Goal: Task Accomplishment & Management: Use online tool/utility

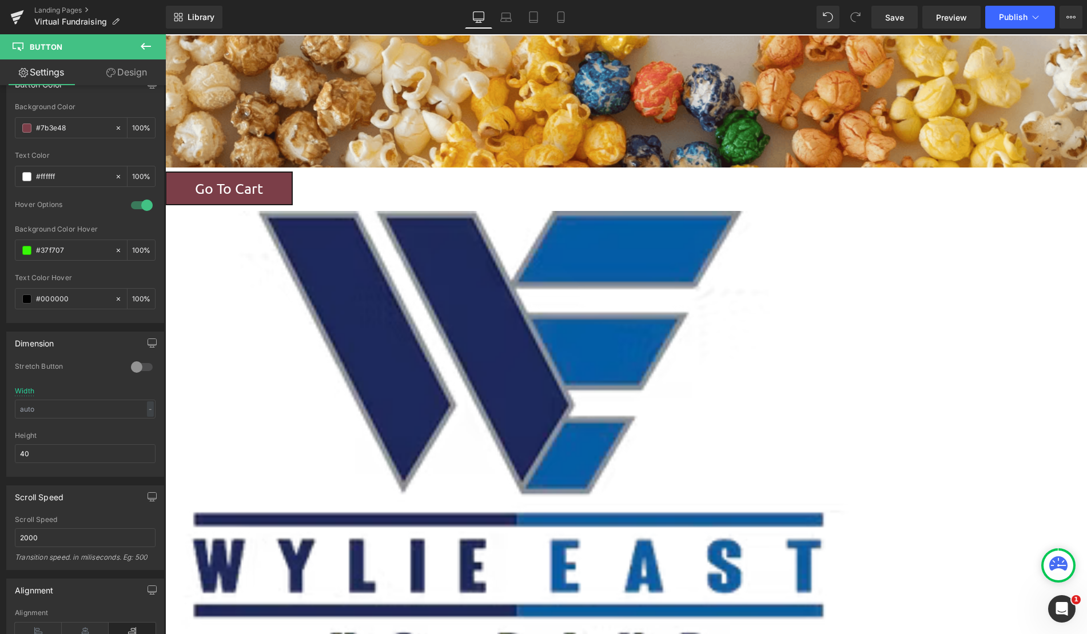
scroll to position [1346, 913]
click at [872, 22] on link "Save" at bounding box center [894, 17] width 46 height 23
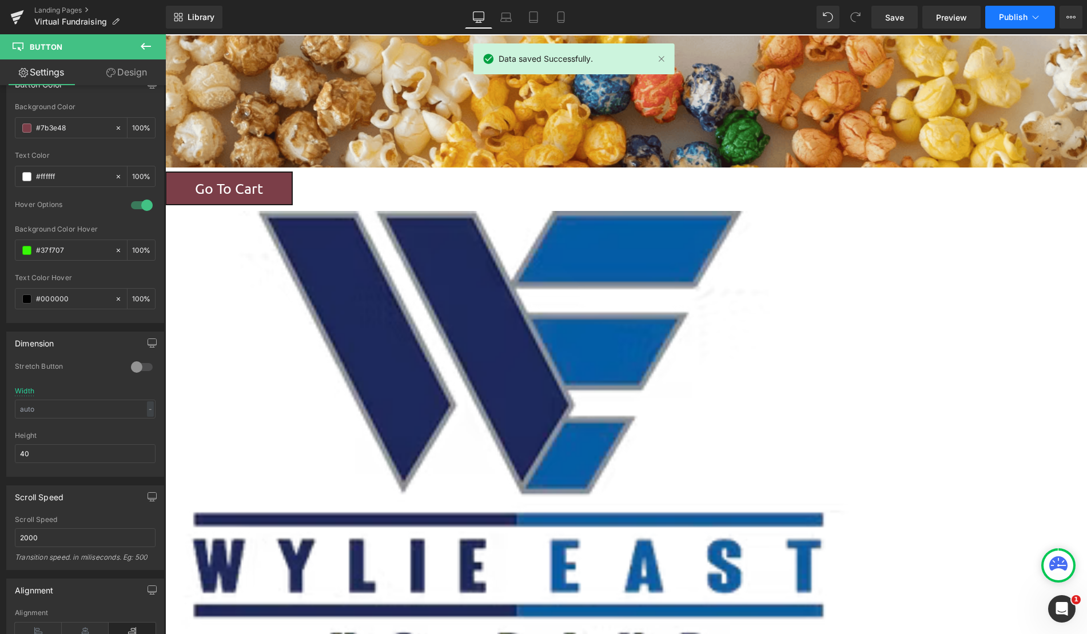
click at [1020, 15] on span "Publish" at bounding box center [1013, 17] width 29 height 9
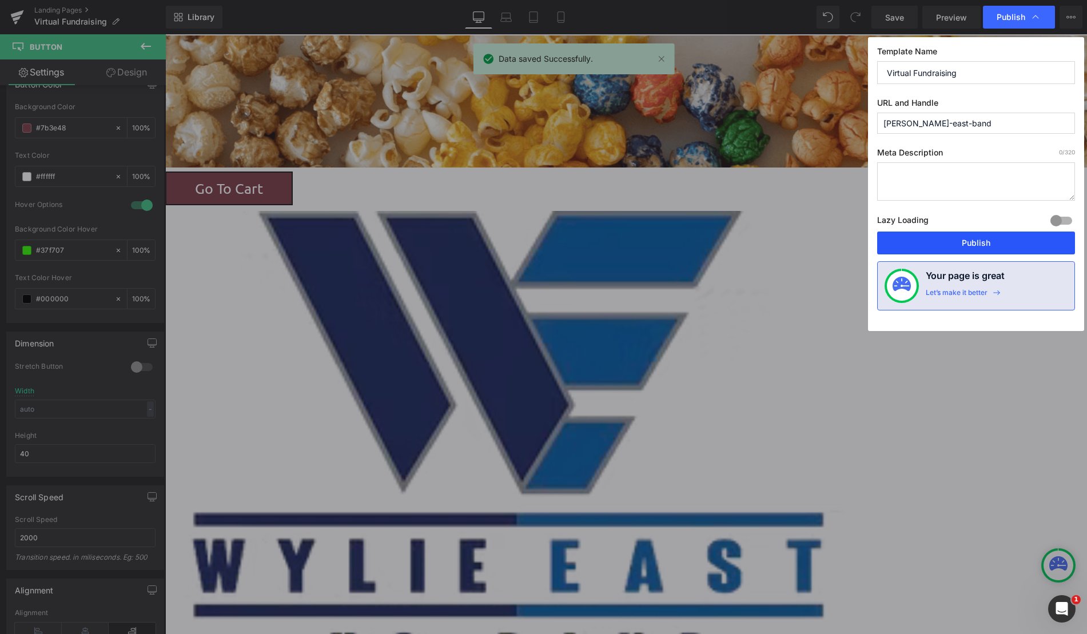
click at [977, 245] on button "Publish" at bounding box center [976, 243] width 198 height 23
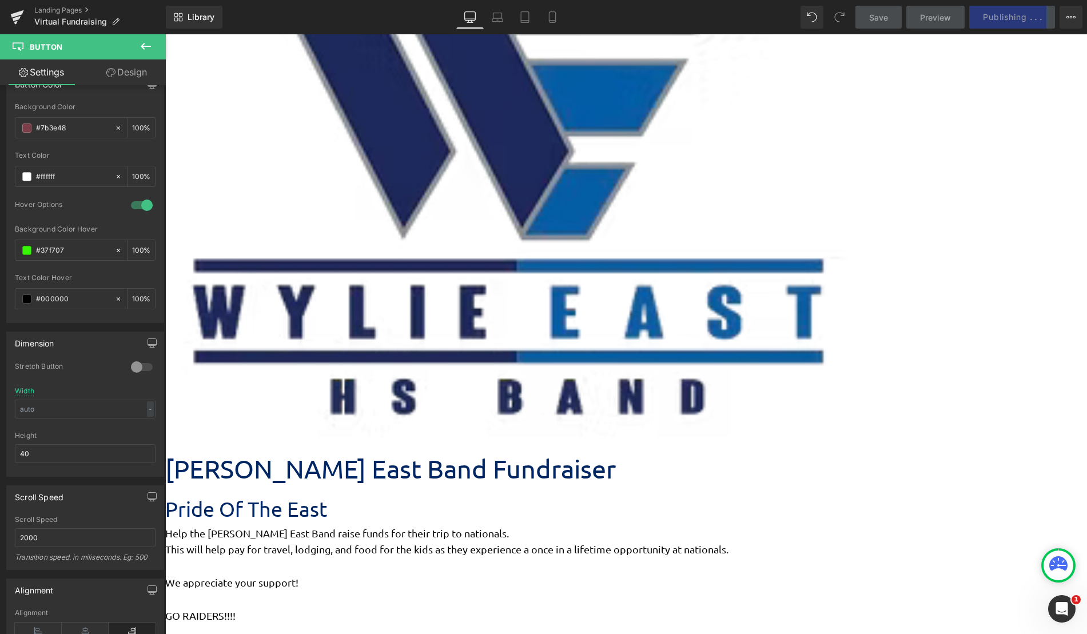
scroll to position [0, 0]
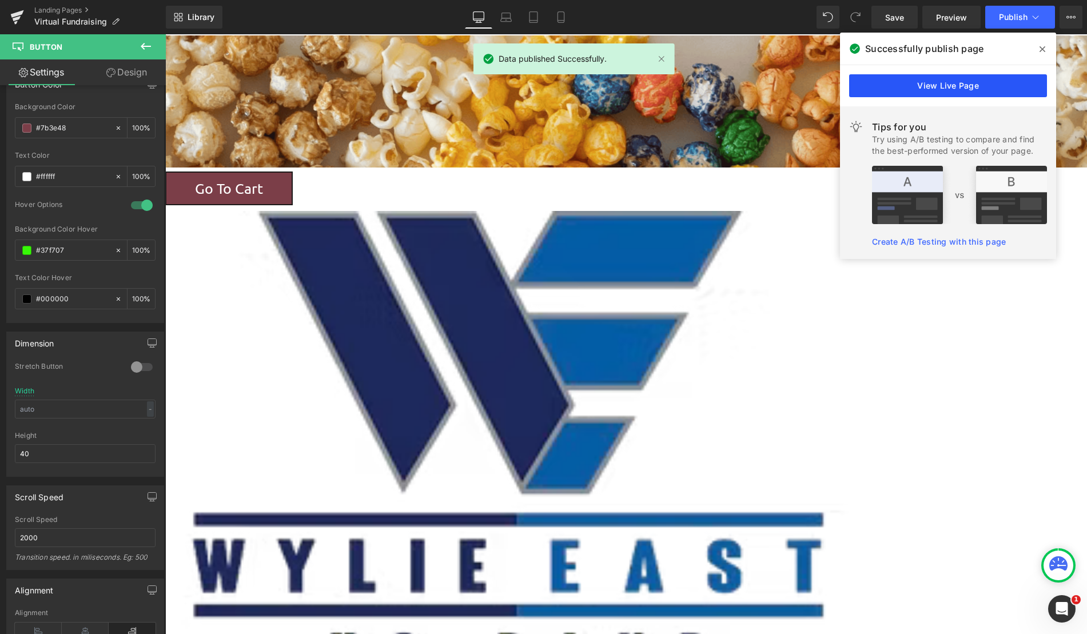
click at [949, 91] on link "View Live Page" at bounding box center [948, 85] width 198 height 23
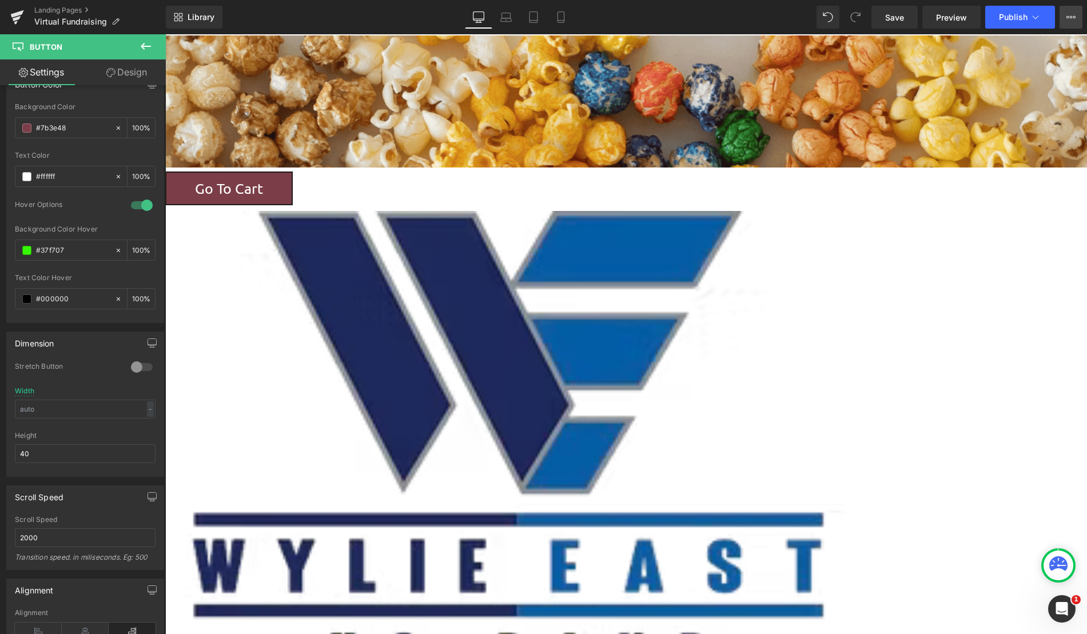
click at [1071, 15] on icon at bounding box center [1070, 17] width 9 height 9
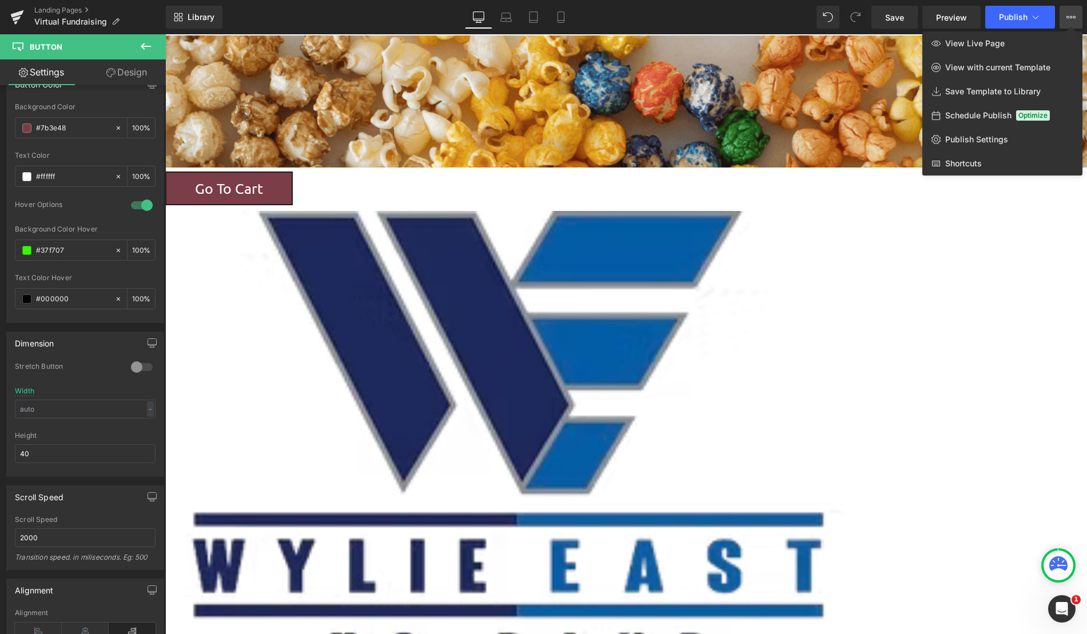
click at [1050, 31] on div "Library Desktop Desktop Laptop Tablet Mobile Save Preview Publish Scheduled Vie…" at bounding box center [626, 17] width 921 height 34
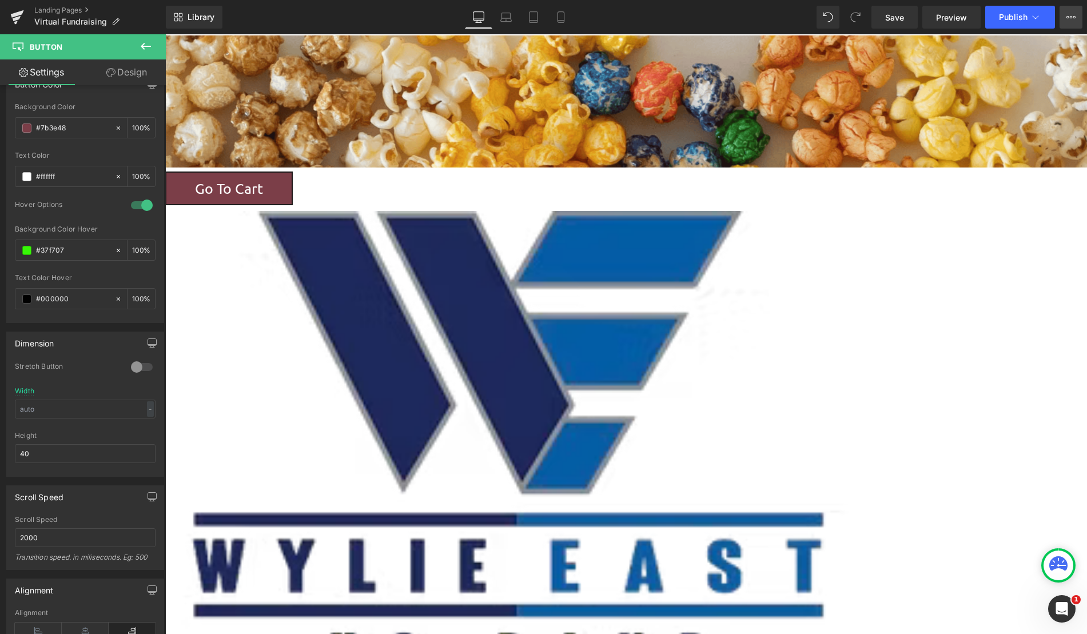
click at [1070, 18] on icon at bounding box center [1070, 17] width 9 height 9
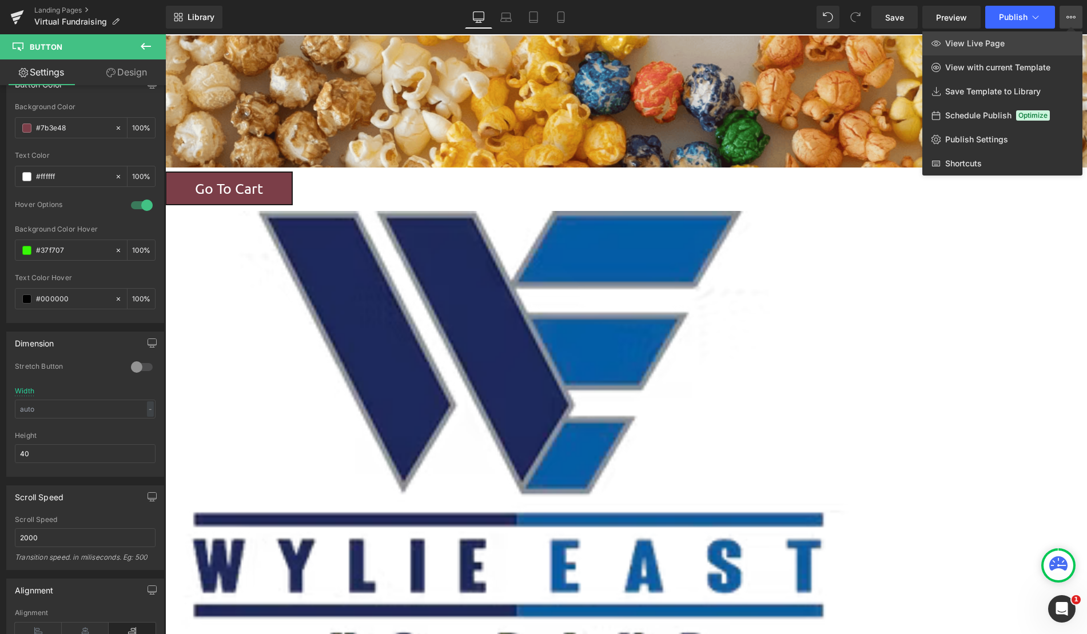
click at [1027, 46] on link "View Live Page" at bounding box center [1002, 43] width 160 height 24
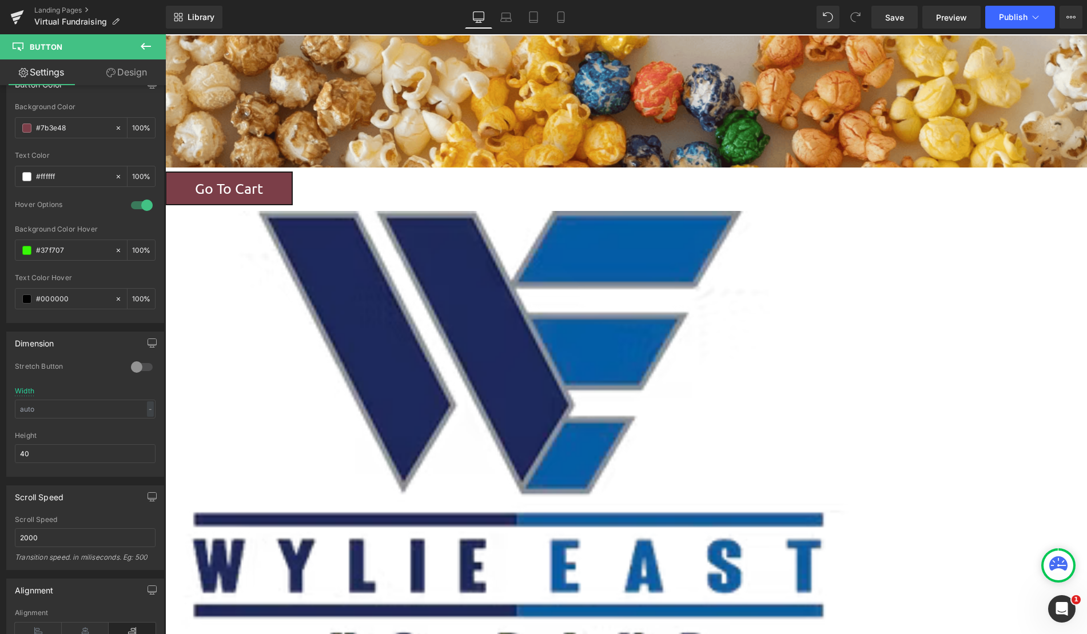
click at [225, 80] on div "78px" at bounding box center [395, 102] width 1382 height 45
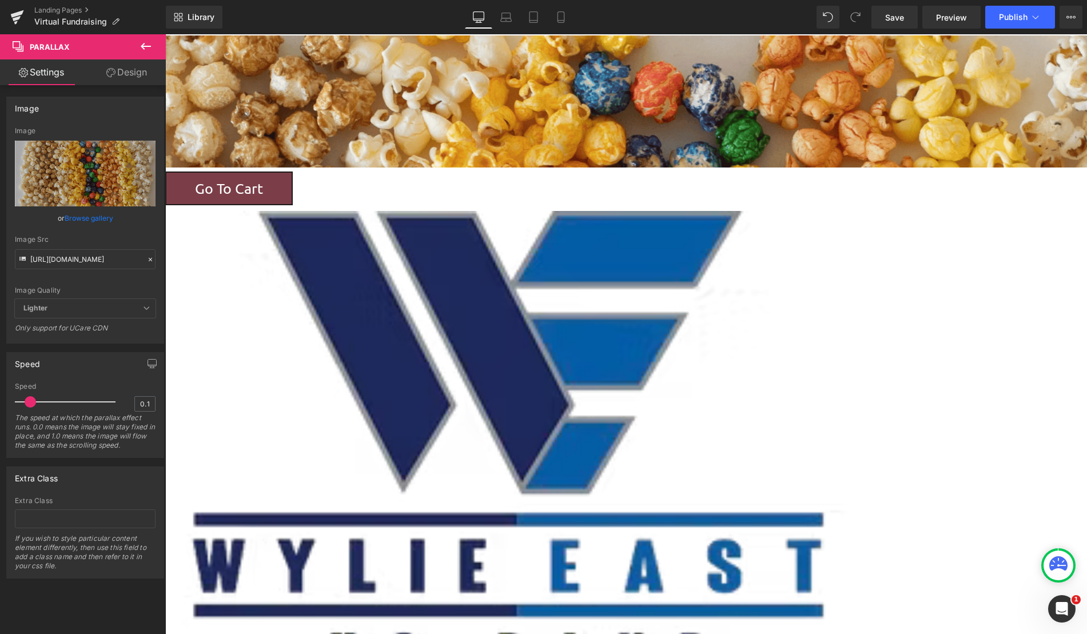
click at [122, 66] on link "Design" at bounding box center [126, 72] width 83 height 26
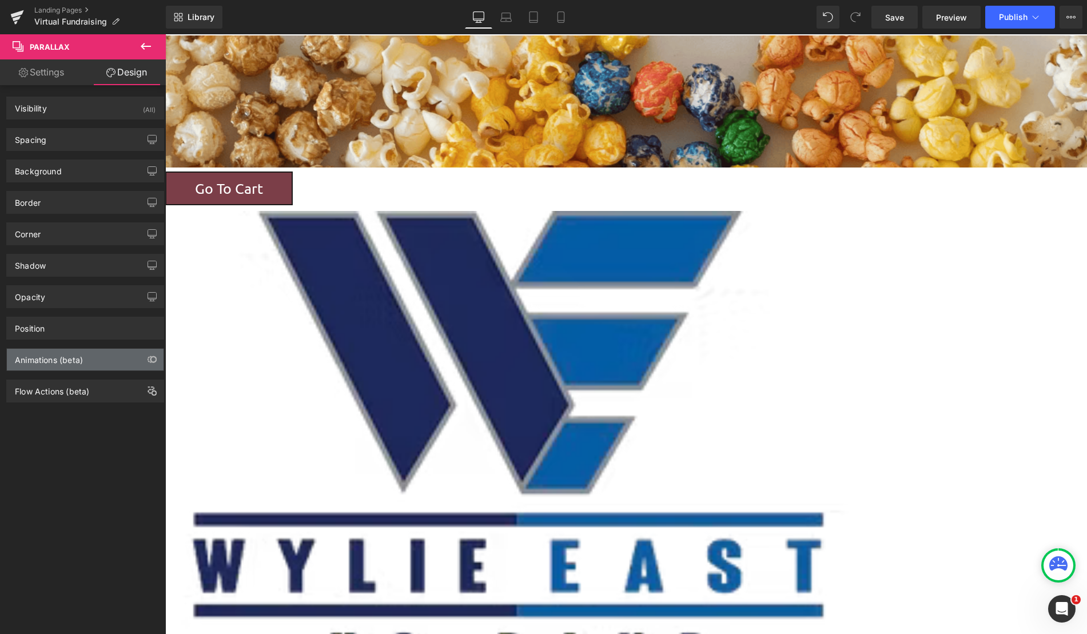
click at [74, 365] on div "Animations (beta)" at bounding box center [85, 360] width 157 height 22
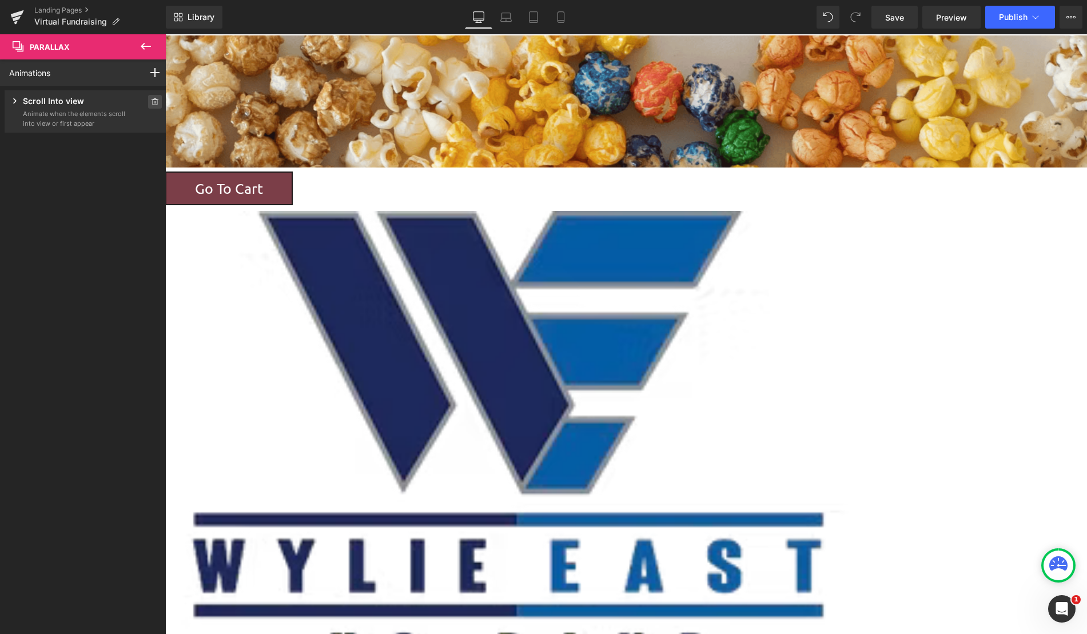
click at [152, 101] on icon at bounding box center [155, 101] width 8 height 7
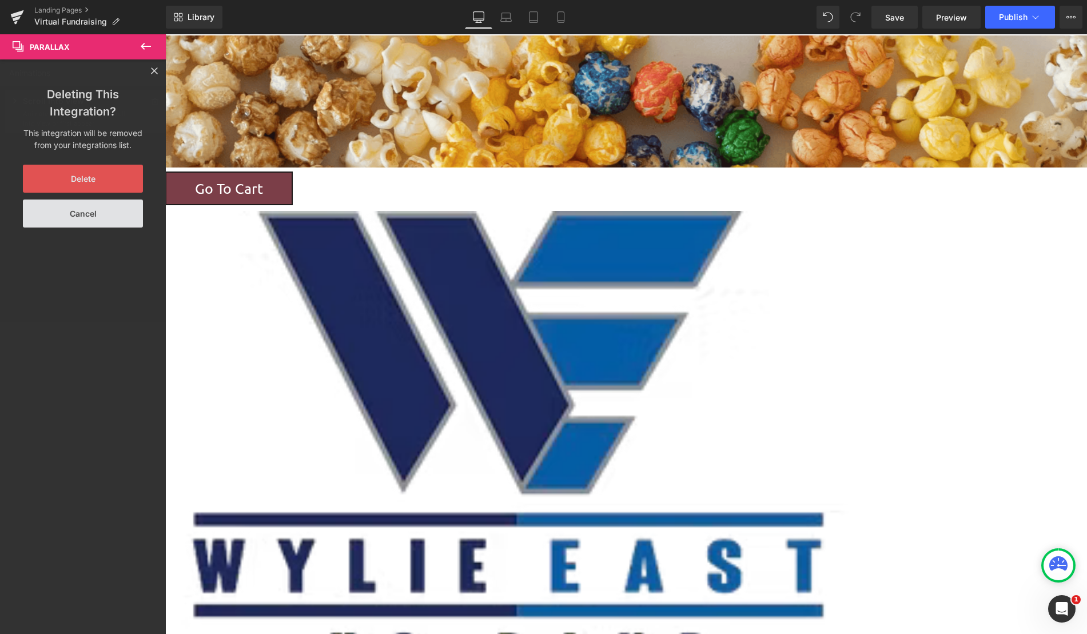
click at [92, 175] on button "Delete" at bounding box center [83, 179] width 120 height 28
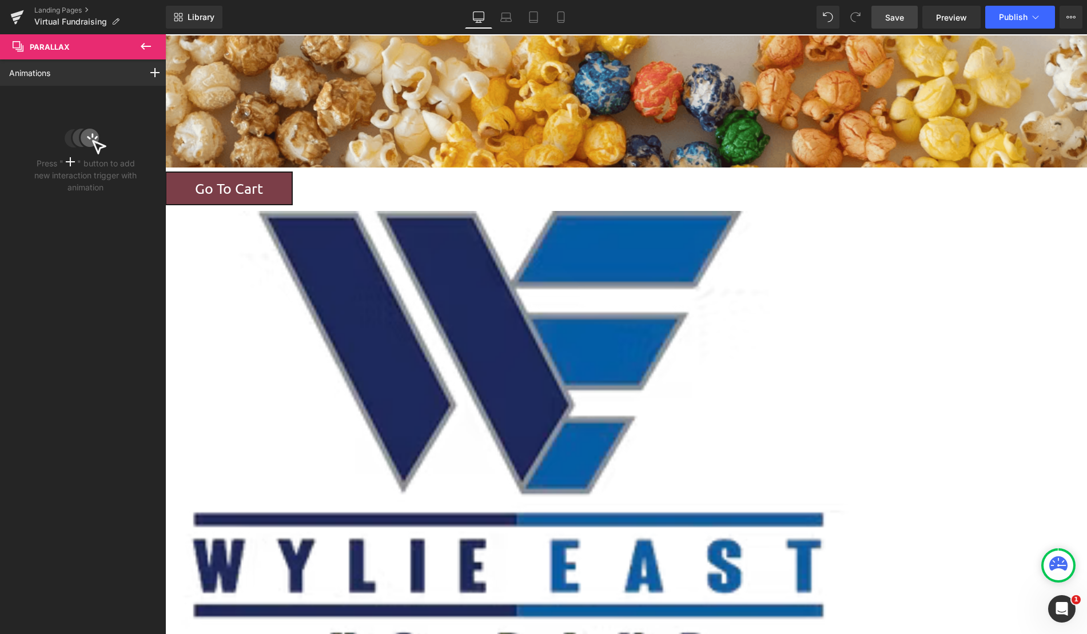
click at [906, 23] on link "Save" at bounding box center [894, 17] width 46 height 23
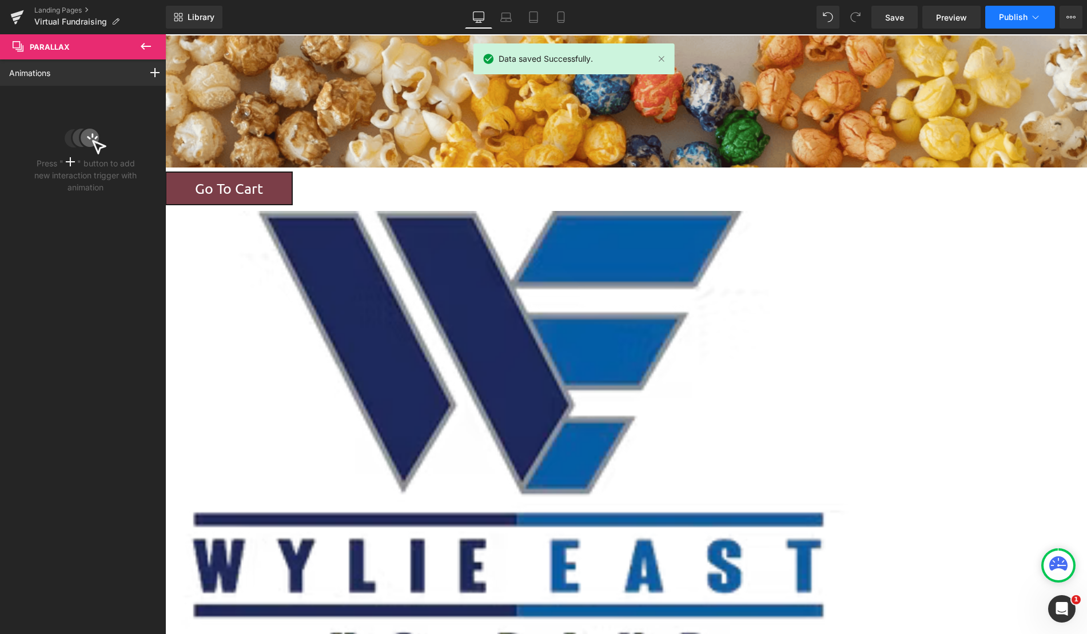
click at [1002, 22] on button "Publish" at bounding box center [1020, 17] width 70 height 23
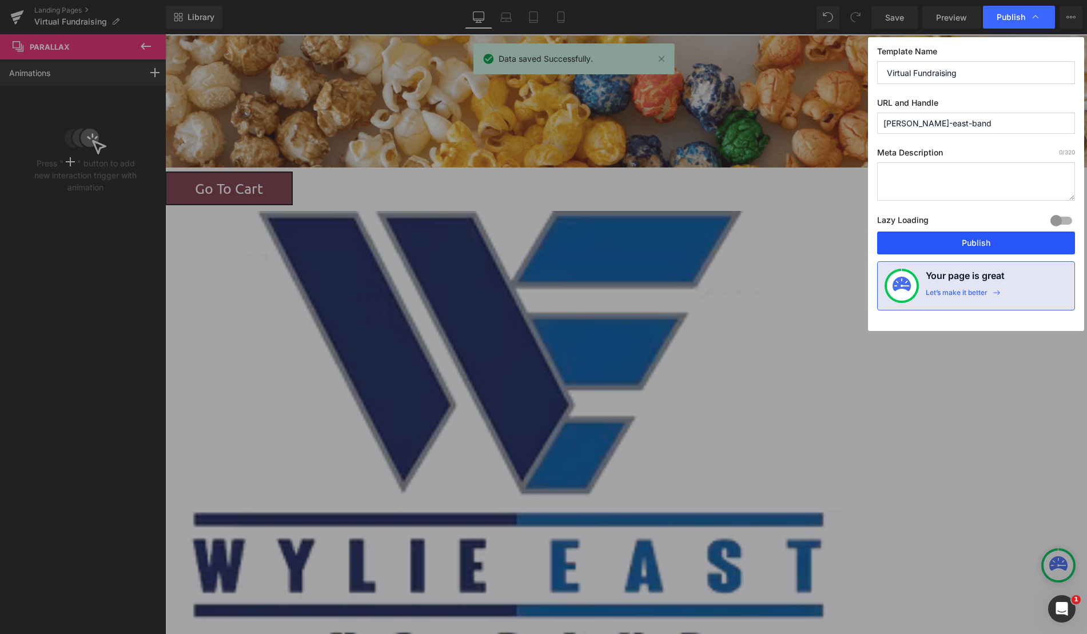
click at [985, 247] on button "Publish" at bounding box center [976, 243] width 198 height 23
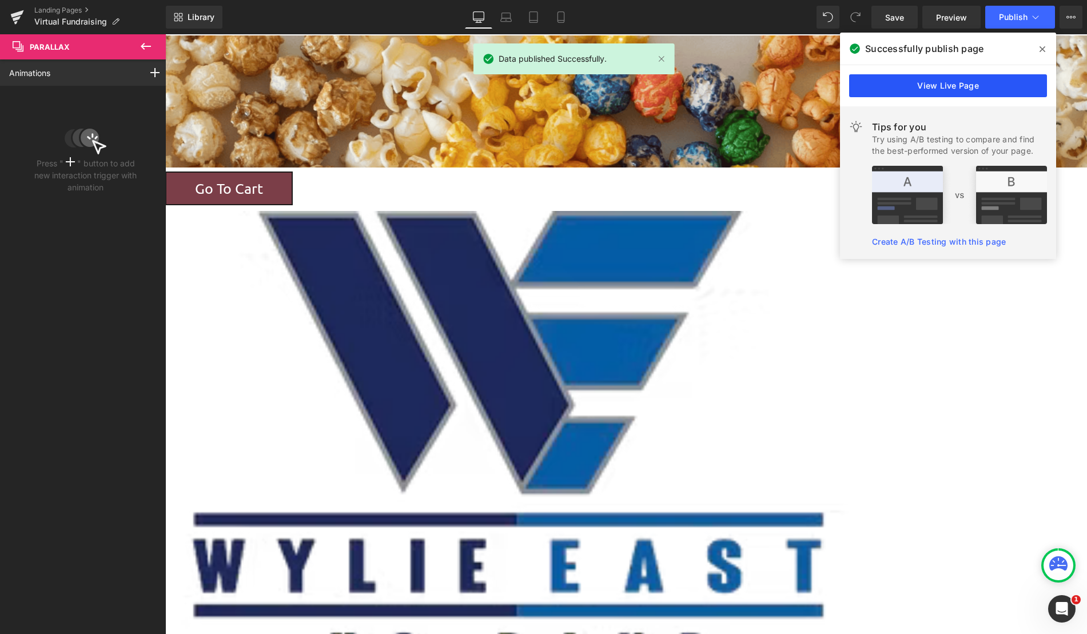
click at [975, 90] on link "View Live Page" at bounding box center [948, 85] width 198 height 23
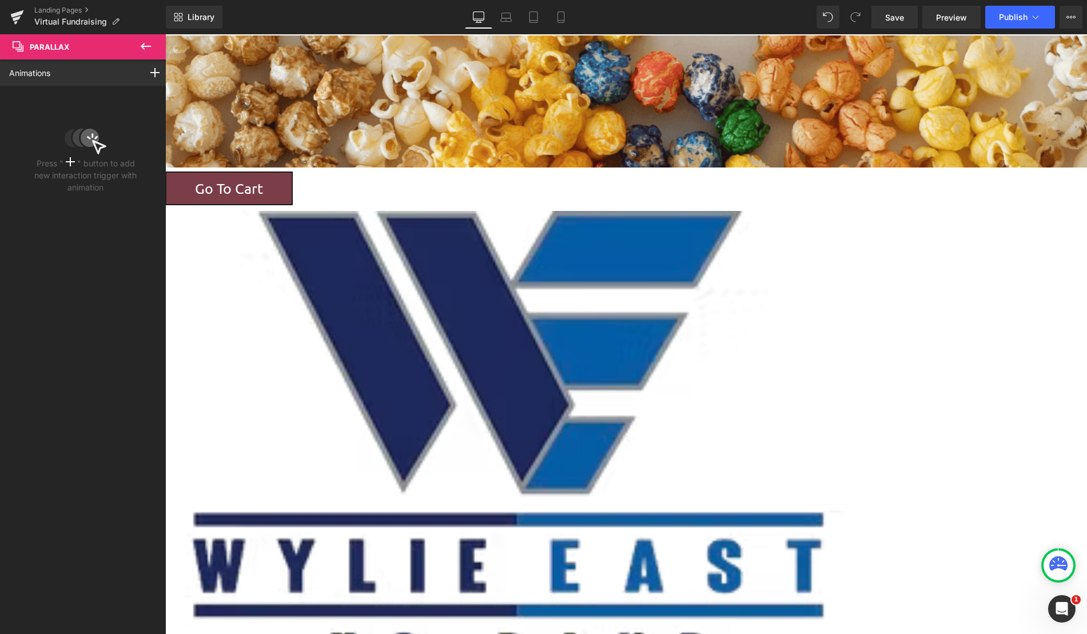
scroll to position [172, 0]
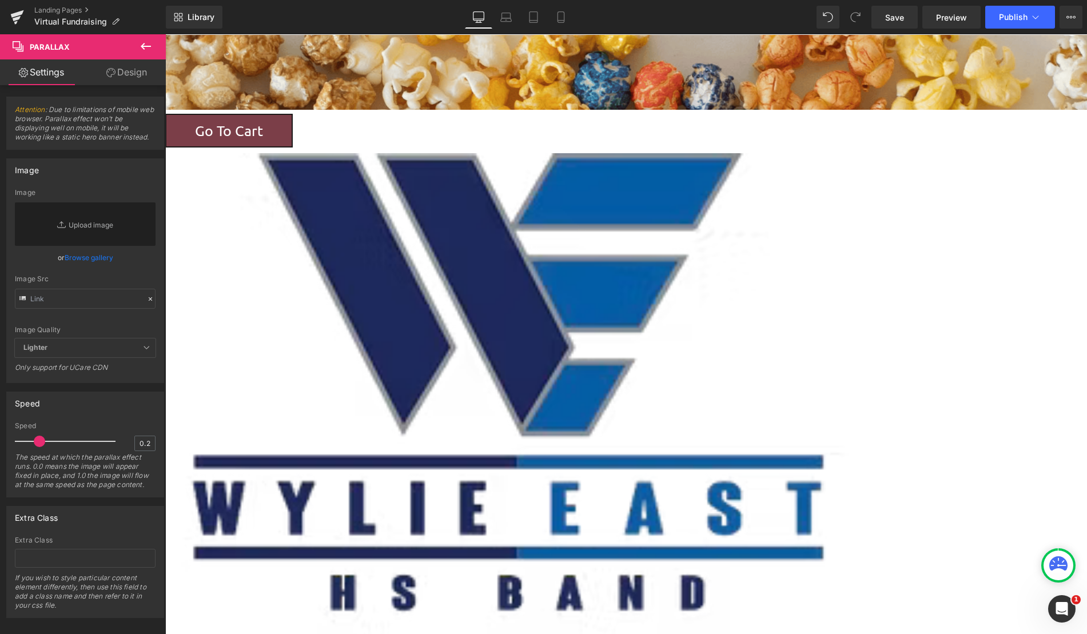
scroll to position [0, 0]
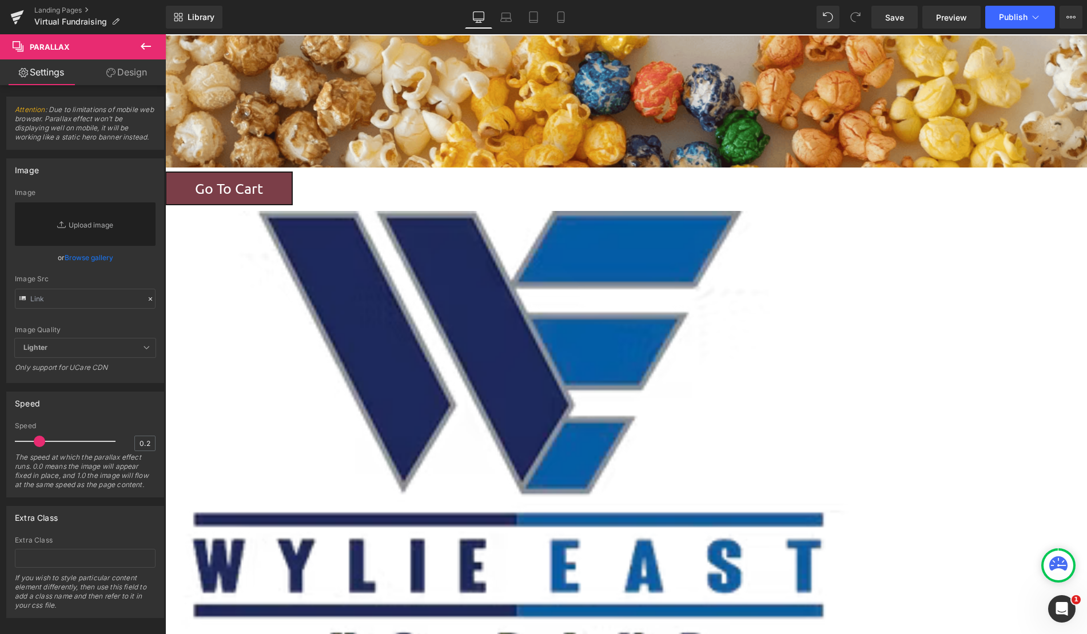
click at [149, 46] on icon at bounding box center [146, 46] width 10 height 7
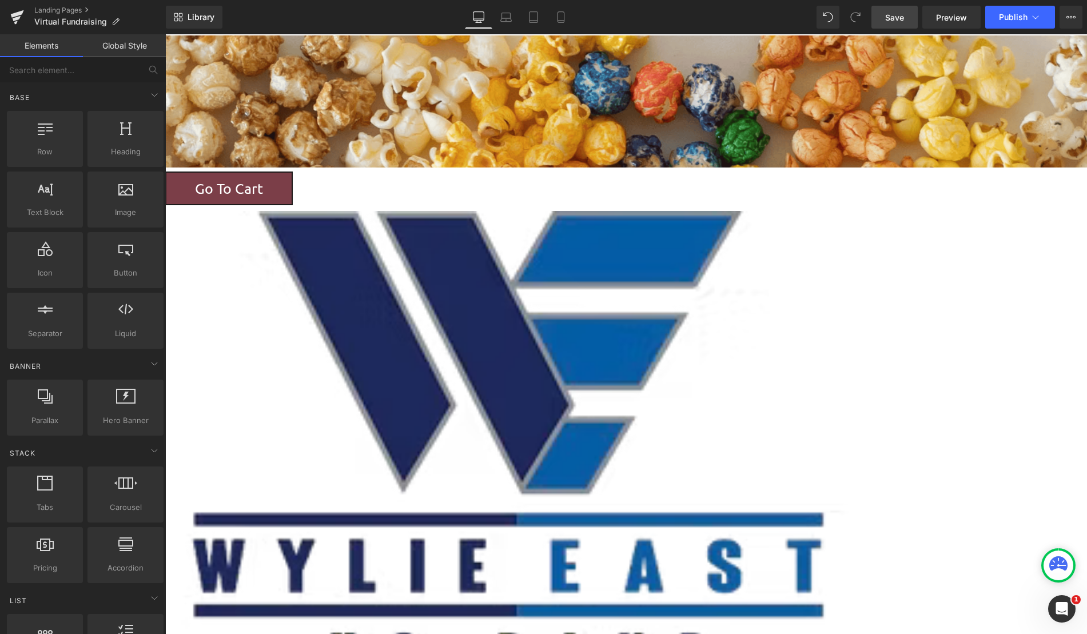
click at [887, 21] on span "Save" at bounding box center [894, 17] width 19 height 12
click at [165, 34] on span "Parallax" at bounding box center [165, 34] width 0 height 0
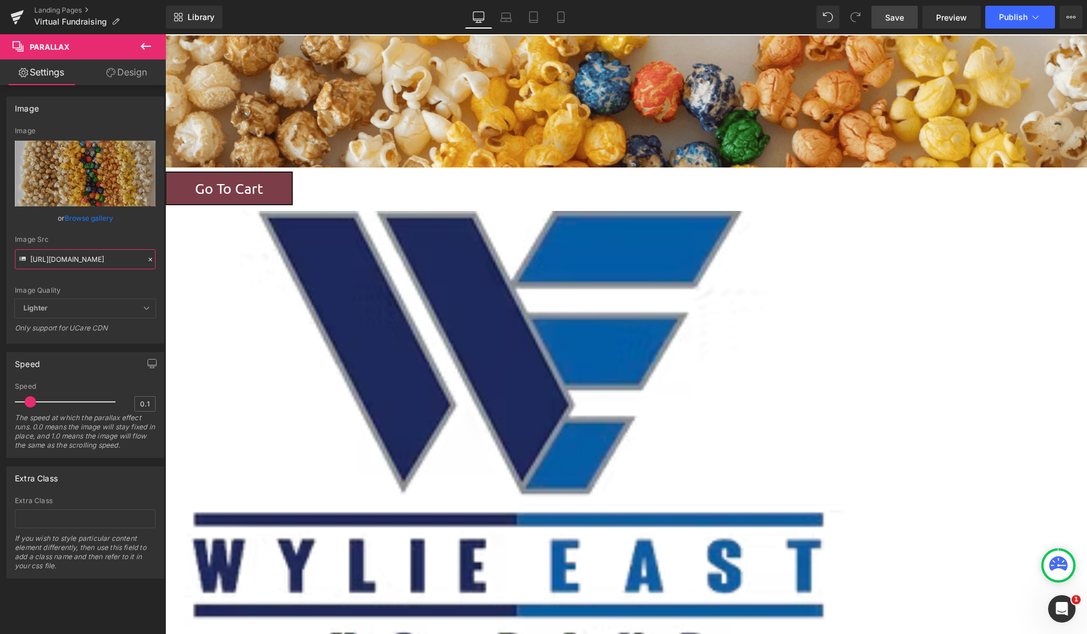
click at [106, 262] on input "[URL][DOMAIN_NAME]" at bounding box center [85, 259] width 141 height 20
click at [953, 17] on span "Preview" at bounding box center [951, 17] width 31 height 12
click at [1077, 19] on button "View Live Page View with current Template Save Template to Library Schedule Pub…" at bounding box center [1070, 17] width 23 height 23
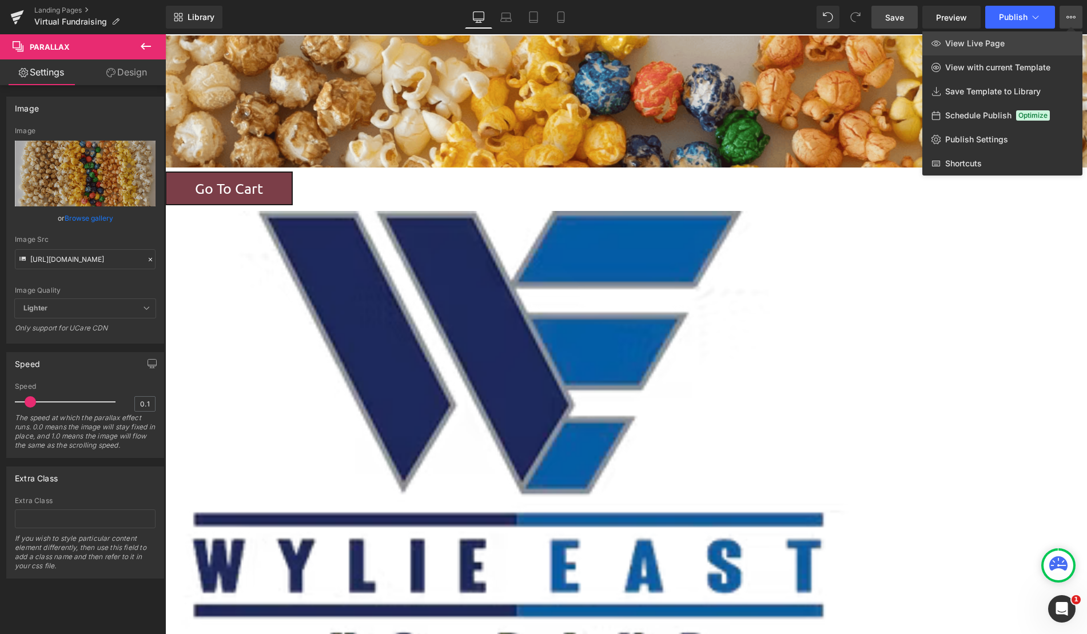
click at [1007, 49] on link "View Live Page" at bounding box center [1002, 43] width 160 height 24
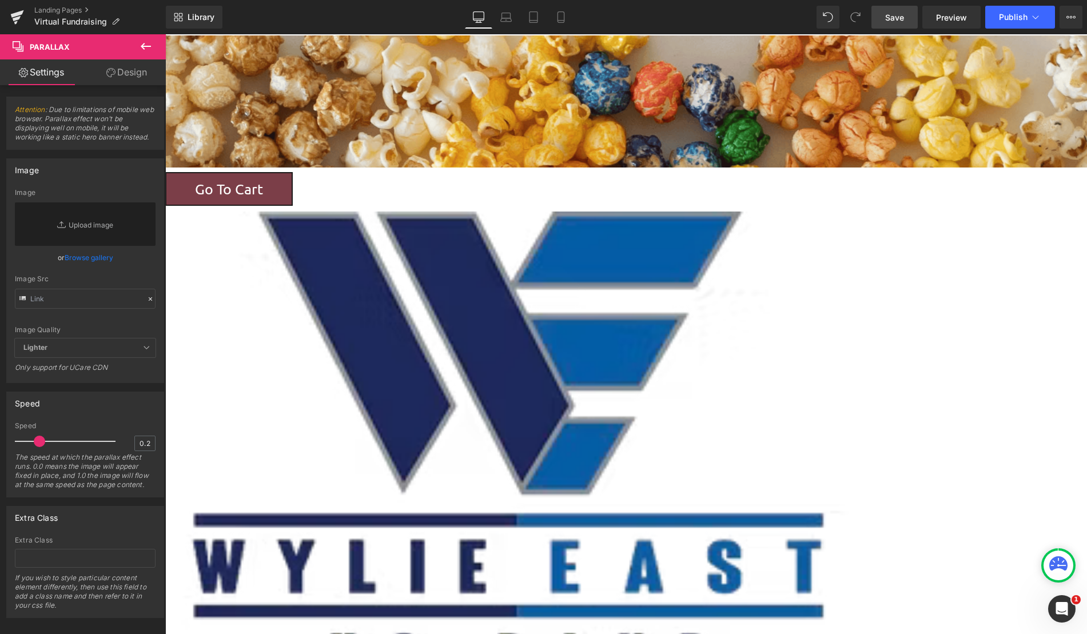
scroll to position [1346, 913]
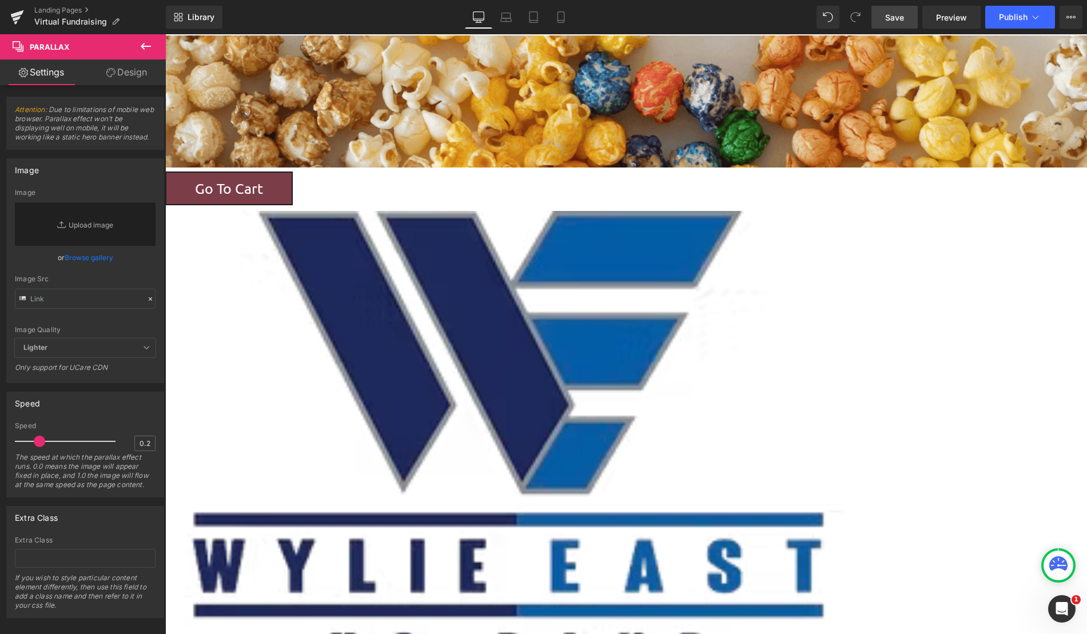
drag, startPoint x: 499, startPoint y: 153, endPoint x: 496, endPoint y: 171, distance: 18.5
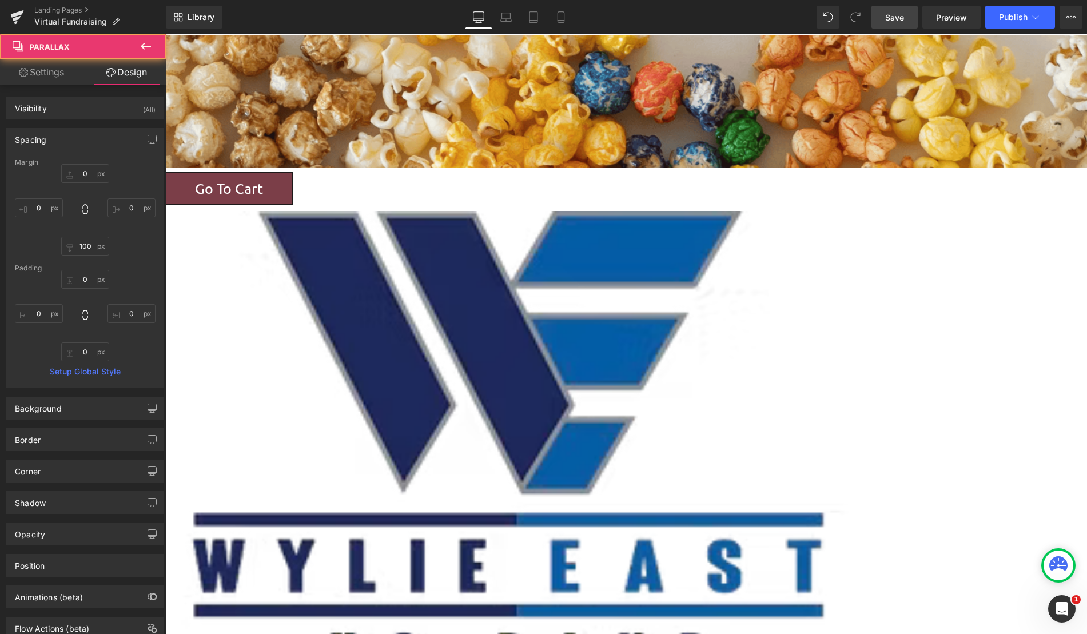
click at [490, 130] on div at bounding box center [626, 352] width 922 height 635
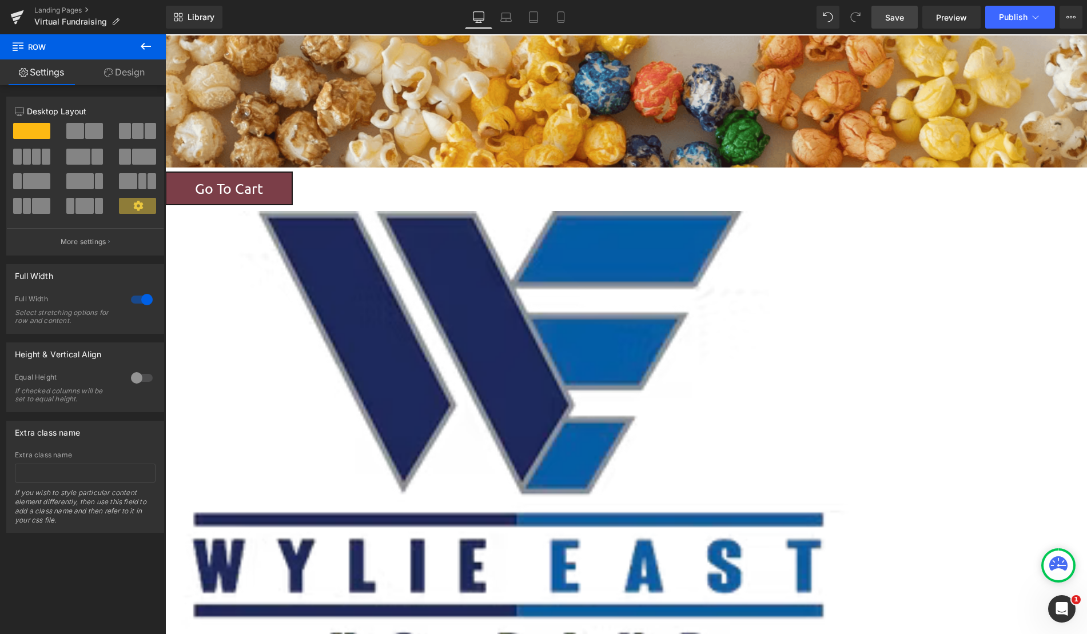
click at [494, 148] on div "Parallax 78px Row" at bounding box center [395, 102] width 1382 height 137
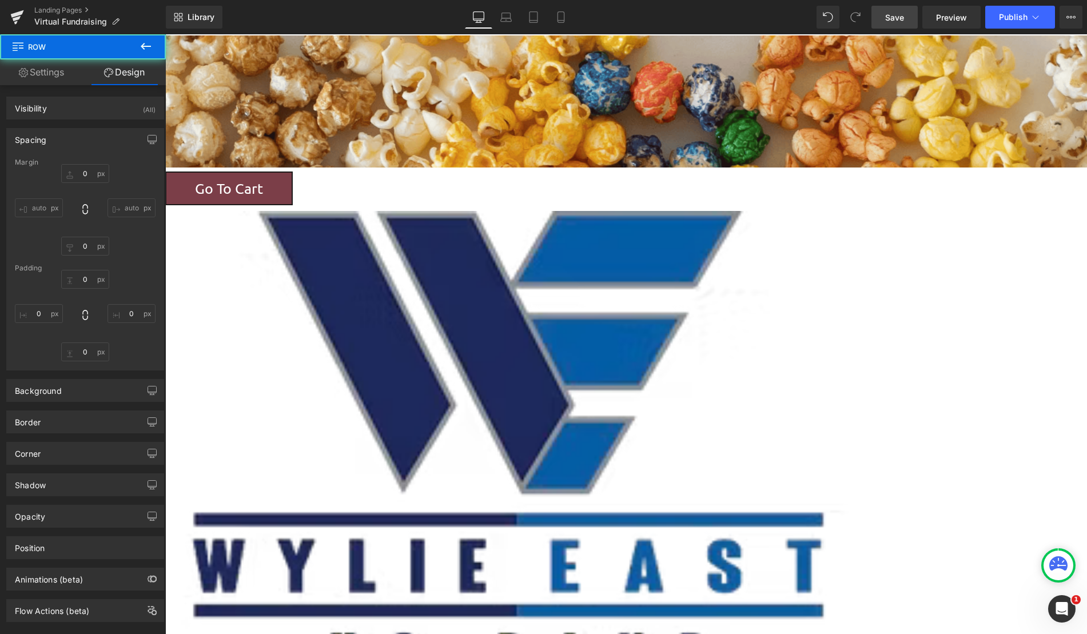
type input "0"
type input "2"
type input "0"
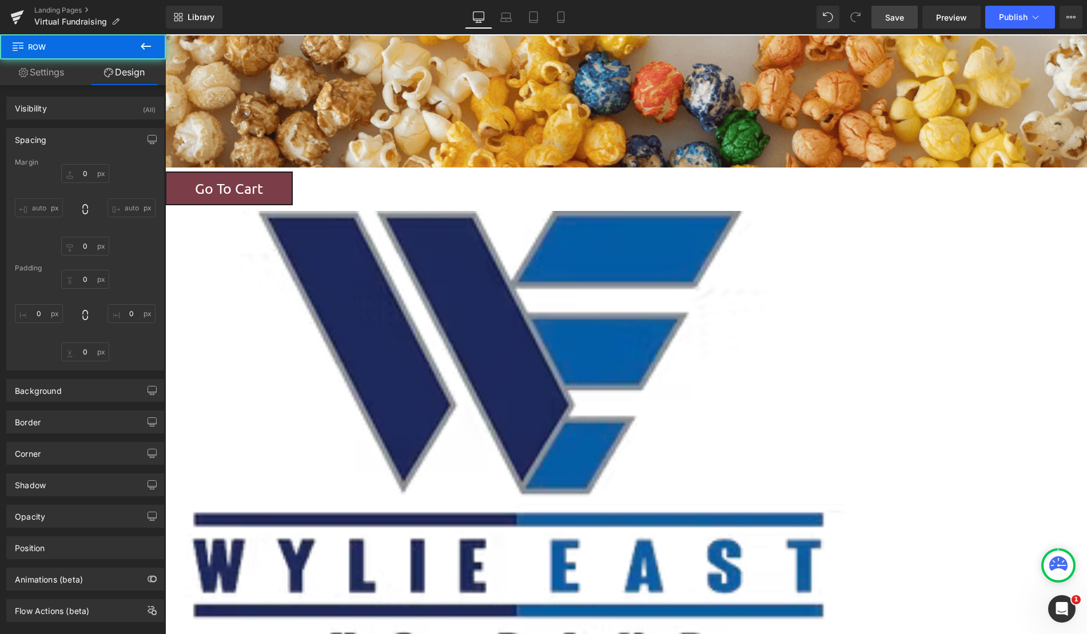
type input "0"
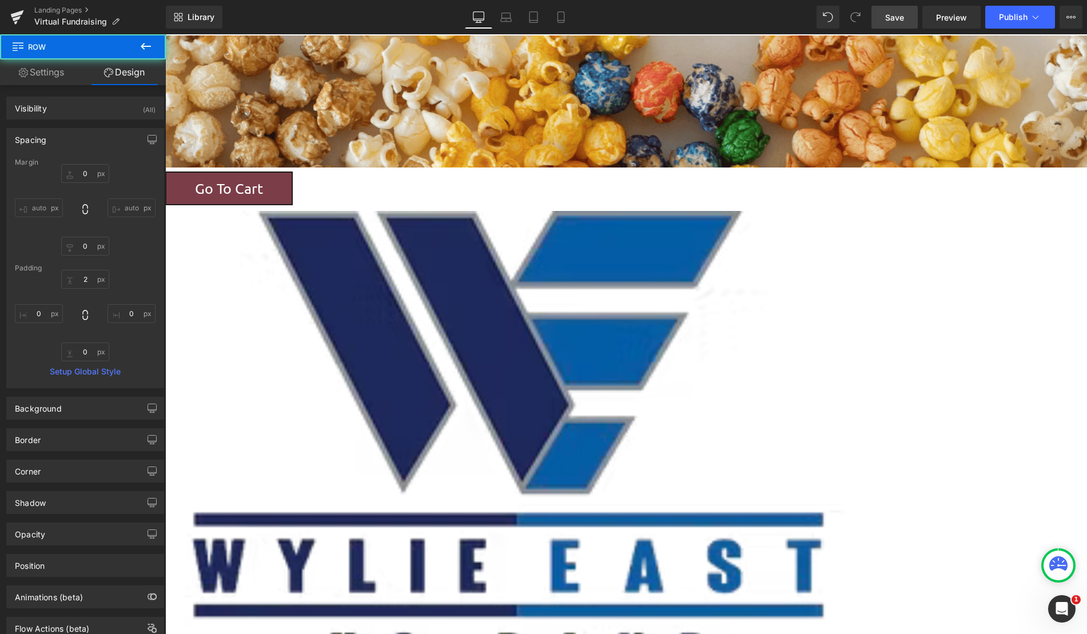
click at [496, 122] on div at bounding box center [626, 352] width 922 height 635
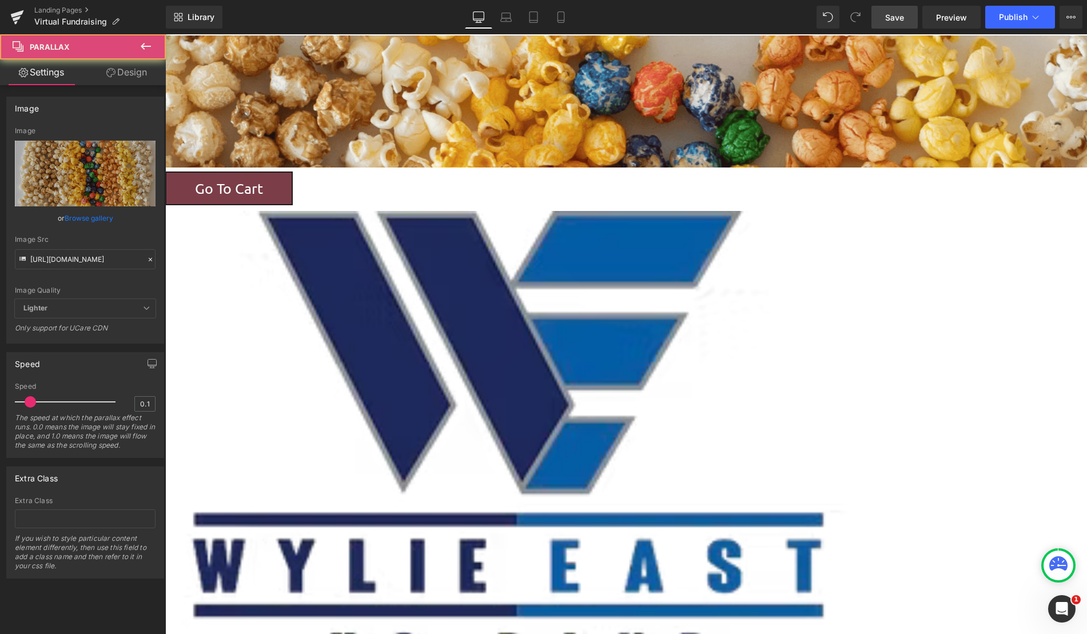
click at [496, 122] on div at bounding box center [626, 352] width 922 height 635
click at [1064, 11] on button "View Live Page View with current Template Save Template to Library Schedule Pub…" at bounding box center [1070, 17] width 23 height 23
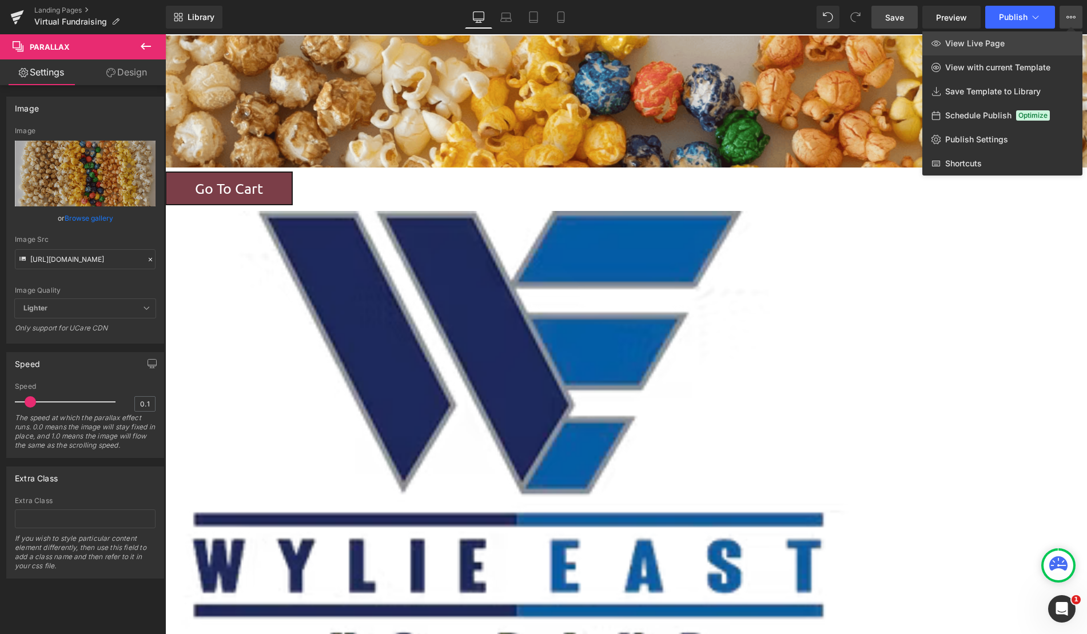
click at [1017, 45] on link "View Live Page" at bounding box center [1002, 43] width 160 height 24
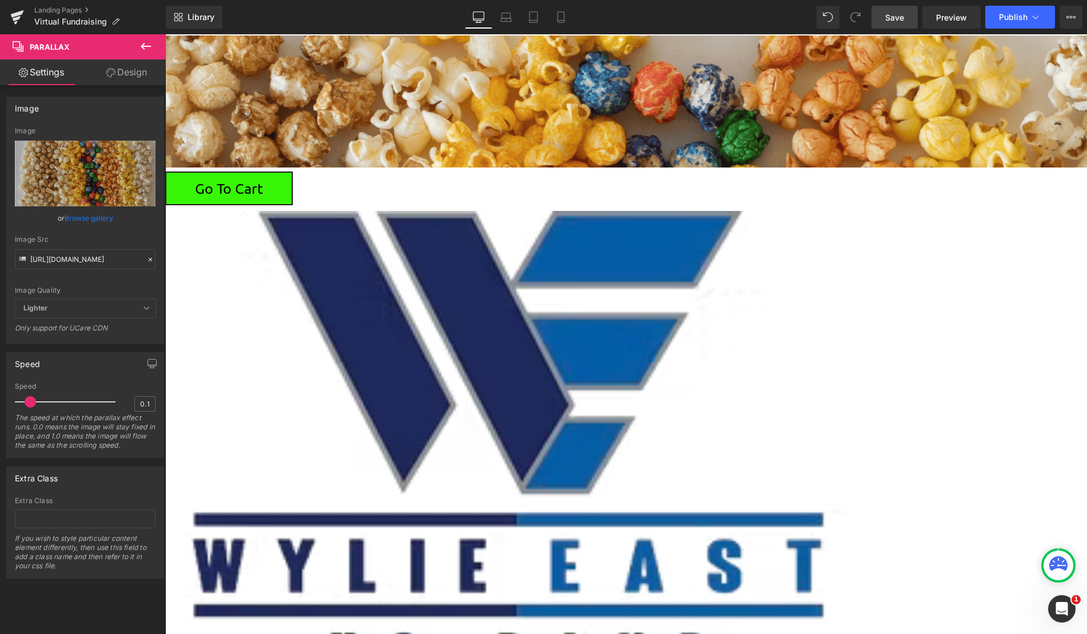
click at [293, 172] on link "Go To Cart" at bounding box center [228, 189] width 127 height 34
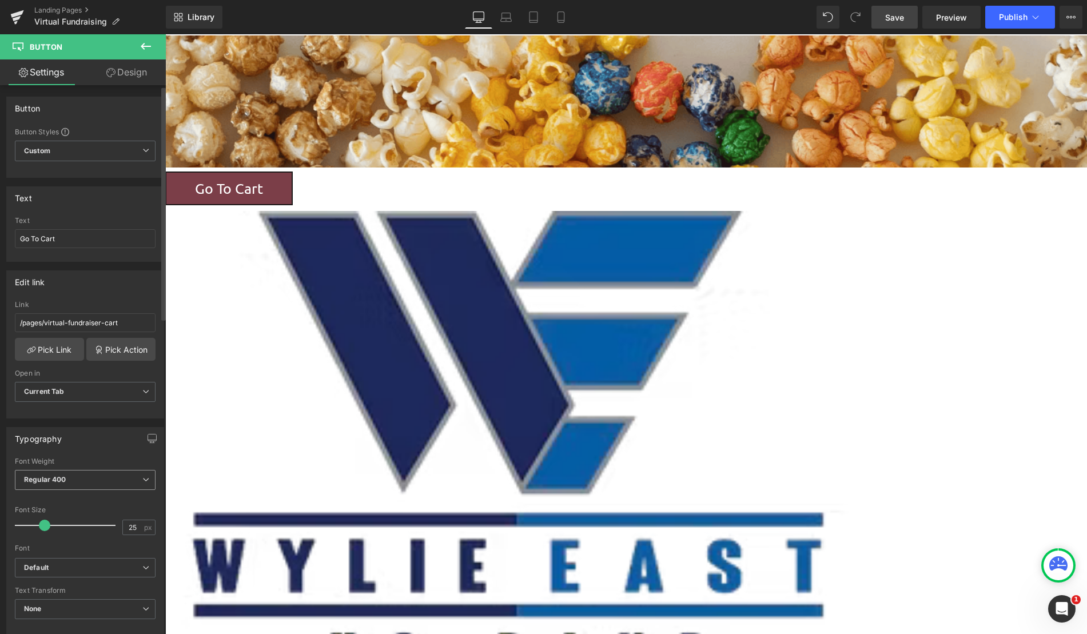
scroll to position [343, 0]
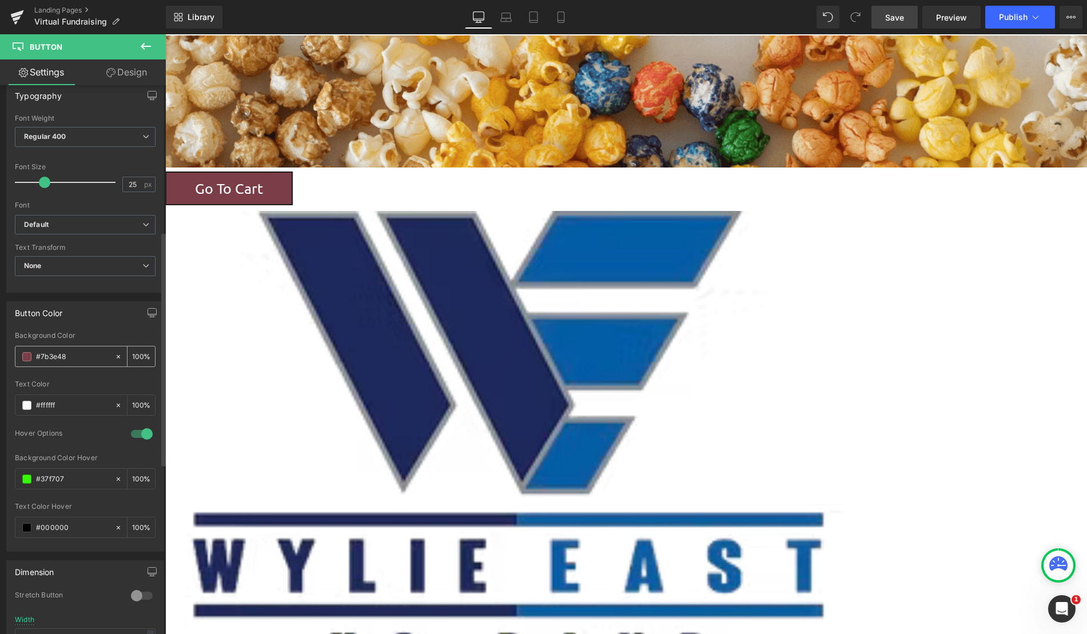
drag, startPoint x: 76, startPoint y: 361, endPoint x: 31, endPoint y: 359, distance: 45.2
click at [31, 359] on div "#7b3e48" at bounding box center [64, 356] width 99 height 20
drag, startPoint x: 71, startPoint y: 477, endPoint x: 35, endPoint y: 476, distance: 36.6
click at [35, 476] on div "#37f707" at bounding box center [64, 479] width 99 height 20
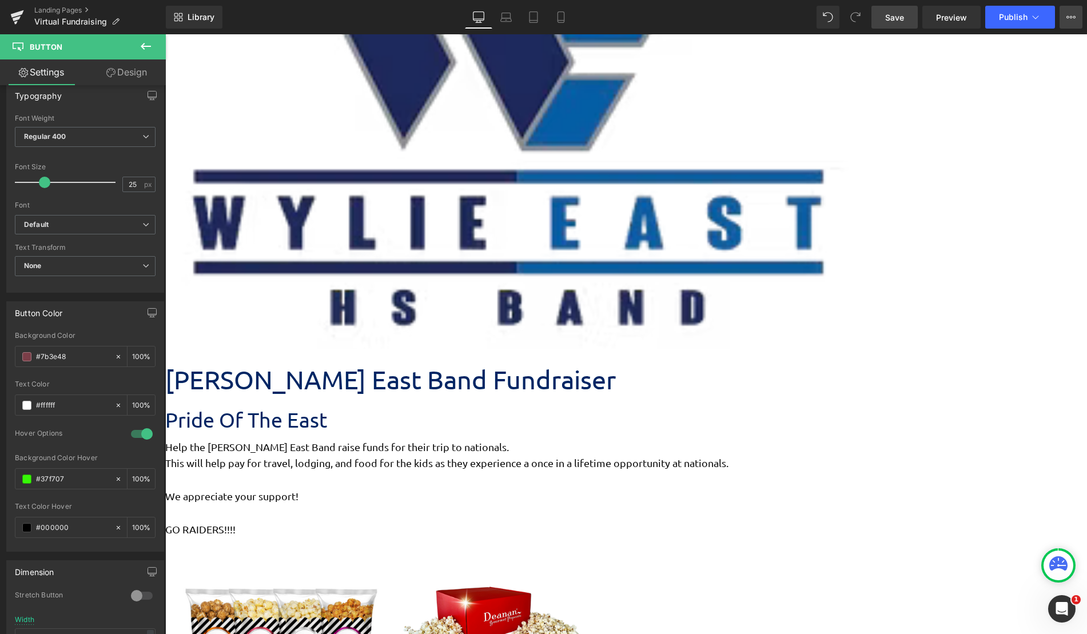
click at [1073, 19] on icon at bounding box center [1070, 17] width 9 height 9
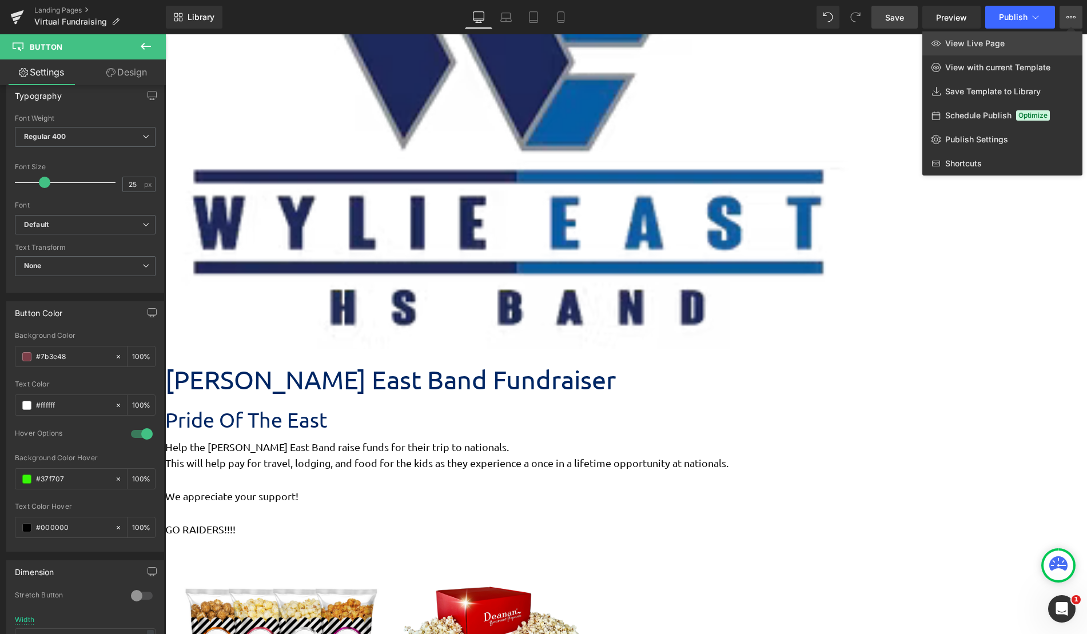
click at [1014, 46] on link "View Live Page" at bounding box center [1002, 43] width 160 height 24
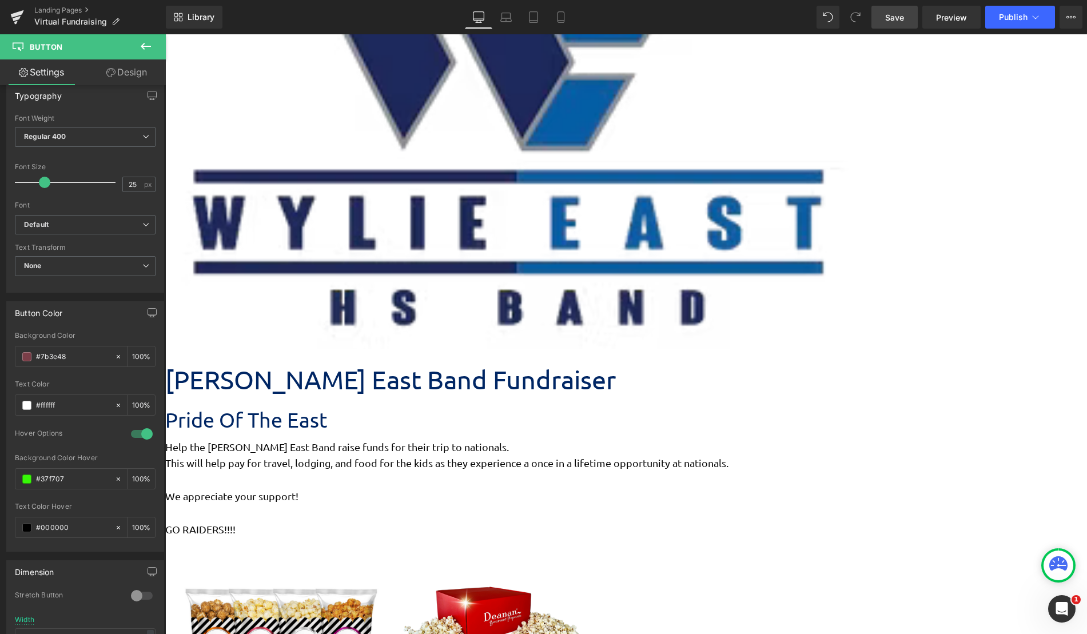
click at [165, 34] on span "Product List" at bounding box center [165, 34] width 0 height 0
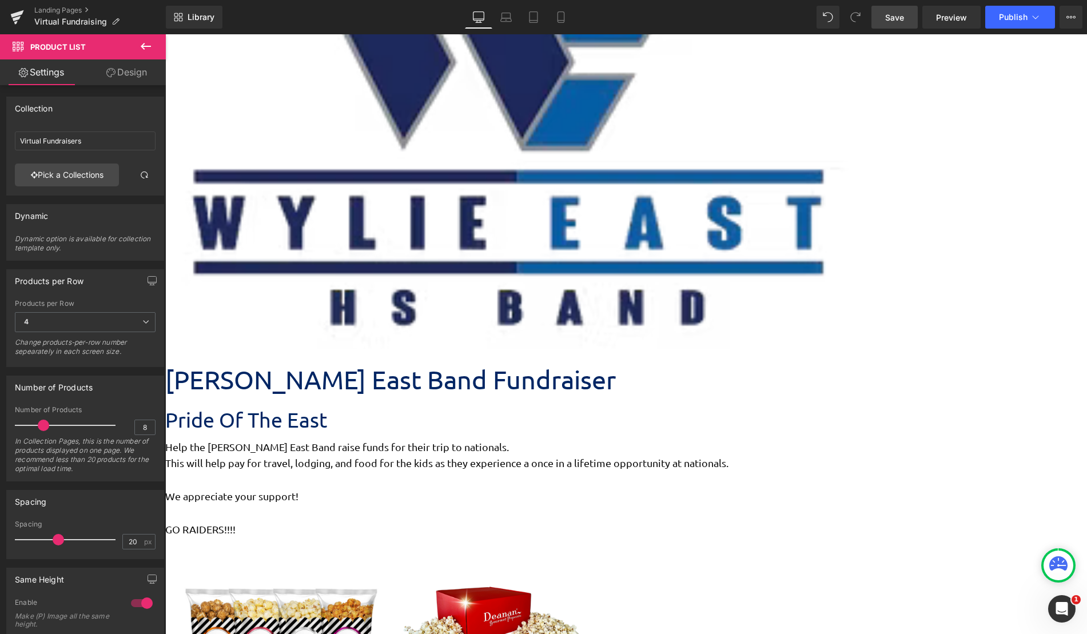
click at [165, 34] on icon at bounding box center [165, 34] width 0 height 0
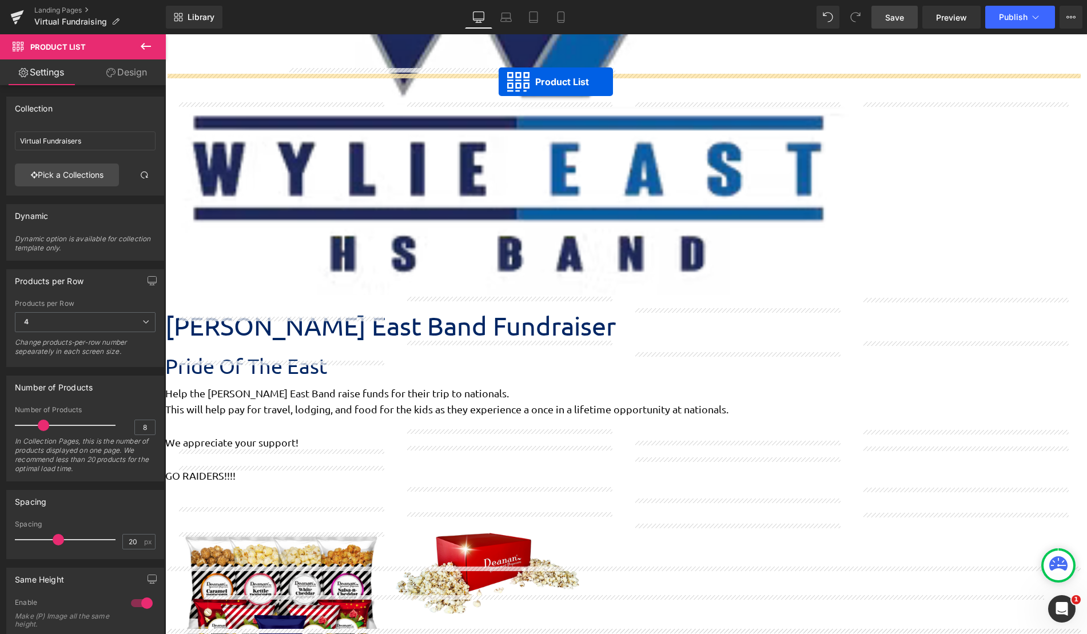
scroll to position [362, 0]
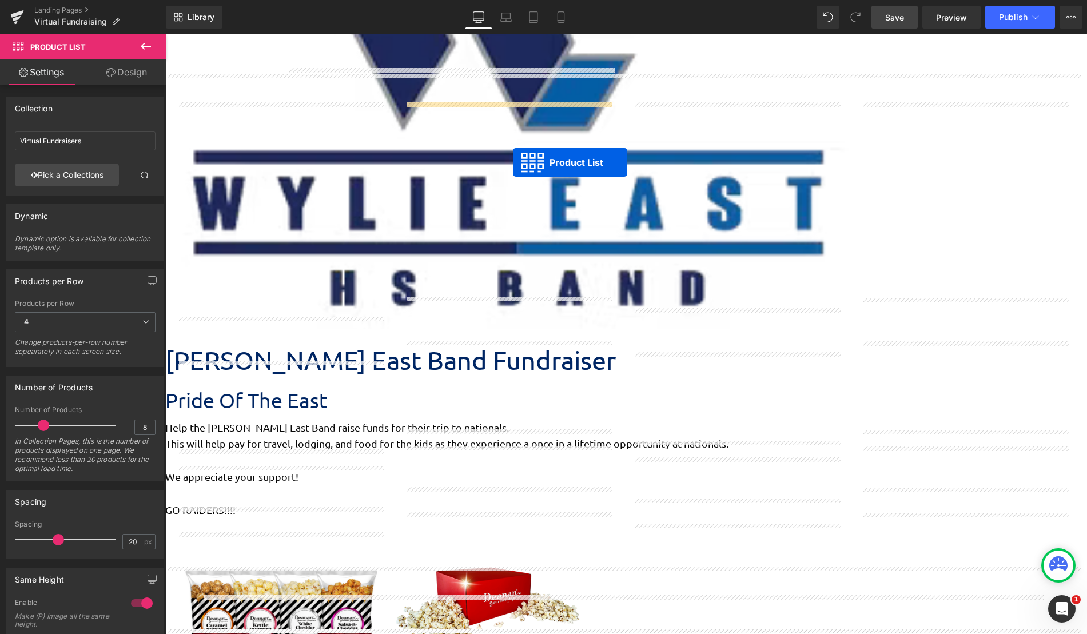
drag, startPoint x: 586, startPoint y: 104, endPoint x: 513, endPoint y: 162, distance: 93.6
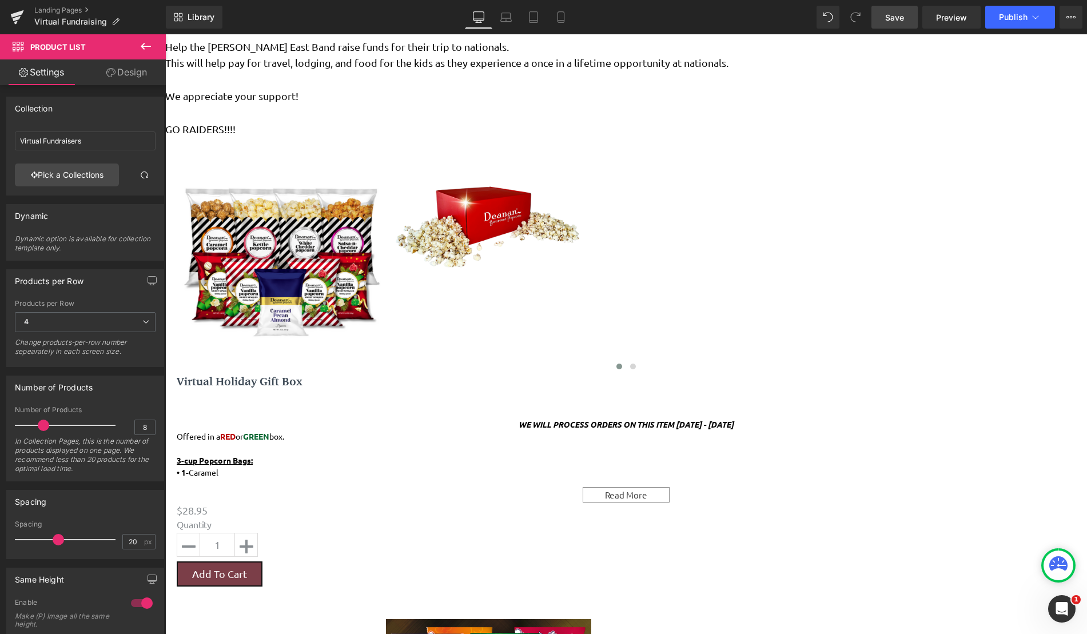
scroll to position [740, 0]
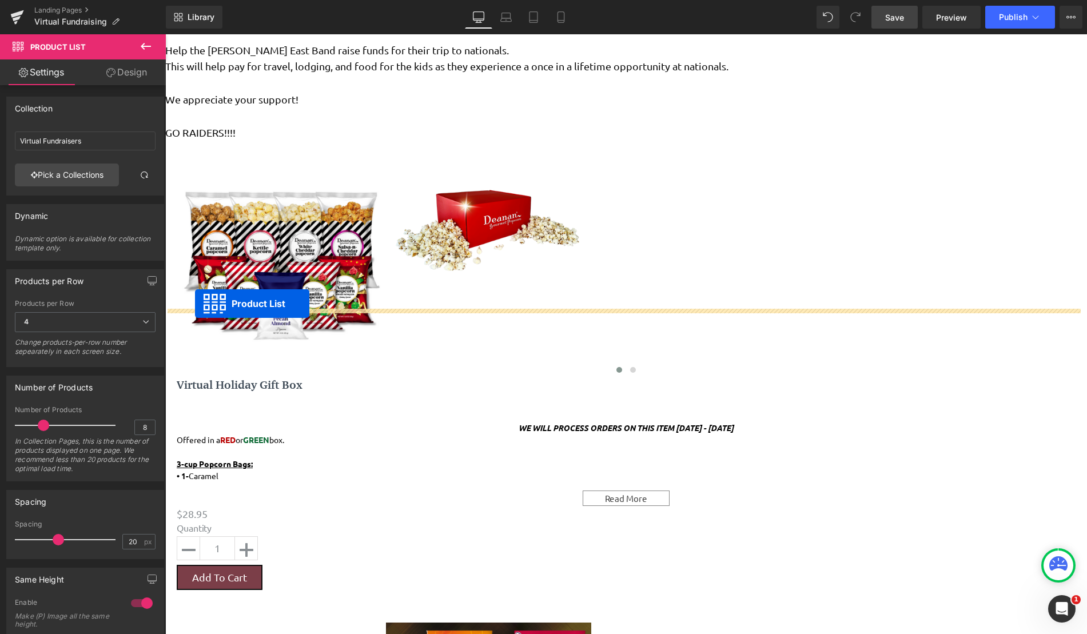
drag, startPoint x: 585, startPoint y: 214, endPoint x: -217, endPoint y: 327, distance: 810.6
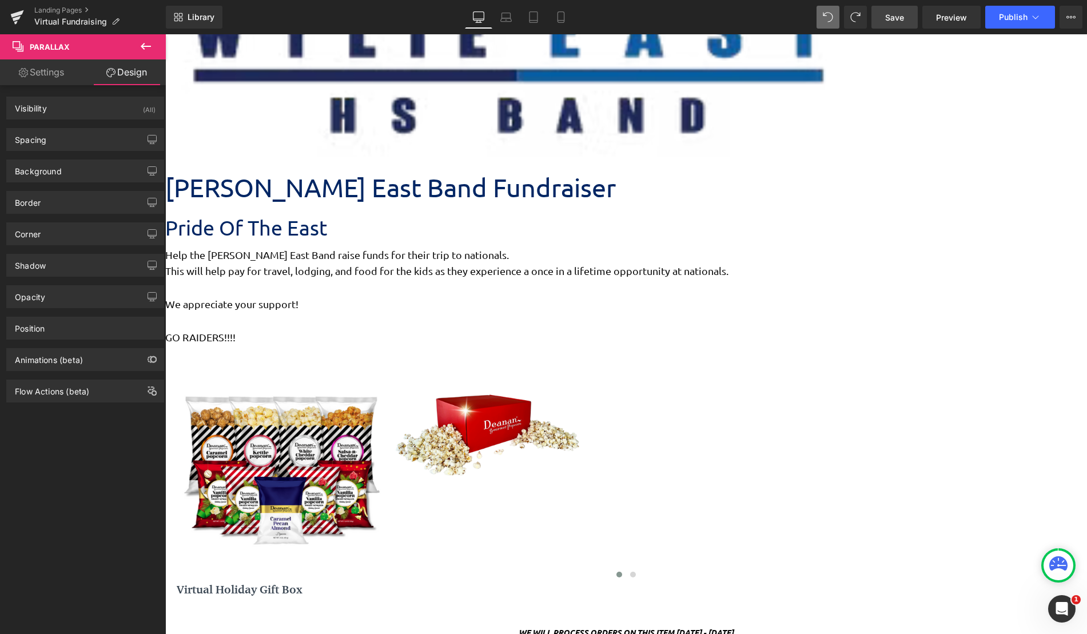
scroll to position [0, 0]
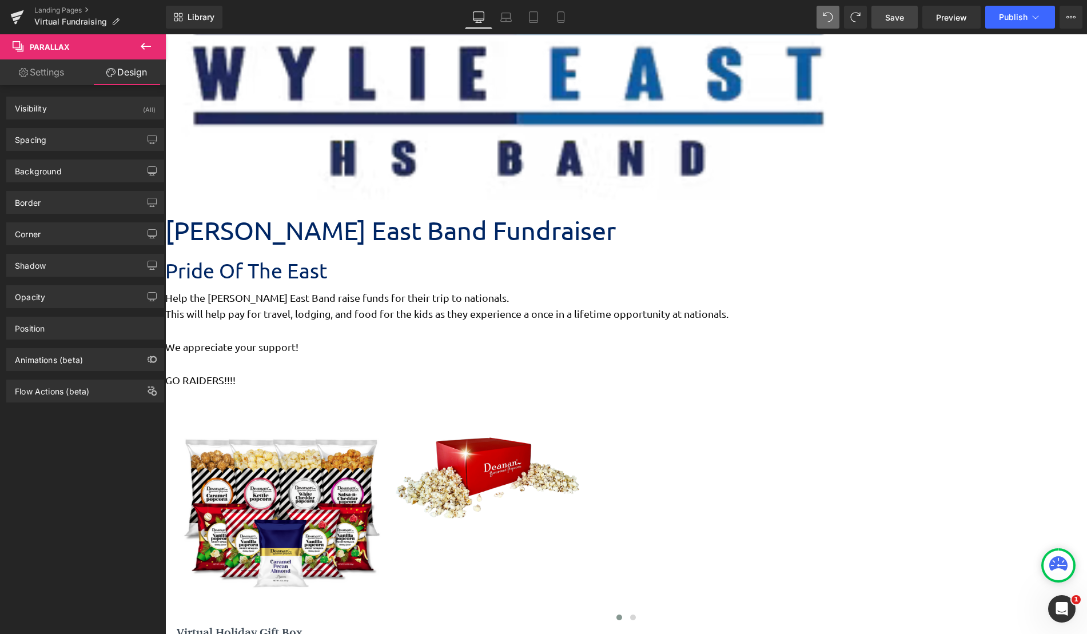
click at [165, 34] on icon at bounding box center [165, 34] width 0 height 0
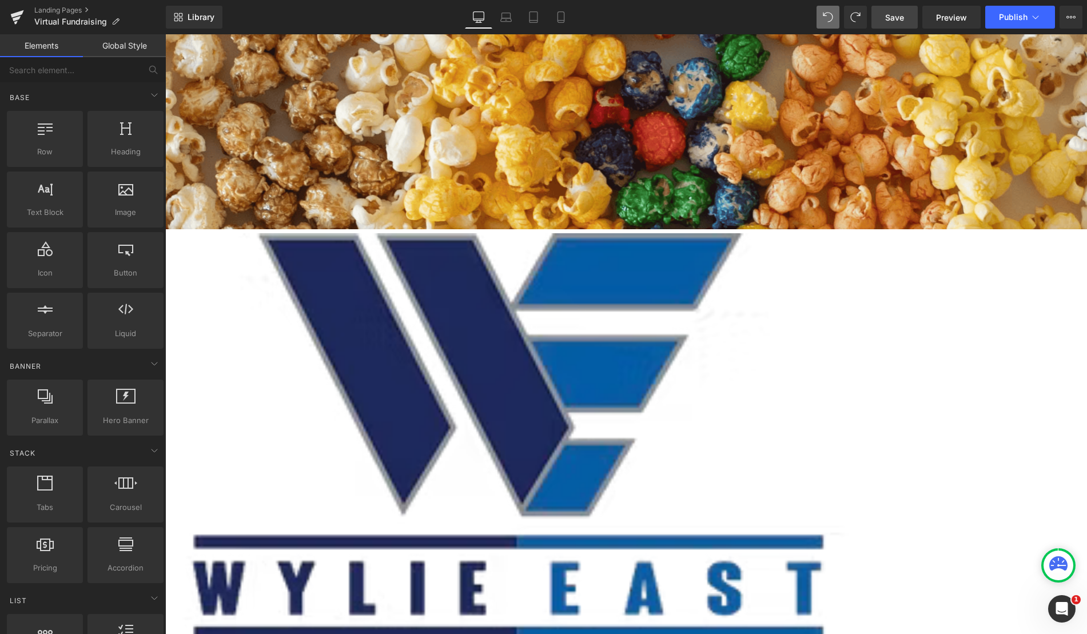
click at [890, 13] on span "Save" at bounding box center [894, 17] width 19 height 12
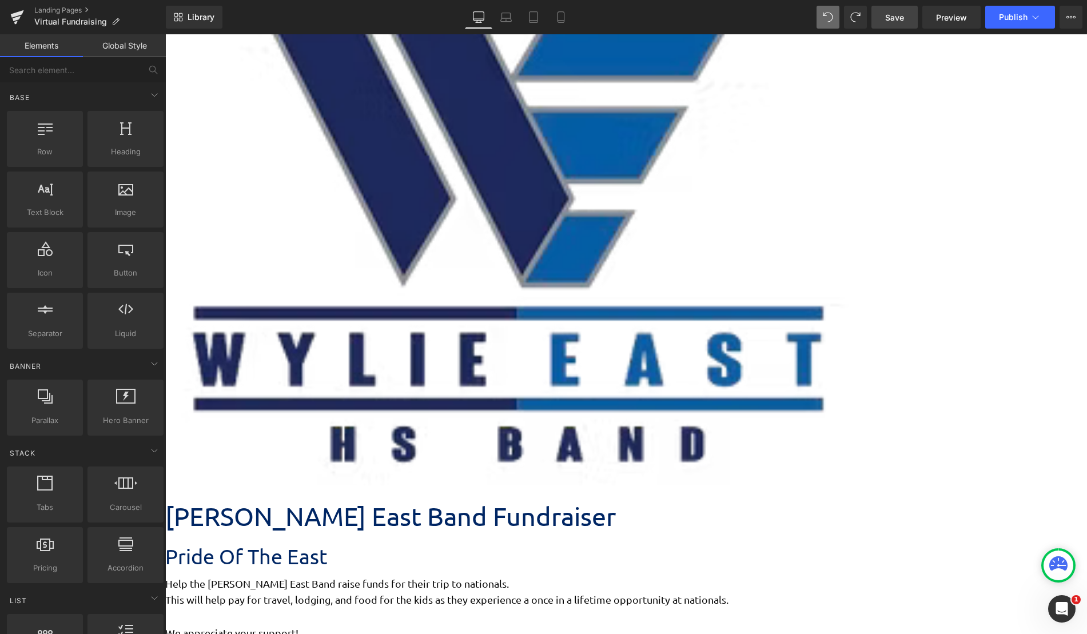
click at [165, 34] on icon at bounding box center [165, 34] width 0 height 0
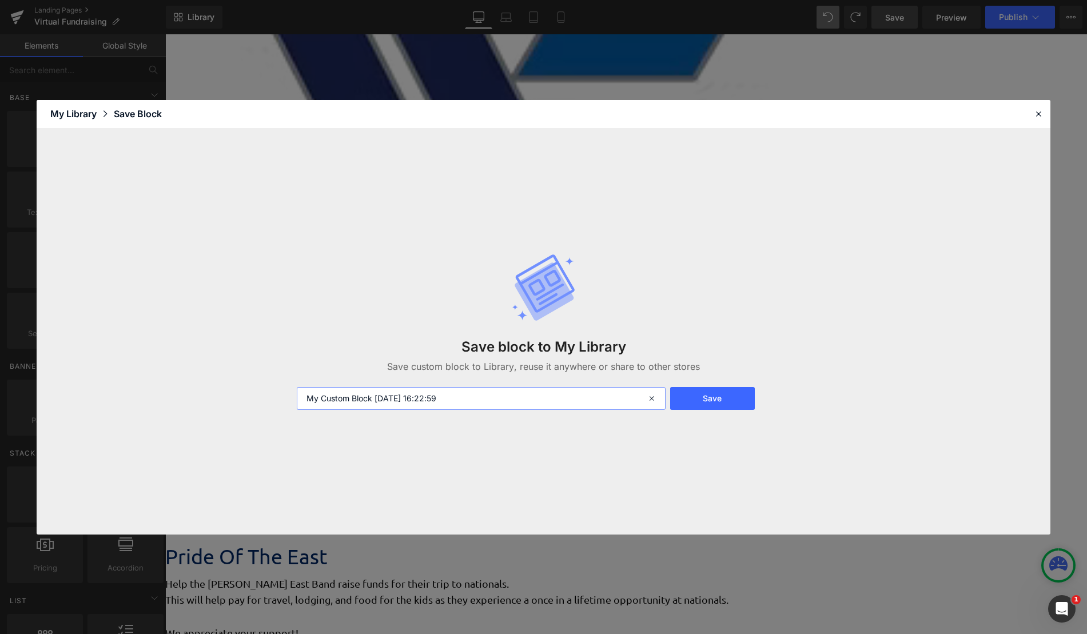
drag, startPoint x: 372, startPoint y: 403, endPoint x: 177, endPoint y: 423, distance: 196.0
click at [222, 419] on div "Save block to My Library Save custom block to Library, reuse it anywhere or sha…" at bounding box center [544, 332] width 1014 height 406
type input "Virtual Product List 2025-08-12 16:22:59"
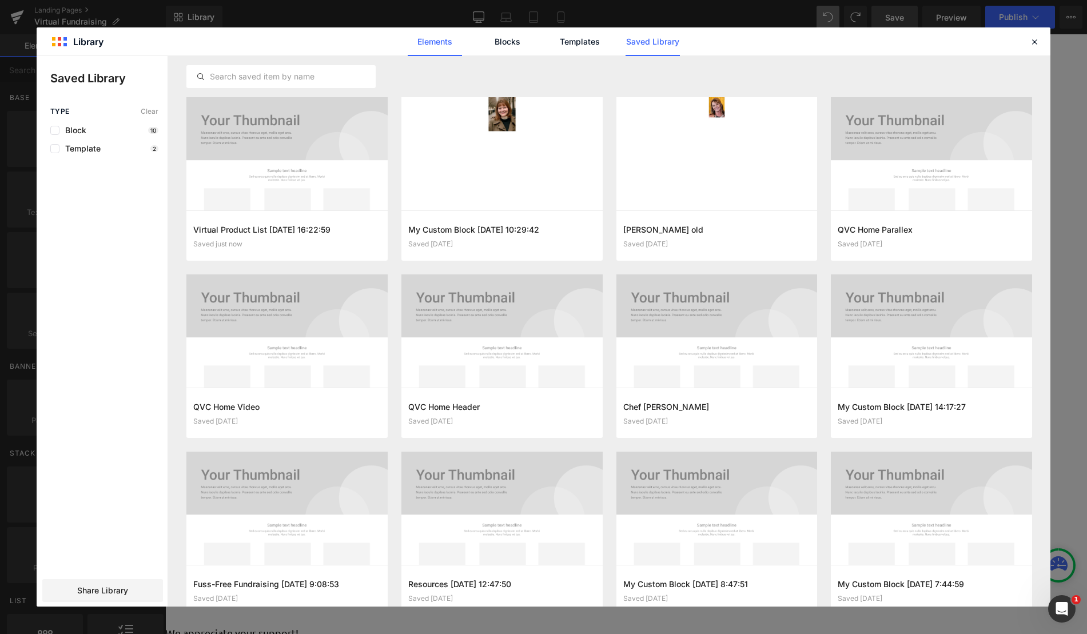
click at [553, 44] on link "Elements" at bounding box center [580, 41] width 54 height 29
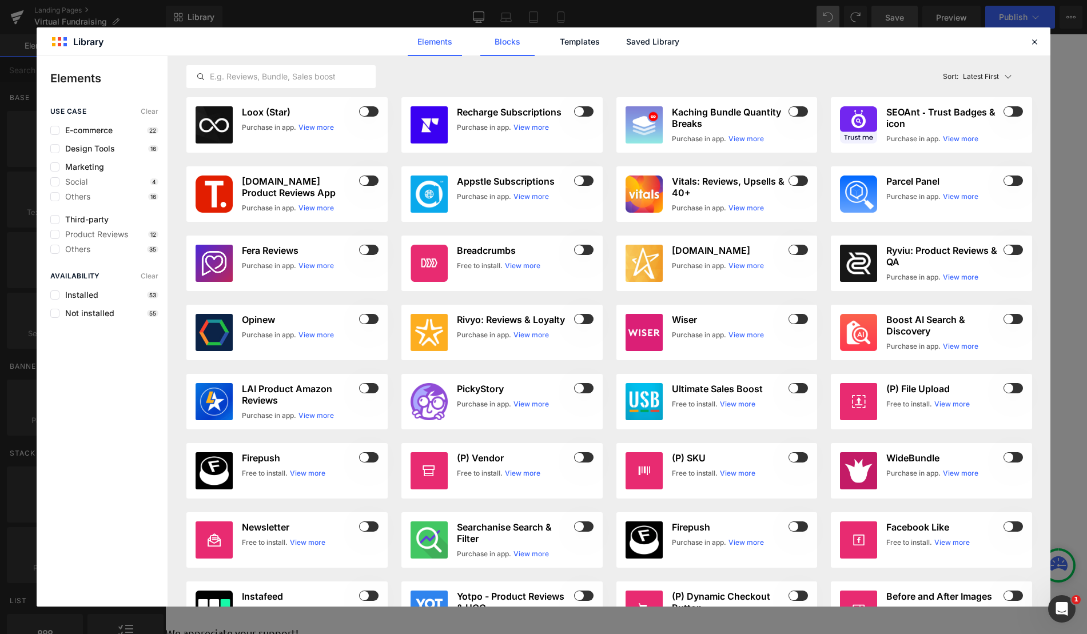
click at [625, 50] on link "Blocks" at bounding box center [652, 41] width 54 height 29
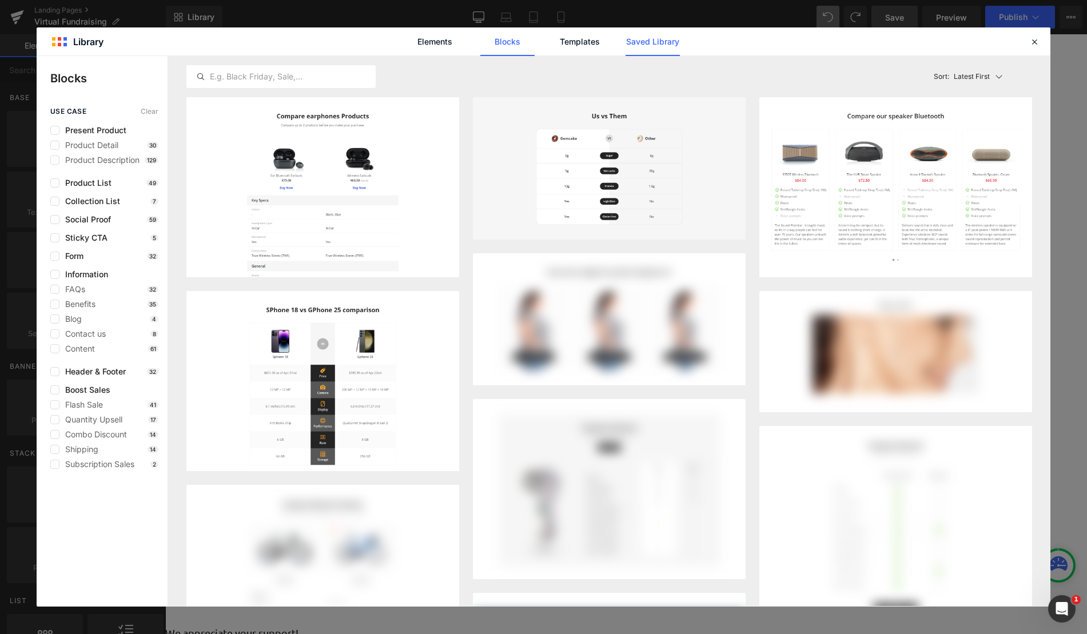
click at [644, 41] on link "Saved Library" at bounding box center [652, 41] width 54 height 29
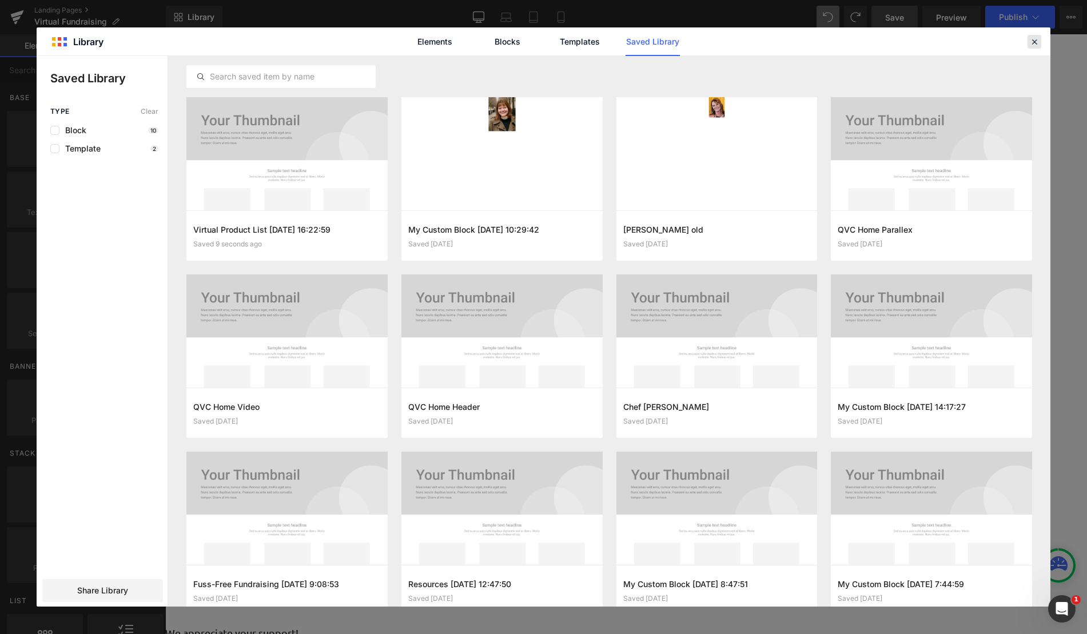
click at [1036, 41] on icon at bounding box center [1034, 42] width 10 height 10
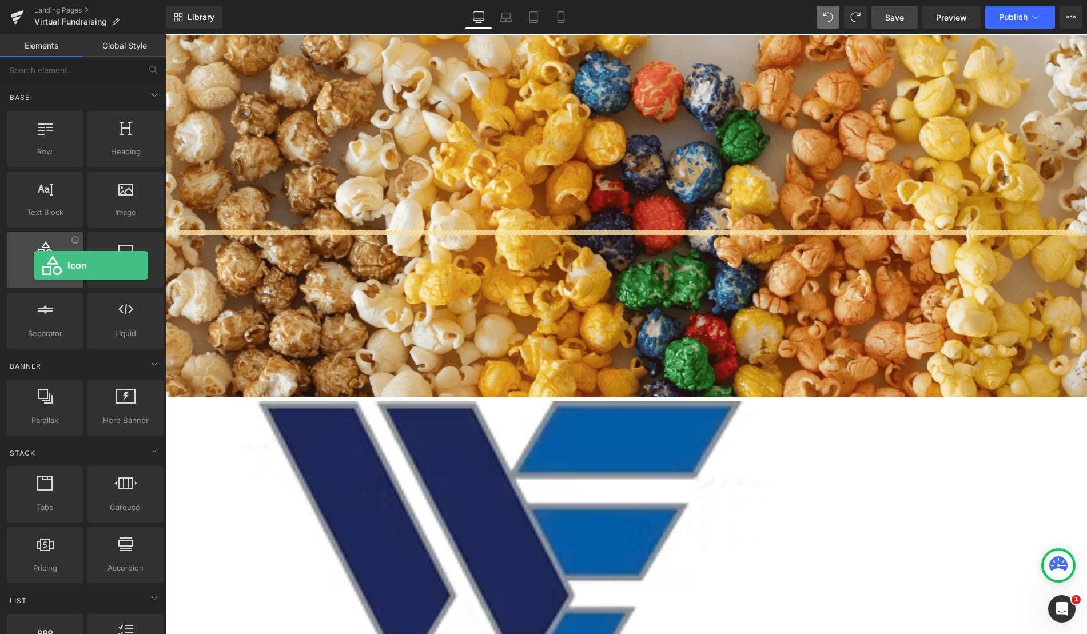
drag, startPoint x: 53, startPoint y: 253, endPoint x: 34, endPoint y: 265, distance: 23.2
click at [34, 265] on div at bounding box center [44, 254] width 69 height 26
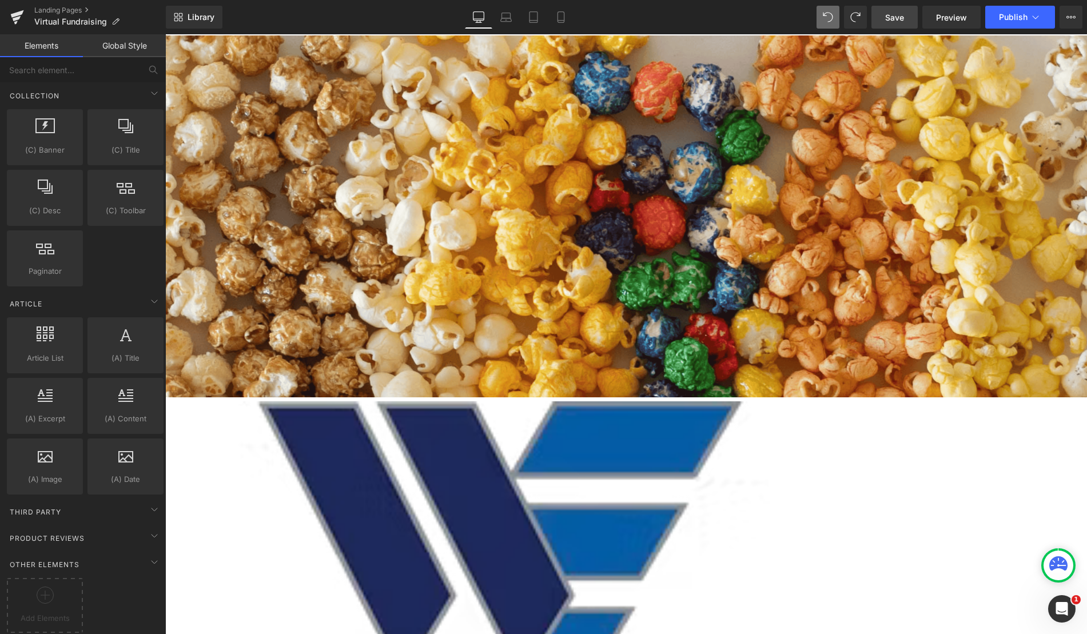
scroll to position [1788, 0]
click at [58, 587] on div at bounding box center [45, 600] width 70 height 26
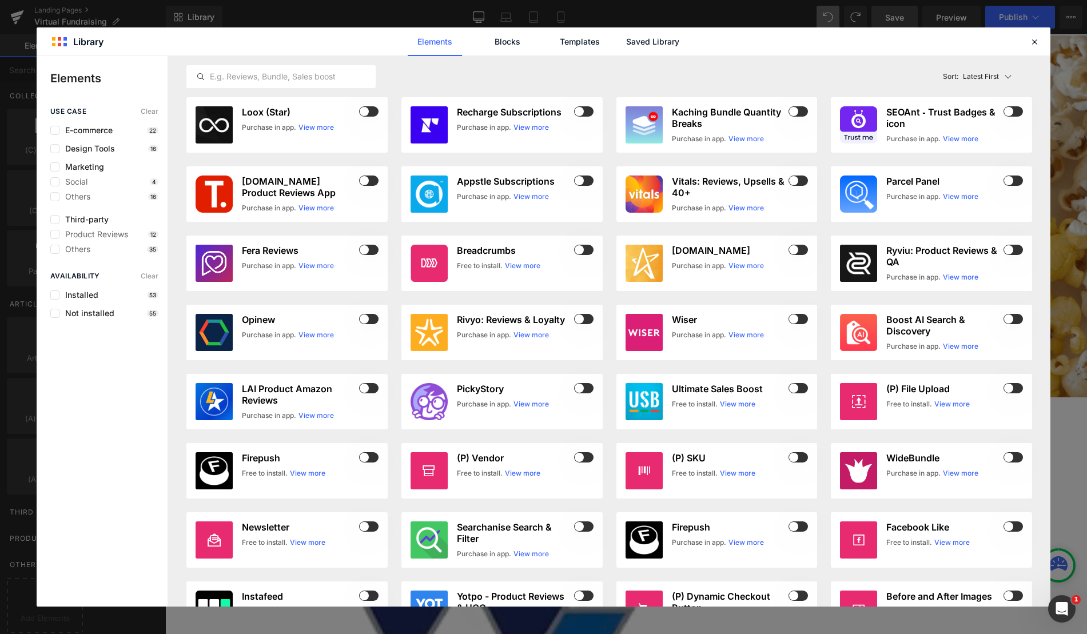
click at [132, 43] on div "Elements Blocks Templates Saved Library" at bounding box center [544, 41] width 1014 height 28
click at [1039, 43] on icon at bounding box center [1034, 42] width 10 height 10
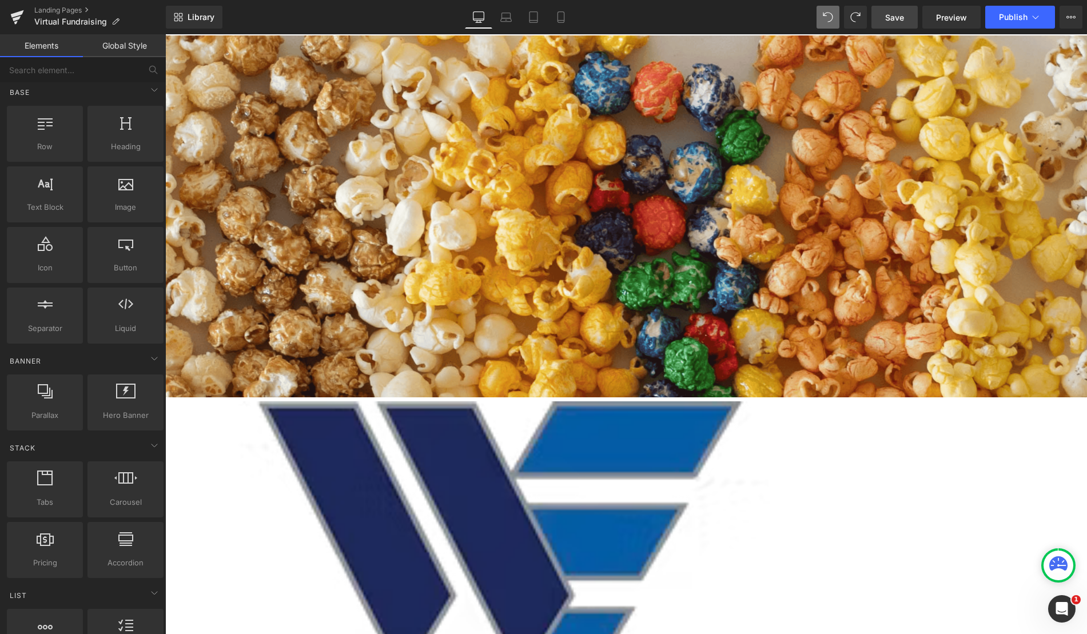
scroll to position [0, 0]
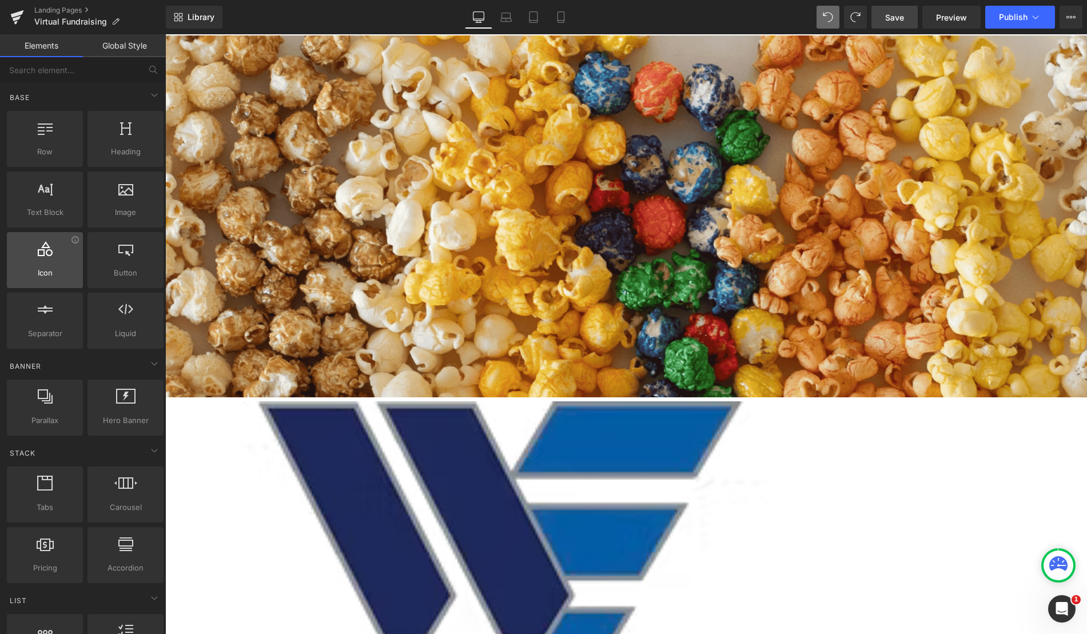
click at [61, 269] on span "Icon" at bounding box center [44, 273] width 69 height 12
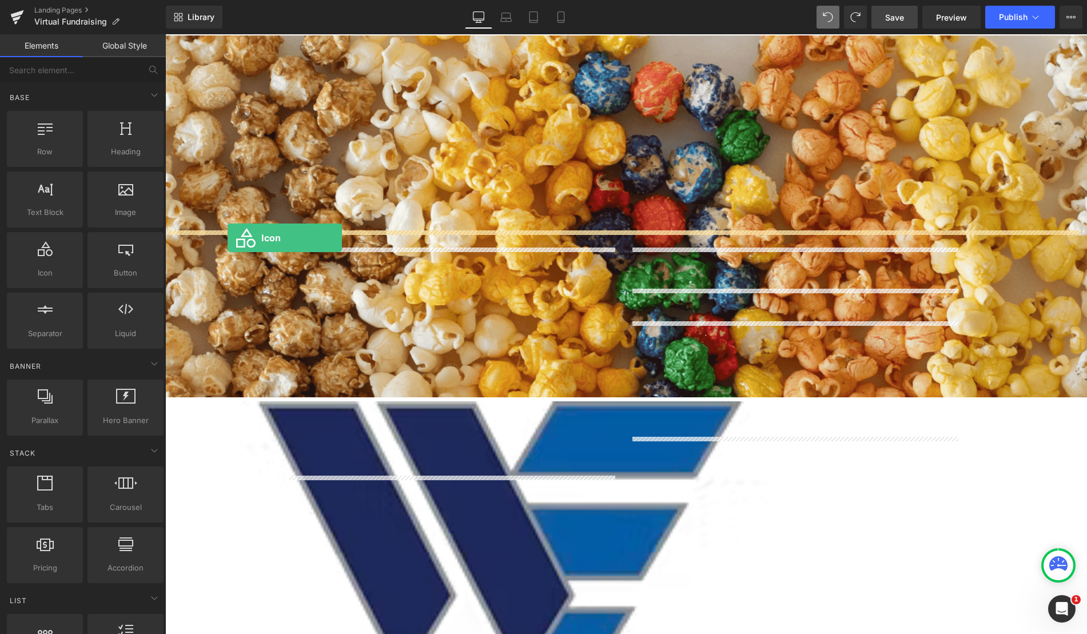
drag, startPoint x: 224, startPoint y: 302, endPoint x: 228, endPoint y: 238, distance: 64.7
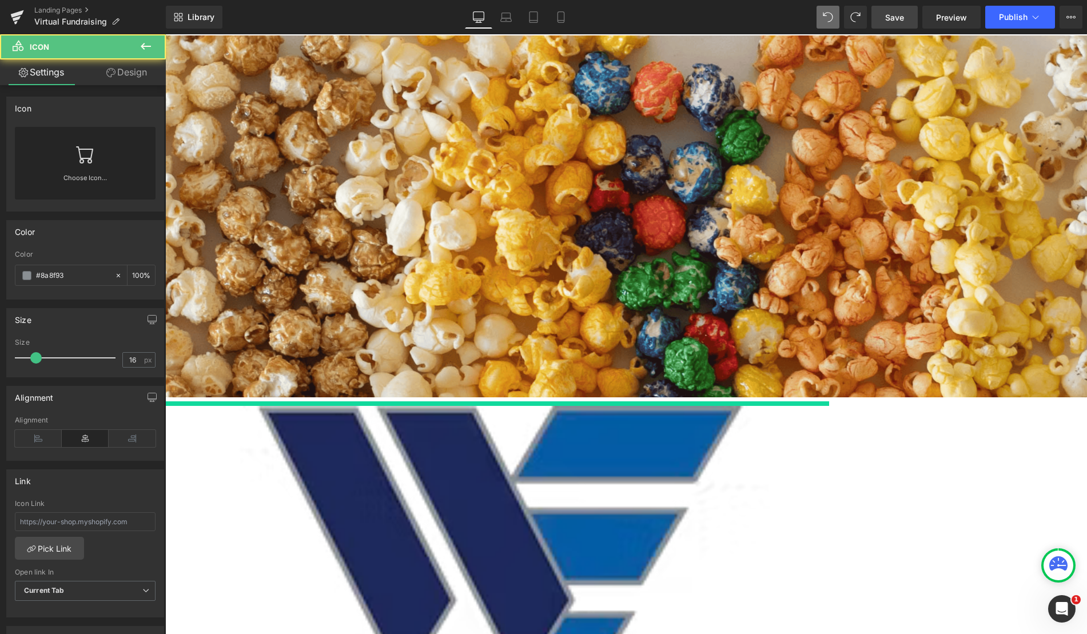
scroll to position [1417, 913]
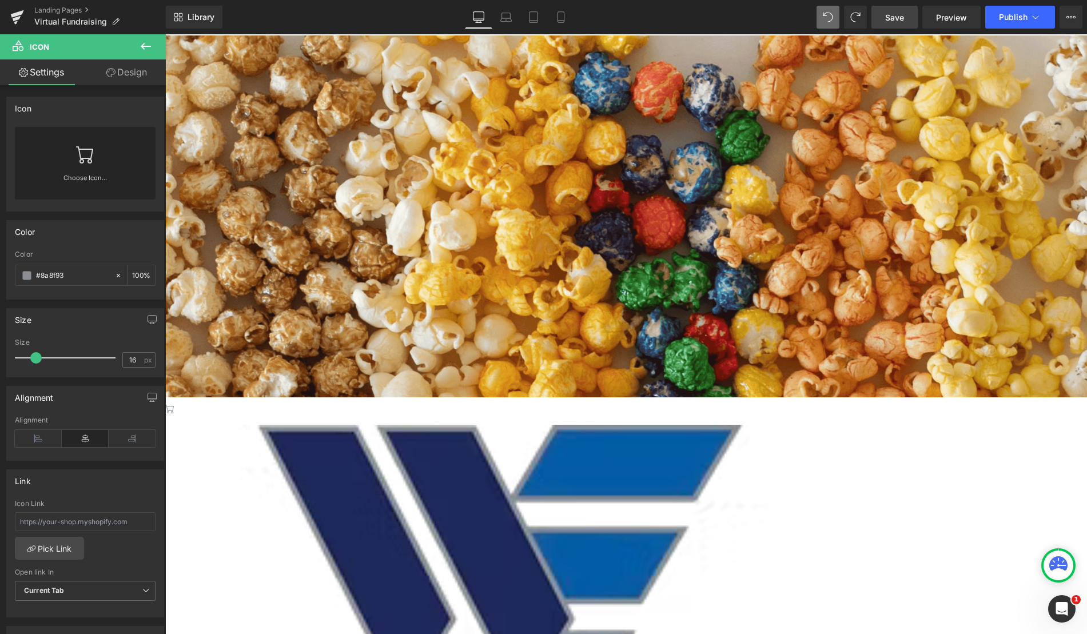
click at [165, 34] on icon at bounding box center [165, 34] width 0 height 0
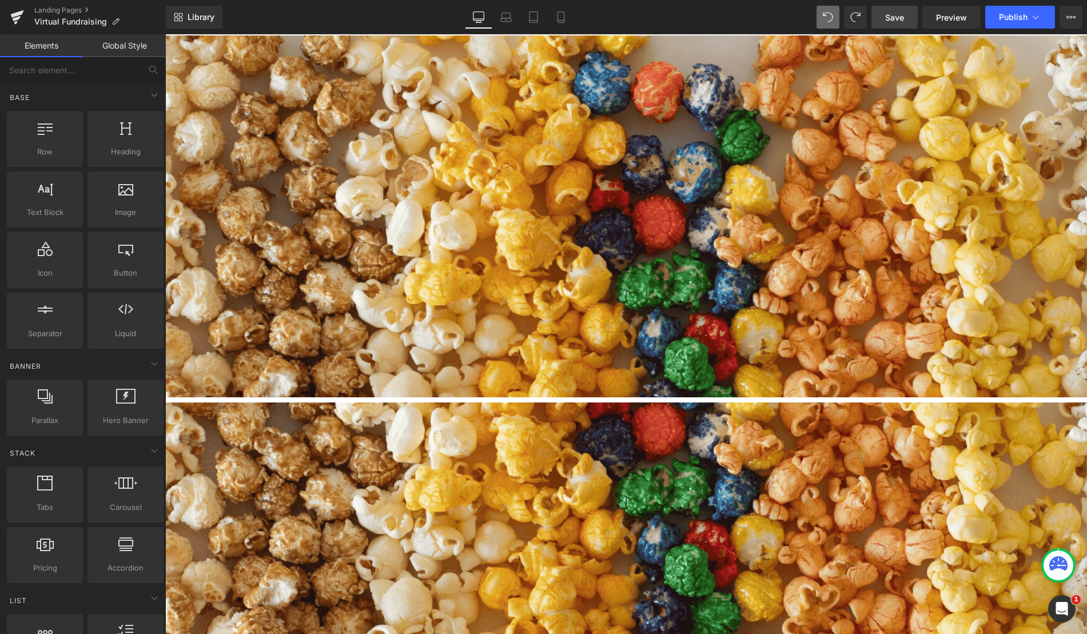
scroll to position [6, 6]
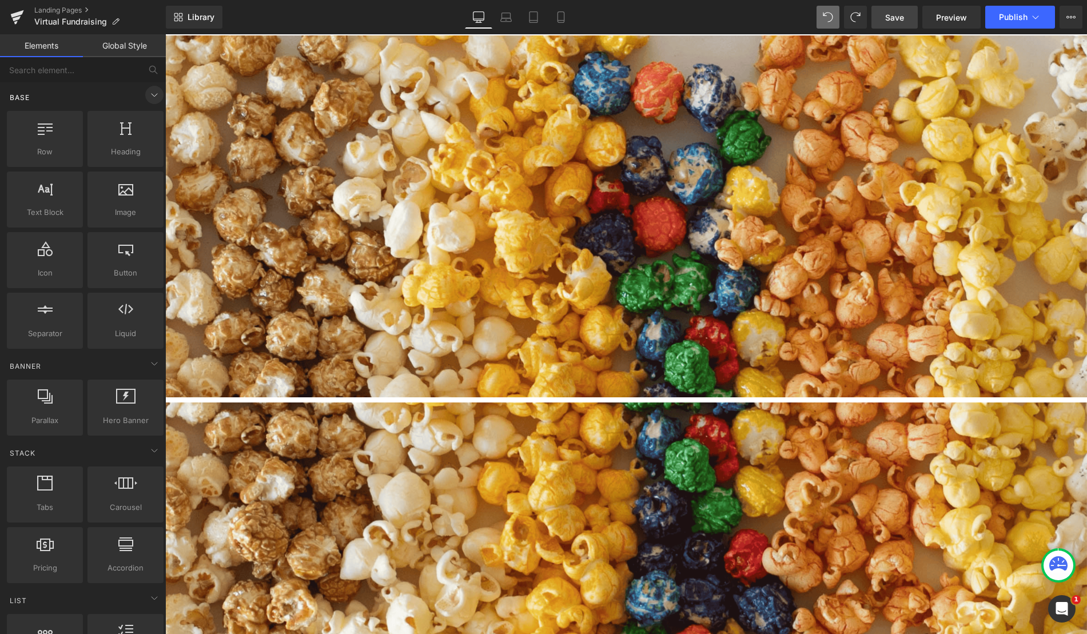
click at [145, 100] on span at bounding box center [154, 95] width 18 height 18
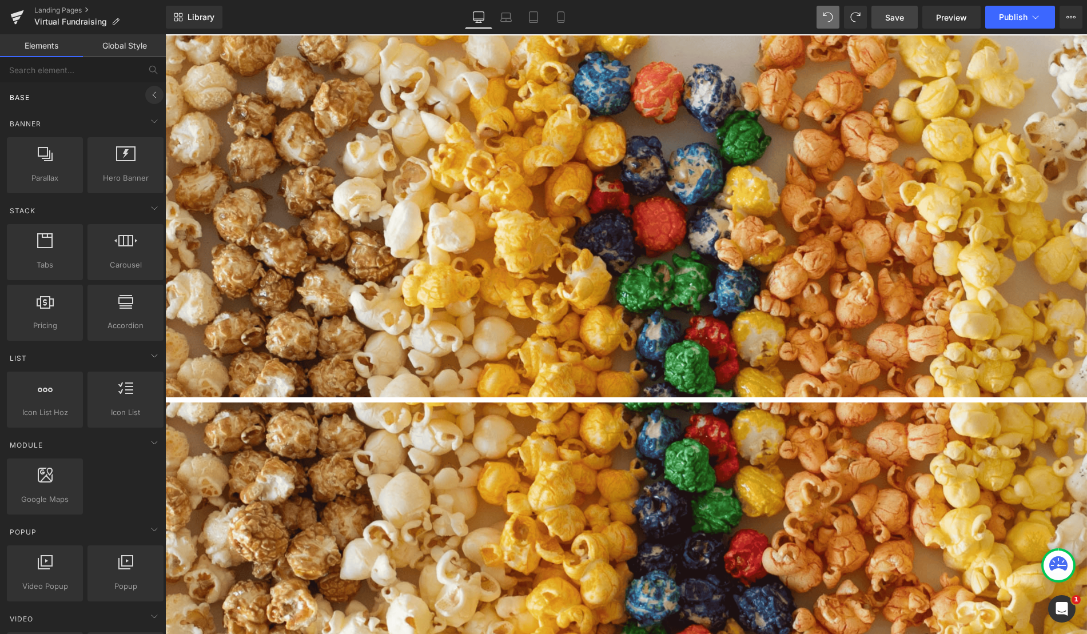
click at [145, 100] on span at bounding box center [154, 95] width 18 height 18
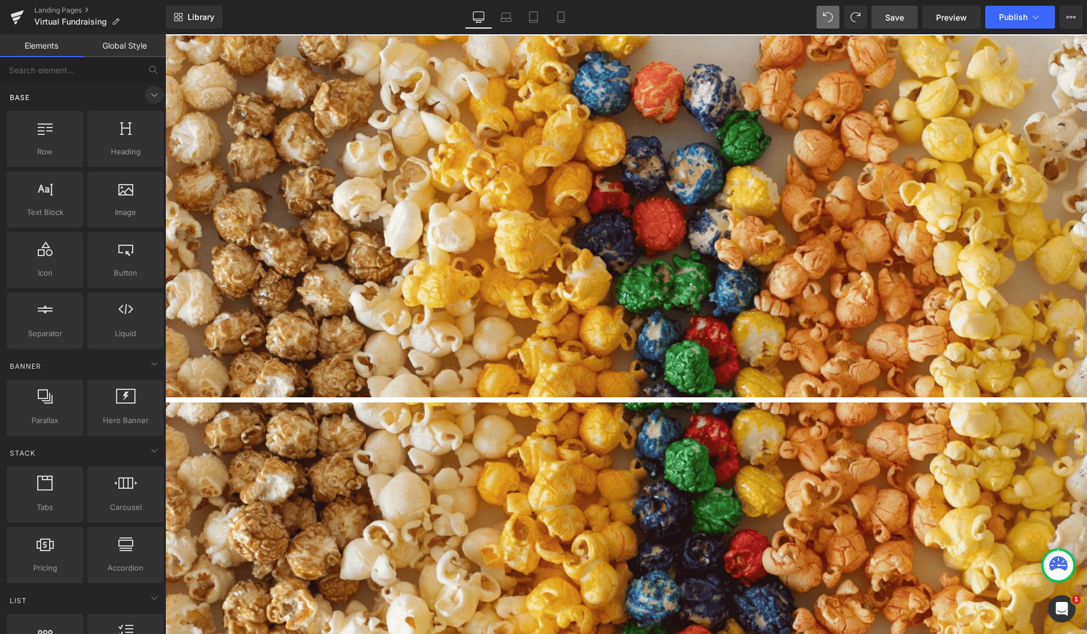
click at [145, 100] on span at bounding box center [154, 95] width 18 height 18
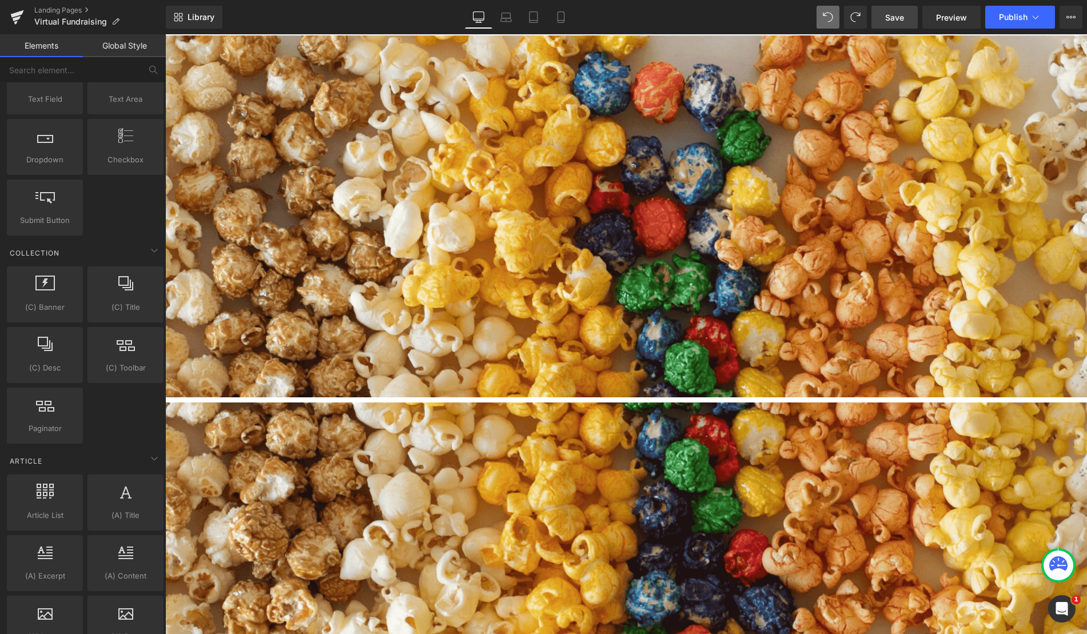
scroll to position [1487, 0]
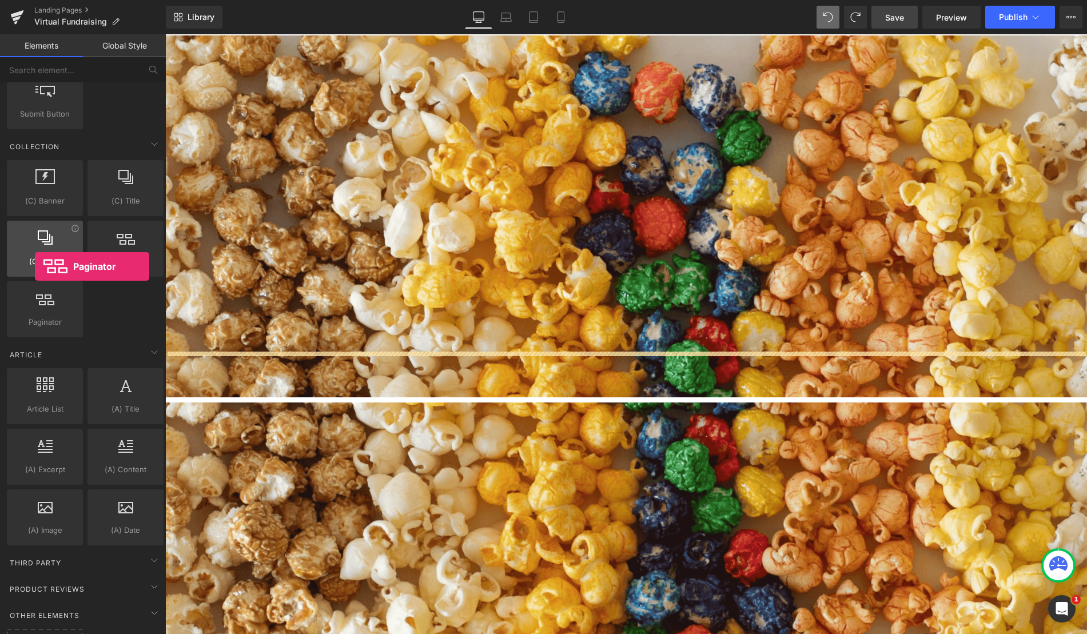
drag, startPoint x: 31, startPoint y: 302, endPoint x: 31, endPoint y: 265, distance: 37.2
click at [31, 265] on div "(C) Banner collections, banners, images, photos (C) Title collections, titles, …" at bounding box center [85, 249] width 161 height 182
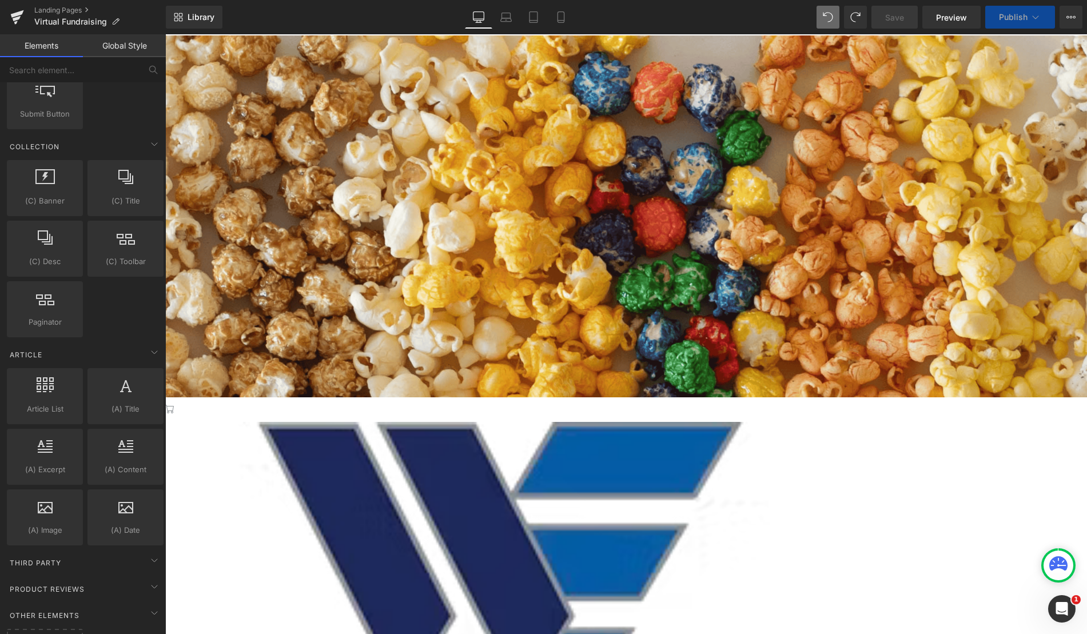
scroll to position [6, 6]
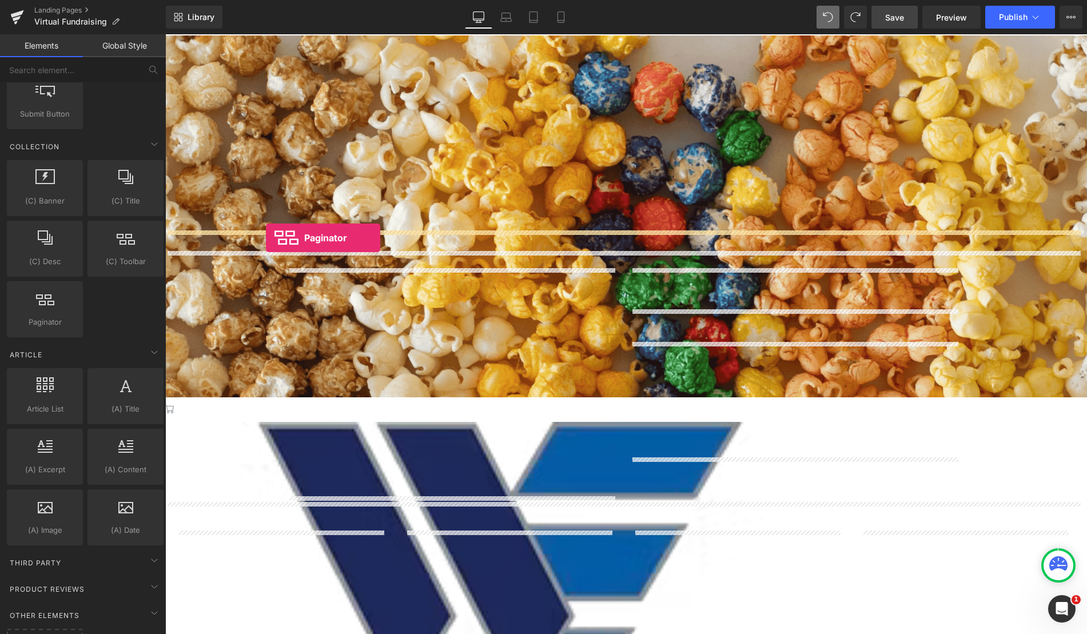
drag, startPoint x: 221, startPoint y: 351, endPoint x: 266, endPoint y: 238, distance: 121.7
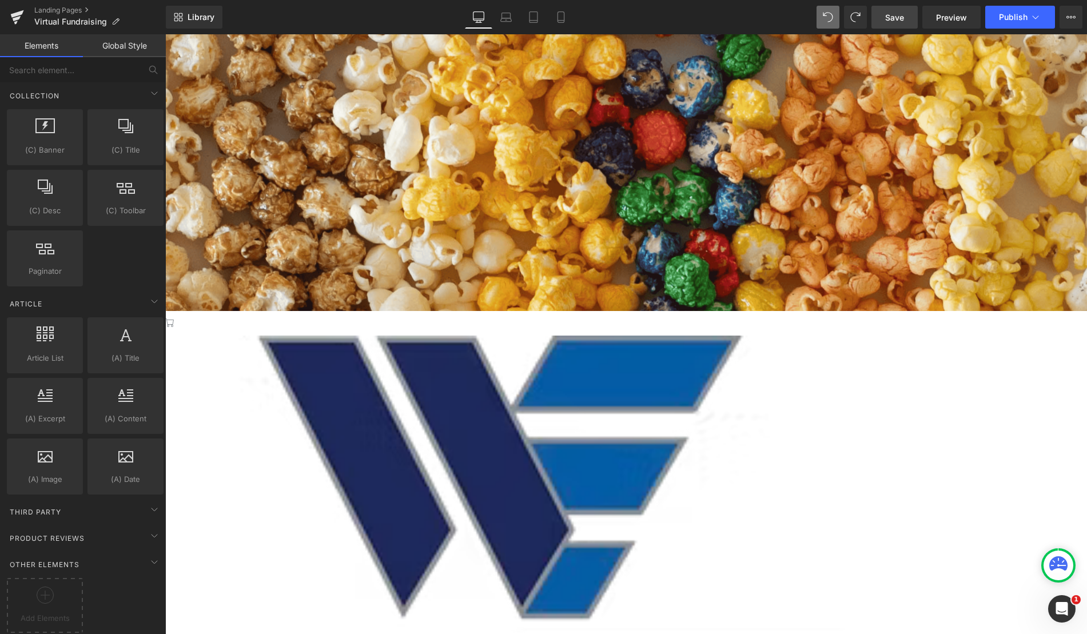
scroll to position [343, 0]
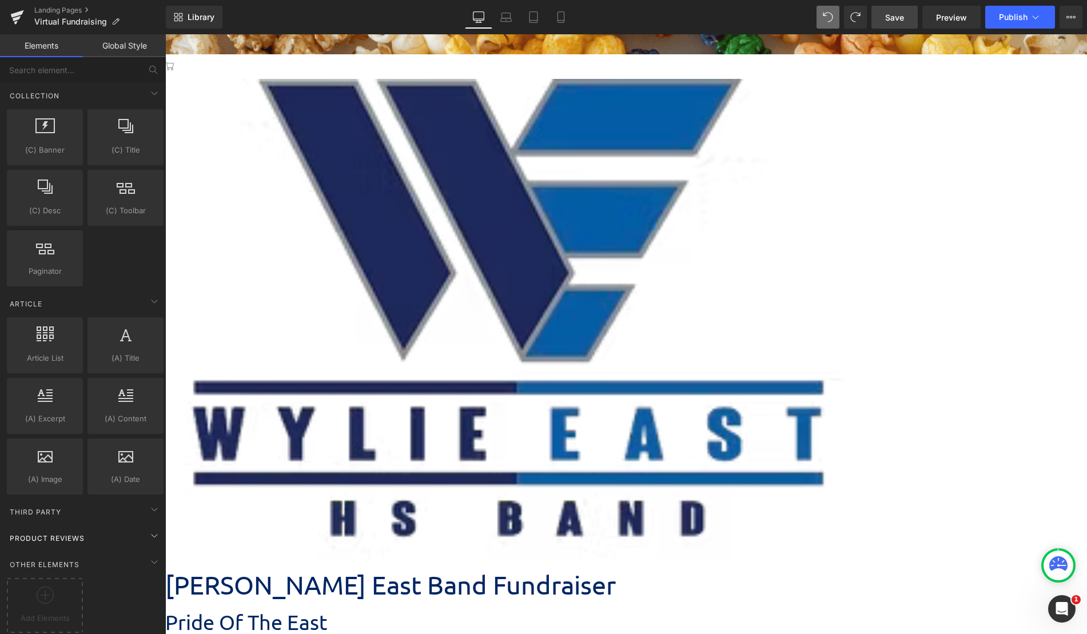
click at [107, 527] on div "Product Reviews" at bounding box center [85, 538] width 161 height 23
click at [151, 529] on icon at bounding box center [155, 536] width 14 height 14
click at [149, 503] on icon at bounding box center [155, 510] width 14 height 14
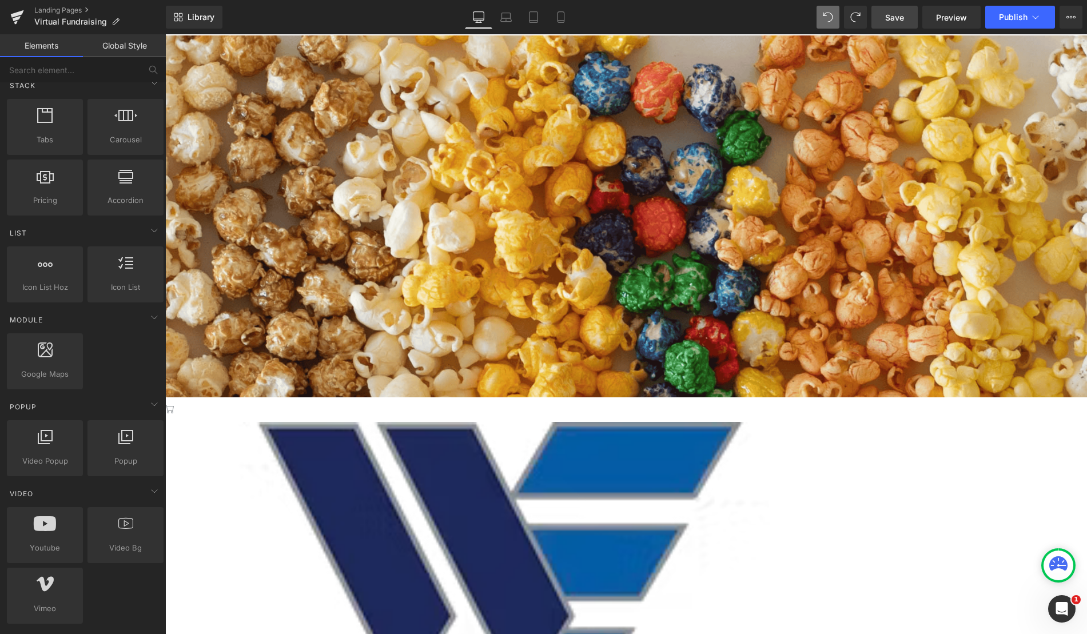
scroll to position [0, 0]
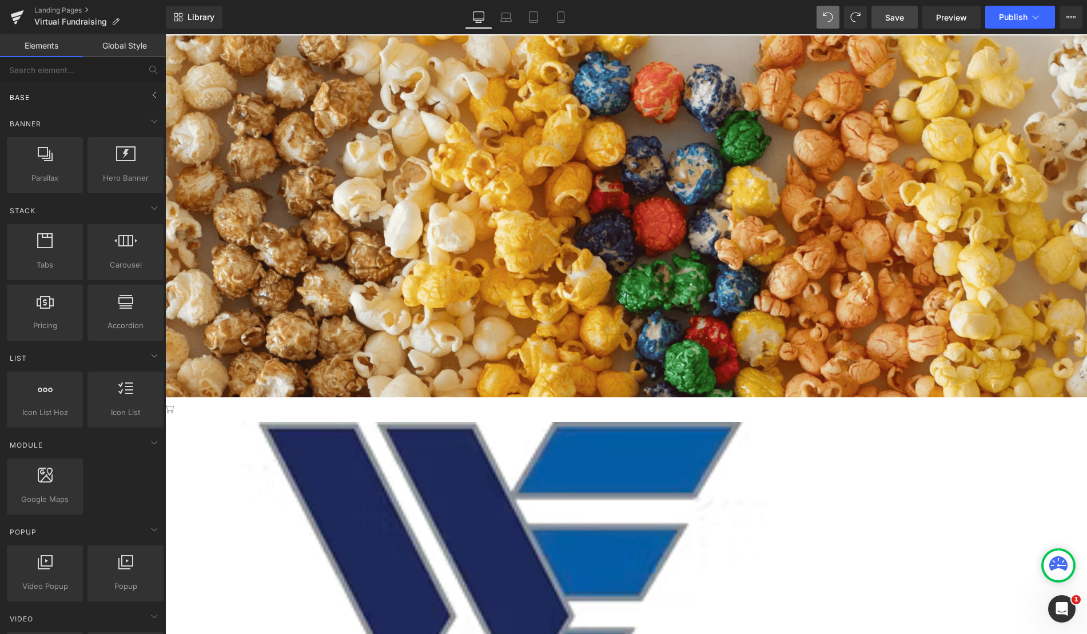
click at [140, 95] on div "Base" at bounding box center [85, 97] width 161 height 23
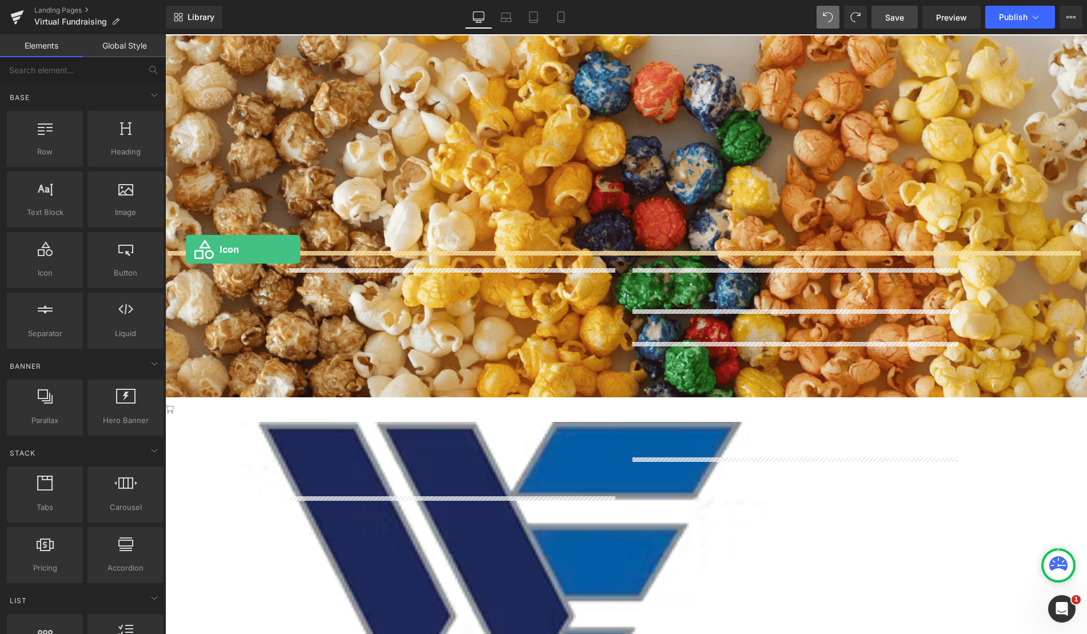
drag, startPoint x: 220, startPoint y: 306, endPoint x: 186, endPoint y: 249, distance: 66.4
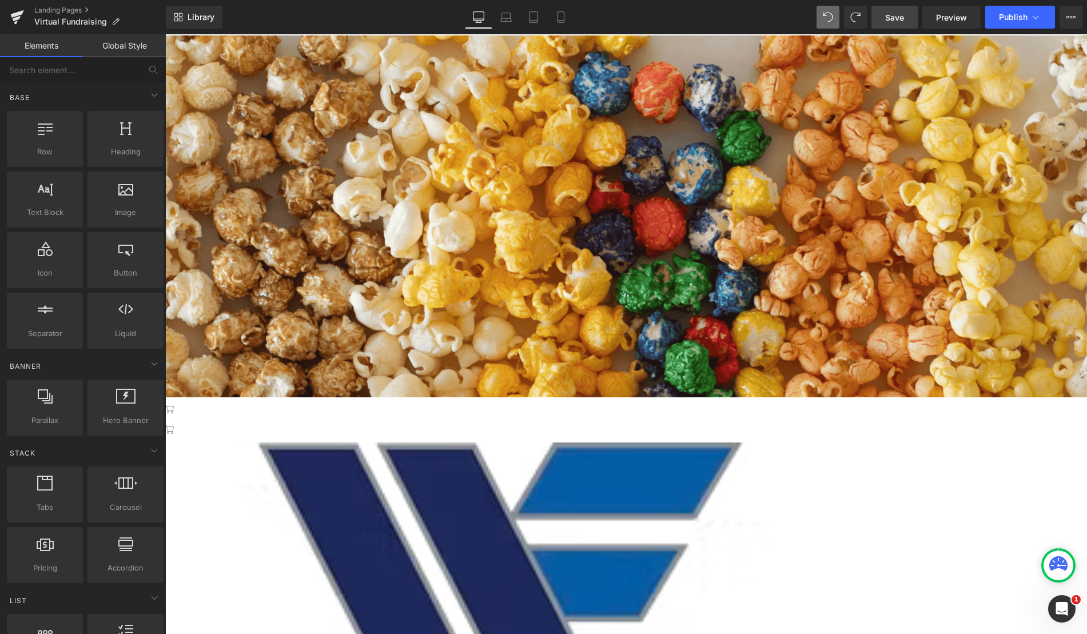
scroll to position [1438, 913]
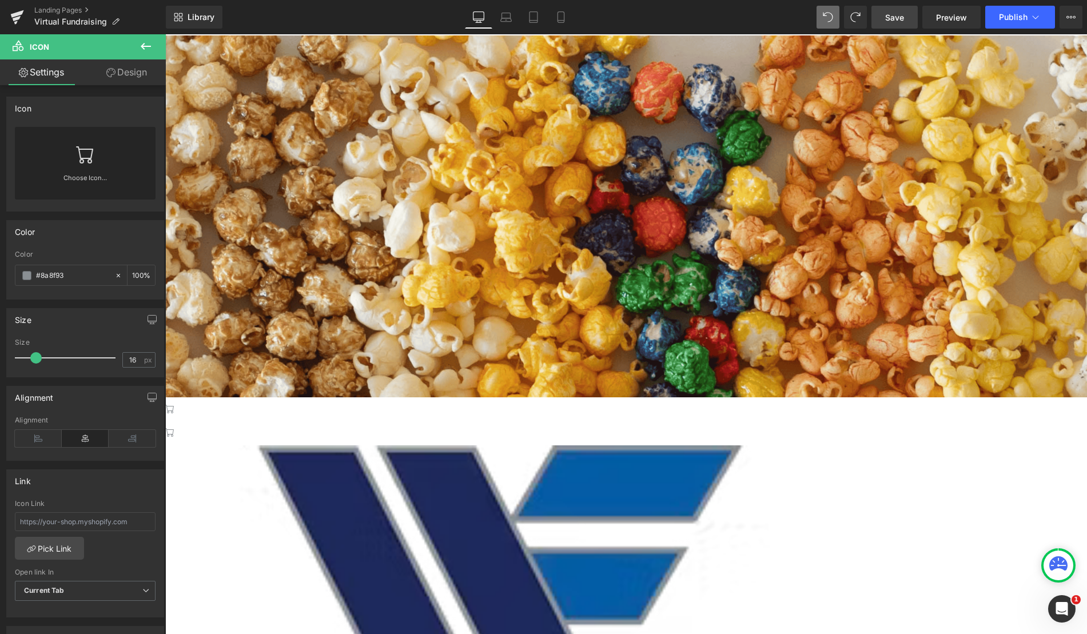
click at [165, 34] on link at bounding box center [165, 34] width 0 height 0
click at [165, 34] on icon at bounding box center [165, 34] width 0 height 0
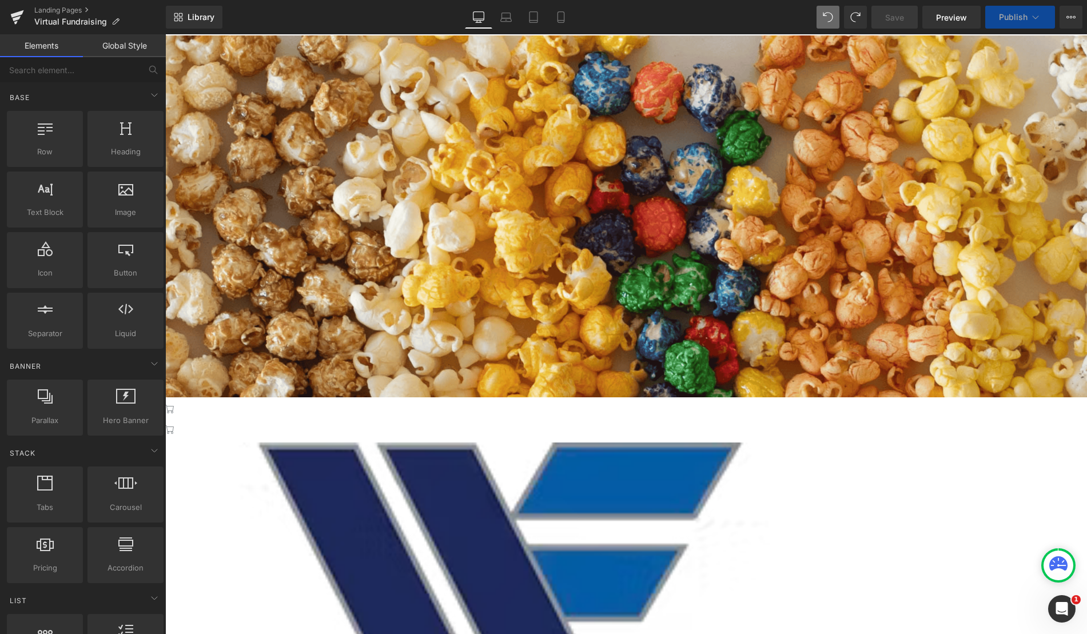
scroll to position [1557, 913]
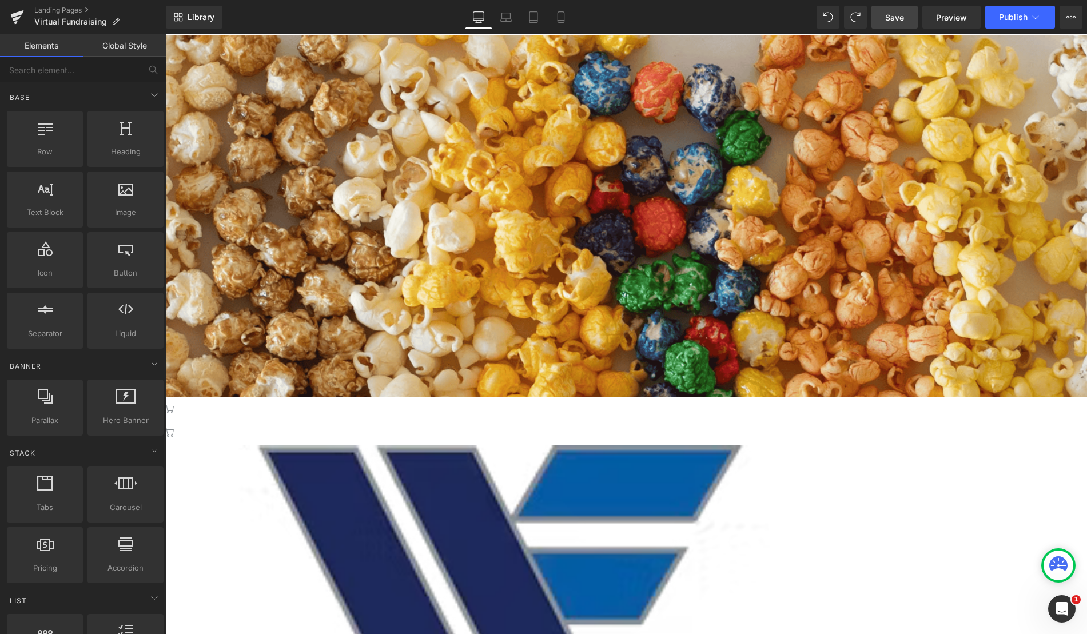
click at [165, 34] on icon at bounding box center [165, 34] width 0 height 0
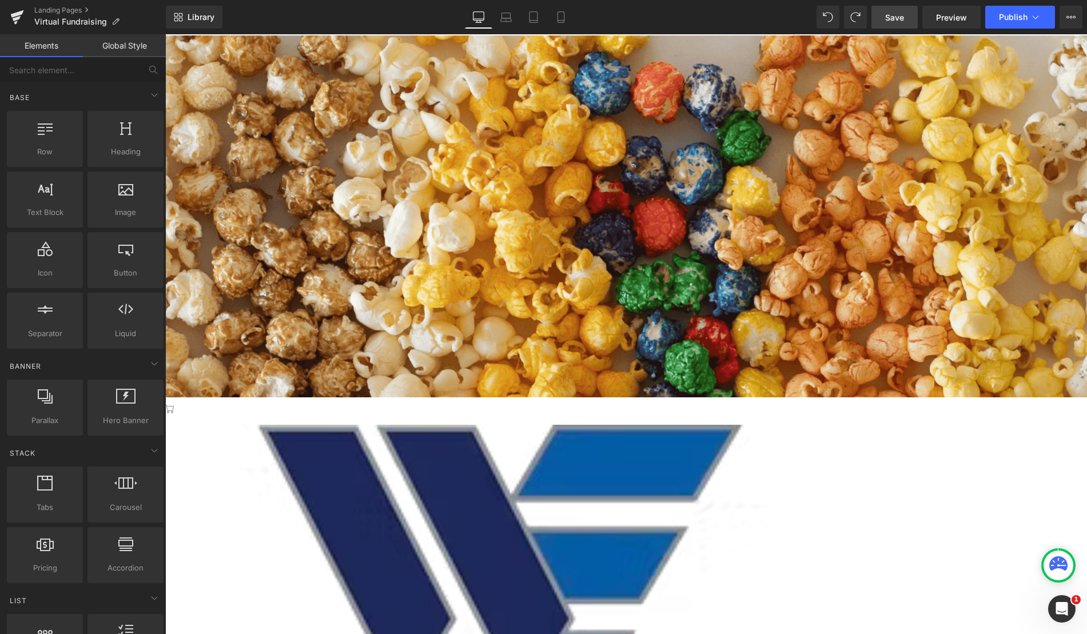
scroll to position [1417, 913]
click at [553, 401] on div at bounding box center [626, 411] width 922 height 21
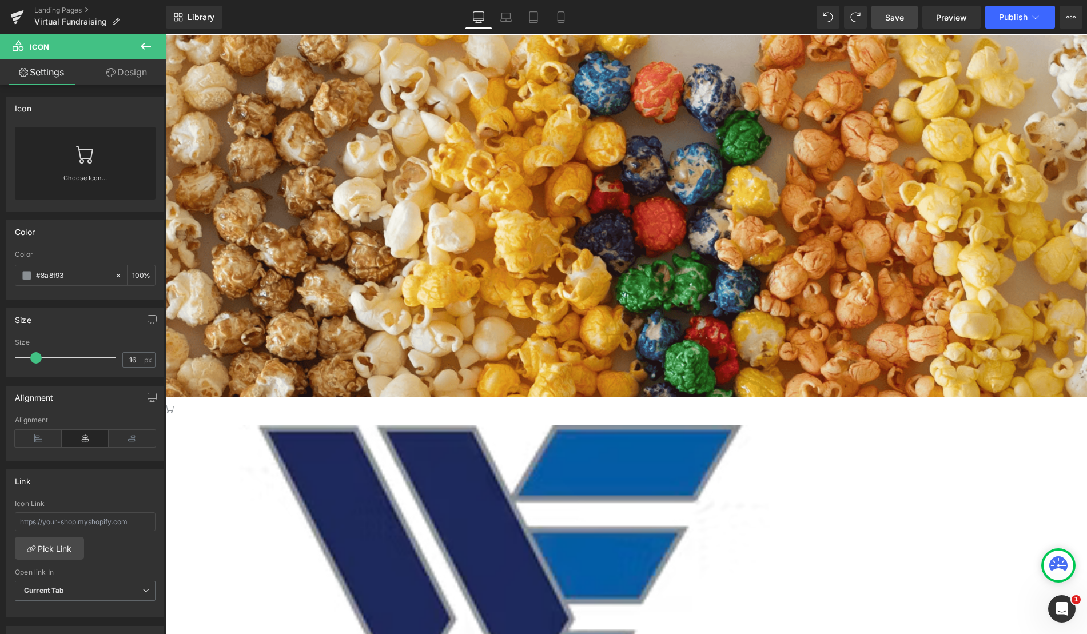
click at [131, 50] on button at bounding box center [146, 46] width 40 height 25
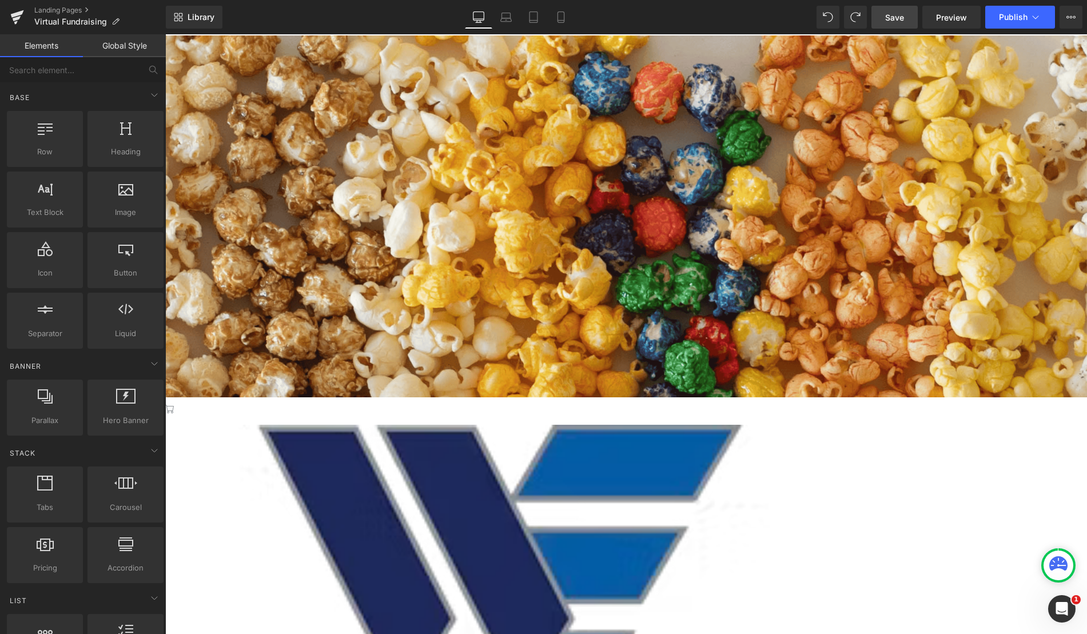
click at [165, 34] on span "Parallax" at bounding box center [165, 34] width 0 height 0
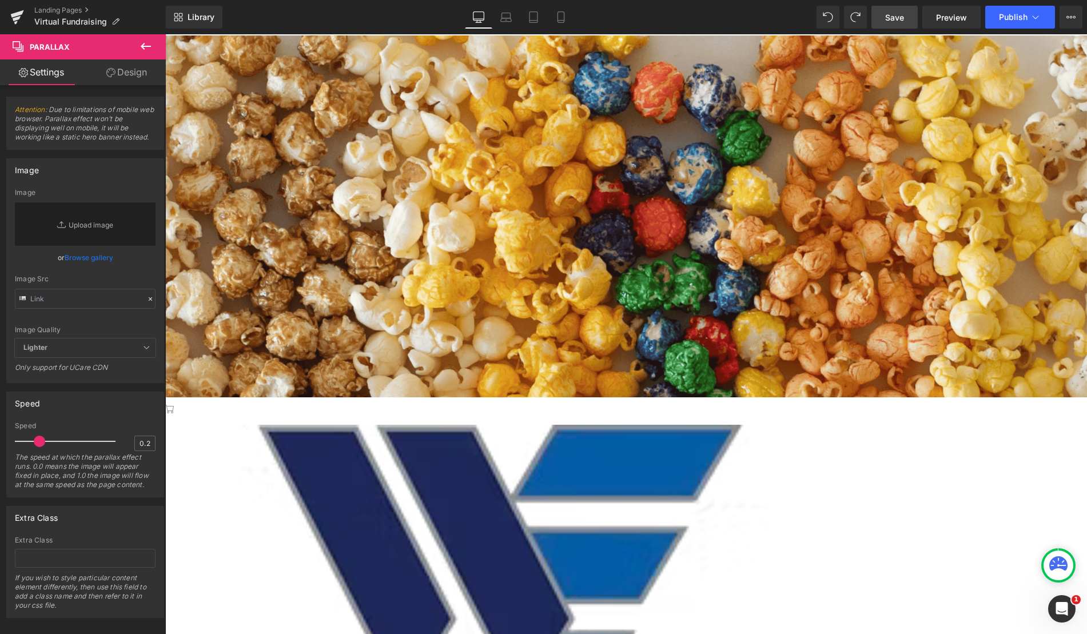
click at [677, 401] on div at bounding box center [626, 411] width 922 height 21
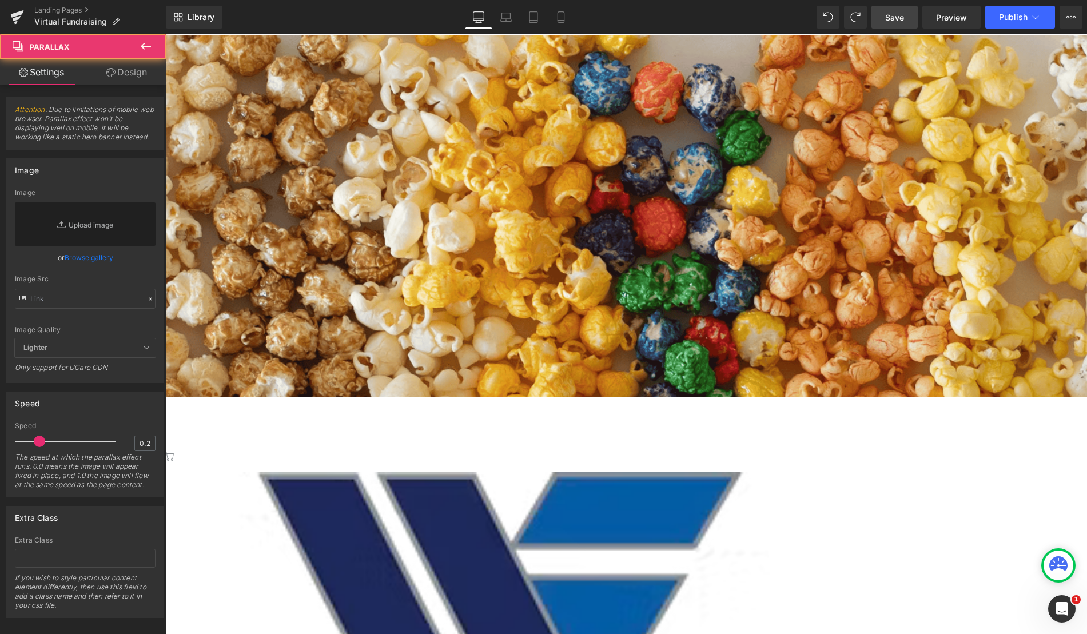
scroll to position [1465, 913]
drag, startPoint x: 584, startPoint y: 233, endPoint x: 580, endPoint y: 281, distance: 48.1
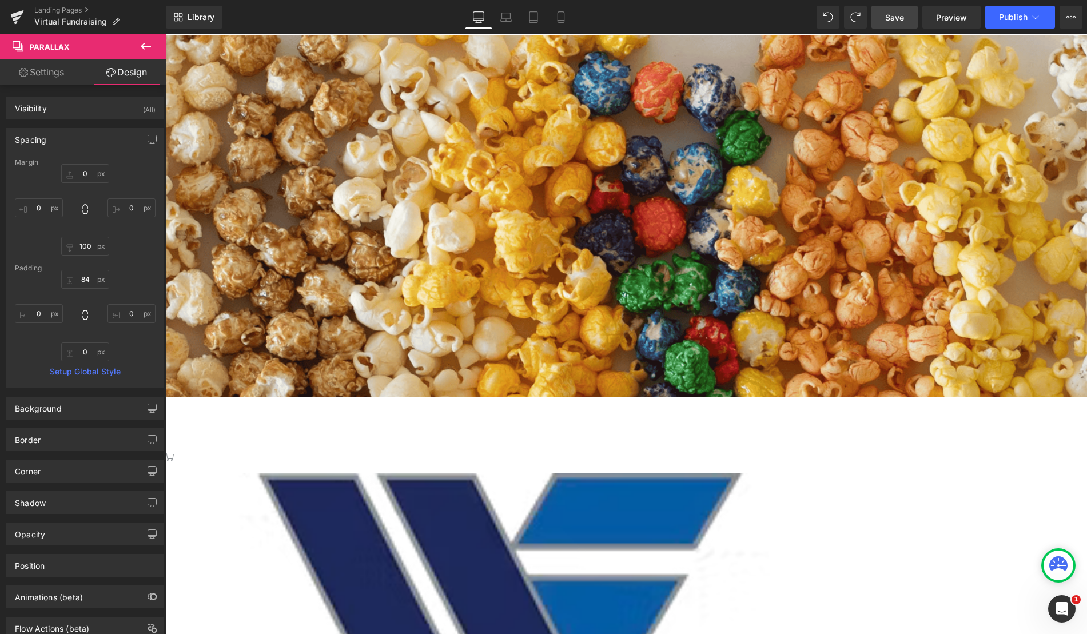
click at [165, 34] on span "Icon" at bounding box center [165, 34] width 0 height 0
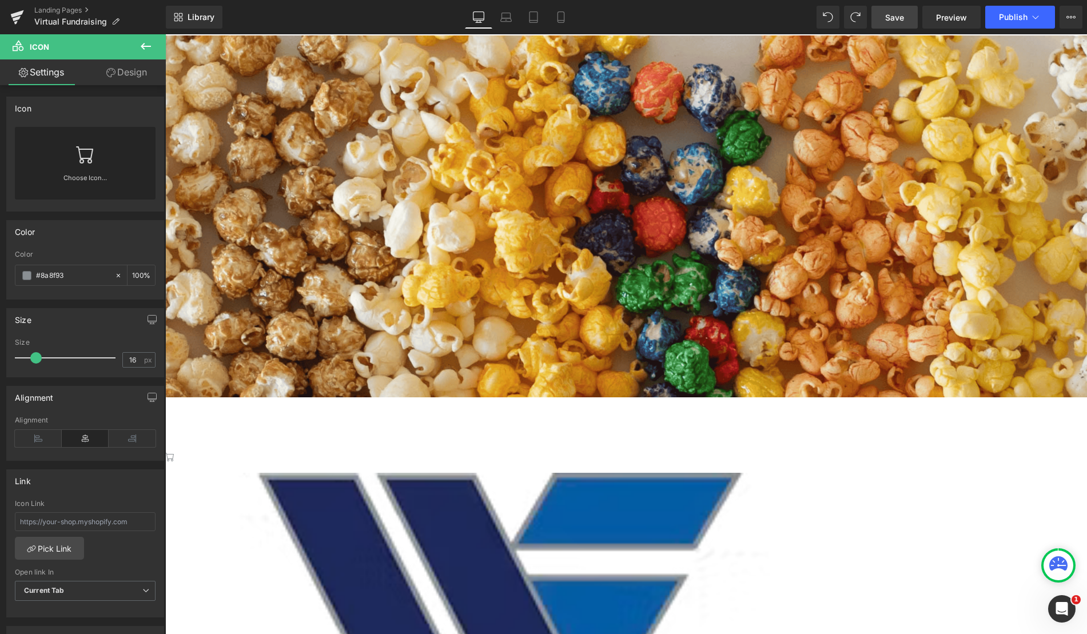
click at [165, 34] on link at bounding box center [165, 34] width 0 height 0
click at [165, 34] on icon at bounding box center [165, 34] width 0 height 0
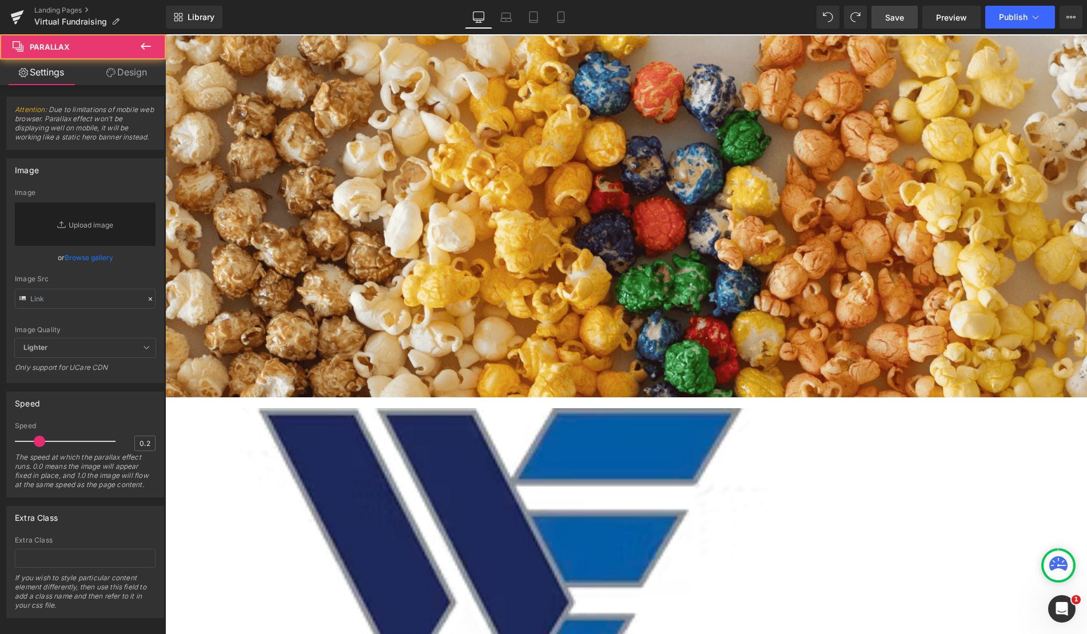
scroll to position [1397, 913]
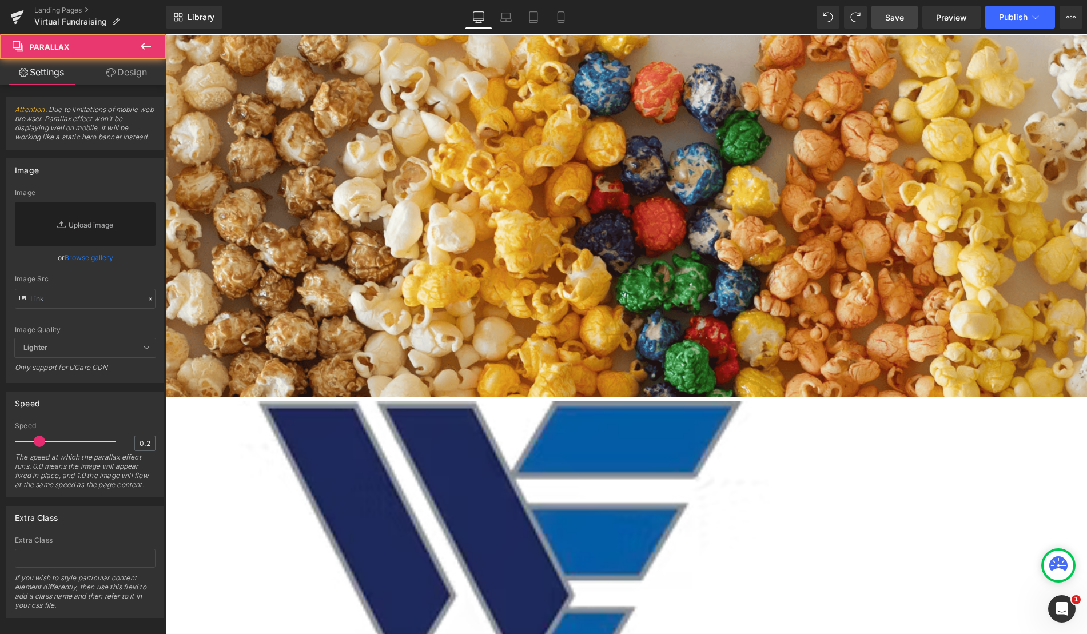
drag, startPoint x: 568, startPoint y: 275, endPoint x: 561, endPoint y: 214, distance: 61.0
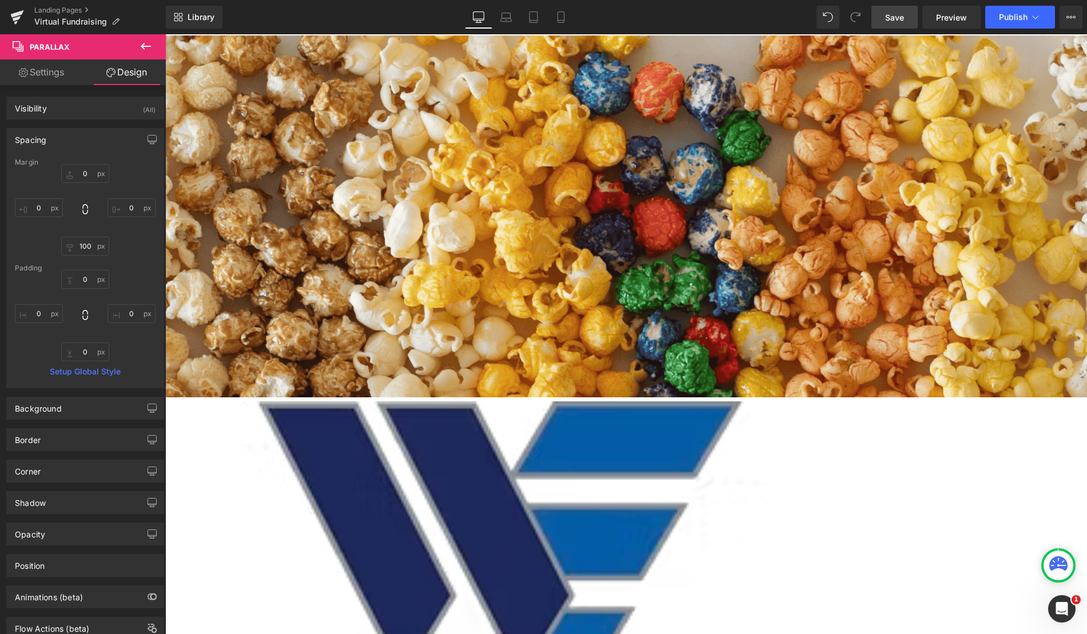
click at [899, 23] on span "Save" at bounding box center [894, 17] width 19 height 12
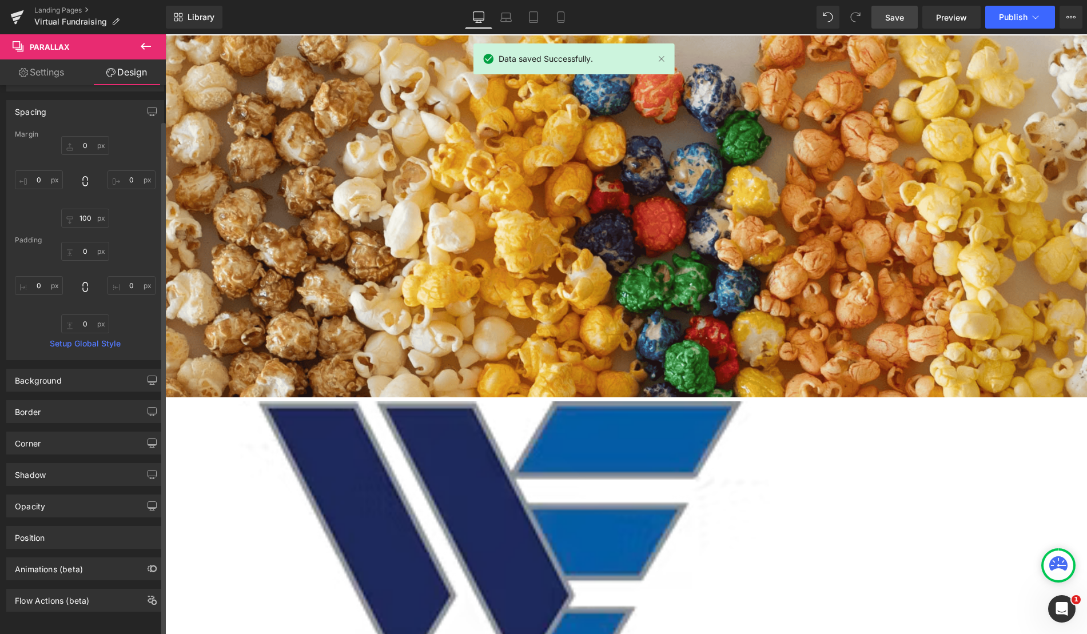
scroll to position [38, 0]
click at [146, 54] on button at bounding box center [146, 46] width 40 height 25
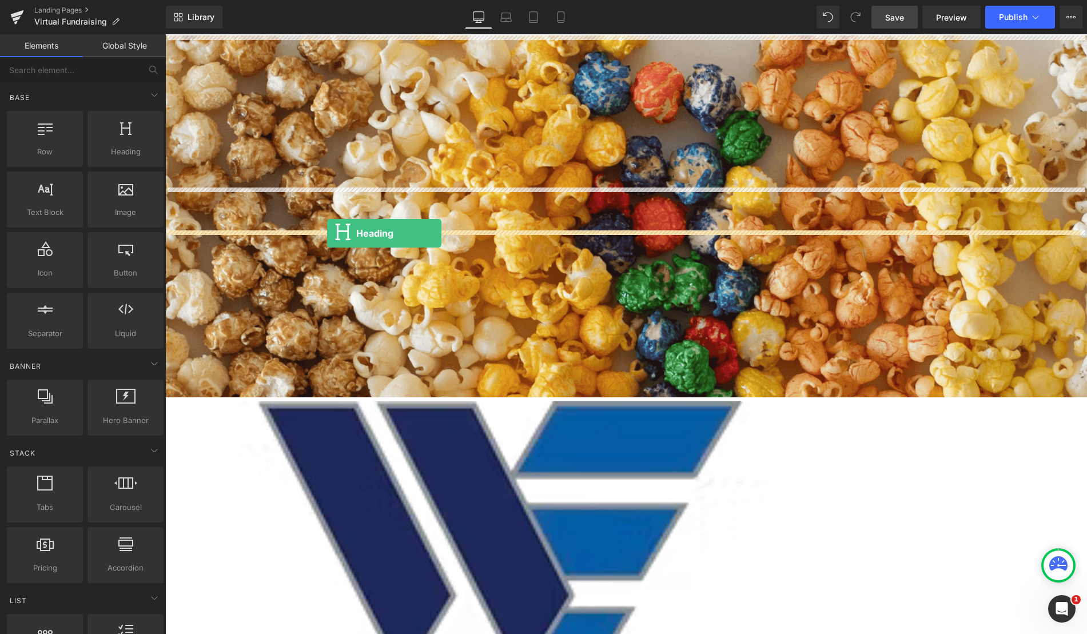
drag, startPoint x: 297, startPoint y: 182, endPoint x: 327, endPoint y: 233, distance: 59.2
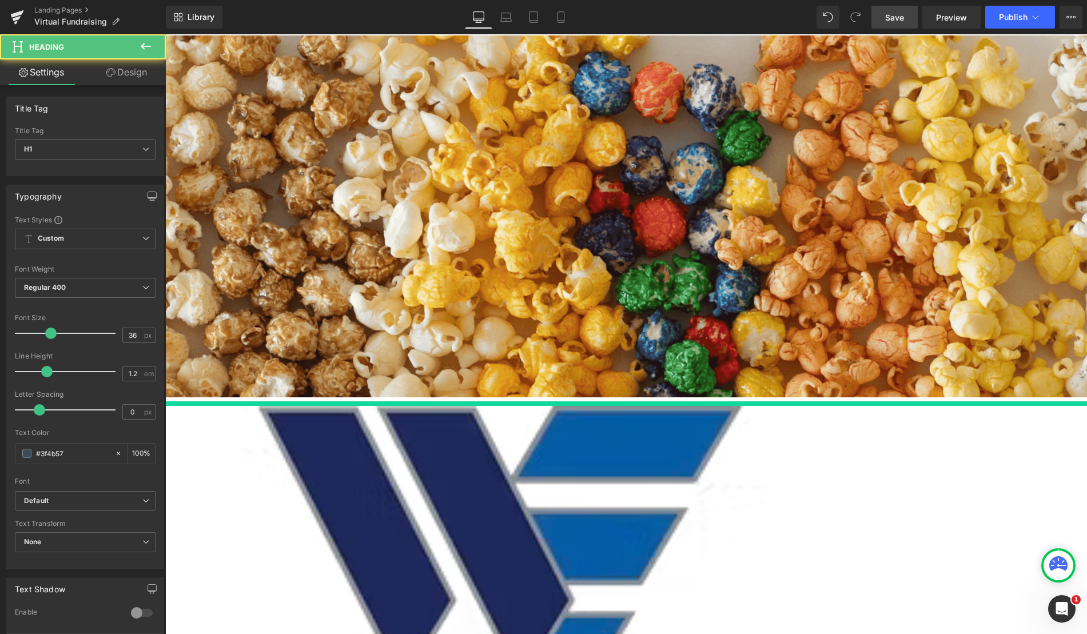
scroll to position [1422, 913]
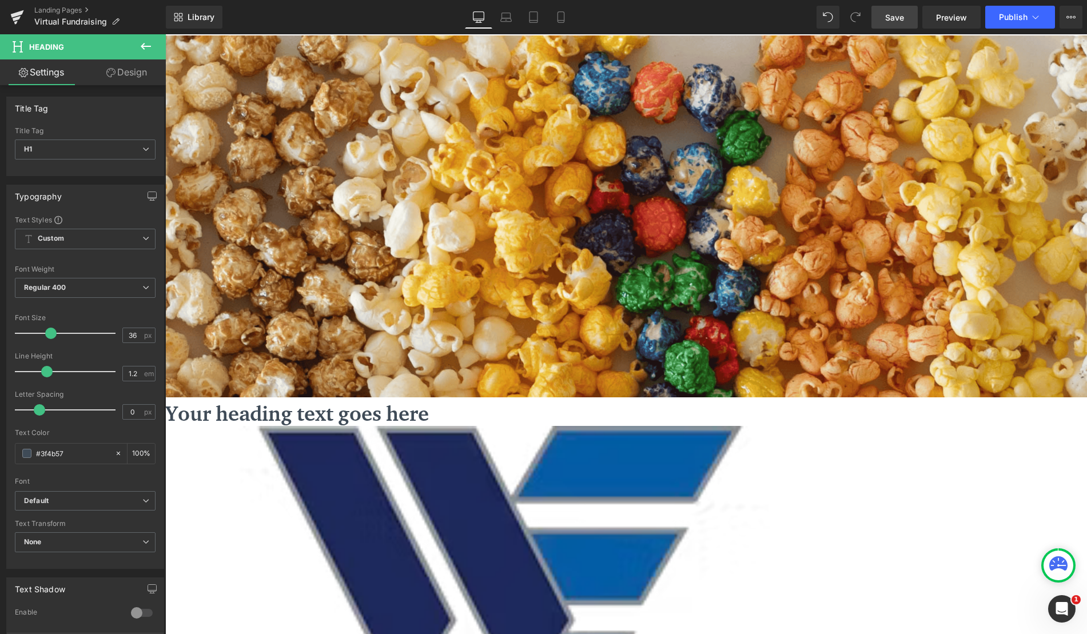
click at [814, 401] on h1 "Your heading text goes here" at bounding box center [626, 413] width 922 height 25
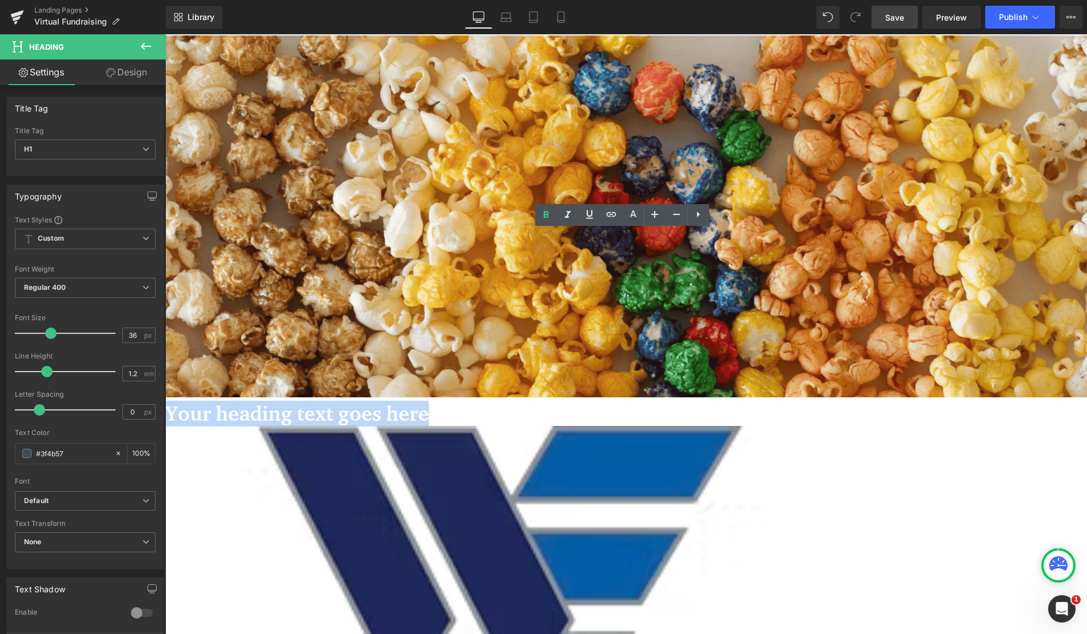
drag, startPoint x: 799, startPoint y: 248, endPoint x: 493, endPoint y: 249, distance: 305.9
click at [493, 401] on h1 "Your heading text goes here" at bounding box center [626, 413] width 922 height 25
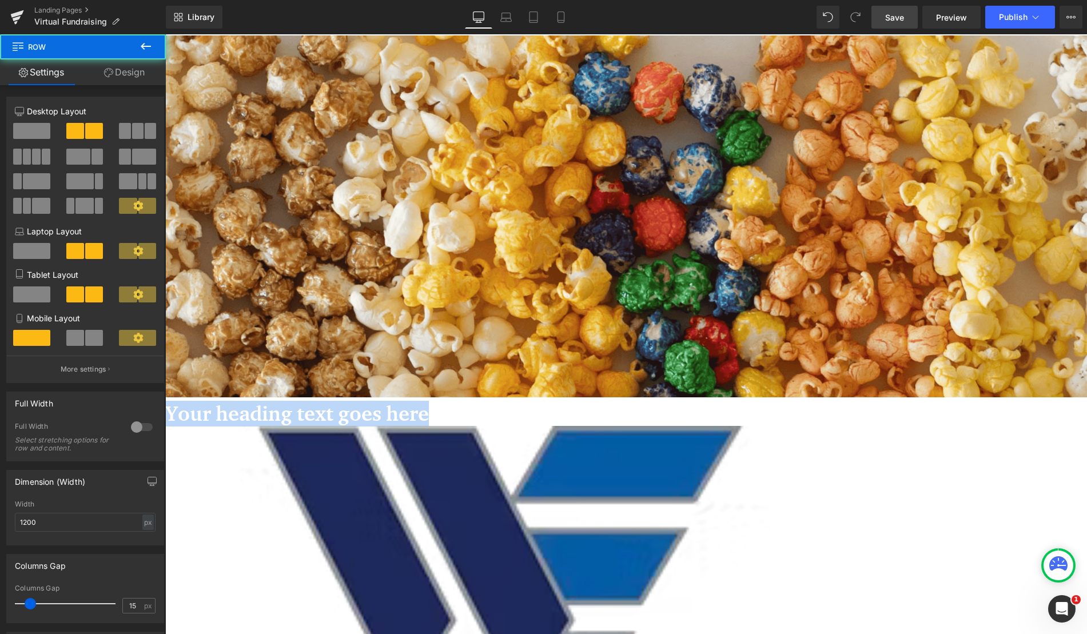
click at [766, 401] on h1 "Your heading text goes here" at bounding box center [626, 413] width 922 height 25
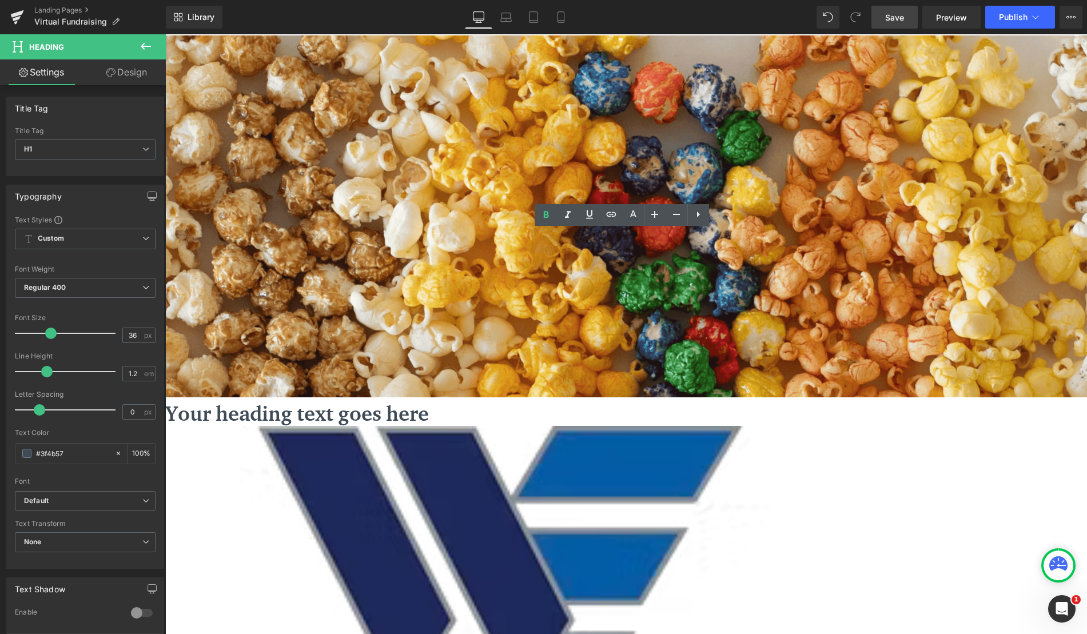
click at [651, 401] on h1 "Your heading text goes here" at bounding box center [626, 413] width 922 height 25
click at [432, 401] on h1 "Your heading text goes here" at bounding box center [626, 413] width 922 height 25
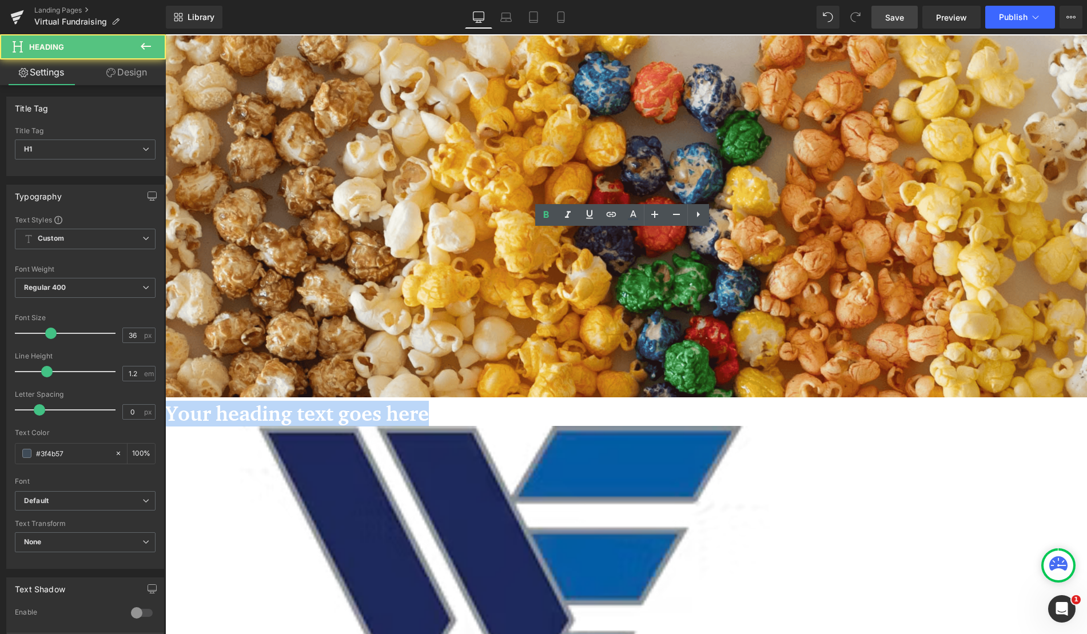
click at [432, 401] on h1 "Your heading text goes here" at bounding box center [626, 413] width 922 height 25
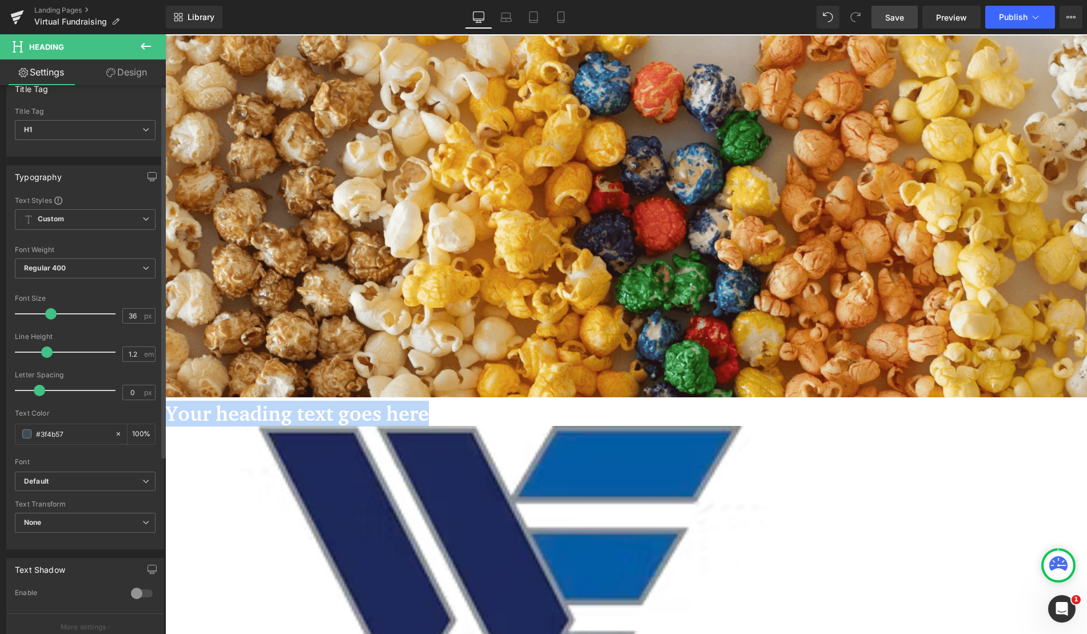
scroll to position [0, 0]
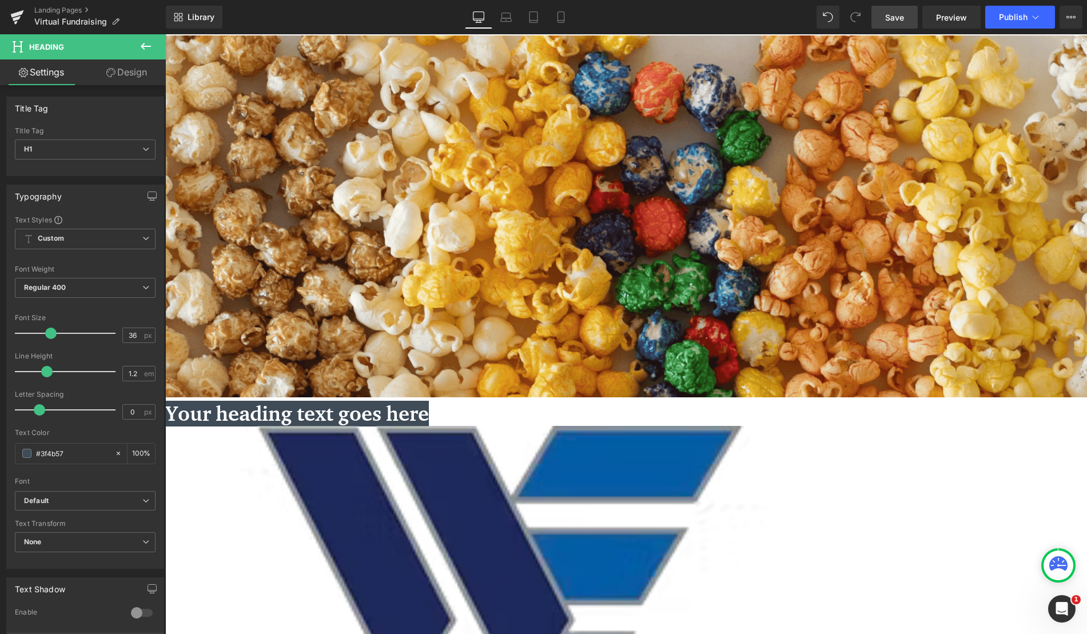
click at [146, 52] on icon at bounding box center [146, 46] width 14 height 14
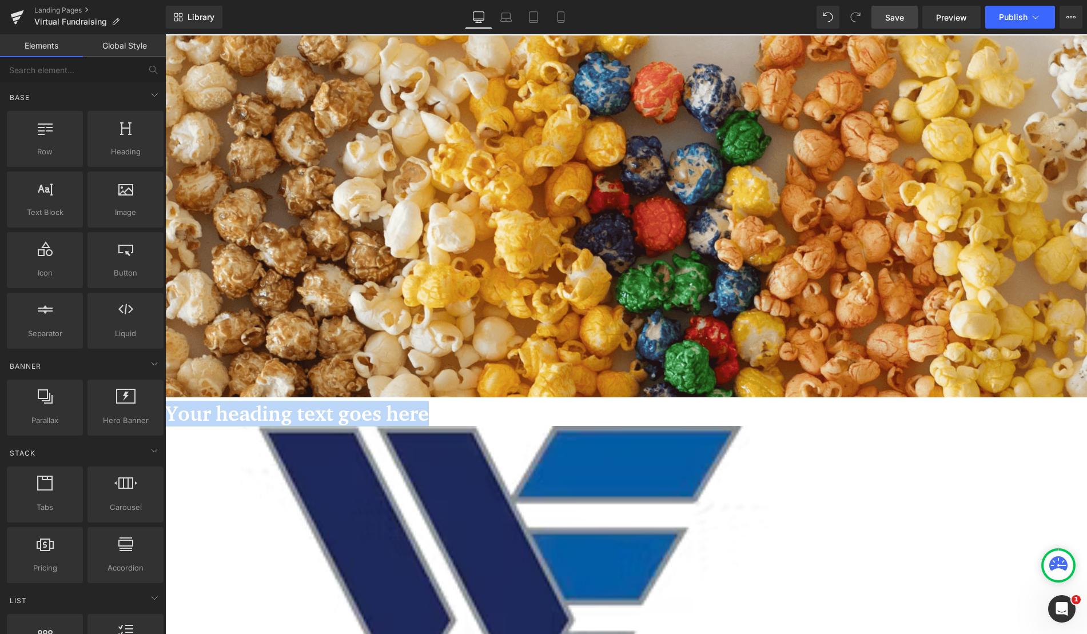
click at [453, 401] on h1 "Your heading text goes here" at bounding box center [626, 413] width 922 height 25
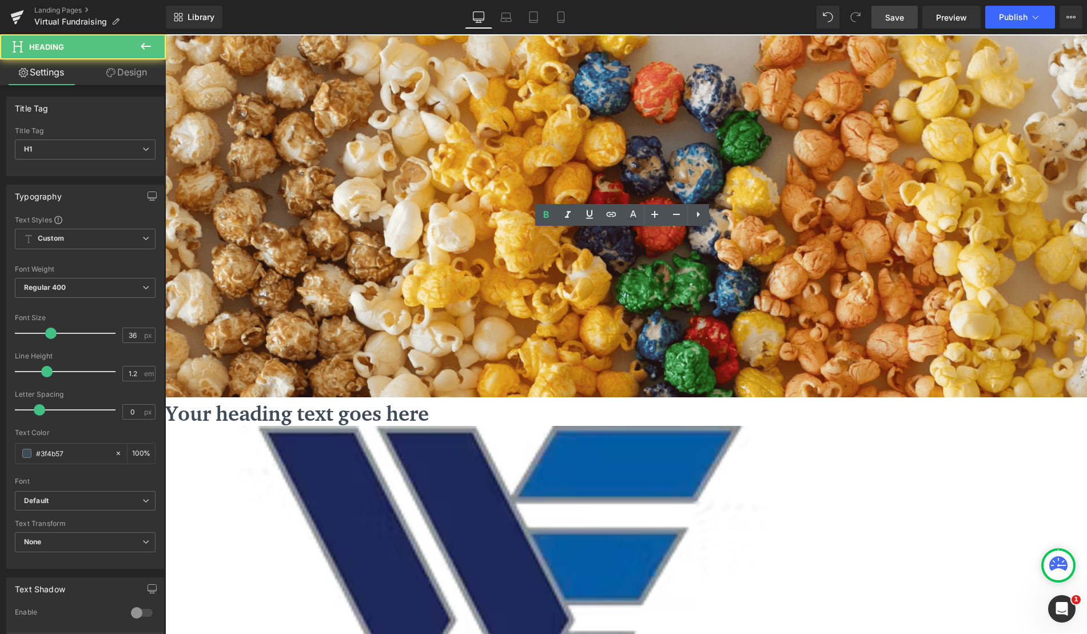
click at [470, 401] on h1 "Your heading text goes here" at bounding box center [626, 413] width 922 height 25
drag, startPoint x: 272, startPoint y: 256, endPoint x: 272, endPoint y: 278, distance: 22.3
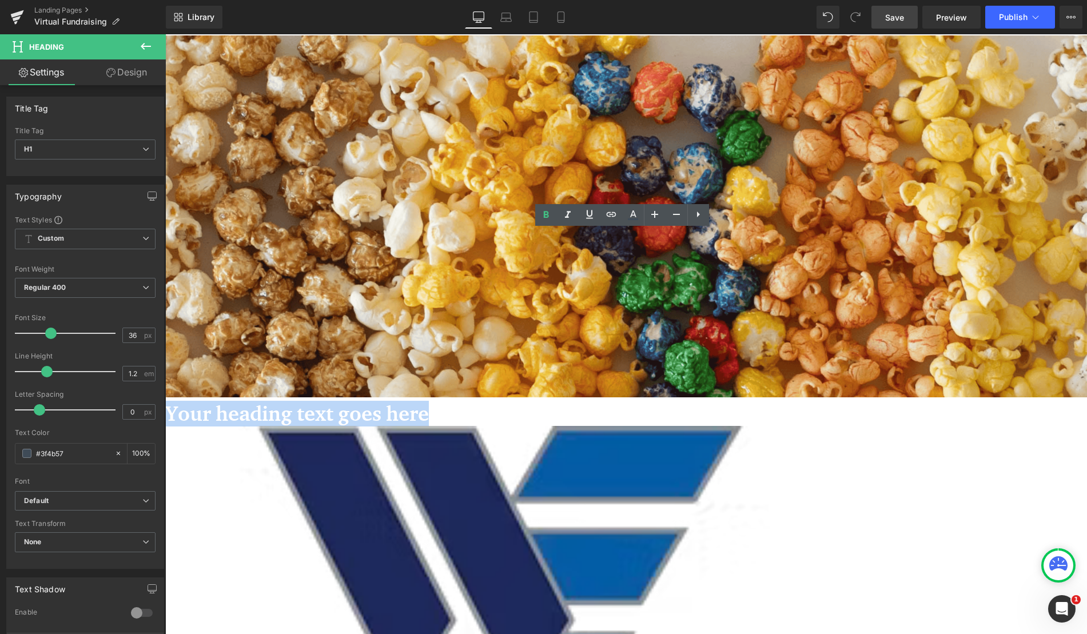
click at [488, 401] on h1 "Your heading text goes here" at bounding box center [626, 413] width 922 height 25
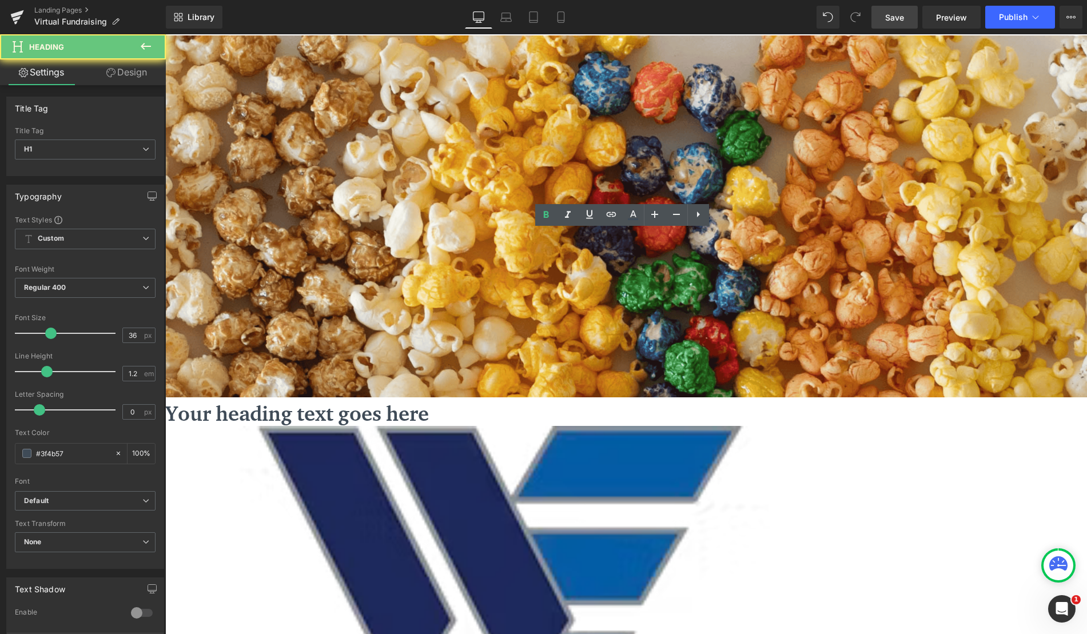
click at [647, 401] on h1 "Your heading text goes here" at bounding box center [626, 413] width 922 height 25
click at [759, 401] on h1 "Your heading text goes here" at bounding box center [626, 413] width 922 height 25
click at [782, 401] on h1 "Your heading text goes here" at bounding box center [626, 413] width 922 height 25
click at [694, 217] on icon at bounding box center [698, 215] width 14 height 14
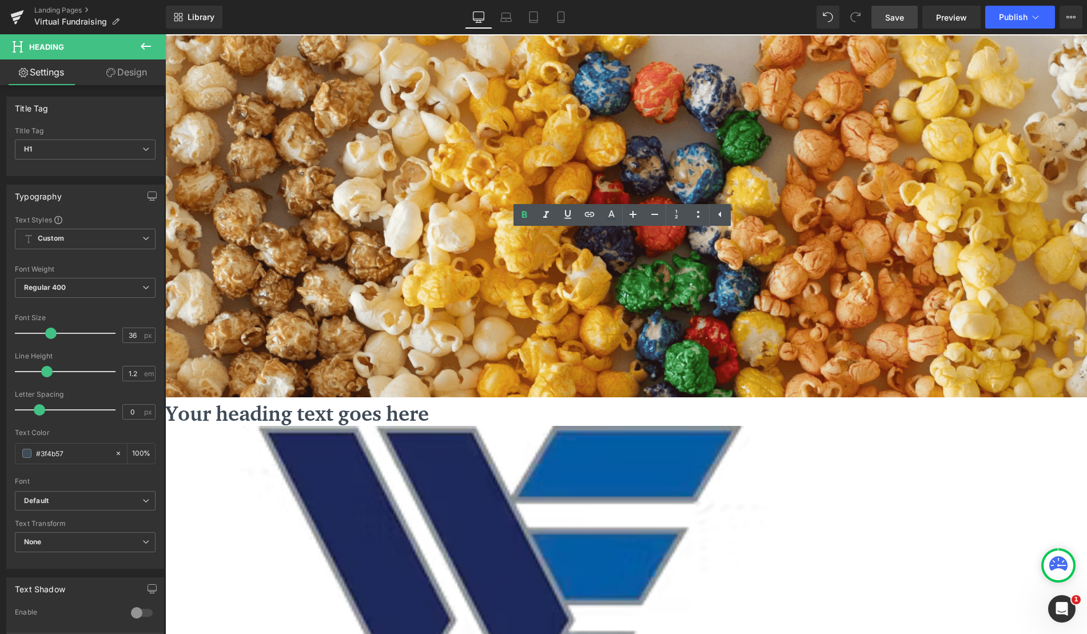
click at [518, 401] on h1 "Your heading text goes here" at bounding box center [626, 413] width 922 height 25
click at [137, 40] on button at bounding box center [146, 46] width 40 height 25
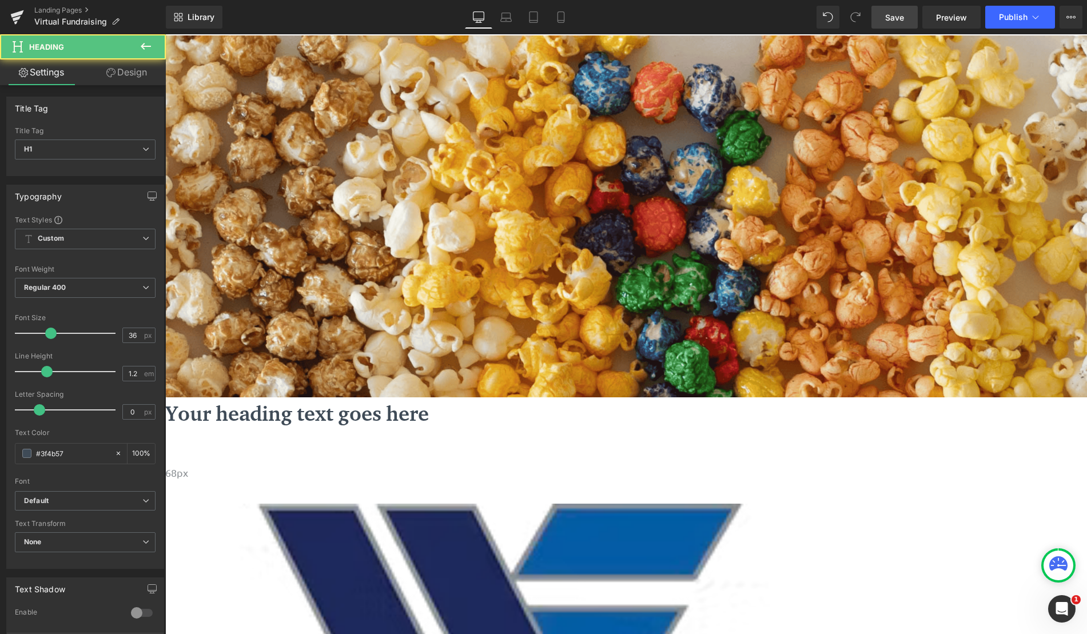
scroll to position [1462, 913]
drag, startPoint x: 405, startPoint y: 253, endPoint x: 406, endPoint y: 293, distance: 40.0
click at [406, 465] on div "68px" at bounding box center [626, 484] width 922 height 39
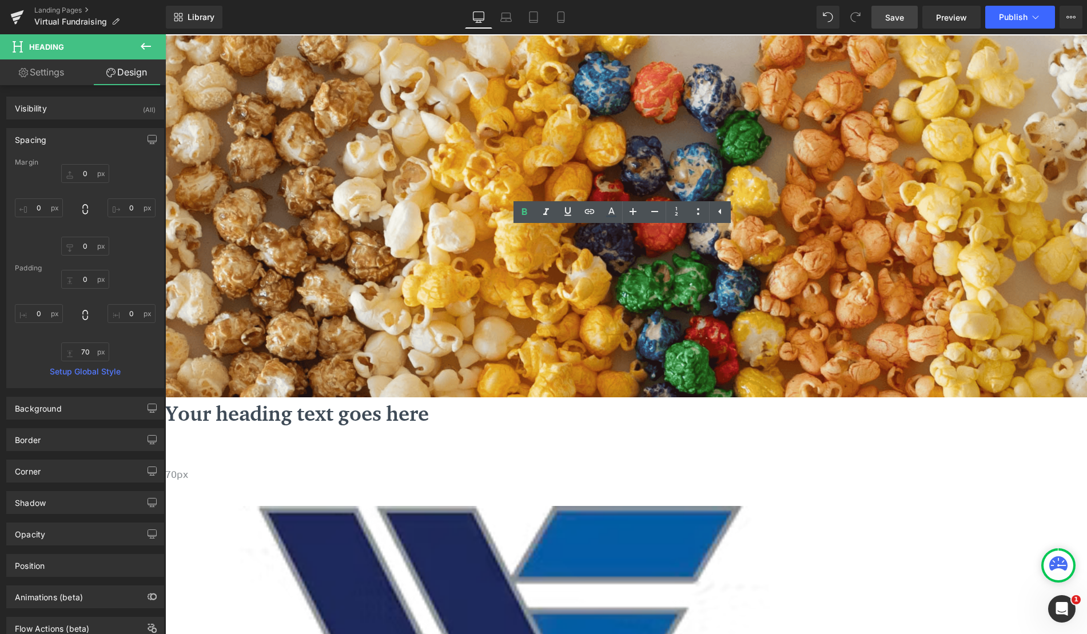
click at [648, 401] on div "Your heading text goes here" at bounding box center [626, 433] width 922 height 65
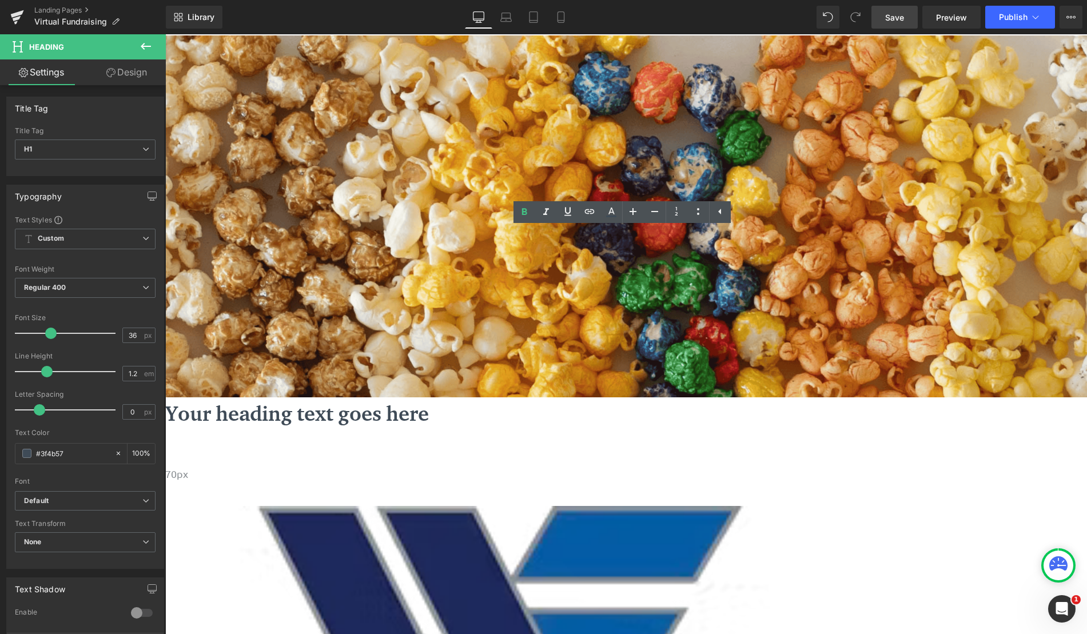
click at [420, 176] on div "Go To Cart" at bounding box center [395, 171] width 1382 height 34
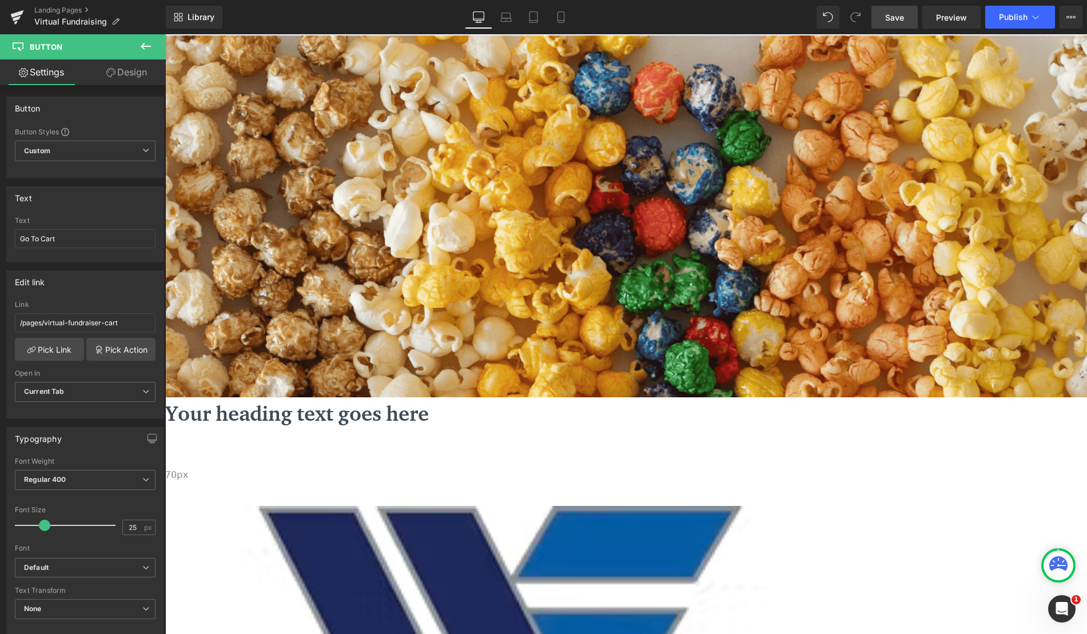
click at [165, 34] on icon at bounding box center [165, 34] width 0 height 0
click at [165, 34] on link at bounding box center [165, 34] width 0 height 0
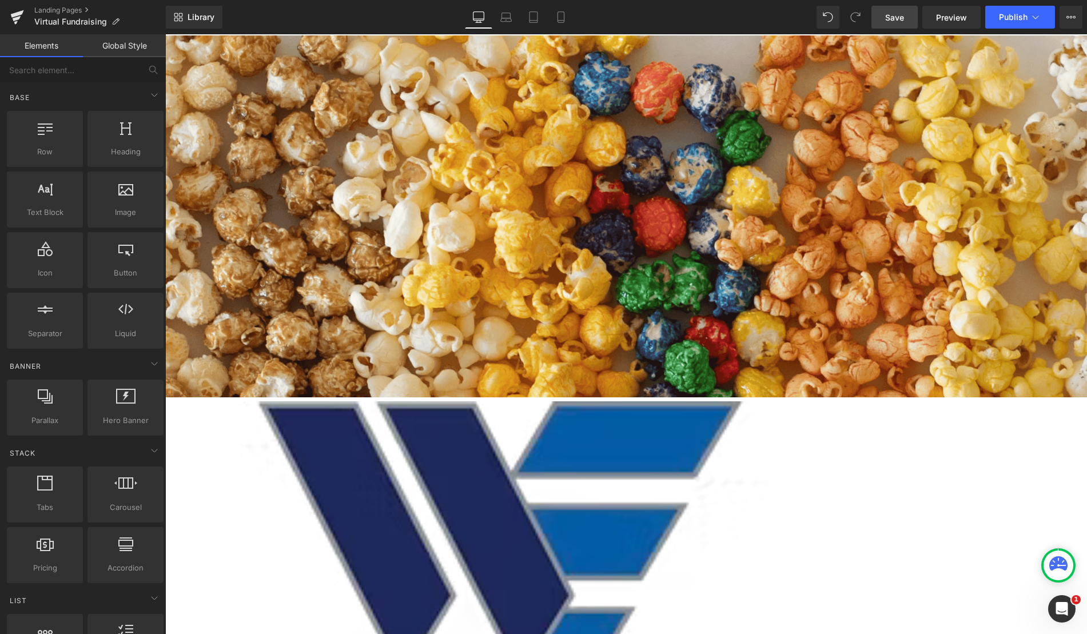
scroll to position [1397, 913]
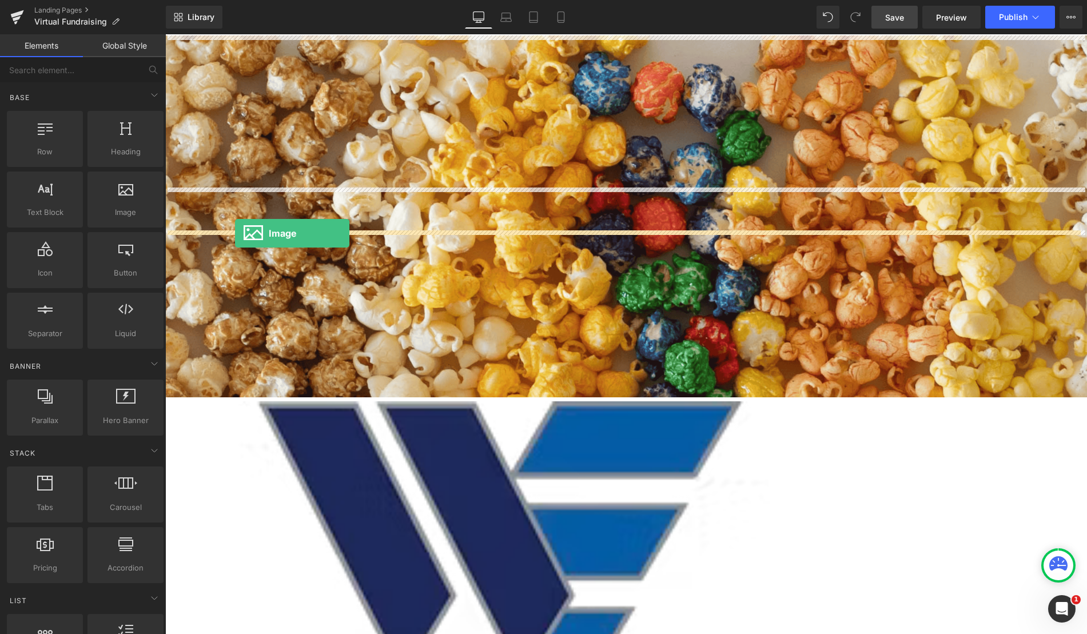
drag, startPoint x: 290, startPoint y: 241, endPoint x: 235, endPoint y: 233, distance: 55.4
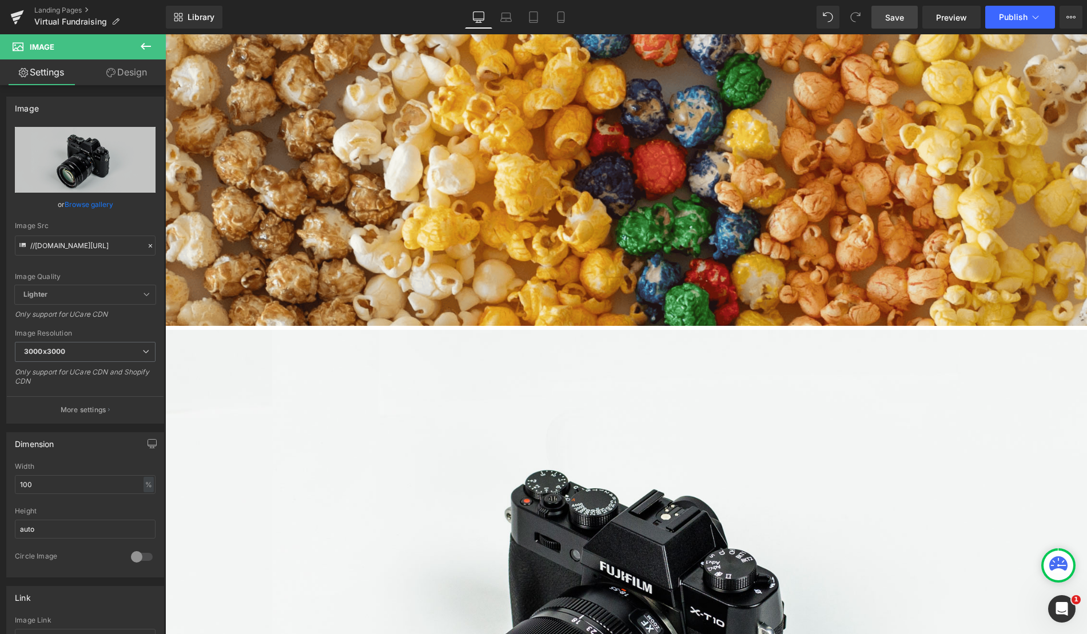
scroll to position [114, 0]
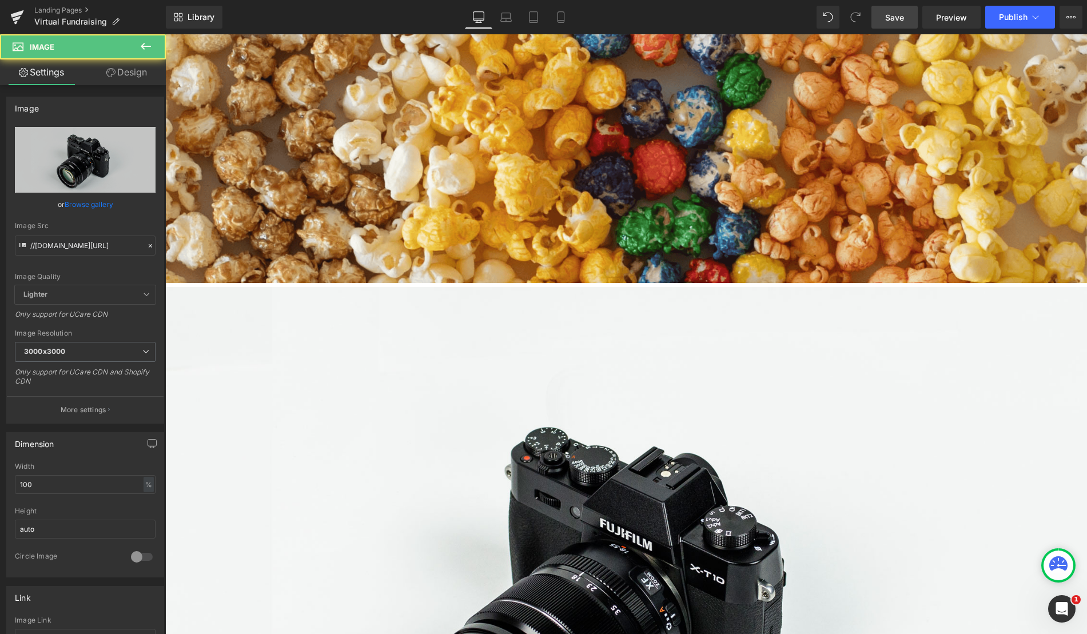
click at [779, 317] on img at bounding box center [626, 592] width 922 height 611
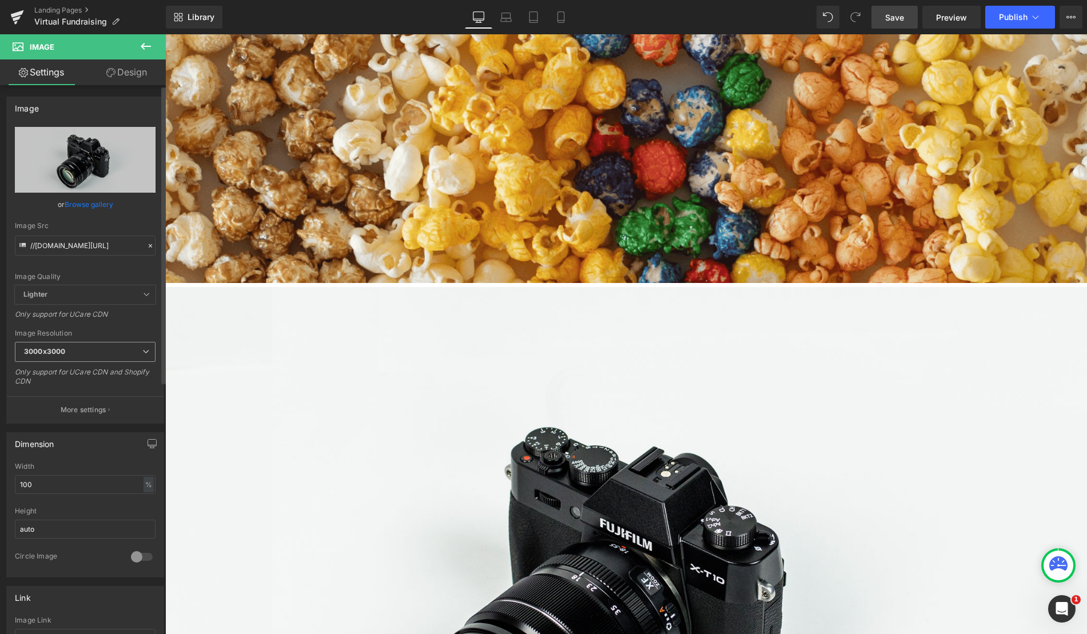
click at [137, 347] on span "3000x3000" at bounding box center [85, 352] width 141 height 20
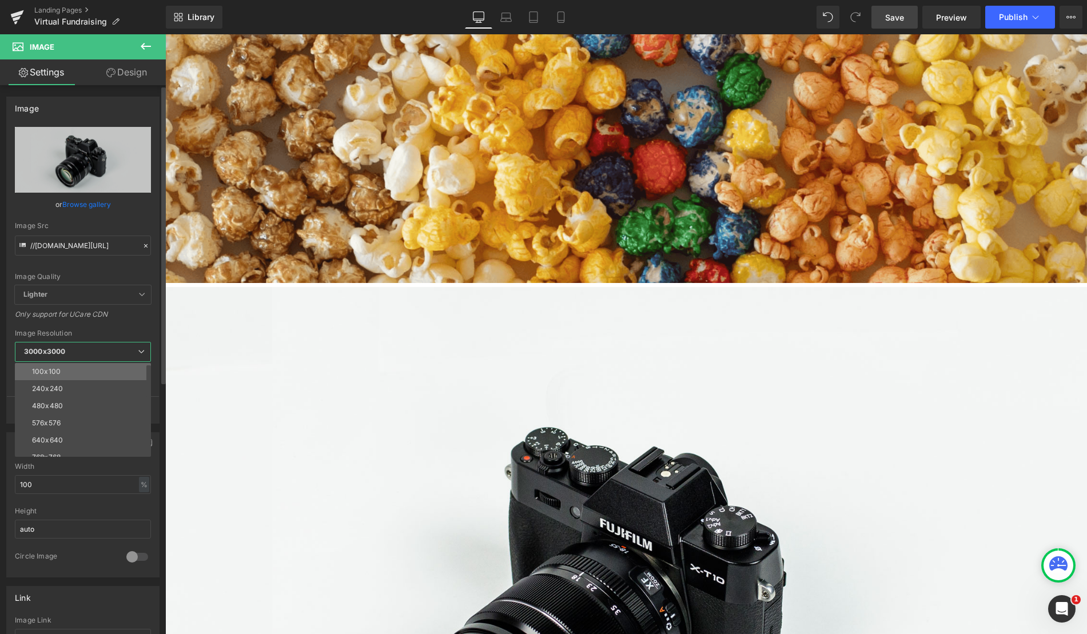
click at [91, 373] on li "100x100" at bounding box center [85, 371] width 141 height 17
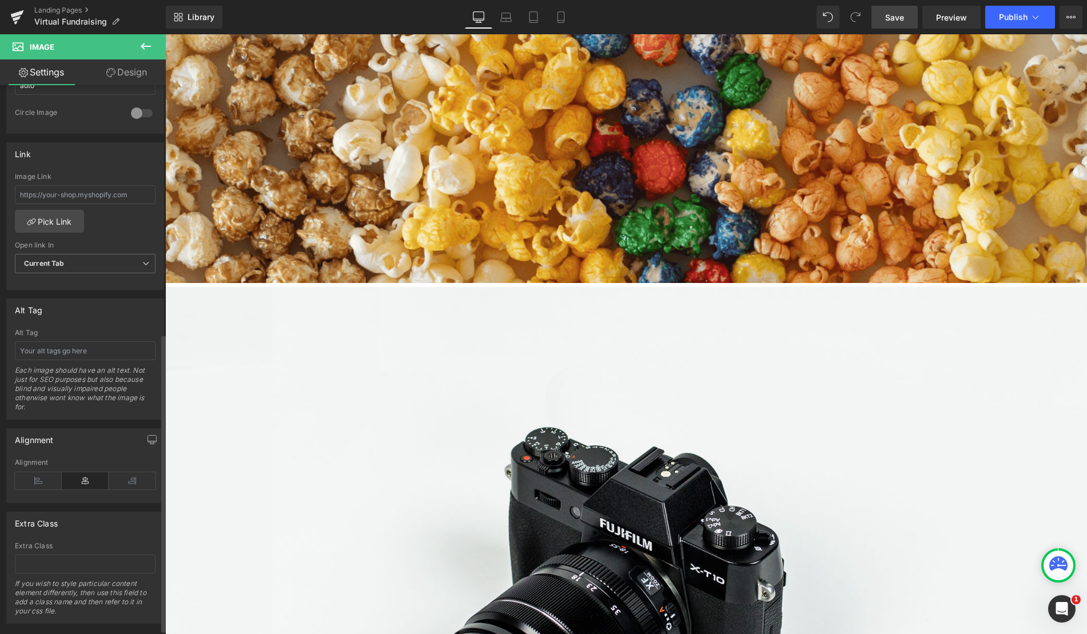
scroll to position [457, 0]
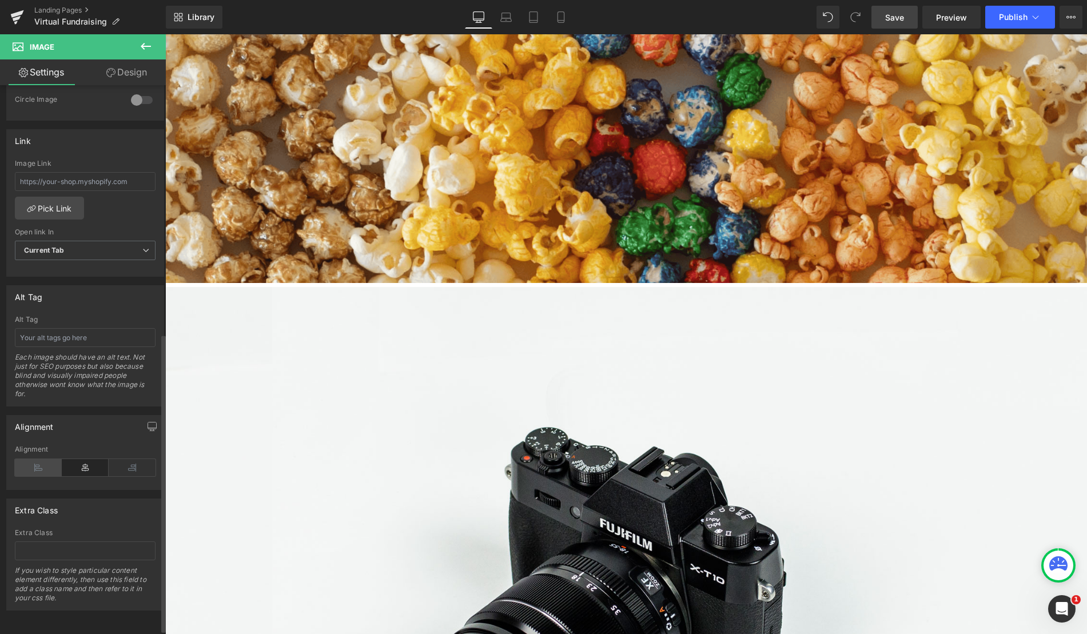
click at [43, 463] on icon at bounding box center [38, 467] width 47 height 17
click at [431, 287] on img at bounding box center [626, 592] width 922 height 611
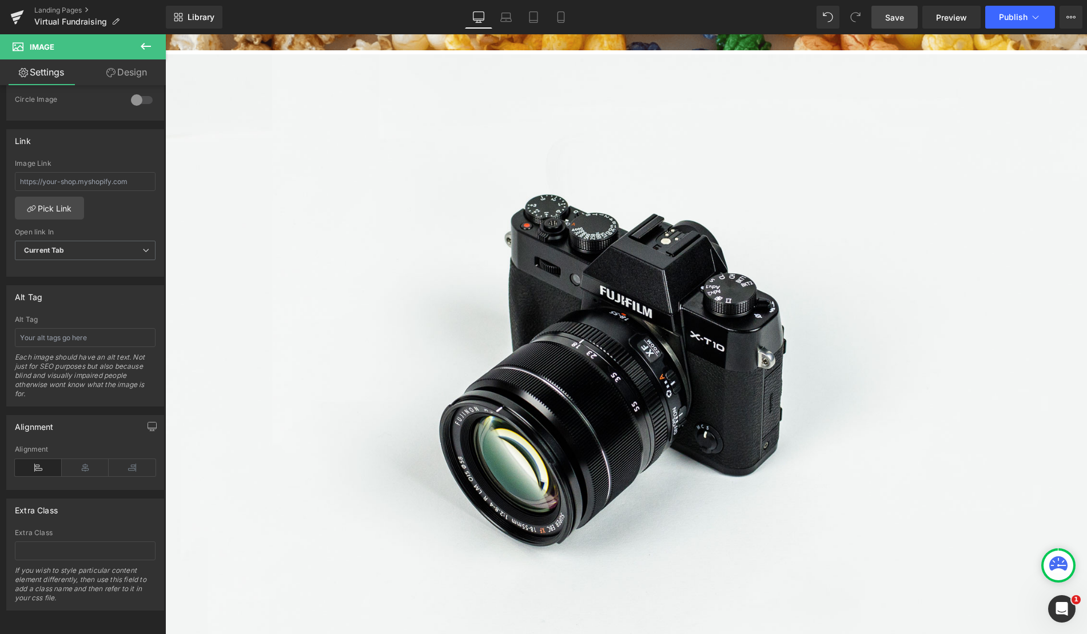
scroll to position [400, 0]
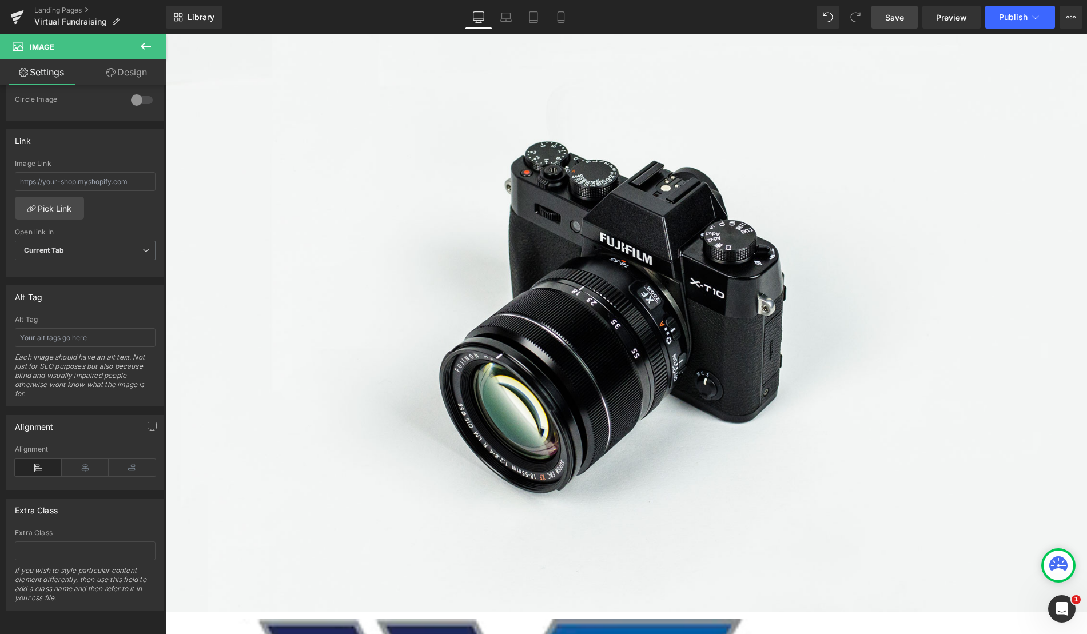
drag, startPoint x: 1048, startPoint y: 435, endPoint x: 989, endPoint y: 175, distance: 266.2
click at [989, 175] on div "Image" at bounding box center [626, 310] width 922 height 618
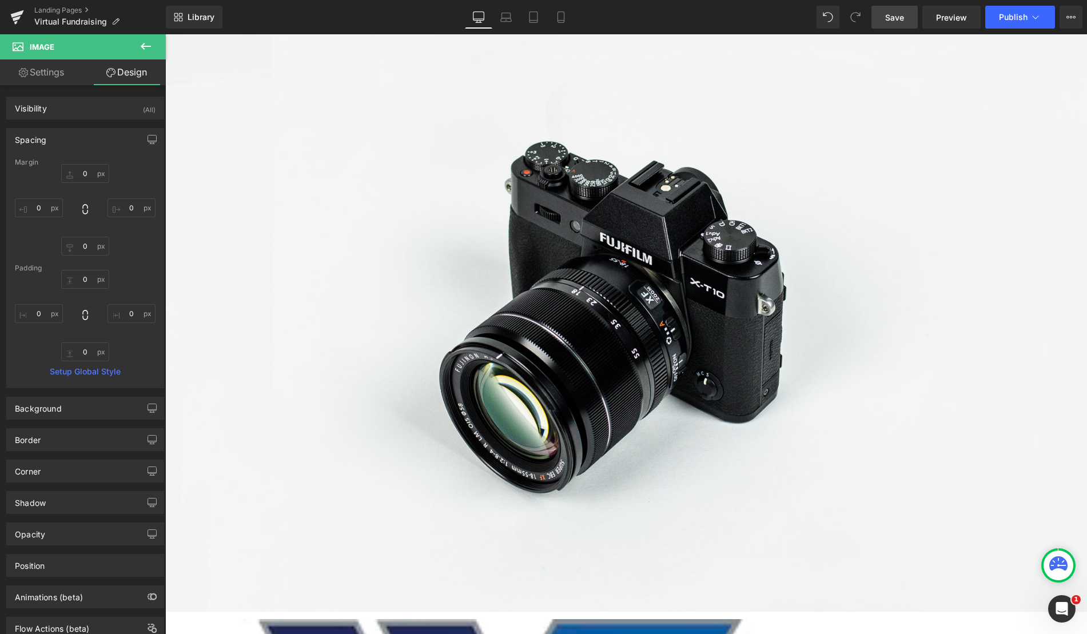
type input "0px"
drag, startPoint x: 820, startPoint y: 433, endPoint x: 826, endPoint y: 280, distance: 153.3
click at [826, 280] on div "Image" at bounding box center [626, 310] width 922 height 618
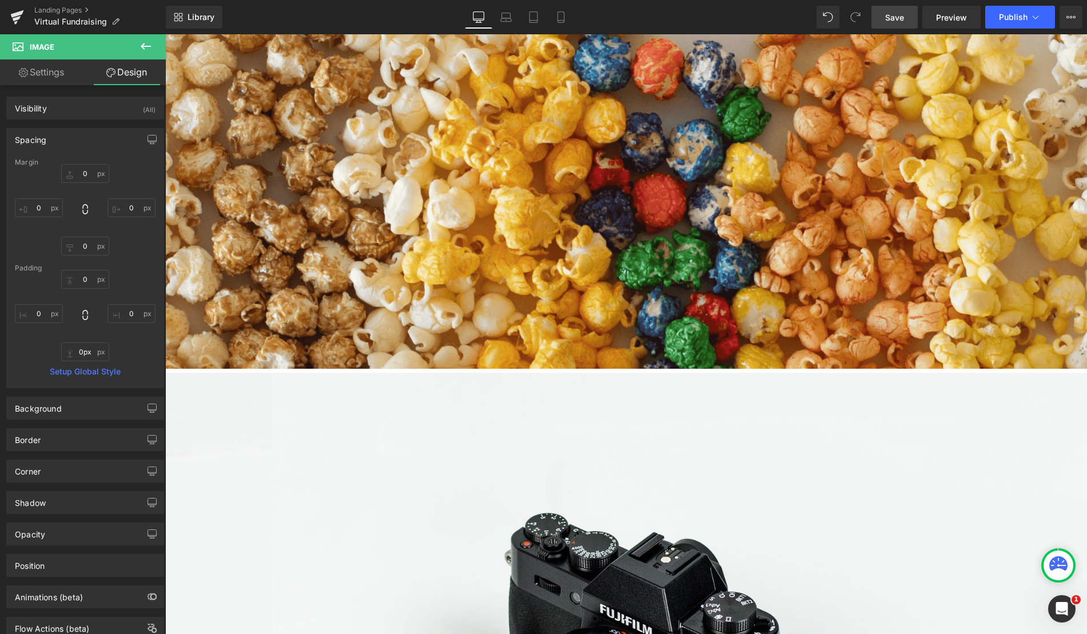
scroll to position [0, 0]
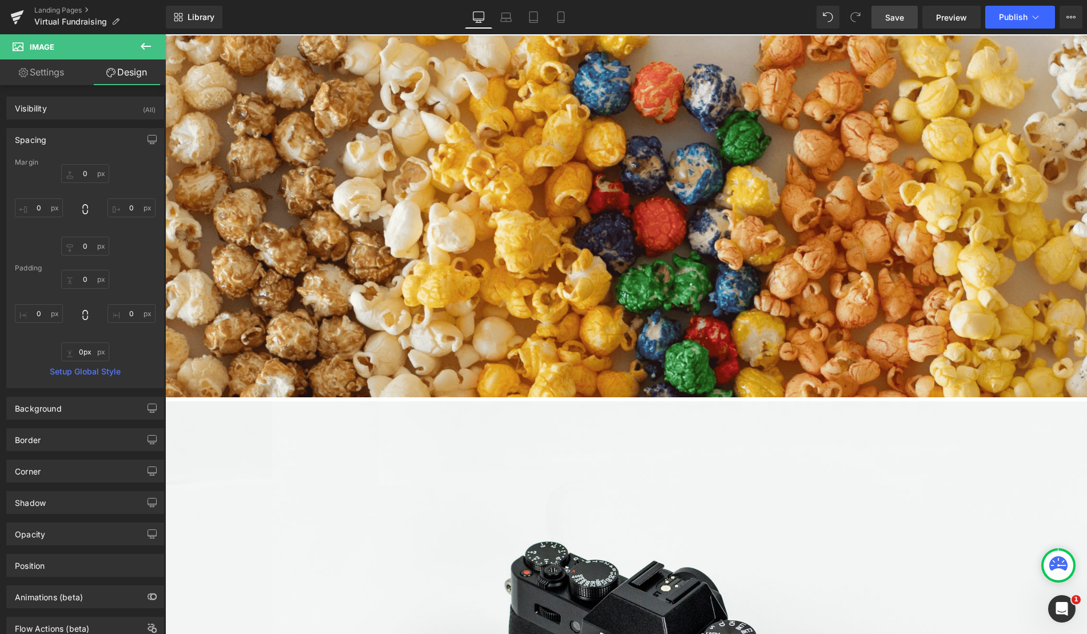
click at [165, 34] on span "Image" at bounding box center [165, 34] width 0 height 0
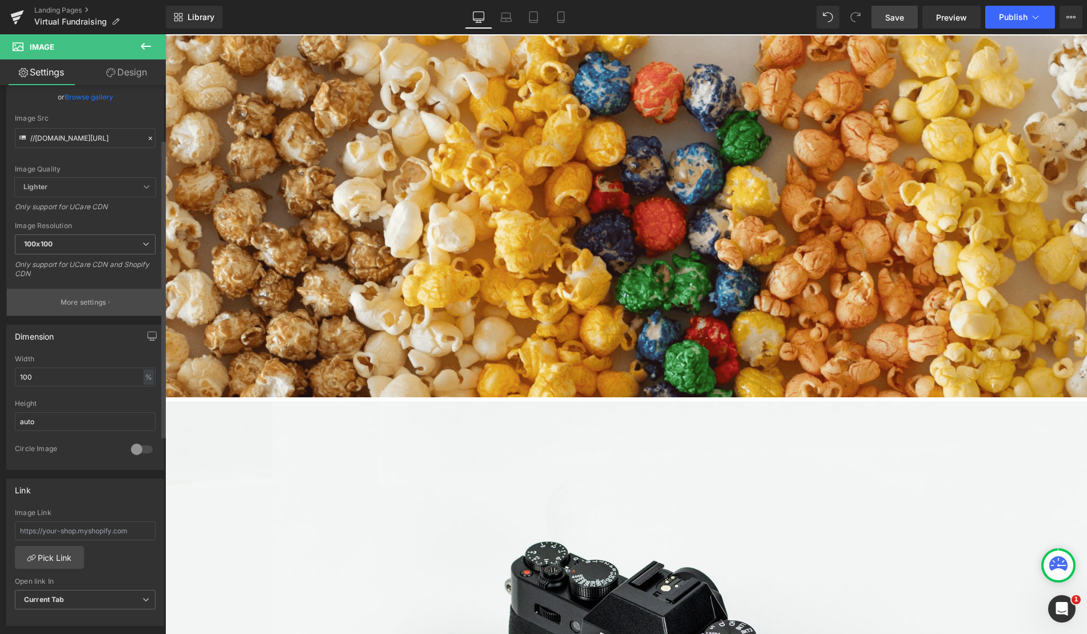
scroll to position [114, 0]
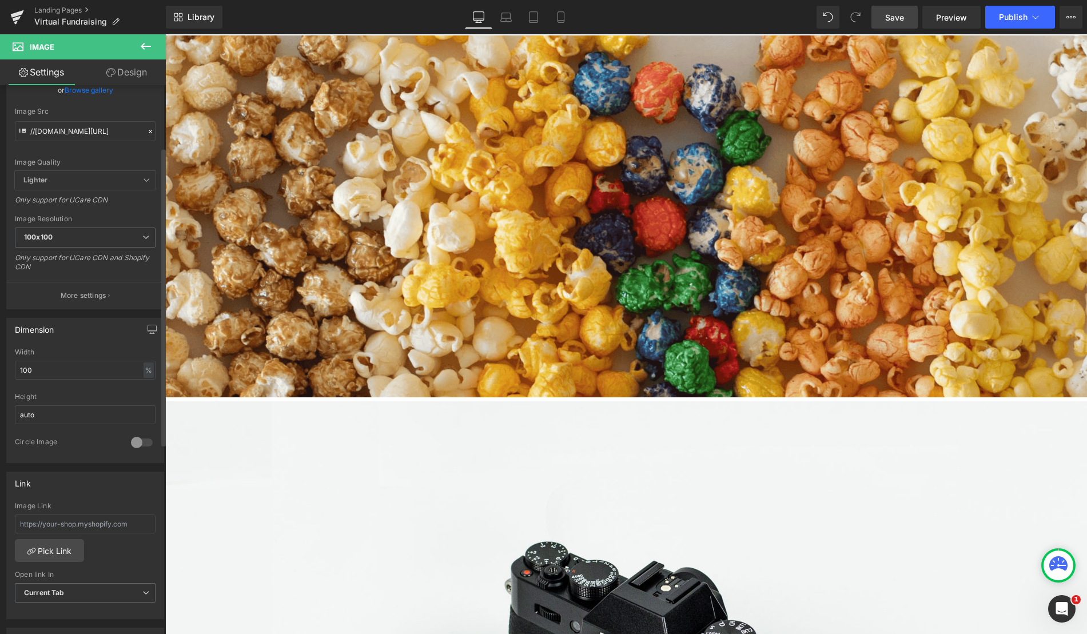
click at [133, 444] on div at bounding box center [141, 442] width 27 height 18
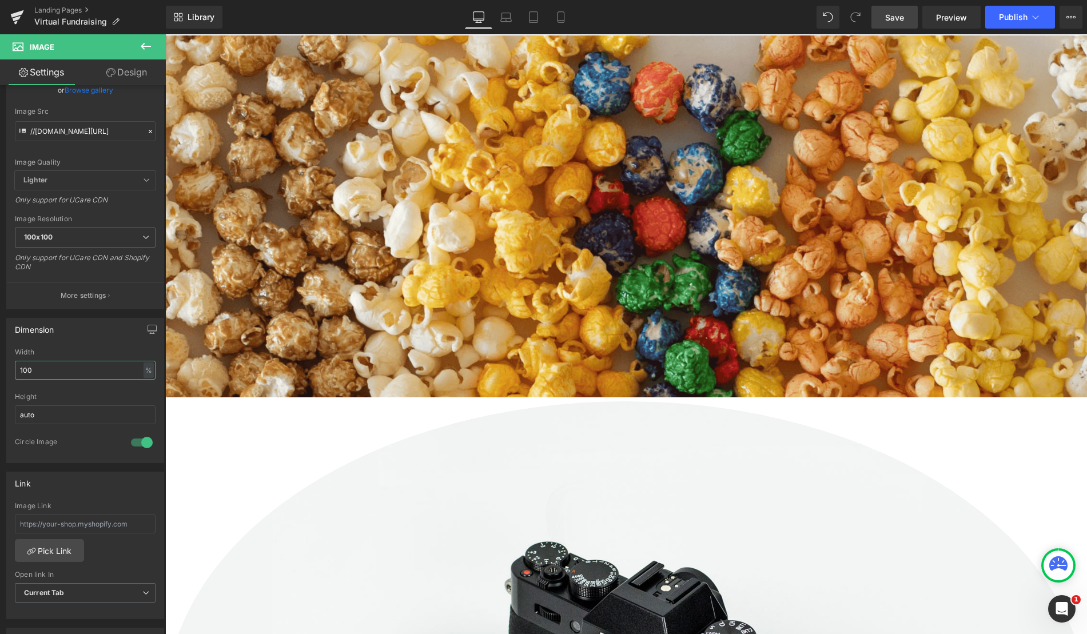
drag, startPoint x: 94, startPoint y: 377, endPoint x: -1, endPoint y: 378, distance: 94.9
click at [0, 378] on html "Image You are previewing how the will restyle your page. You can not edit Eleme…" at bounding box center [543, 317] width 1087 height 634
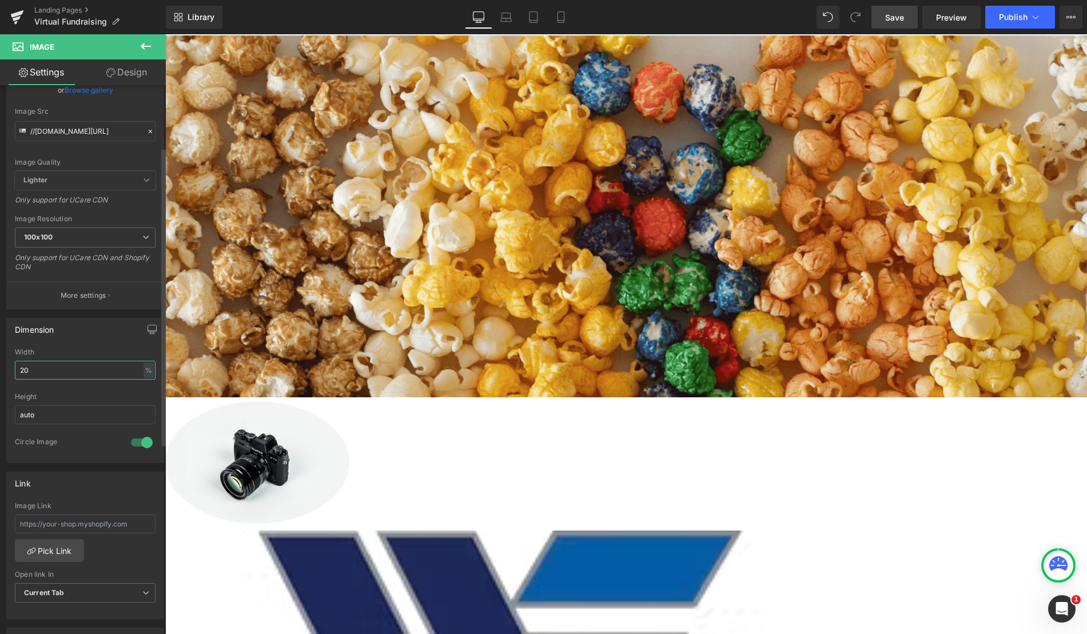
scroll to position [1518, 913]
type input "20"
click at [106, 398] on div "Height" at bounding box center [85, 397] width 141 height 8
click at [146, 131] on icon at bounding box center [150, 131] width 8 height 8
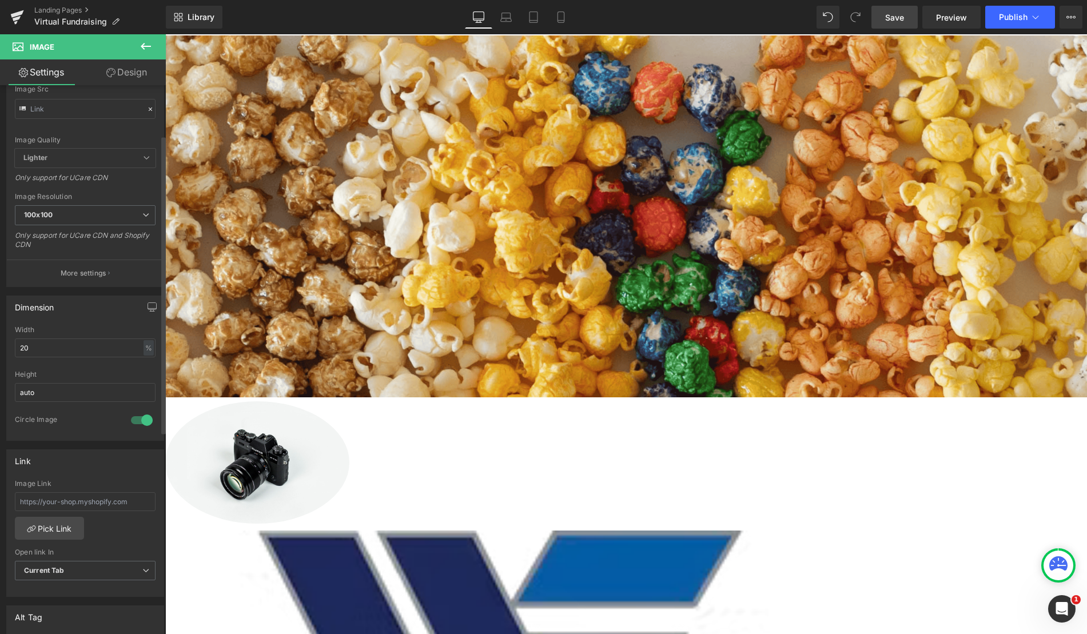
scroll to position [92, 0]
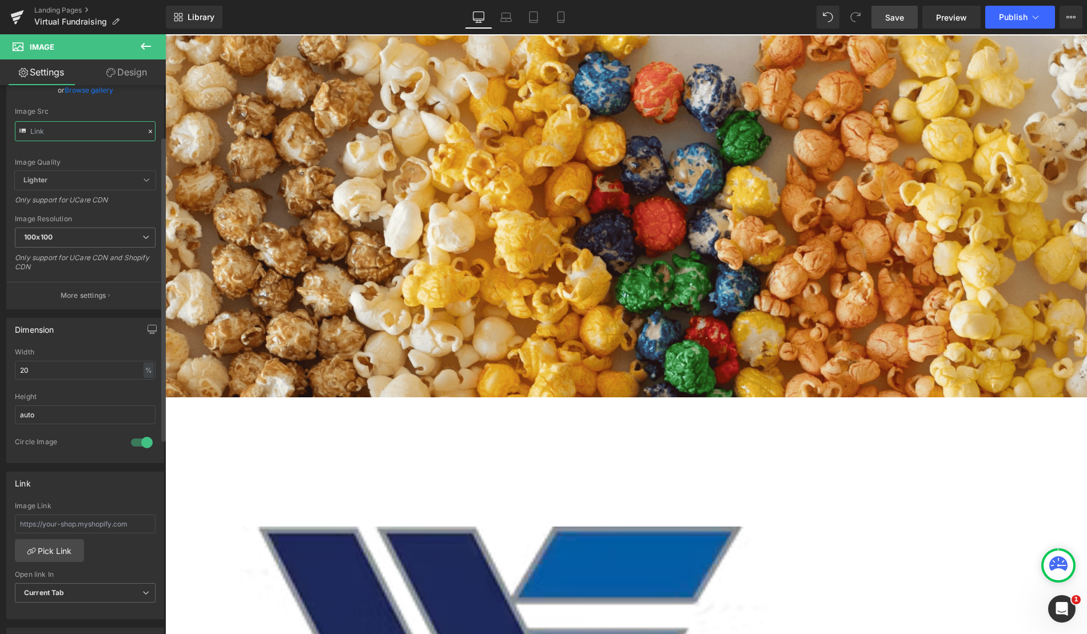
click at [50, 140] on input "text" at bounding box center [85, 131] width 141 height 20
click at [19, 127] on icon at bounding box center [23, 132] width 13 height 13
click at [25, 128] on icon at bounding box center [23, 132] width 13 height 13
click at [57, 127] on input "text" at bounding box center [85, 131] width 141 height 20
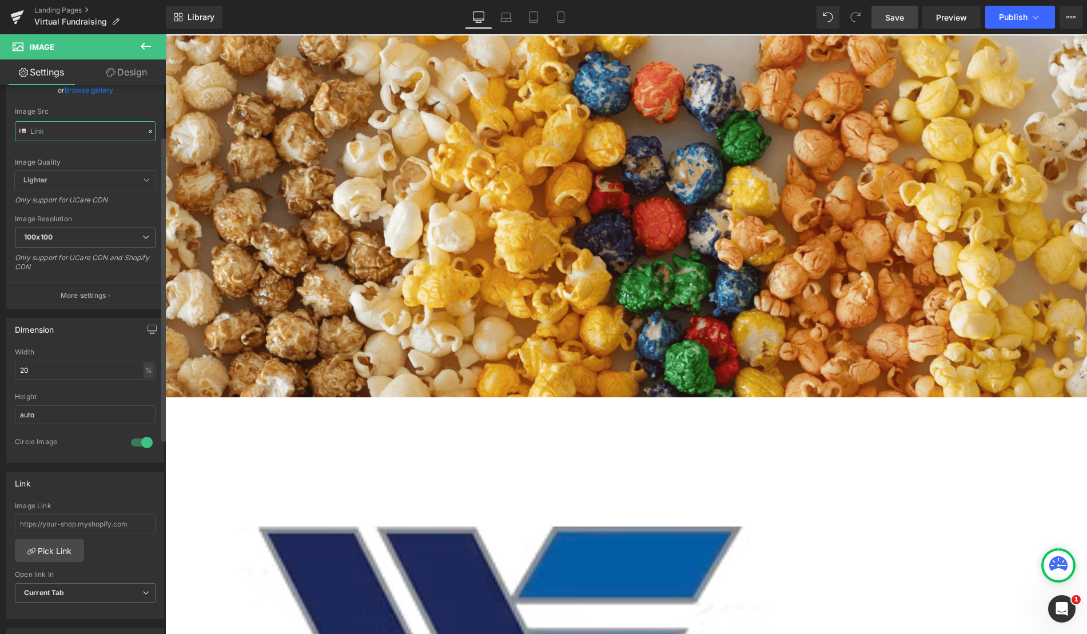
paste input "https://cdn.shopify.com/s/files/1/0320/2619/8061/files/POV_Facebook_Cover.png?v…"
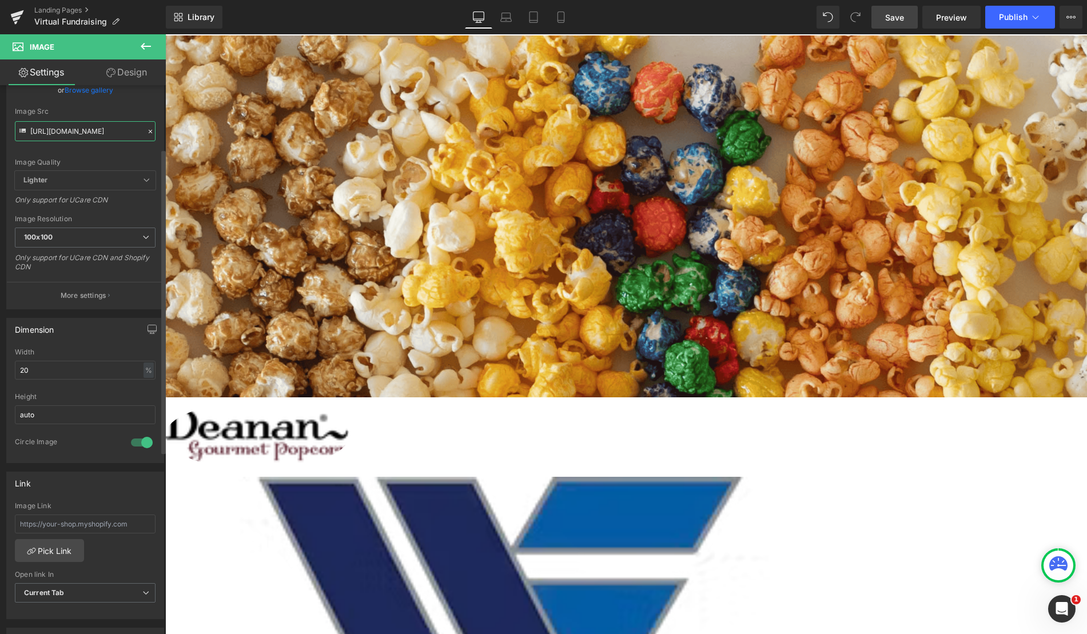
scroll to position [1465, 913]
click at [126, 240] on span "100x100" at bounding box center [85, 238] width 141 height 20
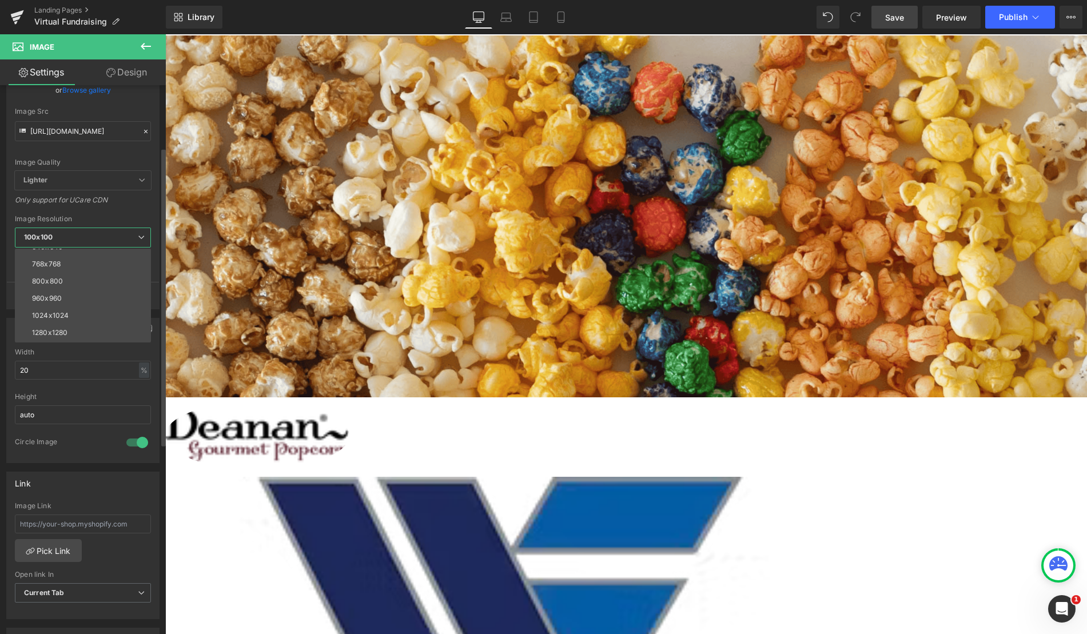
scroll to position [164, 0]
click at [78, 326] on li "3000x3000" at bounding box center [85, 333] width 141 height 17
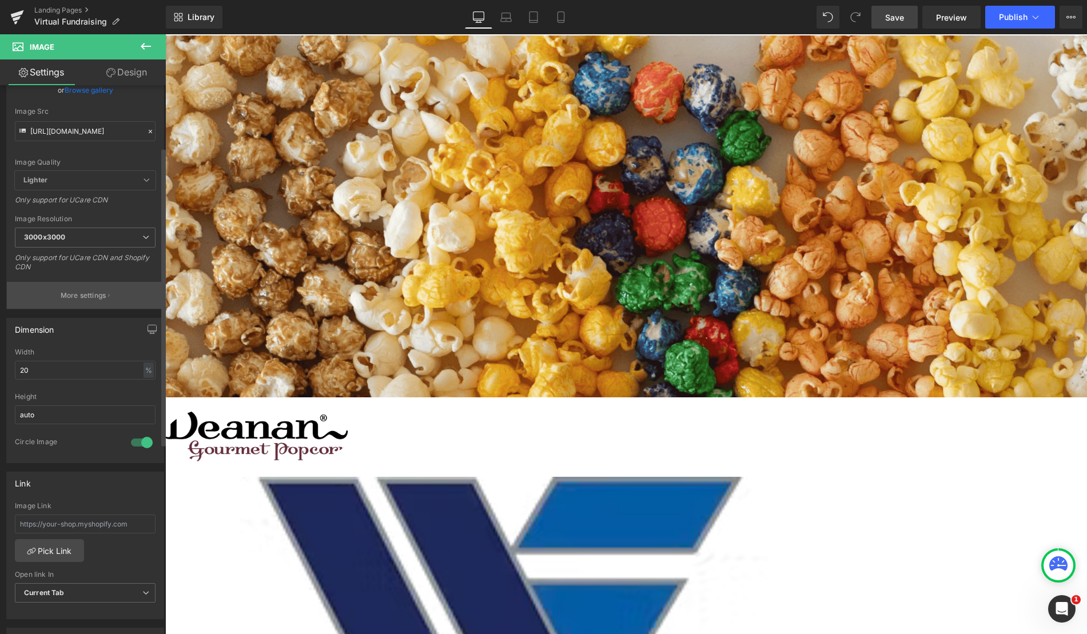
type input "[URL][DOMAIN_NAME]"
click at [140, 443] on div at bounding box center [141, 442] width 27 height 18
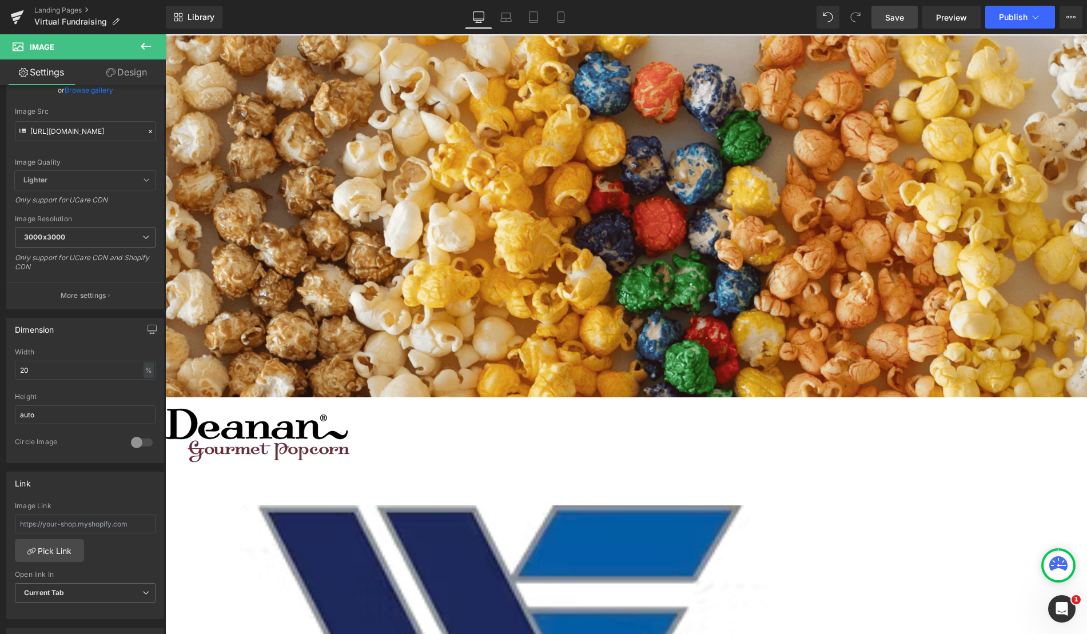
scroll to position [1425, 913]
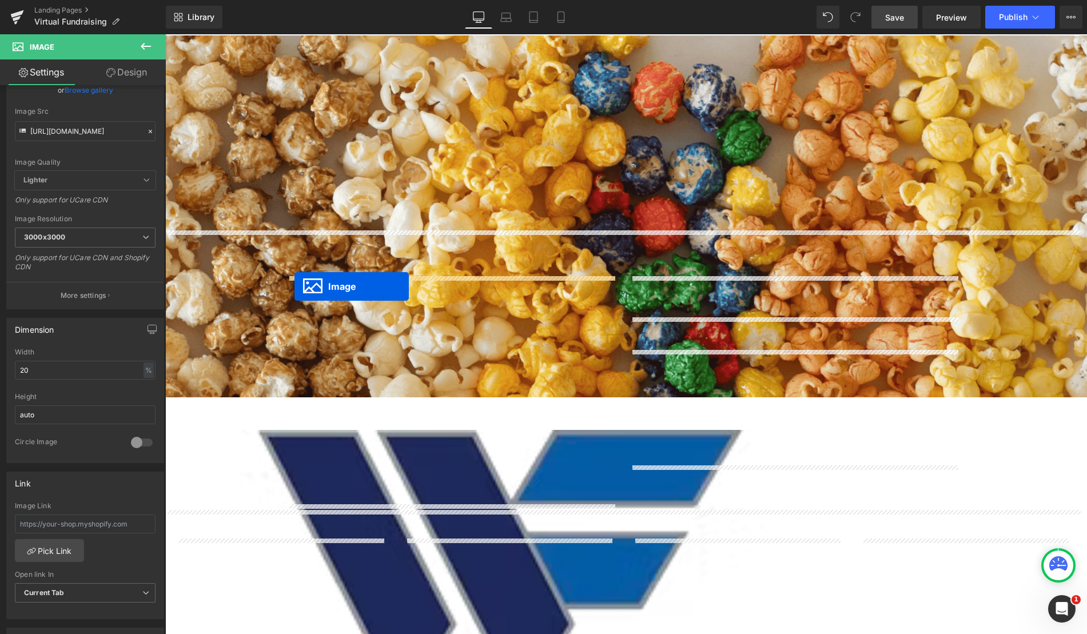
drag, startPoint x: 236, startPoint y: 260, endPoint x: 294, endPoint y: 286, distance: 64.5
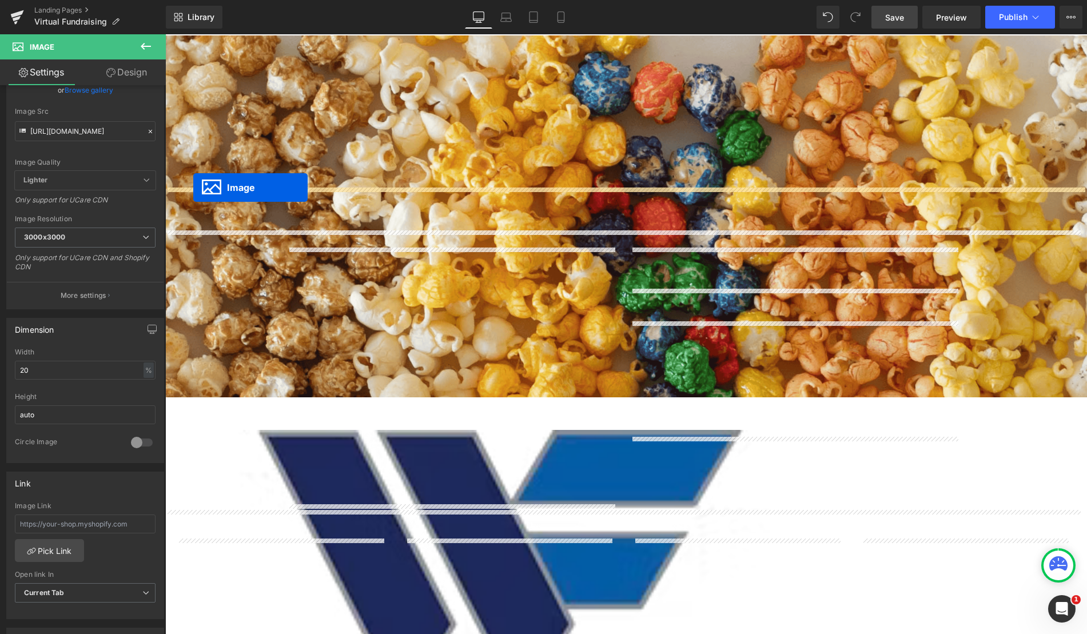
drag, startPoint x: 304, startPoint y: 262, endPoint x: 193, endPoint y: 188, distance: 133.0
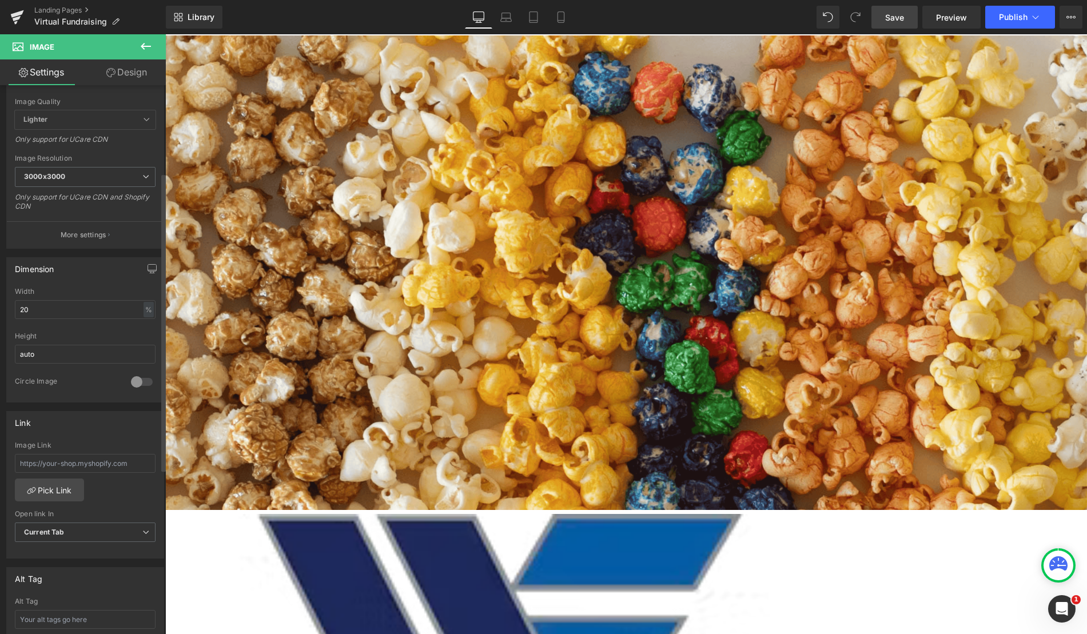
scroll to position [114, 0]
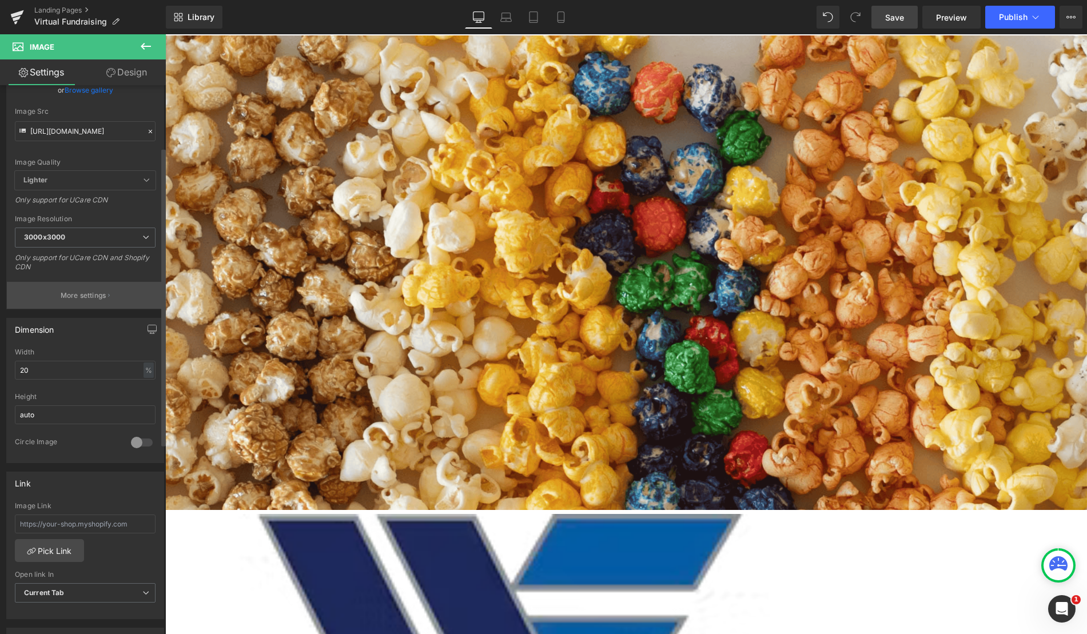
click at [96, 305] on button "More settings" at bounding box center [85, 295] width 157 height 27
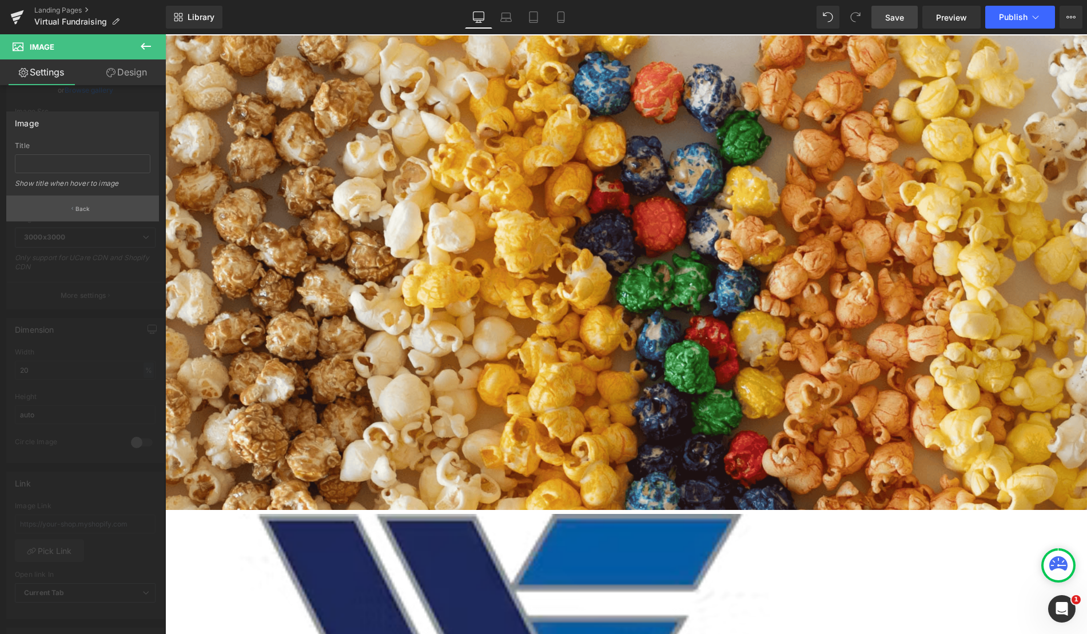
click at [95, 213] on button "Back" at bounding box center [82, 209] width 153 height 26
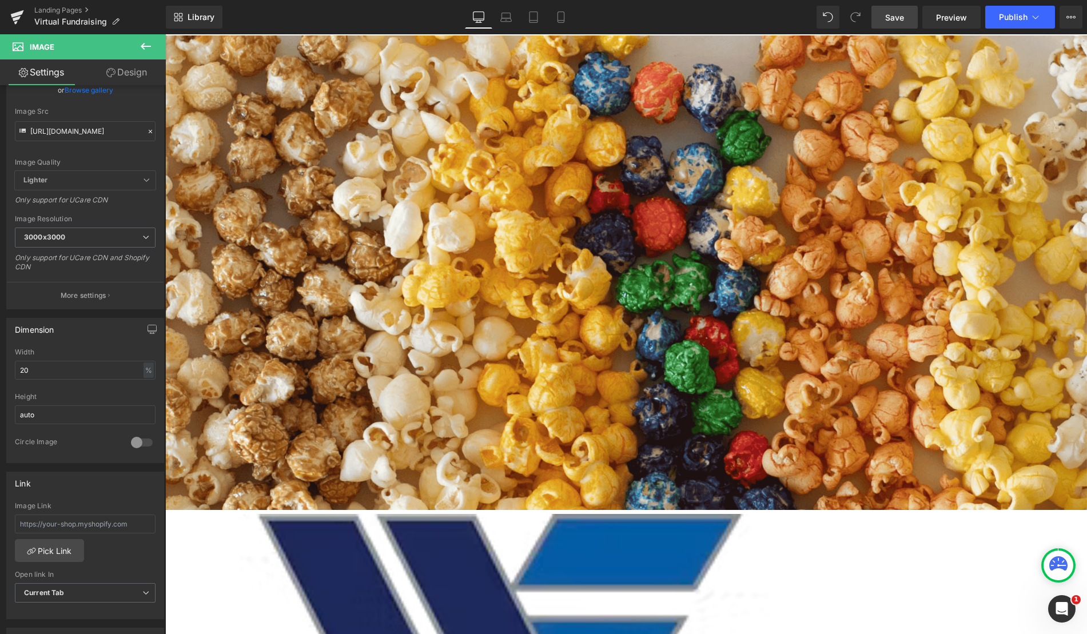
click at [119, 77] on link "Design" at bounding box center [126, 72] width 83 height 26
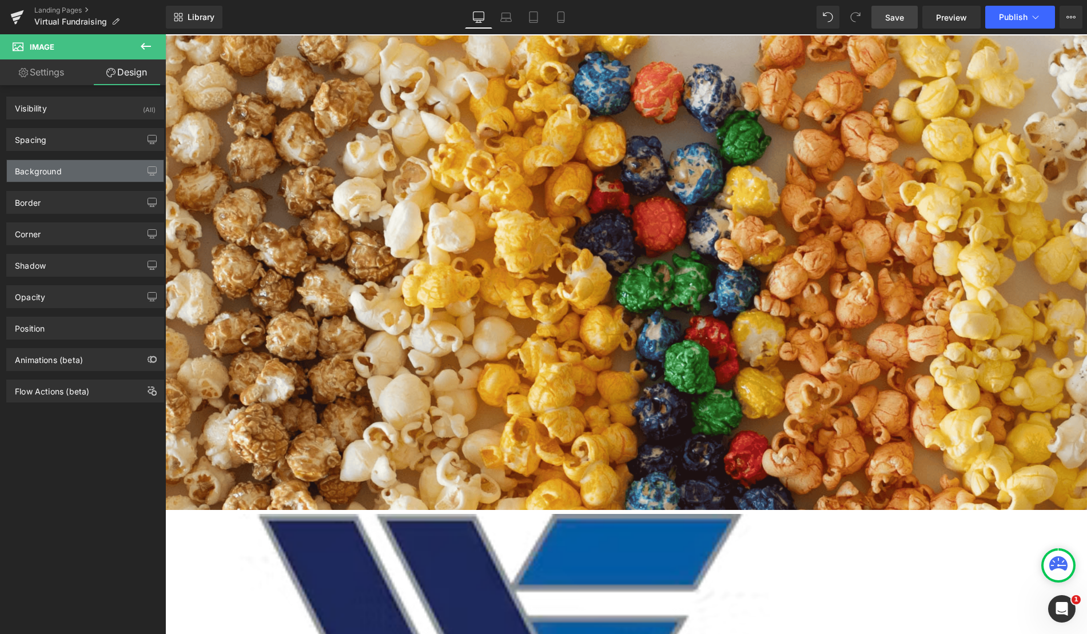
click at [93, 166] on div "Background" at bounding box center [85, 171] width 157 height 22
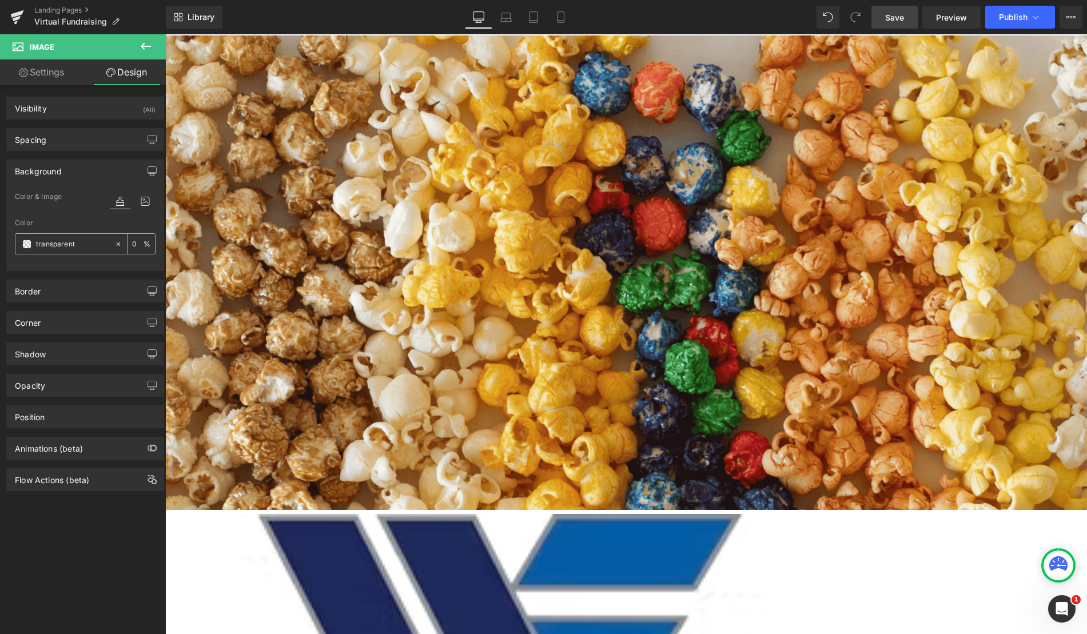
click at [26, 248] on span at bounding box center [26, 244] width 9 height 9
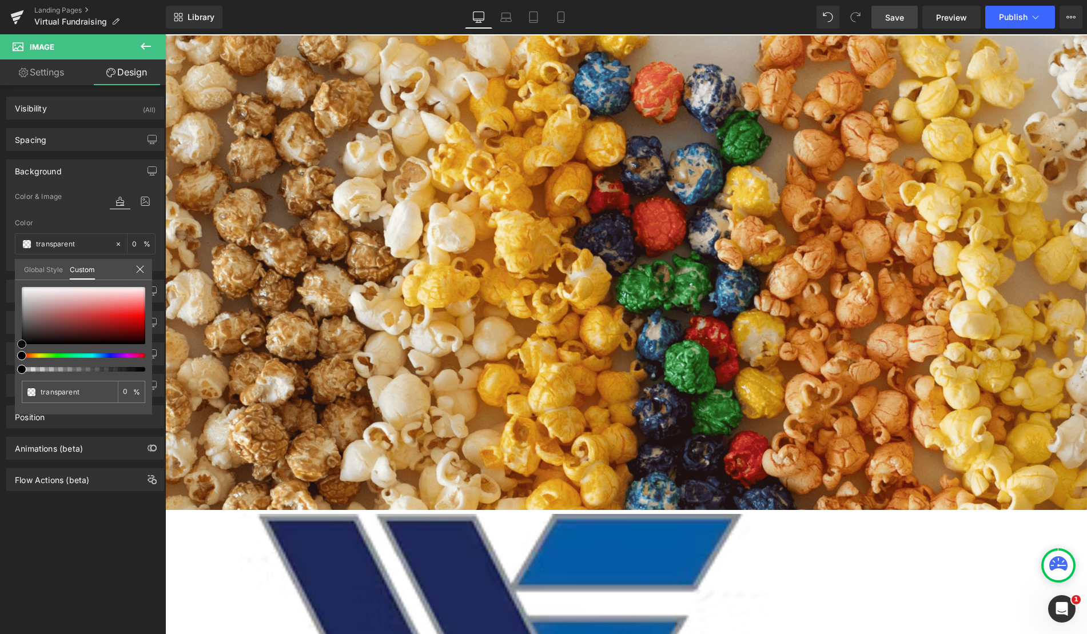
type input "#f2f1f1"
type input "100"
type input "#f2f1f1"
type input "100"
click at [24, 290] on div at bounding box center [83, 315] width 123 height 57
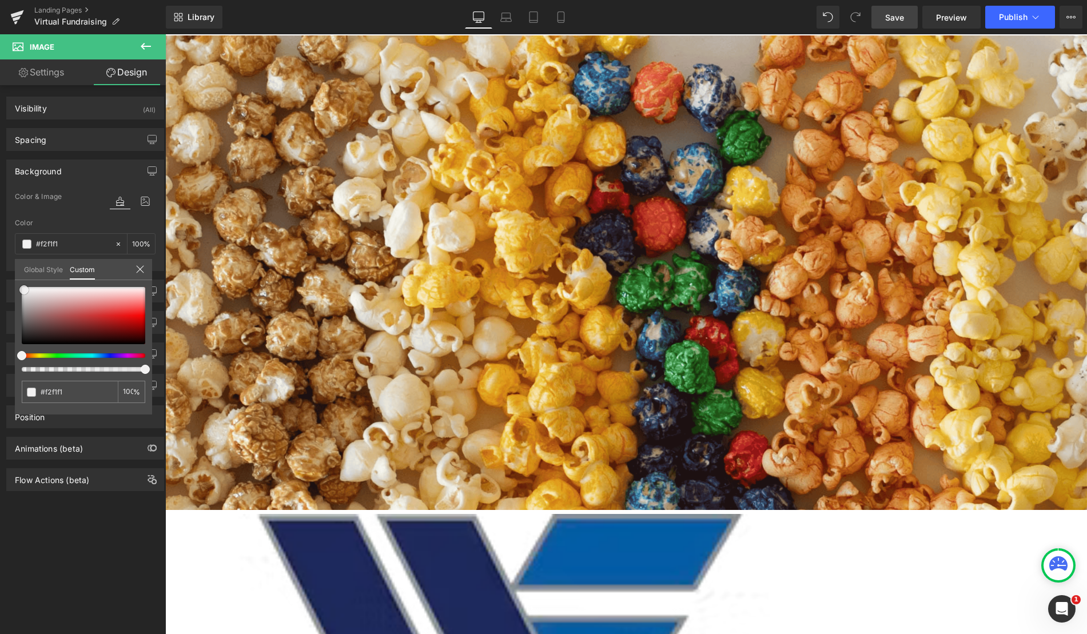
type input "#f2f2f2"
type input "#d4d3d3"
type input "#c9c8c8"
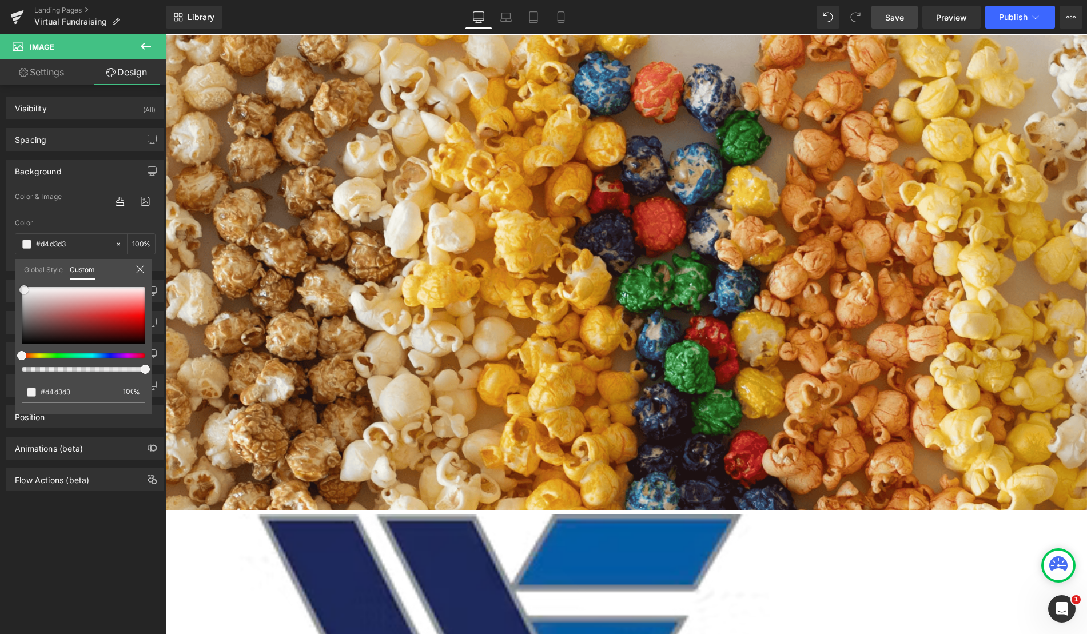
type input "#c9c8c8"
type input "#c4c3c3"
type input "#bfbebe"
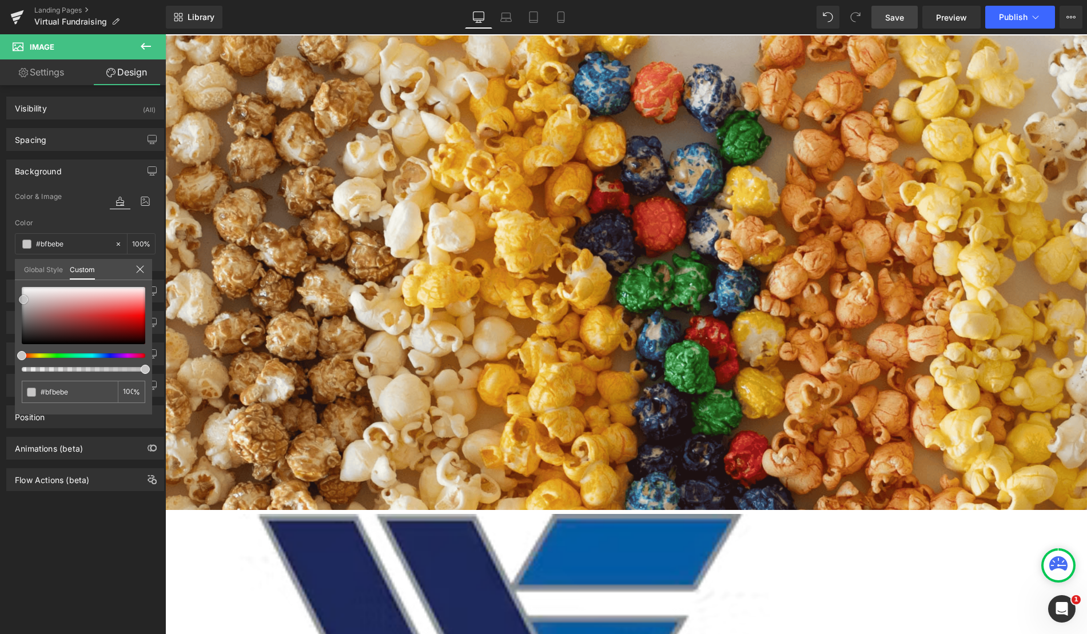
type input "#b8b6b6"
type input "#b0afaf"
type input "#9c9a9a"
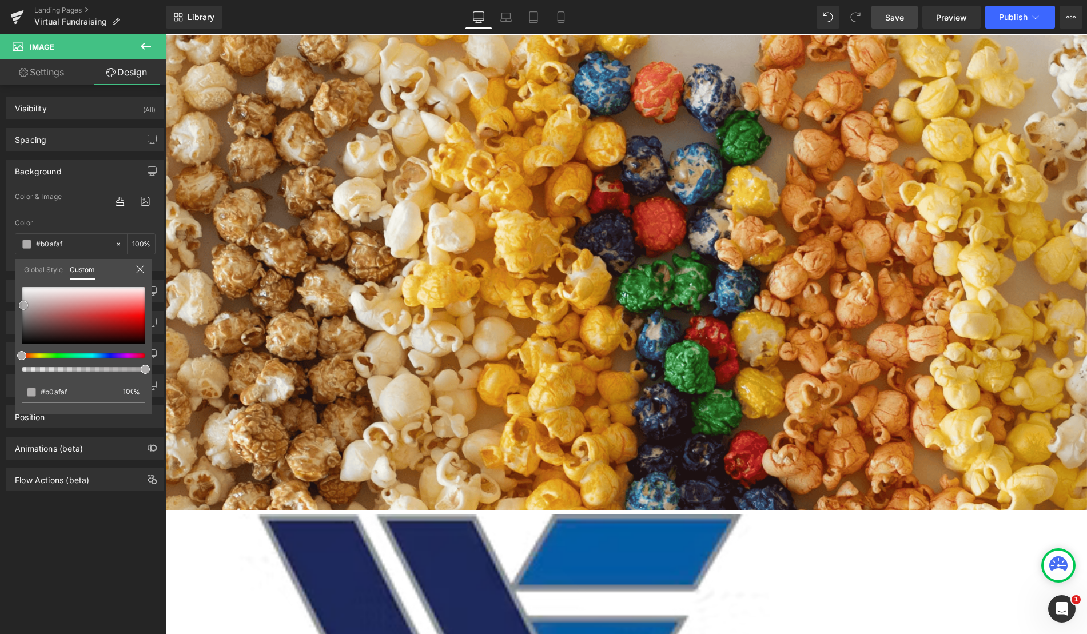
type input "#9c9a9a"
type input "#838080"
type input "#6e6c6c"
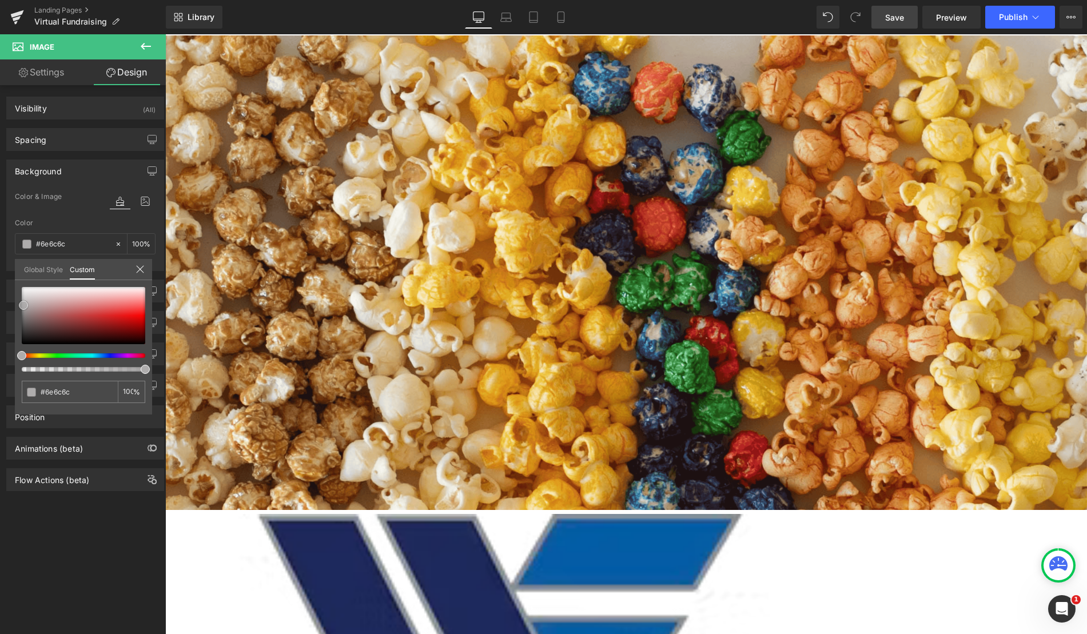
type input "#646262"
type input "#5a5858"
type input "#4f4e4e"
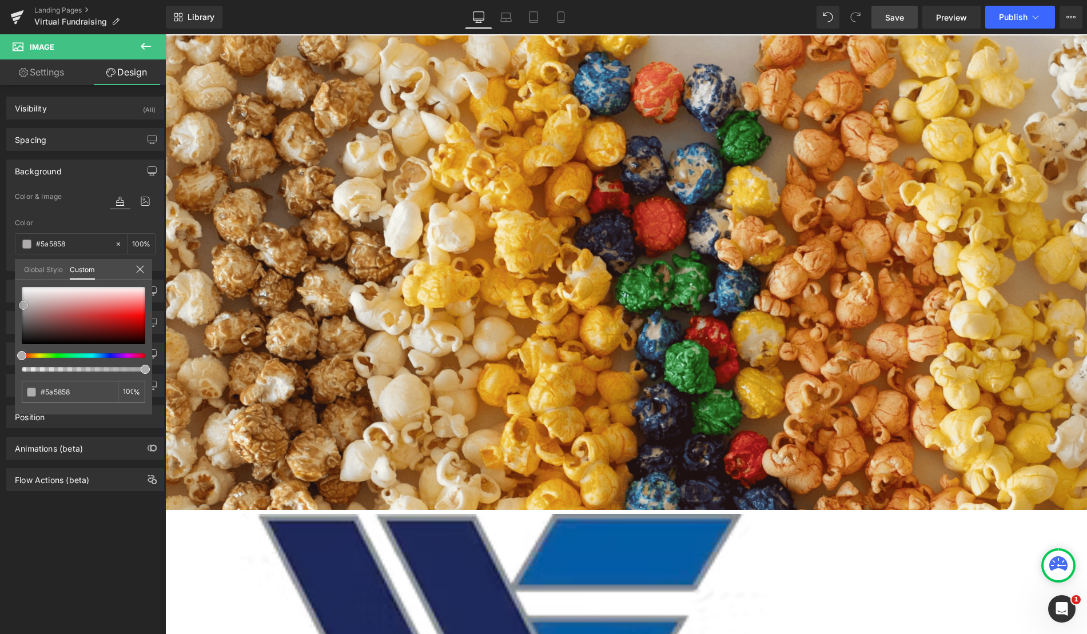
type input "#4f4e4e"
type input "#403f3f"
type input "#212020"
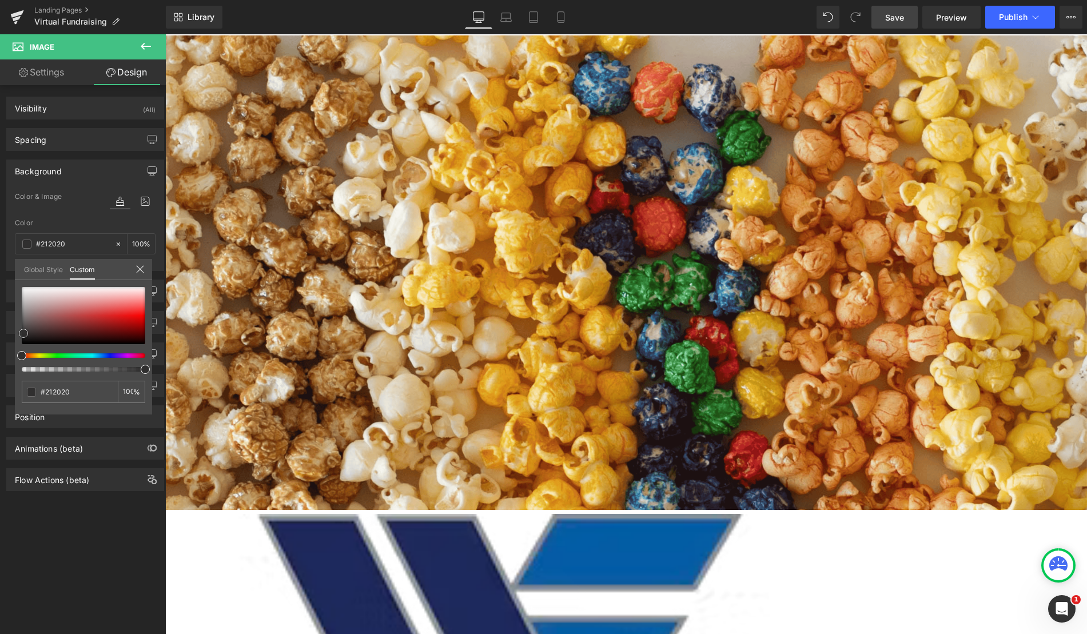
type input "#0a0909"
type input "#000000"
type input "#020202"
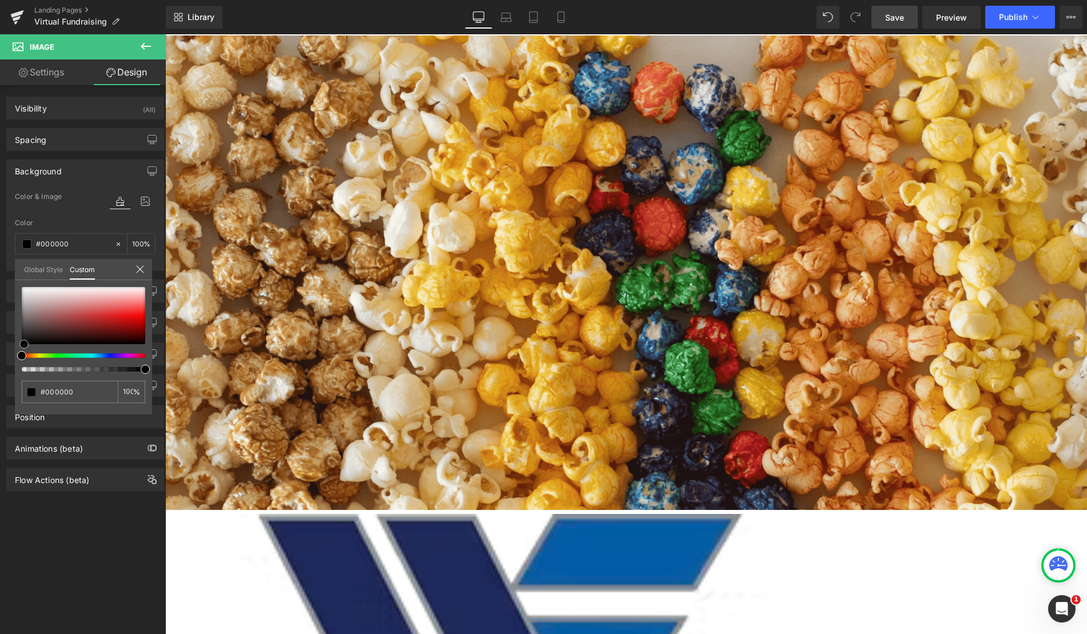
type input "#020202"
type input "#423d3d"
type input "#655c5c"
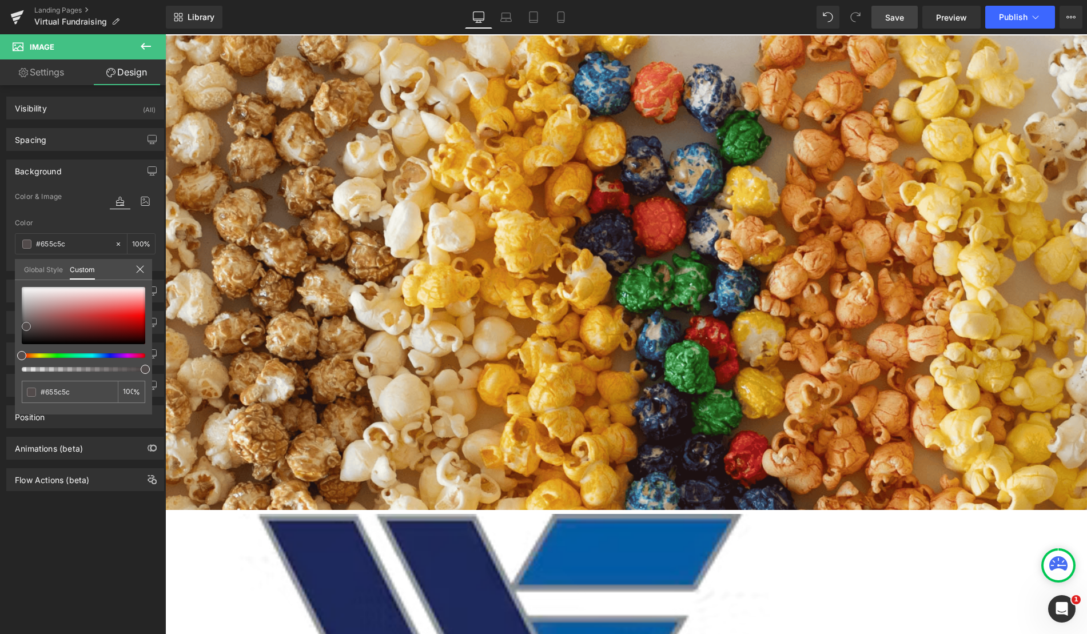
type input "#756a6a"
type input "#8e7f7f"
type input "#938585"
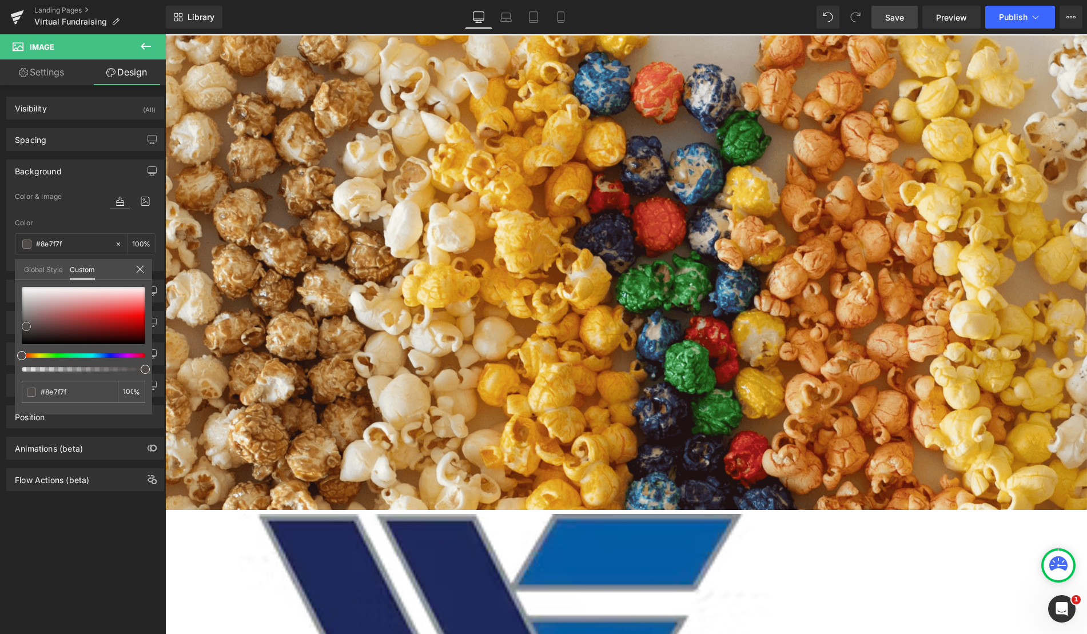
type input "#938585"
type input "#9a8d8d"
type input "#ada3a3"
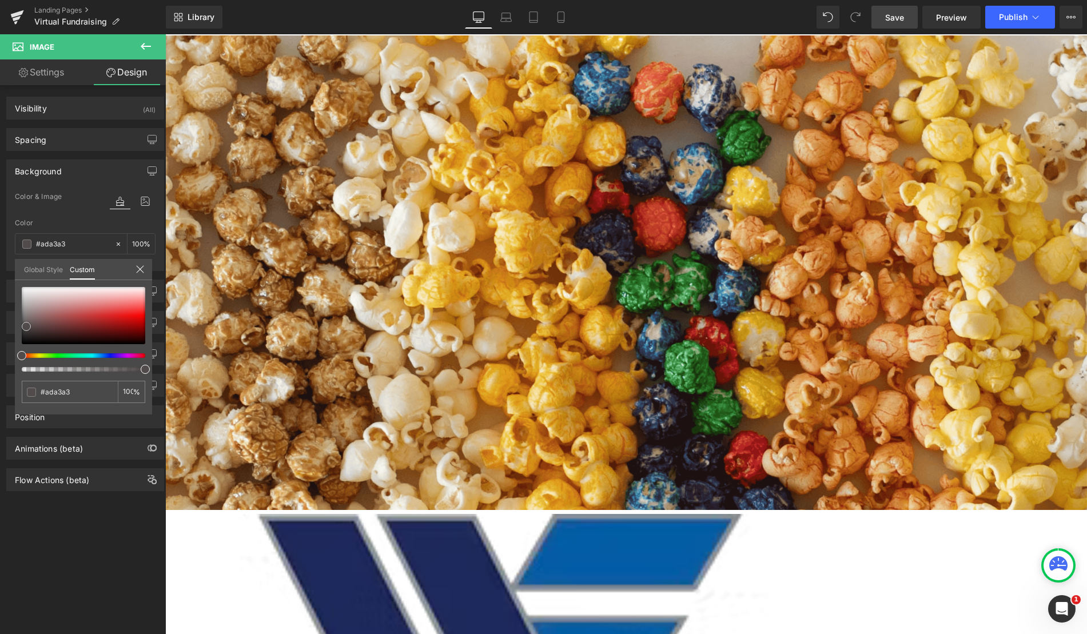
type input "#c6bdbd"
type input "#cfc8c8"
type input "#e2dede"
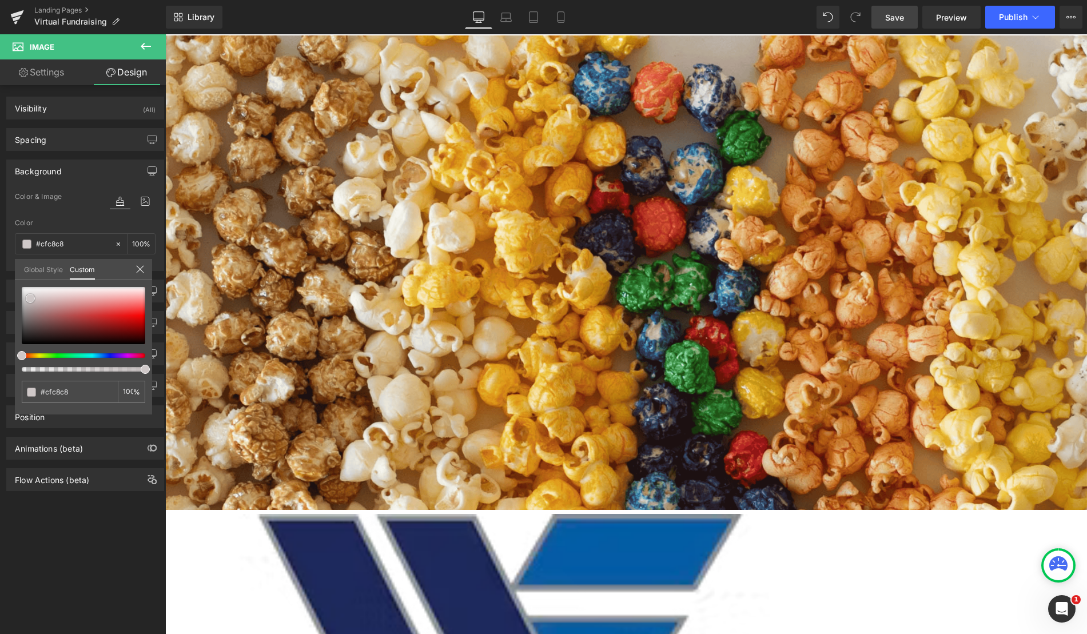
type input "#e2dede"
type input "#f7f6f6"
type input "#ffffff"
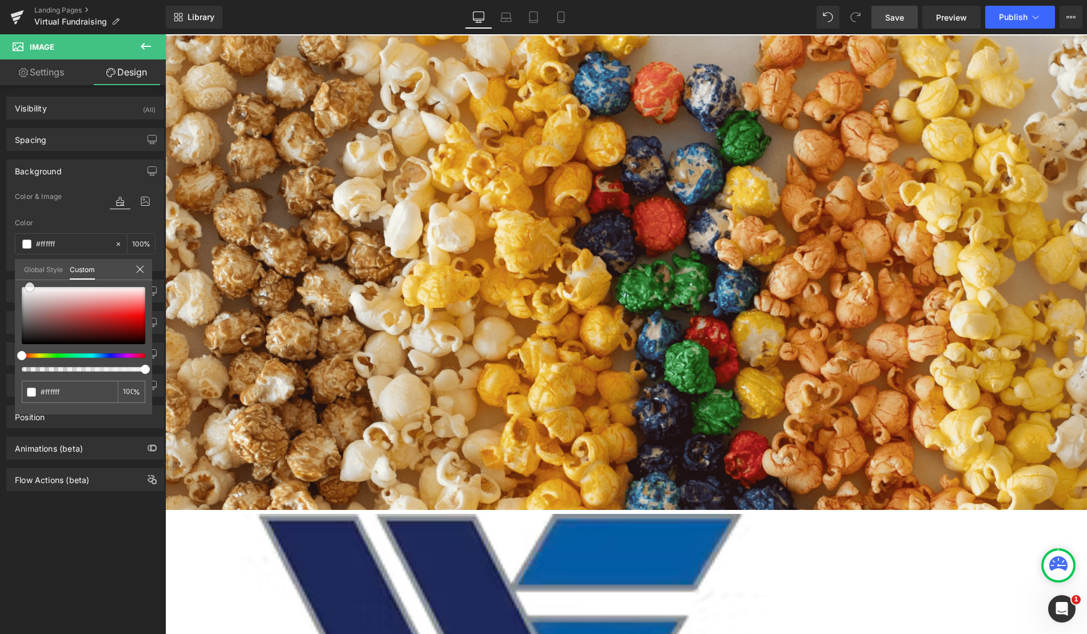
drag, startPoint x: 24, startPoint y: 290, endPoint x: 30, endPoint y: 269, distance: 21.4
click at [30, 269] on div "Global Style Custom Setup Global Style #ffffff 100 %" at bounding box center [83, 276] width 137 height 35
click at [139, 269] on icon at bounding box center [140, 269] width 9 height 9
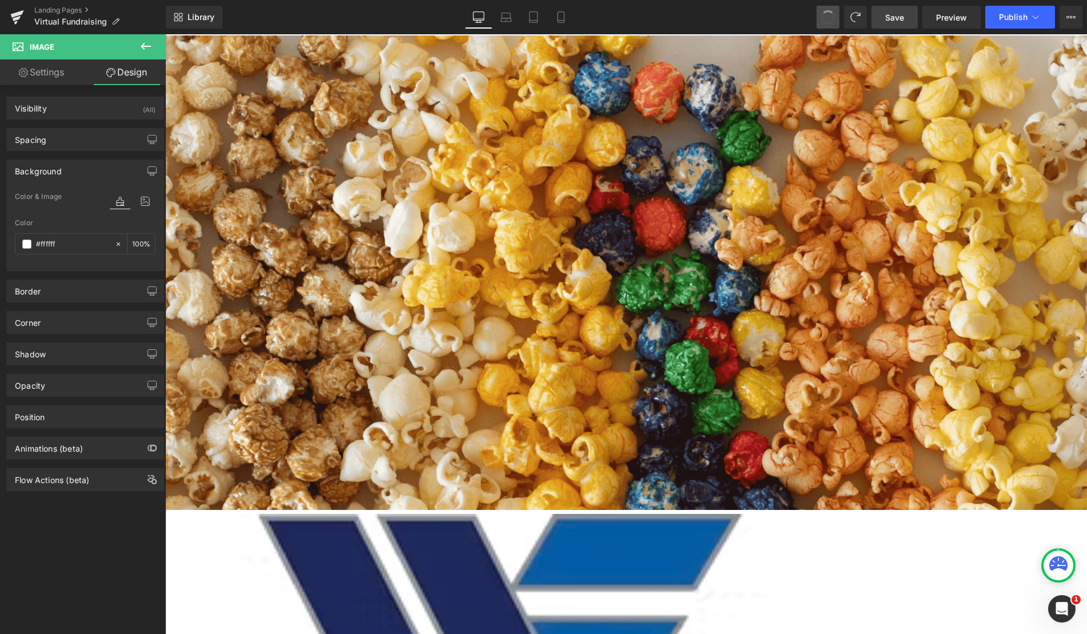
type input "55"
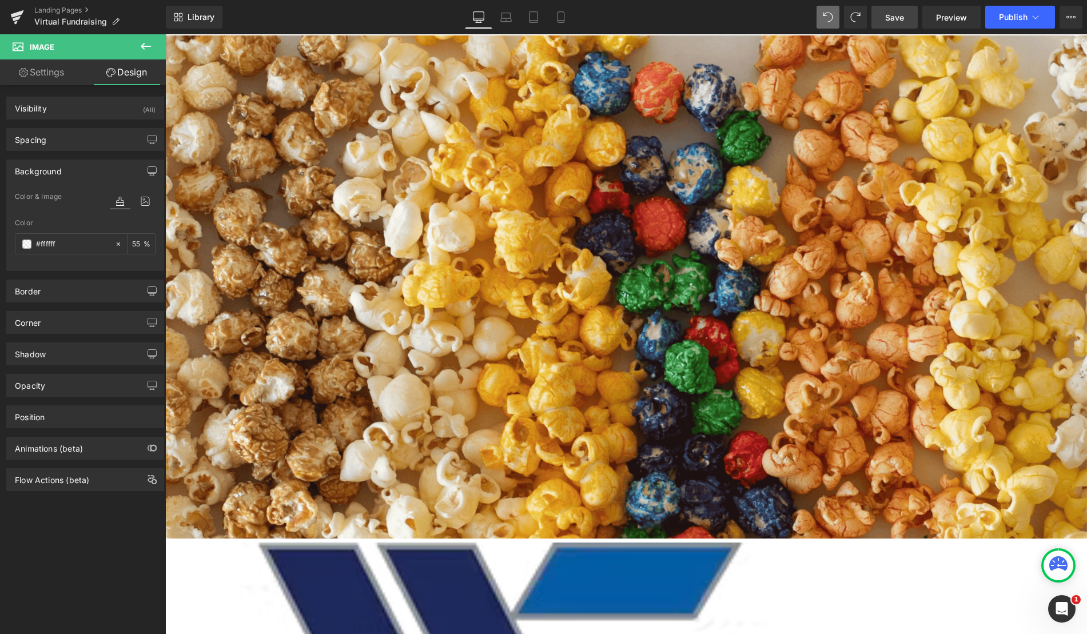
scroll to position [1425, 913]
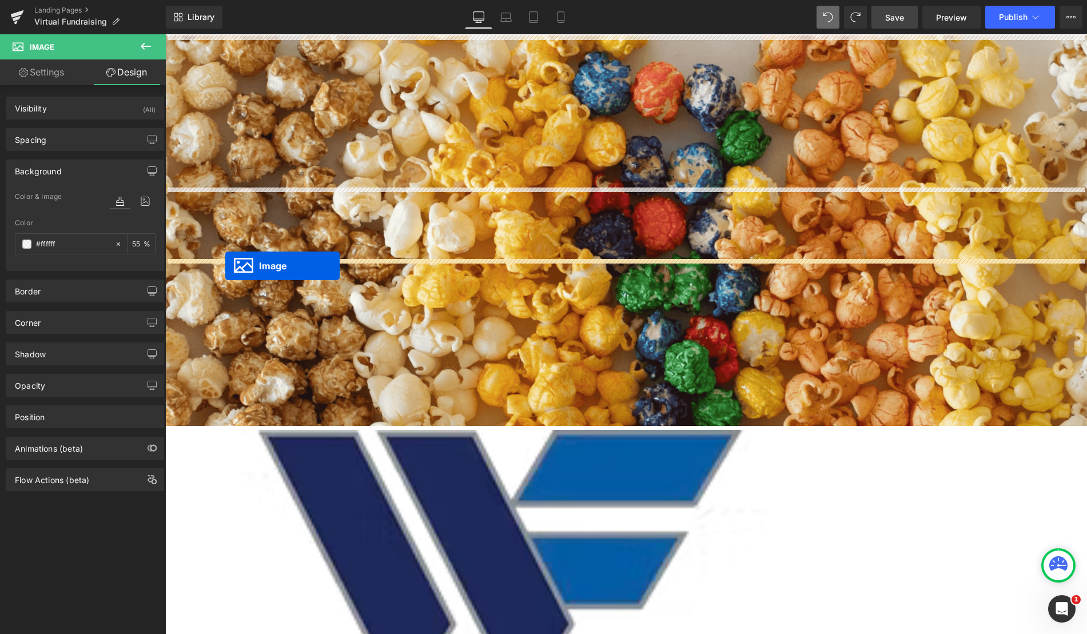
drag, startPoint x: 234, startPoint y: 218, endPoint x: 225, endPoint y: 266, distance: 48.2
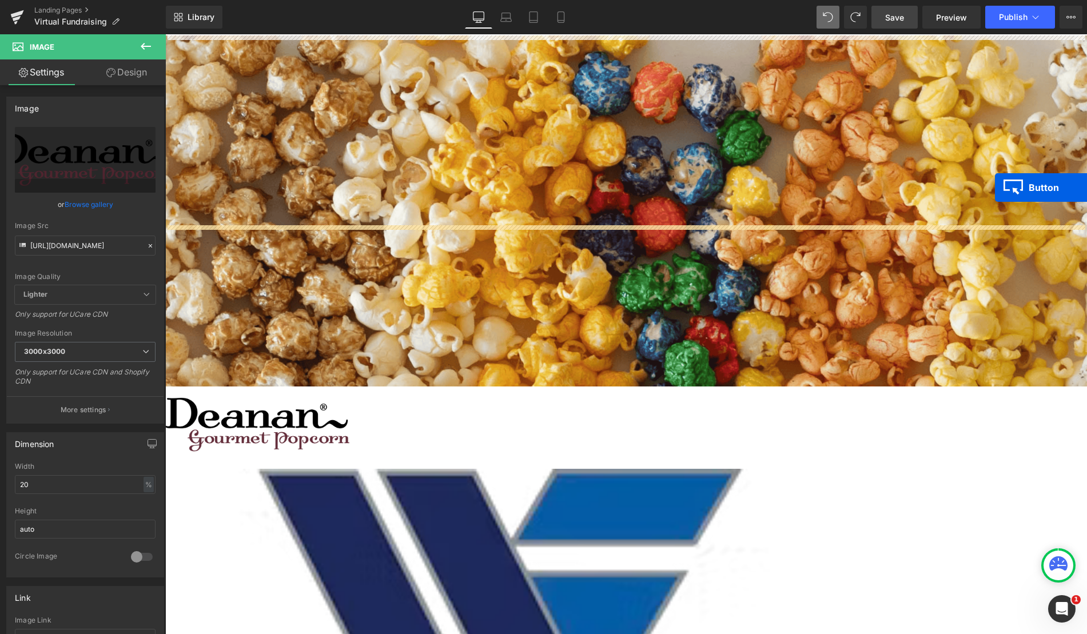
scroll to position [1460, 913]
drag, startPoint x: 997, startPoint y: 172, endPoint x: 983, endPoint y: 246, distance: 75.0
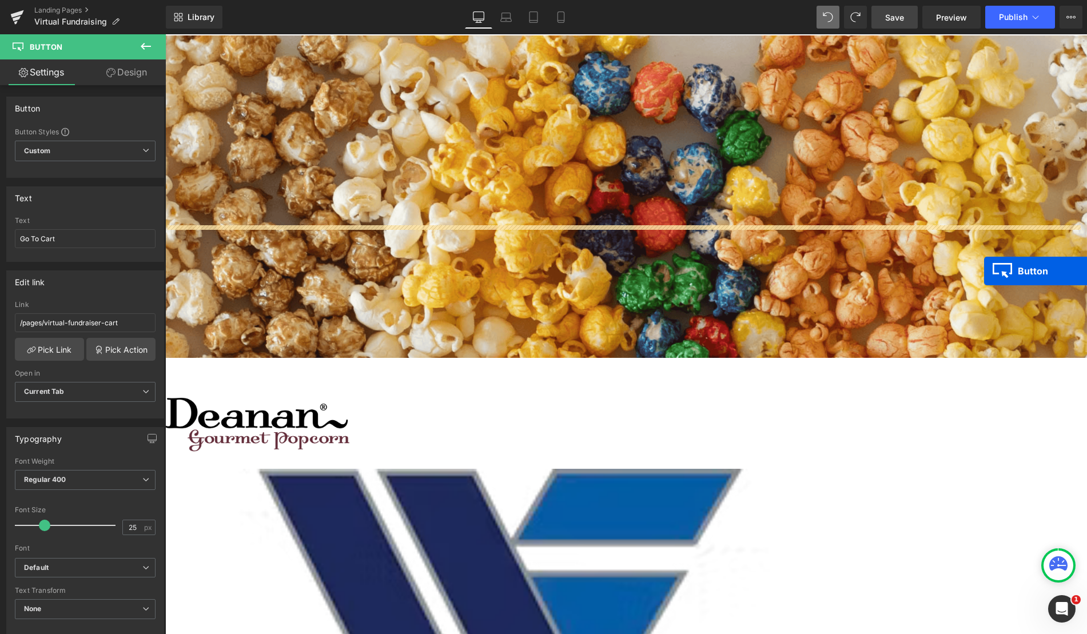
scroll to position [1488, 913]
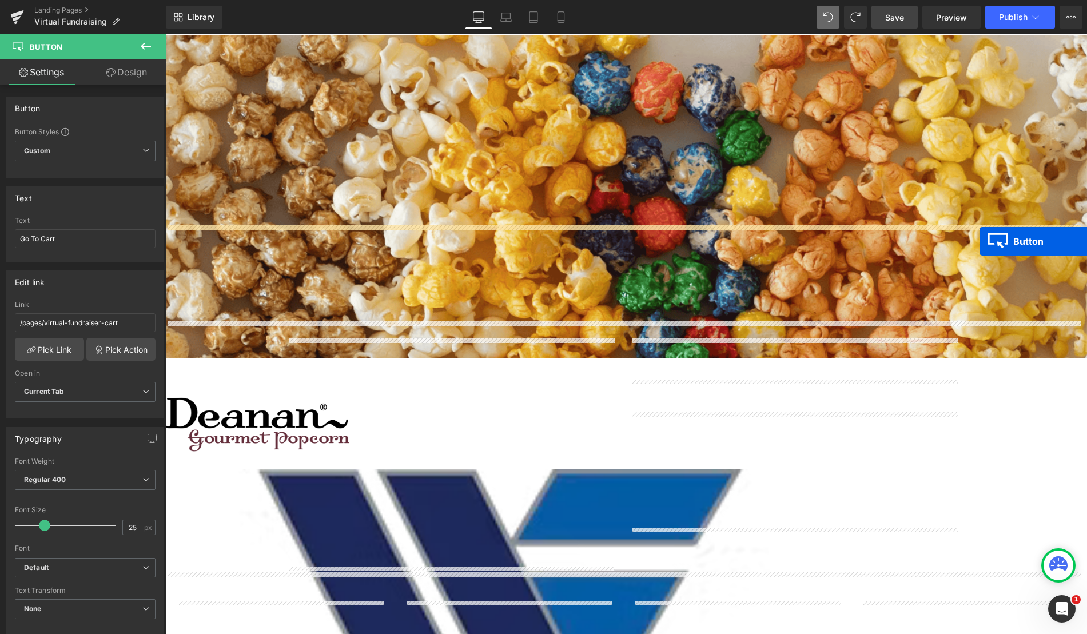
drag, startPoint x: 996, startPoint y: 241, endPoint x: 979, endPoint y: 241, distance: 16.6
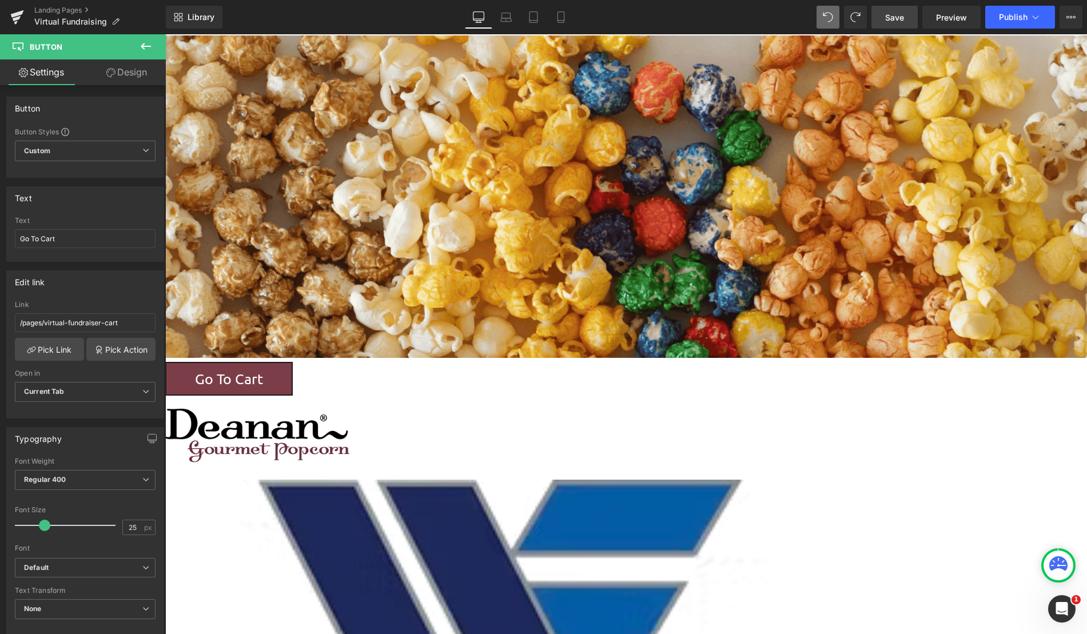
click at [145, 52] on icon at bounding box center [146, 46] width 14 height 14
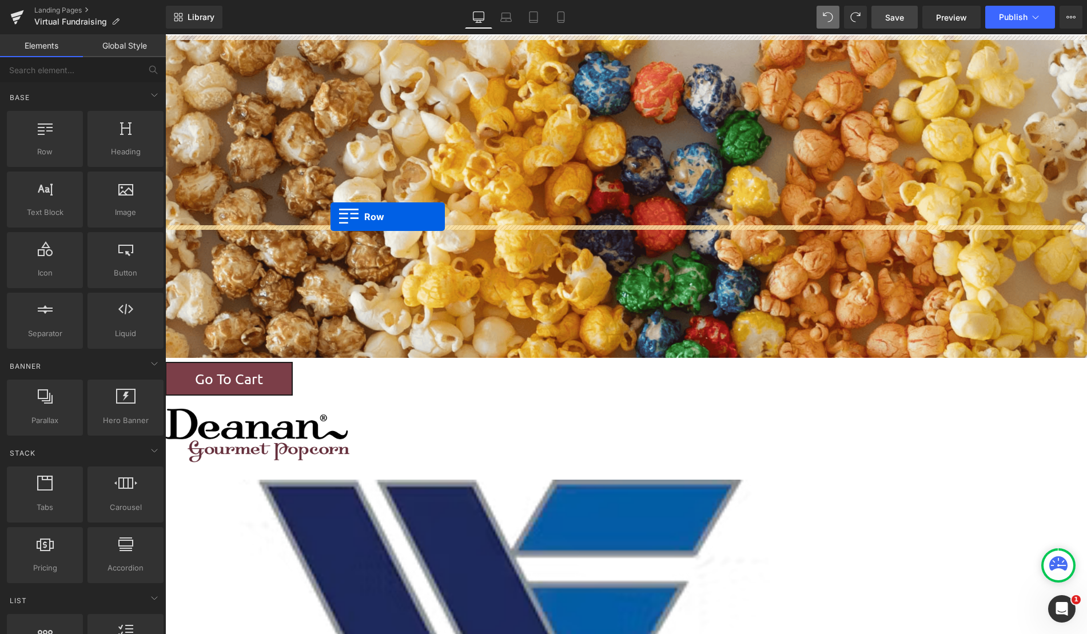
drag, startPoint x: 204, startPoint y: 172, endPoint x: 330, endPoint y: 217, distance: 134.5
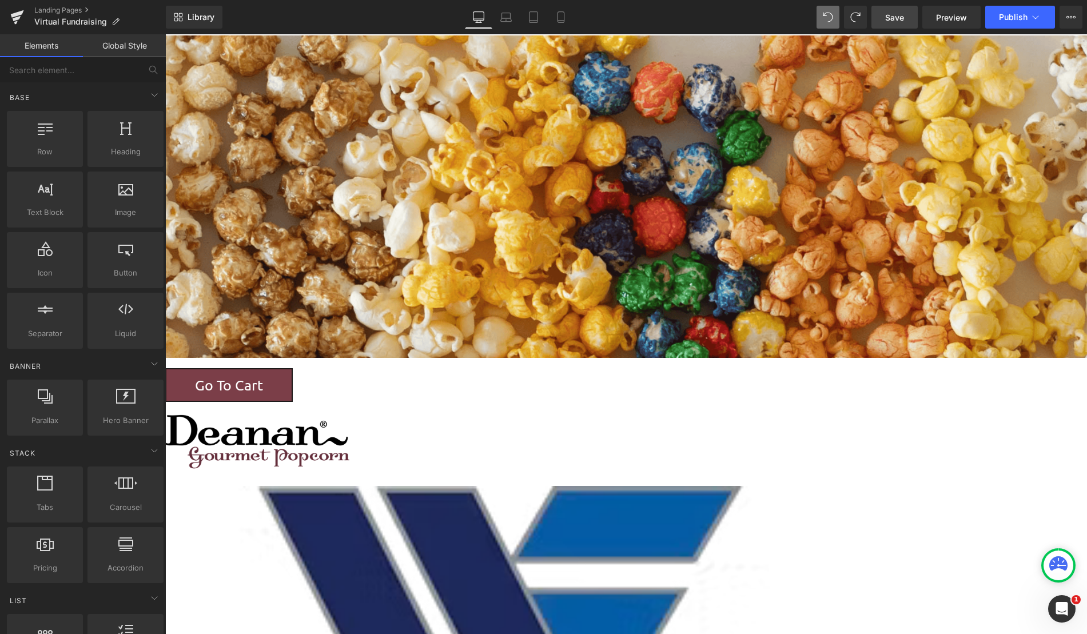
scroll to position [1545, 913]
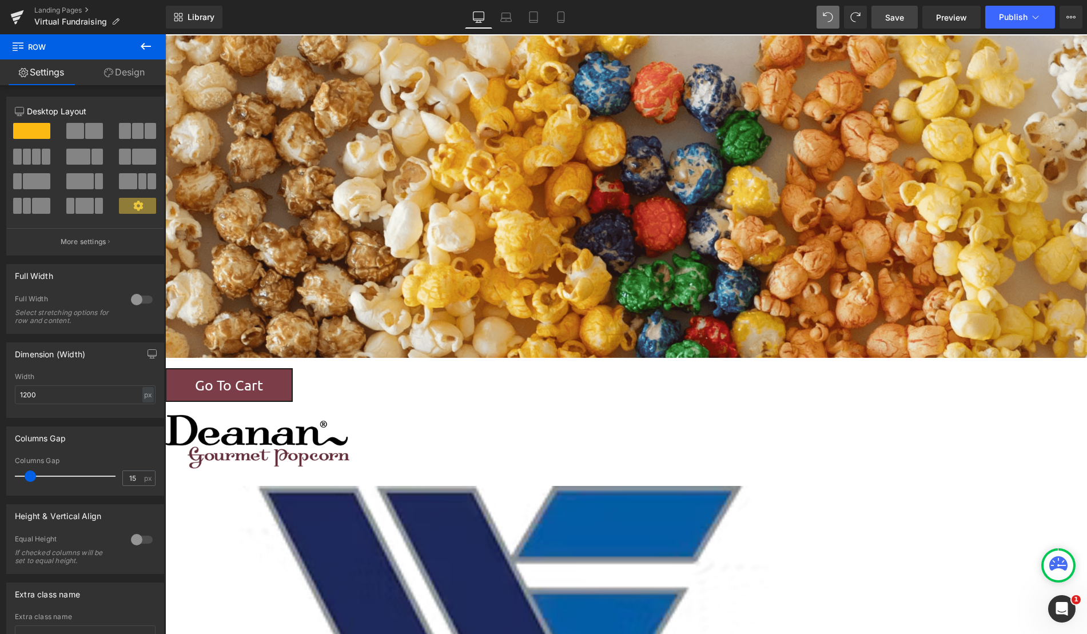
click at [73, 130] on span at bounding box center [75, 131] width 18 height 16
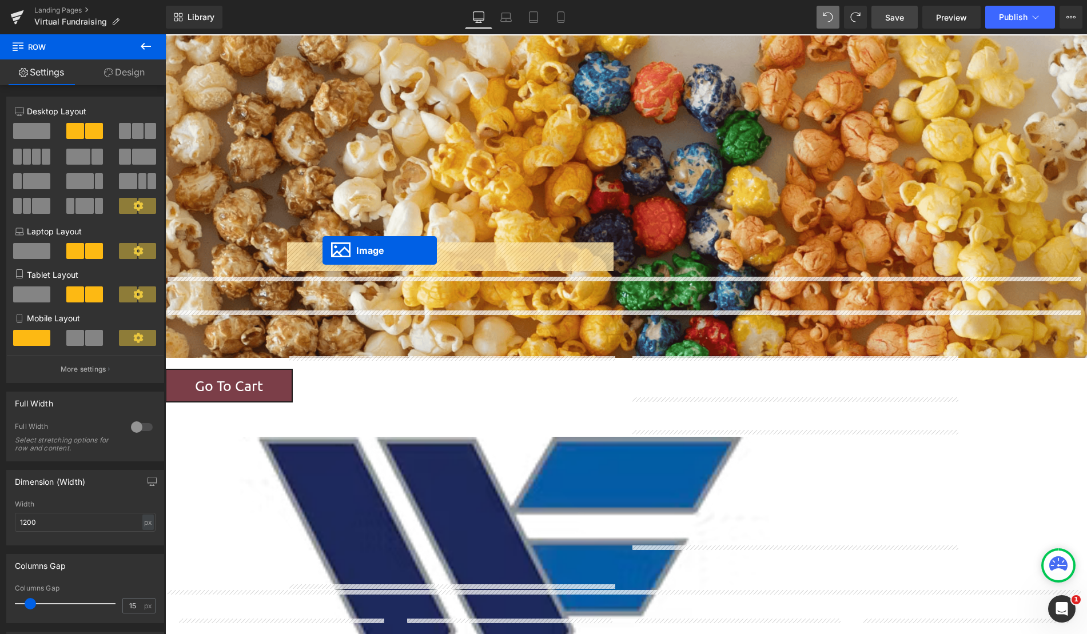
drag, startPoint x: 236, startPoint y: 343, endPoint x: 322, endPoint y: 250, distance: 127.0
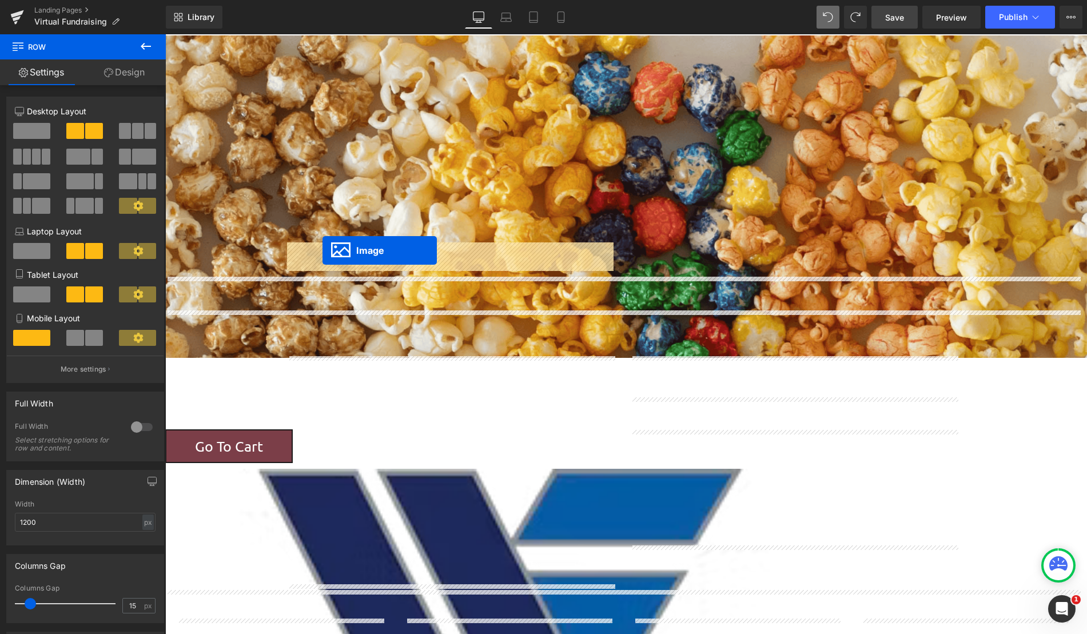
scroll to position [1477, 913]
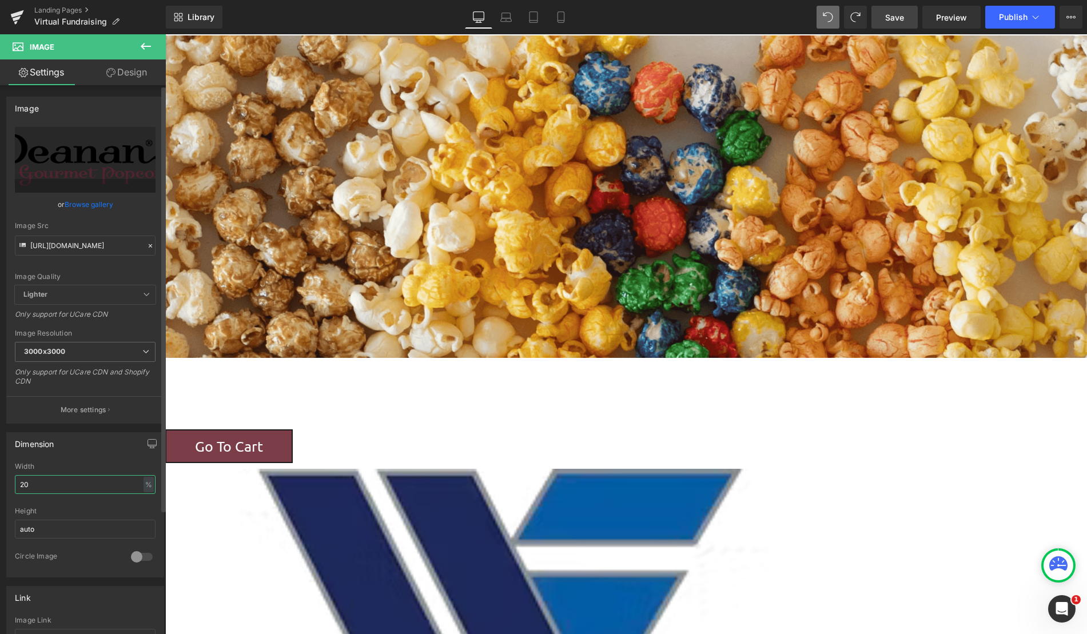
drag, startPoint x: 124, startPoint y: 490, endPoint x: 1, endPoint y: 489, distance: 122.9
click at [0, 489] on html "Image You are previewing how the will restyle your page. You can not edit Eleme…" at bounding box center [543, 317] width 1087 height 634
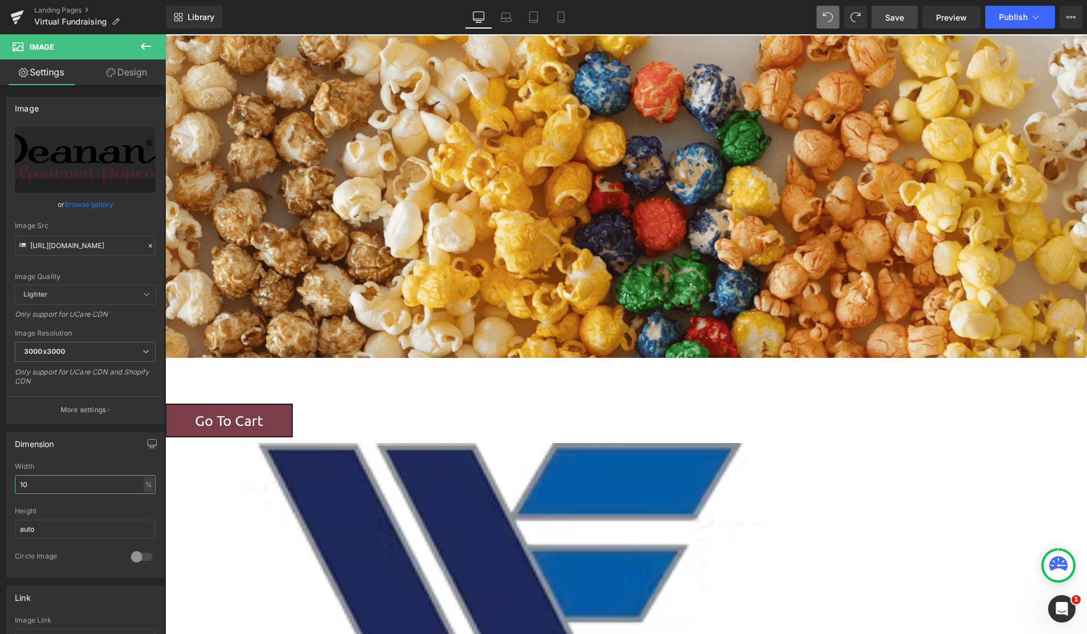
type input "1"
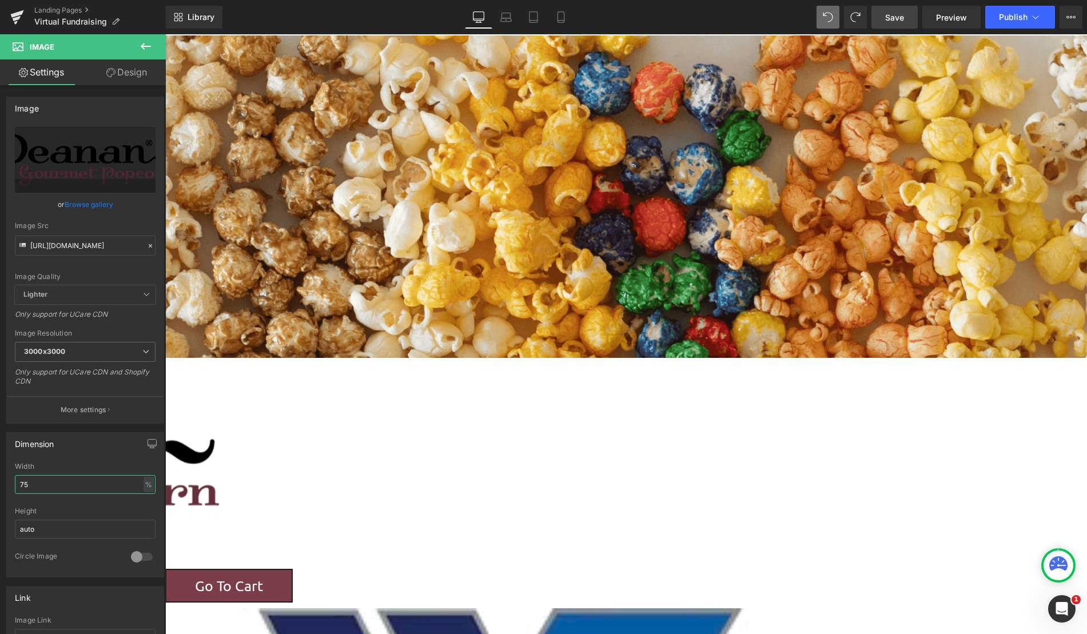
scroll to position [1539, 913]
type input "7"
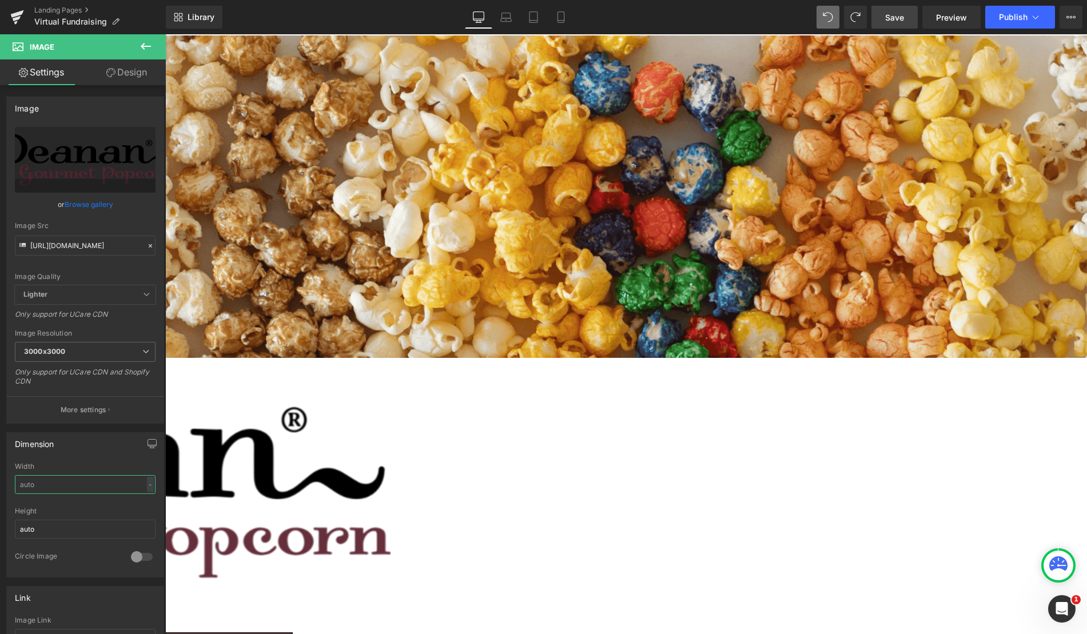
scroll to position [6, 6]
click at [145, 53] on icon at bounding box center [146, 46] width 14 height 14
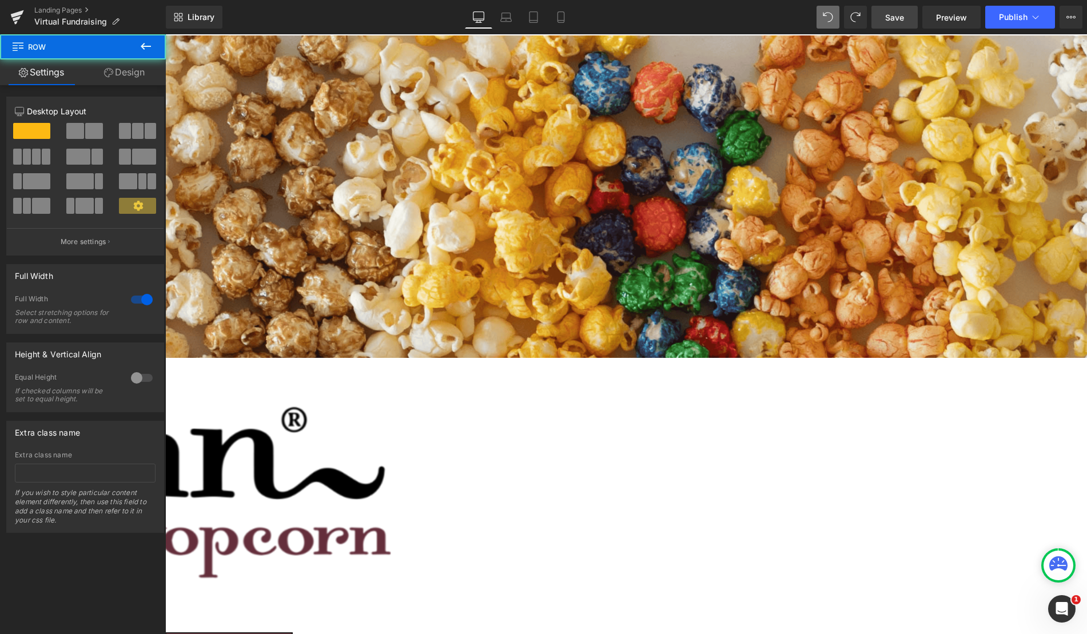
click at [239, 275] on div "Parallax 207px 75px Image Row" at bounding box center [395, 331] width 1382 height 593
click at [29, 161] on span at bounding box center [27, 157] width 9 height 16
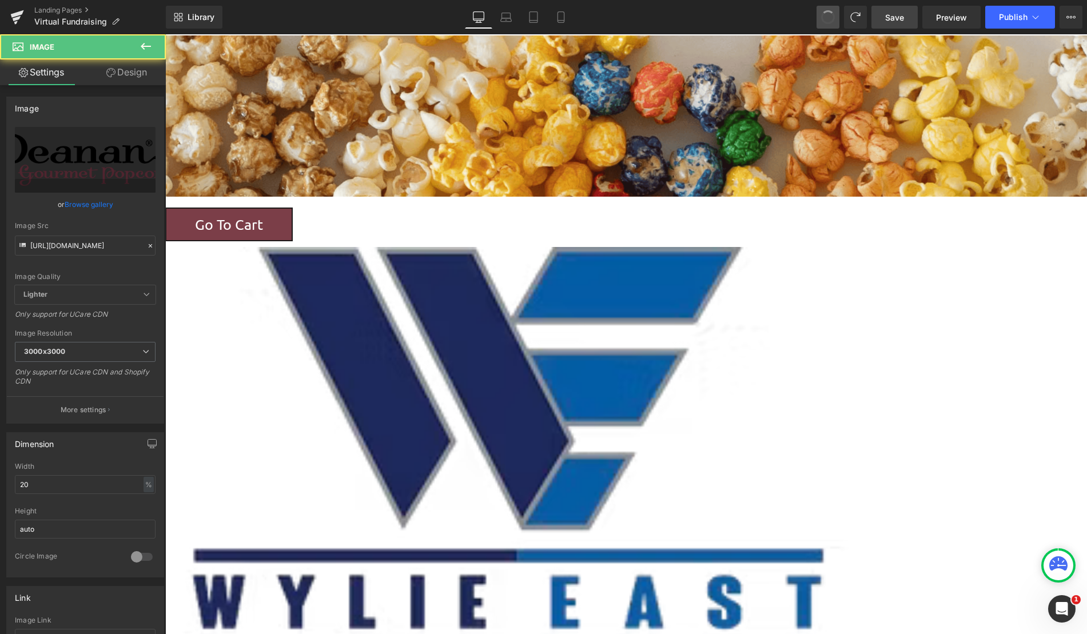
scroll to position [1545, 913]
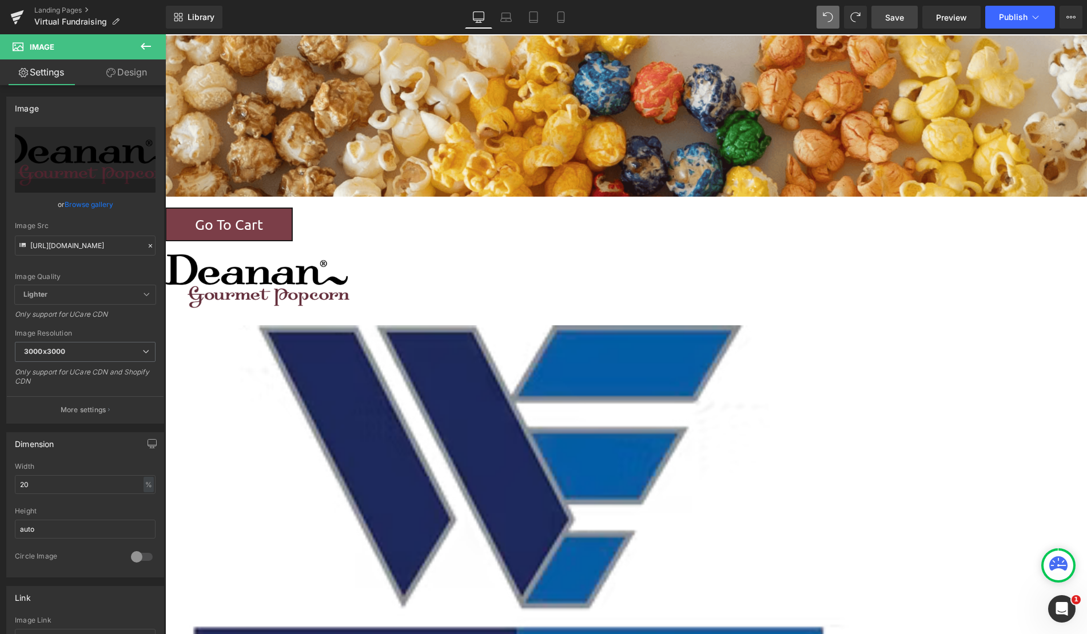
click at [165, 34] on link at bounding box center [165, 34] width 0 height 0
click at [165, 34] on span "Row" at bounding box center [165, 34] width 0 height 0
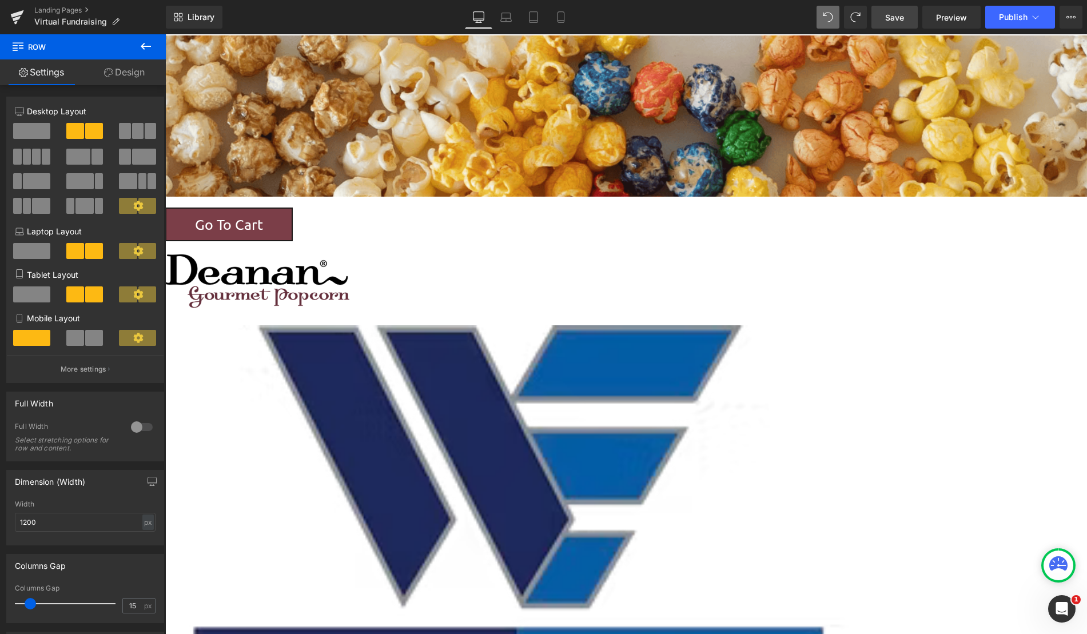
click at [29, 163] on span at bounding box center [27, 157] width 9 height 16
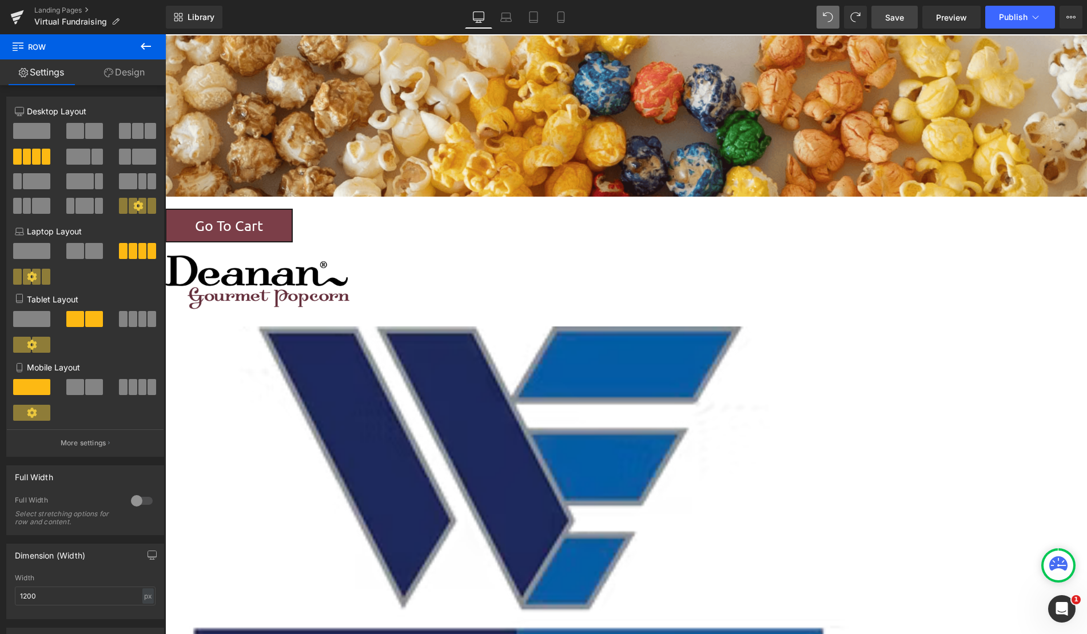
drag, startPoint x: 280, startPoint y: 253, endPoint x: 189, endPoint y: 250, distance: 91.5
click at [189, 205] on div "Parallax Row" at bounding box center [395, 119] width 1382 height 169
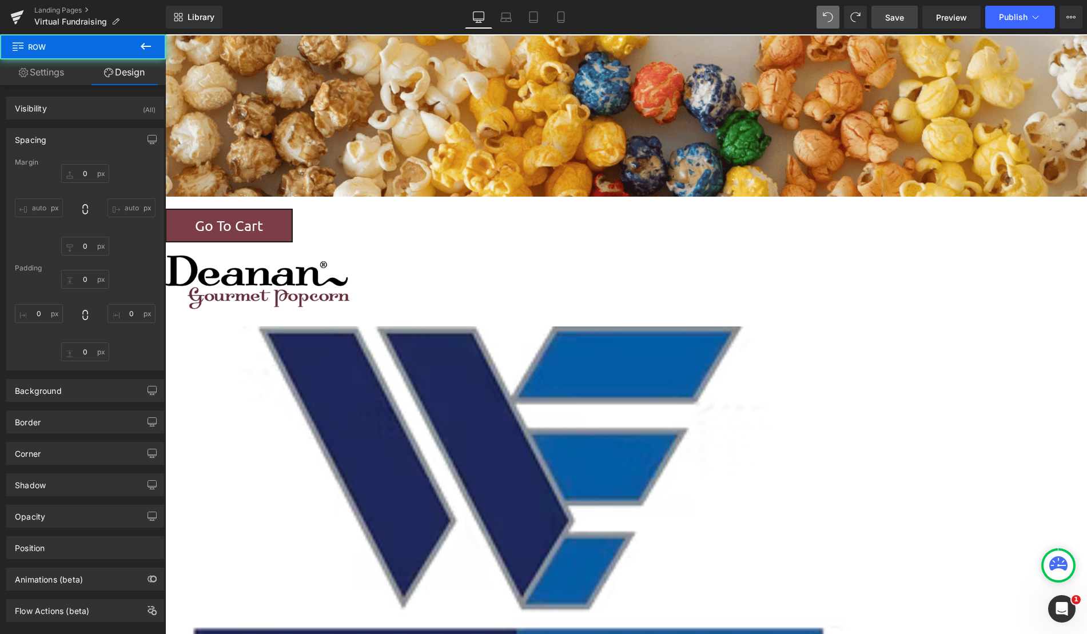
type input "0"
type input "30"
type input "0"
type input "10"
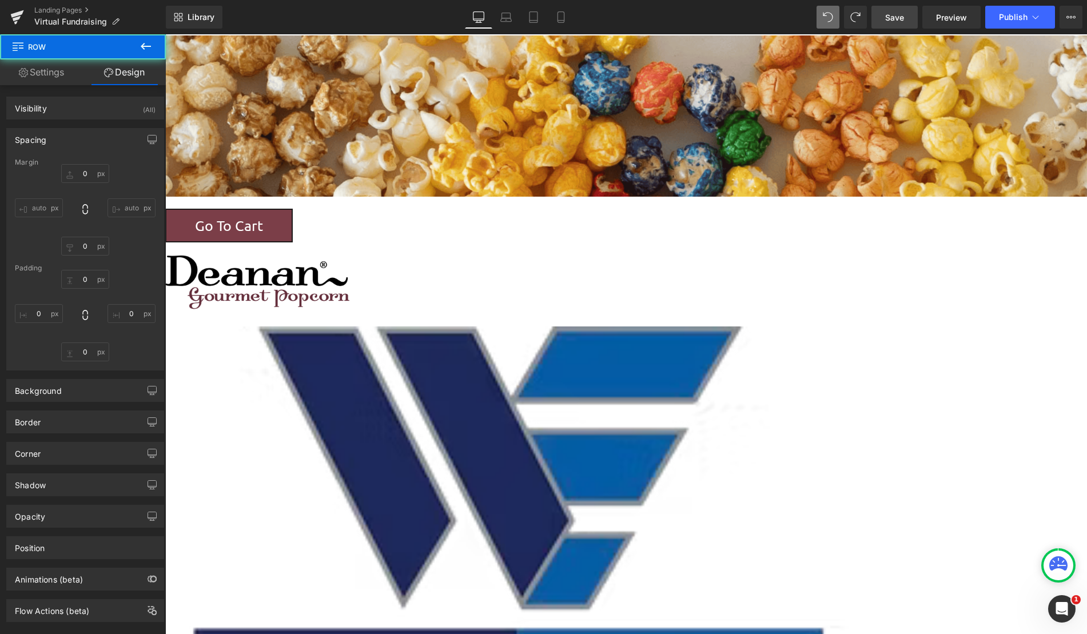
type input "0"
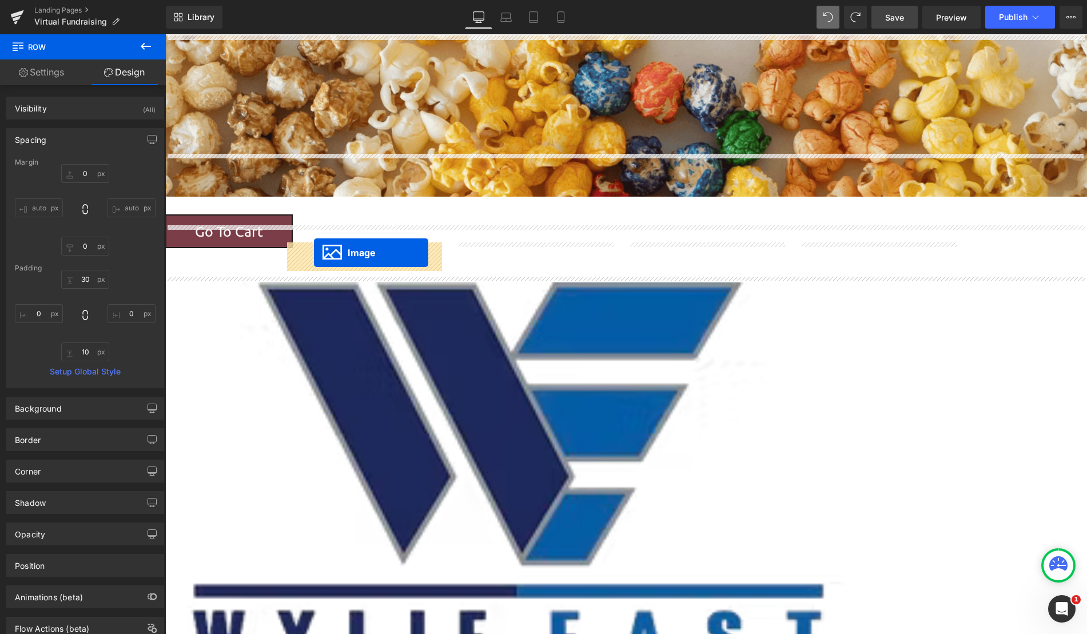
drag, startPoint x: 238, startPoint y: 345, endPoint x: 314, endPoint y: 253, distance: 119.4
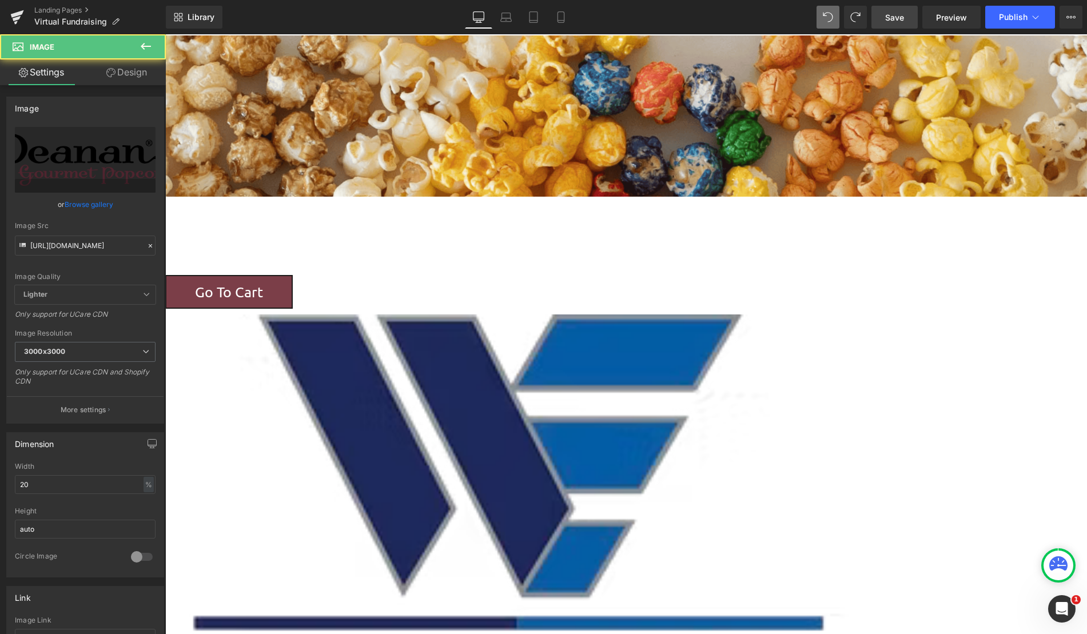
scroll to position [1477, 913]
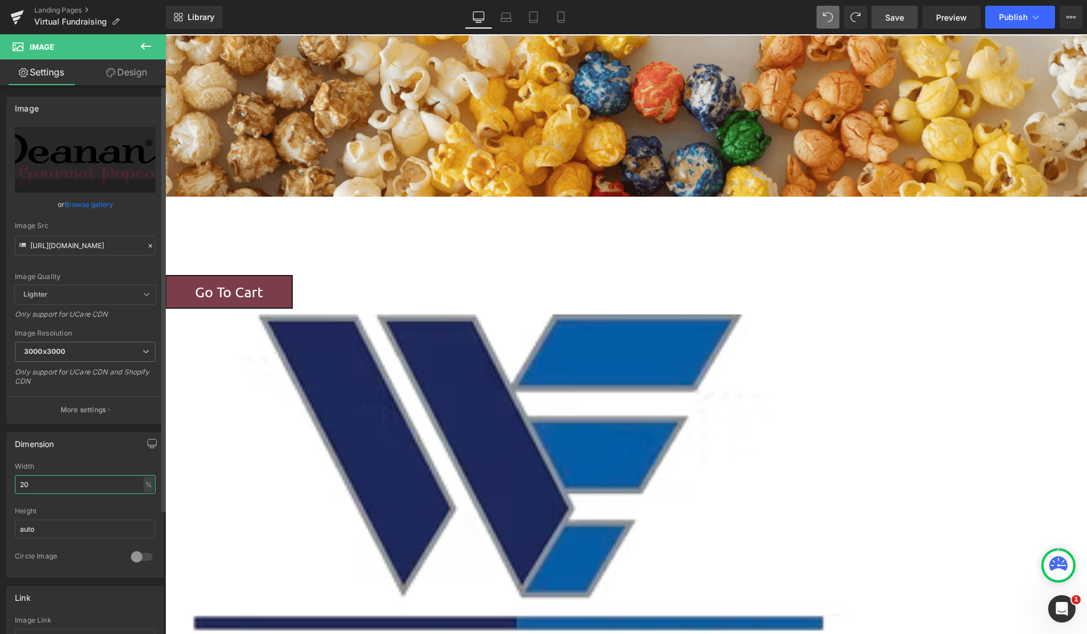
drag, startPoint x: 89, startPoint y: 492, endPoint x: 19, endPoint y: 492, distance: 69.2
click at [21, 492] on input "20" at bounding box center [85, 484] width 141 height 19
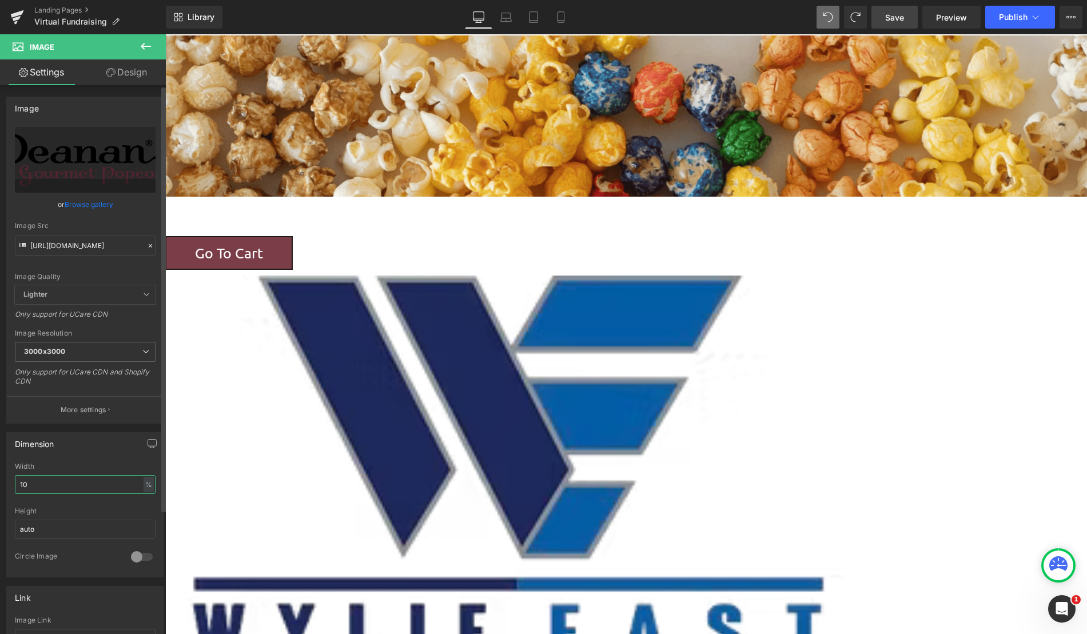
type input "100"
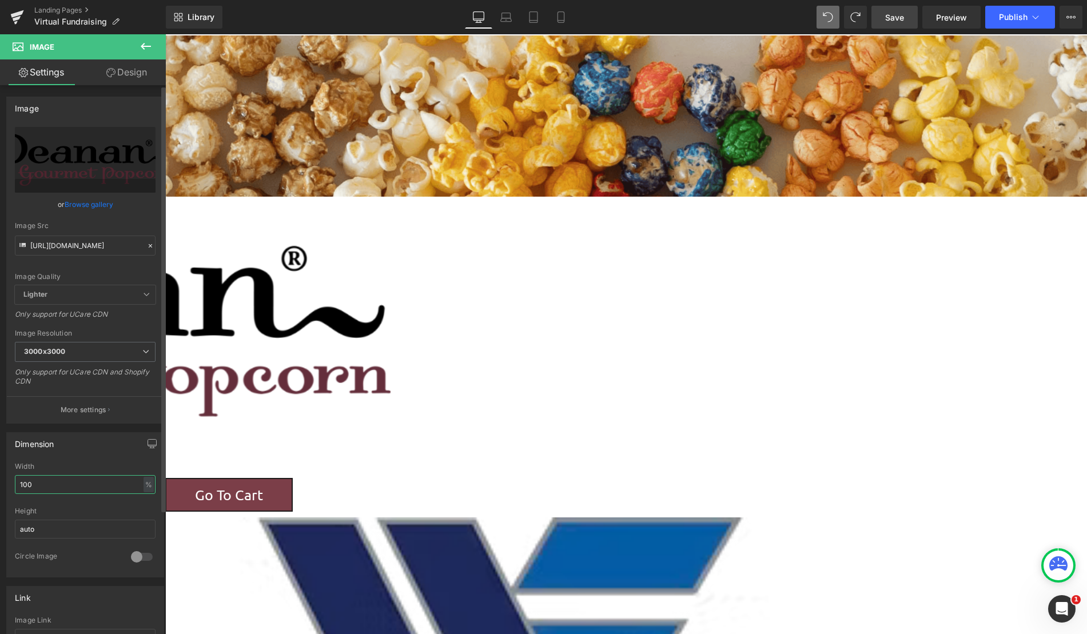
scroll to position [6, 6]
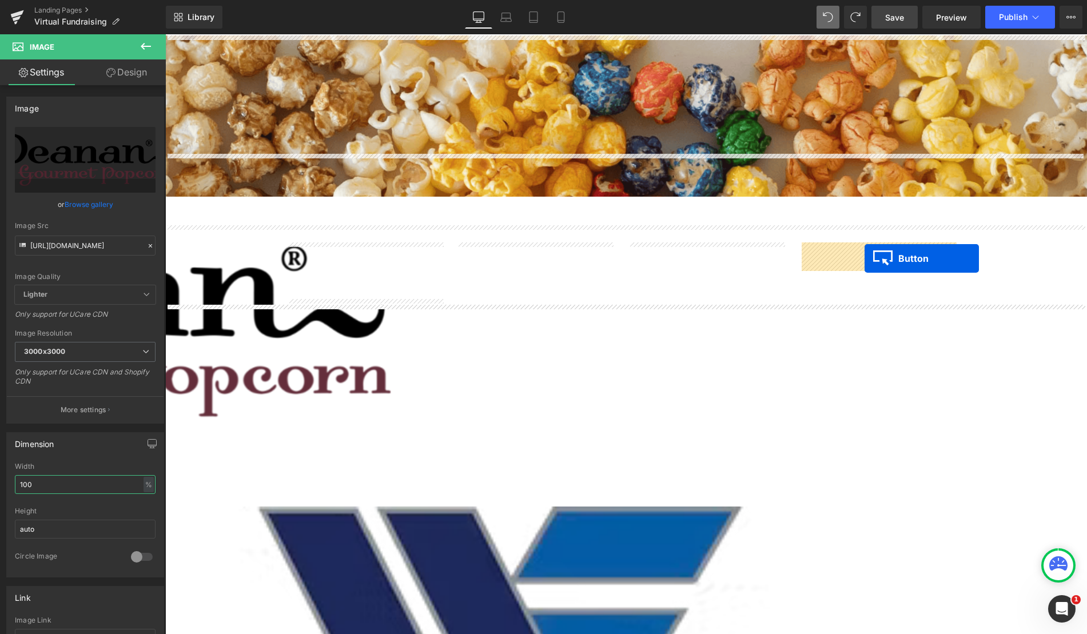
drag, startPoint x: 993, startPoint y: 323, endPoint x: 864, endPoint y: 258, distance: 144.0
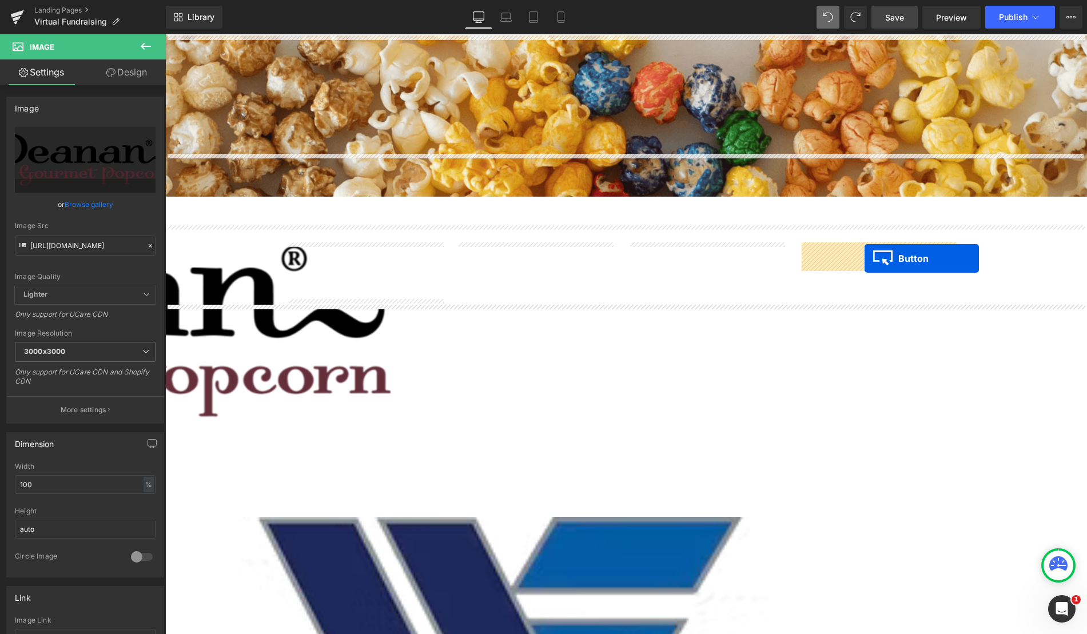
scroll to position [1472, 913]
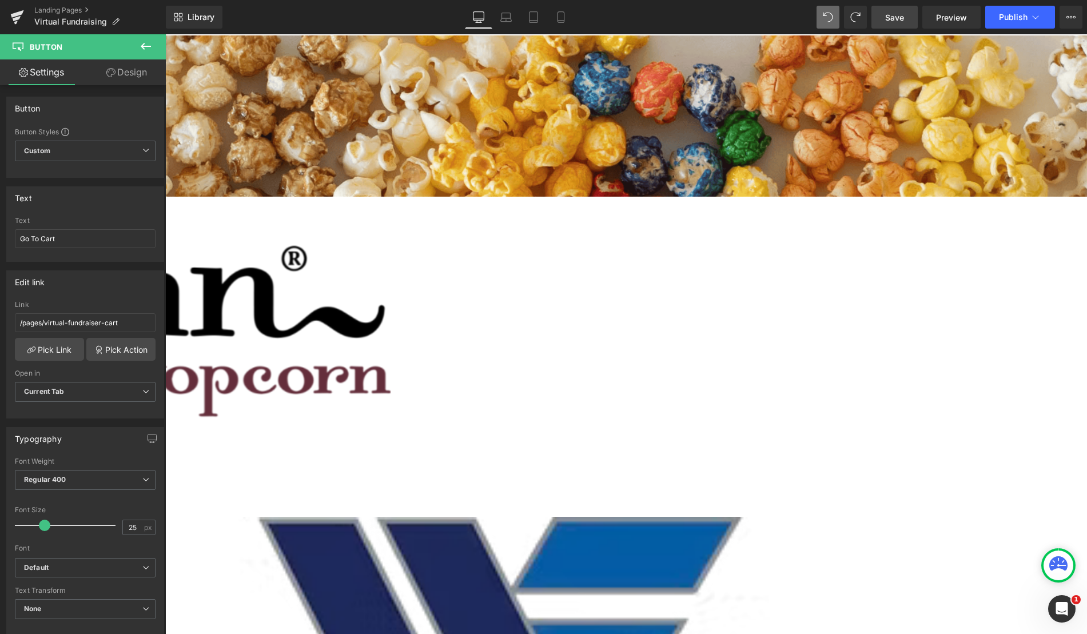
click at [896, 23] on link "Save" at bounding box center [894, 17] width 46 height 23
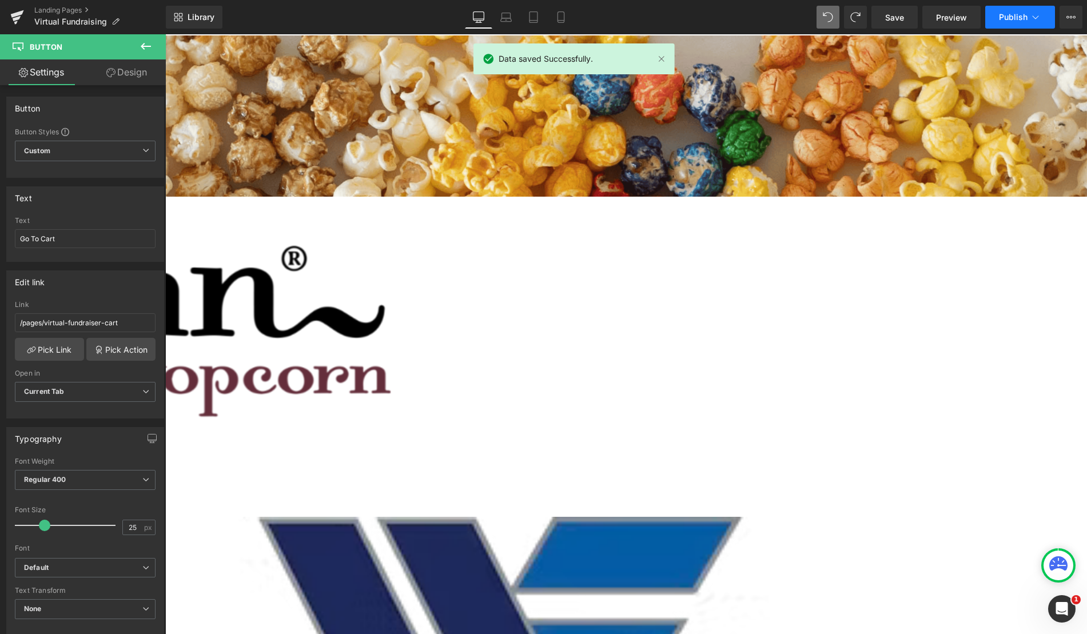
click at [1009, 23] on button "Publish" at bounding box center [1020, 17] width 70 height 23
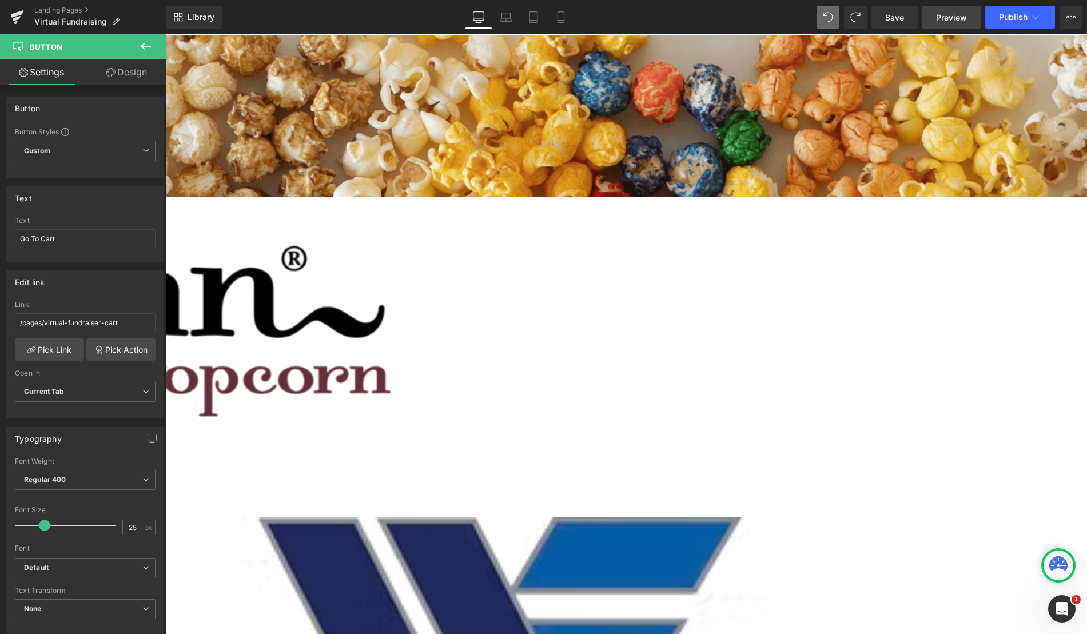
click at [957, 18] on span "Preview" at bounding box center [951, 17] width 31 height 12
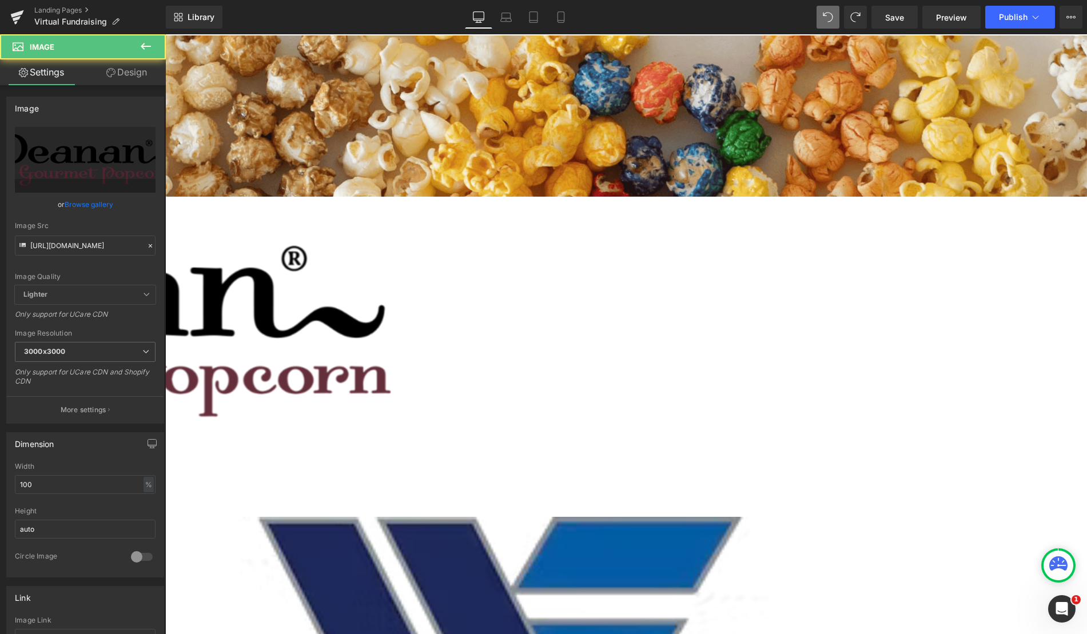
click at [323, 281] on img at bounding box center [47, 324] width 686 height 254
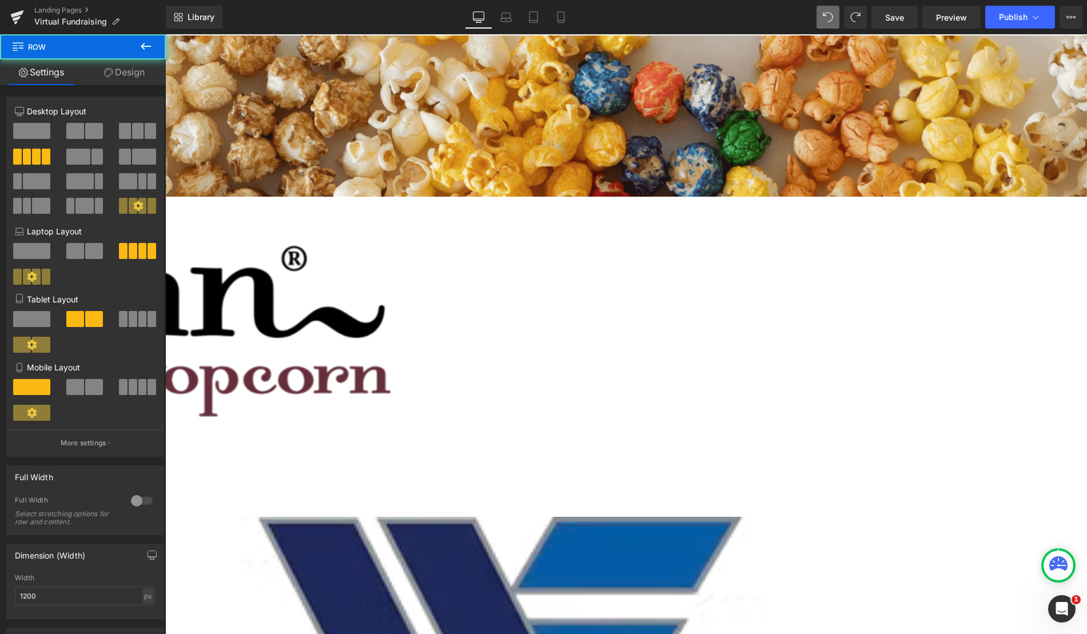
drag, startPoint x: 281, startPoint y: 261, endPoint x: 206, endPoint y: 263, distance: 74.9
click at [206, 263] on div "Parallax Image Go To Cart Button Row" at bounding box center [395, 273] width 1382 height 477
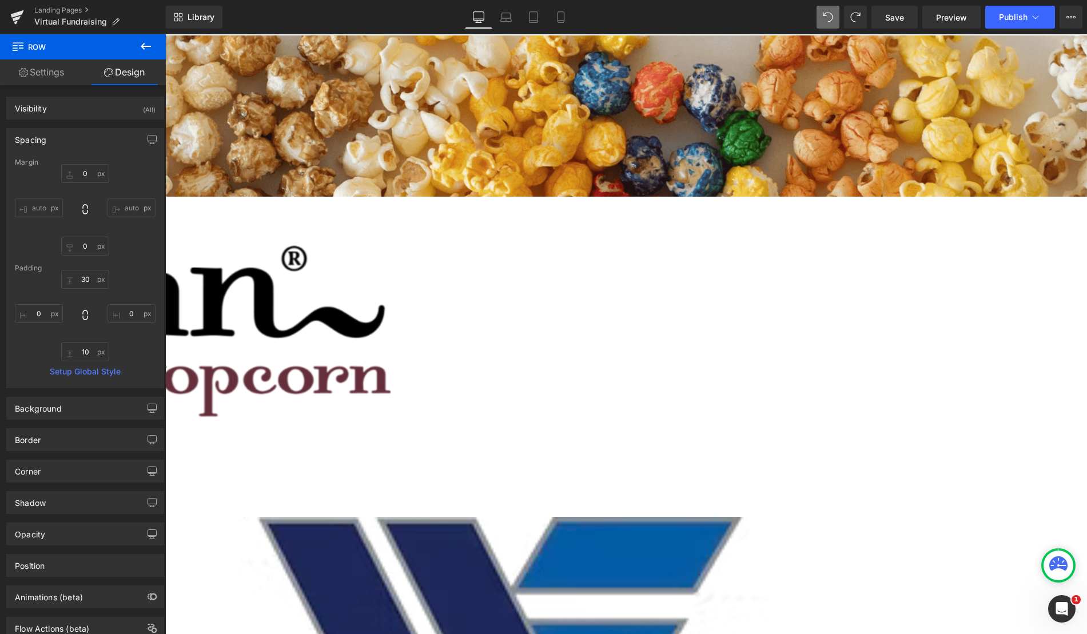
click at [274, 268] on div "Parallax Image Go To Cart Button Row" at bounding box center [395, 273] width 1382 height 477
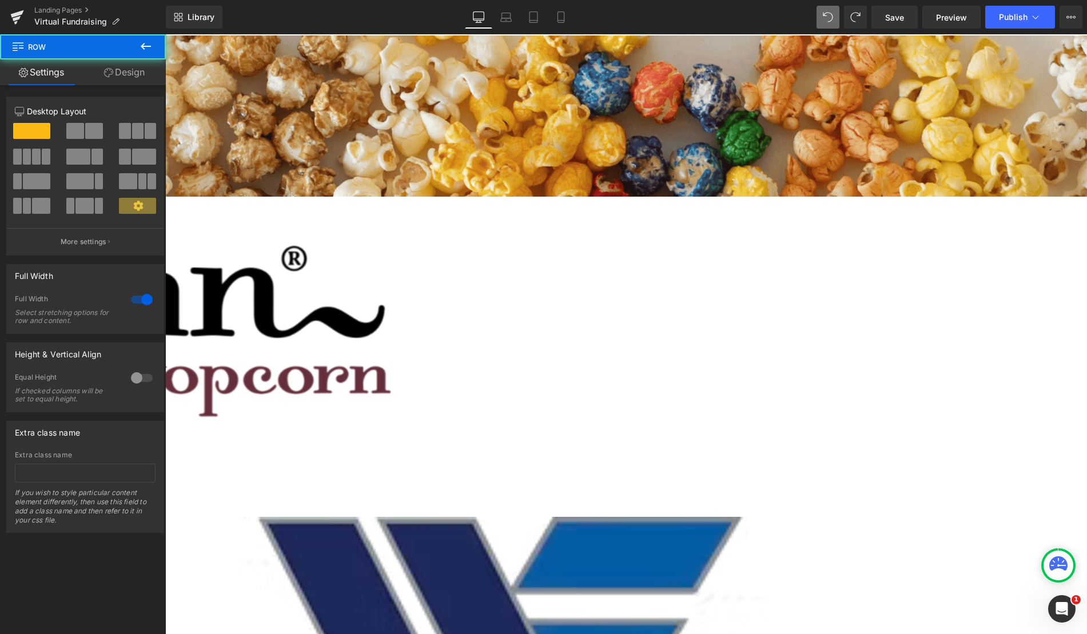
click at [292, 267] on img at bounding box center [47, 324] width 686 height 254
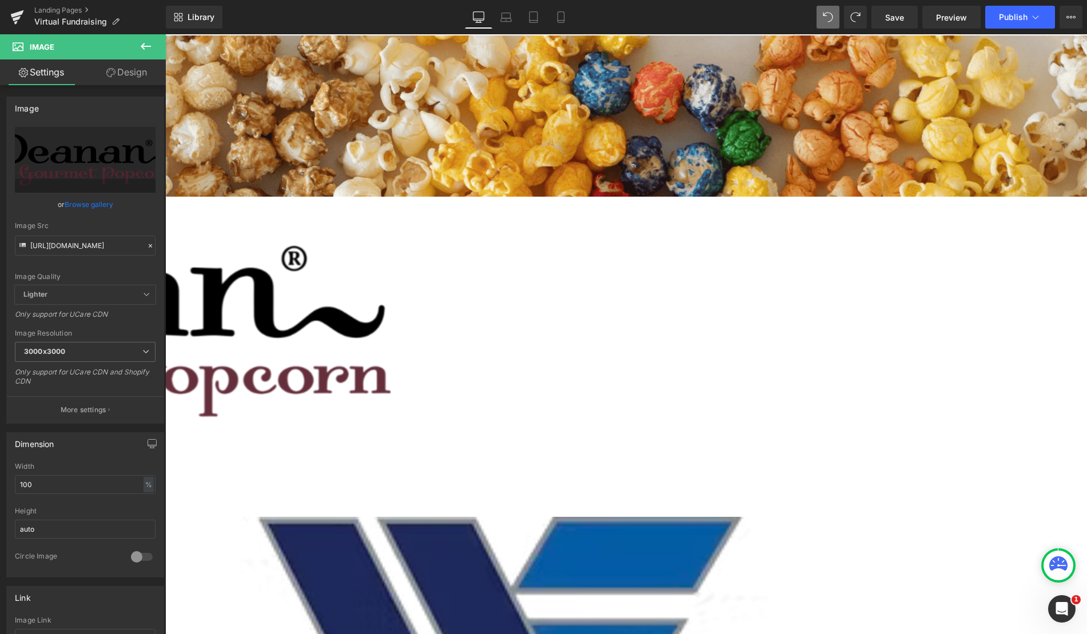
drag, startPoint x: 288, startPoint y: 269, endPoint x: 252, endPoint y: 269, distance: 36.0
click at [252, 269] on div "Parallax Image Go To Cart Button Row" at bounding box center [395, 273] width 1382 height 477
click at [316, 269] on img at bounding box center [47, 324] width 686 height 254
drag, startPoint x: 78, startPoint y: 475, endPoint x: 6, endPoint y: 488, distance: 73.8
click at [7, 488] on div "100% Width 100 % % px auto Height auto 0 Circle Image" at bounding box center [85, 520] width 157 height 114
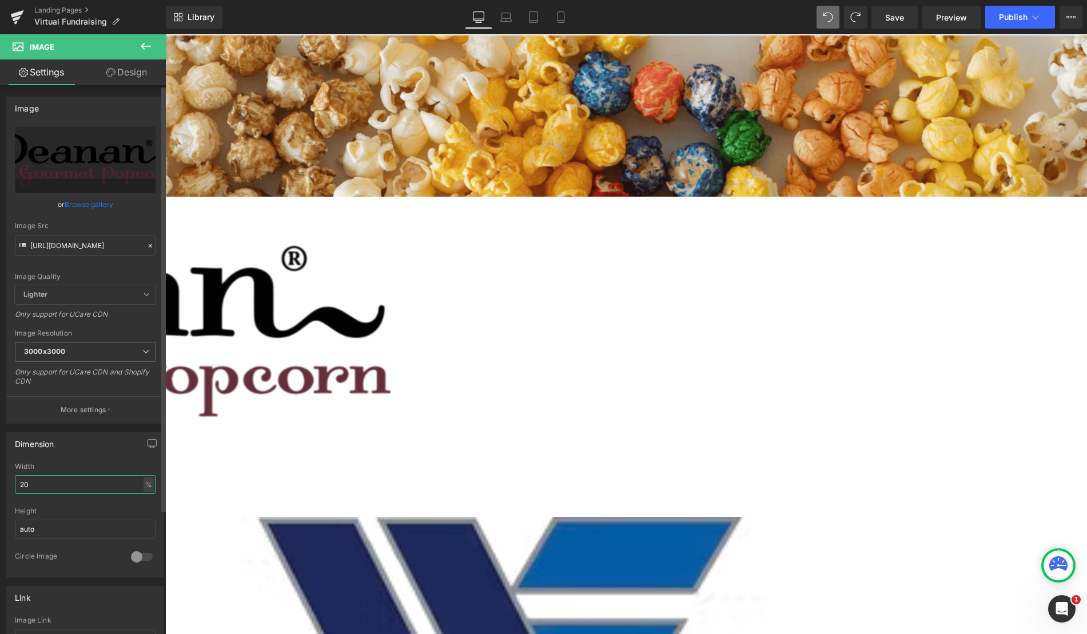
type input "2"
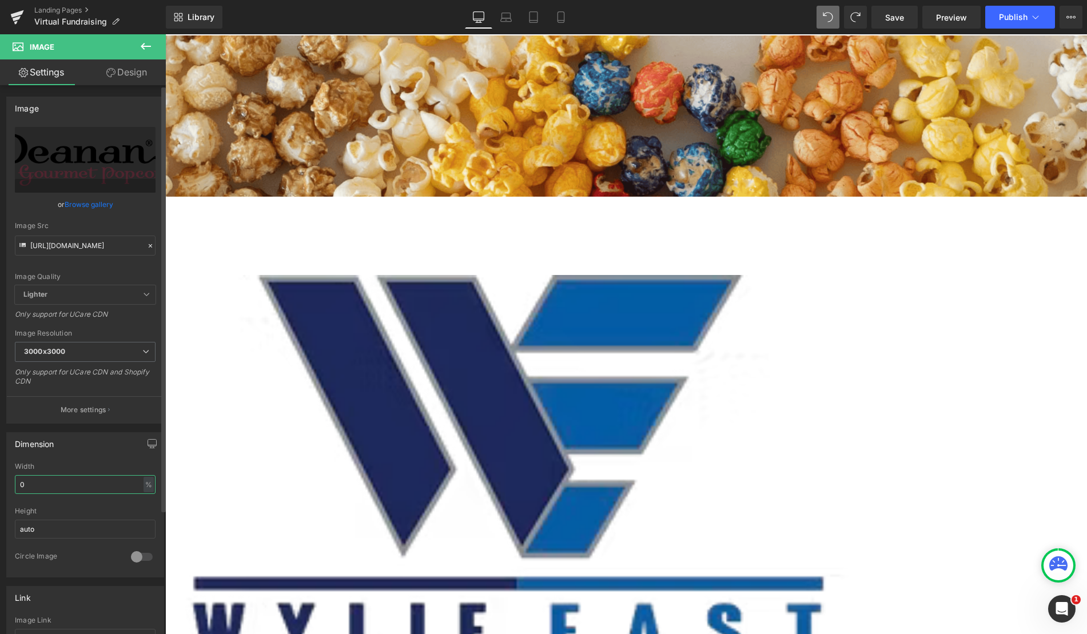
scroll to position [1448, 913]
type input "0"
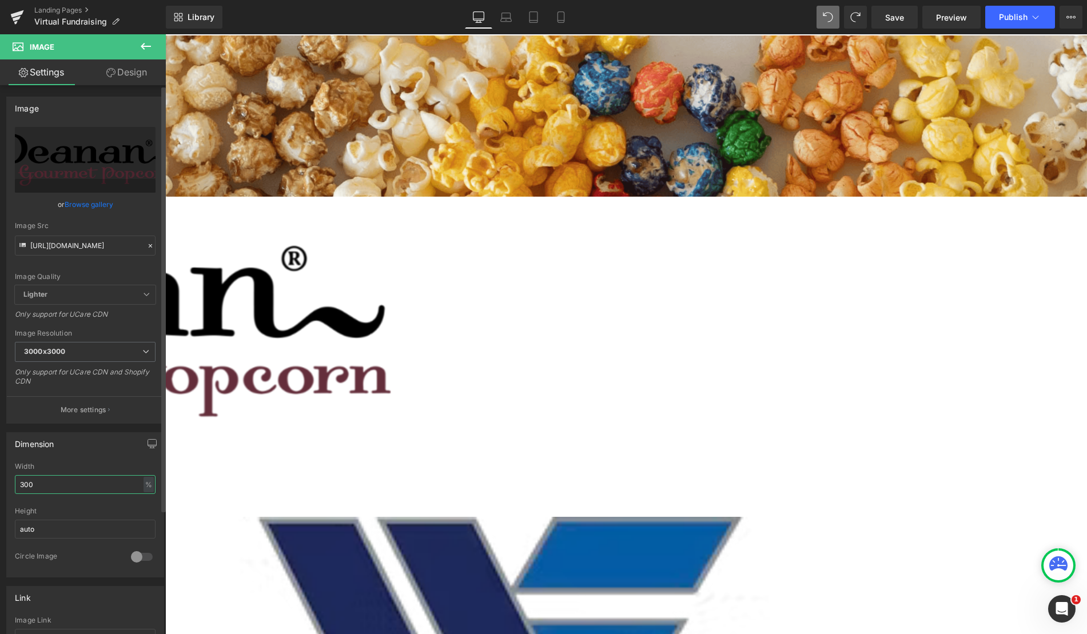
scroll to position [1472, 913]
type input "3"
type input "100"
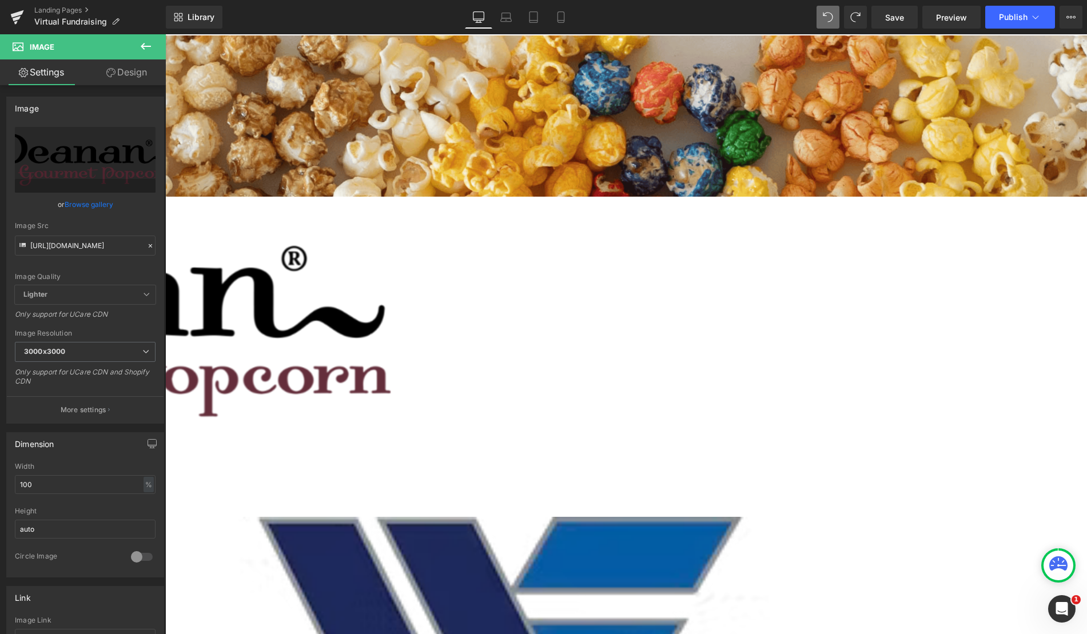
click at [214, 264] on div "Parallax Image Go To Cart Button Row" at bounding box center [395, 273] width 1382 height 477
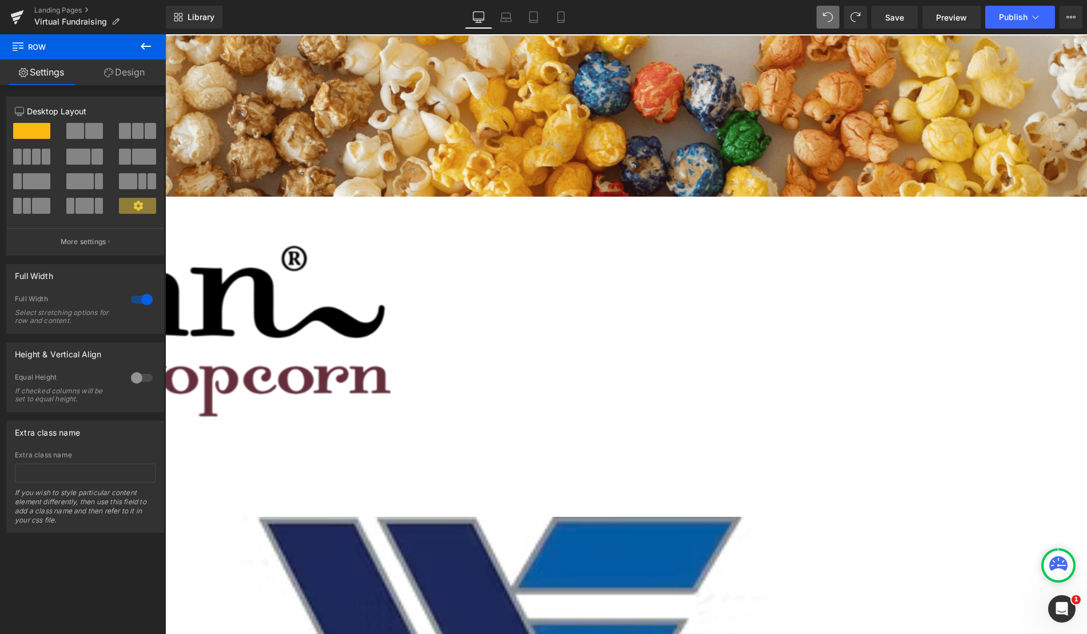
click at [143, 207] on span at bounding box center [137, 206] width 37 height 16
click at [128, 380] on div at bounding box center [141, 378] width 27 height 18
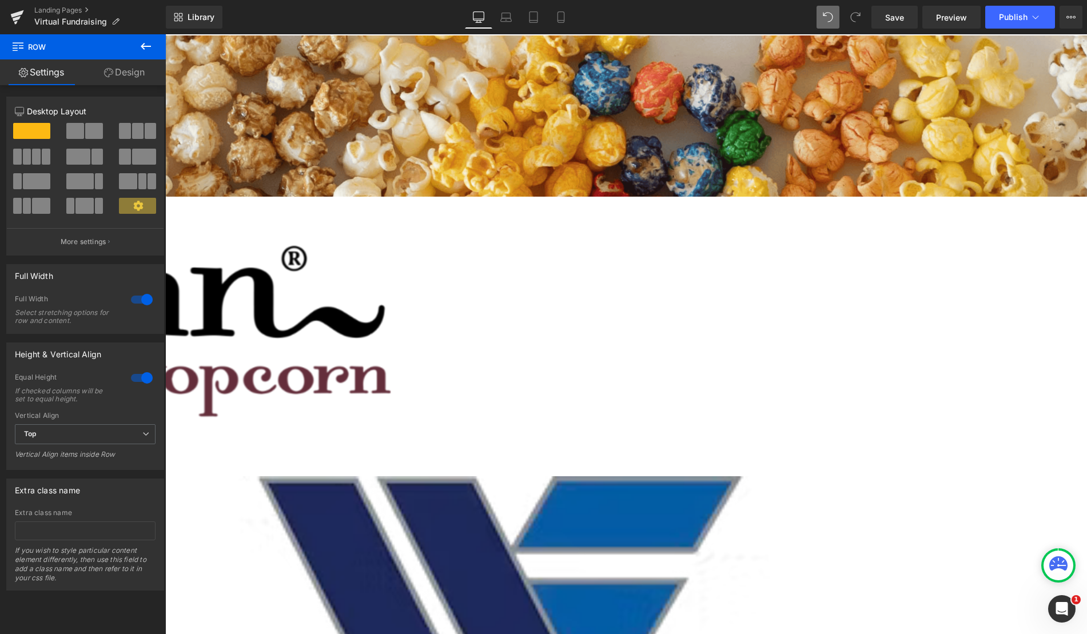
scroll to position [1661, 913]
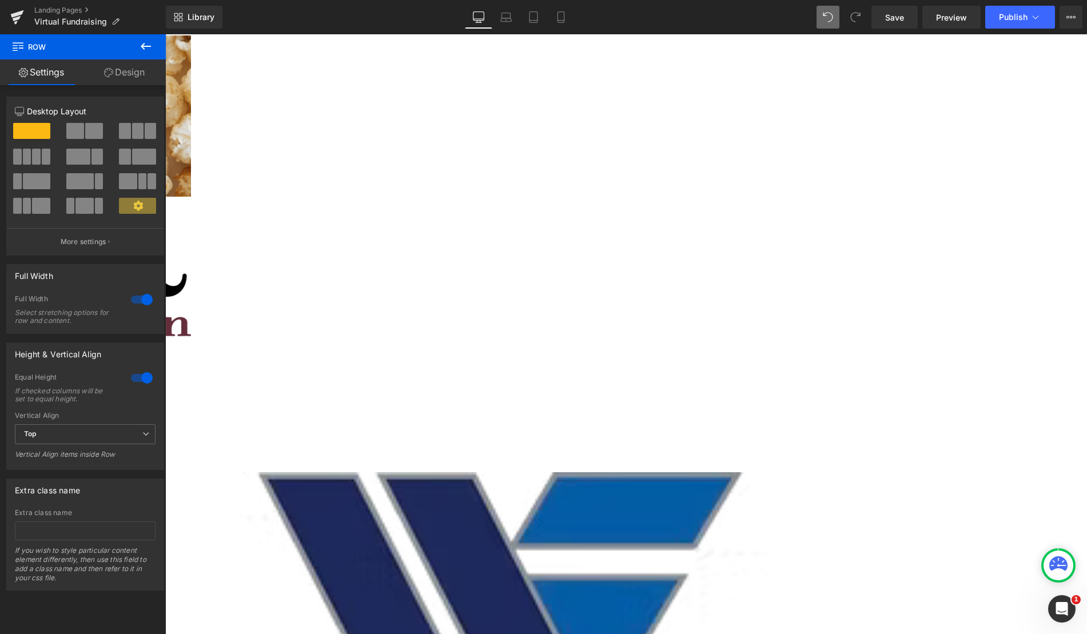
click at [135, 381] on div at bounding box center [141, 378] width 27 height 18
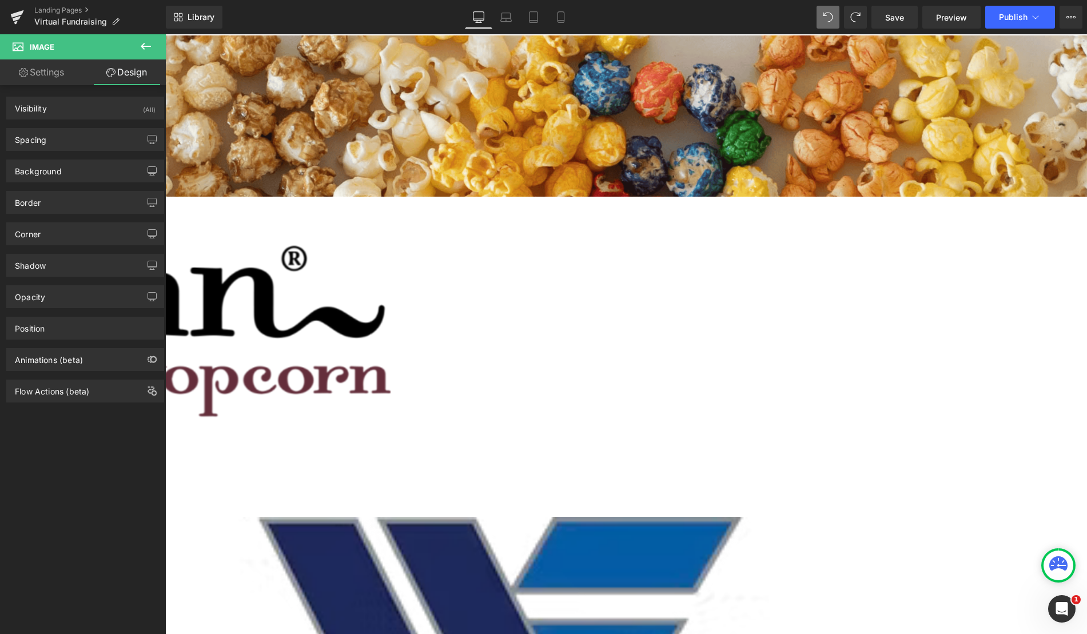
click at [272, 386] on div "Parallax Image Go To Cart Button Row" at bounding box center [395, 273] width 1382 height 477
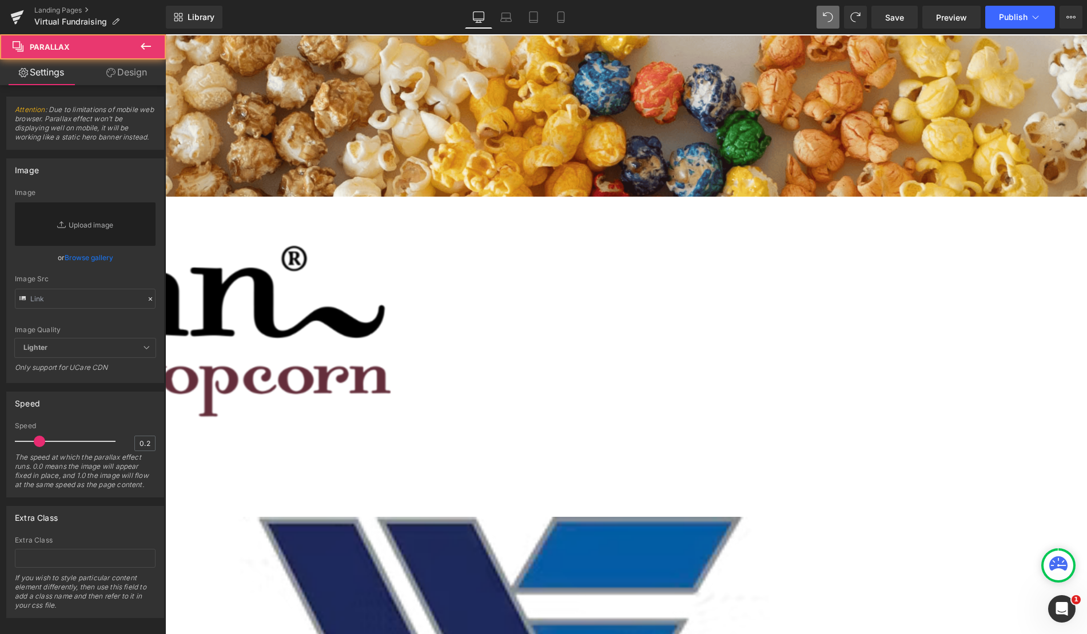
drag, startPoint x: 330, startPoint y: 496, endPoint x: 334, endPoint y: 285, distance: 211.6
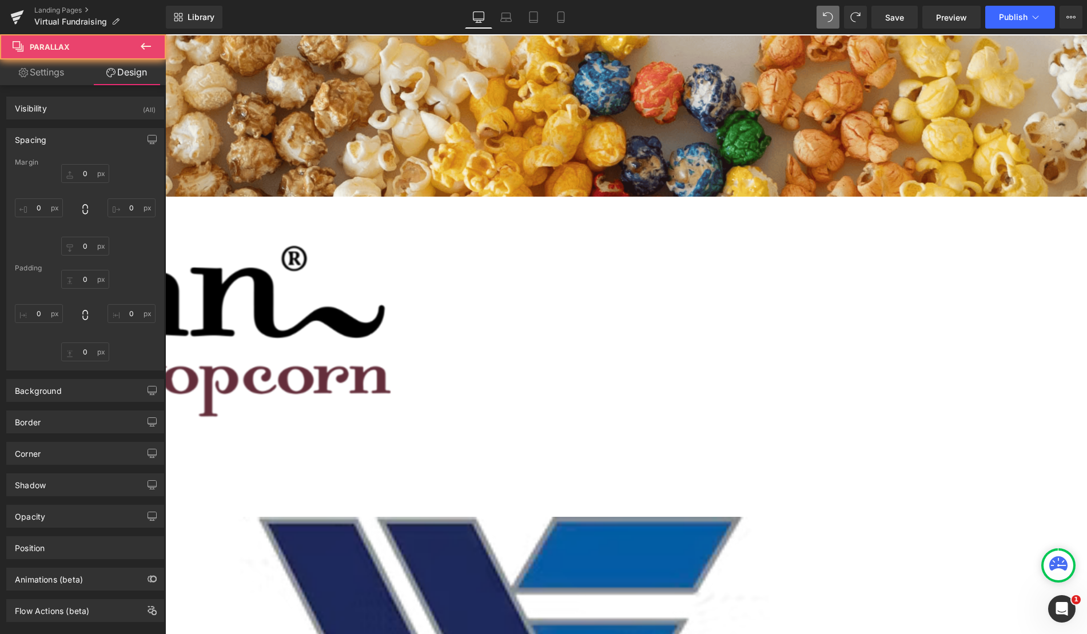
type input "0"
type input "100"
type input "0"
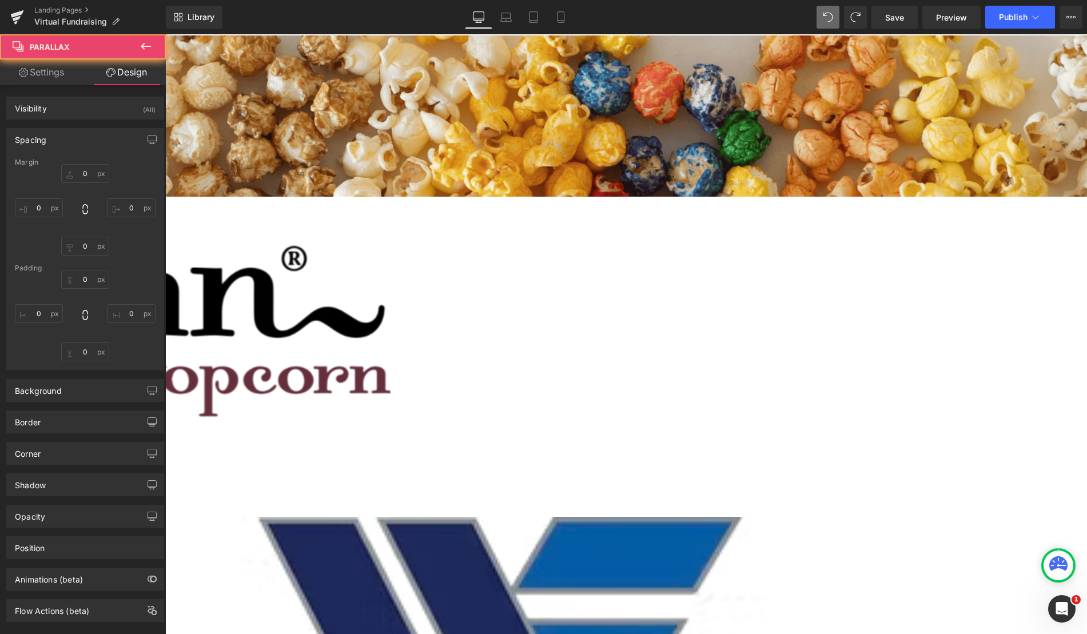
type input "0"
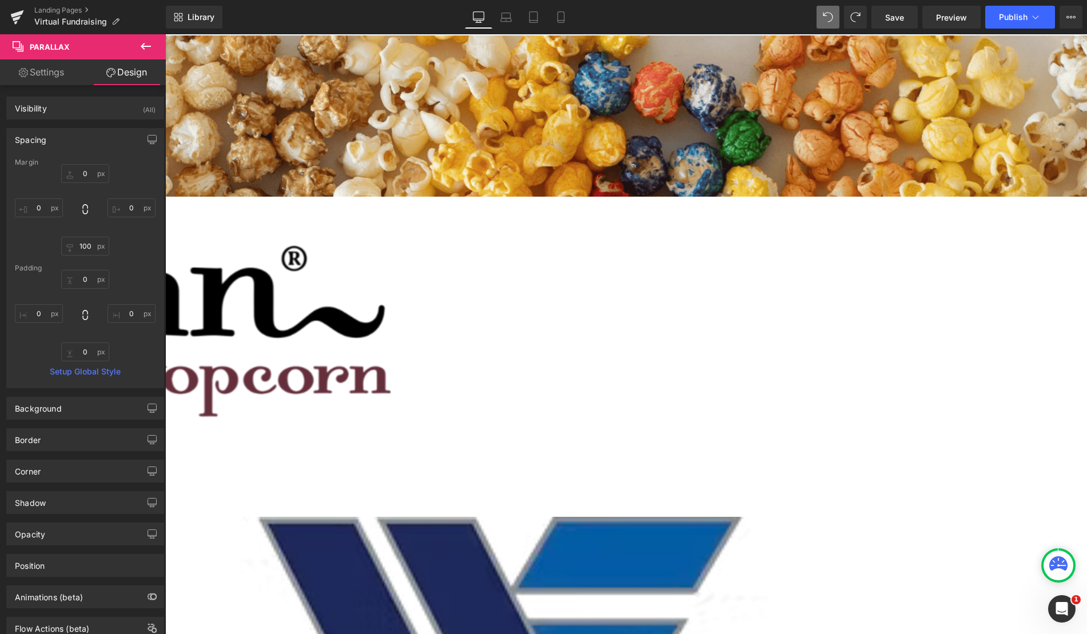
click at [279, 301] on div "Image Go To Cart Button Row" at bounding box center [47, 355] width 686 height 316
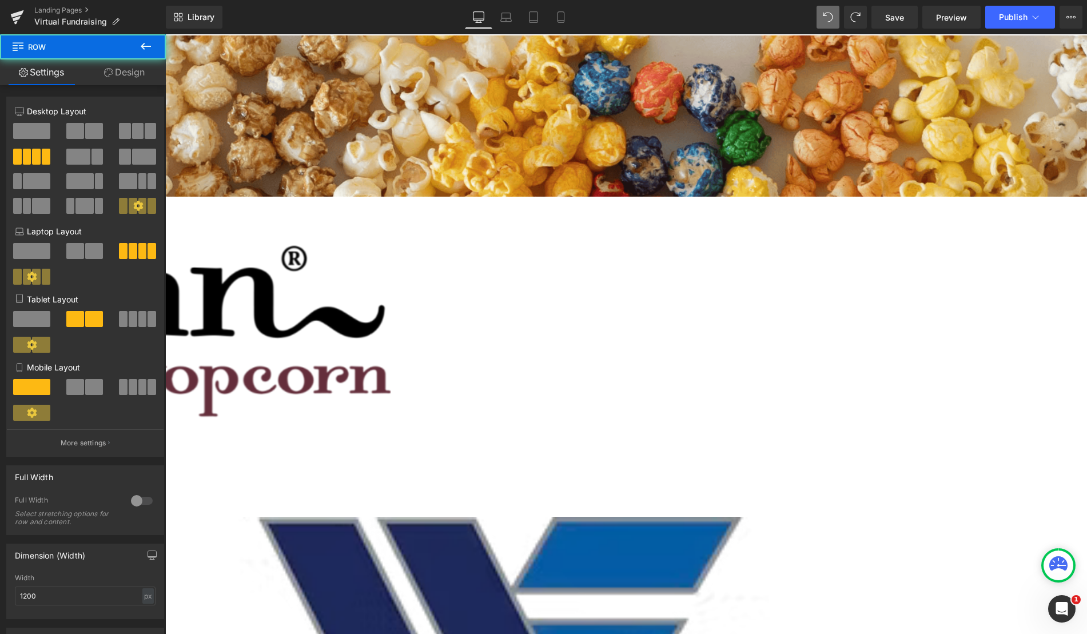
click at [165, 34] on icon at bounding box center [165, 34] width 0 height 0
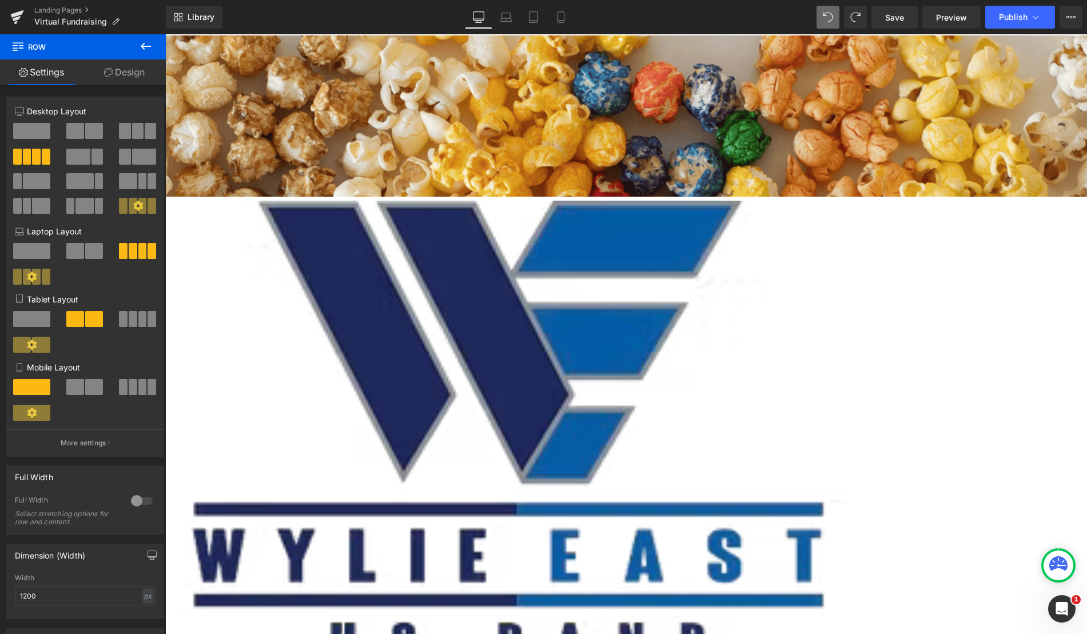
scroll to position [1392, 913]
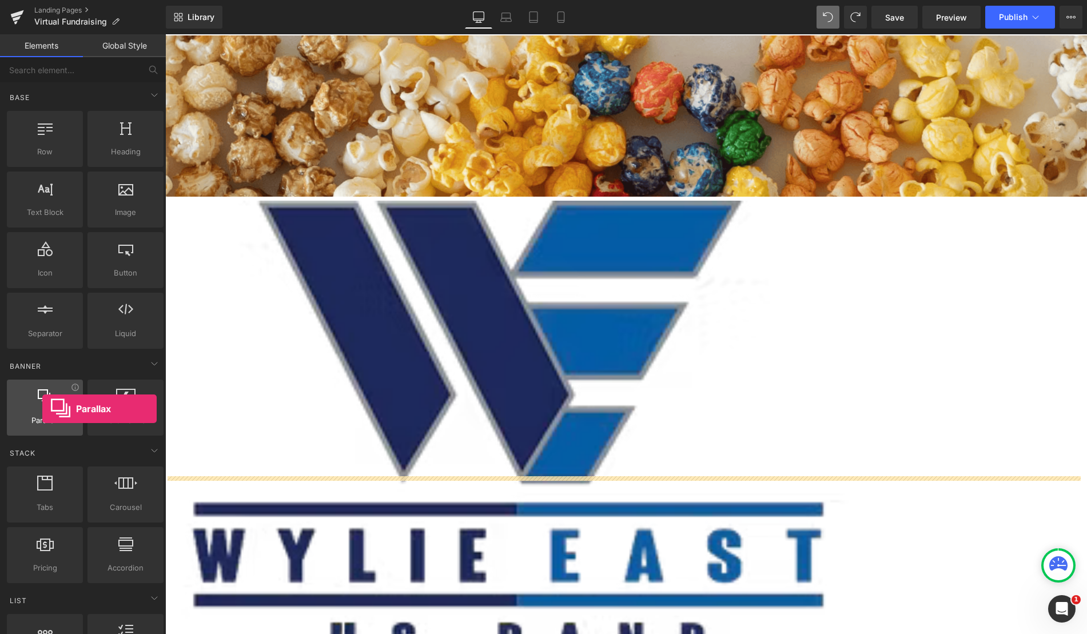
drag, startPoint x: 43, startPoint y: 415, endPoint x: 42, endPoint y: 409, distance: 5.7
click at [42, 409] on div "Parallax banner, slideshow, hero, image, cover, parallax, effect" at bounding box center [45, 408] width 76 height 56
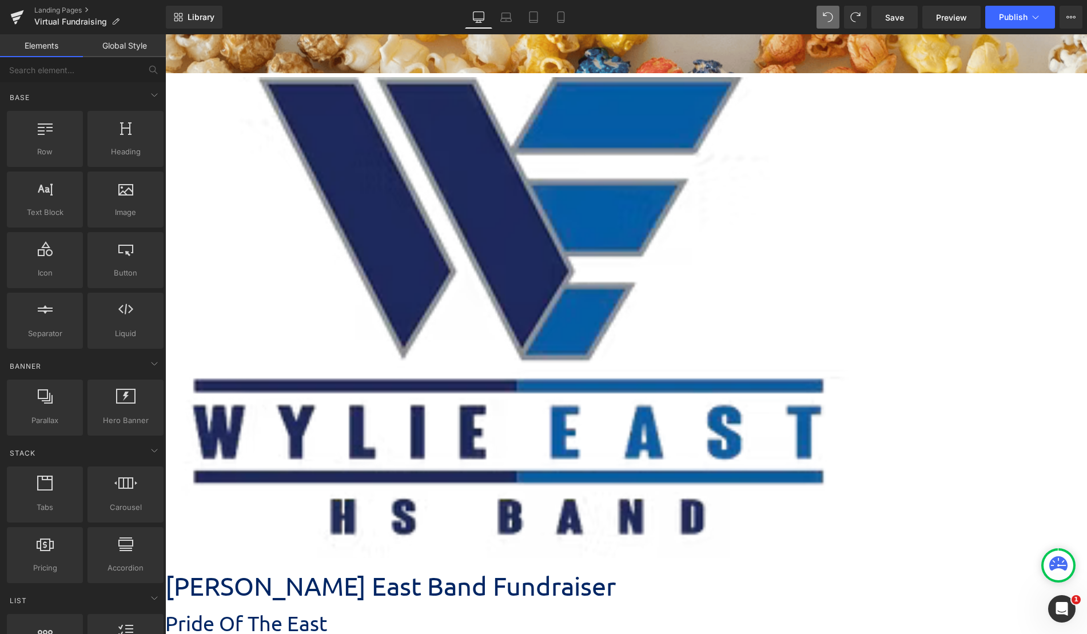
scroll to position [0, 0]
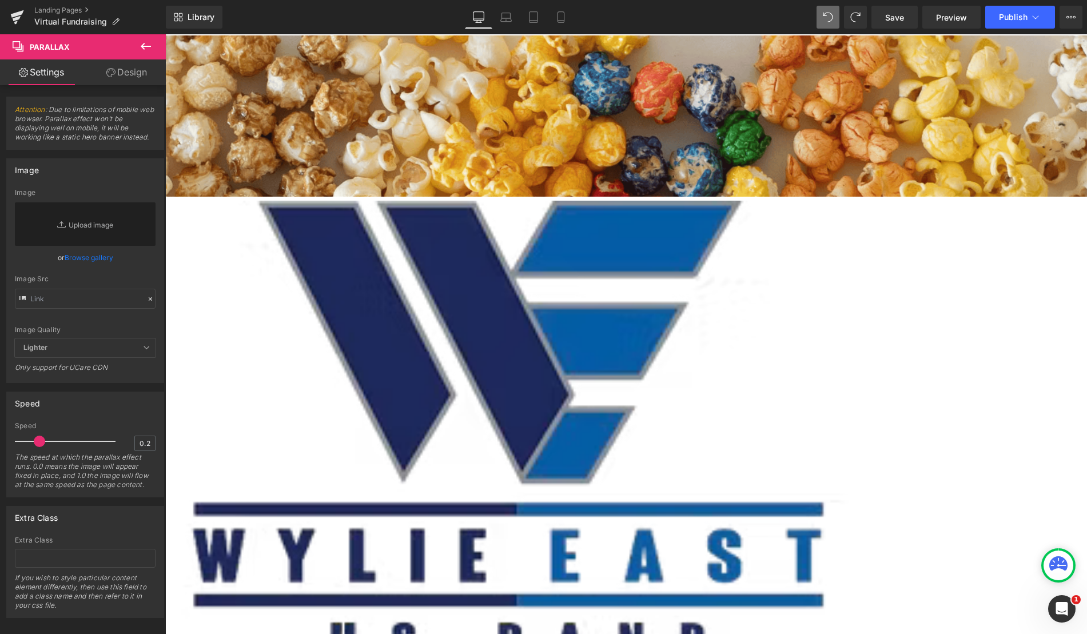
click at [148, 52] on icon at bounding box center [146, 46] width 14 height 14
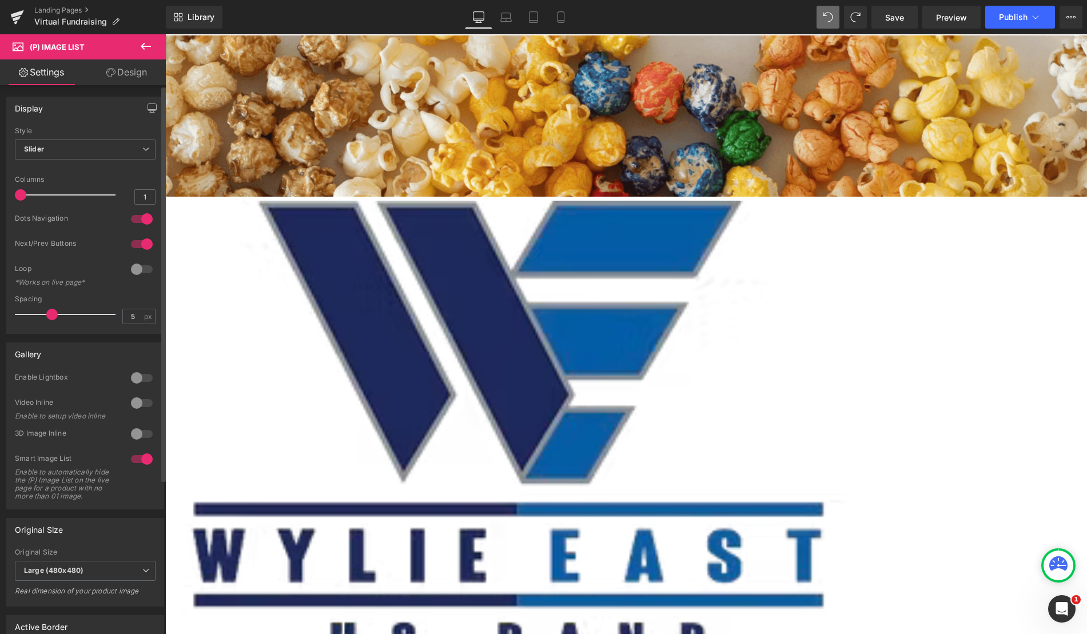
click at [133, 139] on div "Style Slider Default Slider" at bounding box center [85, 150] width 141 height 46
click at [136, 149] on span "Slider" at bounding box center [85, 150] width 141 height 20
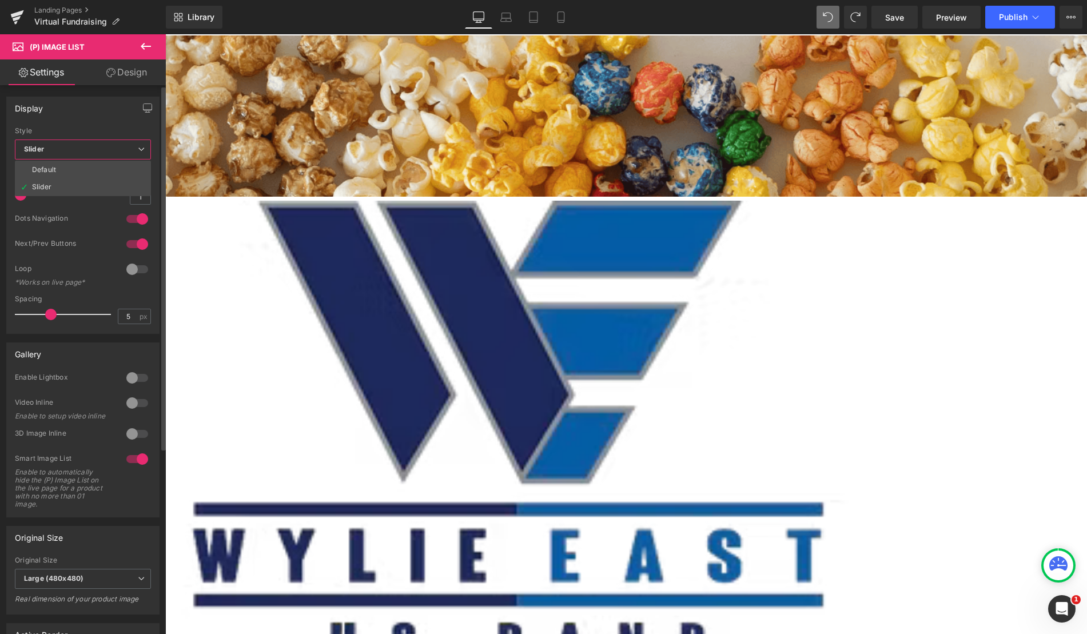
click at [136, 149] on span "Slider" at bounding box center [83, 150] width 136 height 20
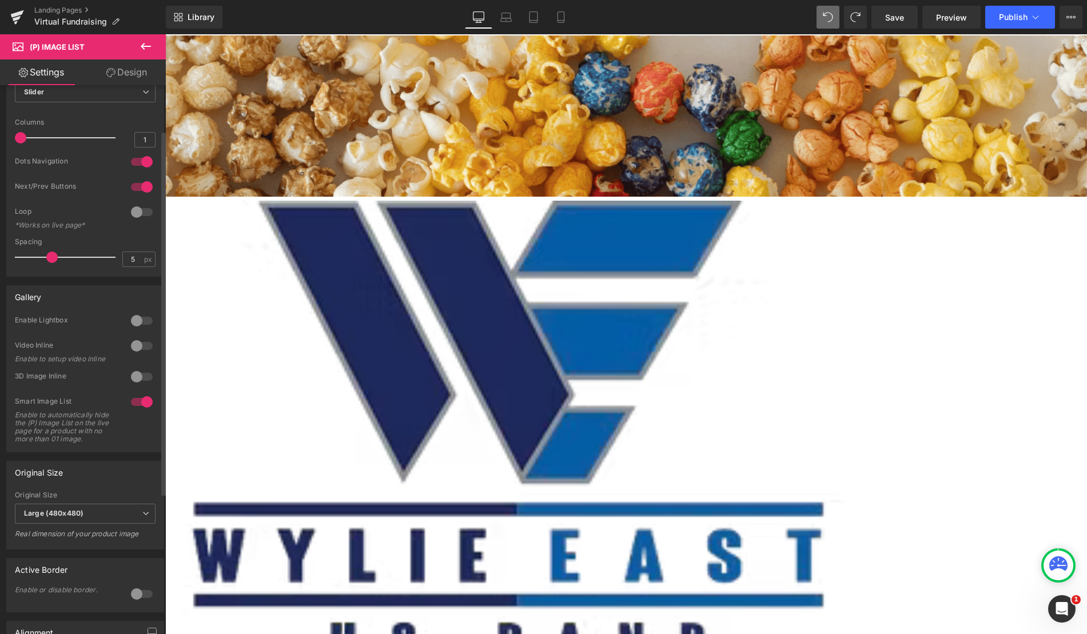
scroll to position [114, 0]
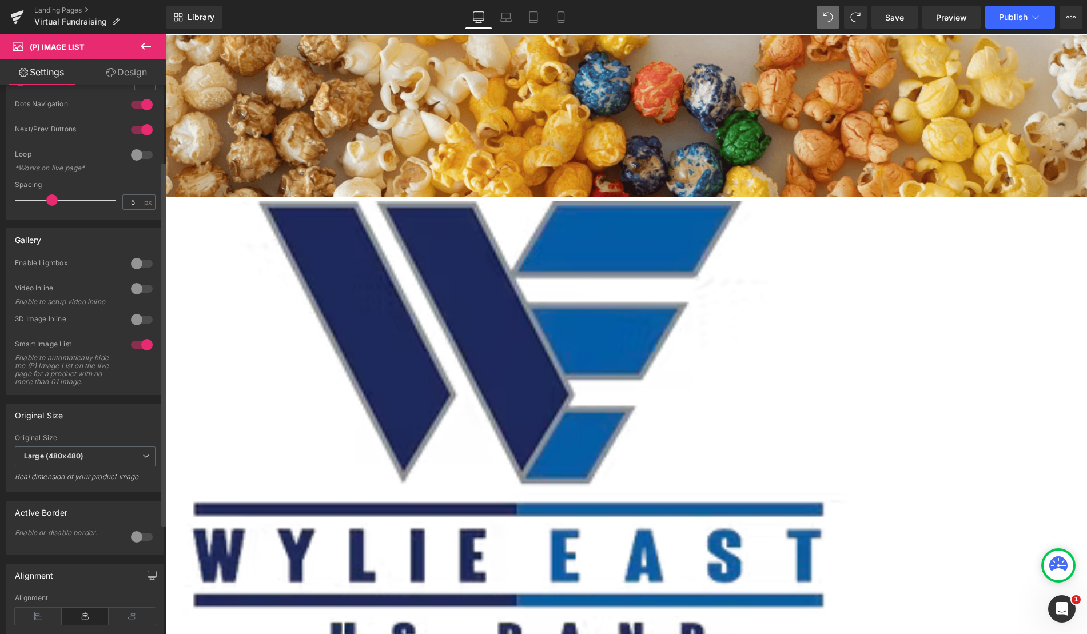
click at [129, 325] on div at bounding box center [141, 319] width 27 height 18
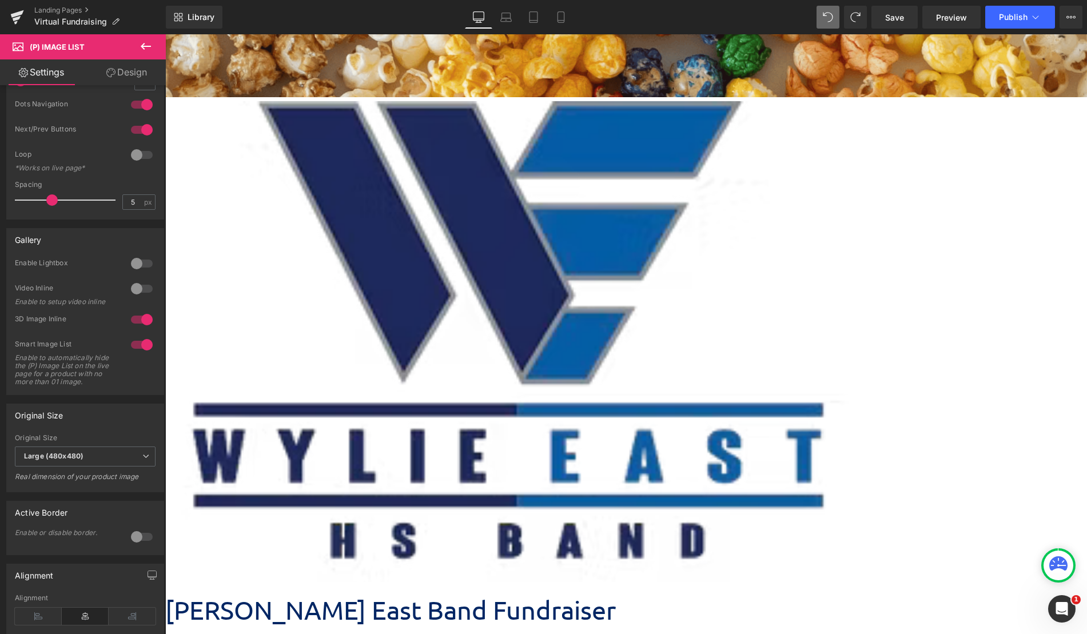
scroll to position [229, 0]
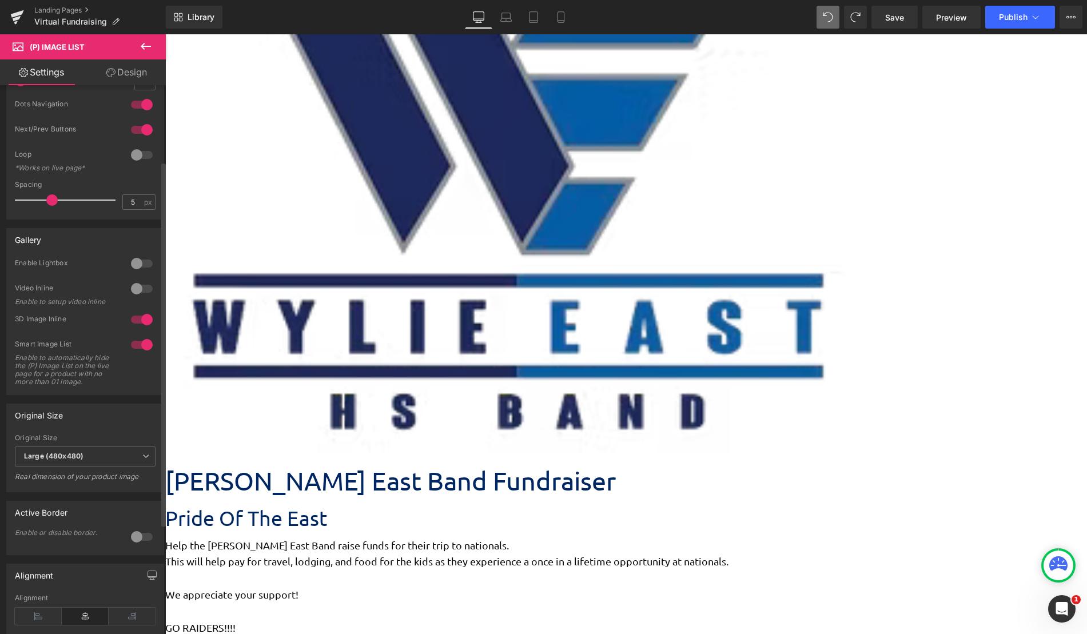
click at [139, 108] on div at bounding box center [141, 104] width 27 height 18
click at [140, 108] on div at bounding box center [141, 104] width 27 height 18
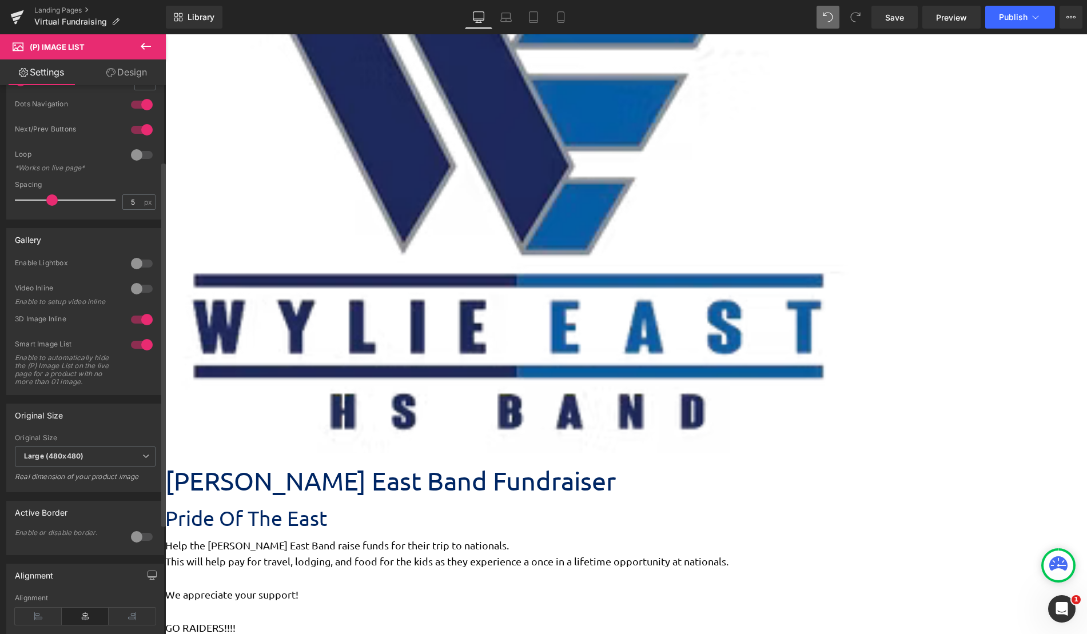
click at [140, 108] on div at bounding box center [141, 104] width 27 height 18
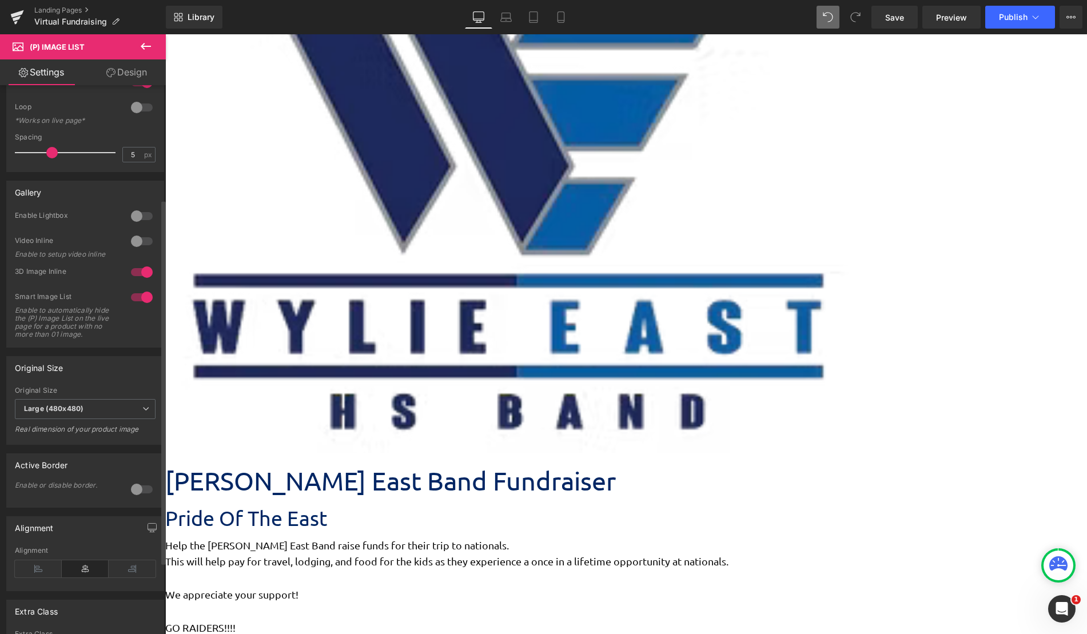
scroll to position [172, 0]
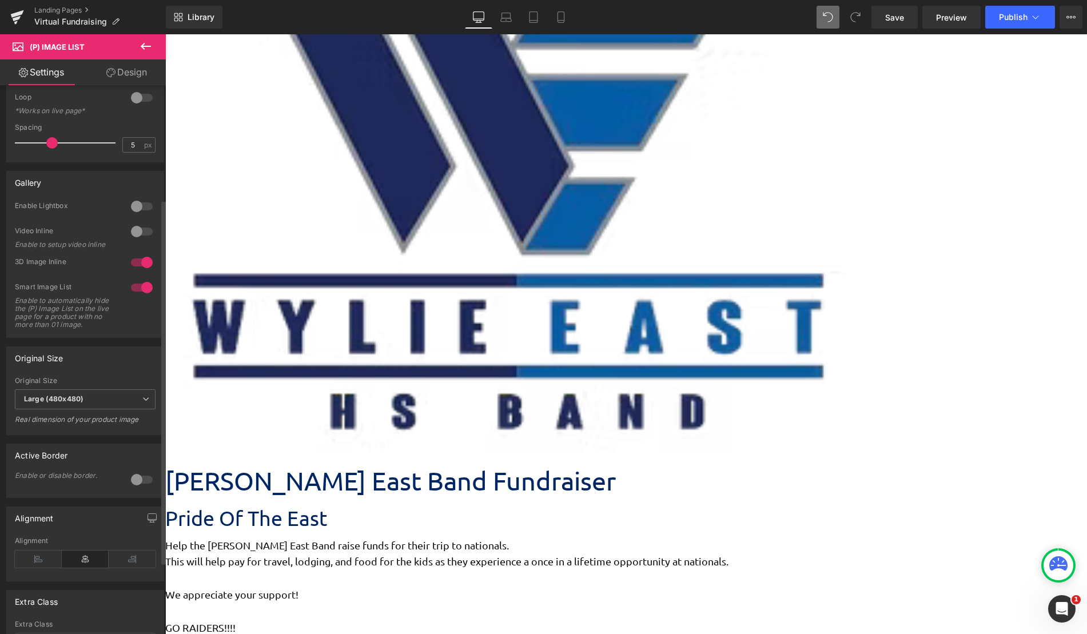
click at [138, 265] on div at bounding box center [141, 262] width 27 height 18
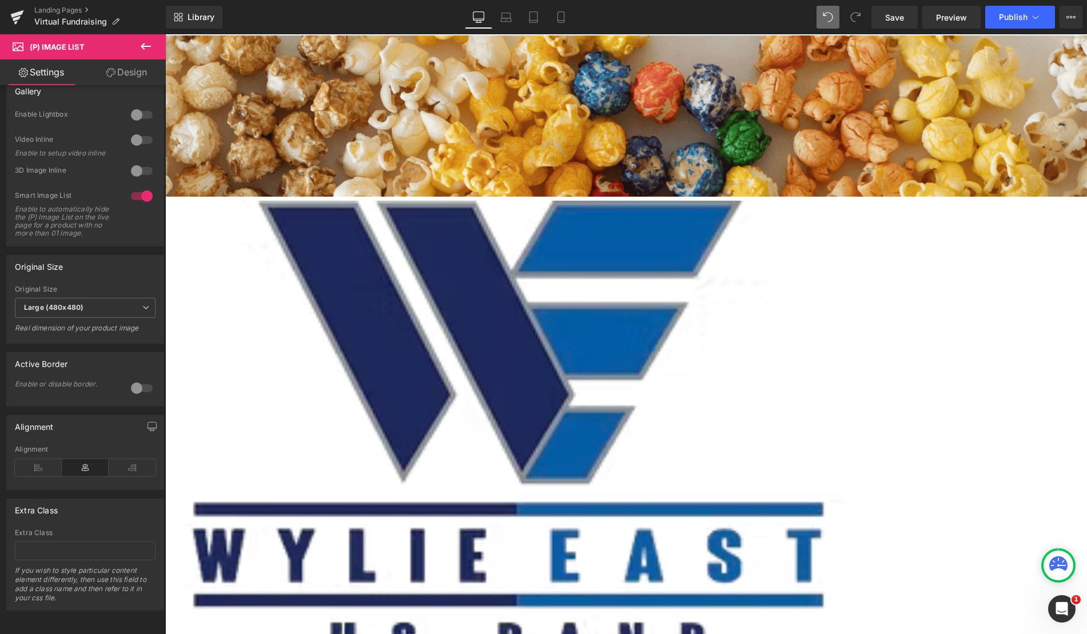
click at [143, 52] on icon at bounding box center [146, 46] width 14 height 14
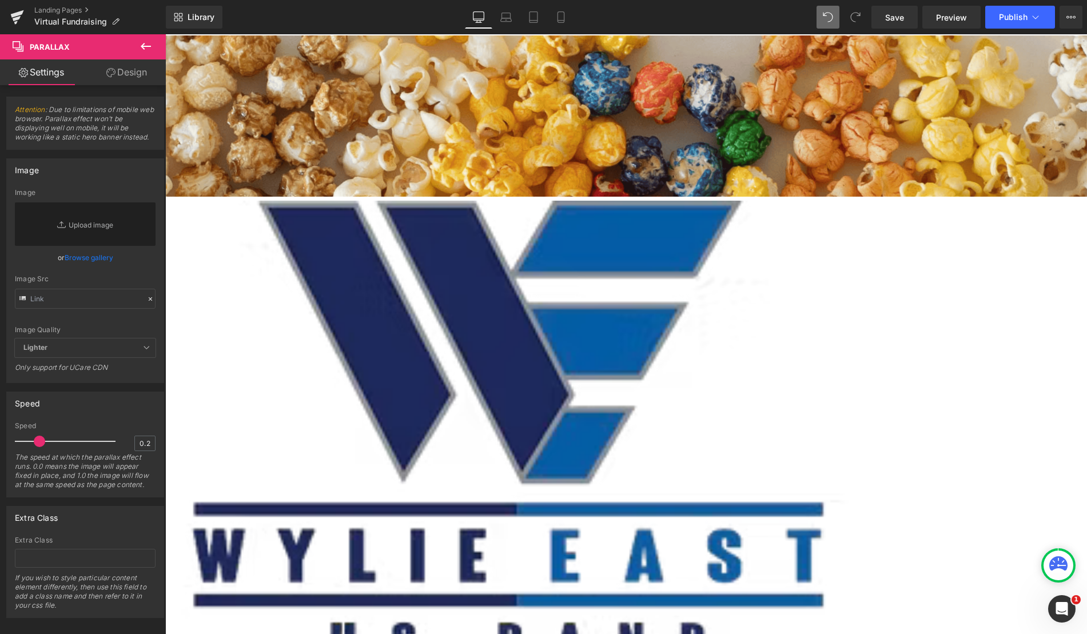
click at [285, 320] on div "Image" at bounding box center [508, 445] width 686 height 488
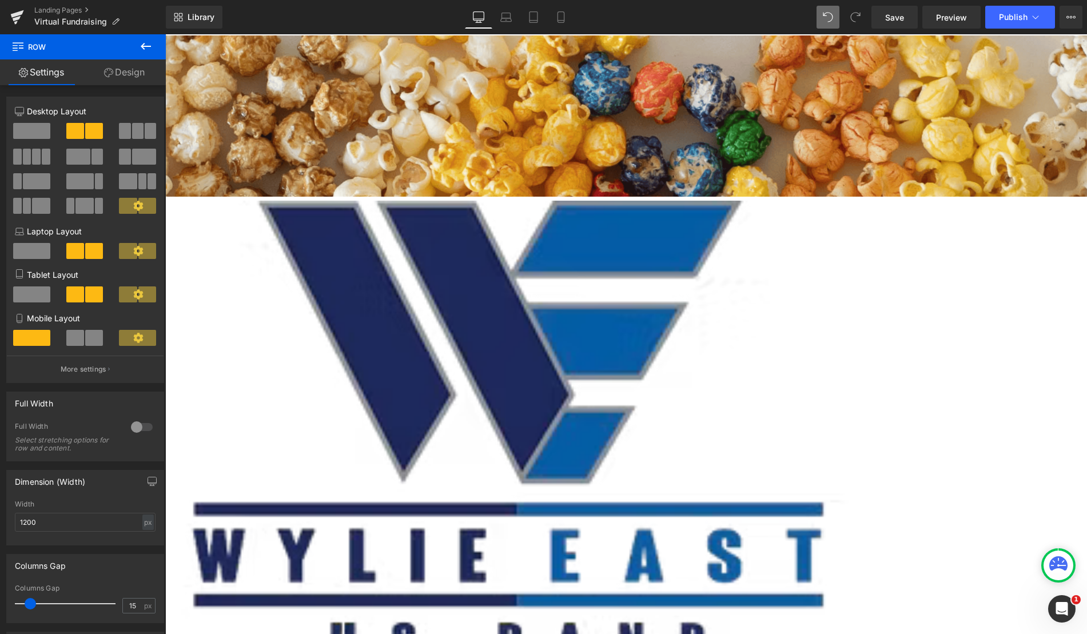
click at [165, 34] on span "Row" at bounding box center [165, 34] width 0 height 0
click at [121, 74] on link "Design" at bounding box center [124, 72] width 83 height 26
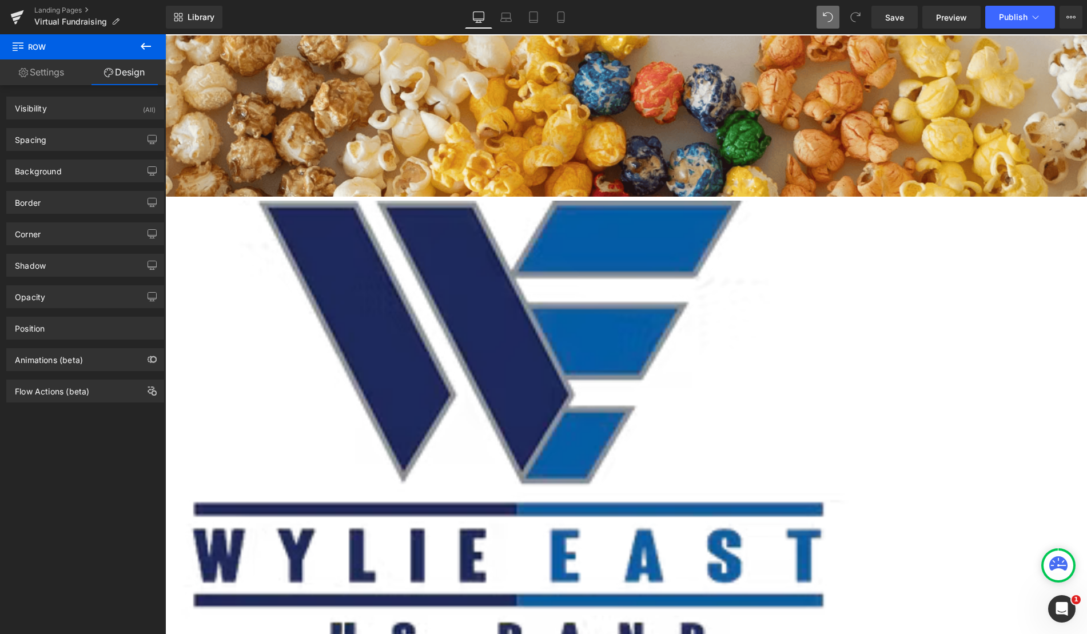
click at [66, 158] on div "Background Color & Image color transparent Color transparent 0 % Image Replace …" at bounding box center [85, 166] width 171 height 31
click at [69, 177] on div "Background" at bounding box center [85, 171] width 157 height 22
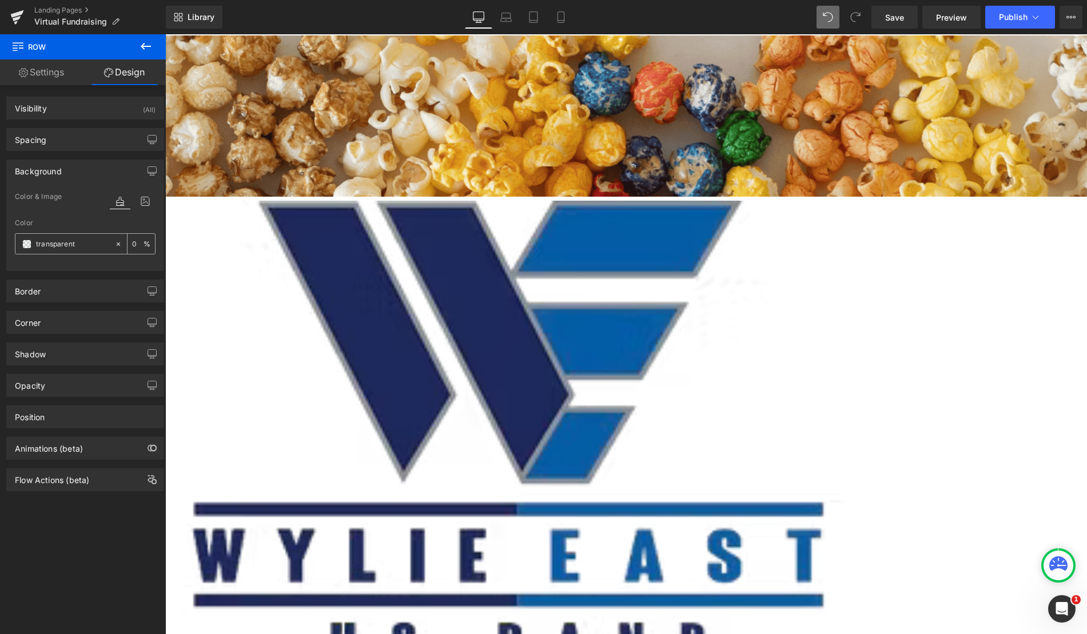
click at [27, 248] on span at bounding box center [26, 244] width 9 height 9
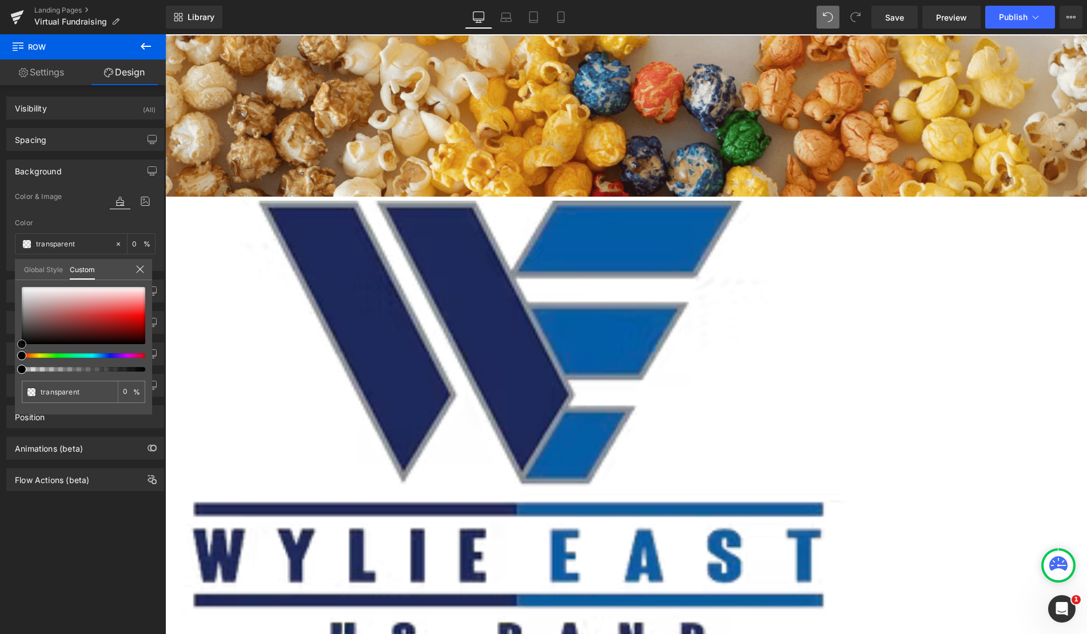
type input "#e59494"
type input "100"
type input "#e59494"
type input "100"
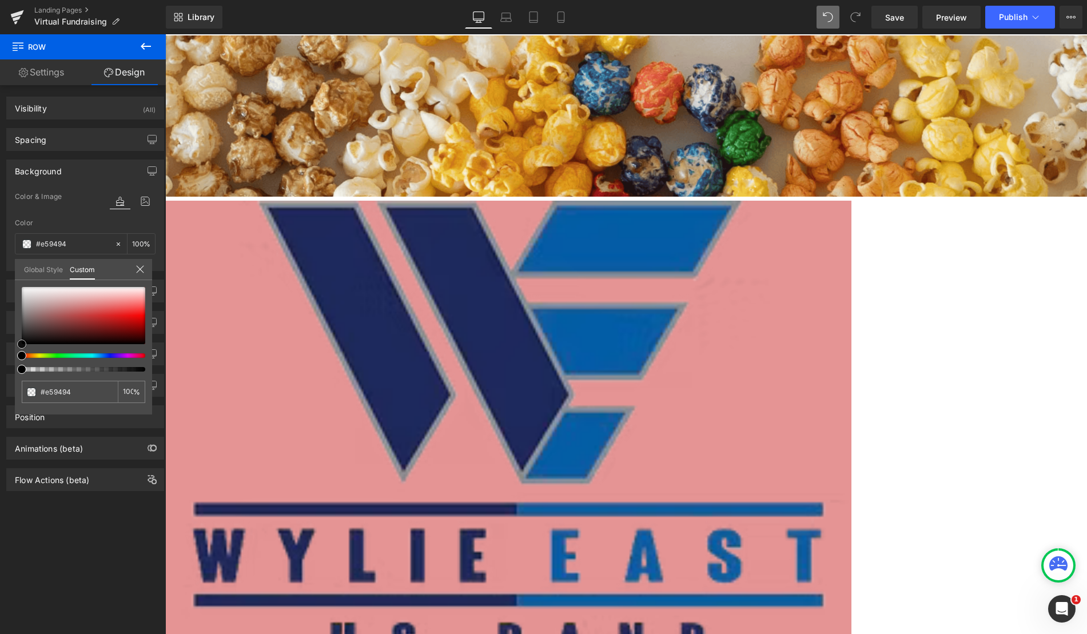
click at [97, 302] on div at bounding box center [83, 315] width 123 height 57
type input "#e12323"
click at [115, 315] on div at bounding box center [83, 315] width 123 height 57
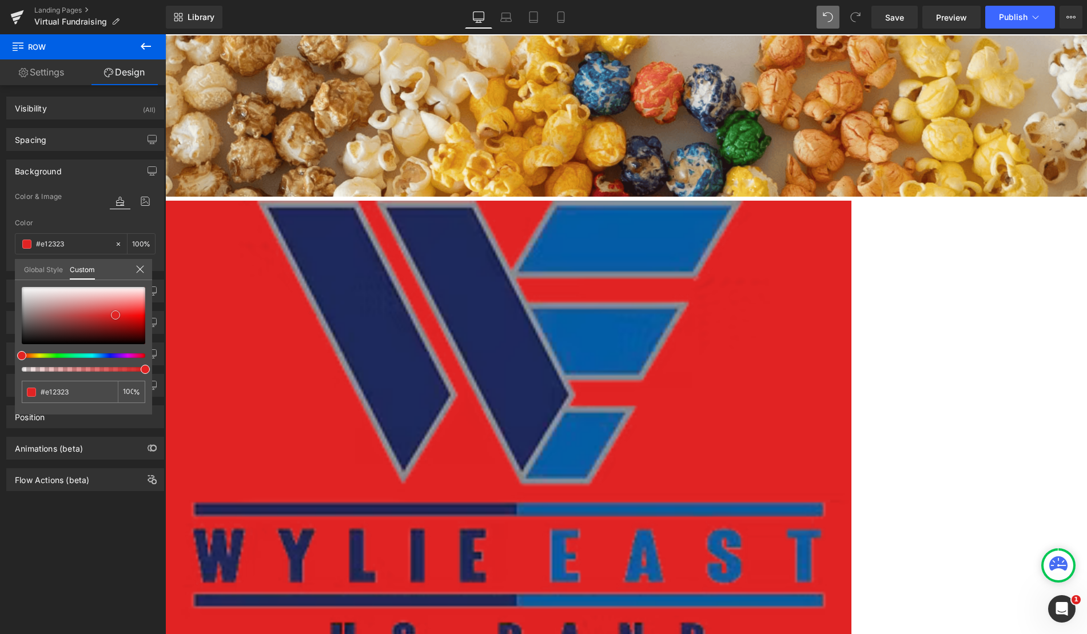
type input "#da1515"
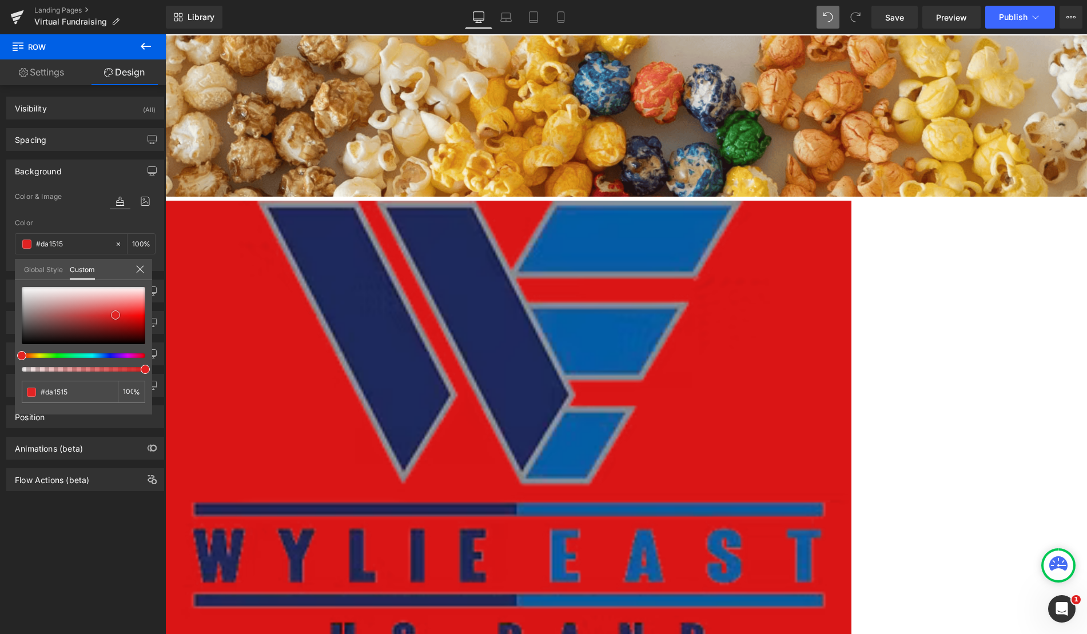
type input "#d41b1b"
type input "#d82121"
type input "#d52e2e"
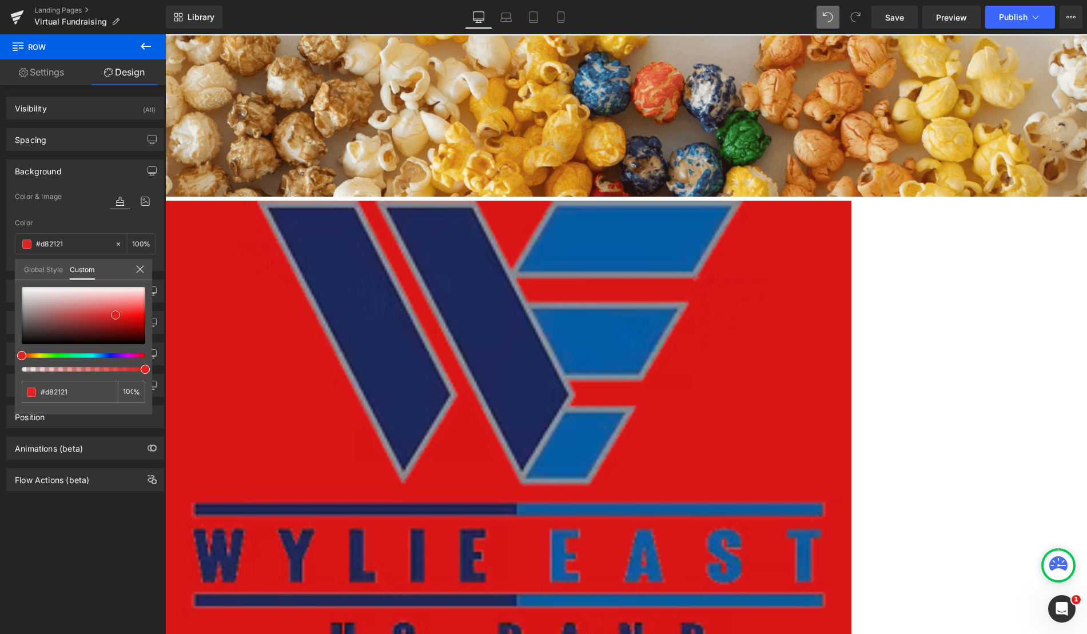
type input "#d52e2e"
type input "#d35959"
type input "#d48b8b"
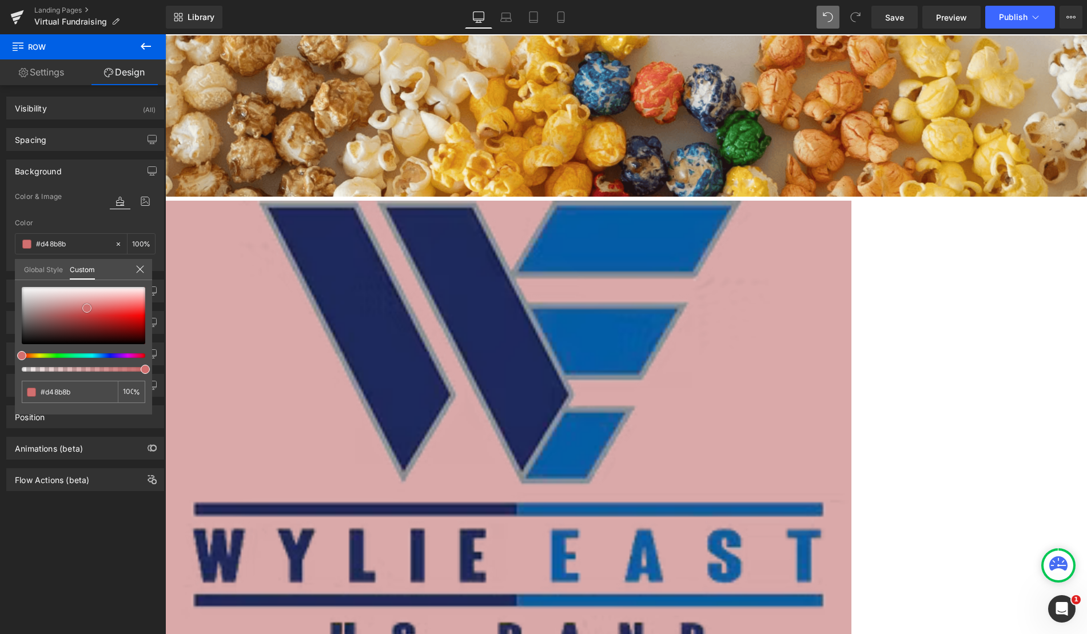
type input "#daa9a9"
type input "#e1c5c5"
type input "#e6d4d4"
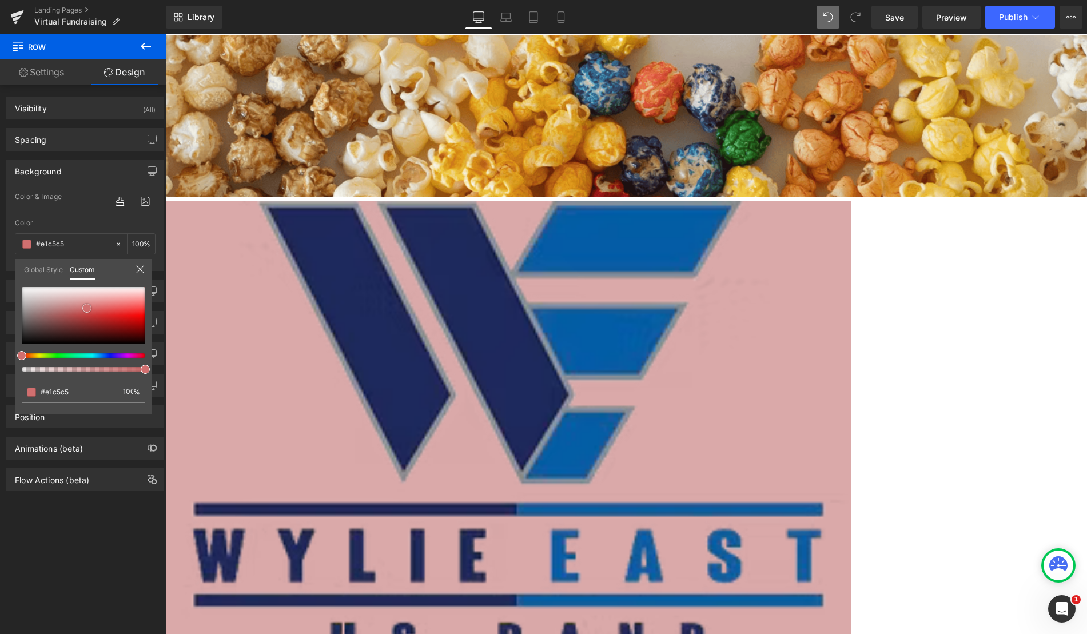
type input "#e6d4d4"
type input "#f3ecec"
type input "#ffffff"
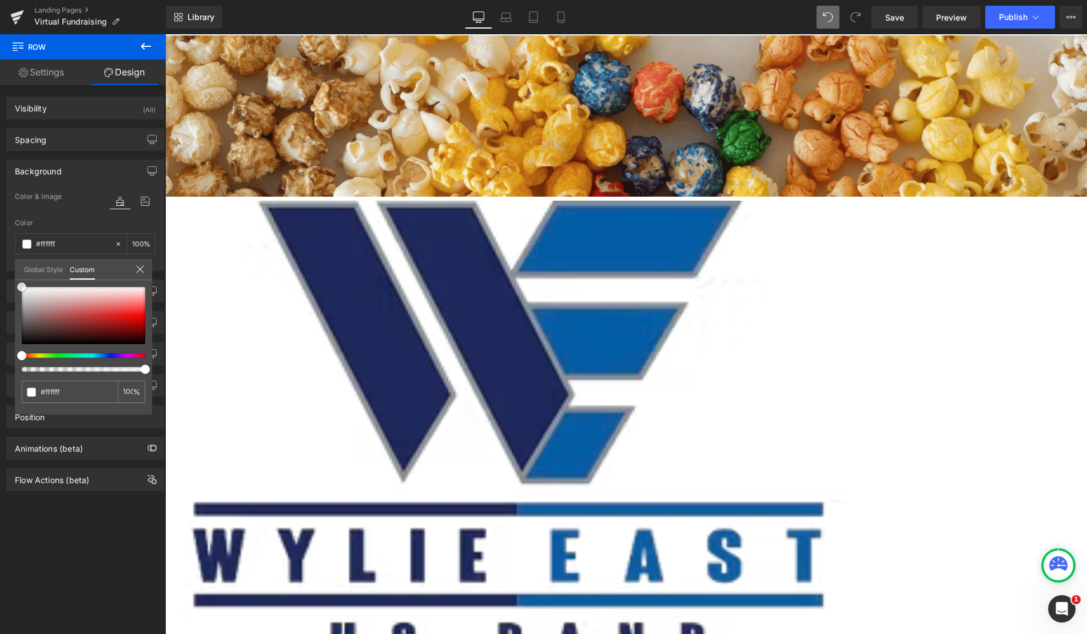
drag, startPoint x: 123, startPoint y: 317, endPoint x: 20, endPoint y: 281, distance: 109.6
click at [20, 281] on div "#ffffff 100 %" at bounding box center [83, 287] width 137 height 14
click at [142, 265] on icon at bounding box center [140, 269] width 9 height 9
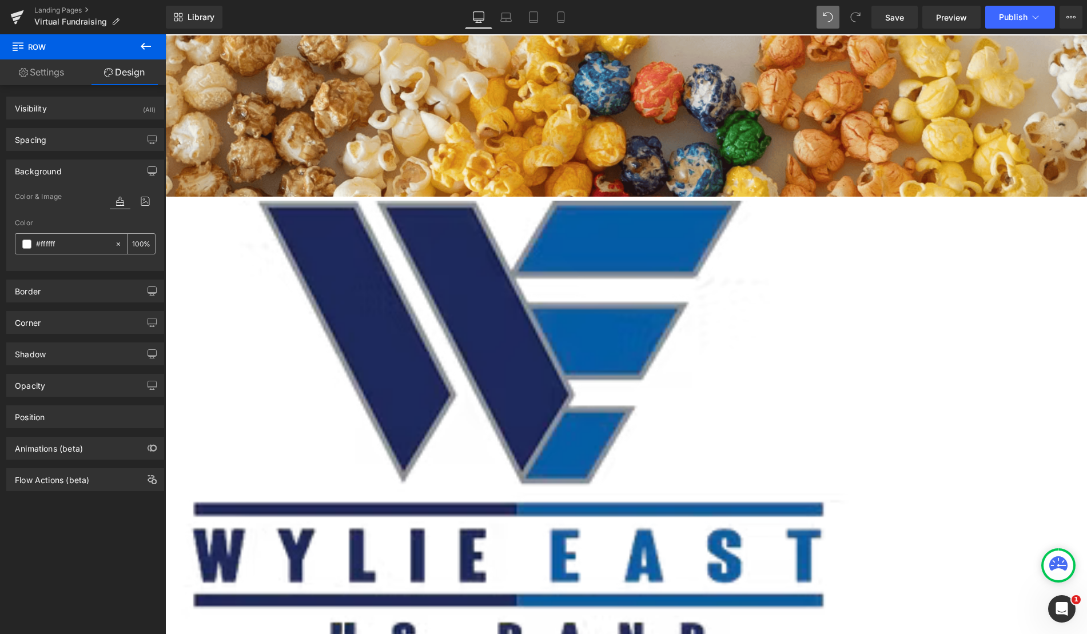
click at [107, 247] on div "#ffffff" at bounding box center [64, 244] width 99 height 20
click at [114, 246] on icon at bounding box center [118, 244] width 8 height 8
type input "none"
type input "0"
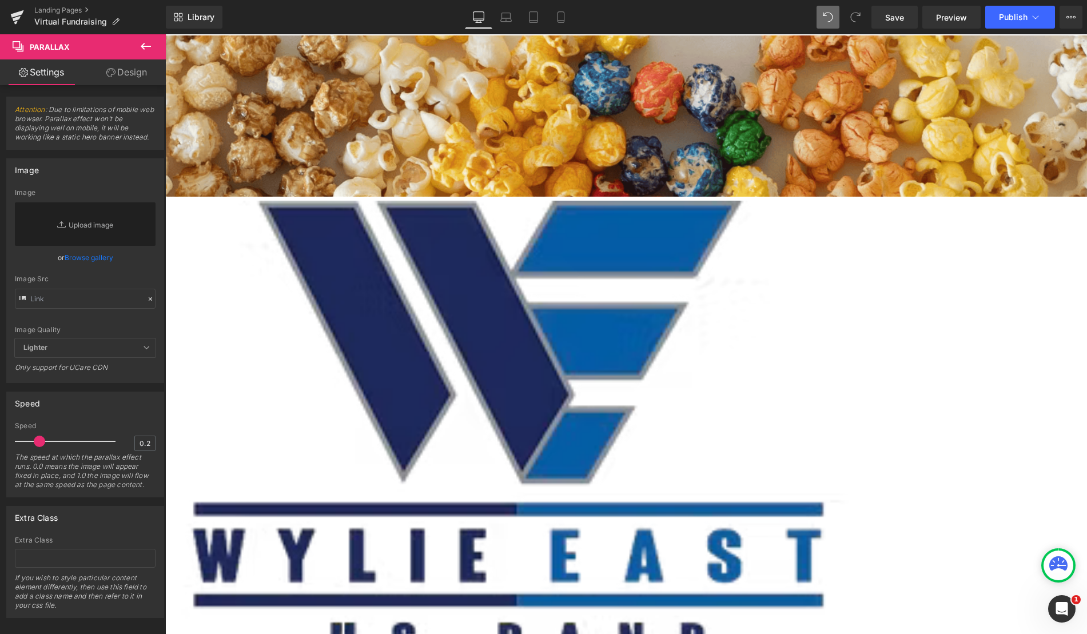
click at [149, 42] on icon at bounding box center [146, 46] width 14 height 14
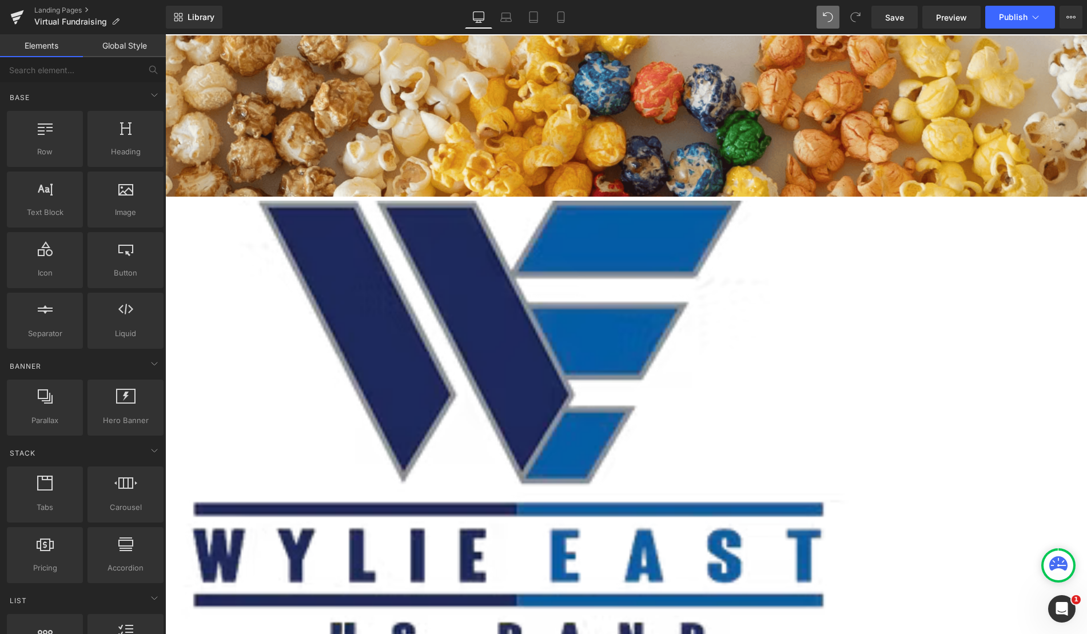
click at [127, 39] on link "Global Style" at bounding box center [124, 45] width 83 height 23
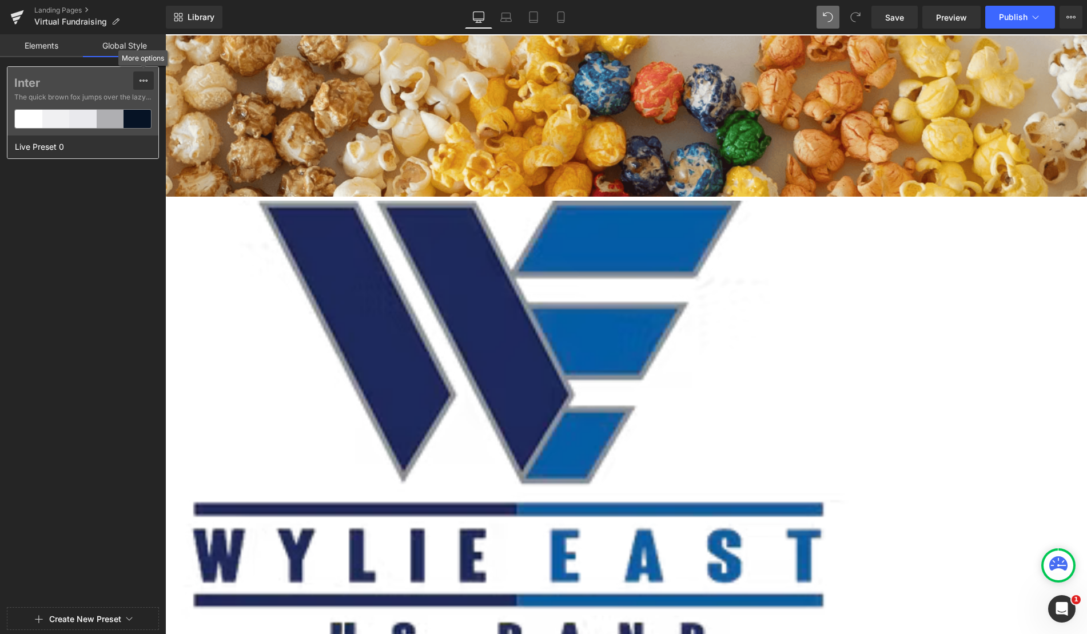
click at [140, 85] on icon at bounding box center [143, 80] width 9 height 9
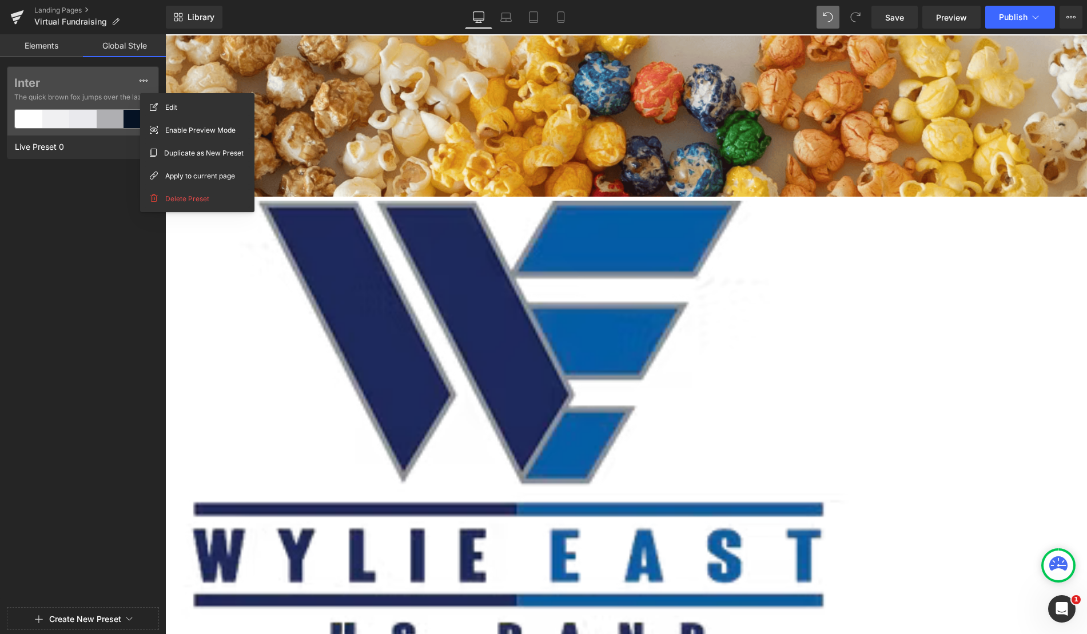
click at [51, 50] on link "Elements" at bounding box center [41, 45] width 83 height 23
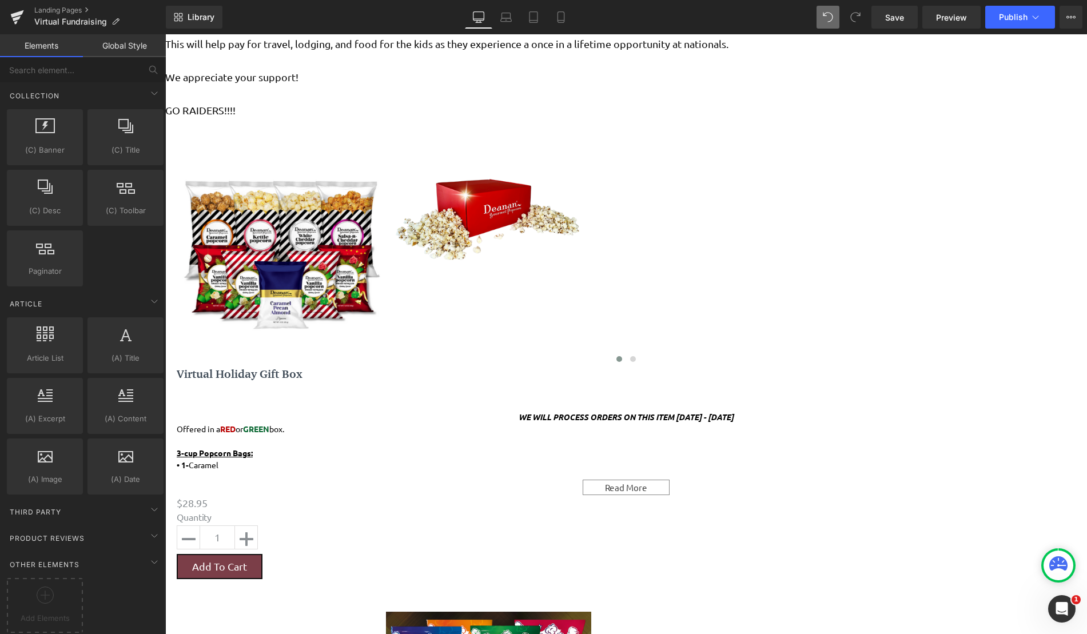
scroll to position [756, 0]
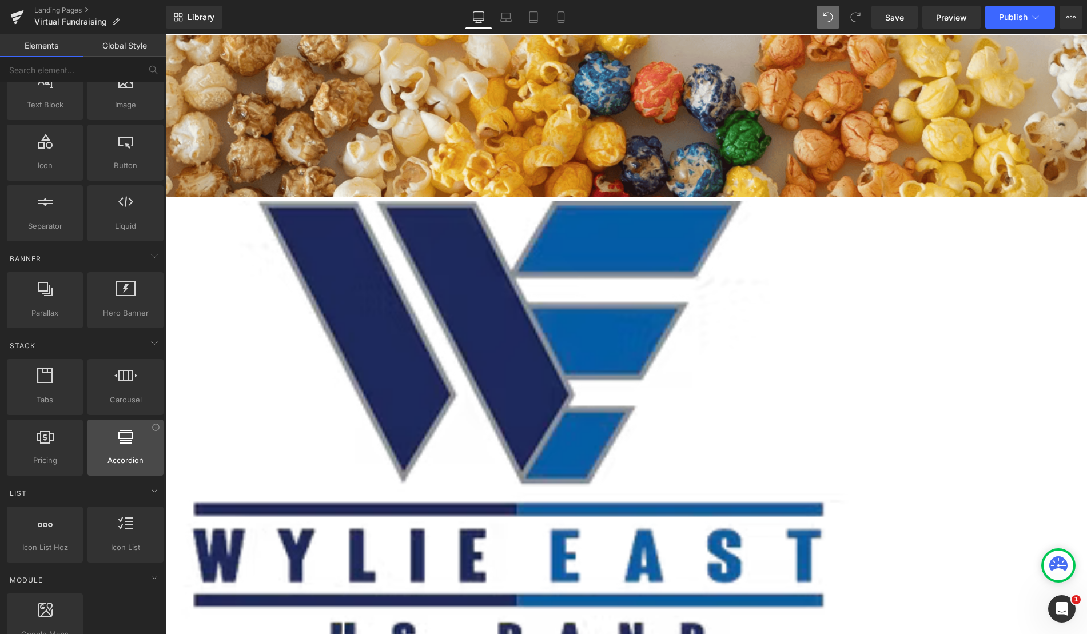
scroll to position [114, 0]
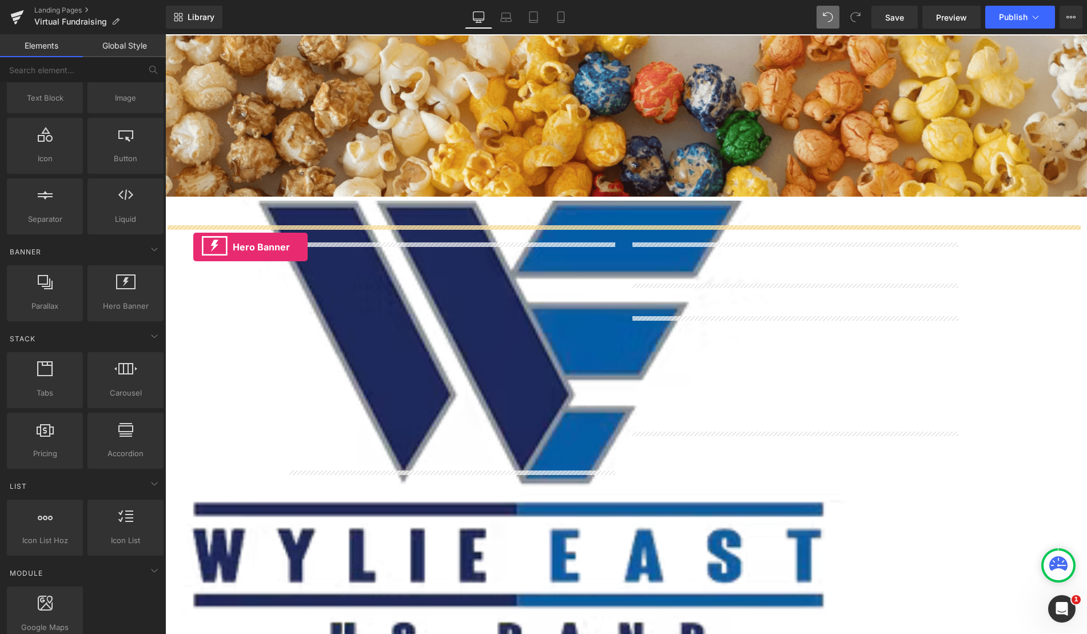
drag, startPoint x: 288, startPoint y: 336, endPoint x: 193, endPoint y: 247, distance: 129.8
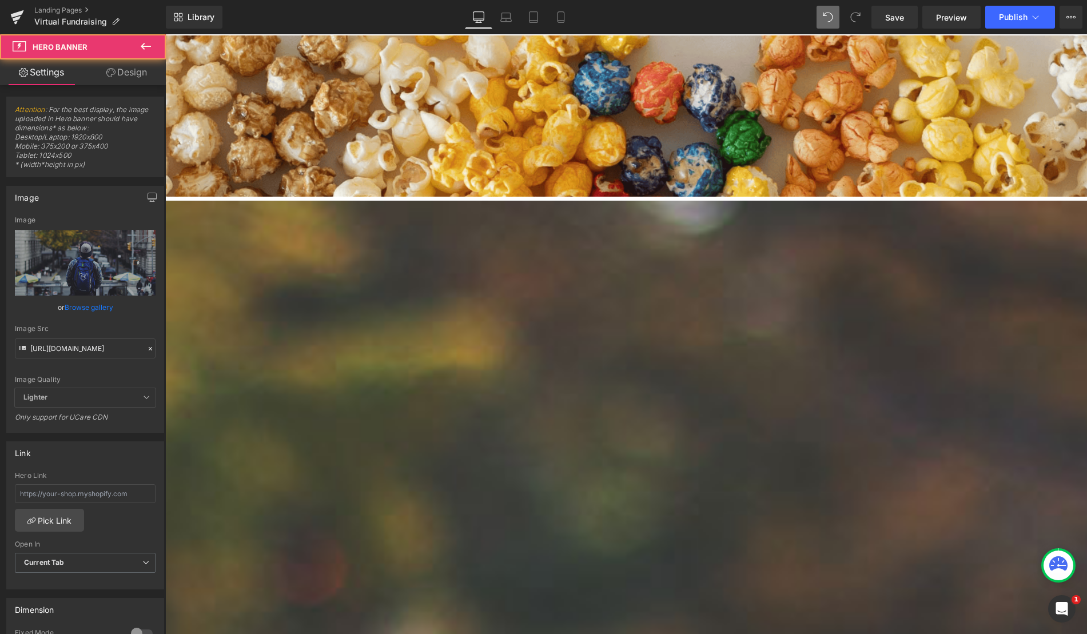
scroll to position [1649, 913]
click at [165, 34] on link at bounding box center [165, 34] width 0 height 0
click at [165, 34] on icon at bounding box center [165, 34] width 0 height 0
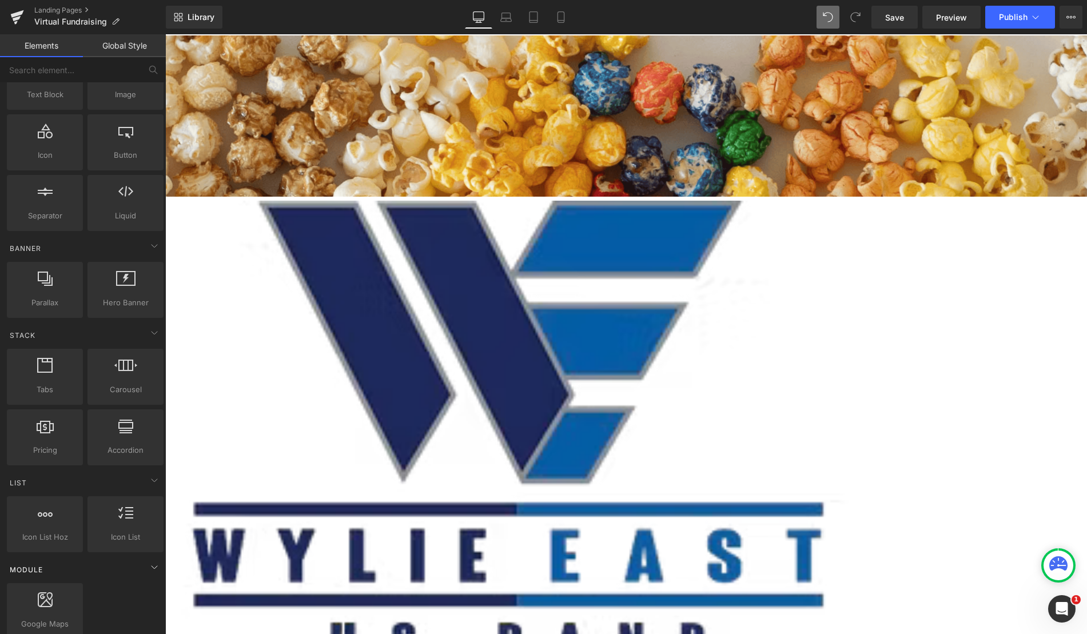
scroll to position [0, 0]
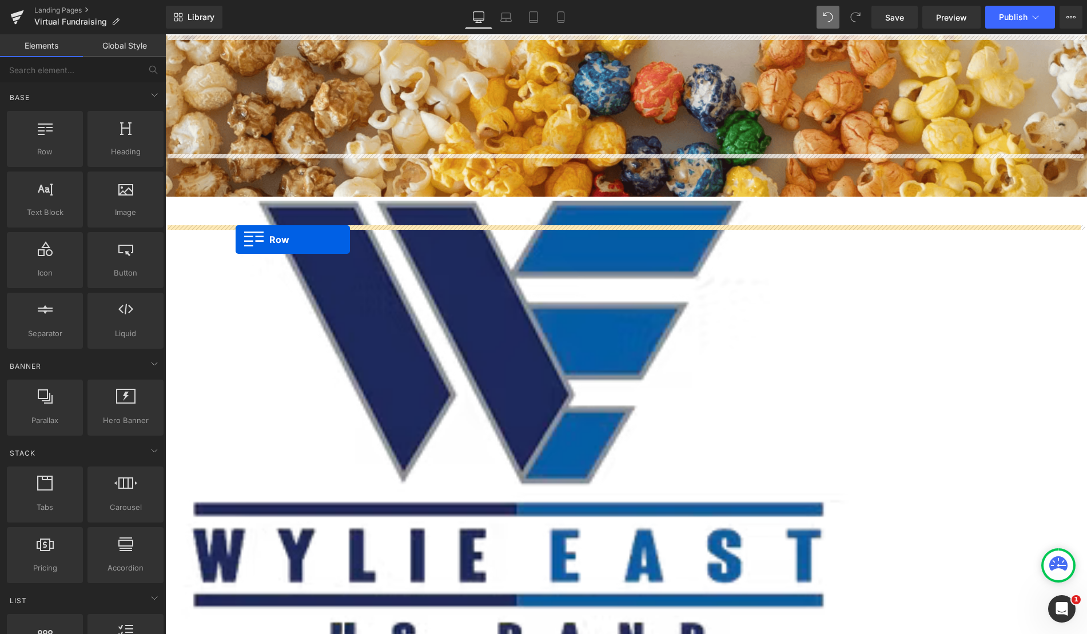
drag, startPoint x: 214, startPoint y: 184, endPoint x: 236, endPoint y: 240, distance: 59.4
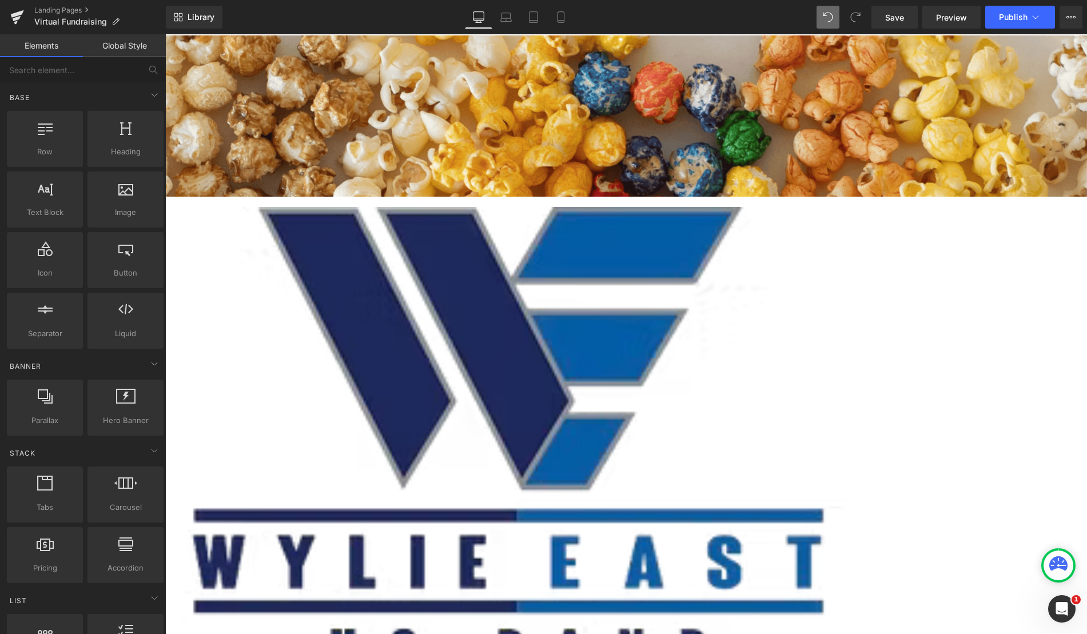
scroll to position [1443, 913]
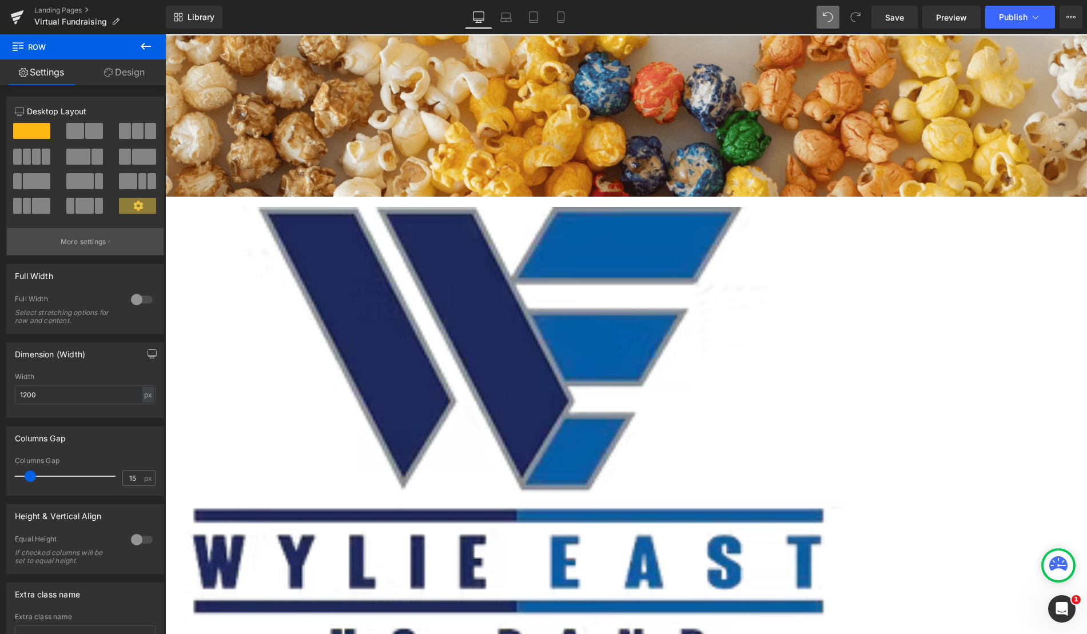
click at [102, 247] on button "More settings" at bounding box center [85, 241] width 157 height 27
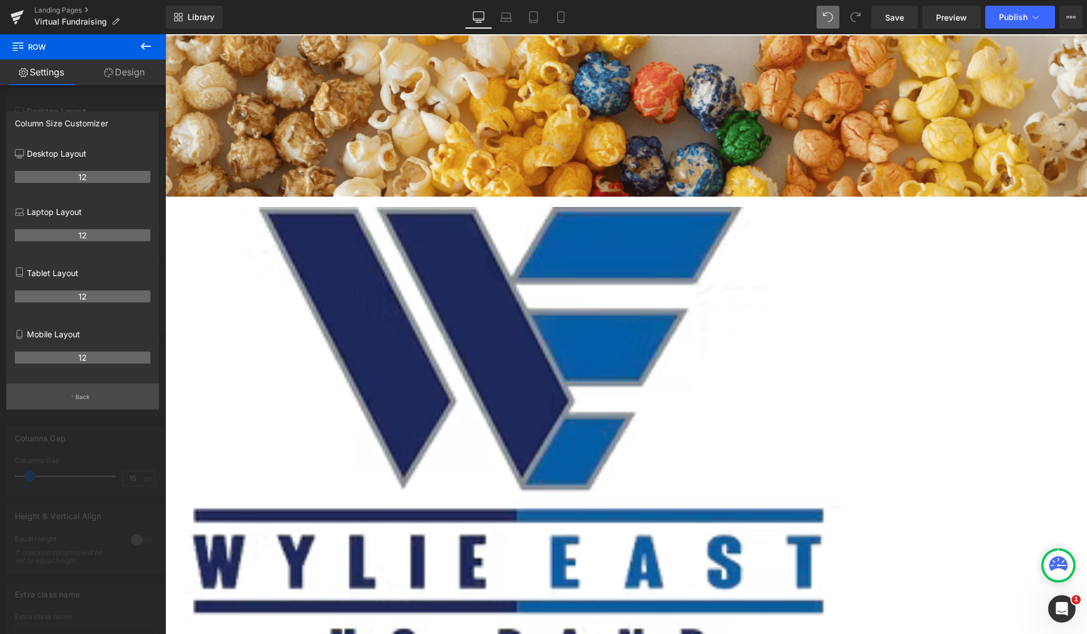
click at [105, 398] on button "Back" at bounding box center [82, 397] width 153 height 26
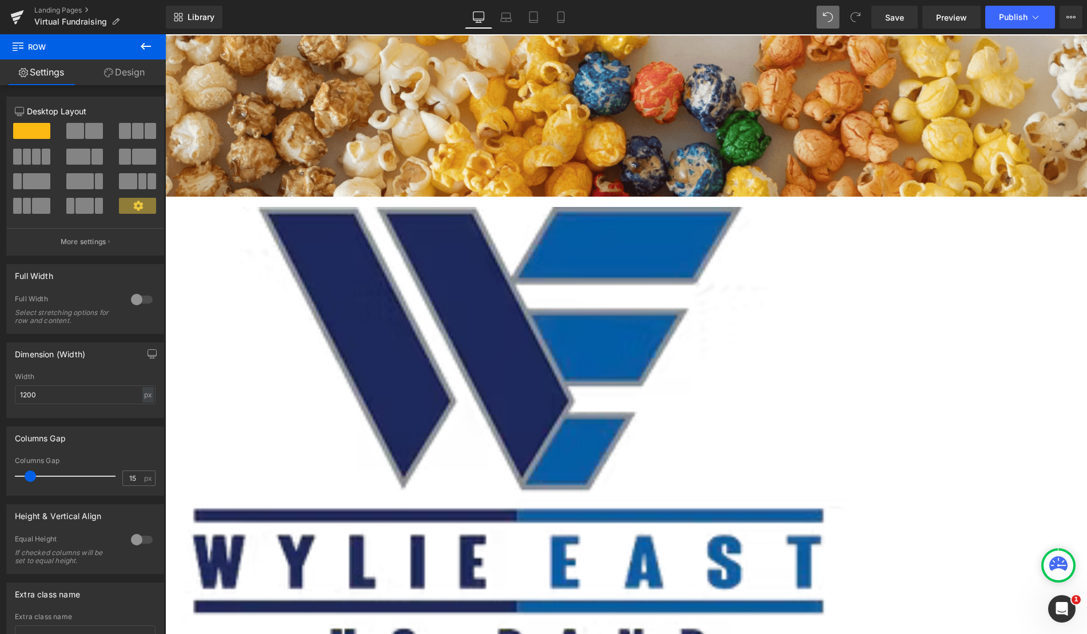
scroll to position [1220, 913]
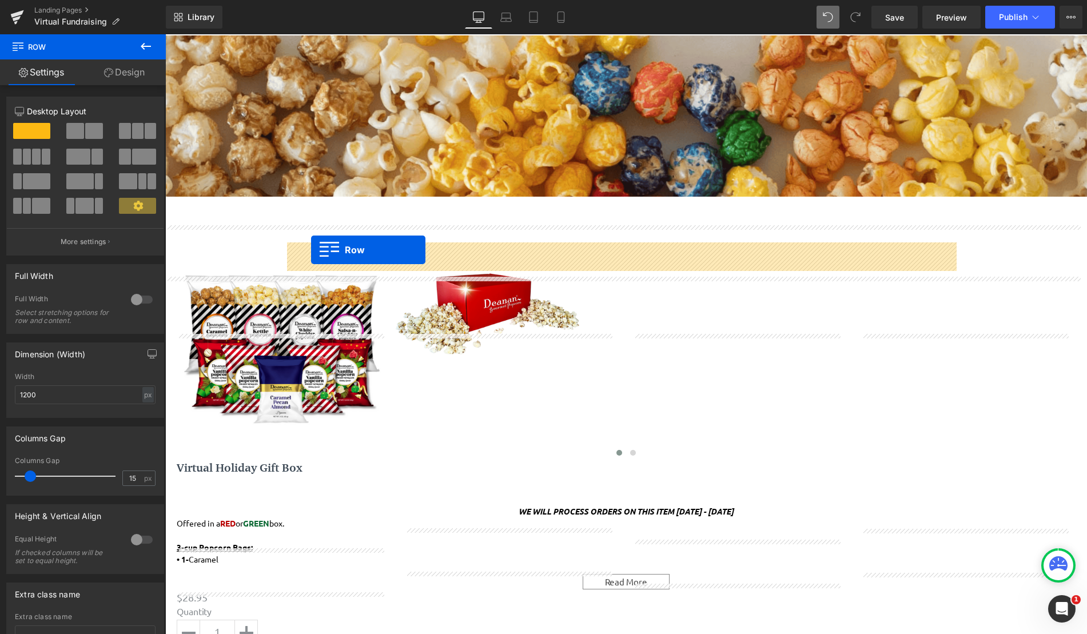
drag, startPoint x: 282, startPoint y: 285, endPoint x: 311, endPoint y: 250, distance: 45.9
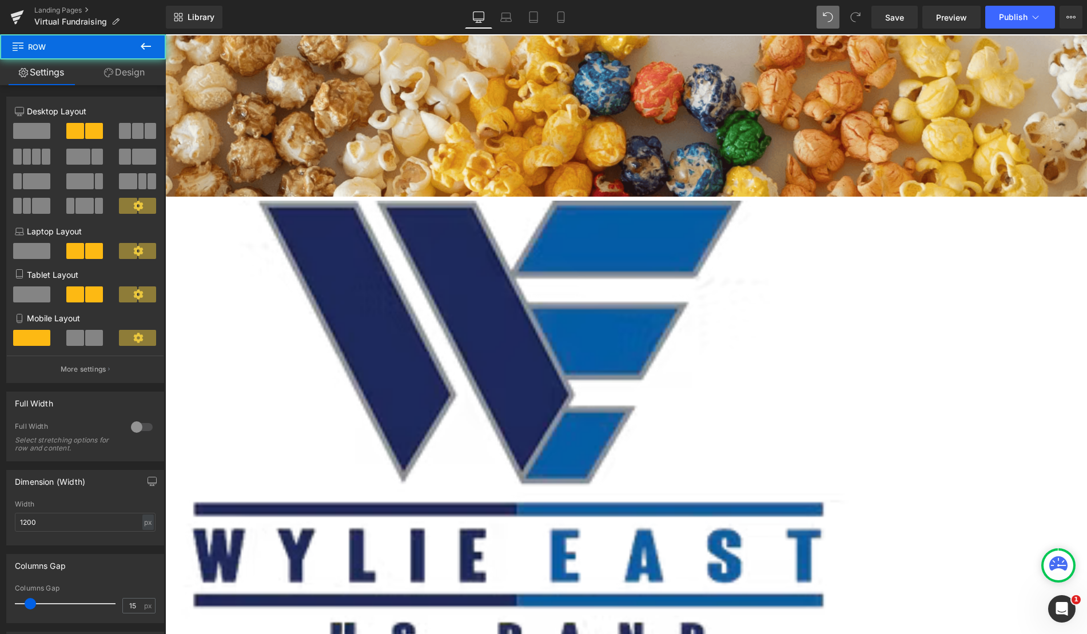
scroll to position [1408, 913]
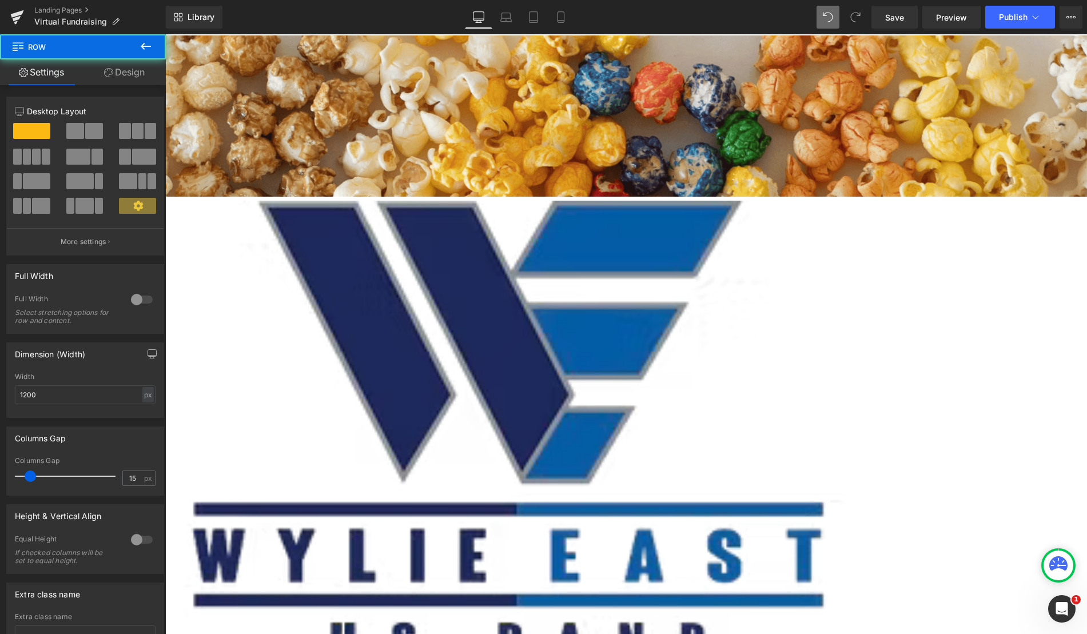
scroll to position [1476, 913]
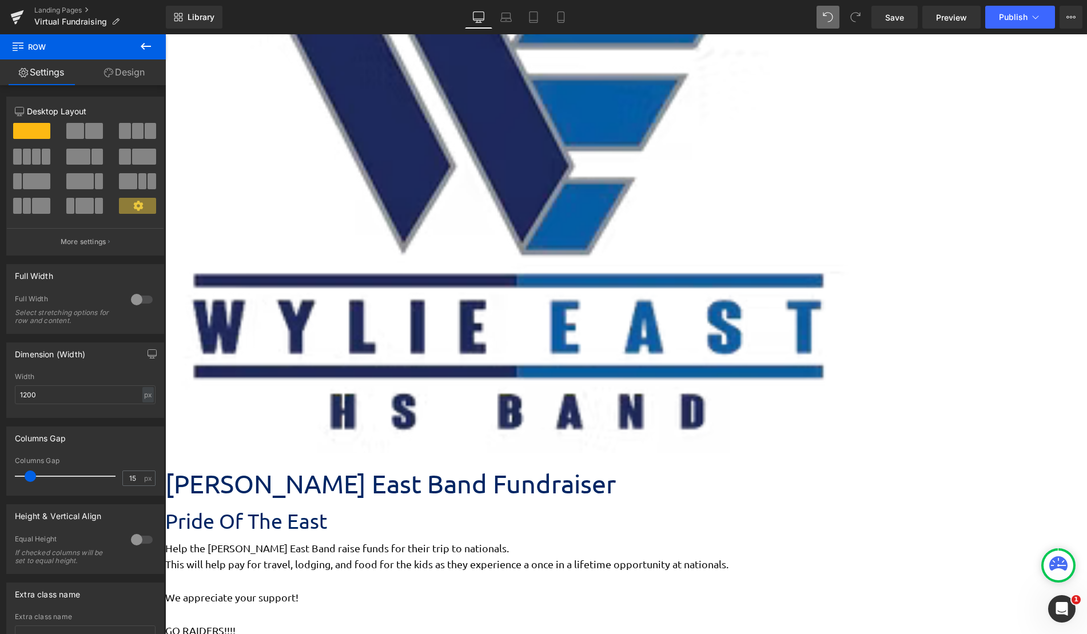
drag, startPoint x: 314, startPoint y: 489, endPoint x: 391, endPoint y: 534, distance: 89.4
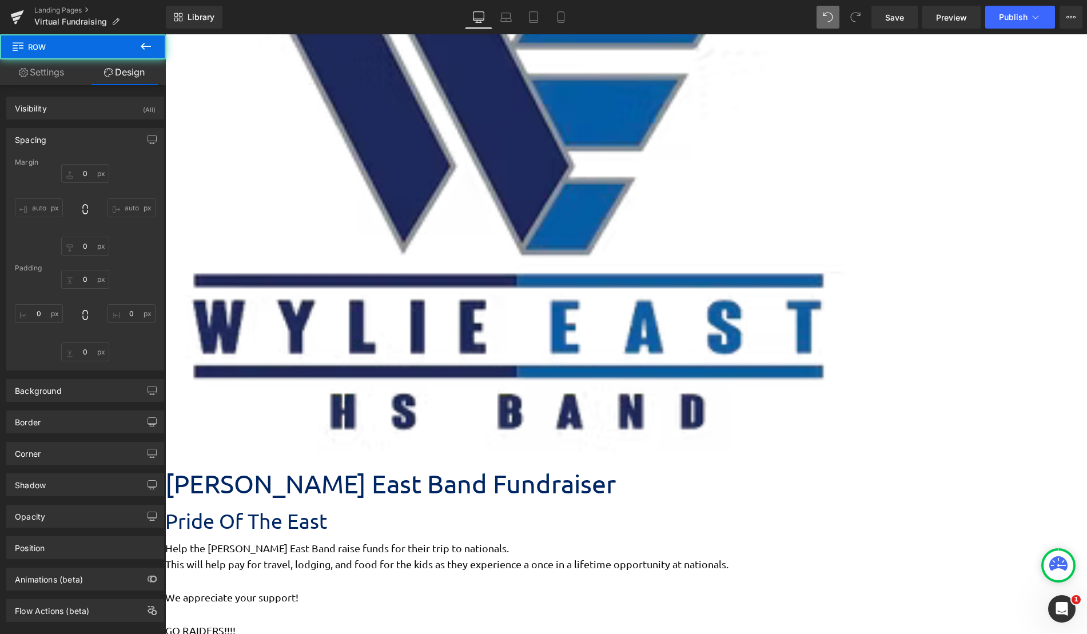
type input "0"
type input "30"
type input "0"
type input "489"
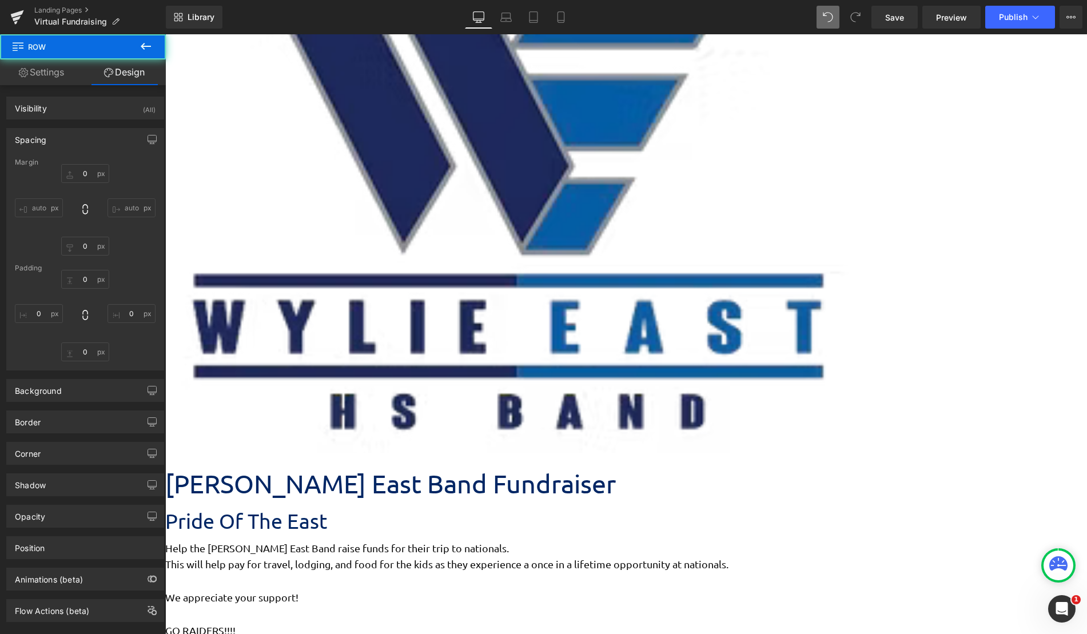
type input "0"
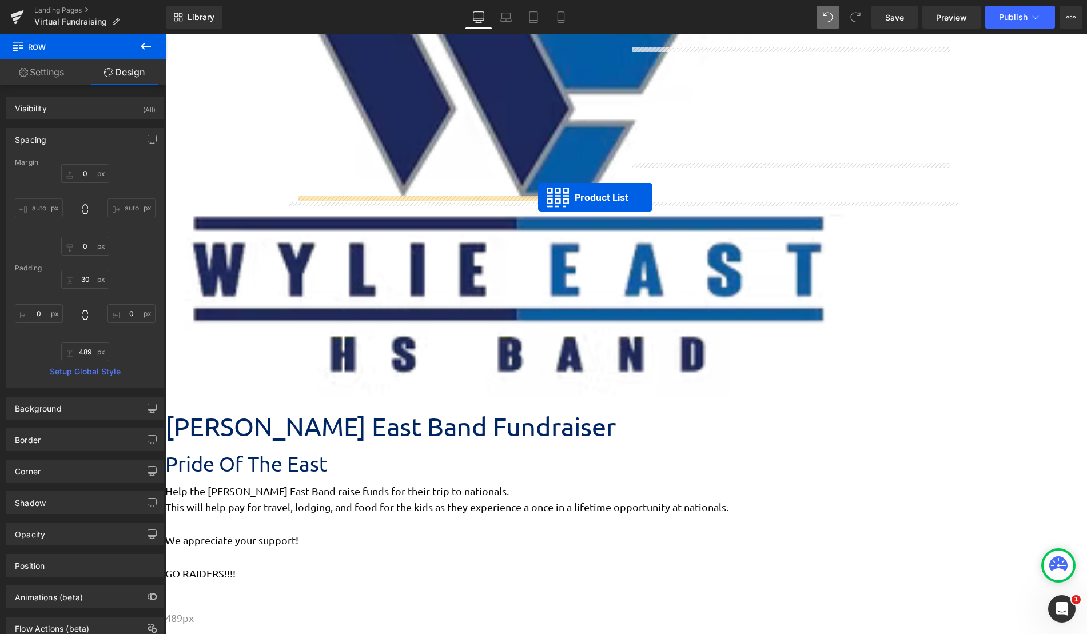
drag, startPoint x: 589, startPoint y: 509, endPoint x: 538, endPoint y: 197, distance: 316.4
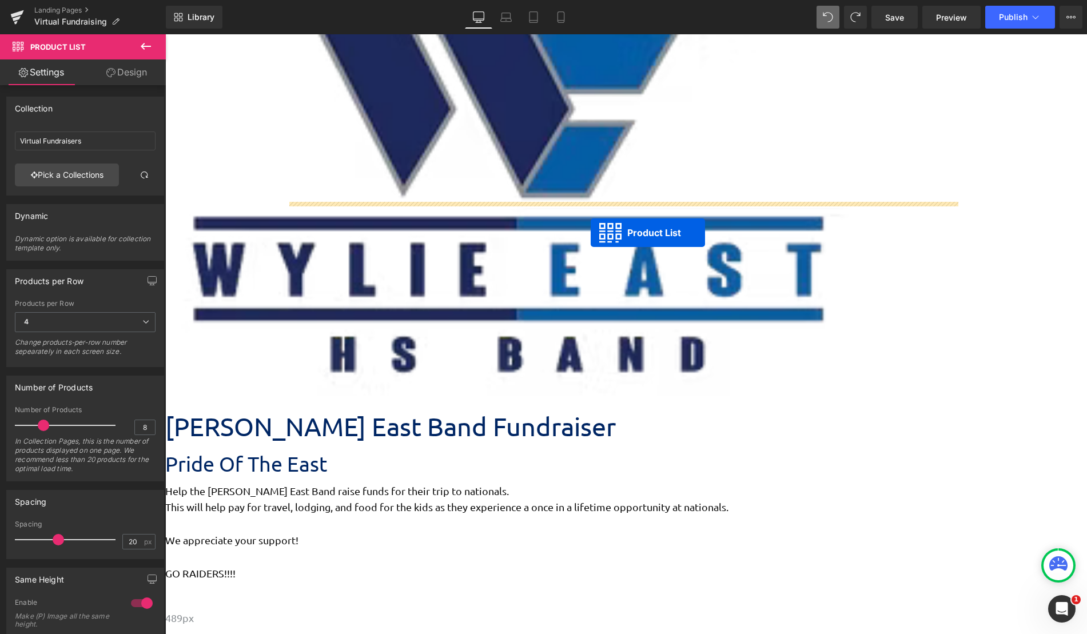
drag, startPoint x: 583, startPoint y: 507, endPoint x: 591, endPoint y: 233, distance: 274.5
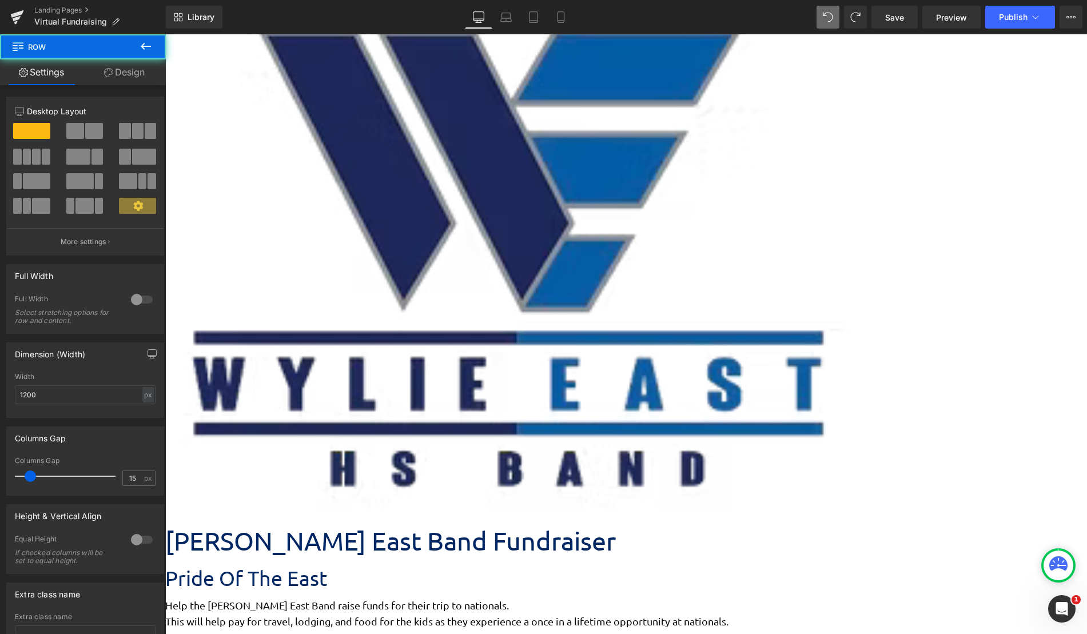
drag, startPoint x: 963, startPoint y: 378, endPoint x: 991, endPoint y: 379, distance: 28.0
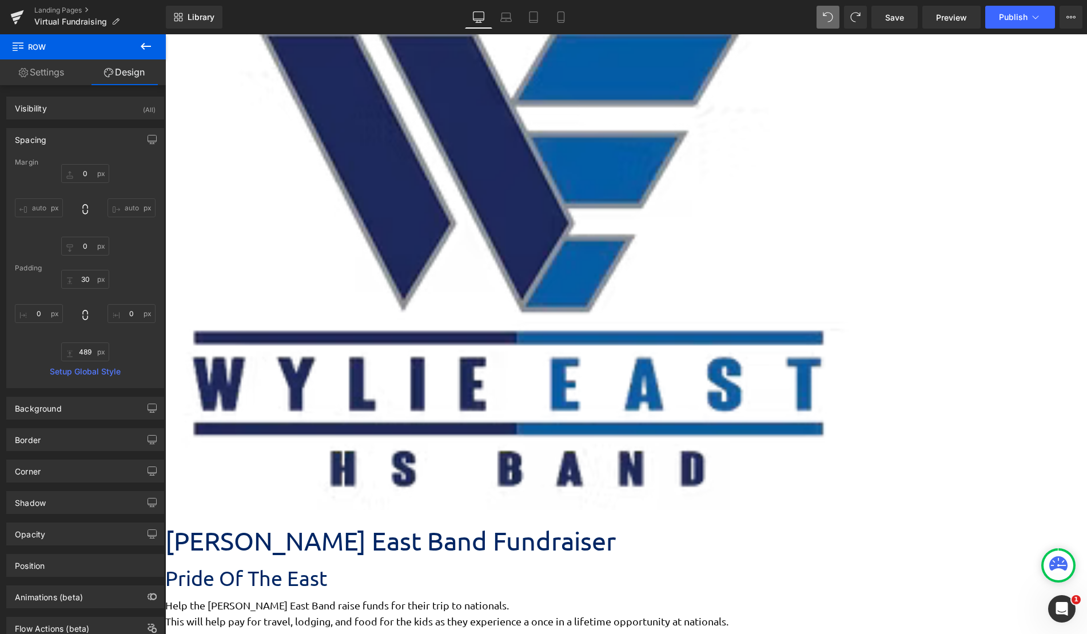
type input "0px"
drag, startPoint x: 280, startPoint y: 309, endPoint x: 217, endPoint y: 313, distance: 63.6
click at [165, 34] on span "Product List" at bounding box center [165, 34] width 0 height 0
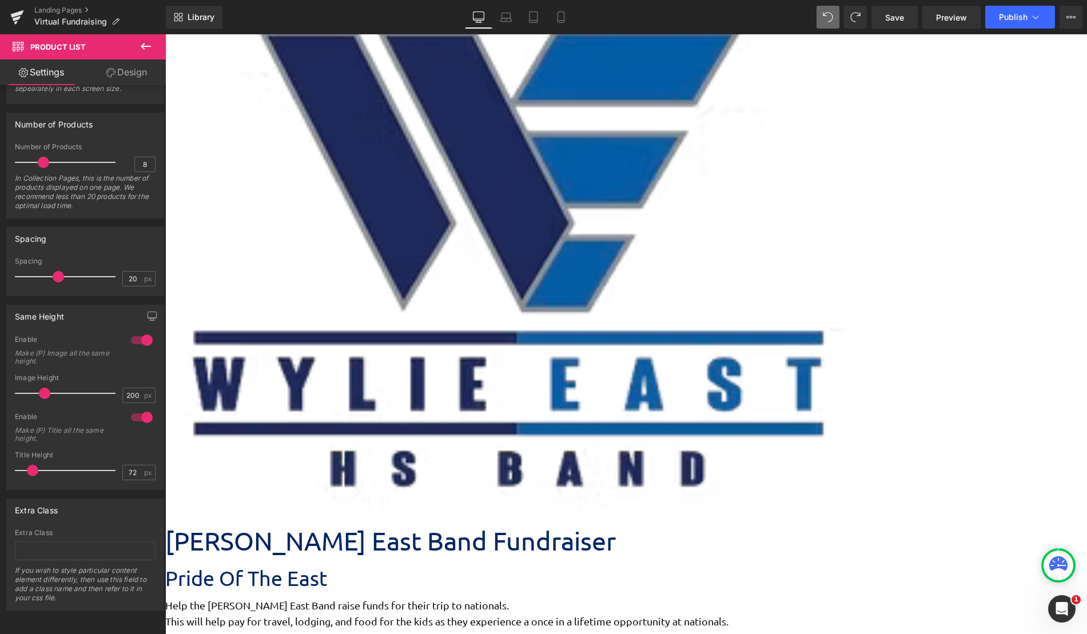
click at [165, 34] on span "Row" at bounding box center [165, 34] width 0 height 0
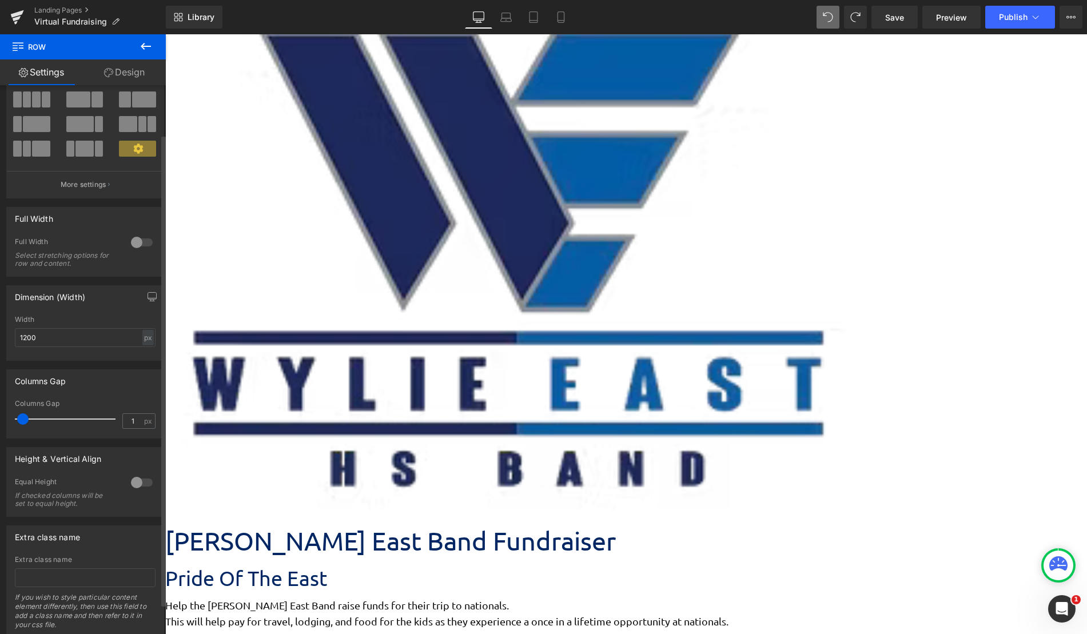
type input "0"
drag, startPoint x: 31, startPoint y: 421, endPoint x: 4, endPoint y: 424, distance: 27.0
click at [4, 424] on div "Columns Gap 0px Columns Gap 0 px" at bounding box center [85, 400] width 171 height 78
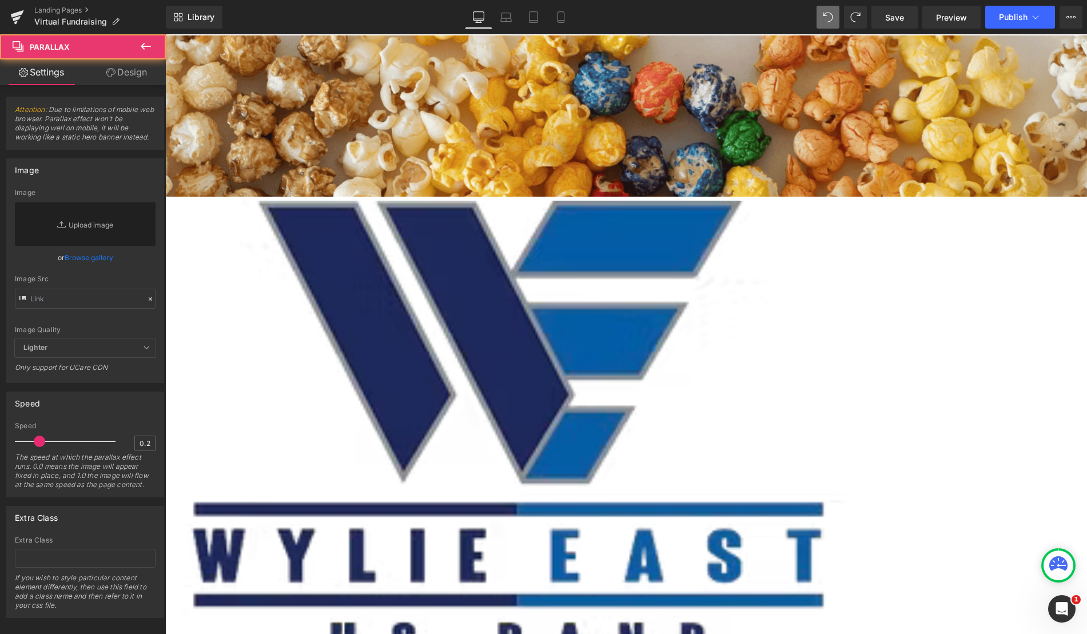
click at [165, 34] on span "Row" at bounding box center [165, 34] width 0 height 0
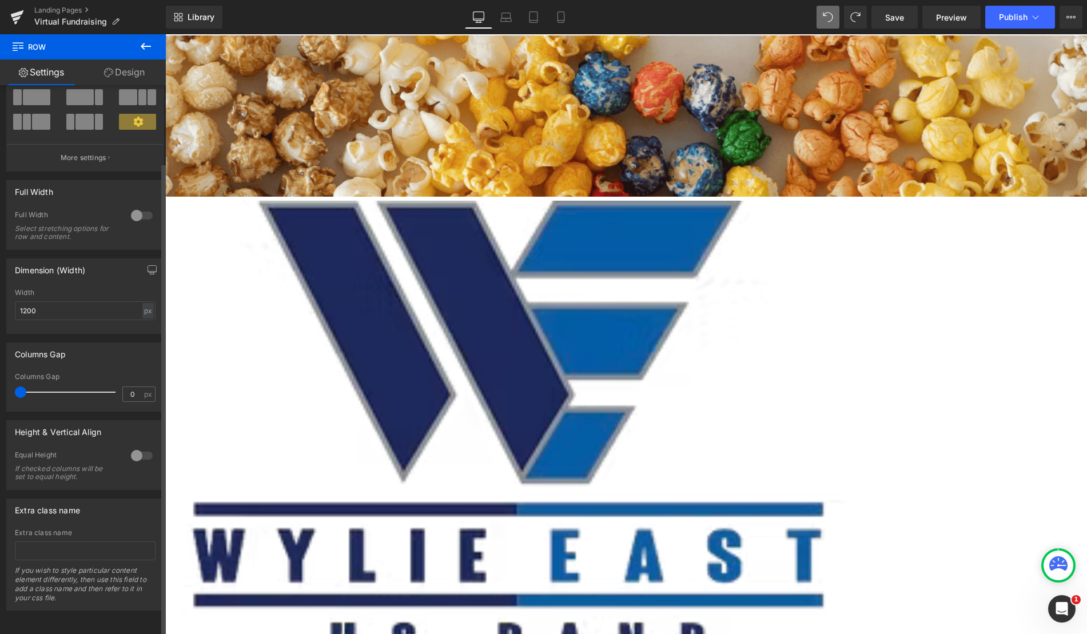
scroll to position [0, 0]
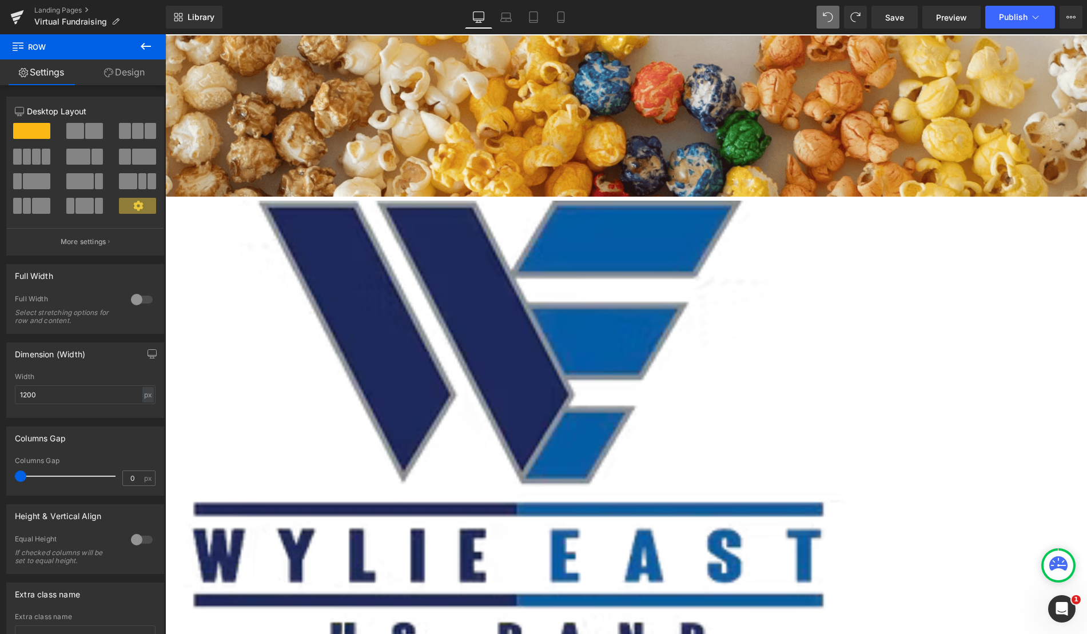
click at [111, 76] on icon at bounding box center [108, 72] width 9 height 9
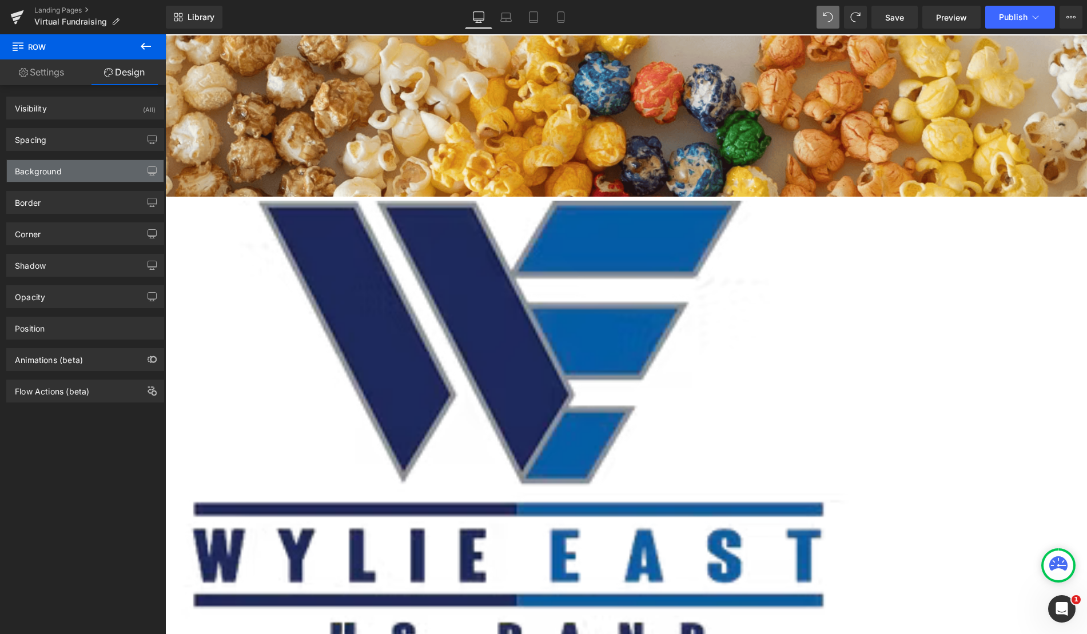
click at [64, 169] on div "Background" at bounding box center [85, 171] width 157 height 22
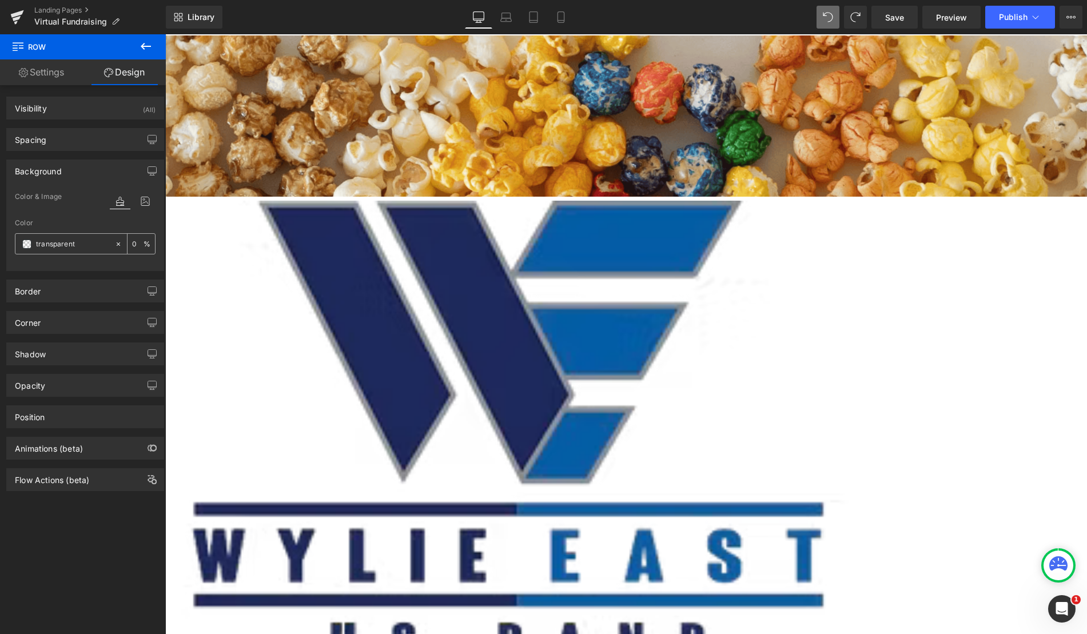
click at [22, 246] on span at bounding box center [26, 244] width 9 height 9
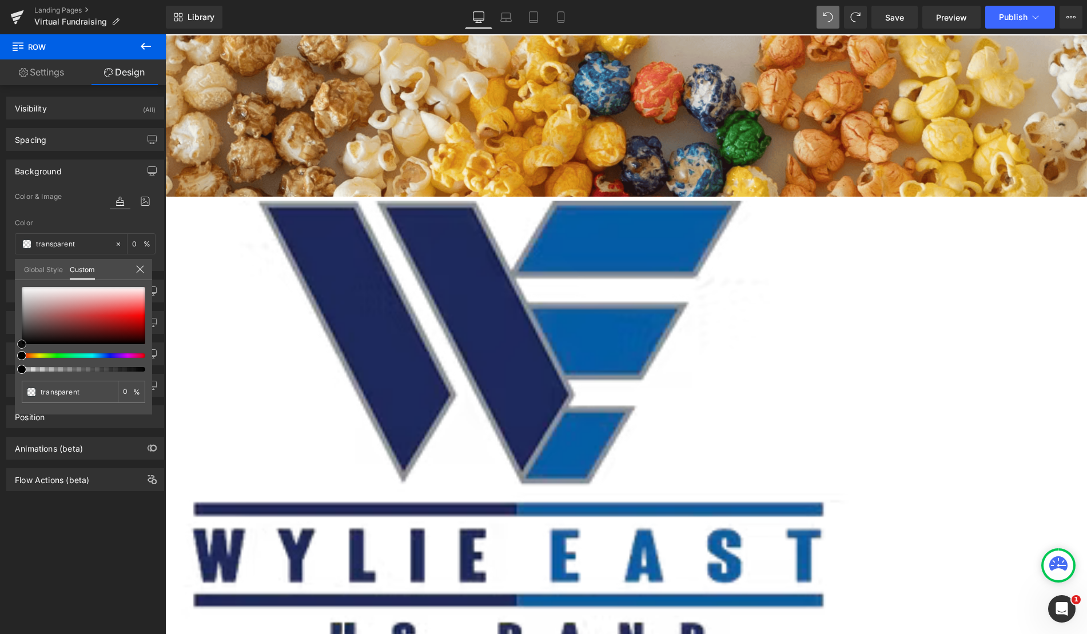
type input "#ee7b7b"
type input "100"
type input "#ee7b7b"
type input "100"
click at [118, 304] on div at bounding box center [83, 315] width 123 height 57
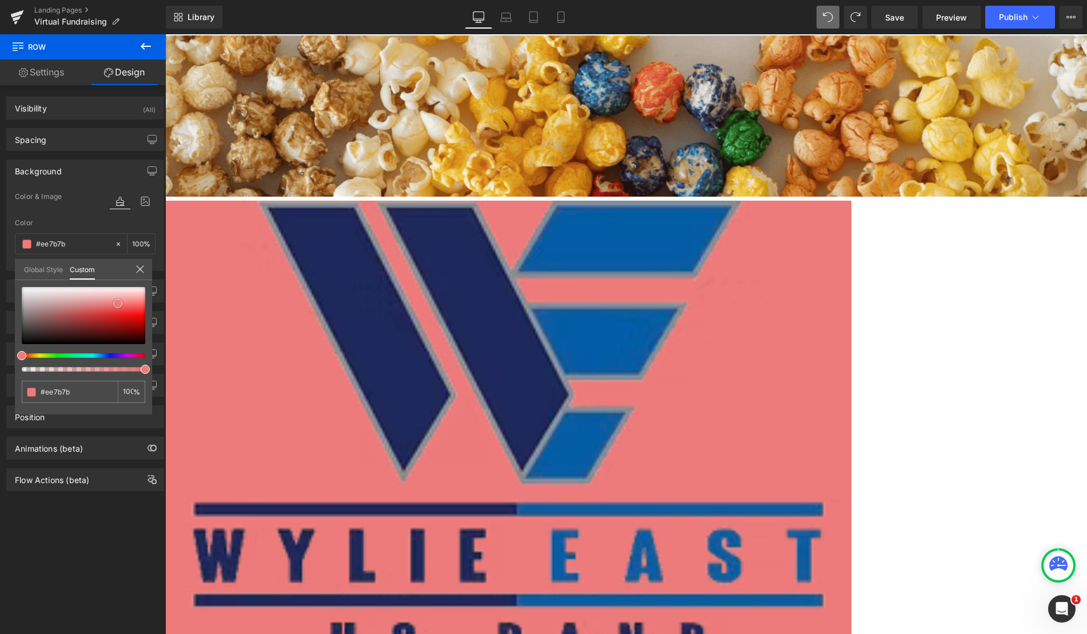
type input "#d78282"
click at [86, 305] on div at bounding box center [83, 315] width 123 height 57
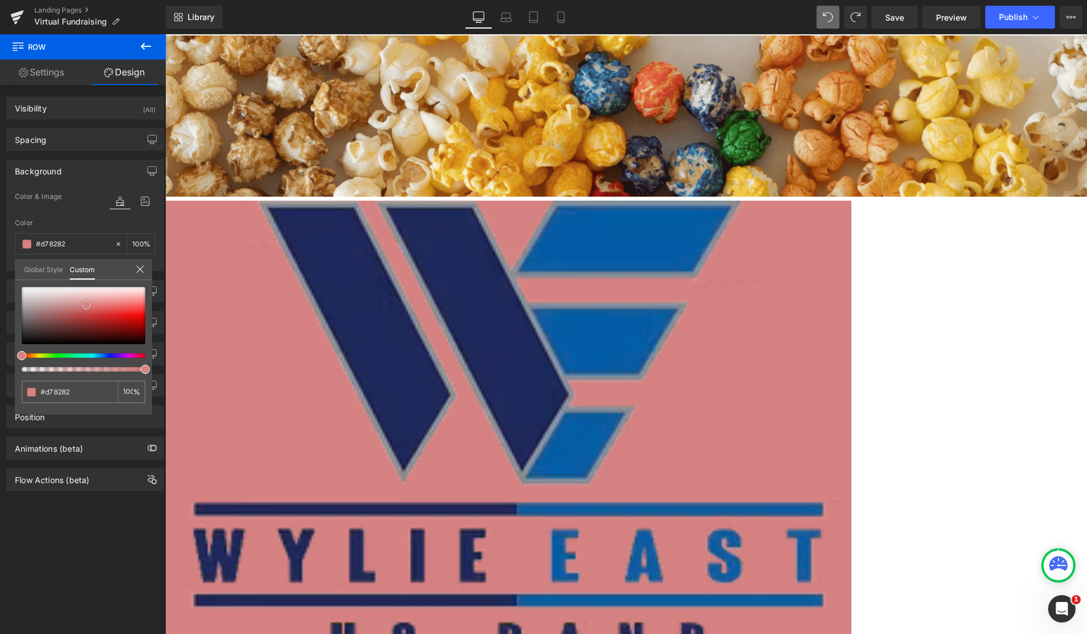
type input "#ce9b9b"
click at [64, 304] on div at bounding box center [83, 315] width 123 height 57
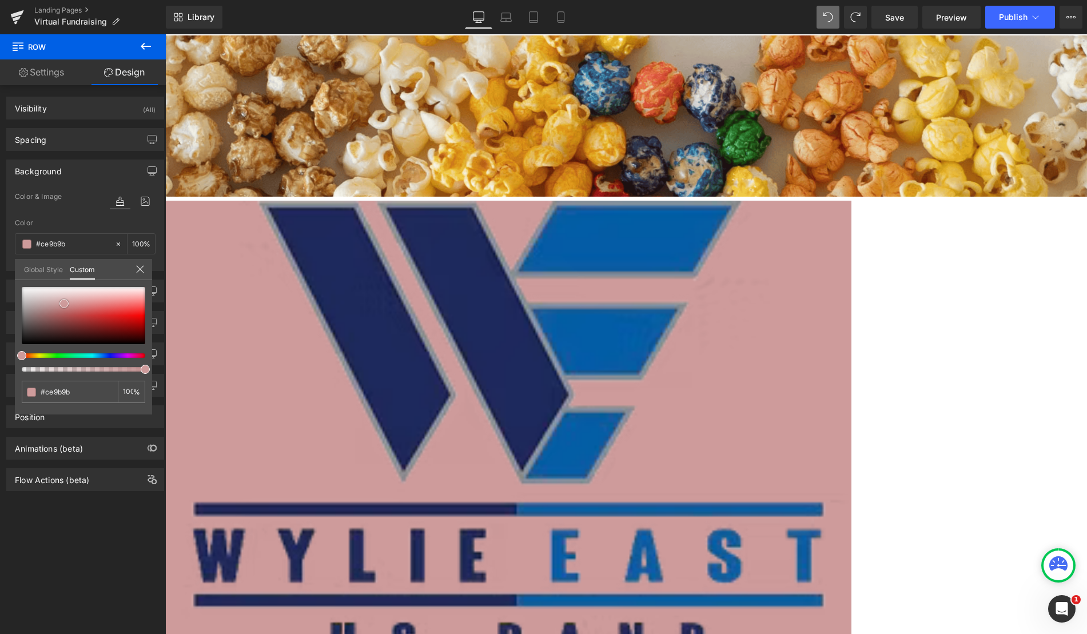
type input "#cfaaaa"
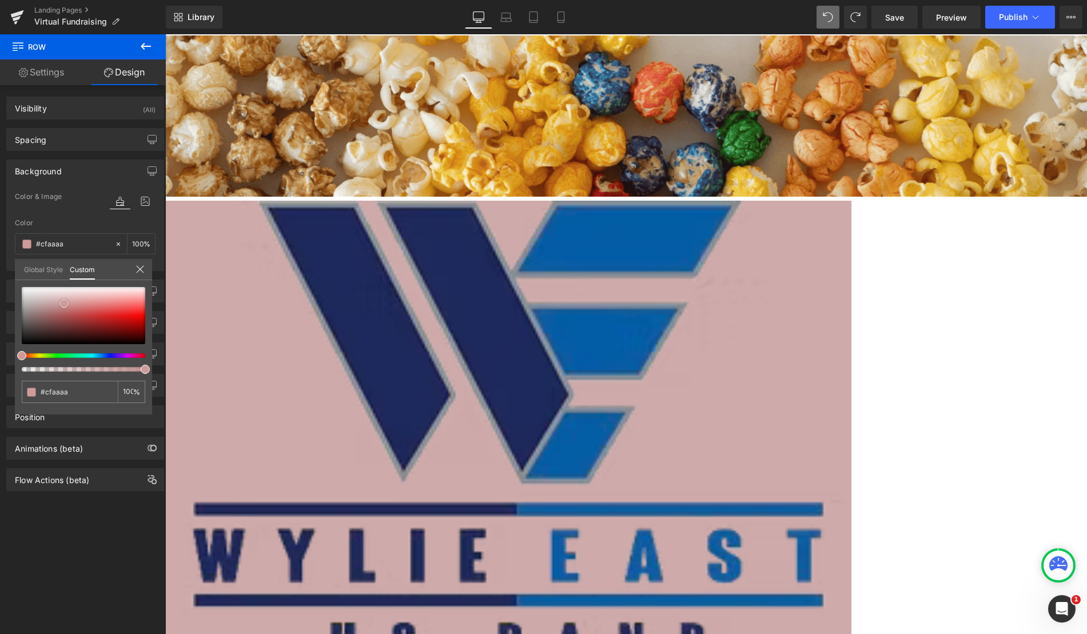
click at [56, 302] on div at bounding box center [83, 315] width 123 height 57
type input "#d9b3b3"
type input "#dbb2b2"
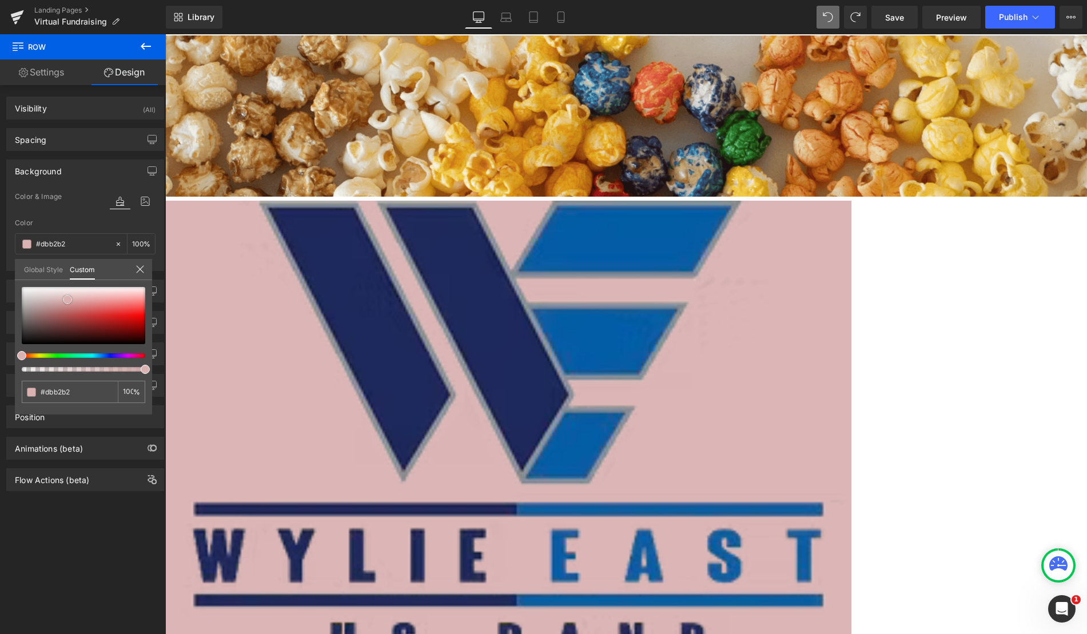
type input "#dcb6b6"
type input "#ddbfbf"
type input "#dcc0c0"
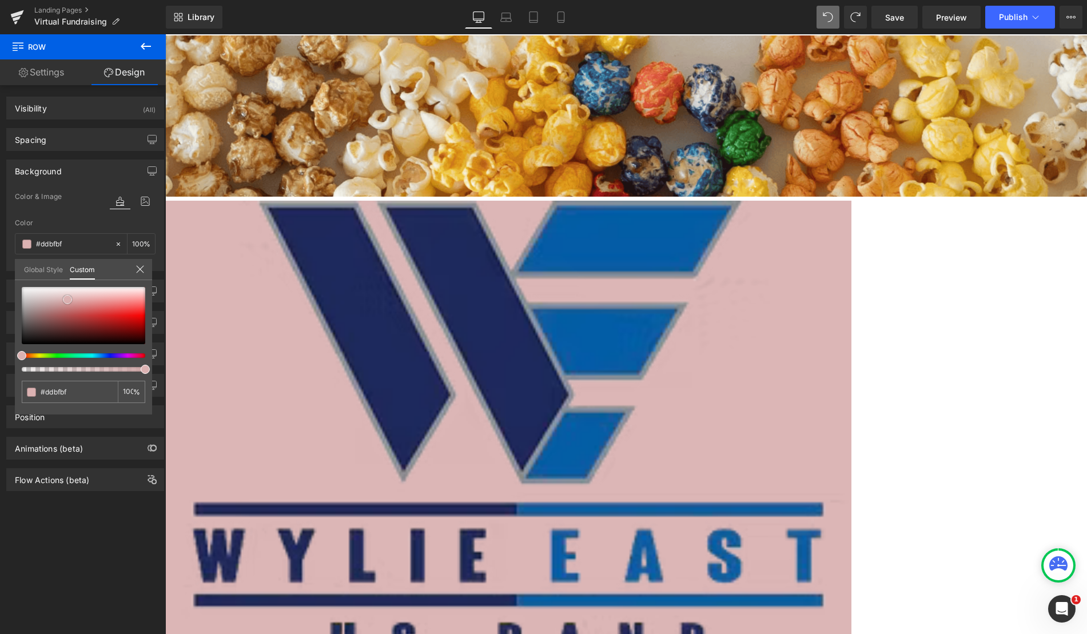
type input "#dcc0c0"
type input "#dec3c3"
type input "#ddc4c4"
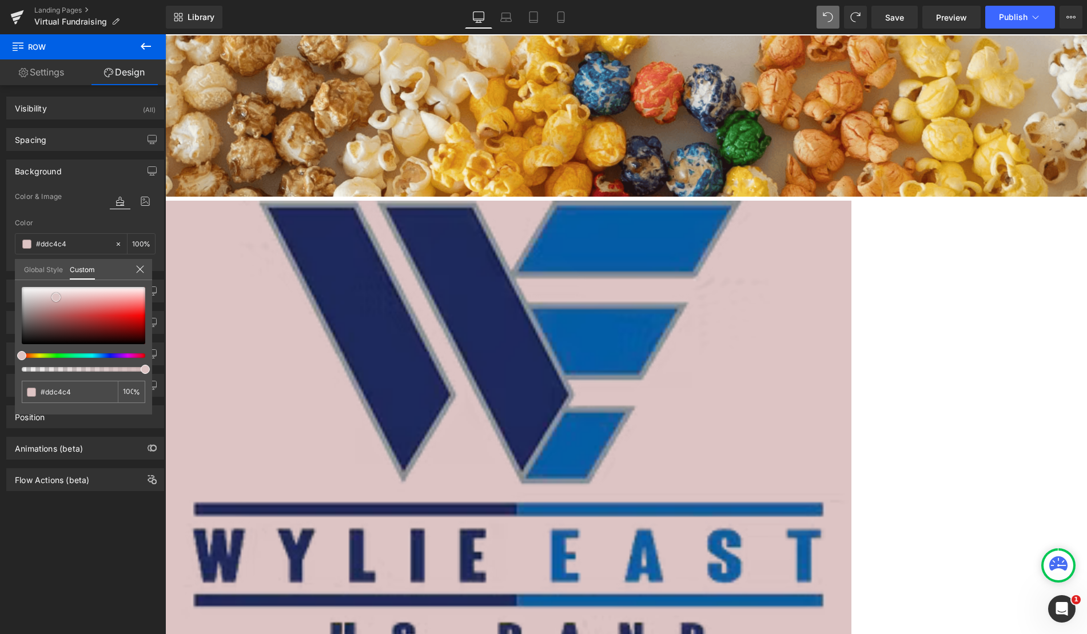
type input "#ddc5c5"
type input "#dcc5c5"
type input "#ddc9c9"
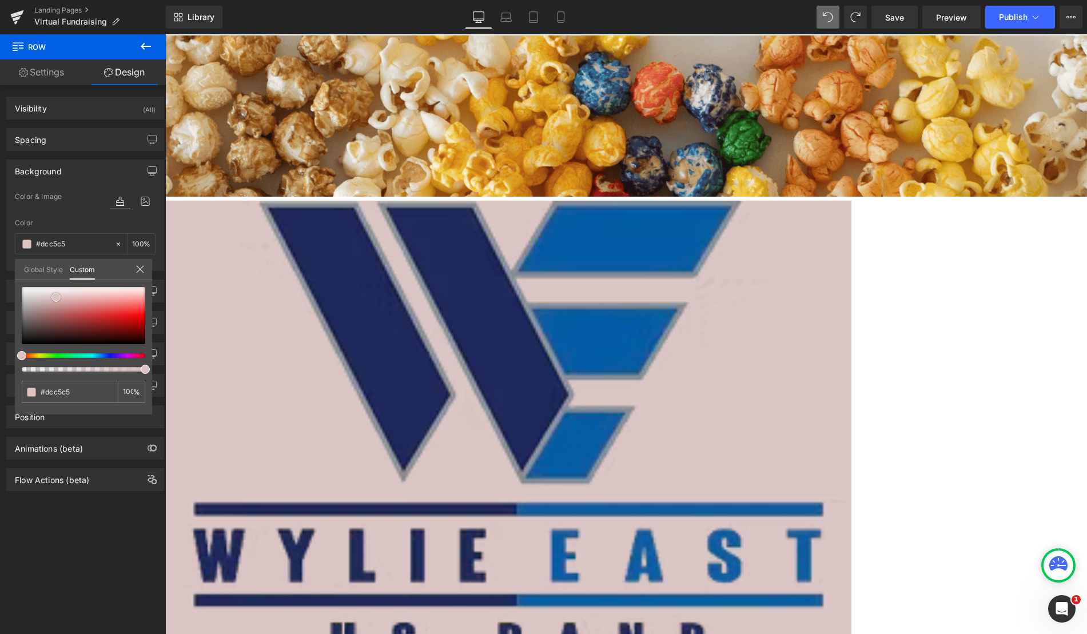
type input "#ddc9c9"
type input "#ddcaca"
type input "#dccaca"
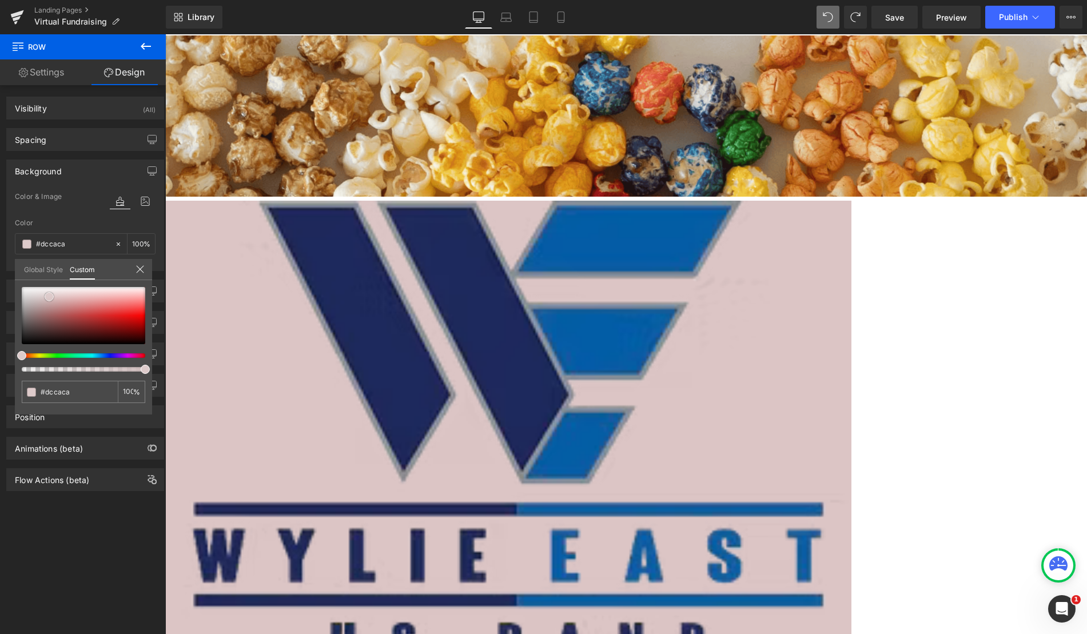
type input "#dbcbcb"
type input "#dbcccc"
type input "#d8c9c9"
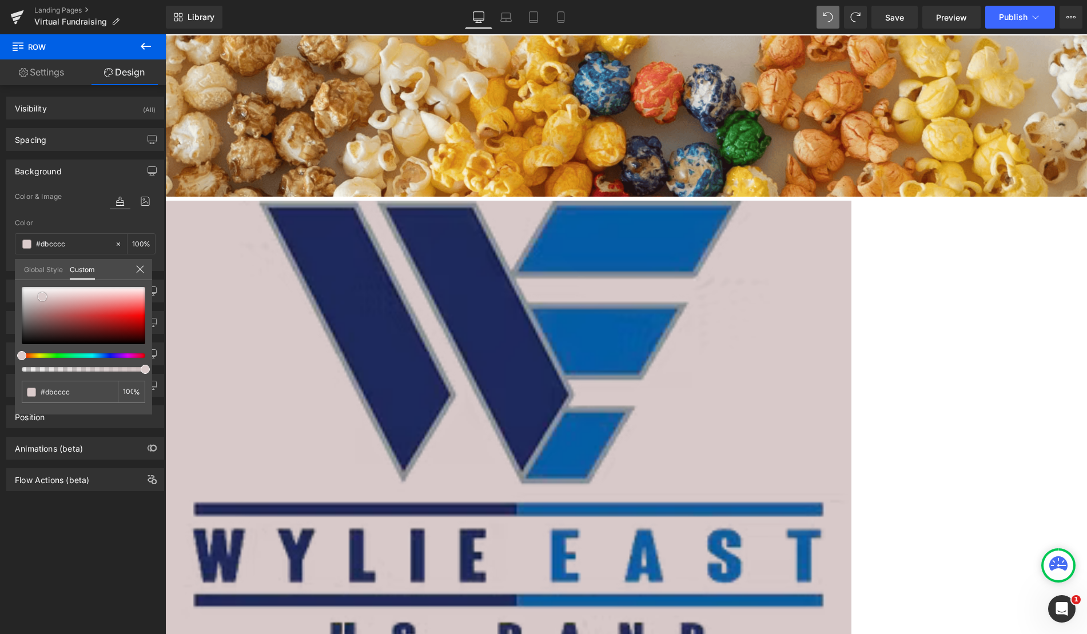
type input "#d8c9c9"
type input "#bfa0a0"
type input "#a45a5a"
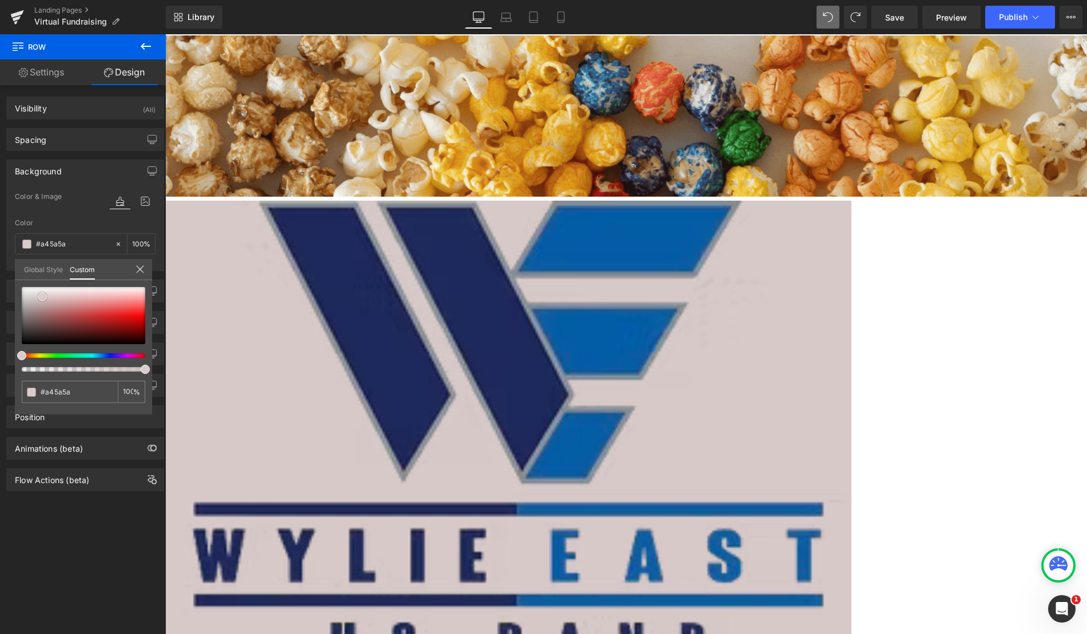
type input "#964a4a"
type input "#924343"
type input "#8e3838"
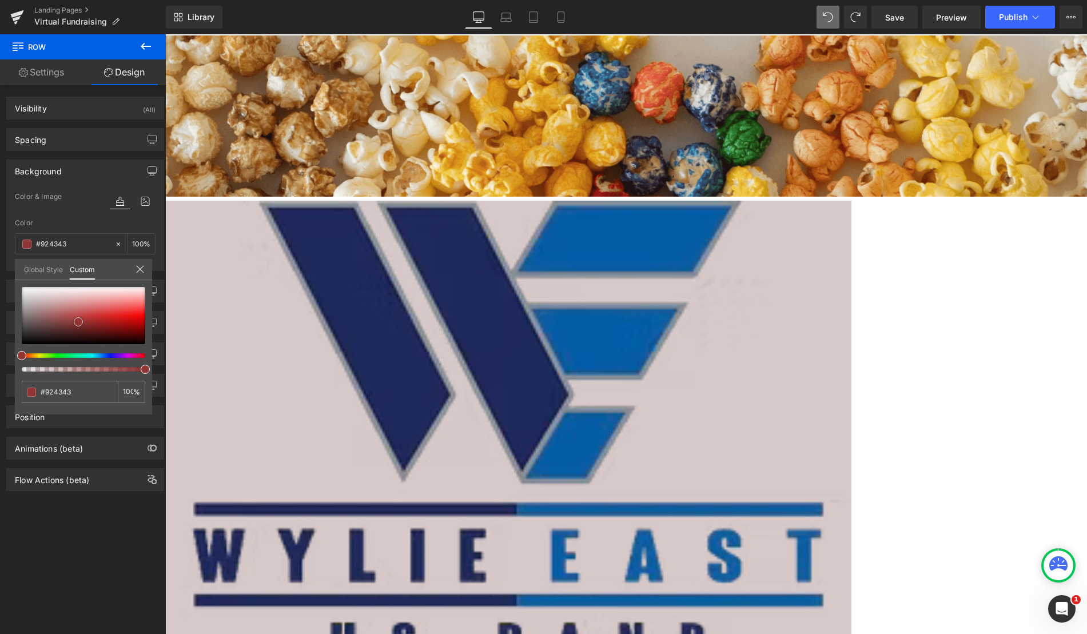
type input "#8e3838"
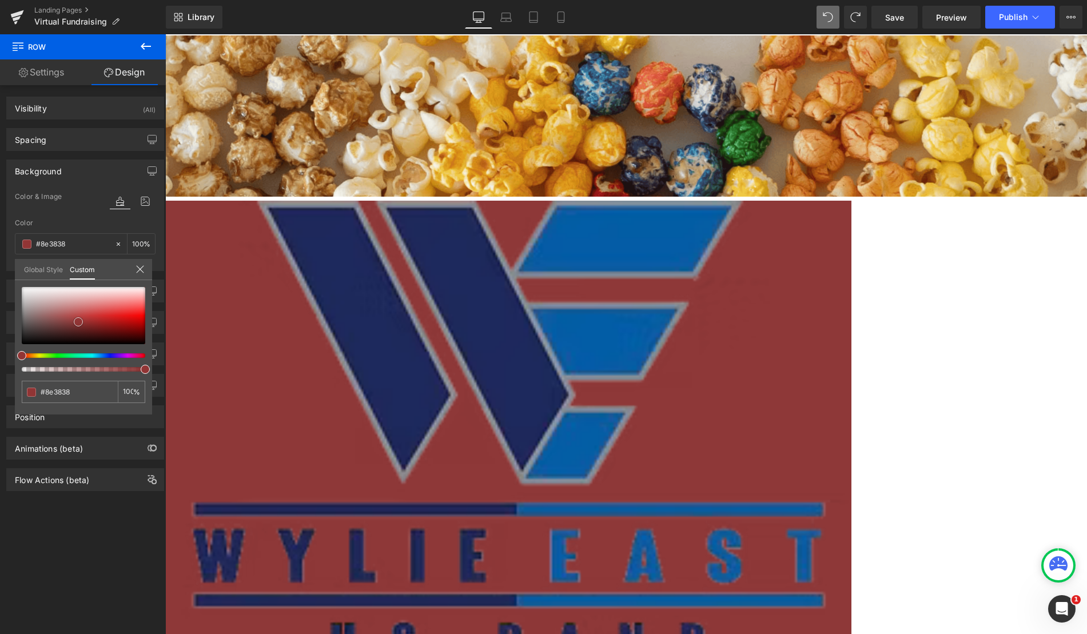
type input "#8e2e2e"
type input "#8d2a2a"
type input "#8d2525"
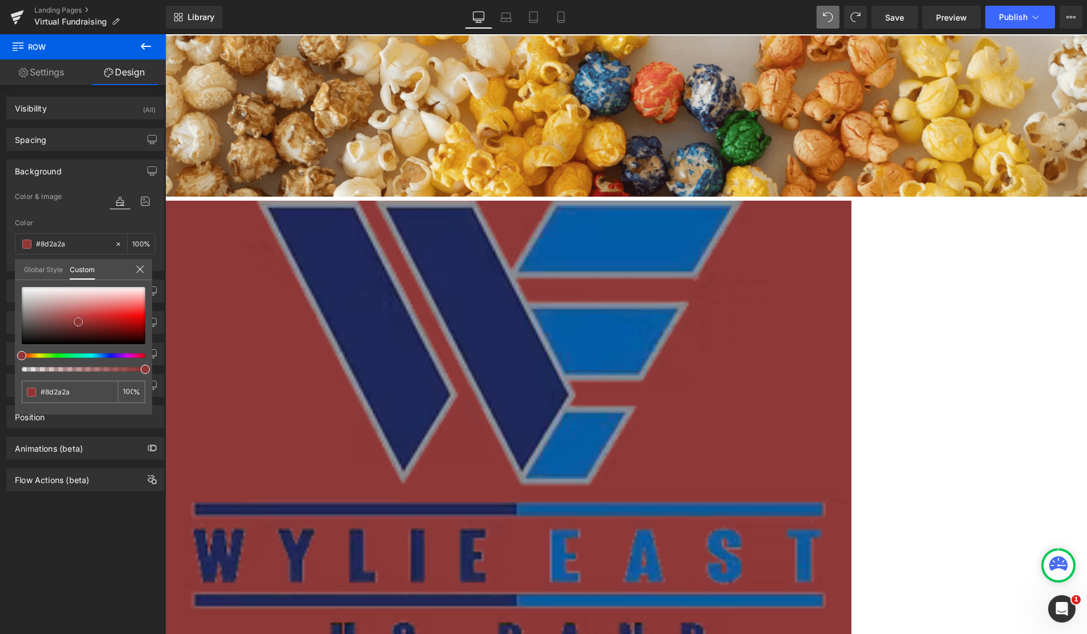
type input "#8d2525"
type input "#922020"
type input "#961b1b"
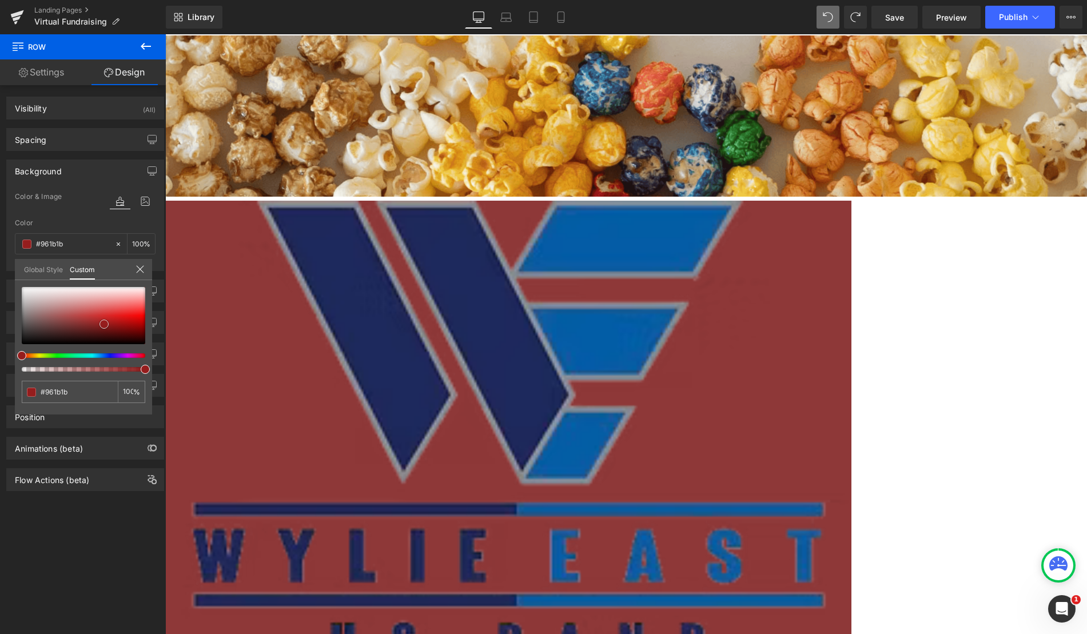
type input "#991818"
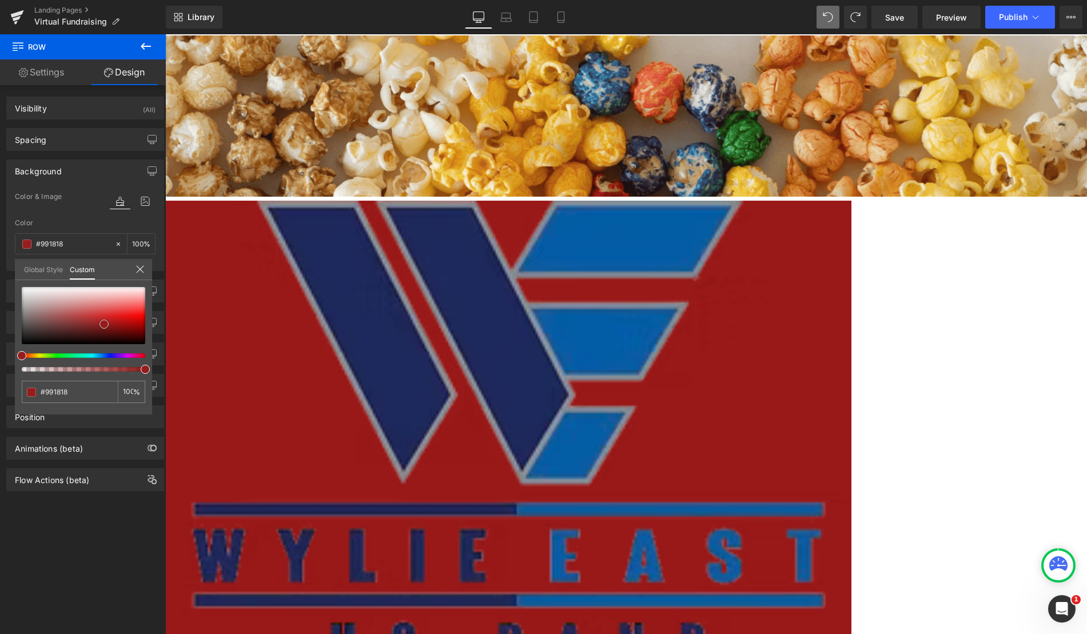
type input "#9a1818"
type input "#a51717"
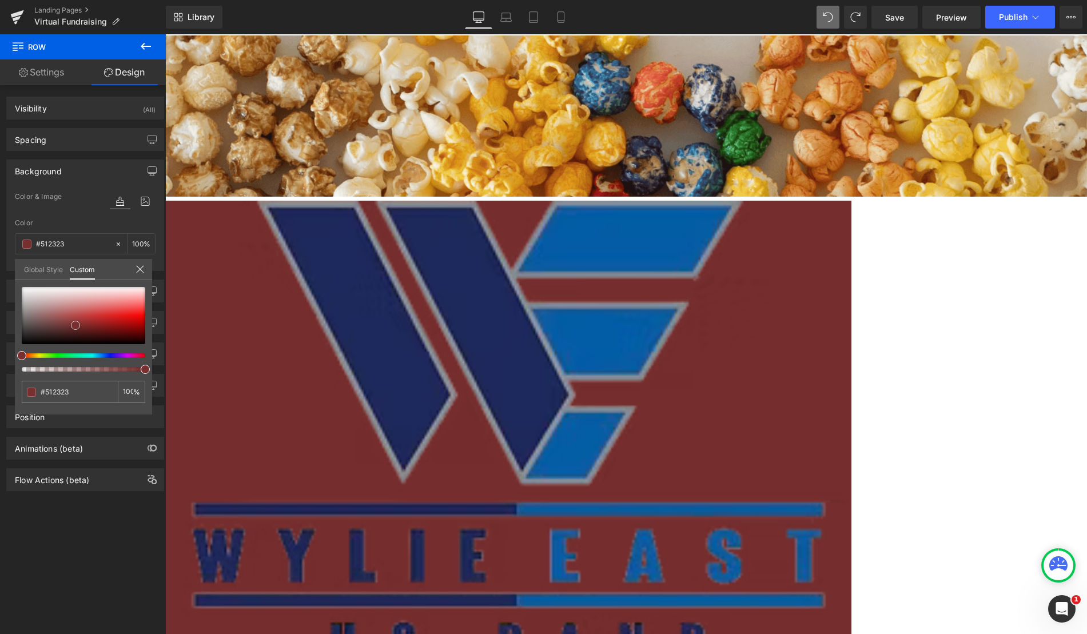
drag, startPoint x: 66, startPoint y: 300, endPoint x: 69, endPoint y: 332, distance: 32.2
click at [69, 332] on div at bounding box center [83, 315] width 123 height 57
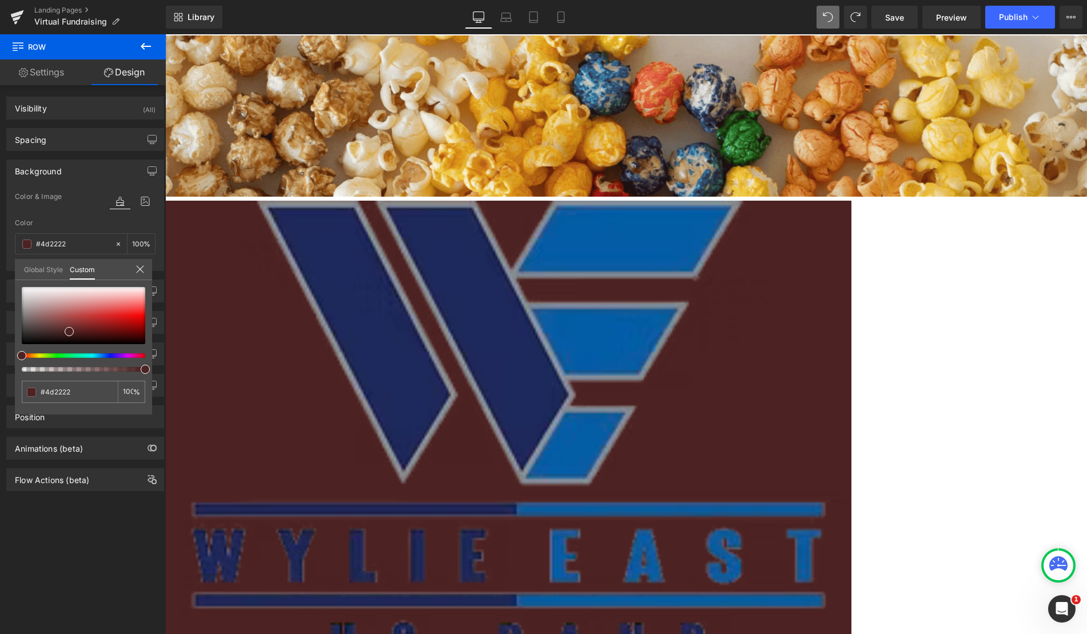
click at [56, 352] on div at bounding box center [83, 329] width 123 height 85
click at [55, 356] on div at bounding box center [78, 355] width 123 height 5
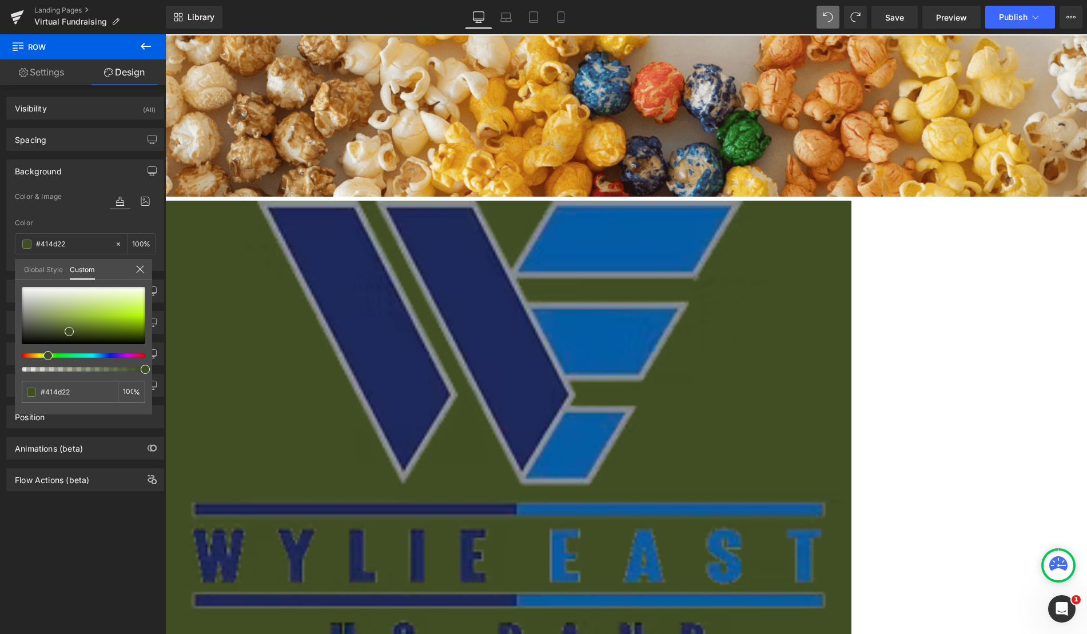
drag, startPoint x: 51, startPoint y: 356, endPoint x: 43, endPoint y: 357, distance: 7.5
click at [43, 357] on div at bounding box center [78, 355] width 123 height 5
click at [43, 357] on span at bounding box center [47, 355] width 9 height 9
click at [41, 355] on div at bounding box center [78, 355] width 123 height 5
click at [49, 355] on span at bounding box center [45, 355] width 9 height 9
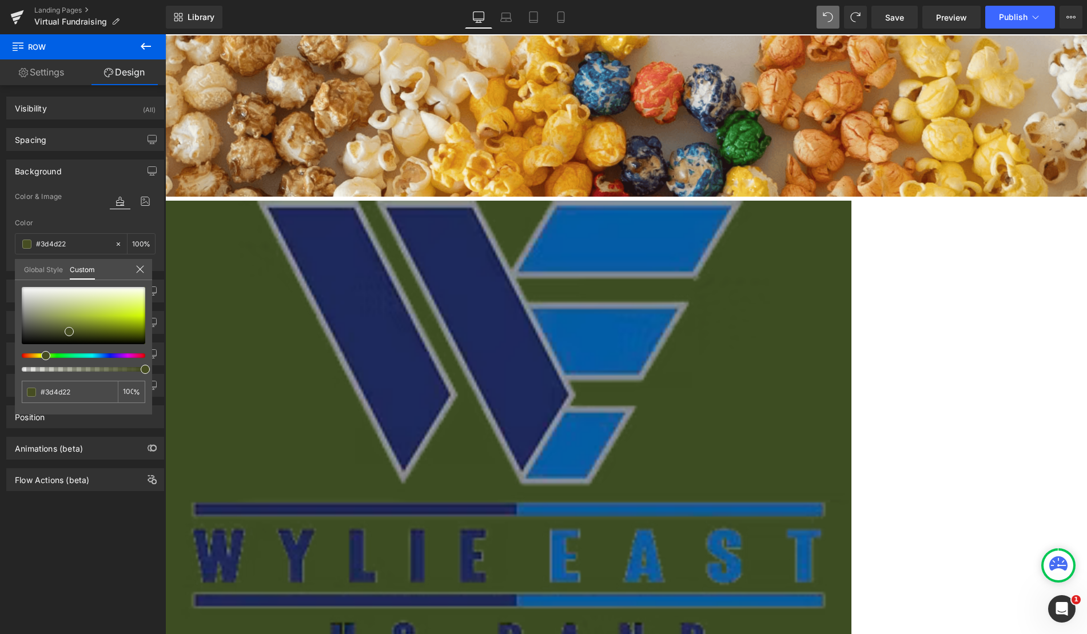
click at [49, 355] on span at bounding box center [45, 355] width 9 height 9
click at [56, 356] on div at bounding box center [78, 355] width 123 height 5
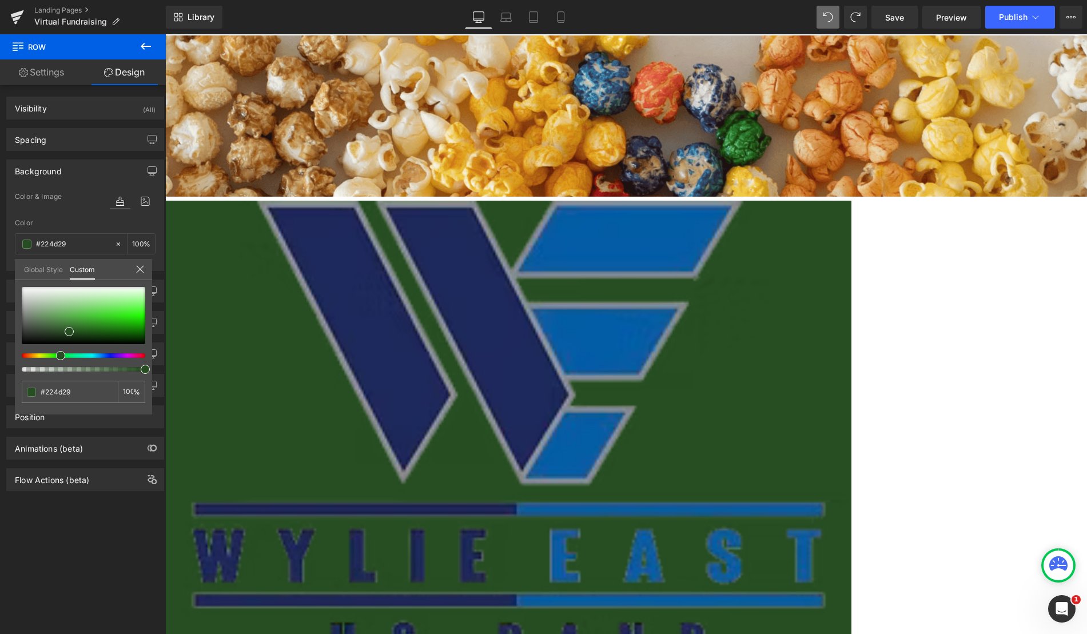
click at [62, 357] on div at bounding box center [78, 355] width 123 height 5
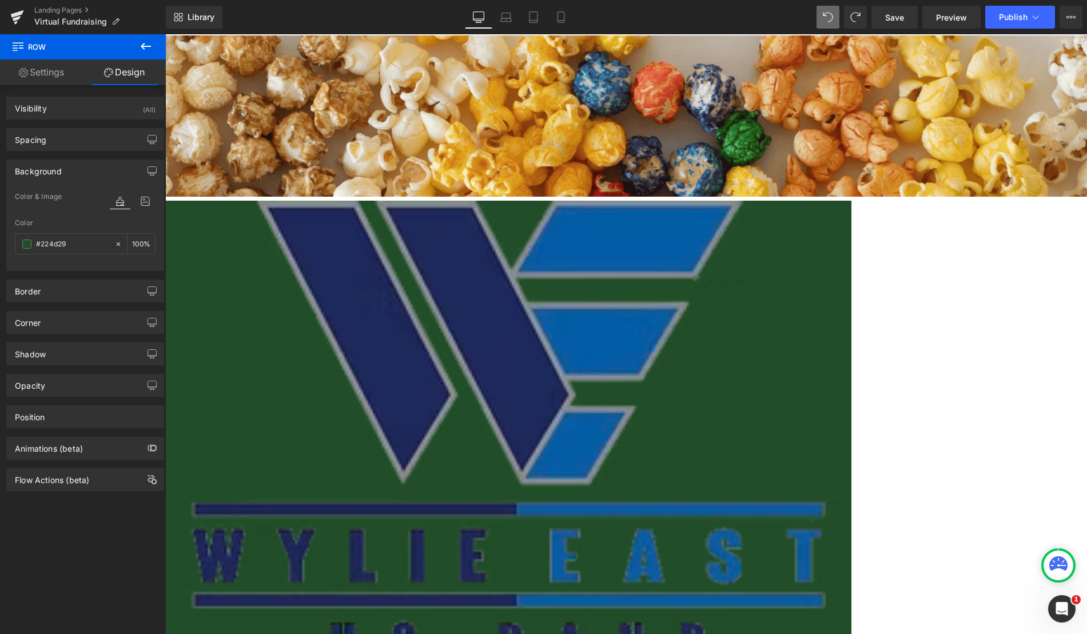
click at [165, 34] on span "Product List" at bounding box center [165, 34] width 0 height 0
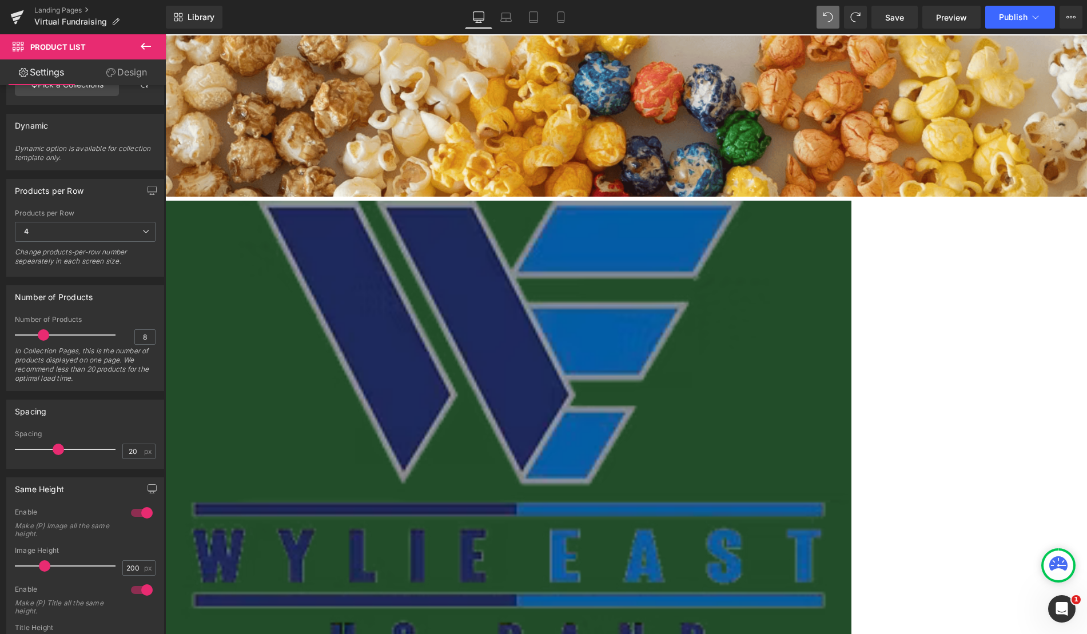
scroll to position [272, 0]
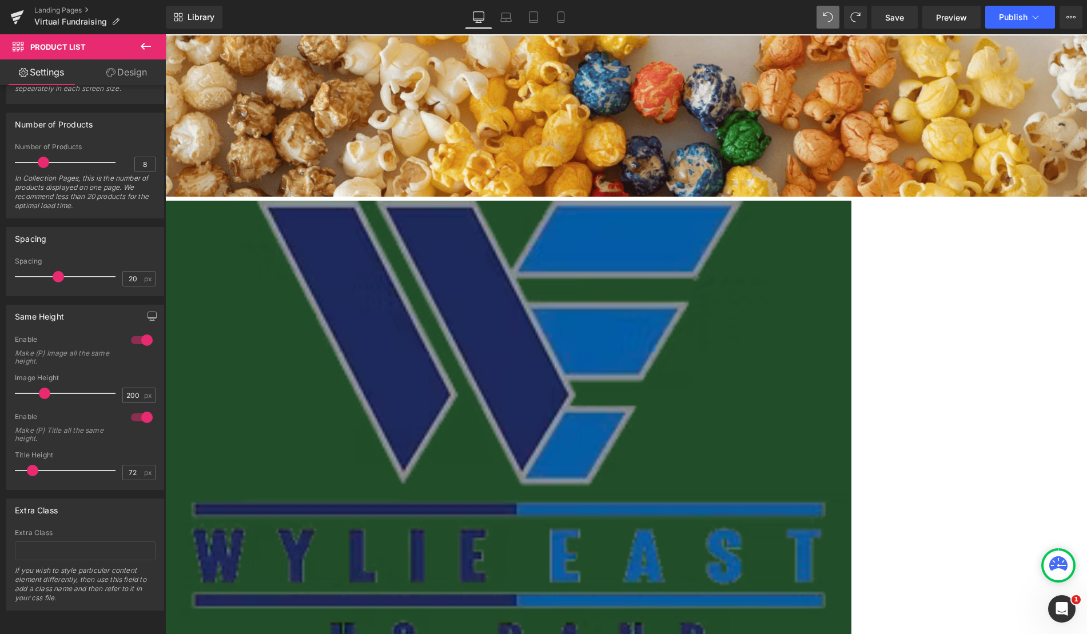
click at [120, 73] on link "Design" at bounding box center [126, 72] width 83 height 26
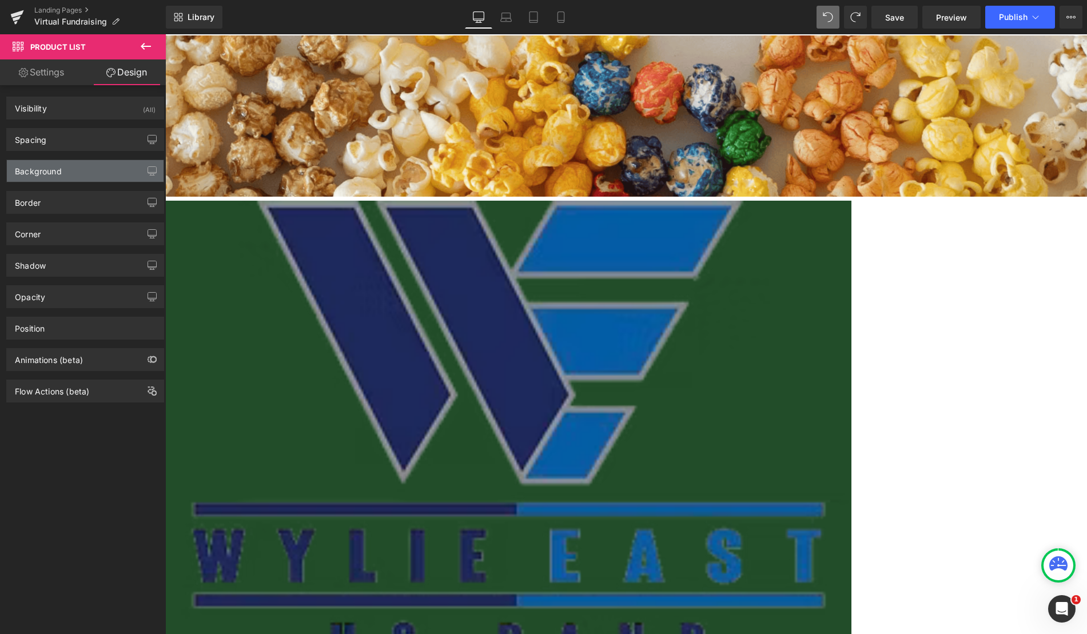
click at [73, 172] on div "Background" at bounding box center [85, 171] width 157 height 22
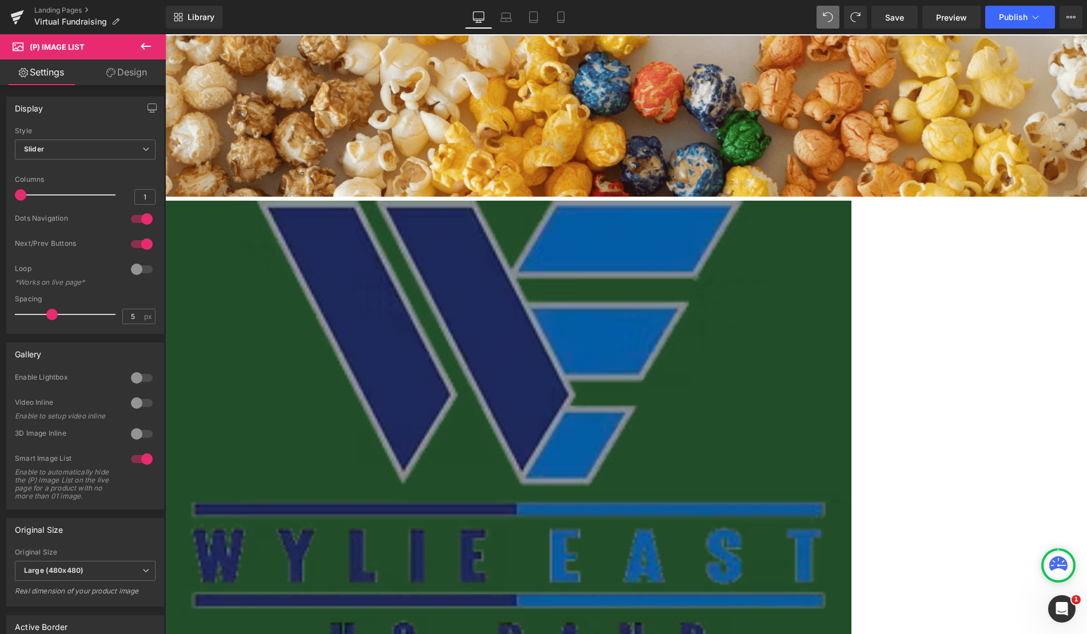
click at [165, 34] on span "(P) Image List" at bounding box center [165, 34] width 0 height 0
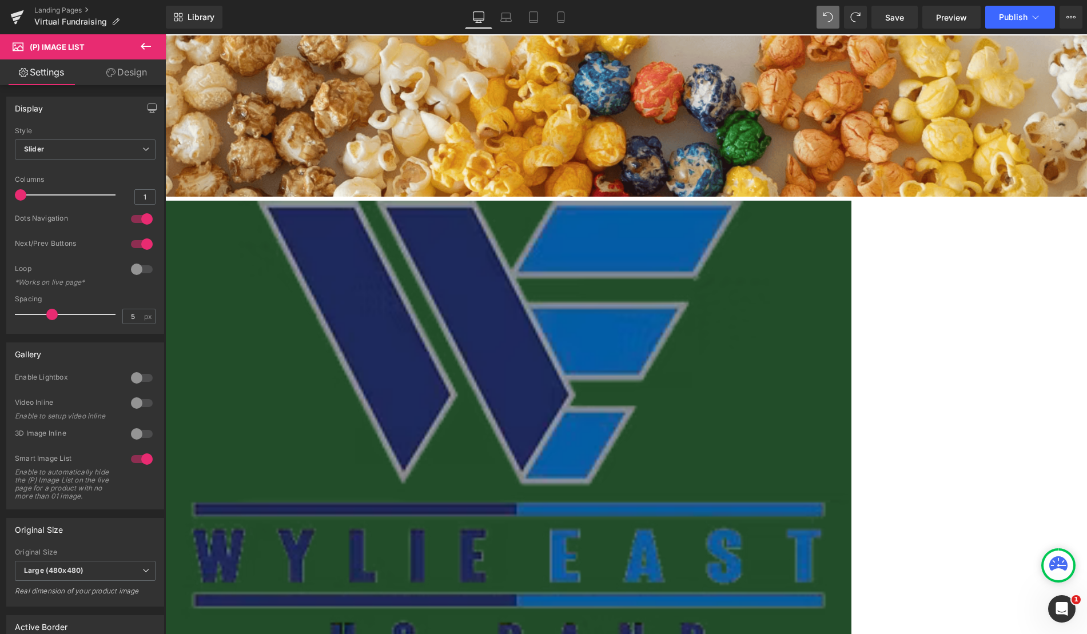
click at [165, 34] on span "(P) Image List" at bounding box center [165, 34] width 0 height 0
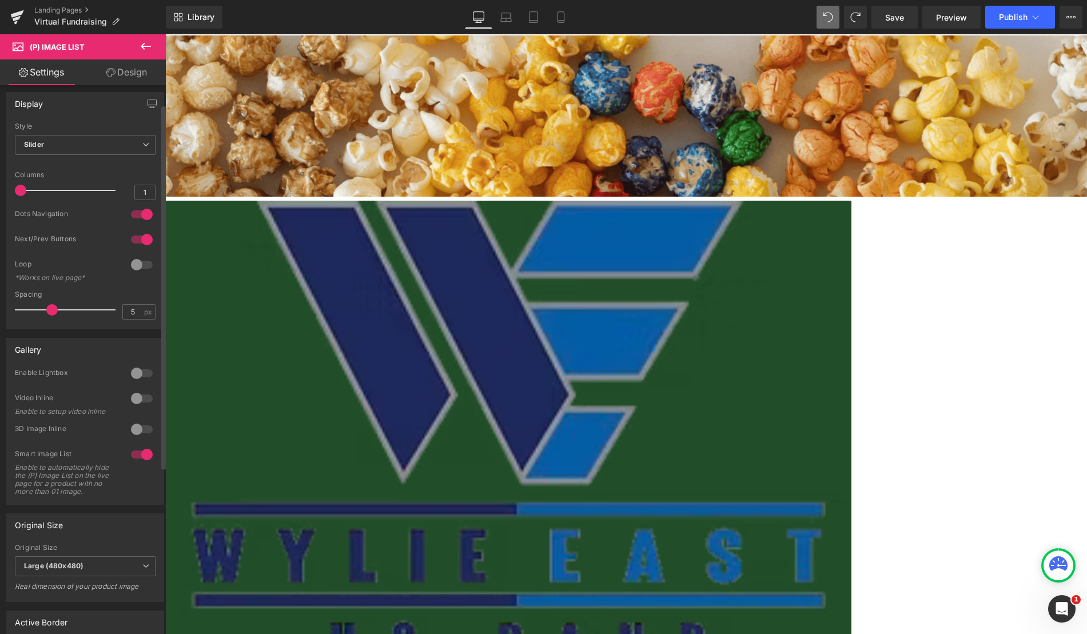
scroll to position [0, 0]
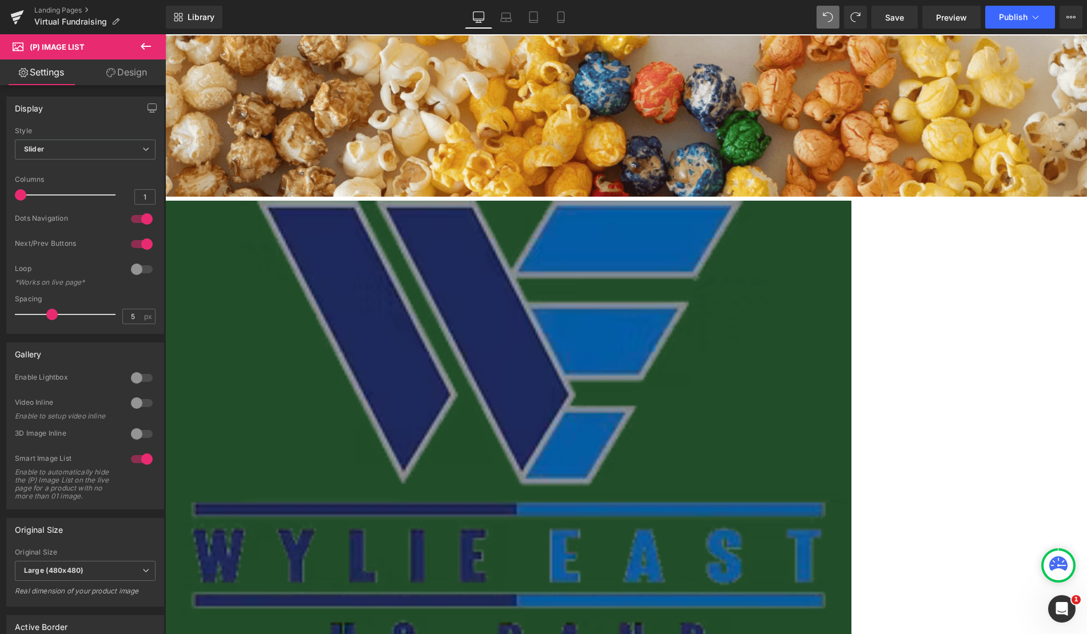
click at [126, 68] on link "Design" at bounding box center [126, 72] width 83 height 26
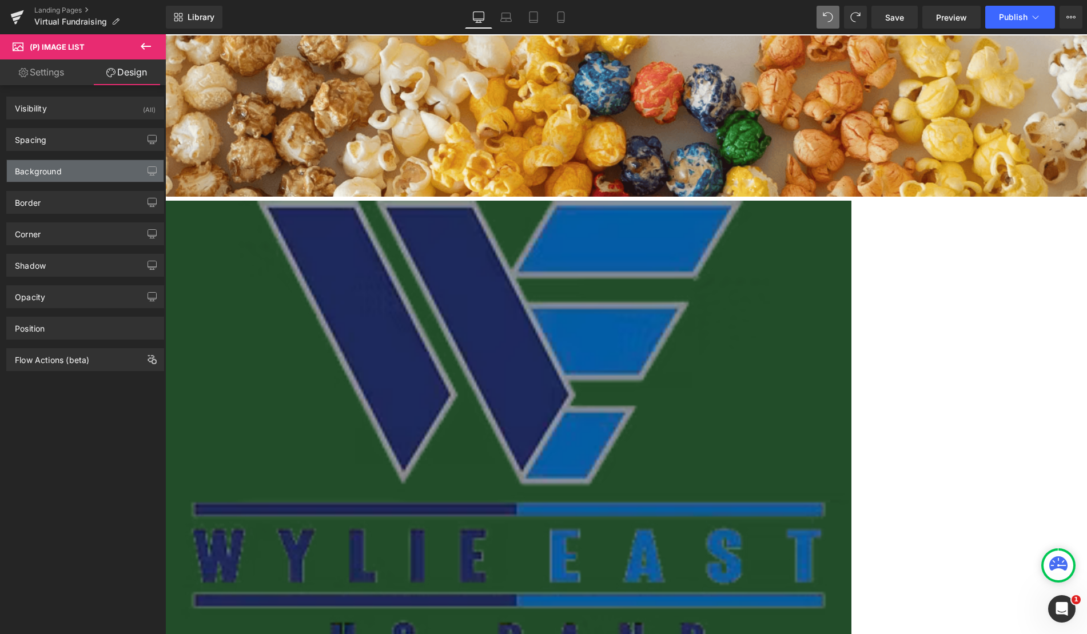
click at [63, 161] on div "Background" at bounding box center [85, 171] width 157 height 22
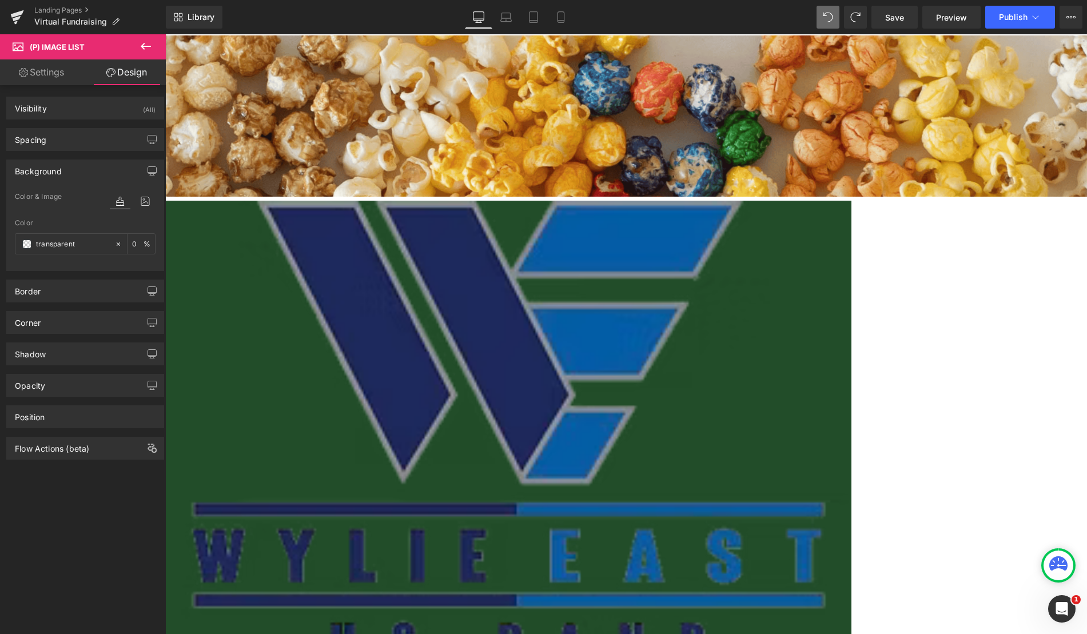
click at [165, 34] on span "(P) Image List" at bounding box center [165, 34] width 0 height 0
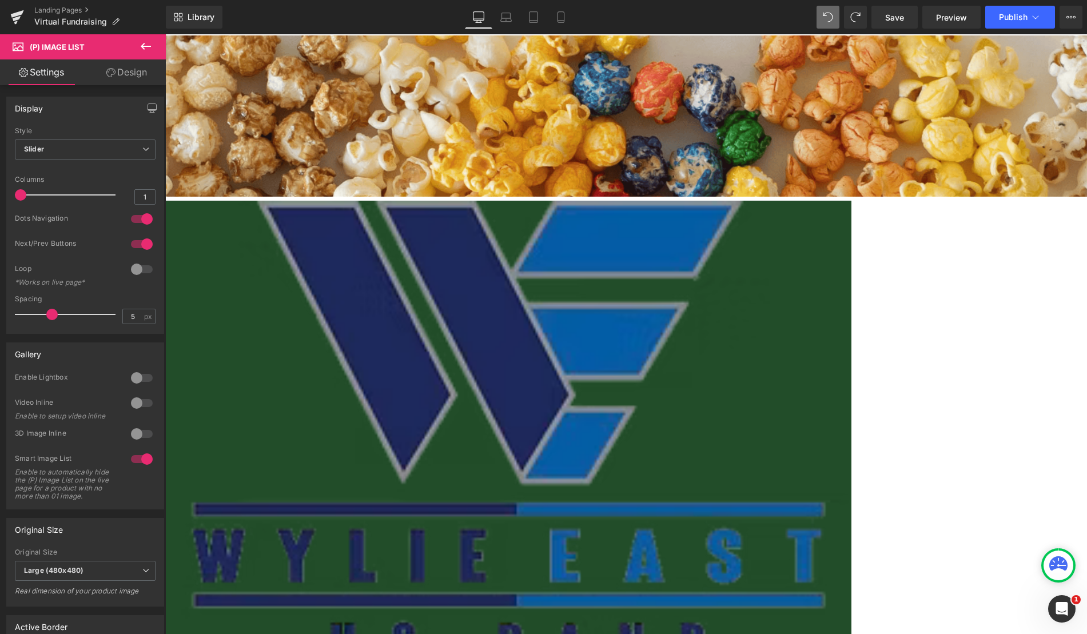
click at [128, 75] on link "Design" at bounding box center [126, 72] width 83 height 26
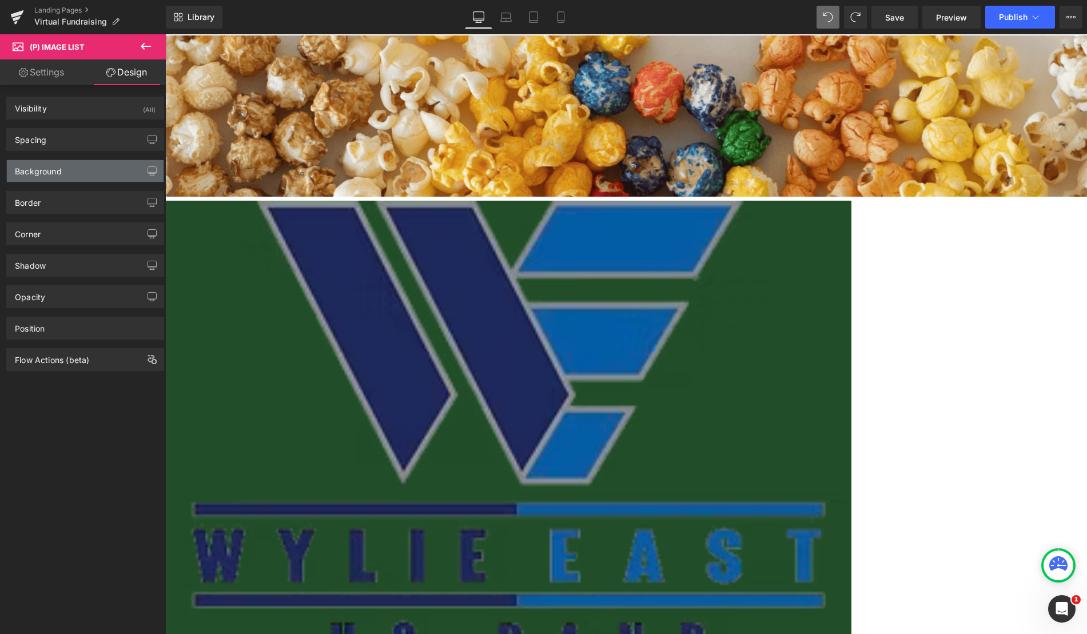
click at [57, 178] on div "Background" at bounding box center [85, 171] width 157 height 22
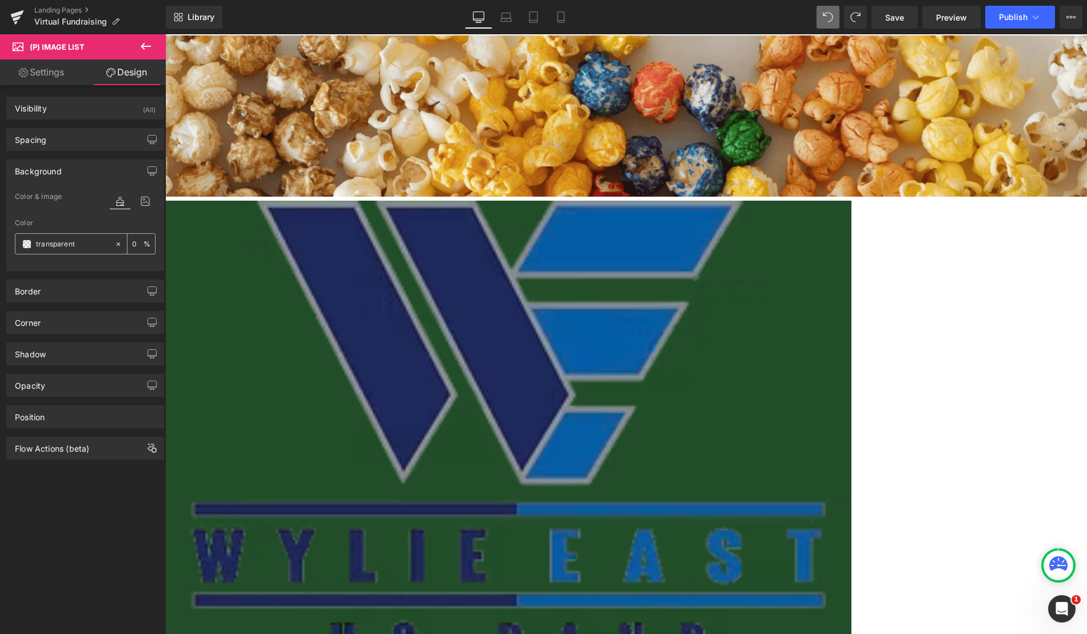
click at [26, 246] on span at bounding box center [26, 244] width 9 height 9
click at [143, 209] on div at bounding box center [133, 212] width 46 height 7
click at [143, 204] on icon at bounding box center [145, 201] width 21 height 15
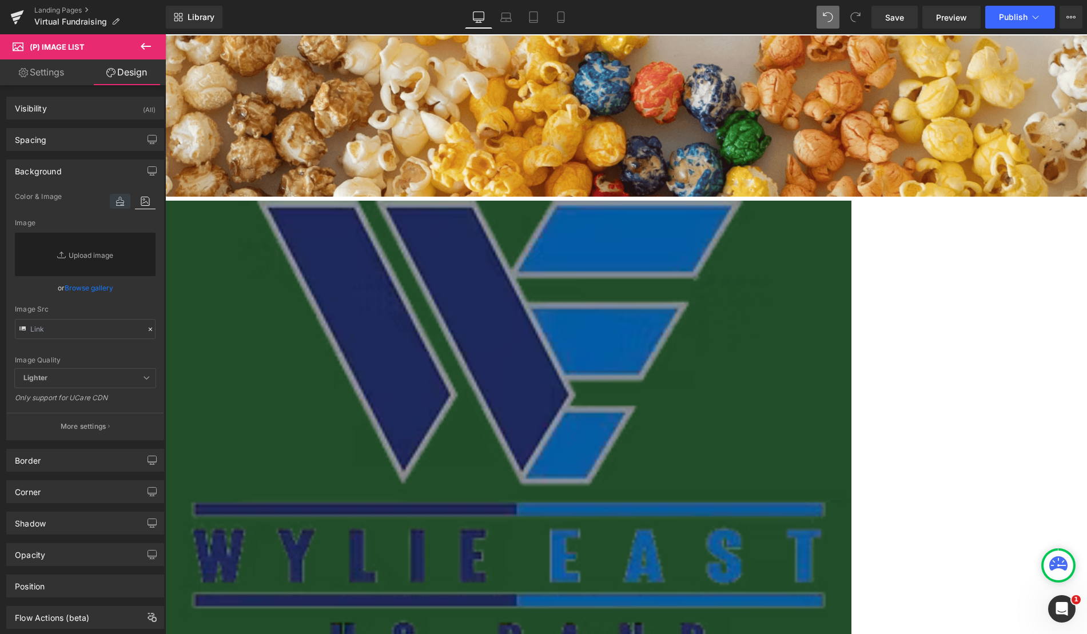
click at [116, 202] on icon at bounding box center [120, 201] width 21 height 15
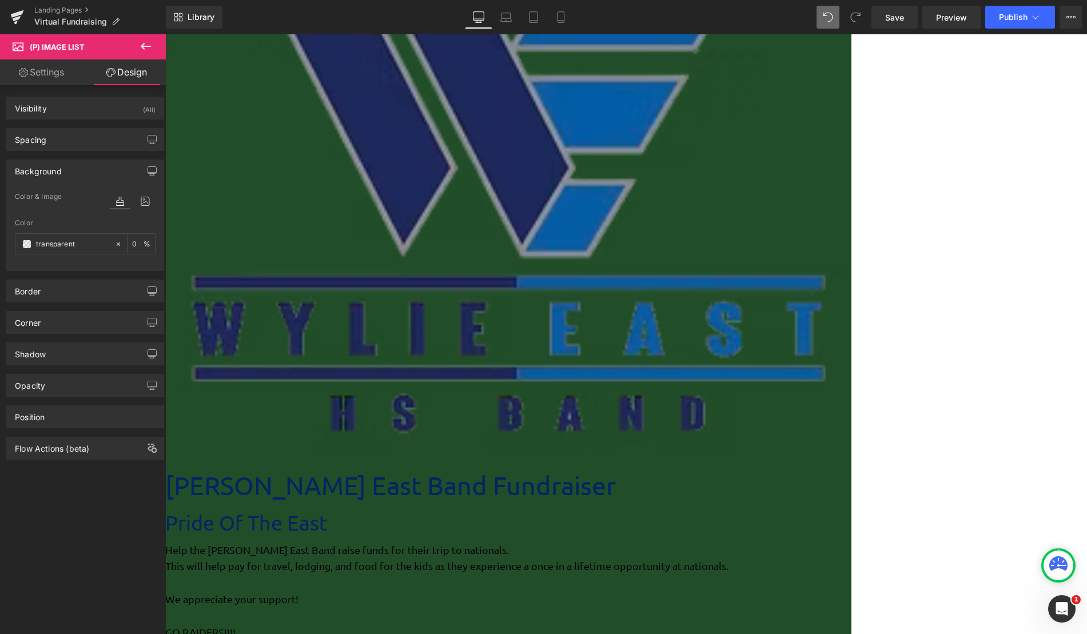
scroll to position [114, 0]
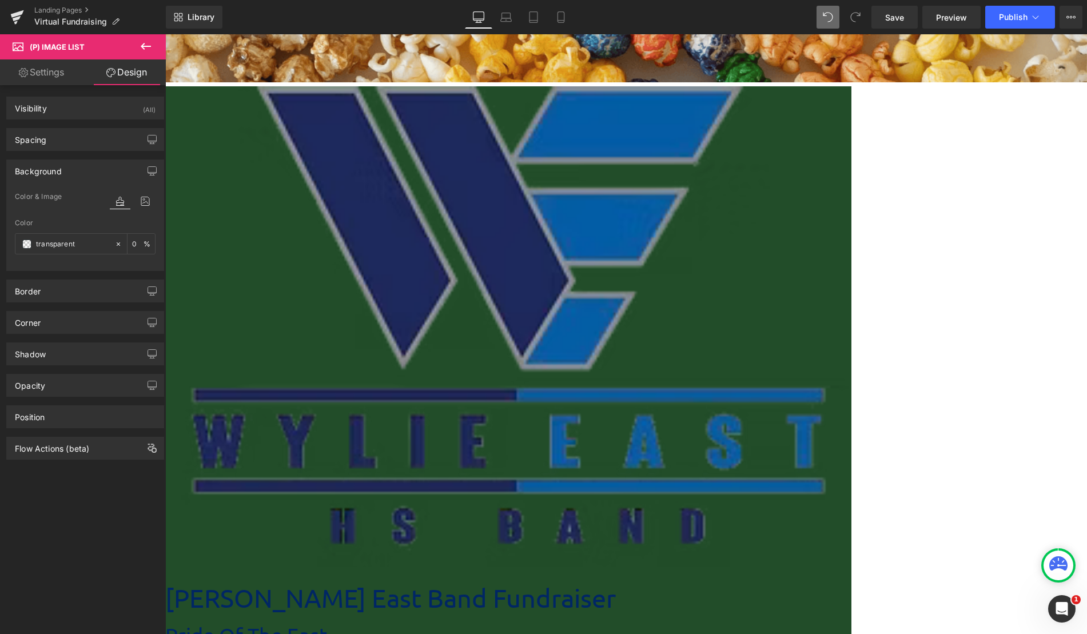
click at [145, 46] on icon at bounding box center [146, 46] width 10 height 7
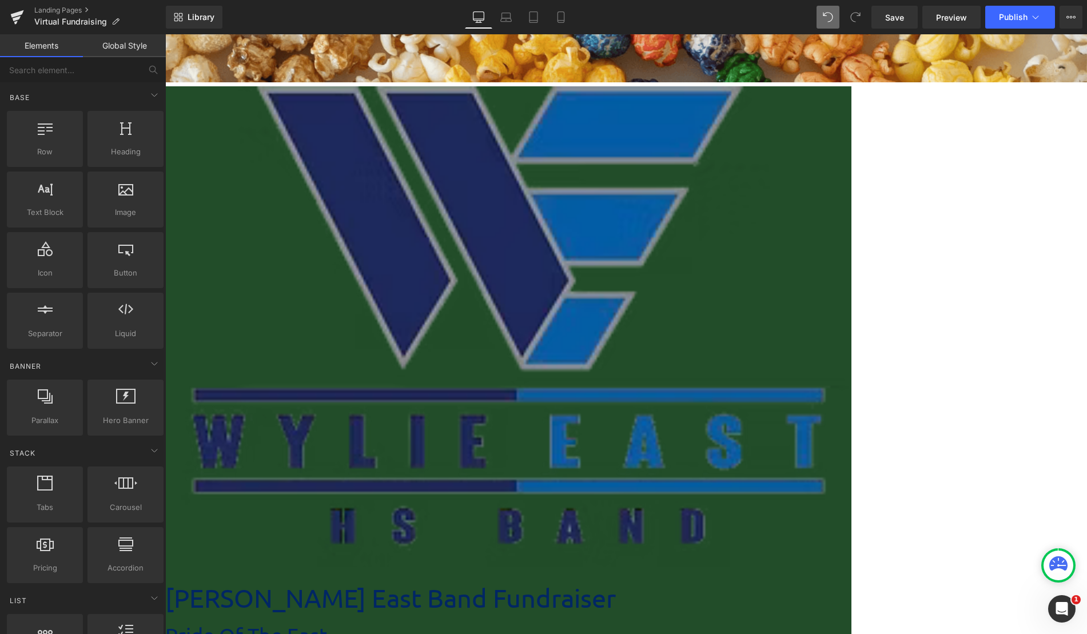
click at [165, 34] on span "Parallax" at bounding box center [165, 34] width 0 height 0
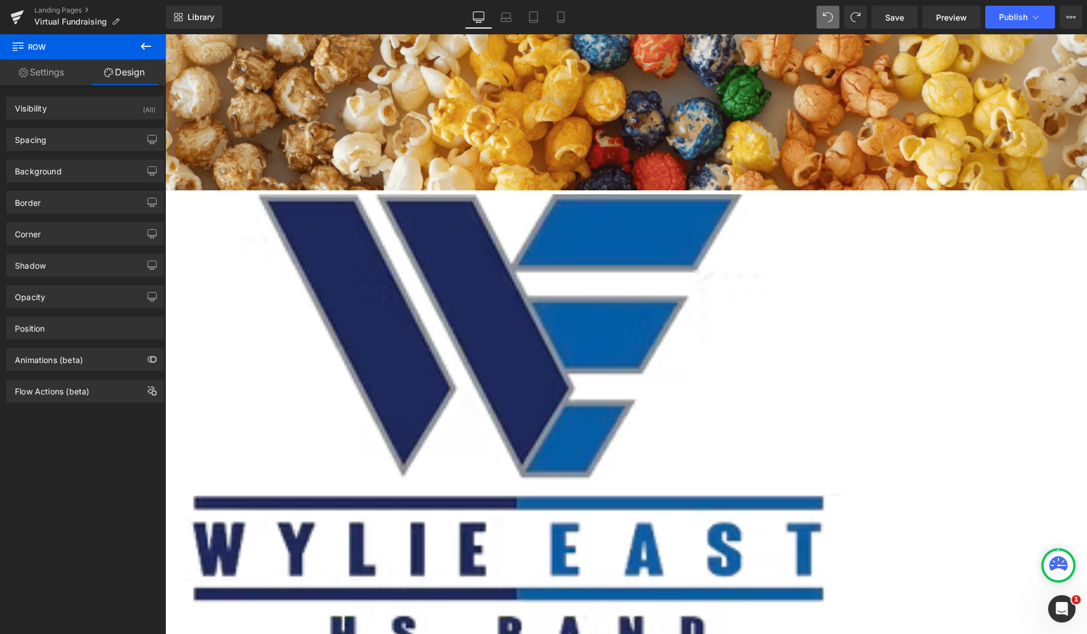
scroll to position [349, 0]
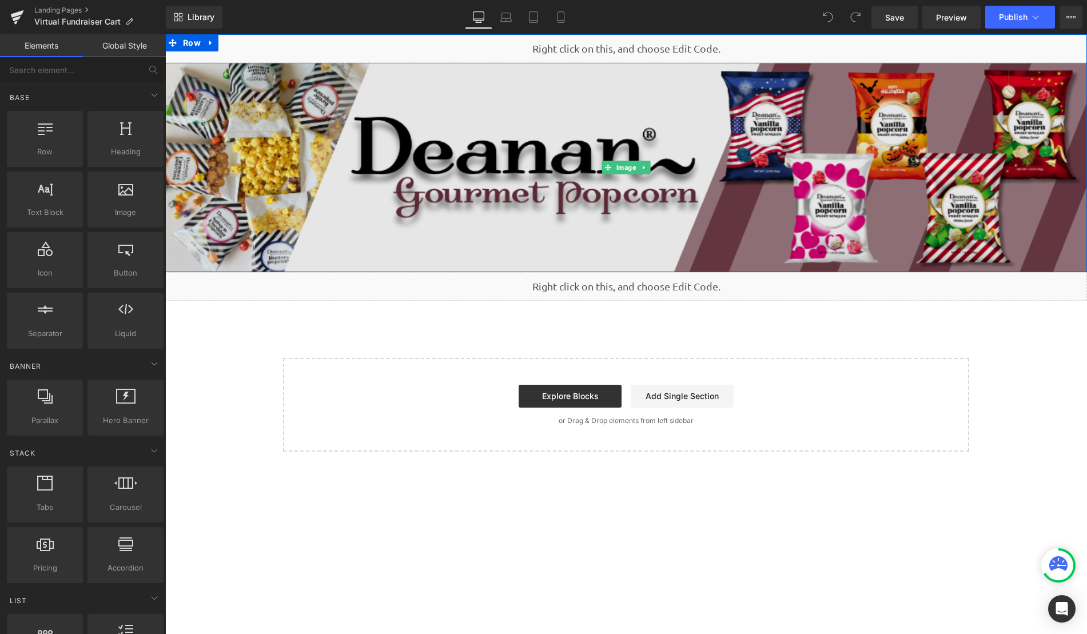
click at [585, 131] on img at bounding box center [626, 167] width 922 height 209
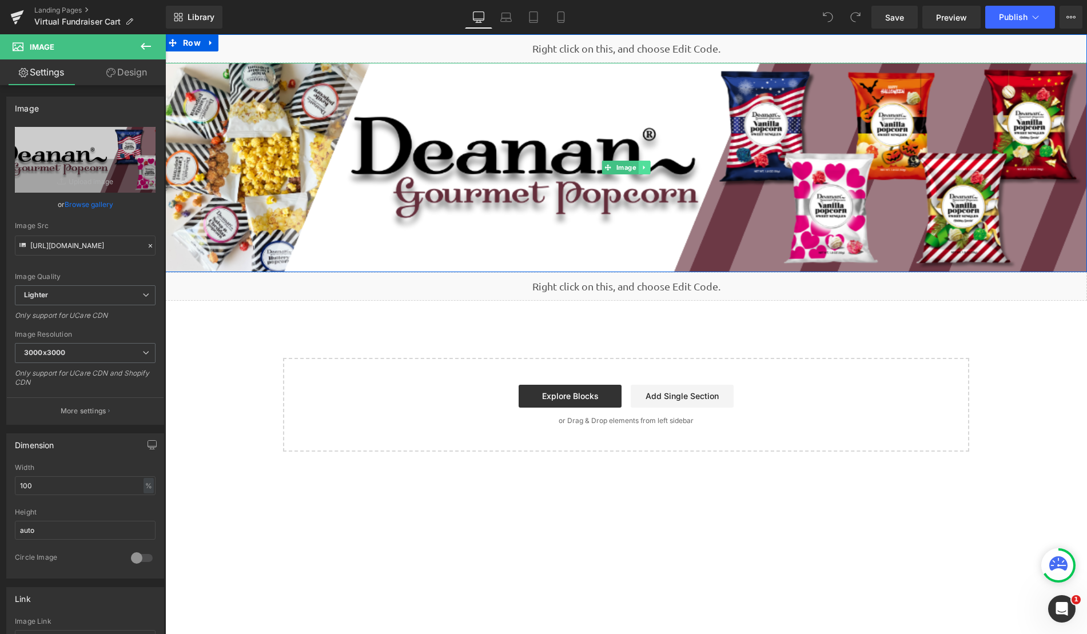
click at [645, 168] on icon at bounding box center [644, 167] width 6 height 7
click at [649, 169] on icon at bounding box center [650, 167] width 6 height 6
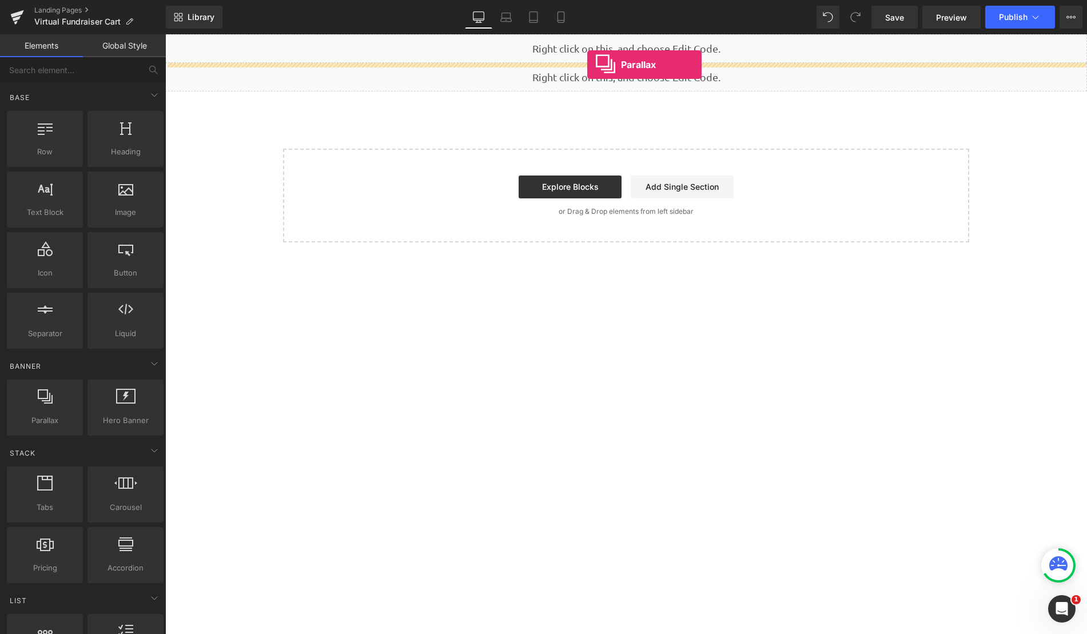
drag, startPoint x: 216, startPoint y: 455, endPoint x: 587, endPoint y: 65, distance: 539.1
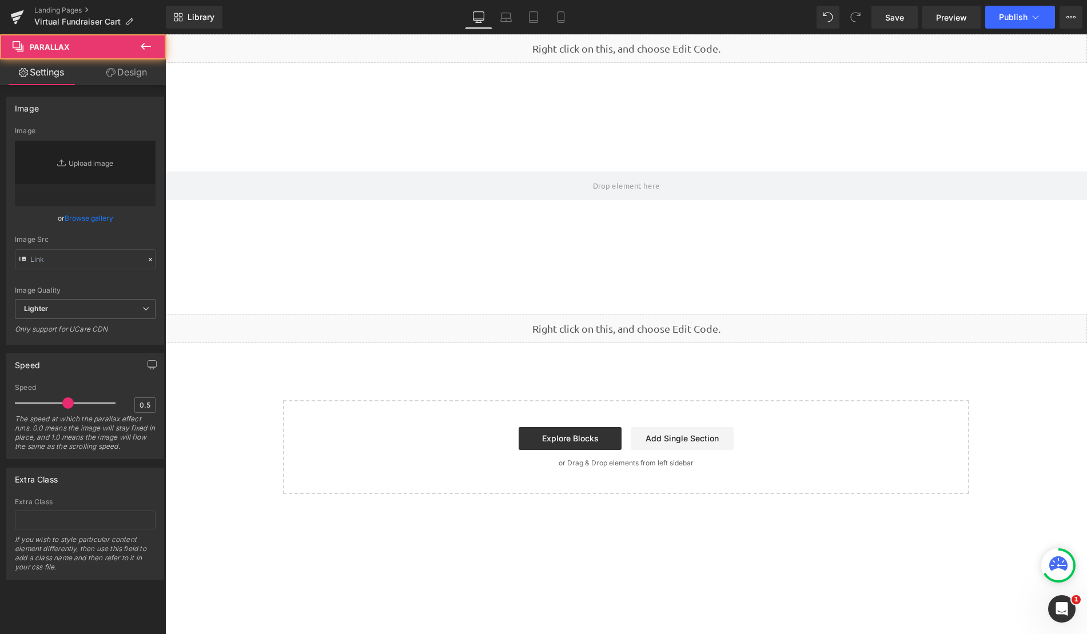
type input "https://cdn.shopify.com/s/files/1/0657/0813/files/slide-girl_2048x.jpg"
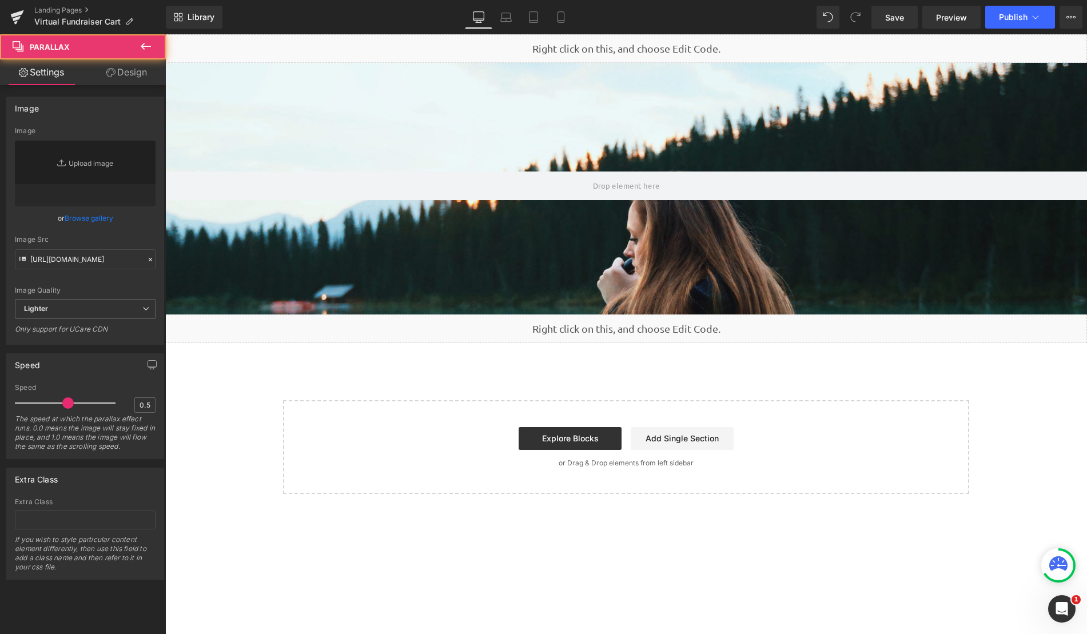
scroll to position [600, 922]
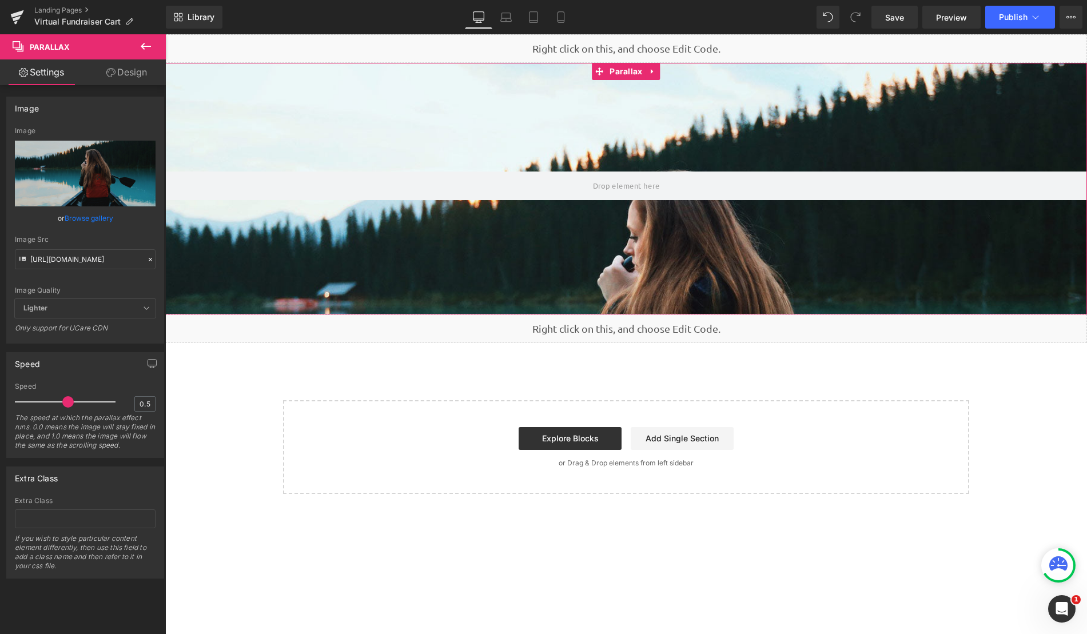
click at [147, 256] on icon at bounding box center [150, 260] width 8 height 8
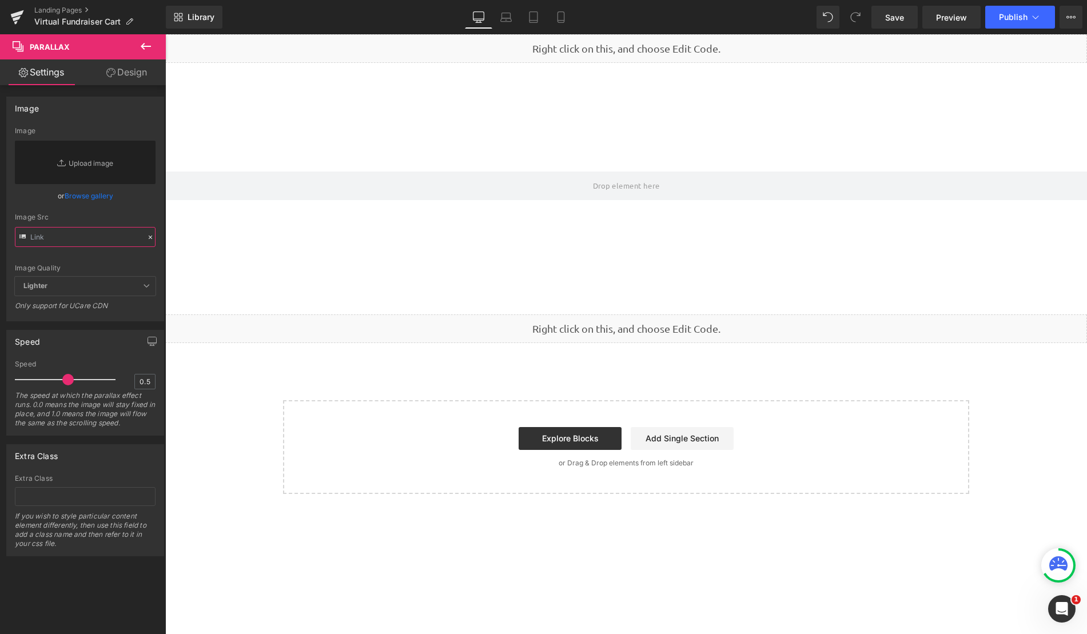
click at [84, 240] on input "text" at bounding box center [85, 237] width 141 height 20
paste input "https://cdn.shopify.com/s/files/1/0320/2619/8061/files/Blue_Vibrant_an_White_Mo…"
type input "https://cdn.shopify.com/s/files/1/0320/2619/8061/files/Blue_Vibrant_an_White_Mo…"
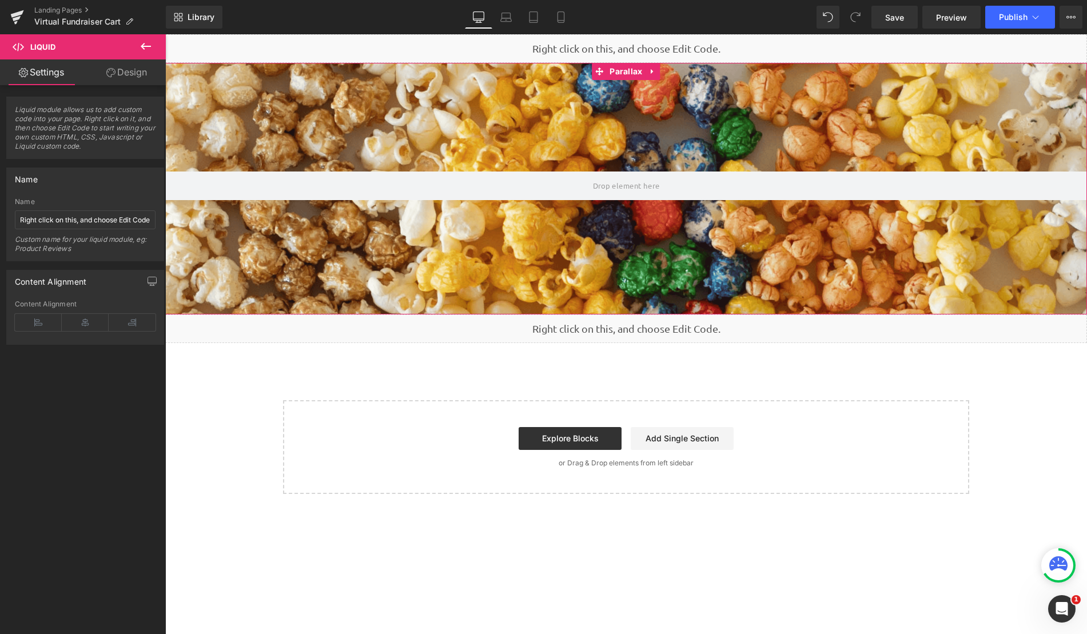
drag, startPoint x: 563, startPoint y: 316, endPoint x: 559, endPoint y: 212, distance: 104.1
click at [559, 212] on div "Liquid Row Parallax Liquid Select your layout" at bounding box center [626, 264] width 922 height 460
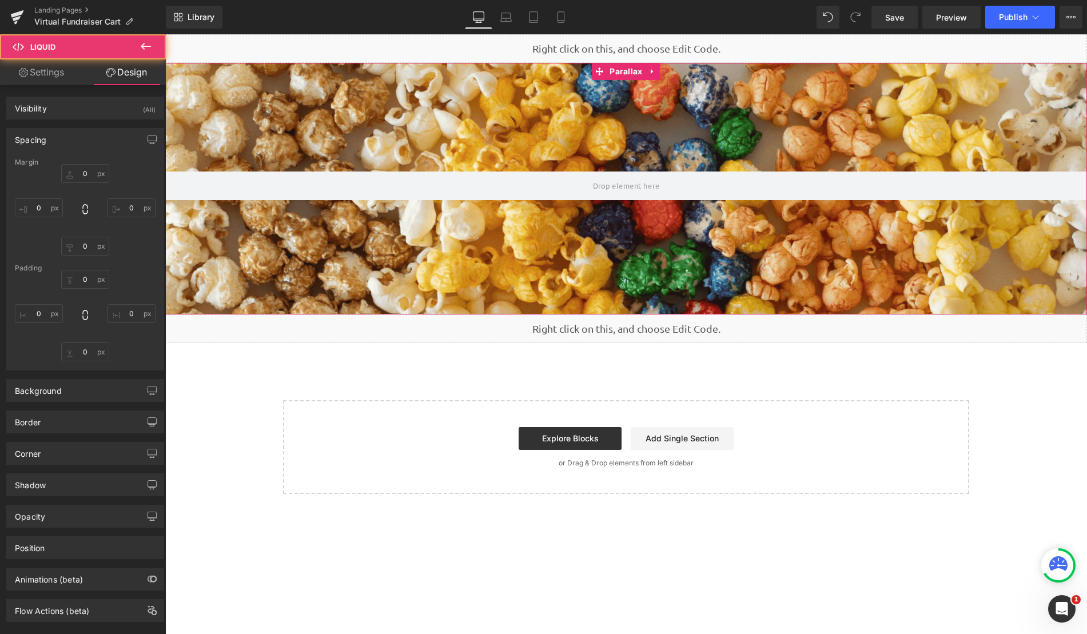
type input "0"
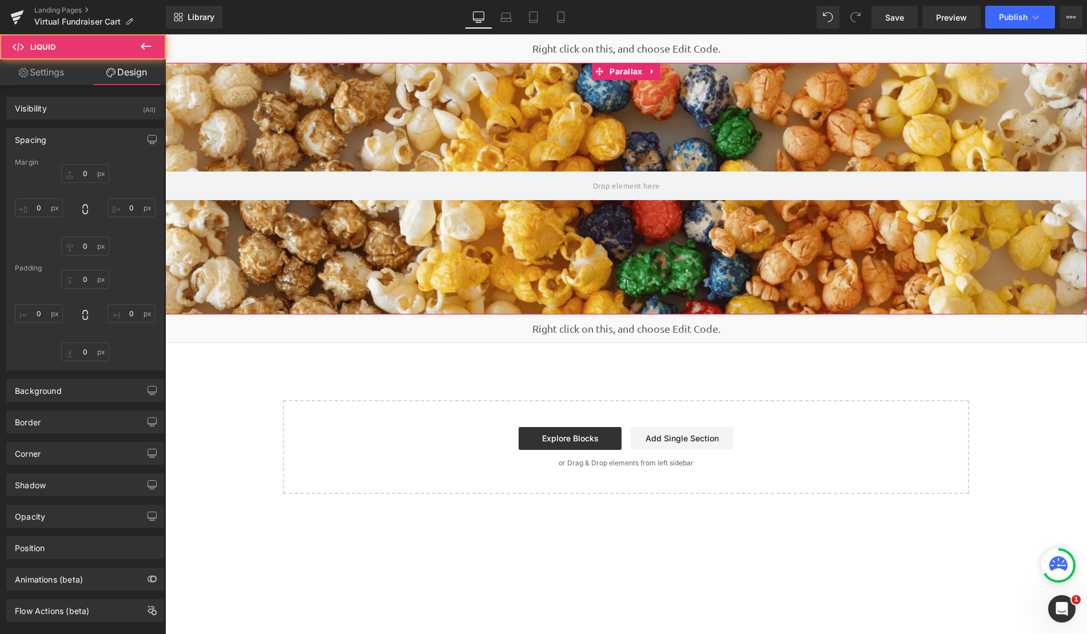
type input "0"
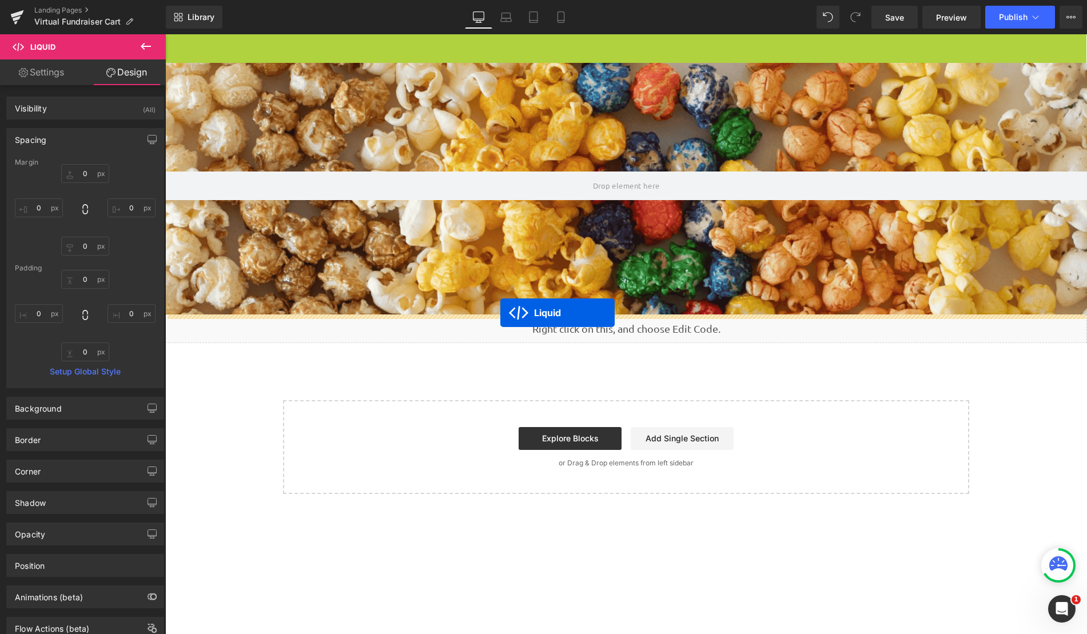
drag, startPoint x: 596, startPoint y: 45, endPoint x: 500, endPoint y: 313, distance: 284.8
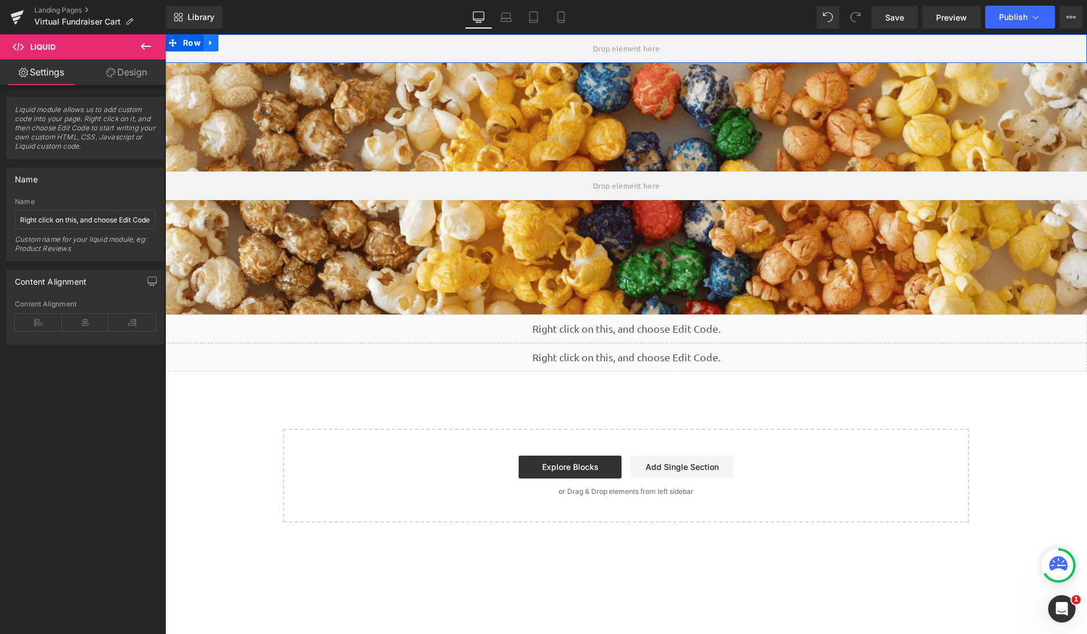
click at [209, 45] on icon at bounding box center [210, 43] width 2 height 5
click at [238, 42] on icon at bounding box center [241, 43] width 8 height 8
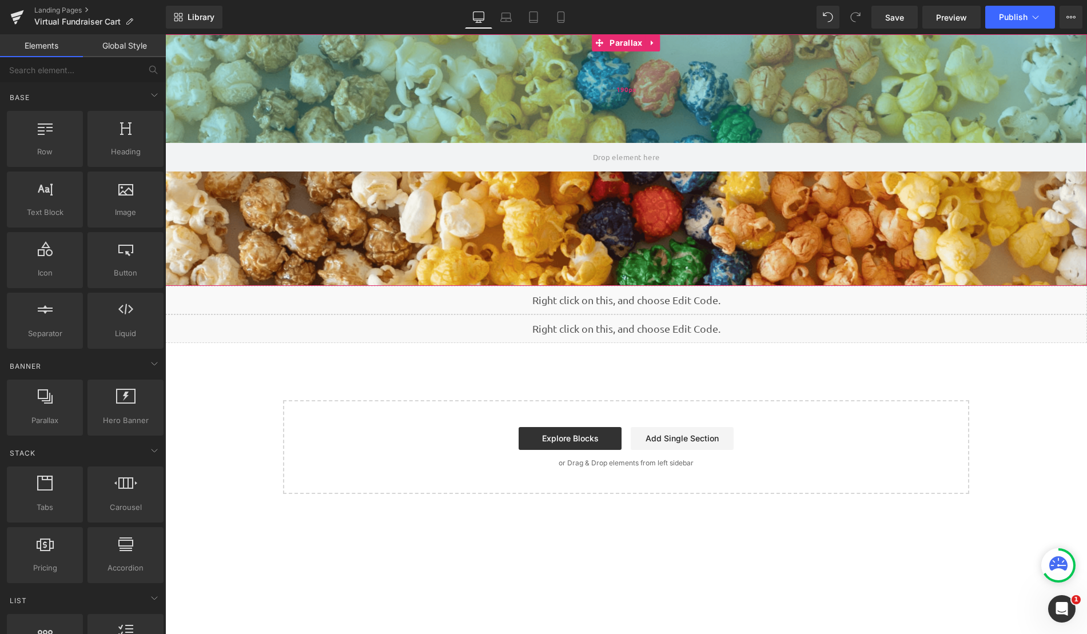
scroll to position [600, 922]
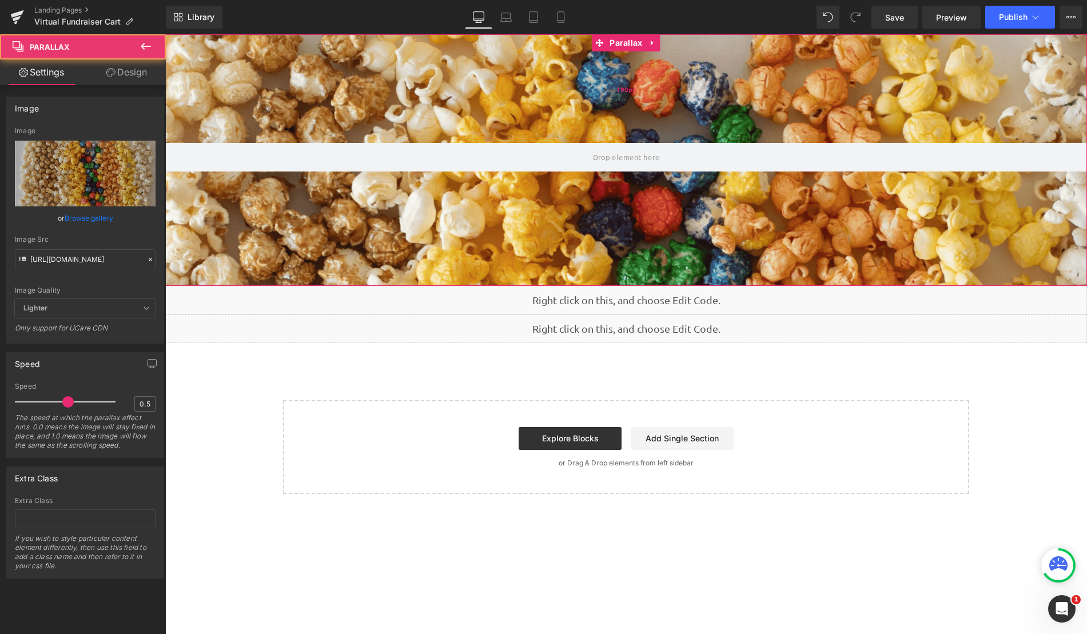
click at [510, 128] on div "190px" at bounding box center [626, 88] width 922 height 109
click at [481, 268] on div at bounding box center [626, 334] width 922 height 600
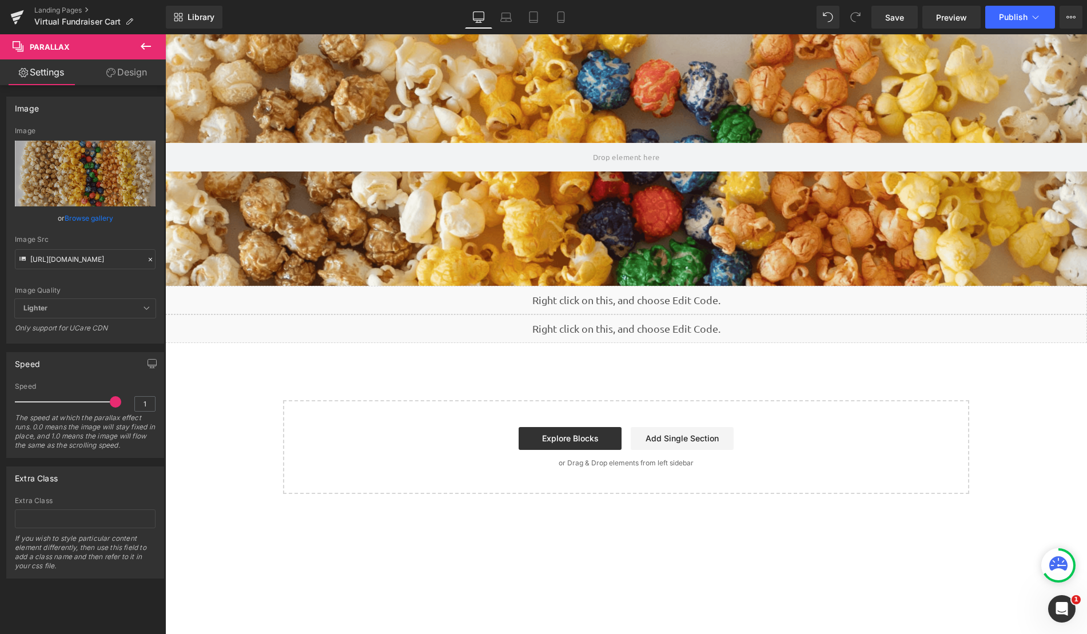
drag, startPoint x: 74, startPoint y: 400, endPoint x: 115, endPoint y: 400, distance: 41.2
click at [115, 400] on div at bounding box center [68, 401] width 95 height 23
drag, startPoint x: 105, startPoint y: 402, endPoint x: 80, endPoint y: 403, distance: 25.2
click at [81, 403] on span at bounding box center [86, 401] width 11 height 11
click at [467, 204] on div at bounding box center [626, 334] width 922 height 600
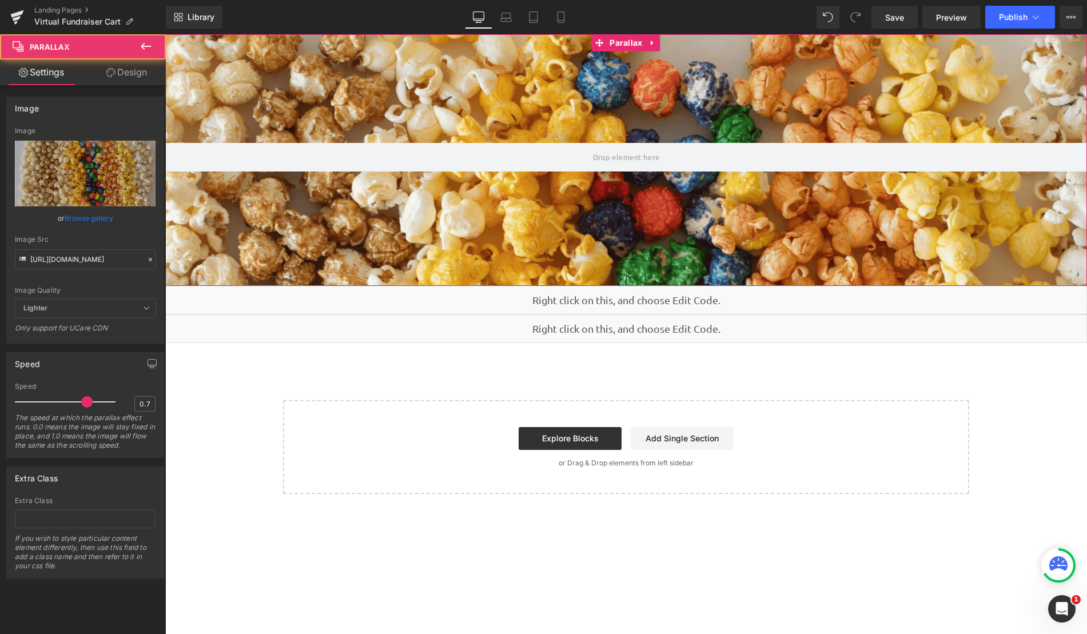
click at [343, 236] on div at bounding box center [626, 334] width 922 height 600
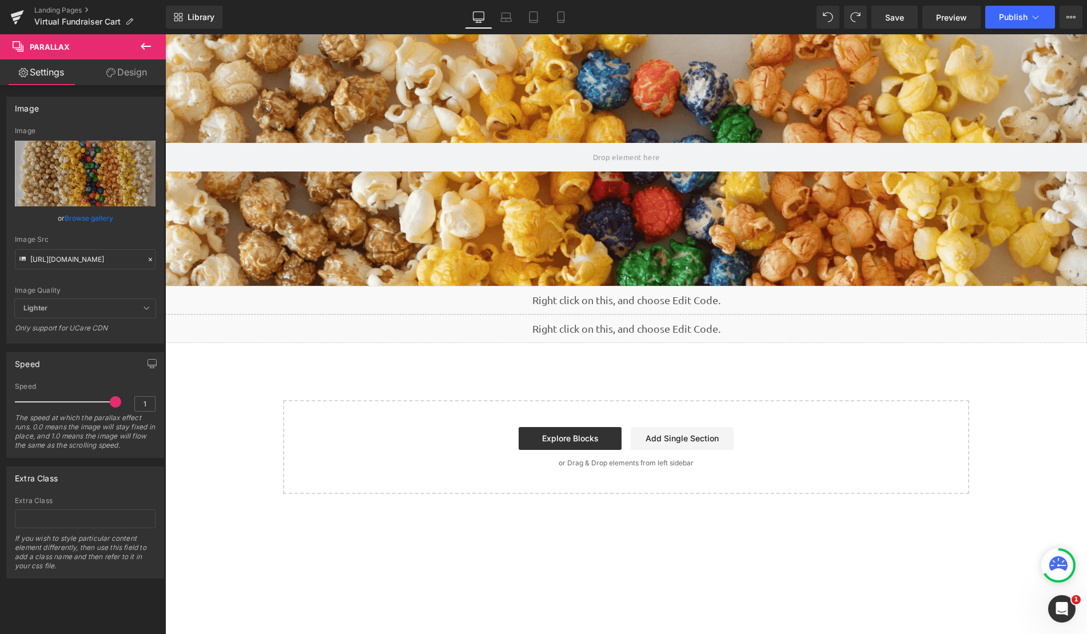
type input "0.5"
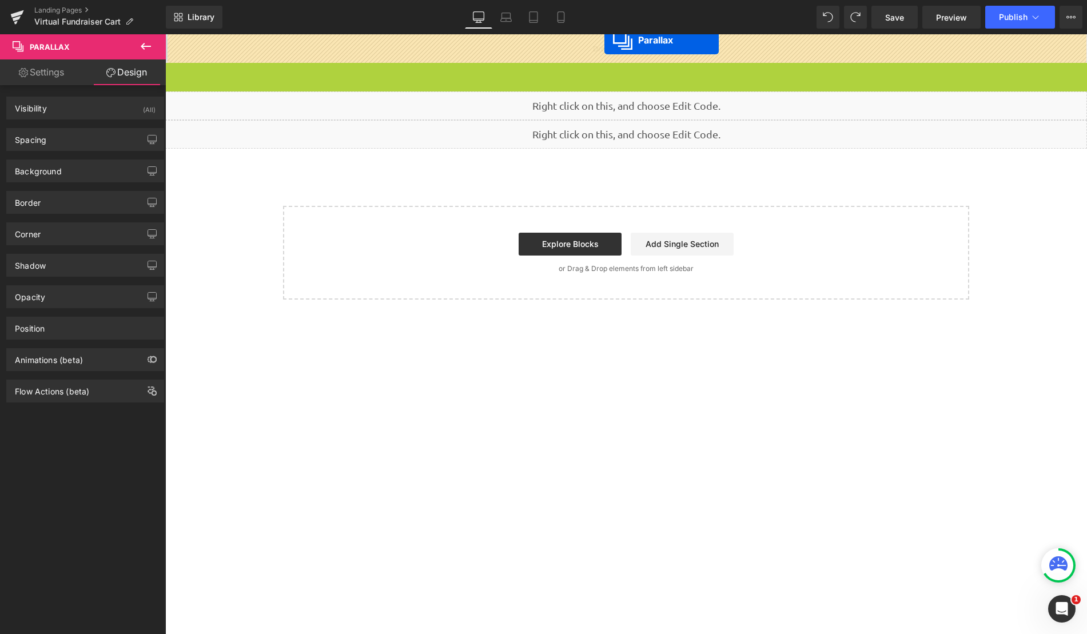
drag, startPoint x: 598, startPoint y: 75, endPoint x: 604, endPoint y: 40, distance: 36.0
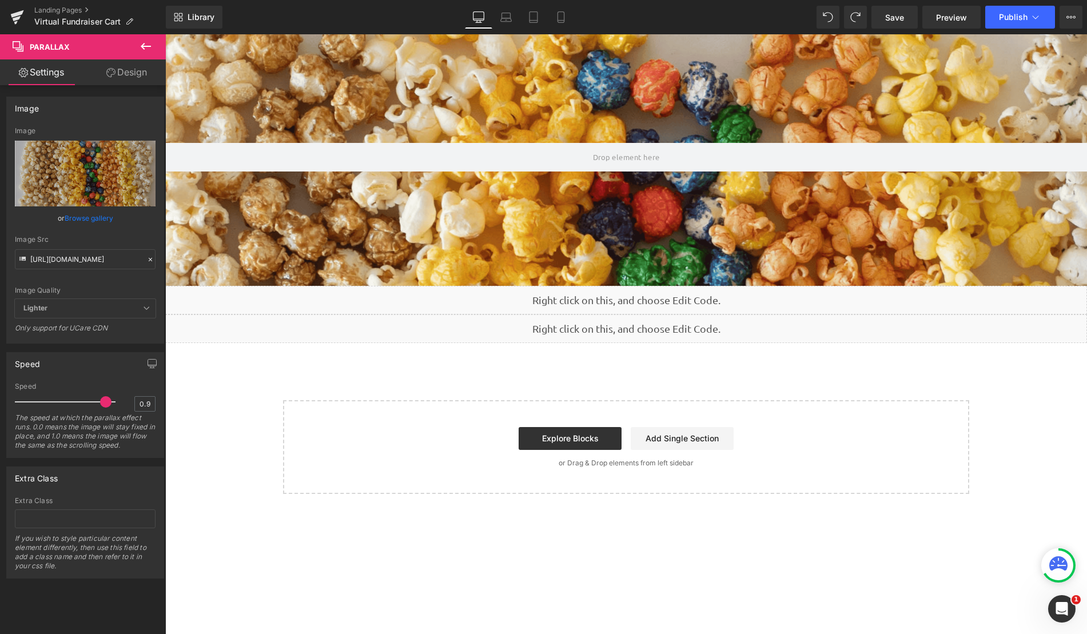
type input "1"
drag, startPoint x: 67, startPoint y: 404, endPoint x: 123, endPoint y: 402, distance: 55.5
click at [123, 402] on div "Speed 1 The speed at which the parallax effect runs. 0.0 means the image will s…" at bounding box center [85, 419] width 141 height 75
click at [951, 15] on span "Preview" at bounding box center [951, 17] width 31 height 12
click at [892, 17] on span "Save" at bounding box center [894, 17] width 19 height 12
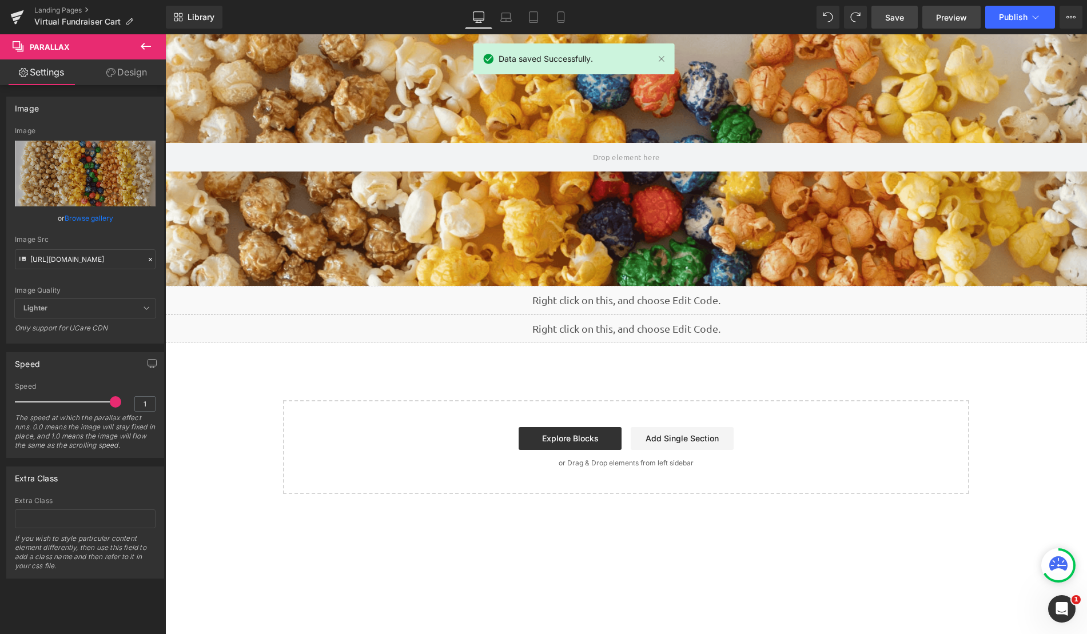
click at [945, 12] on span "Preview" at bounding box center [951, 17] width 31 height 12
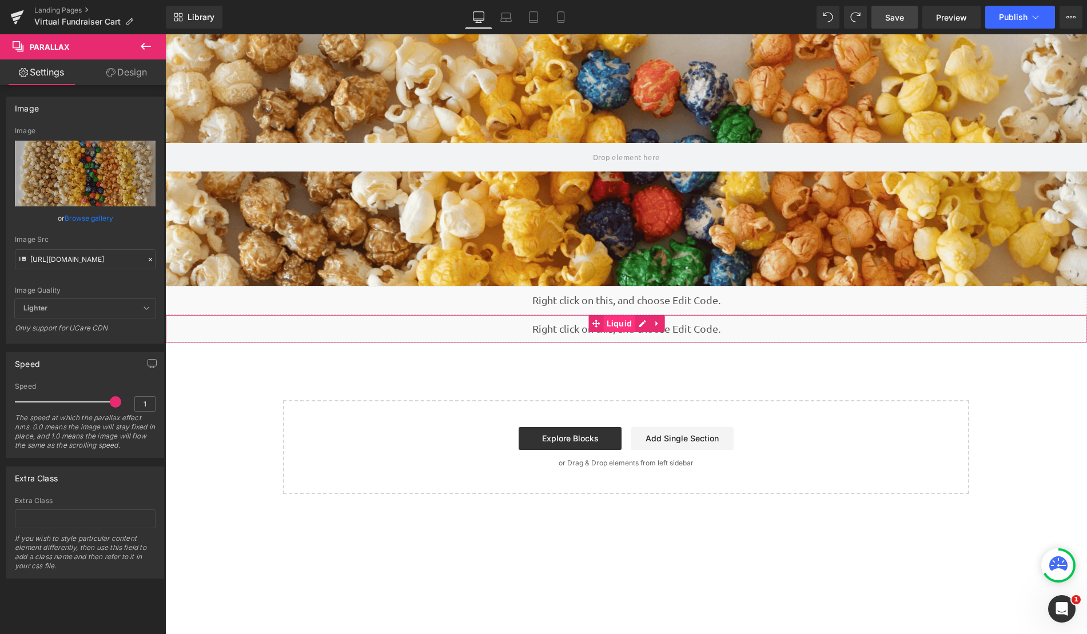
click at [613, 329] on span "Liquid" at bounding box center [619, 323] width 31 height 17
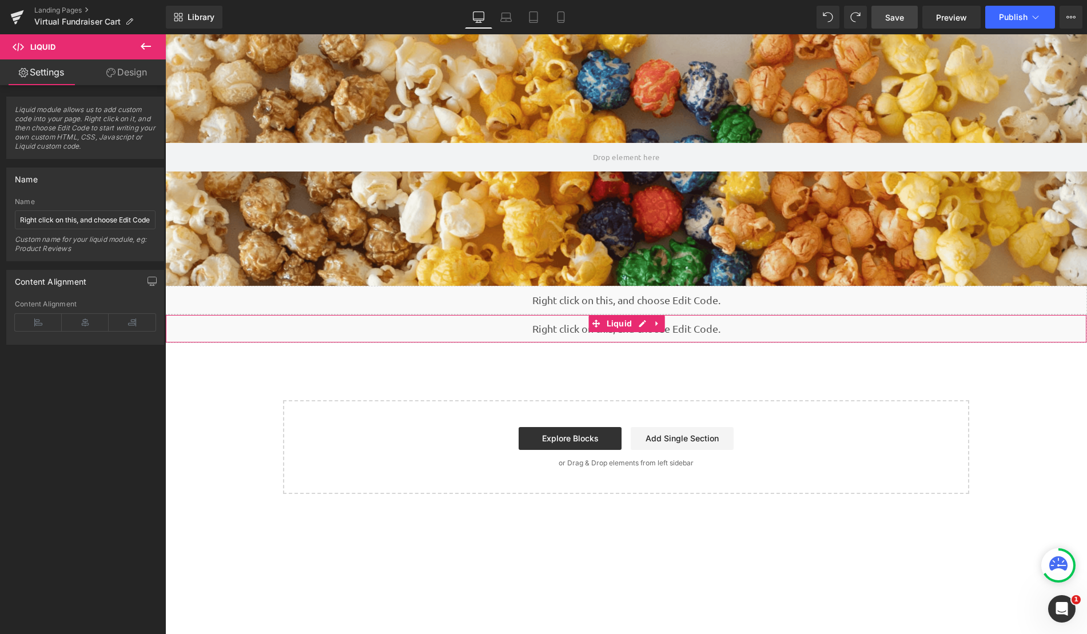
click at [39, 80] on link "Settings" at bounding box center [41, 72] width 83 height 26
click at [147, 49] on icon at bounding box center [146, 46] width 14 height 14
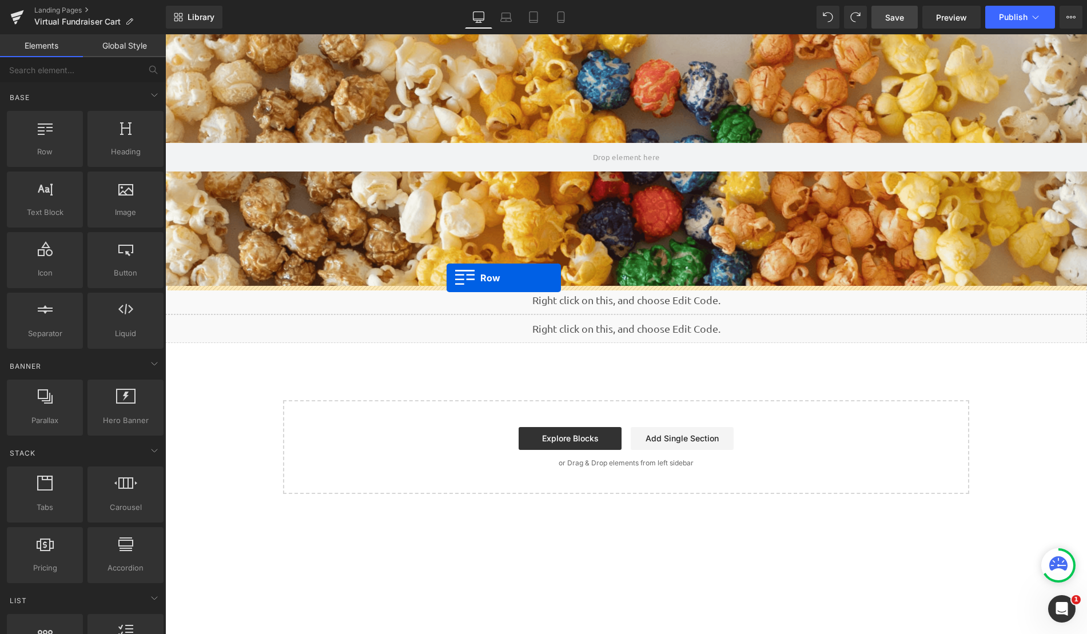
drag, startPoint x: 205, startPoint y: 177, endPoint x: 447, endPoint y: 278, distance: 261.4
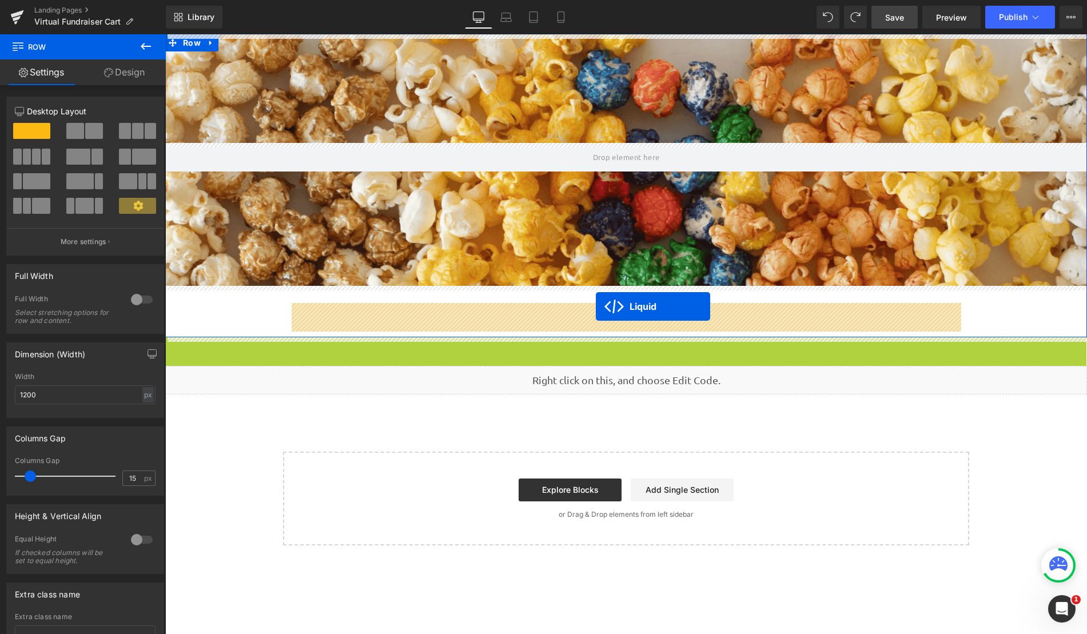
drag, startPoint x: 594, startPoint y: 345, endPoint x: 596, endPoint y: 306, distance: 38.3
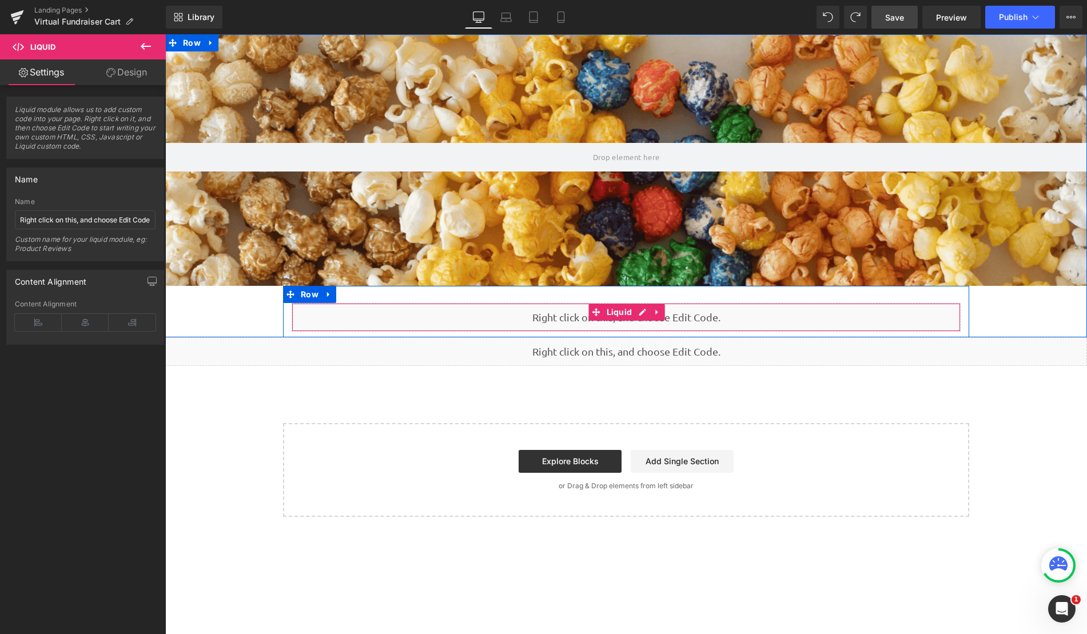
drag, startPoint x: 521, startPoint y: 330, endPoint x: 523, endPoint y: 313, distance: 17.2
click at [523, 313] on div "Liquid" at bounding box center [626, 317] width 669 height 29
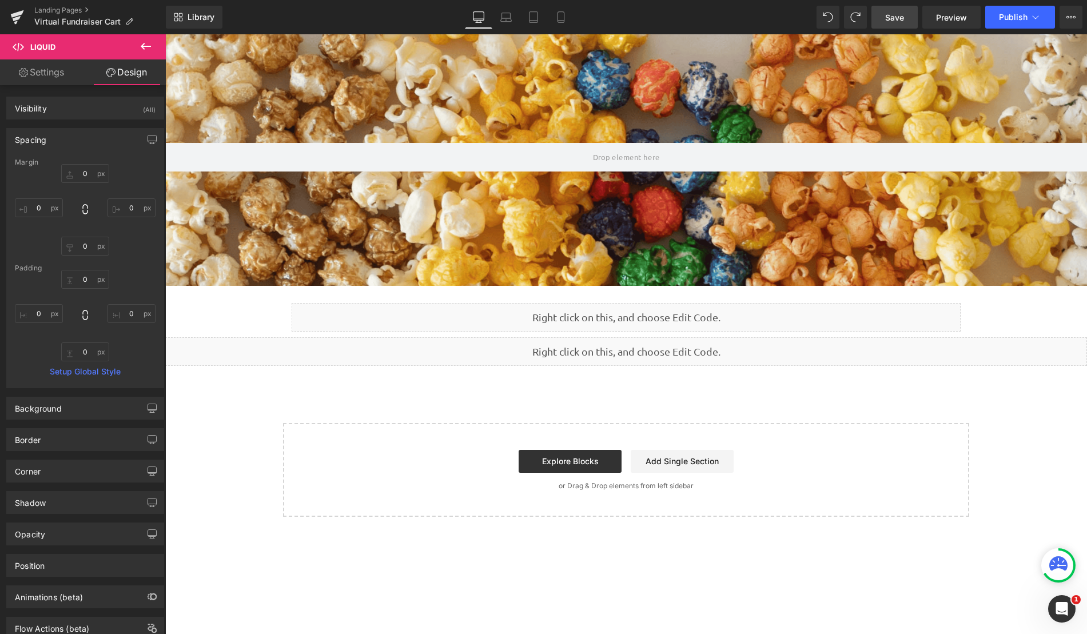
click at [148, 47] on icon at bounding box center [146, 46] width 10 height 7
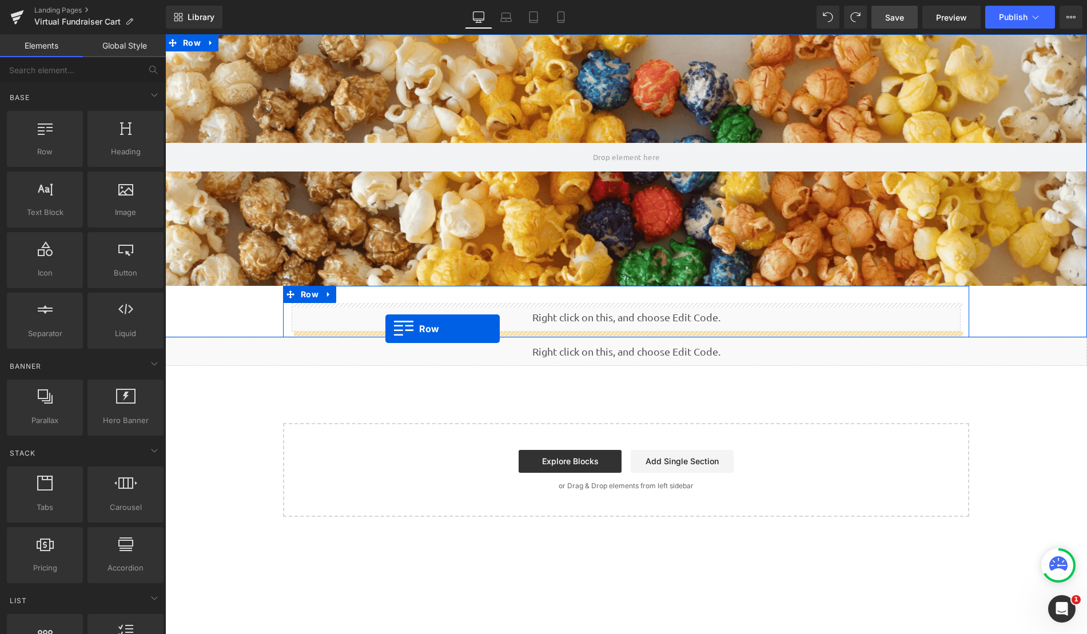
drag, startPoint x: 213, startPoint y: 168, endPoint x: 385, endPoint y: 329, distance: 235.4
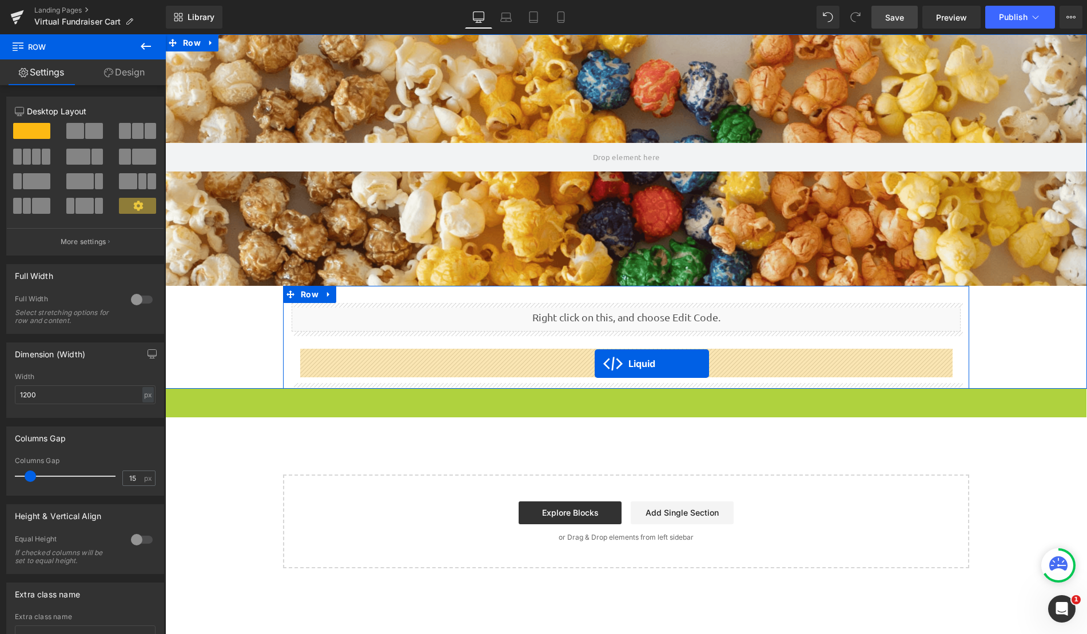
drag, startPoint x: 598, startPoint y: 401, endPoint x: 595, endPoint y: 364, distance: 37.3
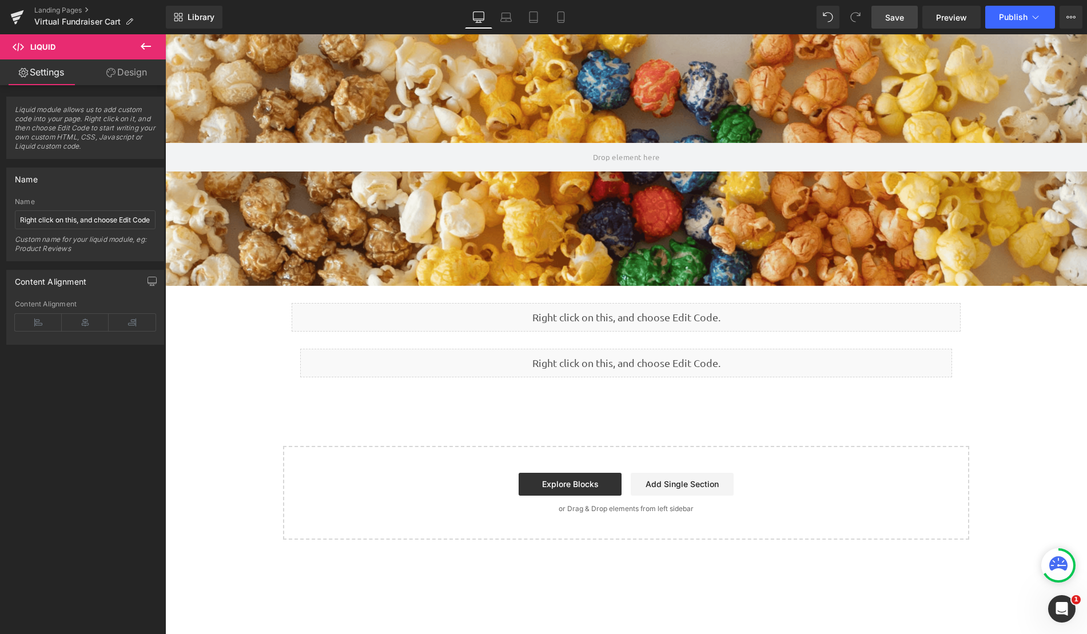
click at [900, 15] on span "Save" at bounding box center [894, 17] width 19 height 12
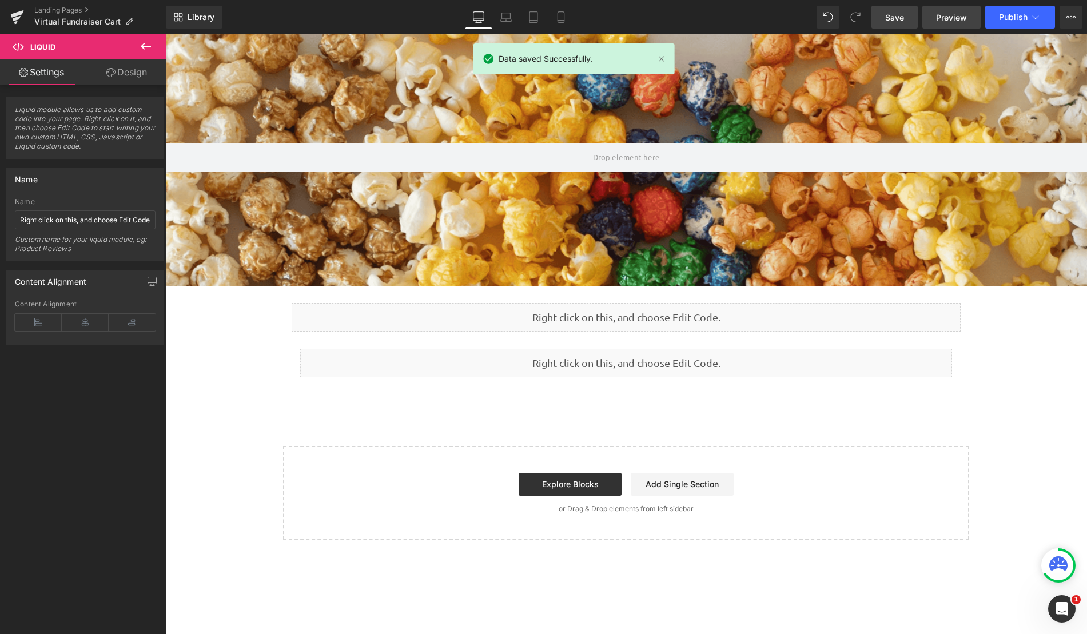
click at [948, 17] on span "Preview" at bounding box center [951, 17] width 31 height 12
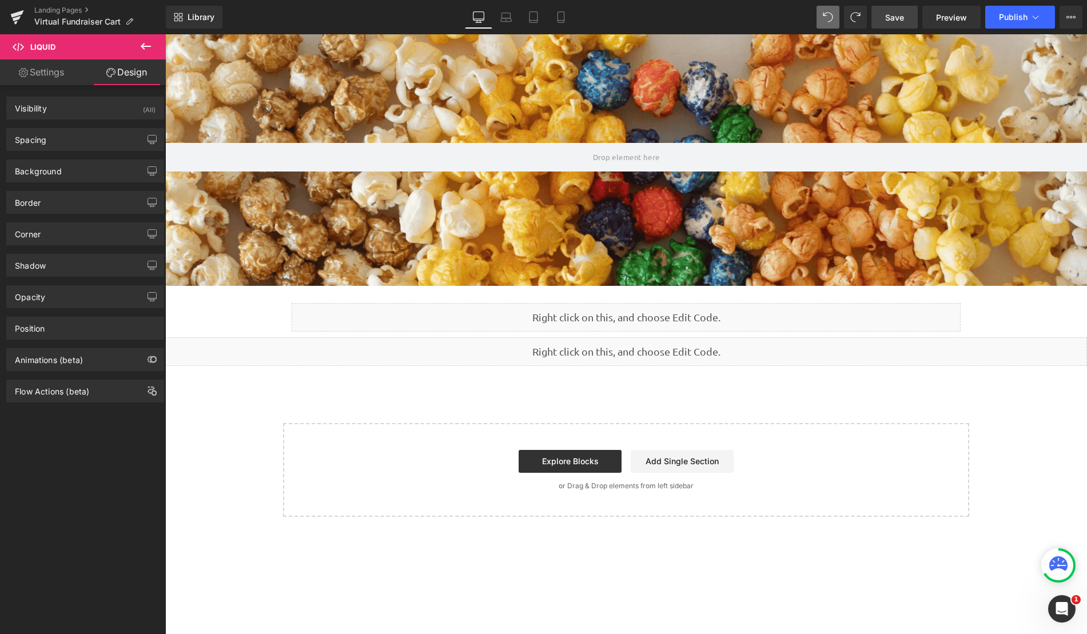
click at [891, 21] on span "Save" at bounding box center [894, 17] width 19 height 12
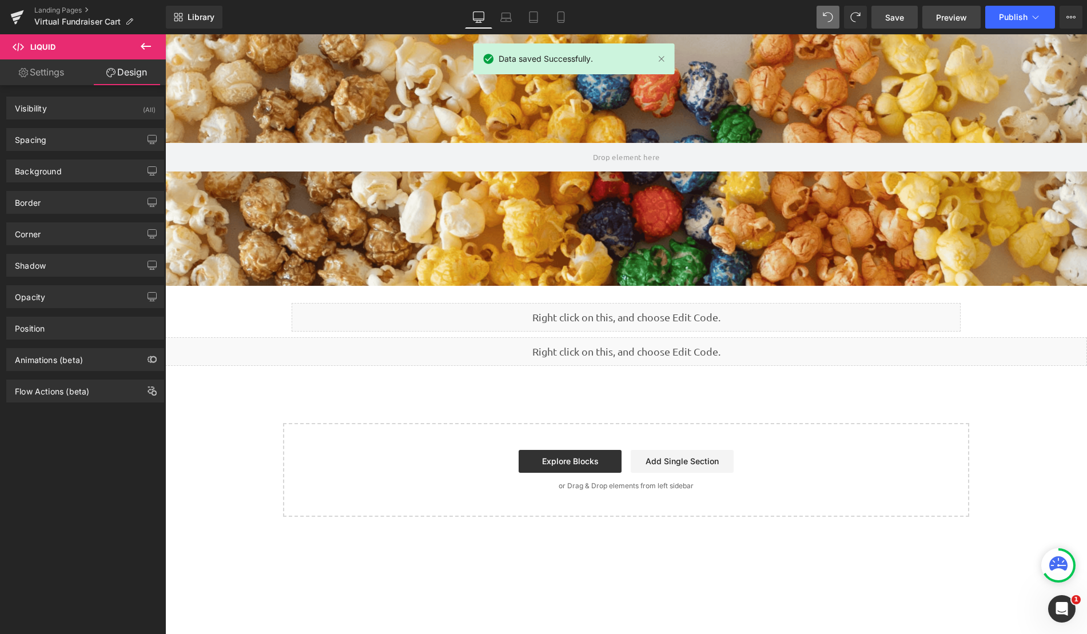
click at [940, 17] on span "Preview" at bounding box center [951, 17] width 31 height 12
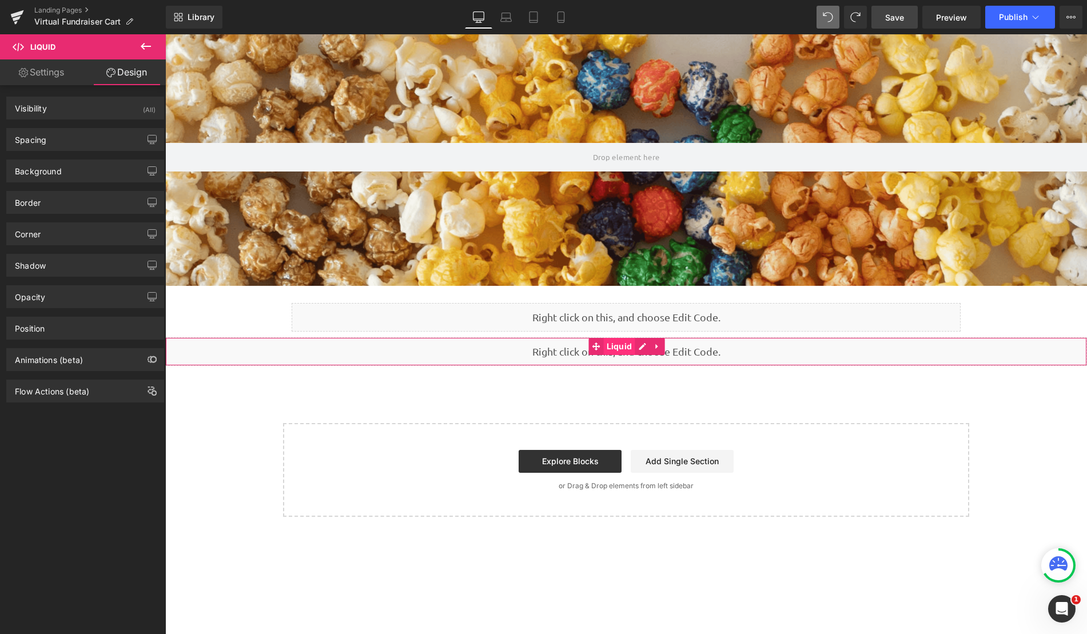
click at [623, 346] on span "Liquid" at bounding box center [619, 346] width 31 height 17
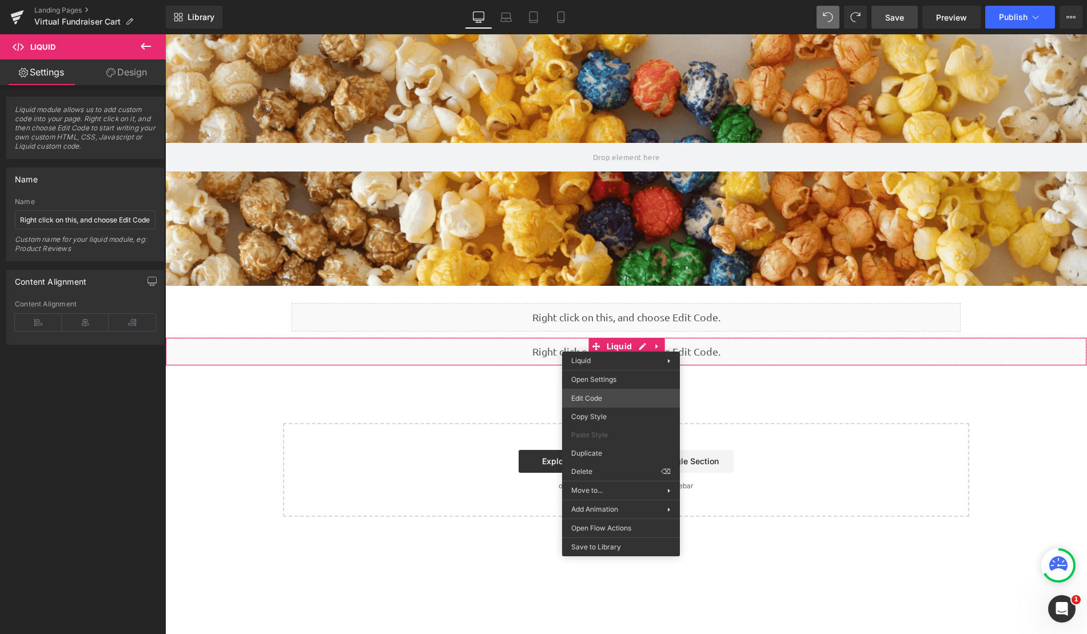
click at [613, 0] on div "Liquid You are previewing how the will restyle your page. You can not edit Elem…" at bounding box center [543, 0] width 1087 height 0
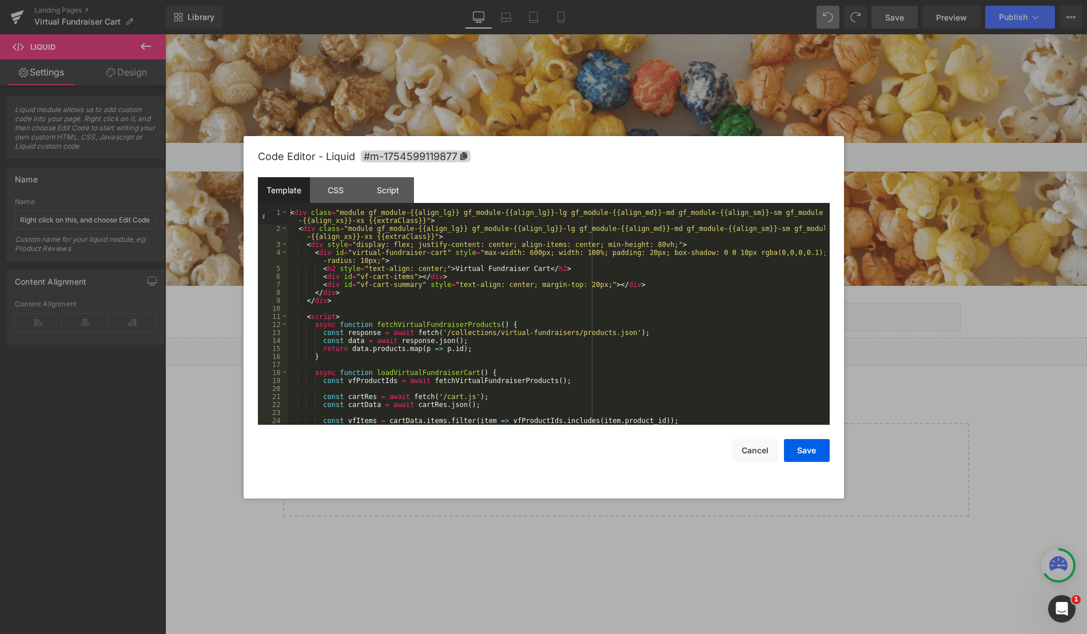
scroll to position [0, 0]
click at [571, 283] on div "< div class = "module gf_module-{{align_lg}} gf_module-{{align_lg}}-lg gf_modul…" at bounding box center [556, 329] width 537 height 240
click at [573, 285] on div "< div class = "module gf_module-{{align_lg}} gf_module-{{align_lg}}-lg gf_modul…" at bounding box center [556, 329] width 537 height 240
click at [811, 456] on button "Save" at bounding box center [807, 450] width 46 height 23
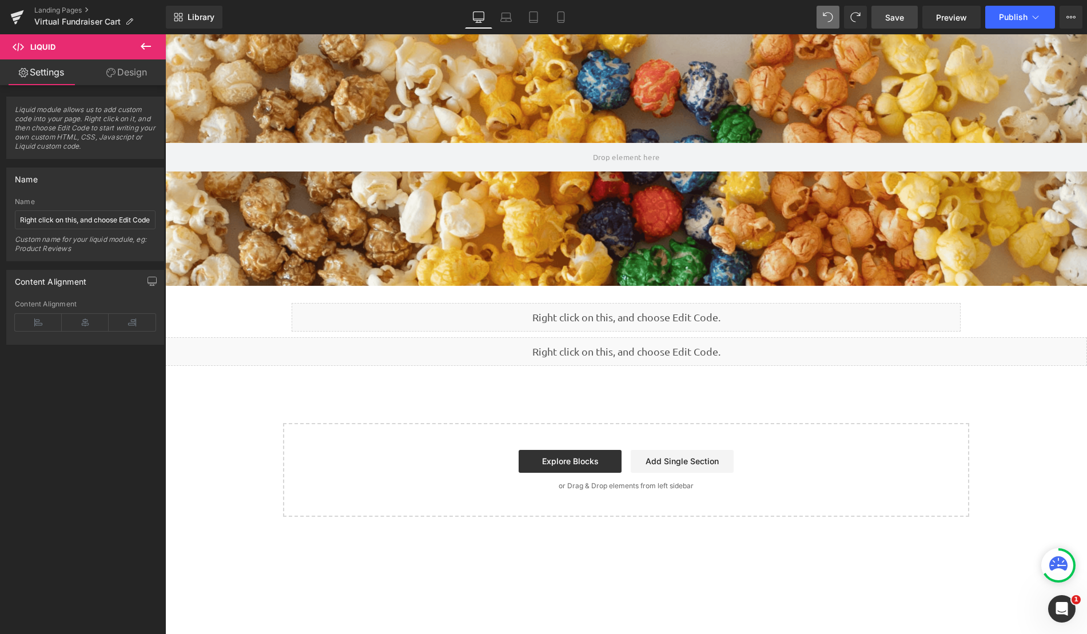
click at [899, 19] on span "Save" at bounding box center [894, 17] width 19 height 12
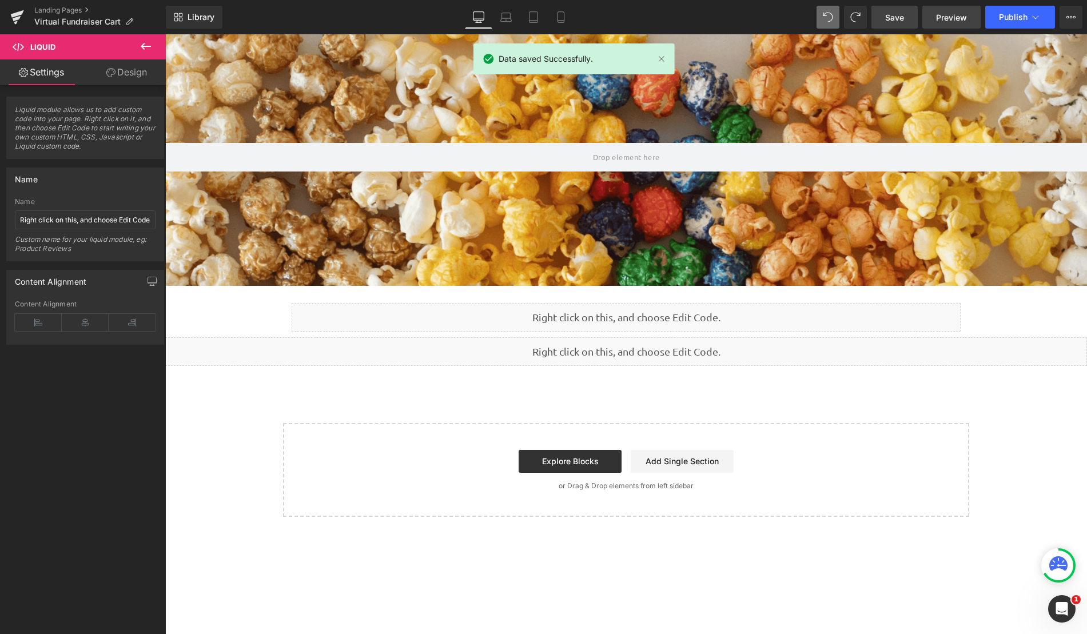
click at [954, 17] on span "Preview" at bounding box center [951, 17] width 31 height 12
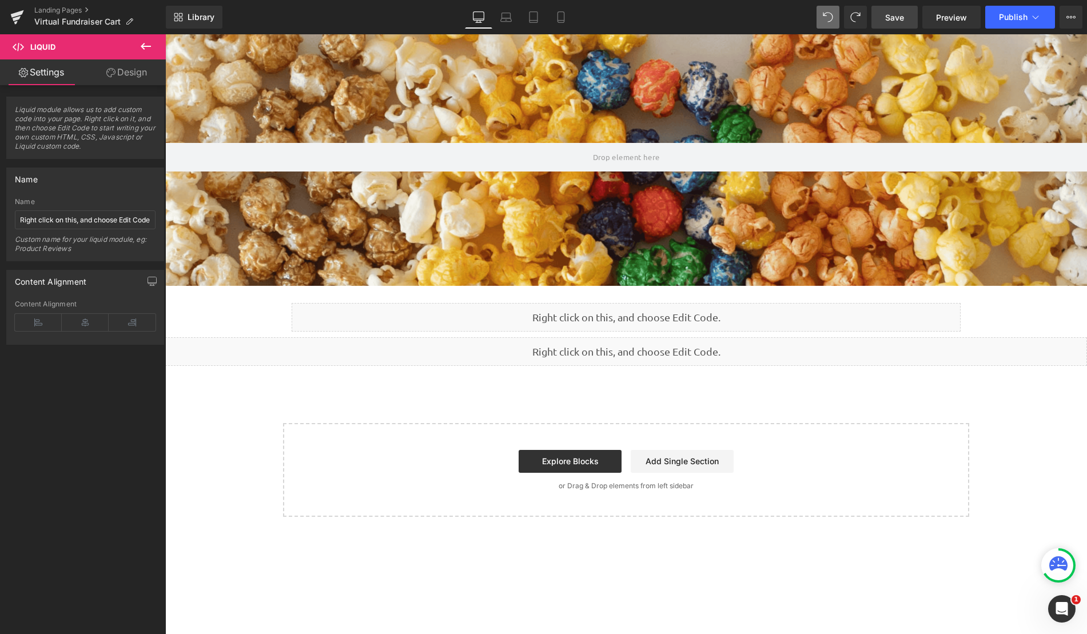
click at [909, 15] on link "Save" at bounding box center [894, 17] width 46 height 23
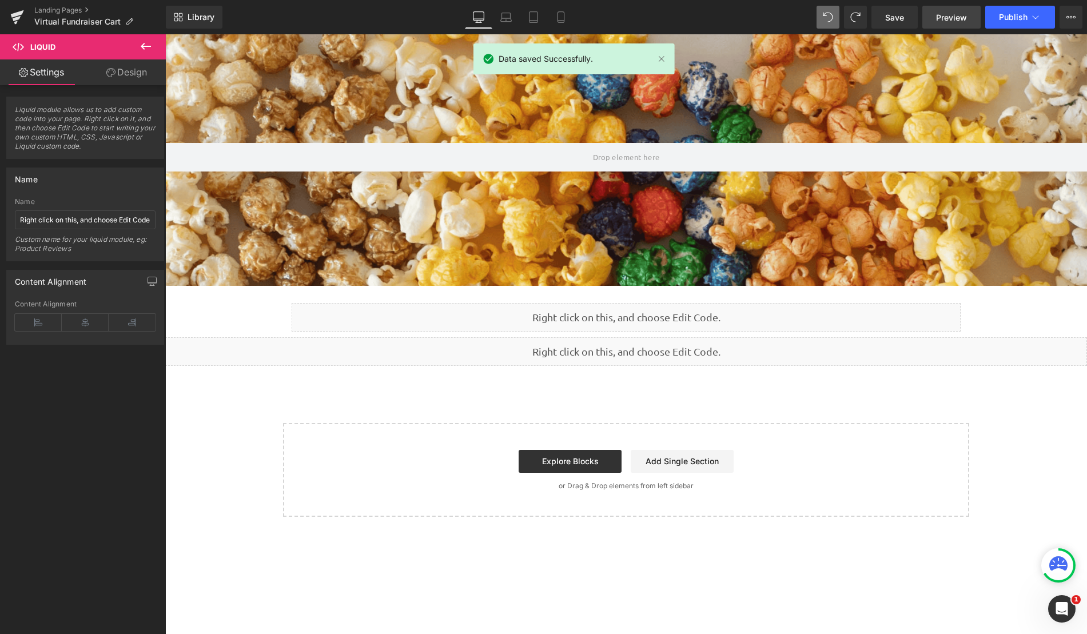
click at [944, 15] on span "Preview" at bounding box center [951, 17] width 31 height 12
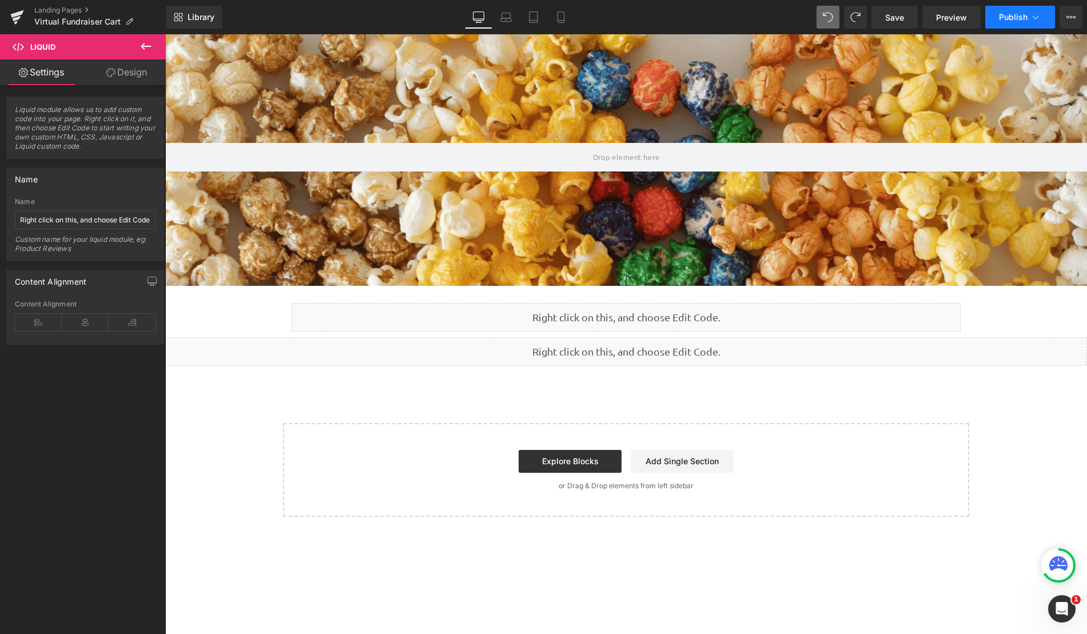
click at [993, 18] on button "Publish" at bounding box center [1020, 17] width 70 height 23
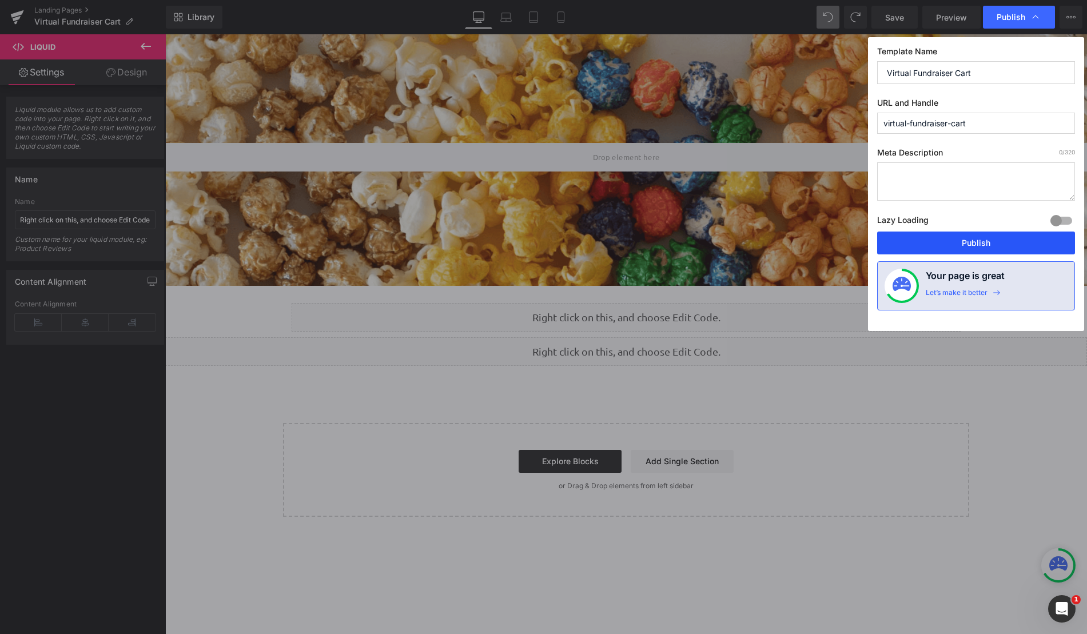
click at [989, 238] on button "Publish" at bounding box center [976, 243] width 198 height 23
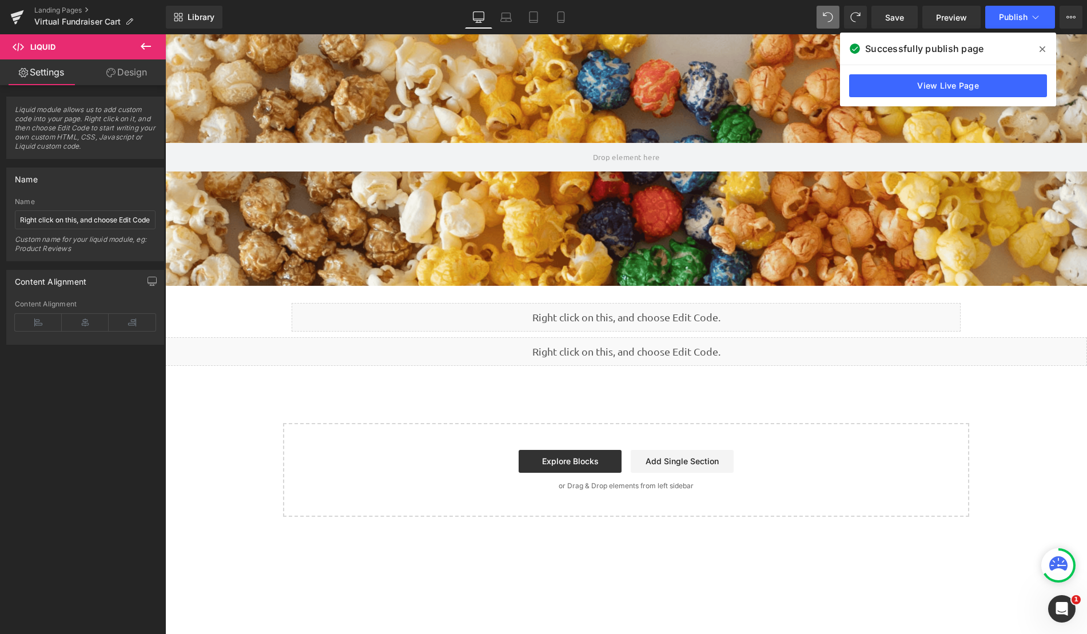
click at [142, 49] on icon at bounding box center [146, 46] width 14 height 14
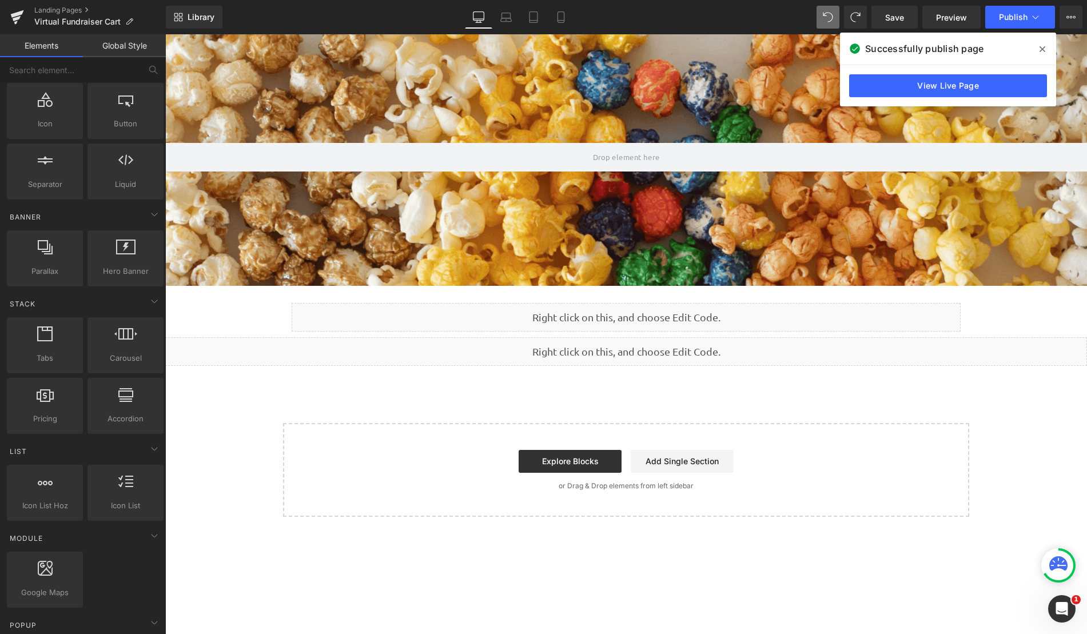
scroll to position [172, 0]
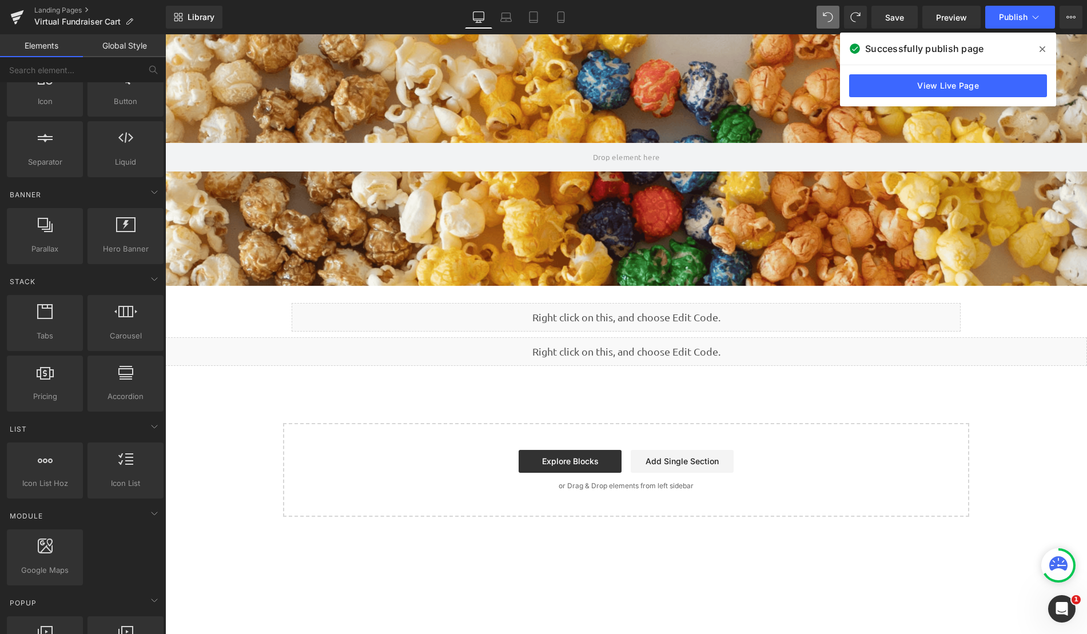
click at [562, 405] on div "Parallax Liquid Row Row Liquid Select your layout" at bounding box center [626, 275] width 922 height 483
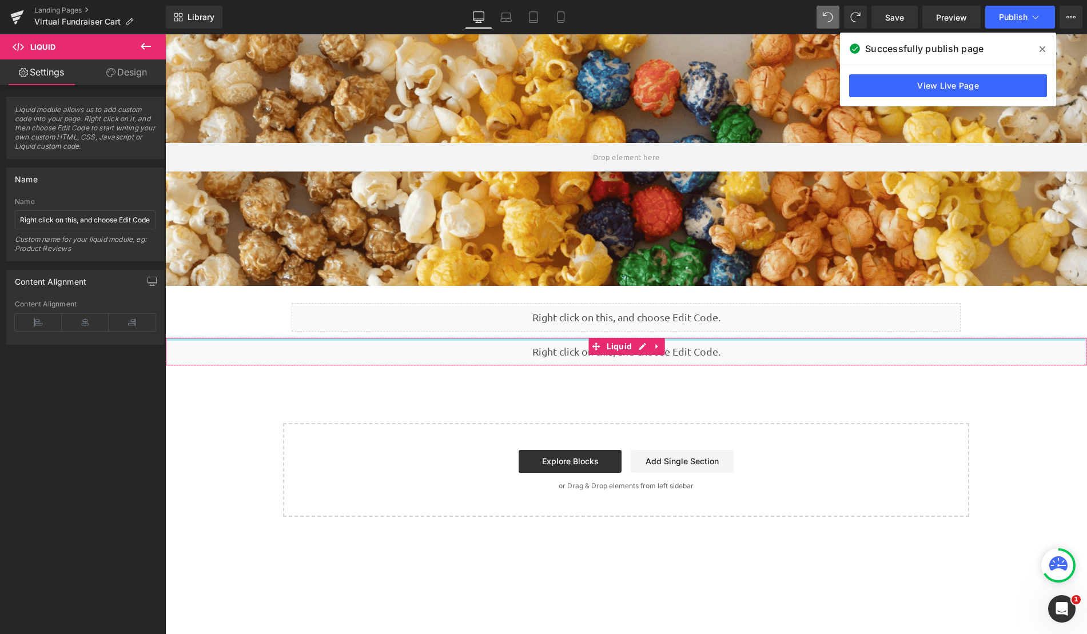
drag, startPoint x: 561, startPoint y: 338, endPoint x: 562, endPoint y: 349, distance: 10.9
click at [562, 349] on div "Liquid" at bounding box center [626, 351] width 922 height 29
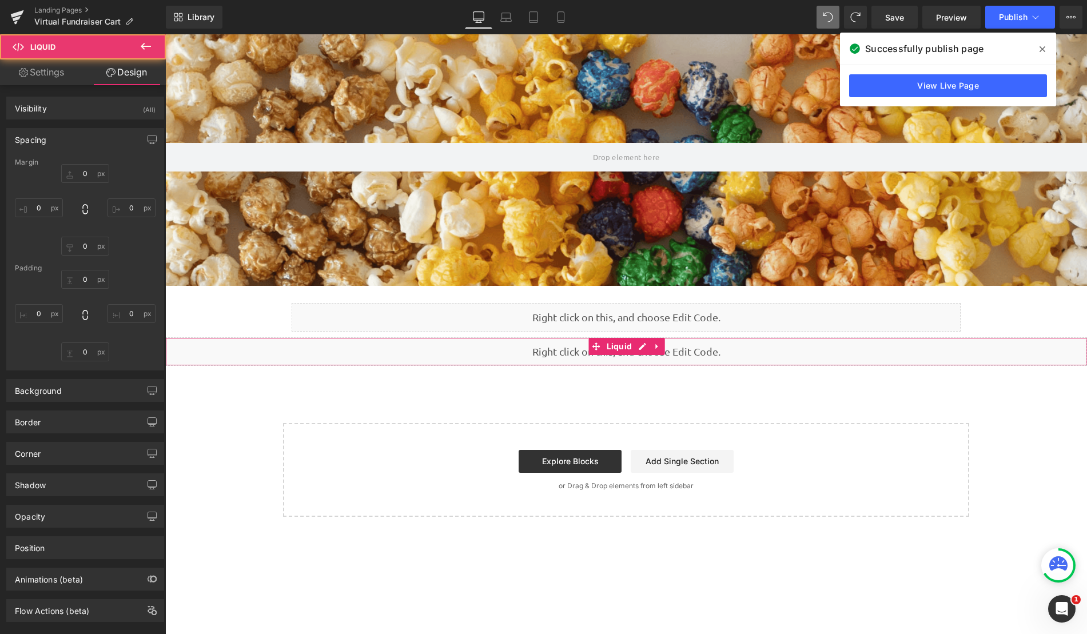
type input "0"
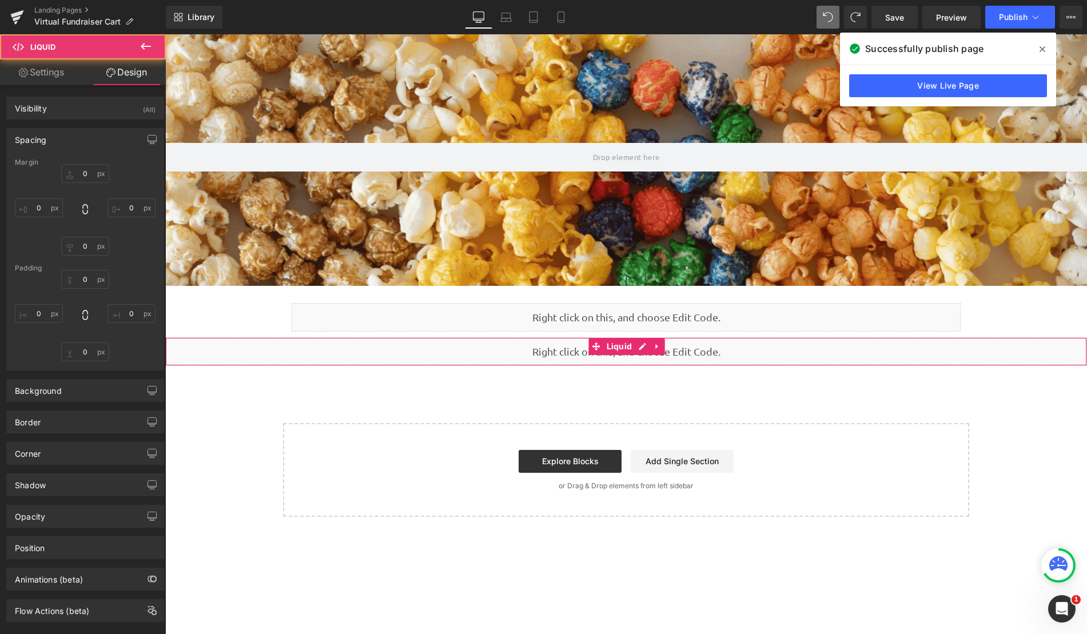
type input "0"
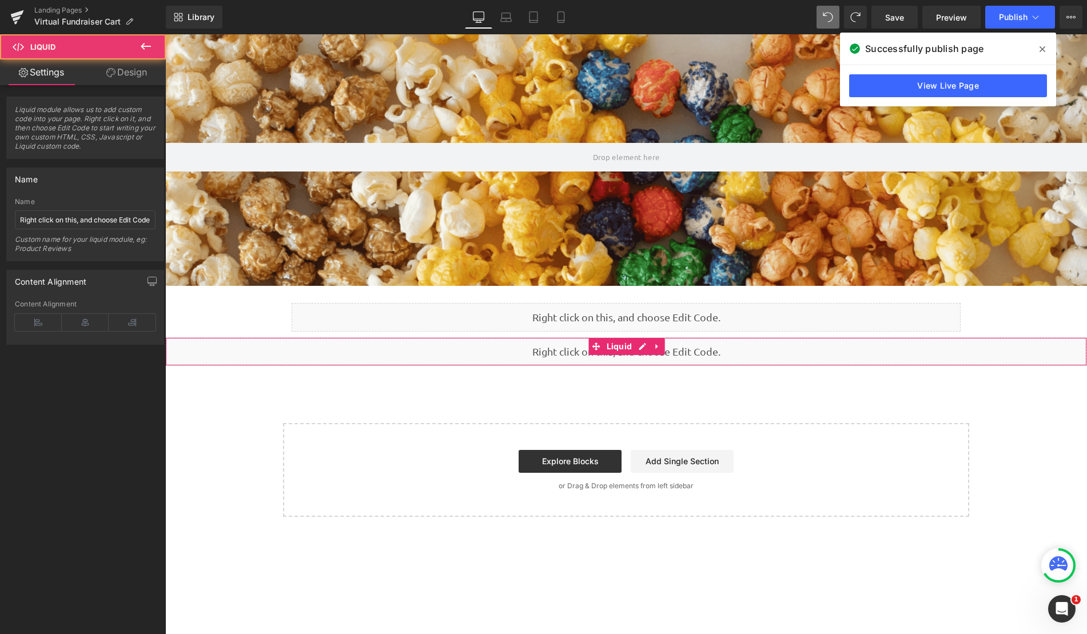
click at [532, 343] on div "Liquid" at bounding box center [626, 351] width 922 height 29
click at [531, 338] on div at bounding box center [626, 339] width 920 height 3
click at [531, 333] on div "Parallax Liquid Row Row Liquid Select your layout" at bounding box center [626, 275] width 922 height 483
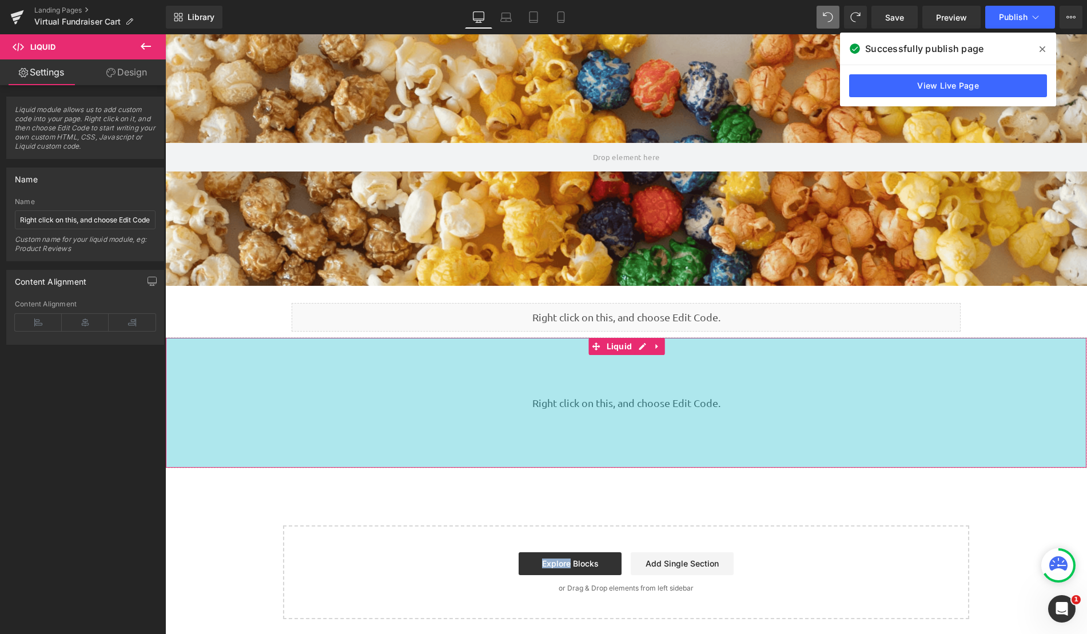
scroll to position [608, 913]
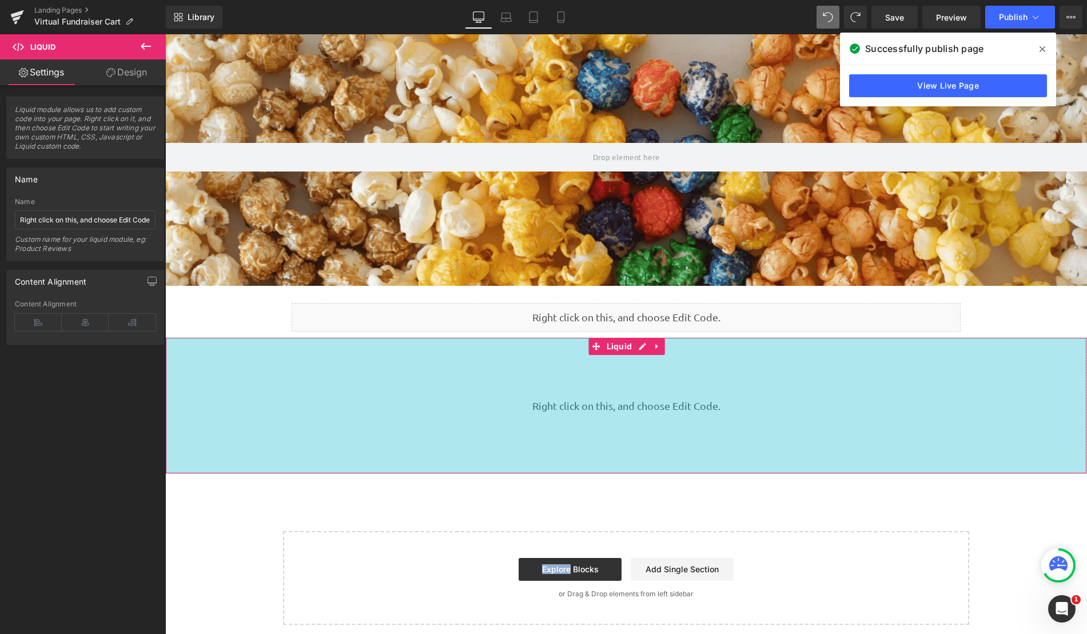
drag, startPoint x: 527, startPoint y: 363, endPoint x: 500, endPoint y: 499, distance: 138.1
click at [500, 499] on div "Parallax Liquid Row Row Liquid 237px Select your layout" at bounding box center [626, 329] width 922 height 591
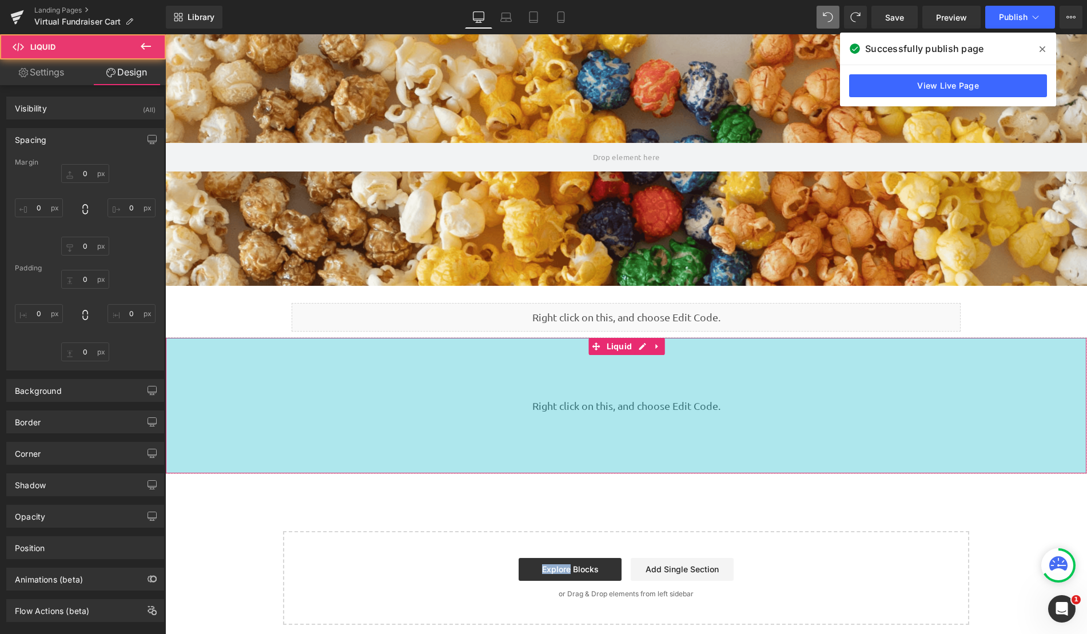
type input "0"
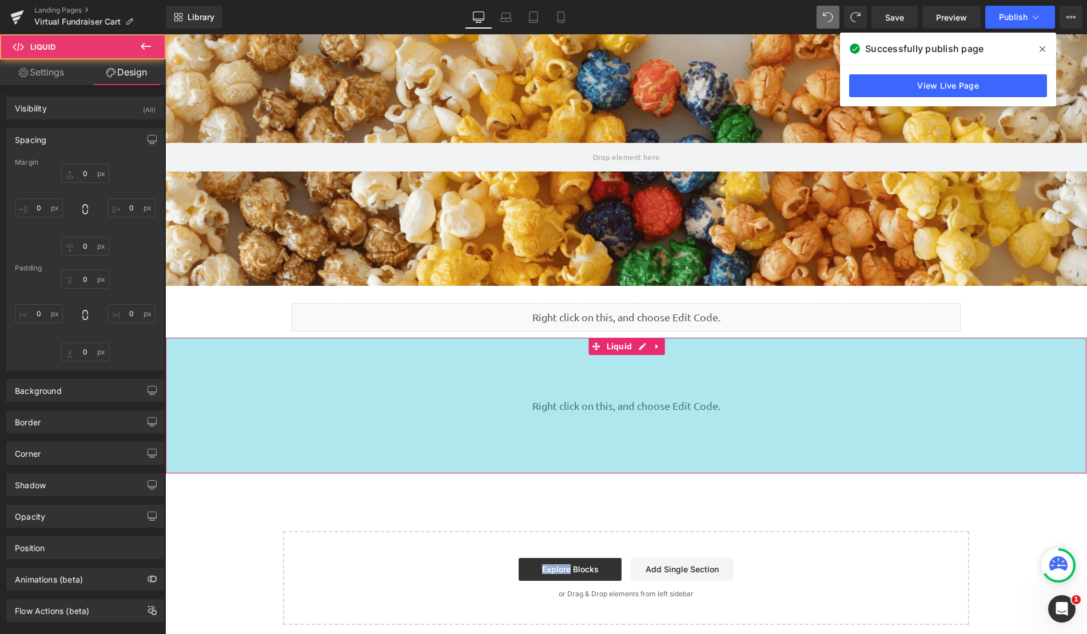
type input "0"
type input "237"
type input "0"
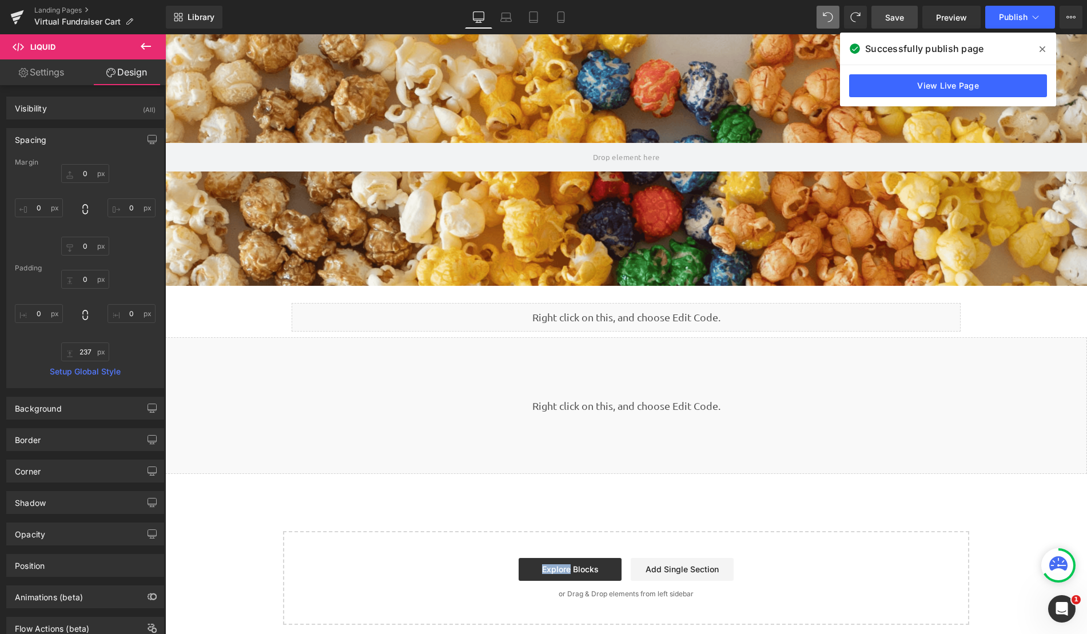
click at [891, 17] on span "Save" at bounding box center [894, 17] width 19 height 12
click at [1012, 3] on div "Library Desktop Desktop Laptop Tablet Mobile Save Preview Publish Scheduled Vie…" at bounding box center [626, 17] width 921 height 34
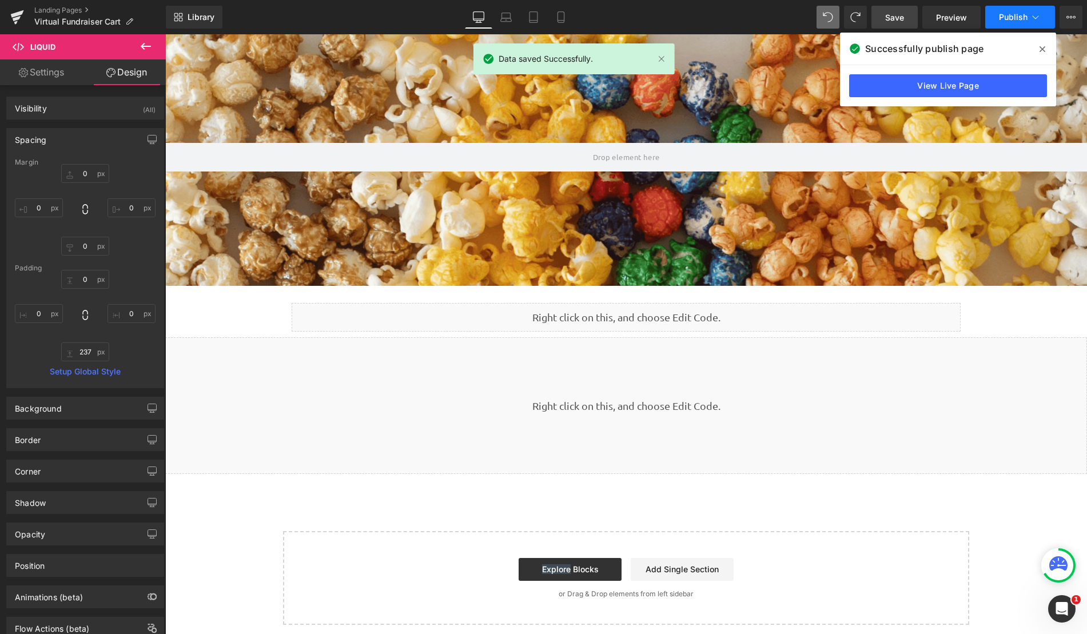
click at [1013, 22] on button "Publish" at bounding box center [1020, 17] width 70 height 23
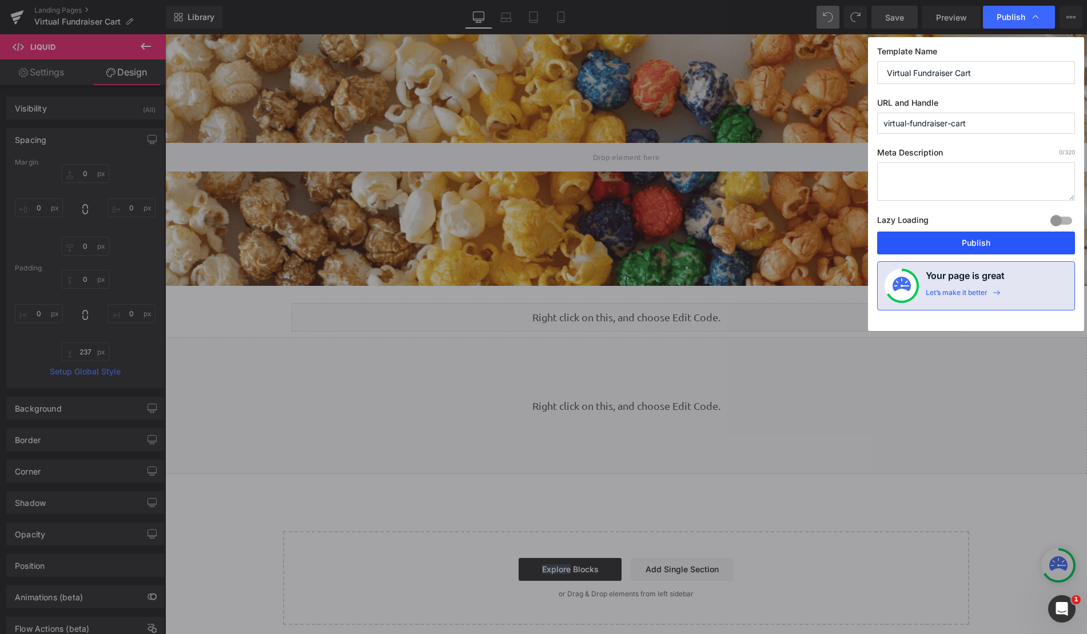
click at [961, 244] on button "Publish" at bounding box center [976, 243] width 198 height 23
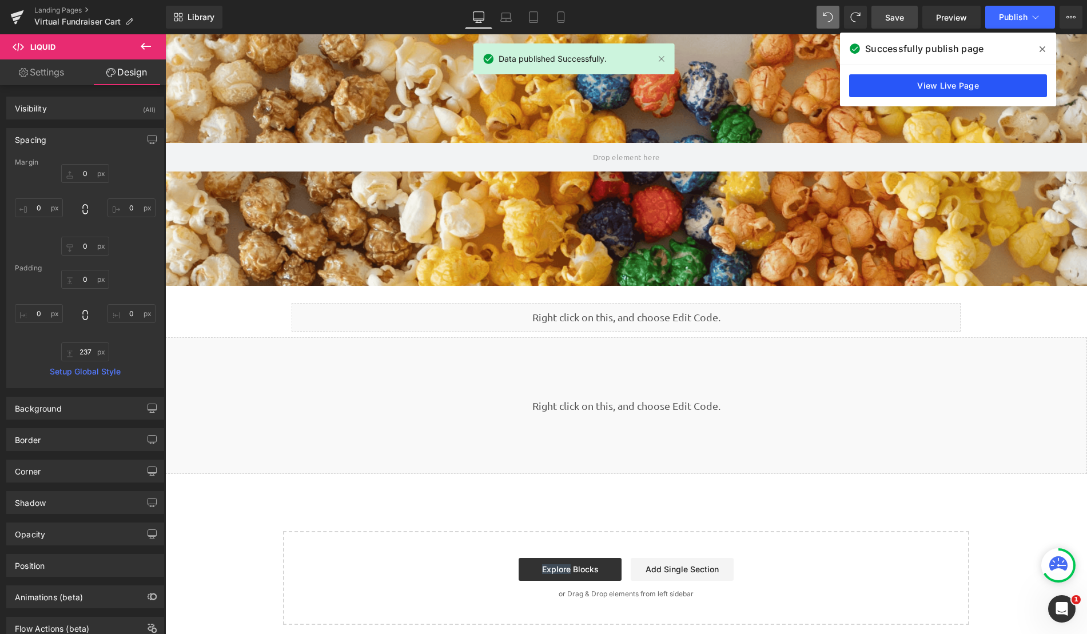
click at [963, 84] on link "View Live Page" at bounding box center [948, 85] width 198 height 23
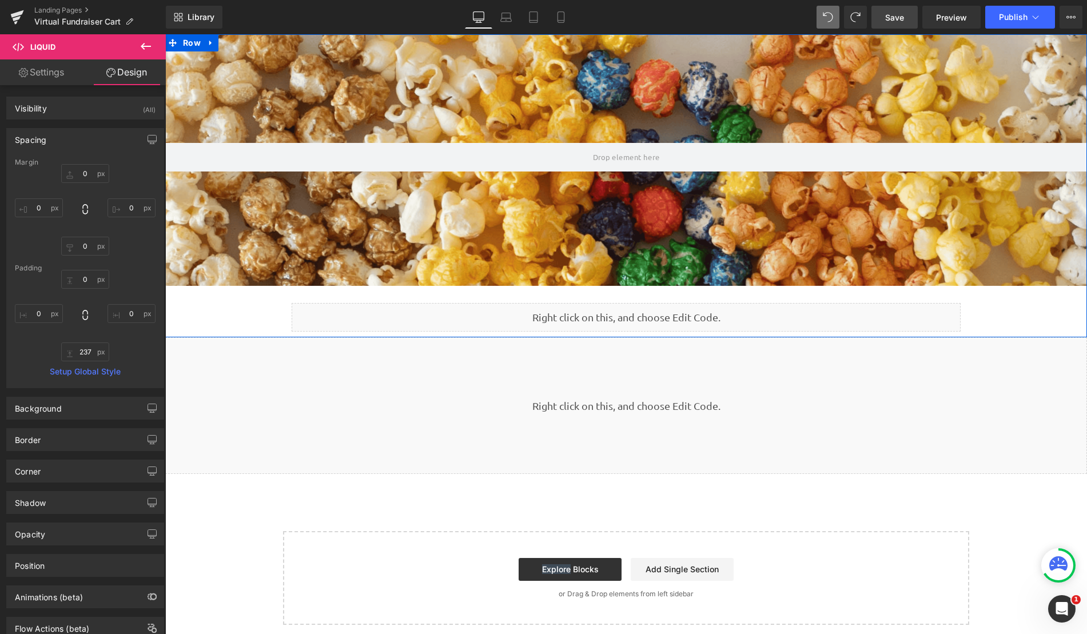
click at [165, 34] on div "200px" at bounding box center [165, 34] width 0 height 0
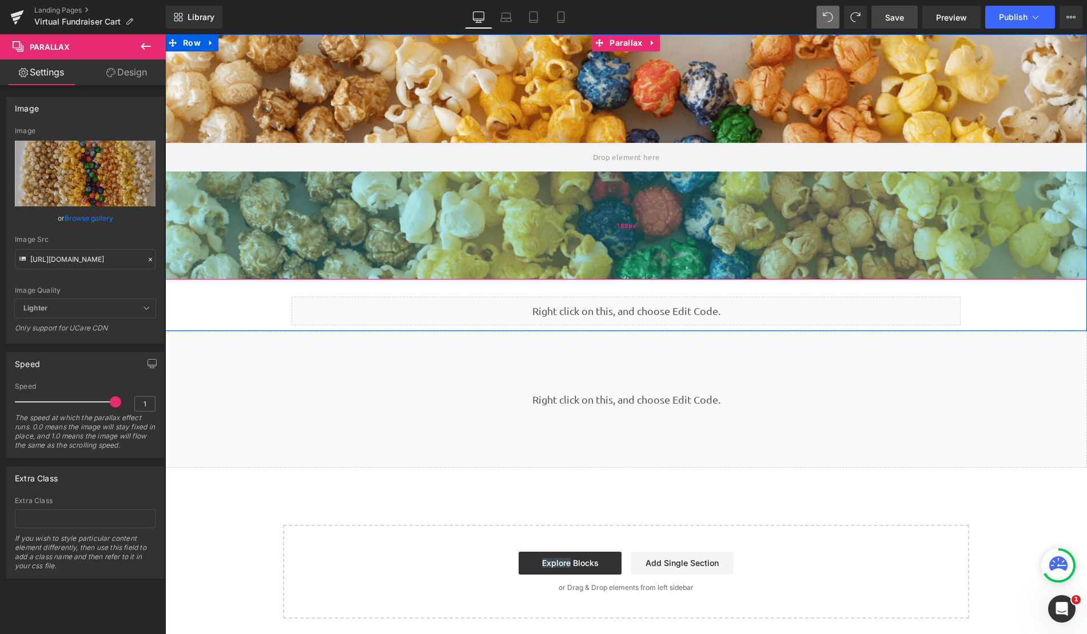
scroll to position [6, 6]
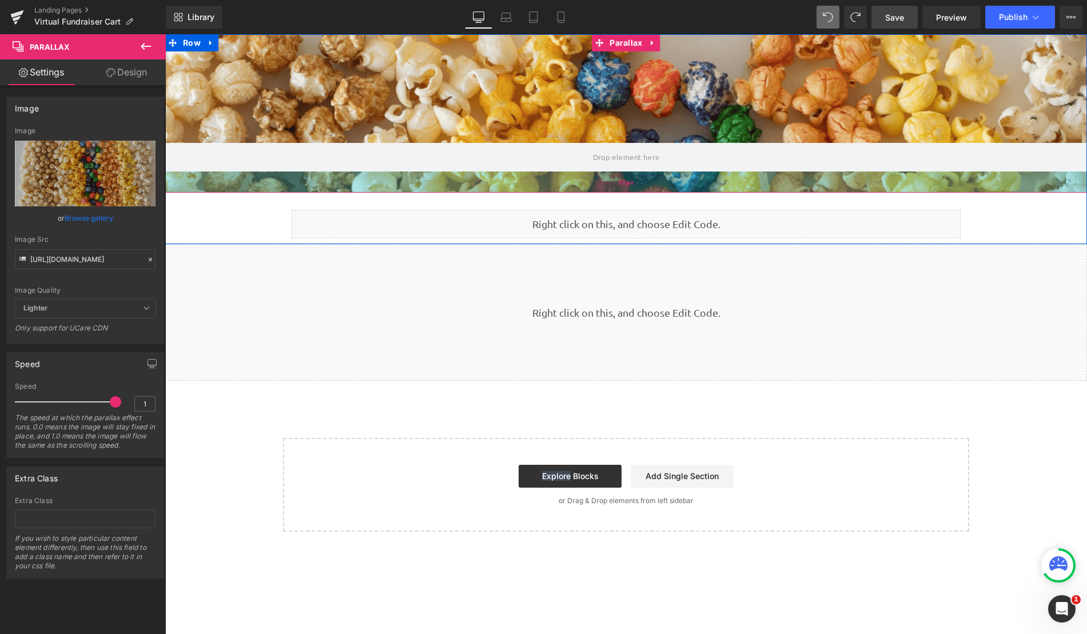
drag, startPoint x: 521, startPoint y: 284, endPoint x: 373, endPoint y: 37, distance: 287.5
click at [516, 190] on div "37px" at bounding box center [626, 182] width 922 height 21
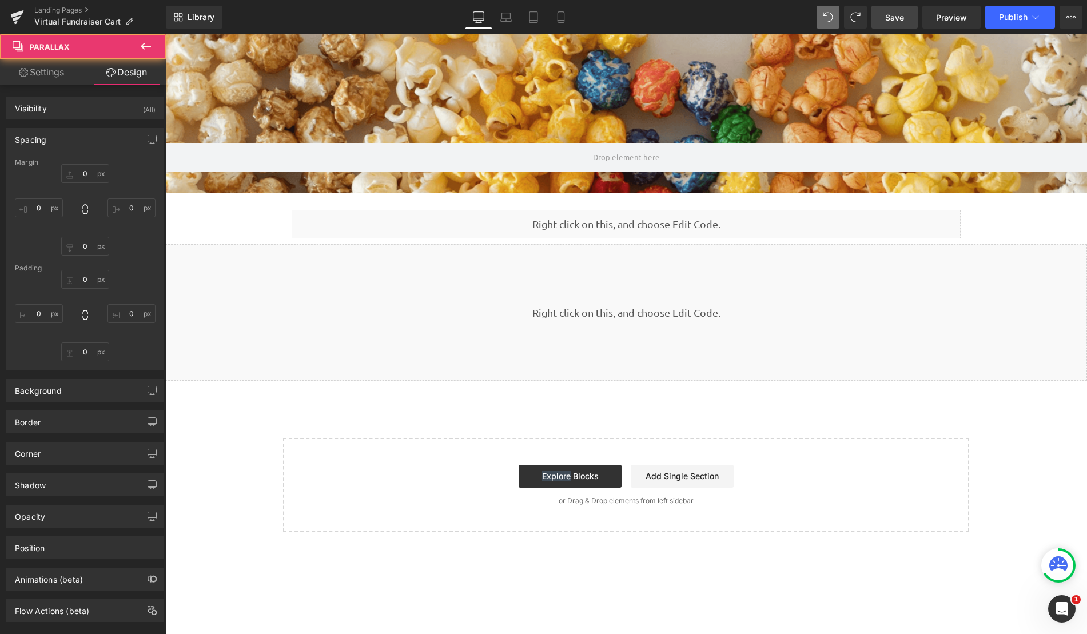
type input "0"
type input "190"
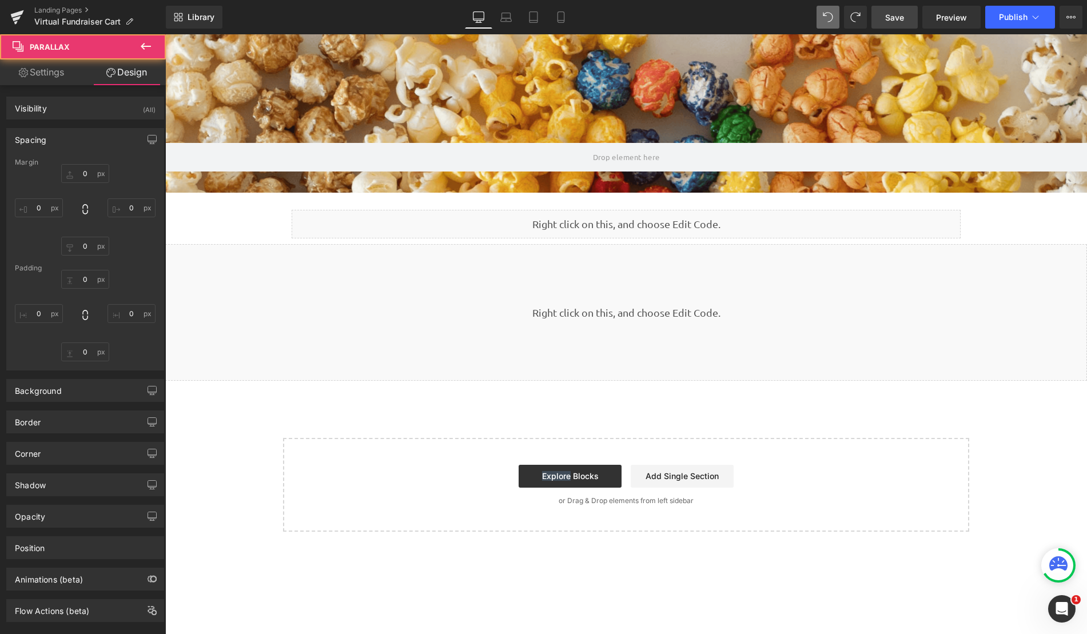
type input "0"
type input "37"
type input "0"
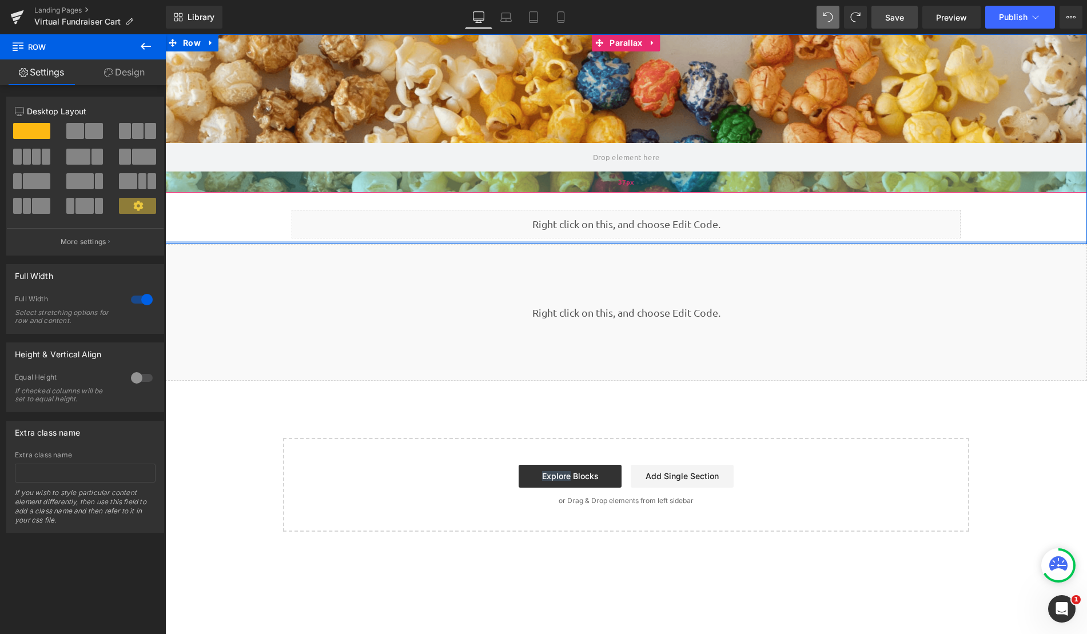
drag, startPoint x: 455, startPoint y: 243, endPoint x: 448, endPoint y: 174, distance: 69.5
click at [448, 174] on div "Parallax 37px Liquid Row Row" at bounding box center [626, 139] width 922 height 210
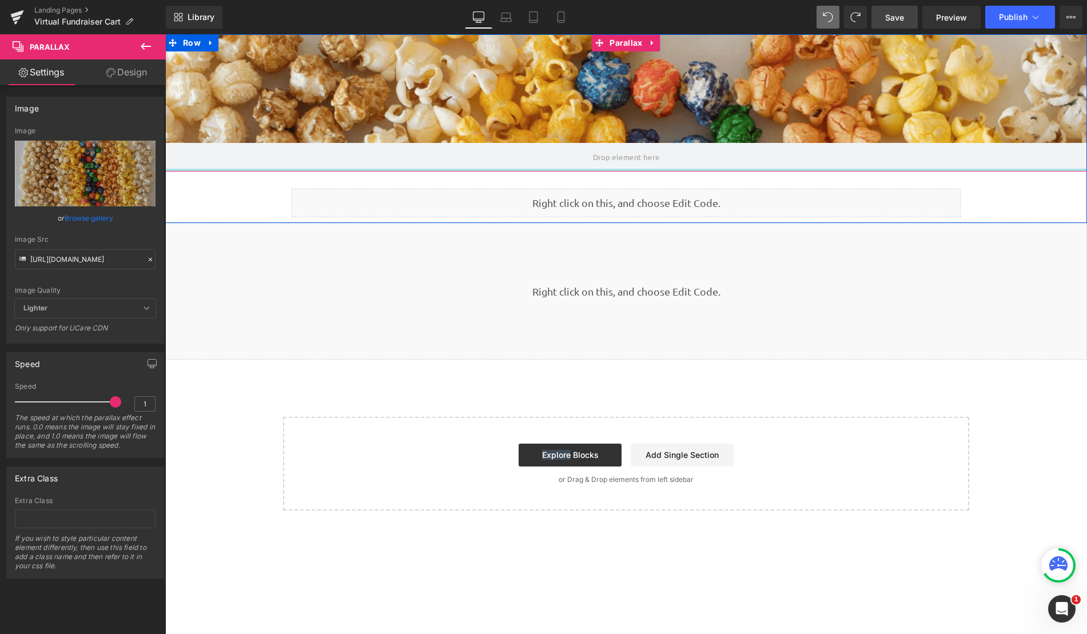
drag, startPoint x: 453, startPoint y: 188, endPoint x: 456, endPoint y: 126, distance: 61.8
click at [456, 126] on div "Parallax" at bounding box center [626, 102] width 922 height 137
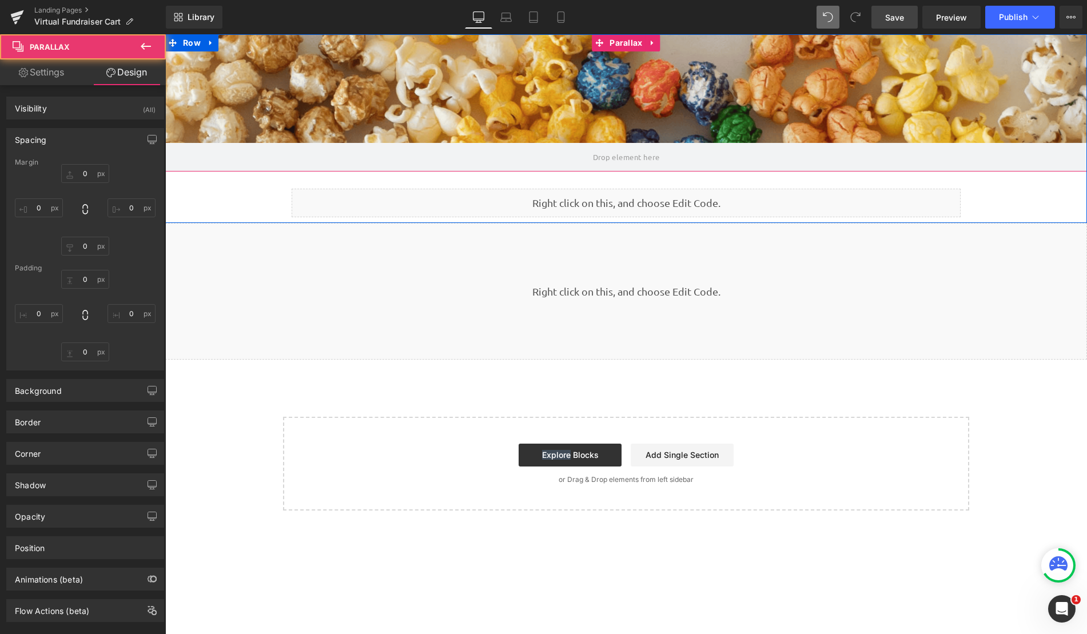
type input "0"
type input "190"
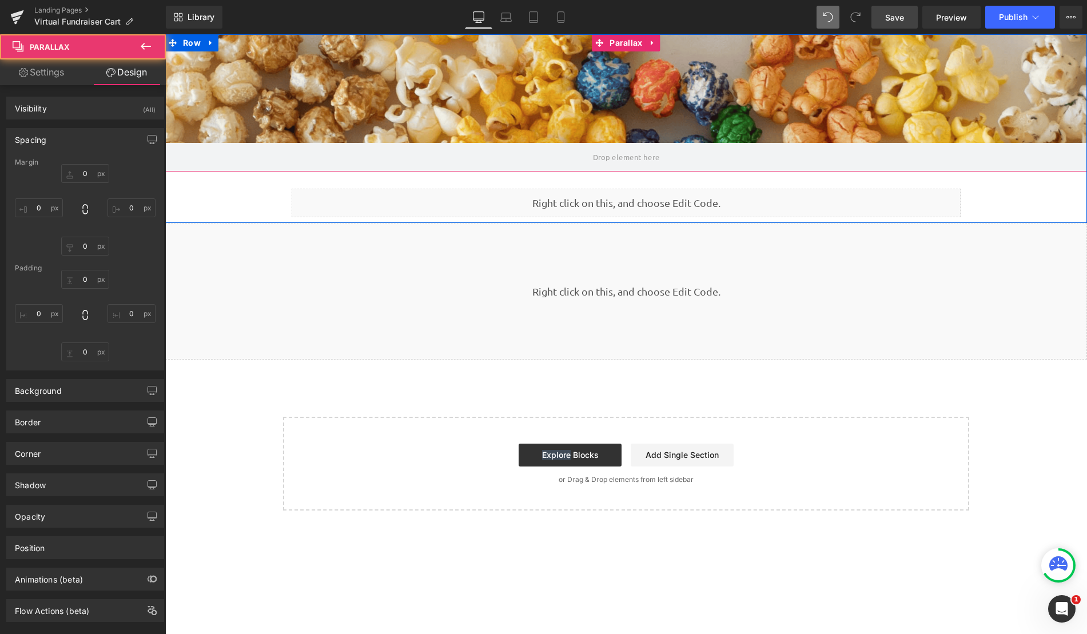
type input "0"
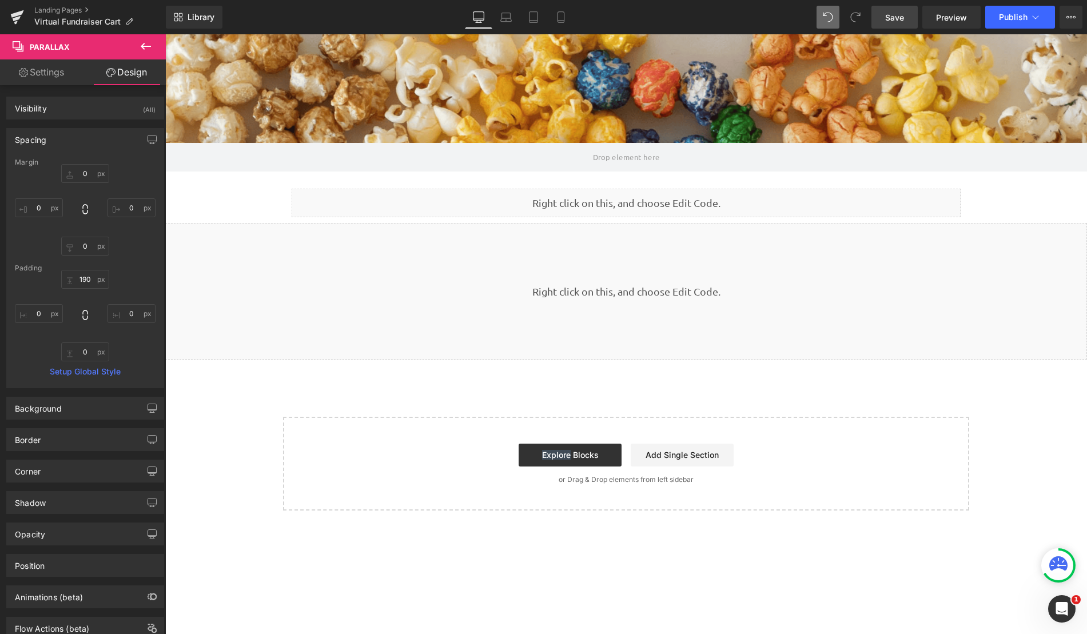
click at [890, 18] on span "Save" at bounding box center [894, 17] width 19 height 12
click at [895, 15] on span "Save" at bounding box center [894, 17] width 19 height 12
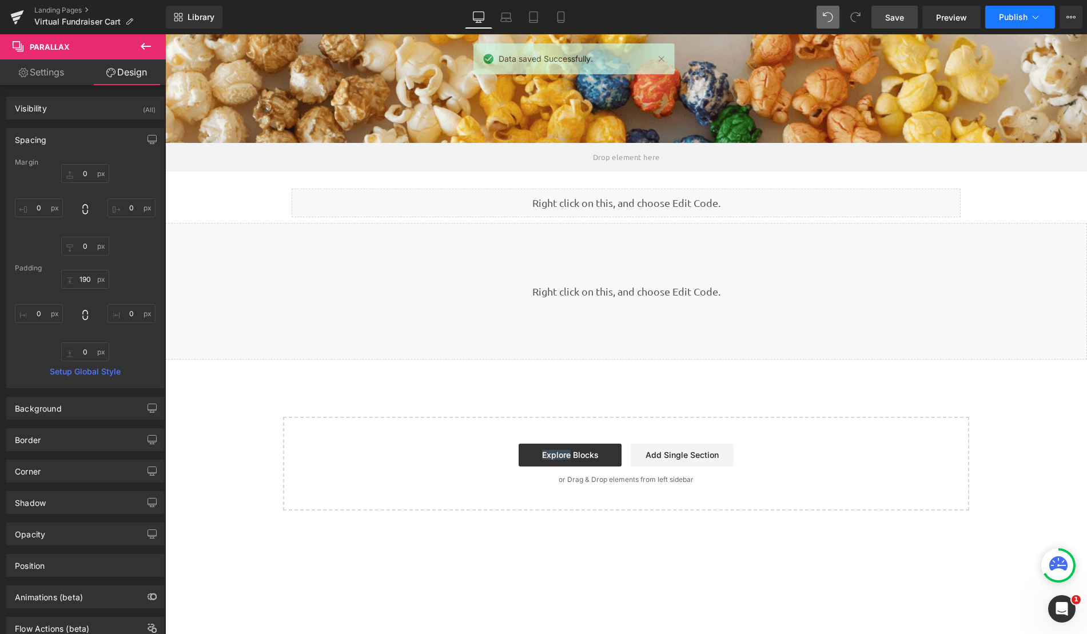
click at [1021, 22] on button "Publish" at bounding box center [1020, 17] width 70 height 23
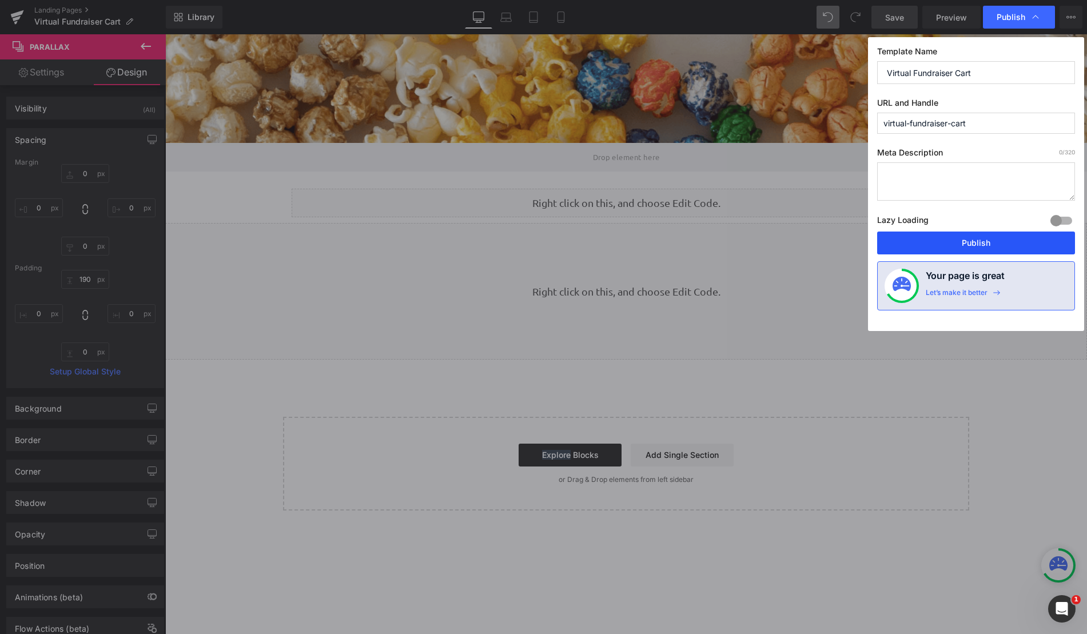
click at [941, 254] on button "Publish" at bounding box center [976, 243] width 198 height 23
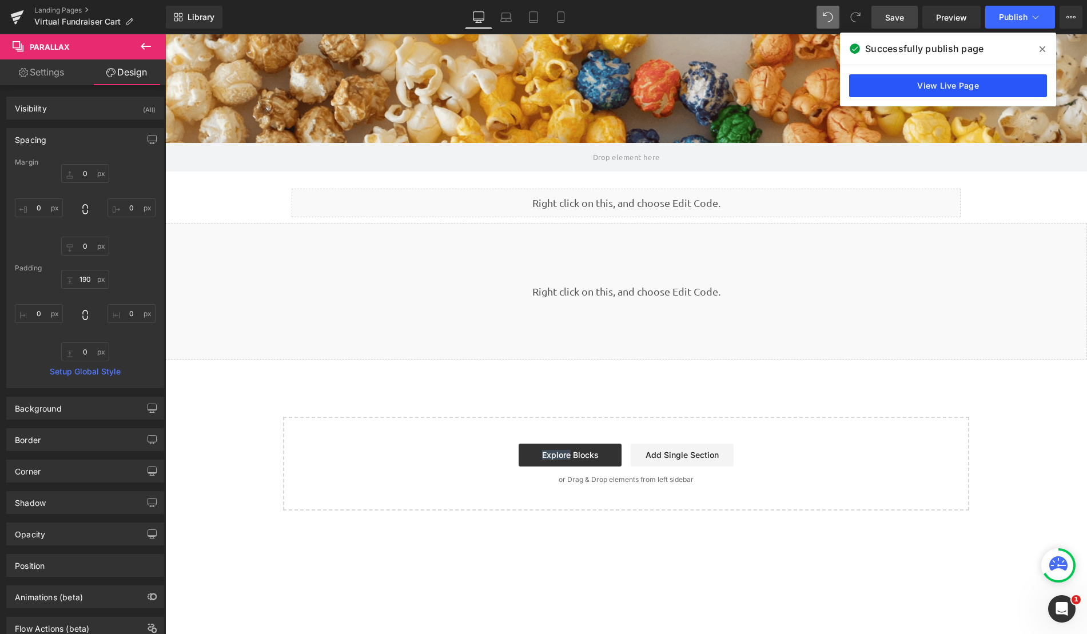
click at [1018, 88] on link "View Live Page" at bounding box center [948, 85] width 198 height 23
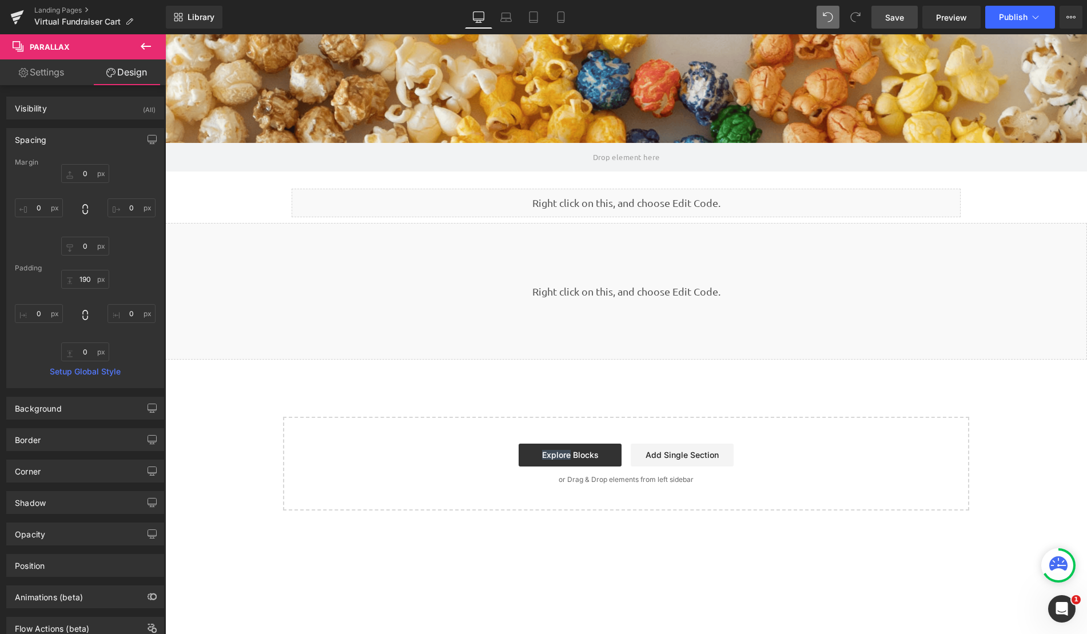
click at [142, 47] on icon at bounding box center [146, 46] width 10 height 7
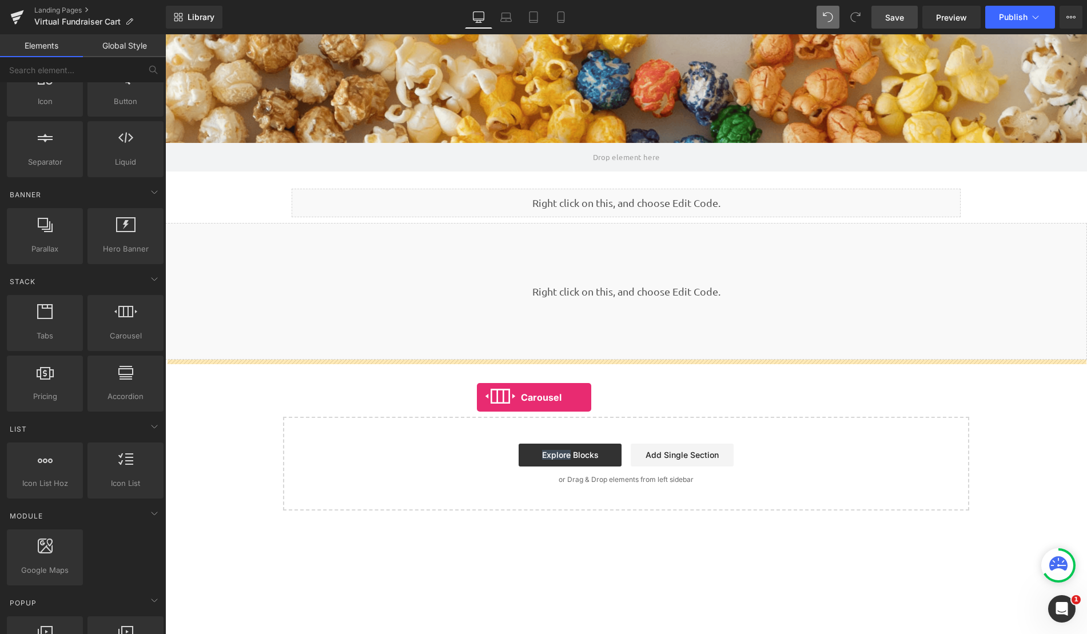
drag, startPoint x: 306, startPoint y: 372, endPoint x: 477, endPoint y: 397, distance: 172.9
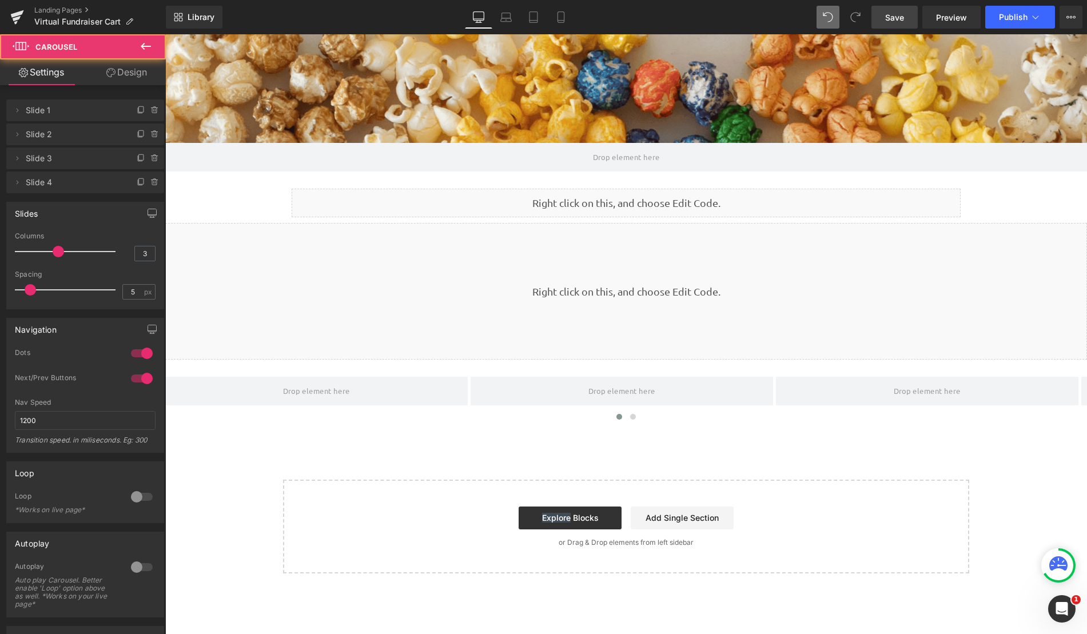
scroll to position [600, 922]
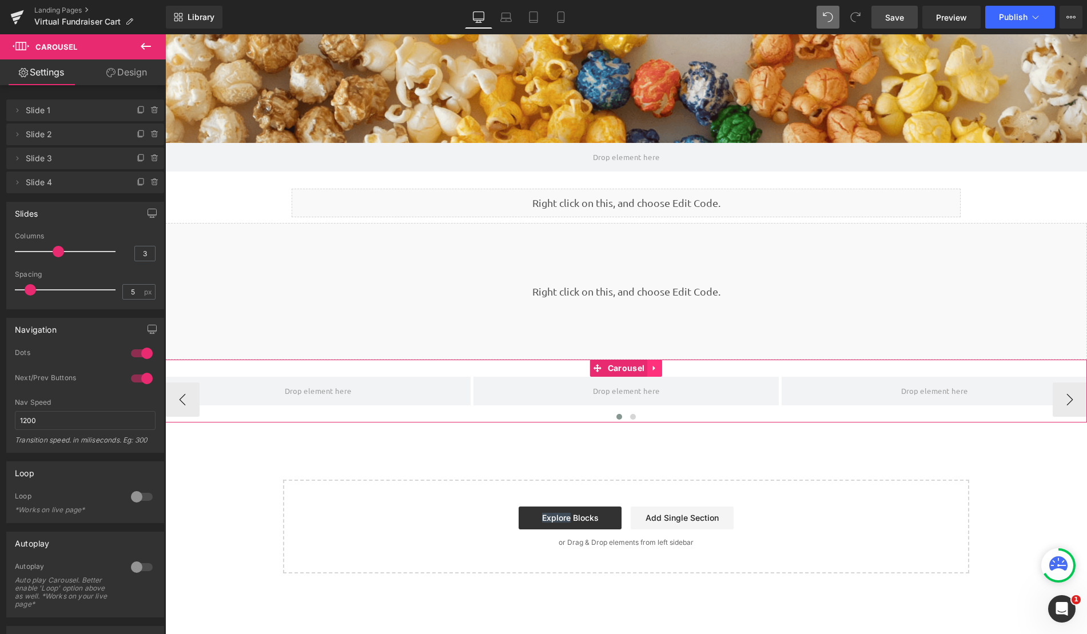
click at [656, 372] on icon at bounding box center [655, 368] width 8 height 9
click at [659, 370] on icon at bounding box center [662, 368] width 8 height 8
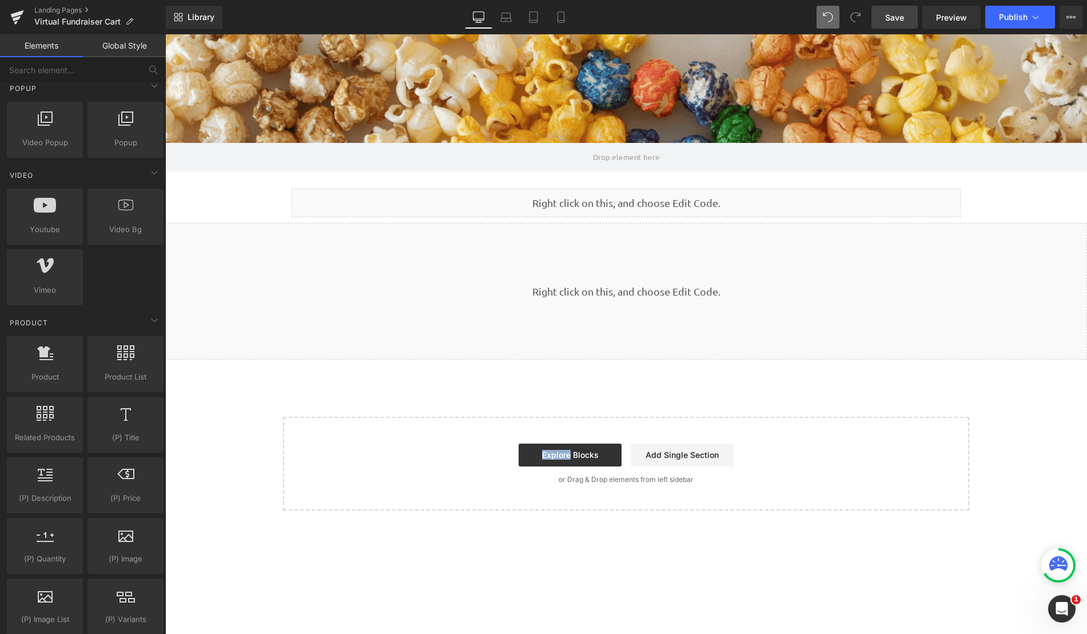
scroll to position [743, 0]
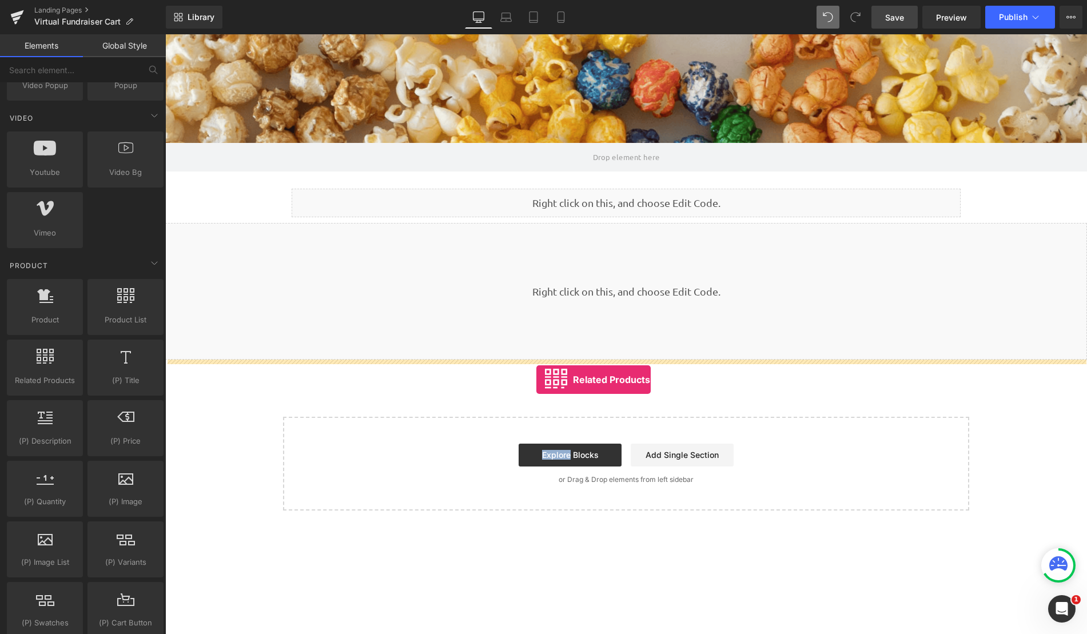
drag, startPoint x: 225, startPoint y: 415, endPoint x: 536, endPoint y: 380, distance: 313.6
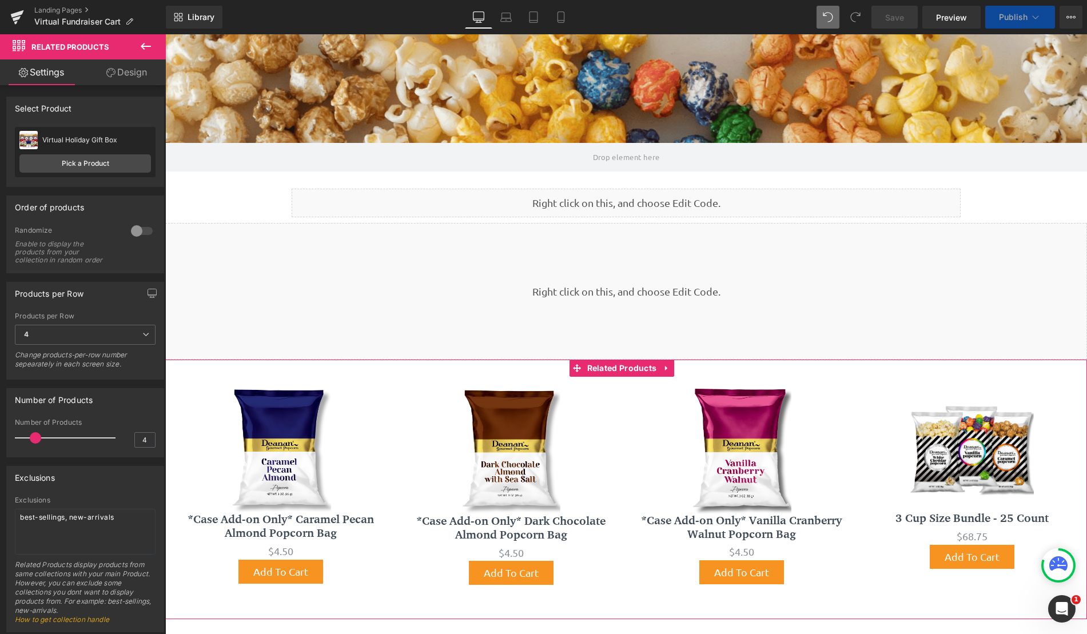
scroll to position [752, 913]
click at [644, 371] on span "Related Products" at bounding box center [621, 368] width 75 height 17
click at [86, 161] on link "Pick a Product" at bounding box center [84, 163] width 131 height 18
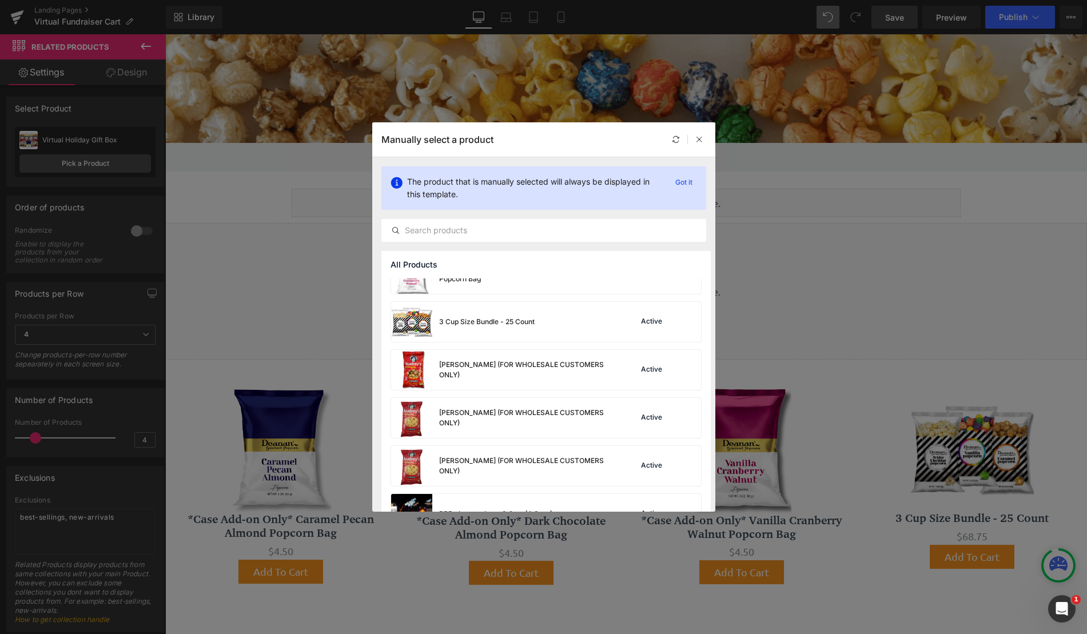
scroll to position [229, 0]
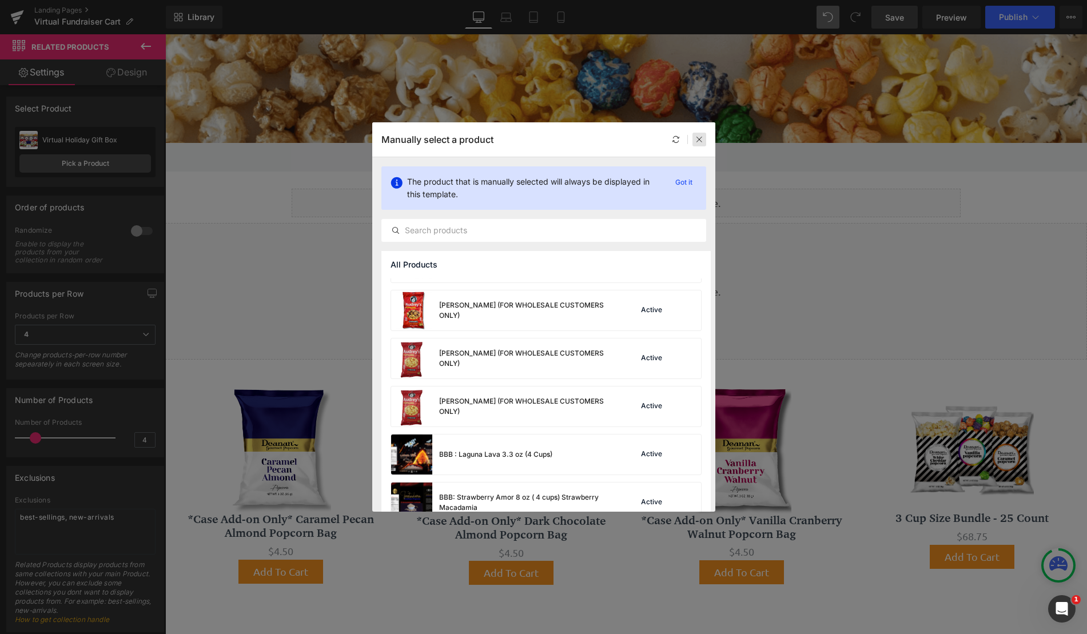
click at [700, 143] on icon at bounding box center [699, 140] width 8 height 8
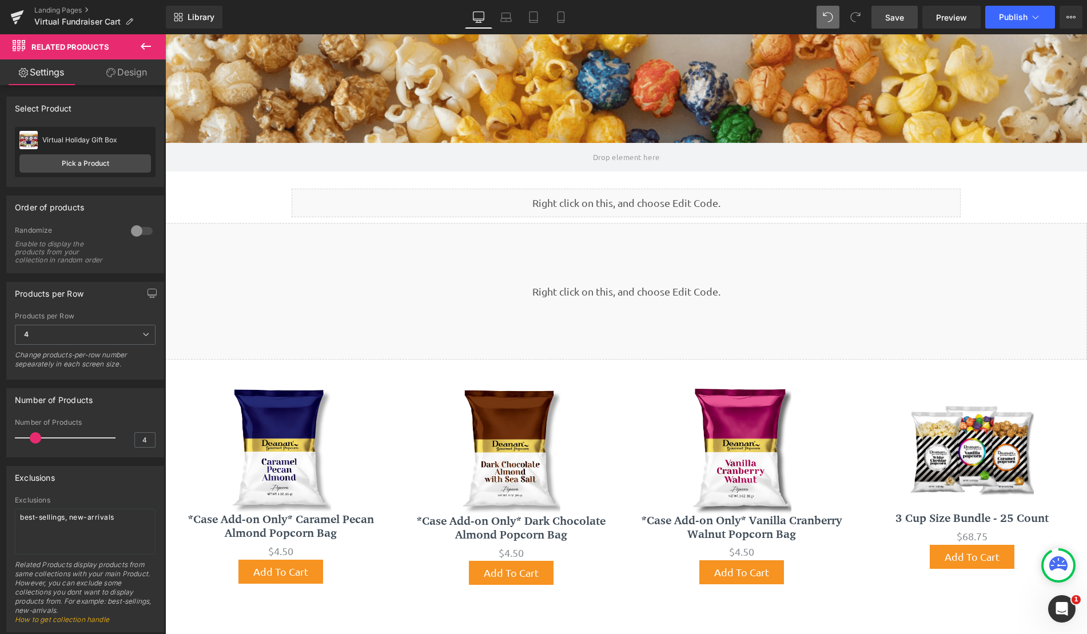
click at [147, 48] on icon at bounding box center [146, 46] width 14 height 14
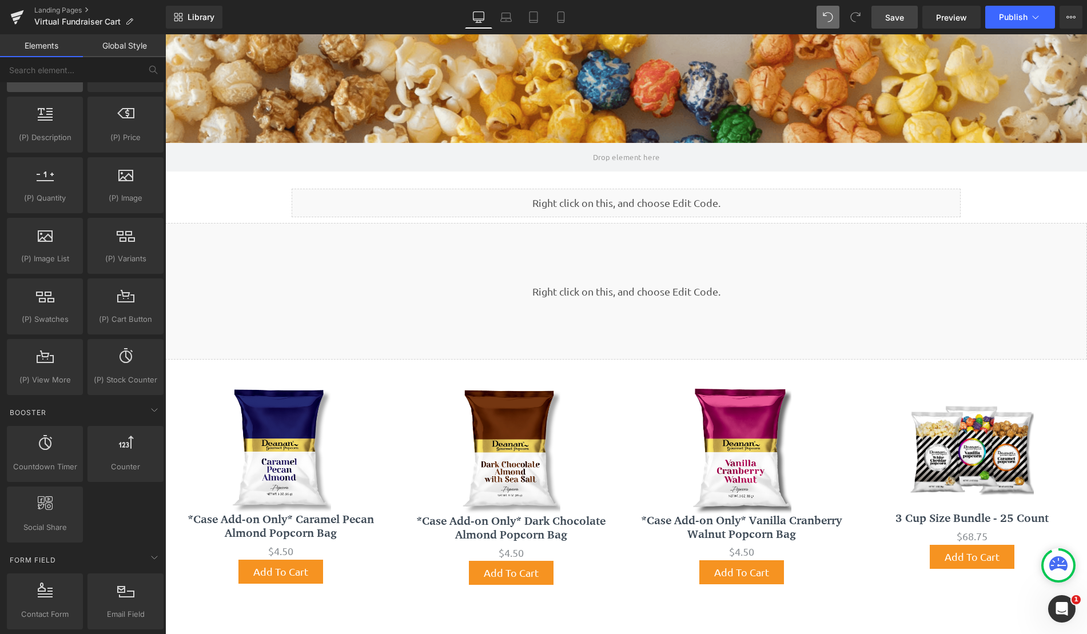
scroll to position [1029, 0]
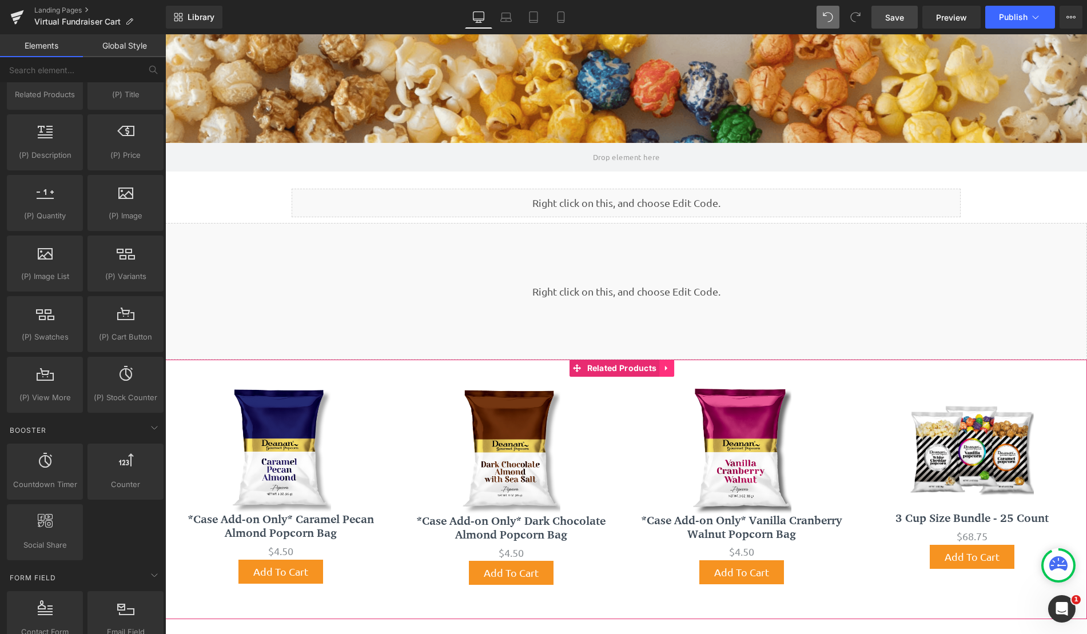
click at [667, 369] on icon at bounding box center [667, 368] width 8 height 9
click at [677, 369] on icon at bounding box center [674, 368] width 8 height 8
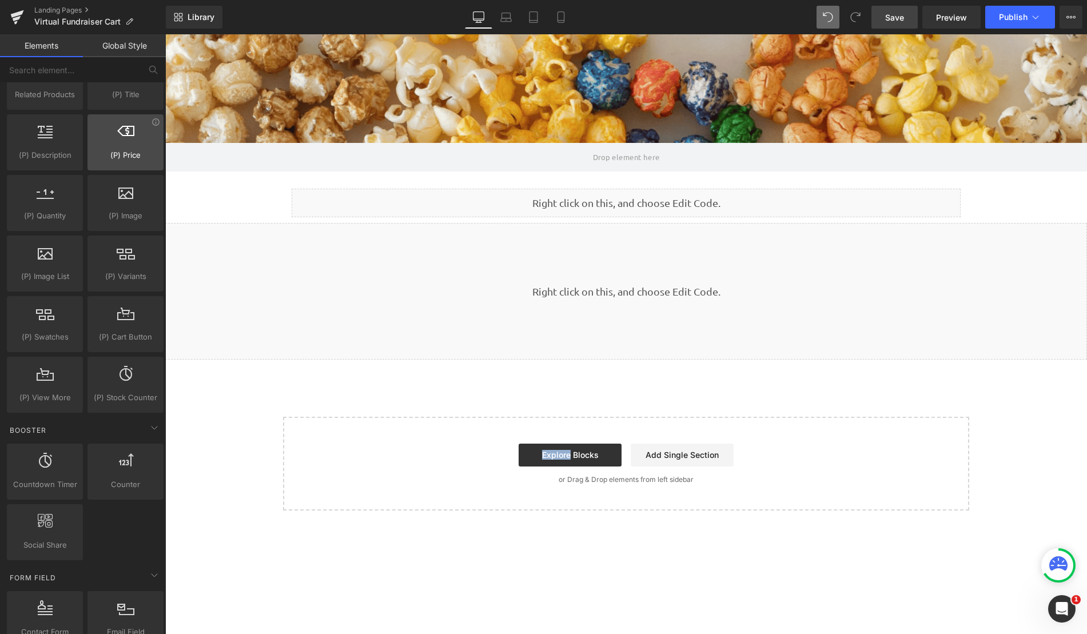
scroll to position [915, 0]
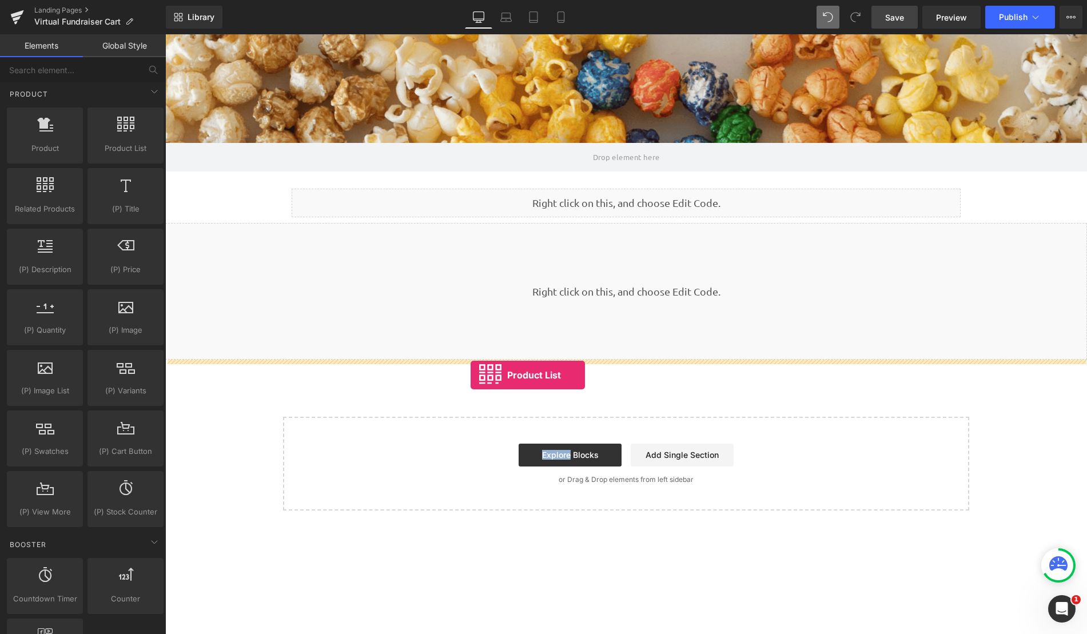
drag, startPoint x: 290, startPoint y: 173, endPoint x: 471, endPoint y: 375, distance: 270.9
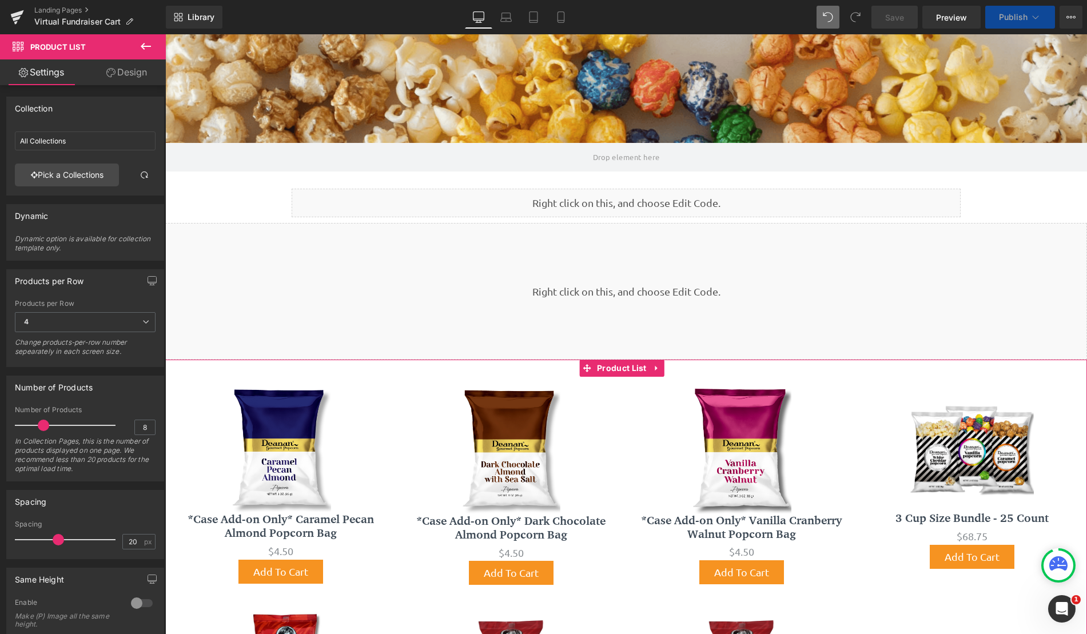
scroll to position [969, 913]
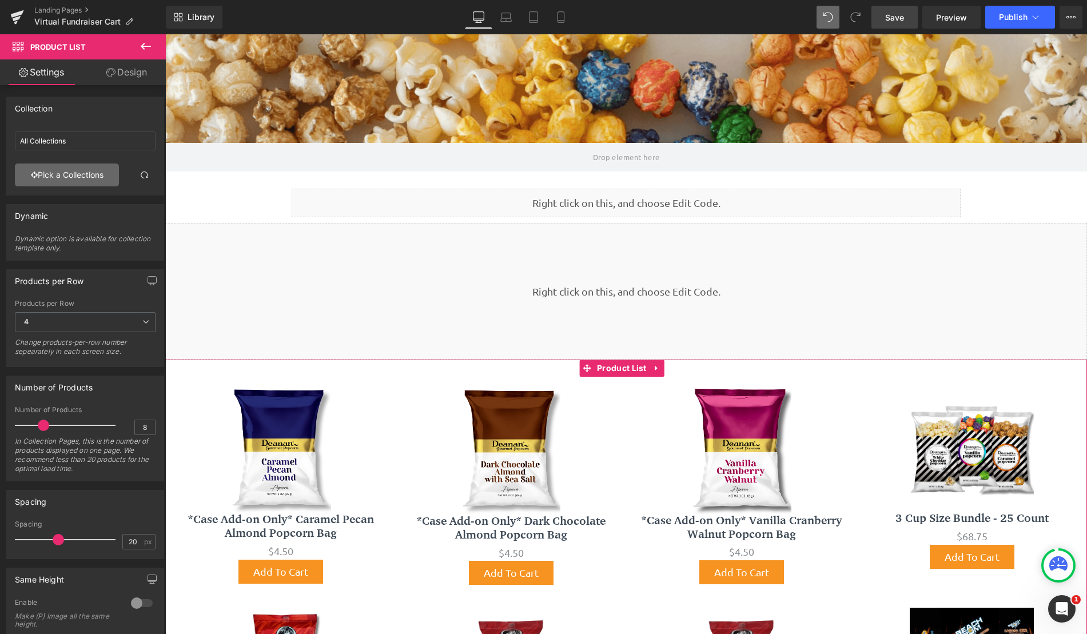
click at [74, 173] on link "Pick a Collections" at bounding box center [67, 175] width 104 height 23
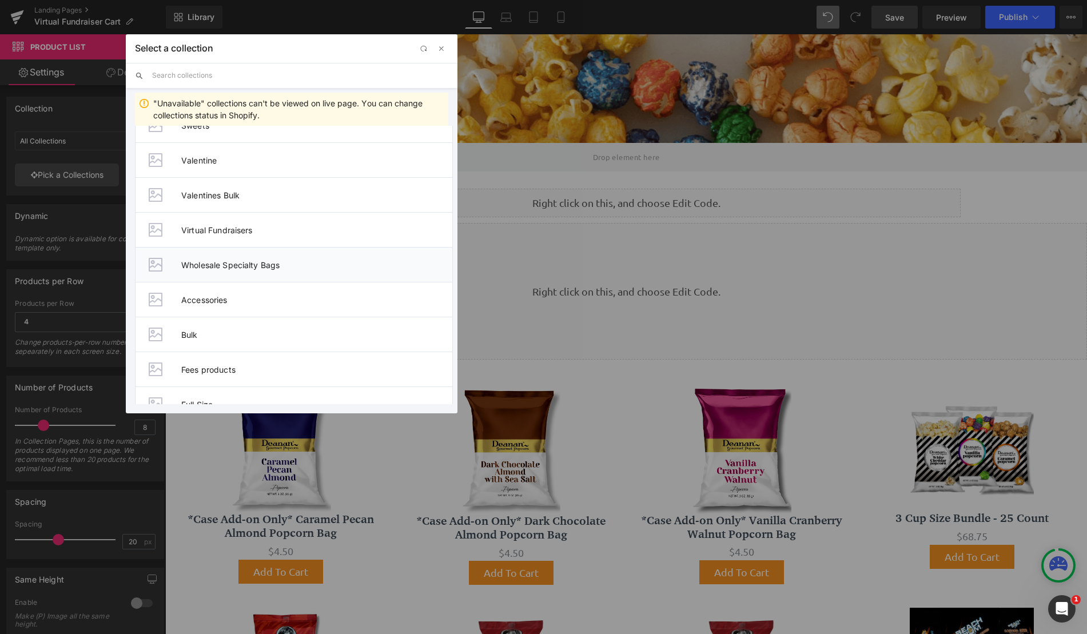
scroll to position [1487, 0]
click at [227, 225] on li "Virtual Fundraisers" at bounding box center [294, 230] width 318 height 35
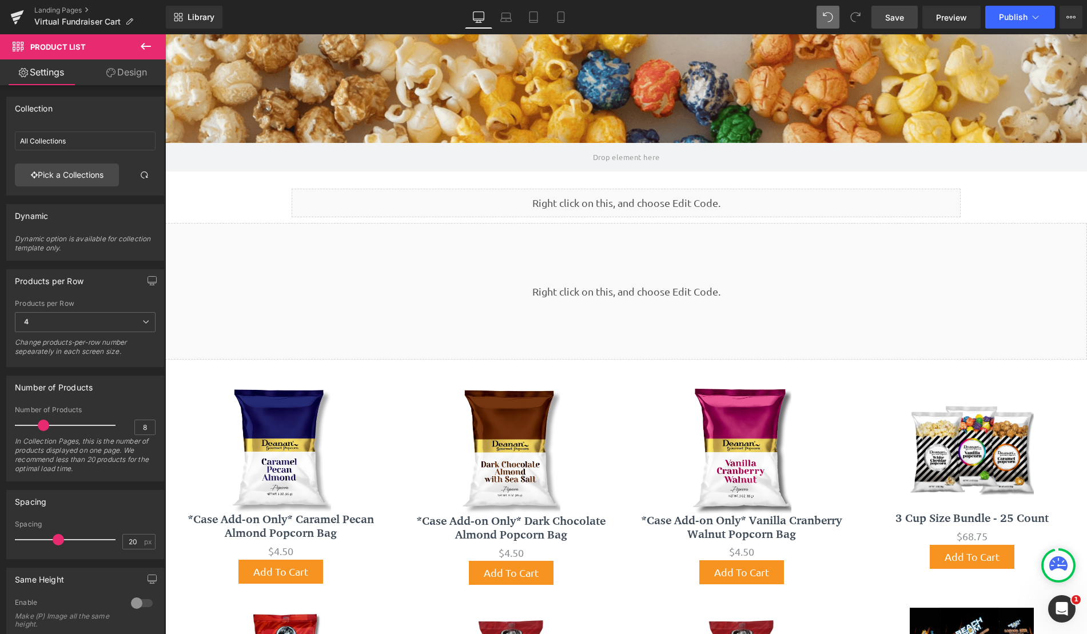
type input "Virtual Fundraisers"
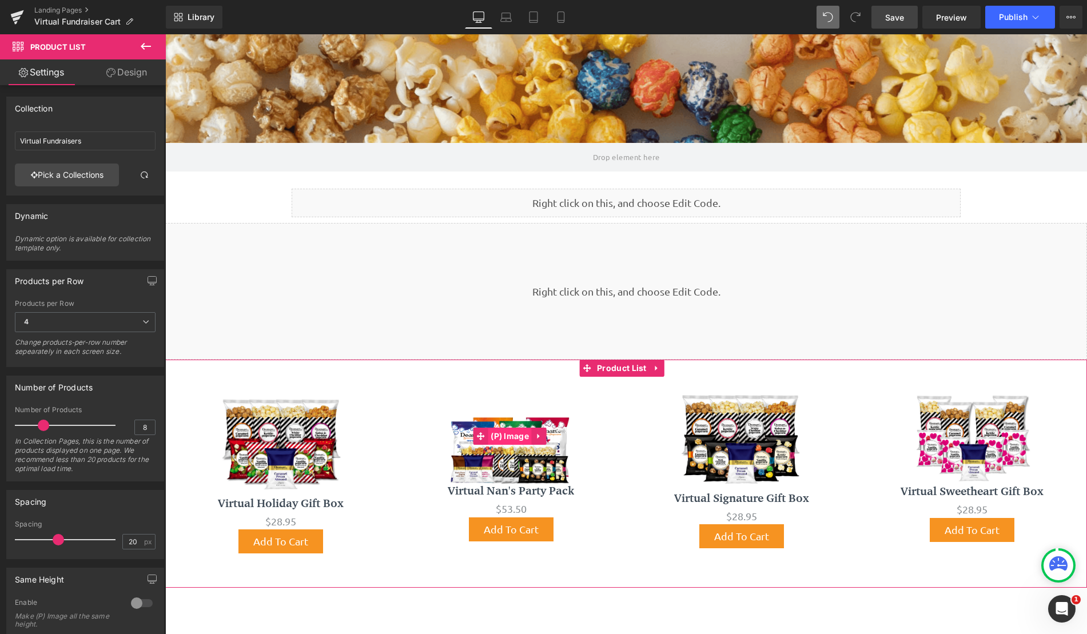
scroll to position [721, 913]
click at [284, 548] on span "(P) Cart Button" at bounding box center [279, 541] width 66 height 17
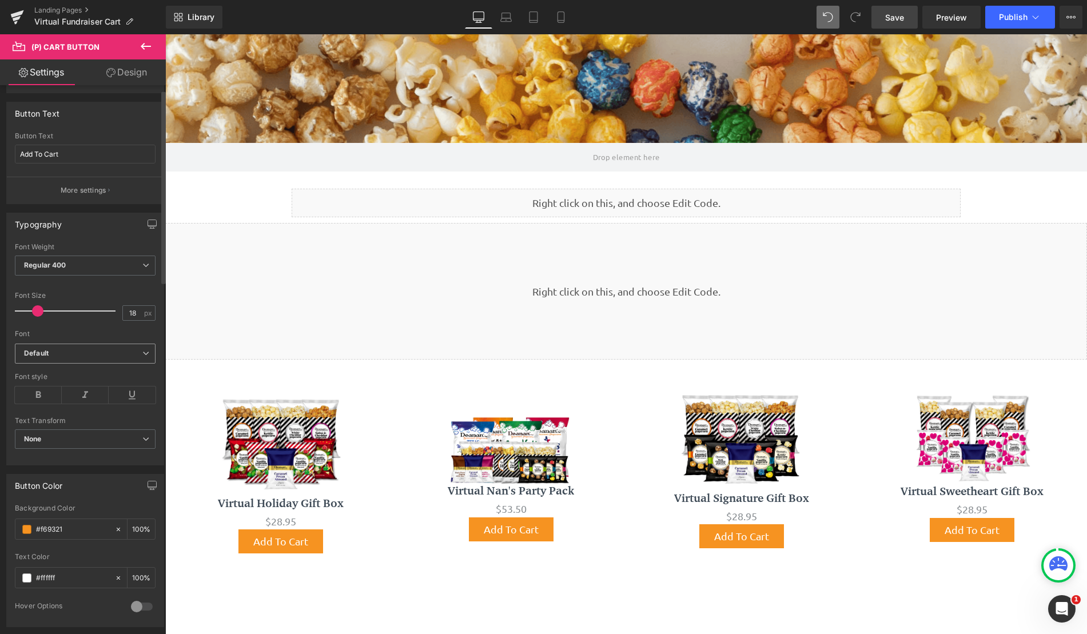
scroll to position [286, 0]
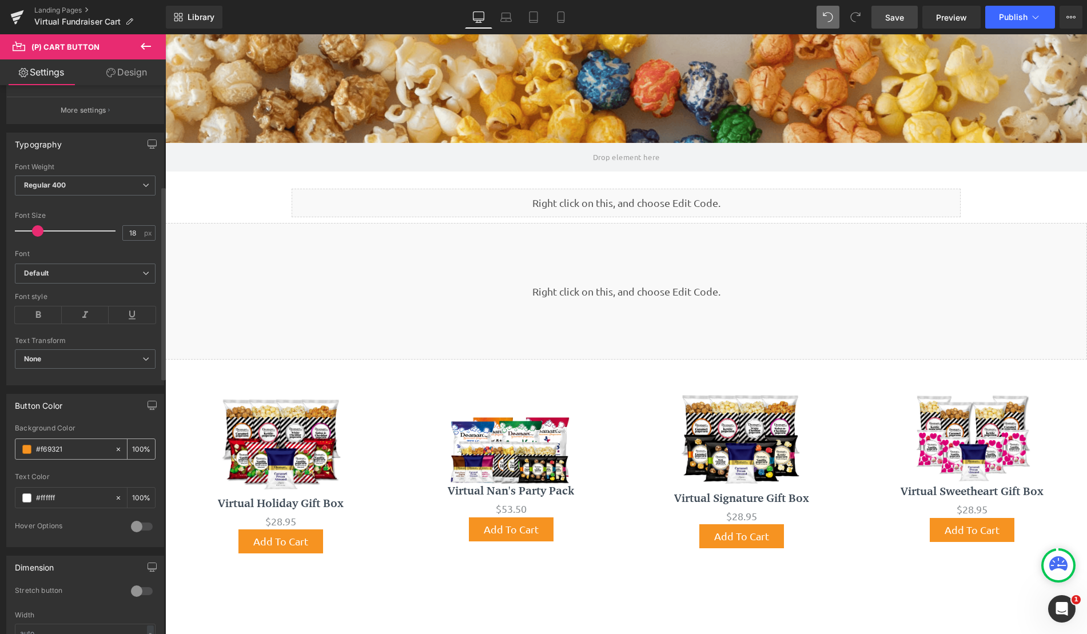
drag, startPoint x: 74, startPoint y: 448, endPoint x: 31, endPoint y: 444, distance: 43.6
click at [31, 444] on div "#f69321" at bounding box center [64, 449] width 99 height 20
paste input "7b3e48"
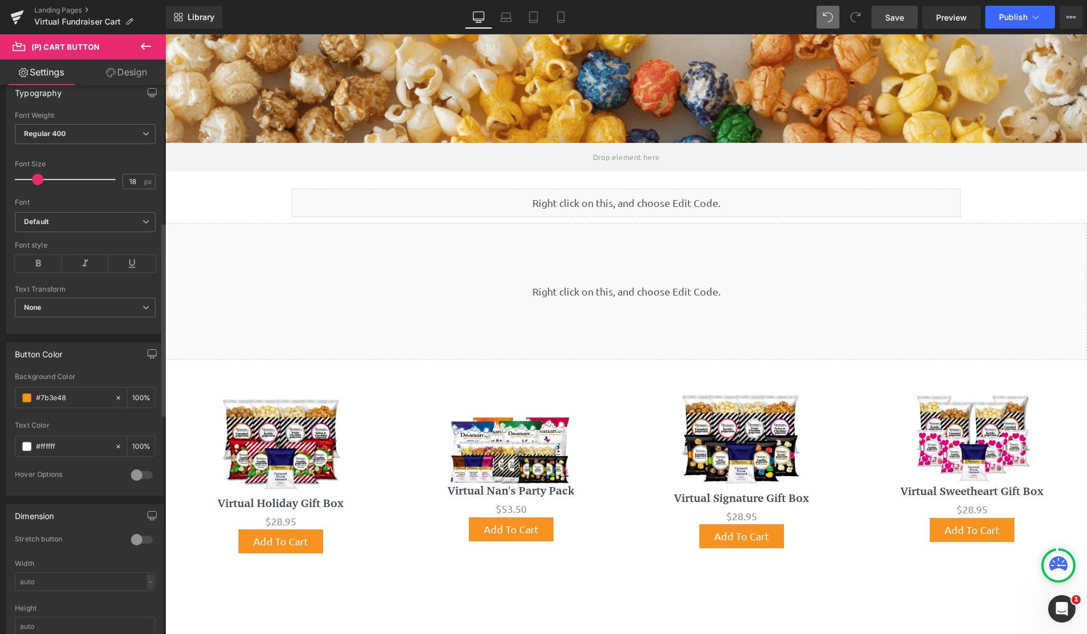
scroll to position [515, 0]
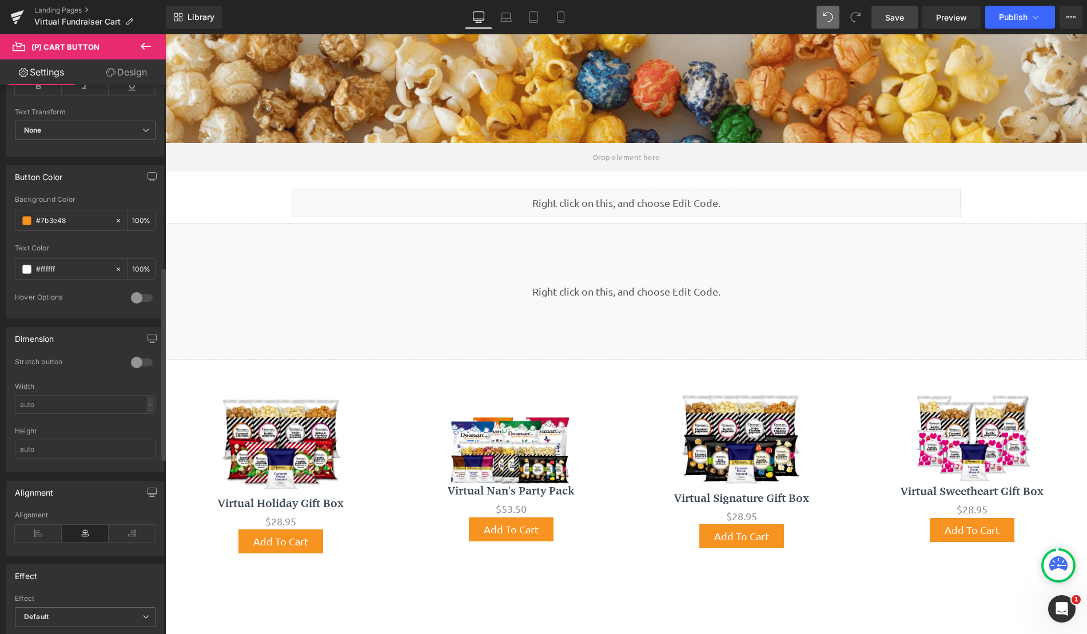
type input "#7b3e48"
click at [132, 293] on div at bounding box center [141, 298] width 27 height 18
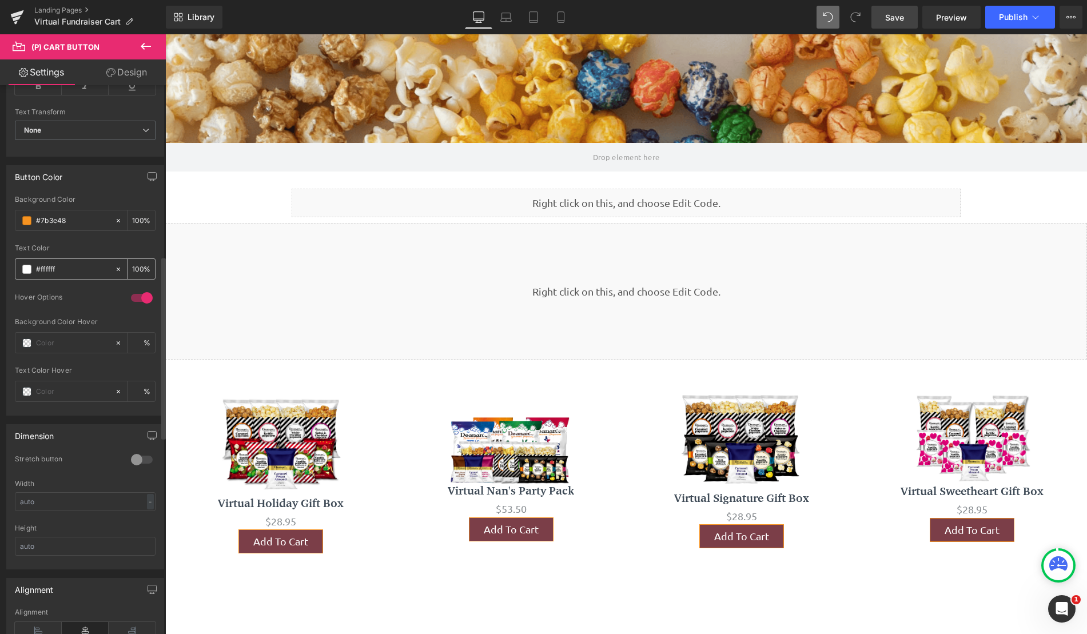
drag, startPoint x: 68, startPoint y: 272, endPoint x: 32, endPoint y: 270, distance: 36.1
click at [32, 270] on div "#ffffff" at bounding box center [64, 269] width 99 height 20
drag, startPoint x: 41, startPoint y: 268, endPoint x: 27, endPoint y: 313, distance: 47.8
click at [27, 313] on div "Hover Options" at bounding box center [85, 305] width 141 height 25
click at [45, 388] on input "text" at bounding box center [72, 391] width 73 height 13
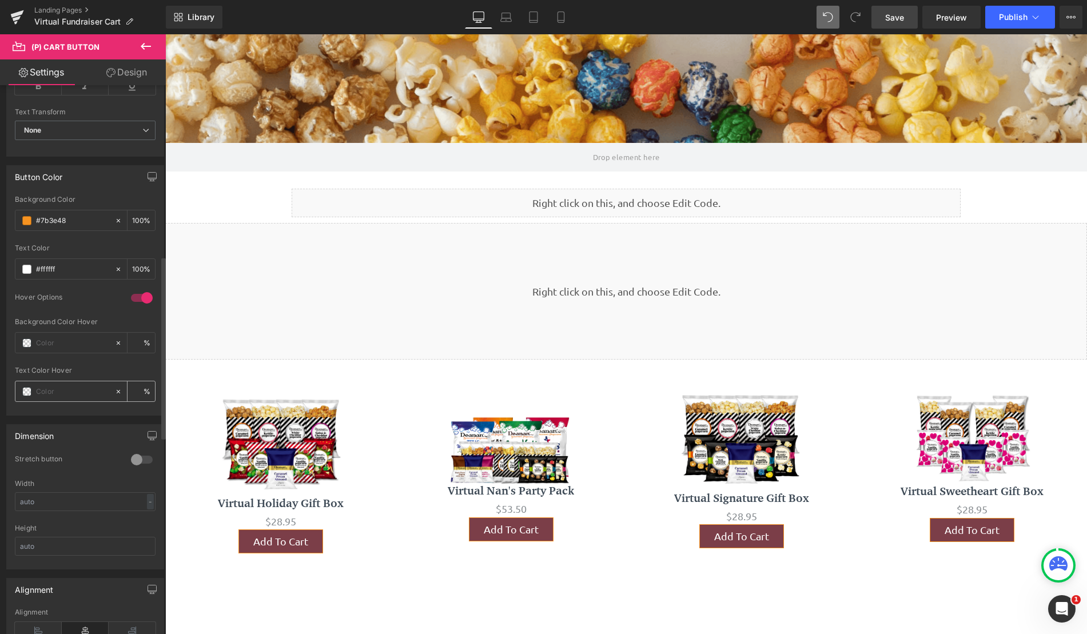
paste input "#37f707"
type input "#37f707"
type input "0"
type input "#37f707"
type input "100"
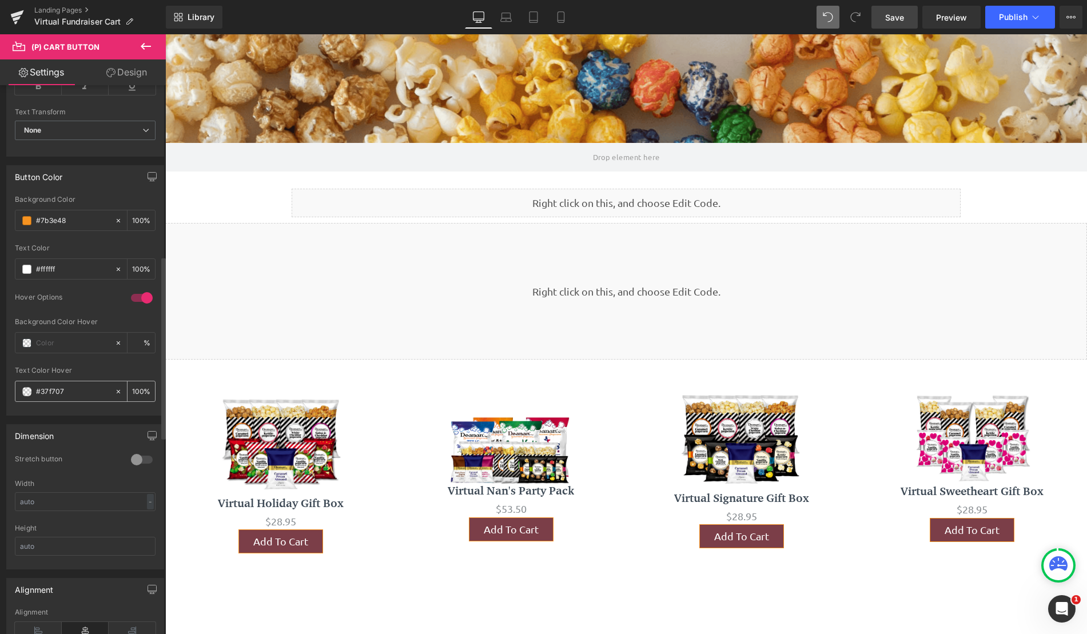
drag, startPoint x: 67, startPoint y: 396, endPoint x: 28, endPoint y: 390, distance: 39.9
click at [28, 390] on div "#37f707" at bounding box center [64, 391] width 99 height 20
click at [59, 340] on input "text" at bounding box center [72, 343] width 73 height 13
type input "0"
paste input "#37f707"
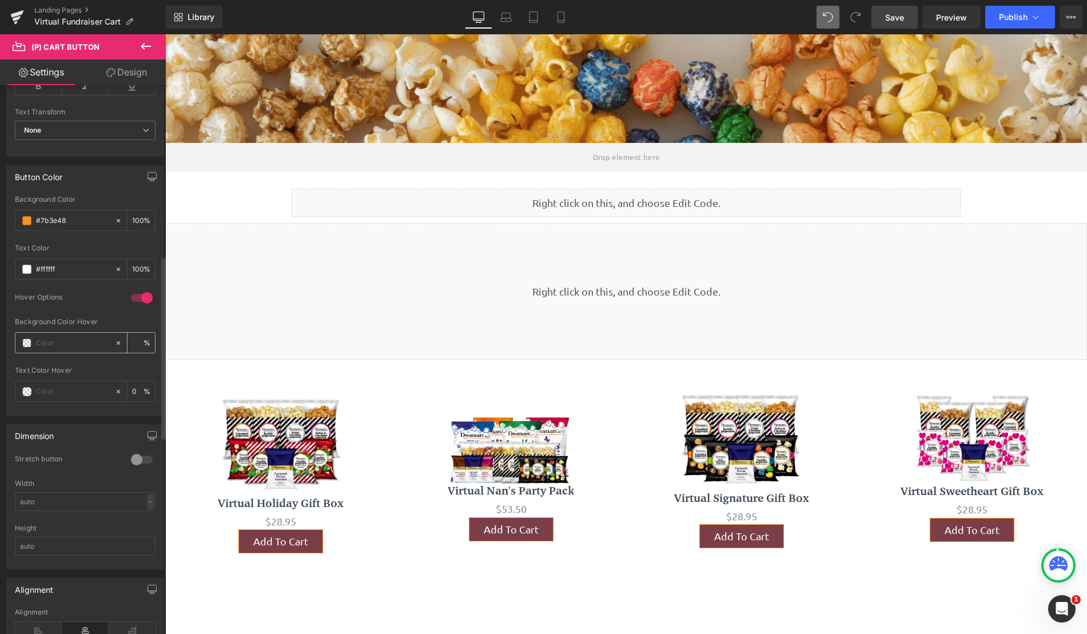
type input "#37f707"
type input "0"
type input "#37f707"
click at [28, 395] on span at bounding box center [26, 391] width 9 height 9
type input "100"
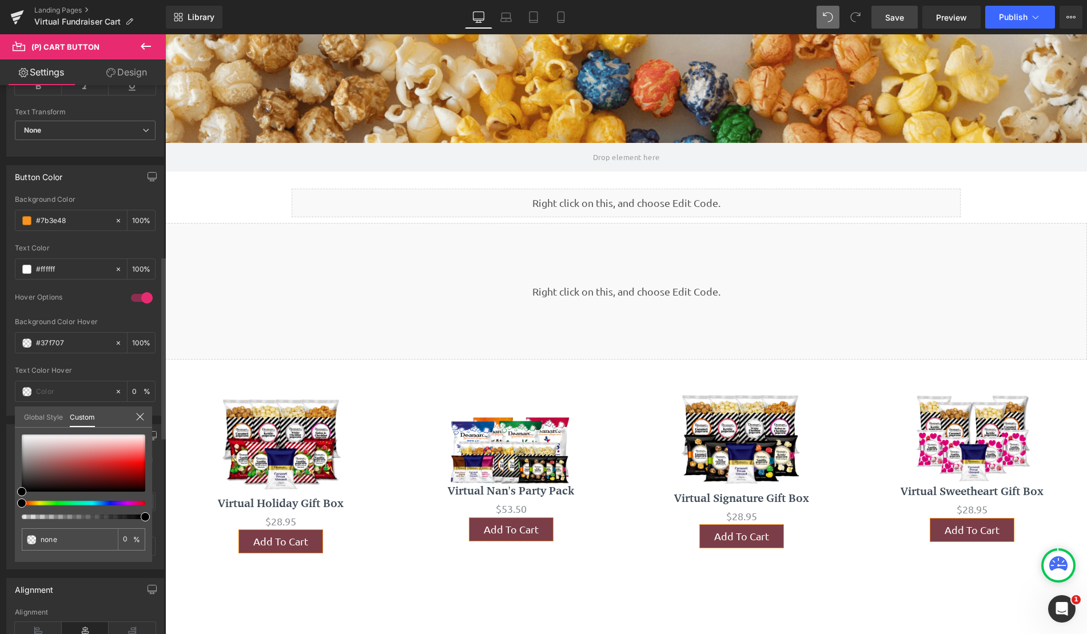
click at [22, 504] on span at bounding box center [21, 503] width 9 height 9
click at [144, 516] on span at bounding box center [145, 516] width 9 height 9
click at [21, 491] on span at bounding box center [21, 491] width 9 height 9
click at [23, 489] on span at bounding box center [21, 491] width 9 height 9
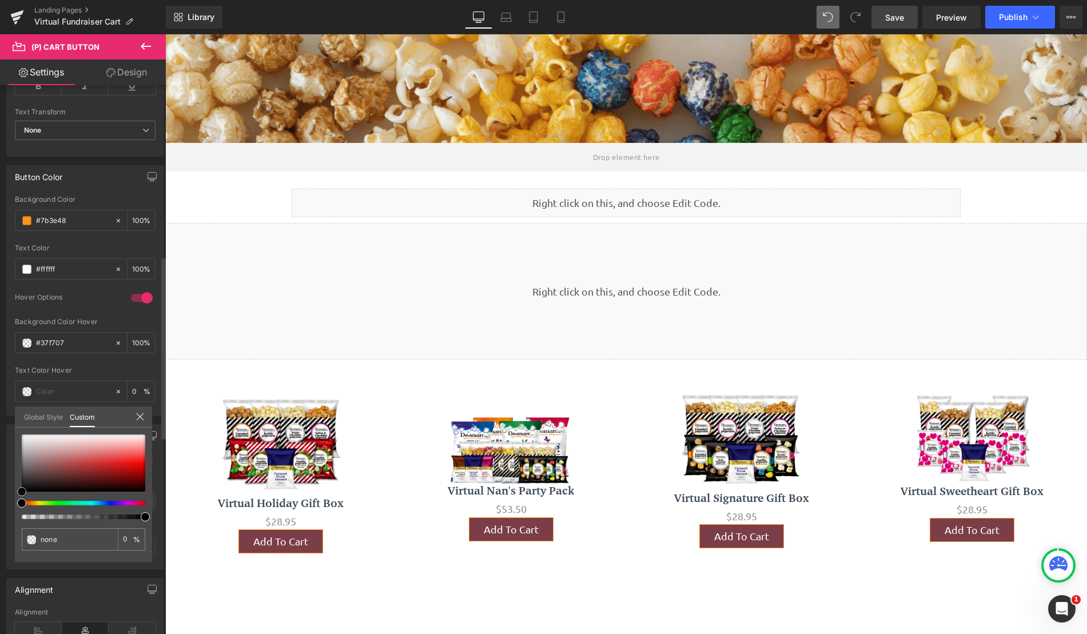
click at [23, 489] on span at bounding box center [21, 491] width 9 height 9
click at [142, 420] on icon at bounding box center [140, 416] width 9 height 9
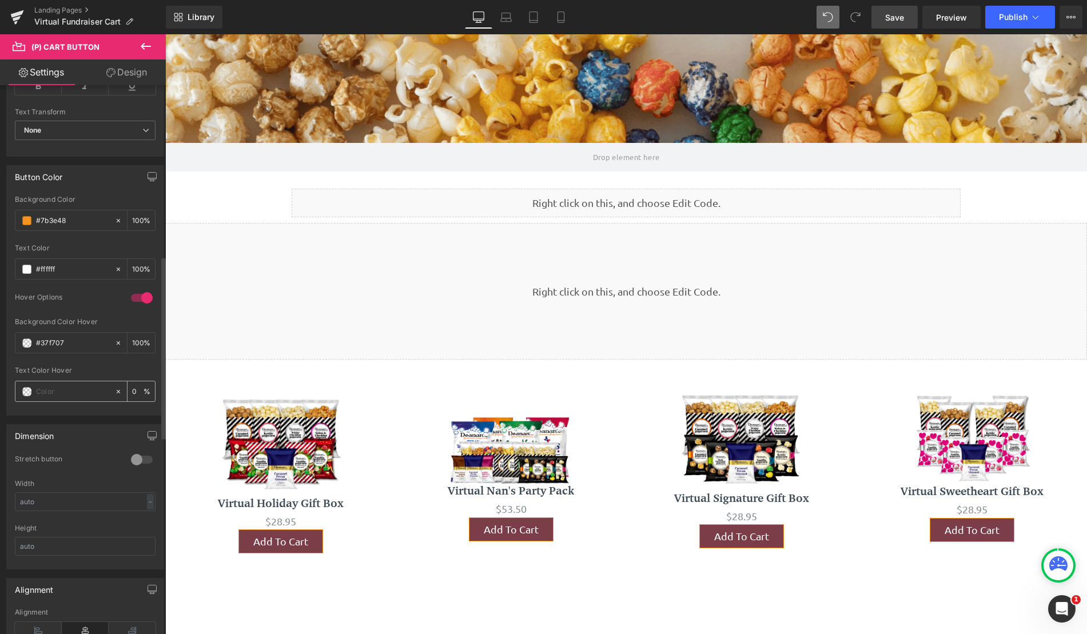
click at [61, 388] on input "text" at bounding box center [72, 391] width 73 height 13
click at [23, 395] on span at bounding box center [26, 391] width 9 height 9
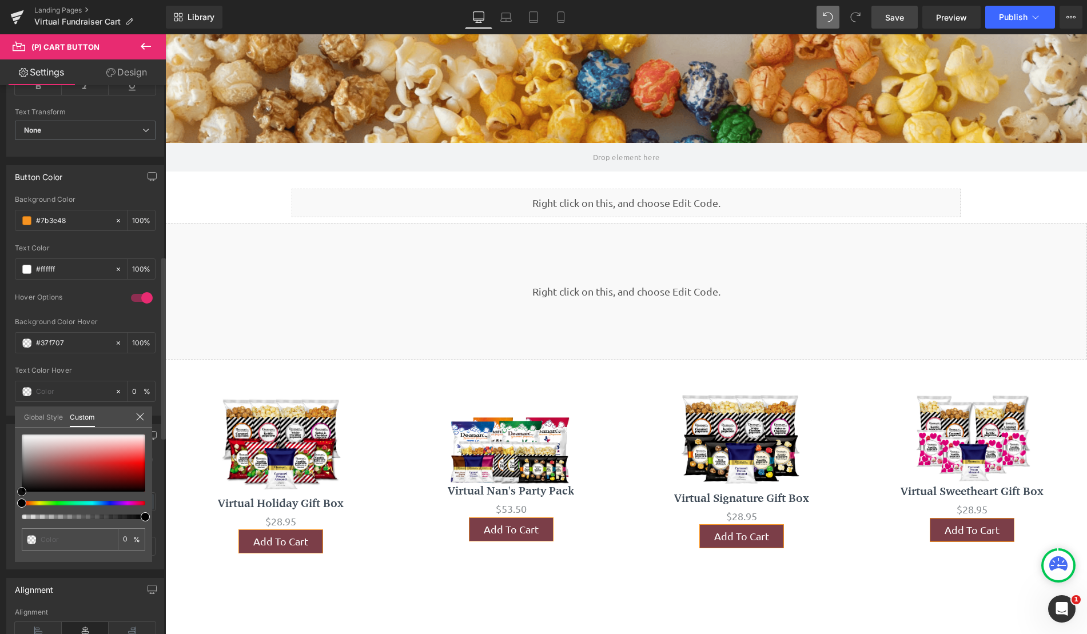
type input "#000000"
type input "100"
type input "#000000"
type input "100"
type input "#050404"
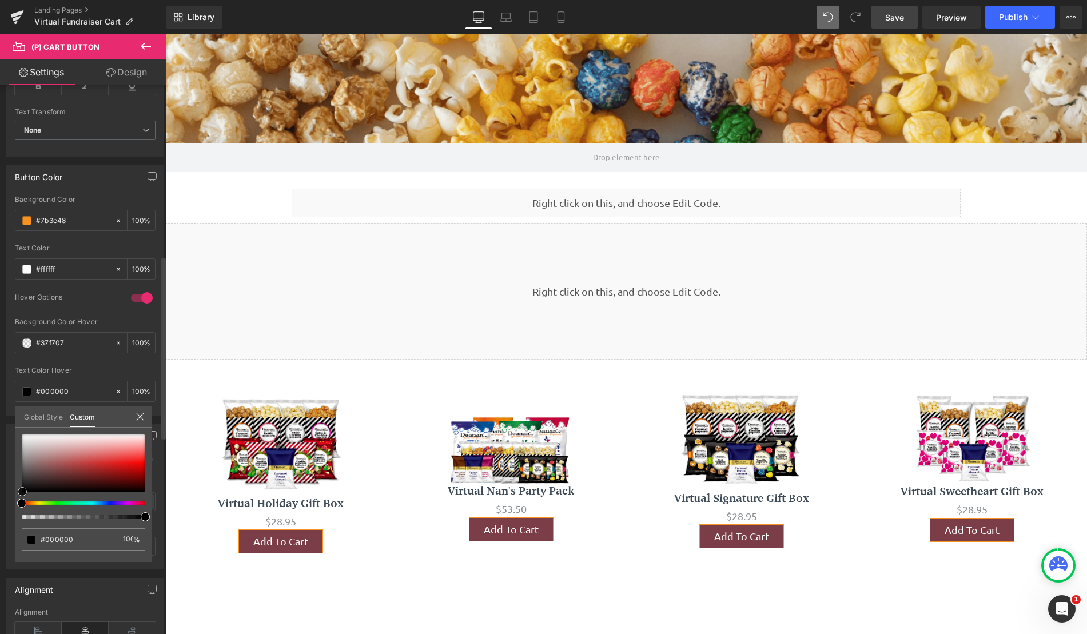
type input "#050404"
type input "#020202"
type input "#000000"
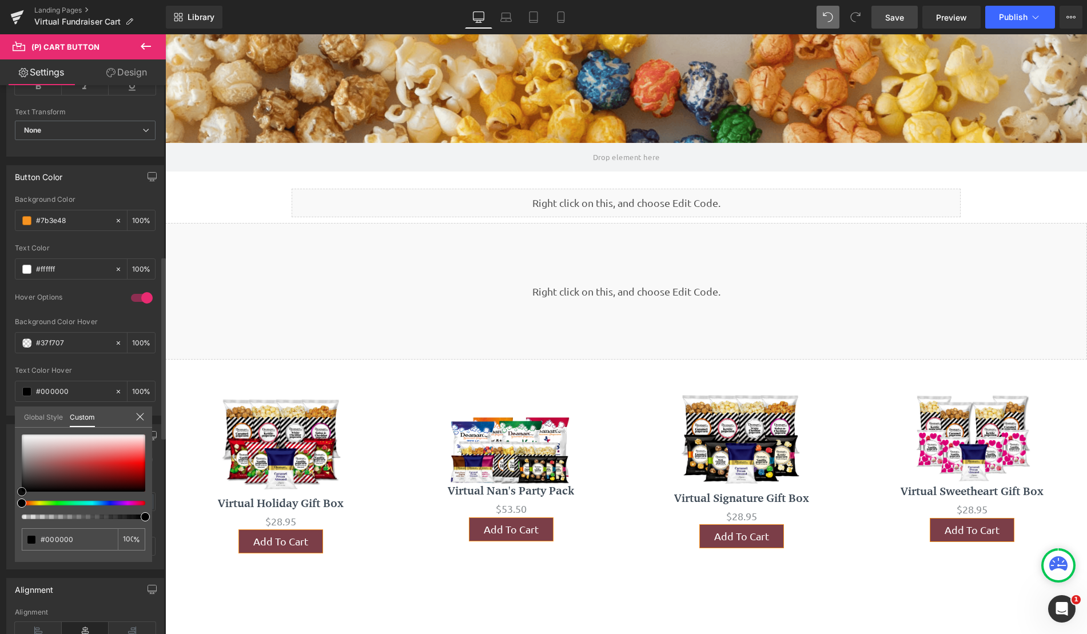
click at [24, 489] on span at bounding box center [21, 491] width 9 height 9
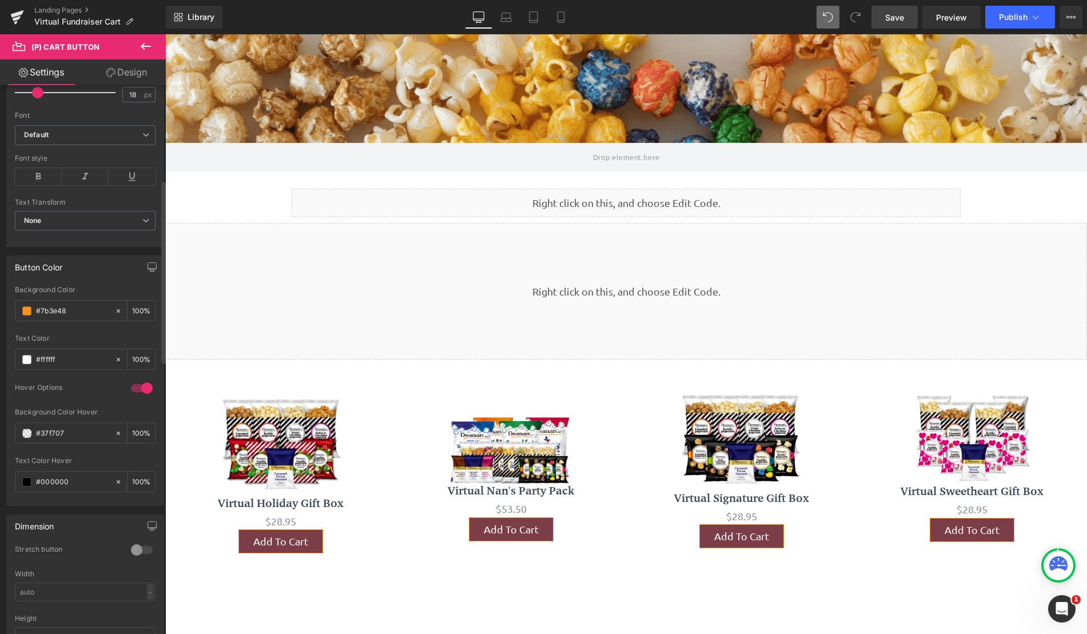
scroll to position [286, 0]
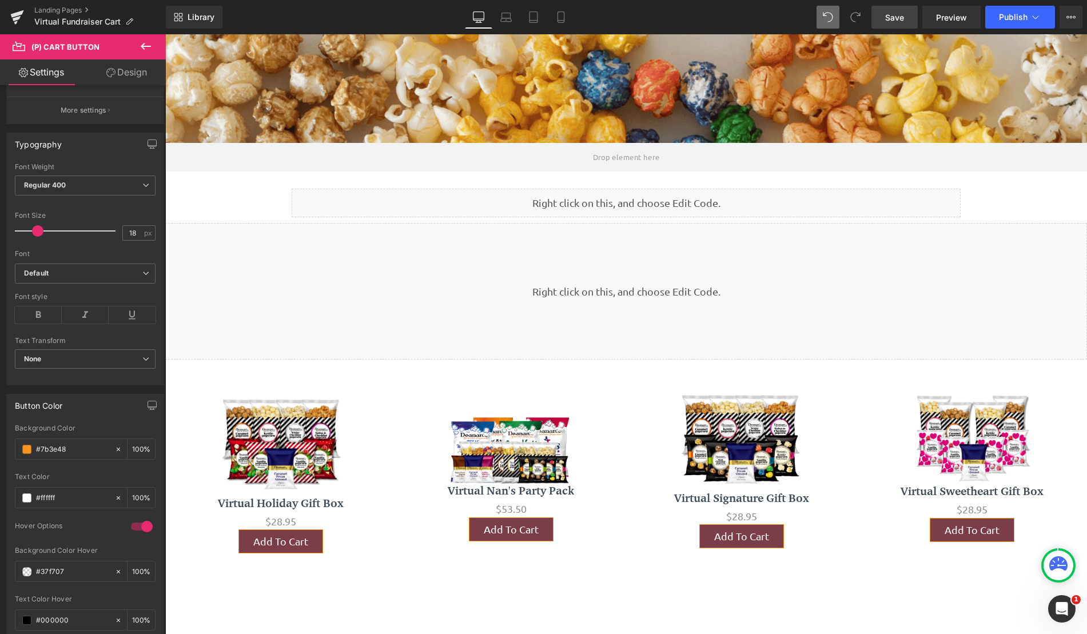
click at [149, 41] on icon at bounding box center [146, 46] width 14 height 14
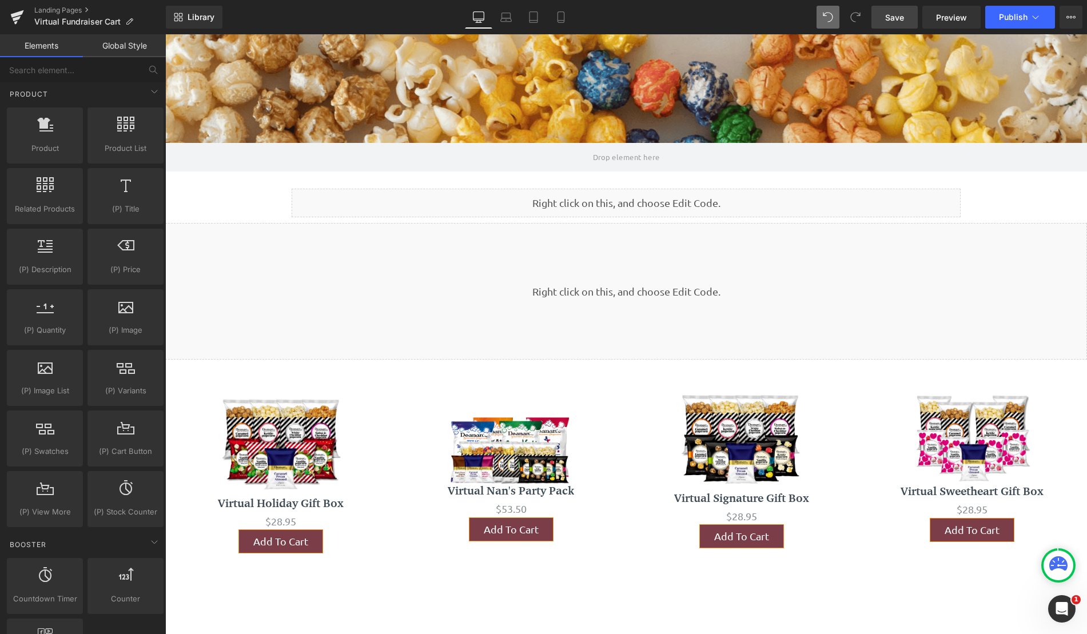
click at [906, 14] on link "Save" at bounding box center [894, 17] width 46 height 23
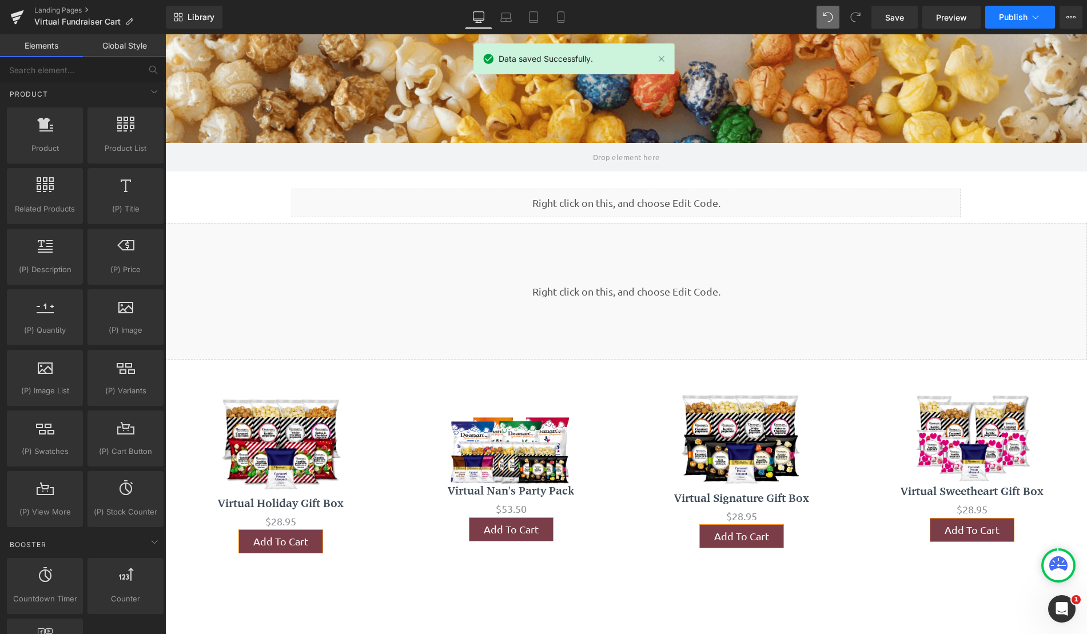
click at [1029, 19] on button "Publish" at bounding box center [1020, 17] width 70 height 23
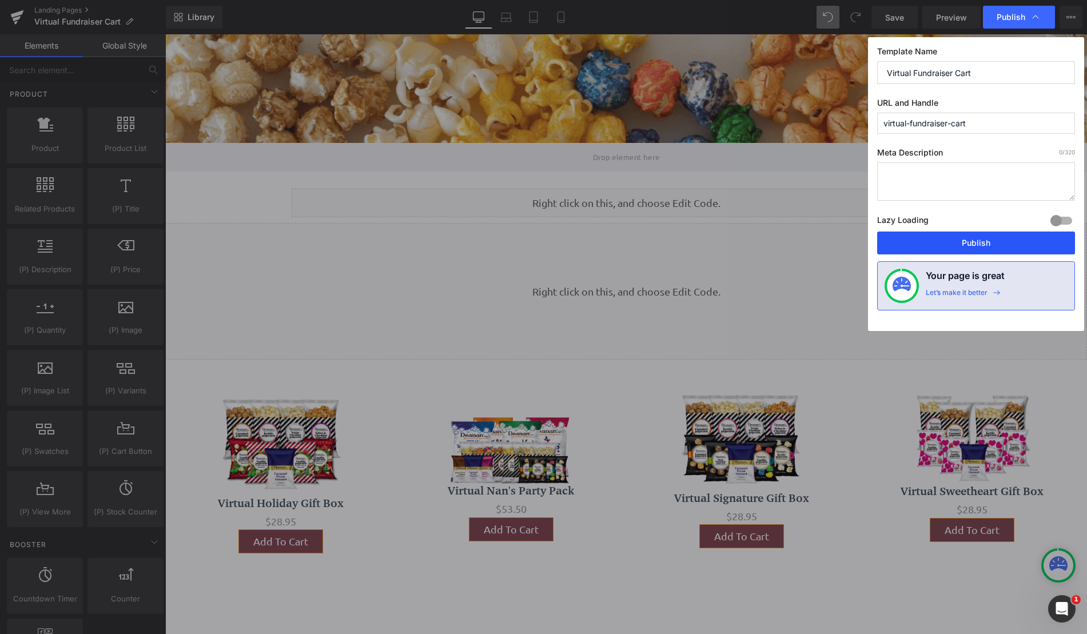
click at [993, 240] on button "Publish" at bounding box center [976, 243] width 198 height 23
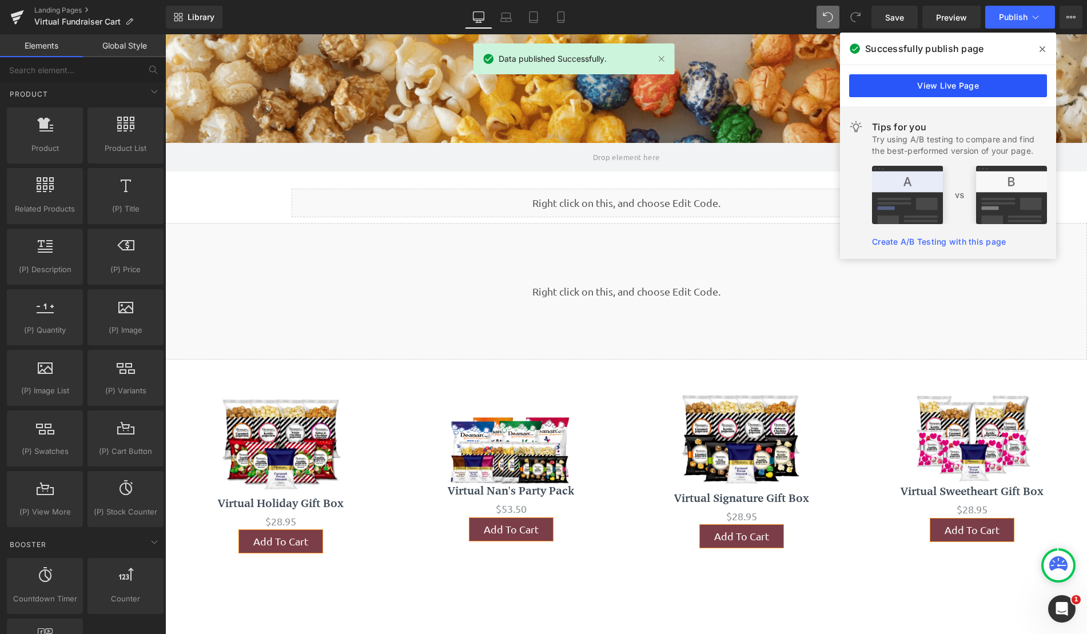
click at [959, 88] on link "View Live Page" at bounding box center [948, 85] width 198 height 23
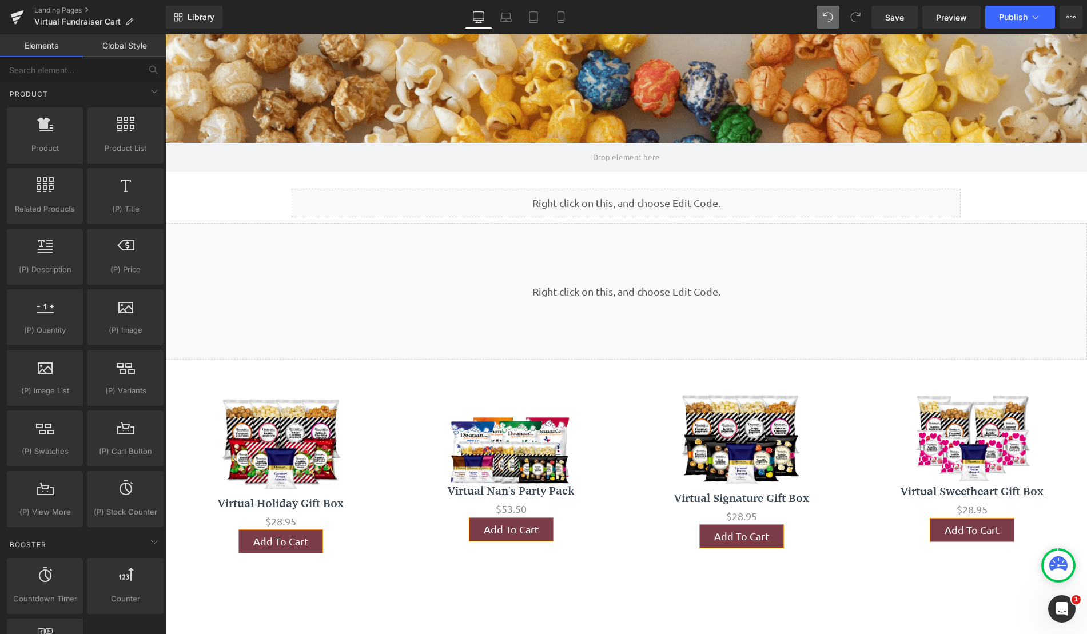
click at [617, 255] on div "Liquid 237px" at bounding box center [626, 291] width 922 height 137
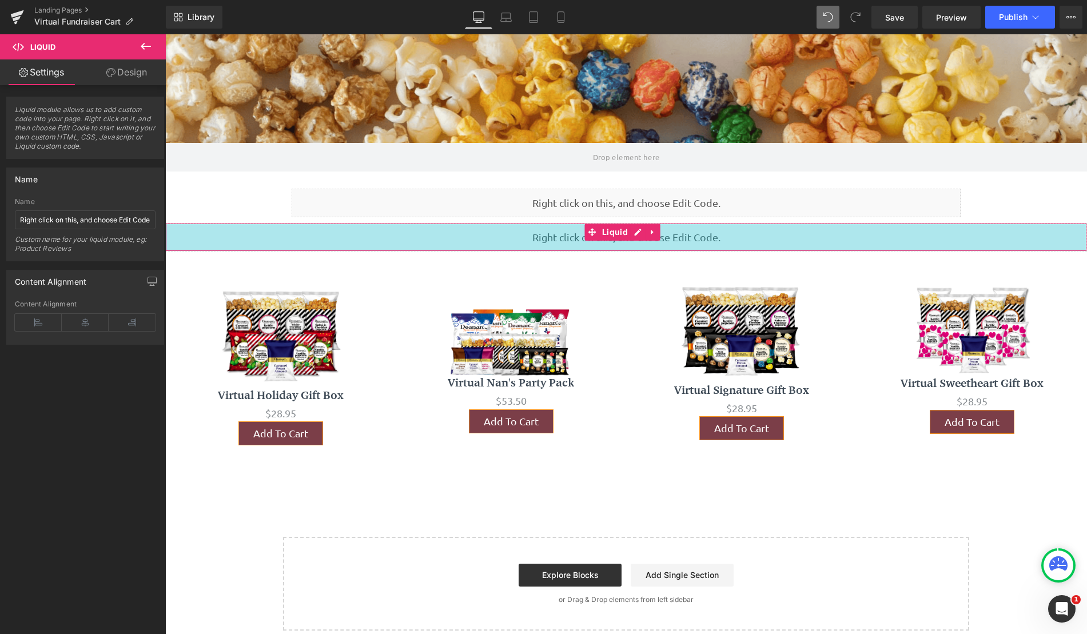
scroll to position [613, 913]
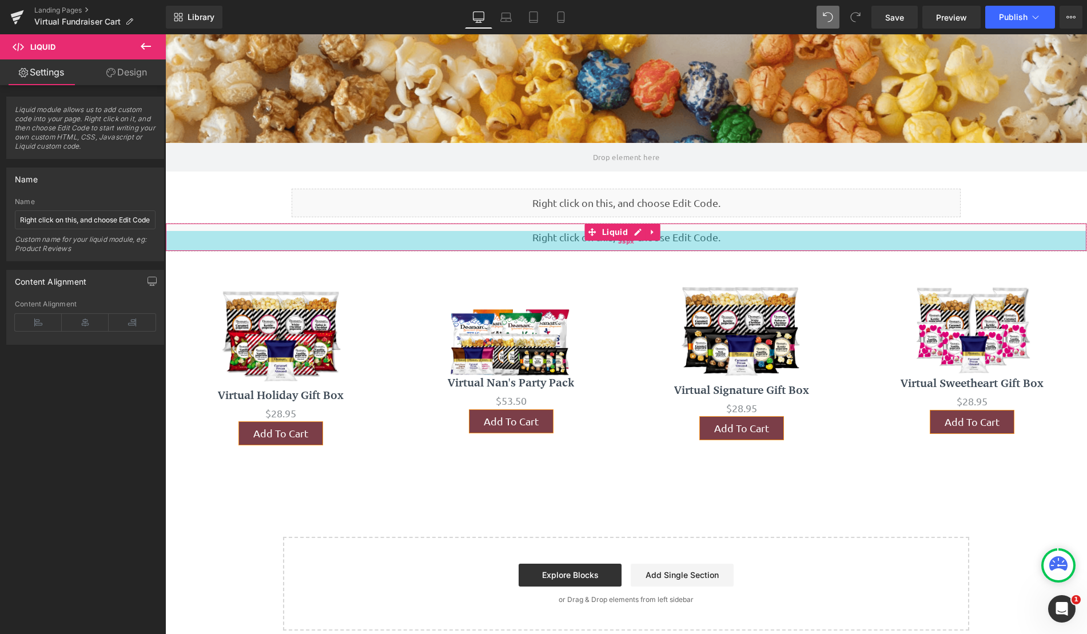
drag, startPoint x: 600, startPoint y: 358, endPoint x: 1092, endPoint y: 45, distance: 583.0
click at [594, 243] on div "35px" at bounding box center [626, 241] width 920 height 20
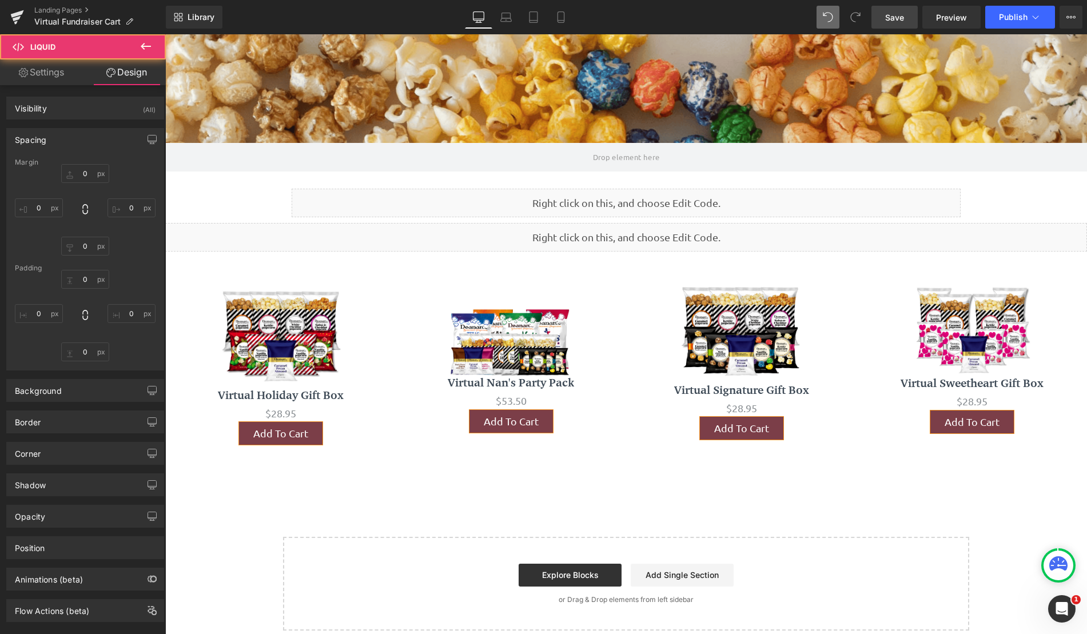
type input "0"
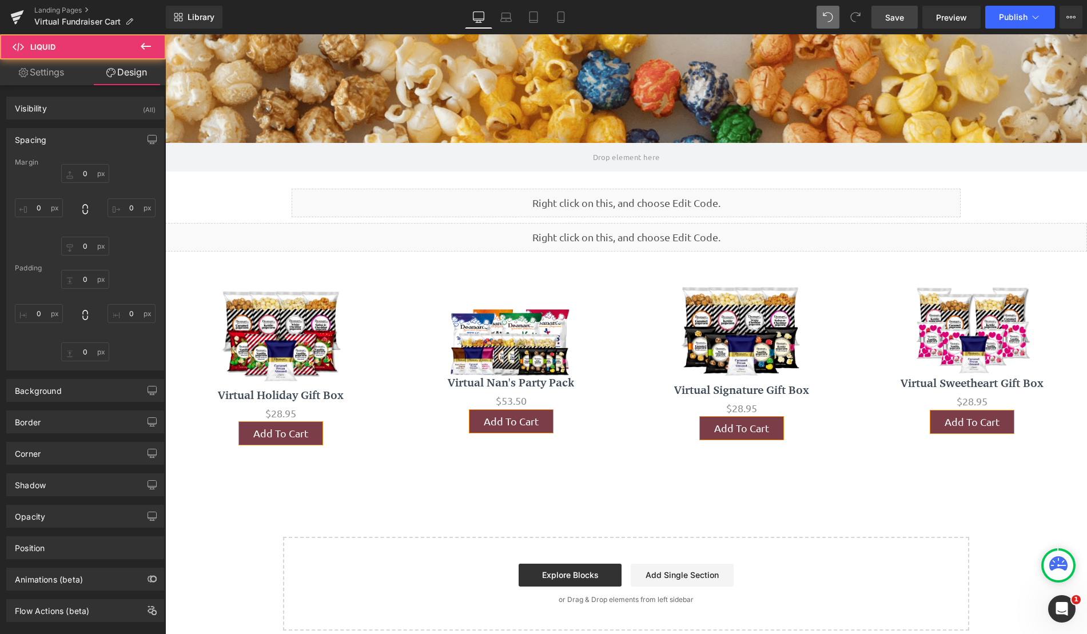
type input "0"
type input "35"
type input "0"
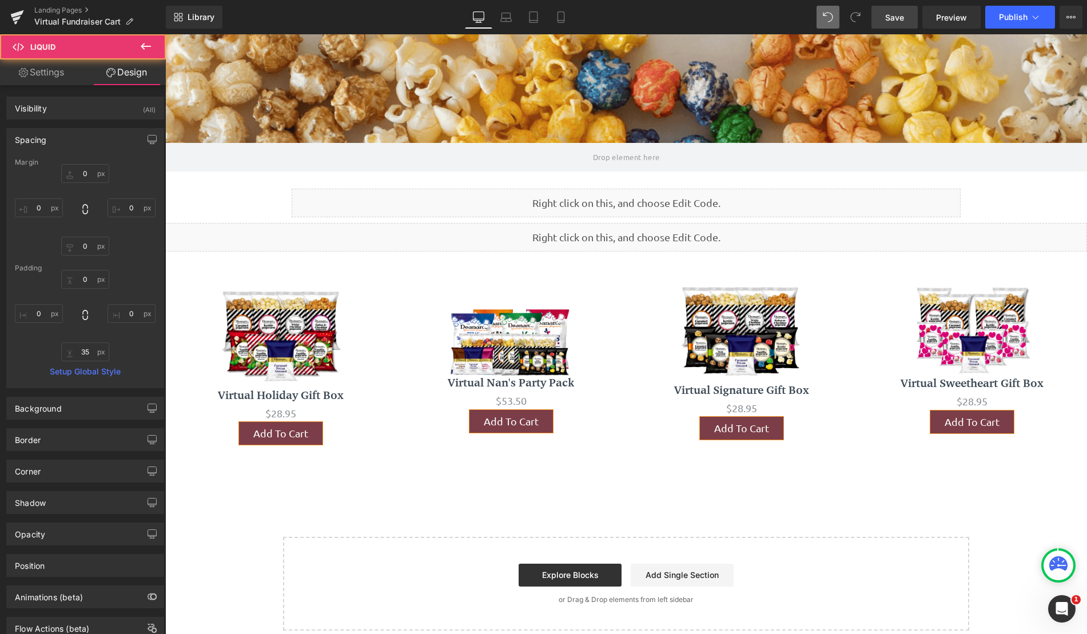
click at [900, 17] on span "Save" at bounding box center [894, 17] width 19 height 12
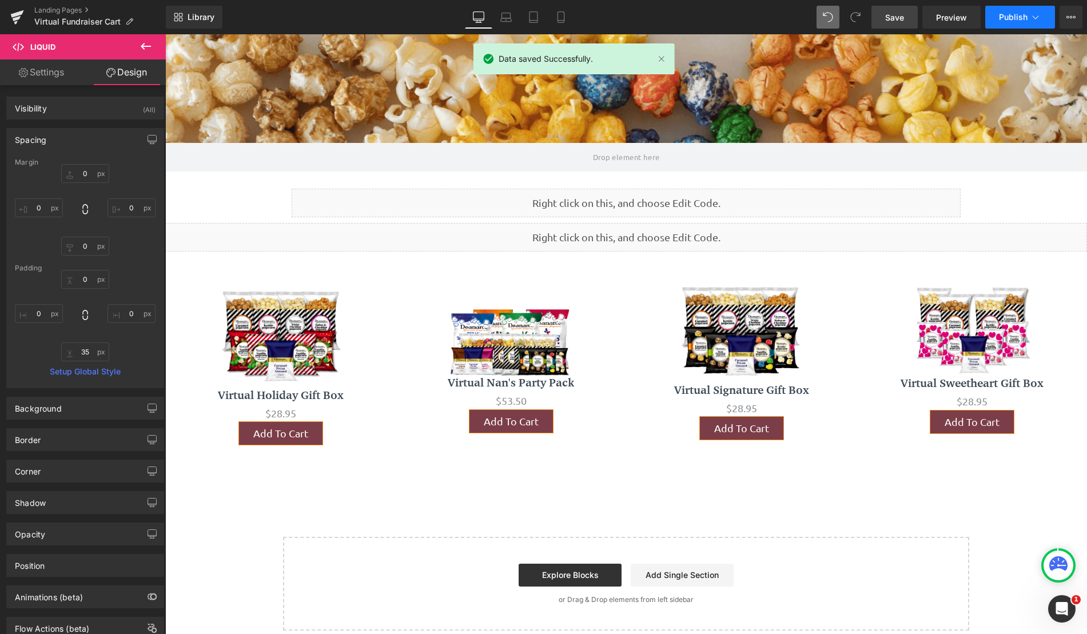
click at [1011, 18] on span "Publish" at bounding box center [1013, 17] width 29 height 9
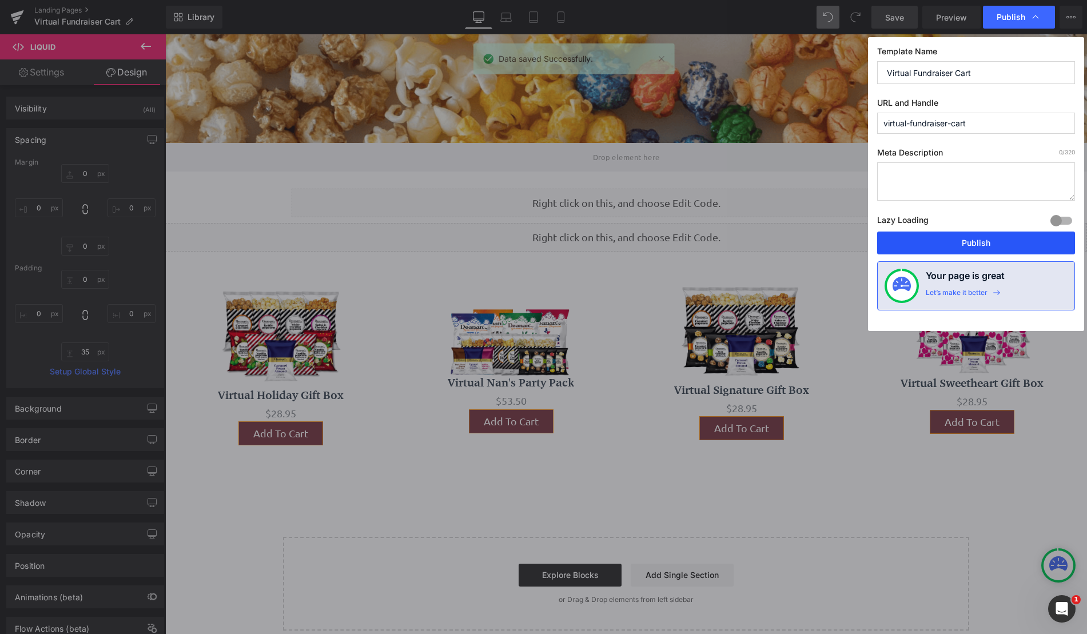
click at [954, 241] on button "Publish" at bounding box center [976, 243] width 198 height 23
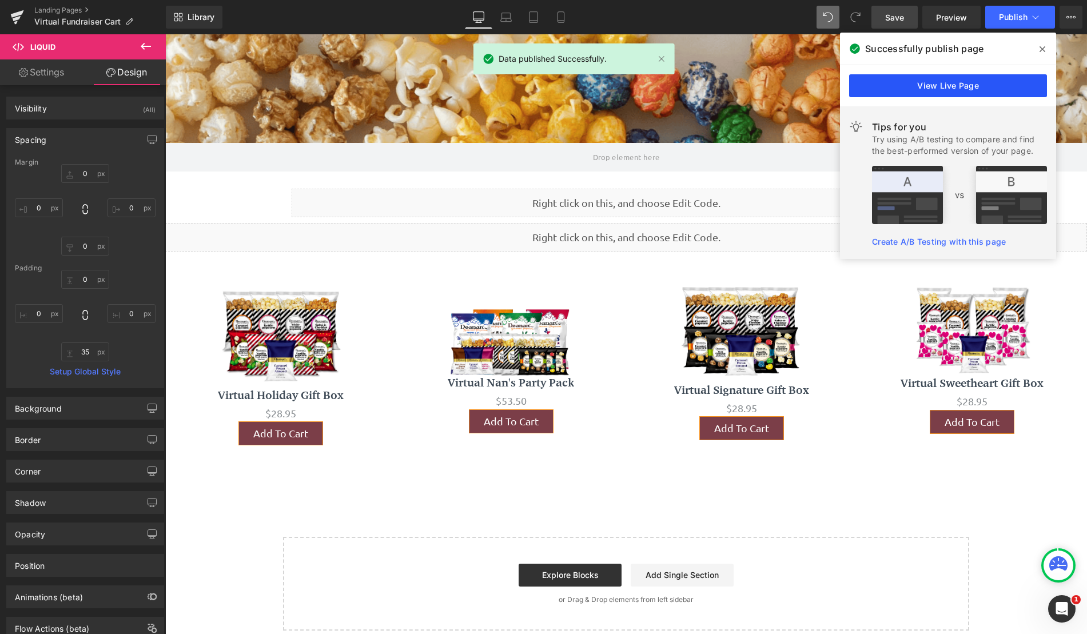
click at [958, 85] on link "View Live Page" at bounding box center [948, 85] width 198 height 23
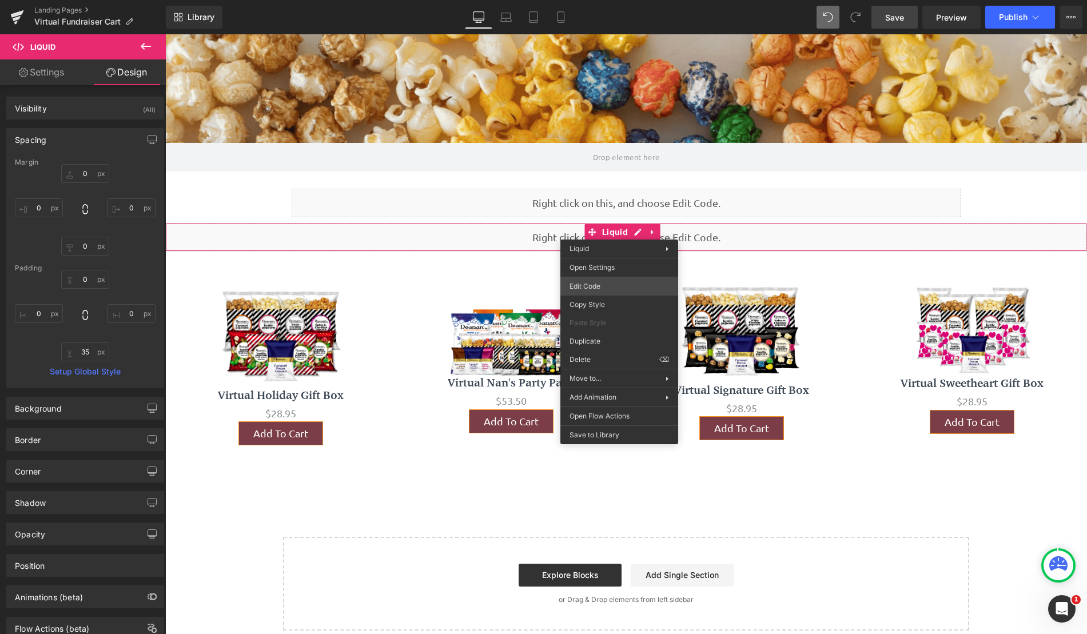
click at [617, 0] on div "(P) Cart Button You are previewing how the will restyle your page. You can not …" at bounding box center [543, 0] width 1087 height 0
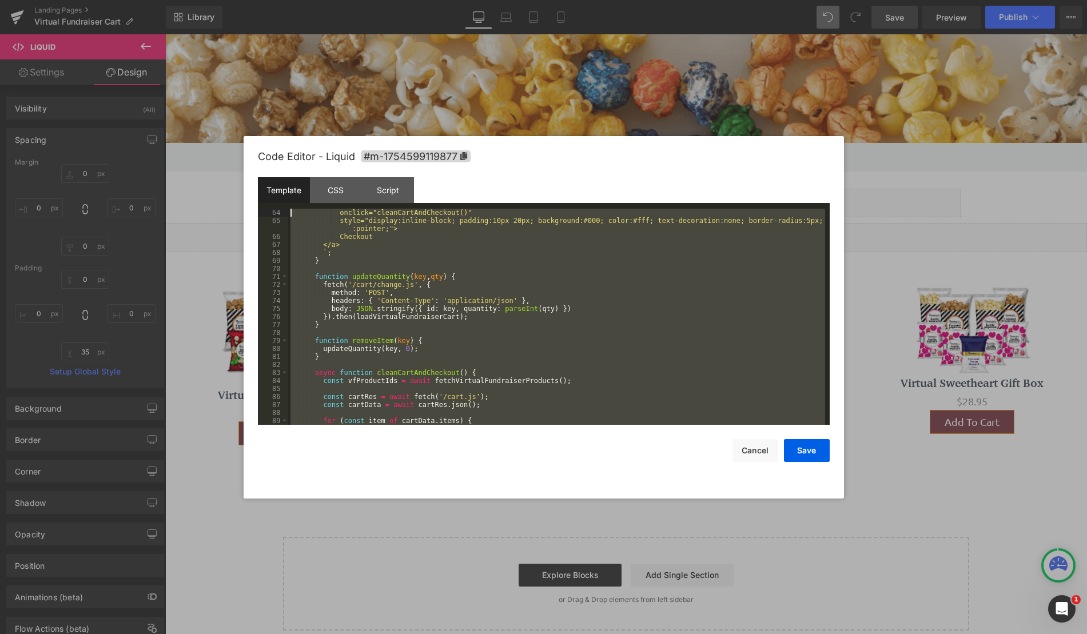
scroll to position [0, 0]
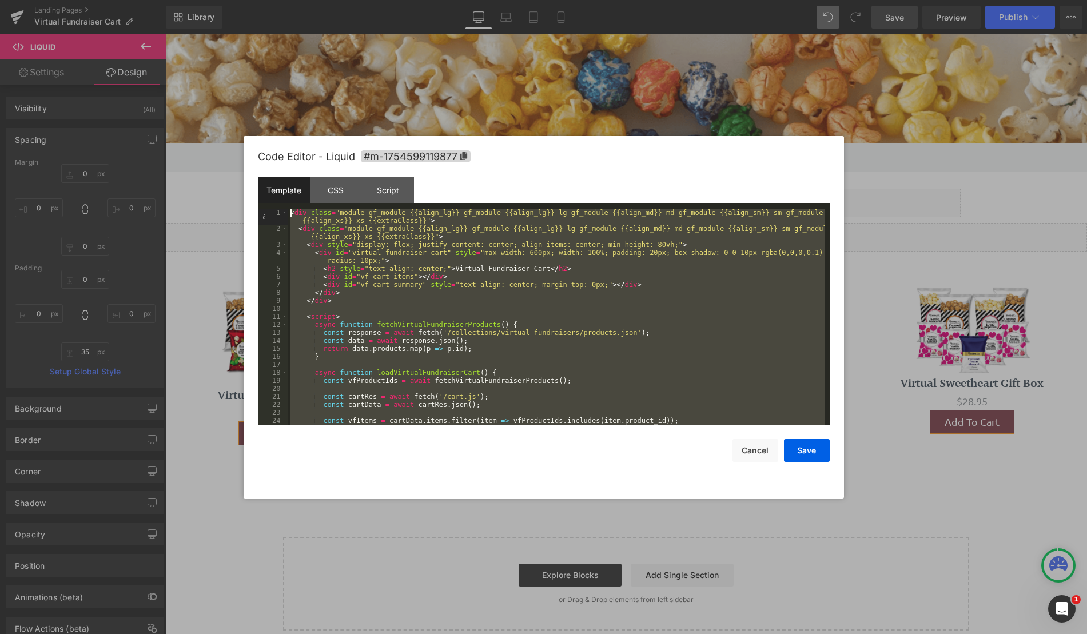
drag, startPoint x: 358, startPoint y: 422, endPoint x: 284, endPoint y: 128, distance: 303.1
click at [284, 128] on body "(P) Cart Button You are previewing how the will restyle your page. You can not …" at bounding box center [543, 317] width 1087 height 634
click at [292, 212] on div "< div class = "module gf_module-{{align_lg}} gf_module-{{align_lg}}-lg gf_modul…" at bounding box center [556, 317] width 537 height 216
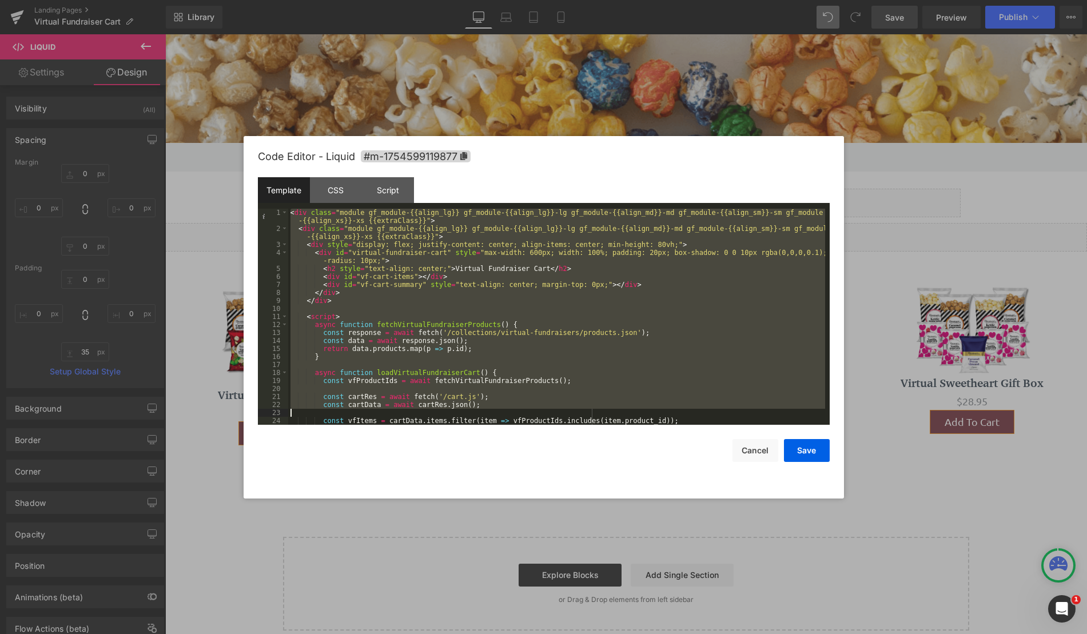
scroll to position [656, 0]
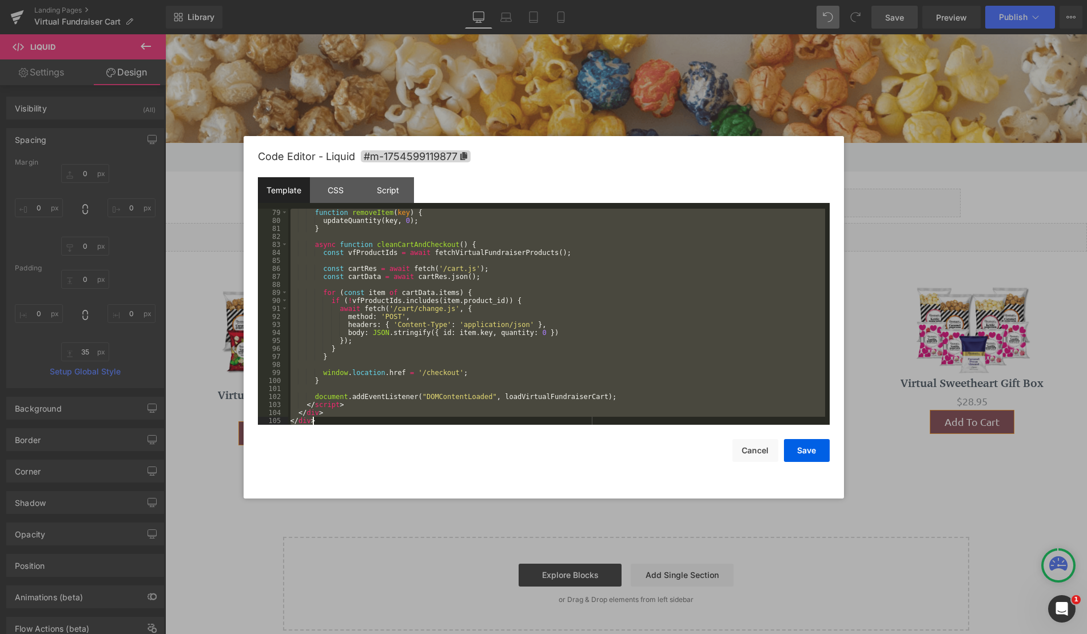
drag, startPoint x: 291, startPoint y: 211, endPoint x: 712, endPoint y: 529, distance: 527.8
click at [712, 529] on body "(P) Cart Button You are previewing how the will restyle your page. You can not …" at bounding box center [543, 317] width 1087 height 634
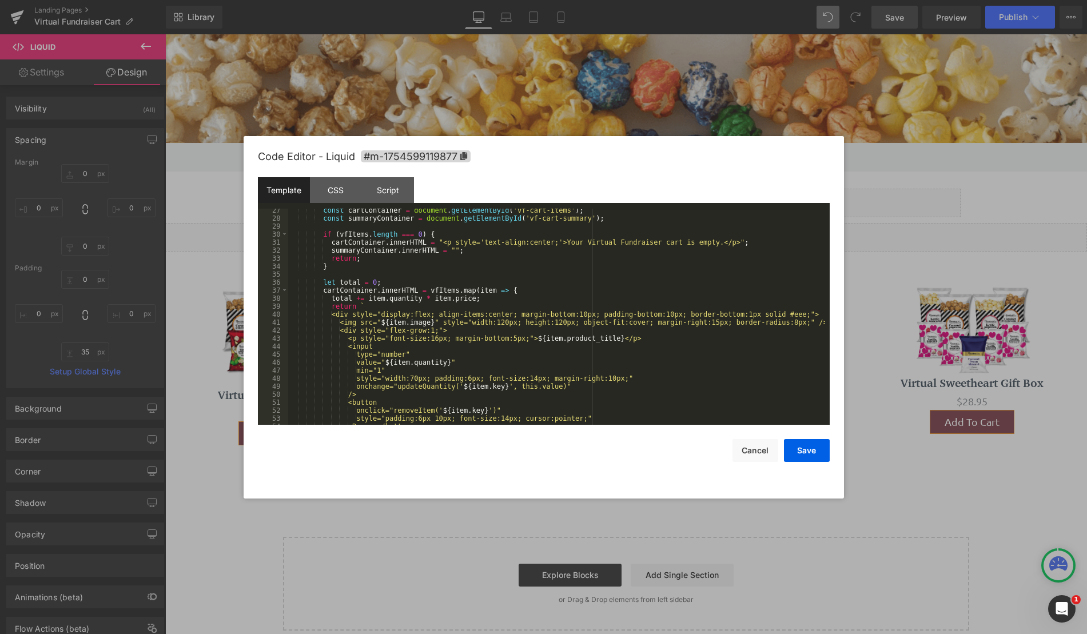
scroll to position [0, 0]
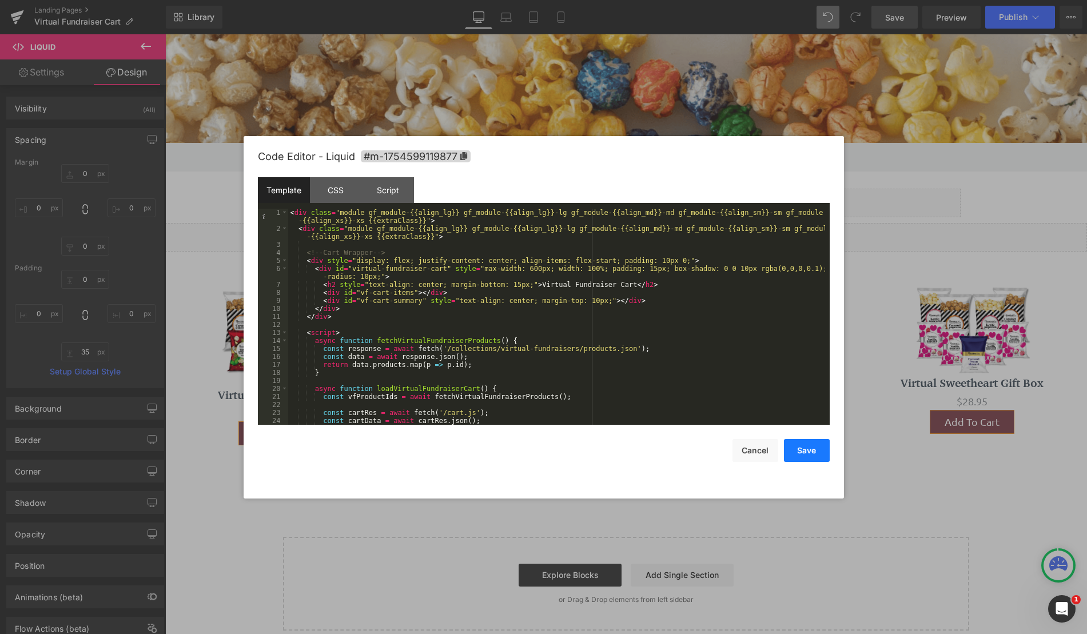
click at [816, 455] on button "Save" at bounding box center [807, 450] width 46 height 23
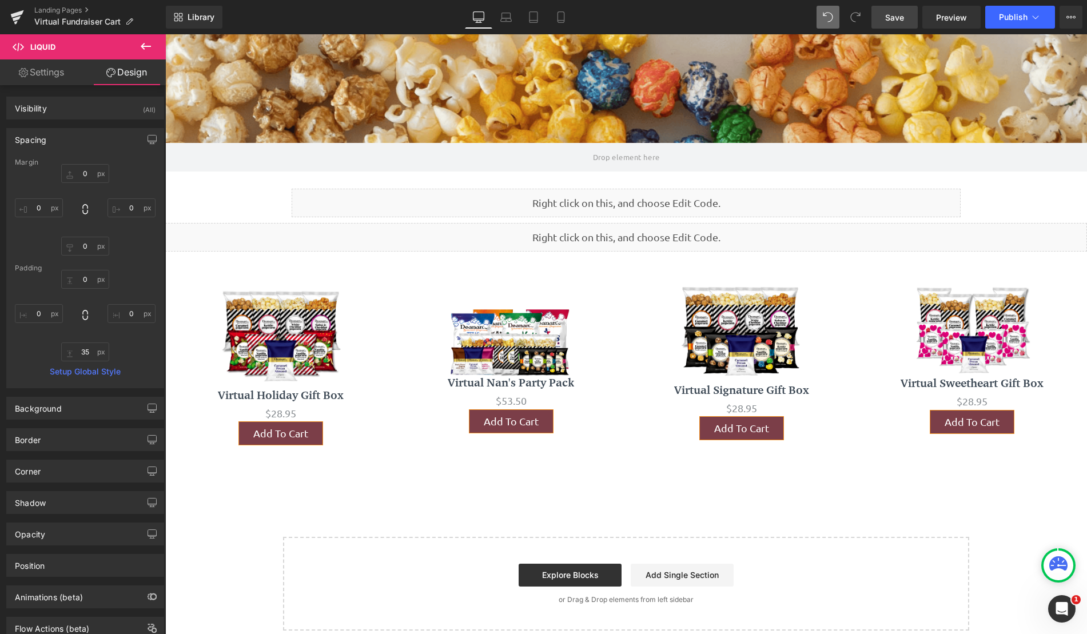
click at [904, 20] on span "Save" at bounding box center [894, 17] width 19 height 12
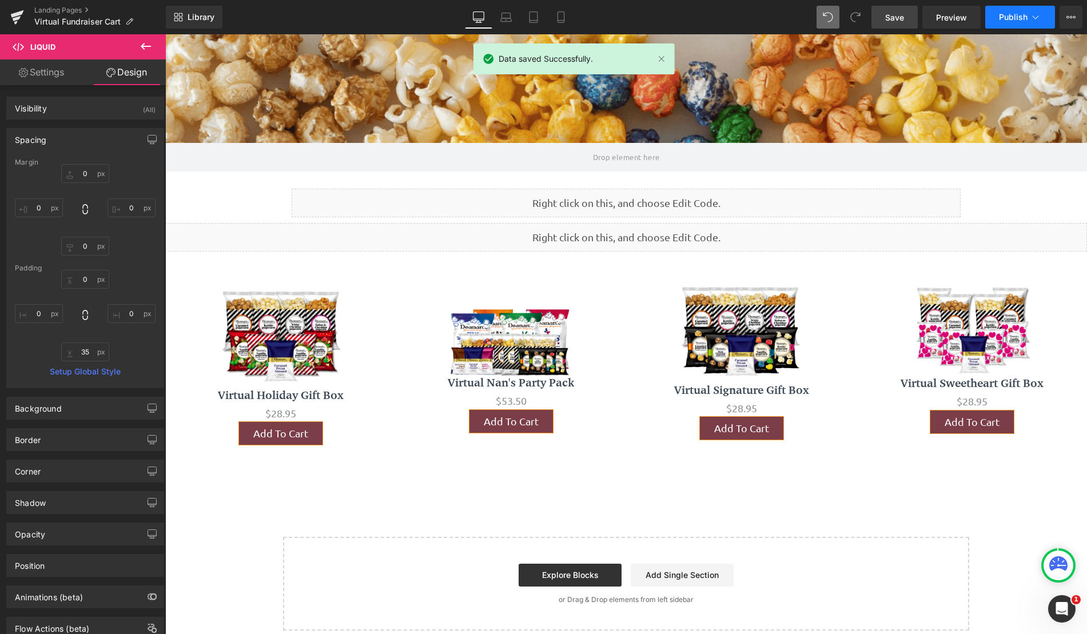
click at [1014, 23] on button "Publish" at bounding box center [1020, 17] width 70 height 23
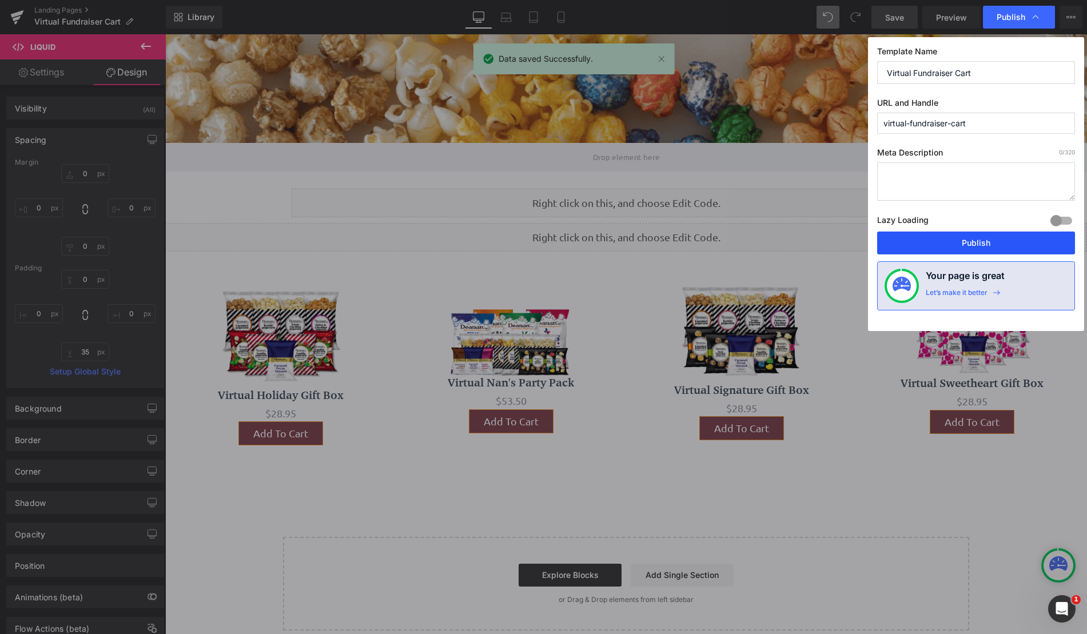
click at [985, 242] on button "Publish" at bounding box center [976, 243] width 198 height 23
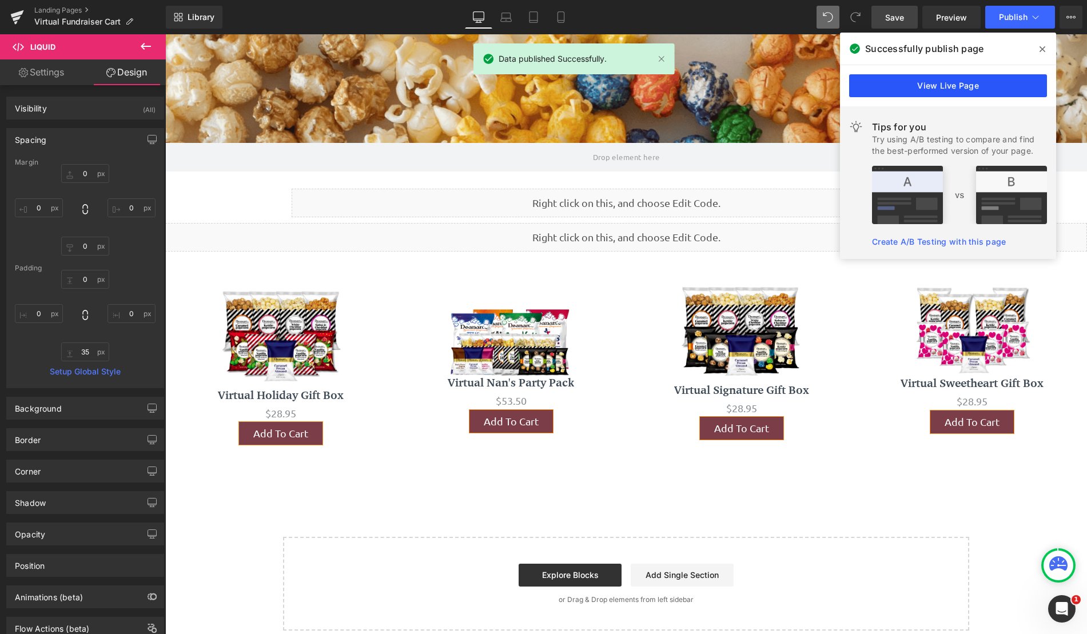
click at [975, 86] on link "View Live Page" at bounding box center [948, 85] width 198 height 23
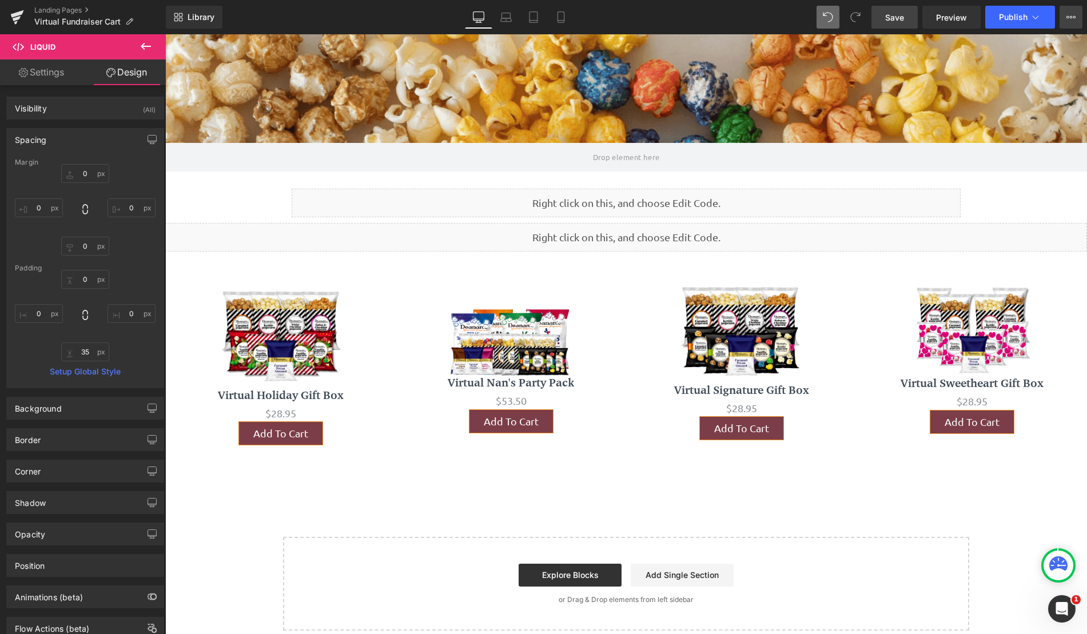
click at [1065, 14] on button "View Live Page View with current Template Save Template to Library Schedule Pub…" at bounding box center [1070, 17] width 23 height 23
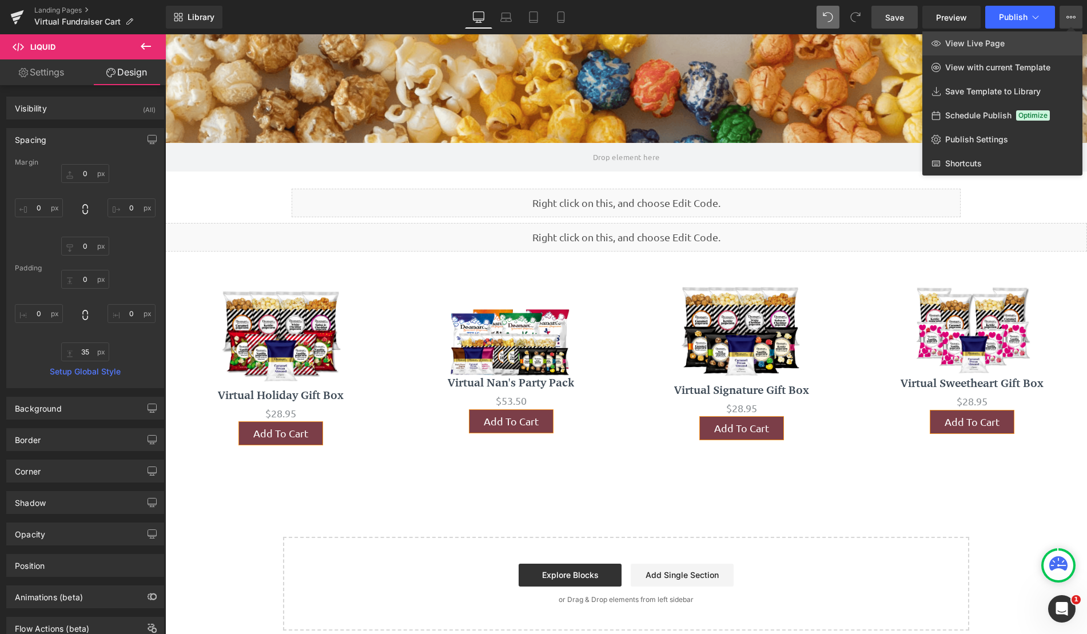
click at [1033, 42] on link "View Live Page" at bounding box center [1002, 43] width 160 height 24
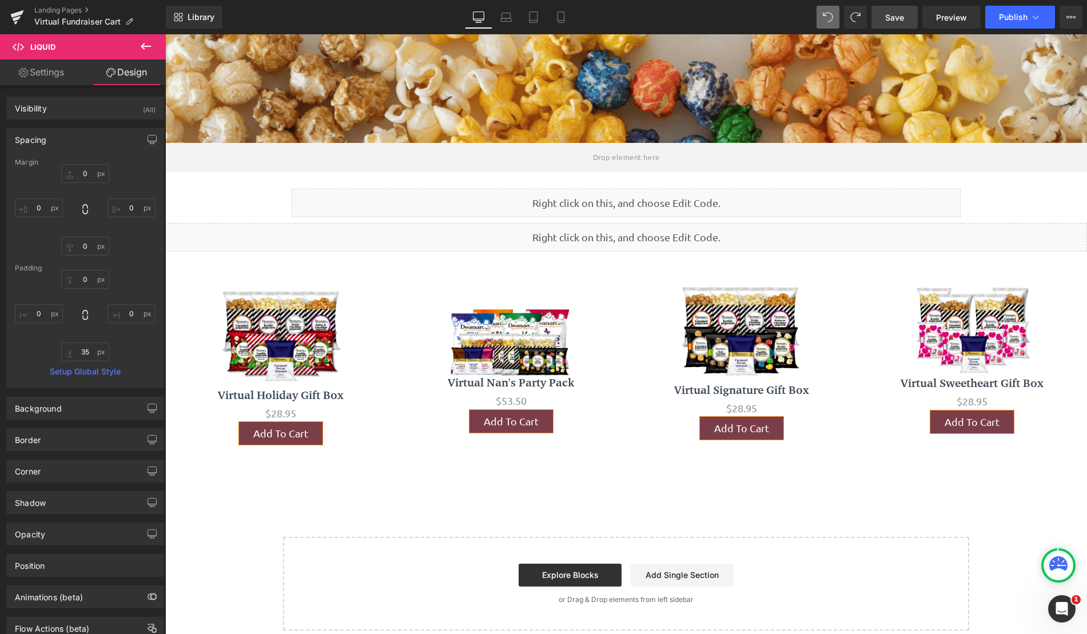
click at [909, 24] on link "Save" at bounding box center [894, 17] width 46 height 23
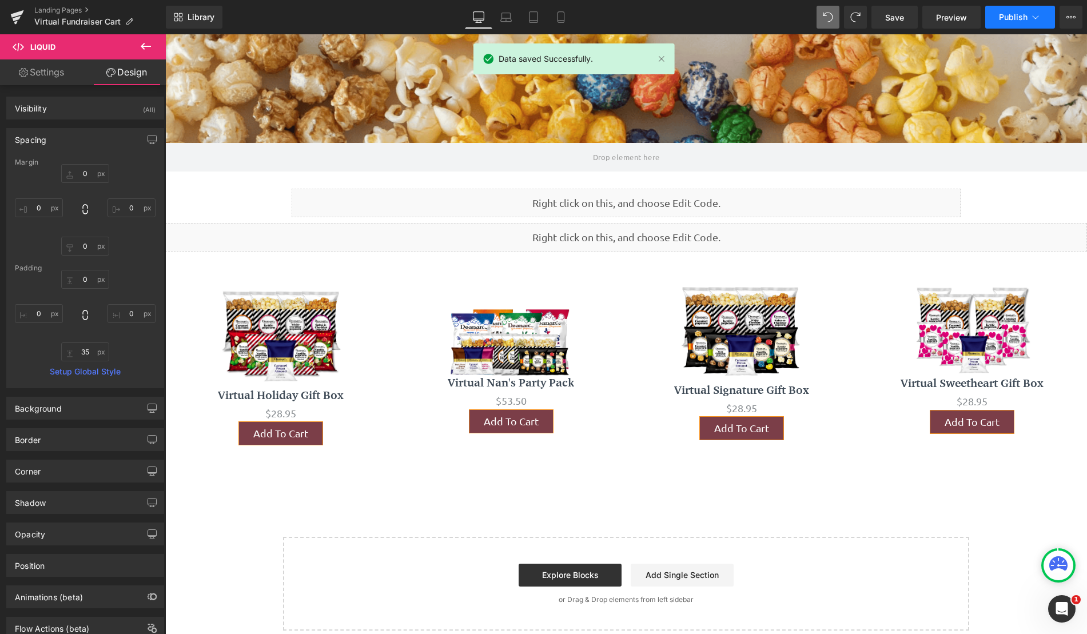
click at [1001, 25] on button "Publish" at bounding box center [1020, 17] width 70 height 23
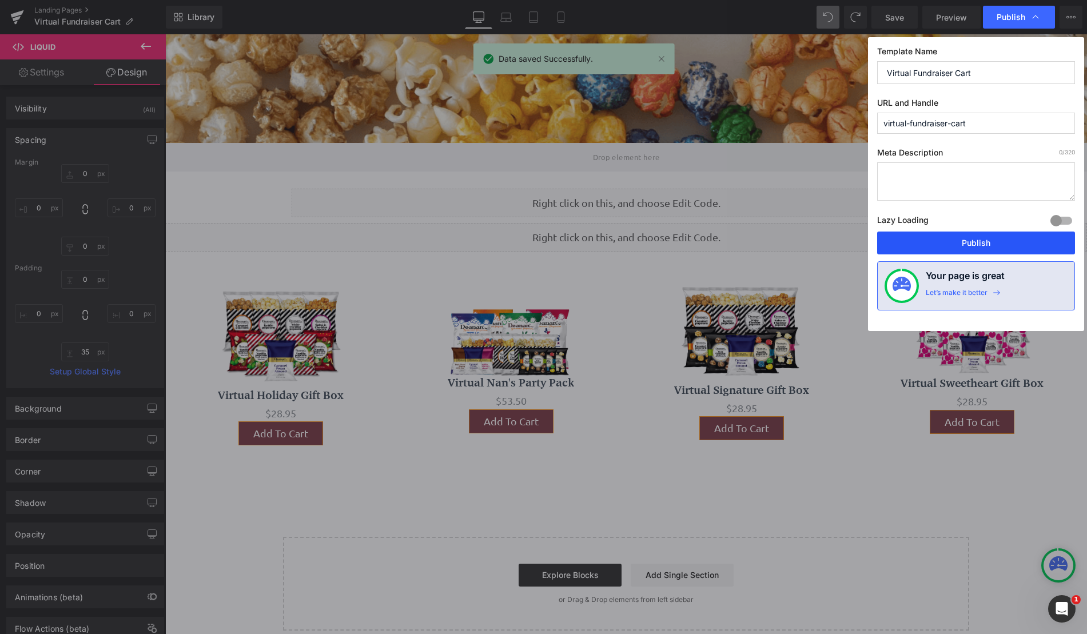
click at [974, 239] on button "Publish" at bounding box center [976, 243] width 198 height 23
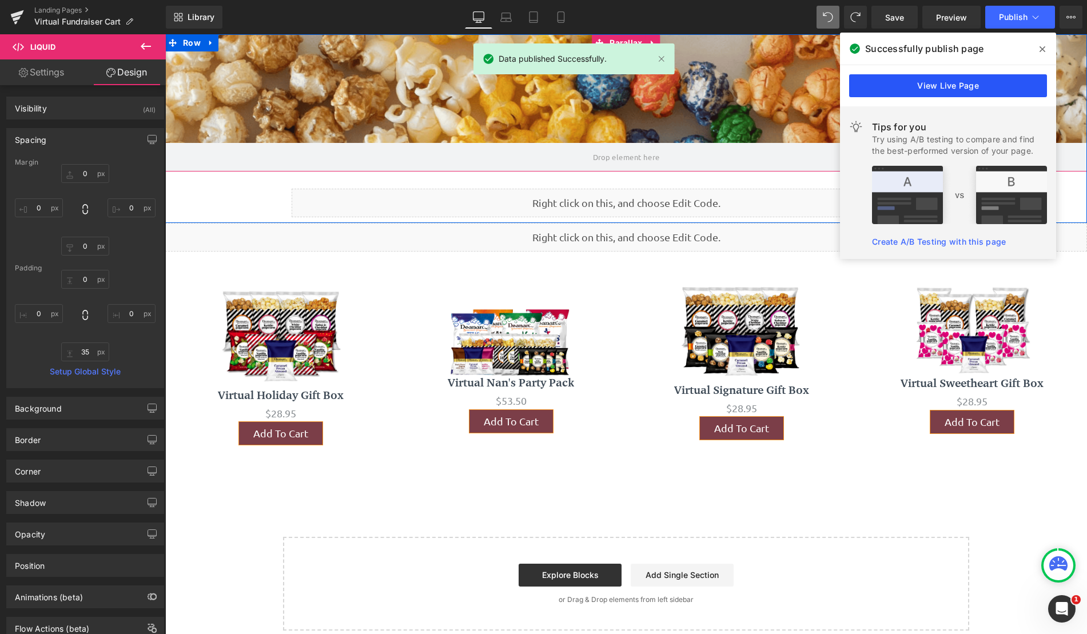
click at [958, 85] on link "View Live Page" at bounding box center [948, 85] width 198 height 23
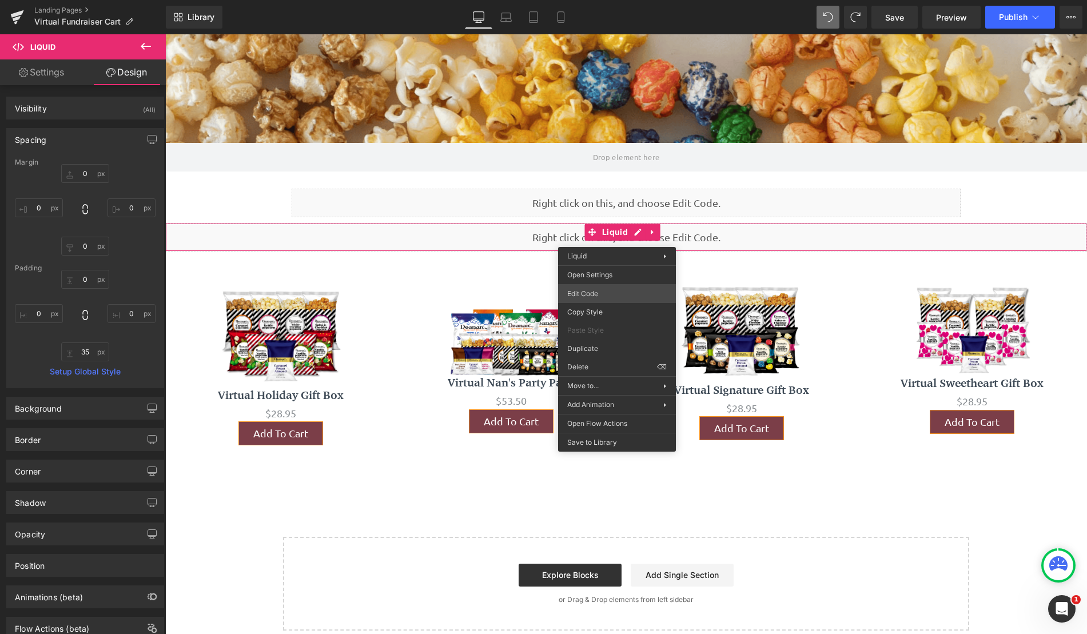
click at [613, 0] on div "(P) Cart Button You are previewing how the will restyle your page. You can not …" at bounding box center [543, 0] width 1087 height 0
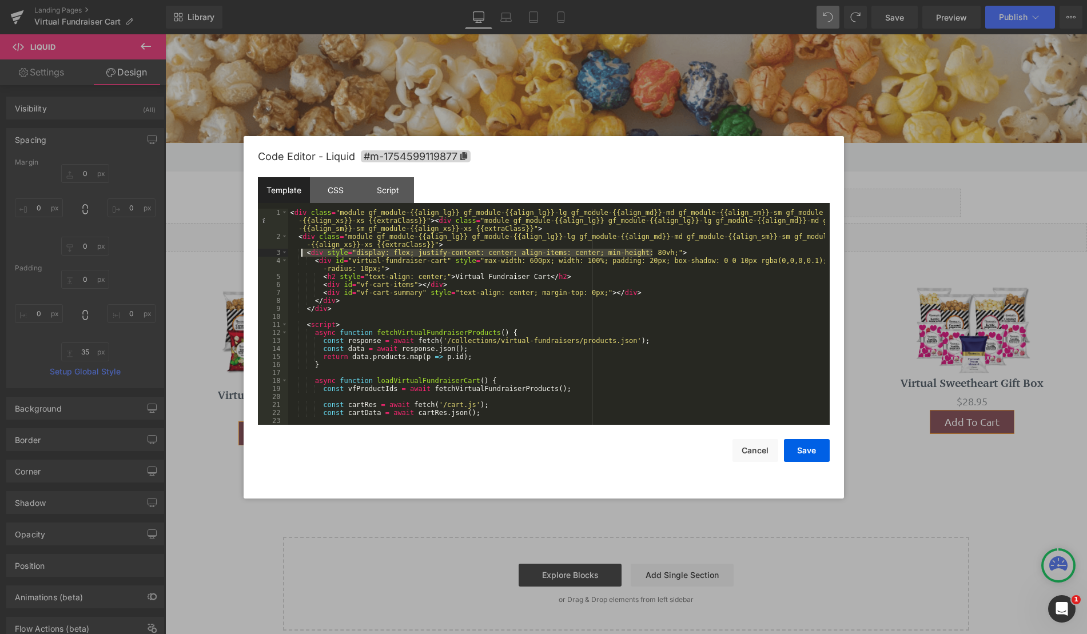
drag, startPoint x: 657, startPoint y: 252, endPoint x: 302, endPoint y: 250, distance: 355.0
click at [302, 250] on div "< div class = "module gf_module-{{align_lg}} gf_module-{{align_lg}}-lg gf_modul…" at bounding box center [556, 333] width 537 height 248
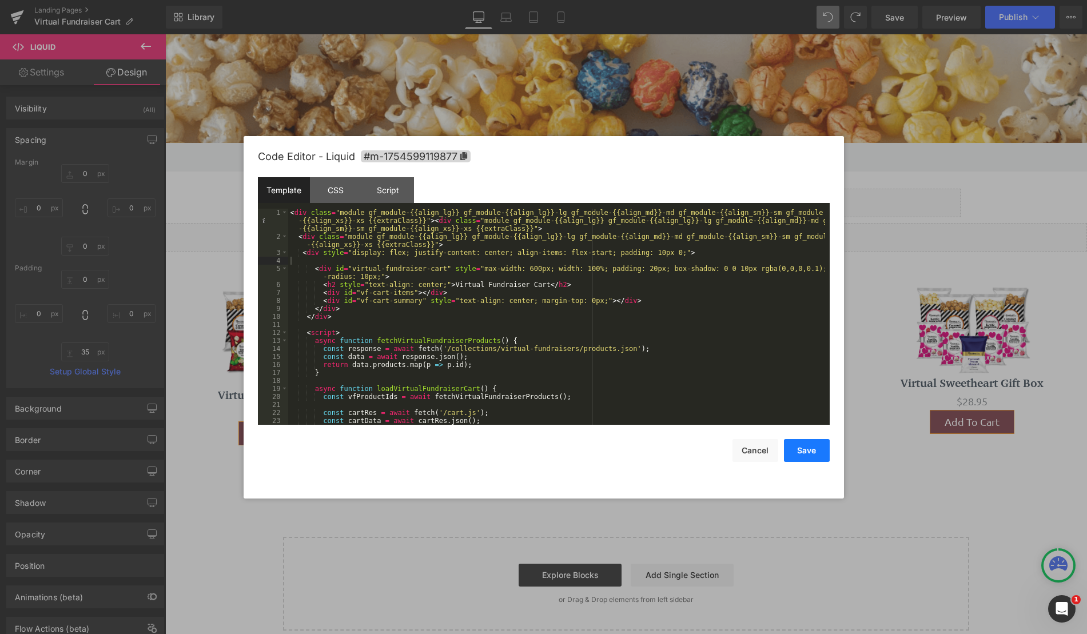
click at [795, 457] on button "Save" at bounding box center [807, 450] width 46 height 23
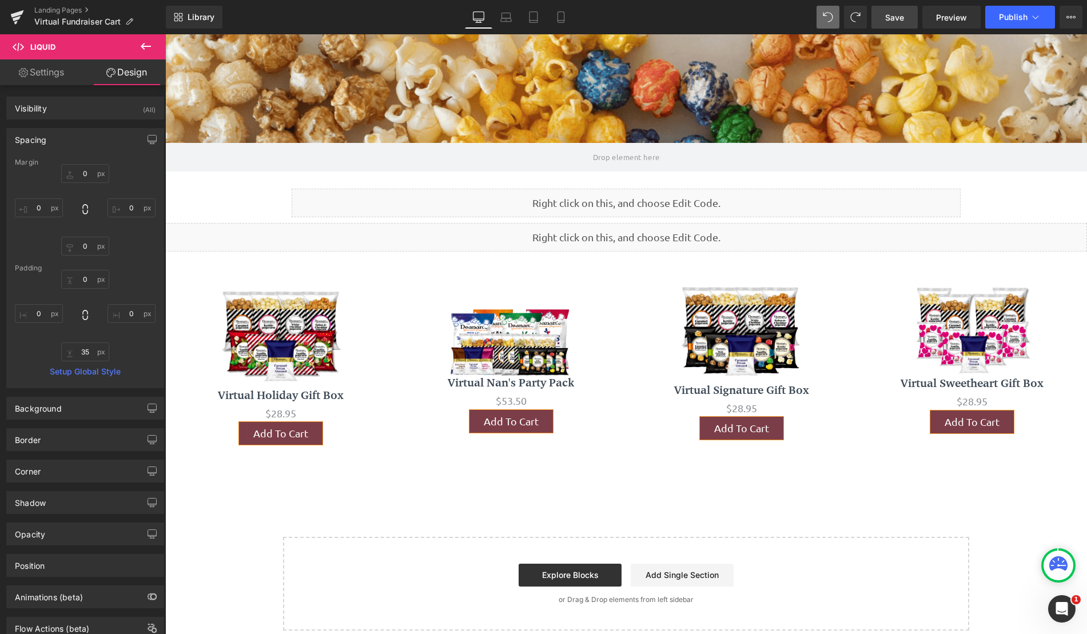
click at [881, 17] on link "Save" at bounding box center [894, 17] width 46 height 23
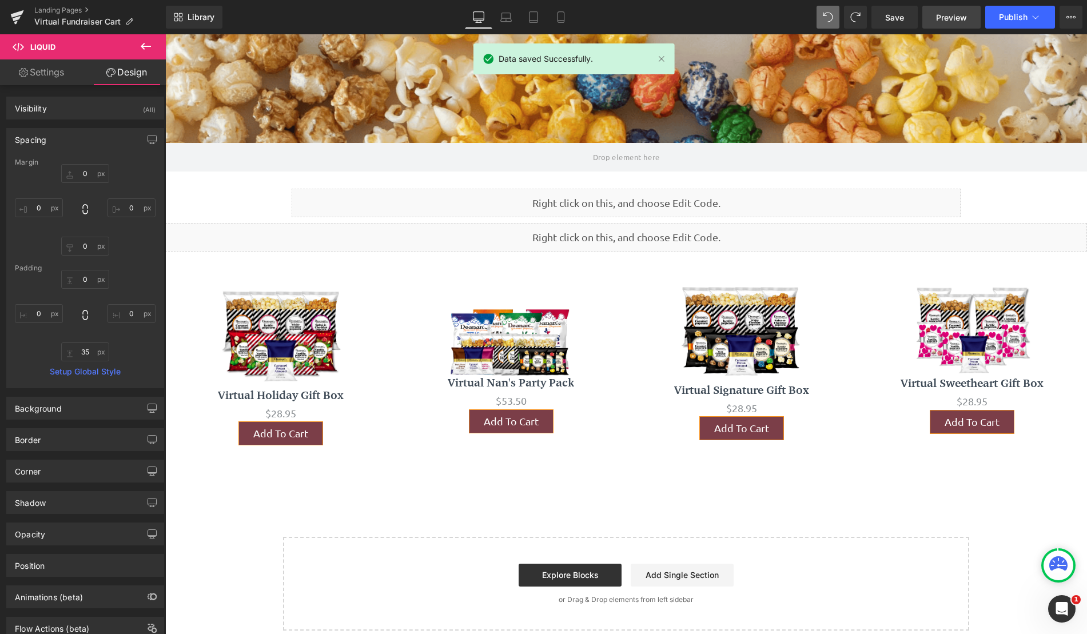
click at [962, 18] on span "Preview" at bounding box center [951, 17] width 31 height 12
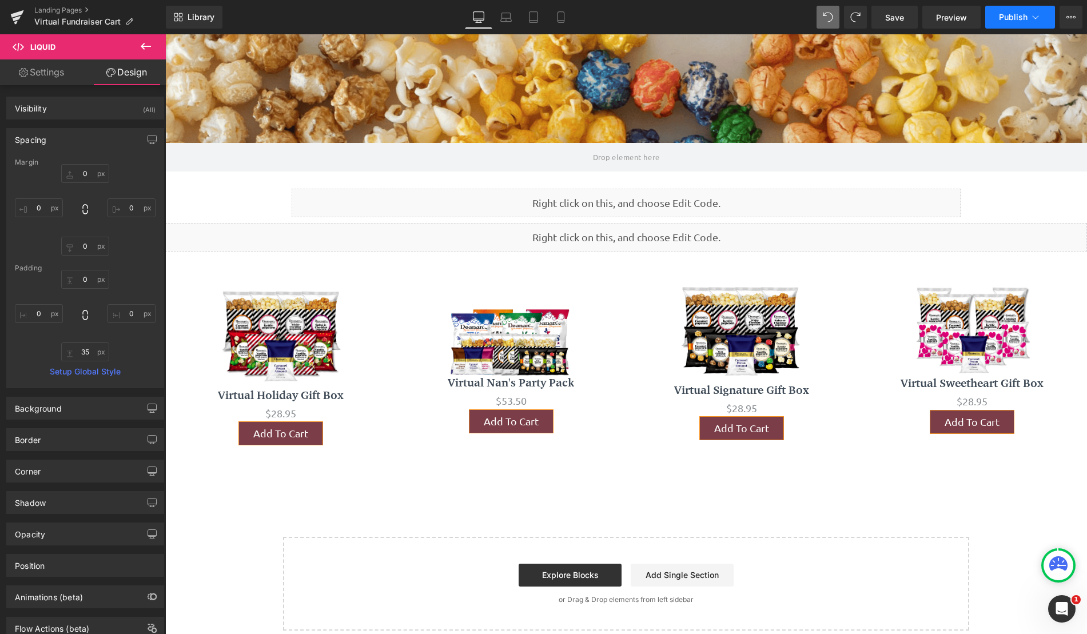
click at [1005, 18] on span "Publish" at bounding box center [1013, 17] width 29 height 9
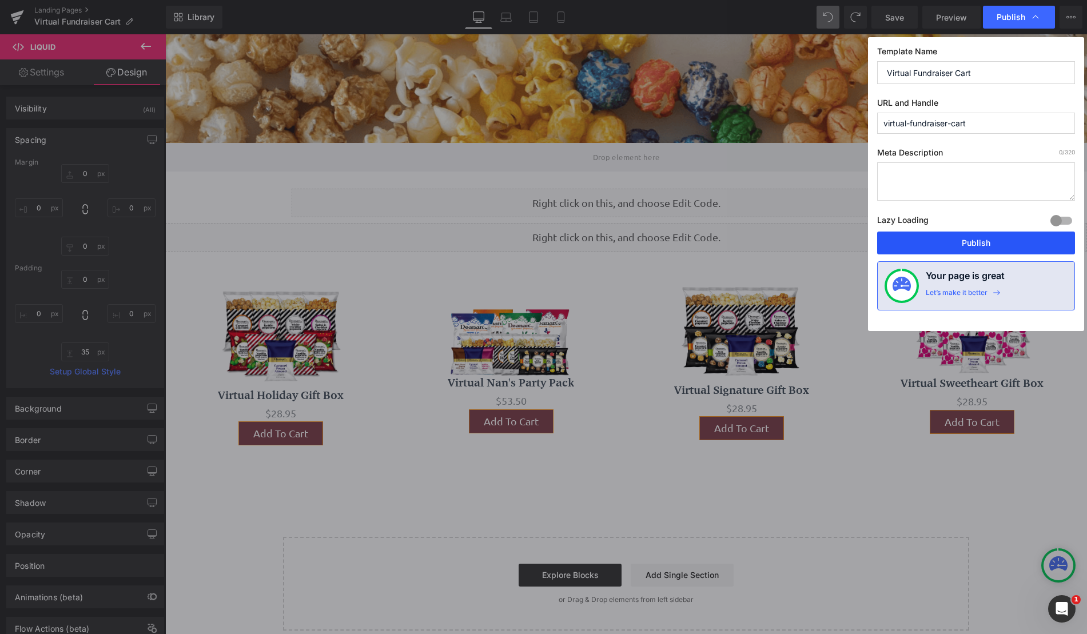
click at [979, 238] on button "Publish" at bounding box center [976, 243] width 198 height 23
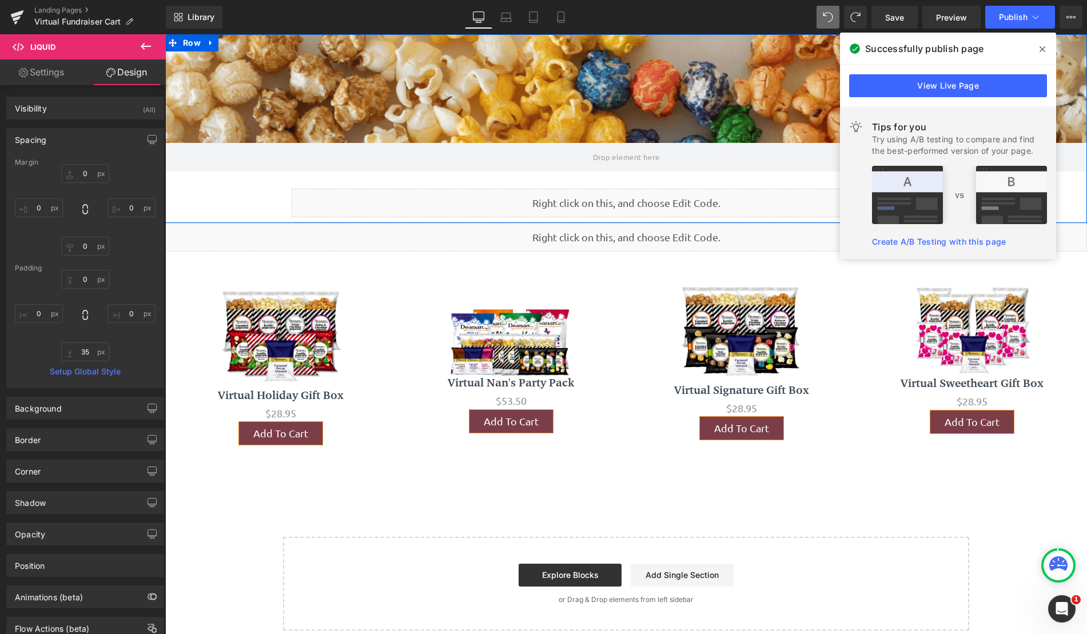
click at [214, 200] on div "Parallax Liquid Row" at bounding box center [626, 128] width 922 height 189
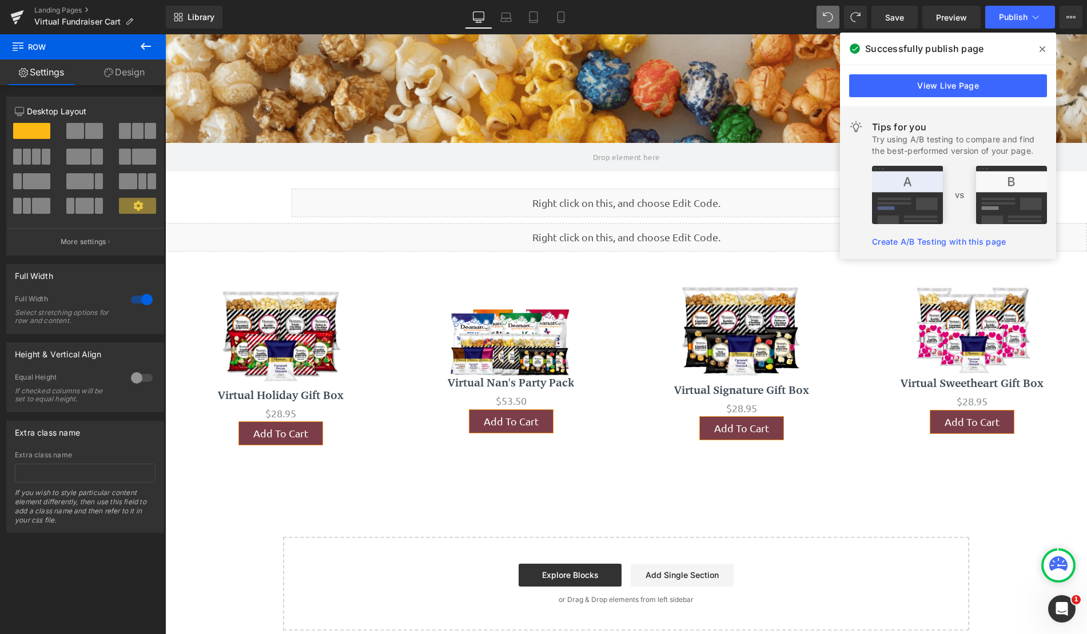
click at [145, 29] on div "Landing Pages Virtual Fundraiser Cart" at bounding box center [83, 17] width 166 height 34
click at [149, 41] on icon at bounding box center [146, 46] width 14 height 14
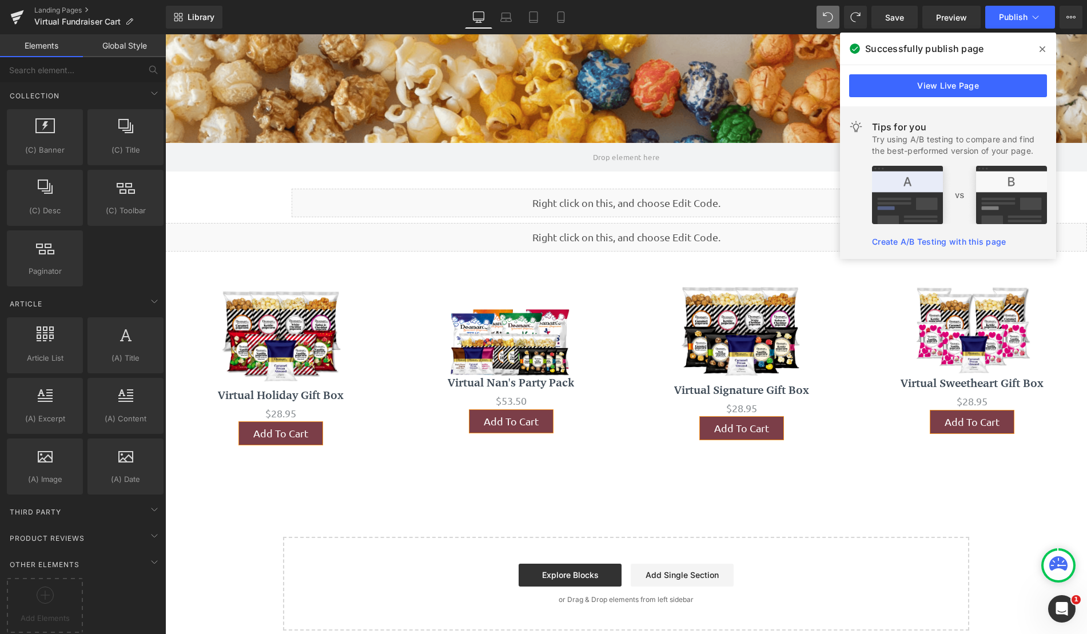
scroll to position [1788, 0]
click at [46, 587] on icon at bounding box center [45, 595] width 17 height 17
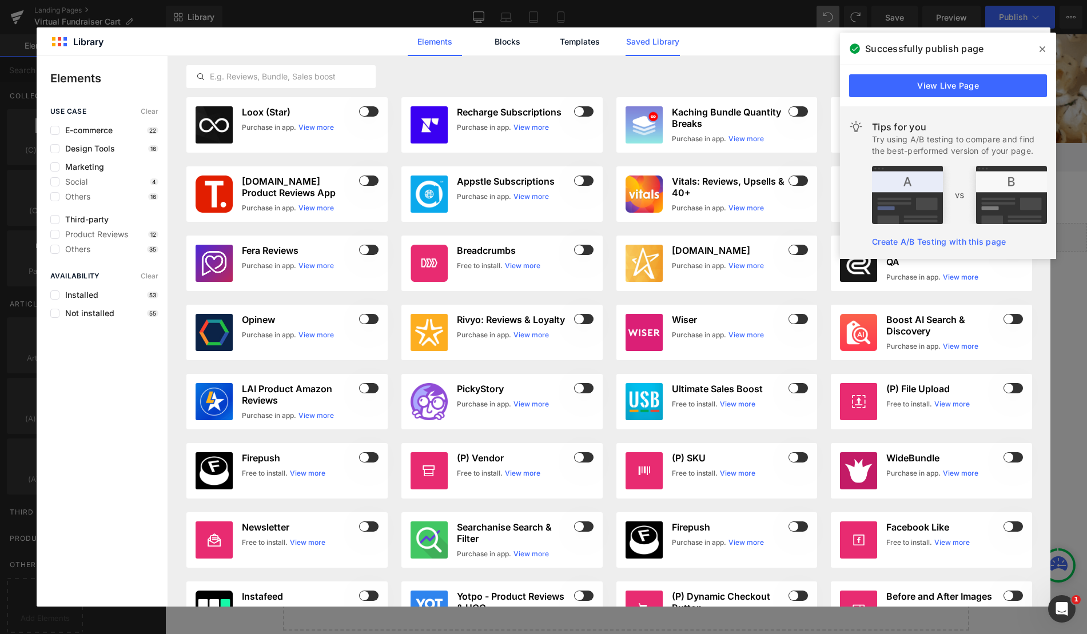
click at [649, 37] on link "Saved Library" at bounding box center [652, 41] width 54 height 29
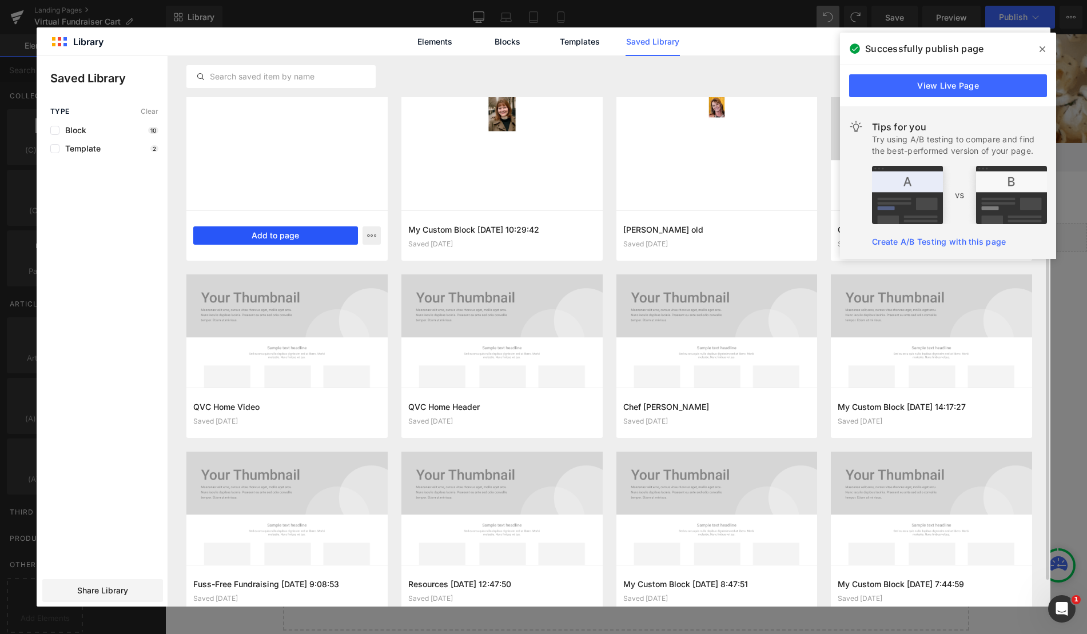
click at [281, 233] on button "Add to page" at bounding box center [275, 235] width 165 height 18
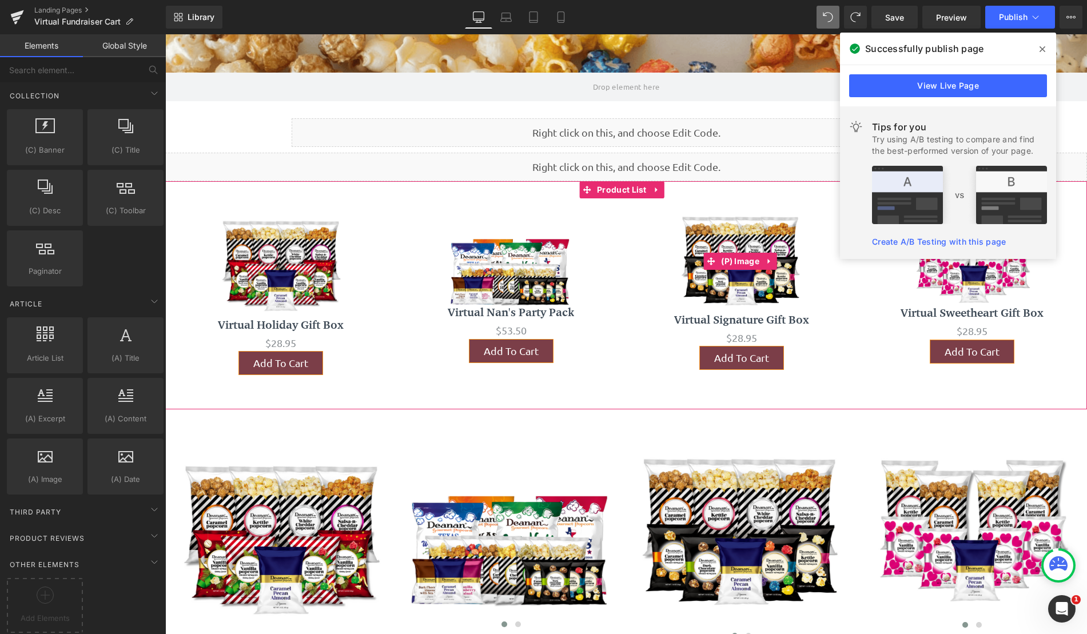
scroll to position [70, 0]
click at [656, 191] on icon at bounding box center [656, 190] width 2 height 5
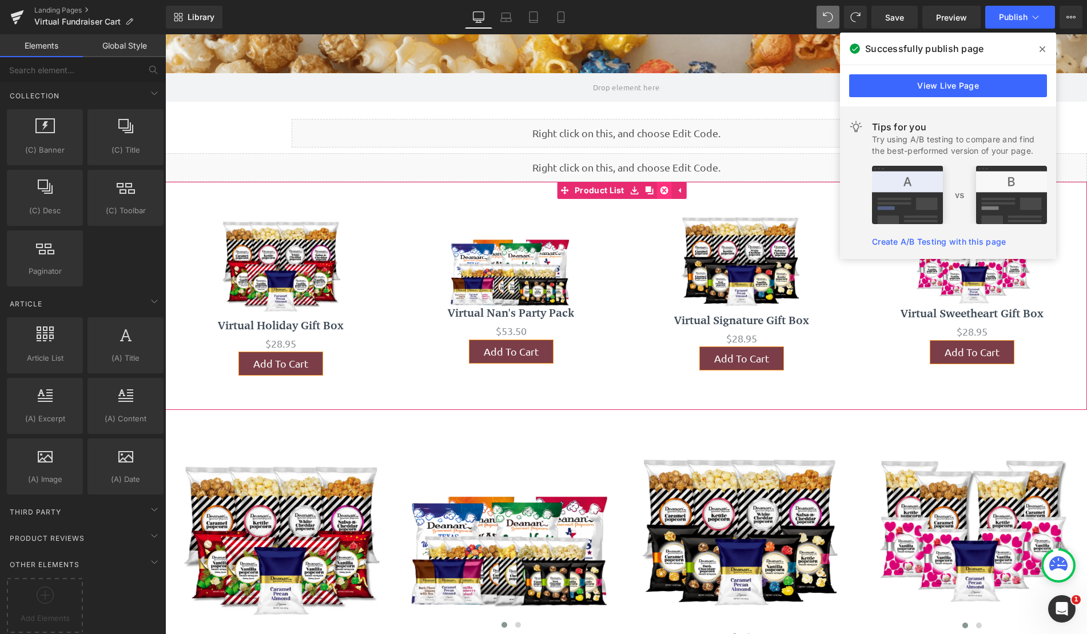
click at [664, 193] on icon at bounding box center [664, 190] width 8 height 8
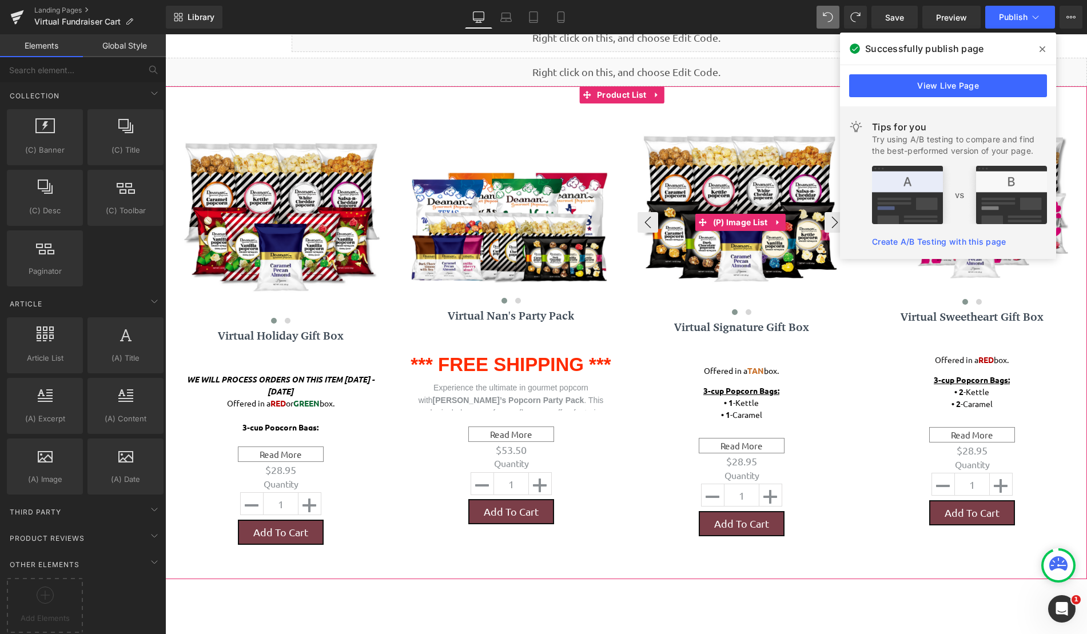
scroll to position [184, 0]
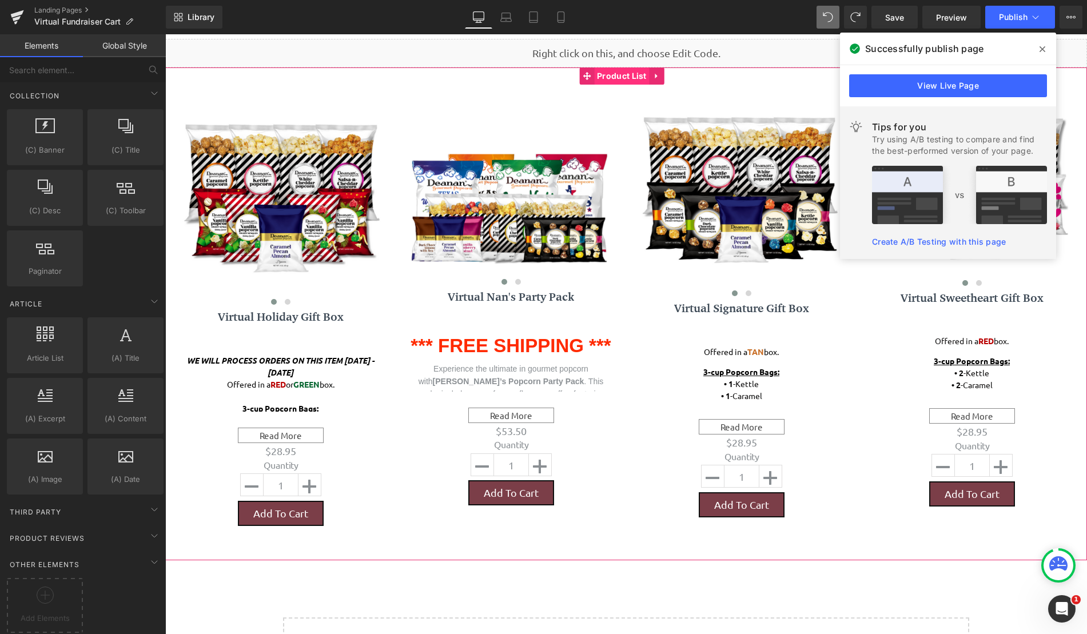
click at [629, 83] on span "Product List" at bounding box center [621, 75] width 55 height 17
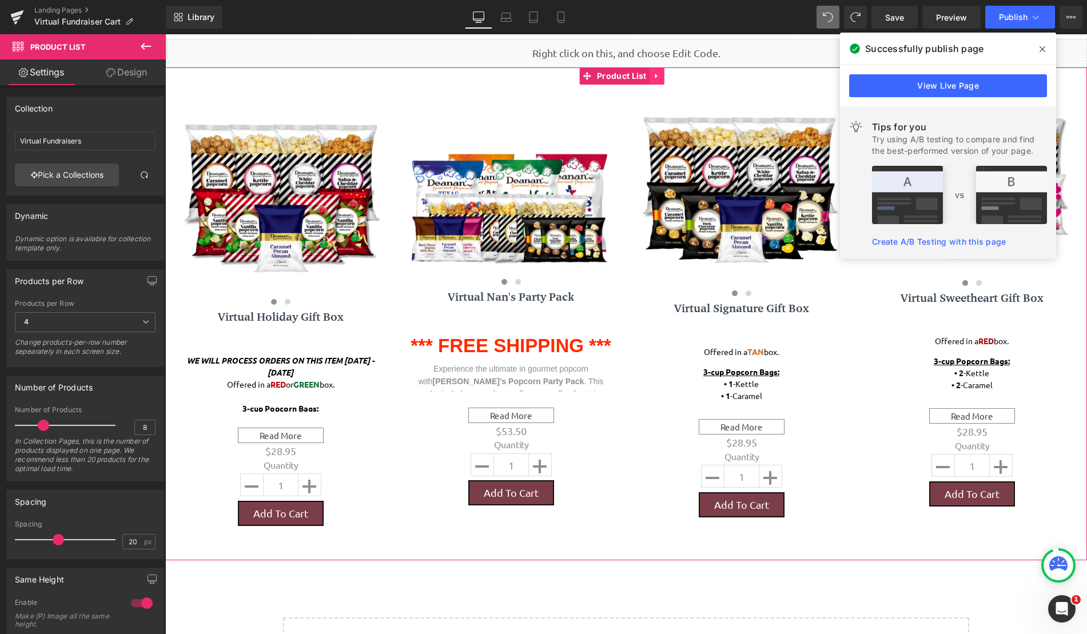
click at [654, 75] on icon at bounding box center [657, 76] width 8 height 9
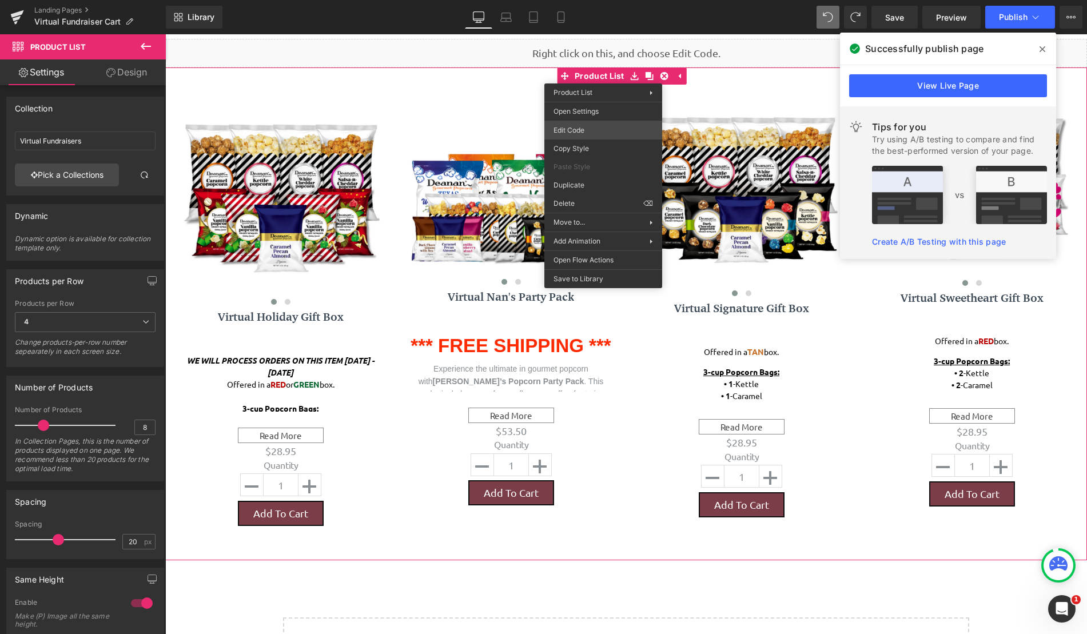
click at [608, 131] on body "Product List You are previewing how the will restyle your page. You can not edi…" at bounding box center [543, 317] width 1087 height 634
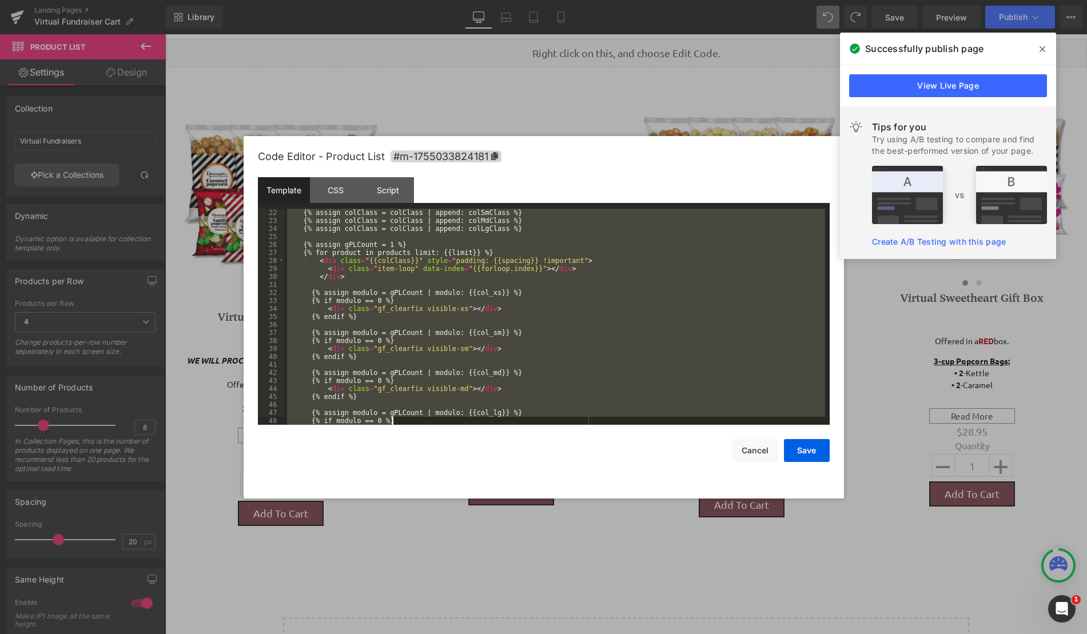
scroll to position [240, 0]
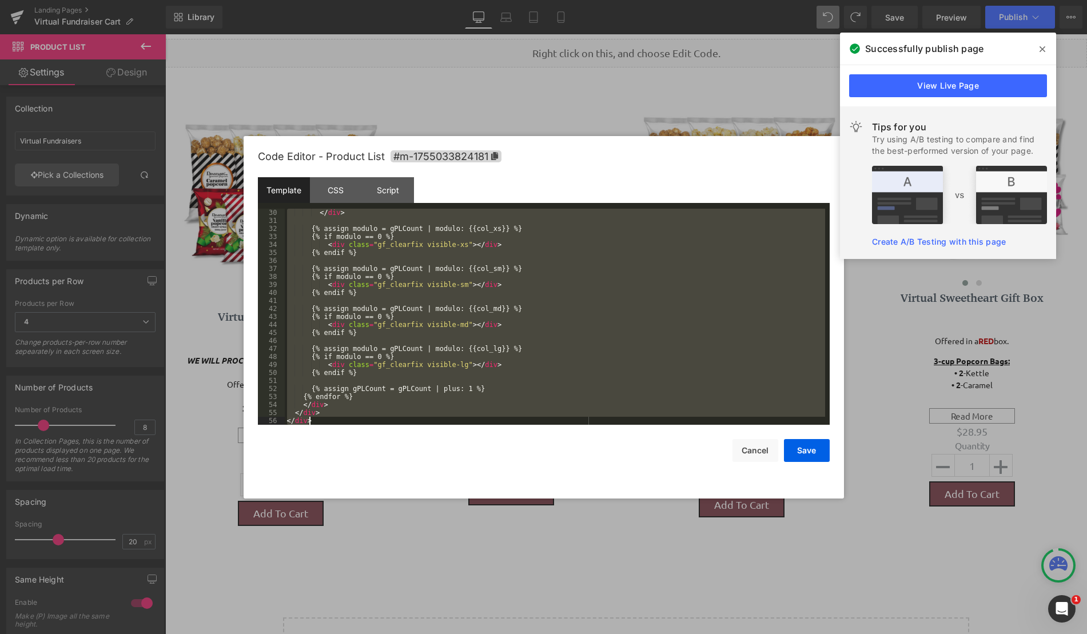
drag, startPoint x: 287, startPoint y: 214, endPoint x: 519, endPoint y: 488, distance: 359.4
click at [519, 488] on div "Code Editor - Product List #m-1755033824181 Template CSS Script Data 30 31 32 3…" at bounding box center [544, 317] width 572 height 362
click at [795, 452] on button "Save" at bounding box center [807, 450] width 46 height 23
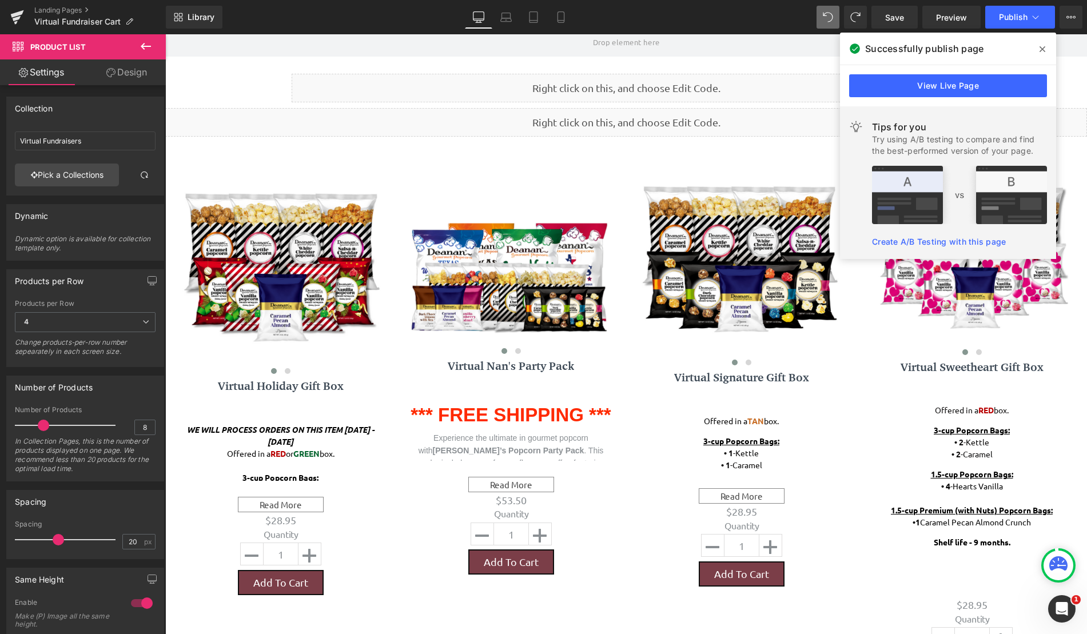
scroll to position [878, 913]
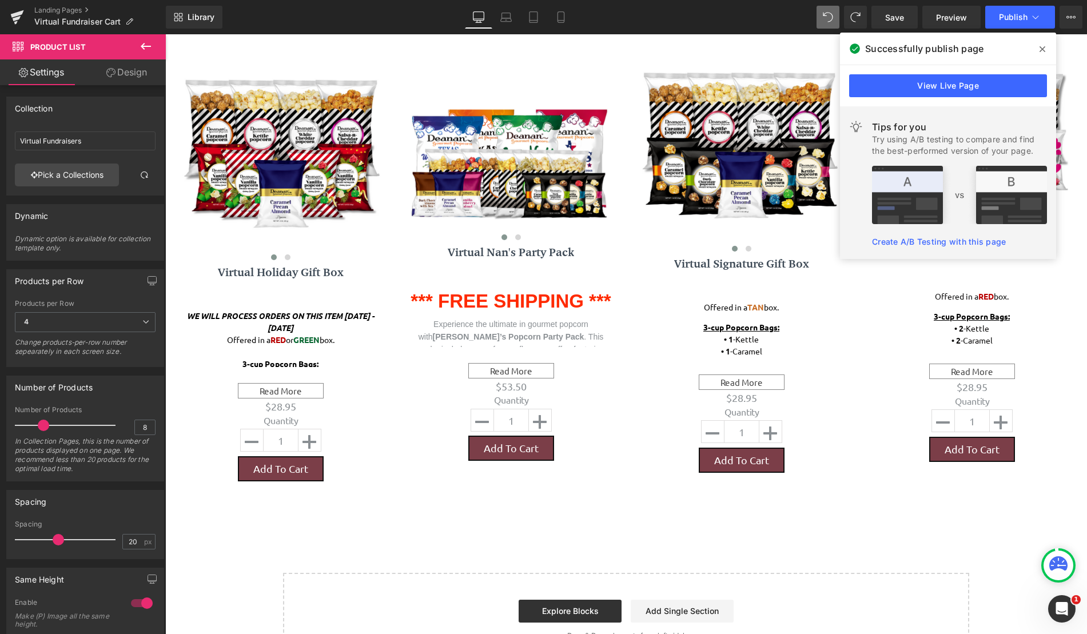
click at [151, 44] on icon at bounding box center [146, 46] width 14 height 14
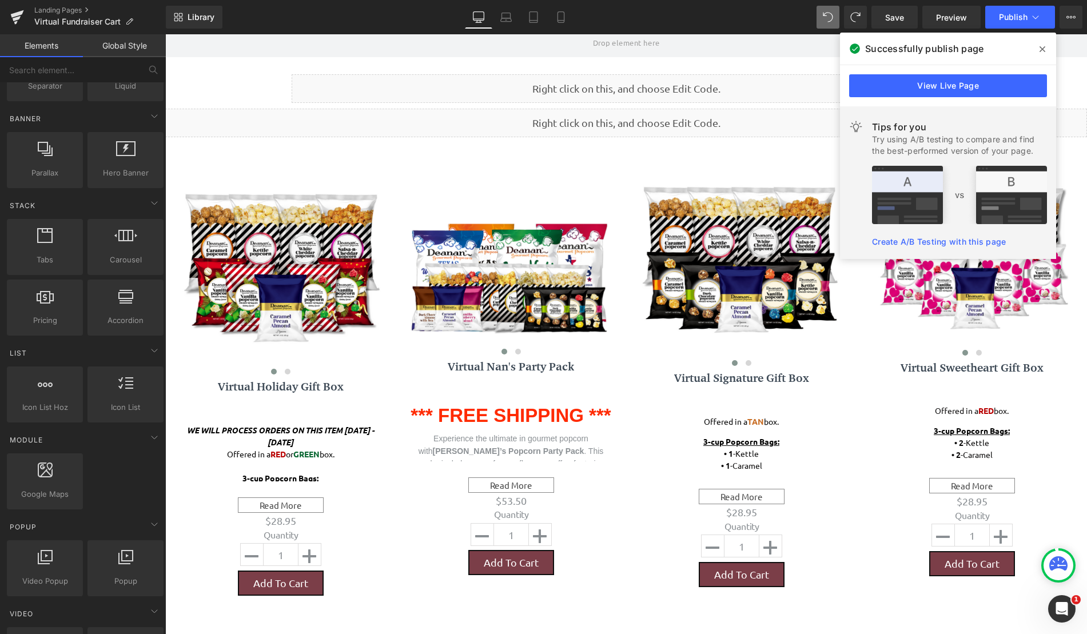
scroll to position [245, 0]
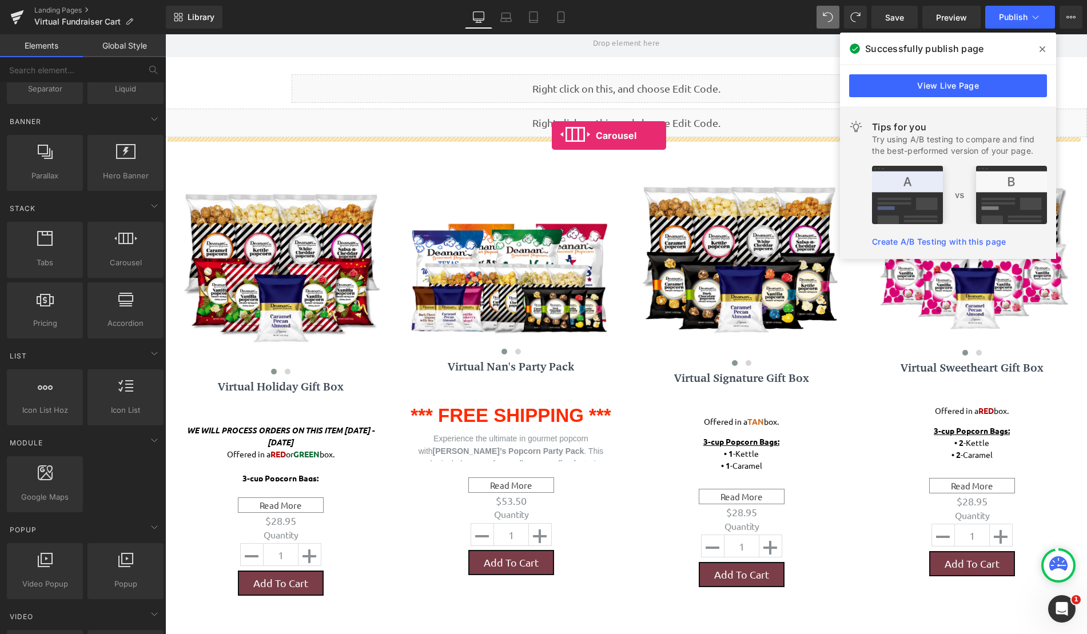
drag, startPoint x: 276, startPoint y: 296, endPoint x: 552, endPoint y: 136, distance: 318.7
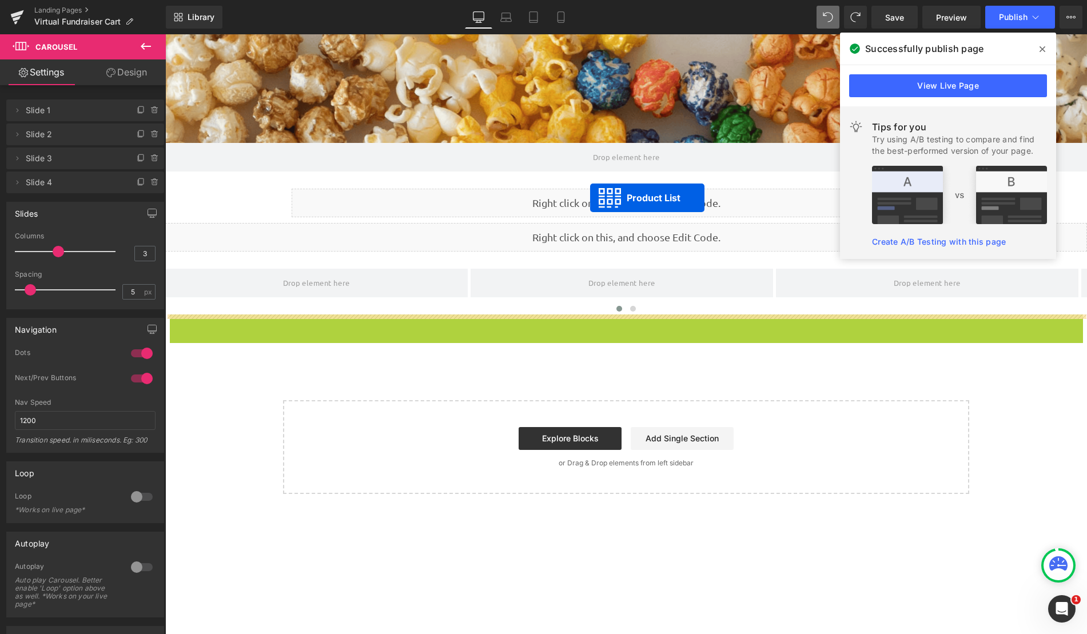
scroll to position [0, 0]
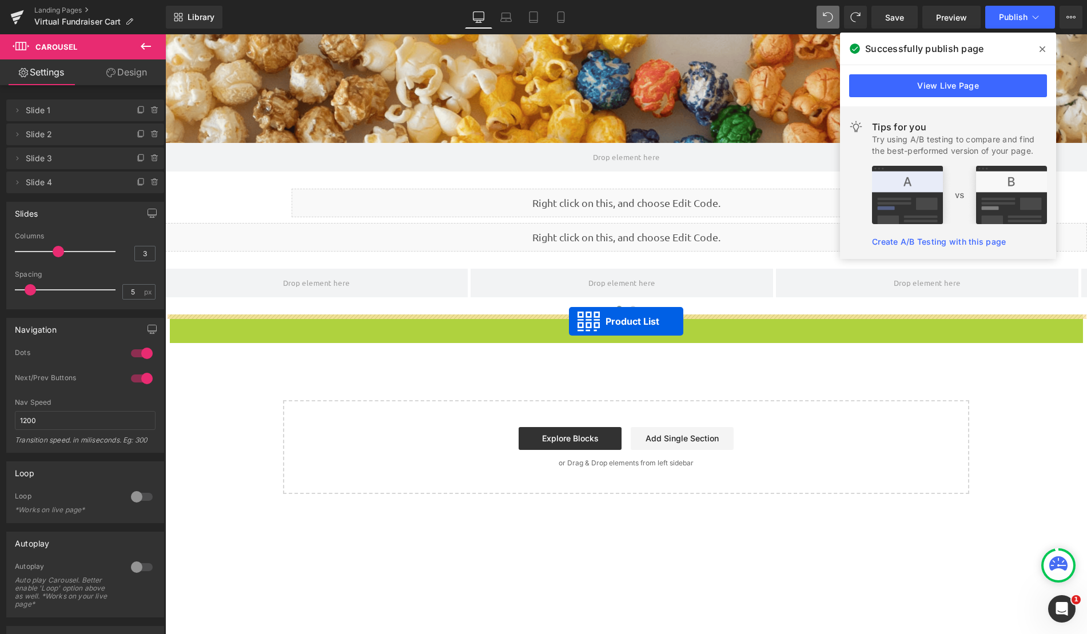
drag, startPoint x: 588, startPoint y: 211, endPoint x: 569, endPoint y: 321, distance: 111.9
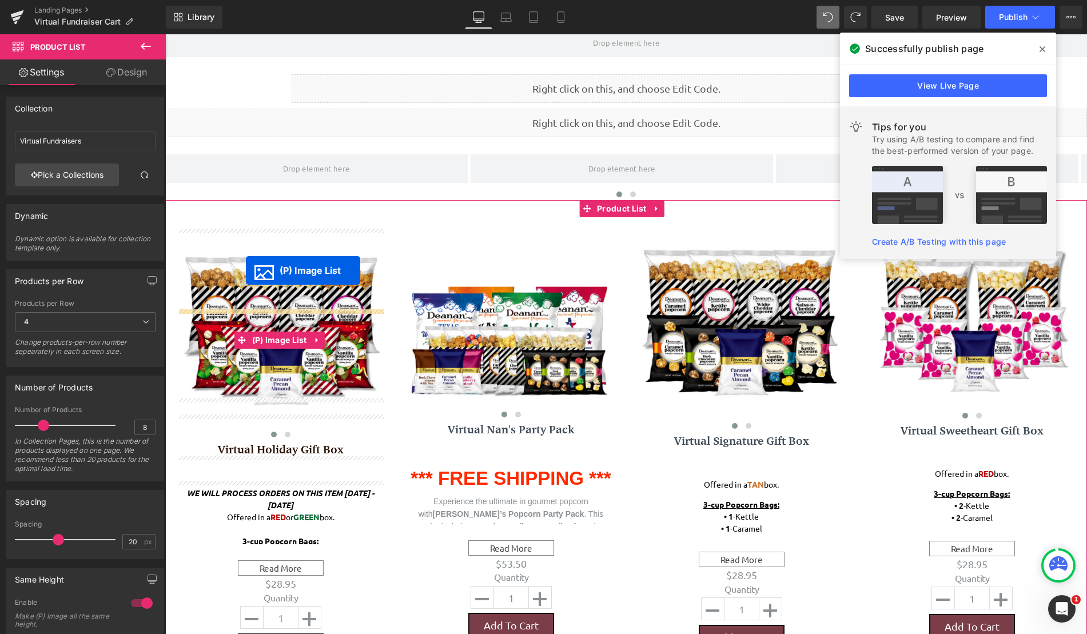
scroll to position [932, 913]
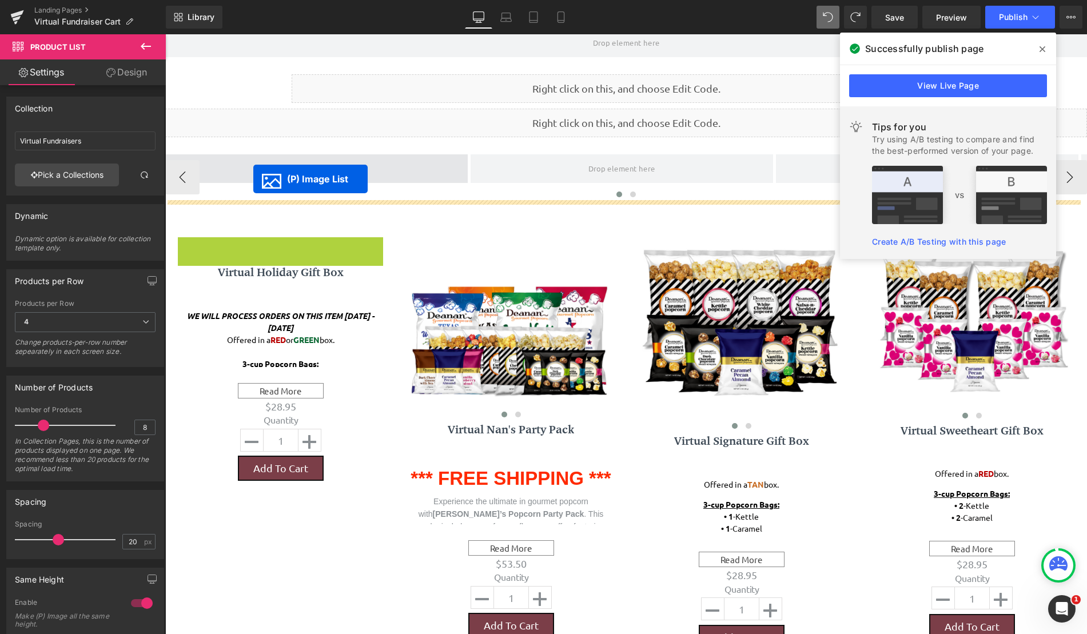
drag, startPoint x: 240, startPoint y: 341, endPoint x: 253, endPoint y: 179, distance: 162.3
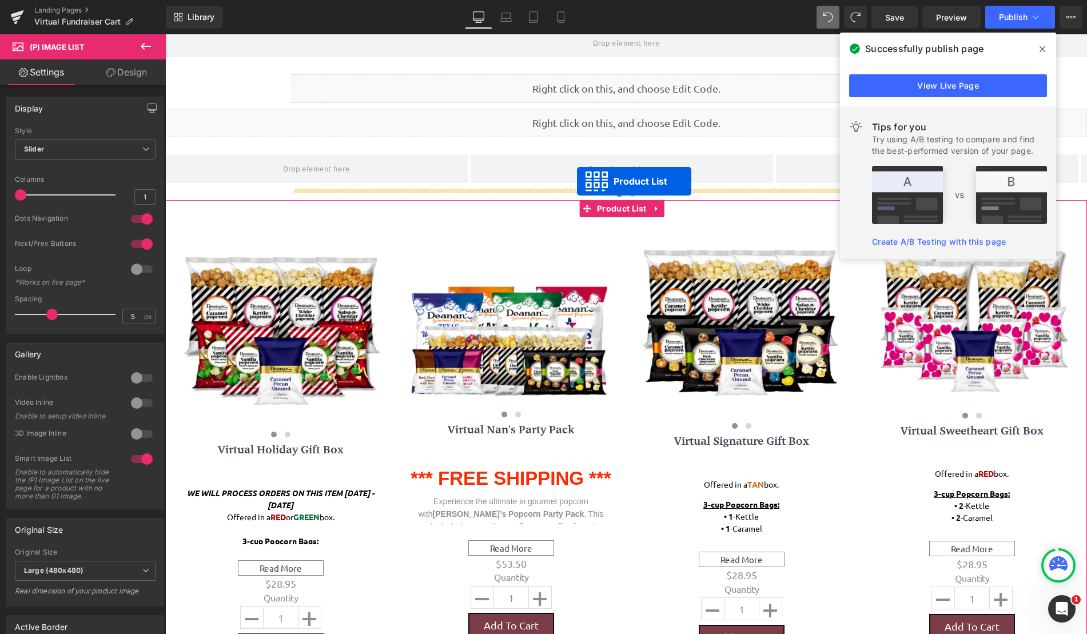
scroll to position [6, 6]
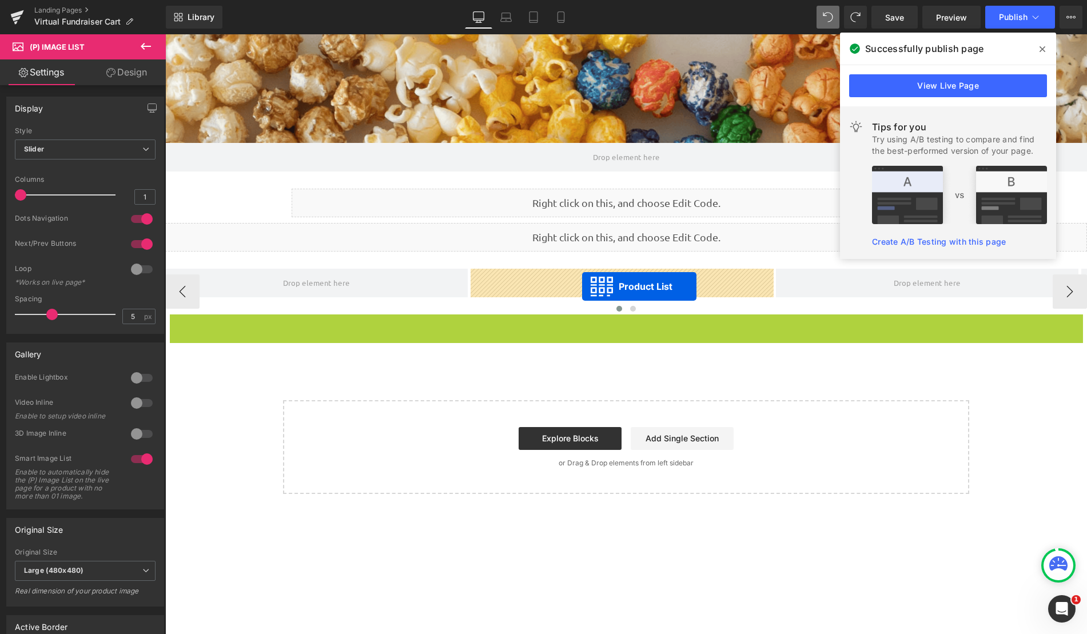
drag, startPoint x: 584, startPoint y: 208, endPoint x: 582, endPoint y: 286, distance: 78.9
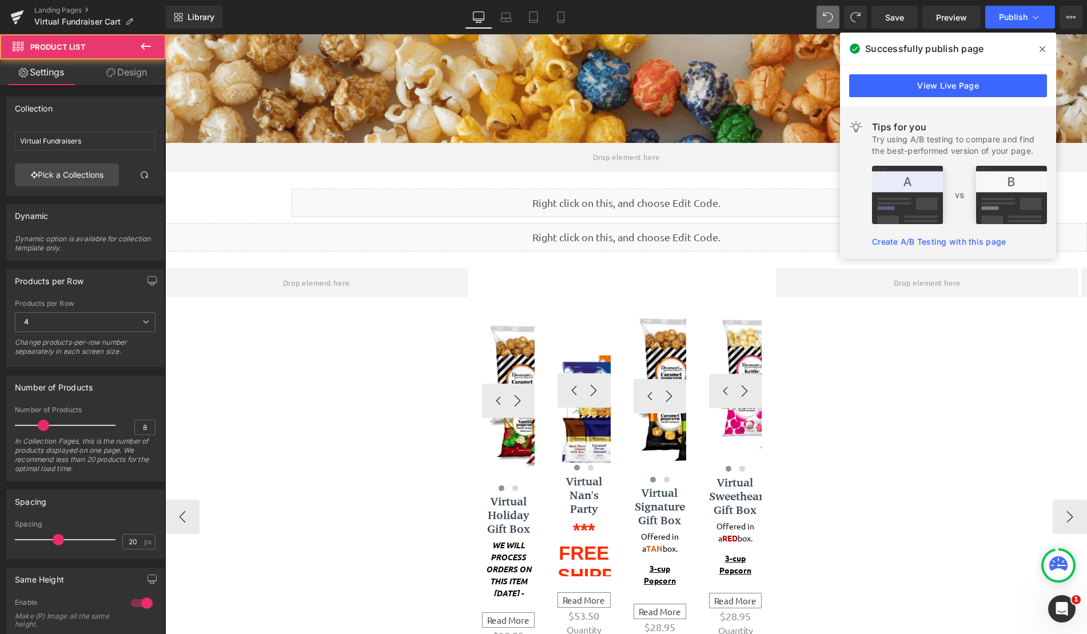
scroll to position [899, 913]
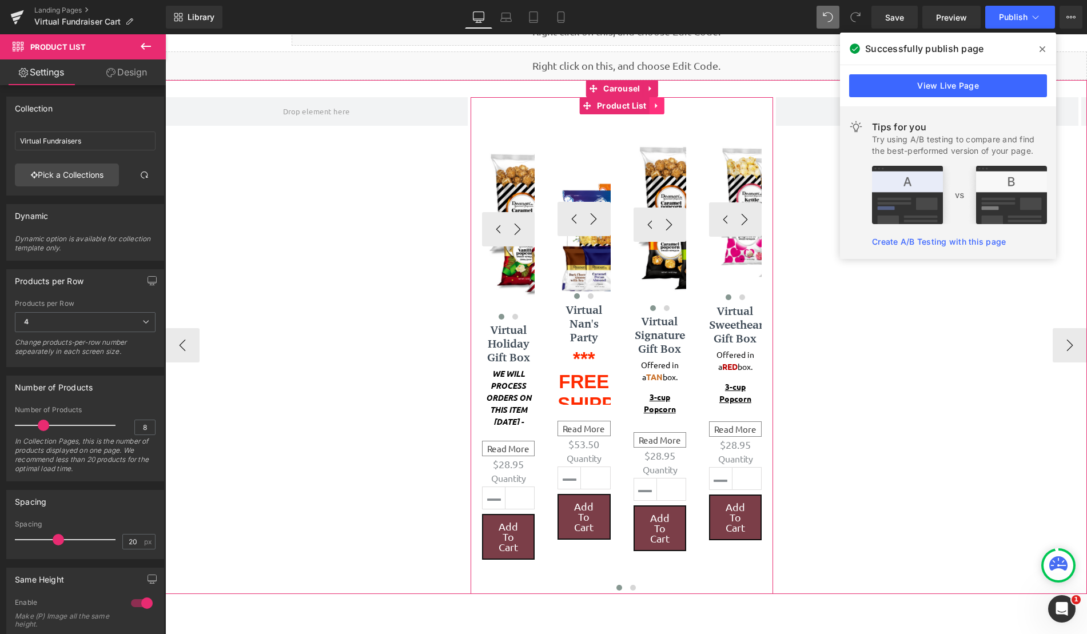
click at [654, 106] on icon at bounding box center [657, 106] width 8 height 9
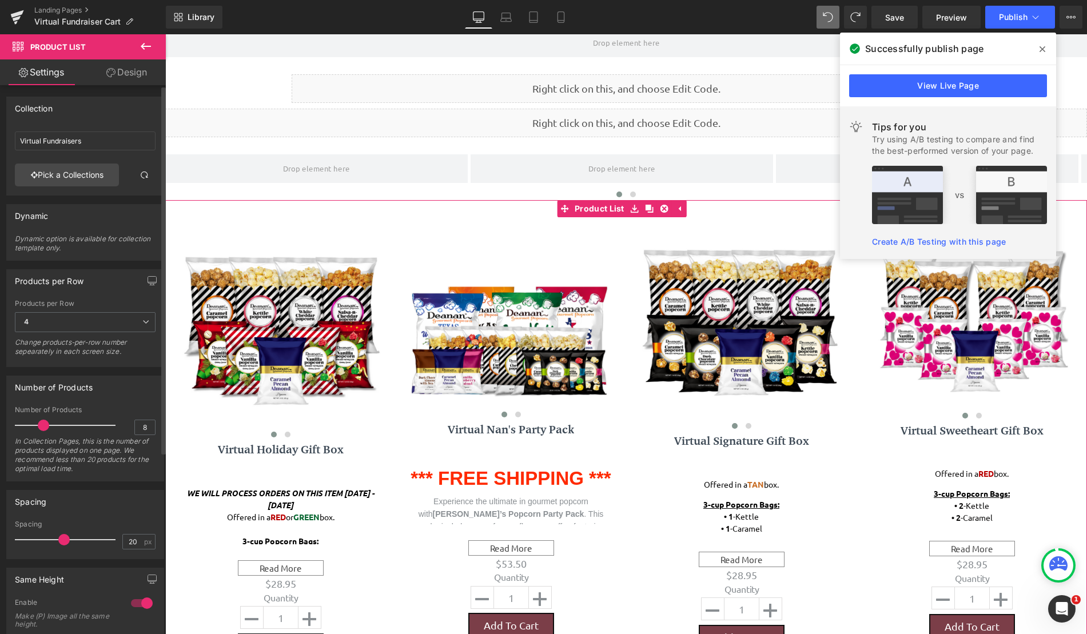
drag, startPoint x: 61, startPoint y: 540, endPoint x: 66, endPoint y: 537, distance: 6.2
click at [66, 537] on span at bounding box center [63, 539] width 11 height 11
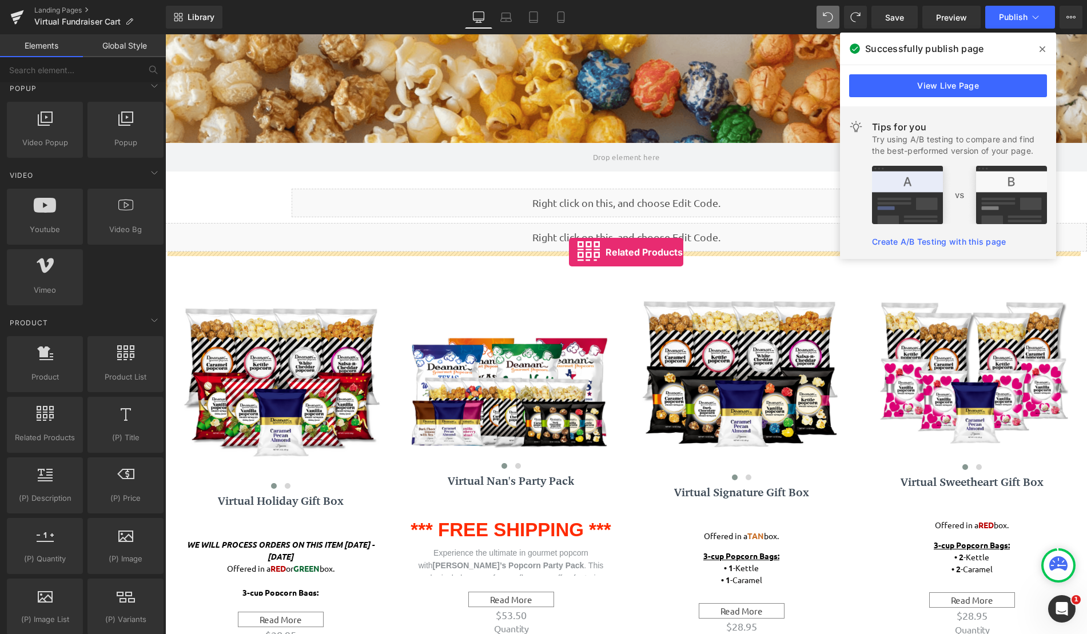
drag, startPoint x: 213, startPoint y: 451, endPoint x: 569, endPoint y: 252, distance: 407.2
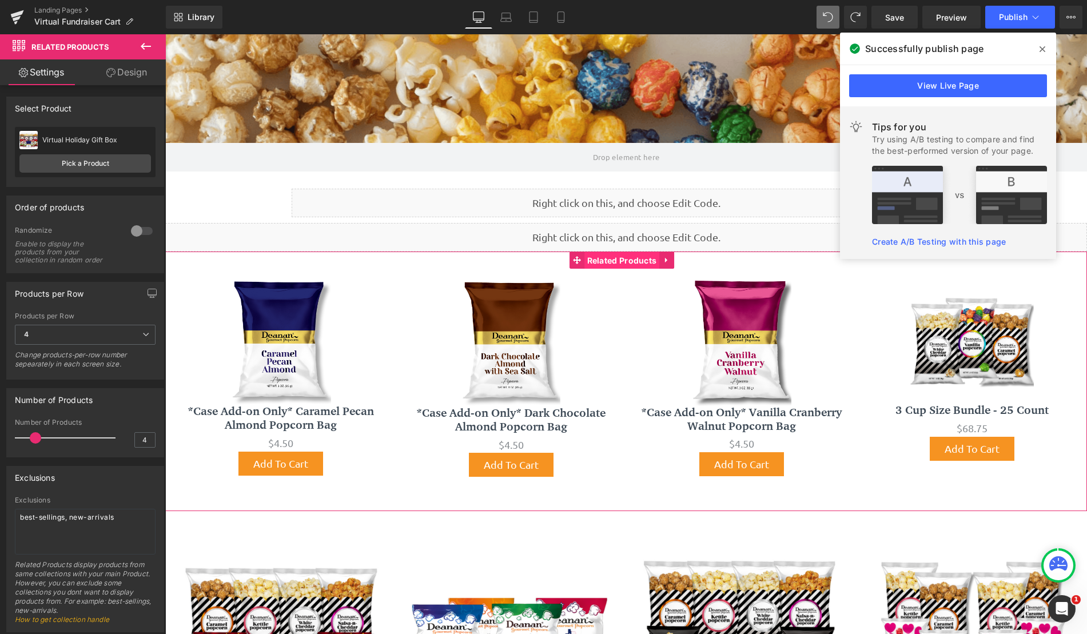
click at [643, 264] on span "Related Products" at bounding box center [621, 260] width 75 height 17
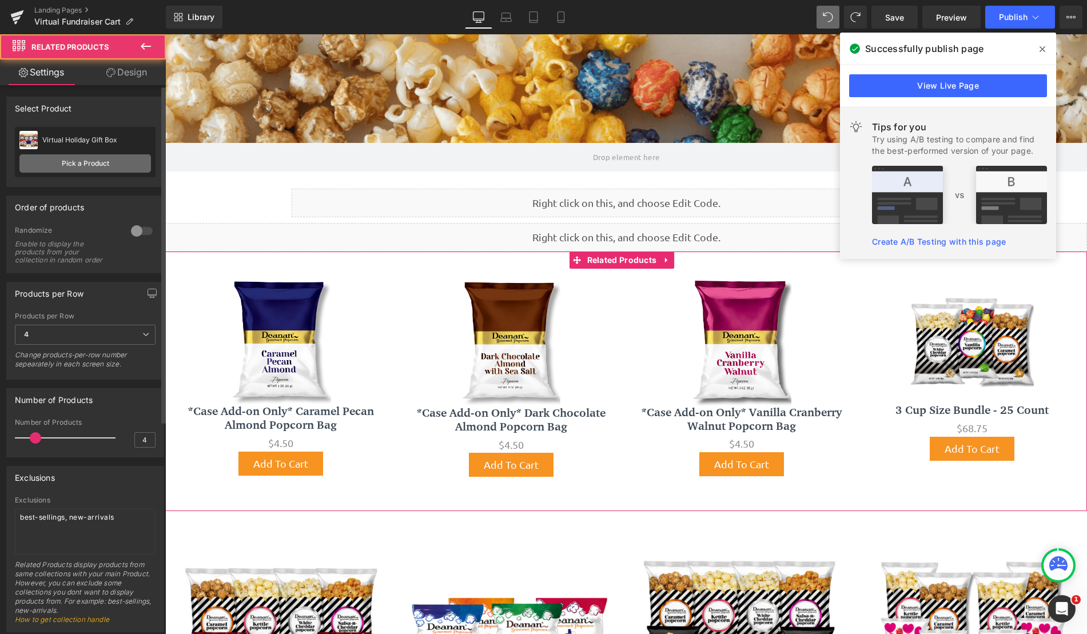
click at [102, 172] on link "Pick a Product" at bounding box center [84, 163] width 131 height 18
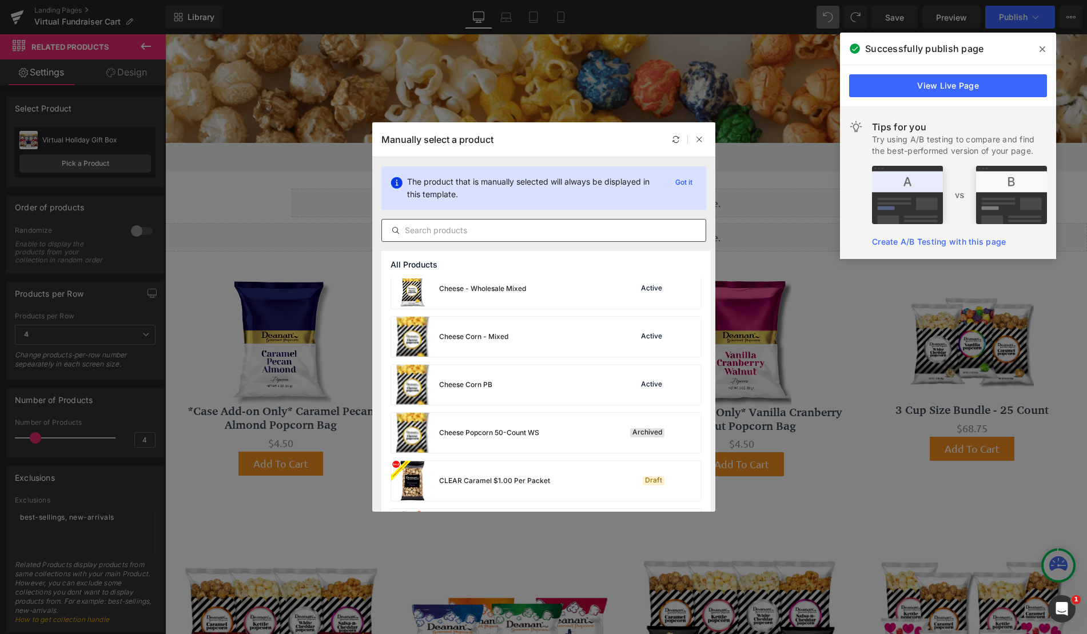
click at [451, 241] on div at bounding box center [543, 230] width 325 height 23
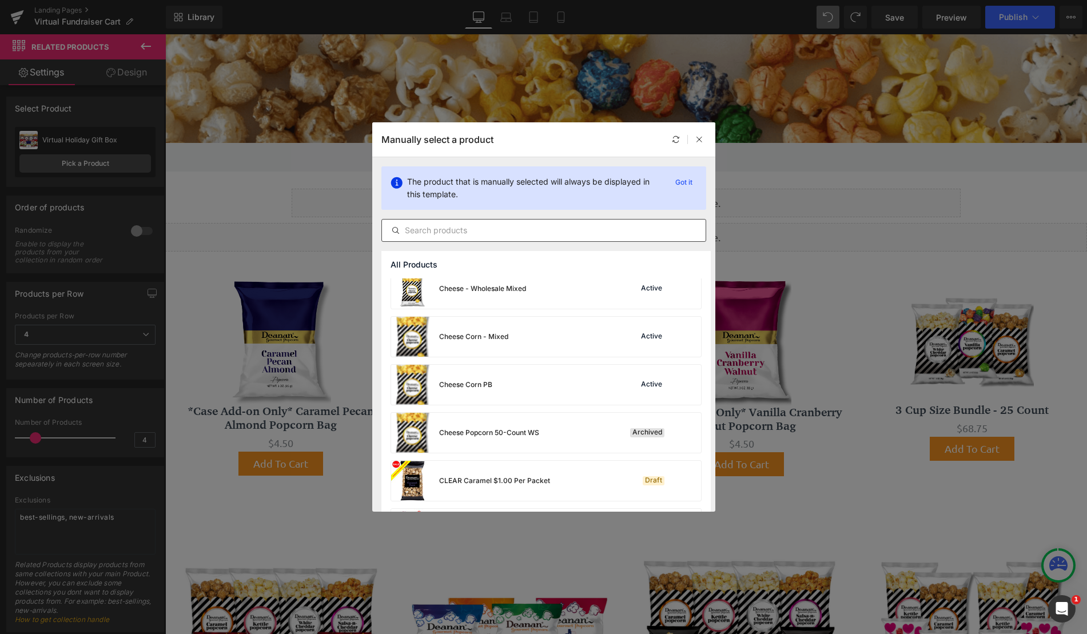
click at [465, 236] on input "text" at bounding box center [544, 231] width 324 height 14
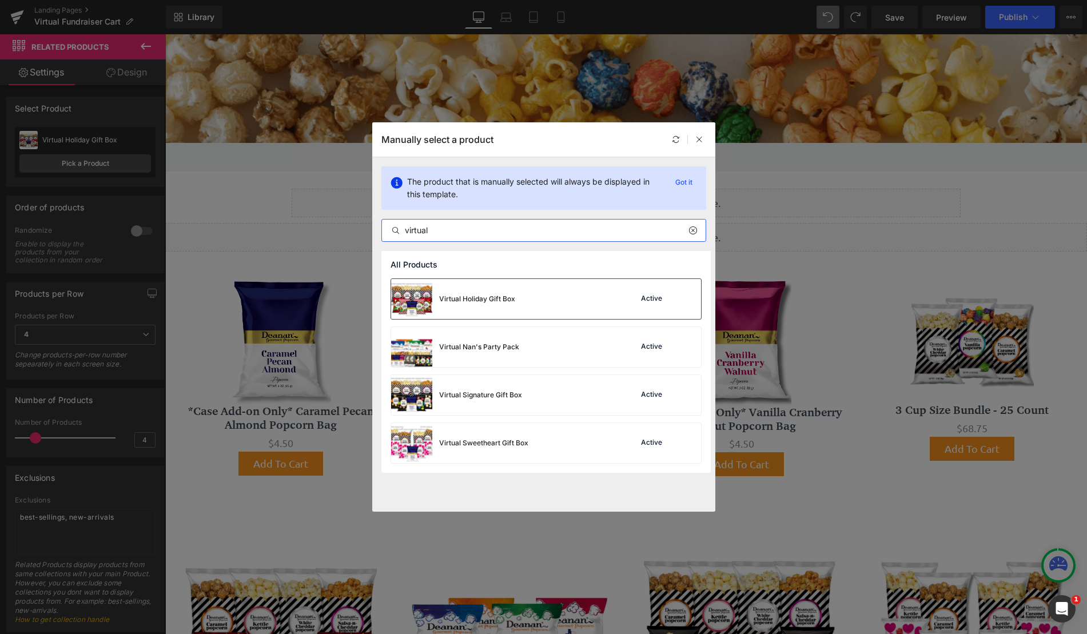
type input "virtual"
click at [536, 310] on div "Virtual Holiday Gift Box Active" at bounding box center [546, 299] width 310 height 40
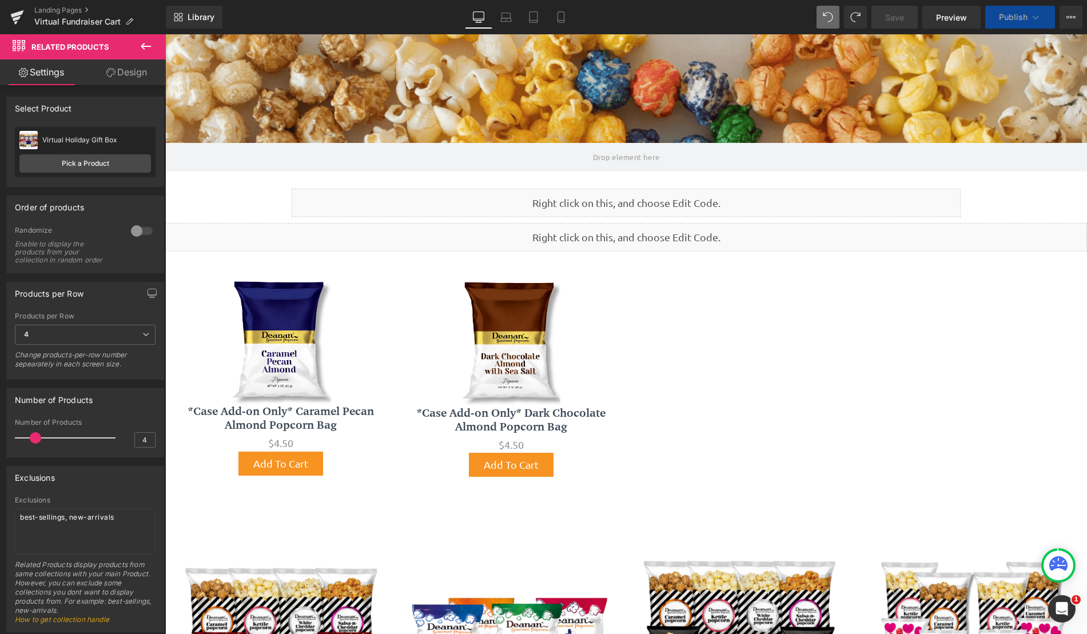
scroll to position [6, 6]
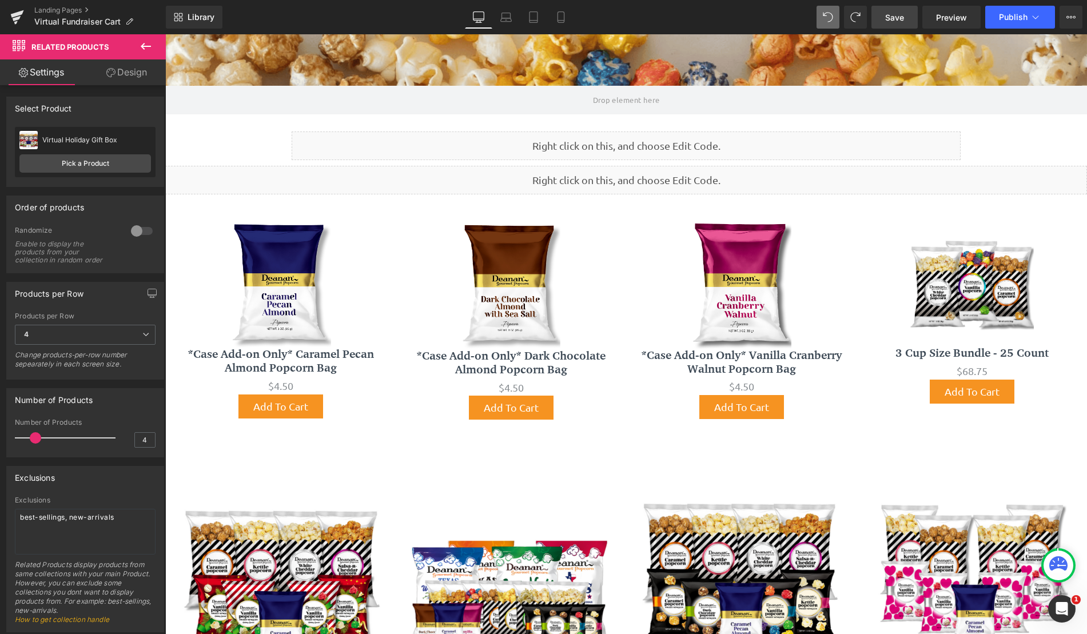
click at [890, 24] on link "Save" at bounding box center [894, 17] width 46 height 23
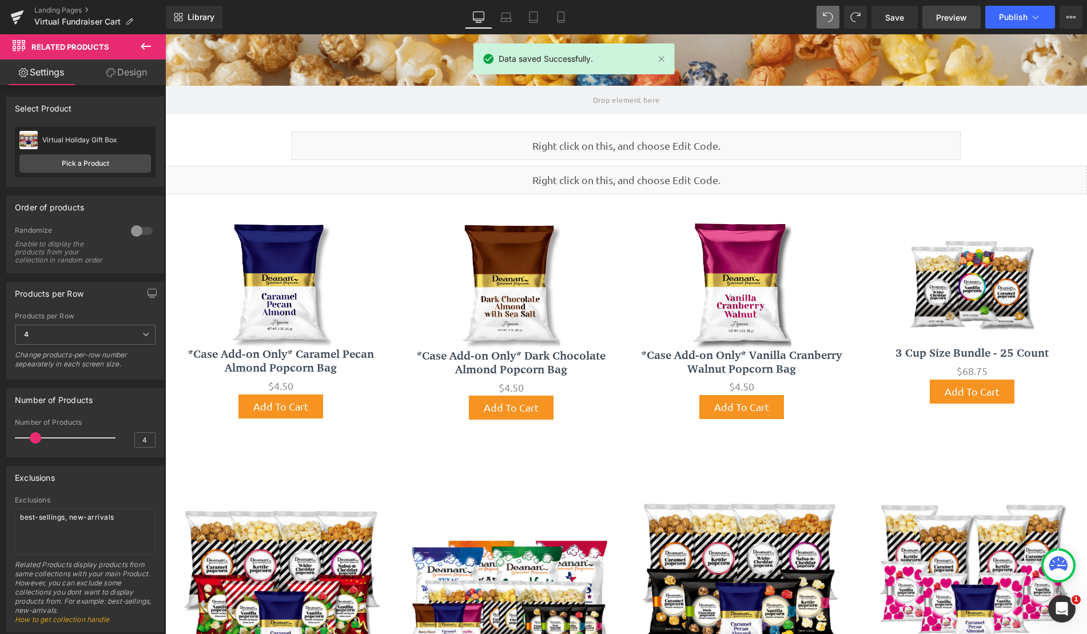
click at [946, 18] on span "Preview" at bounding box center [951, 17] width 31 height 12
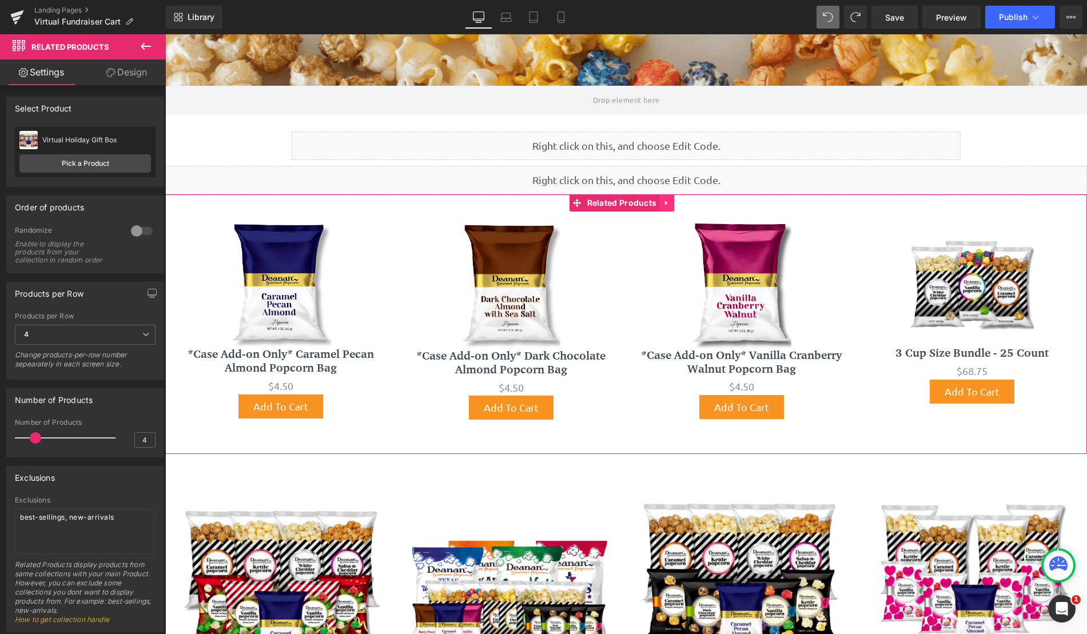
click at [671, 210] on link at bounding box center [666, 202] width 15 height 17
click at [672, 210] on link at bounding box center [674, 202] width 15 height 17
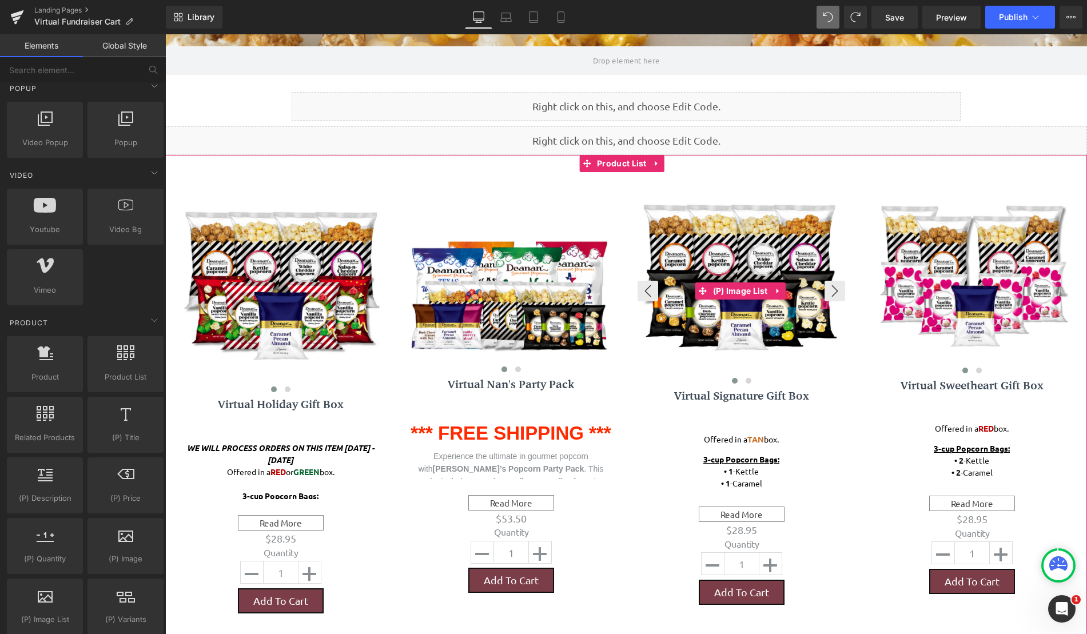
scroll to position [114, 0]
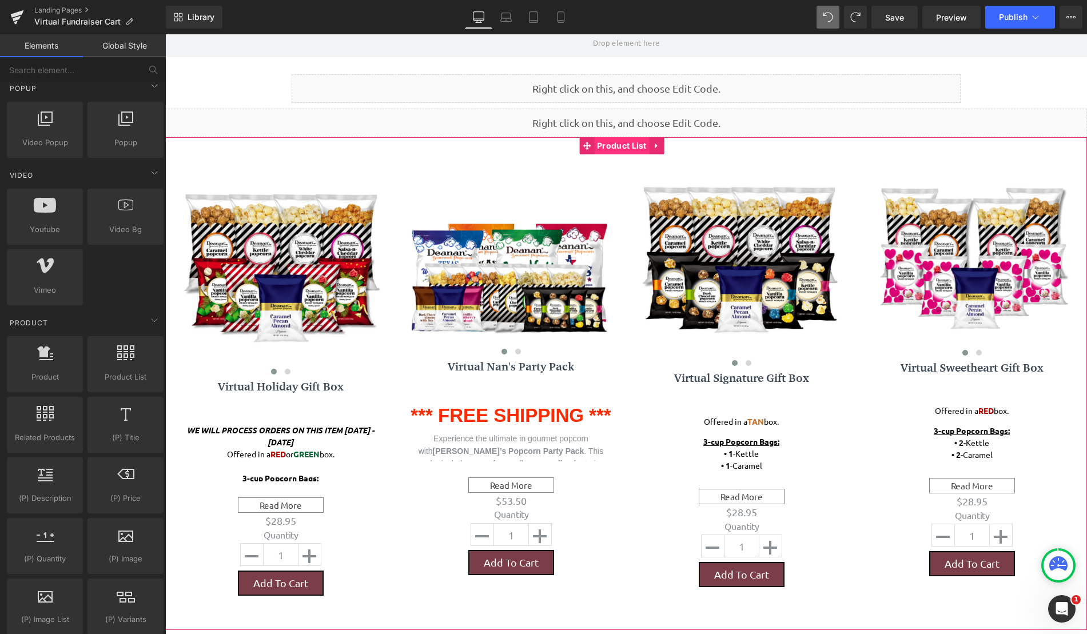
click at [637, 146] on span "Product List" at bounding box center [621, 145] width 55 height 17
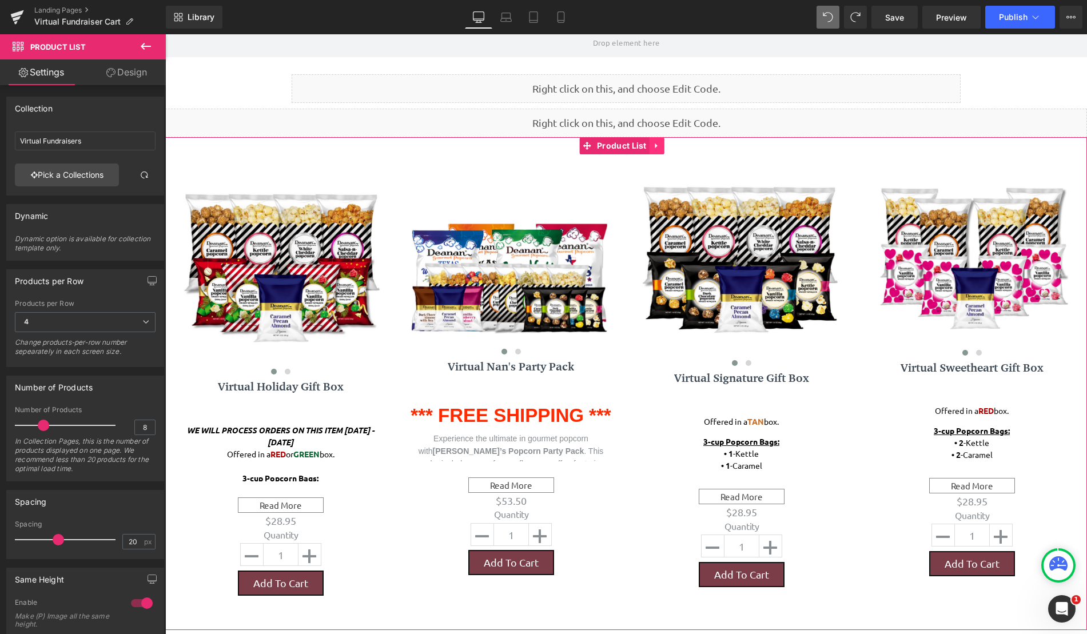
click at [653, 149] on icon at bounding box center [657, 146] width 8 height 9
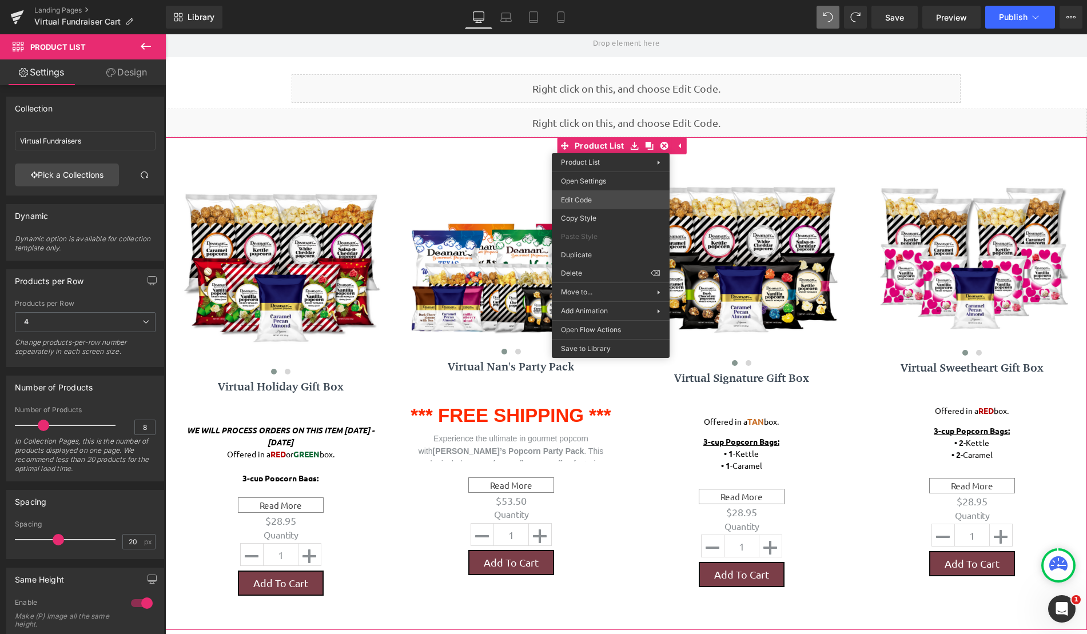
click at [609, 0] on div "Product List You are previewing how the will restyle your page. You can not edi…" at bounding box center [543, 0] width 1087 height 0
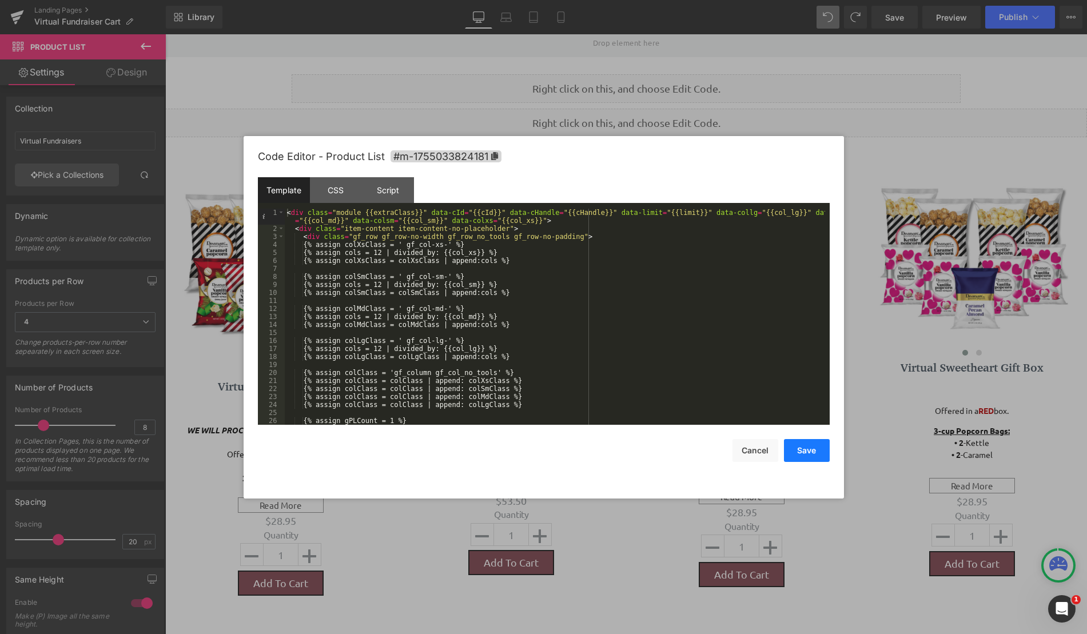
click at [817, 448] on button "Save" at bounding box center [807, 450] width 46 height 23
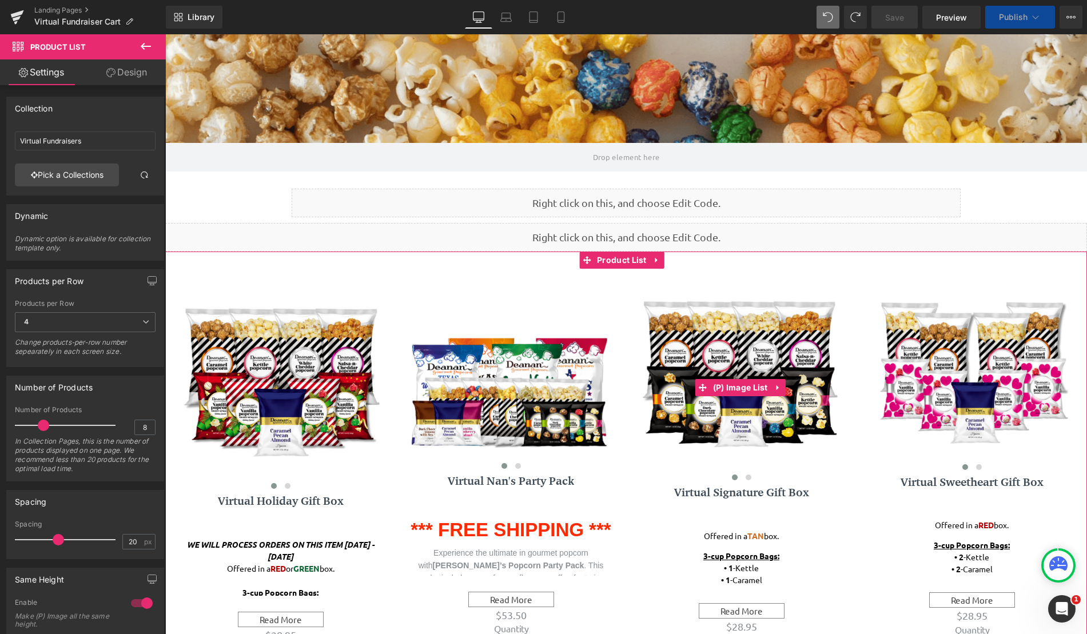
scroll to position [878, 913]
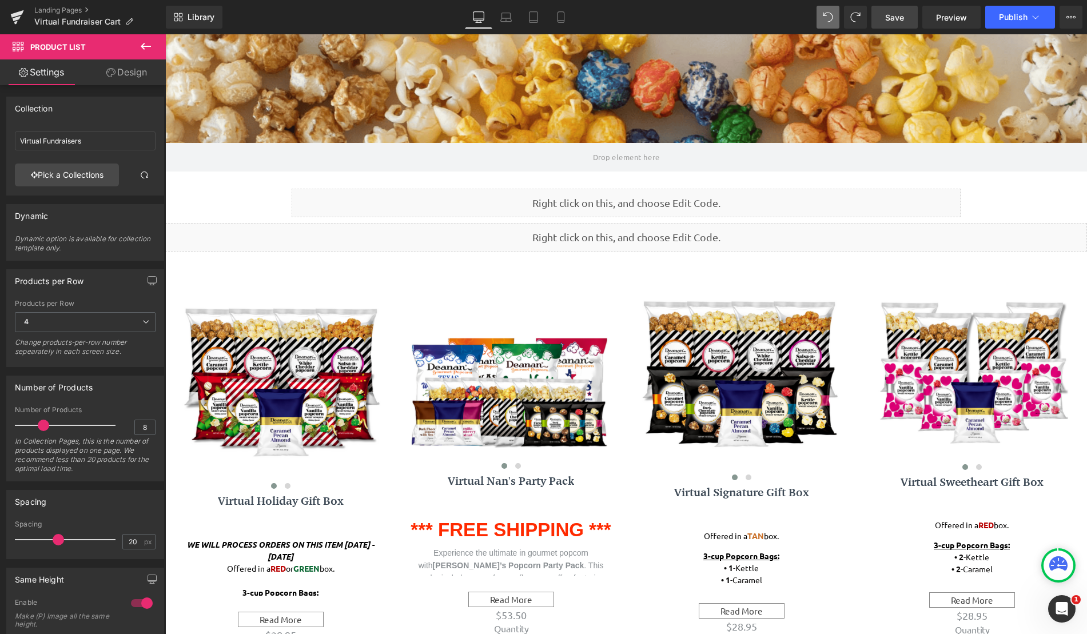
click at [901, 18] on span "Save" at bounding box center [894, 17] width 19 height 12
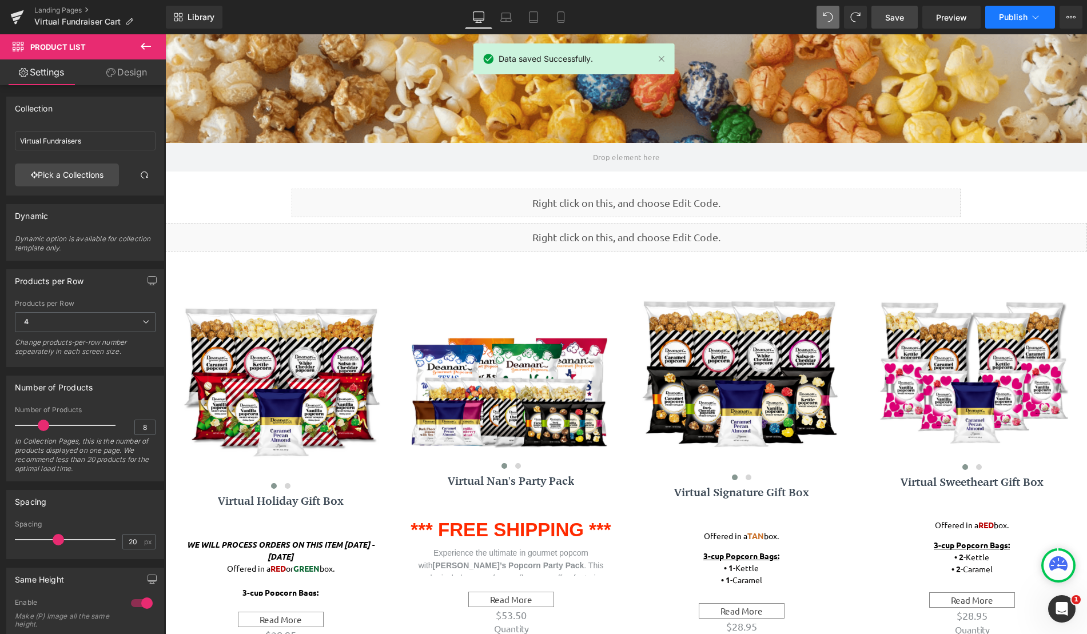
click at [1002, 15] on span "Publish" at bounding box center [1013, 17] width 29 height 9
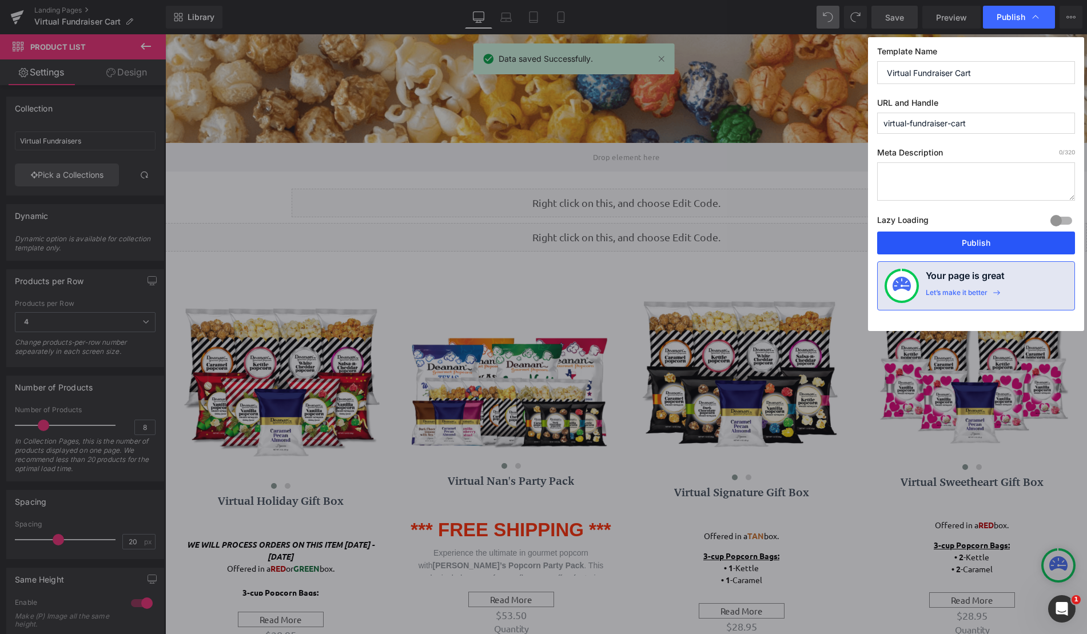
click at [966, 238] on button "Publish" at bounding box center [976, 243] width 198 height 23
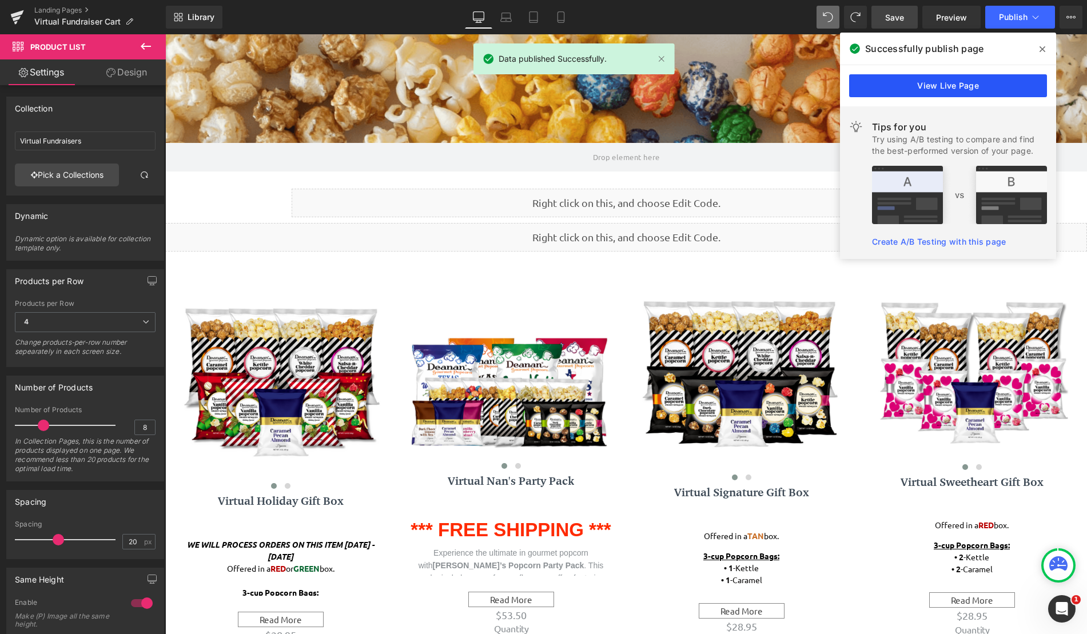
click at [973, 78] on link "View Live Page" at bounding box center [948, 85] width 198 height 23
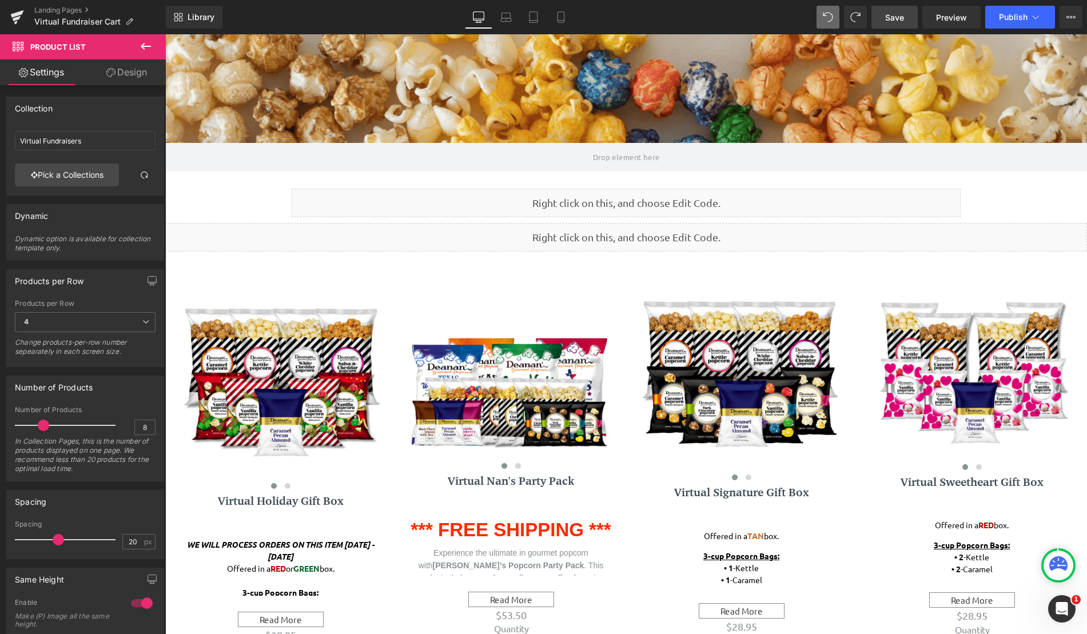
click at [147, 41] on icon at bounding box center [146, 46] width 14 height 14
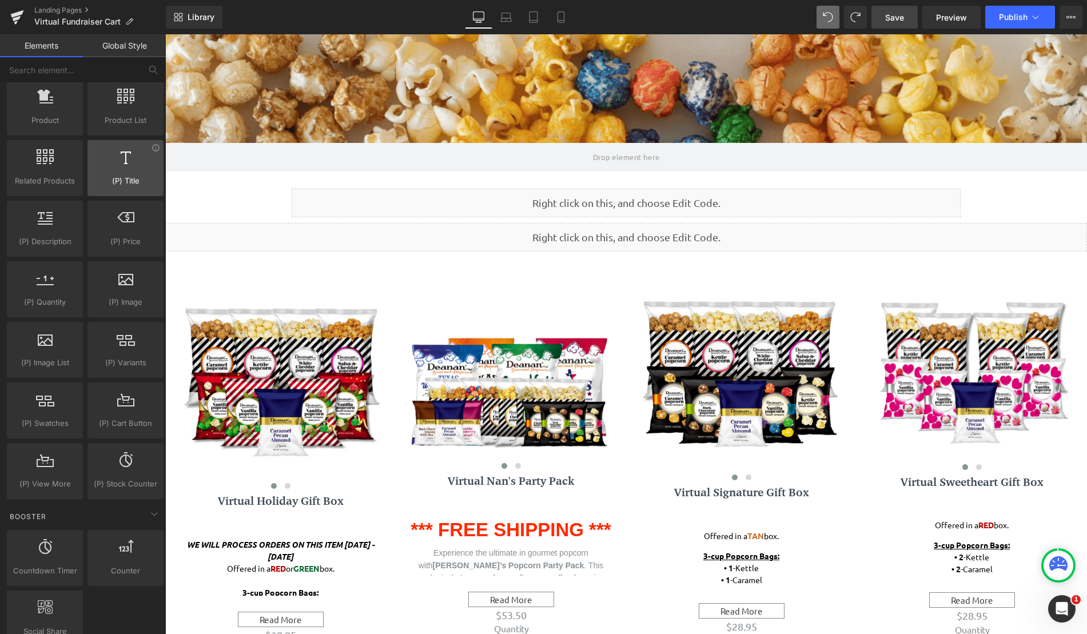
scroll to position [972, 0]
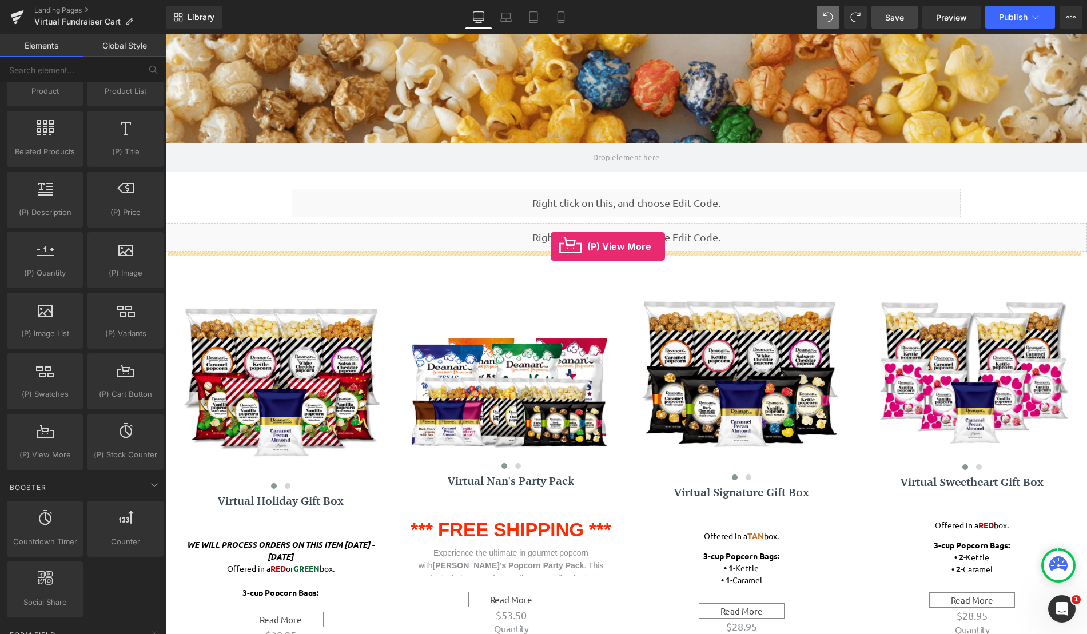
drag, startPoint x: 208, startPoint y: 495, endPoint x: 551, endPoint y: 246, distance: 422.9
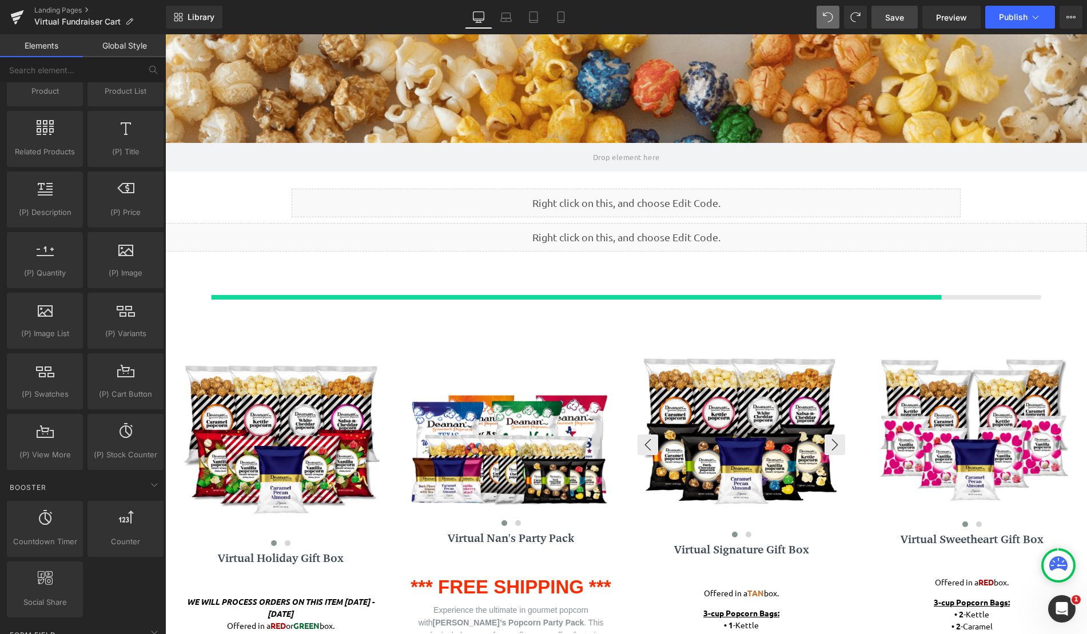
scroll to position [878, 913]
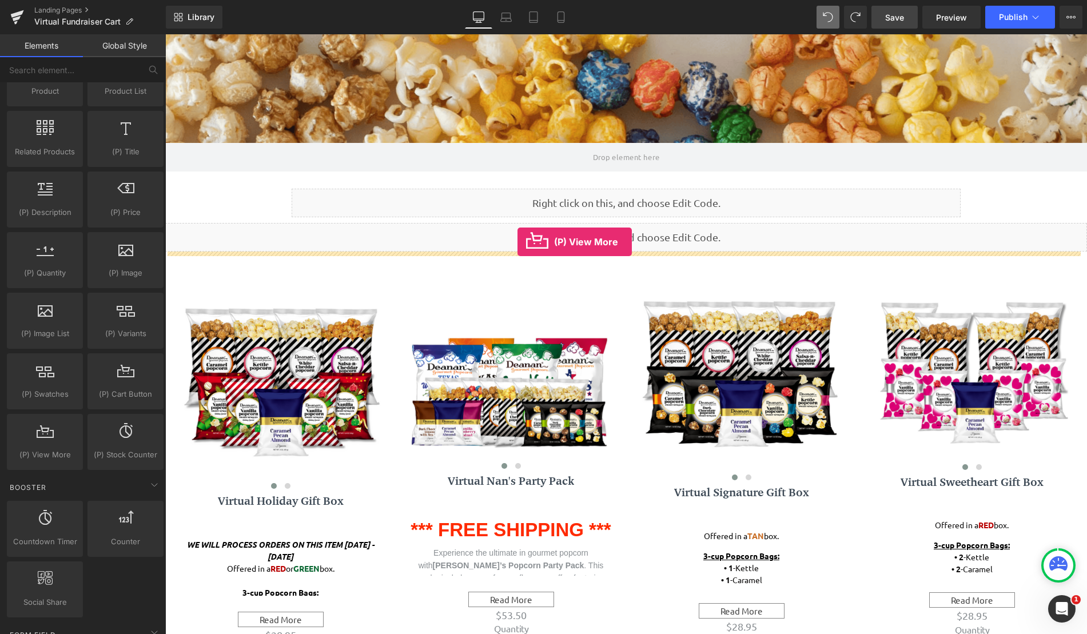
drag, startPoint x: 197, startPoint y: 467, endPoint x: 517, endPoint y: 242, distance: 391.5
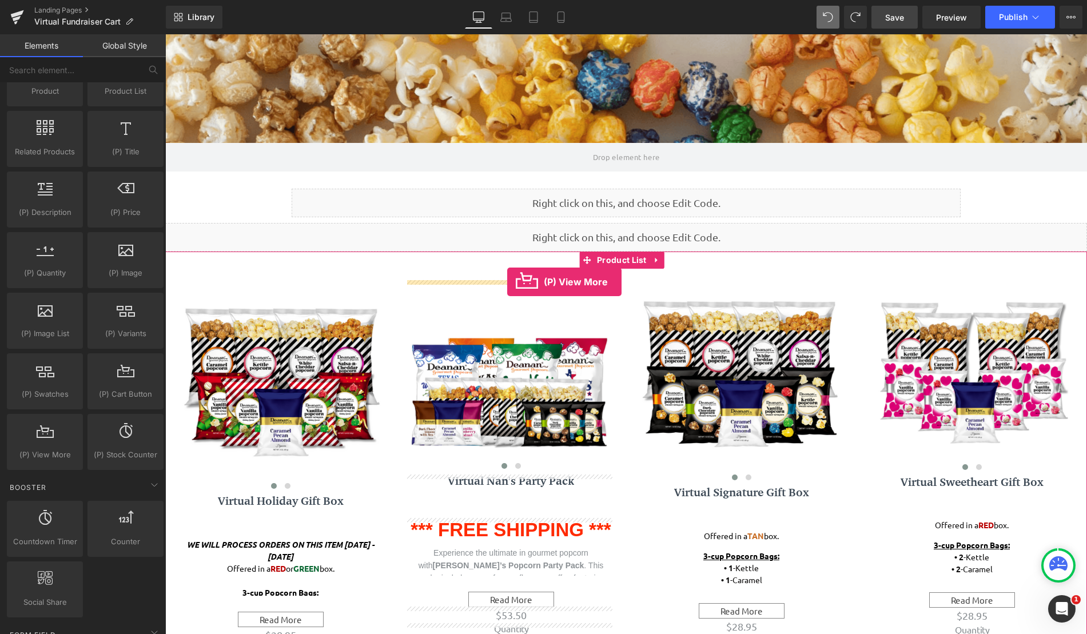
drag, startPoint x: 194, startPoint y: 484, endPoint x: 507, endPoint y: 282, distance: 372.5
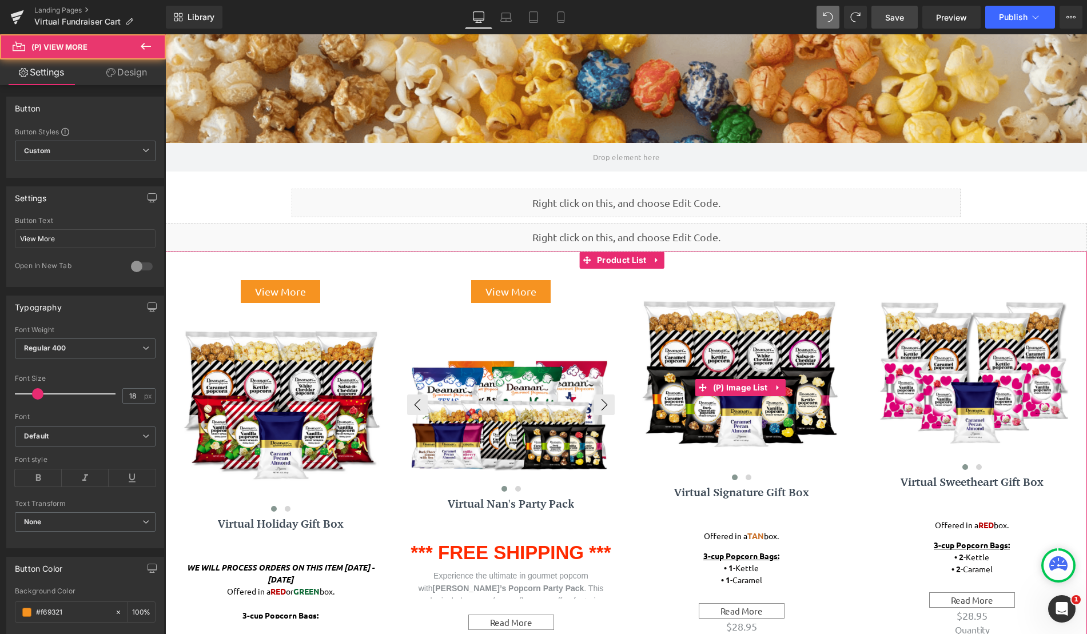
scroll to position [900, 913]
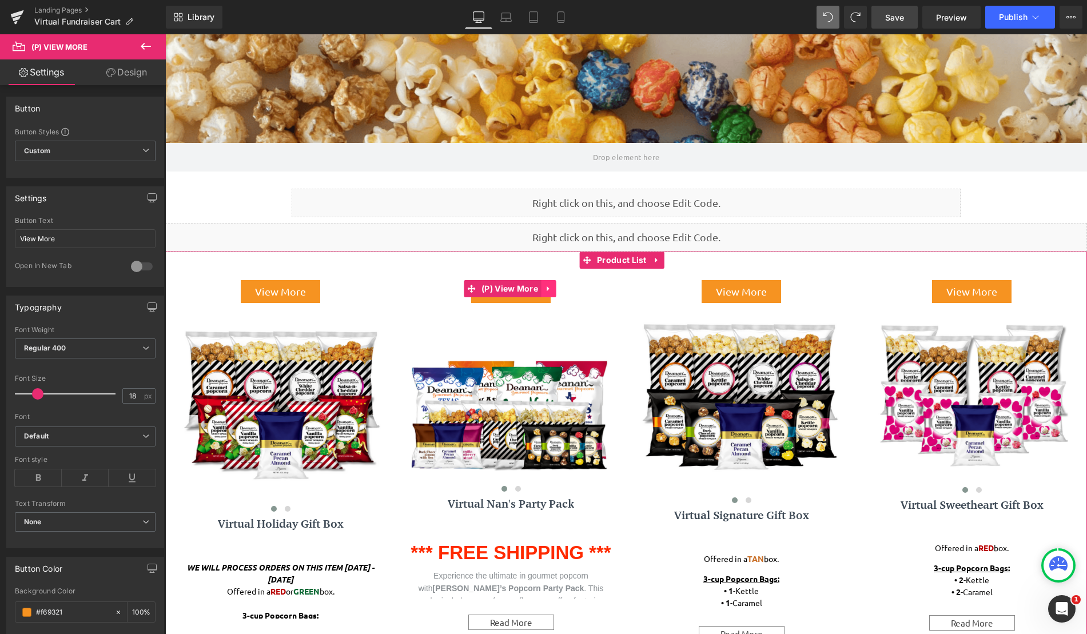
click at [544, 289] on icon at bounding box center [548, 289] width 8 height 9
click at [555, 289] on icon at bounding box center [556, 289] width 8 height 9
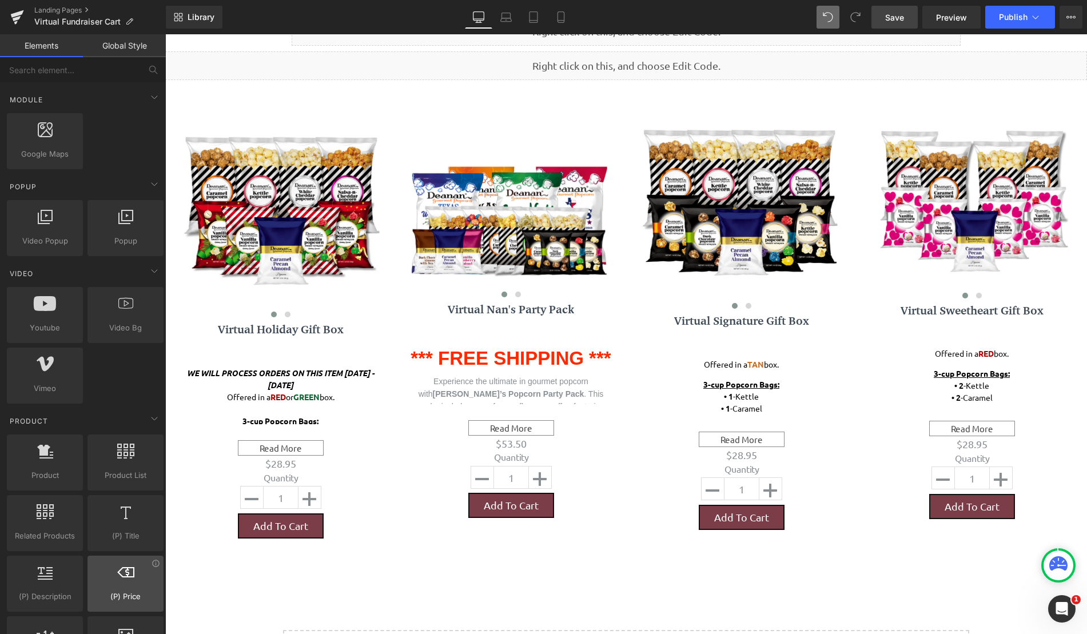
scroll to position [531, 0]
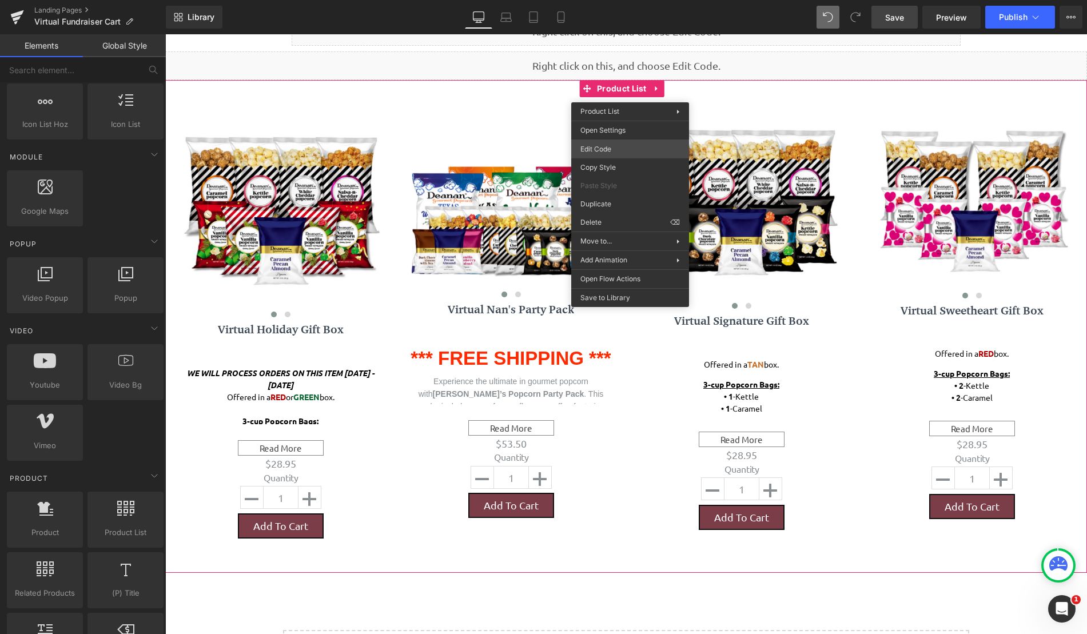
click at [632, 0] on div "(P) View More You are previewing how the will restyle your page. You can not ed…" at bounding box center [543, 0] width 1087 height 0
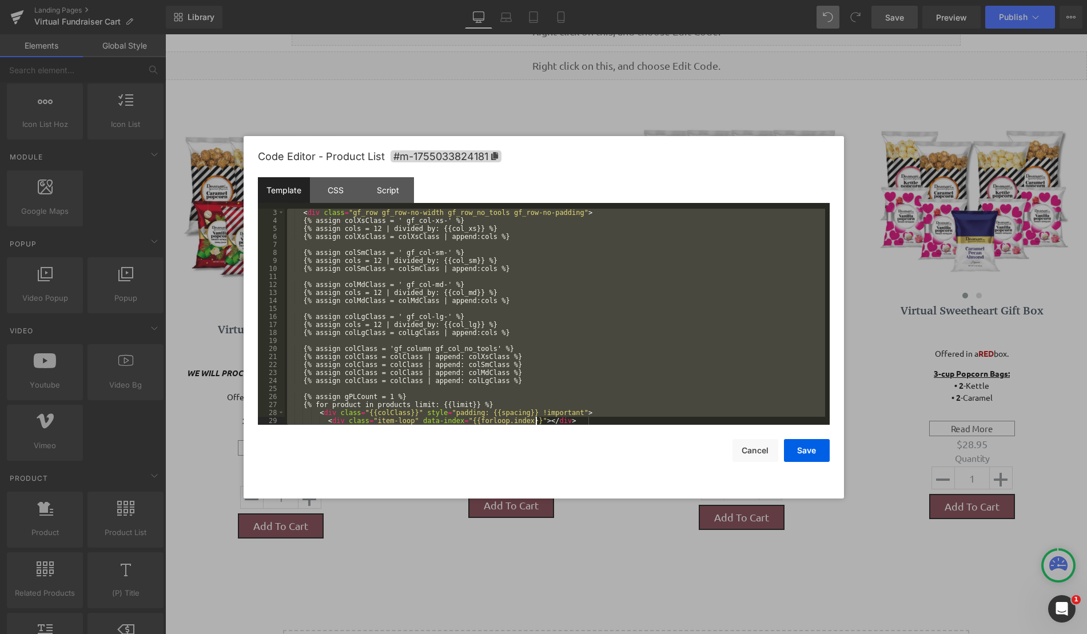
scroll to position [240, 0]
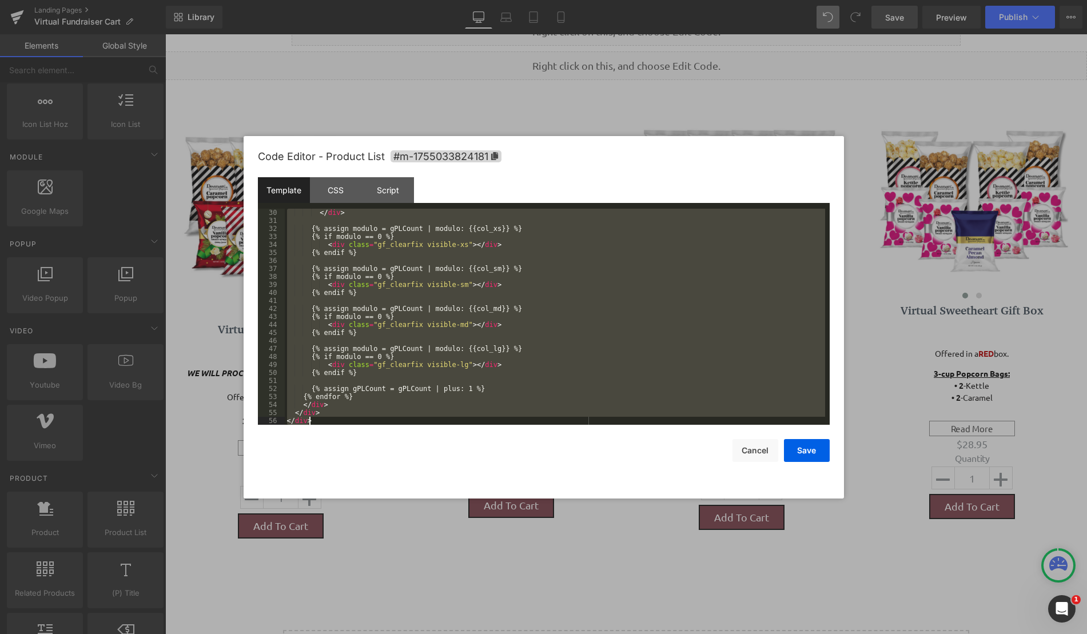
drag, startPoint x: 288, startPoint y: 212, endPoint x: 523, endPoint y: 468, distance: 347.6
click at [549, 518] on body "(P) View More You are previewing how the will restyle your page. You can not ed…" at bounding box center [543, 317] width 1087 height 634
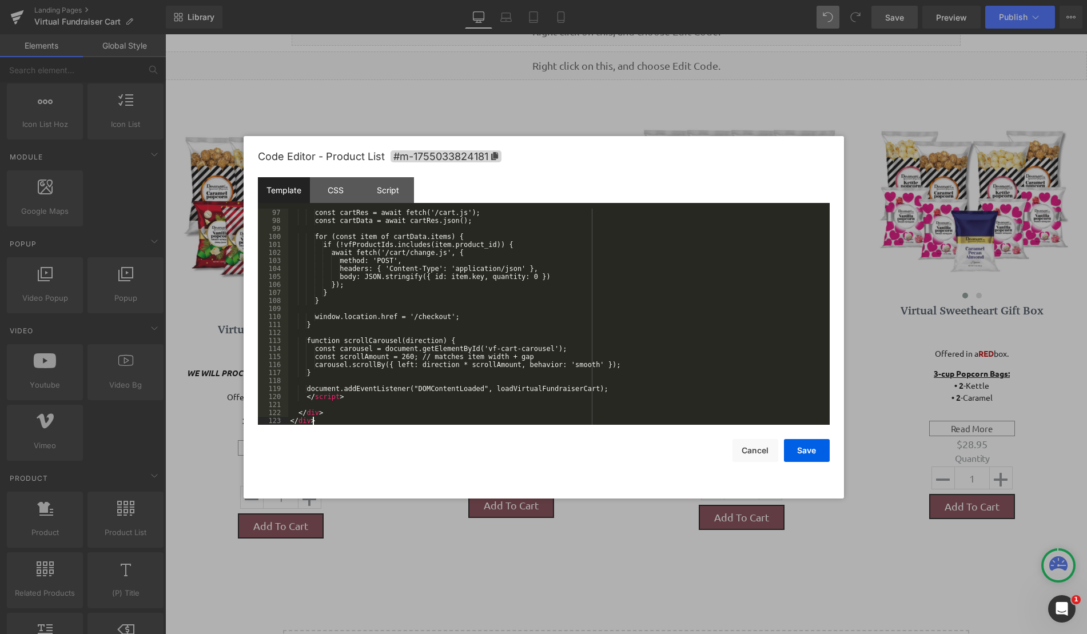
scroll to position [800, 0]
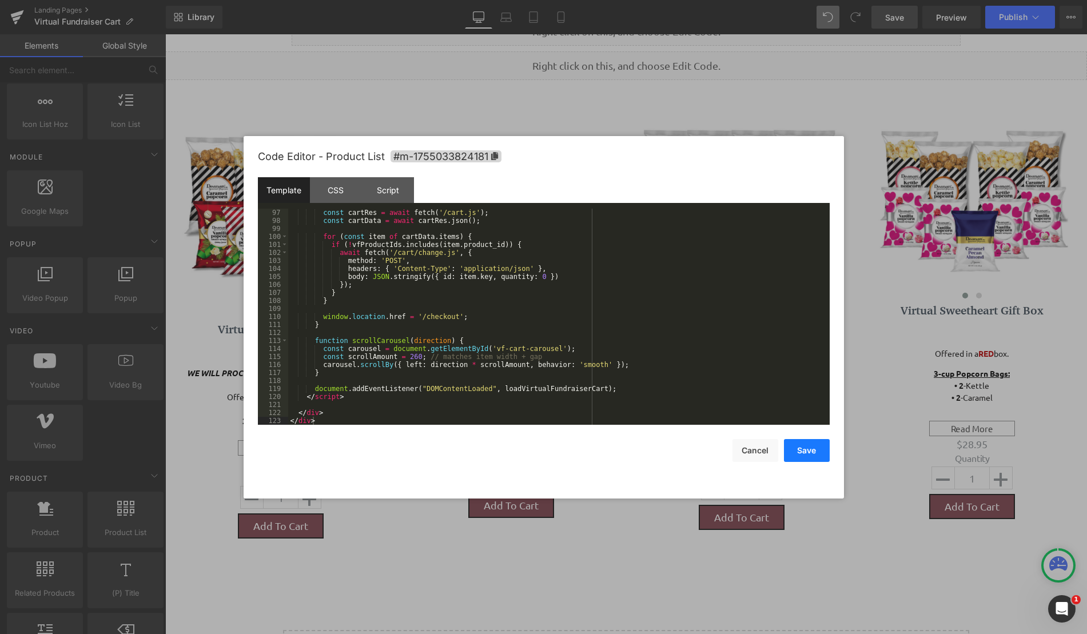
click at [807, 456] on button "Save" at bounding box center [807, 450] width 46 height 23
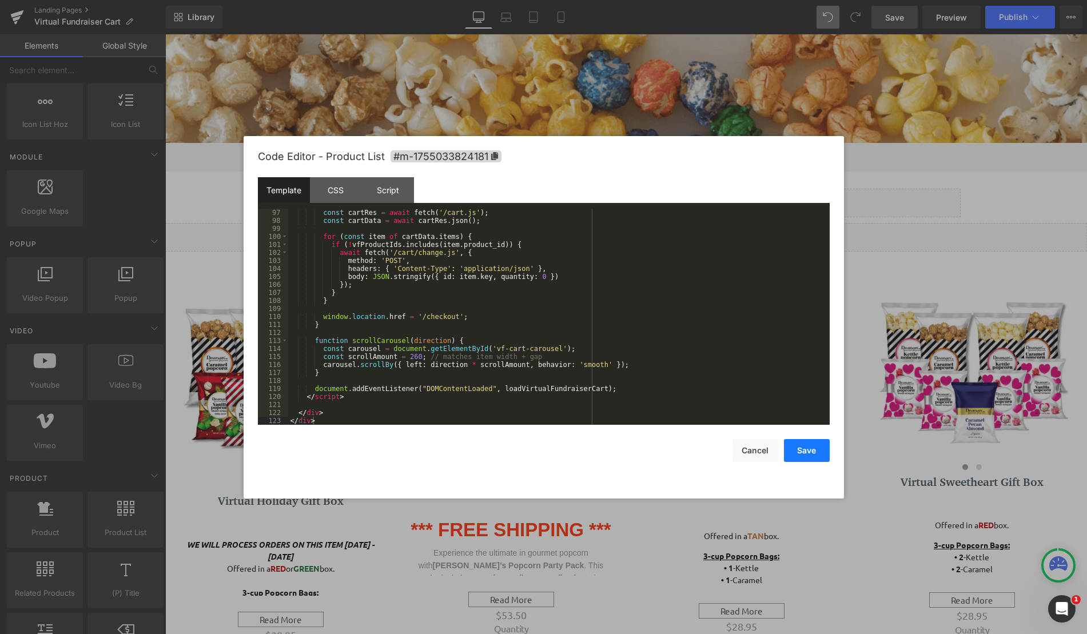
scroll to position [6, 6]
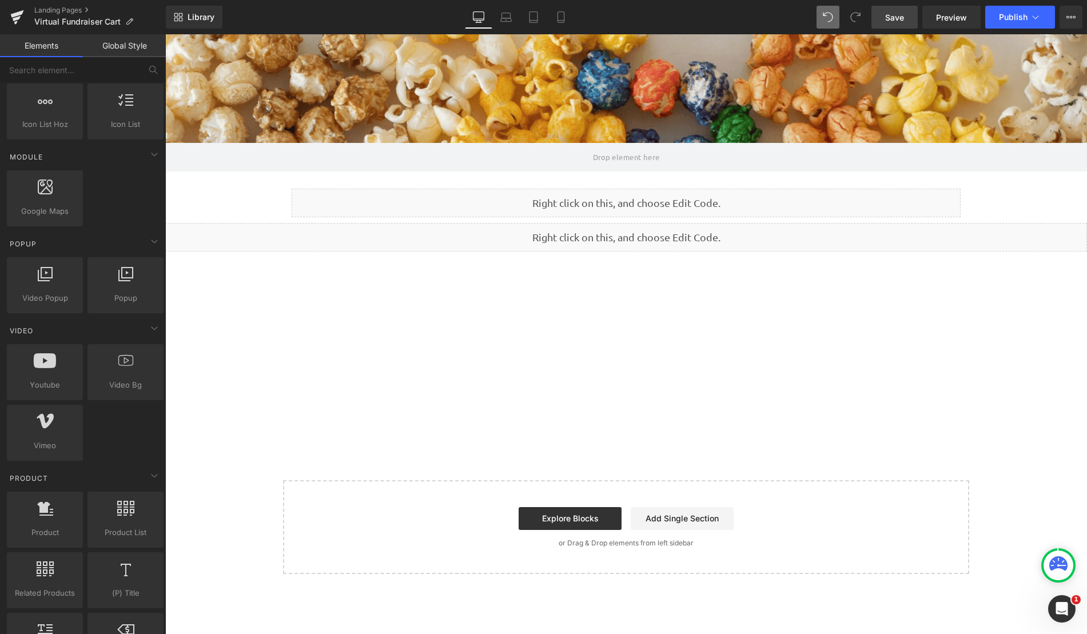
click at [891, 21] on span "Save" at bounding box center [894, 17] width 19 height 12
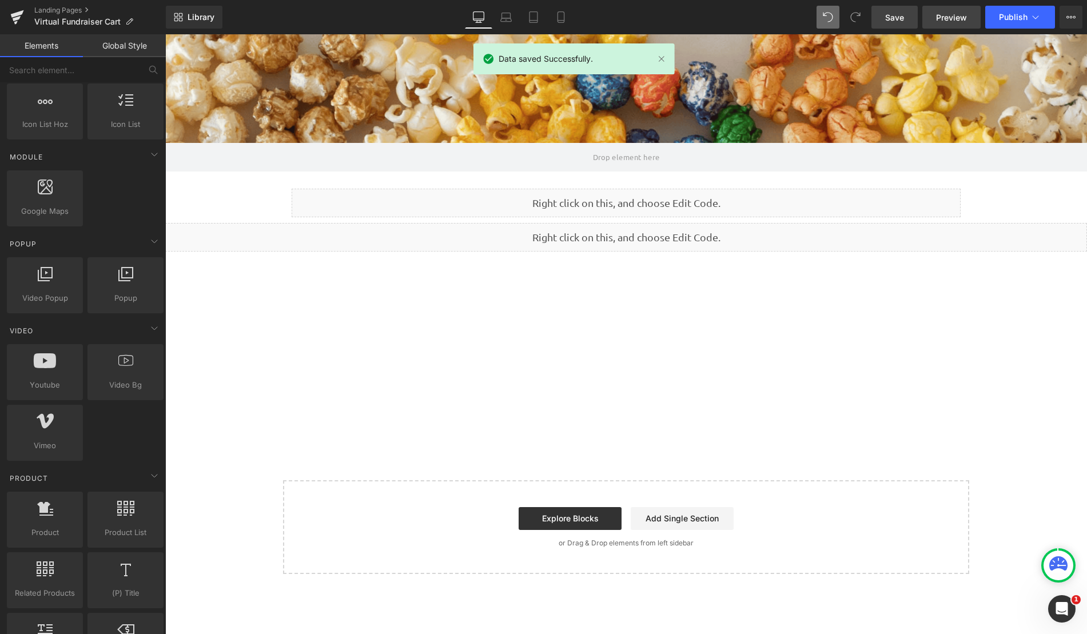
click at [964, 17] on span "Preview" at bounding box center [951, 17] width 31 height 12
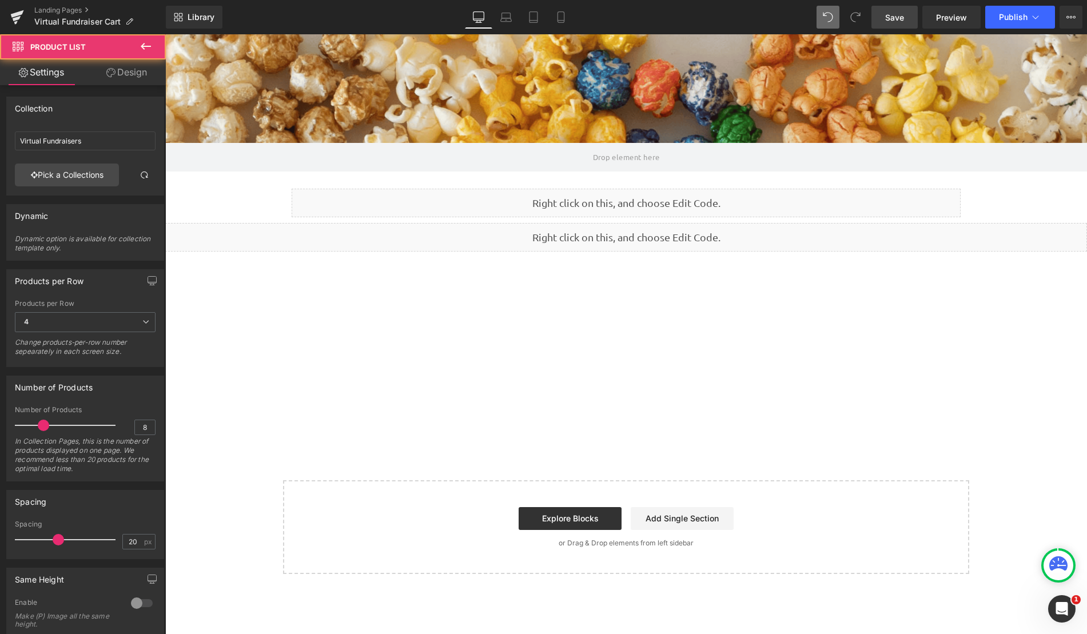
click at [603, 308] on div "Virtual Fundraiser Cart ← Prev Next →" at bounding box center [626, 338] width 922 height 172
click at [541, 392] on div "Virtual Fundraiser Cart ← Prev Next →" at bounding box center [626, 338] width 922 height 172
click at [153, 46] on button at bounding box center [146, 46] width 40 height 25
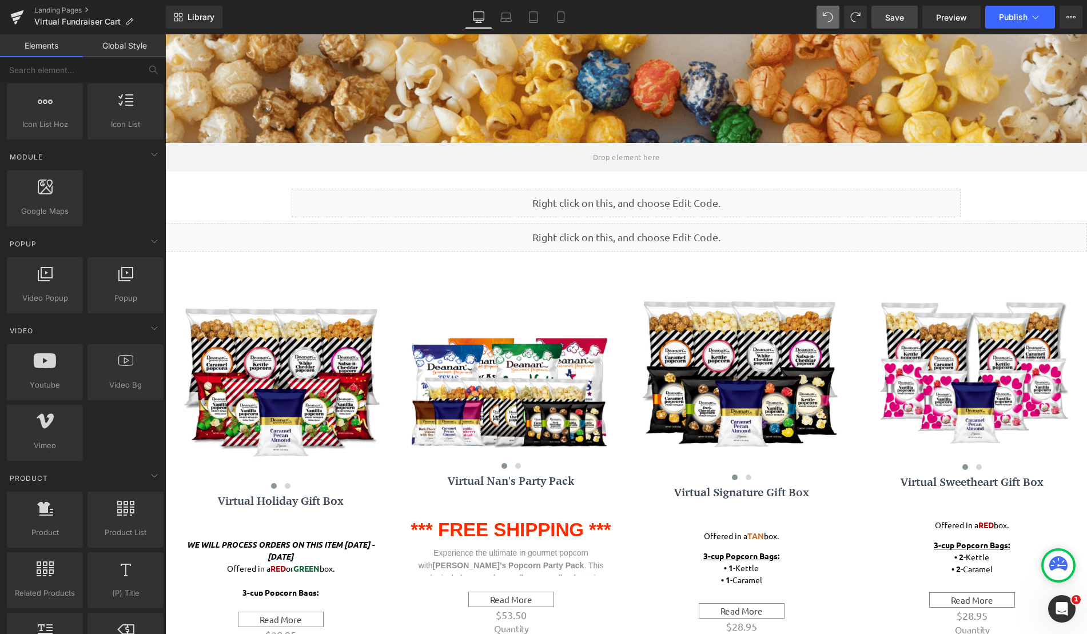
scroll to position [878, 913]
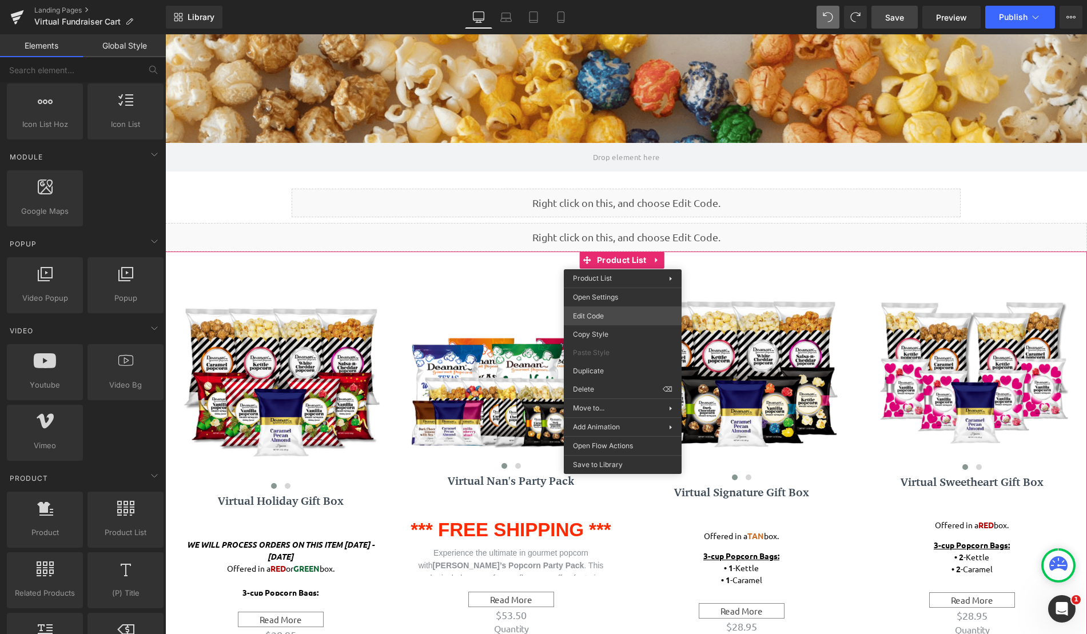
click at [613, 0] on div "(P) View More You are previewing how the will restyle your page. You can not ed…" at bounding box center [543, 0] width 1087 height 0
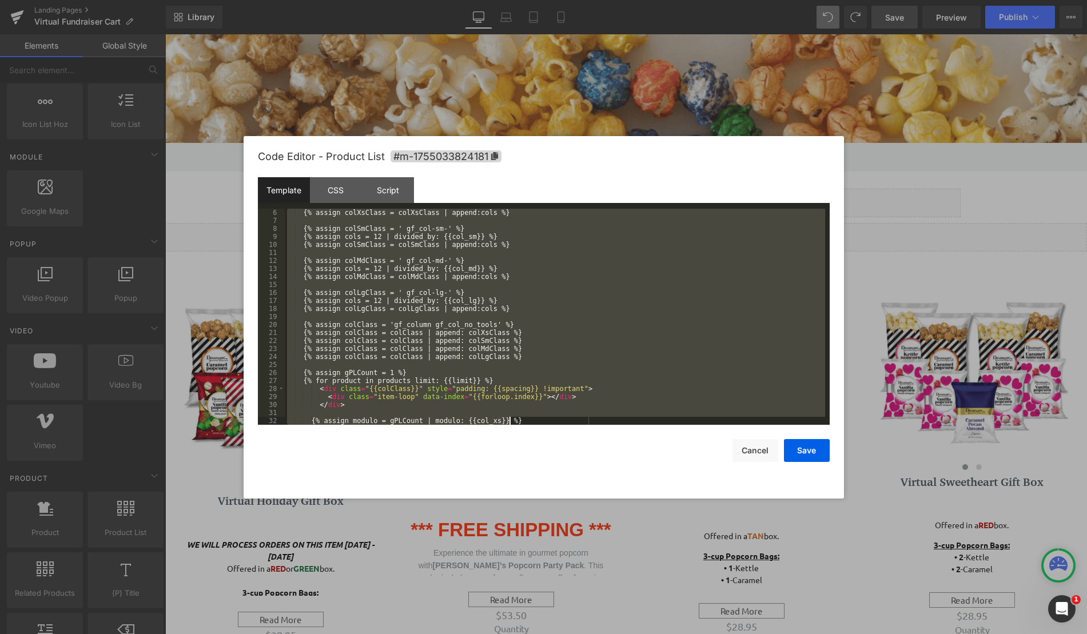
scroll to position [240, 0]
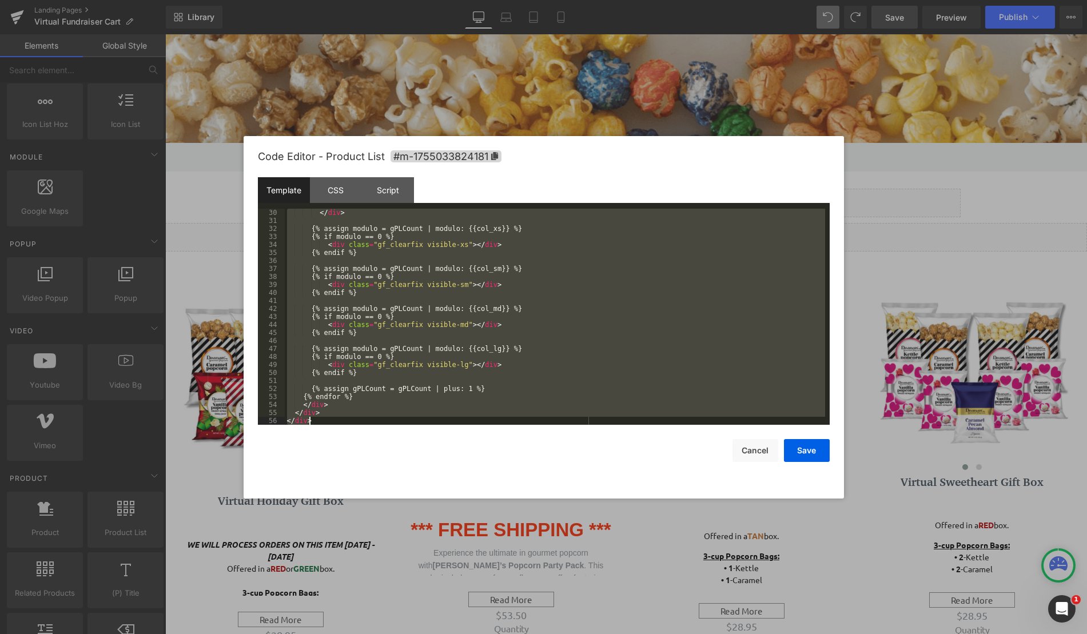
drag, startPoint x: 285, startPoint y: 212, endPoint x: 479, endPoint y: 378, distance: 254.6
click at [575, 498] on div "Code Editor - Product List #m-1755033824181 Template CSS Script Data 30 31 32 3…" at bounding box center [544, 317] width 572 height 362
click at [222, 268] on div at bounding box center [543, 317] width 1087 height 634
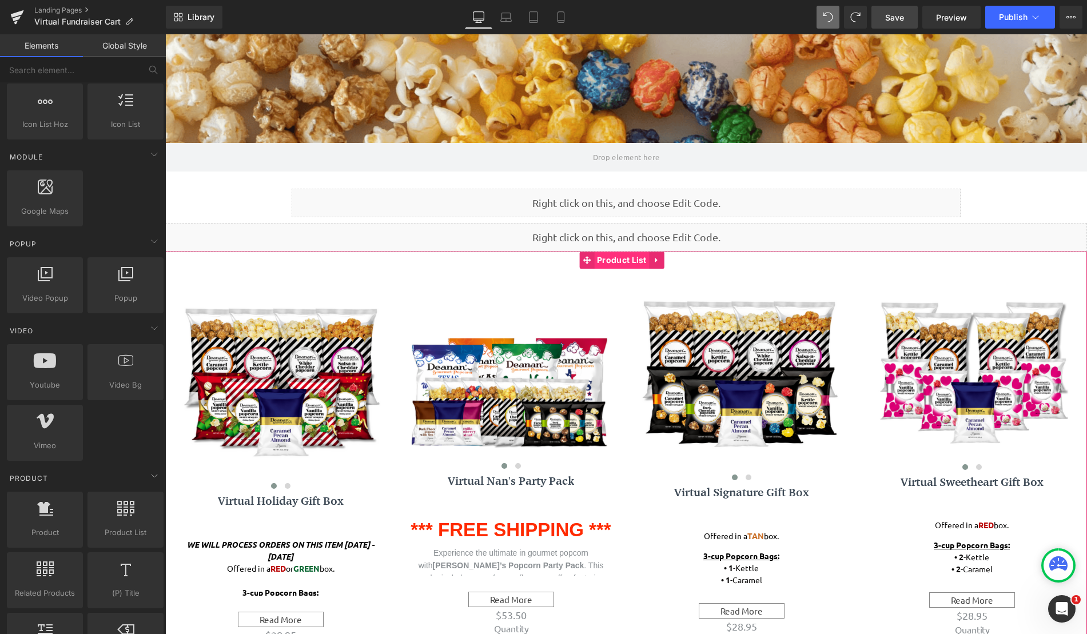
click at [600, 262] on span "Product List" at bounding box center [621, 260] width 55 height 17
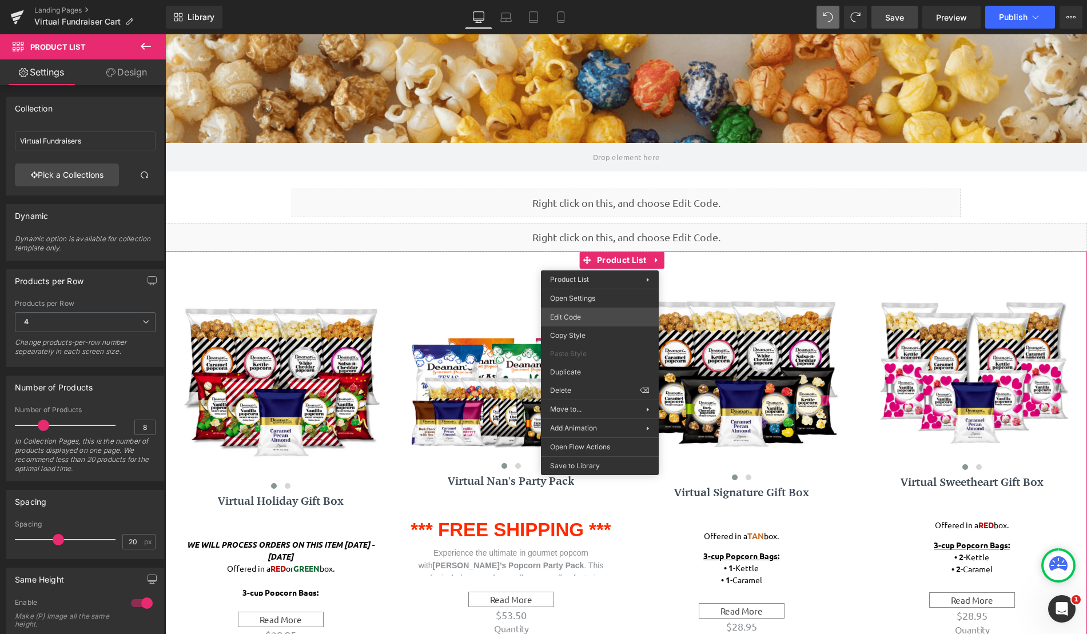
click at [587, 0] on div "Product List You are previewing how the will restyle your page. You can not edi…" at bounding box center [543, 0] width 1087 height 0
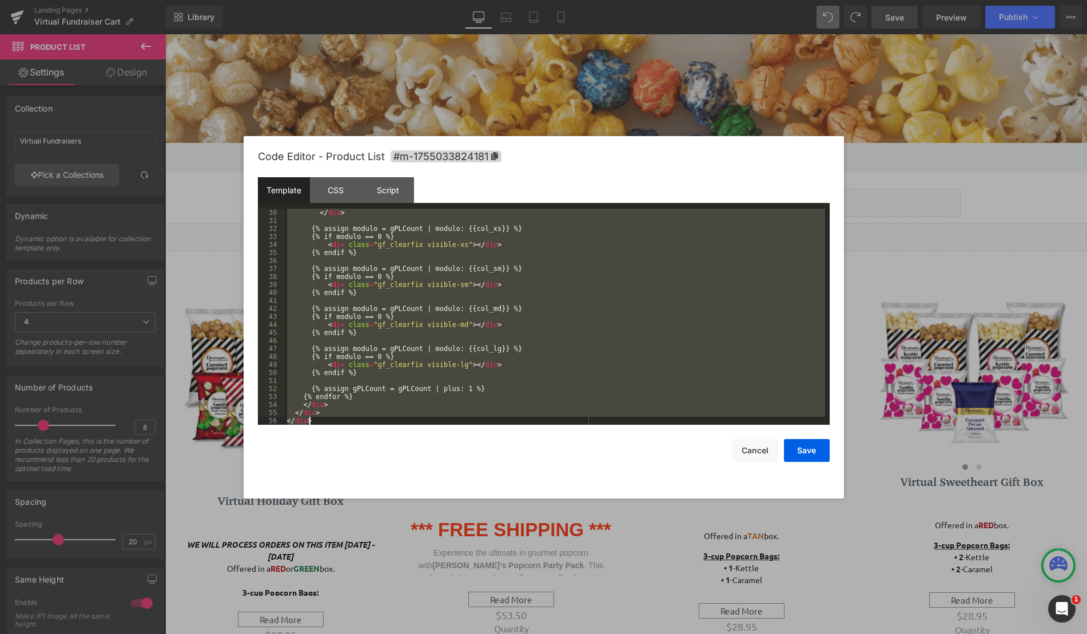
drag, startPoint x: 286, startPoint y: 211, endPoint x: 572, endPoint y: 515, distance: 417.4
click at [572, 515] on body "Product List You are previewing how the will restyle your page. You can not edi…" at bounding box center [543, 317] width 1087 height 634
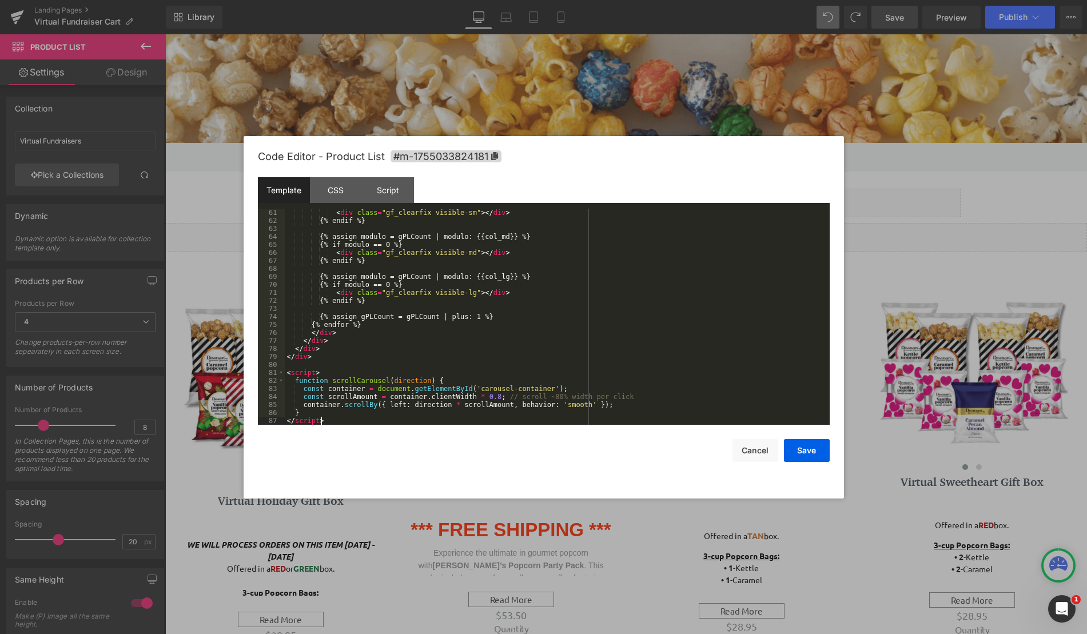
scroll to position [504, 0]
click at [808, 447] on button "Save" at bounding box center [807, 450] width 46 height 23
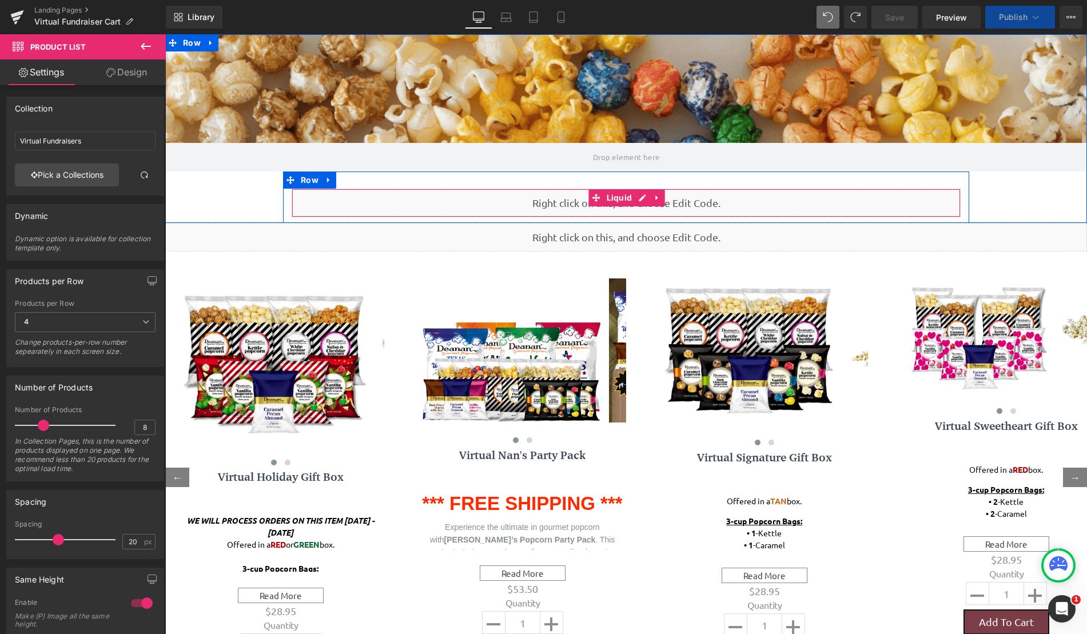
scroll to position [863, 913]
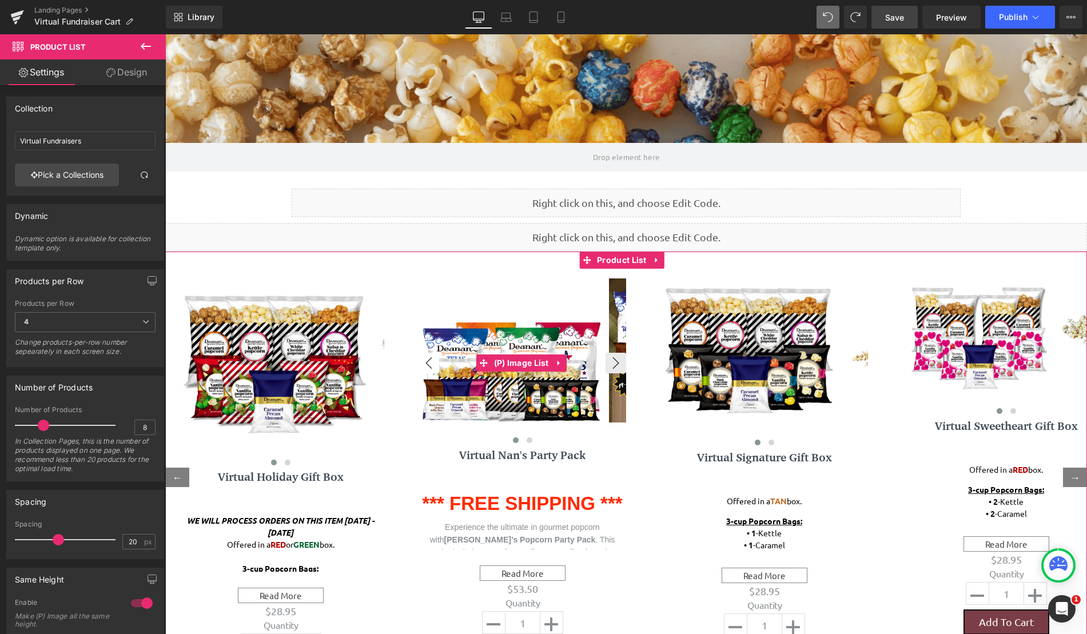
click at [426, 360] on button "‹" at bounding box center [429, 363] width 21 height 21
click at [181, 374] on button "‹" at bounding box center [187, 374] width 21 height 21
click at [901, 13] on span "Save" at bounding box center [894, 17] width 19 height 12
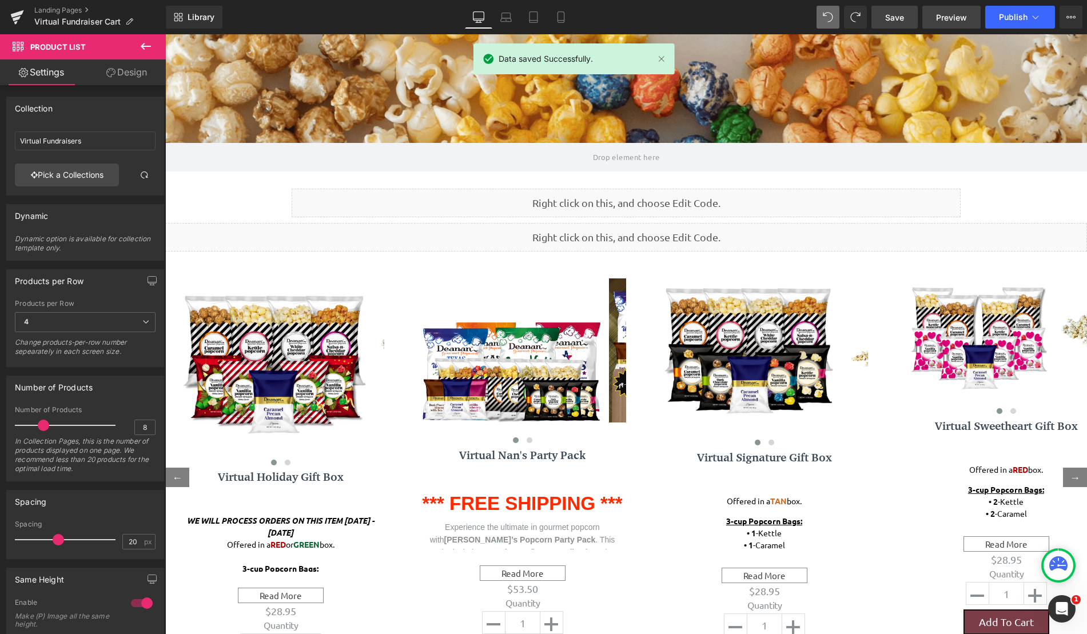
click at [946, 13] on span "Preview" at bounding box center [951, 17] width 31 height 12
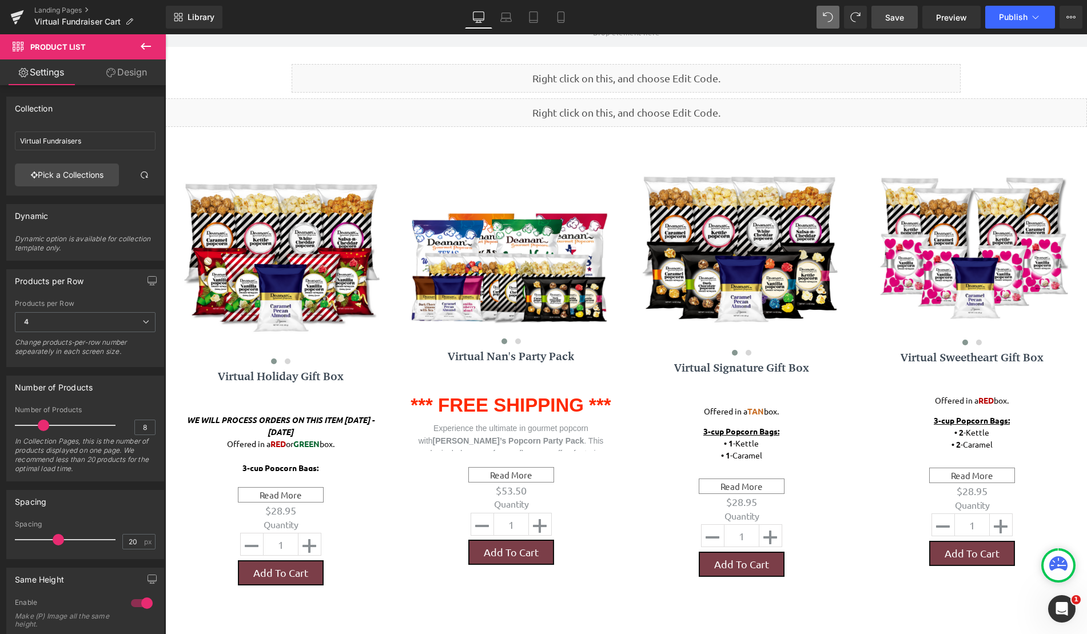
scroll to position [172, 0]
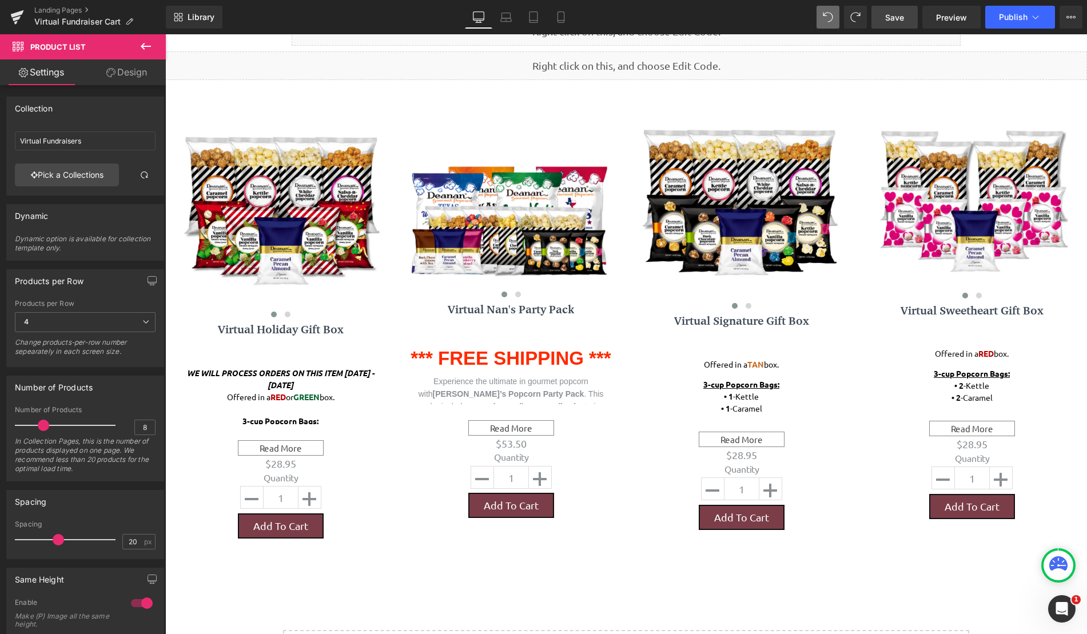
click at [896, 25] on link "Save" at bounding box center [894, 17] width 46 height 23
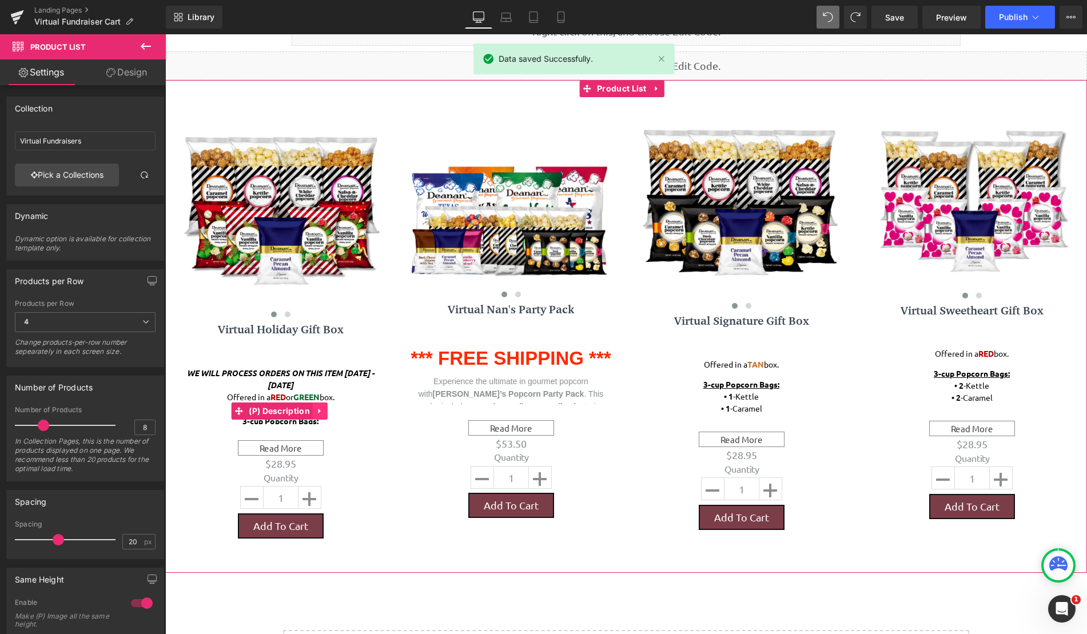
click at [318, 416] on link at bounding box center [320, 411] width 15 height 17
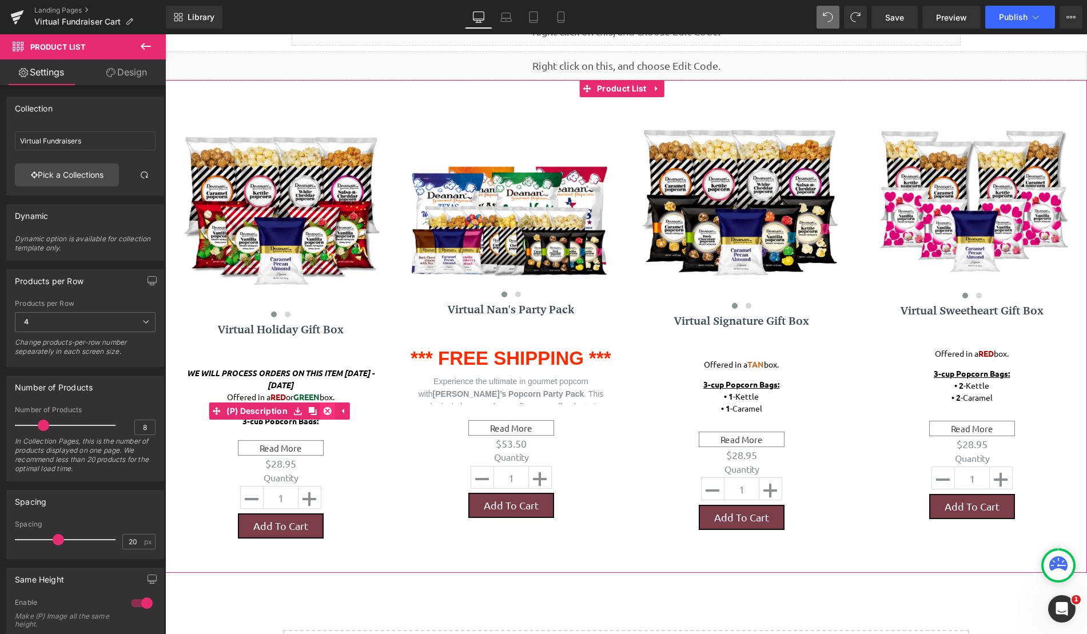
click at [326, 413] on icon at bounding box center [328, 411] width 8 height 8
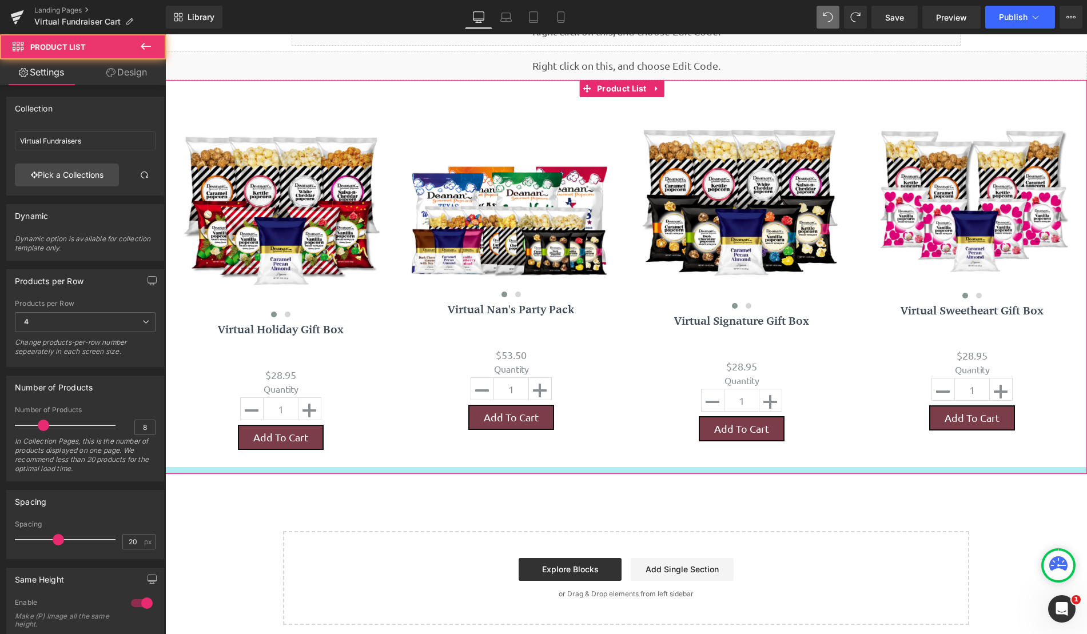
scroll to position [772, 913]
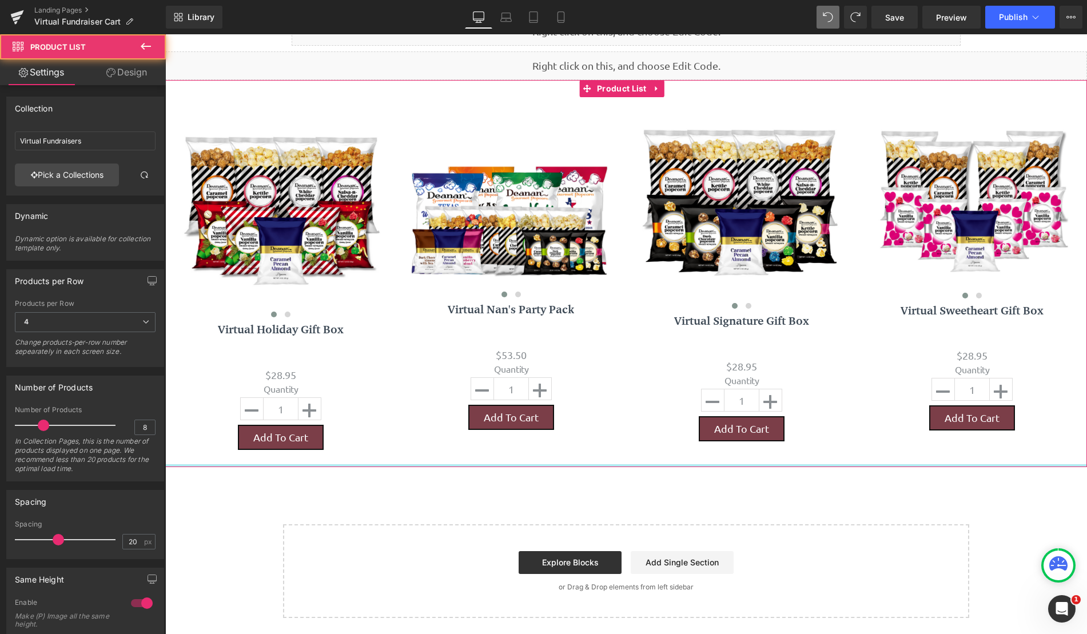
drag, startPoint x: 602, startPoint y: 480, endPoint x: 603, endPoint y: 416, distance: 64.6
click at [598, 455] on div at bounding box center [626, 273] width 922 height 387
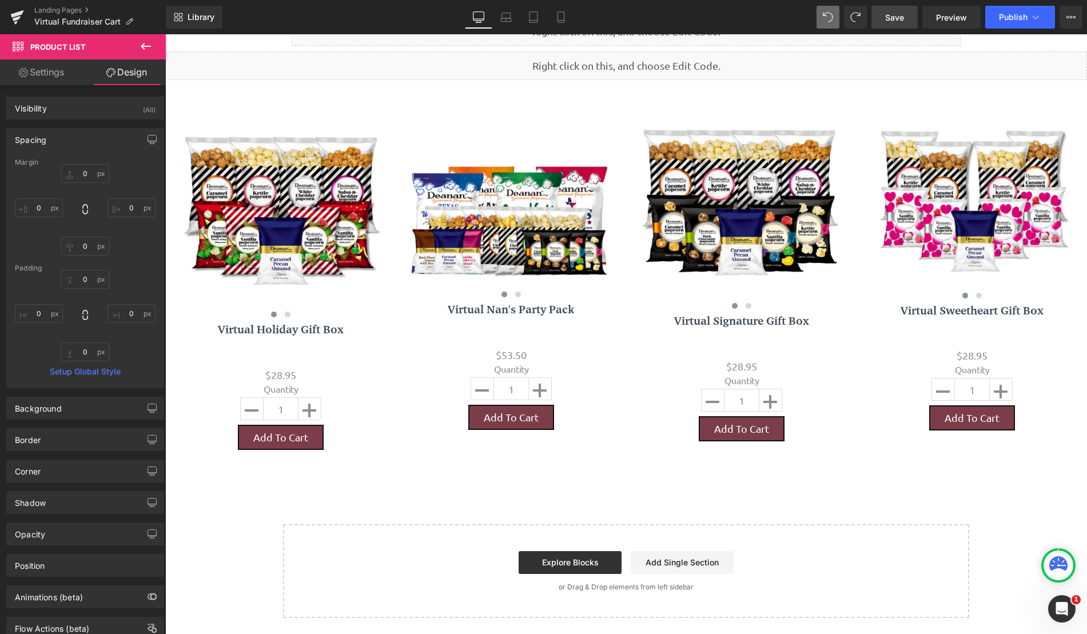
click at [895, 19] on span "Save" at bounding box center [894, 17] width 19 height 12
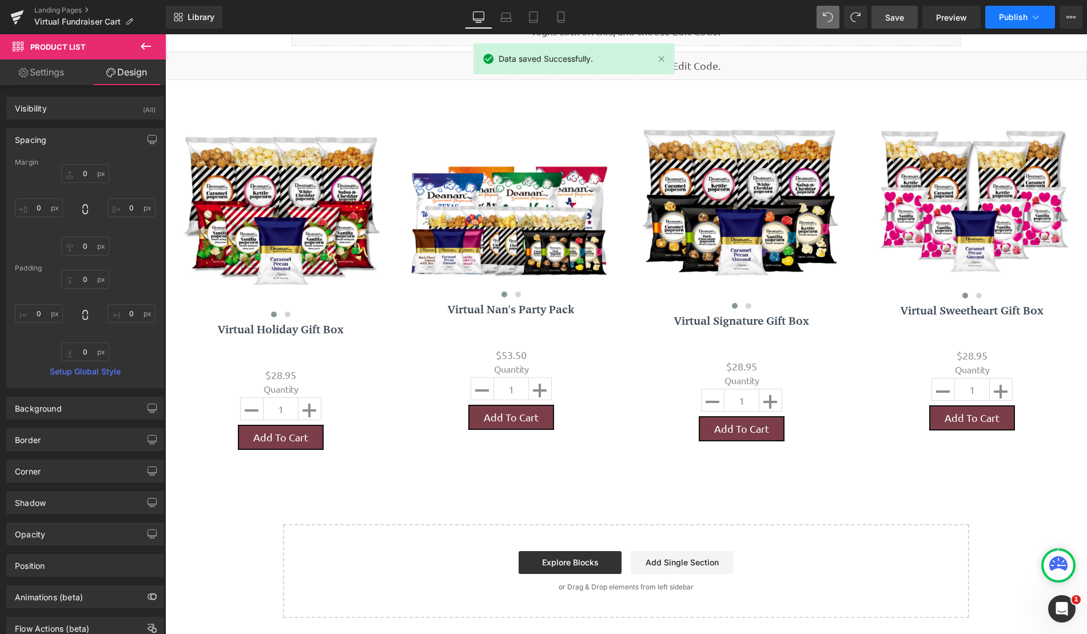
click at [1014, 21] on span "Publish" at bounding box center [1013, 17] width 29 height 9
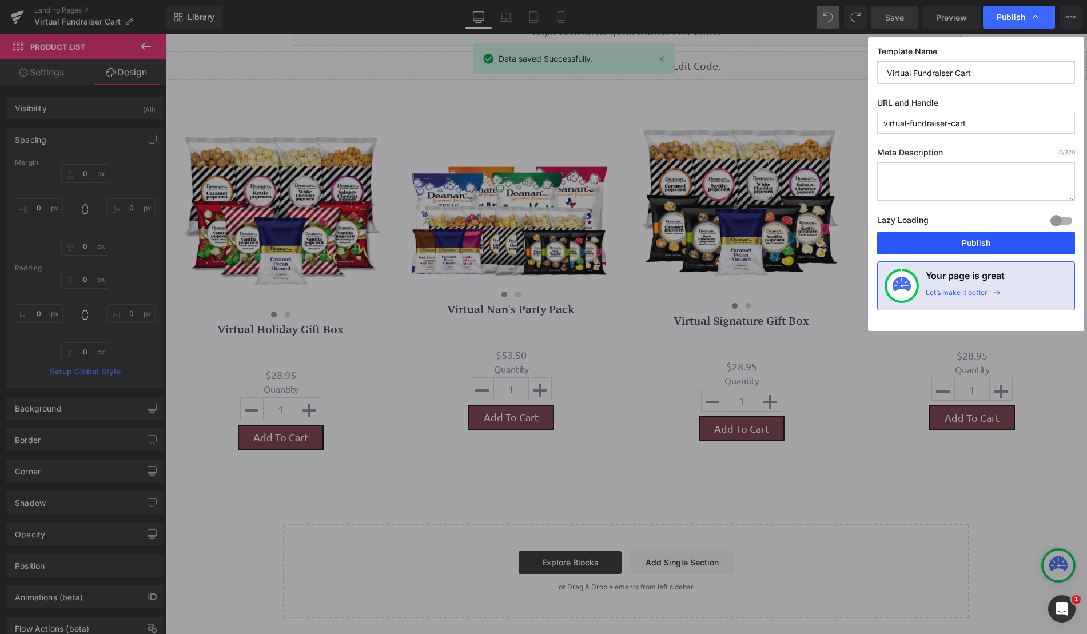
click at [949, 245] on button "Publish" at bounding box center [976, 243] width 198 height 23
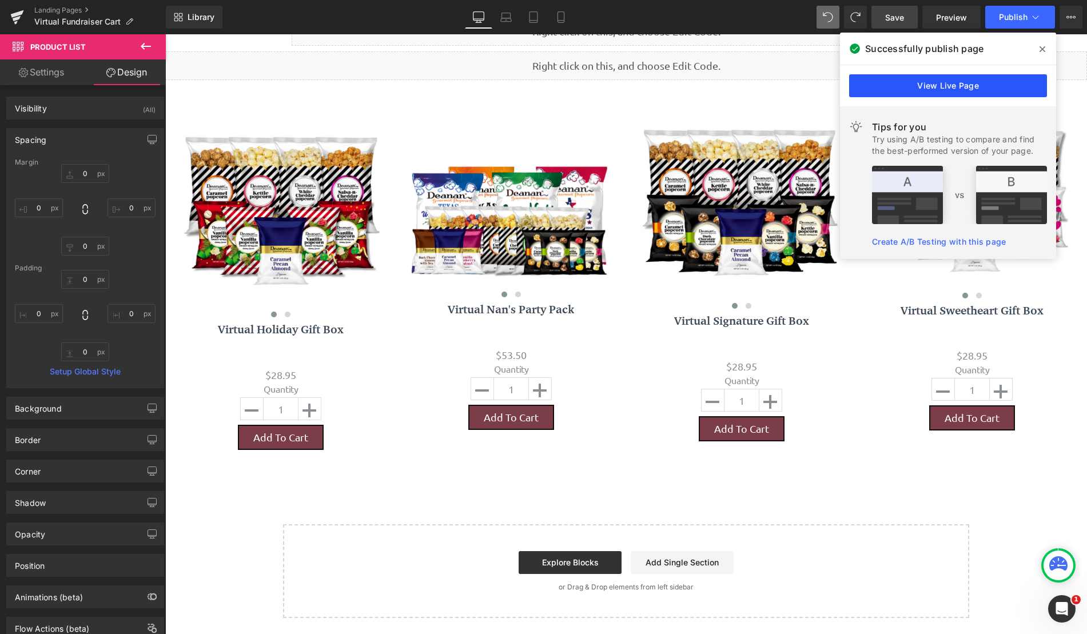
click at [995, 83] on link "View Live Page" at bounding box center [948, 85] width 198 height 23
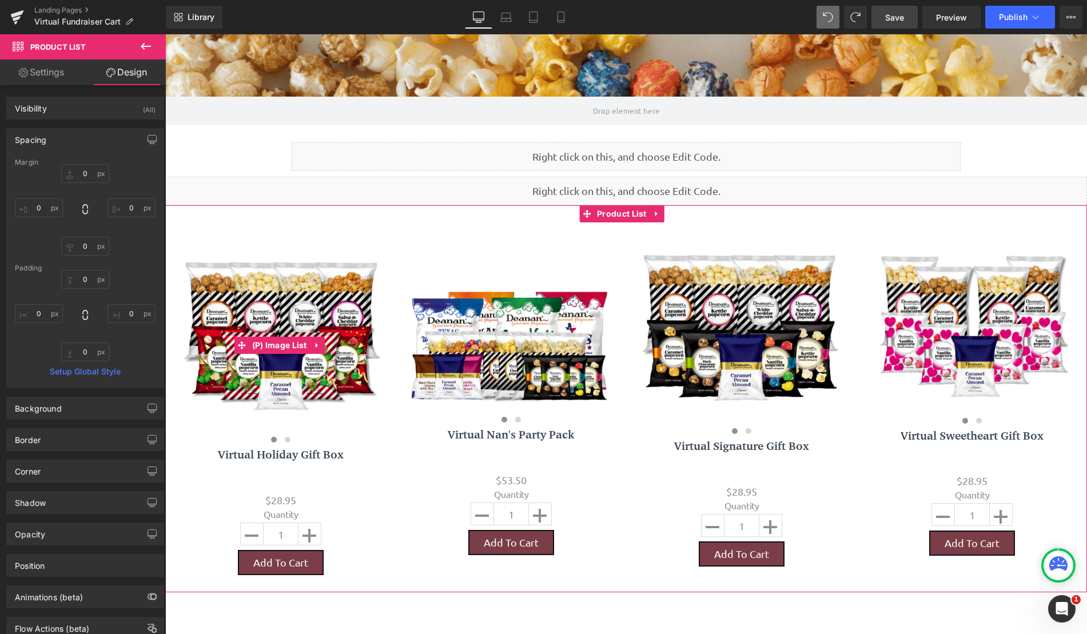
scroll to position [0, 0]
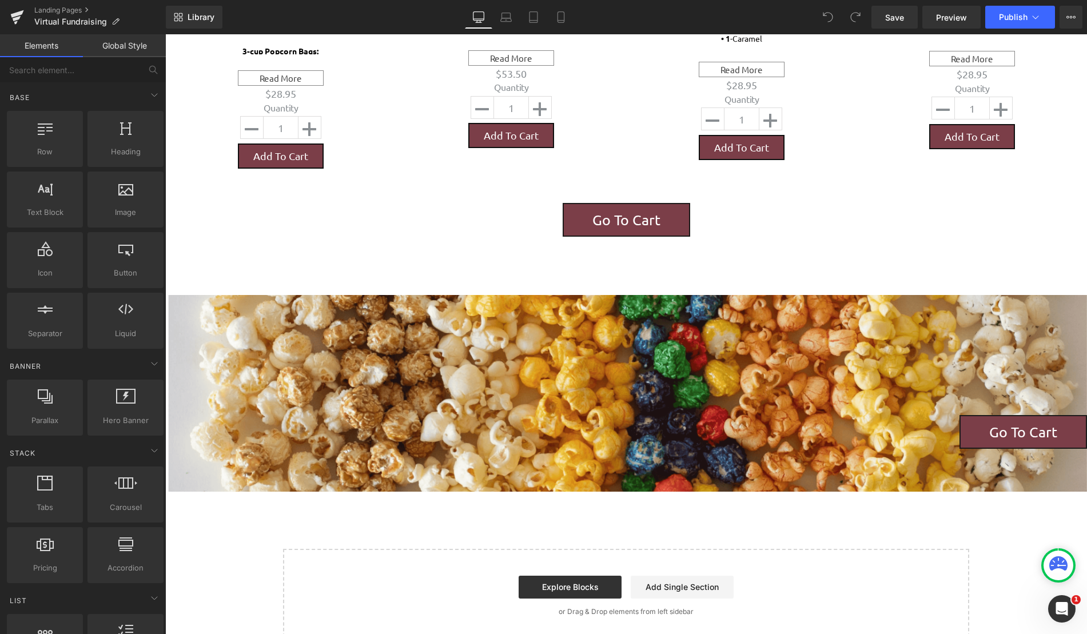
scroll to position [872, 0]
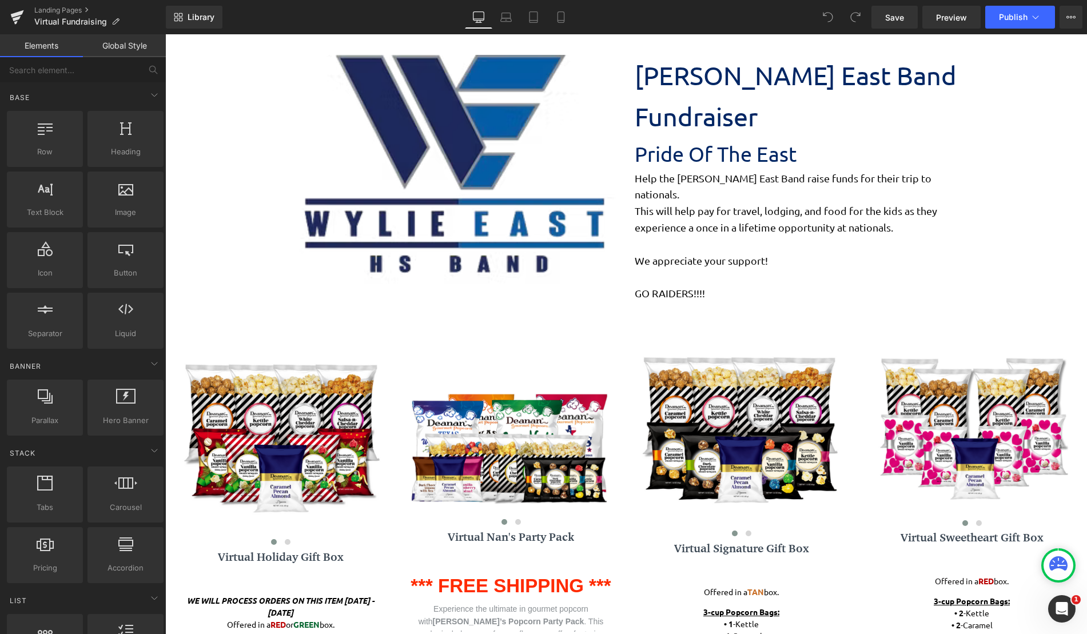
scroll to position [186, 0]
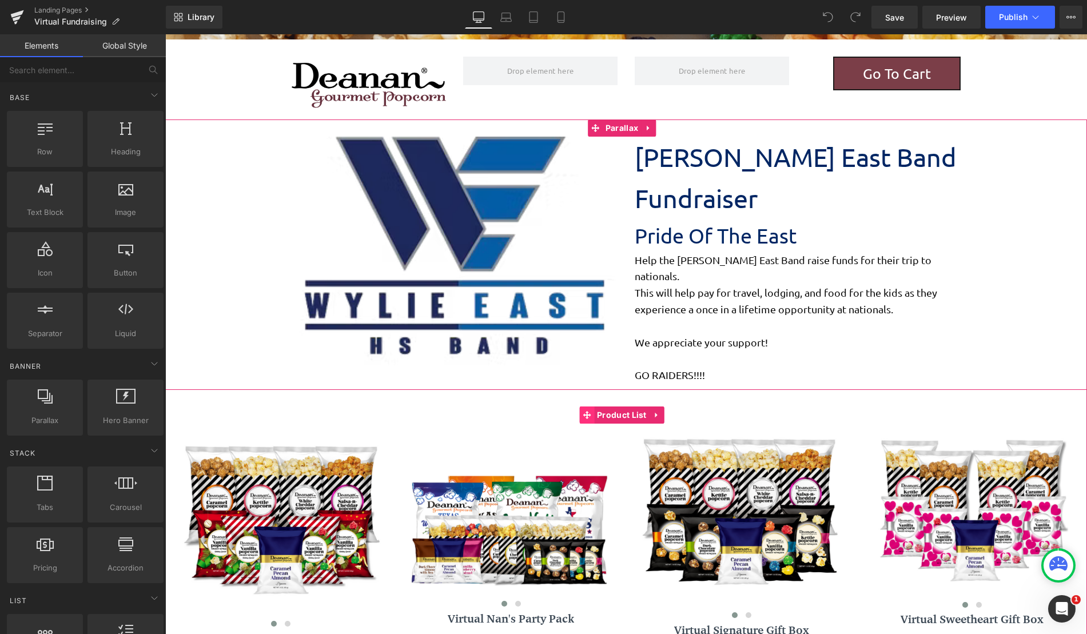
click at [588, 411] on icon at bounding box center [587, 415] width 8 height 8
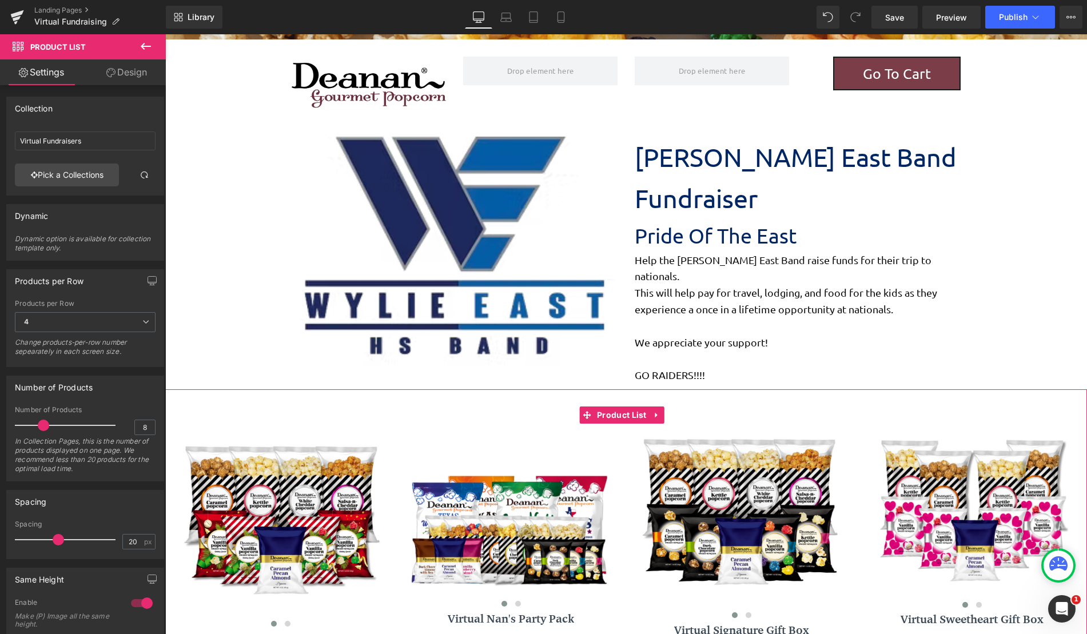
click at [134, 67] on link "Design" at bounding box center [126, 72] width 83 height 26
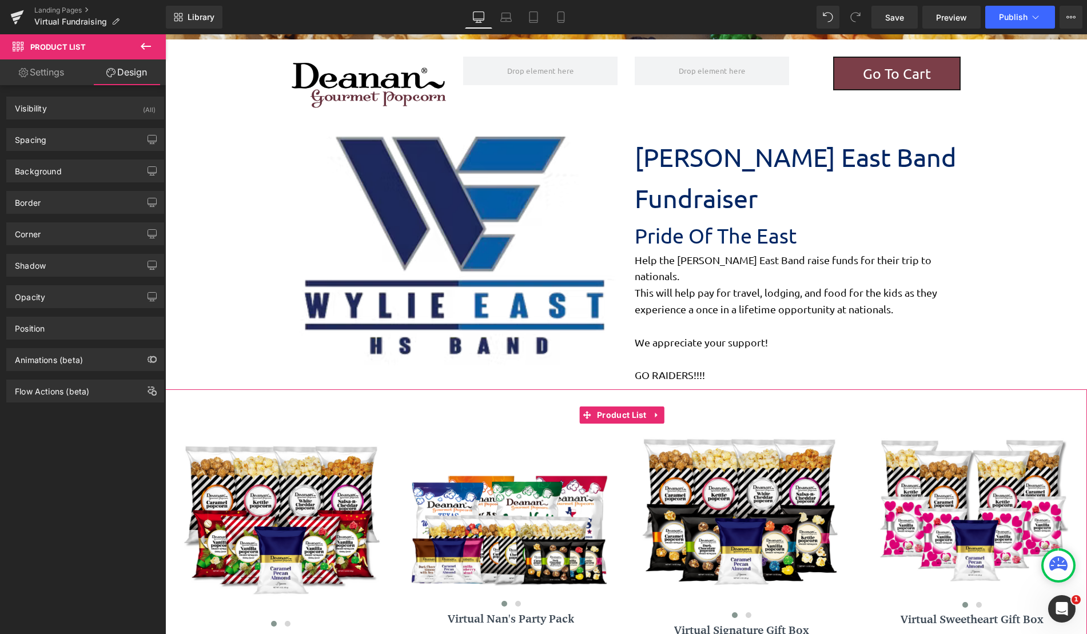
click at [55, 160] on div "Background Color & Image color transparent Color transparent 0 % Image Replace …" at bounding box center [85, 171] width 158 height 23
click at [55, 165] on div "Background" at bounding box center [38, 168] width 47 height 16
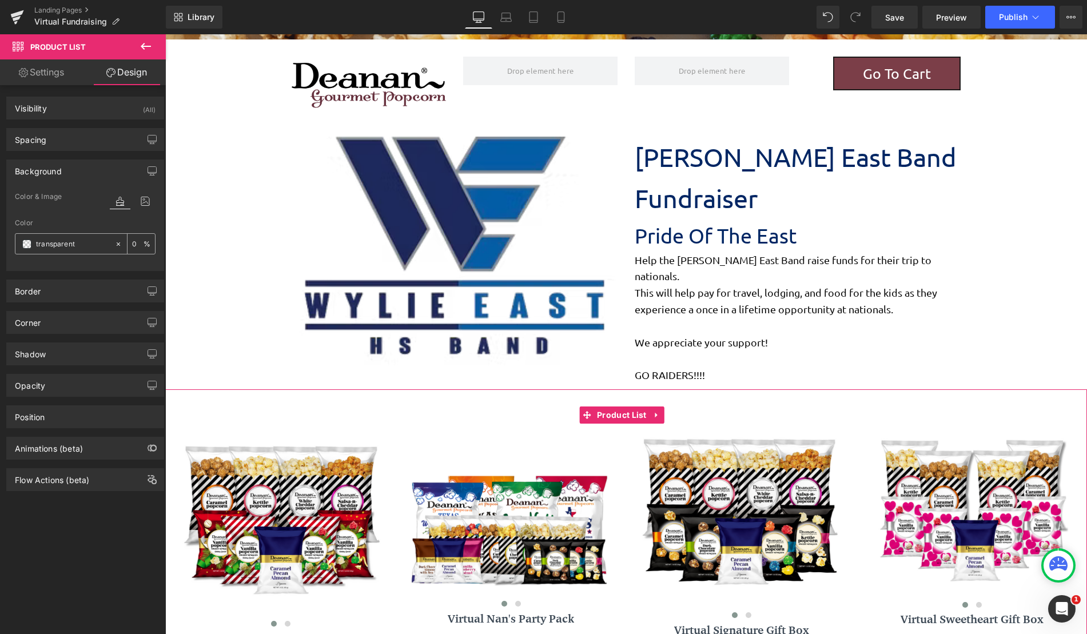
click at [29, 248] on span at bounding box center [26, 244] width 9 height 9
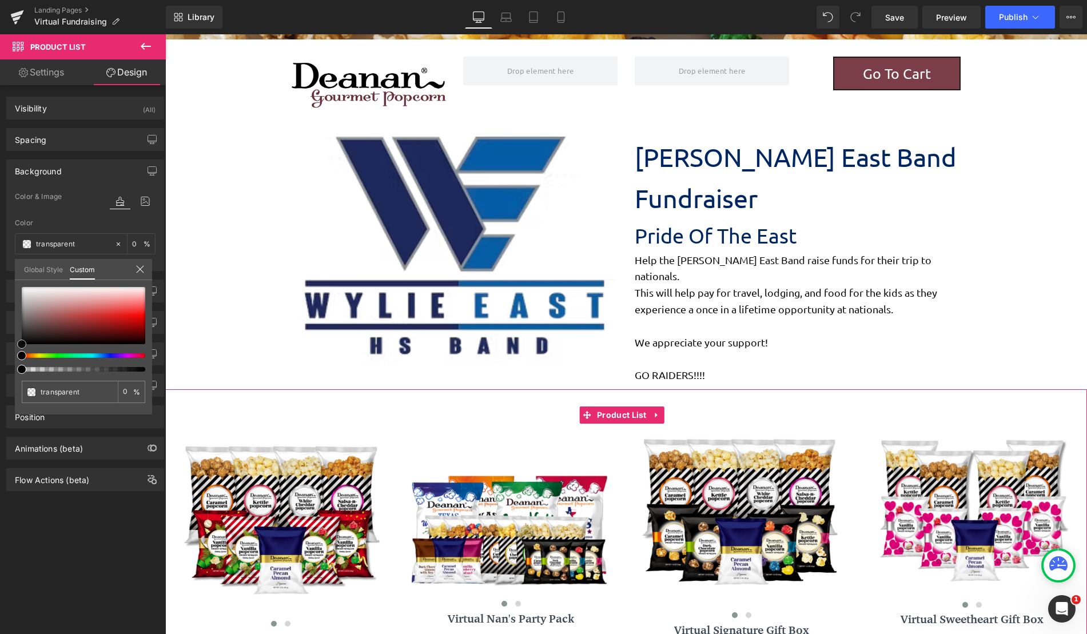
type input "#be8282"
type input "100"
type input "#be8282"
type input "100"
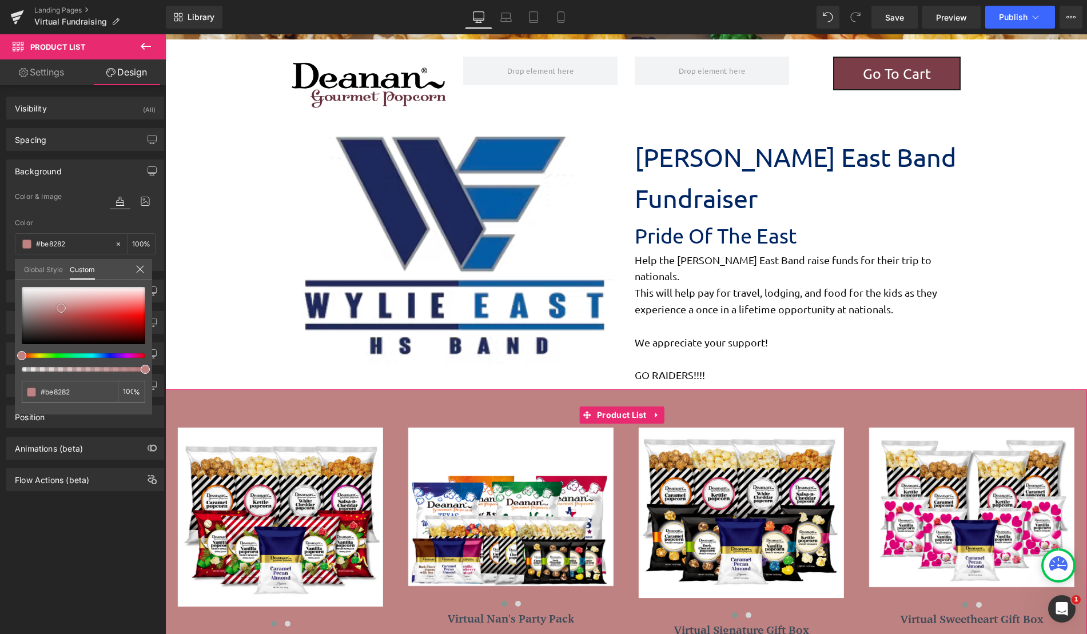
type input "#bd7f7f"
type input "#b97878"
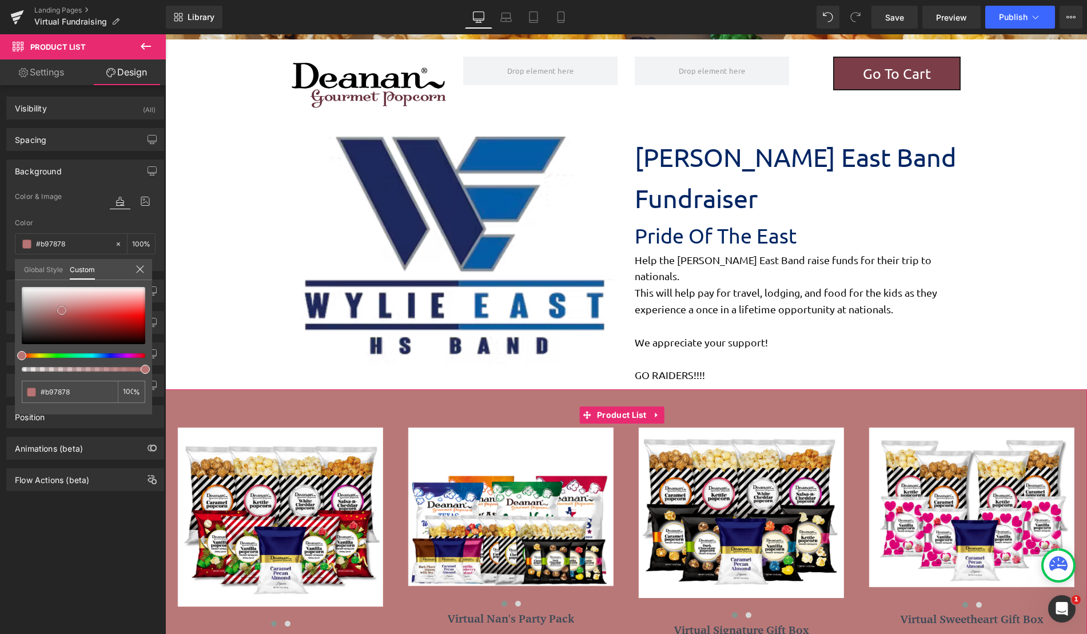
type input "#bd7f7f"
type input "#c08585"
type input "#c28989"
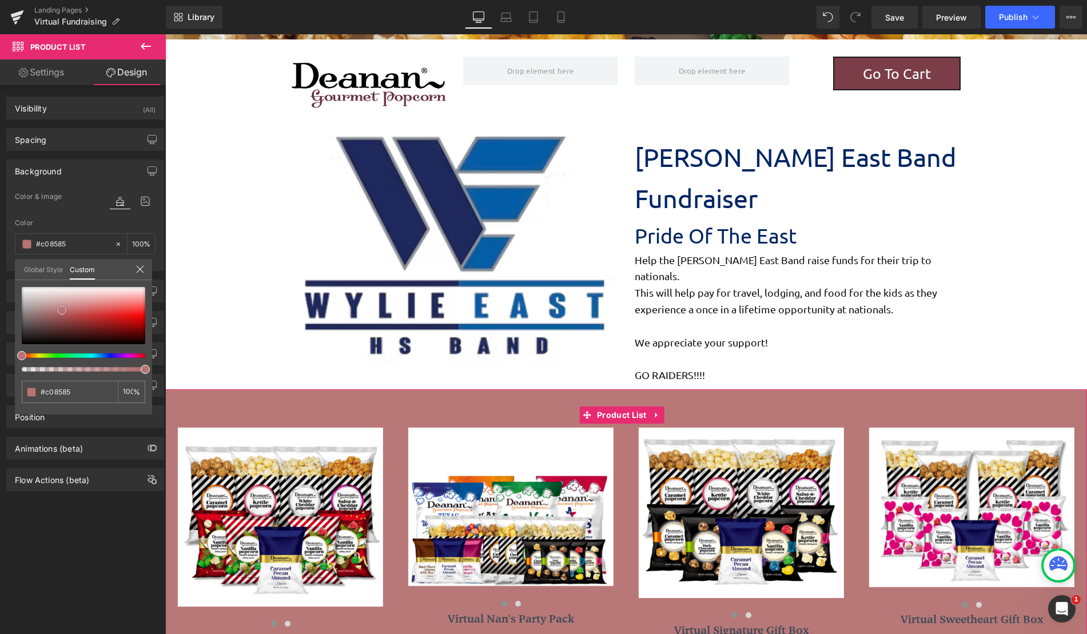
type input "#c28989"
type input "#c48c8c"
type input "#c58f8f"
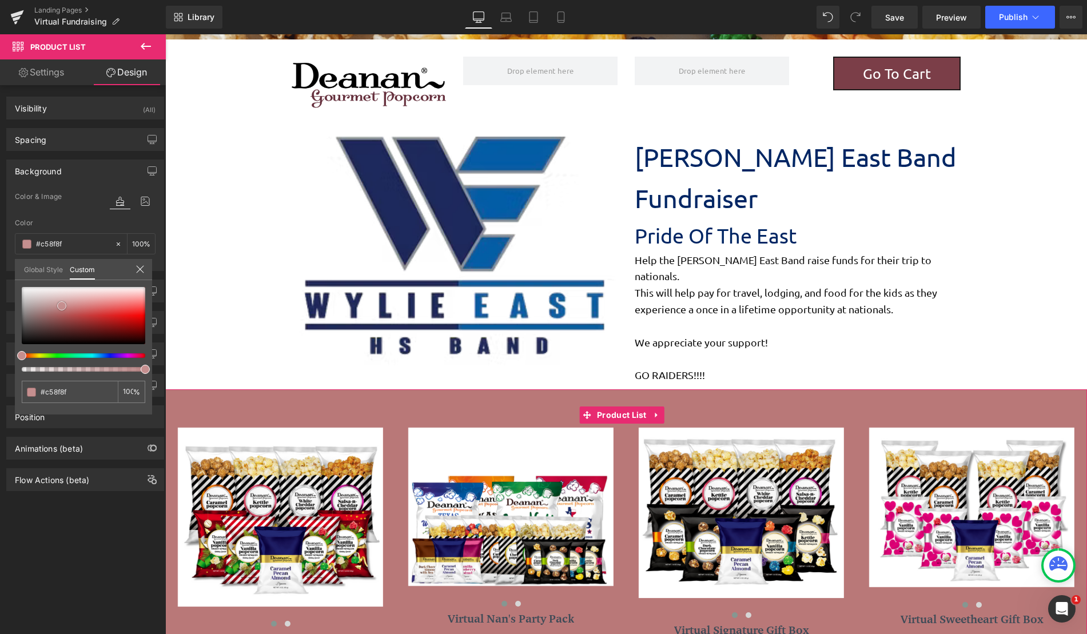
type input "#cea0a0"
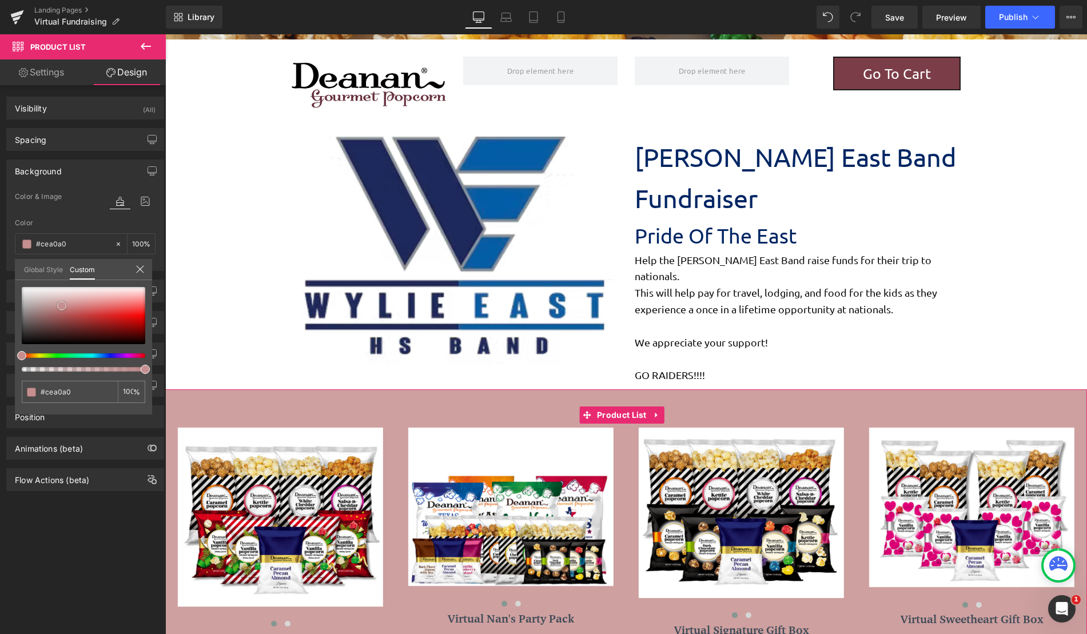
type input "#d6b2b2"
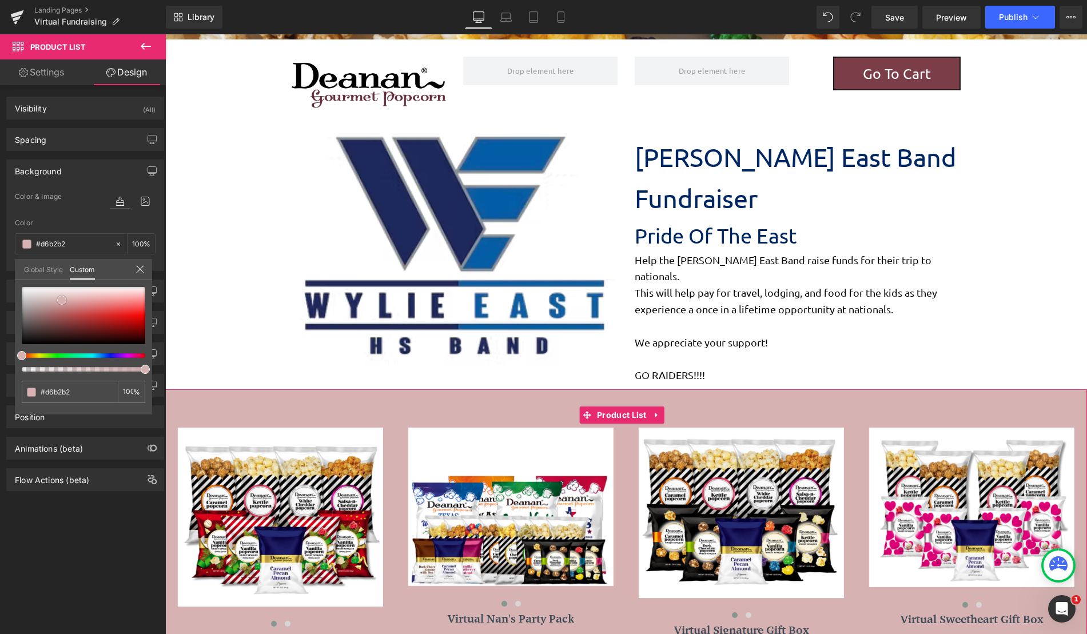
type input "#d7b1b1"
type input "#d8b4b4"
type input "#d5adad"
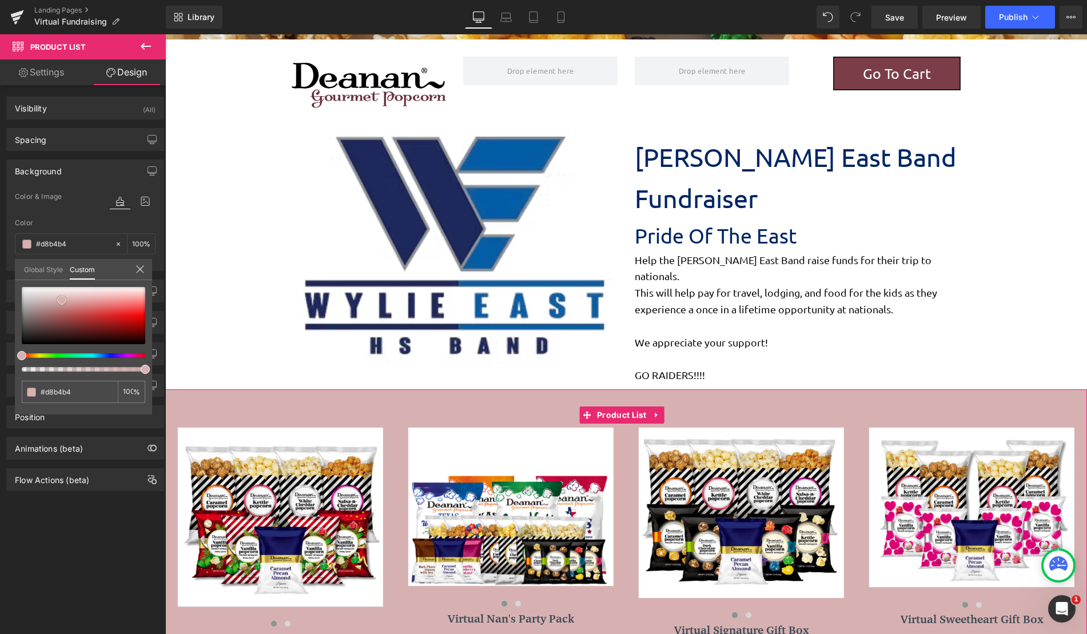
type input "#d5adad"
type input "#cfa0a0"
type input "#ca9595"
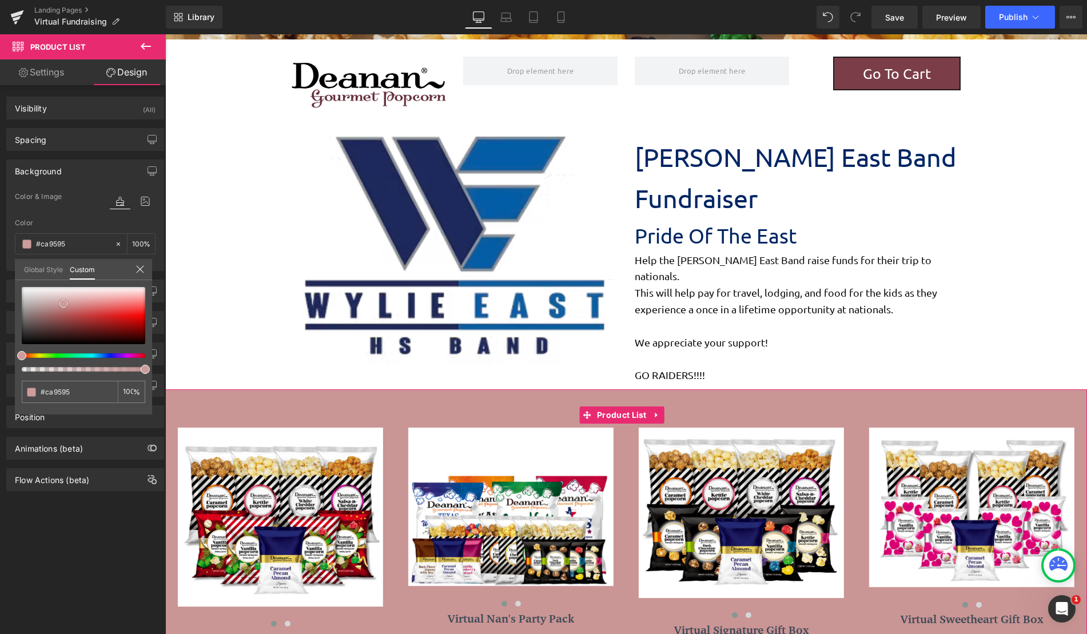
type input "#c07c7c"
type input "#be7878"
type input "#bc7575"
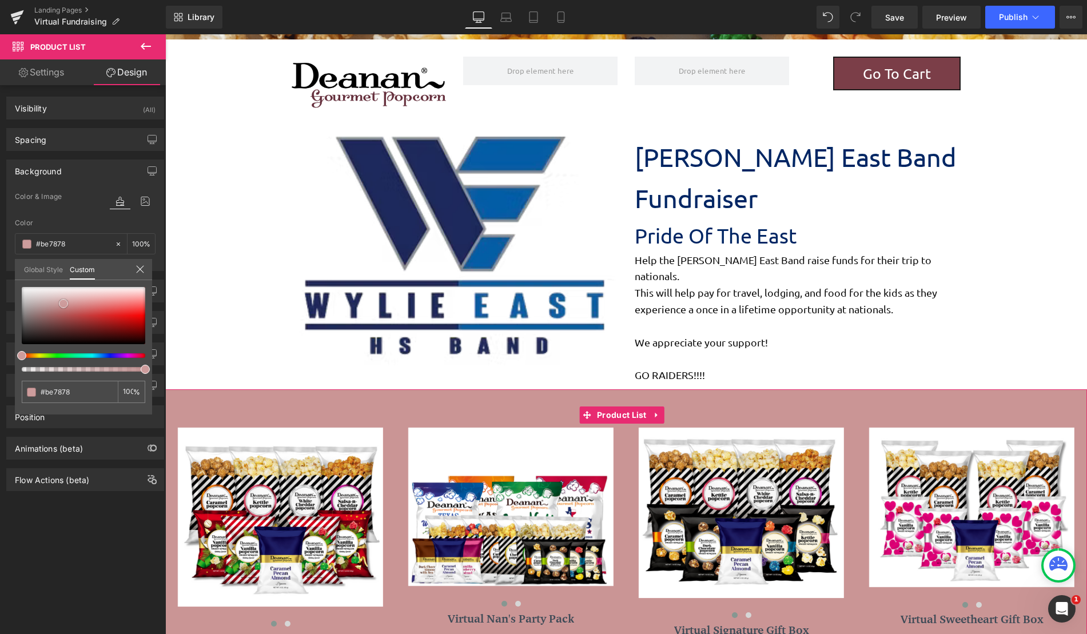
type input "#bc7575"
type input "#bd7474"
type input "#b86969"
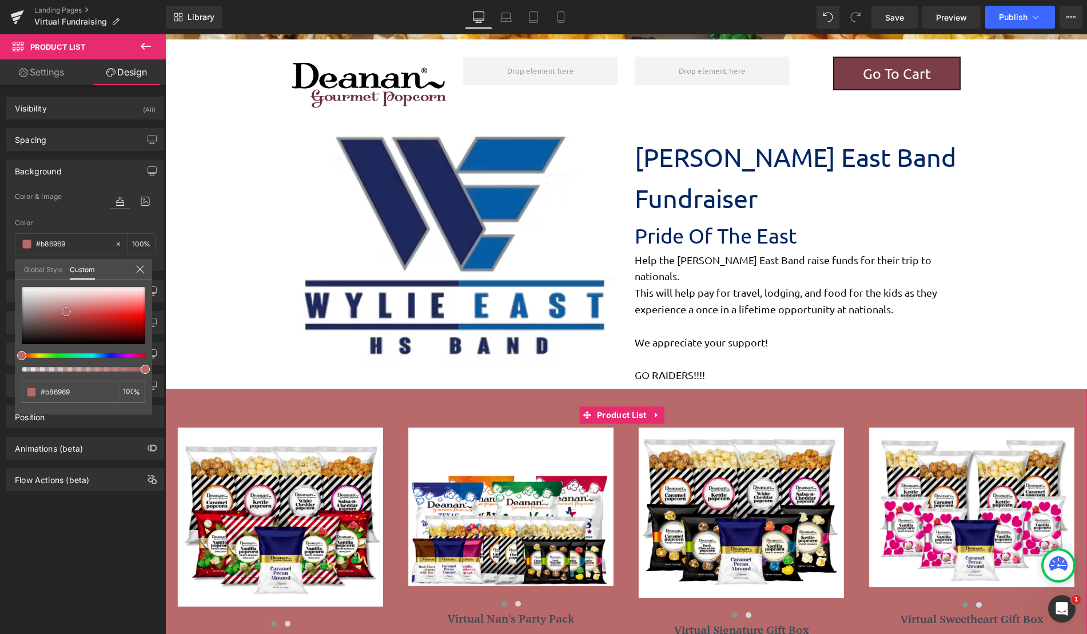
type input "#b76666"
type input "#b56262"
type input "#b25c5c"
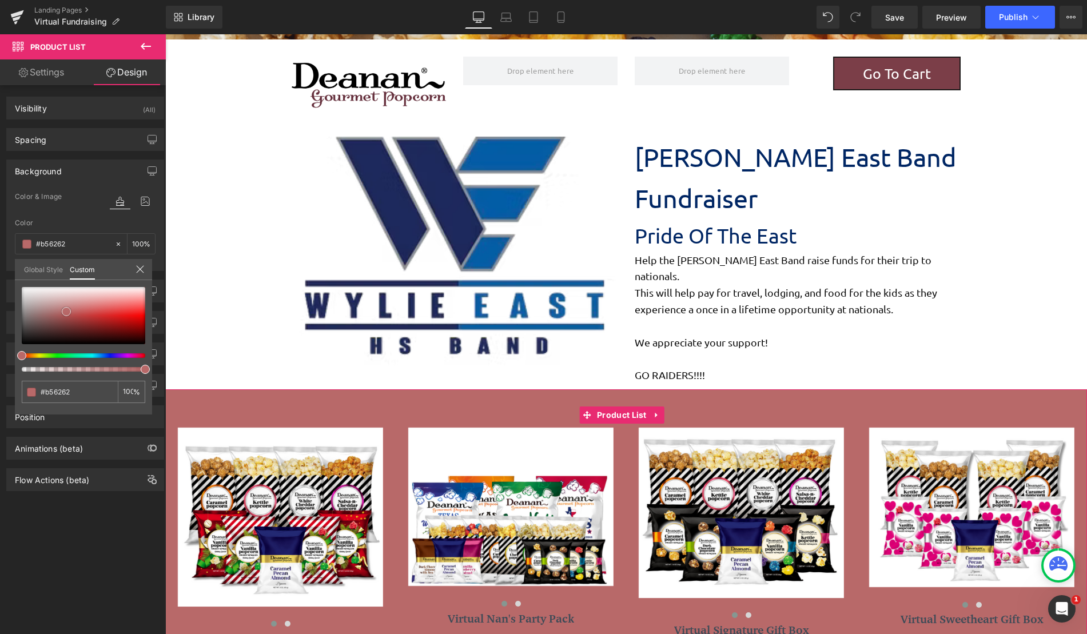
type input "#b25c5c"
type input "#af5555"
type input "#a64e4e"
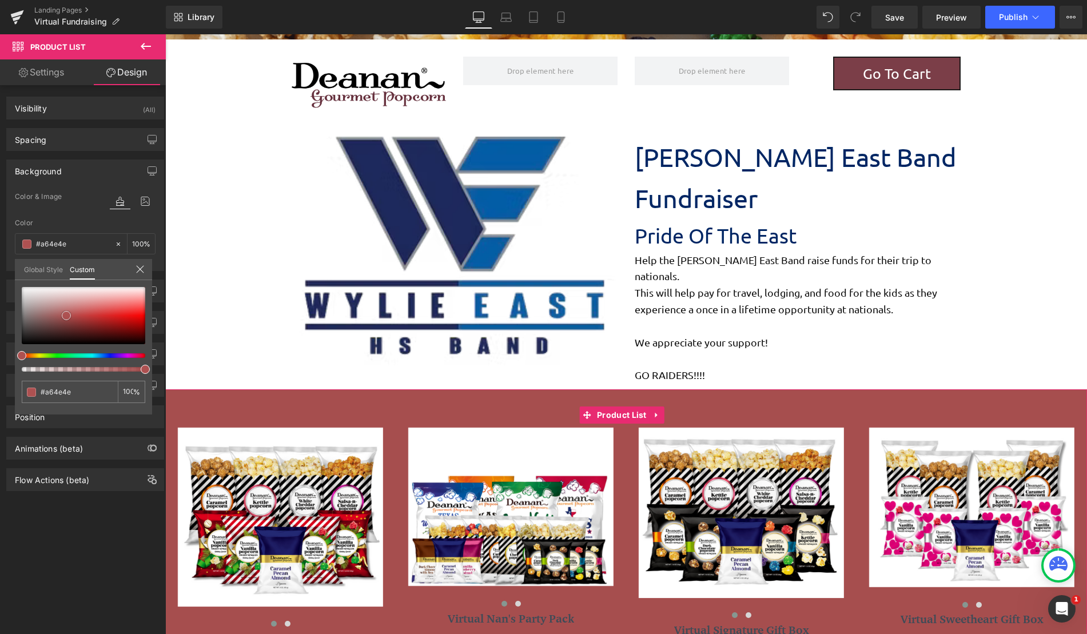
type input "#b26060"
type input "#c38d8d"
type input "#dec8c8"
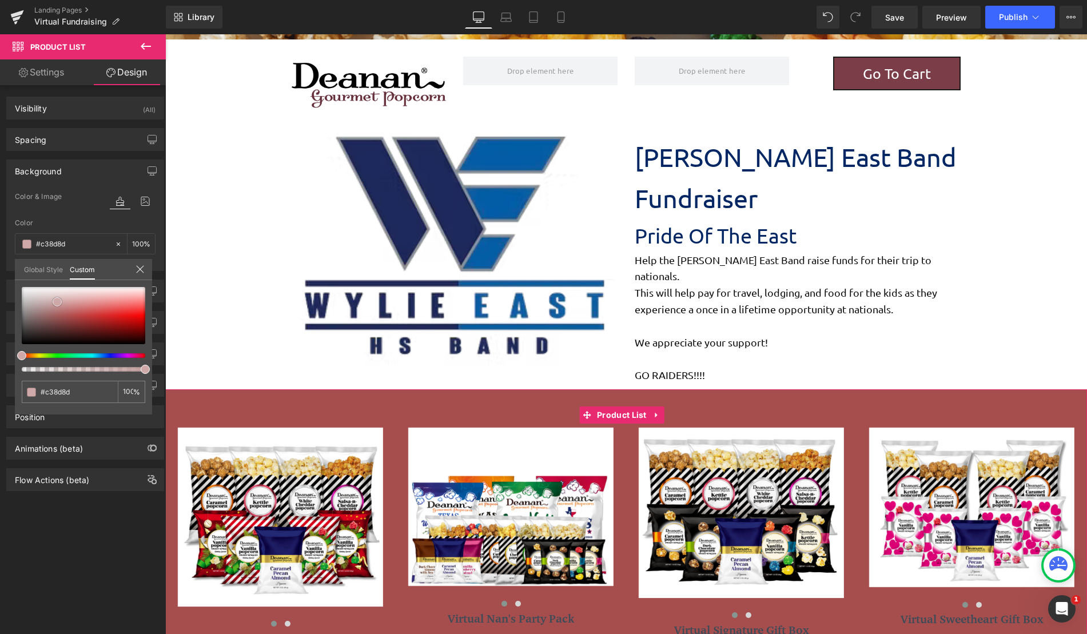
type input "#dec8c8"
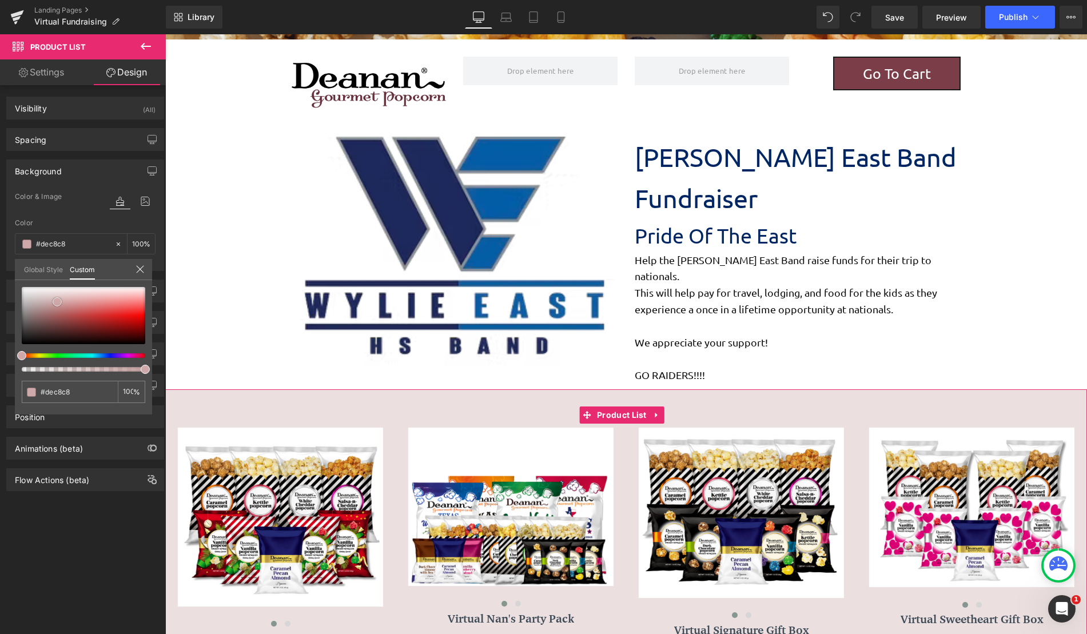
type input "#ebdfdf"
type input "#f6f2f2"
type input "#faf9f9"
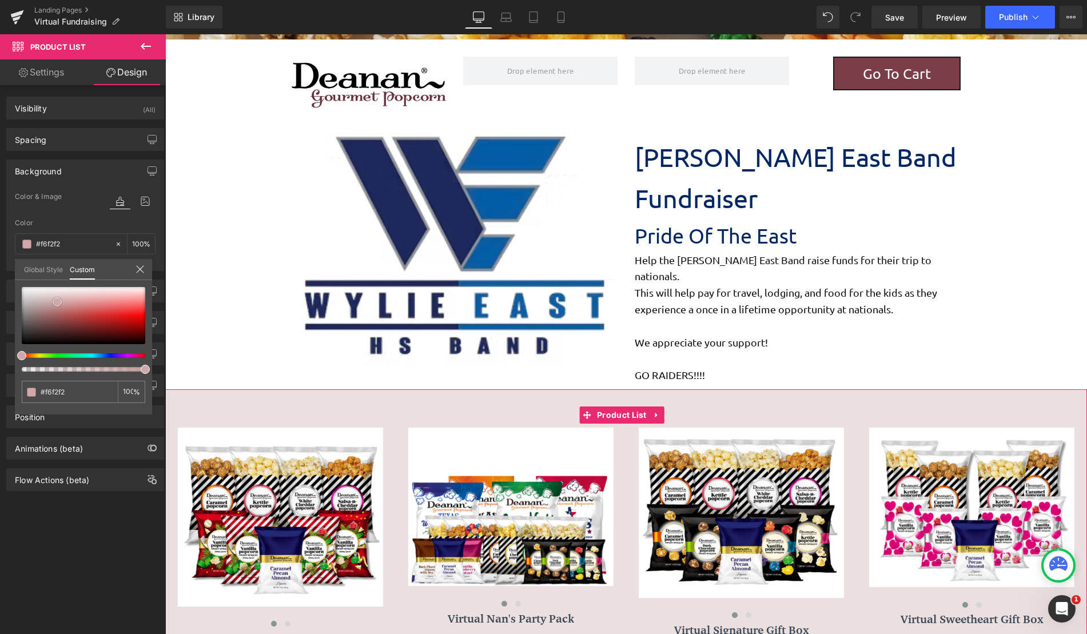
type input "#faf9f9"
type input "#fcfcfc"
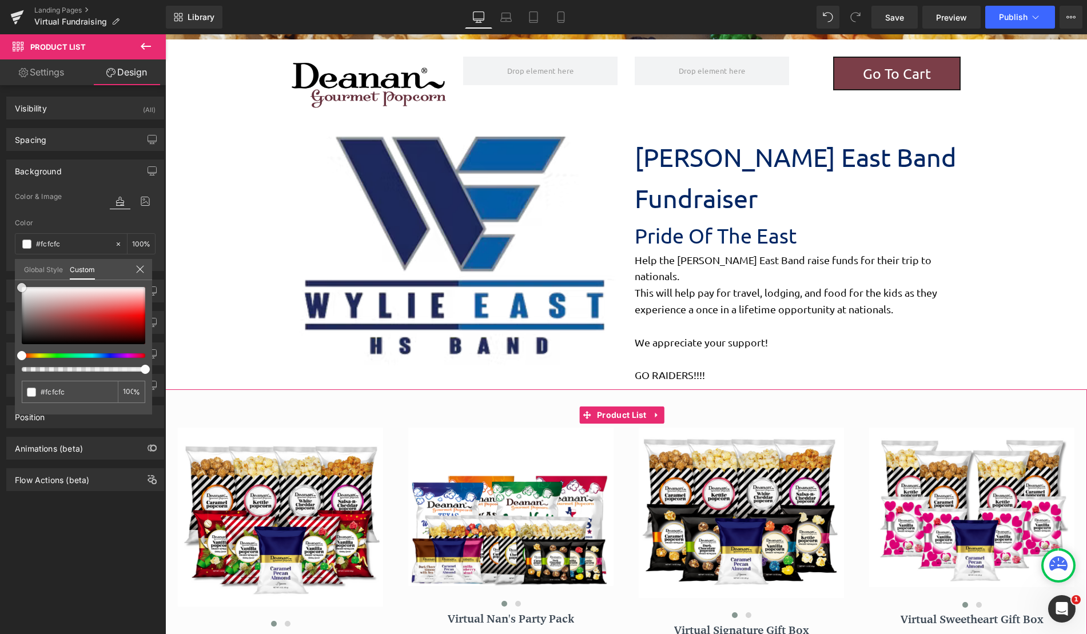
drag, startPoint x: 61, startPoint y: 308, endPoint x: 18, endPoint y: 288, distance: 48.1
click at [22, 288] on div at bounding box center [83, 315] width 123 height 57
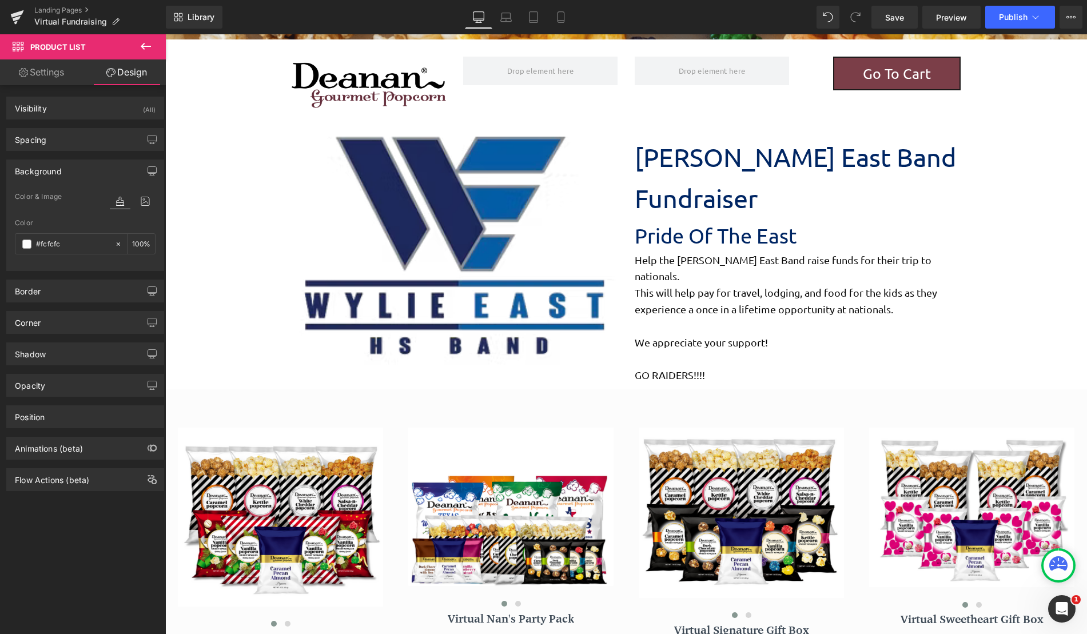
click at [225, 113] on body "Parallax Image Go To Cart Button Row Row Image Wylie East Band Fundraiser Text …" at bounding box center [626, 593] width 922 height 1491
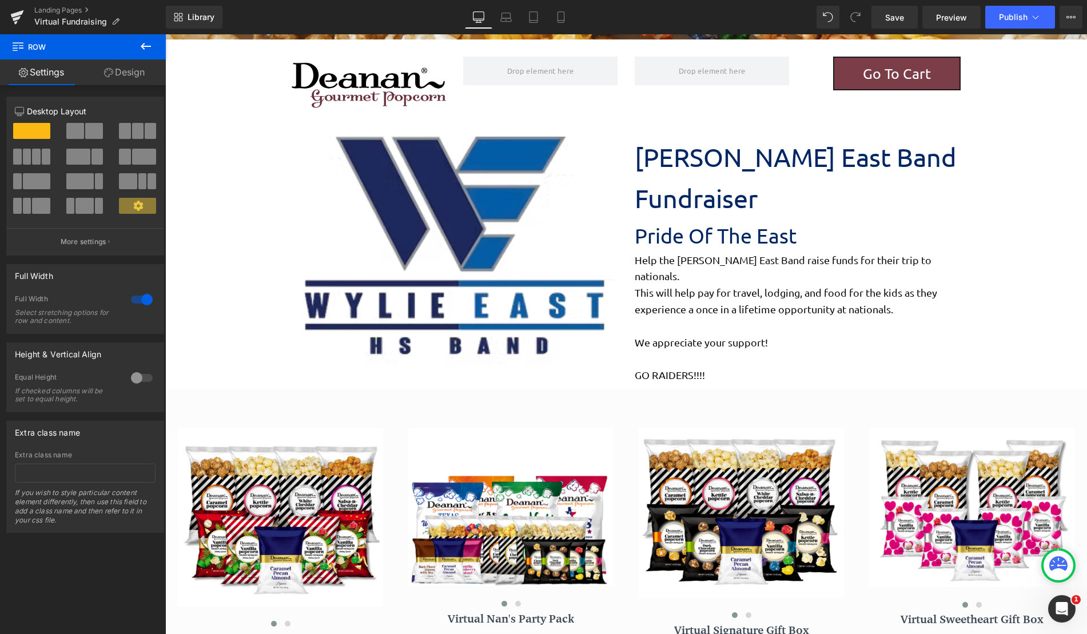
scroll to position [0, 0]
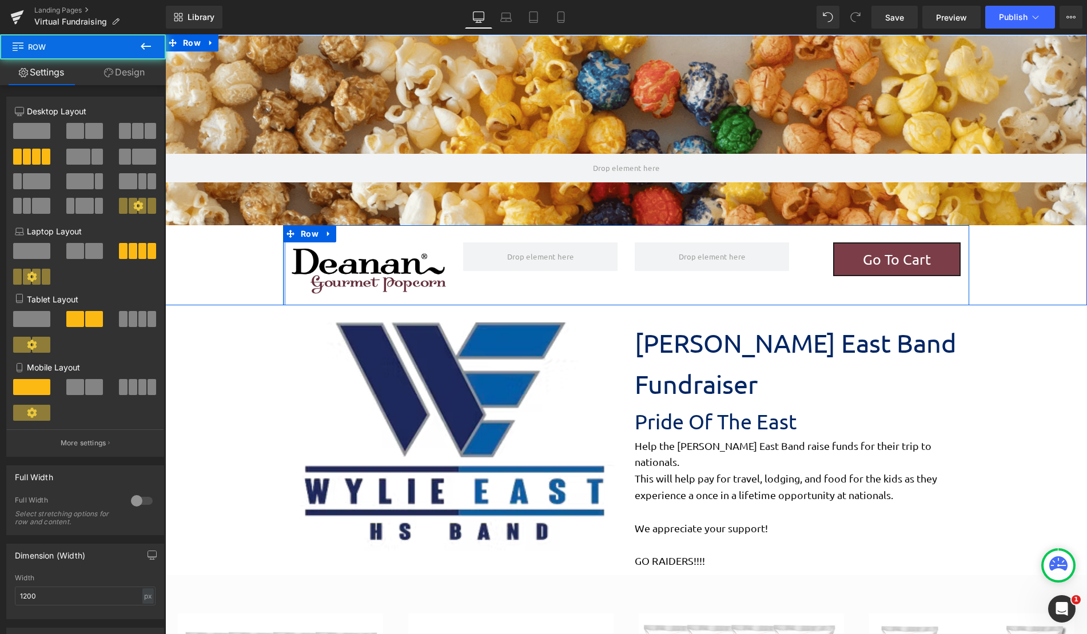
drag, startPoint x: 281, startPoint y: 263, endPoint x: 166, endPoint y: 268, distance: 114.5
click at [166, 268] on div "Parallax Image Go To Cart Button Row" at bounding box center [626, 170] width 922 height 270
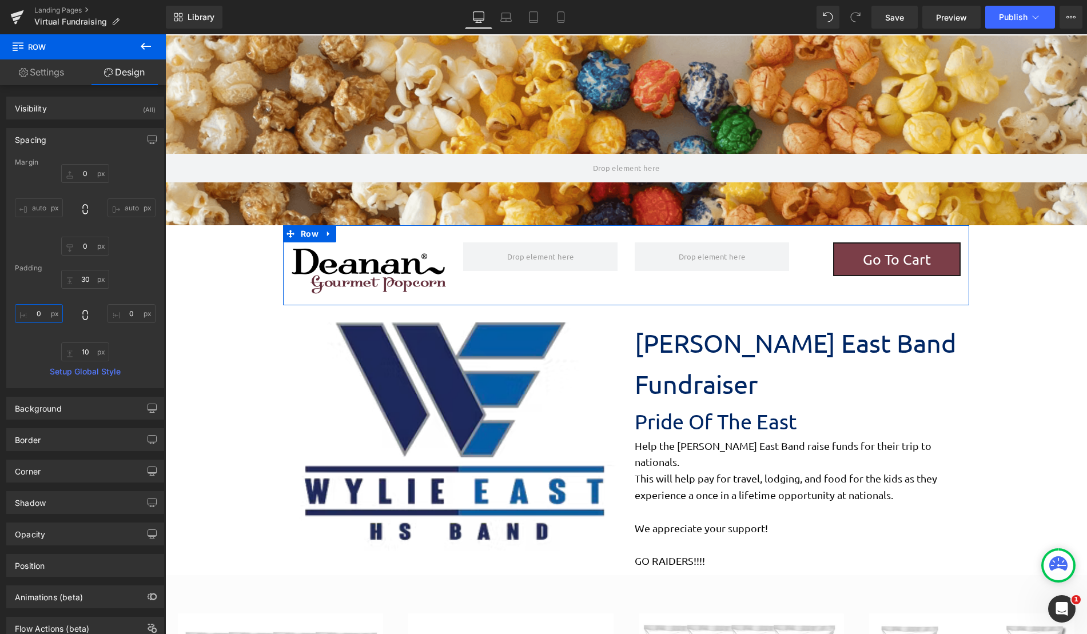
click at [45, 313] on input "0" at bounding box center [39, 313] width 48 height 19
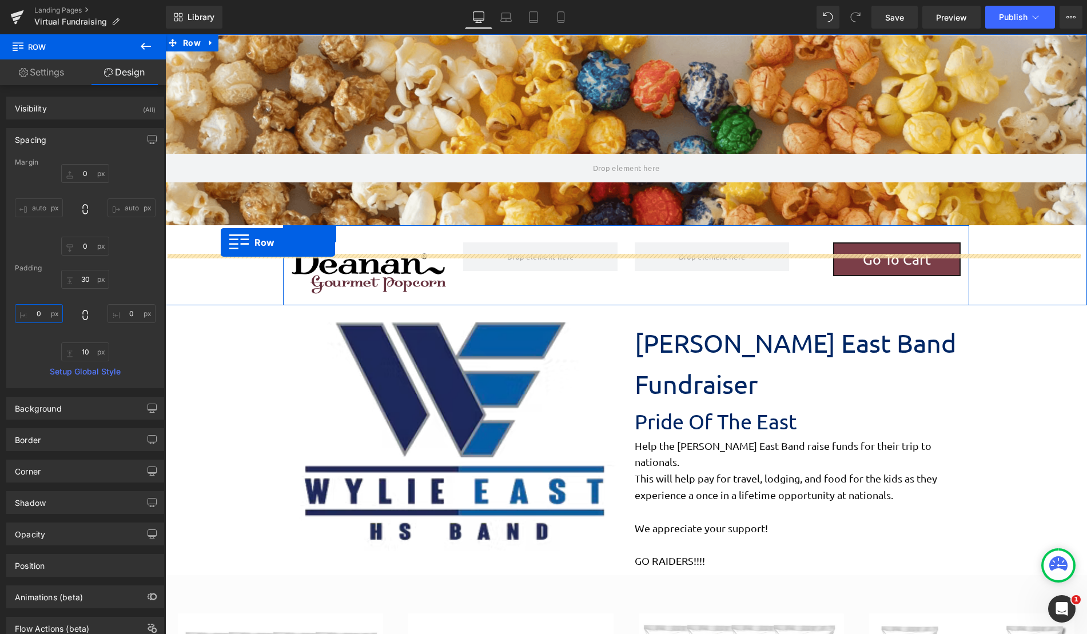
scroll to position [1420, 913]
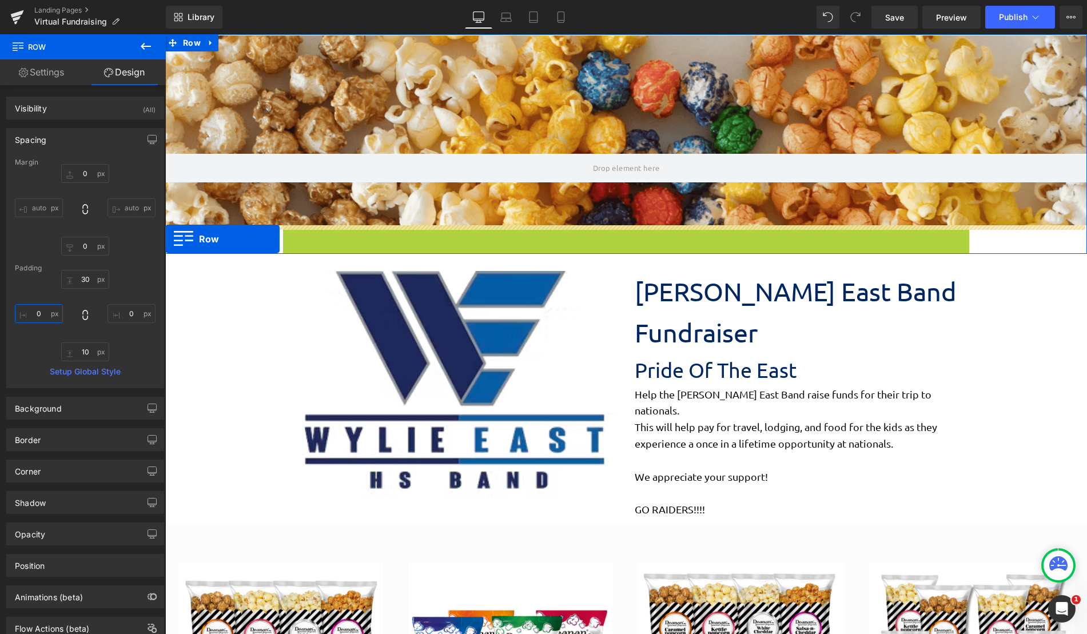
drag, startPoint x: 285, startPoint y: 235, endPoint x: 165, endPoint y: 239, distance: 119.6
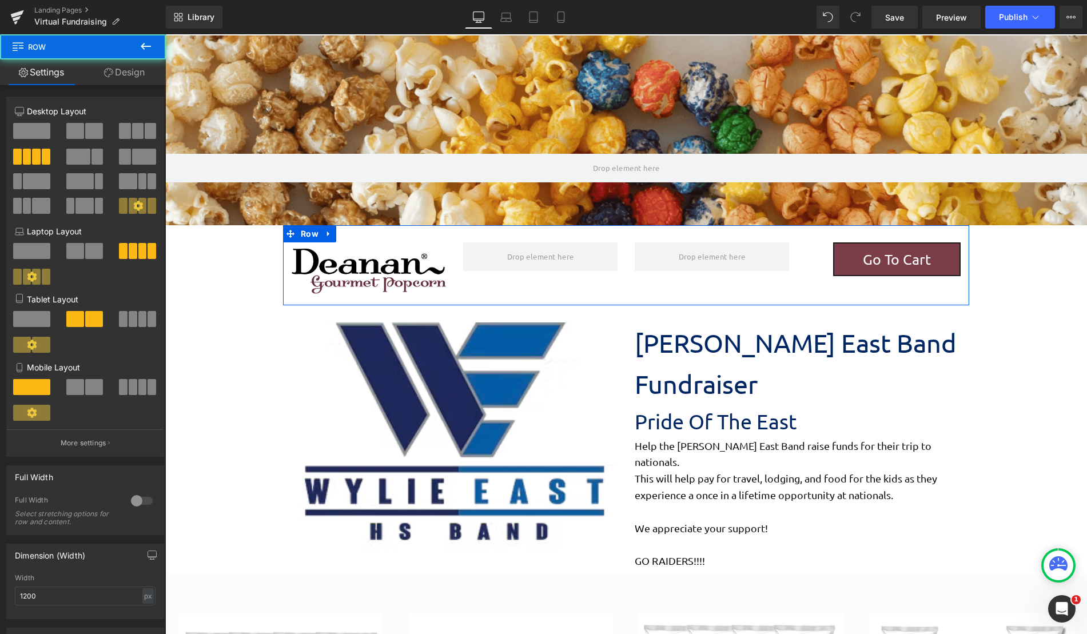
scroll to position [1472, 913]
click at [31, 133] on span at bounding box center [31, 131] width 37 height 16
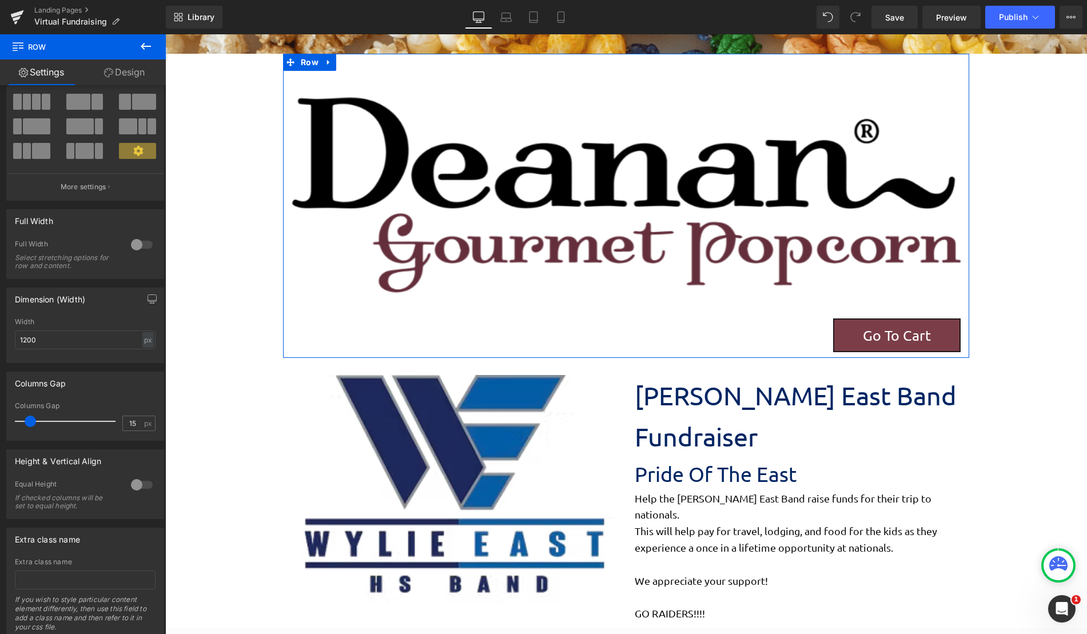
scroll to position [93, 0]
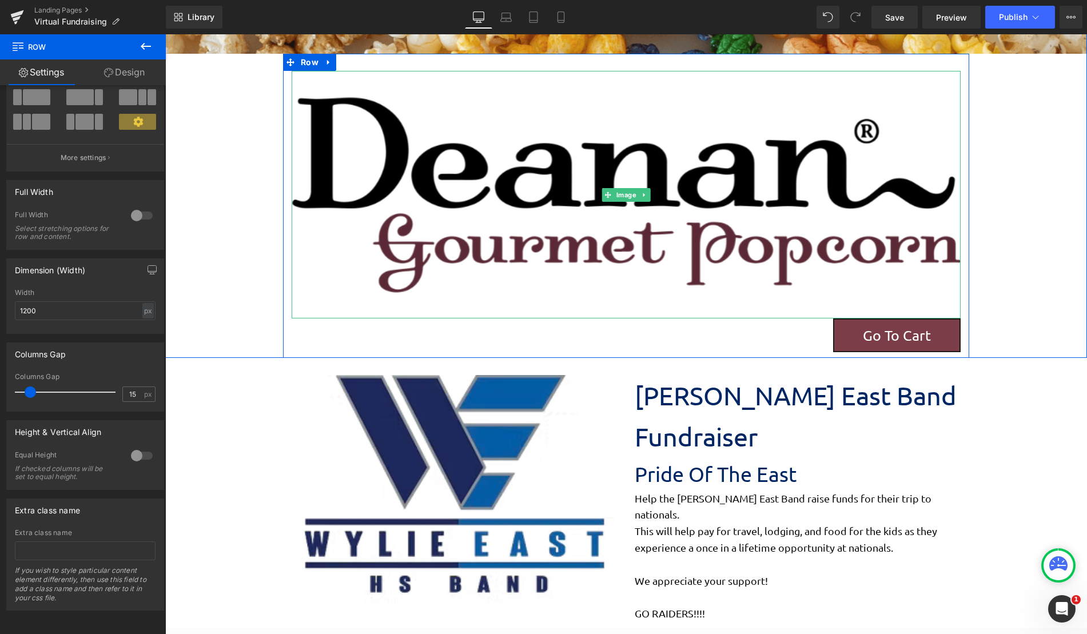
click img
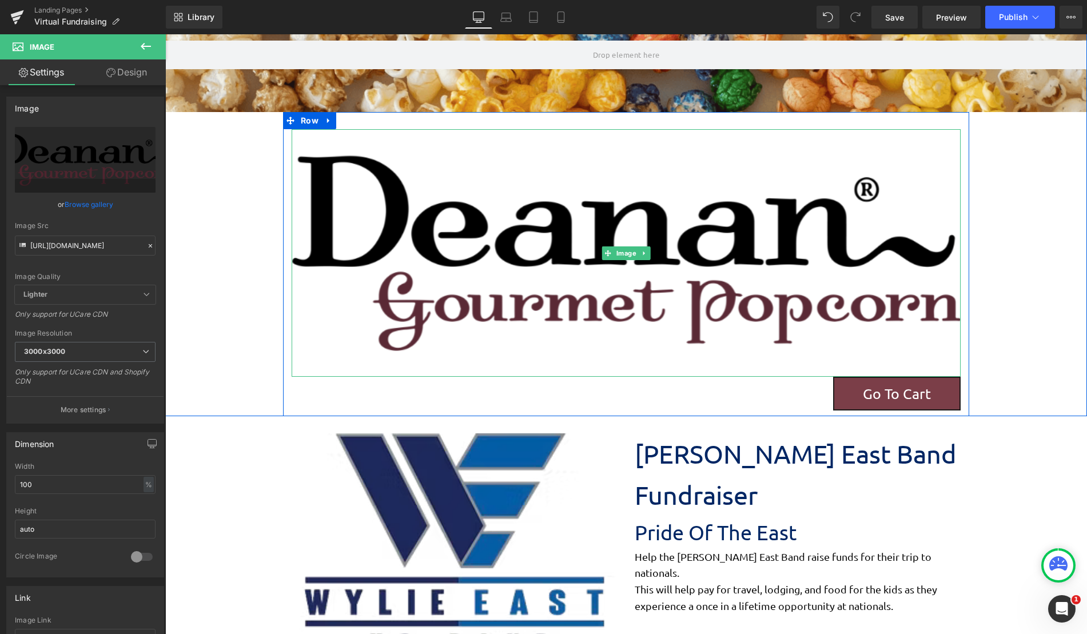
scroll to position [0, 0]
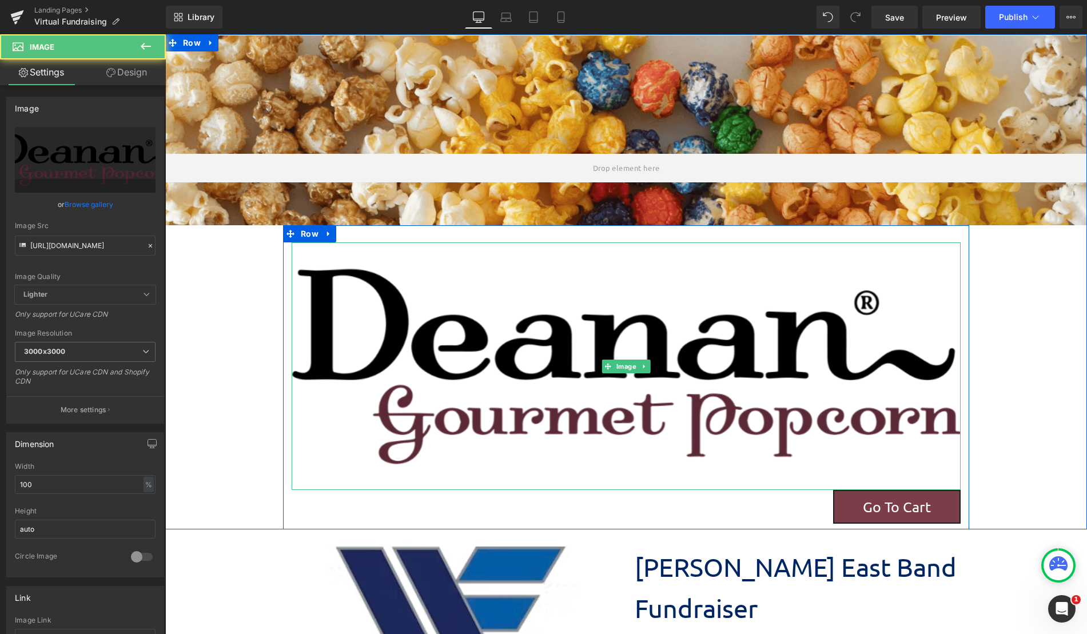
click img
drag, startPoint x: 196, startPoint y: 454, endPoint x: 196, endPoint y: 417, distance: 37.2
click div "Image"
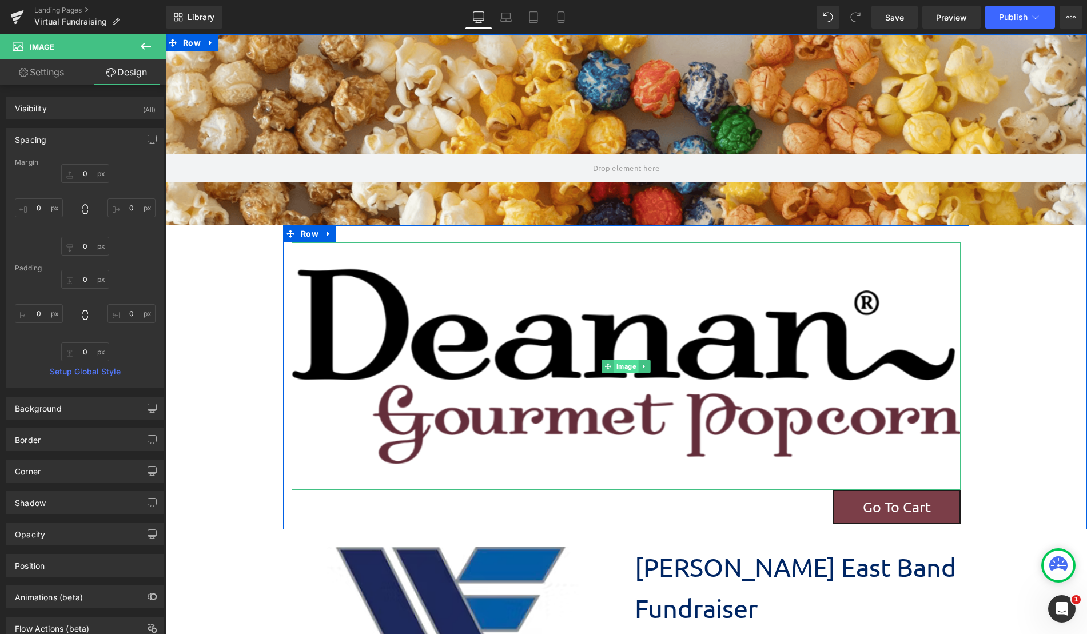
click span "Image"
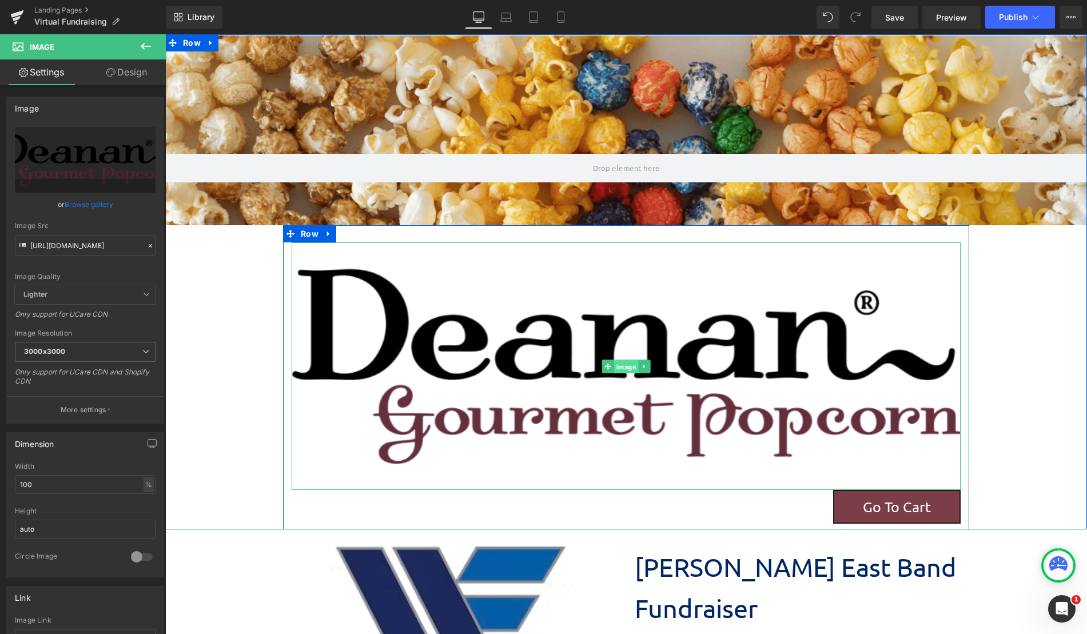
click span "Image"
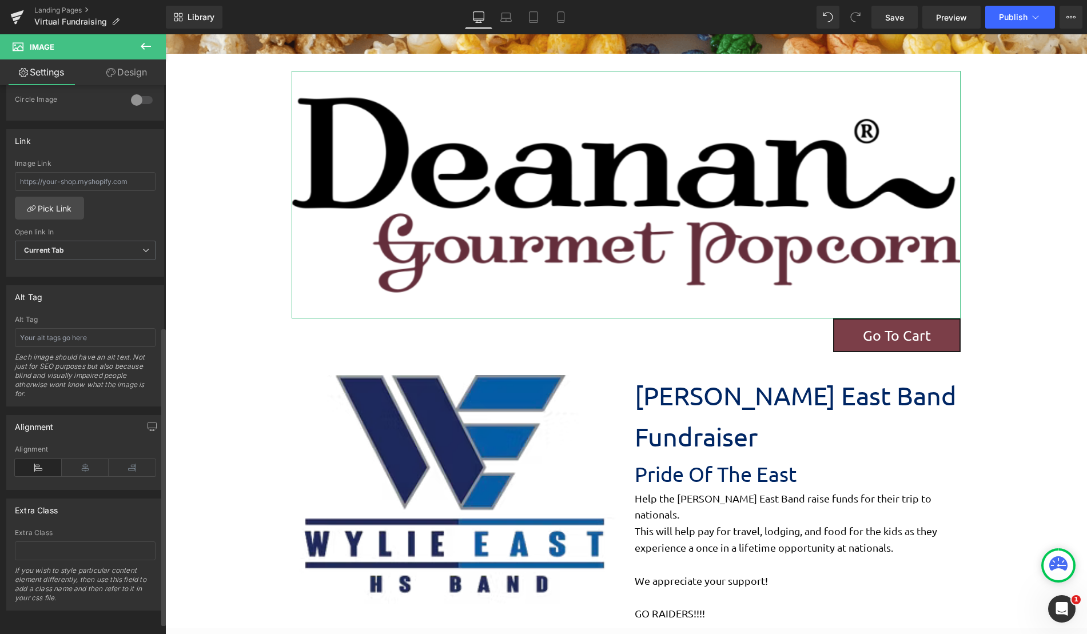
scroll to position [465, 0]
click icon
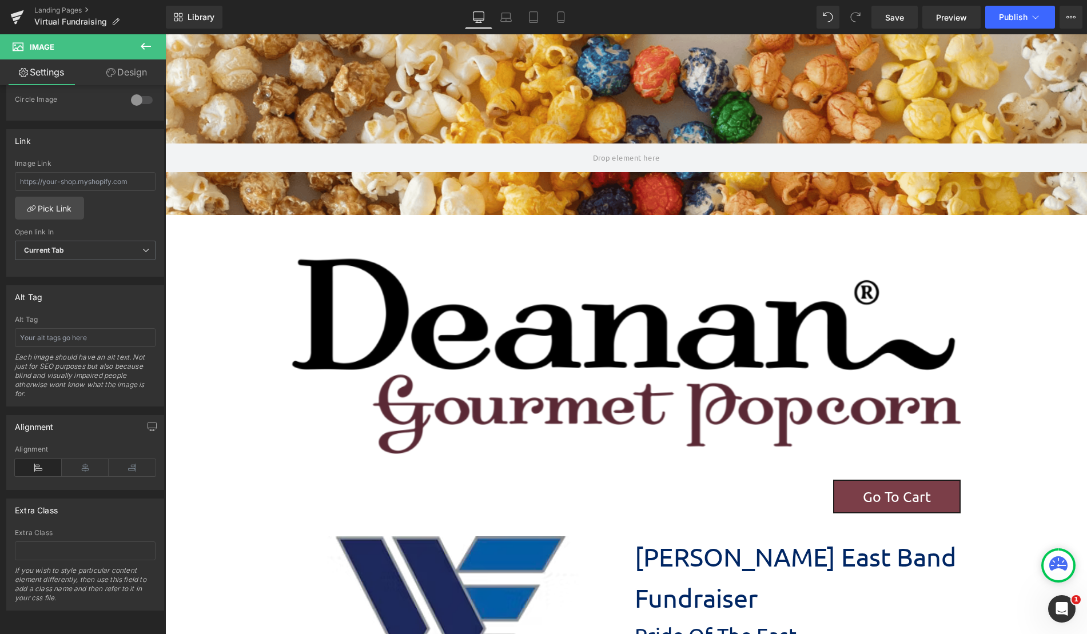
scroll to position [0, 0]
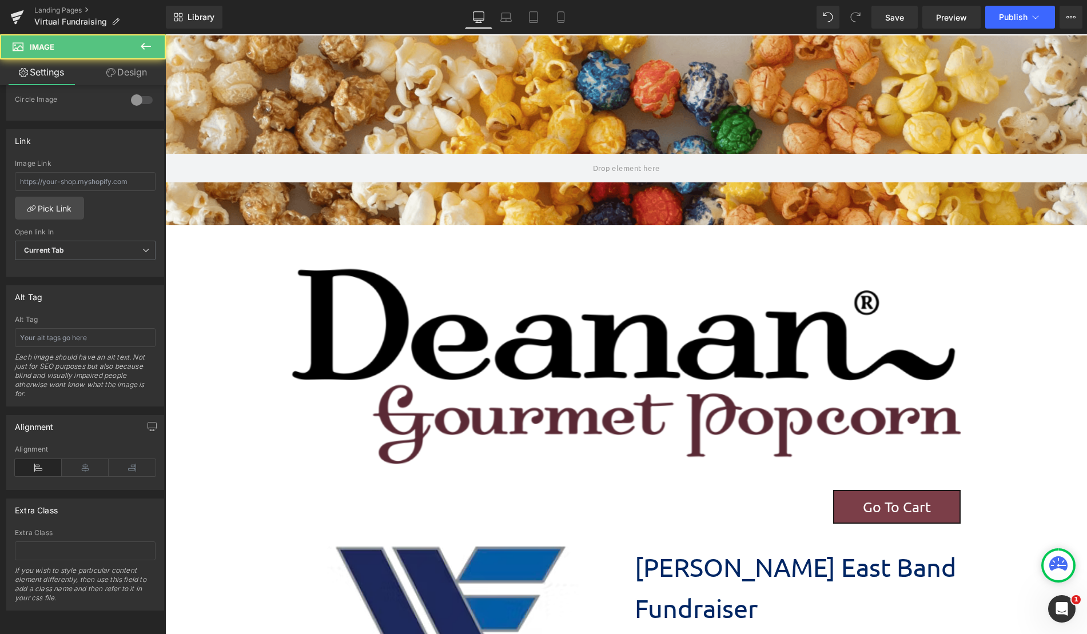
click img
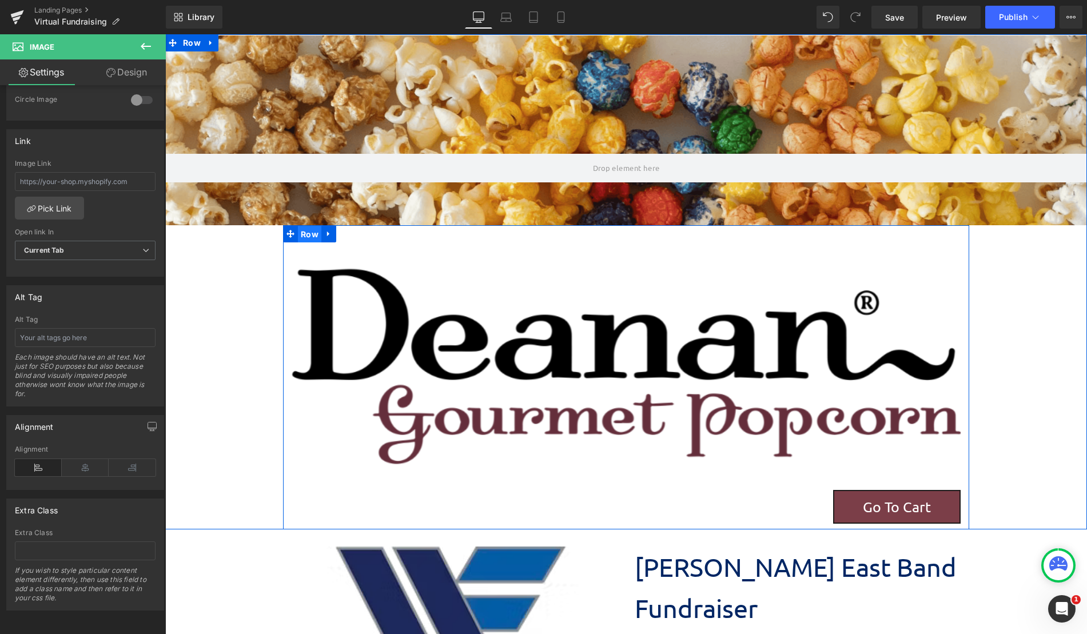
click span "Row"
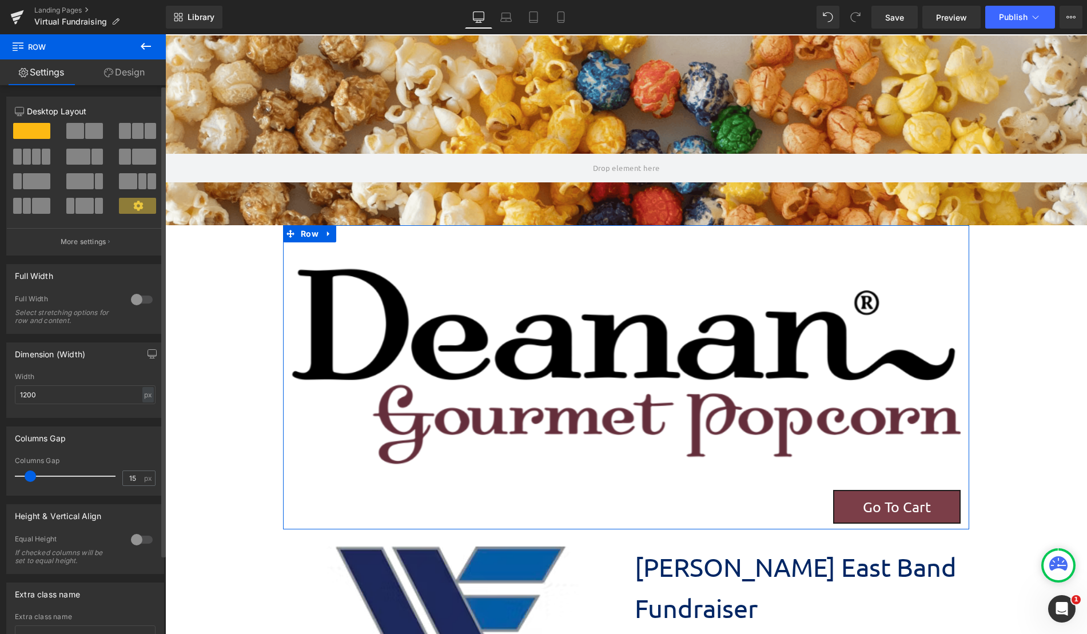
click span
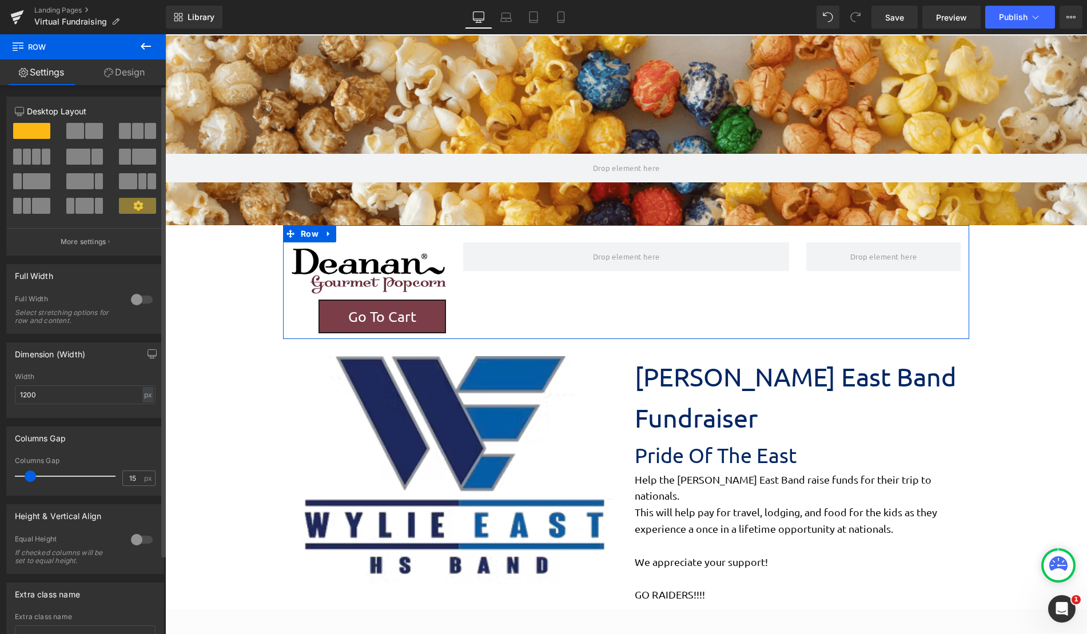
scroll to position [1505, 913]
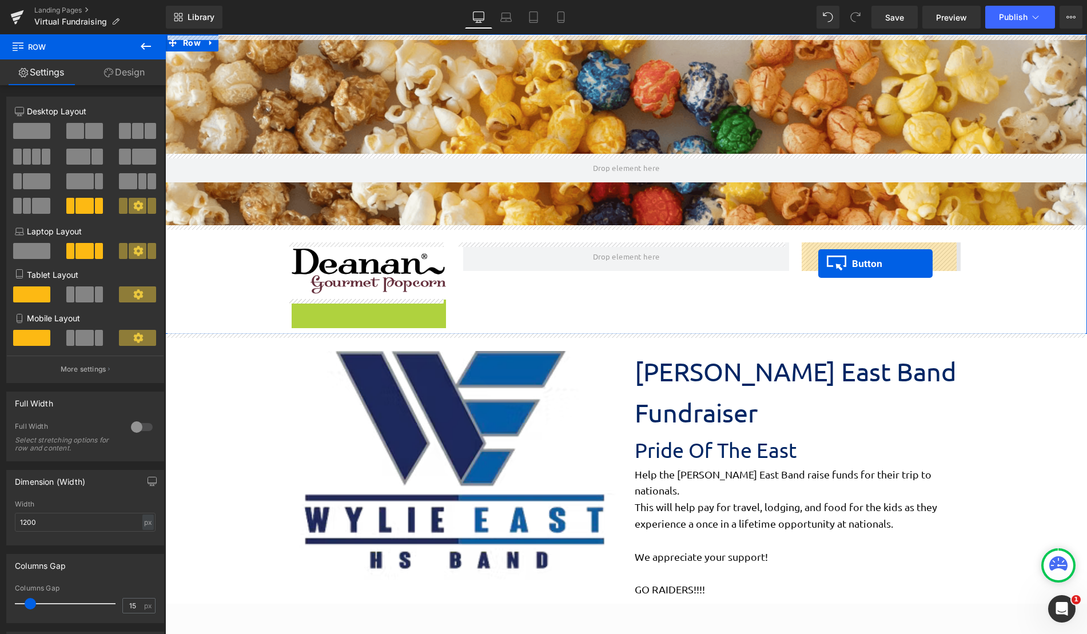
drag, startPoint x: 189, startPoint y: 281, endPoint x: 657, endPoint y: 228, distance: 471.3
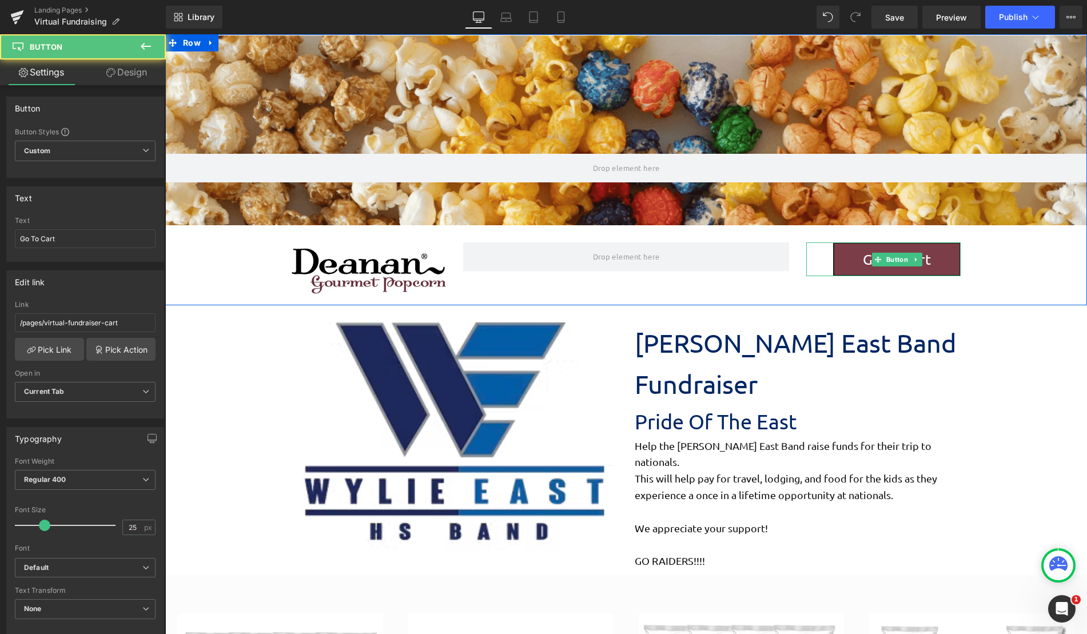
scroll to position [1472, 913]
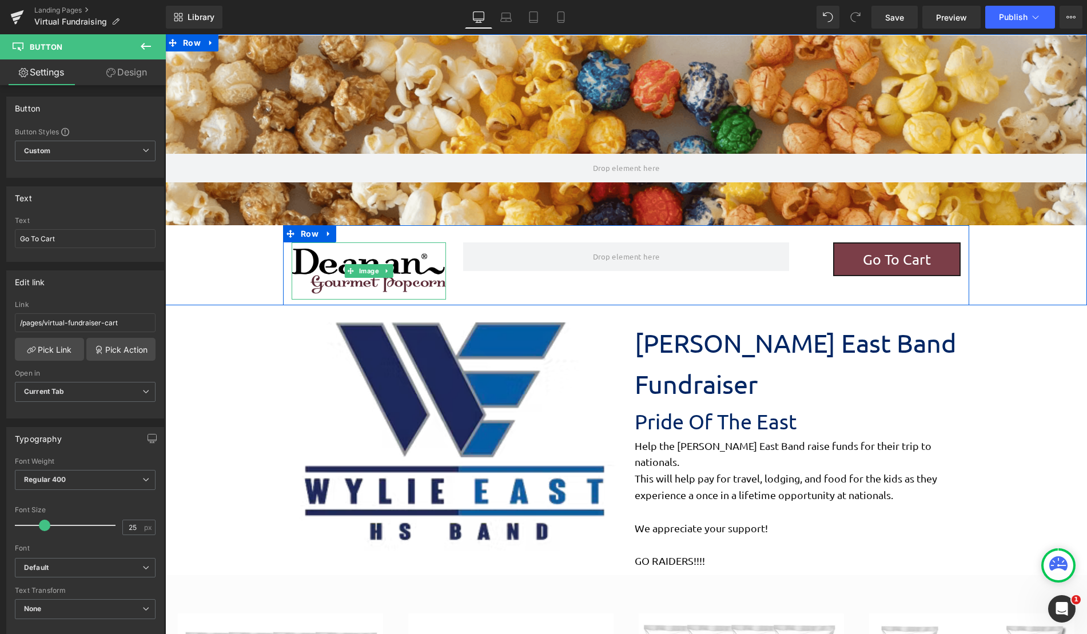
click img
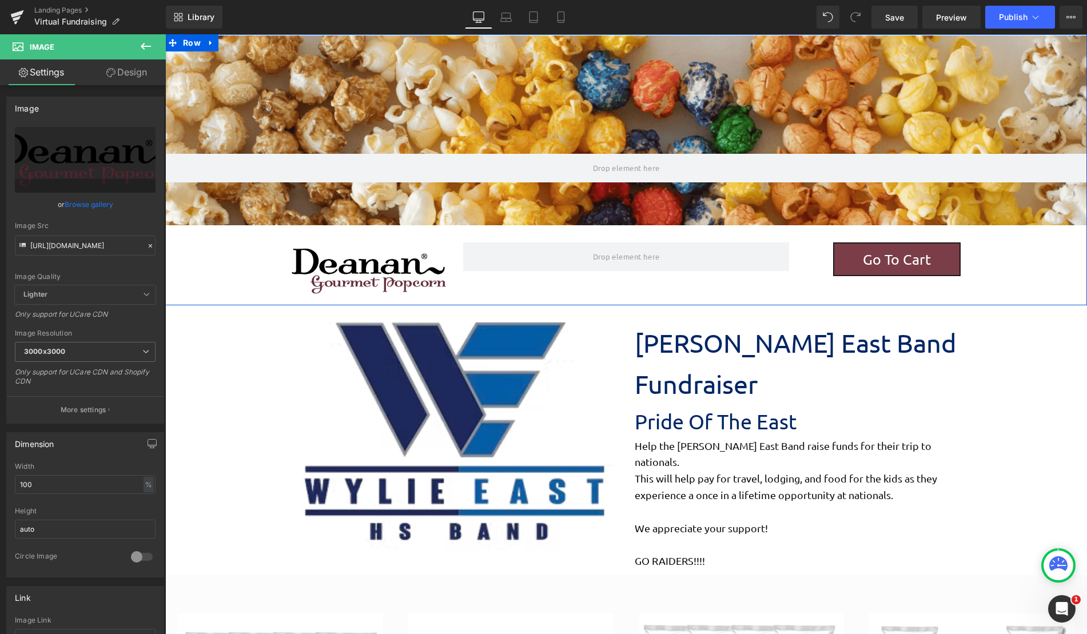
click div "Parallax 75px Image Go To Cart Button Row"
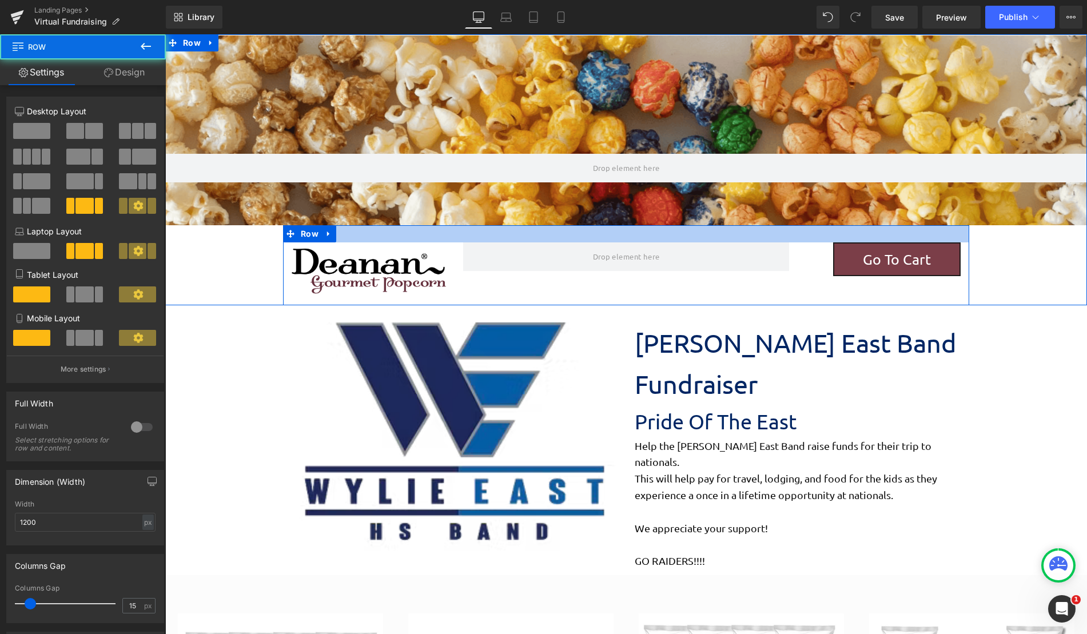
click div
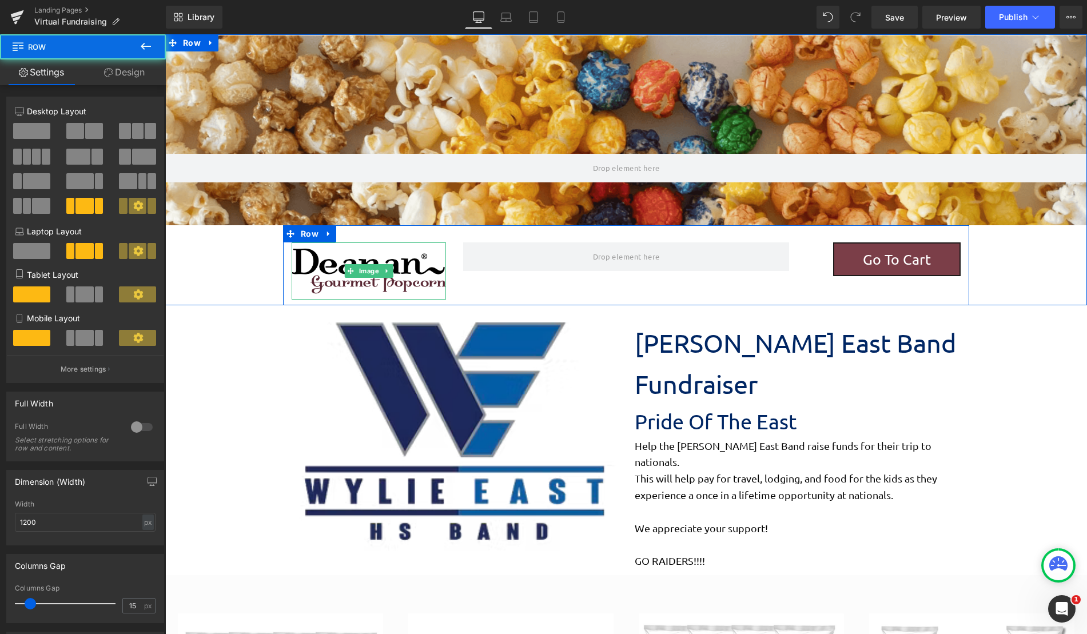
click img
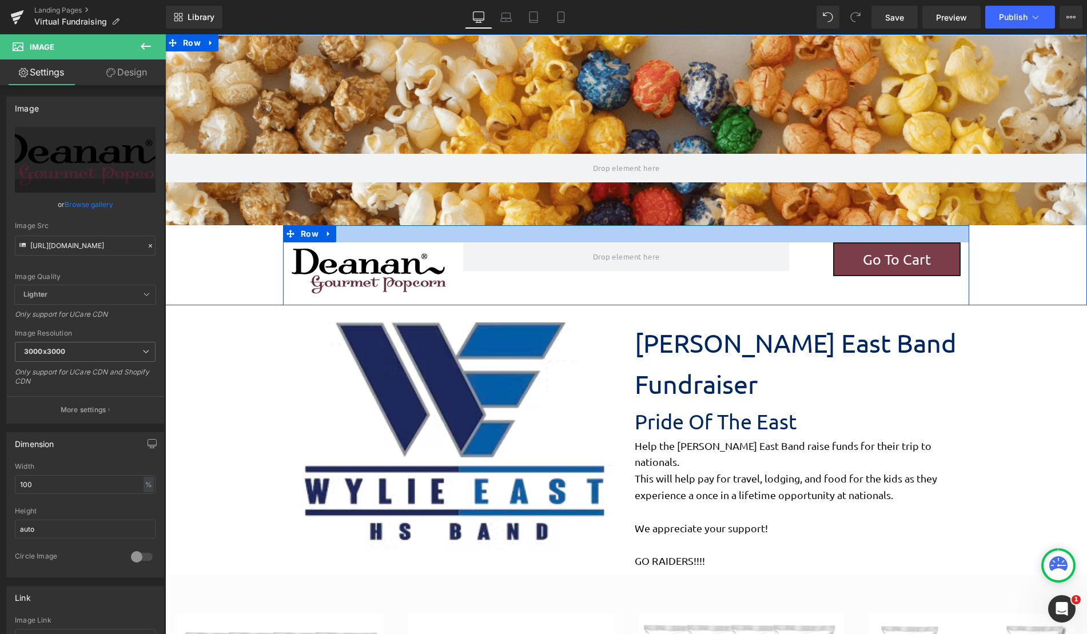
drag, startPoint x: 196, startPoint y: 210, endPoint x: 198, endPoint y: 192, distance: 18.0
click div "Image Go To Cart Button Row"
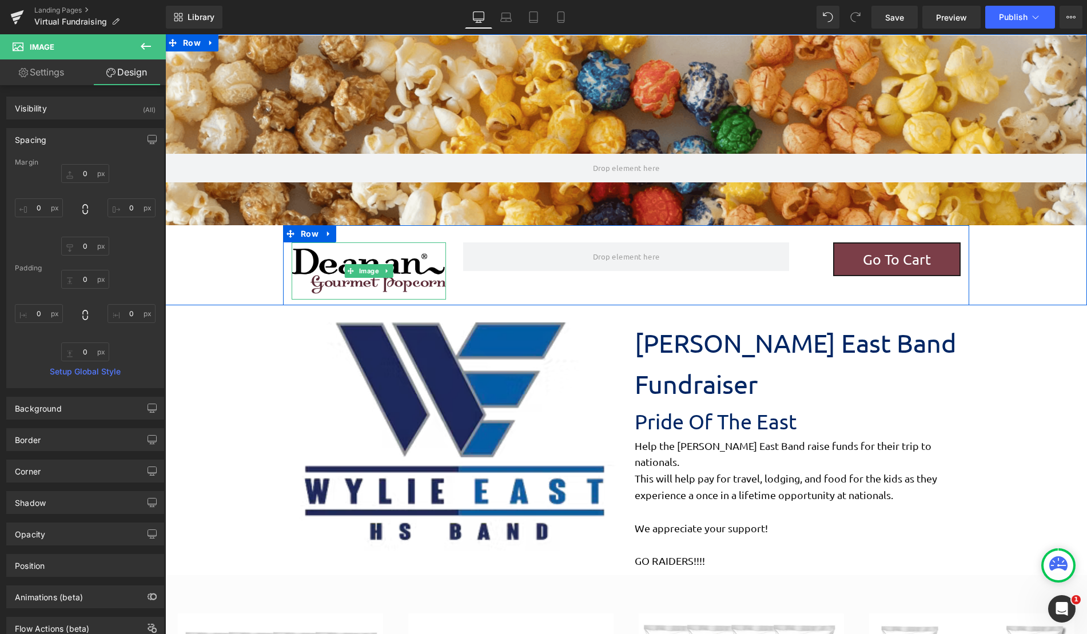
click img
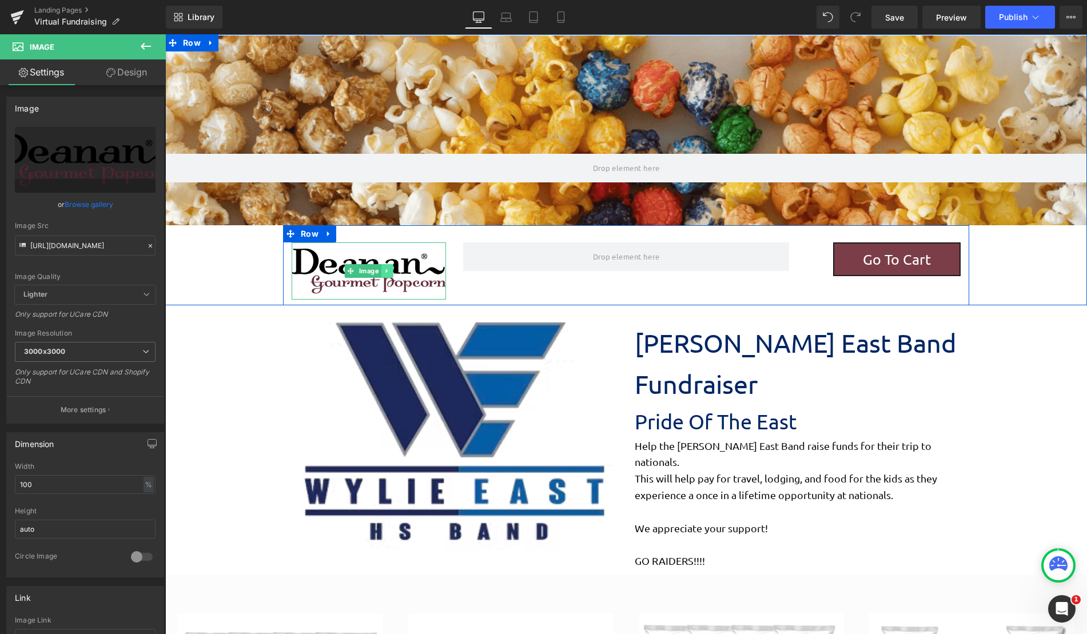
click icon
click link
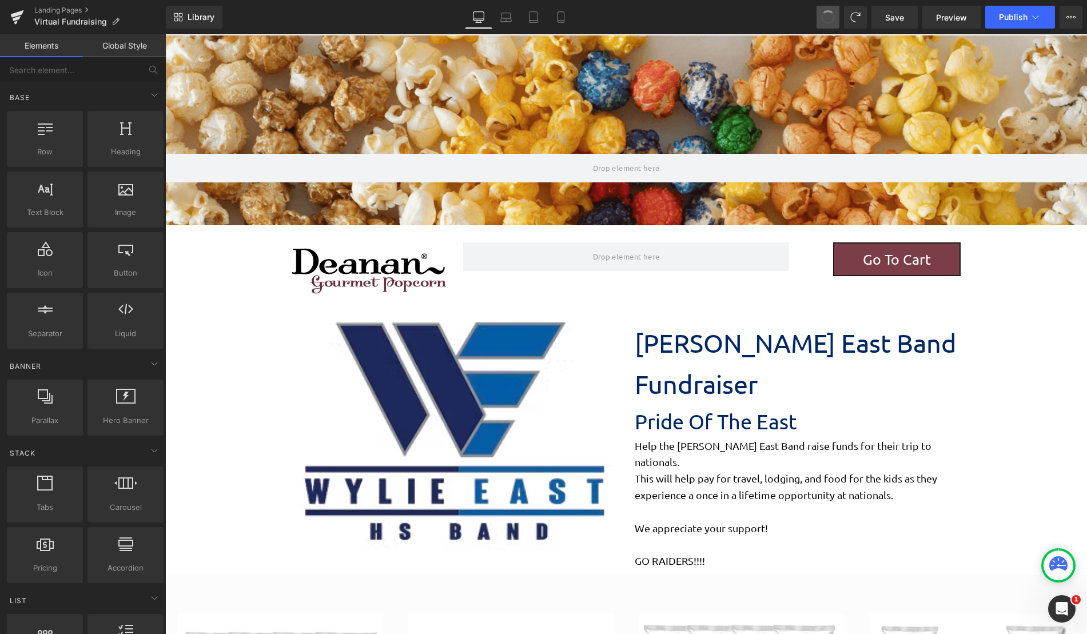
click button
click at [832, 14] on icon at bounding box center [827, 17] width 9 height 9
click at [831, 7] on span at bounding box center [827, 17] width 23 height 23
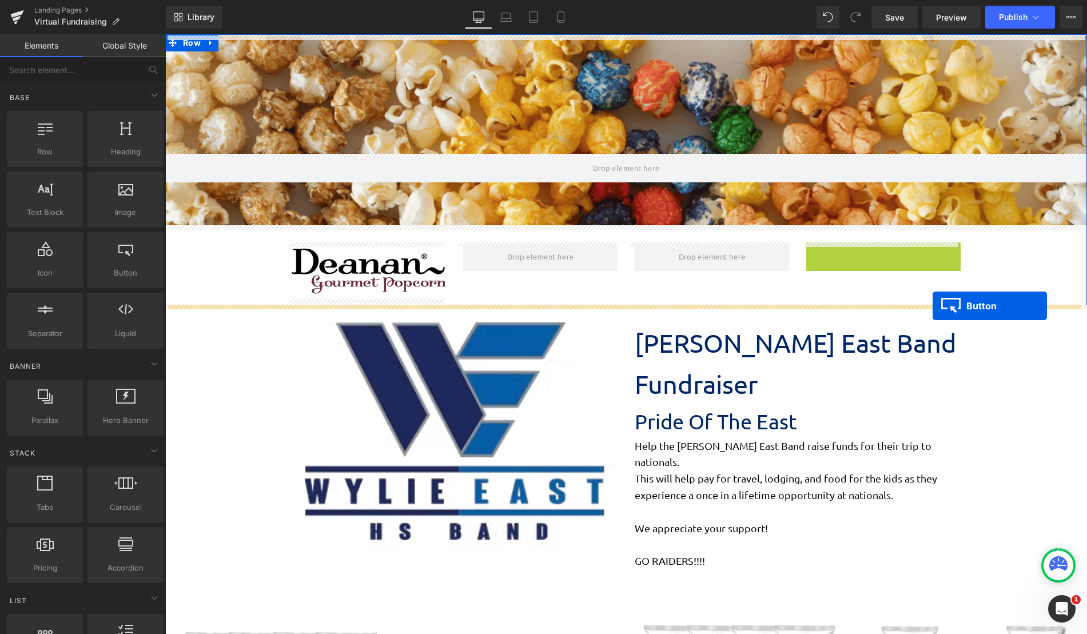
drag, startPoint x: 871, startPoint y: 259, endPoint x: 932, endPoint y: 306, distance: 77.1
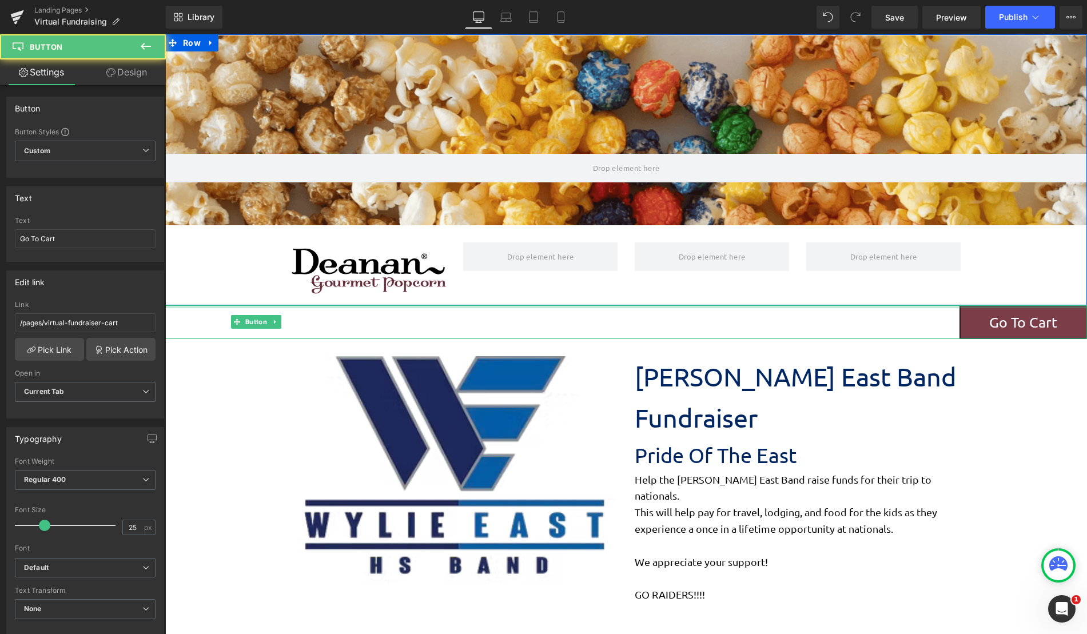
scroll to position [1505, 913]
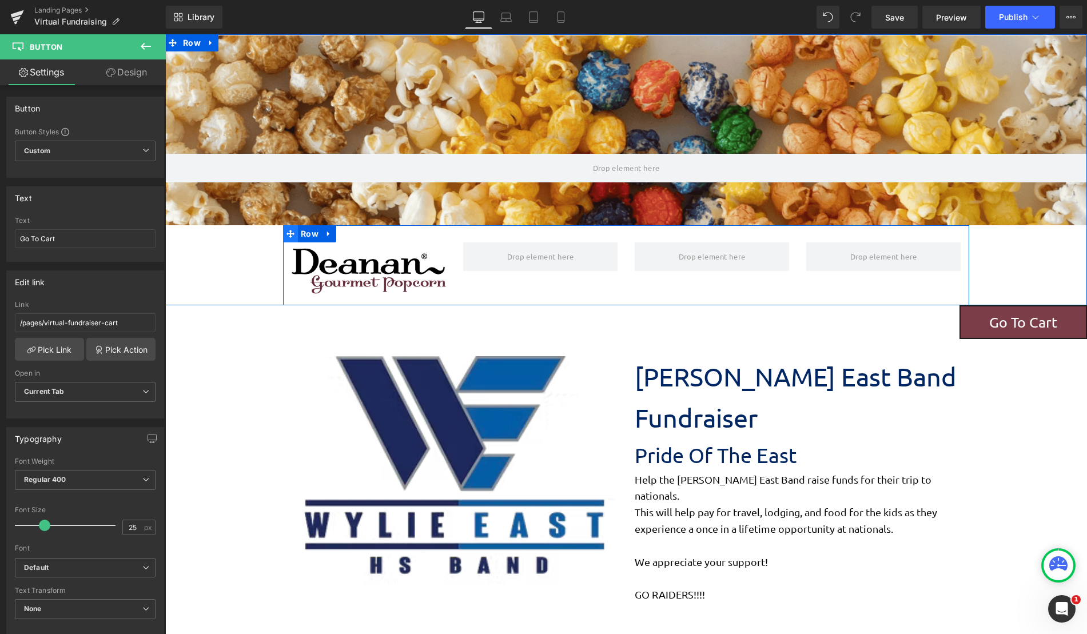
click at [286, 236] on icon at bounding box center [290, 234] width 8 height 9
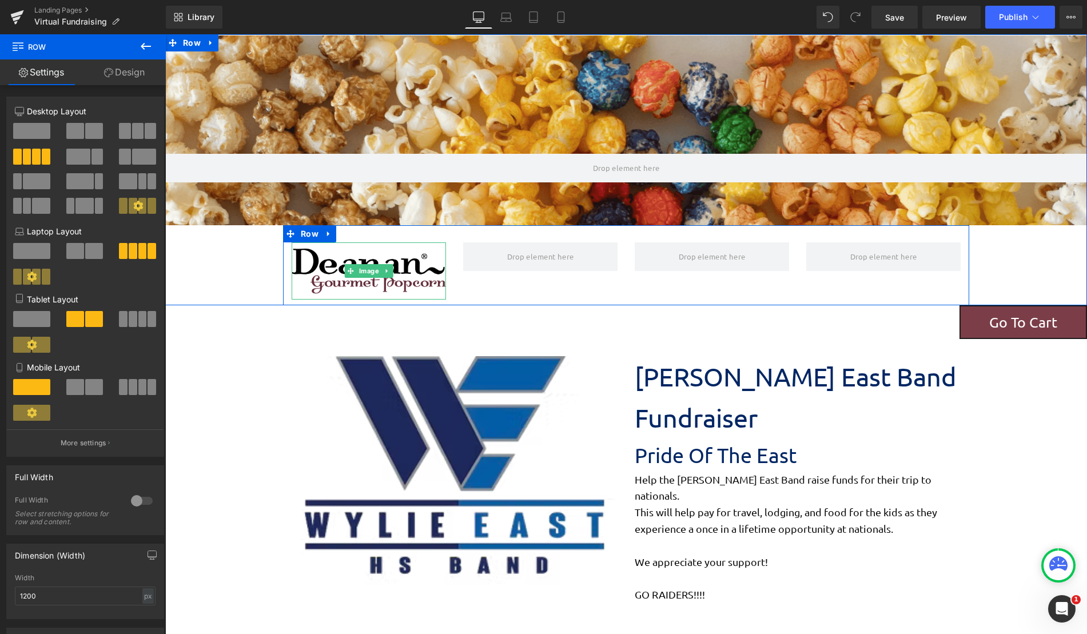
scroll to position [1477, 913]
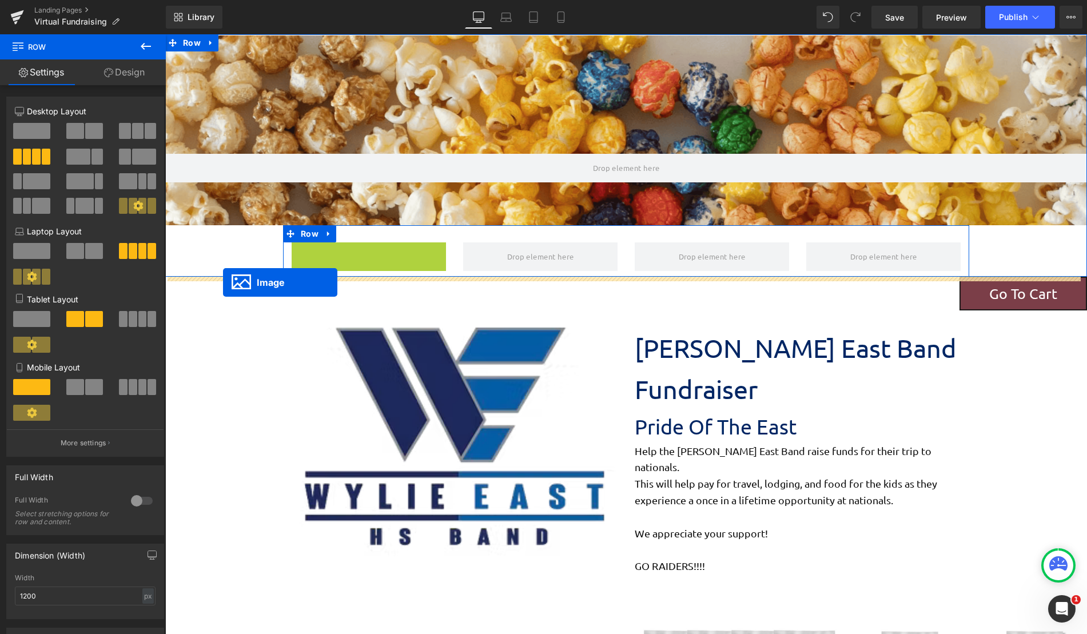
drag, startPoint x: 345, startPoint y: 269, endPoint x: 223, endPoint y: 282, distance: 123.1
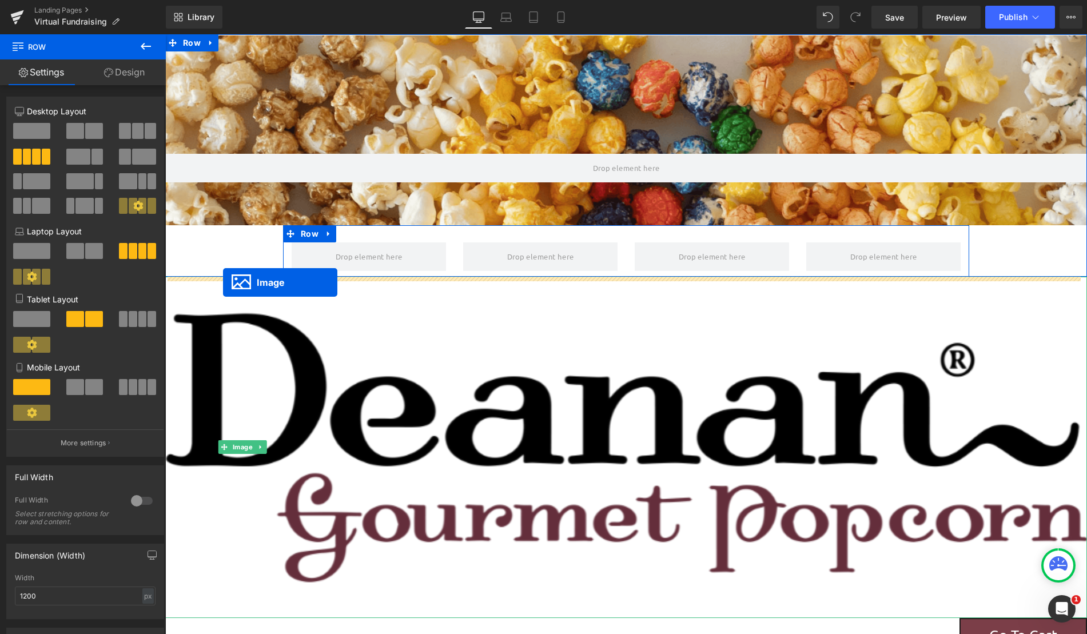
scroll to position [1815, 913]
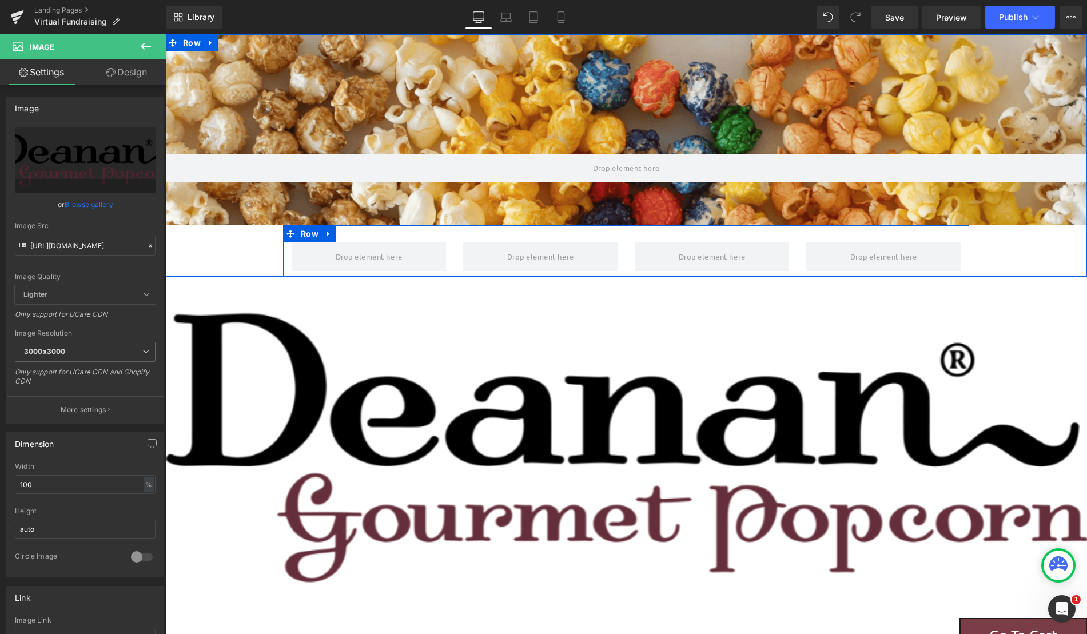
click at [276, 238] on div "Parallax 75px Row" at bounding box center [626, 155] width 922 height 241
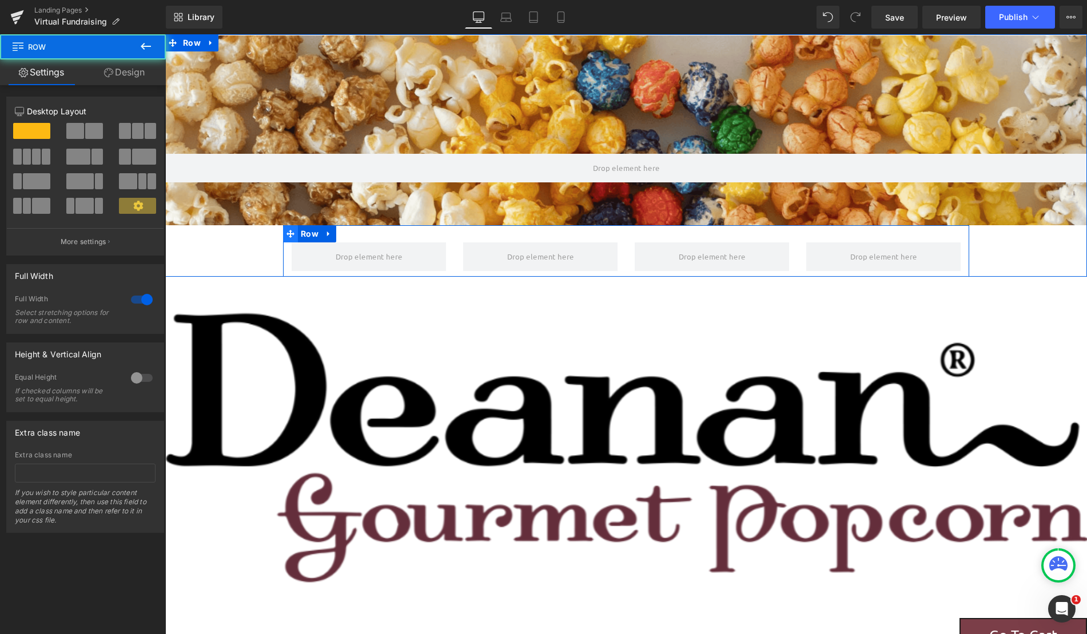
click at [288, 236] on icon at bounding box center [290, 234] width 8 height 8
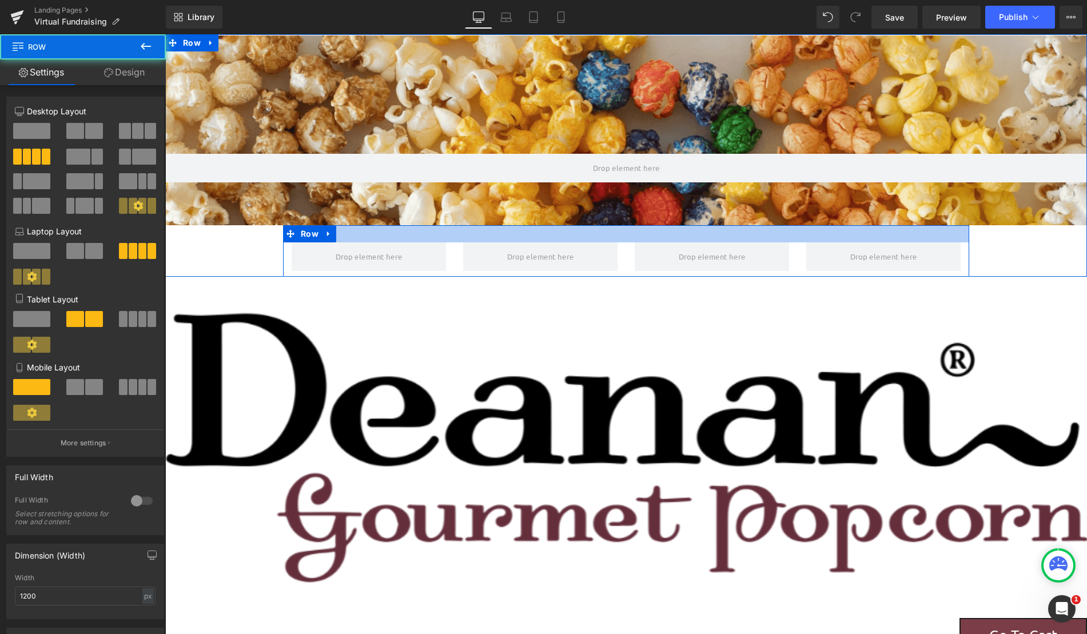
click at [334, 234] on div at bounding box center [626, 233] width 686 height 17
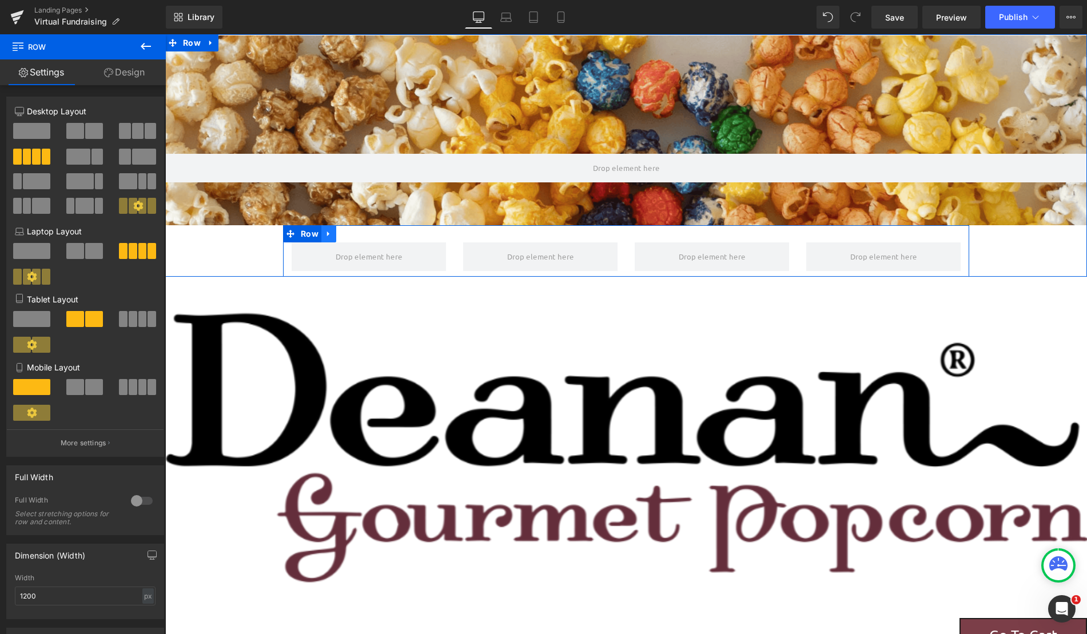
click at [330, 234] on link at bounding box center [328, 233] width 15 height 17
click at [358, 236] on link at bounding box center [358, 233] width 15 height 17
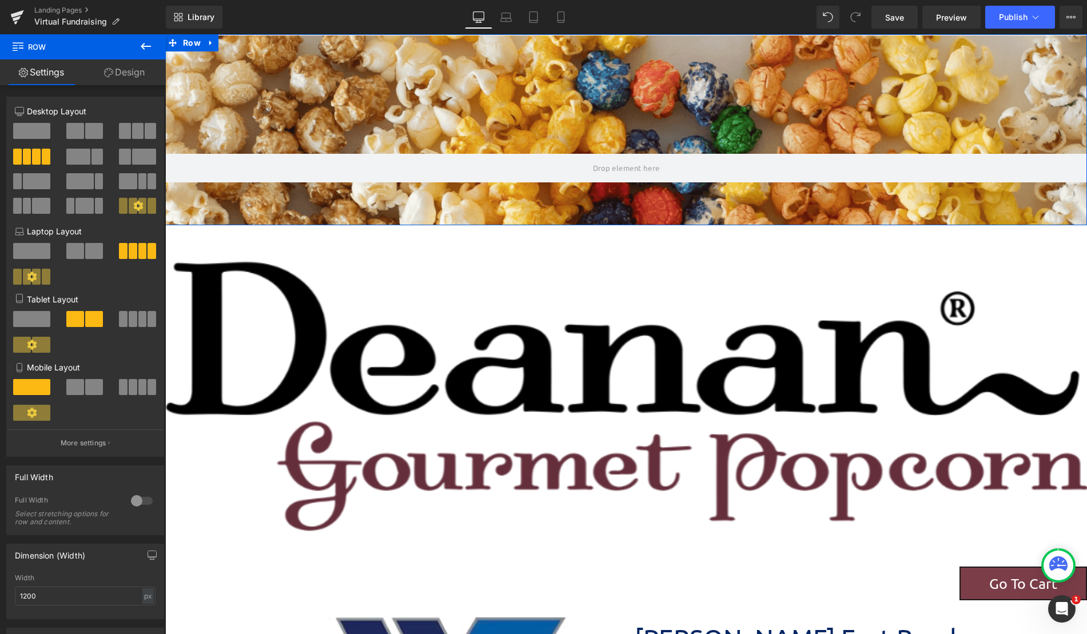
scroll to position [1764, 913]
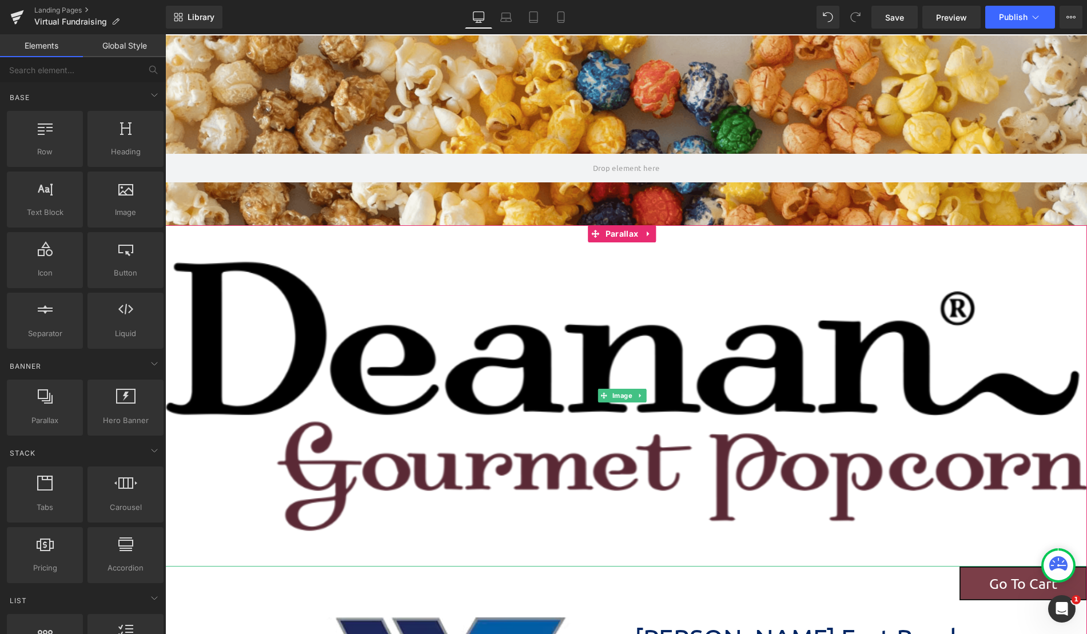
click at [328, 357] on img at bounding box center [626, 395] width 922 height 341
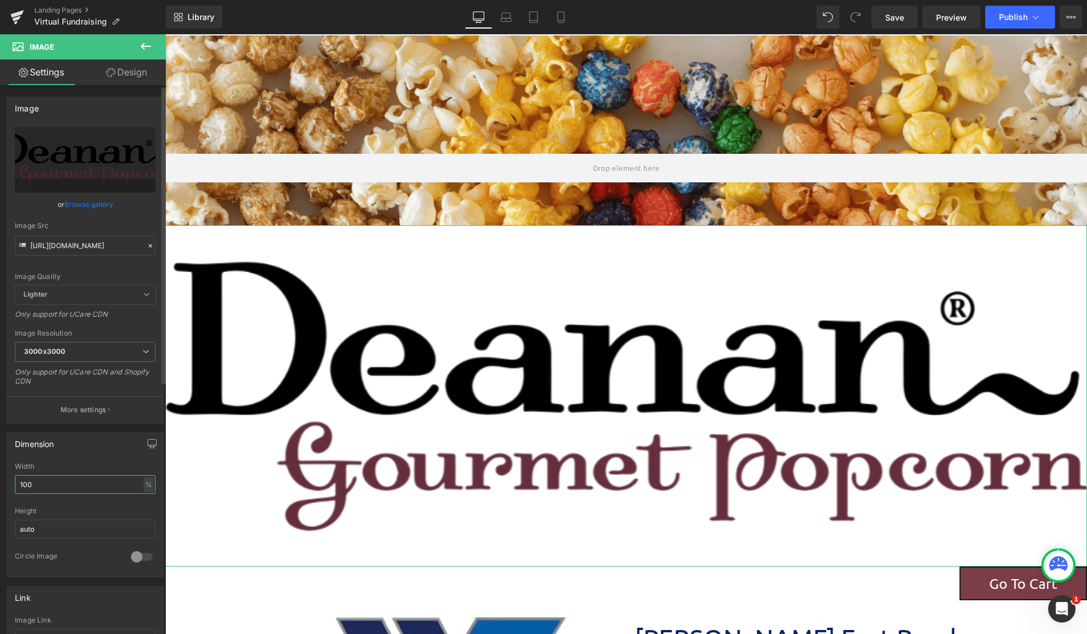
drag, startPoint x: 79, startPoint y: 488, endPoint x: 15, endPoint y: 491, distance: 64.1
click at [15, 491] on input "100" at bounding box center [85, 484] width 141 height 19
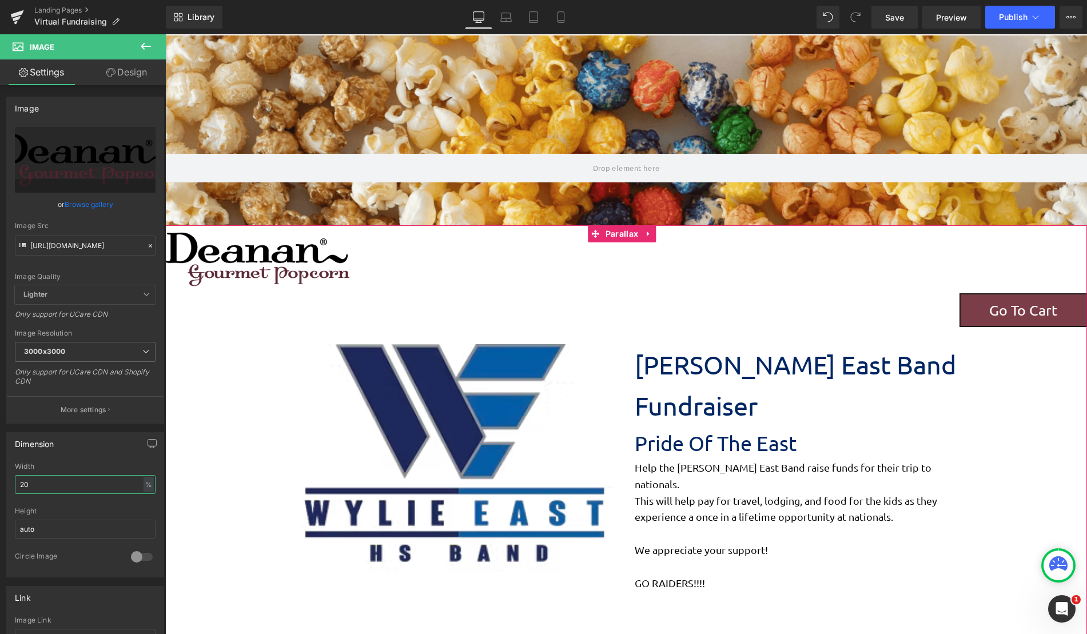
scroll to position [1493, 913]
click at [251, 261] on span "Image" at bounding box center [256, 260] width 25 height 14
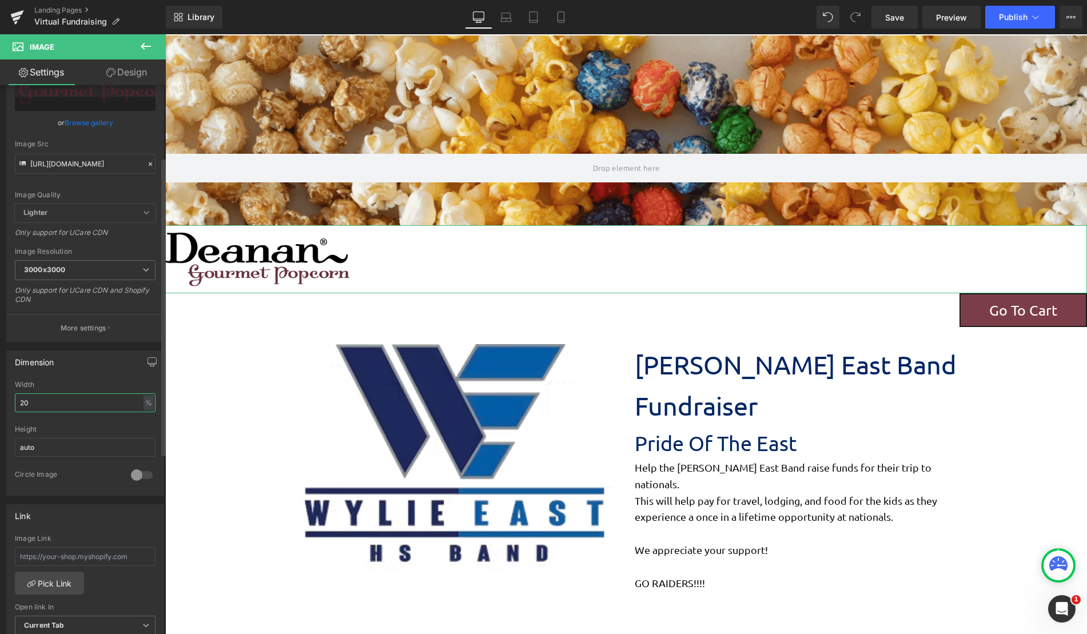
scroll to position [0, 0]
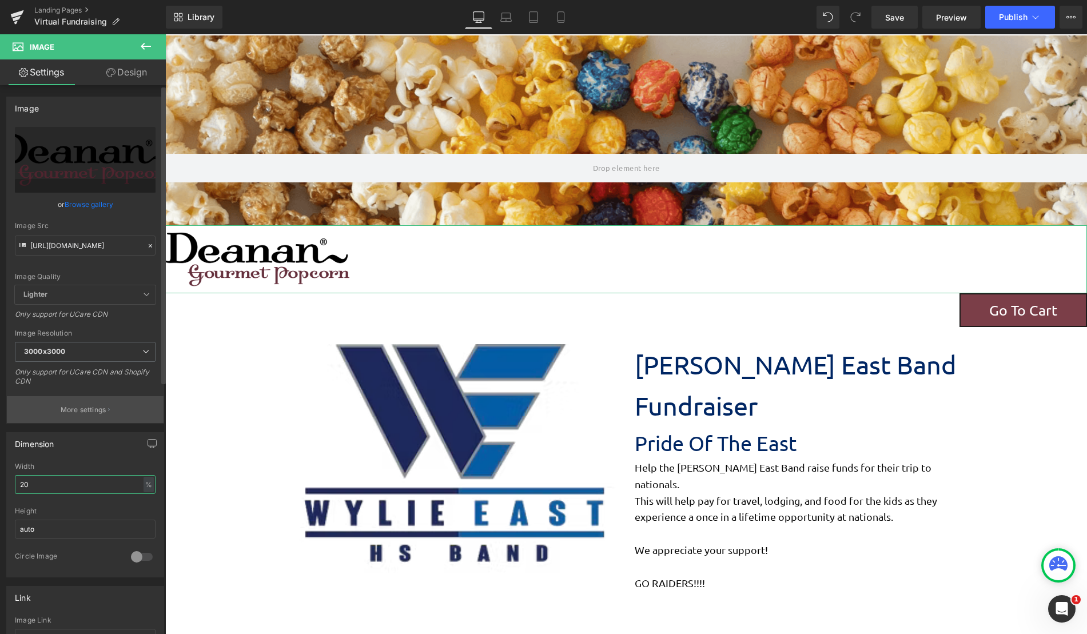
type input "20"
click at [93, 411] on p "More settings" at bounding box center [84, 410] width 46 height 10
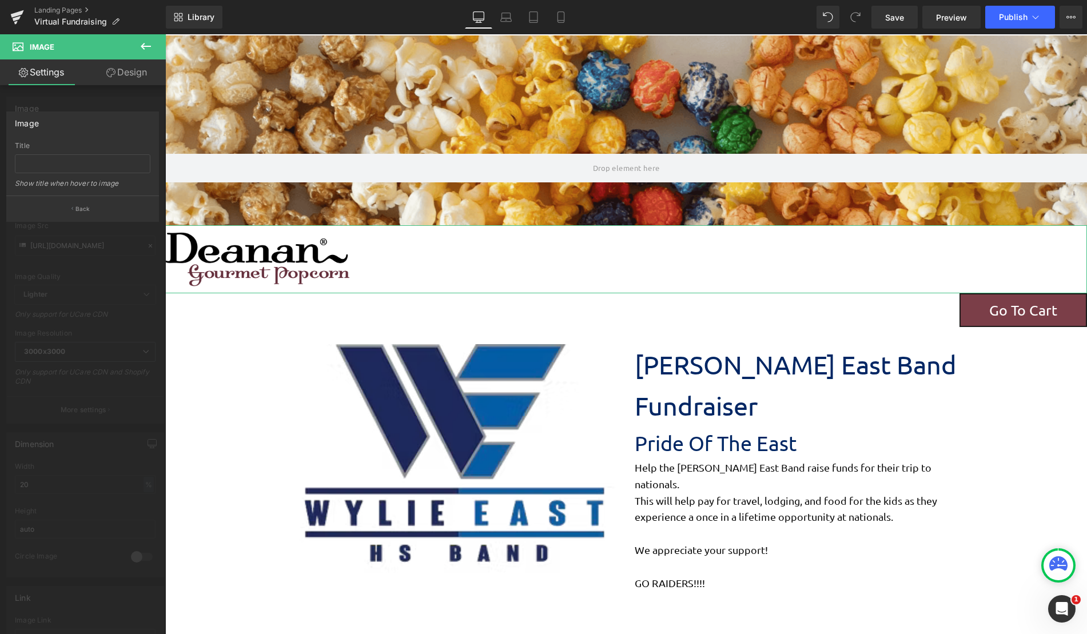
drag, startPoint x: 111, startPoint y: 213, endPoint x: 111, endPoint y: 222, distance: 9.2
click at [111, 222] on div "Image Title Show title when hover to image Back" at bounding box center [83, 162] width 166 height 119
click at [110, 217] on button "Back" at bounding box center [82, 209] width 153 height 26
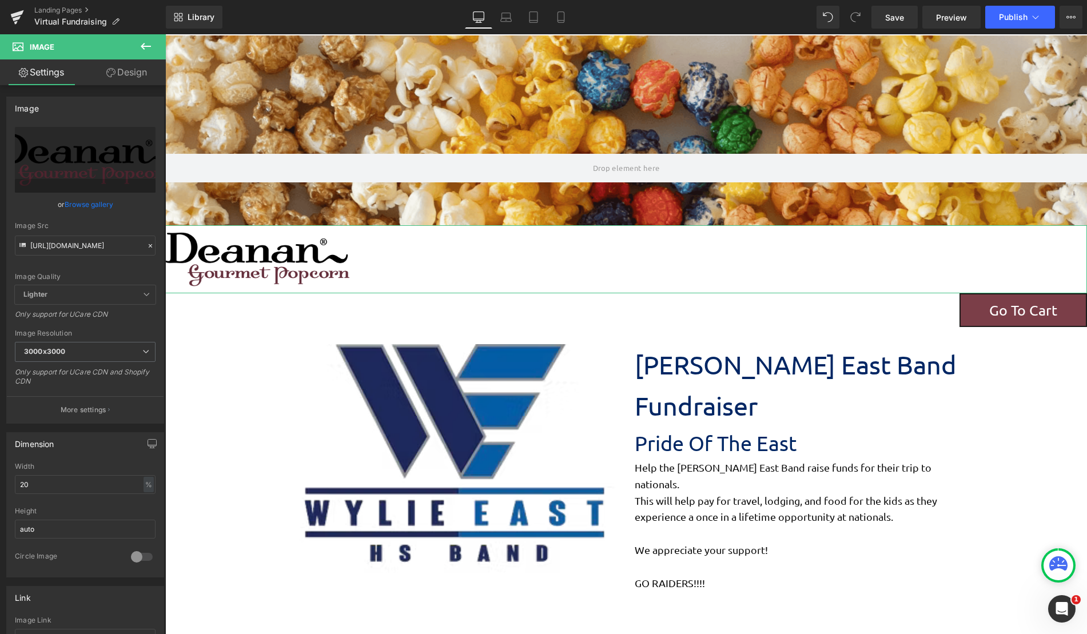
click at [140, 78] on link "Design" at bounding box center [126, 72] width 83 height 26
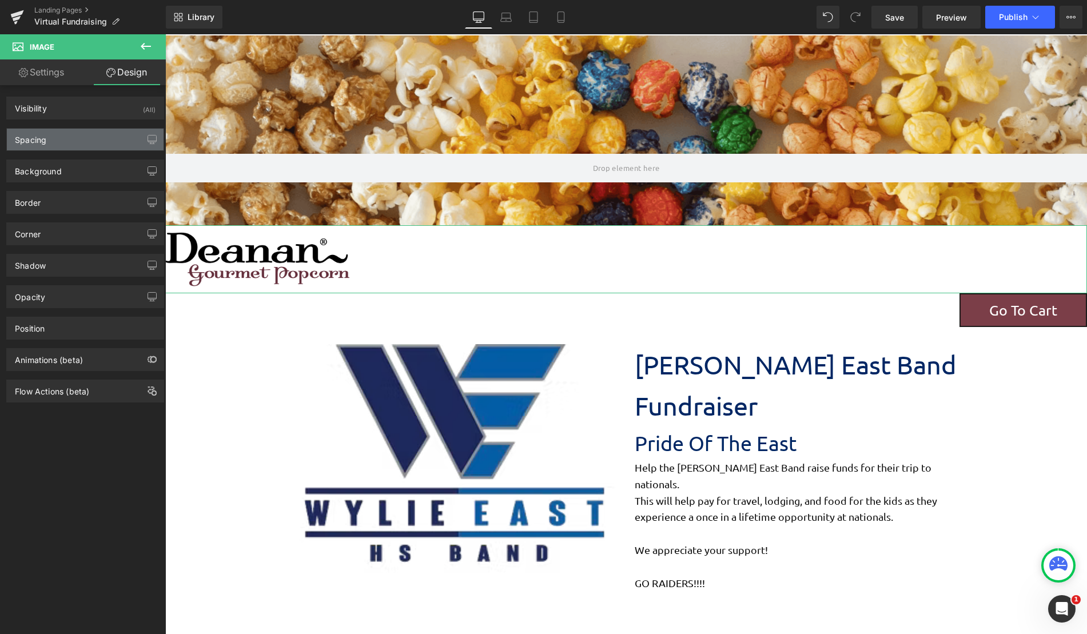
click at [83, 143] on div "Spacing" at bounding box center [85, 140] width 157 height 22
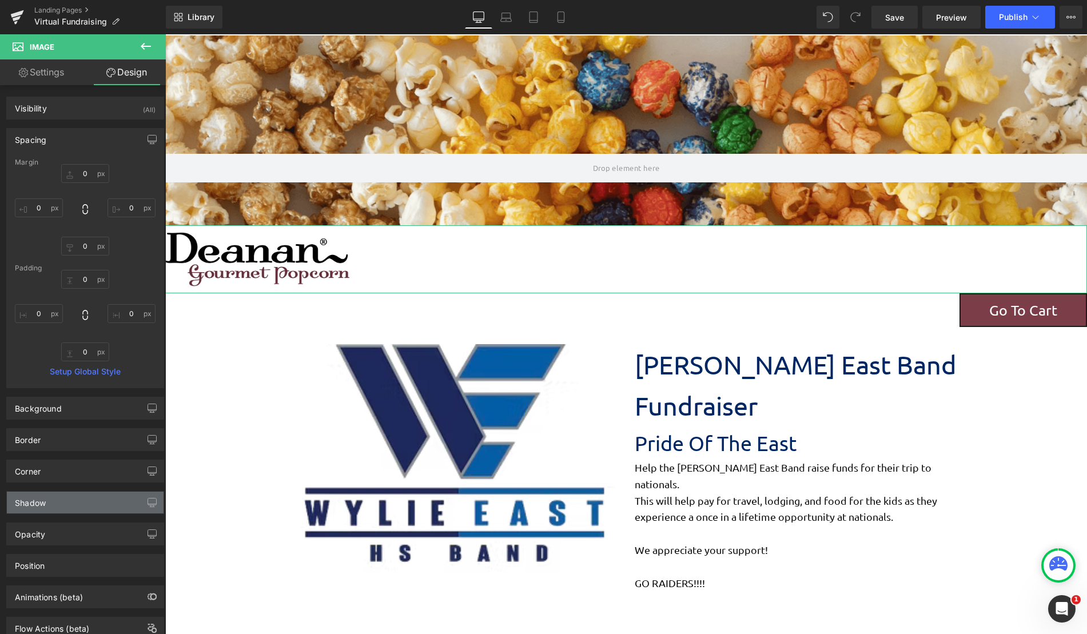
click at [56, 507] on div "Shadow" at bounding box center [85, 503] width 157 height 22
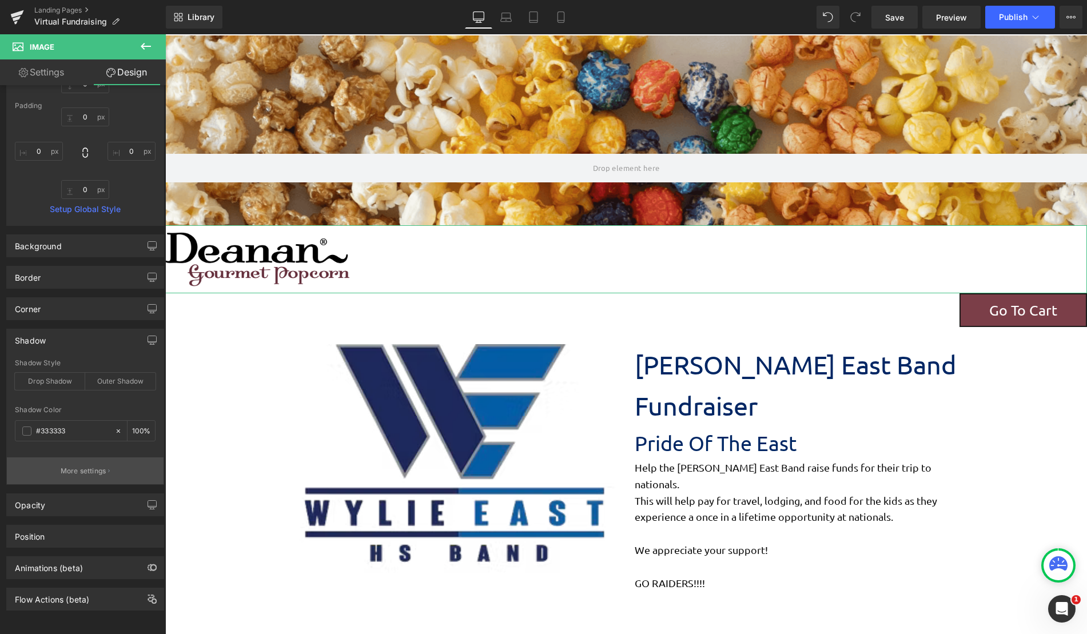
scroll to position [171, 0]
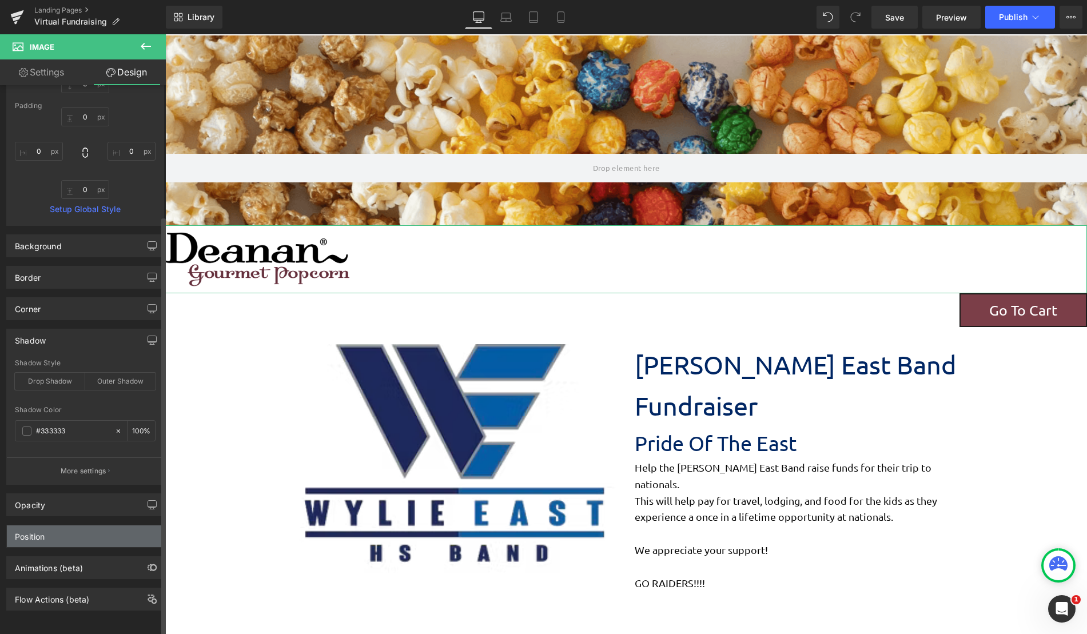
click at [83, 526] on div "Position" at bounding box center [85, 536] width 157 height 22
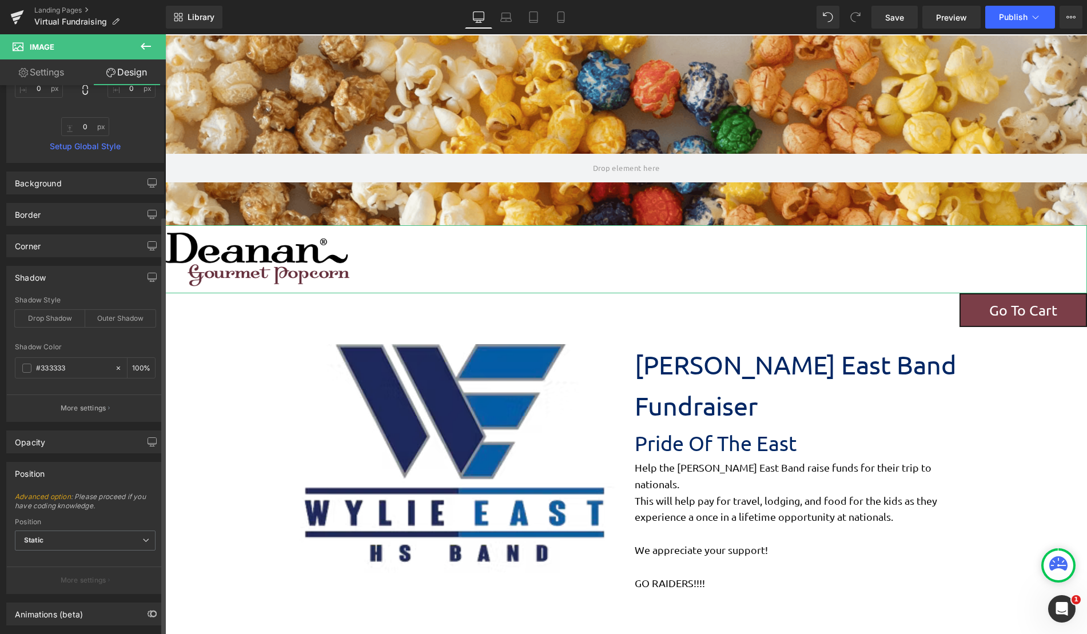
scroll to position [280, 0]
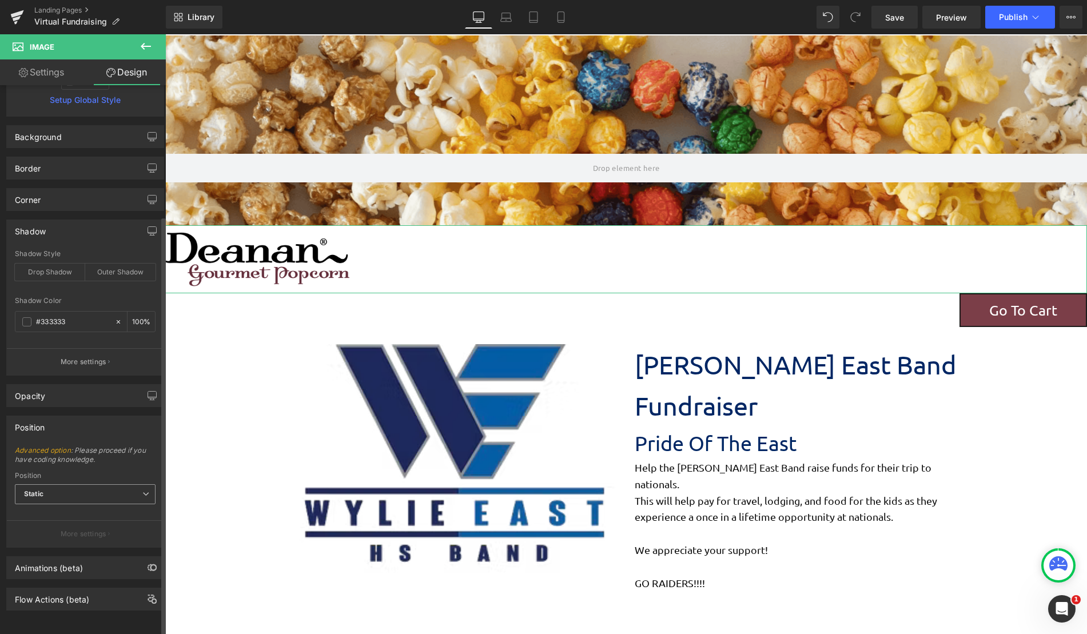
click at [101, 485] on span "Static" at bounding box center [85, 494] width 141 height 20
click at [93, 506] on li "Relative" at bounding box center [85, 514] width 141 height 17
type input "1"
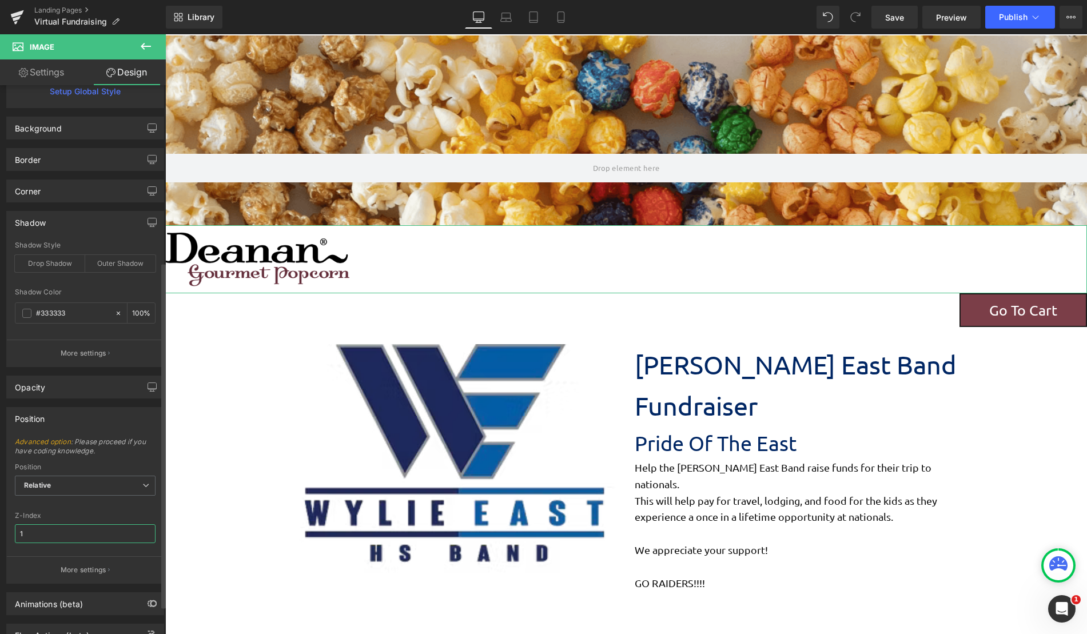
click at [69, 532] on input "1" at bounding box center [85, 533] width 141 height 19
click at [75, 565] on p "More settings" at bounding box center [84, 570] width 46 height 10
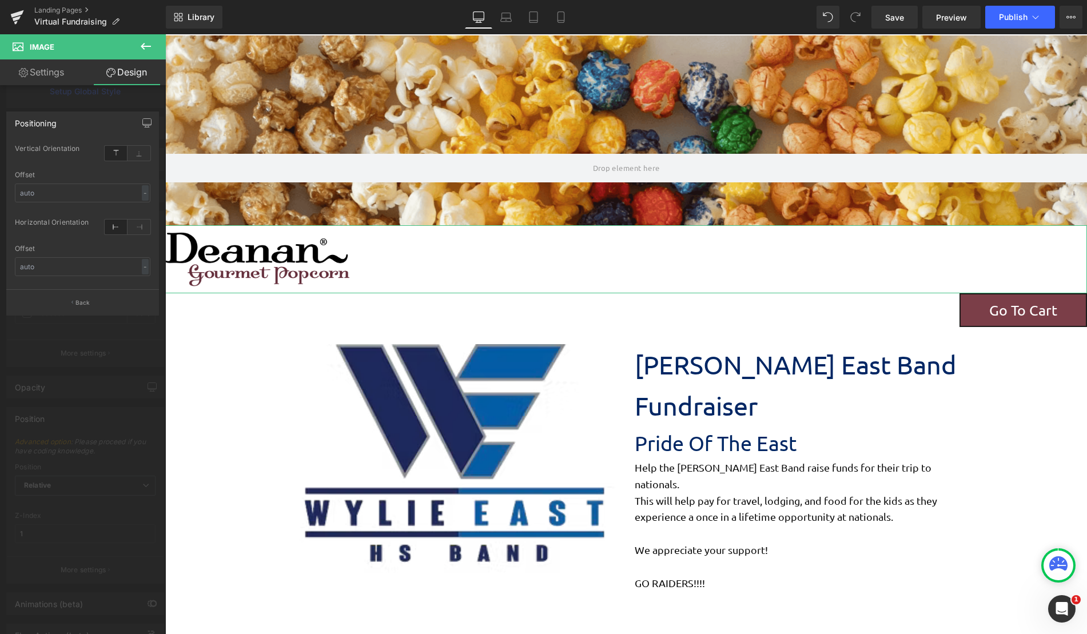
click at [137, 161] on div at bounding box center [128, 164] width 46 height 7
click at [138, 154] on icon at bounding box center [138, 153] width 23 height 15
click at [117, 148] on icon at bounding box center [116, 153] width 23 height 15
click at [144, 197] on div "-" at bounding box center [145, 192] width 7 height 15
click at [122, 193] on input "text" at bounding box center [83, 193] width 136 height 19
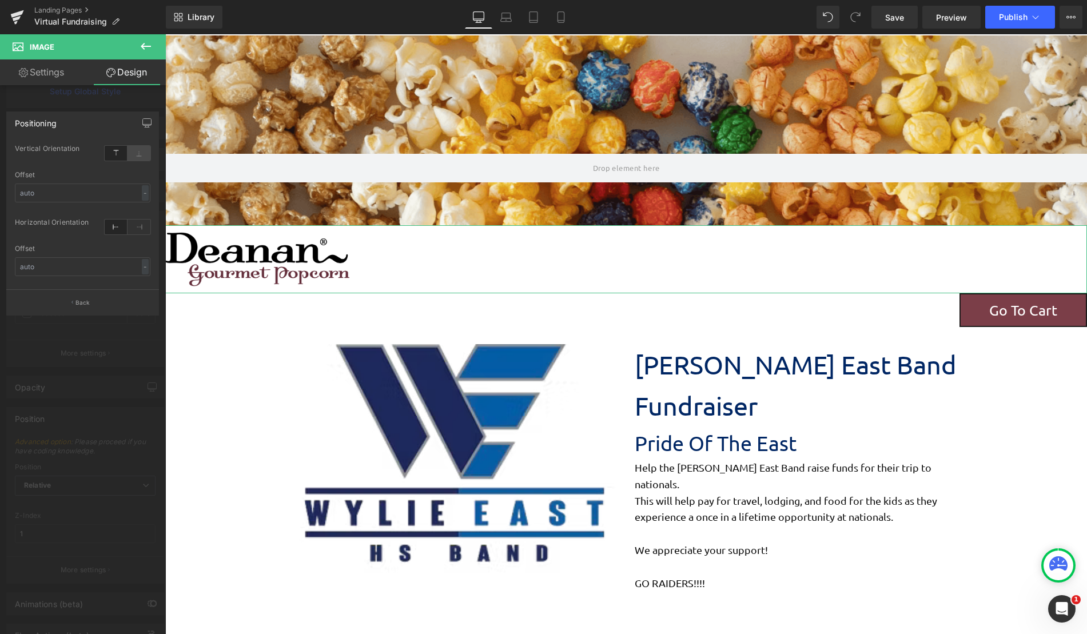
click at [136, 158] on icon at bounding box center [138, 153] width 23 height 15
click at [148, 46] on icon at bounding box center [146, 46] width 10 height 7
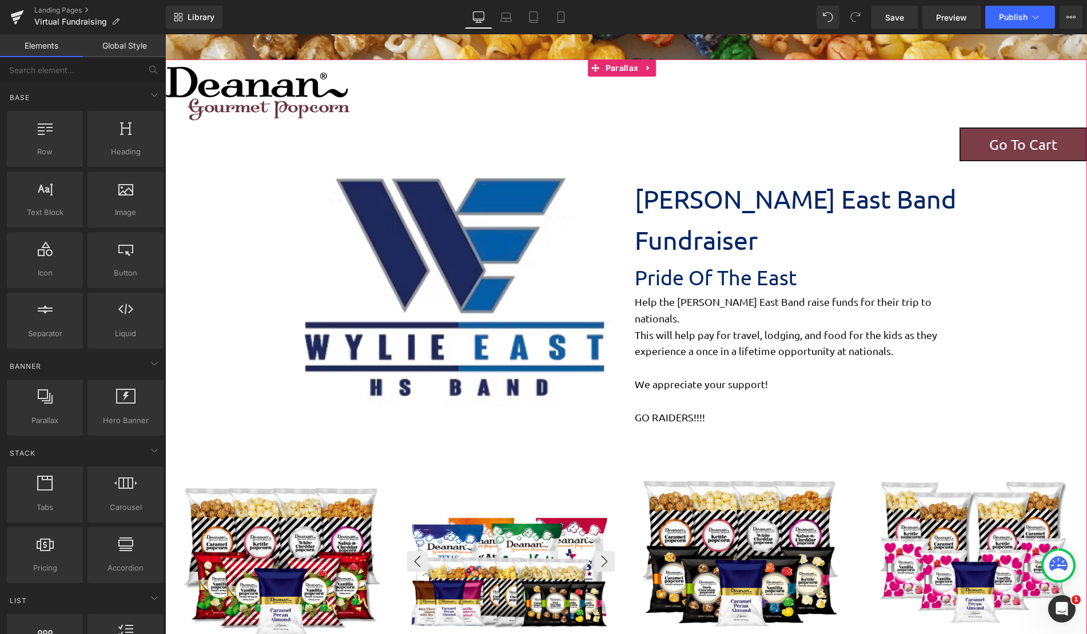
scroll to position [114, 0]
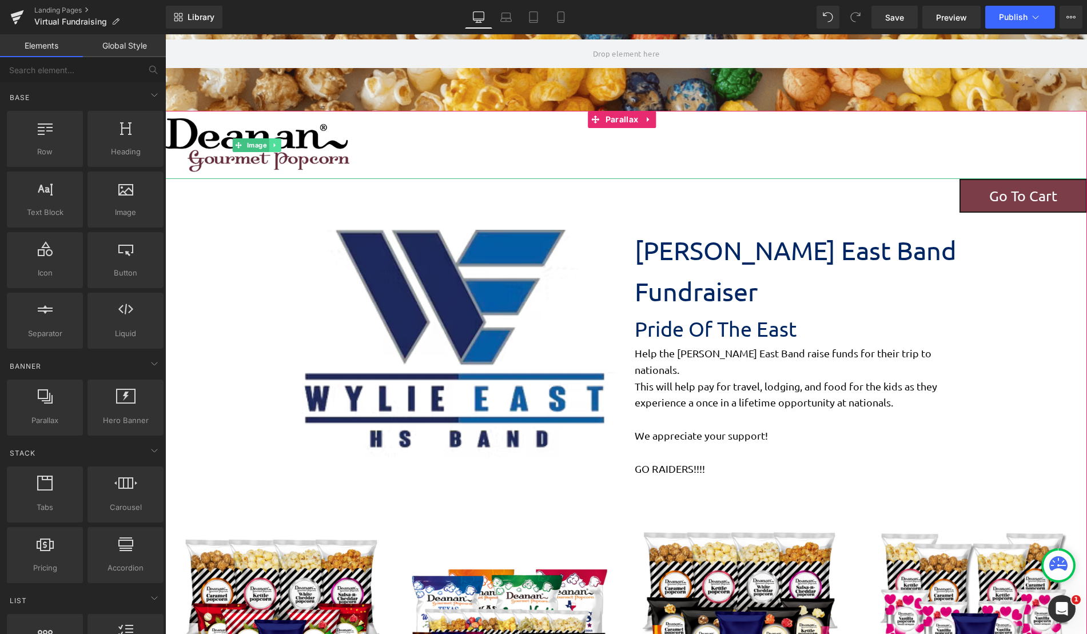
click at [277, 143] on icon at bounding box center [275, 145] width 6 height 7
click at [281, 143] on icon at bounding box center [280, 145] width 6 height 6
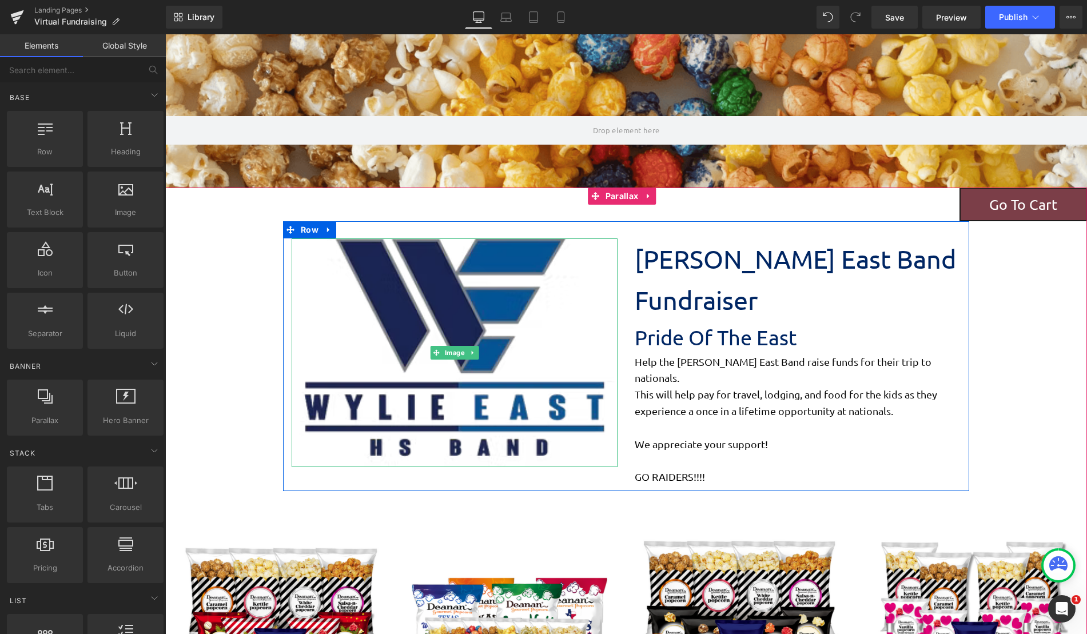
scroll to position [0, 0]
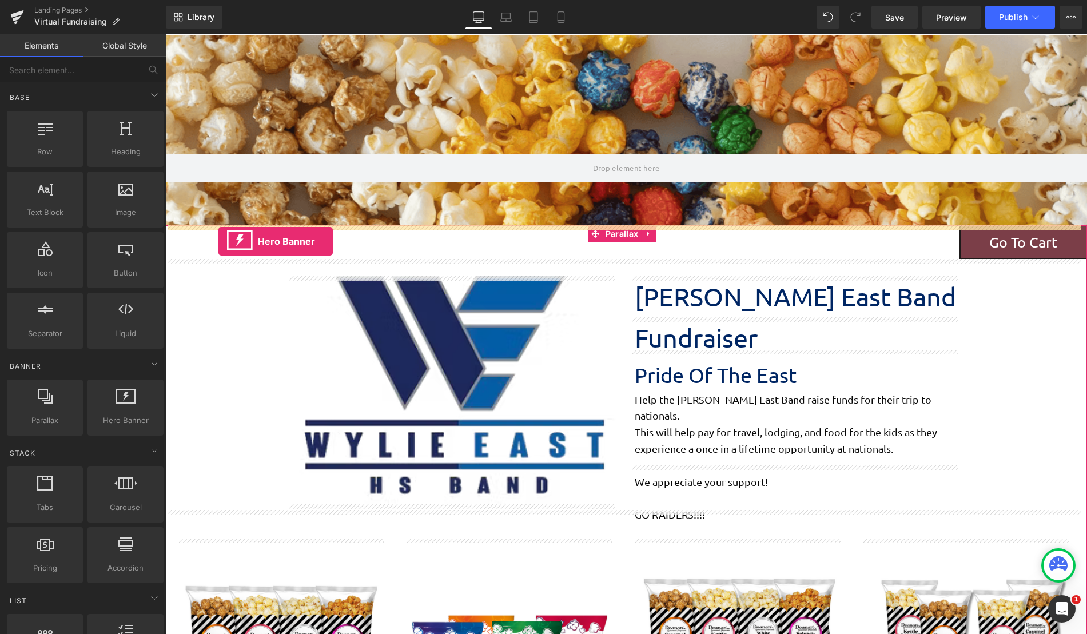
drag, startPoint x: 282, startPoint y: 453, endPoint x: 218, endPoint y: 241, distance: 221.0
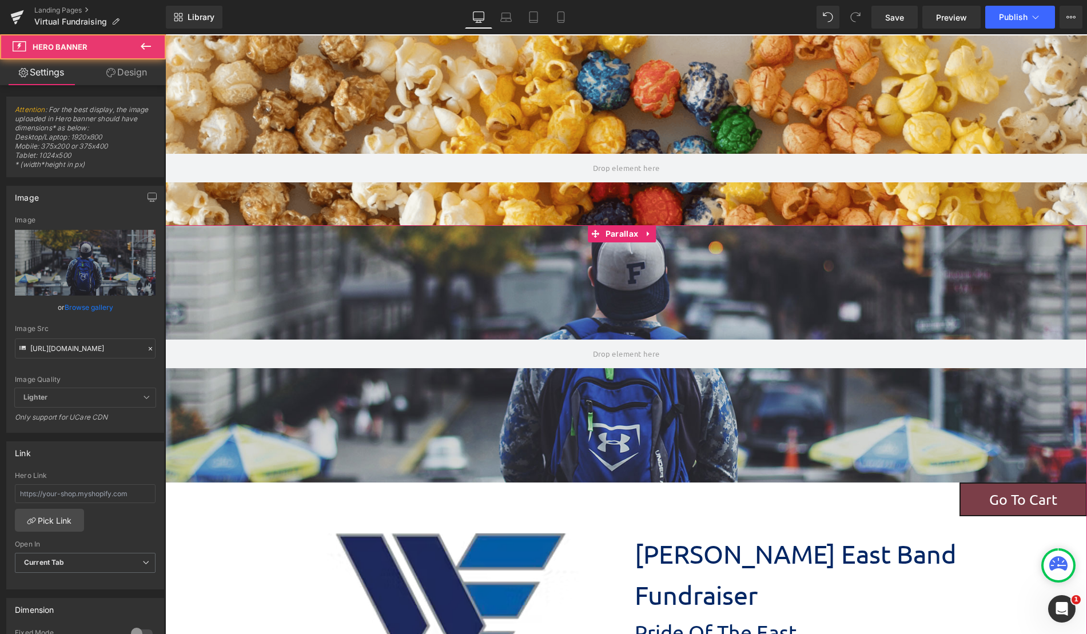
scroll to position [1683, 913]
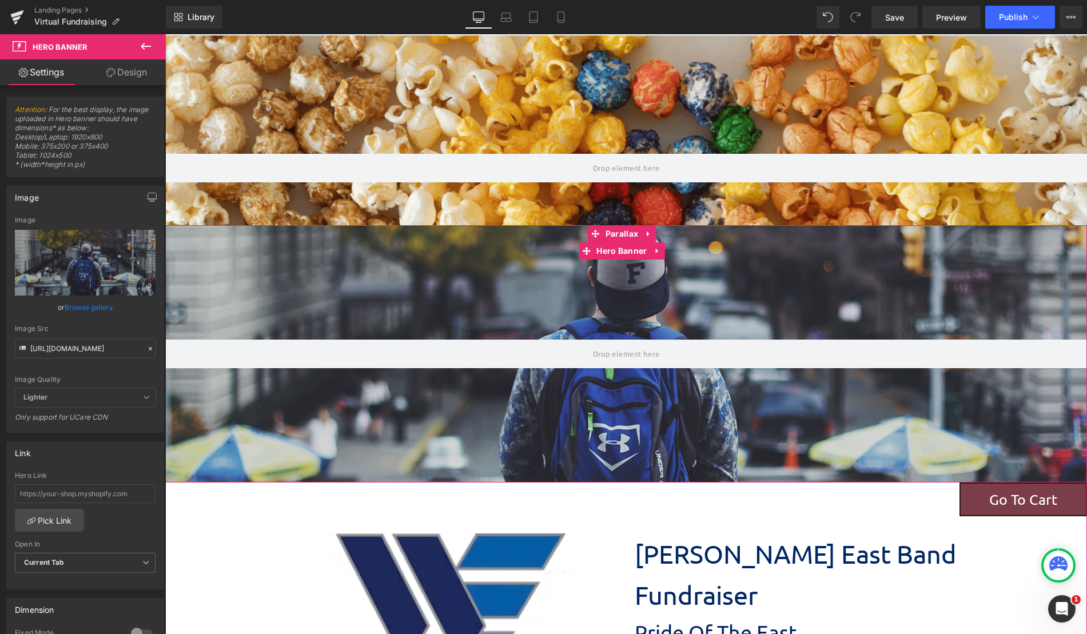
click at [668, 337] on div at bounding box center [626, 353] width 922 height 257
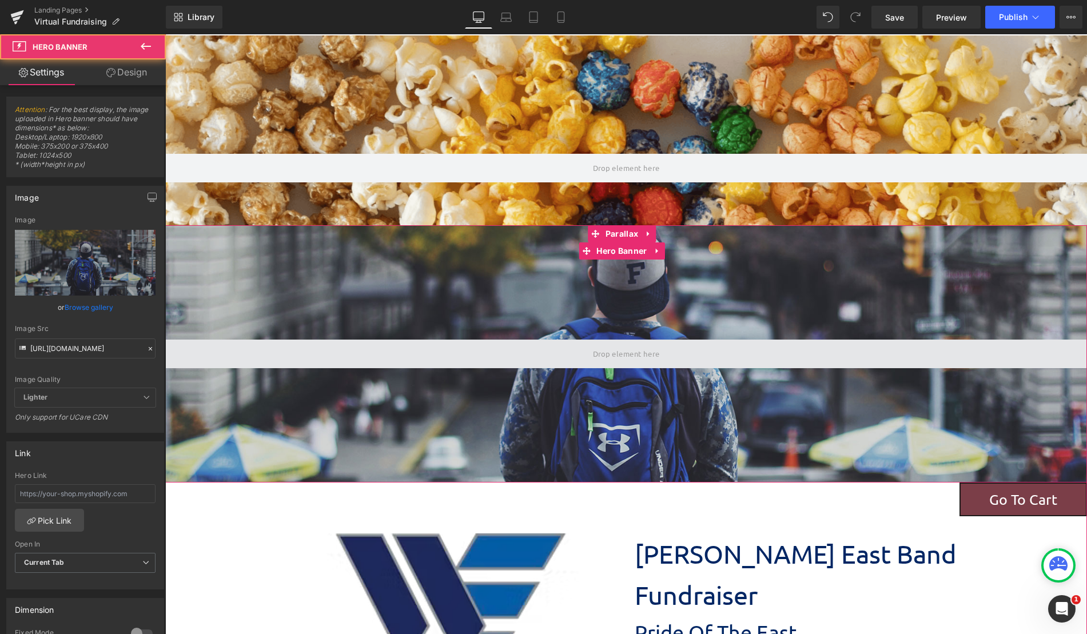
click at [615, 365] on span at bounding box center [626, 354] width 75 height 22
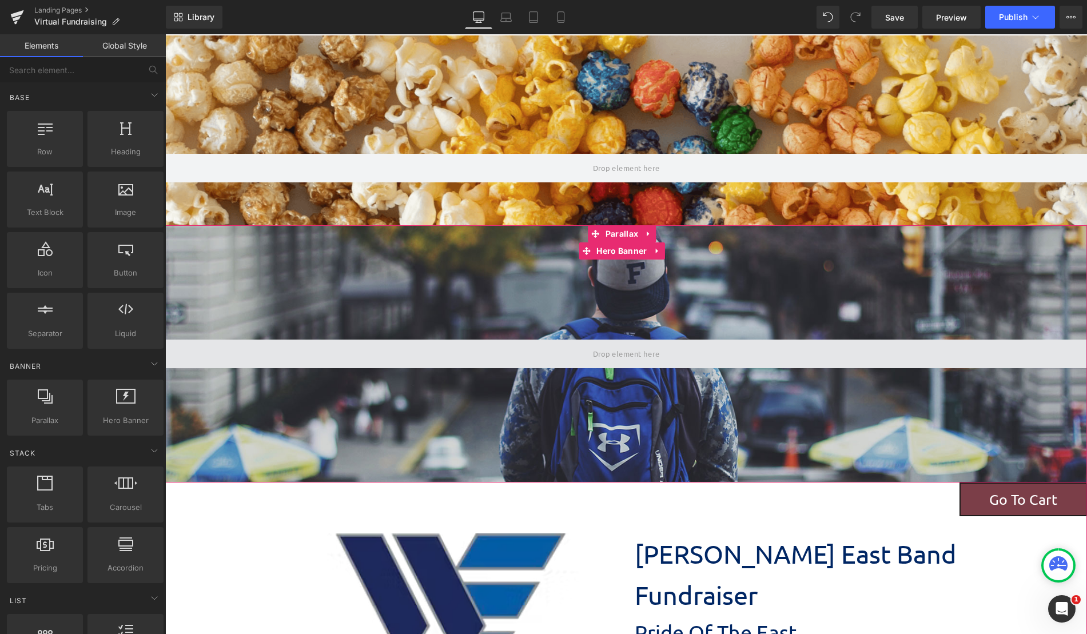
click at [615, 364] on span at bounding box center [626, 354] width 75 height 22
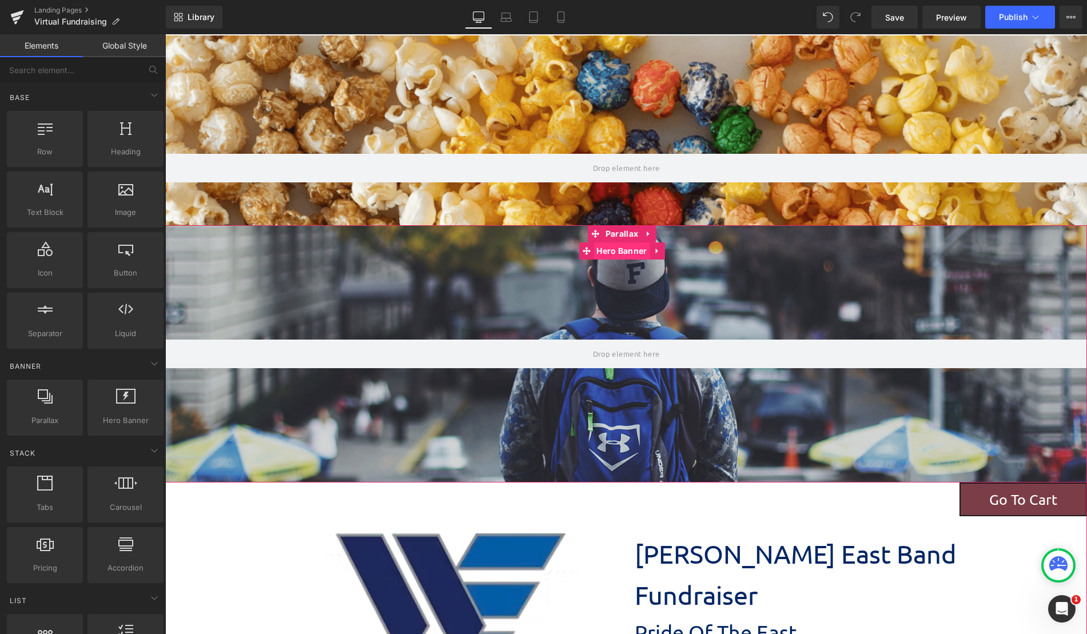
click at [623, 247] on span "Hero Banner" at bounding box center [621, 250] width 56 height 17
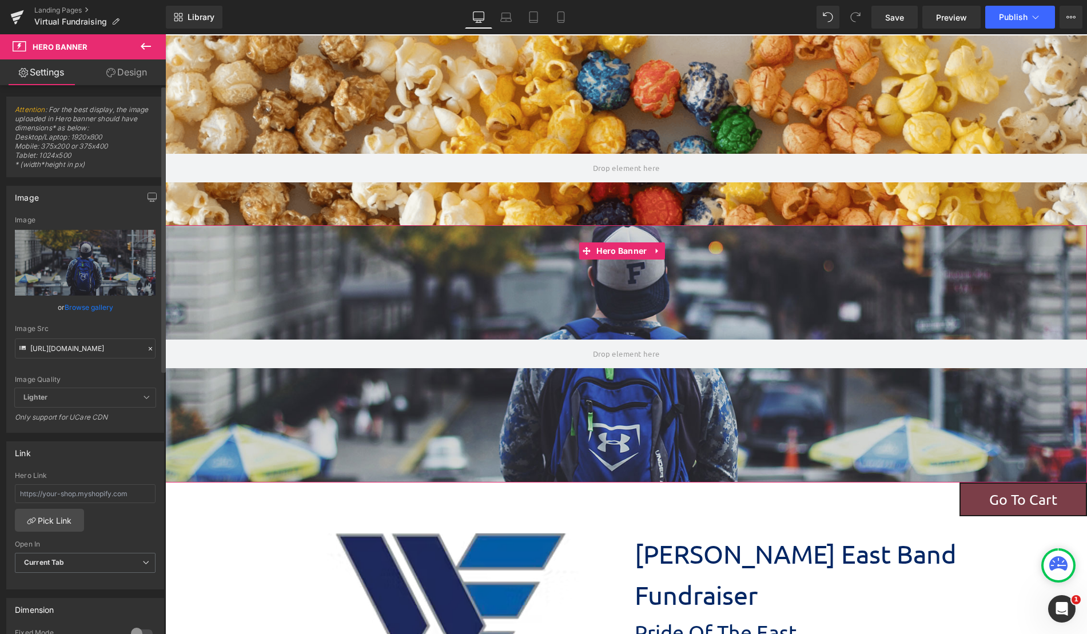
click at [146, 347] on icon at bounding box center [150, 349] width 8 height 8
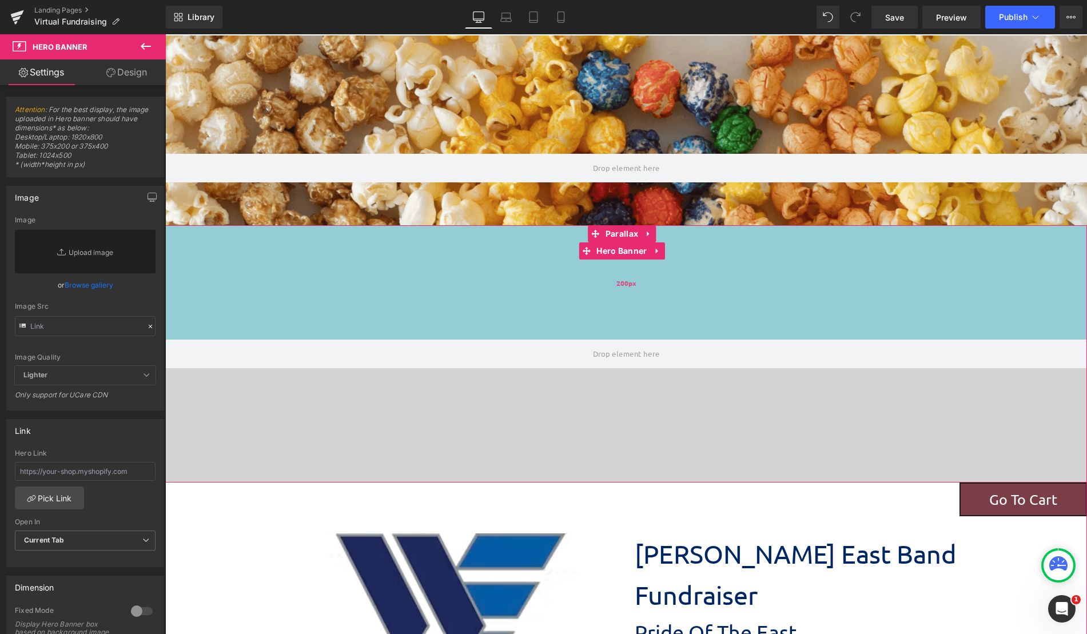
click at [573, 329] on div "200px" at bounding box center [626, 282] width 922 height 114
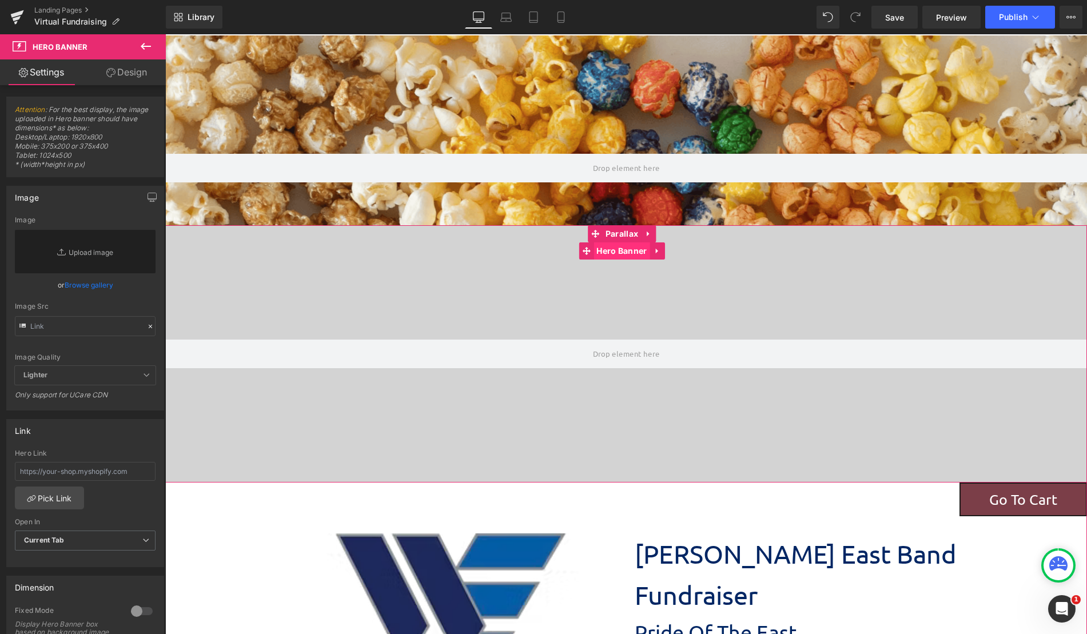
click at [615, 256] on span "Hero Banner" at bounding box center [621, 250] width 56 height 17
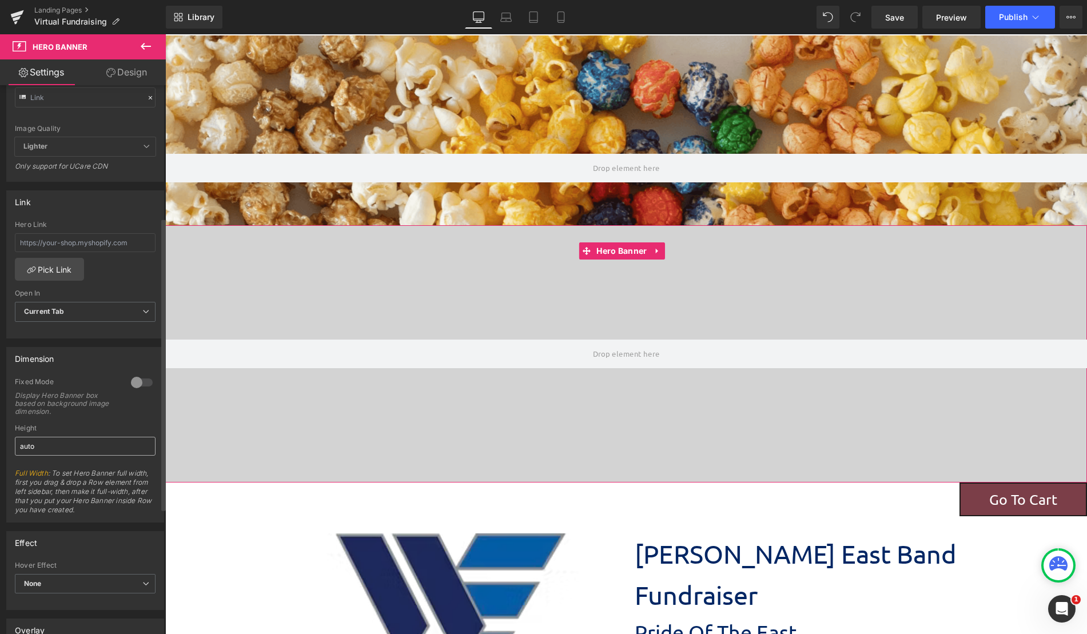
scroll to position [286, 0]
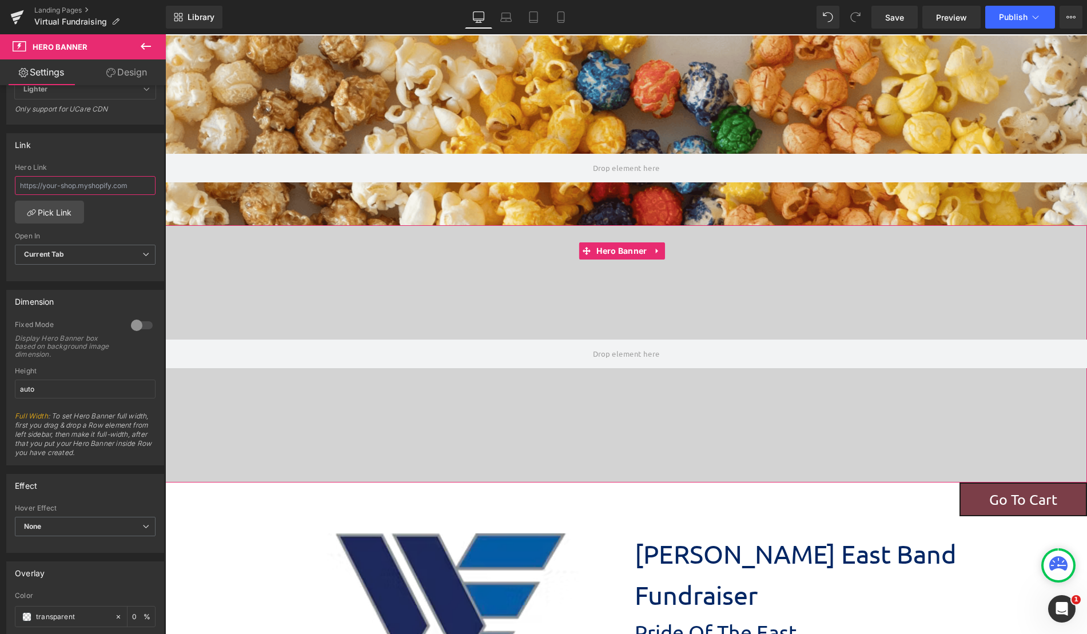
drag, startPoint x: 139, startPoint y: 184, endPoint x: -41, endPoint y: 183, distance: 180.1
click at [0, 183] on html "Hero Banner You are previewing how the will restyle your page. You can not edit…" at bounding box center [543, 317] width 1087 height 634
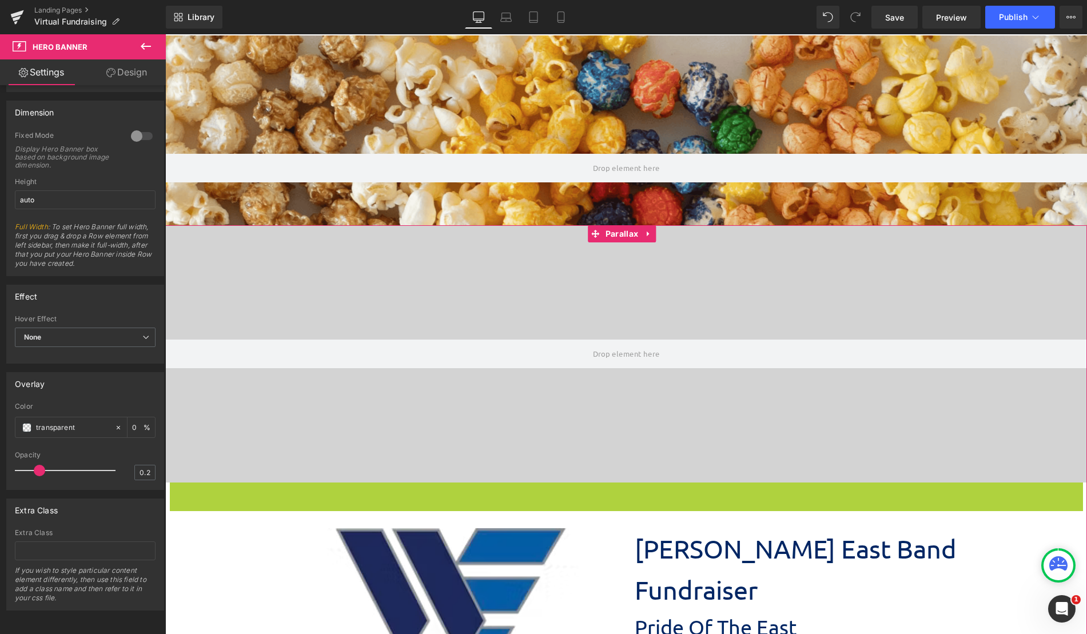
scroll to position [1677, 913]
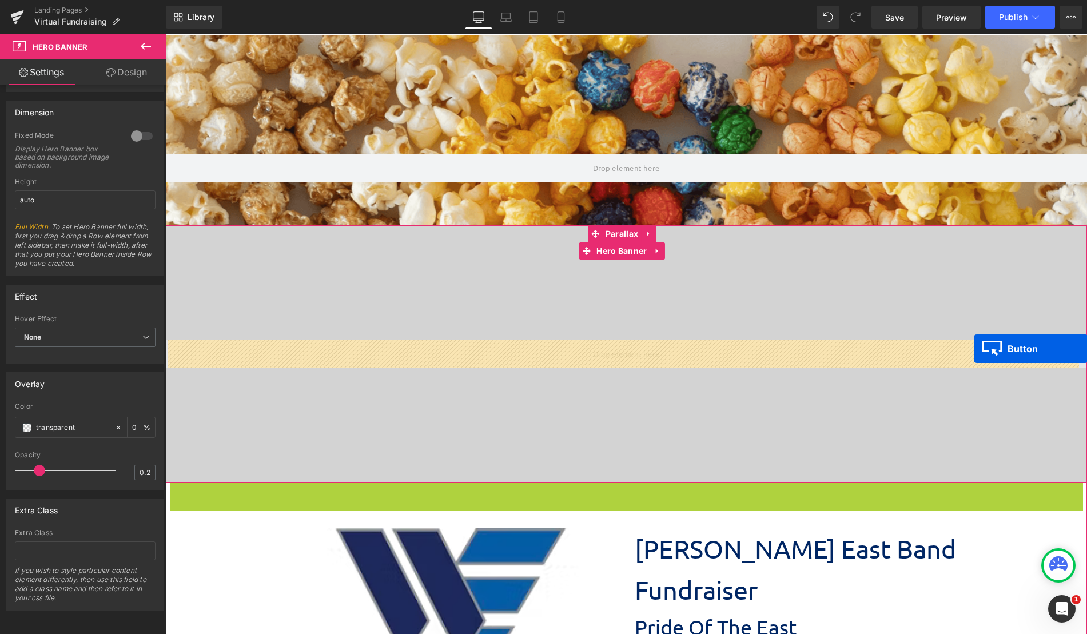
drag, startPoint x: 992, startPoint y: 496, endPoint x: 974, endPoint y: 349, distance: 148.6
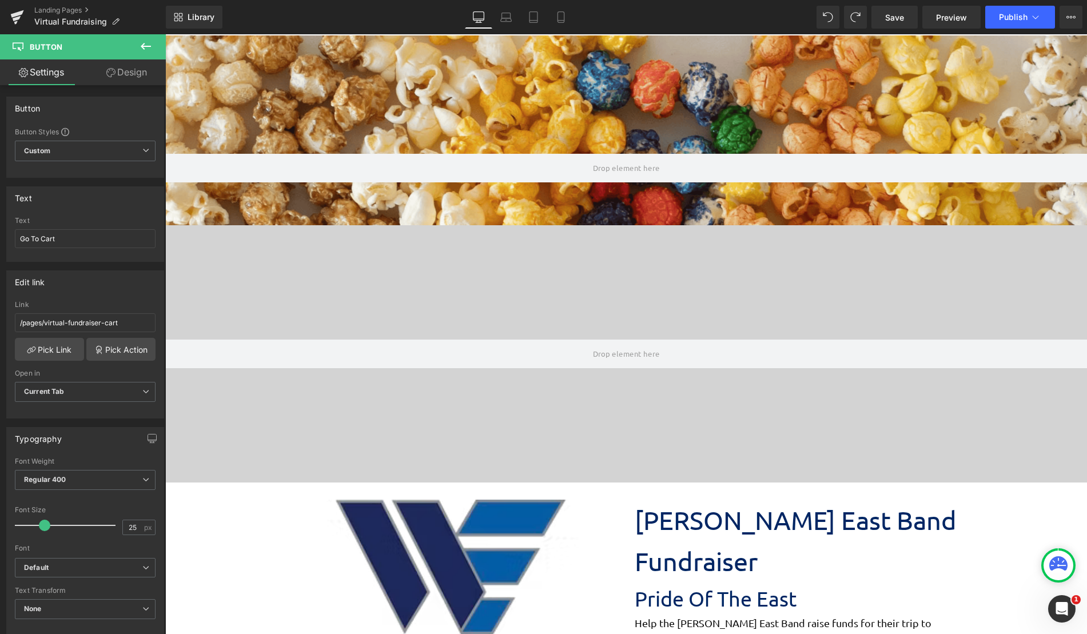
scroll to position [1683, 913]
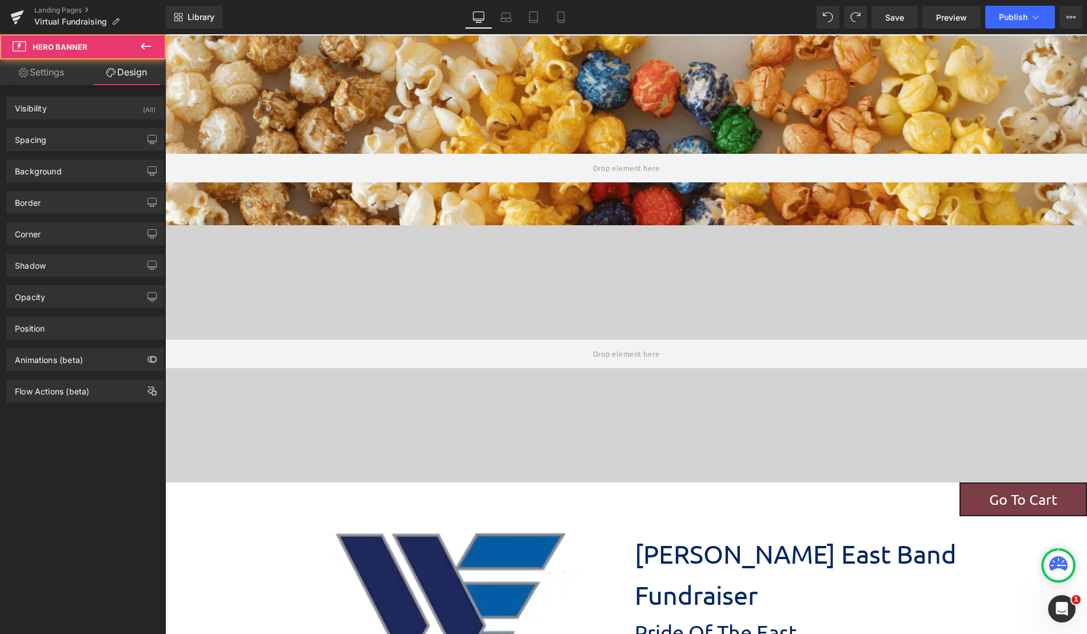
type input "auto"
type input "[URL][DOMAIN_NAME]"
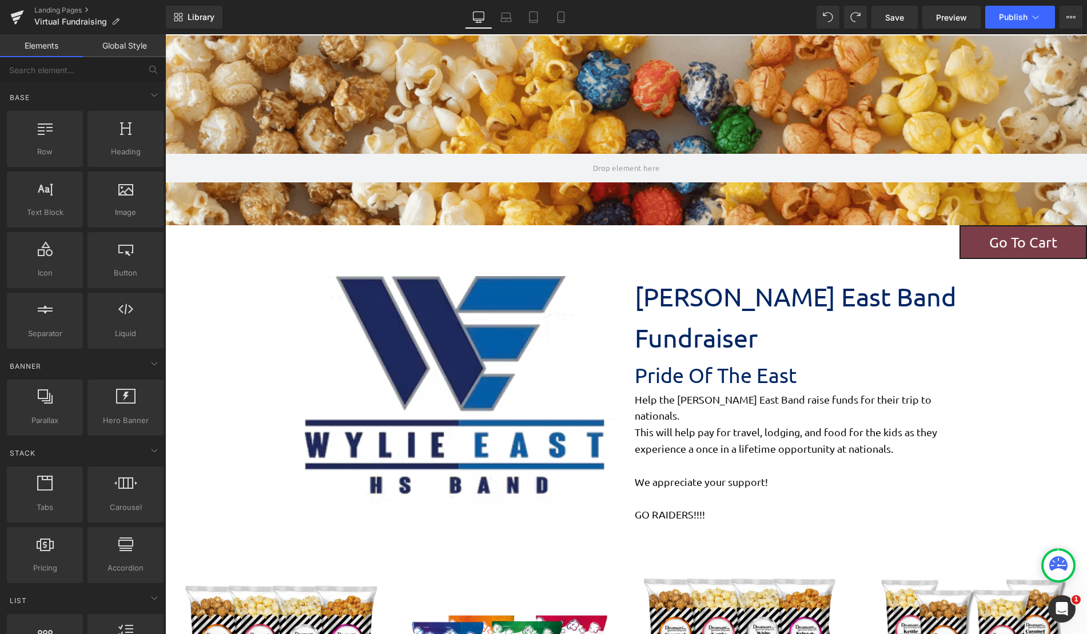
scroll to position [1493, 913]
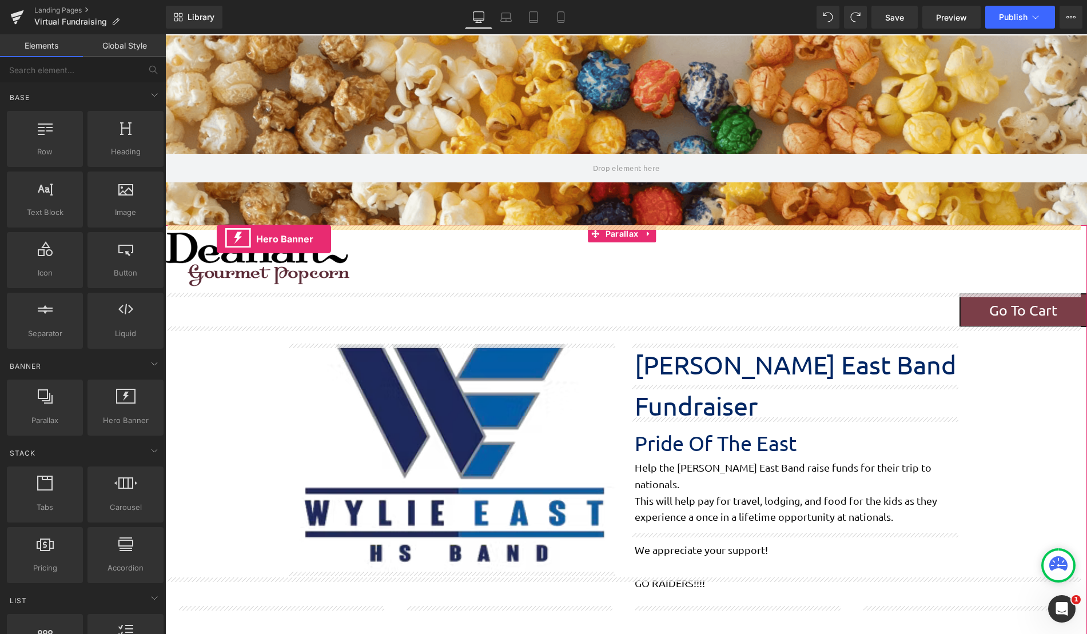
drag, startPoint x: 285, startPoint y: 451, endPoint x: 217, endPoint y: 239, distance: 222.4
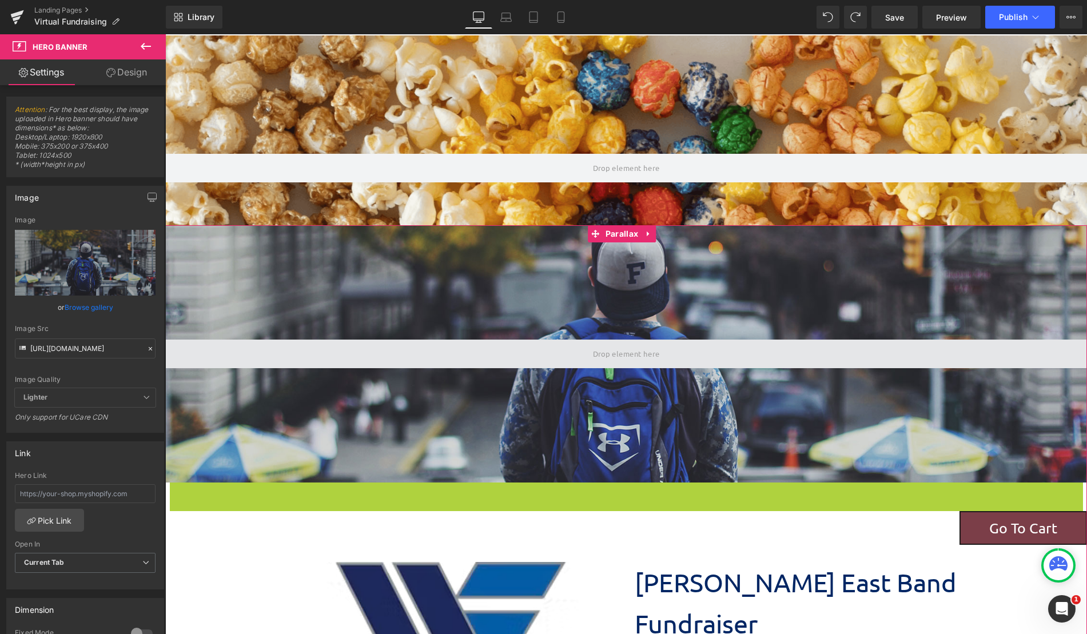
scroll to position [1711, 913]
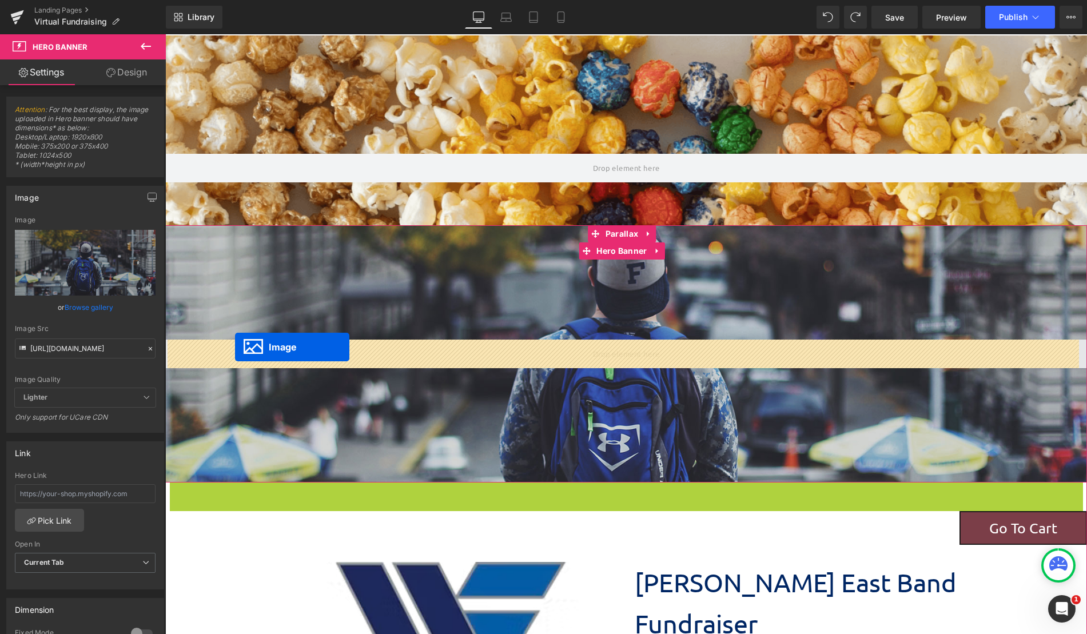
drag, startPoint x: 238, startPoint y: 514, endPoint x: 235, endPoint y: 347, distance: 167.0
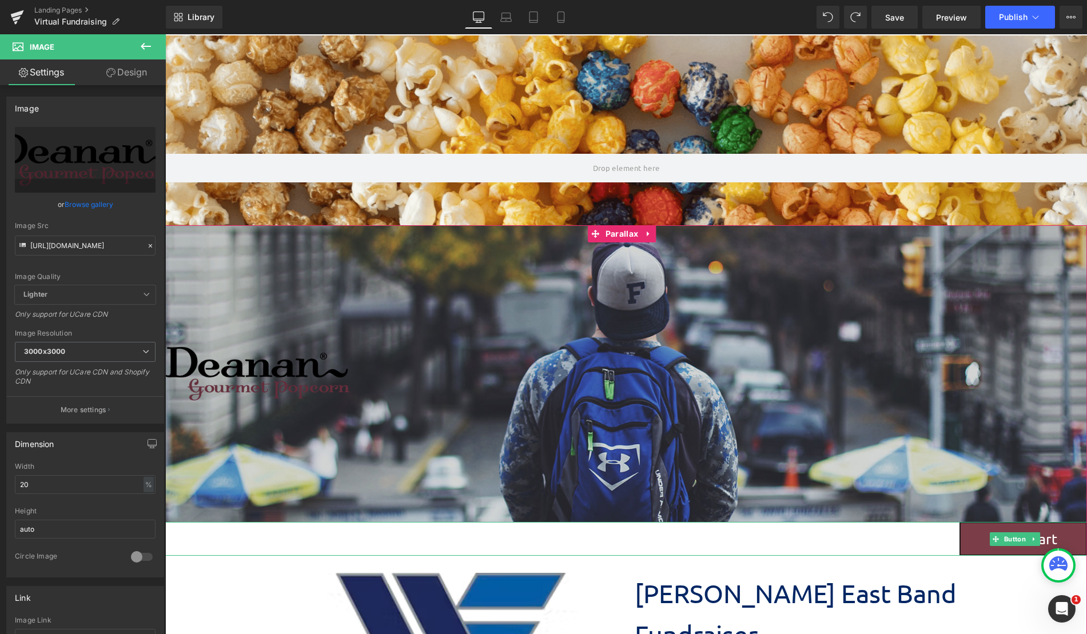
scroll to position [1717, 913]
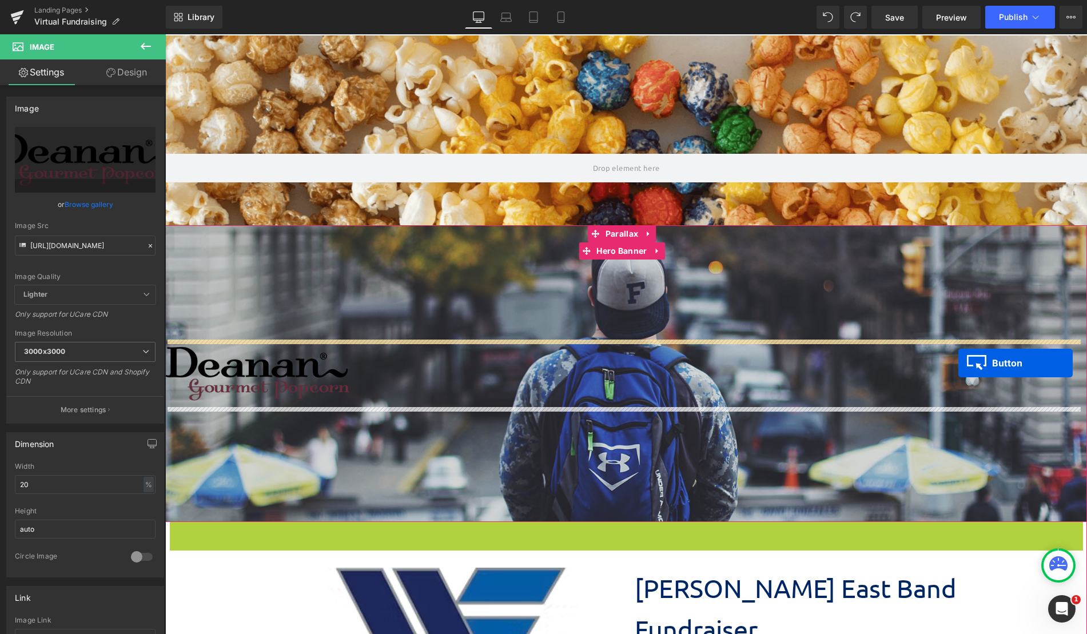
drag, startPoint x: 991, startPoint y: 537, endPoint x: 958, endPoint y: 363, distance: 177.5
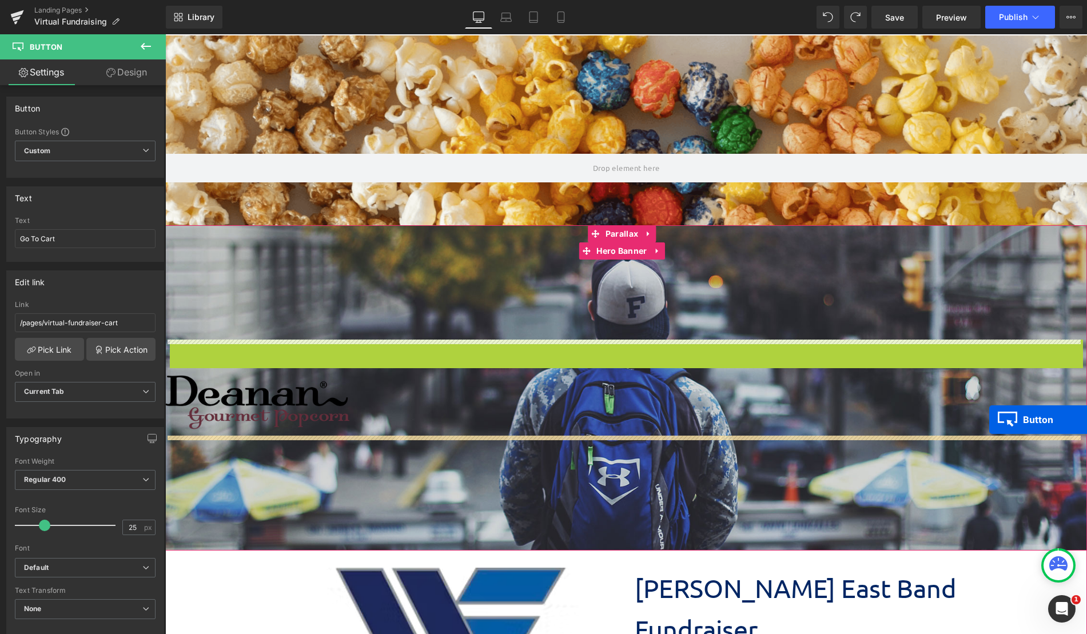
drag, startPoint x: 994, startPoint y: 355, endPoint x: 989, endPoint y: 420, distance: 64.8
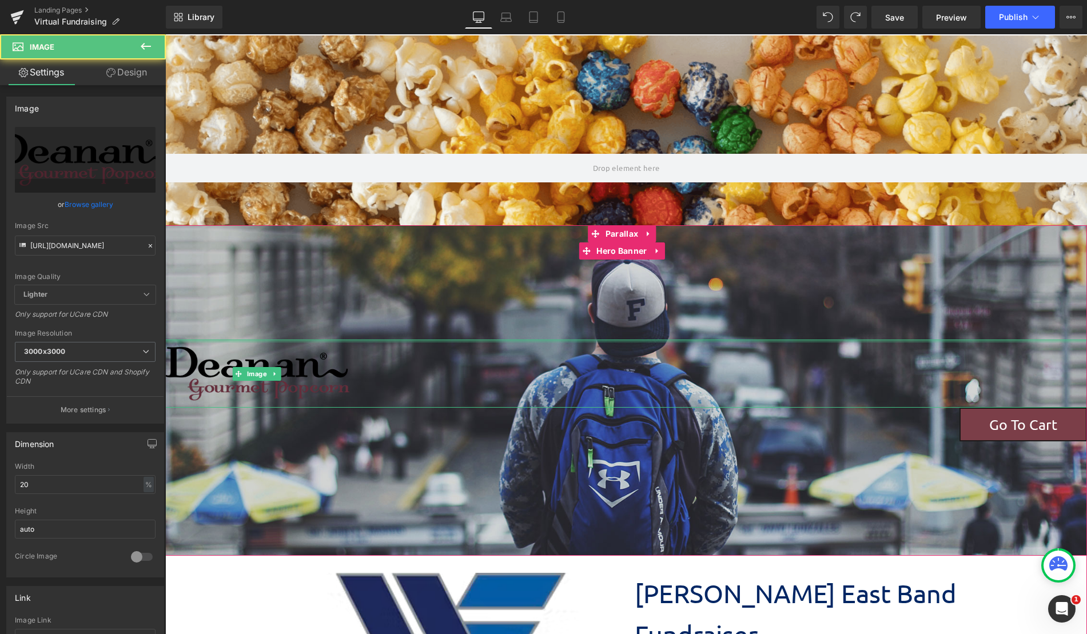
drag, startPoint x: 362, startPoint y: 340, endPoint x: 361, endPoint y: 285, distance: 54.9
click at [361, 285] on div "Image Go To Cart Button Hero Banner 200px" at bounding box center [626, 390] width 922 height 330
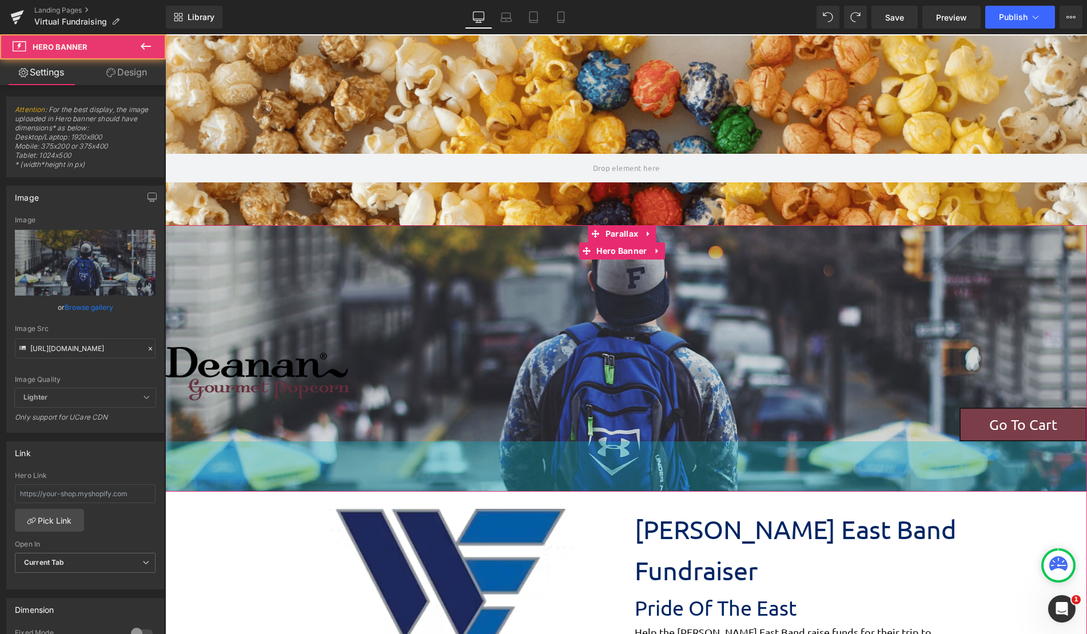
scroll to position [1608, 913]
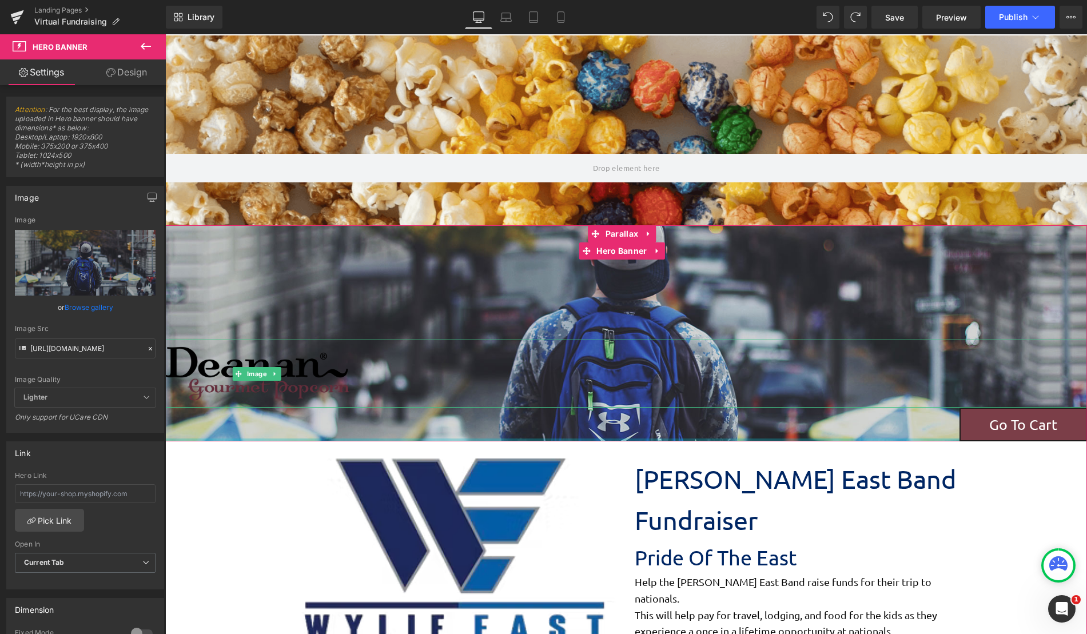
drag, startPoint x: 443, startPoint y: 552, endPoint x: 441, endPoint y: 374, distance: 177.2
click at [441, 374] on div "Image Go To Cart Button Hero Banner" at bounding box center [626, 333] width 922 height 216
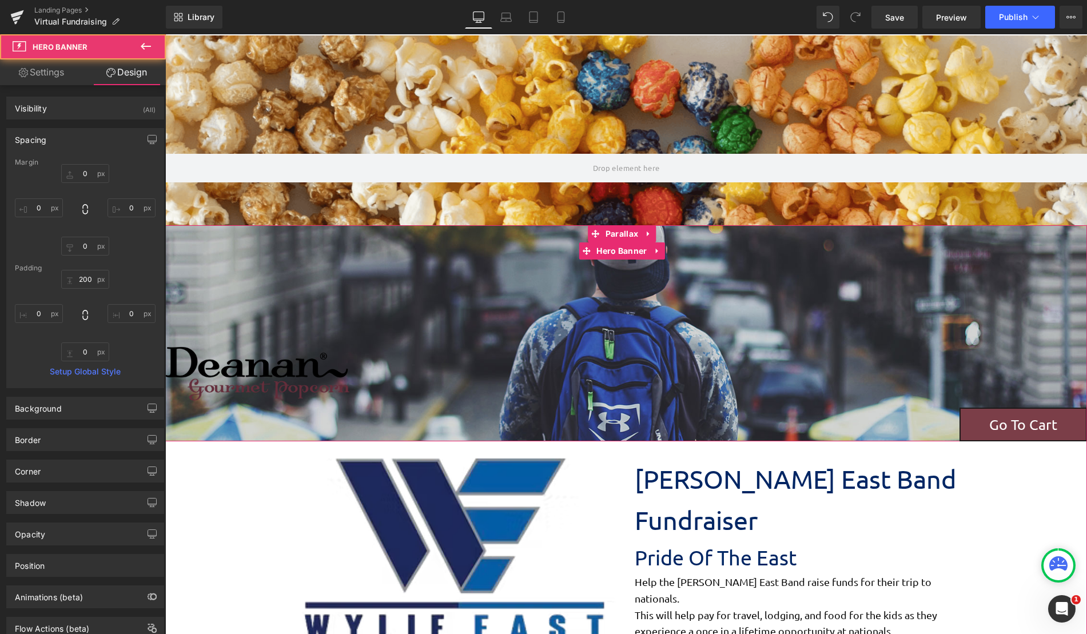
click at [262, 274] on div at bounding box center [626, 333] width 922 height 216
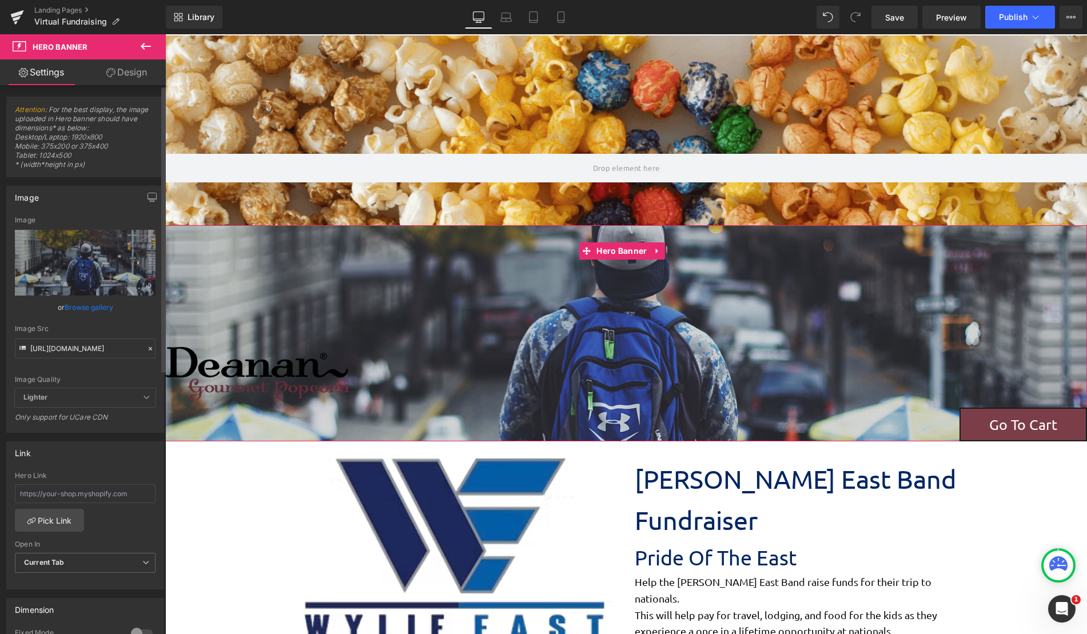
click at [146, 350] on icon at bounding box center [150, 349] width 8 height 8
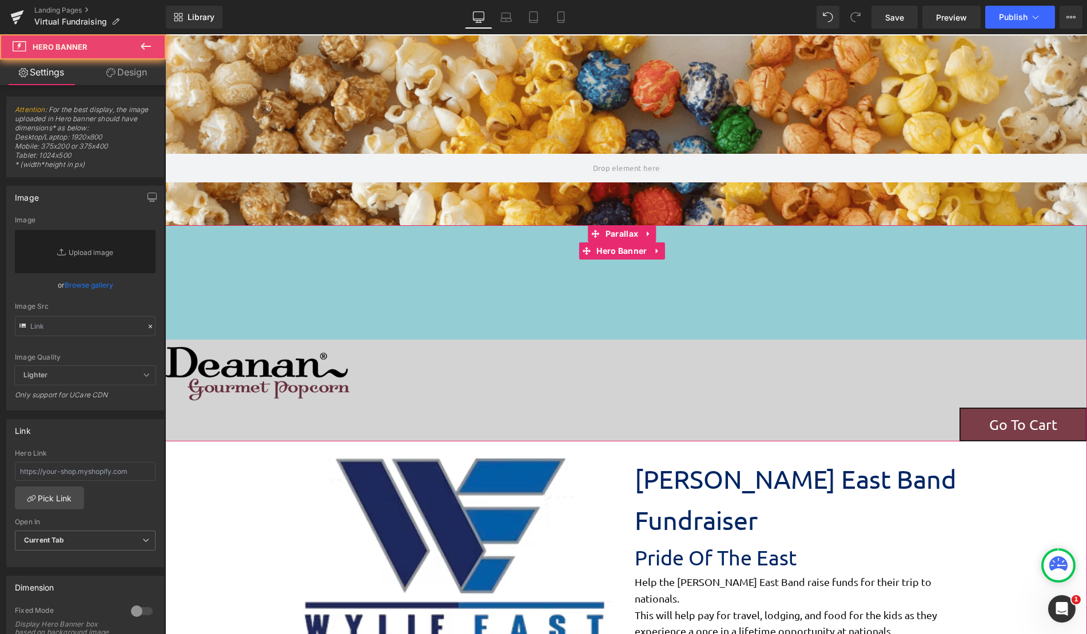
click at [338, 320] on div "Image Go To Cart Button Hero Banner 200px" at bounding box center [626, 333] width 922 height 216
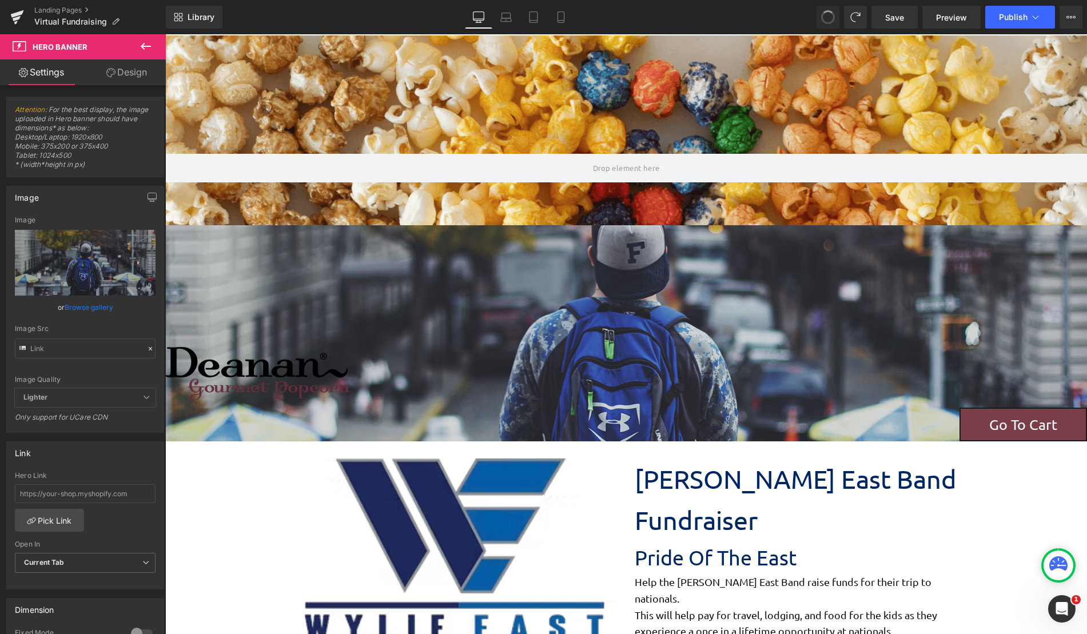
type input "[URL][DOMAIN_NAME]"
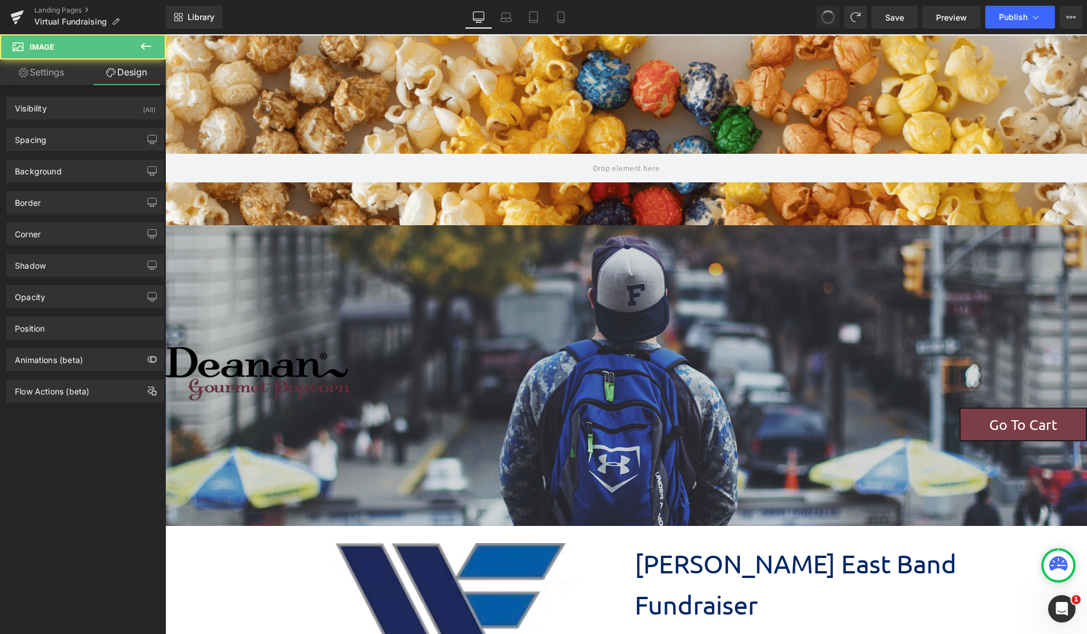
scroll to position [1659, 913]
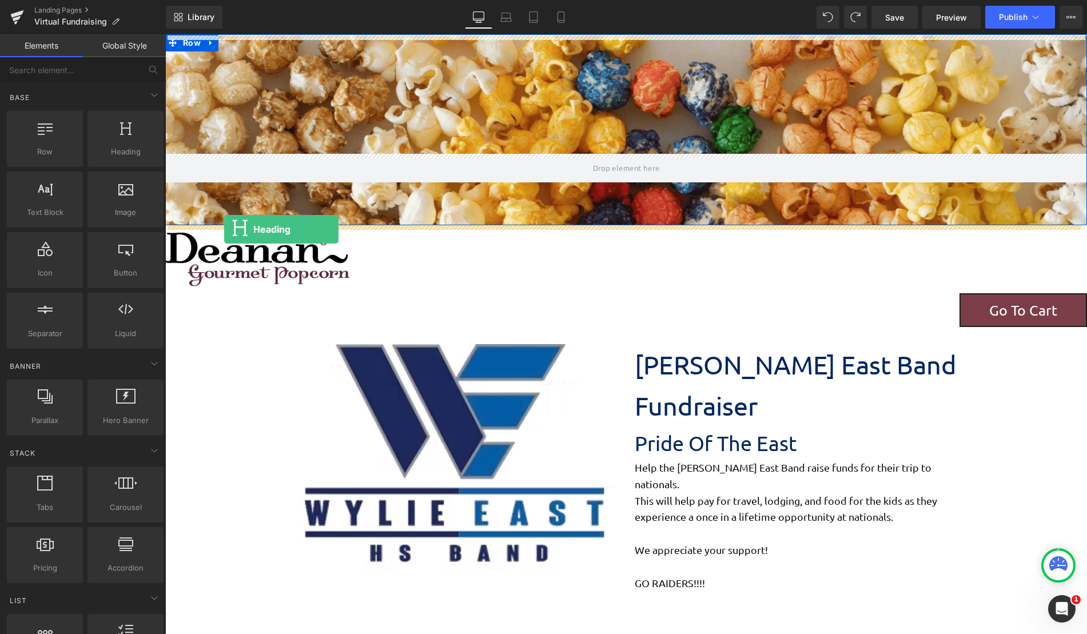
drag, startPoint x: 304, startPoint y: 180, endPoint x: 224, endPoint y: 229, distance: 93.8
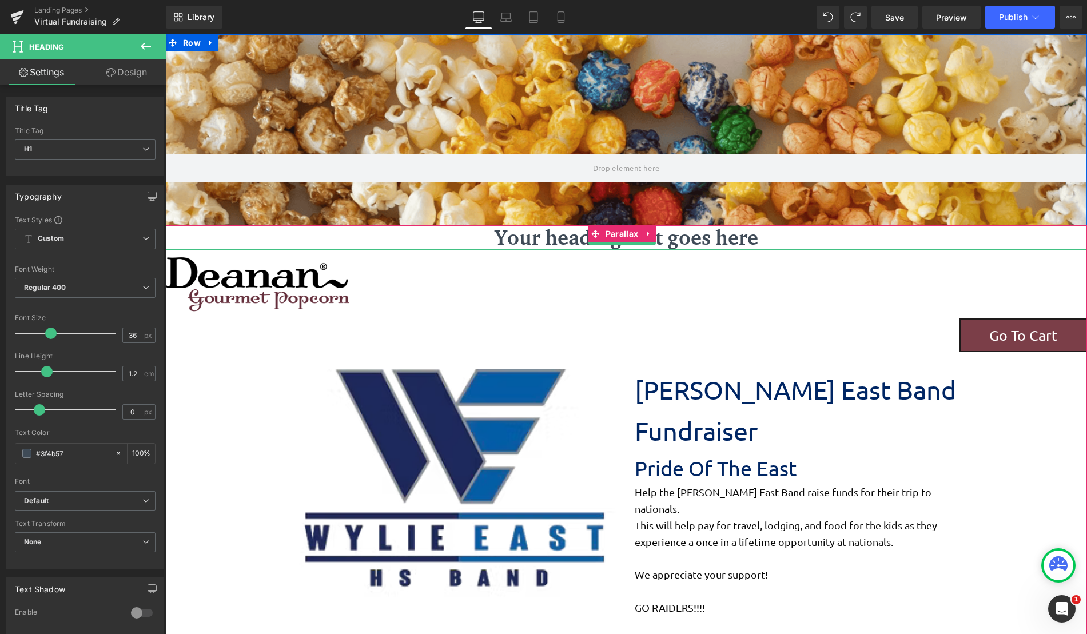
click at [373, 232] on h1 "Your heading text goes here" at bounding box center [626, 237] width 922 height 25
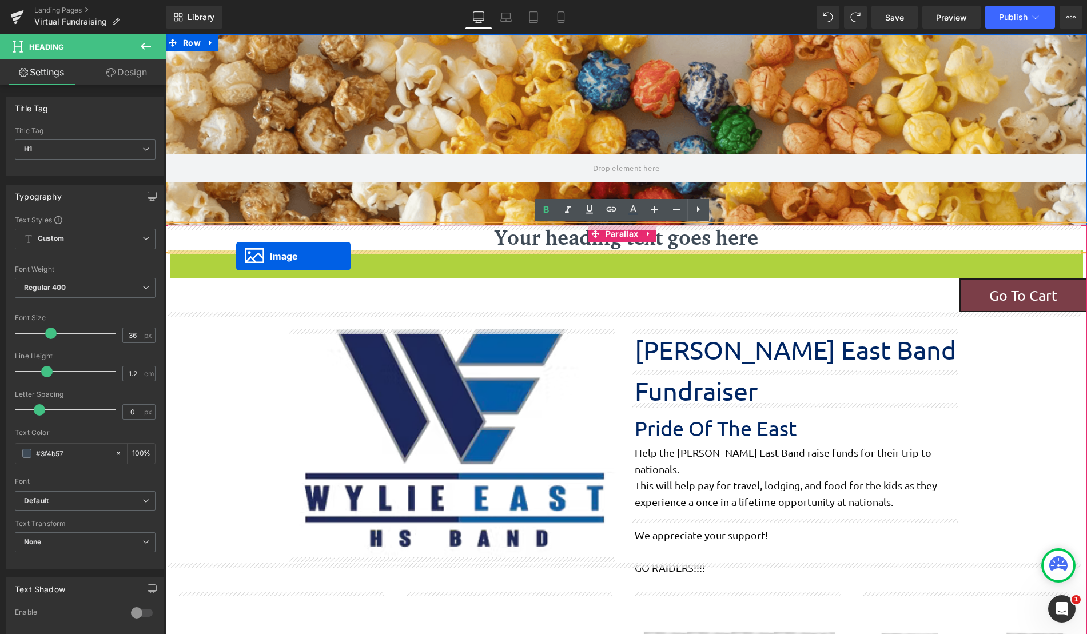
drag, startPoint x: 234, startPoint y: 279, endPoint x: 236, endPoint y: 256, distance: 22.9
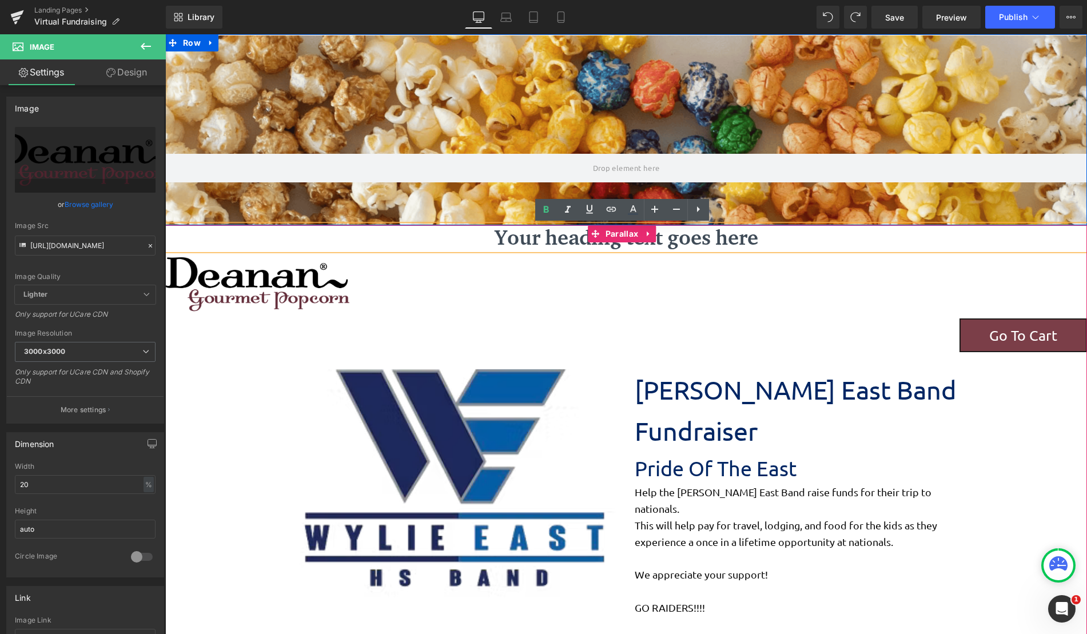
click at [695, 239] on h1 "Your heading text goes here" at bounding box center [626, 237] width 922 height 25
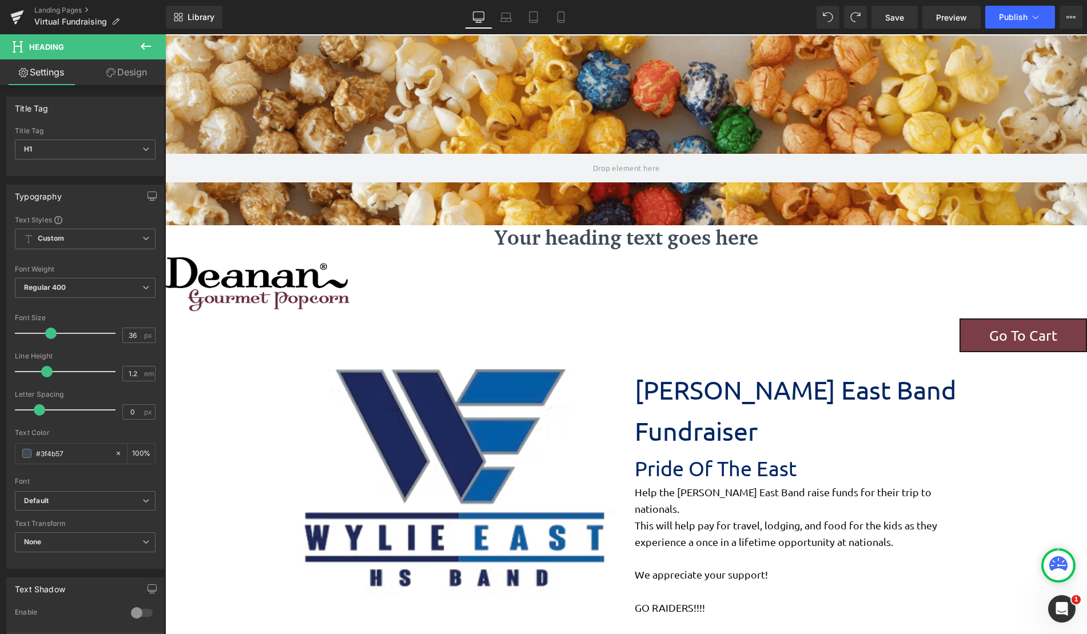
click at [138, 42] on button at bounding box center [146, 46] width 40 height 25
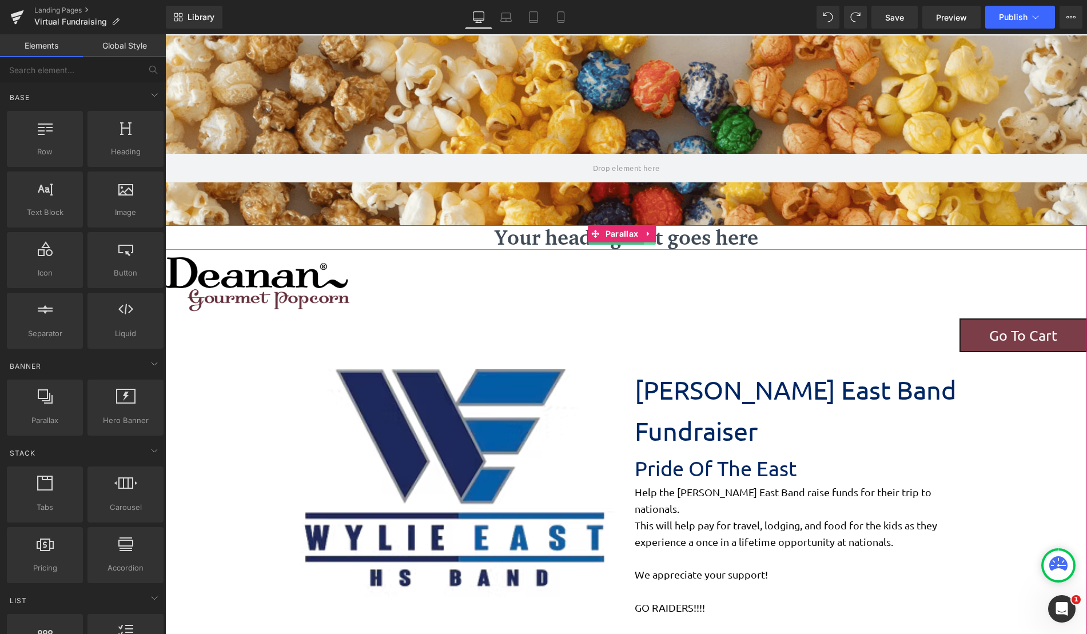
click at [645, 244] on link at bounding box center [650, 238] width 12 height 14
click at [657, 242] on link at bounding box center [655, 238] width 12 height 14
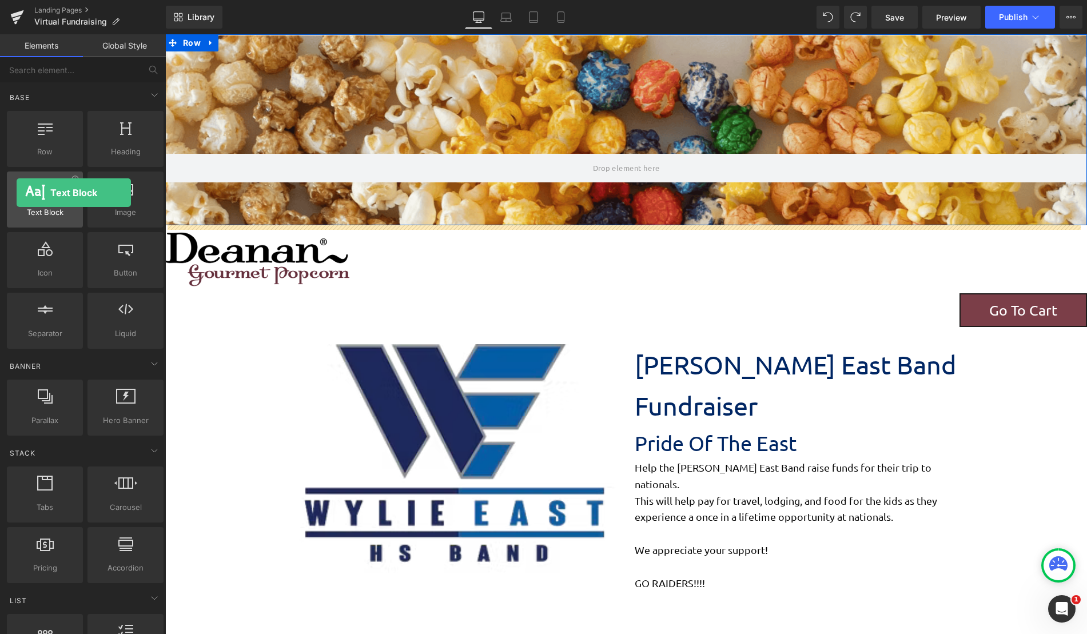
drag, startPoint x: 48, startPoint y: 205, endPoint x: 17, endPoint y: 193, distance: 33.9
click at [17, 193] on div at bounding box center [44, 194] width 69 height 26
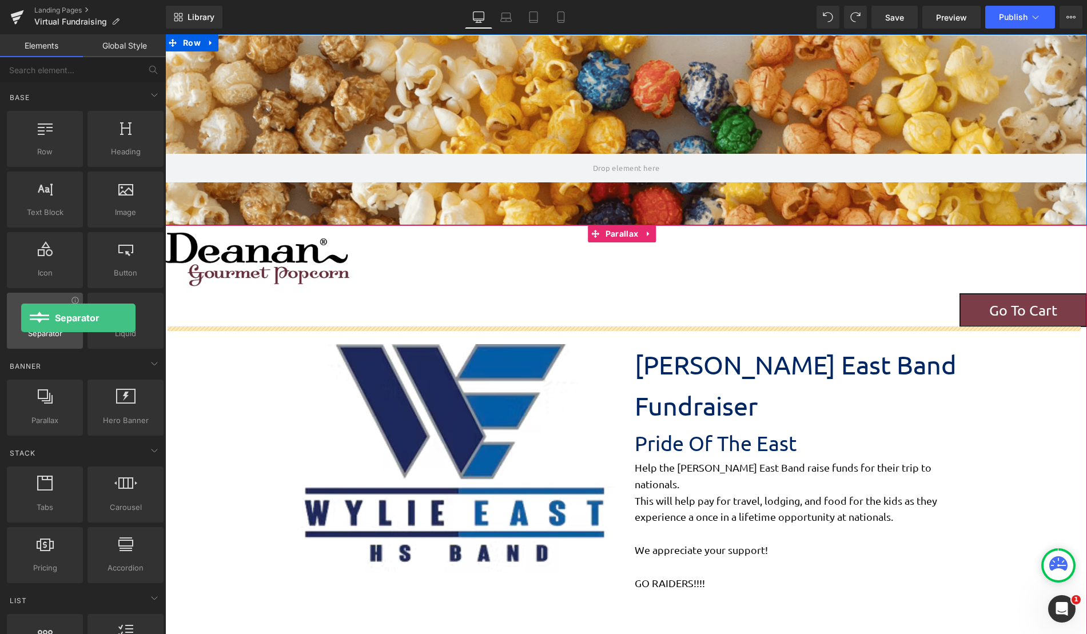
drag, startPoint x: 65, startPoint y: 329, endPoint x: 21, endPoint y: 318, distance: 45.5
click at [21, 318] on div "Separator separators, dividers, horizontal lines" at bounding box center [45, 321] width 76 height 56
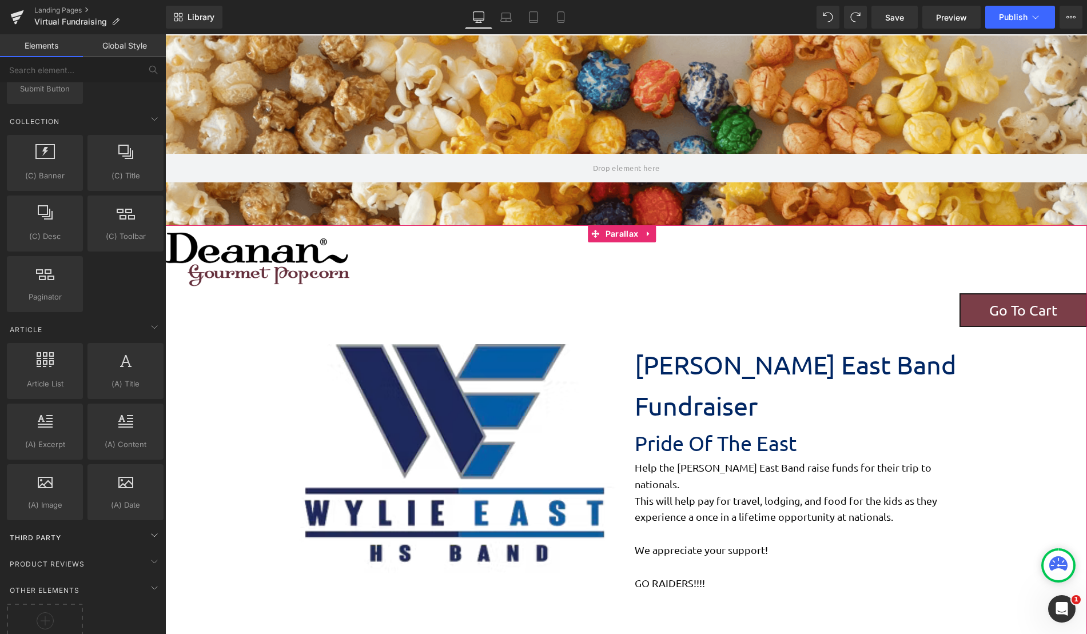
scroll to position [1788, 0]
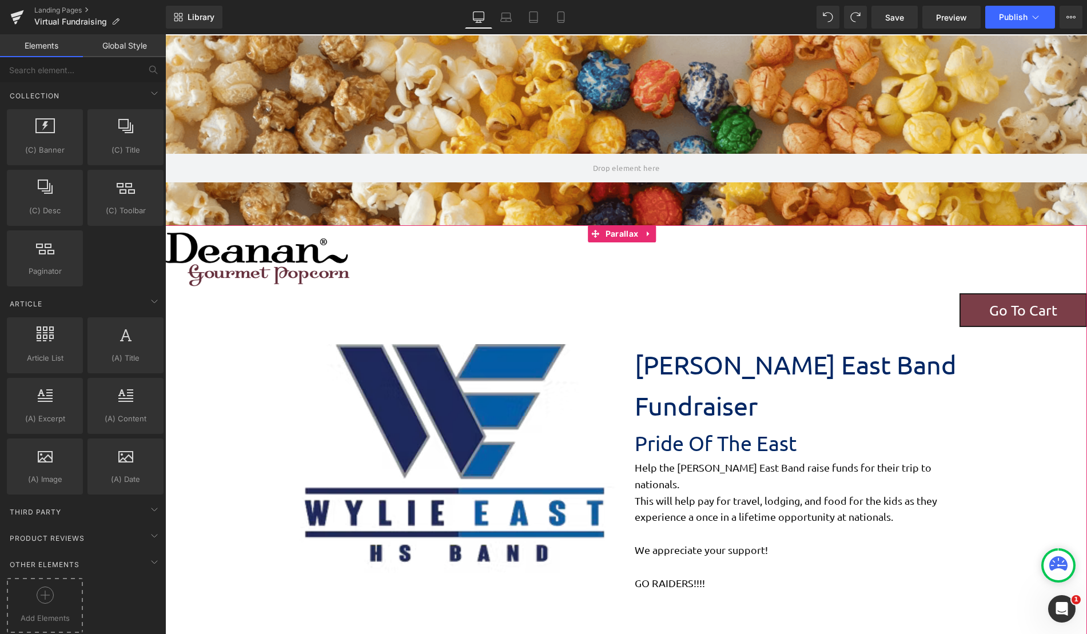
click at [53, 587] on div at bounding box center [45, 600] width 70 height 26
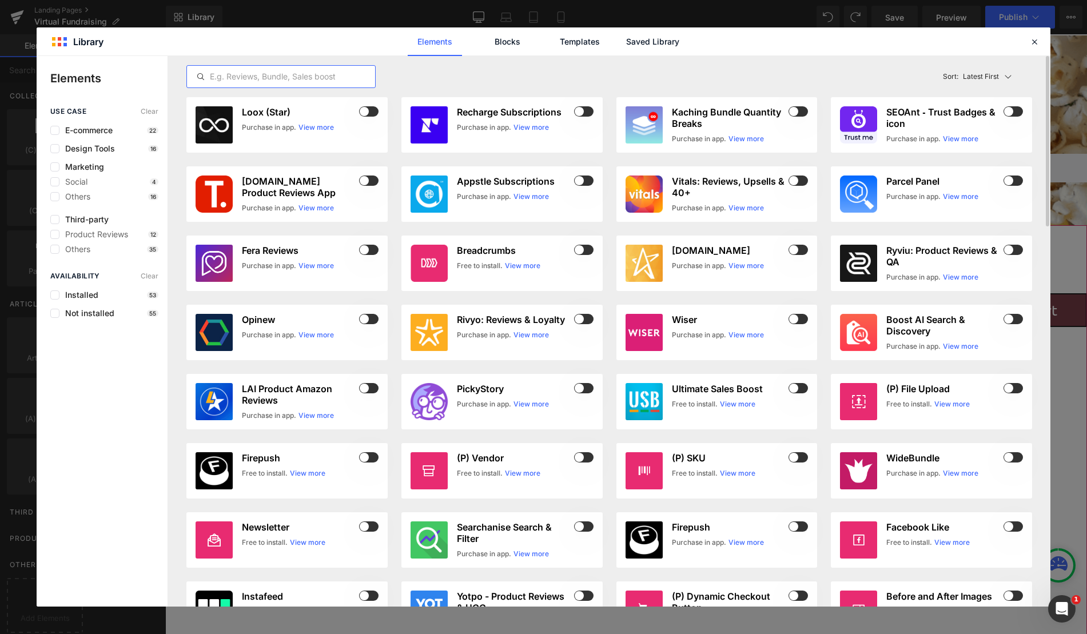
click at [255, 78] on input "text" at bounding box center [281, 77] width 188 height 14
type input "x"
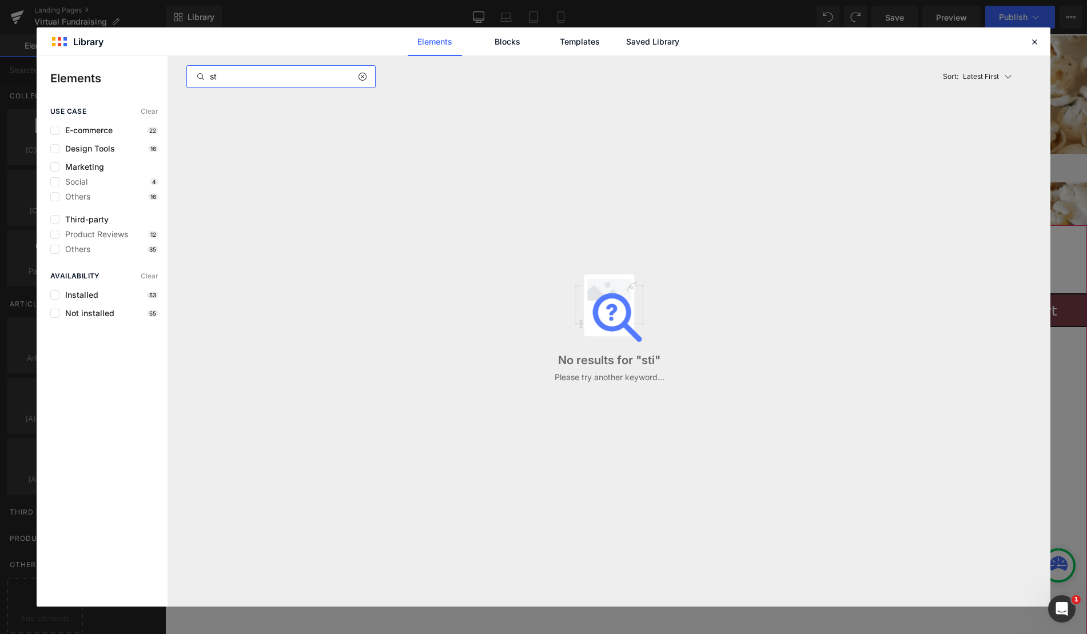
type input "s"
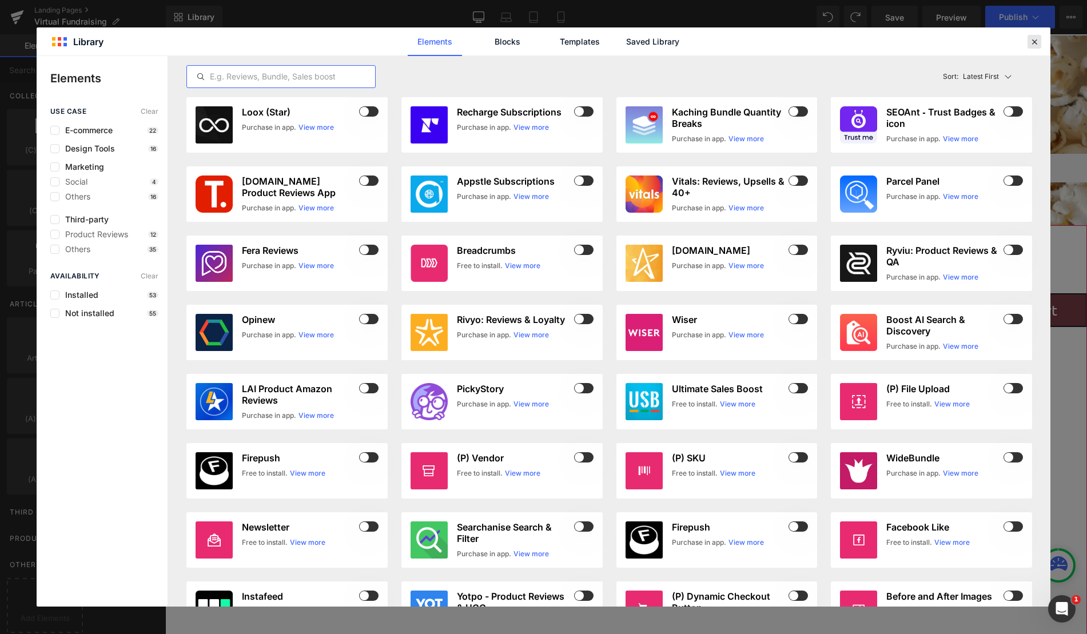
click at [1039, 42] on div at bounding box center [1034, 42] width 14 height 14
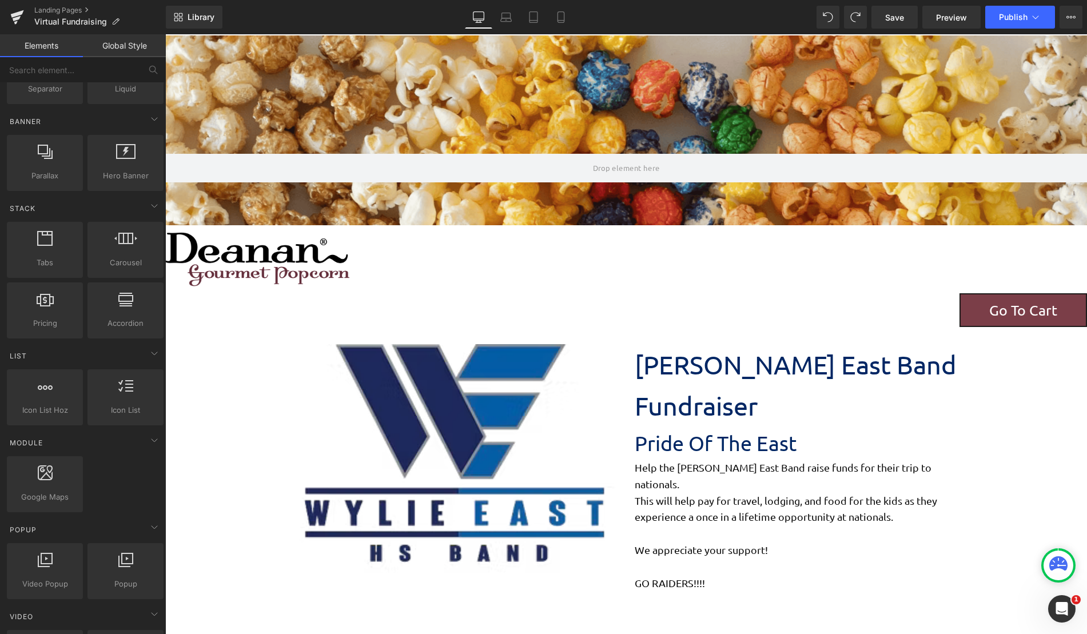
scroll to position [188, 0]
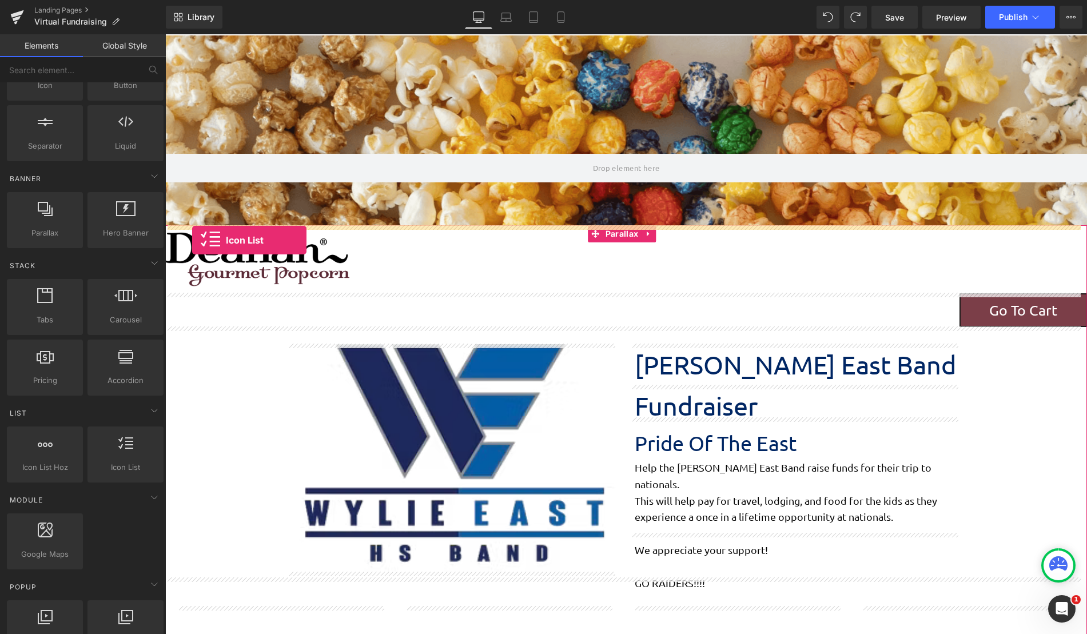
drag, startPoint x: 284, startPoint y: 489, endPoint x: 192, endPoint y: 240, distance: 265.2
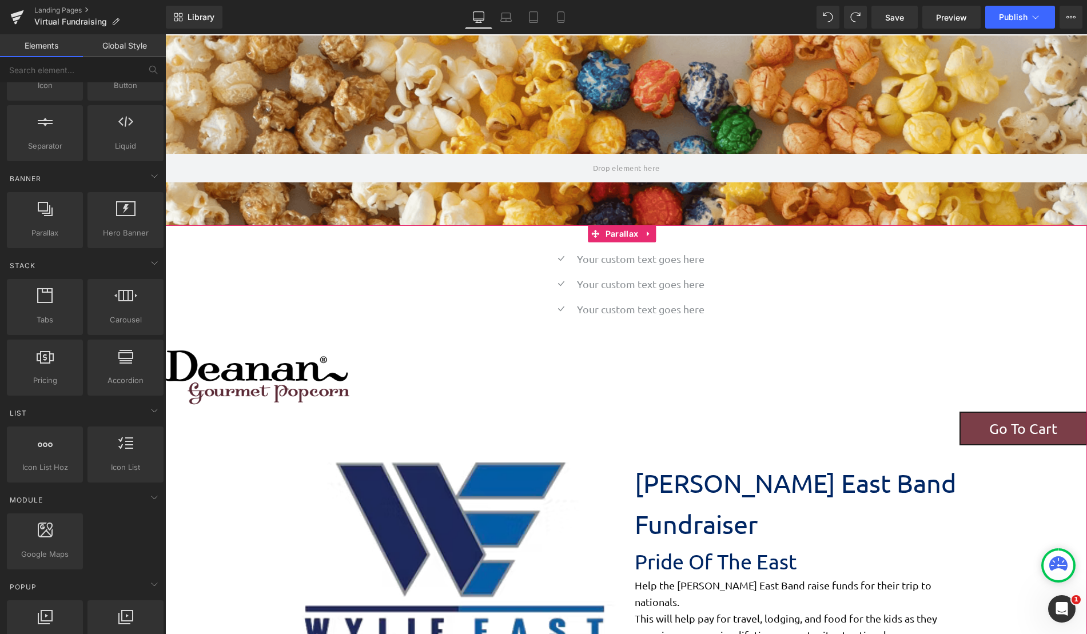
scroll to position [1611, 913]
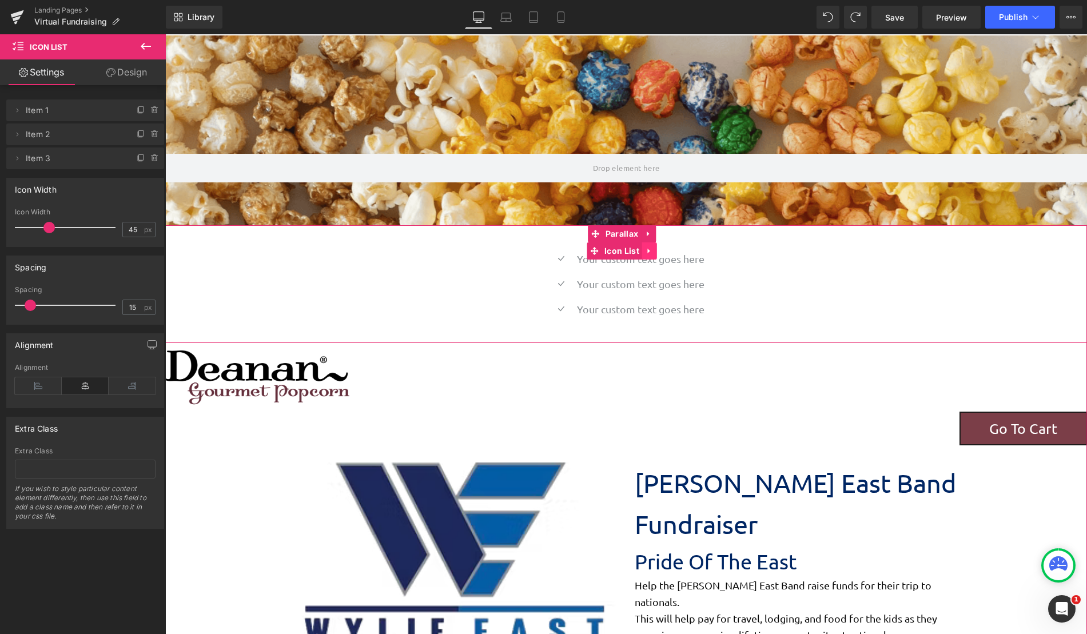
click at [652, 249] on icon at bounding box center [649, 251] width 8 height 9
click at [659, 254] on icon at bounding box center [657, 251] width 8 height 8
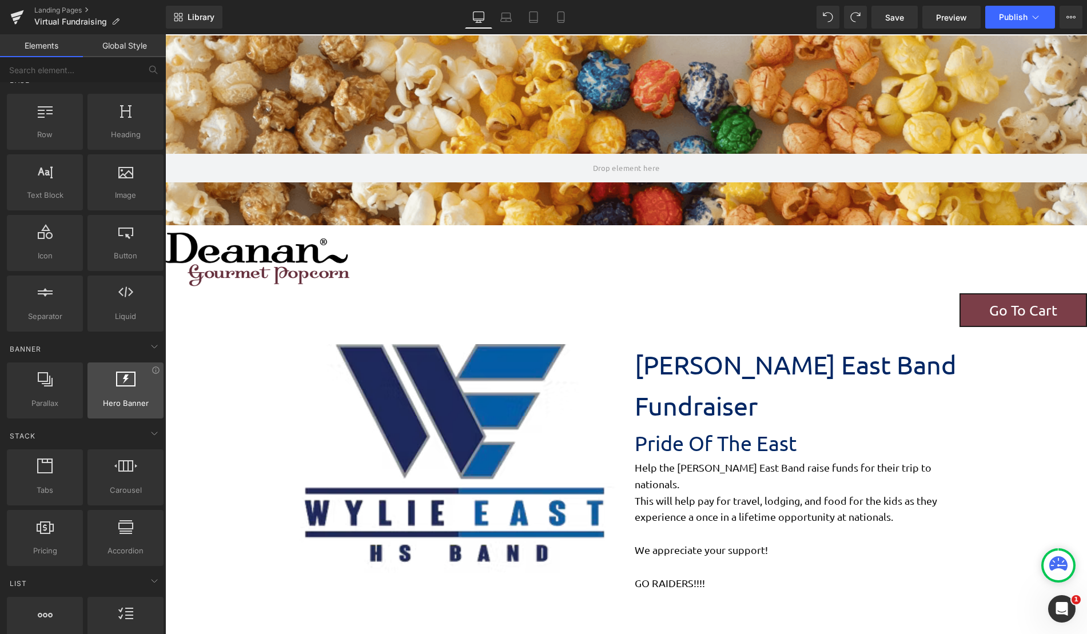
scroll to position [16, 0]
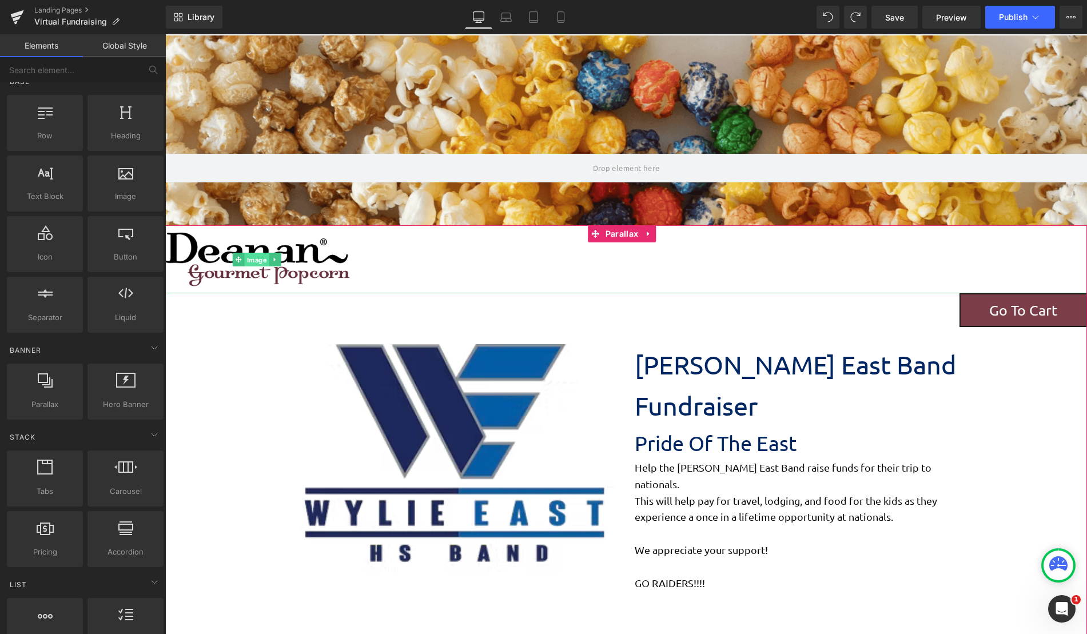
click at [258, 261] on span "Image" at bounding box center [256, 260] width 25 height 14
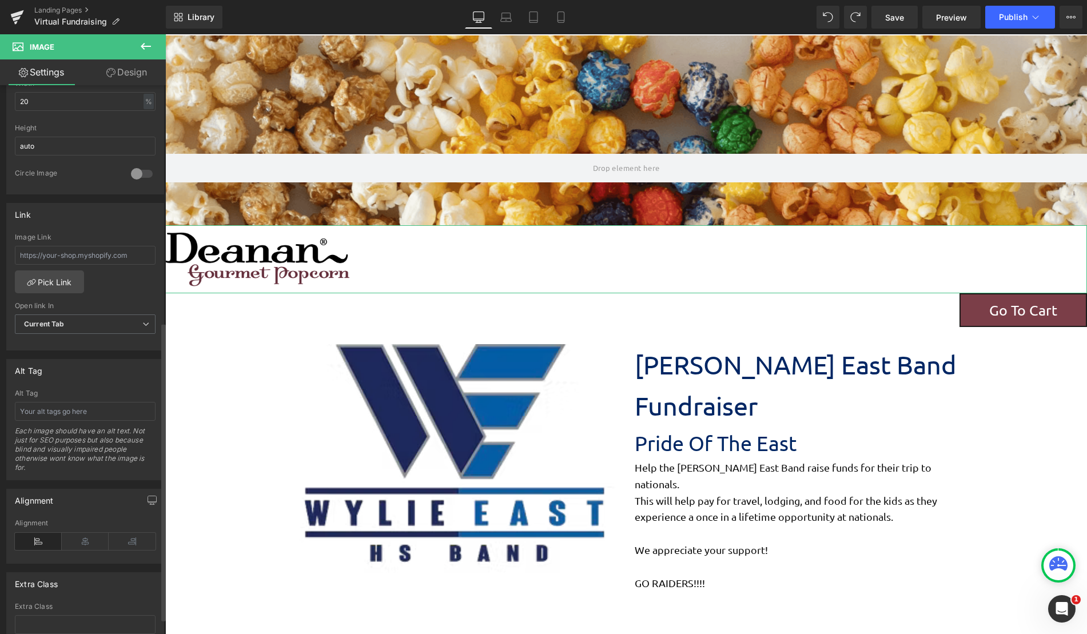
scroll to position [465, 0]
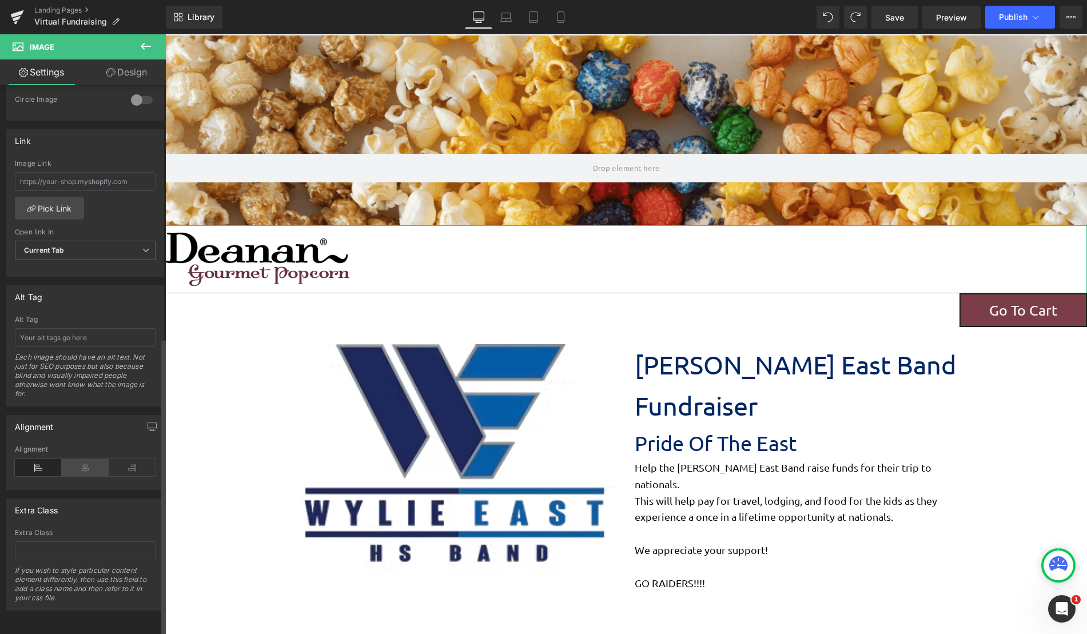
click at [87, 459] on icon at bounding box center [85, 467] width 47 height 17
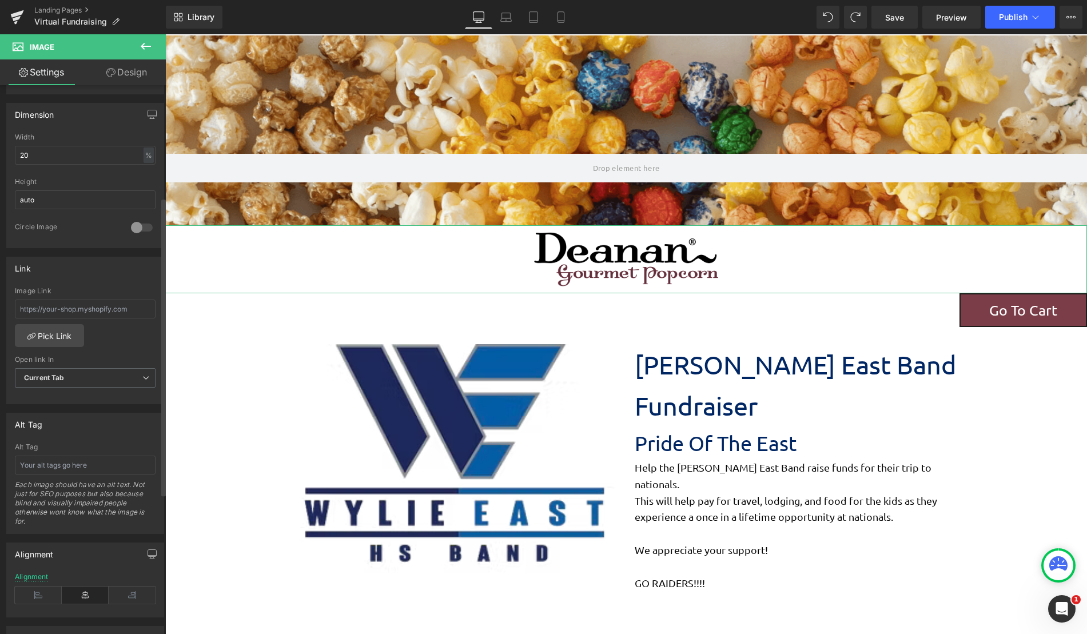
scroll to position [122, 0]
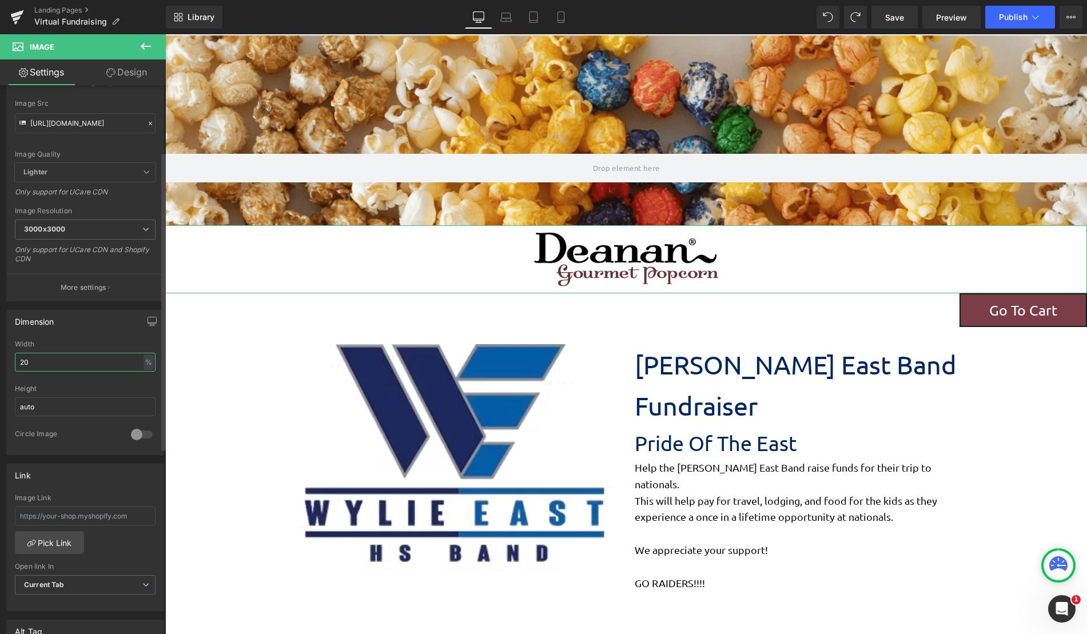
drag, startPoint x: 107, startPoint y: 359, endPoint x: 19, endPoint y: 357, distance: 88.1
click at [19, 357] on input "20" at bounding box center [85, 362] width 141 height 19
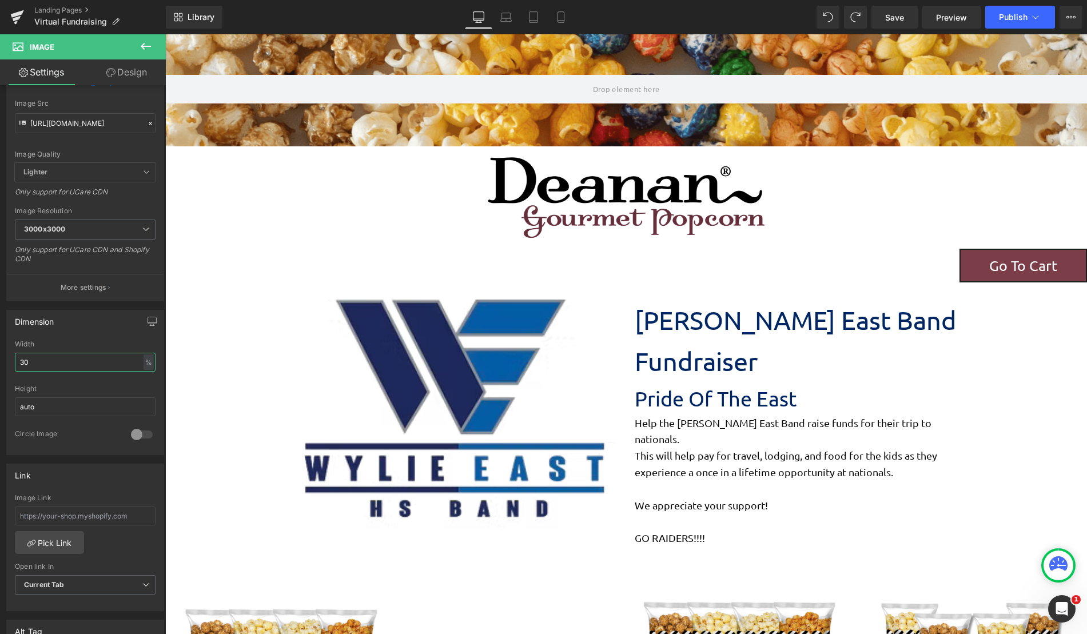
scroll to position [172, 0]
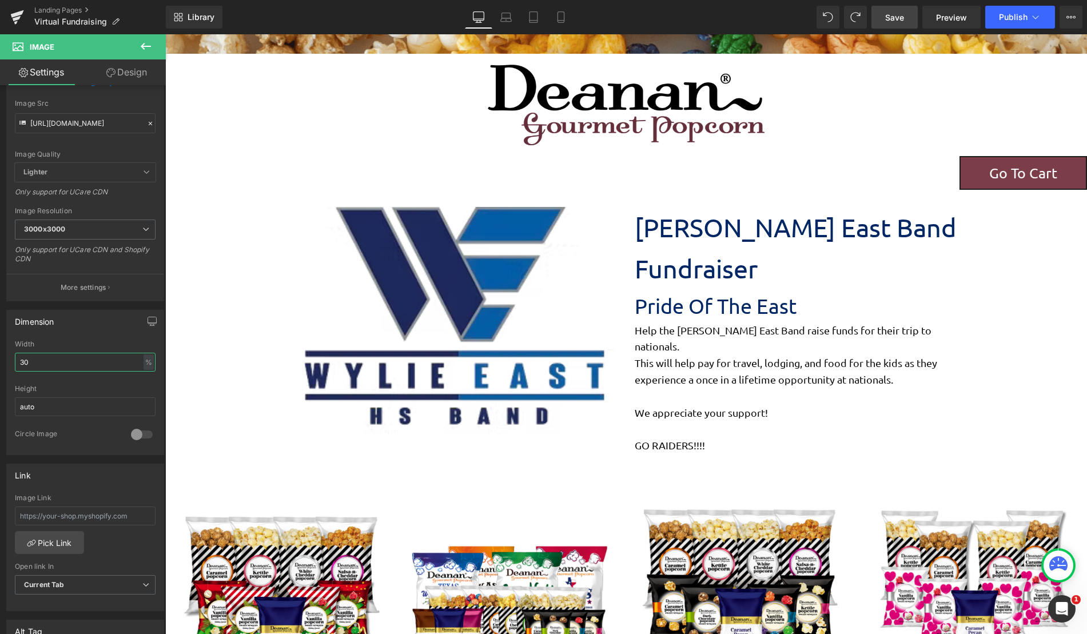
type input "30"
click at [896, 19] on span "Save" at bounding box center [894, 17] width 19 height 12
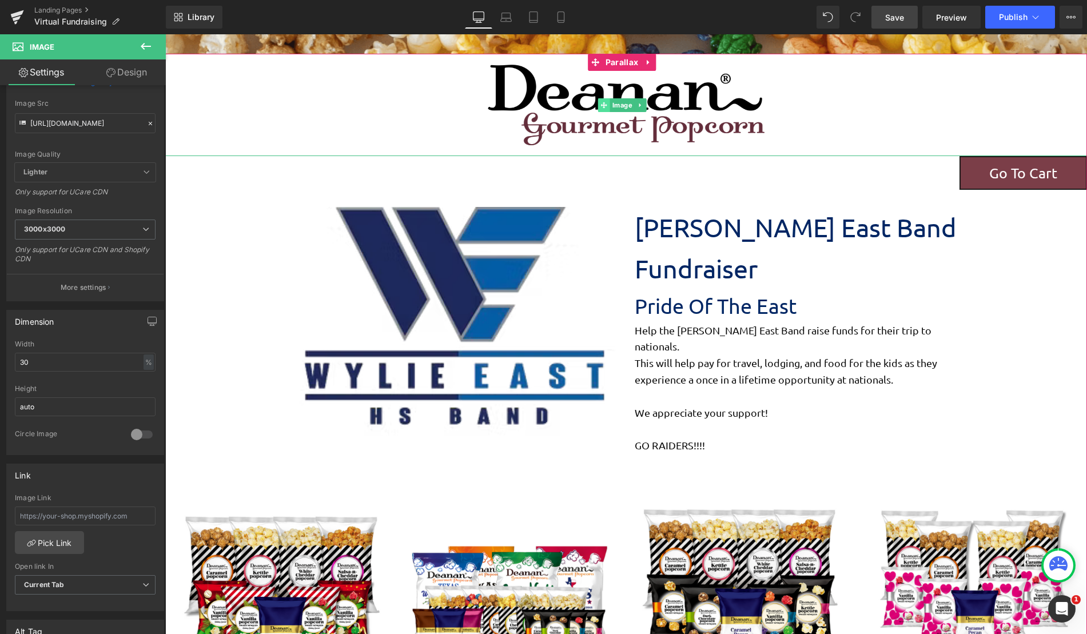
click at [605, 105] on icon at bounding box center [603, 105] width 6 height 6
click at [624, 106] on span "Image" at bounding box center [621, 105] width 25 height 14
click at [453, 95] on div at bounding box center [626, 105] width 922 height 102
click at [622, 99] on span "Image" at bounding box center [621, 105] width 25 height 14
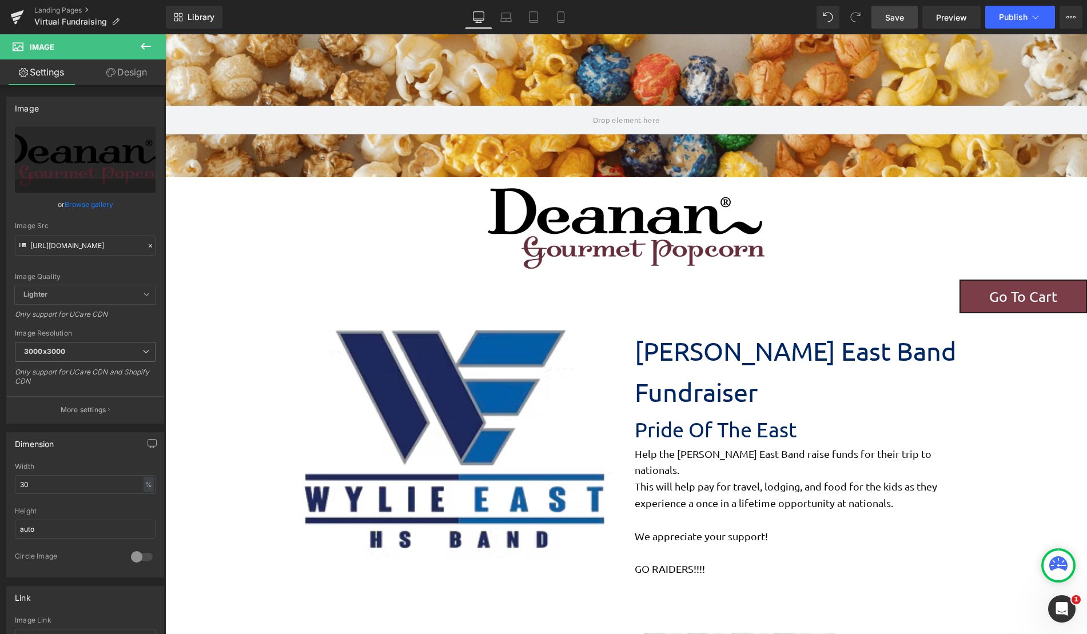
scroll to position [0, 0]
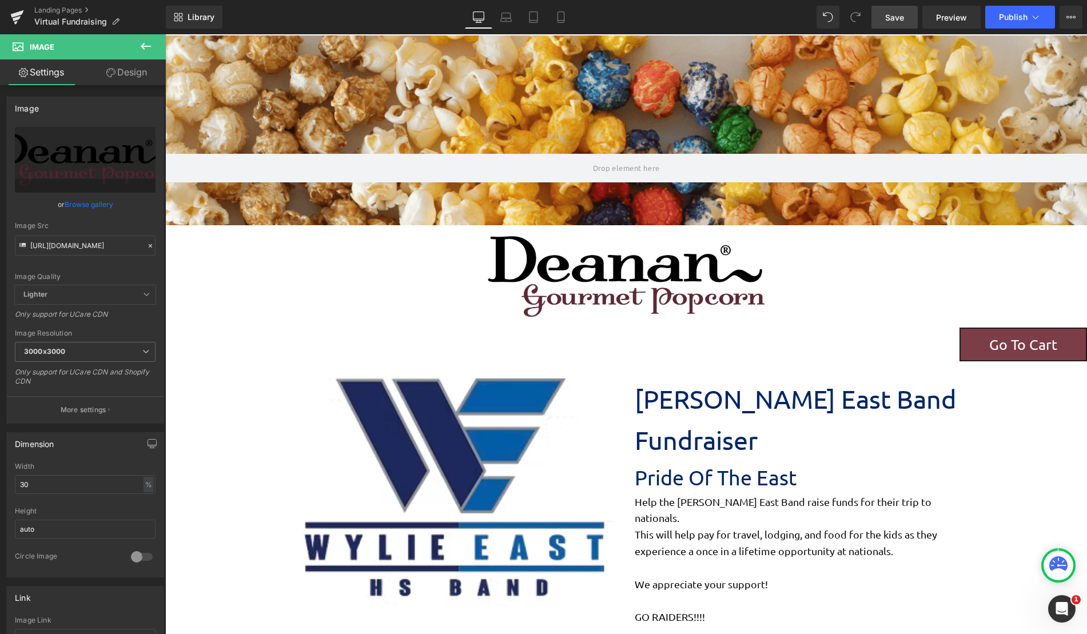
click at [604, 258] on img at bounding box center [626, 276] width 277 height 102
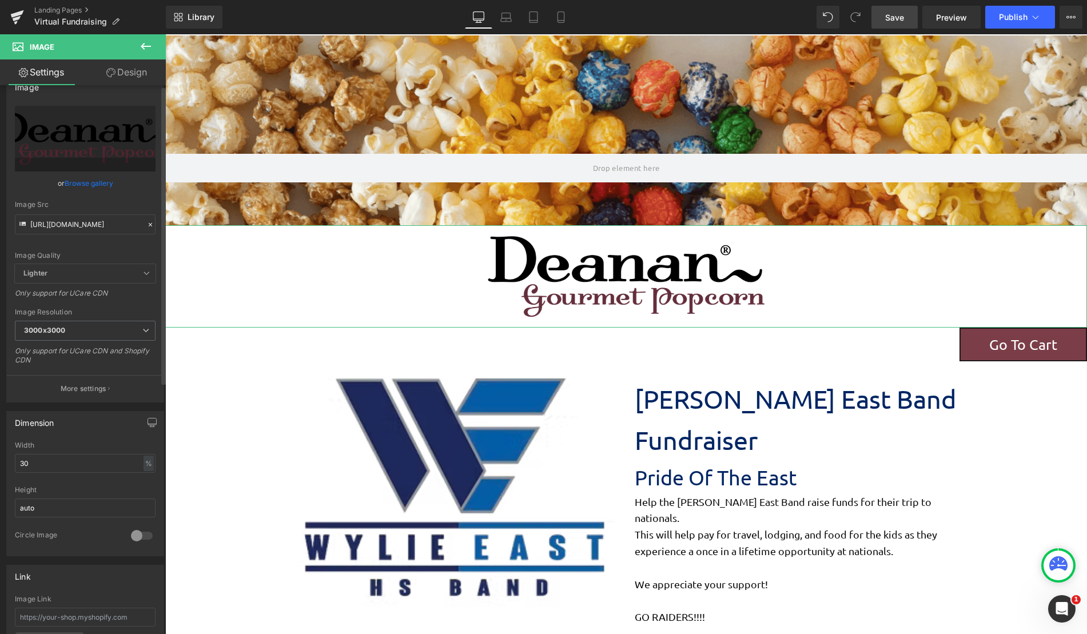
scroll to position [57, 0]
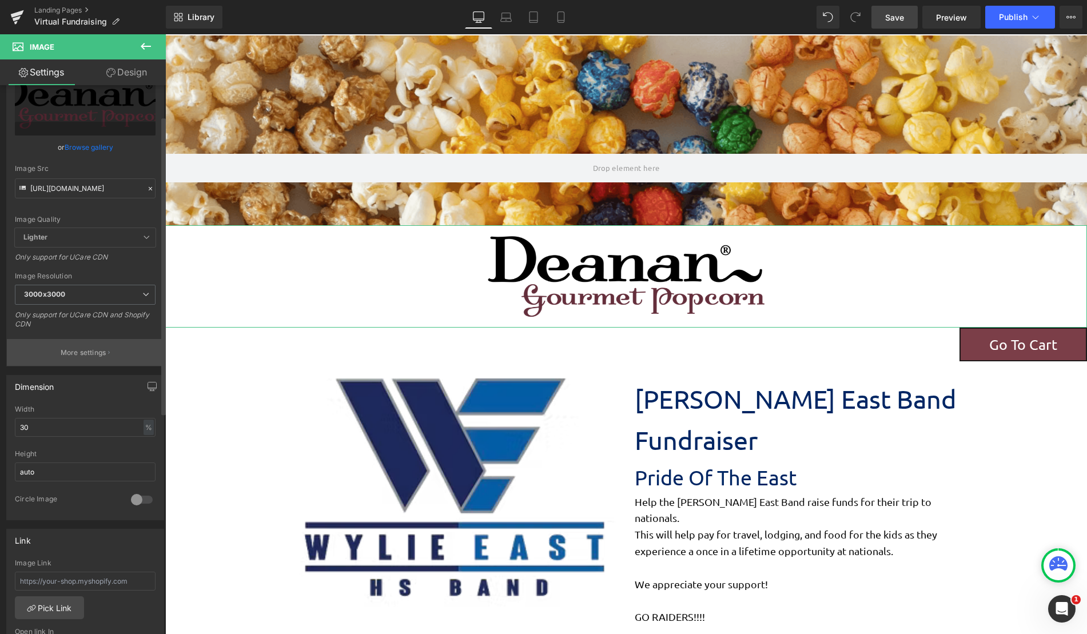
click at [103, 356] on p "More settings" at bounding box center [84, 353] width 46 height 10
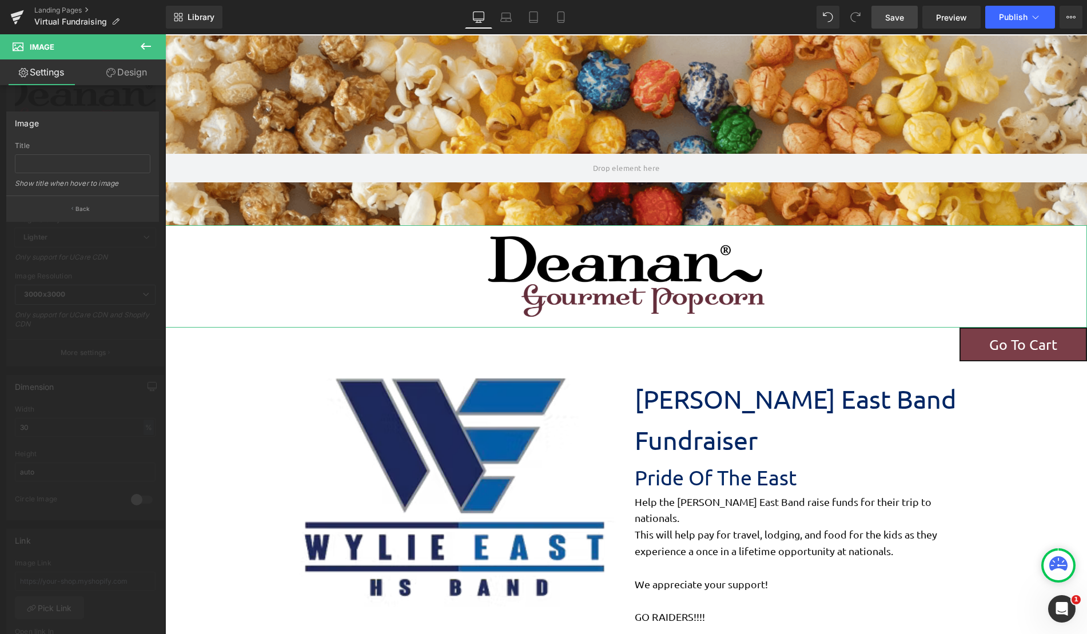
click at [132, 75] on link "Design" at bounding box center [126, 72] width 83 height 26
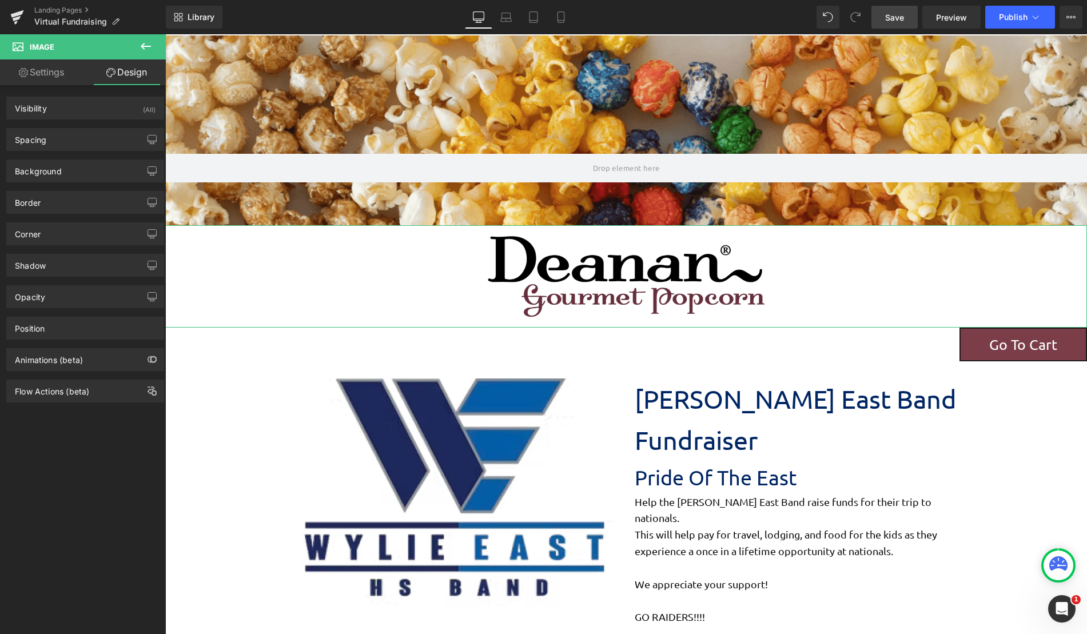
type input "transparent"
type input "0"
click at [70, 163] on div "Background" at bounding box center [85, 171] width 157 height 22
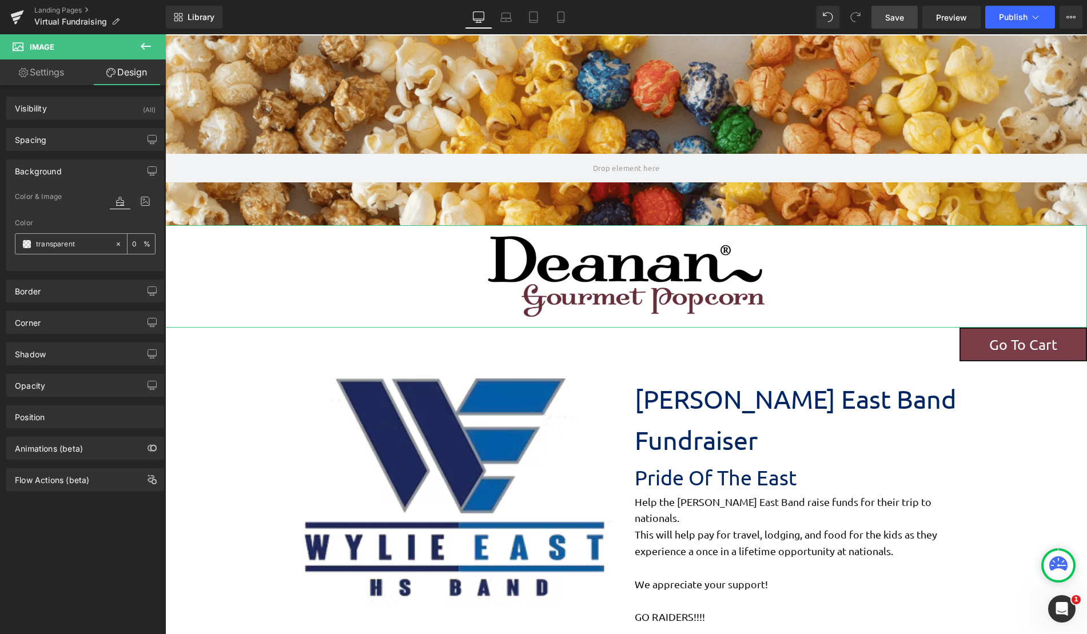
click at [27, 246] on span at bounding box center [26, 244] width 9 height 9
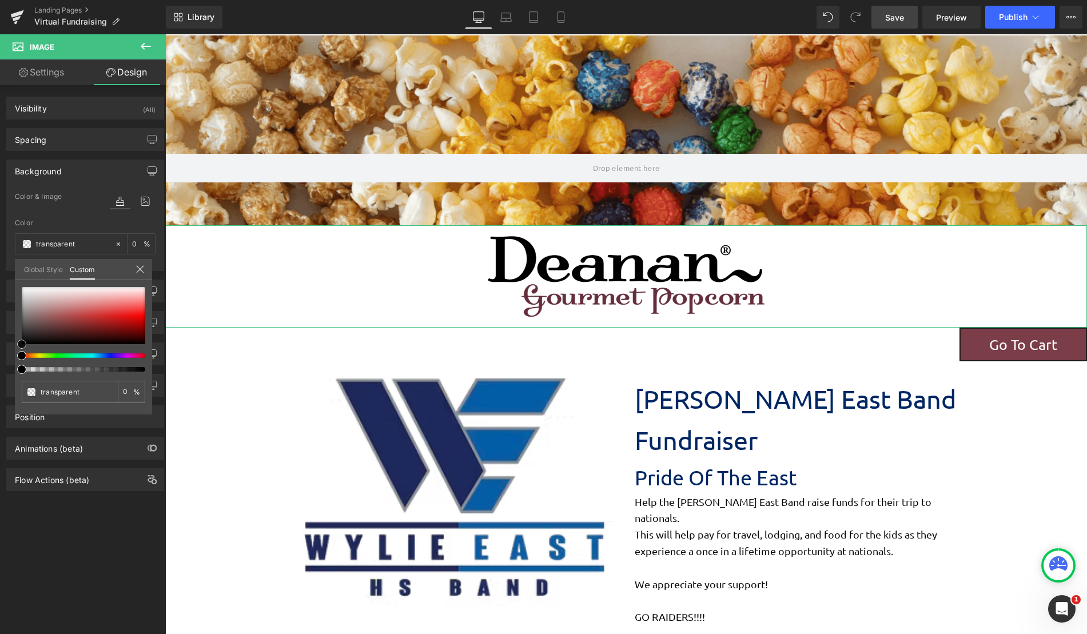
type input "#eae0e0"
type input "100"
type input "#eae0e0"
type input "100"
type input "#e4d7d7"
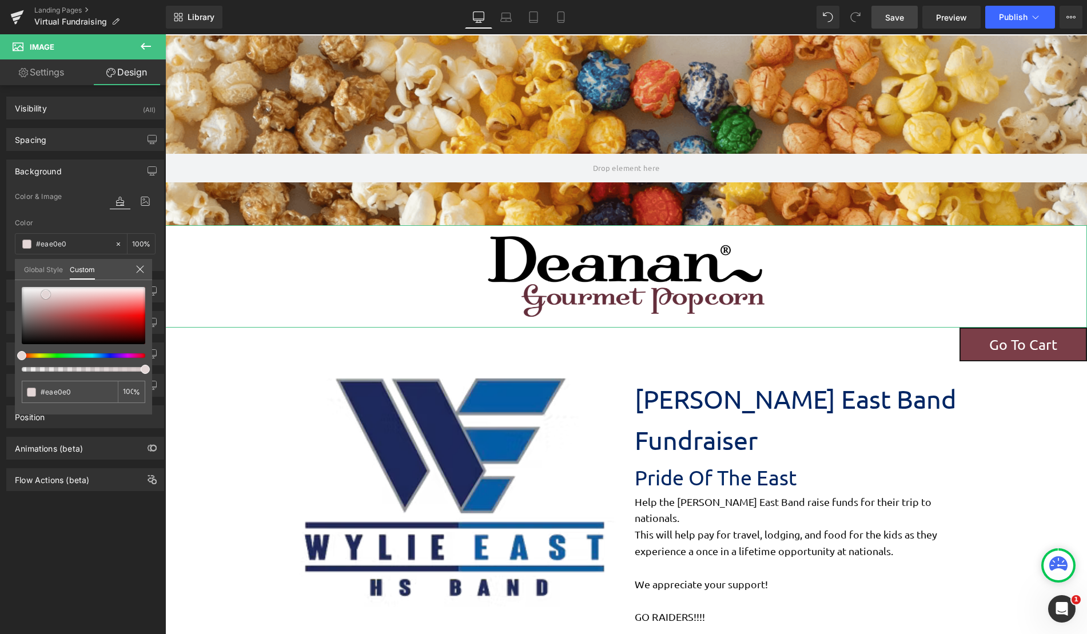
type input "#e4d7d7"
type input "#d7c5c5"
type input "#d5c2c2"
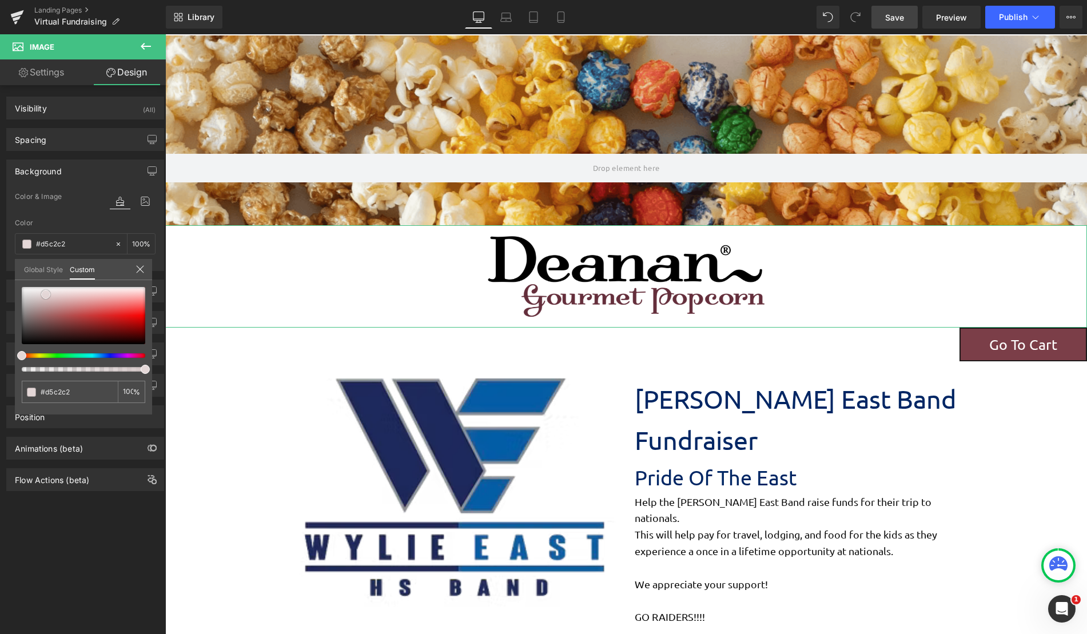
type input "#d3bfbf"
type input "#d1bcbc"
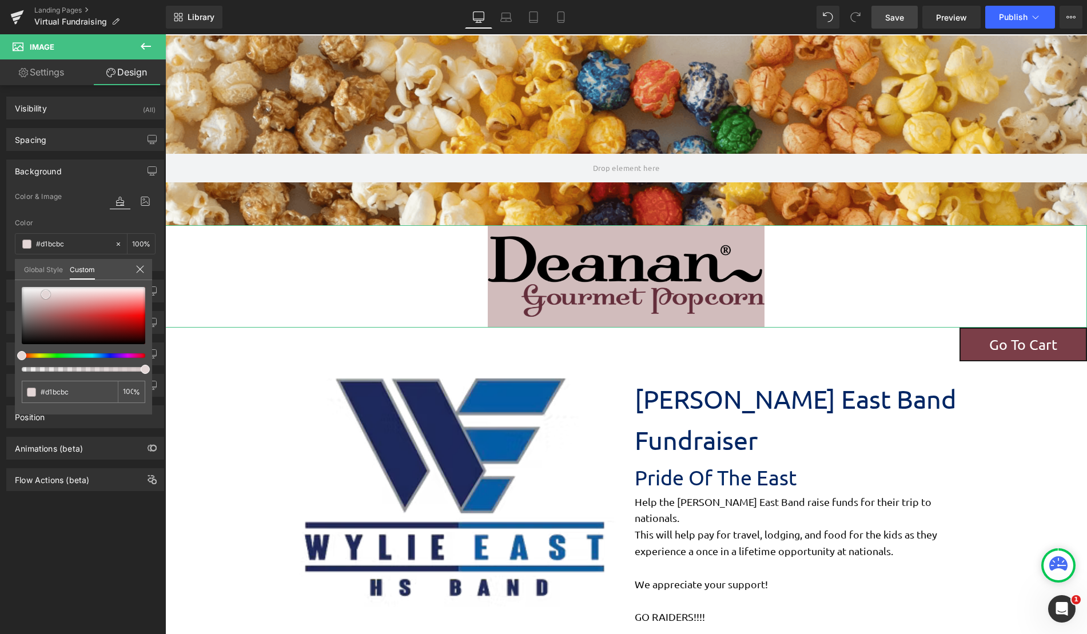
type input "#cdb6b6"
type input "#c9afaf"
type input "#c19999"
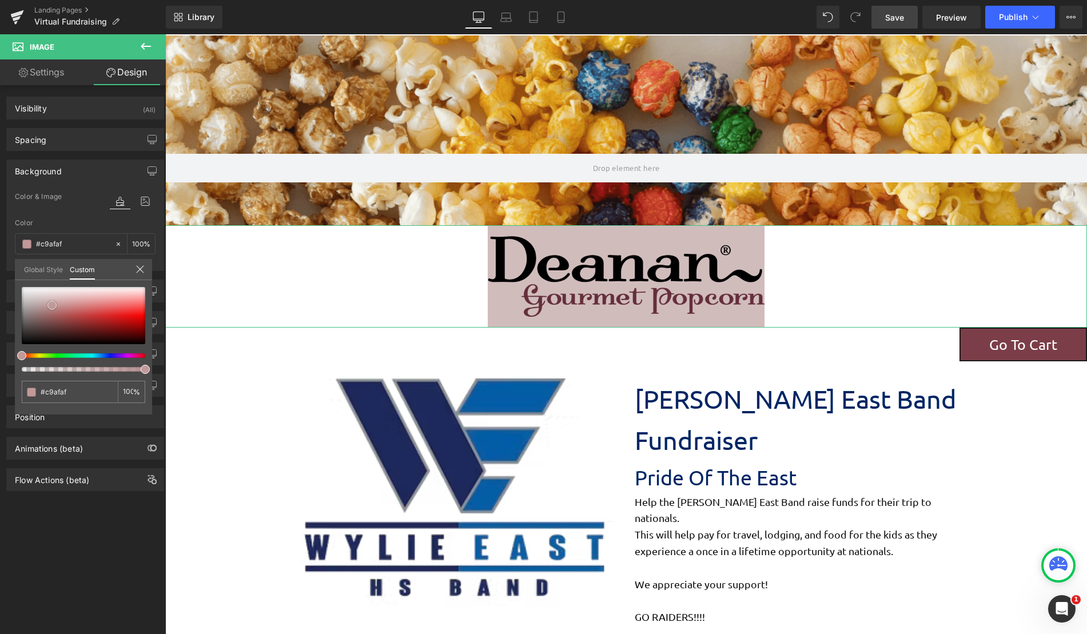
type input "#c19999"
type input "#c38383"
type input "#c87979"
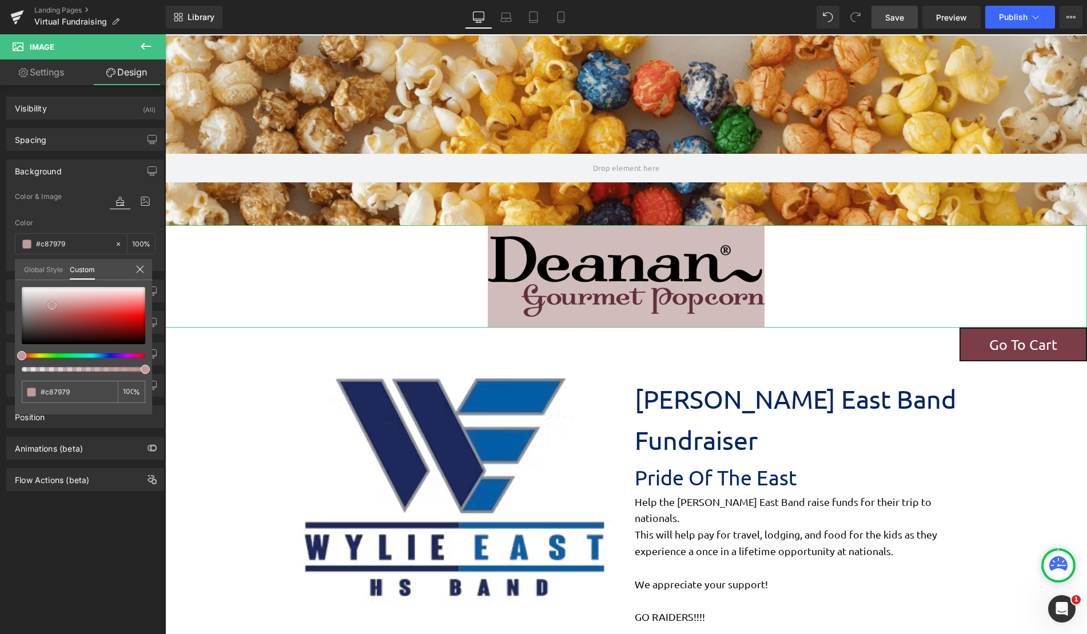
type input "#ca6c6c"
type input "#ce6868"
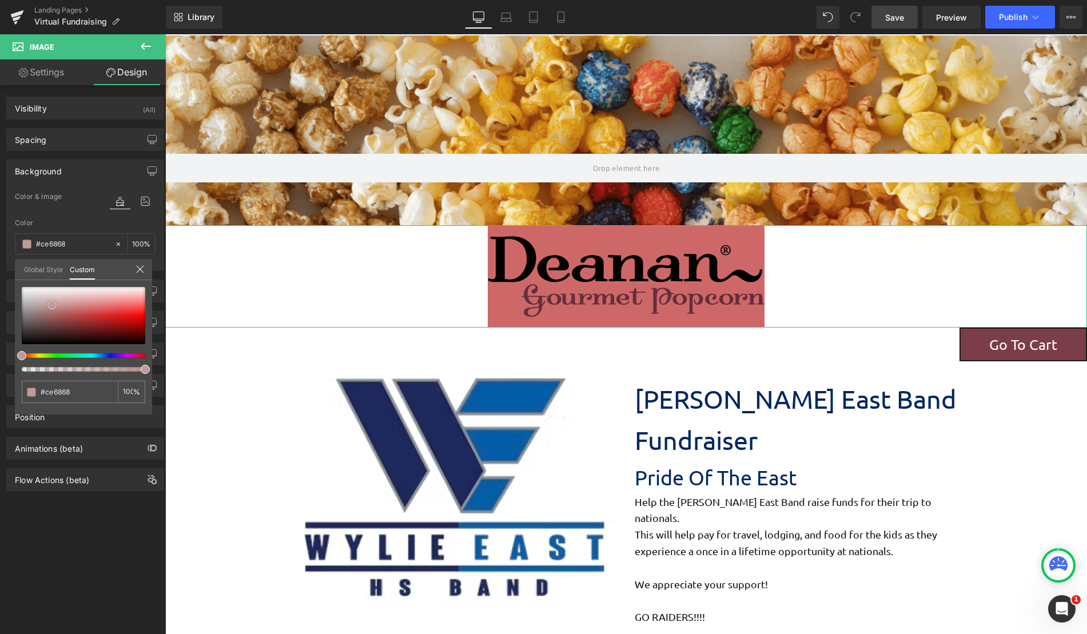
type input "#cf6767"
type input "#d16565"
type input "#d46767"
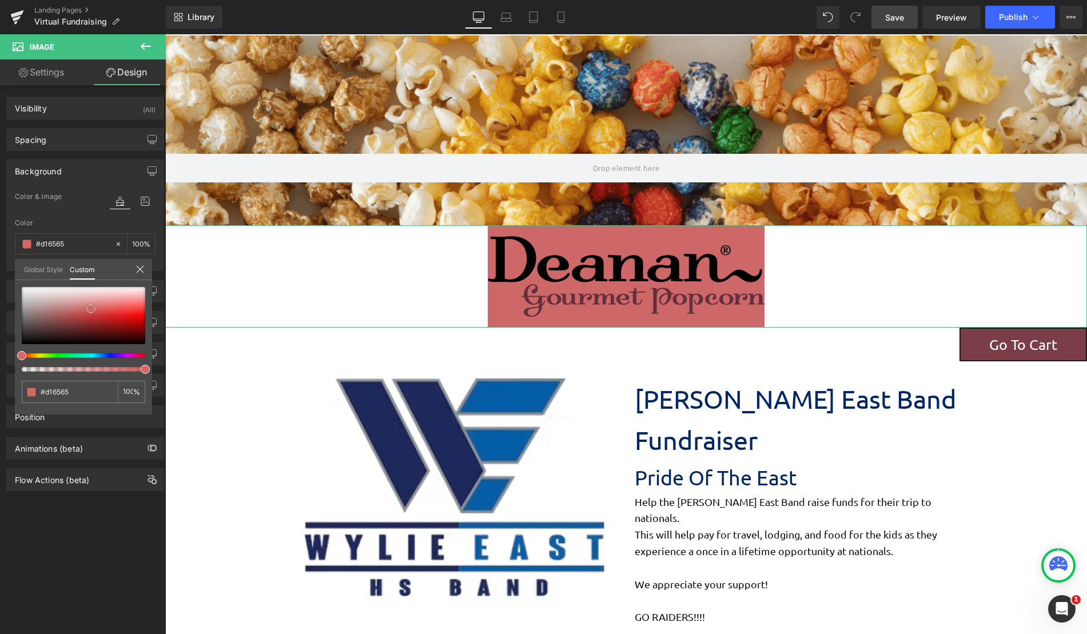
type input "#d46767"
type input "#d36868"
type input "#cc6f6f"
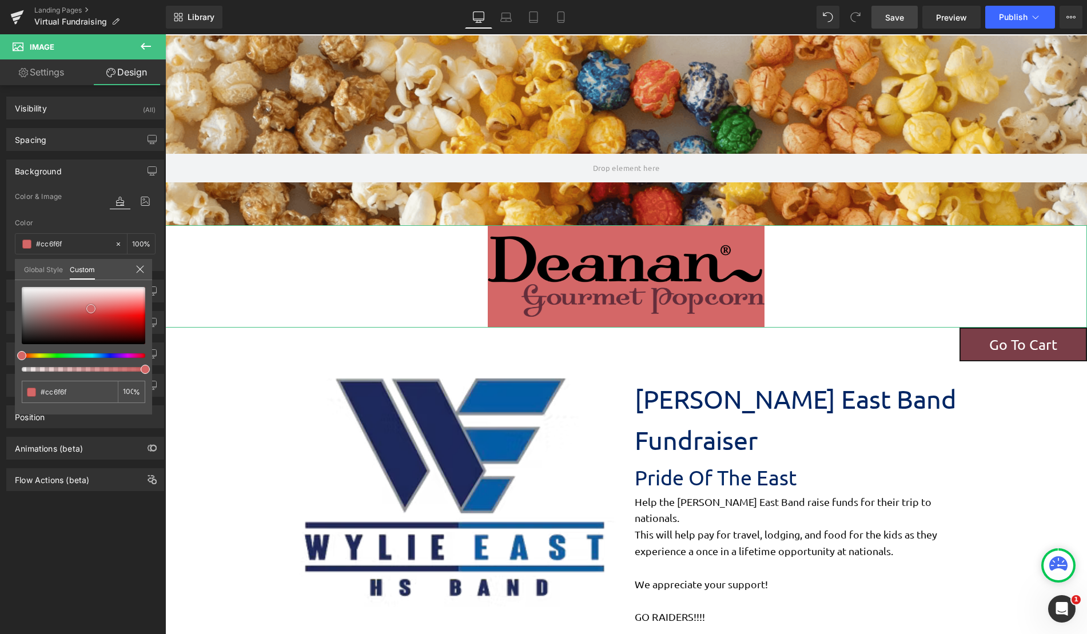
type input "#c27979"
type input "#bc8080"
type input "#bb8181"
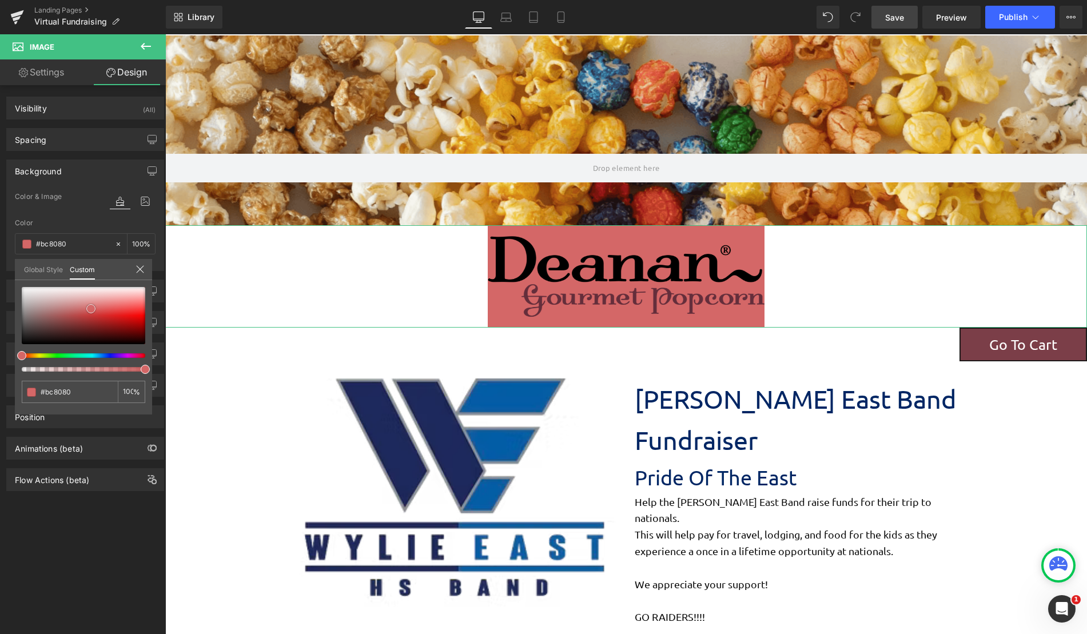
type input "#bb8181"
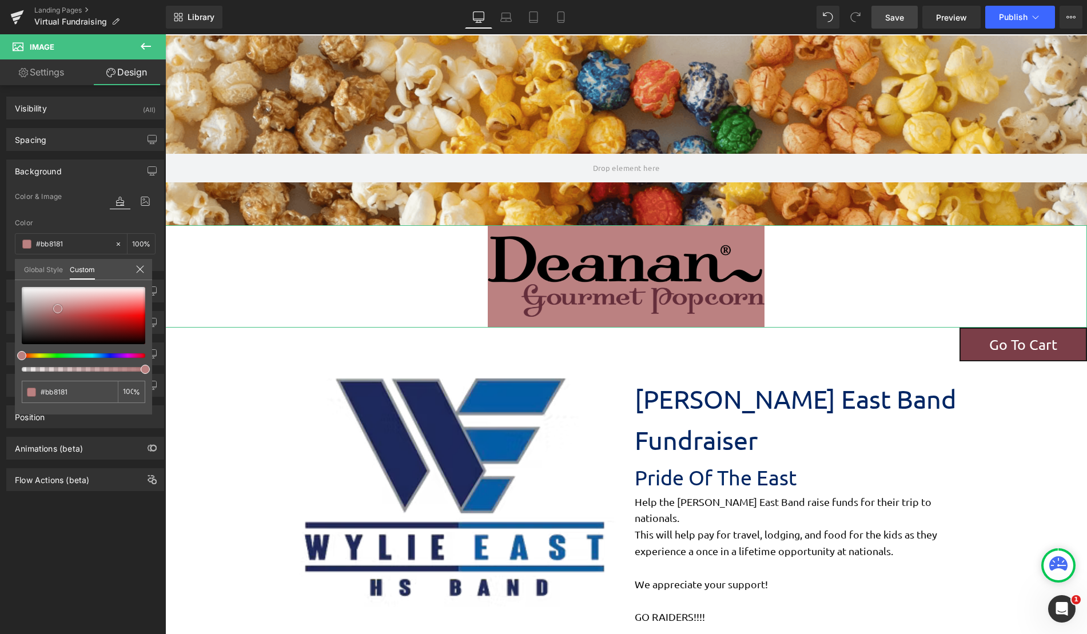
type input "#ba8181"
type input "#b78484"
type input "#b58b8b"
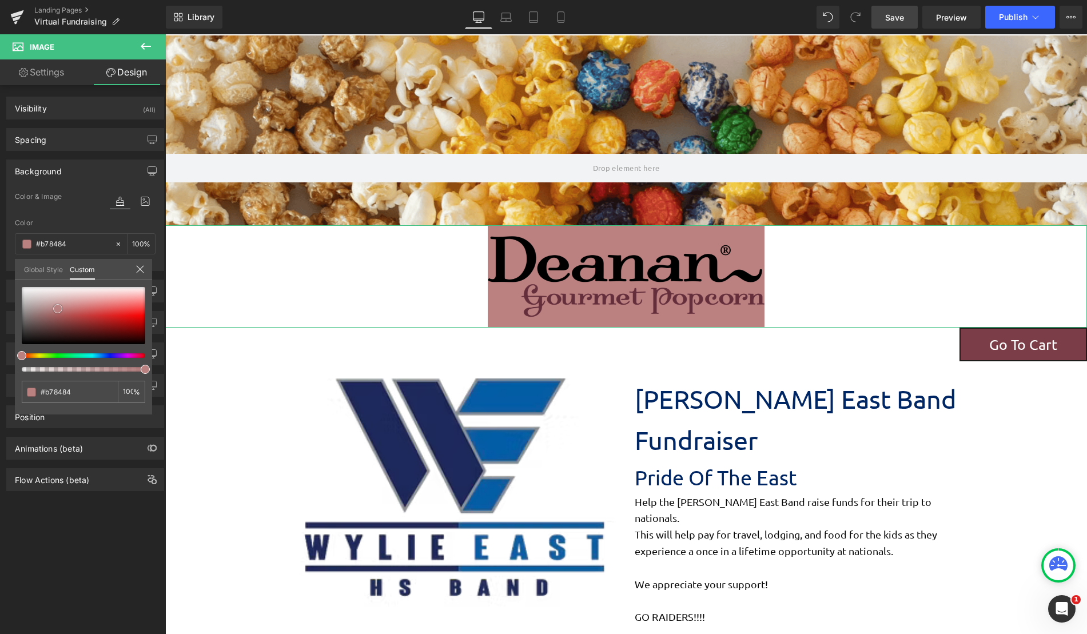
type input "#b58b8b"
type input "#b39292"
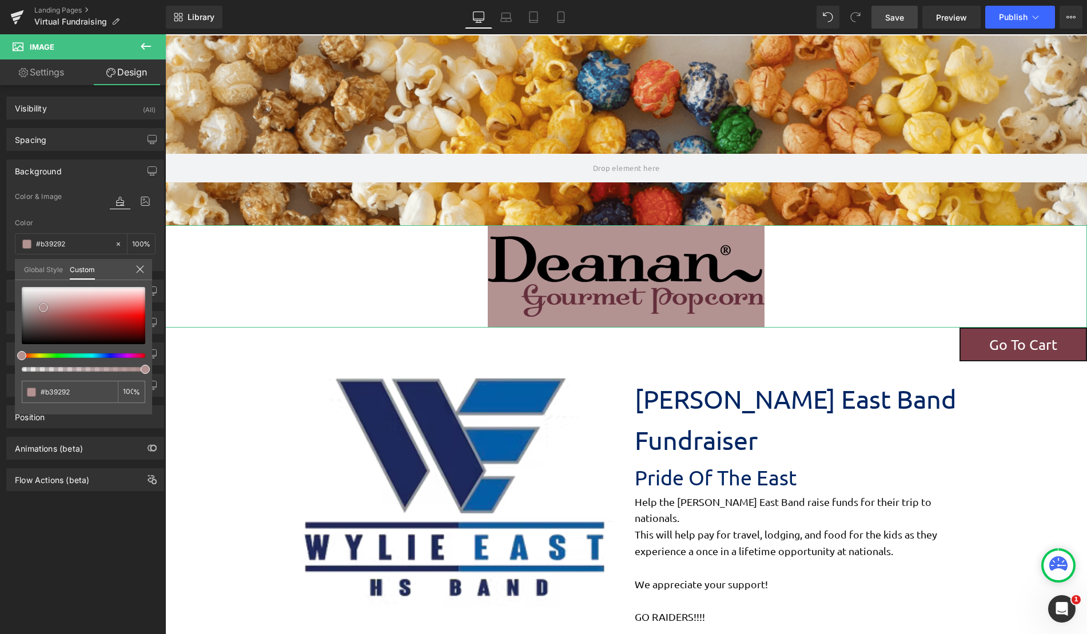
type input "#b59595"
type input "#bea6a6"
type input "#d0c2c2"
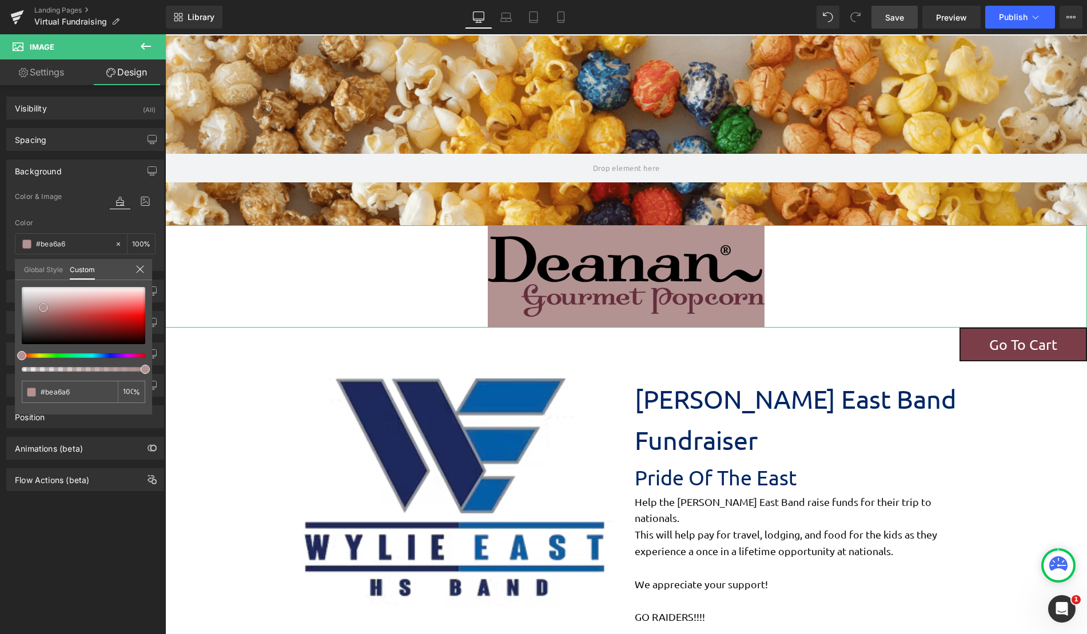
type input "#d0c2c2"
type input "#d7cfcf"
type input "#dcd5d5"
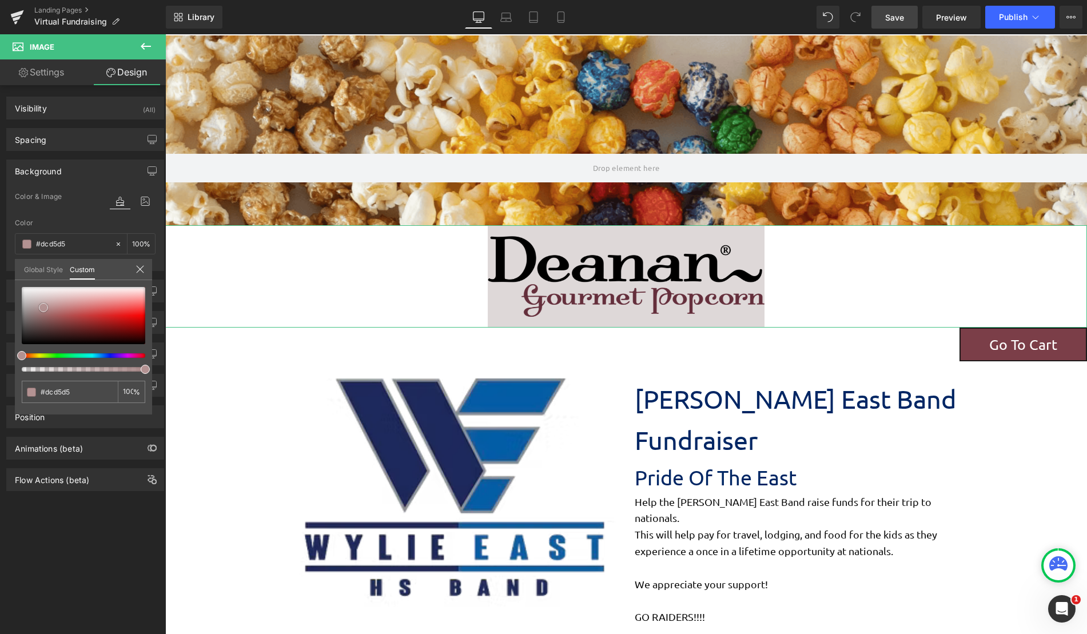
type input "#ded8d8"
type input "#e2dede"
type input "#e6e4e4"
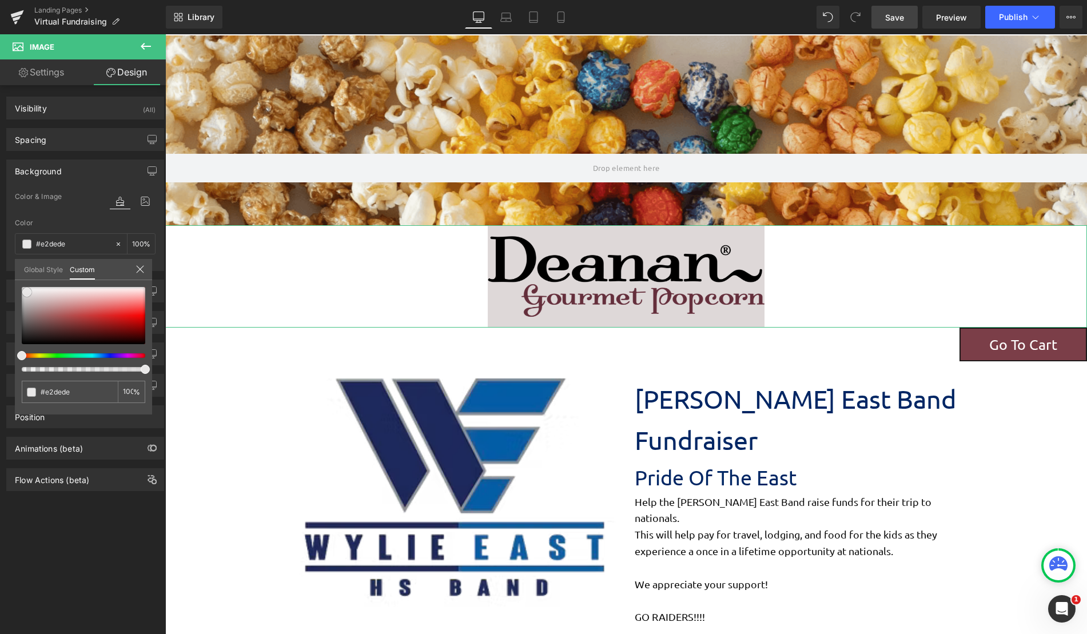
type input "#e6e4e4"
type input "#e8e7e7"
type input "#edecec"
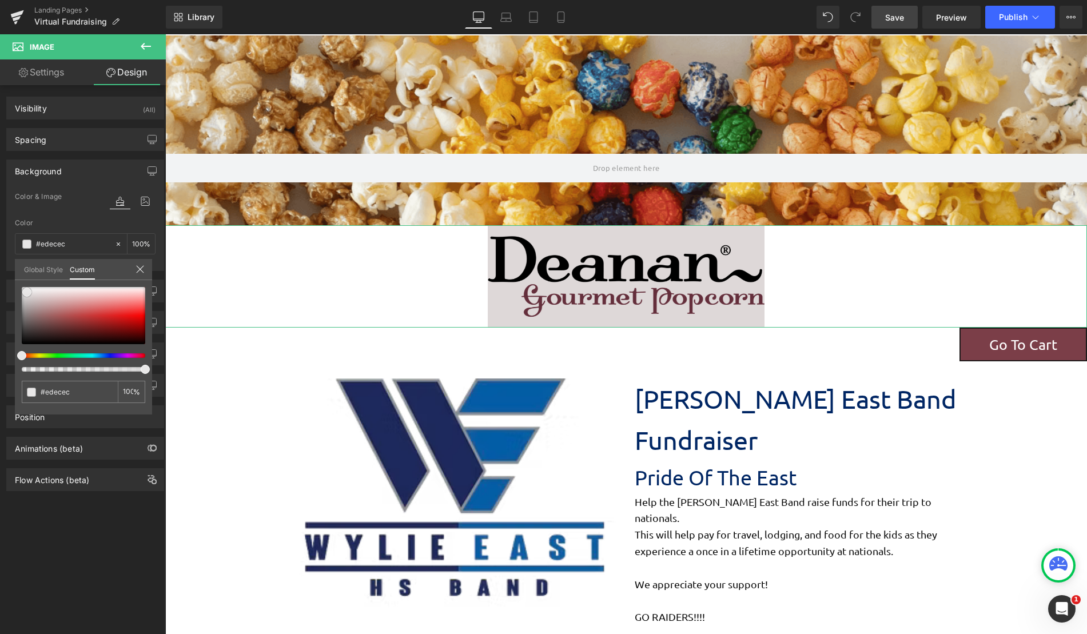
type input "#faf9f9"
type input "#ffffff"
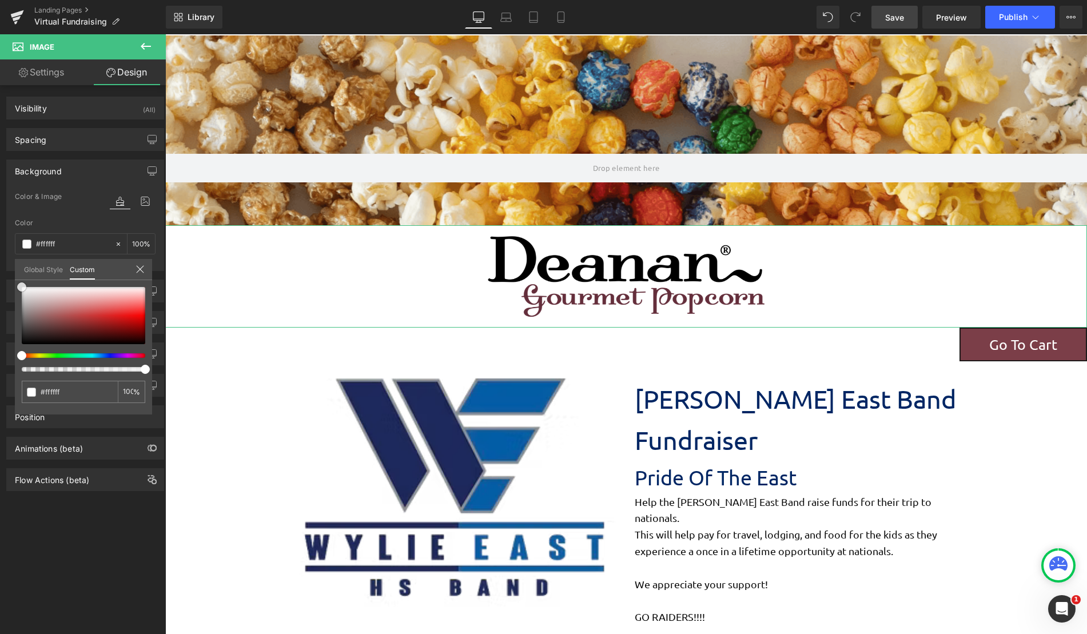
drag, startPoint x: 46, startPoint y: 293, endPoint x: 19, endPoint y: 257, distance: 44.9
click at [19, 257] on div "Background Color & Image color rgba(255, 255, 255, 1) Color #ffffff 100 % Image…" at bounding box center [85, 211] width 171 height 120
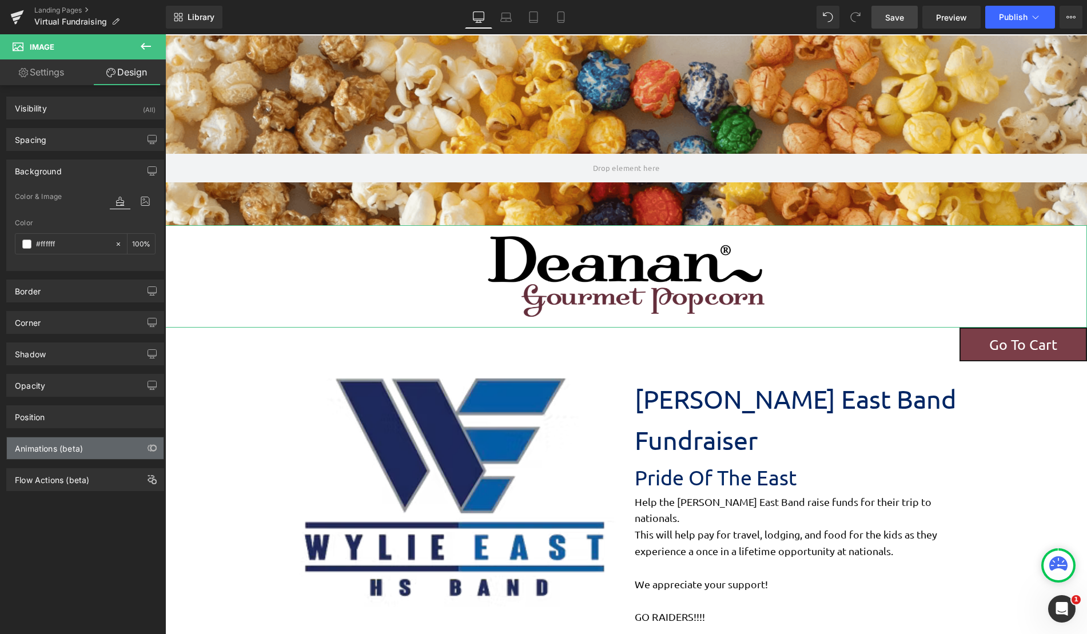
click at [85, 453] on div "Animations (beta)" at bounding box center [85, 448] width 157 height 22
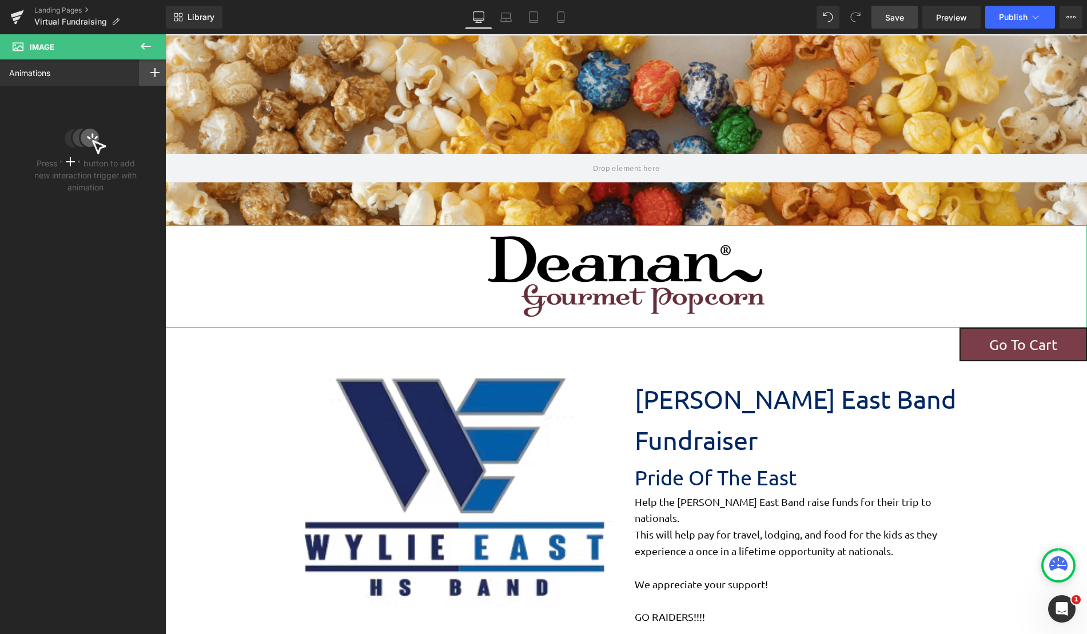
click at [150, 73] on rect at bounding box center [154, 72] width 9 height 1
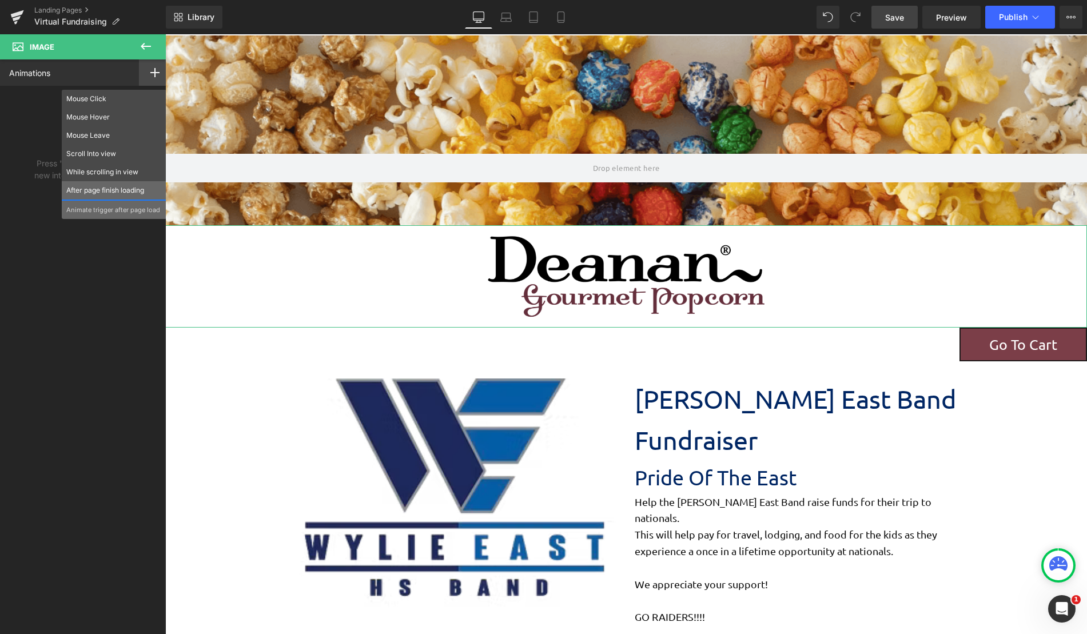
click at [106, 186] on p "After page finish loading" at bounding box center [113, 190] width 95 height 10
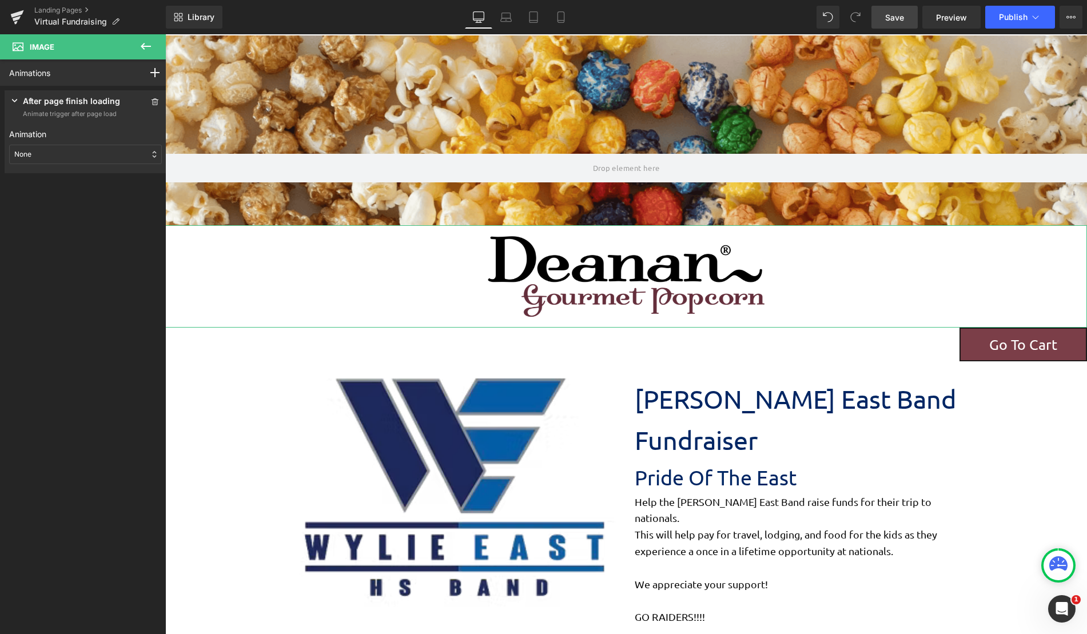
click at [95, 154] on div "None" at bounding box center [85, 154] width 153 height 19
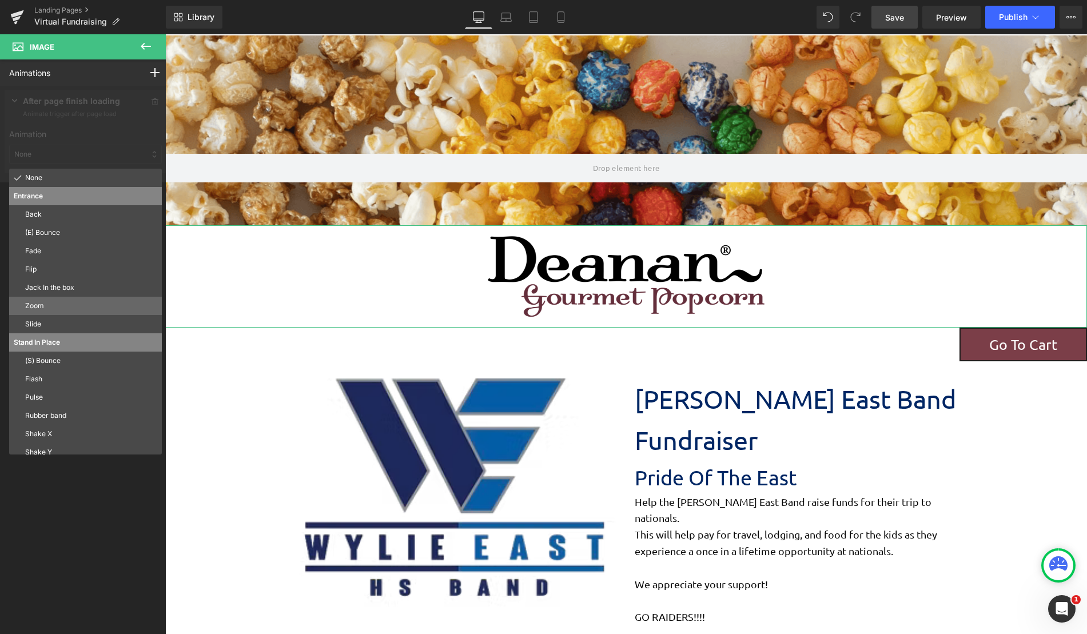
click at [77, 302] on p "Zoom" at bounding box center [91, 306] width 132 height 10
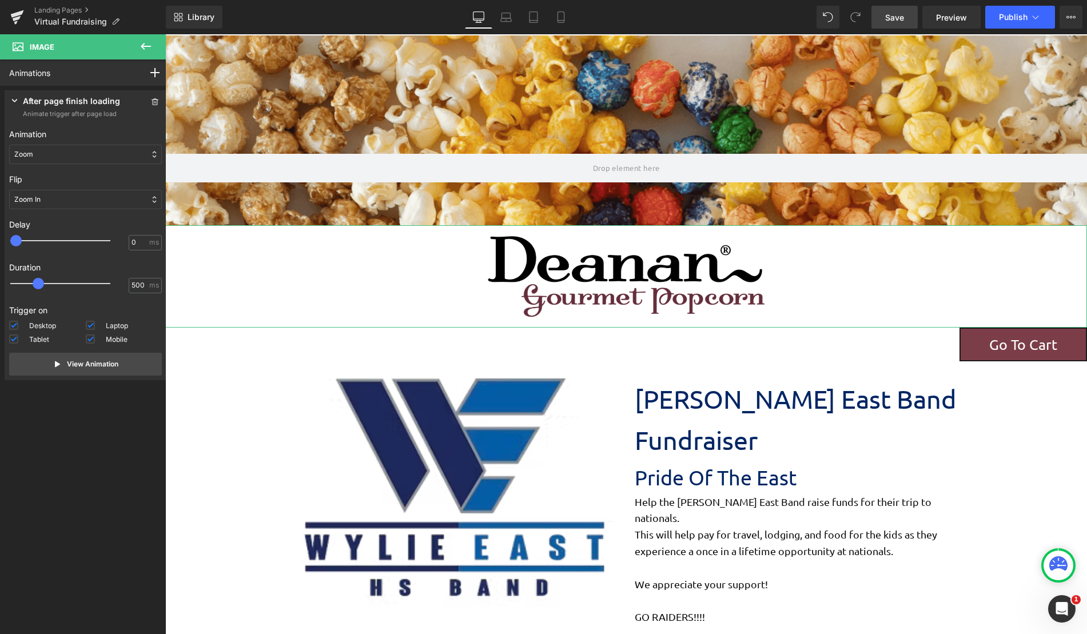
click at [97, 153] on div "Zoom" at bounding box center [85, 154] width 153 height 19
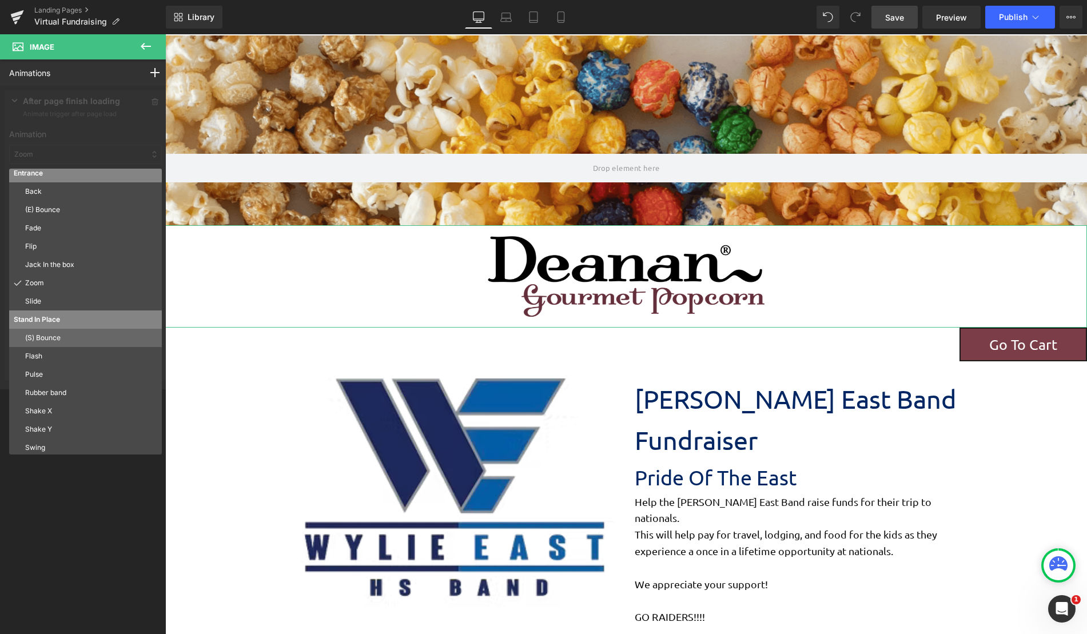
scroll to position [5, 0]
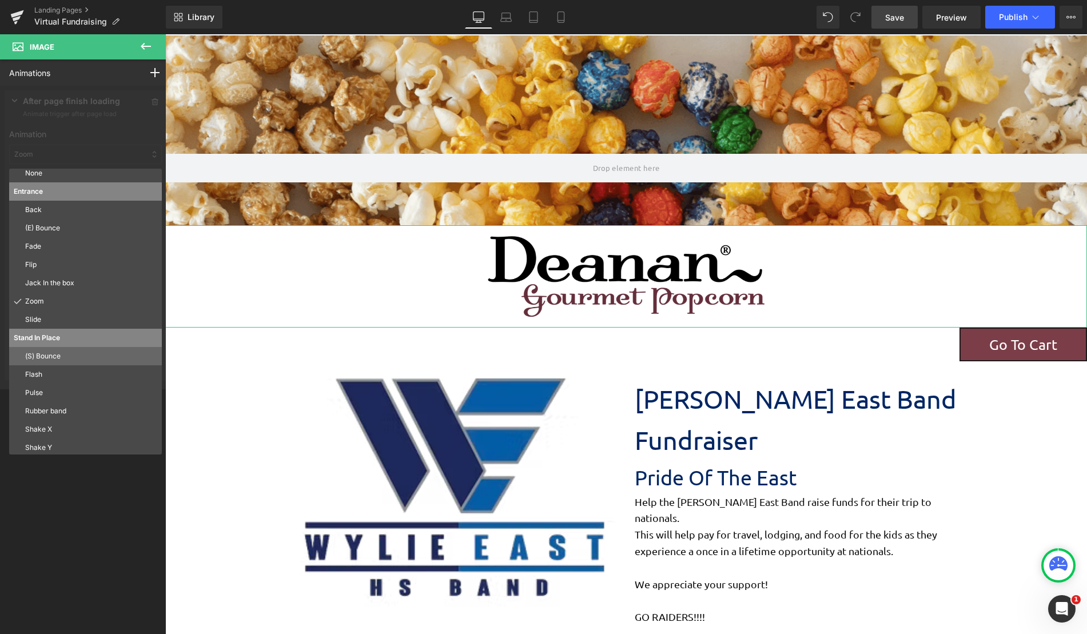
click at [88, 298] on p "Zoom" at bounding box center [91, 301] width 132 height 10
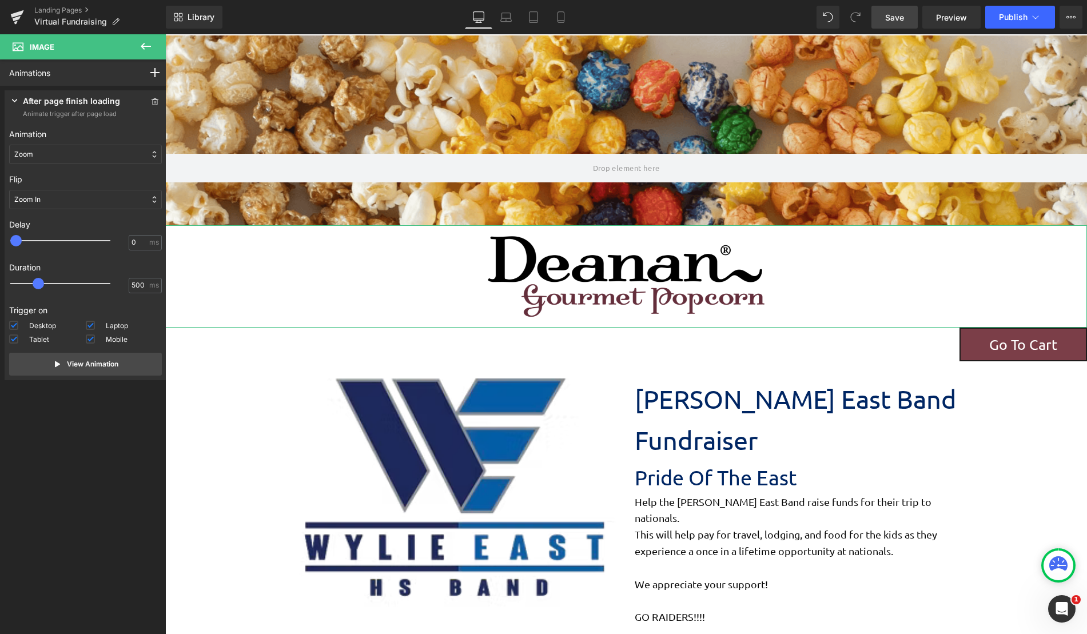
click at [38, 284] on span at bounding box center [38, 283] width 11 height 11
type input "2050"
drag, startPoint x: 41, startPoint y: 283, endPoint x: 127, endPoint y: 284, distance: 86.3
click at [127, 284] on div "2050 ms" at bounding box center [85, 286] width 153 height 17
click at [74, 365] on p "View Animation" at bounding box center [92, 364] width 51 height 10
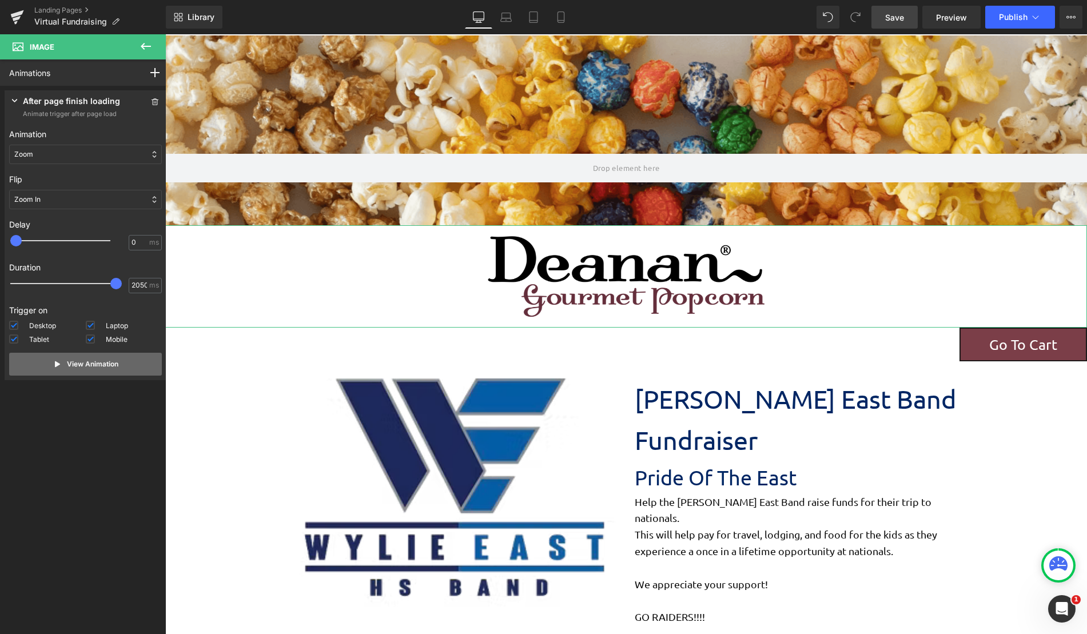
click at [74, 365] on p "View Animation" at bounding box center [92, 364] width 51 height 10
click at [895, 17] on span "Save" at bounding box center [894, 17] width 19 height 12
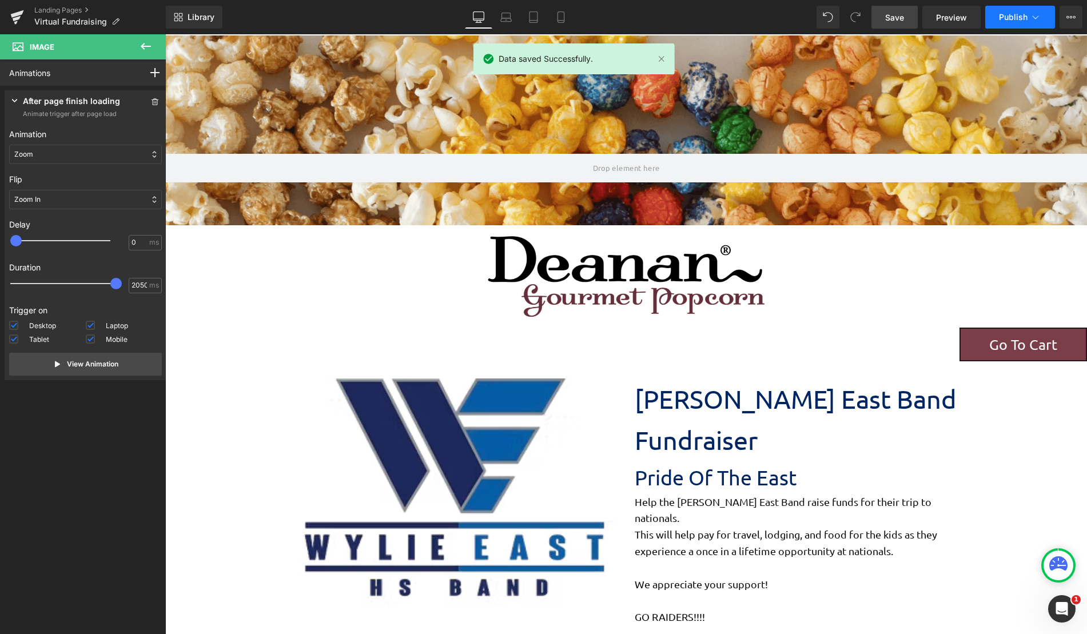
click at [1007, 13] on span "Publish" at bounding box center [1013, 17] width 29 height 9
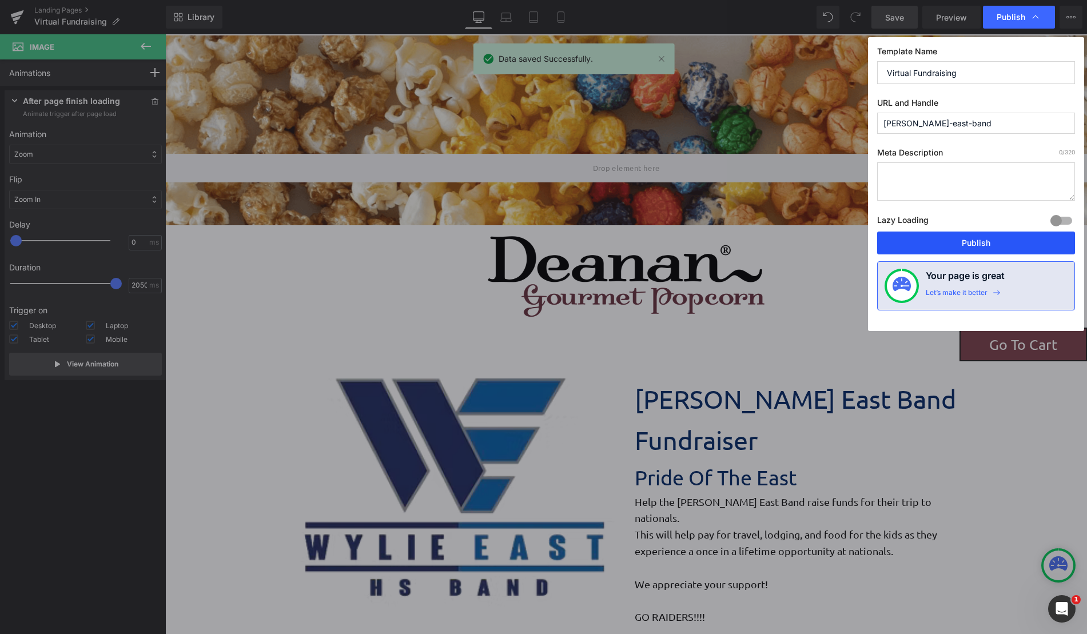
click at [975, 243] on button "Publish" at bounding box center [976, 243] width 198 height 23
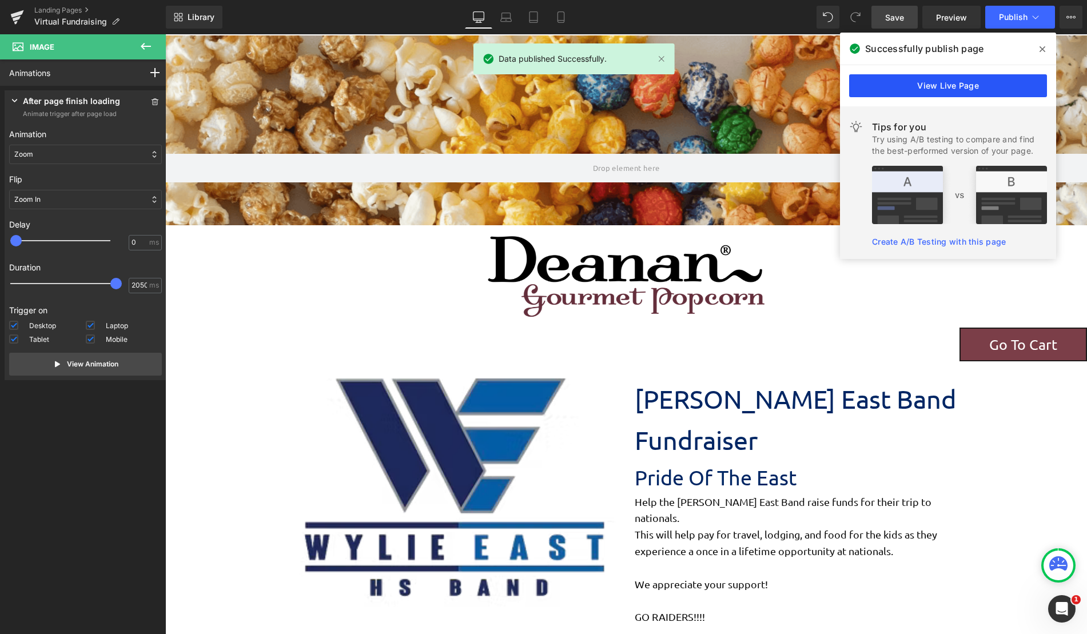
click at [955, 83] on link "View Live Page" at bounding box center [948, 85] width 198 height 23
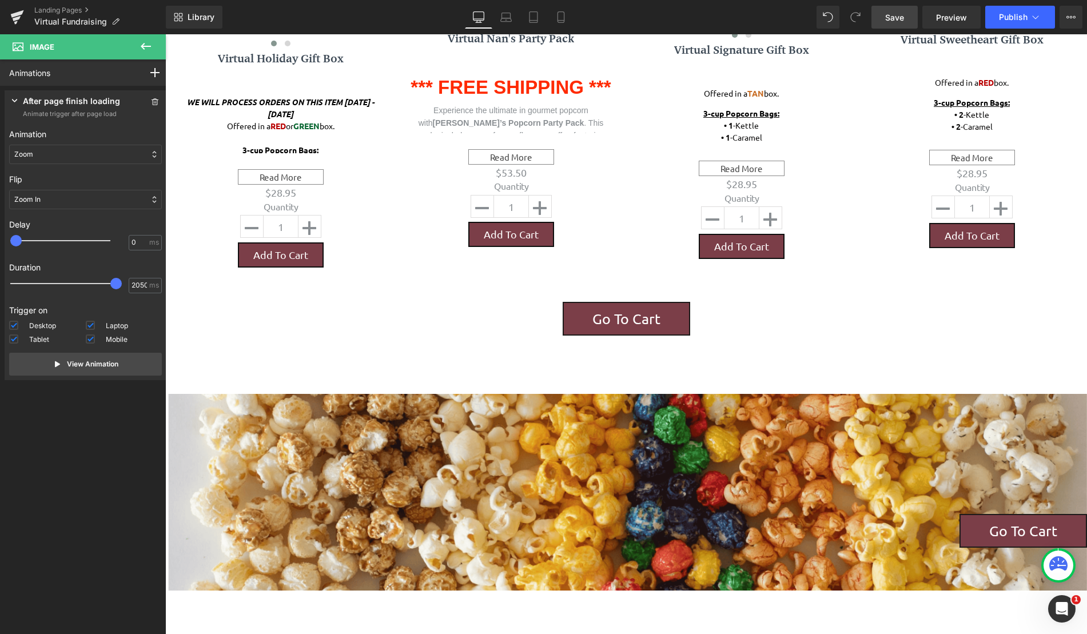
scroll to position [927, 0]
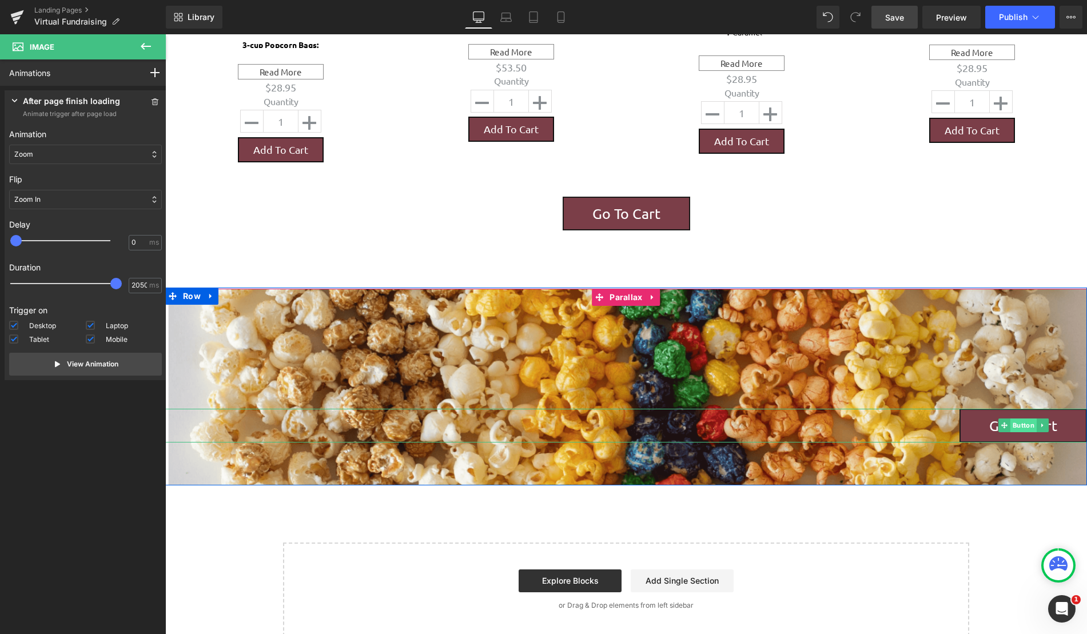
click at [1022, 419] on span "Button" at bounding box center [1023, 426] width 26 height 14
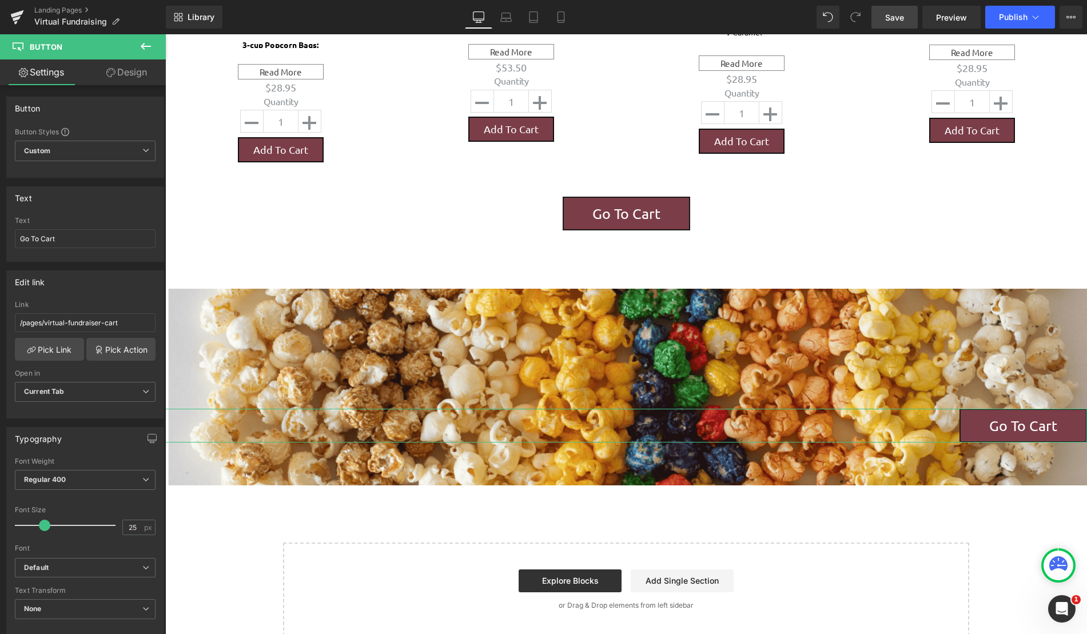
click at [124, 76] on link "Design" at bounding box center [126, 72] width 83 height 26
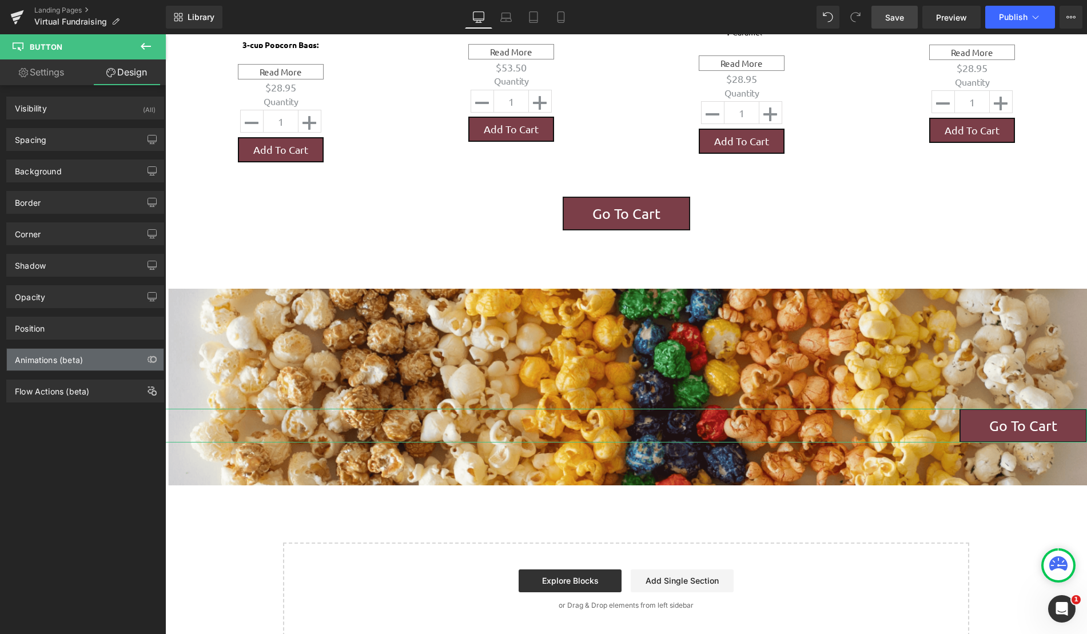
click at [110, 359] on div "Animations (beta)" at bounding box center [85, 360] width 157 height 22
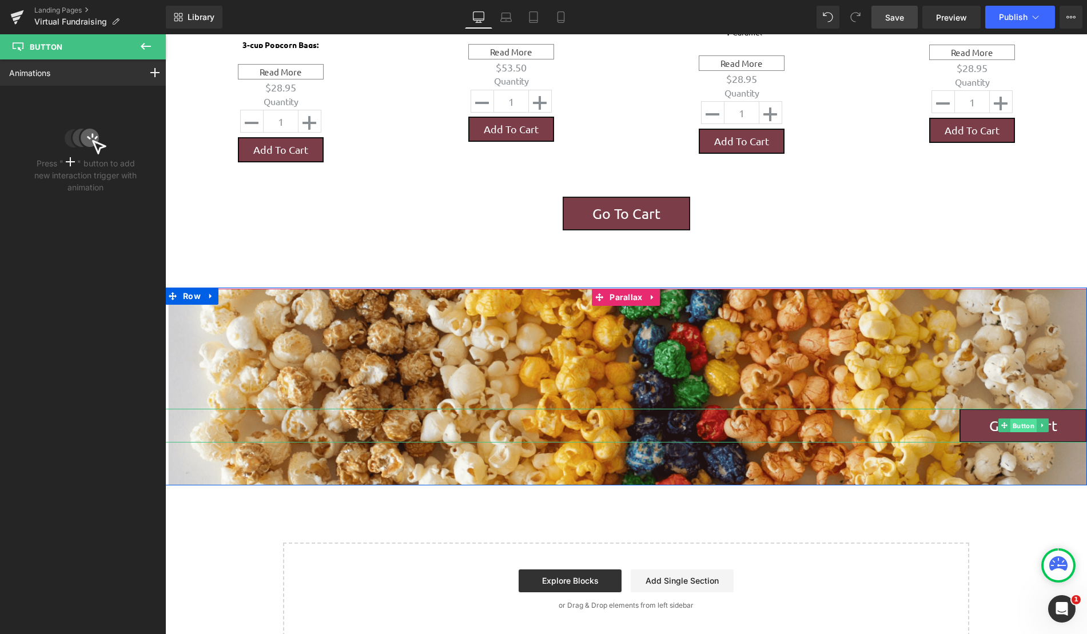
click at [1014, 419] on span "Button" at bounding box center [1023, 426] width 26 height 14
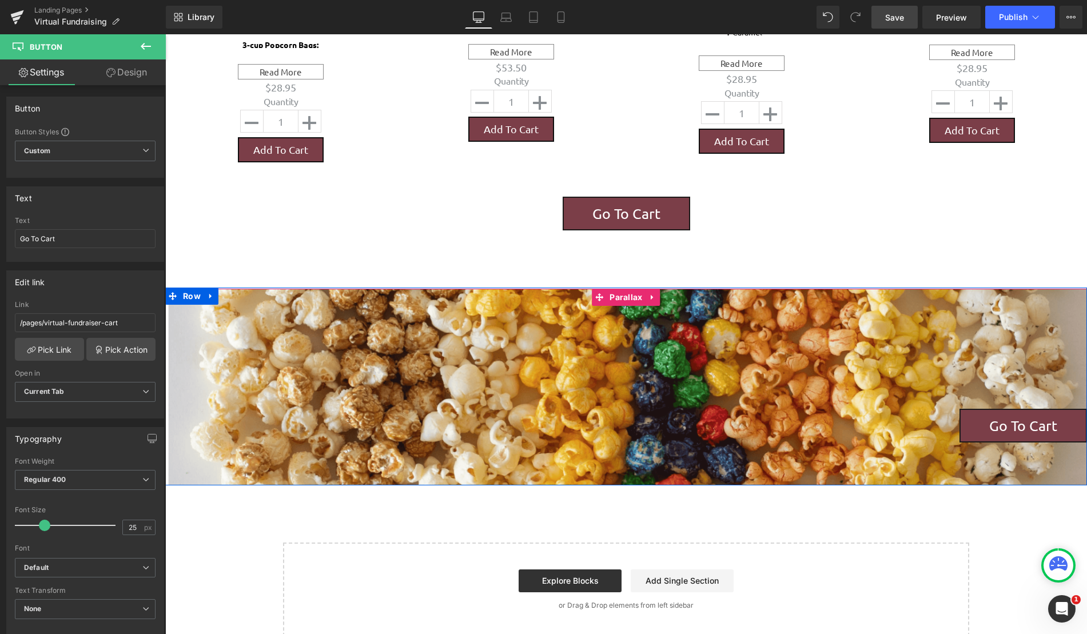
click at [309, 292] on div at bounding box center [626, 351] width 922 height 398
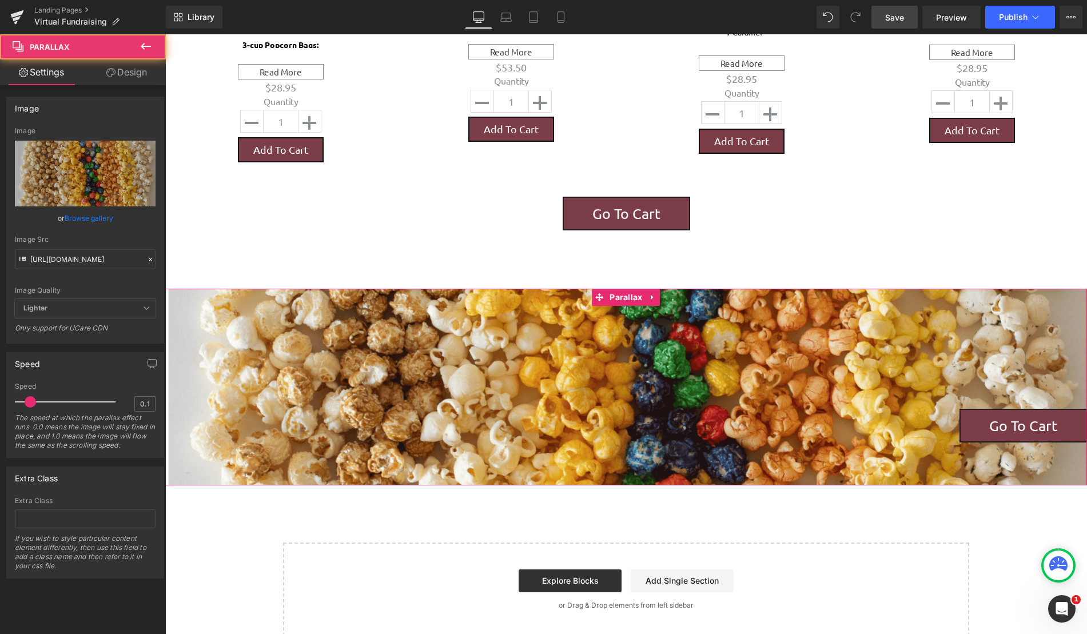
click at [126, 71] on link "Design" at bounding box center [126, 72] width 83 height 26
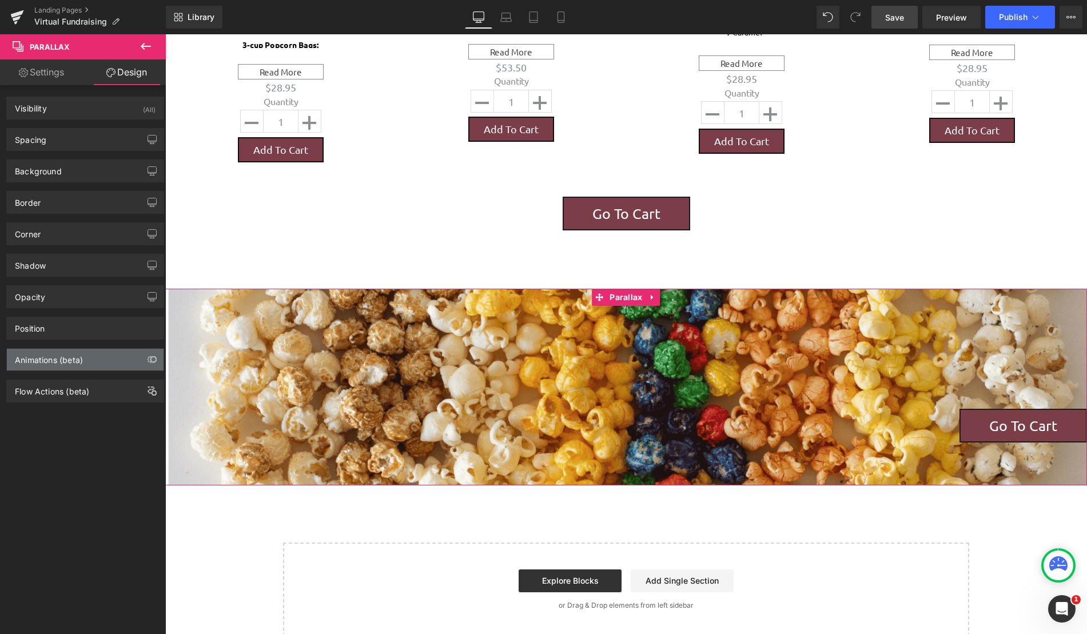
click at [99, 354] on div "Animations (beta)" at bounding box center [85, 360] width 157 height 22
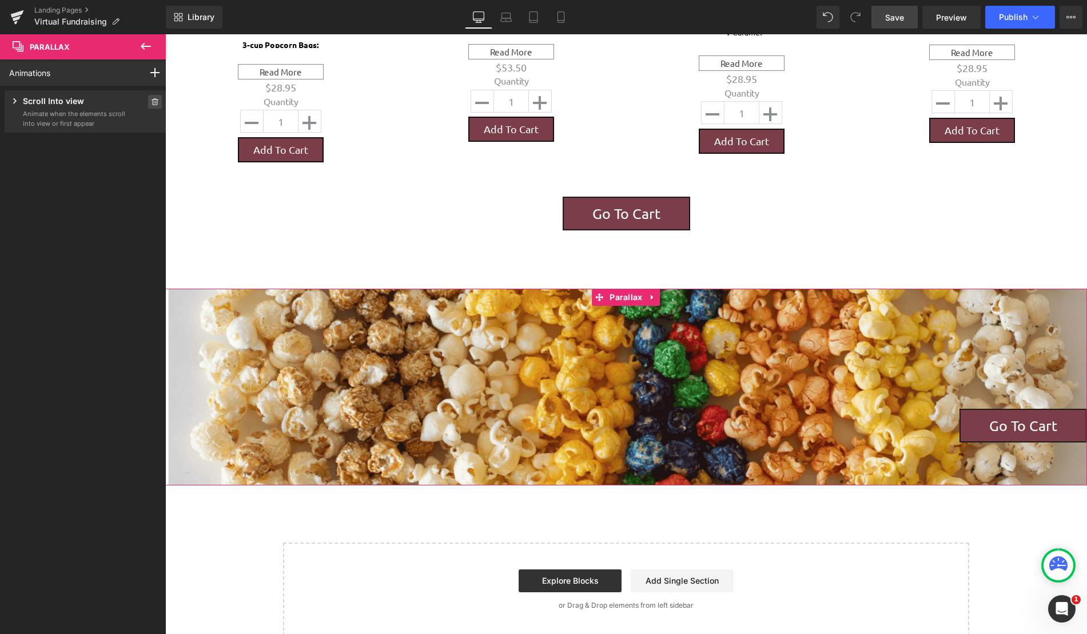
click at [151, 101] on icon at bounding box center [155, 101] width 8 height 7
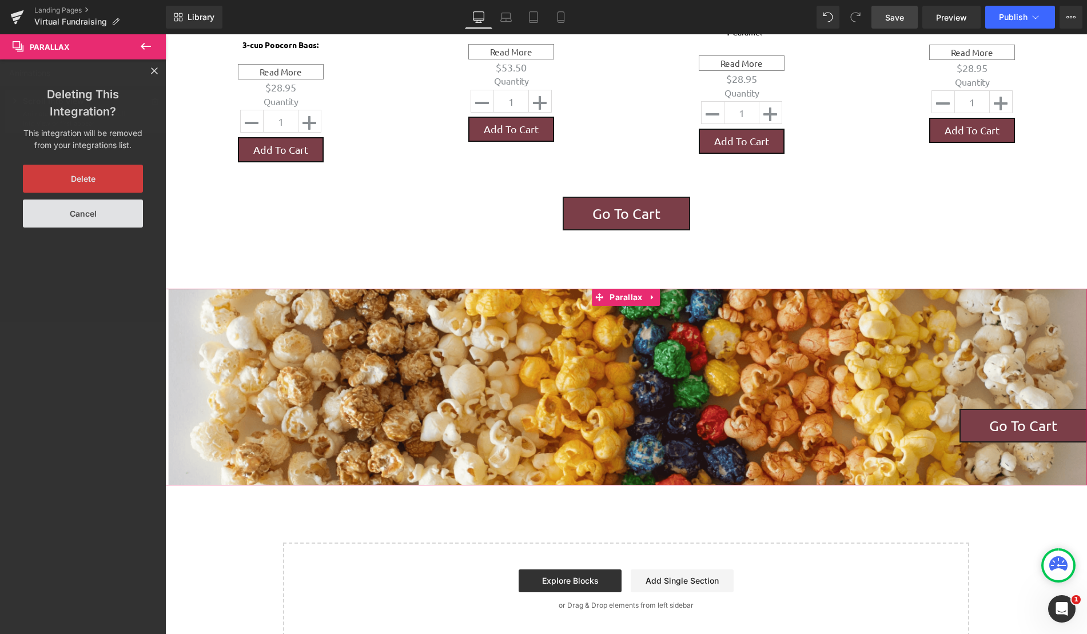
click at [96, 214] on button "Cancel" at bounding box center [83, 214] width 120 height 28
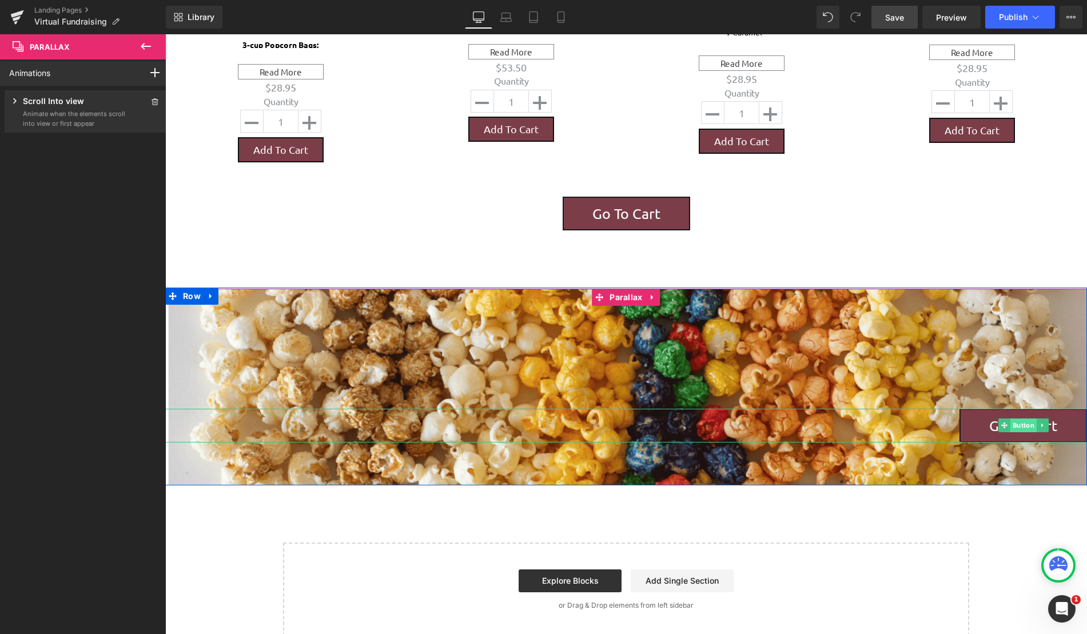
click at [1013, 419] on span "Button" at bounding box center [1023, 426] width 26 height 14
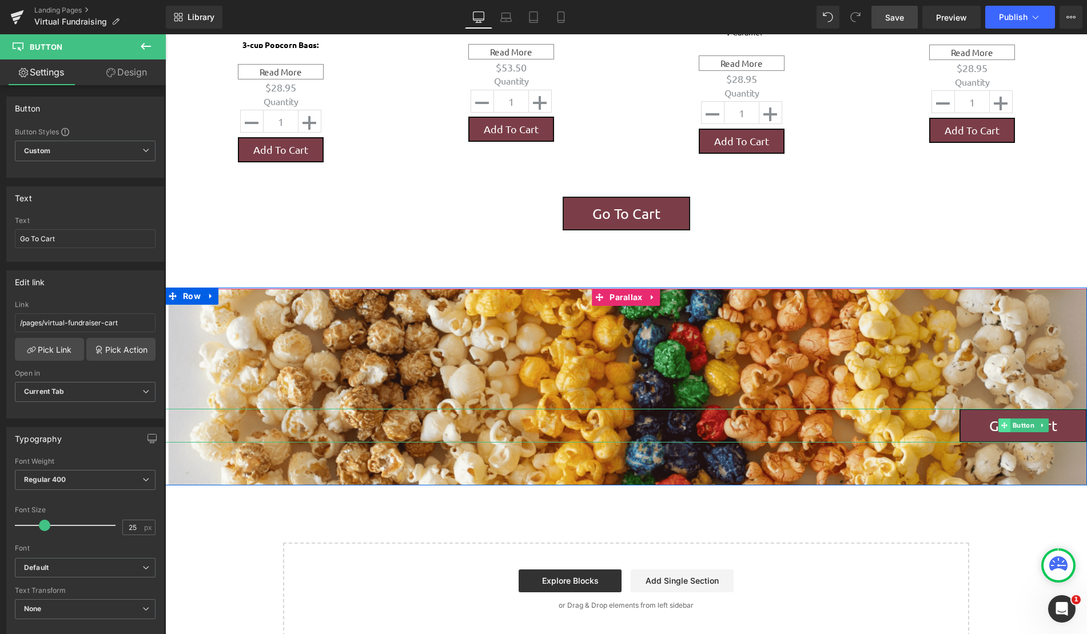
click at [998, 419] on span at bounding box center [1004, 426] width 12 height 14
click at [1039, 422] on icon at bounding box center [1042, 425] width 6 height 7
click at [1045, 422] on icon at bounding box center [1048, 425] width 6 height 6
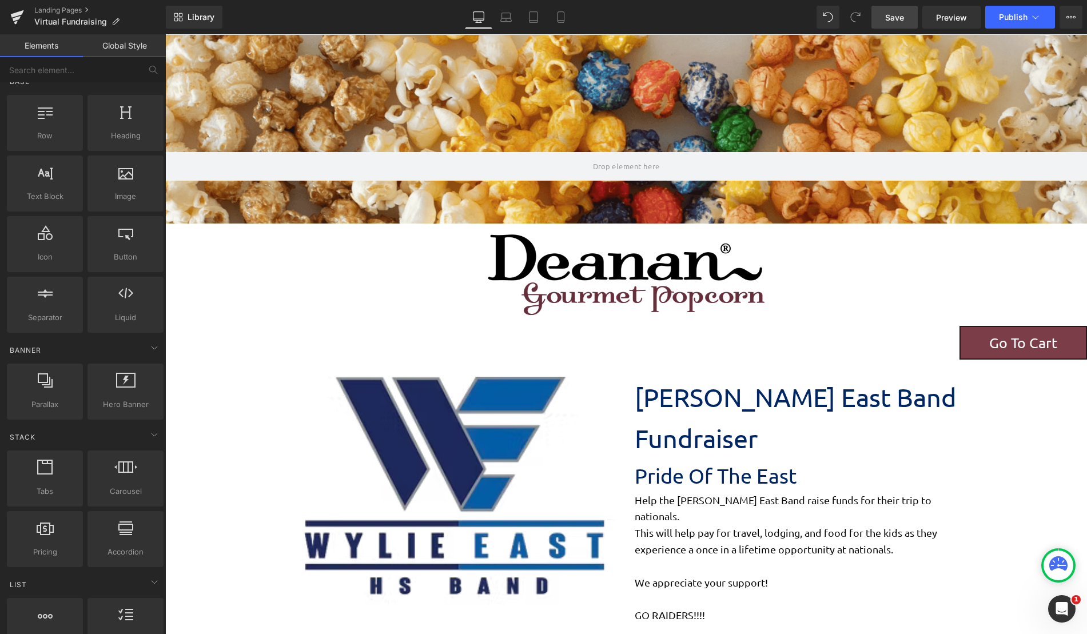
scroll to position [0, 0]
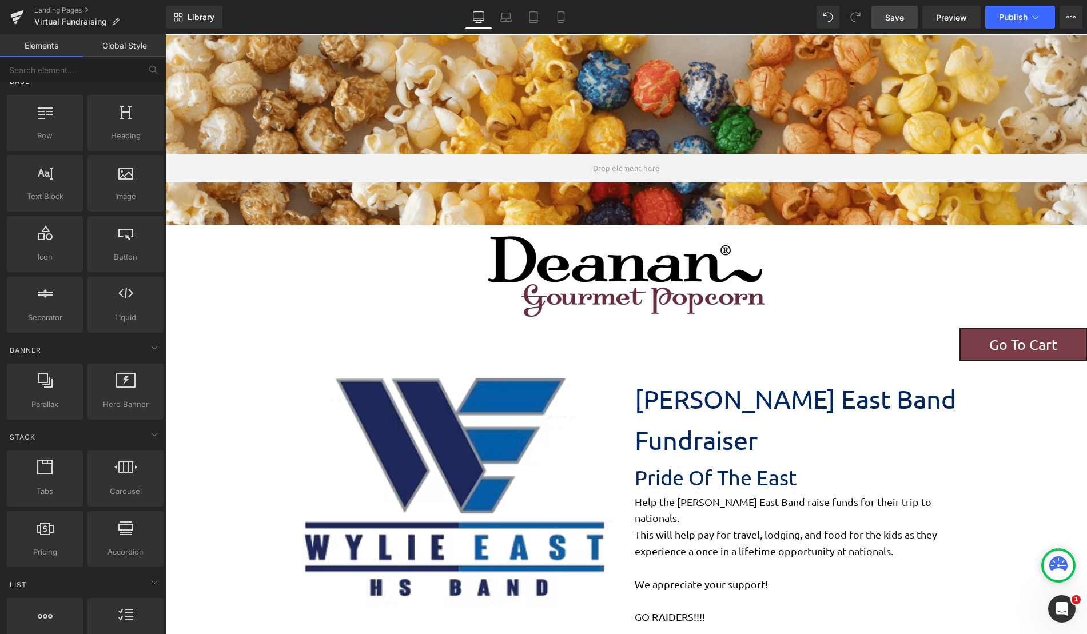
click at [892, 16] on span "Save" at bounding box center [894, 17] width 19 height 12
click at [1022, 21] on span "Publish" at bounding box center [1013, 17] width 29 height 9
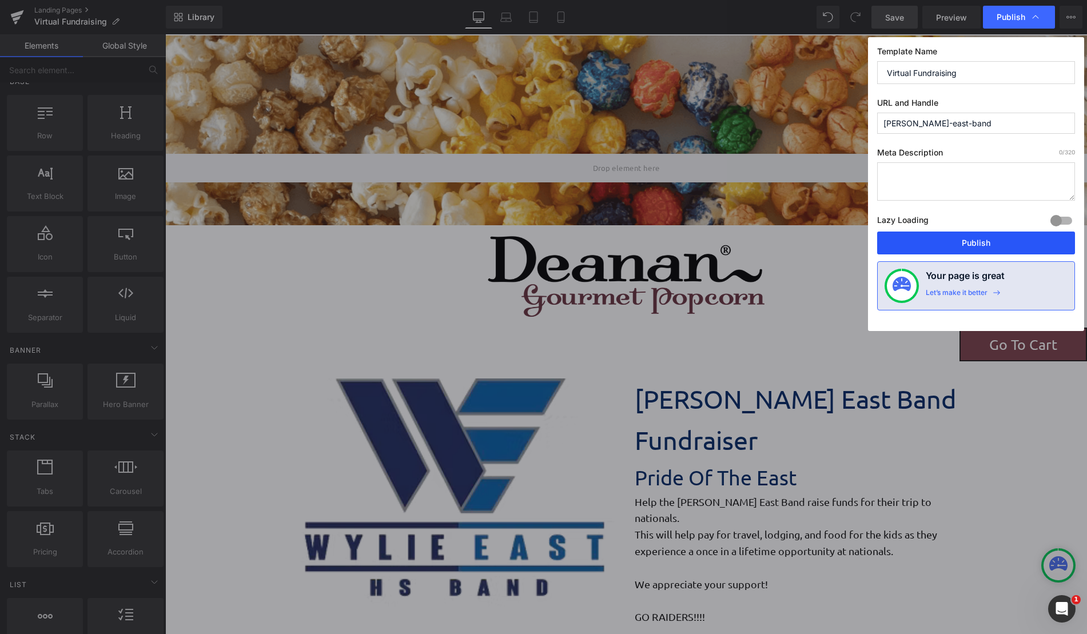
click at [977, 247] on button "Publish" at bounding box center [976, 243] width 198 height 23
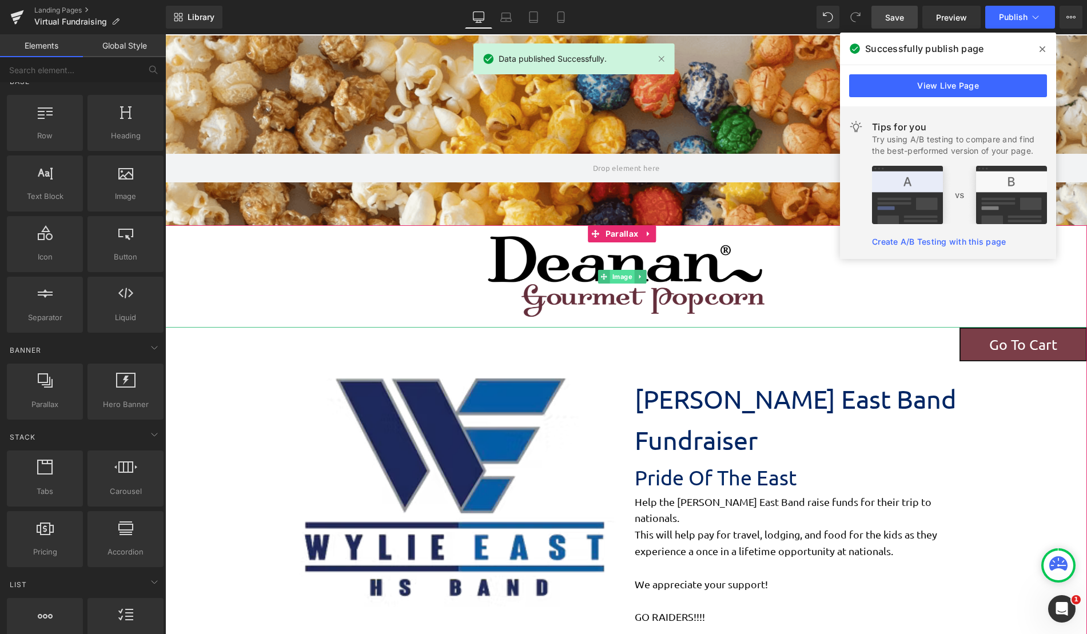
click at [627, 270] on span "Image" at bounding box center [621, 277] width 25 height 14
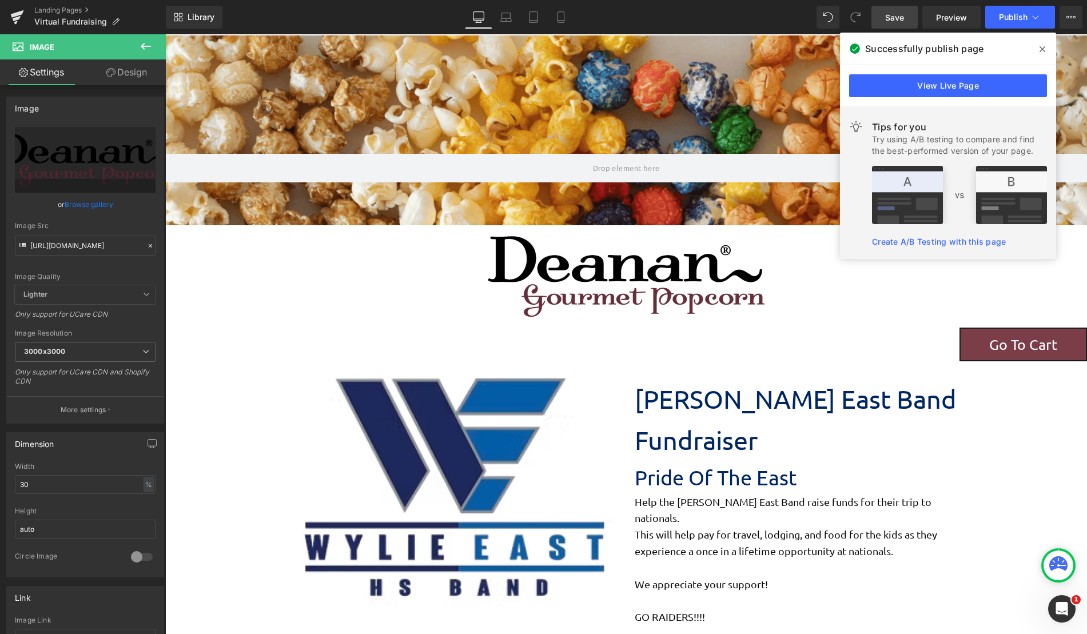
click at [165, 34] on div "207px" at bounding box center [165, 34] width 0 height 0
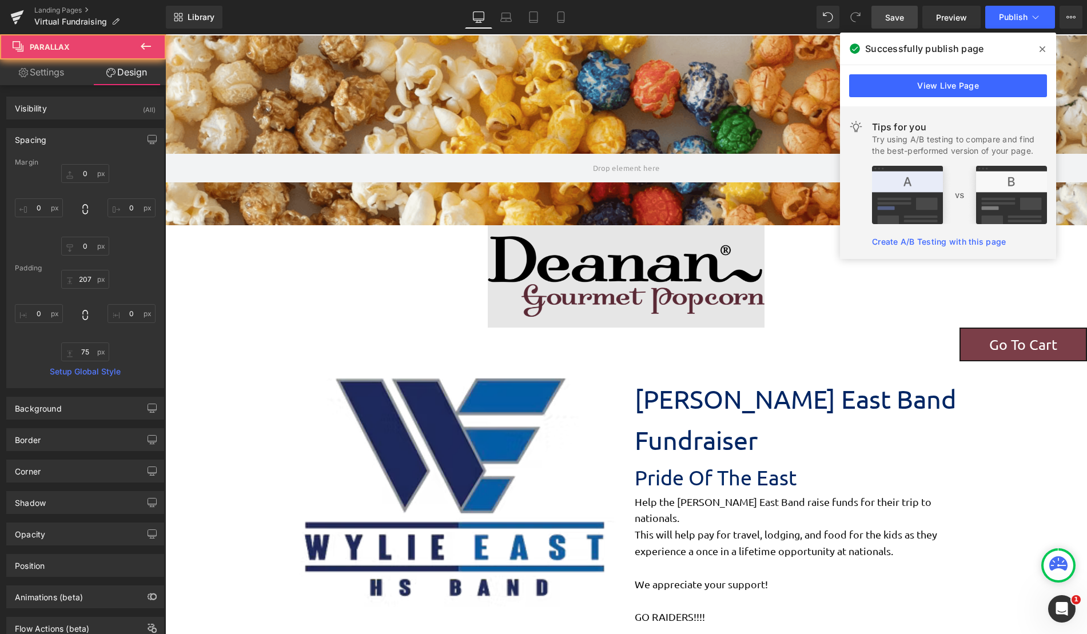
click at [664, 274] on img at bounding box center [626, 276] width 277 height 102
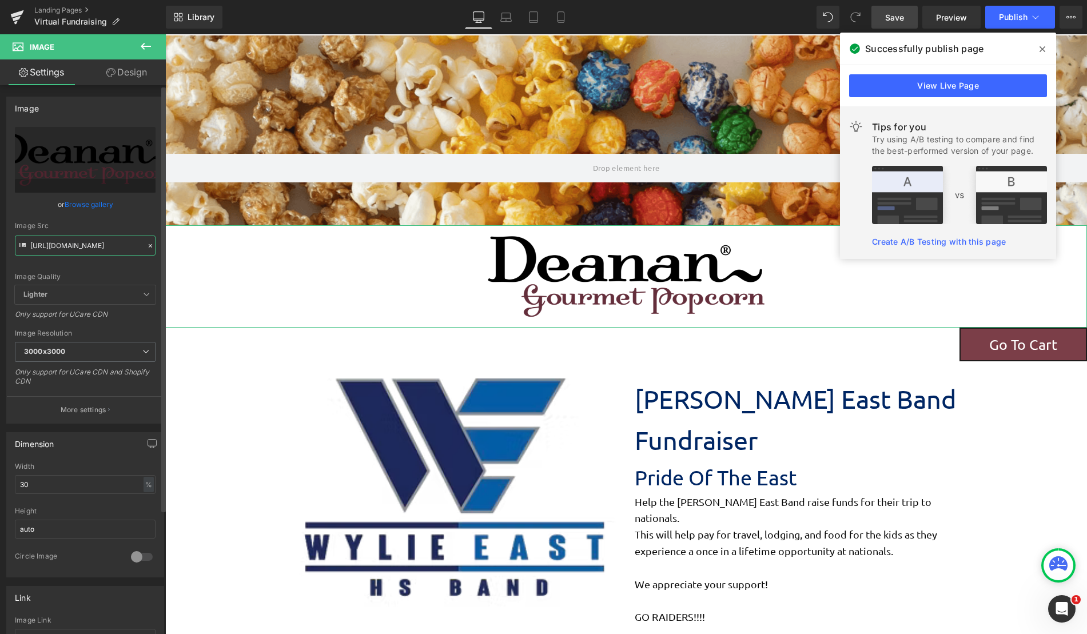
click at [71, 252] on input "[URL][DOMAIN_NAME]" at bounding box center [85, 246] width 141 height 20
click at [1041, 53] on icon at bounding box center [1042, 49] width 6 height 9
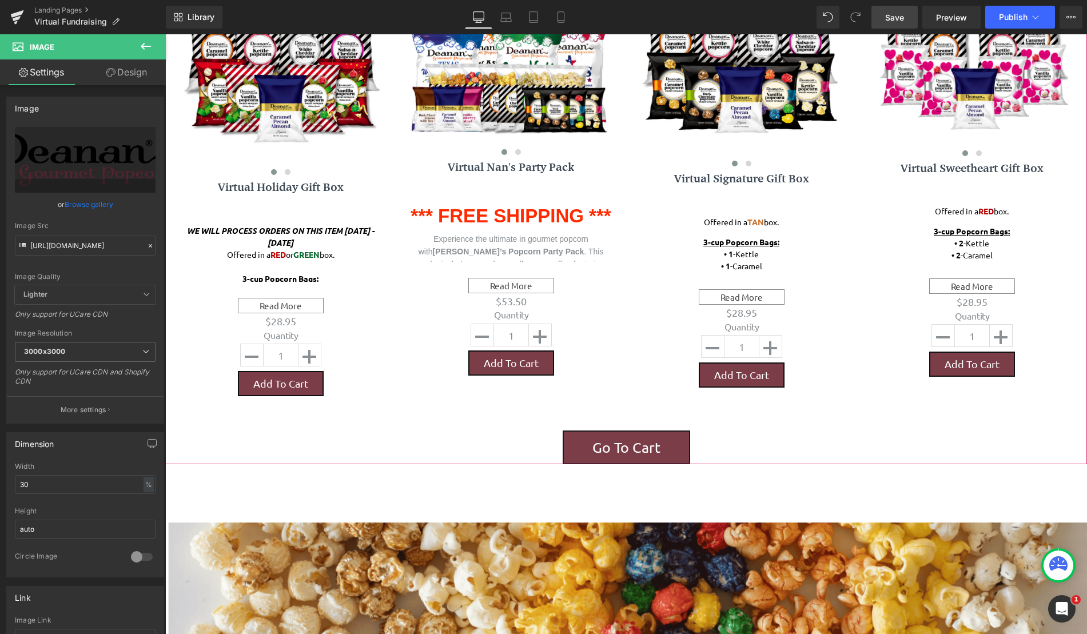
scroll to position [922, 0]
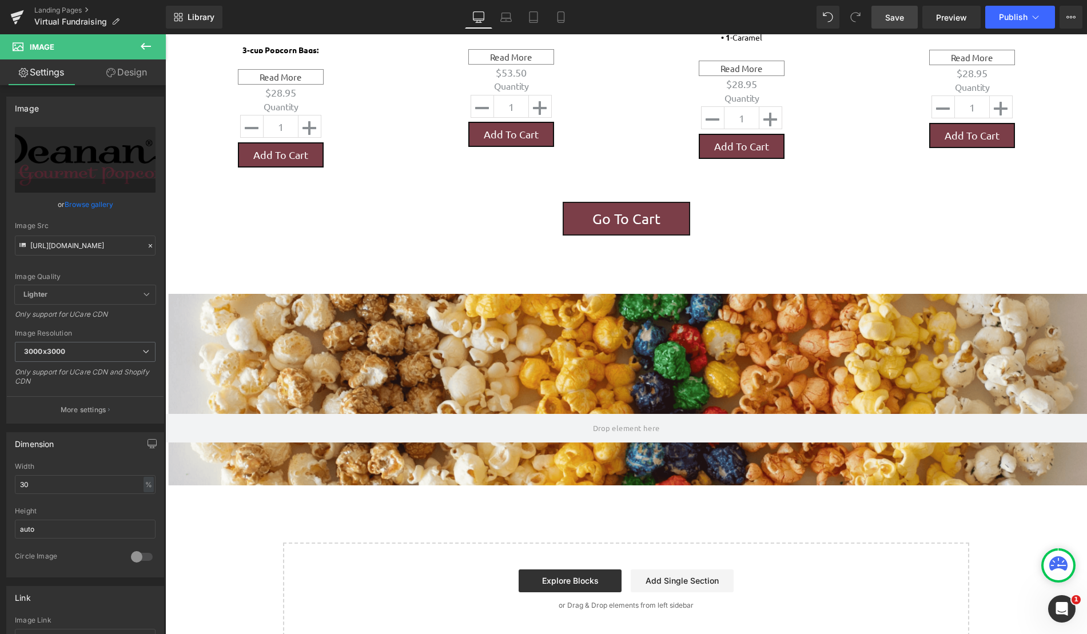
click at [148, 51] on icon at bounding box center [146, 46] width 14 height 14
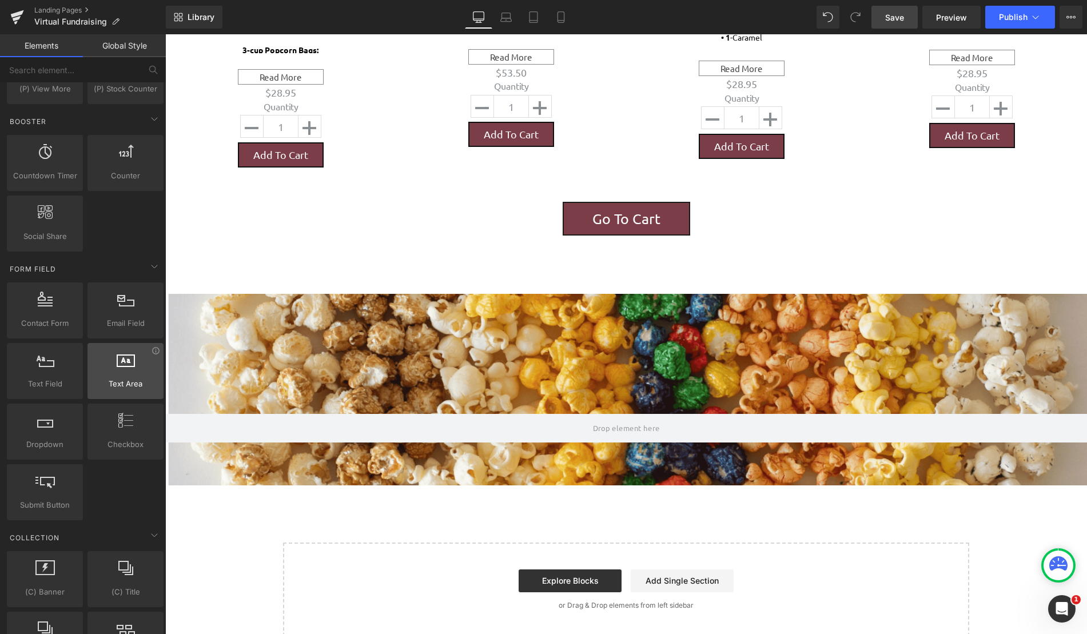
scroll to position [1331, 0]
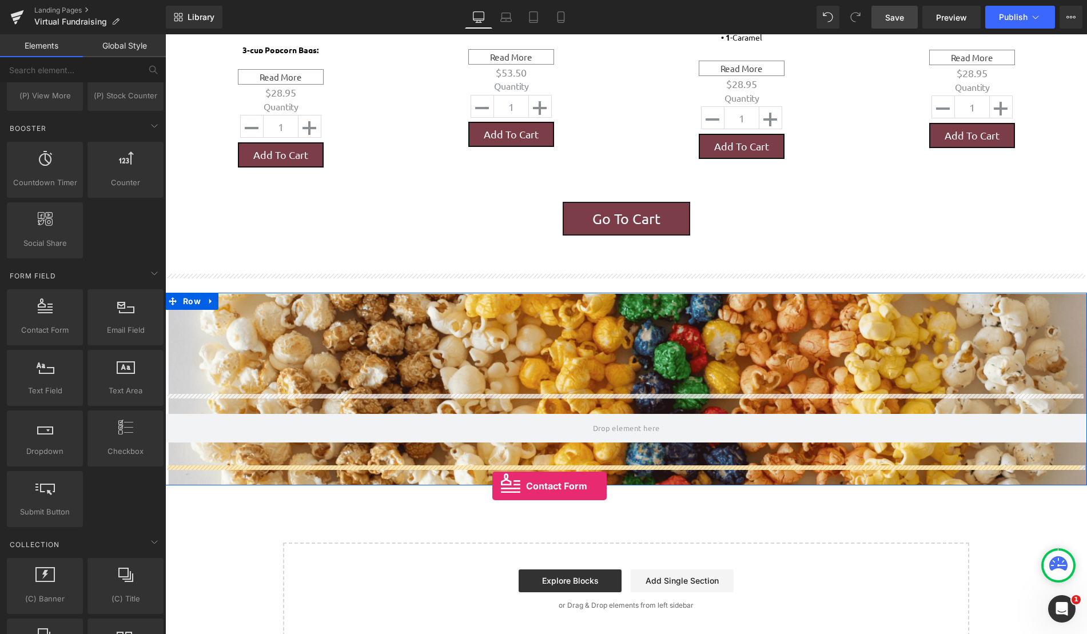
drag, startPoint x: 224, startPoint y: 368, endPoint x: 492, endPoint y: 486, distance: 293.6
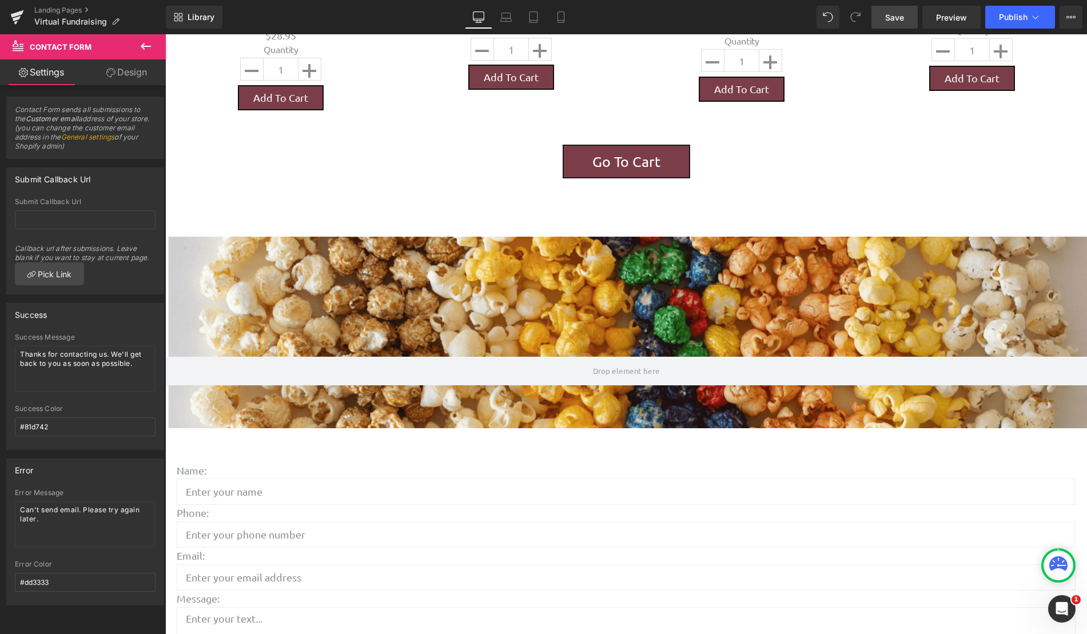
scroll to position [1209, 0]
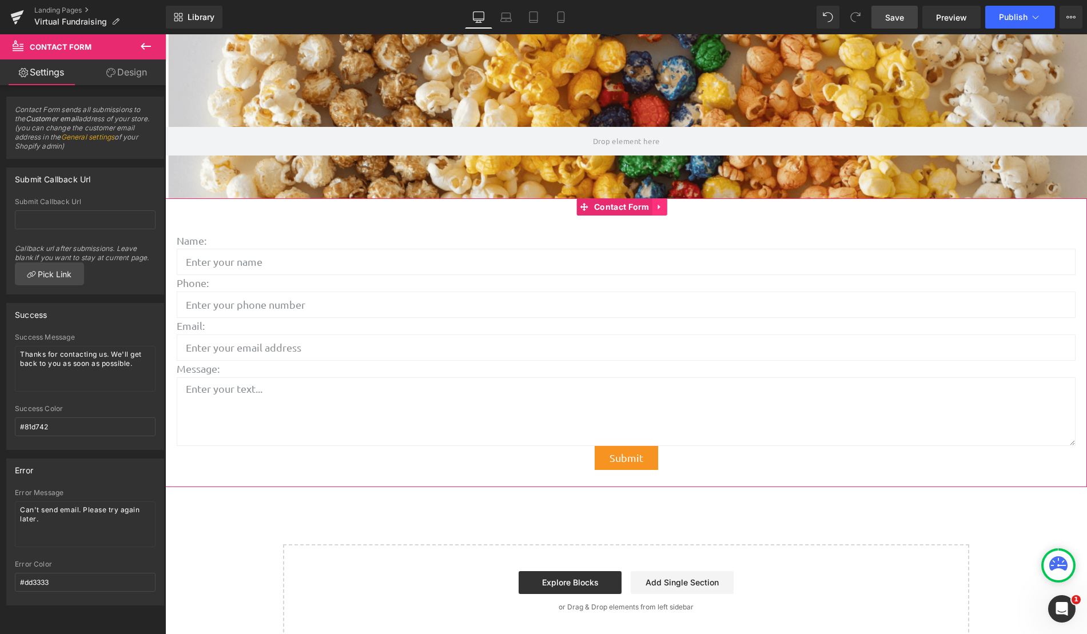
click at [661, 198] on link at bounding box center [659, 206] width 15 height 17
click at [681, 202] on icon at bounding box center [682, 206] width 8 height 9
click at [101, 224] on input "text" at bounding box center [85, 219] width 141 height 19
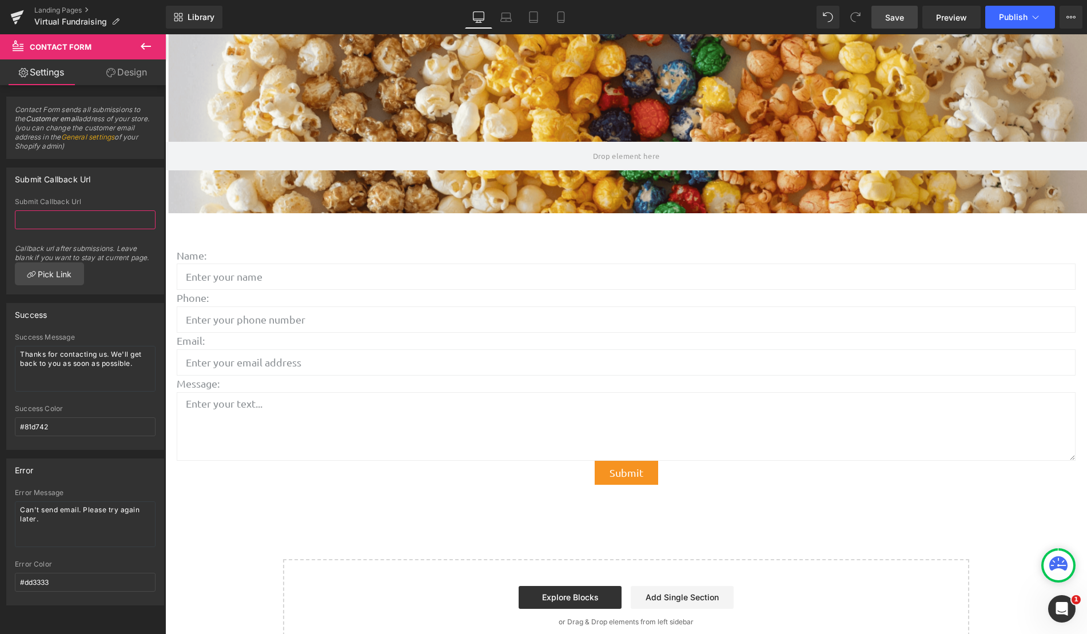
scroll to position [1201, 0]
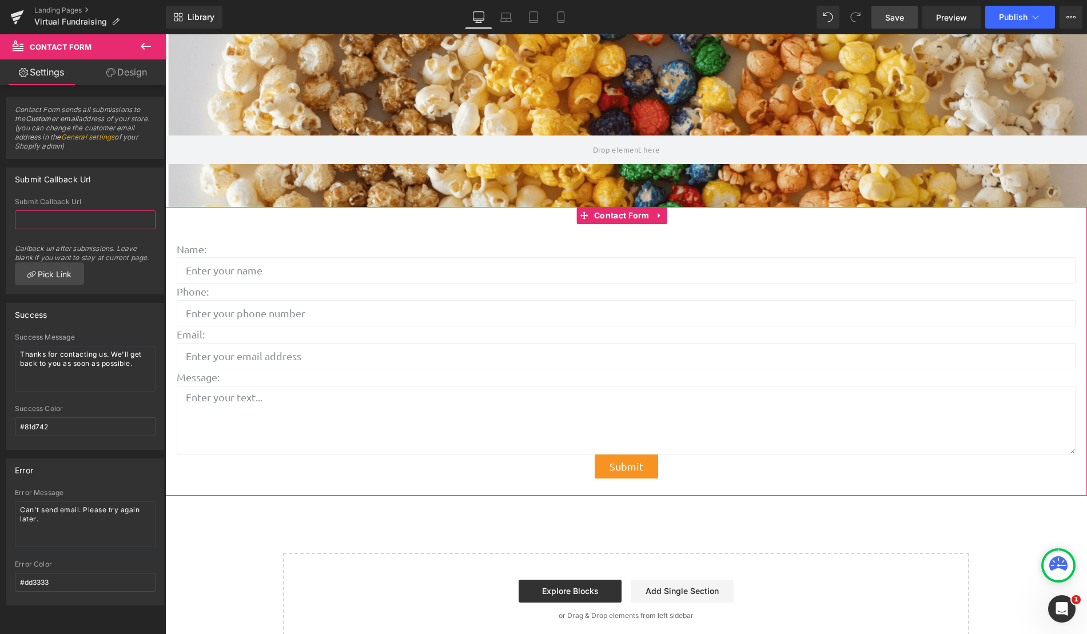
click at [63, 224] on input "text" at bounding box center [85, 219] width 141 height 19
paste input "https://deanan.com/pages/contact_us"
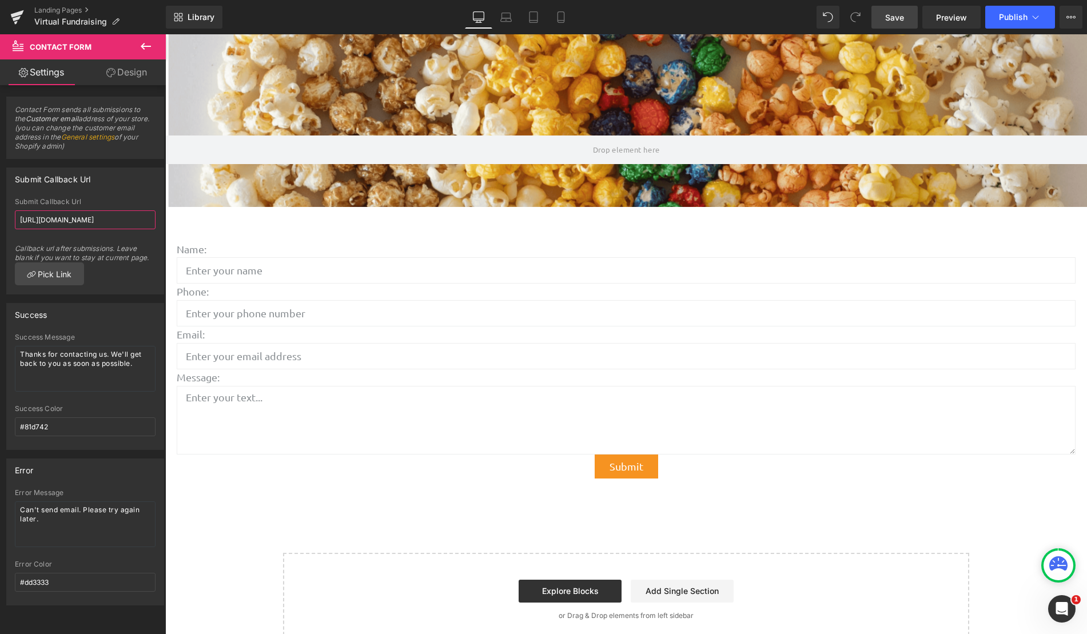
type input "https://deanan.com/pages/contact_us"
click at [126, 250] on div "Callback url after submissions. Leave blank if you want to stay at current page." at bounding box center [85, 248] width 141 height 27
click at [131, 241] on div "Callback url after submissions. Leave blank if you want to stay at current page." at bounding box center [85, 248] width 141 height 27
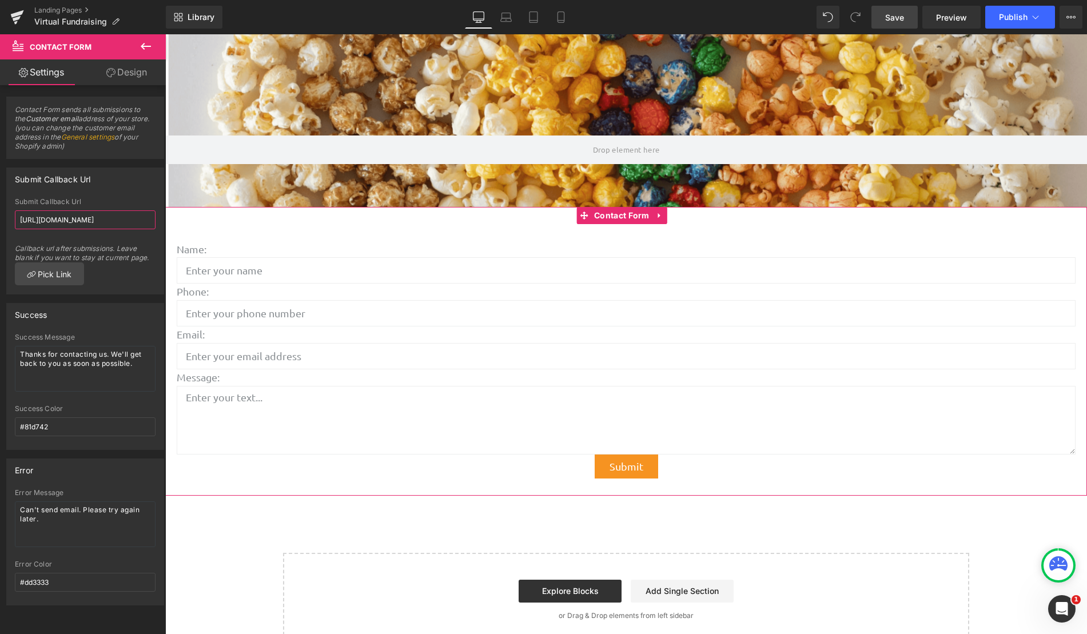
click at [137, 221] on input "https://deanan.com/pages/contact_us" at bounding box center [85, 219] width 141 height 19
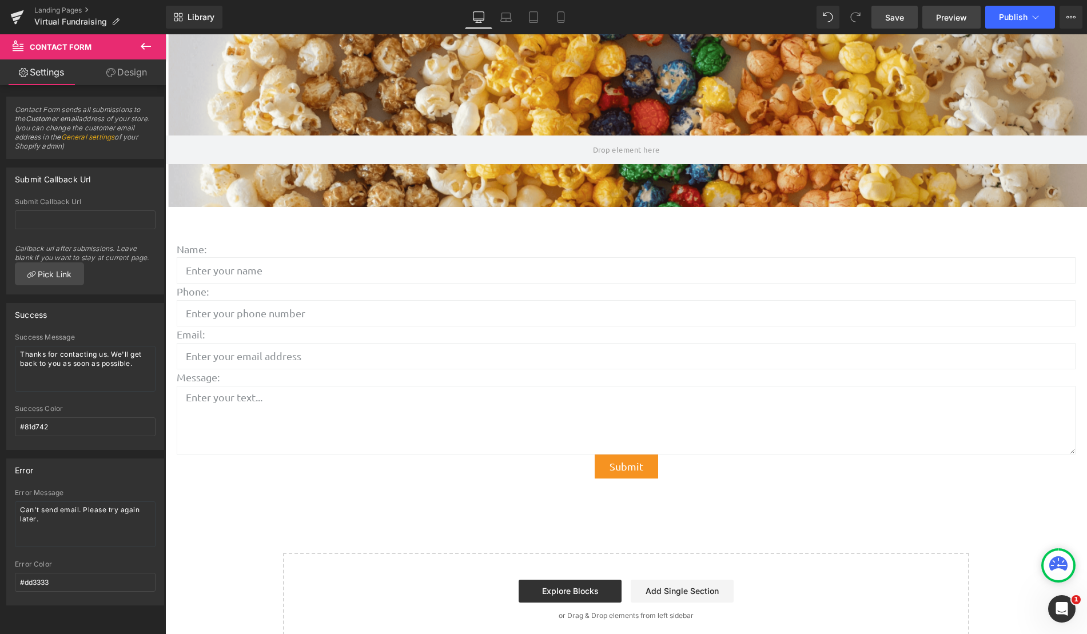
click at [951, 13] on span "Preview" at bounding box center [951, 17] width 31 height 12
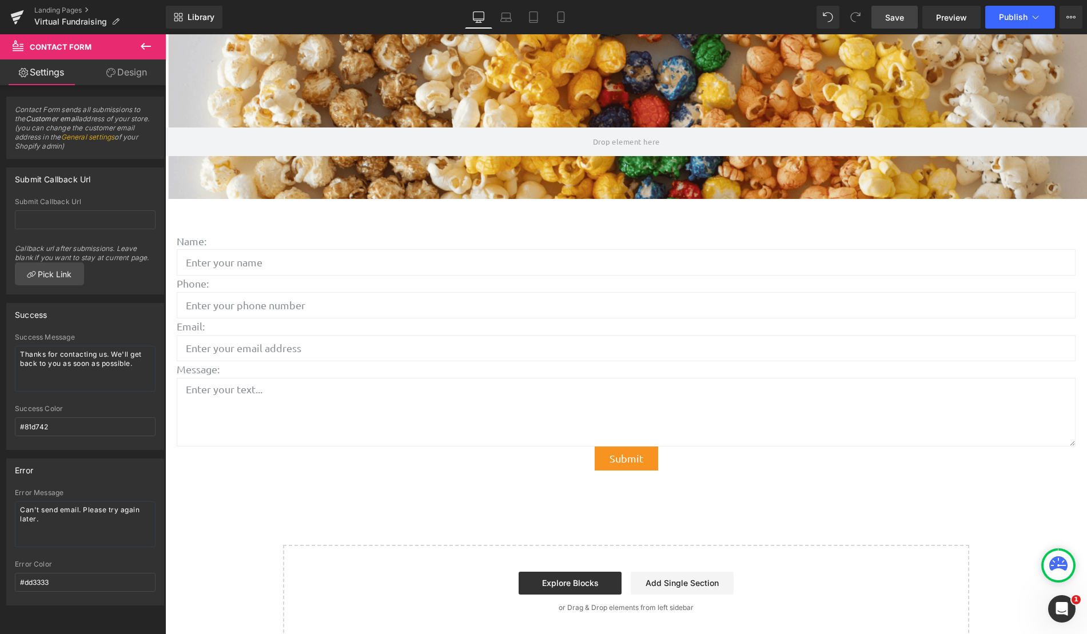
scroll to position [1209, 0]
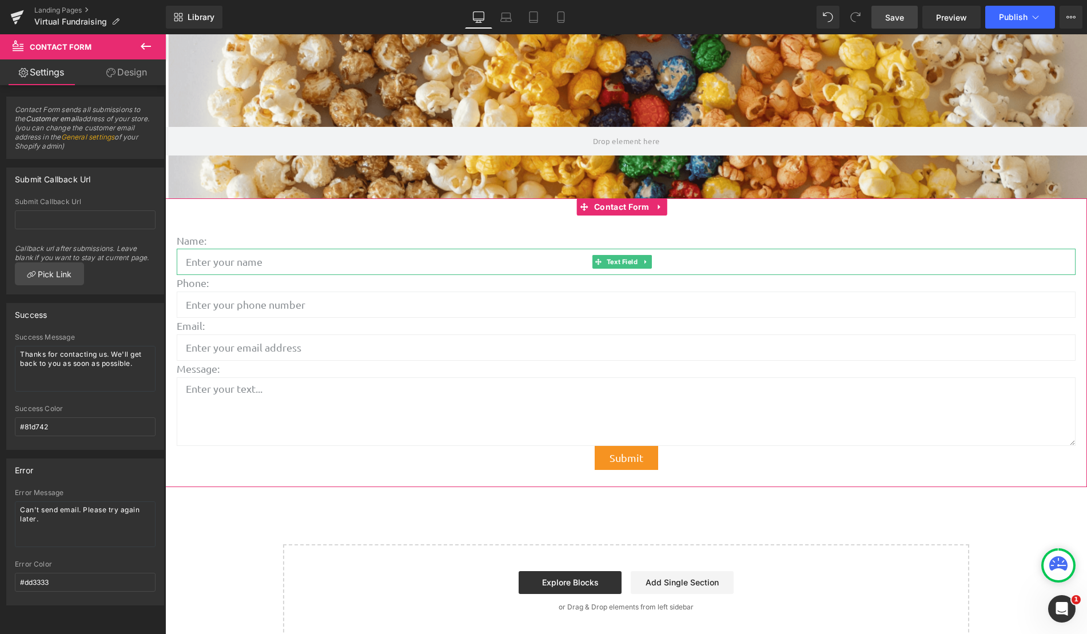
click at [577, 249] on input "text" at bounding box center [626, 262] width 899 height 26
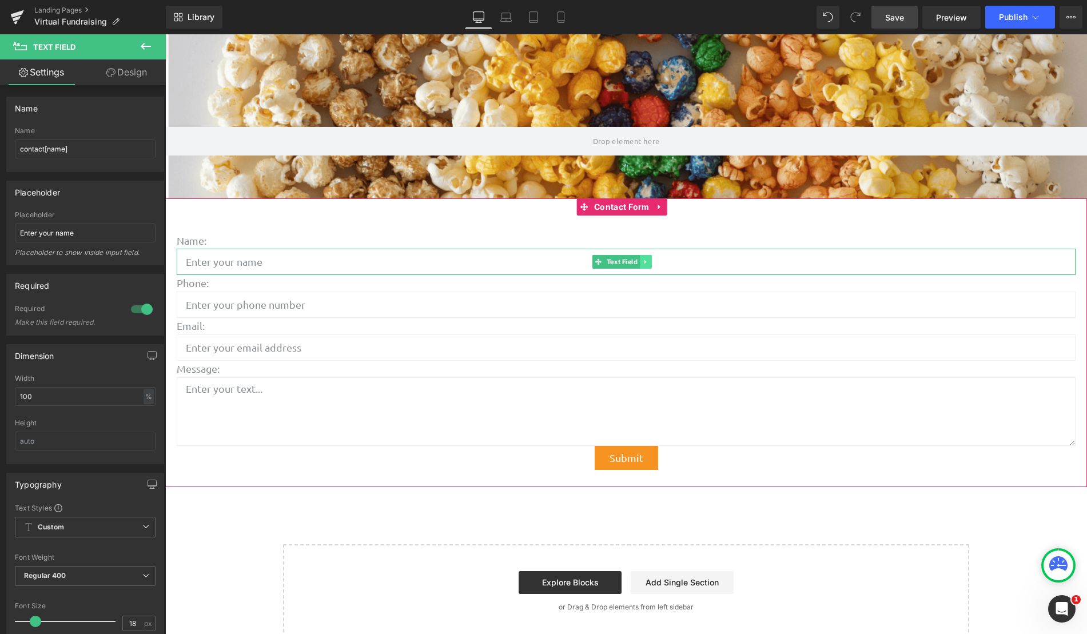
click at [645, 260] on icon at bounding box center [645, 262] width 2 height 4
click at [637, 234] on link at bounding box center [641, 241] width 12 height 14
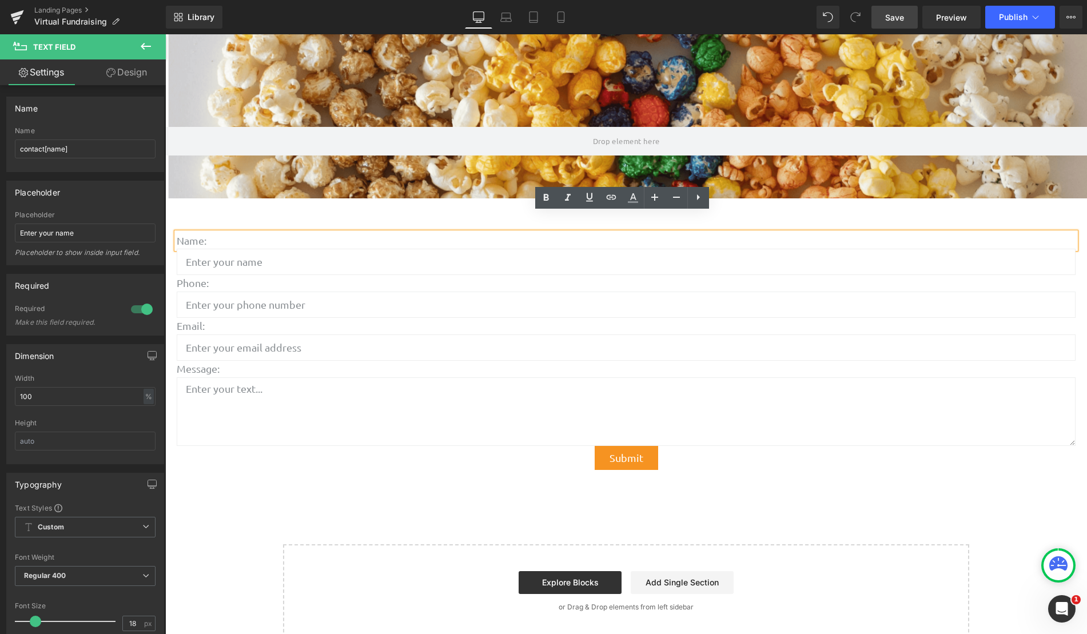
click at [733, 198] on div "Name: Text Block Text Field Phone: Text Block Text Field Email: Text Block Emai…" at bounding box center [626, 342] width 922 height 289
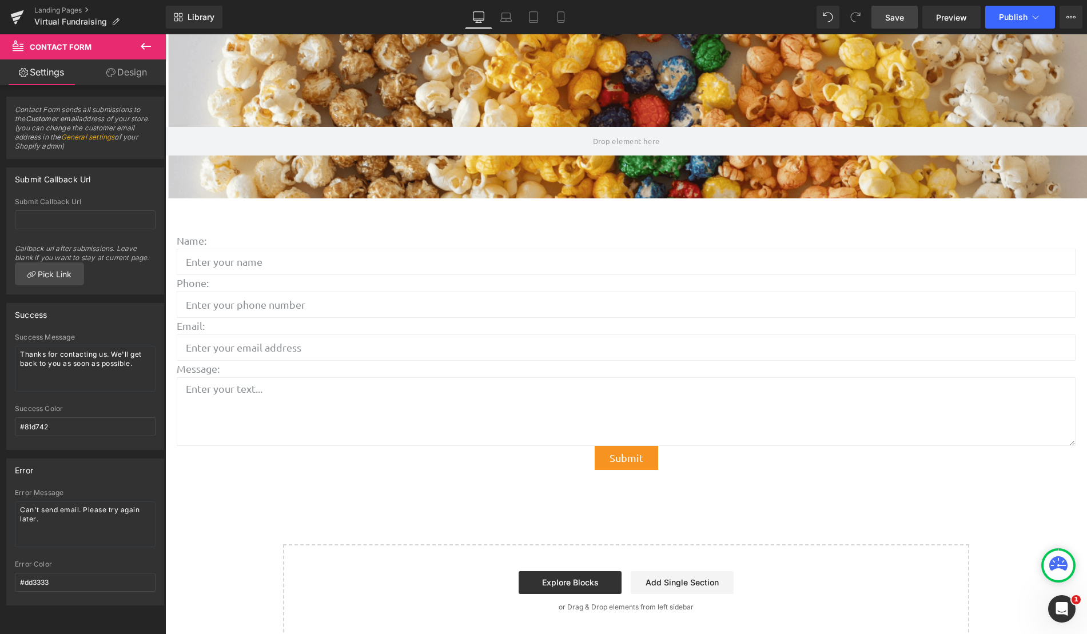
click at [273, 233] on p "Name:" at bounding box center [626, 241] width 899 height 17
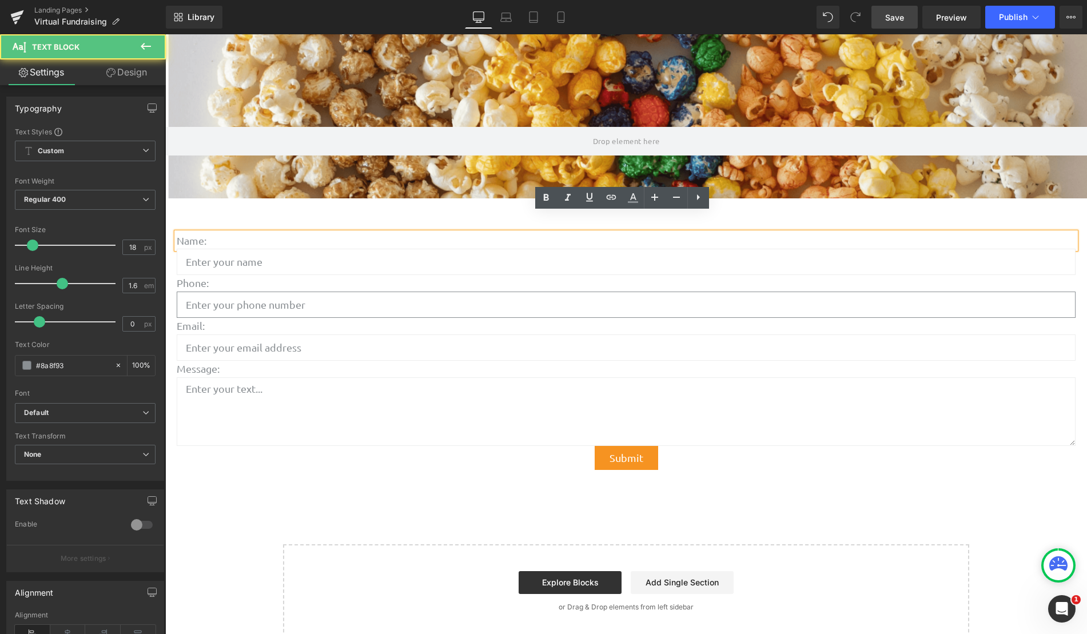
click at [337, 292] on input "text" at bounding box center [626, 305] width 899 height 26
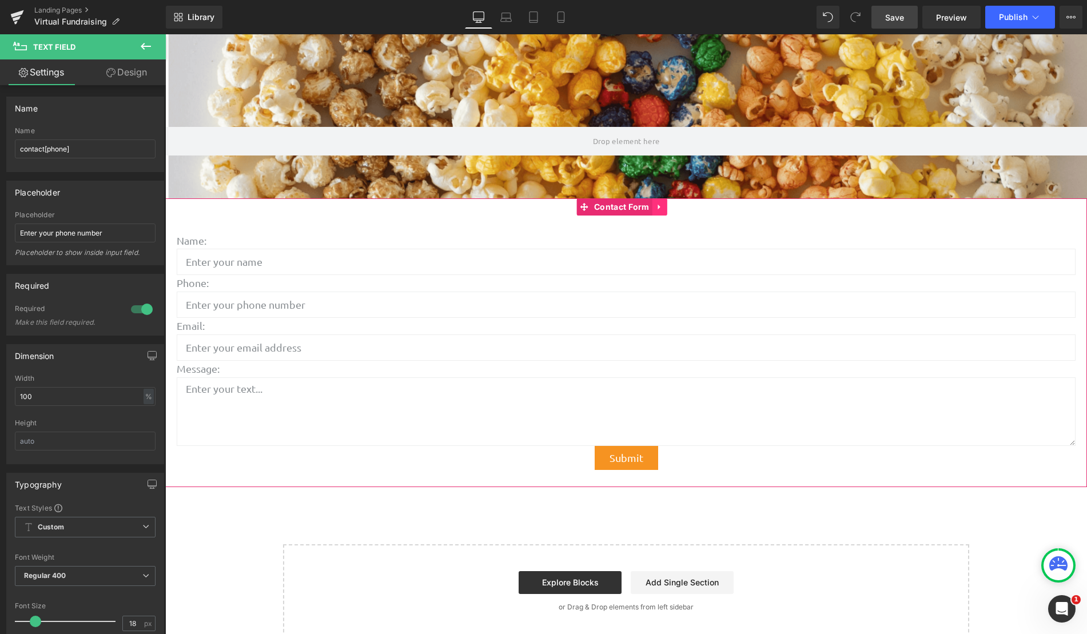
click at [654, 198] on link at bounding box center [659, 206] width 15 height 17
click at [668, 198] on link at bounding box center [667, 206] width 15 height 17
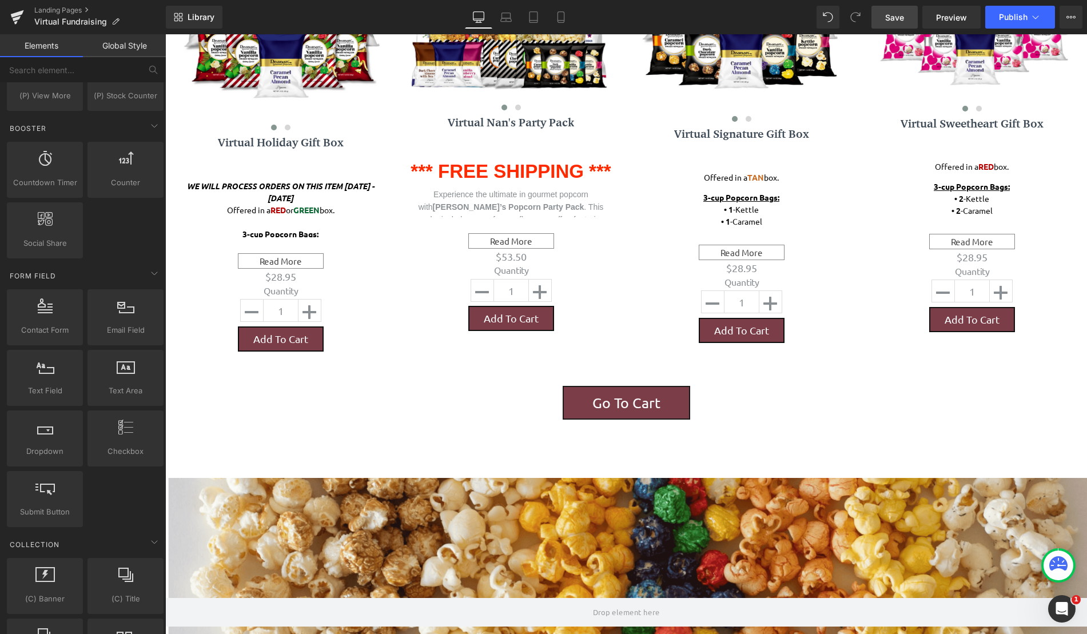
scroll to position [915, 0]
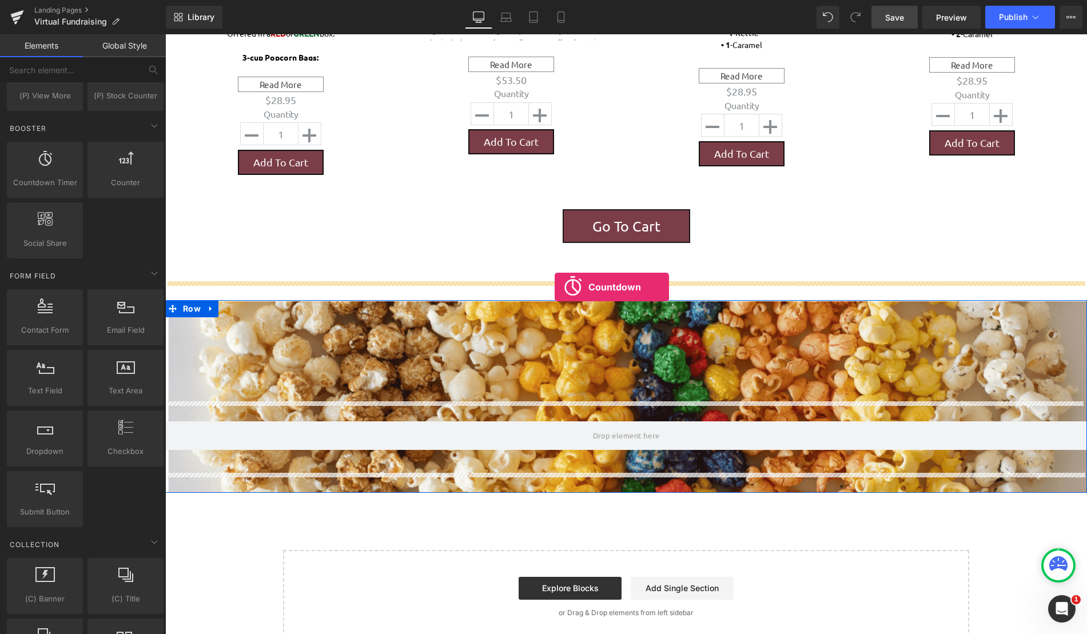
drag, startPoint x: 210, startPoint y: 213, endPoint x: 555, endPoint y: 287, distance: 352.6
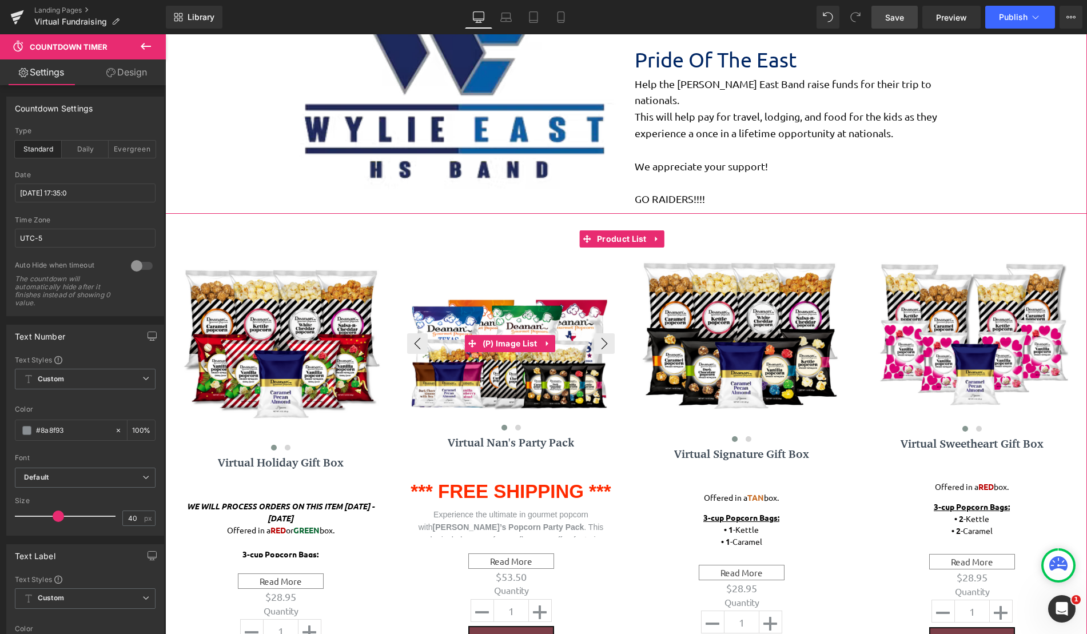
scroll to position [343, 0]
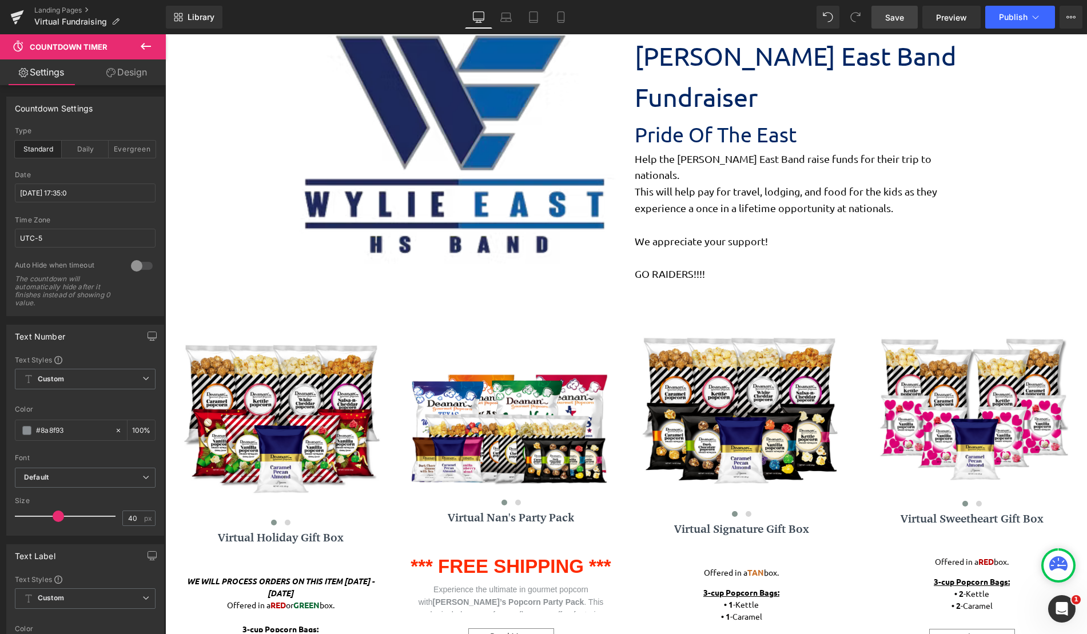
click at [138, 51] on button at bounding box center [146, 46] width 40 height 25
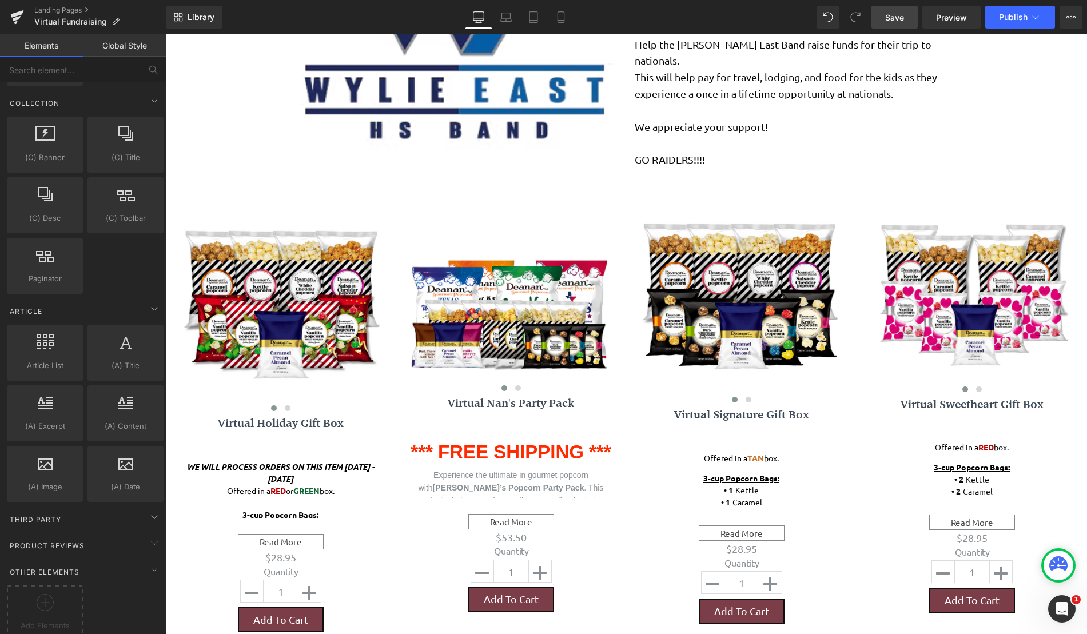
scroll to position [1788, 0]
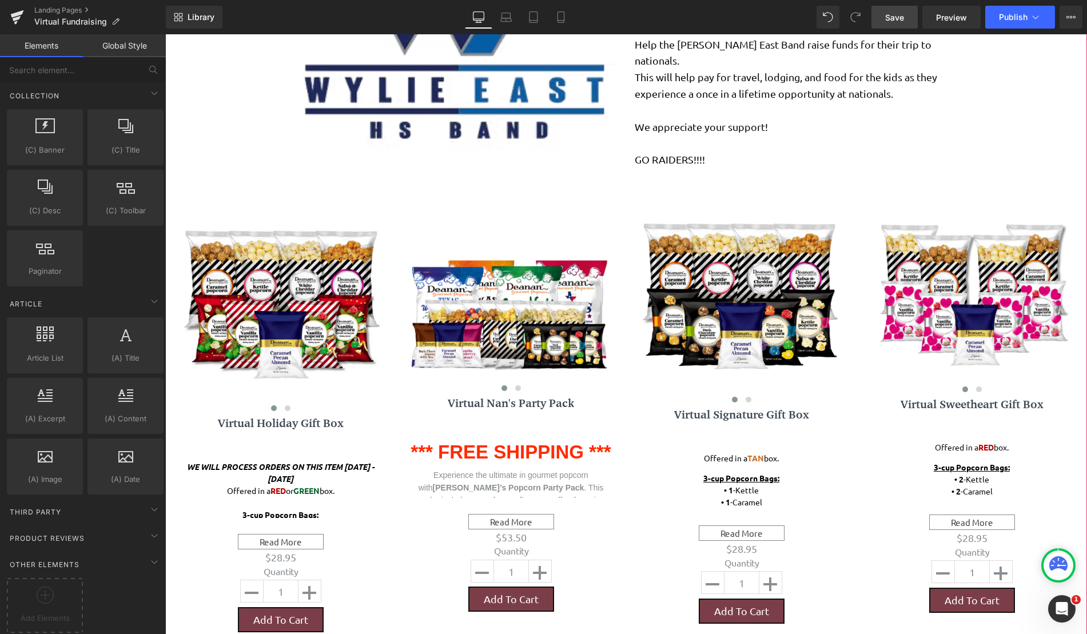
click at [1021, 130] on span "Image Go To Cart Button Image Wylie East Band Fundraiser Text Block Pride Of Th…" at bounding box center [626, 234] width 922 height 932
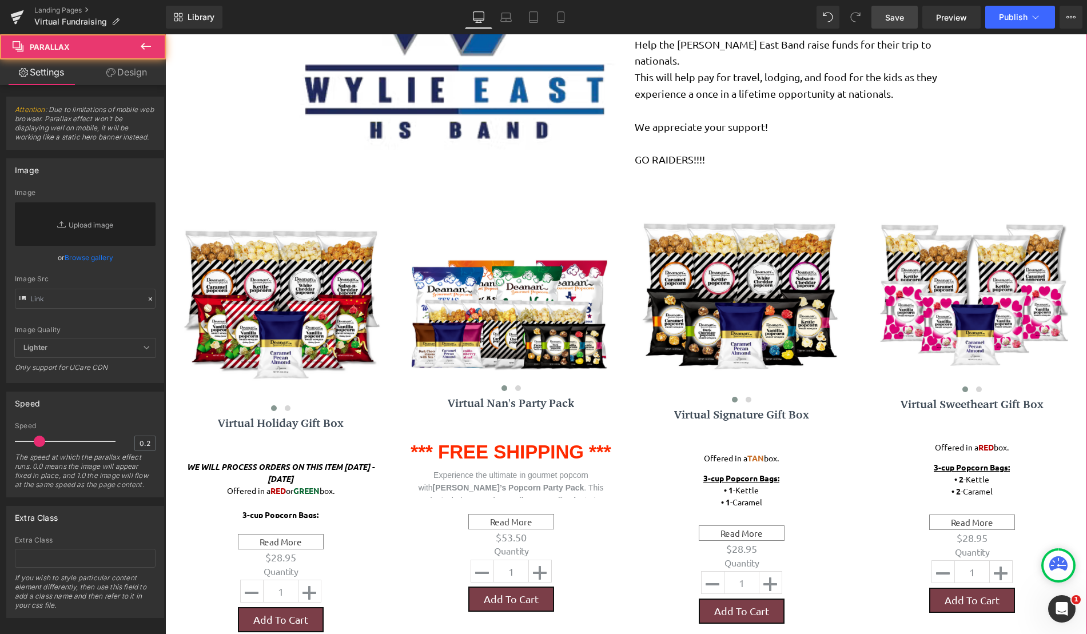
scroll to position [229, 0]
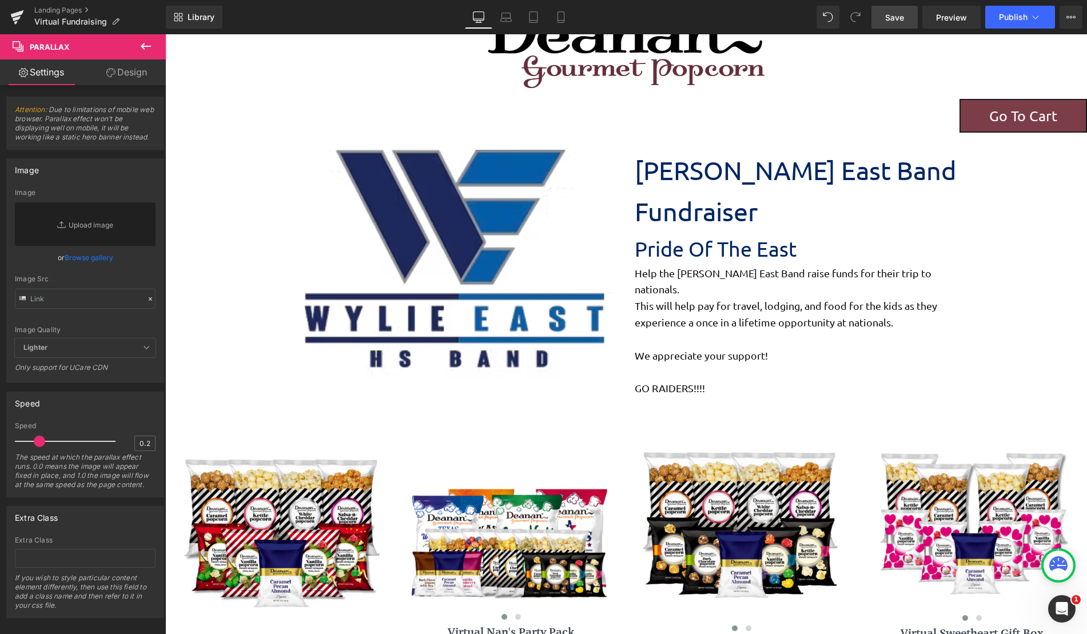
click at [140, 44] on button at bounding box center [146, 46] width 40 height 25
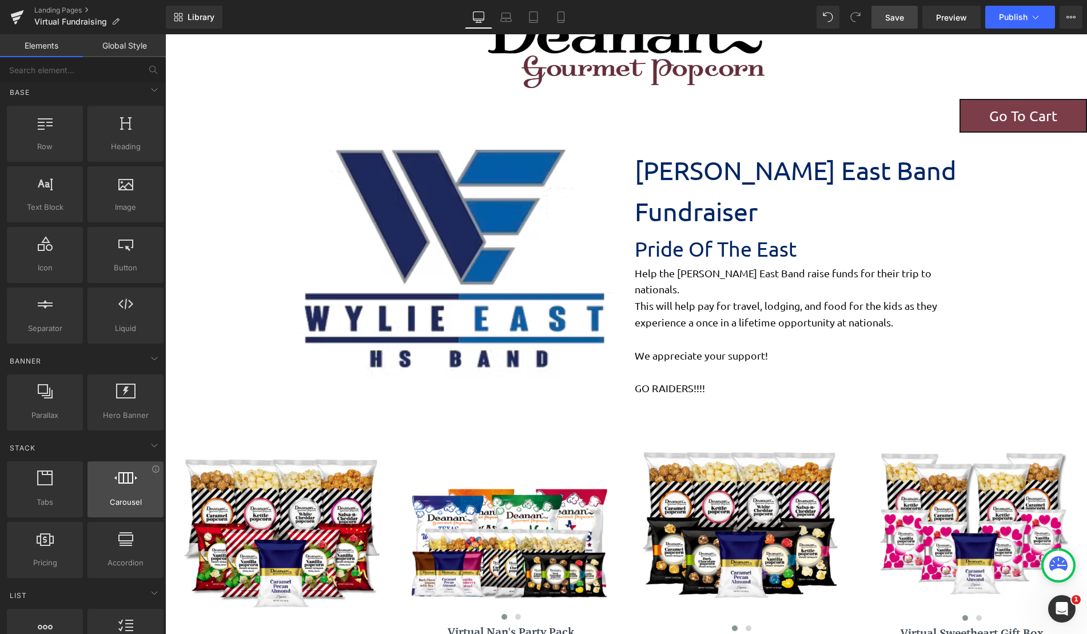
scroll to position [0, 0]
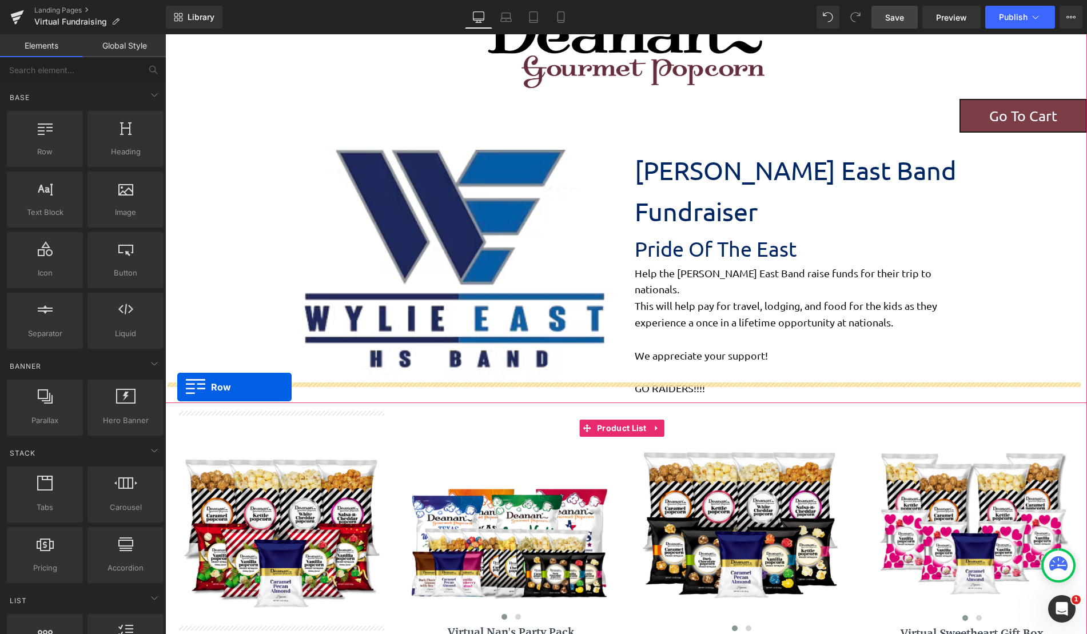
drag, startPoint x: 210, startPoint y: 170, endPoint x: 177, endPoint y: 387, distance: 219.2
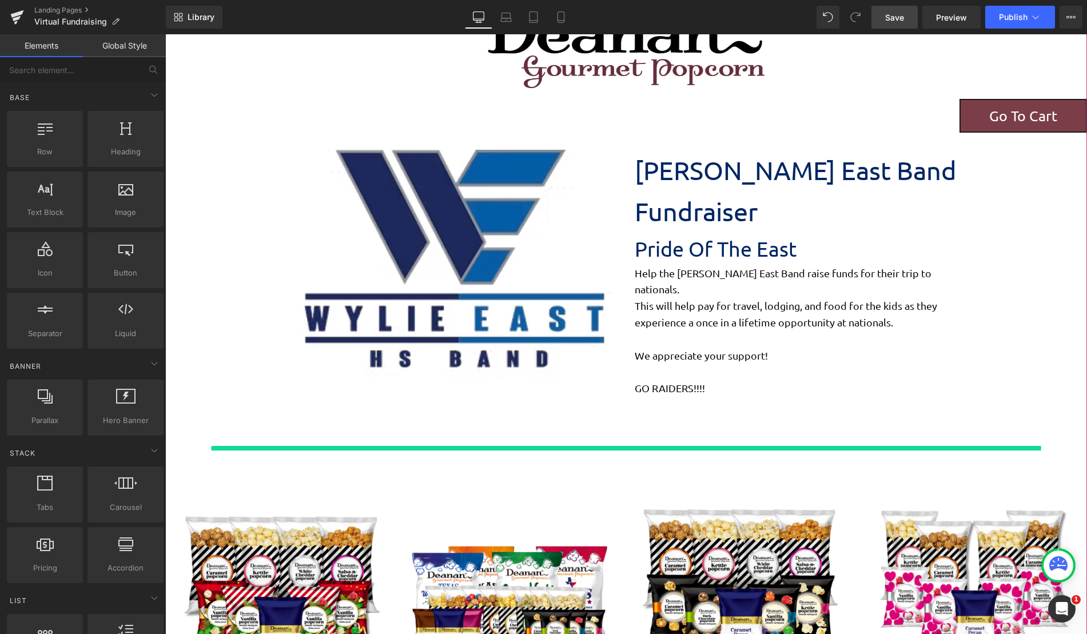
scroll to position [1633, 913]
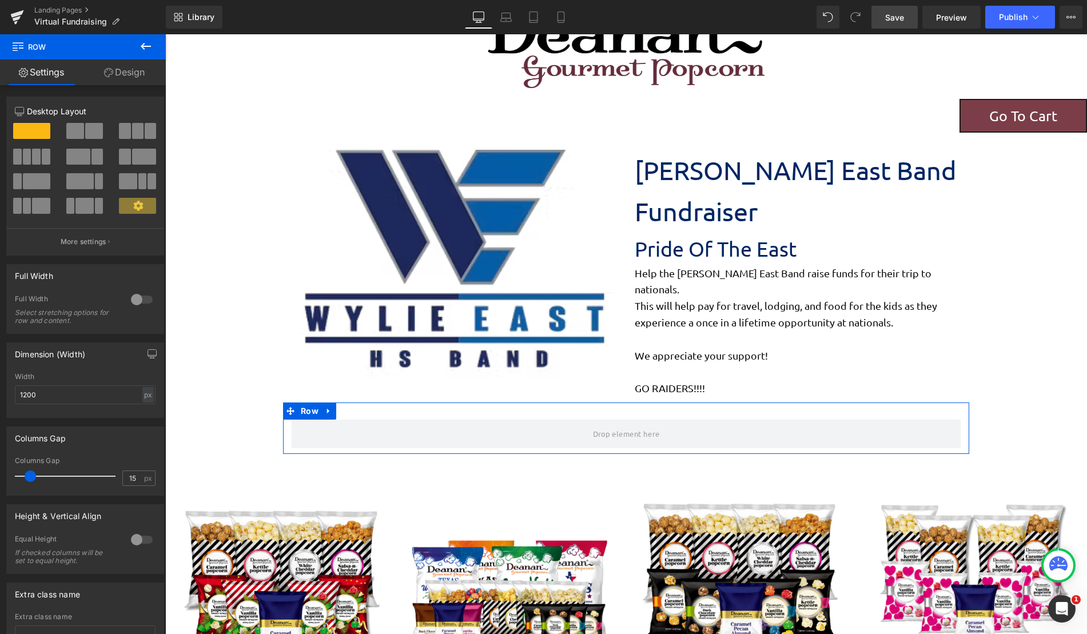
click at [87, 205] on span at bounding box center [84, 206] width 18 height 16
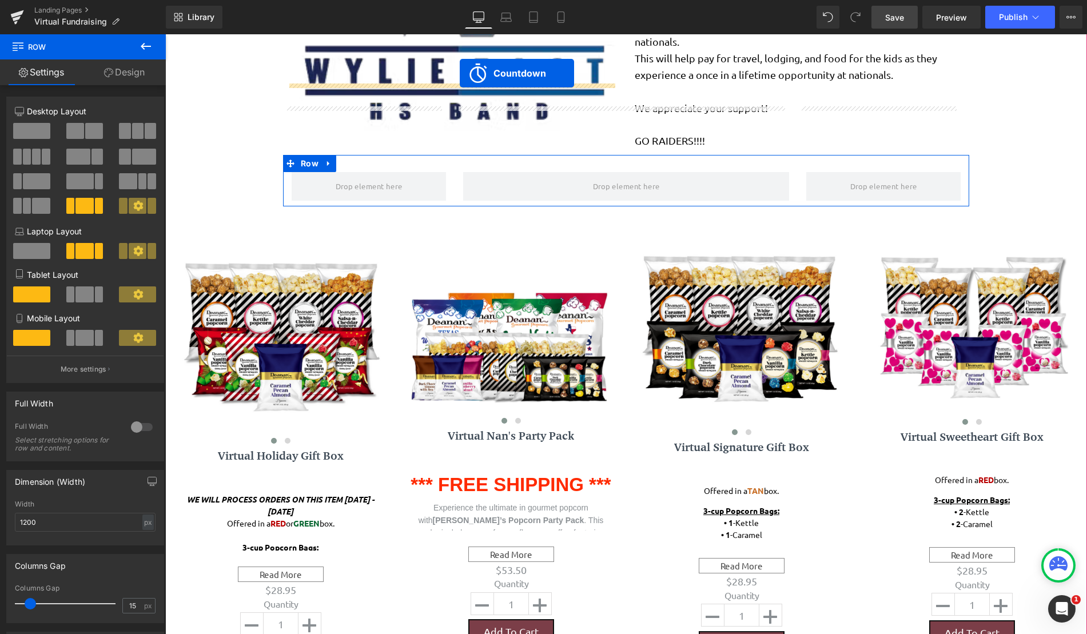
scroll to position [408, 0]
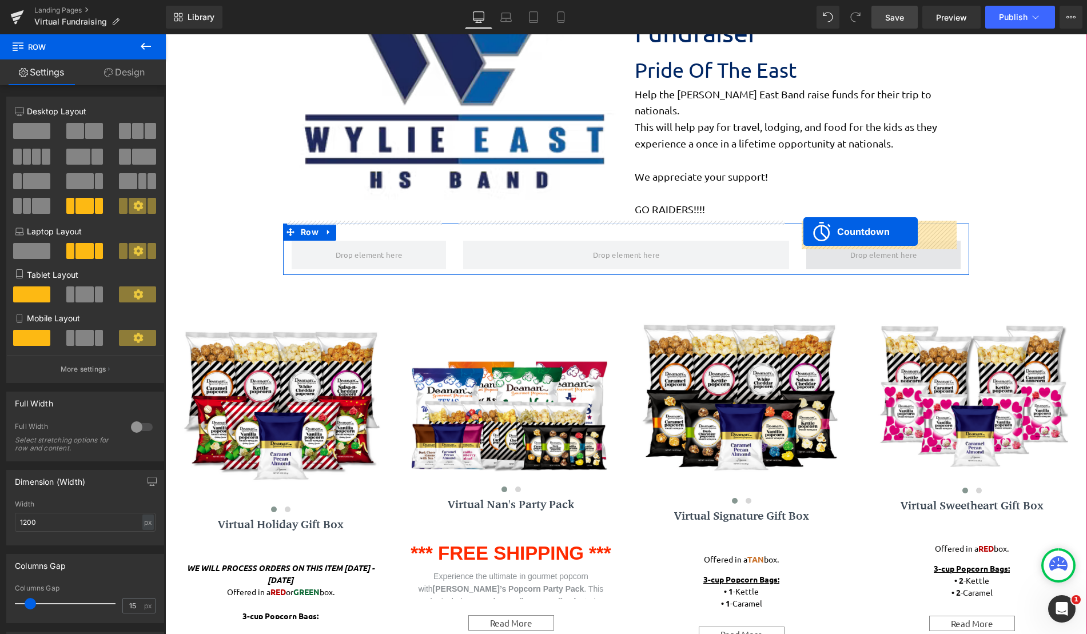
drag, startPoint x: 578, startPoint y: 222, endPoint x: 803, endPoint y: 232, distance: 225.4
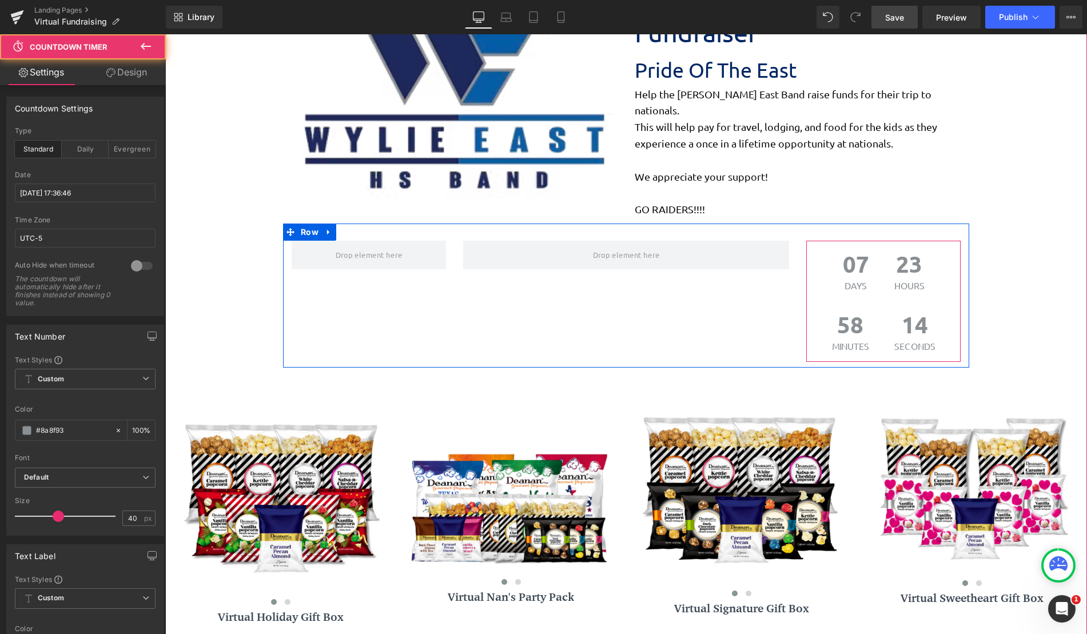
scroll to position [1665, 913]
drag, startPoint x: 804, startPoint y: 253, endPoint x: 733, endPoint y: 252, distance: 70.9
click at [733, 252] on div "07 Days 23 Hours 58 Minutes 11 Seconds Countdown Timer Row" at bounding box center [626, 296] width 686 height 144
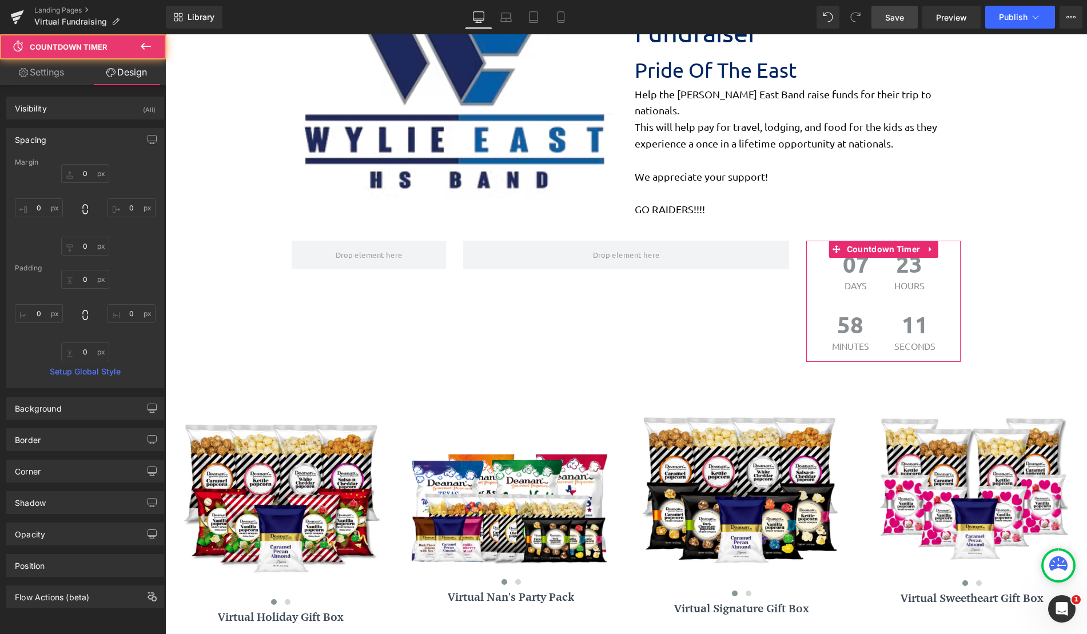
drag, startPoint x: 141, startPoint y: 49, endPoint x: 40, endPoint y: 152, distance: 144.3
click at [141, 49] on icon at bounding box center [146, 46] width 14 height 14
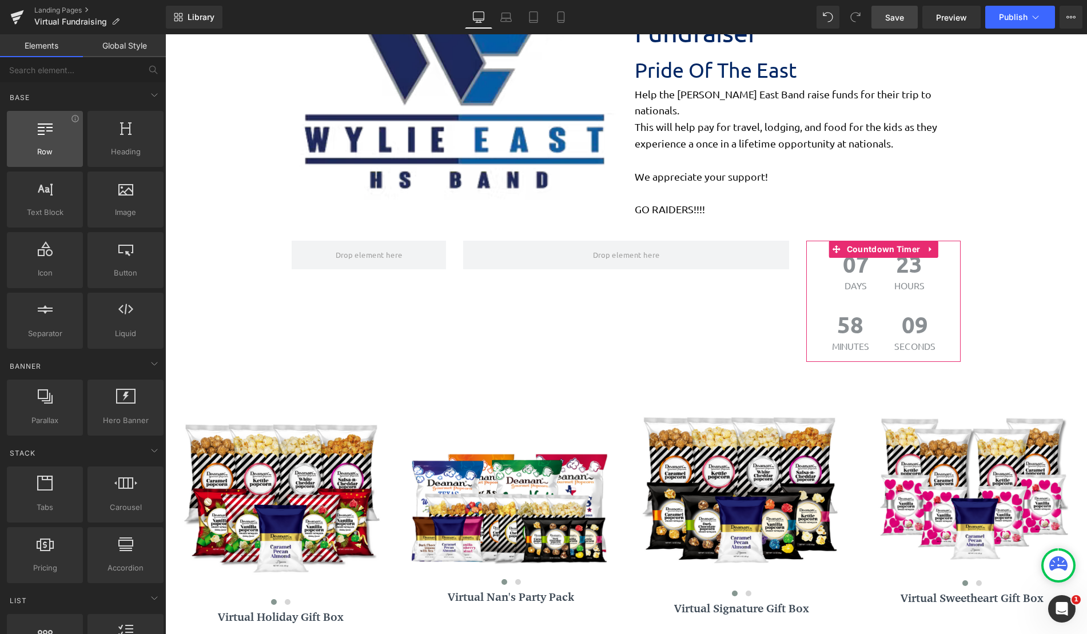
click at [41, 135] on div at bounding box center [44, 133] width 69 height 26
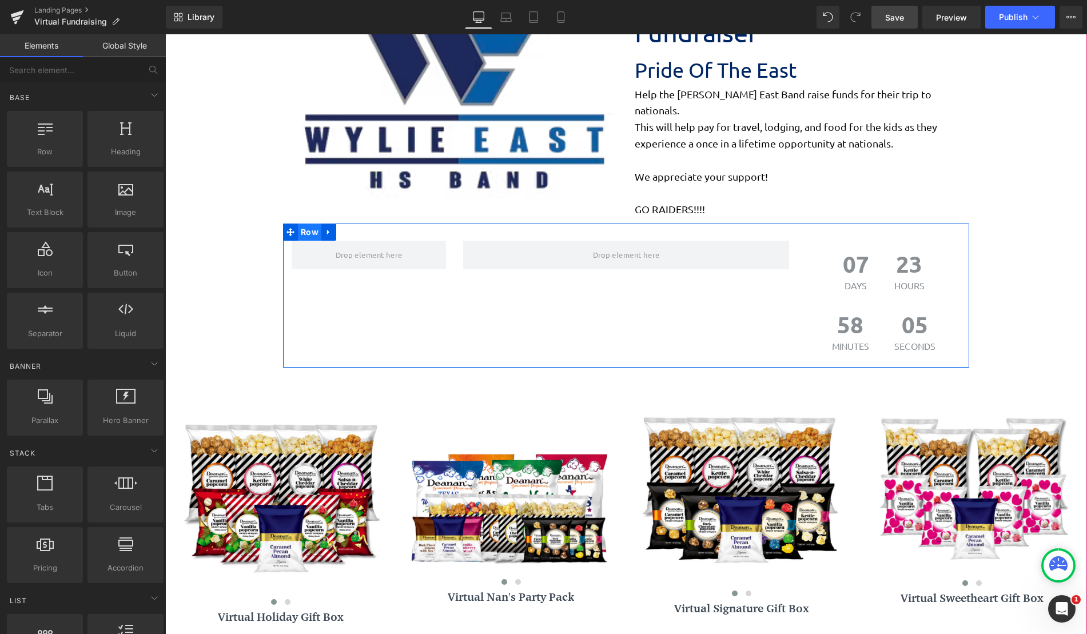
click at [298, 224] on span "Row" at bounding box center [309, 232] width 23 height 17
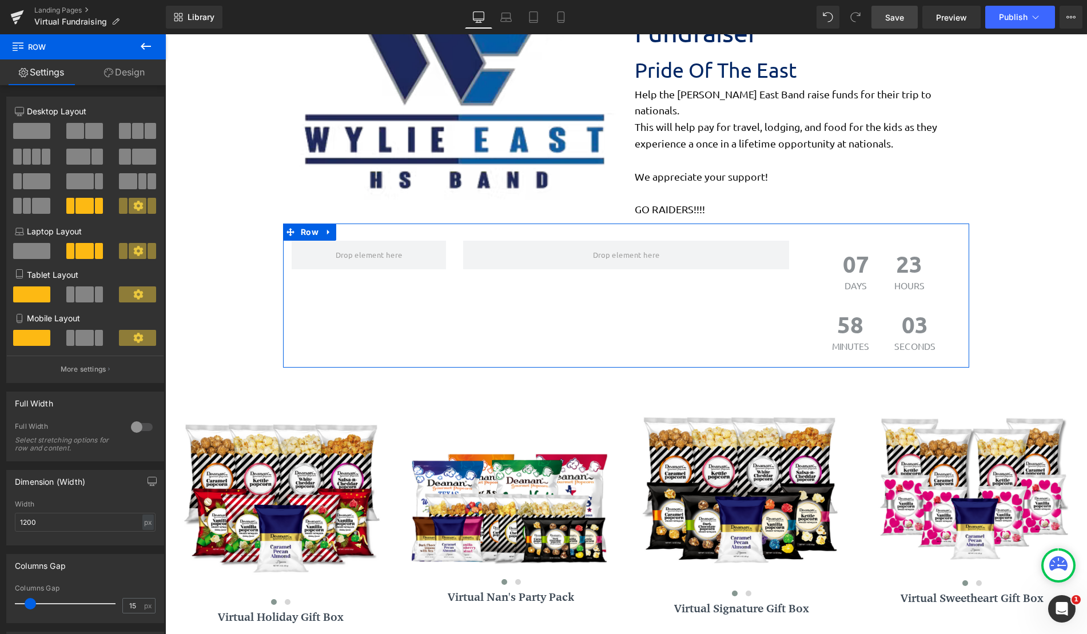
click at [89, 140] on div at bounding box center [85, 135] width 53 height 25
click at [89, 136] on span at bounding box center [94, 131] width 18 height 16
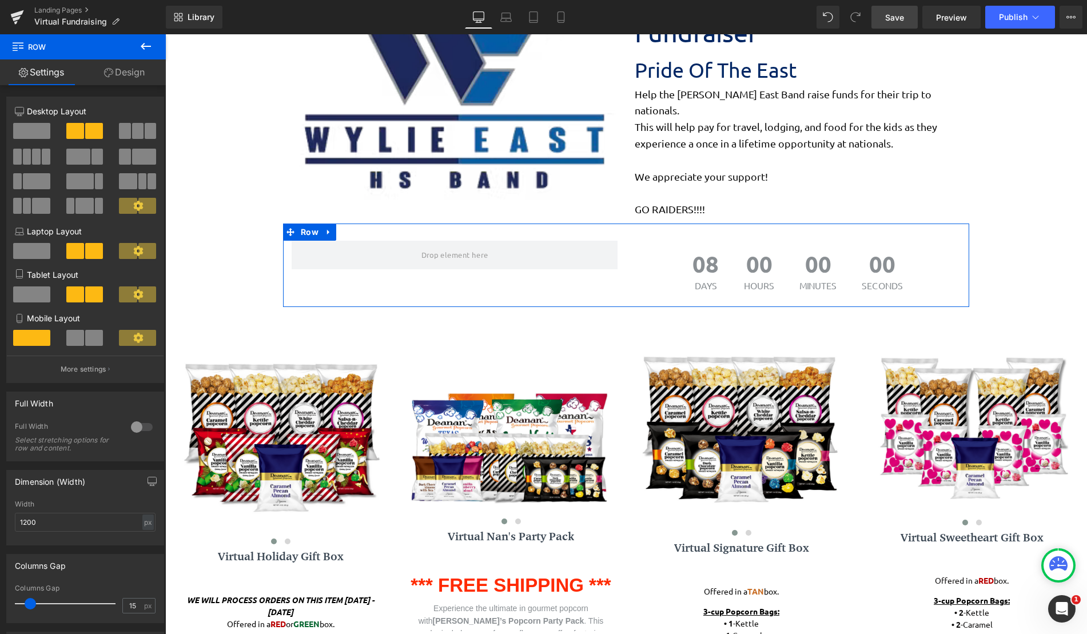
scroll to position [1605, 913]
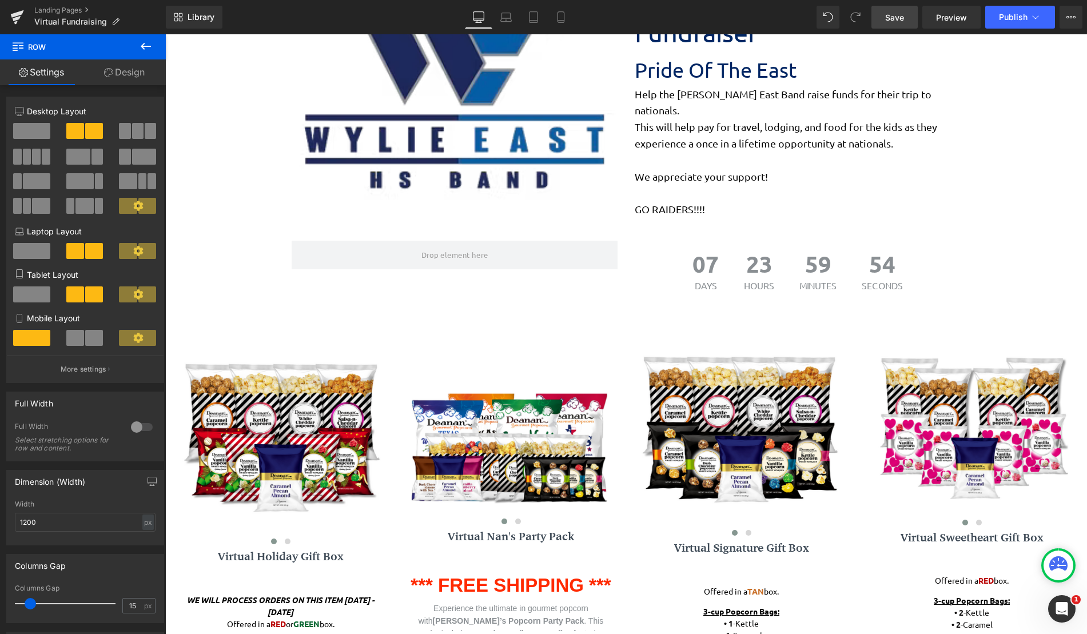
click at [152, 48] on icon at bounding box center [146, 46] width 14 height 14
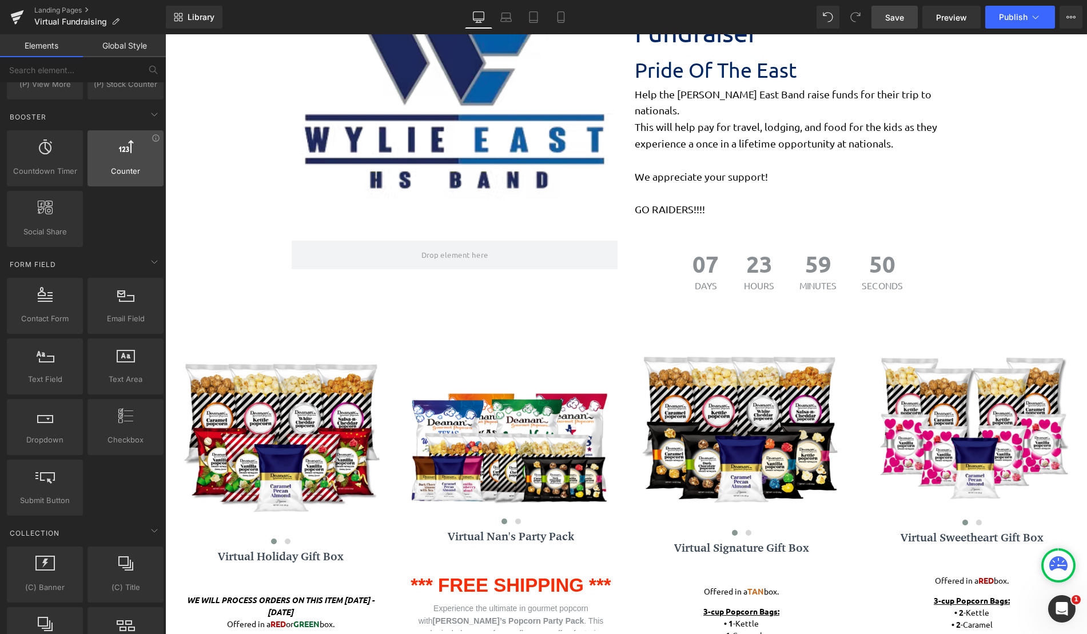
scroll to position [1201, 0]
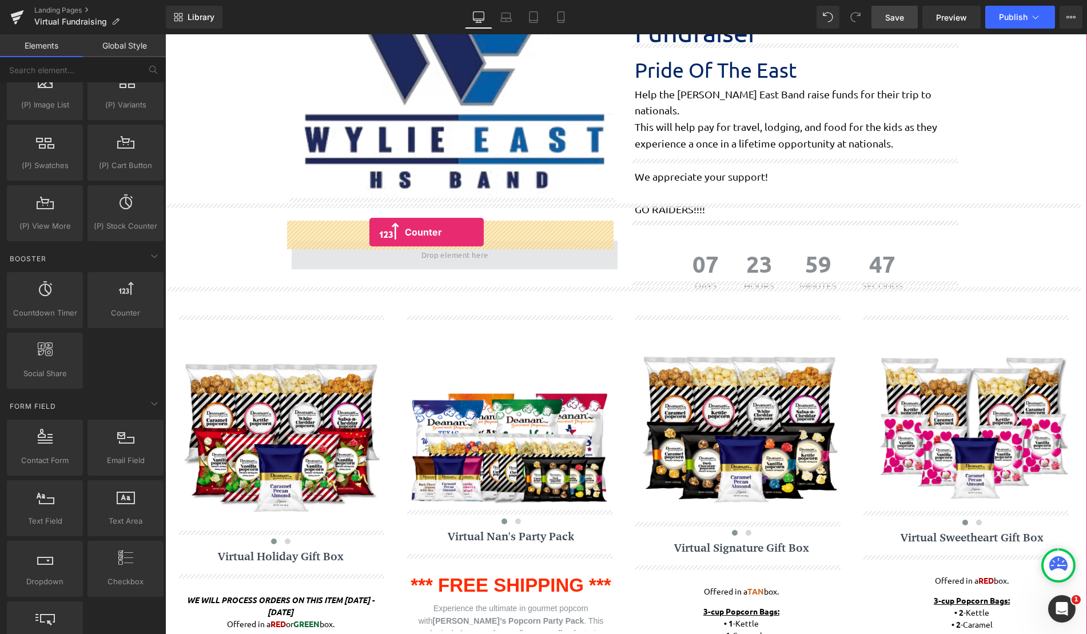
drag, startPoint x: 283, startPoint y: 345, endPoint x: 369, endPoint y: 232, distance: 142.4
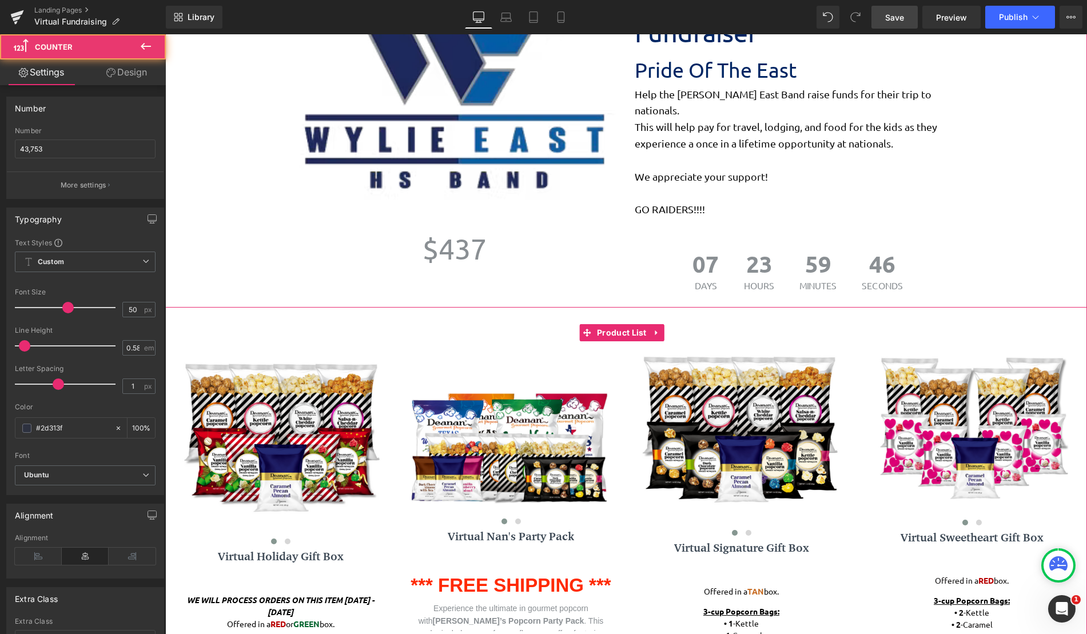
scroll to position [6, 6]
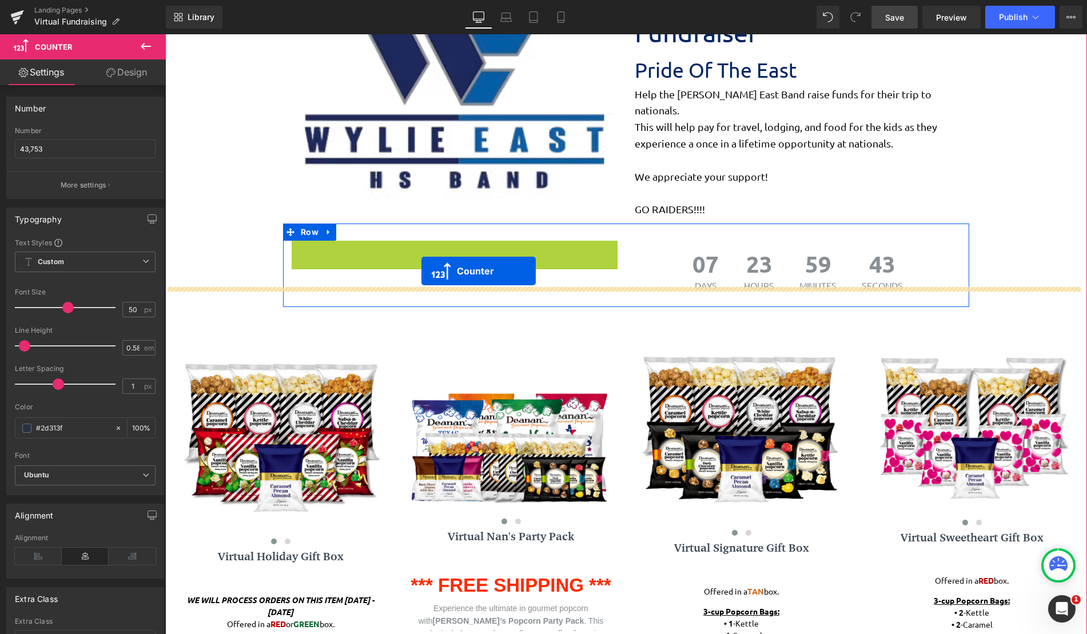
drag, startPoint x: 424, startPoint y: 227, endPoint x: 421, endPoint y: 271, distance: 44.1
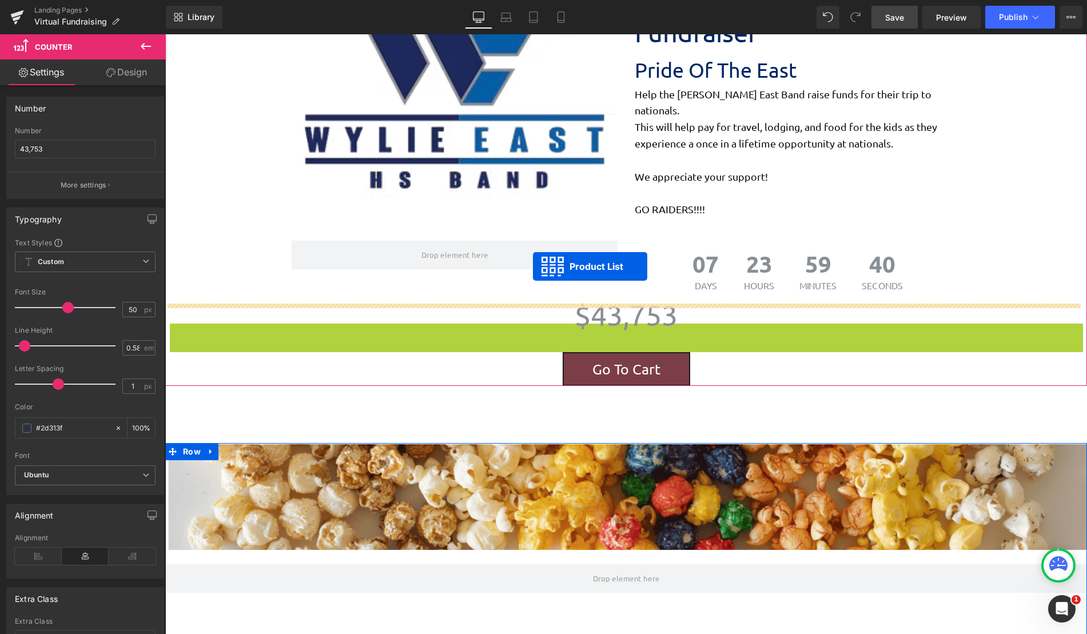
scroll to position [1157, 913]
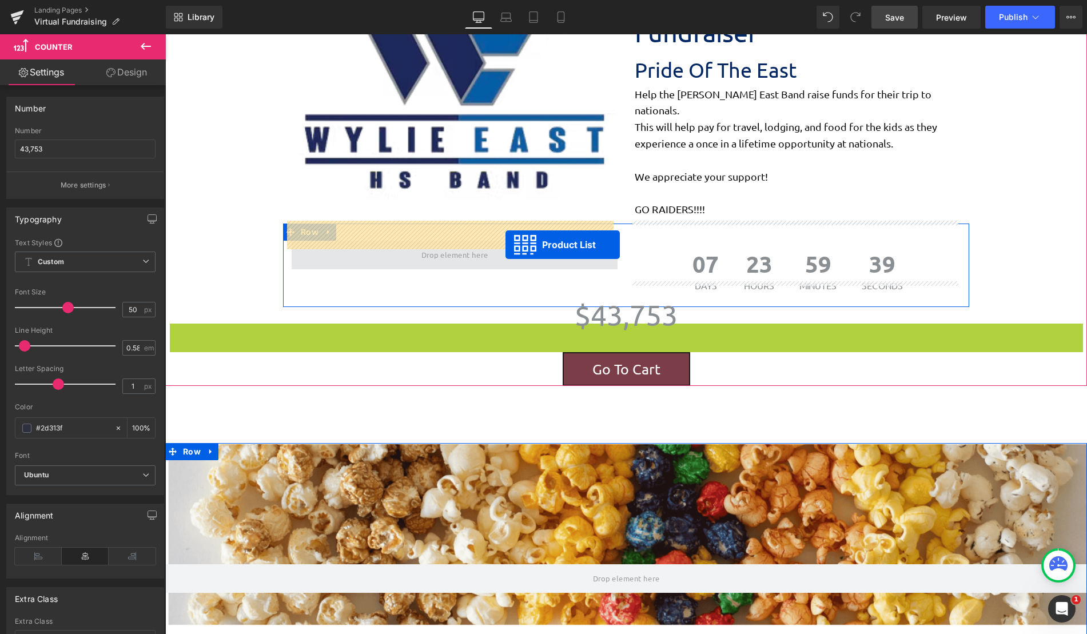
drag, startPoint x: 587, startPoint y: 329, endPoint x: 500, endPoint y: 241, distance: 122.9
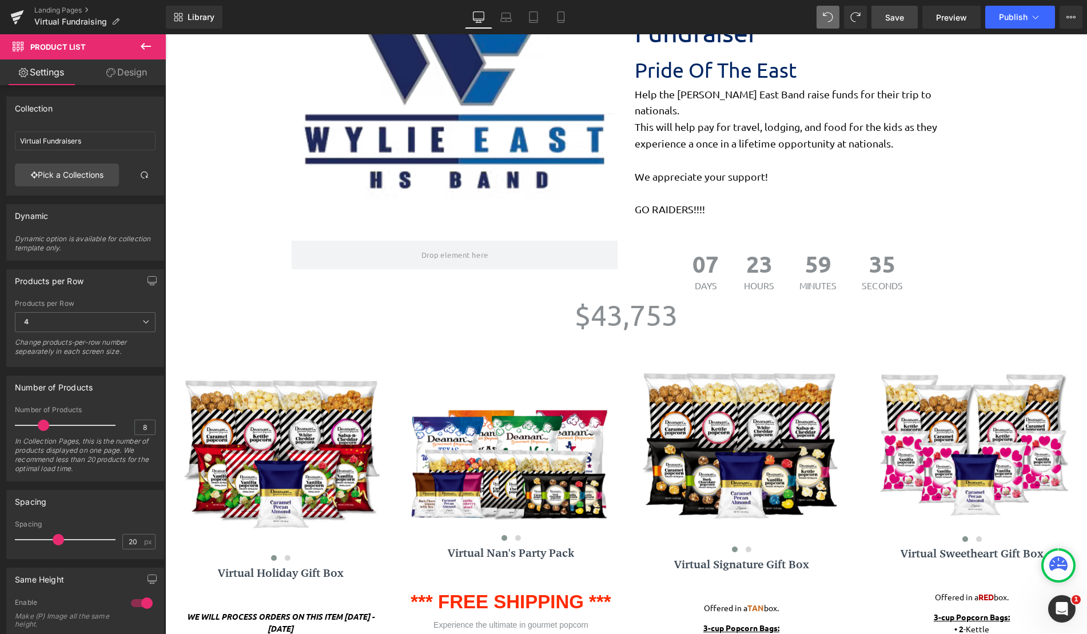
scroll to position [1622, 913]
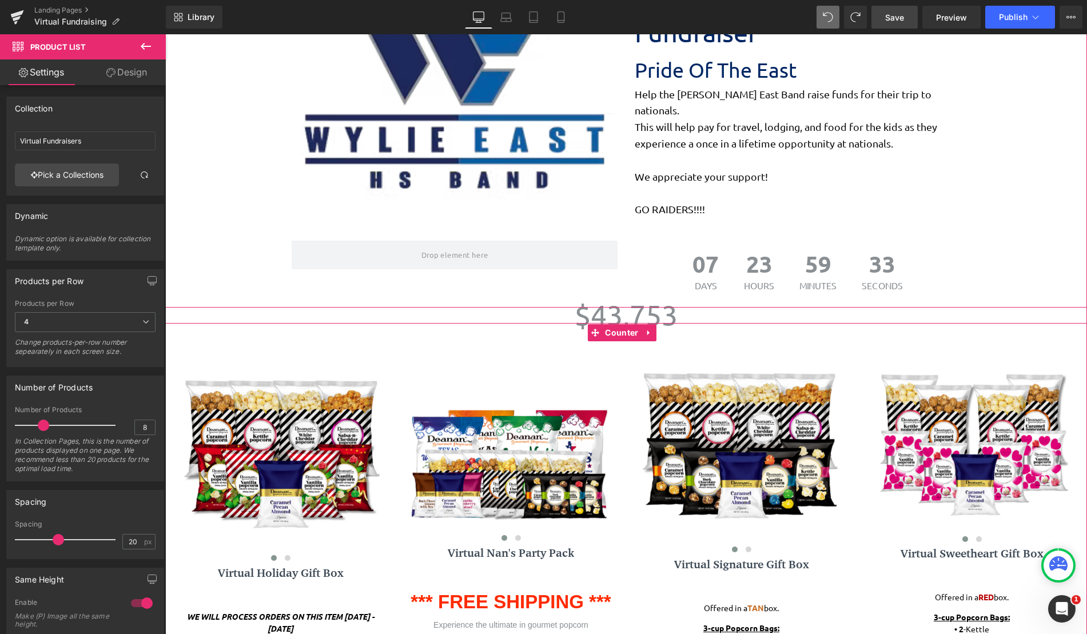
click at [582, 298] on span "$" at bounding box center [583, 315] width 16 height 34
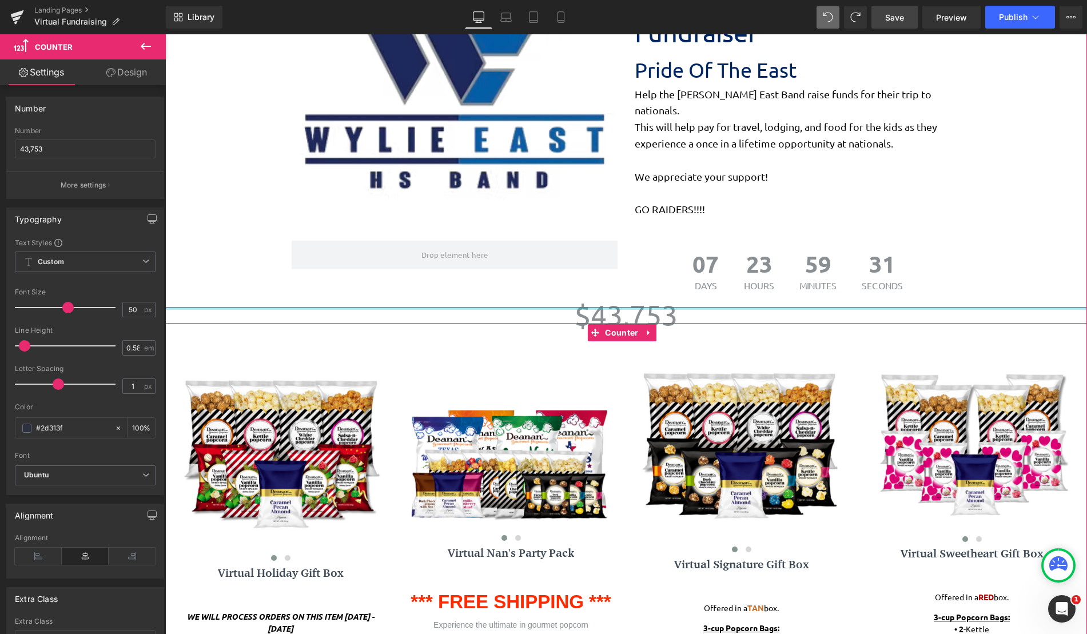
click at [575, 307] on div at bounding box center [626, 308] width 922 height 3
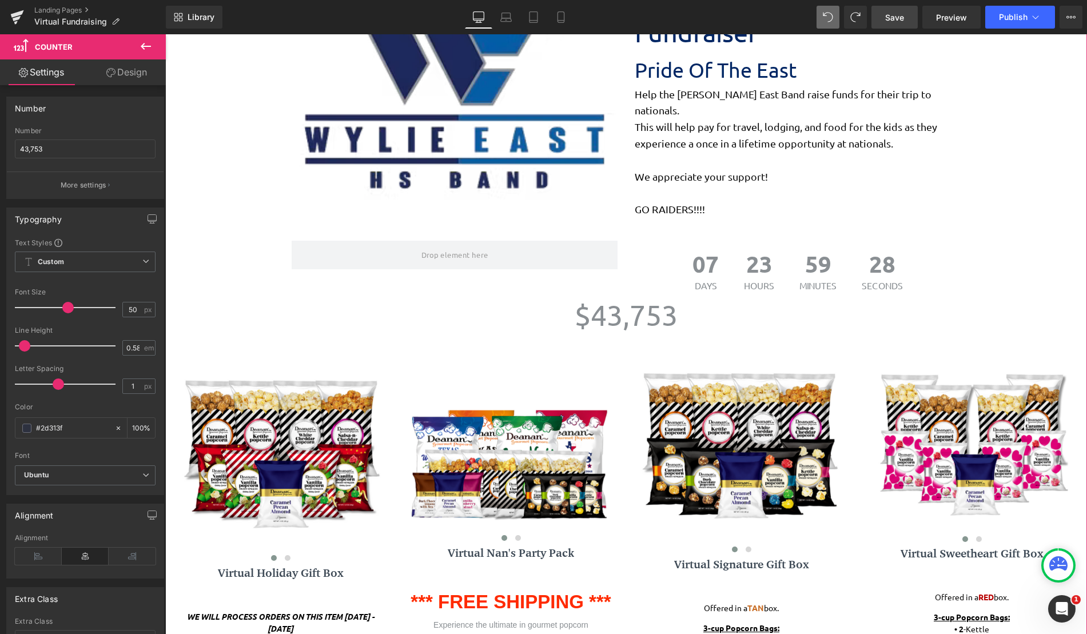
click at [644, 298] on span "43,753" at bounding box center [634, 315] width 87 height 34
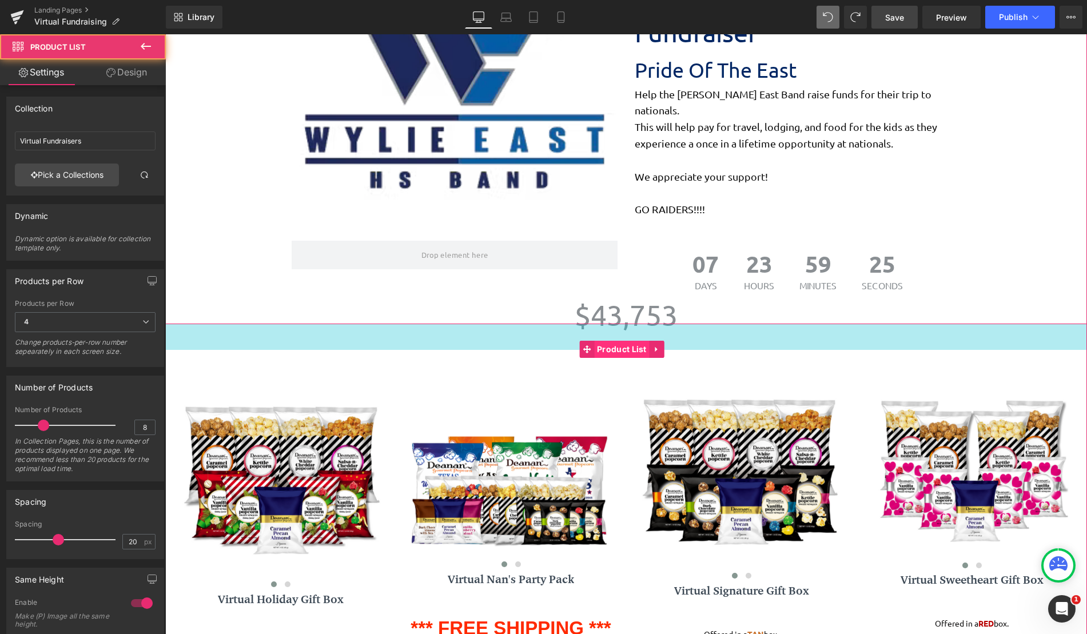
scroll to position [1648, 913]
drag, startPoint x: 604, startPoint y: 305, endPoint x: 604, endPoint y: 331, distance: 26.3
click at [604, 331] on div "‹ ›" at bounding box center [626, 583] width 922 height 519
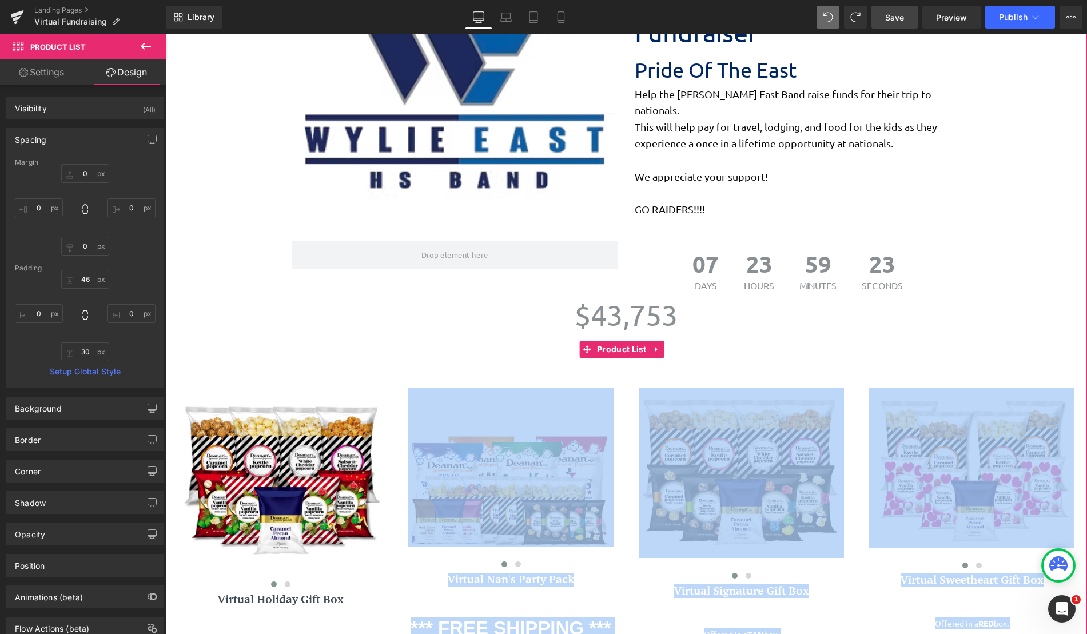
drag, startPoint x: 564, startPoint y: 332, endPoint x: 564, endPoint y: 349, distance: 17.2
click at [564, 350] on div "‹ ›" at bounding box center [626, 588] width 922 height 476
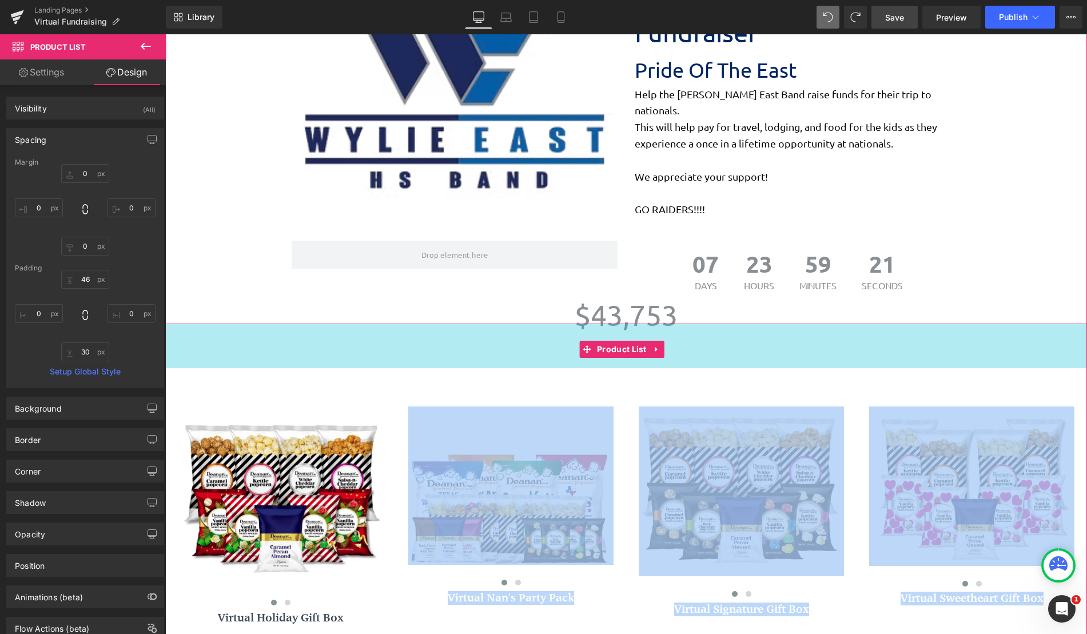
scroll to position [1679, 913]
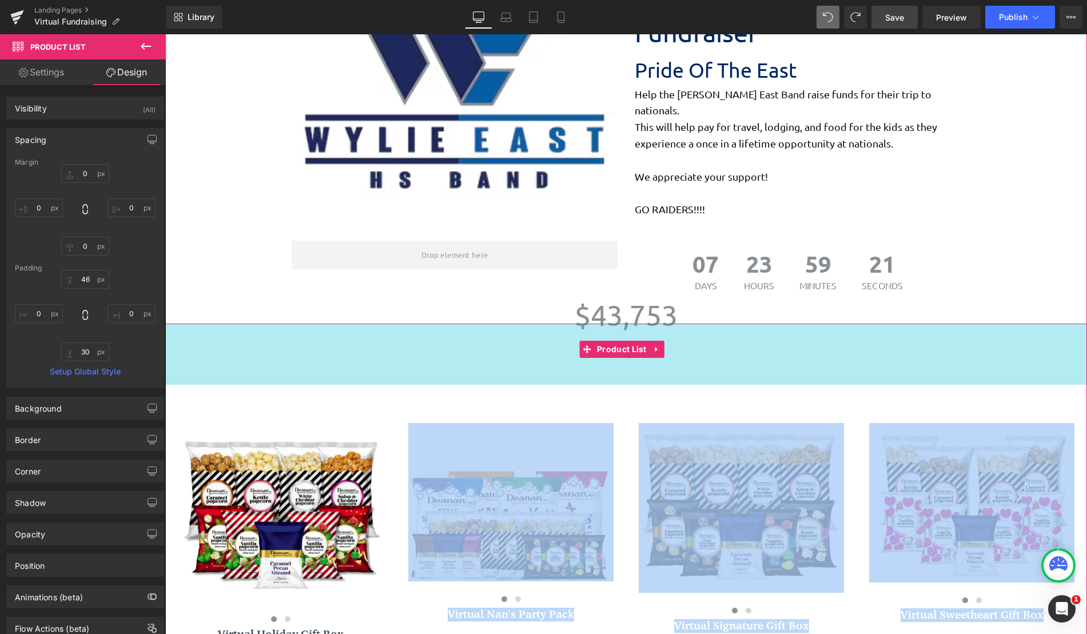
drag, startPoint x: 551, startPoint y: 329, endPoint x: 550, endPoint y: 364, distance: 34.9
click at [550, 364] on div "107px" at bounding box center [626, 354] width 922 height 61
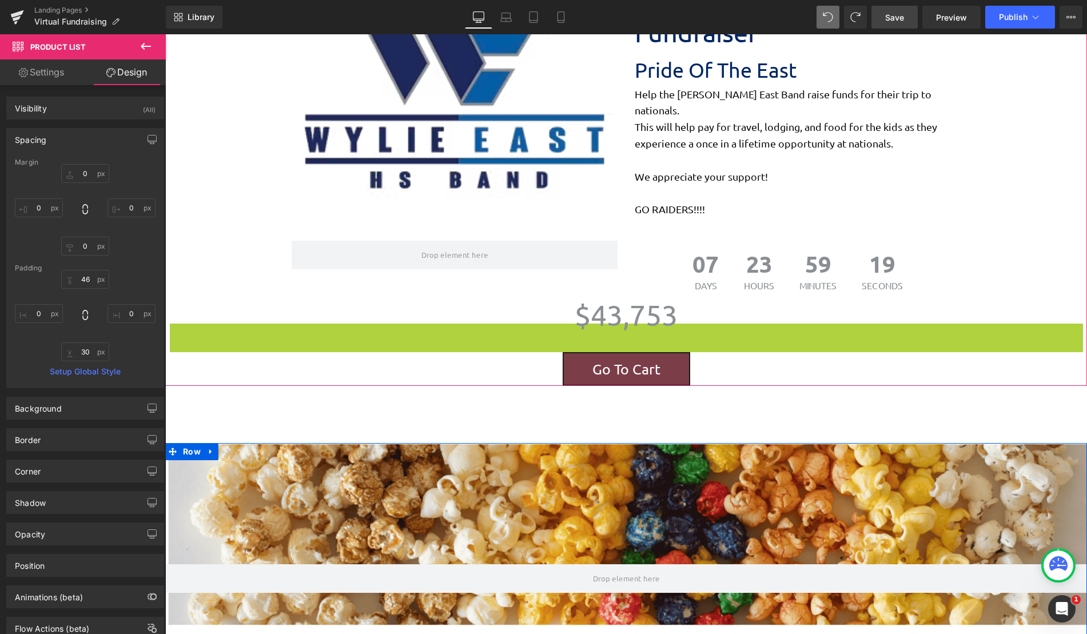
scroll to position [1157, 913]
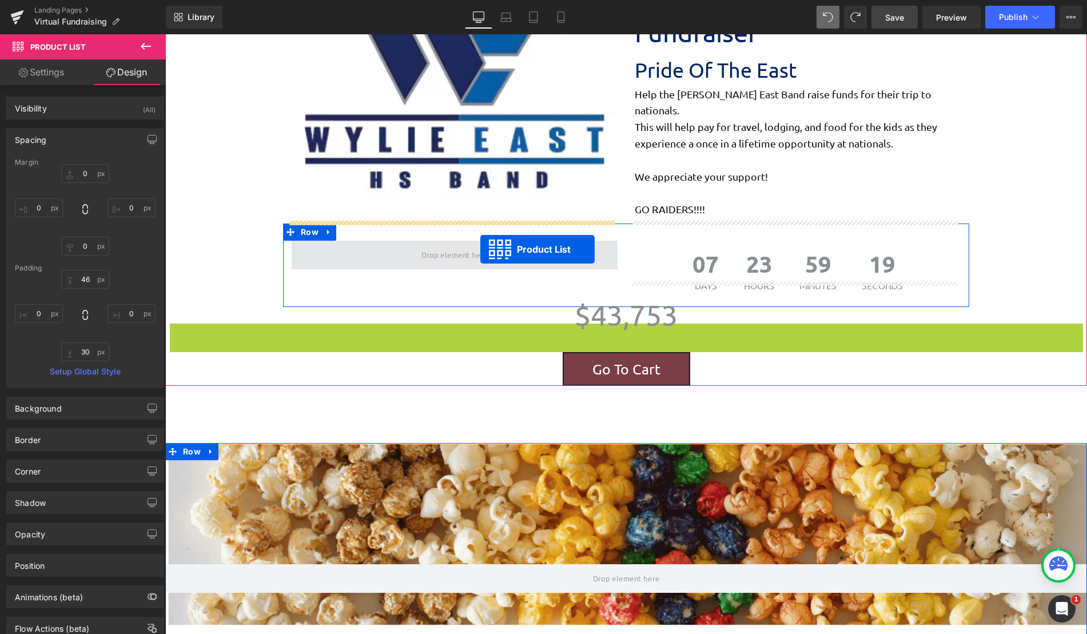
drag, startPoint x: 587, startPoint y: 329, endPoint x: 480, endPoint y: 237, distance: 141.5
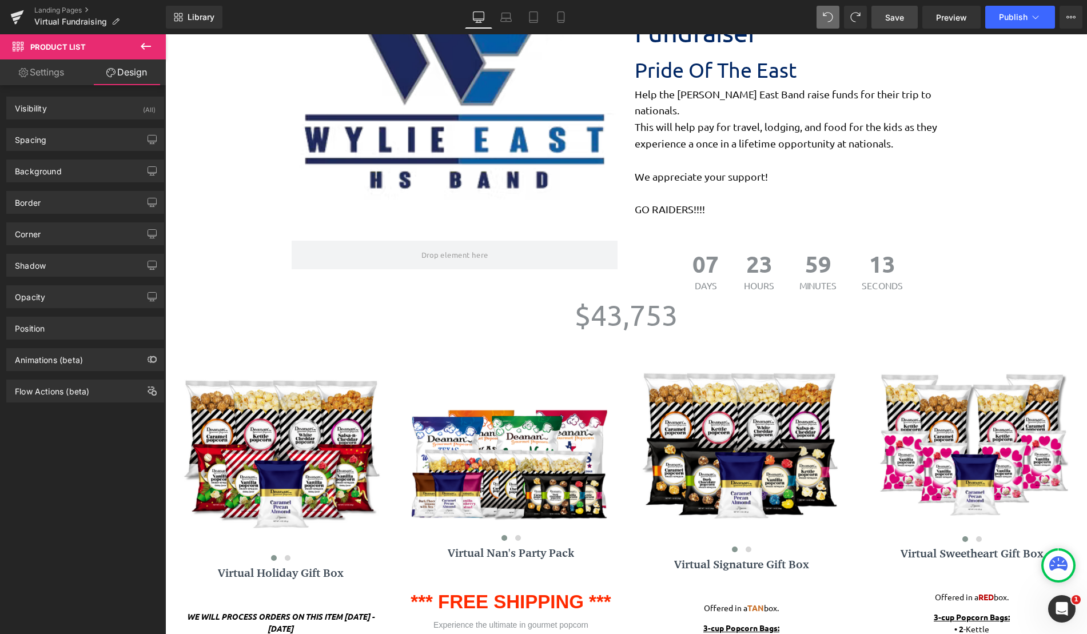
scroll to position [1622, 913]
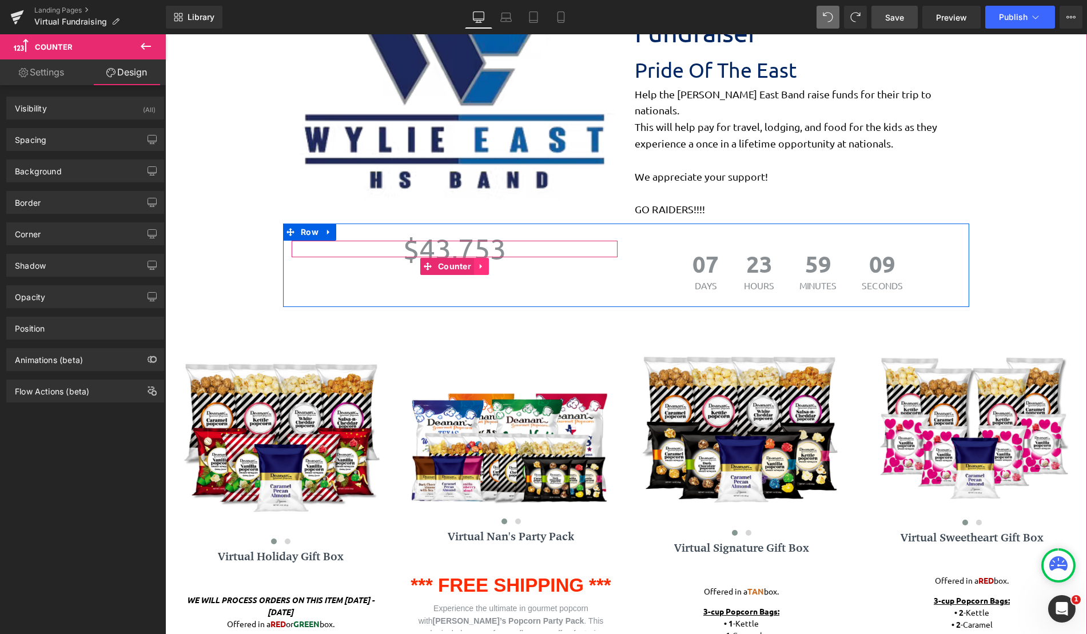
click at [474, 258] on link at bounding box center [481, 266] width 15 height 17
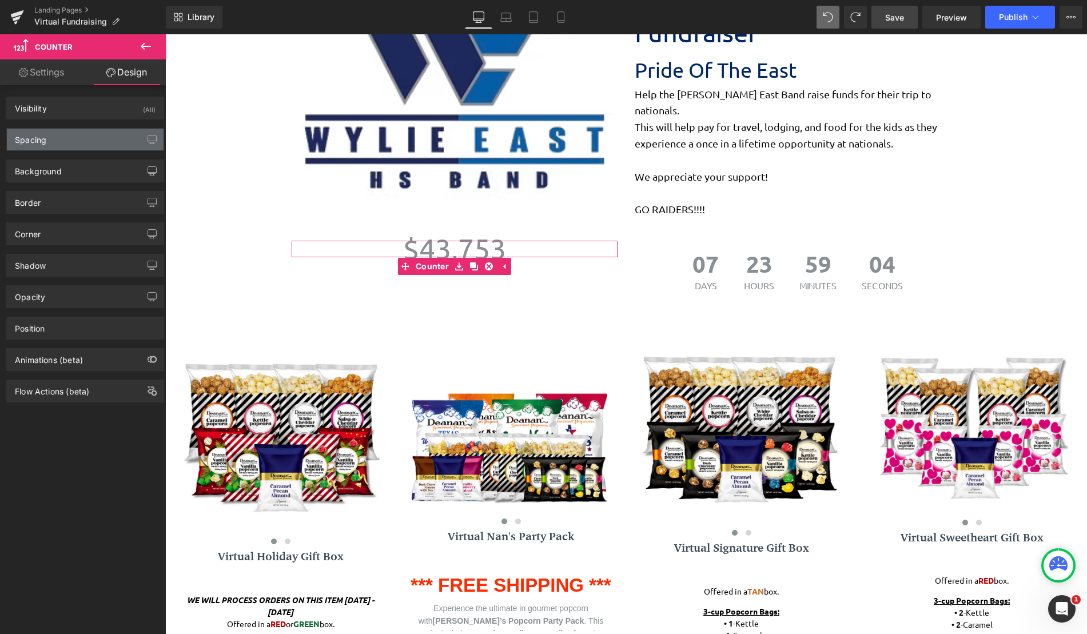
click at [76, 142] on div "Spacing" at bounding box center [85, 140] width 157 height 22
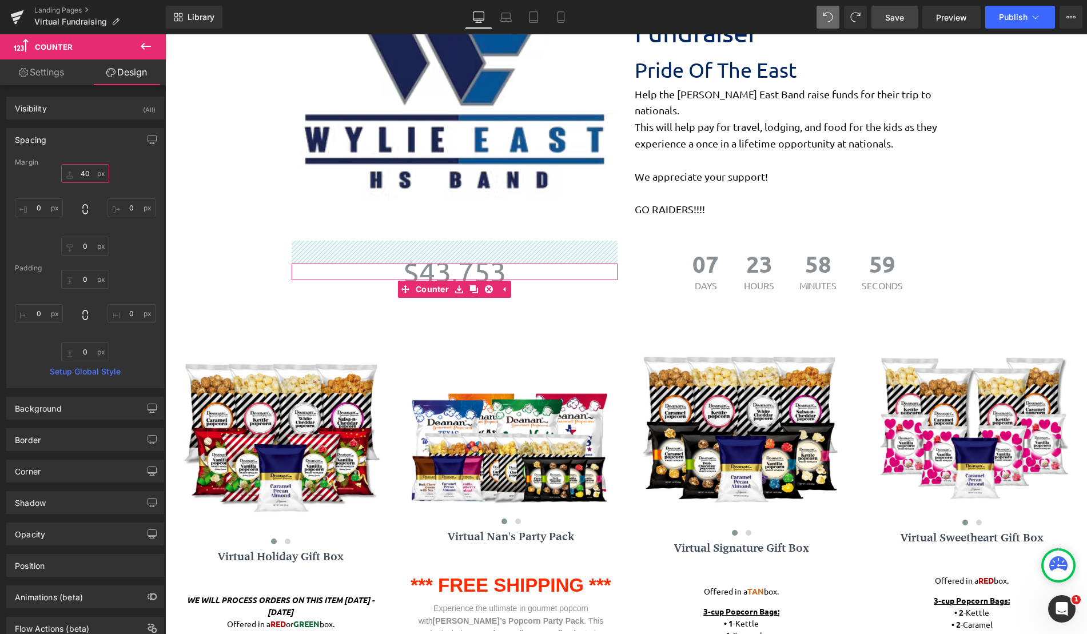
type input "4"
type input "2"
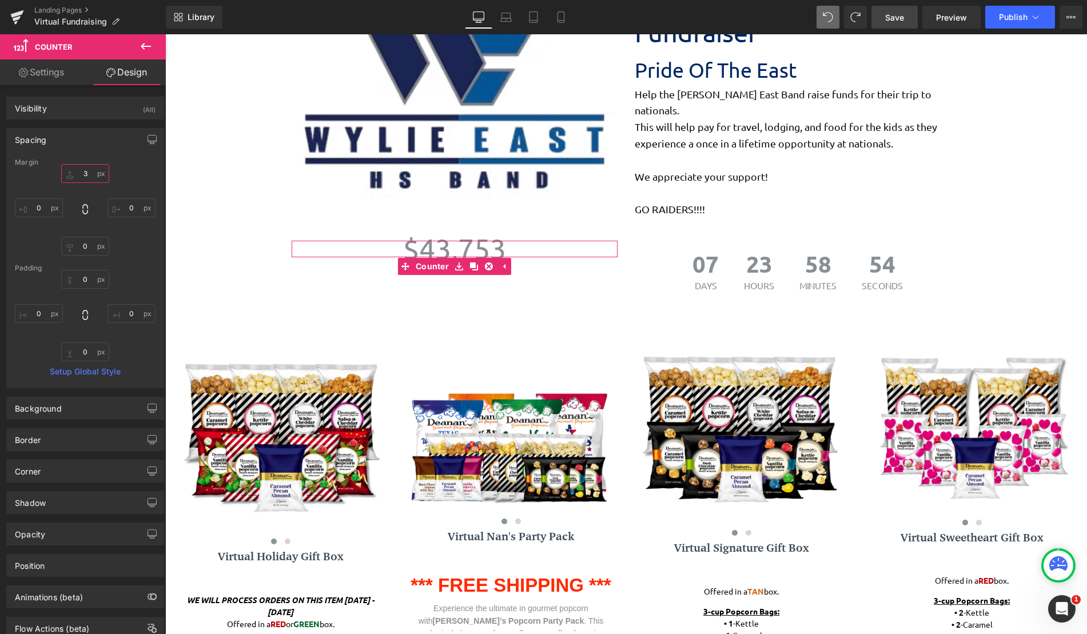
type input "30"
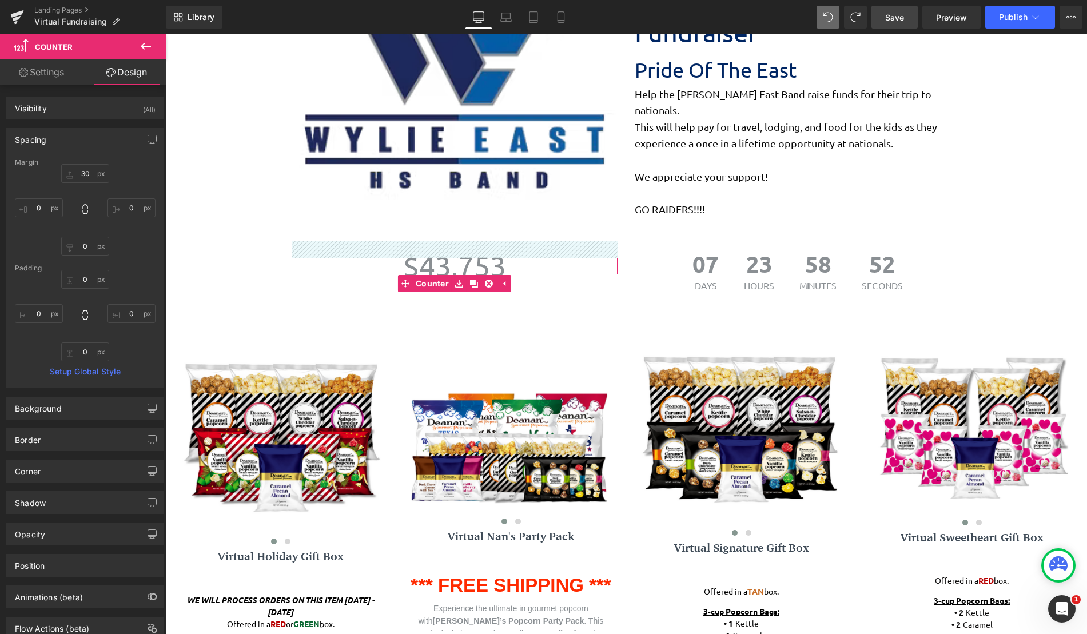
click at [664, 224] on div "$ 43,753 Counter 07 Days 23 Hours 58 Minutes 52 Seconds Countdown Timer Row" at bounding box center [626, 265] width 686 height 83
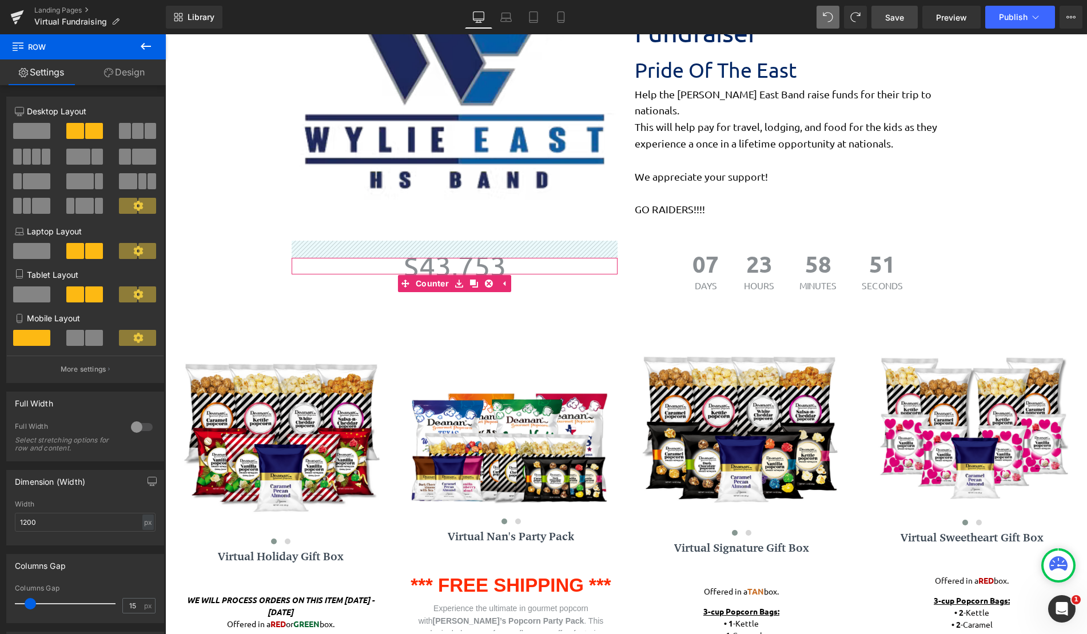
click at [412, 249] on span "$" at bounding box center [411, 266] width 16 height 34
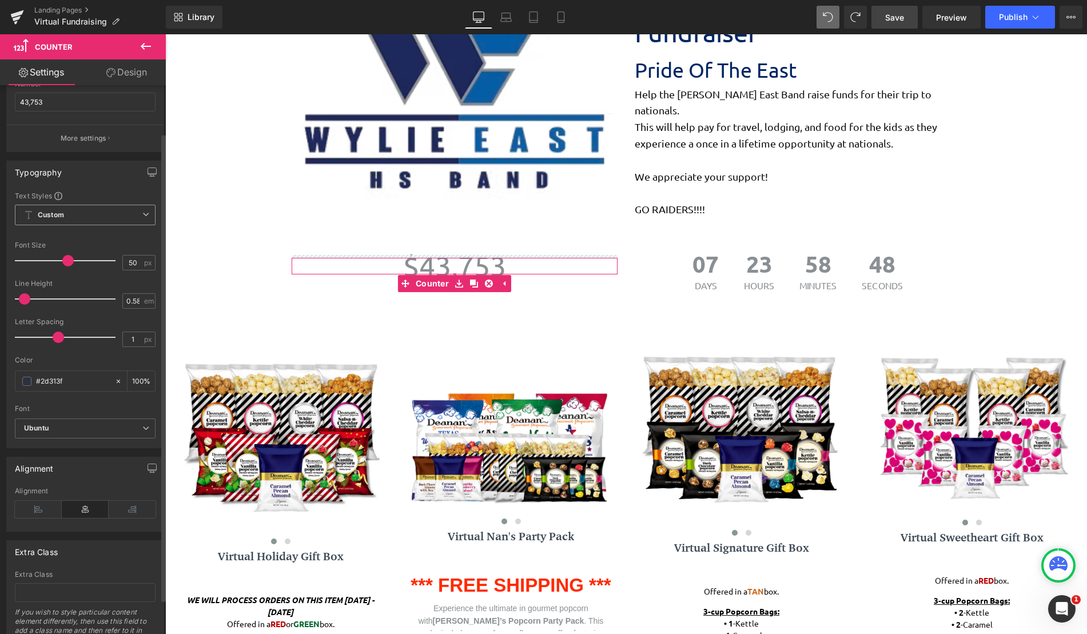
scroll to position [57, 0]
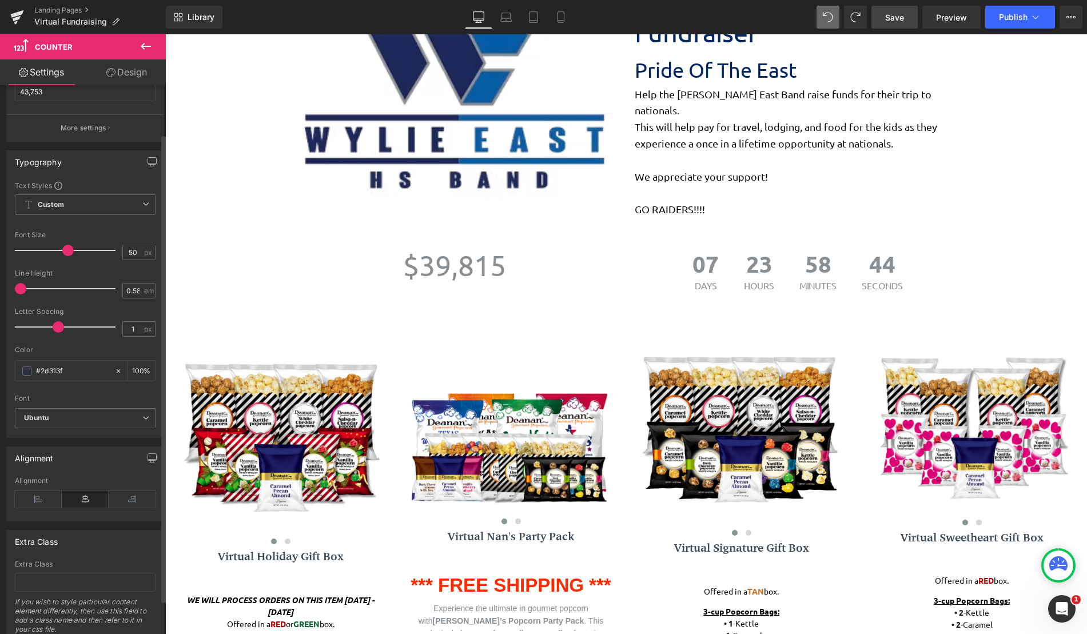
drag, startPoint x: 27, startPoint y: 289, endPoint x: 5, endPoint y: 289, distance: 22.9
click at [5, 289] on div "Typography Text Styles Custom Custom Setup Global Style Custom Setup Global Sty…" at bounding box center [85, 290] width 171 height 296
click at [29, 371] on span at bounding box center [26, 370] width 9 height 9
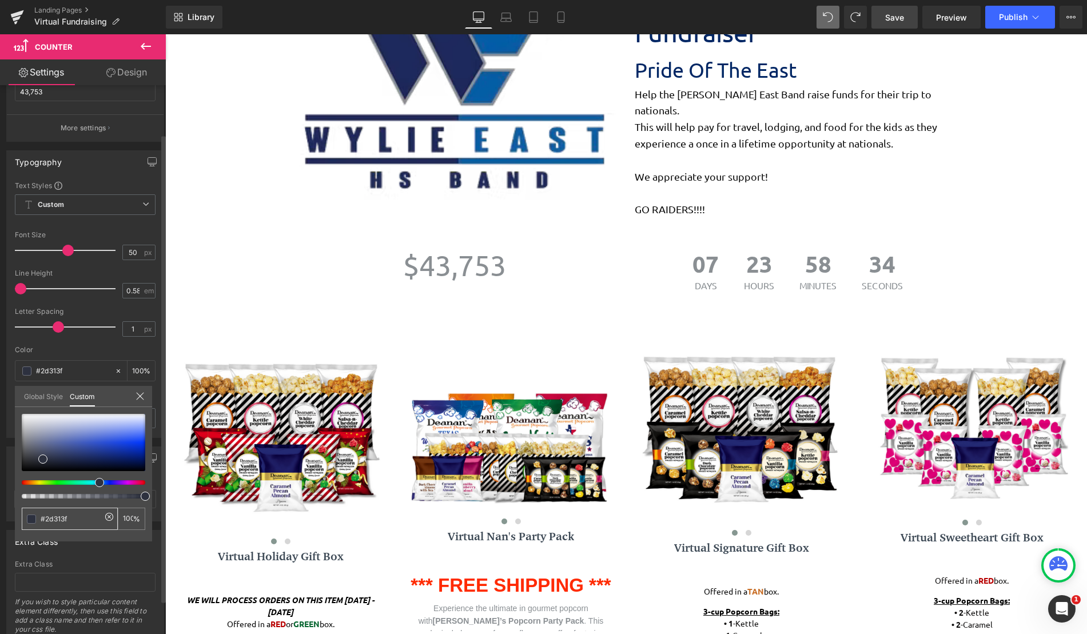
click at [31, 519] on span at bounding box center [31, 519] width 9 height 9
click at [39, 462] on span at bounding box center [42, 459] width 9 height 9
drag, startPoint x: 39, startPoint y: 462, endPoint x: 12, endPoint y: 476, distance: 30.9
click at [12, 438] on div "Typography Text Styles Custom Custom Setup Global Style Custom Setup Global Sty…" at bounding box center [85, 290] width 171 height 296
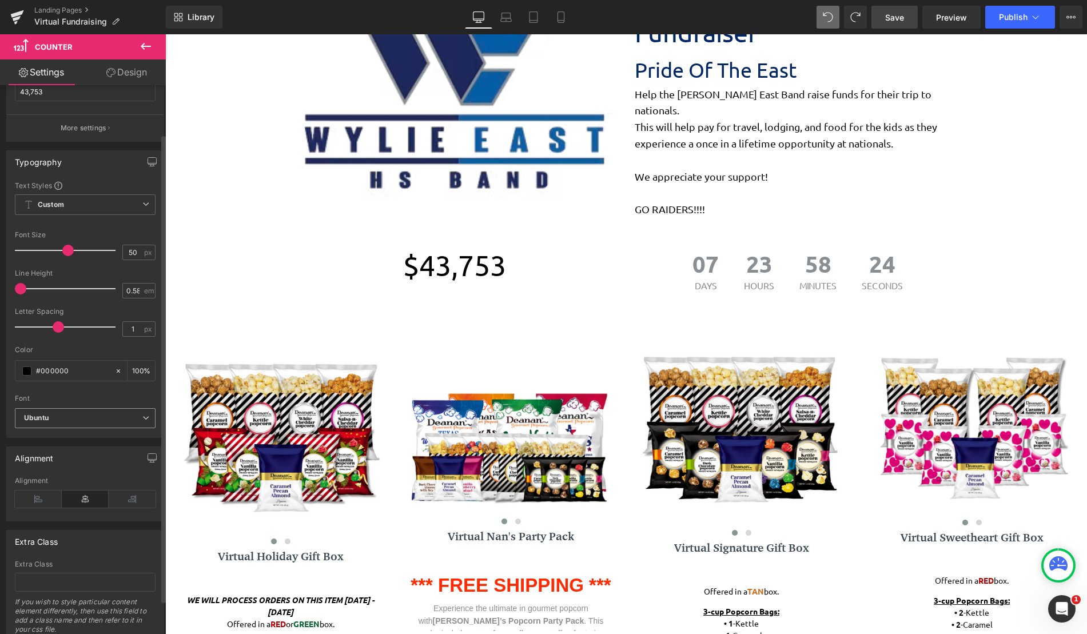
click at [98, 429] on div "Ubuntu Default Ubuntu Lato Manjari Nunito Roboto Crimson Text Abril Fatface Gra…" at bounding box center [85, 421] width 141 height 26
click at [114, 421] on b "Ubuntu" at bounding box center [83, 418] width 118 height 10
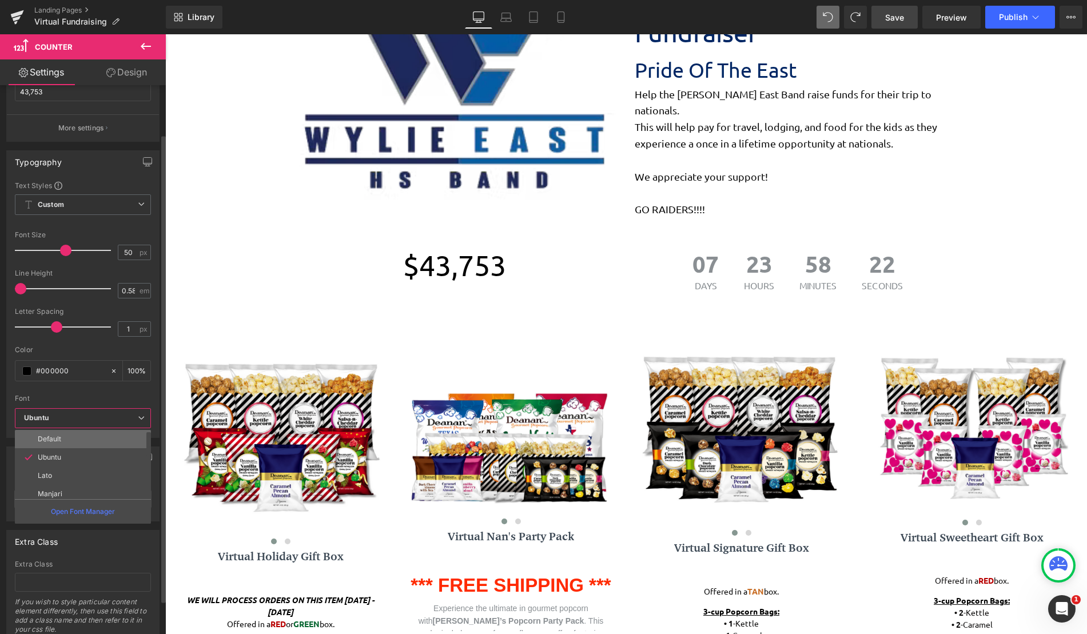
click at [101, 431] on li "Default" at bounding box center [85, 439] width 141 height 18
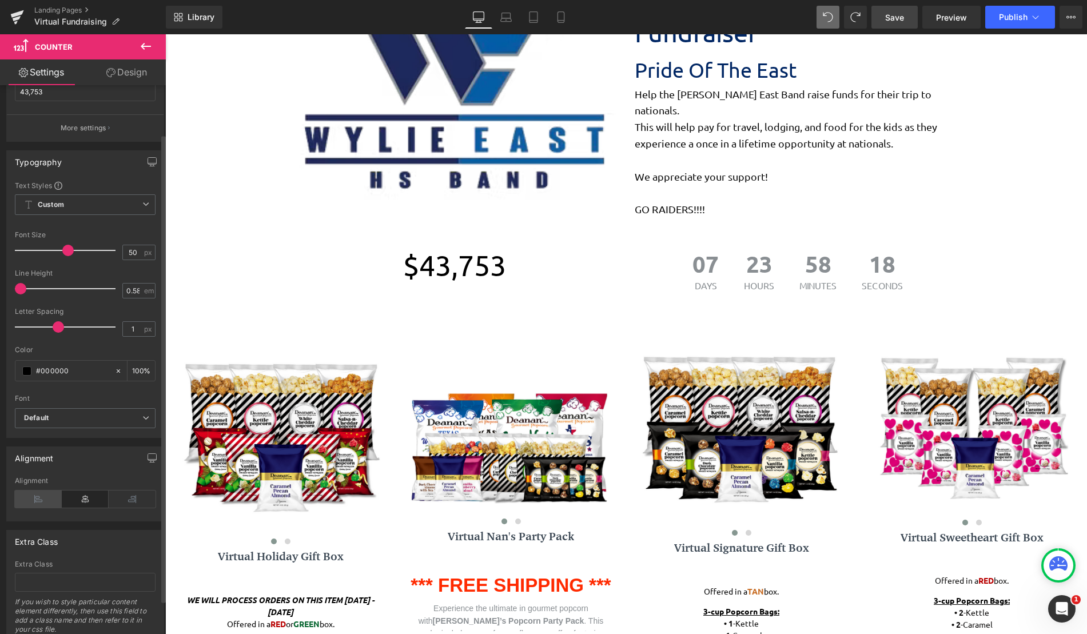
click at [40, 501] on icon at bounding box center [38, 499] width 47 height 17
click at [101, 497] on icon at bounding box center [85, 499] width 47 height 17
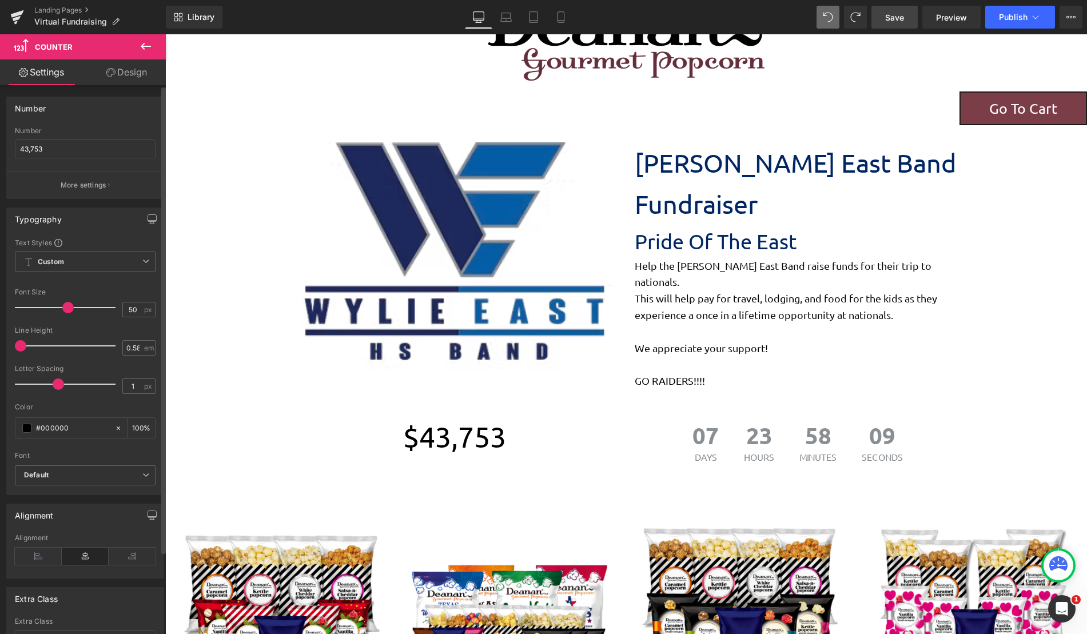
click at [92, 199] on div "Typography Text Styles Custom Custom Setup Global Style Custom Setup Global Sty…" at bounding box center [85, 347] width 171 height 296
click at [97, 182] on p "More settings" at bounding box center [84, 185] width 46 height 10
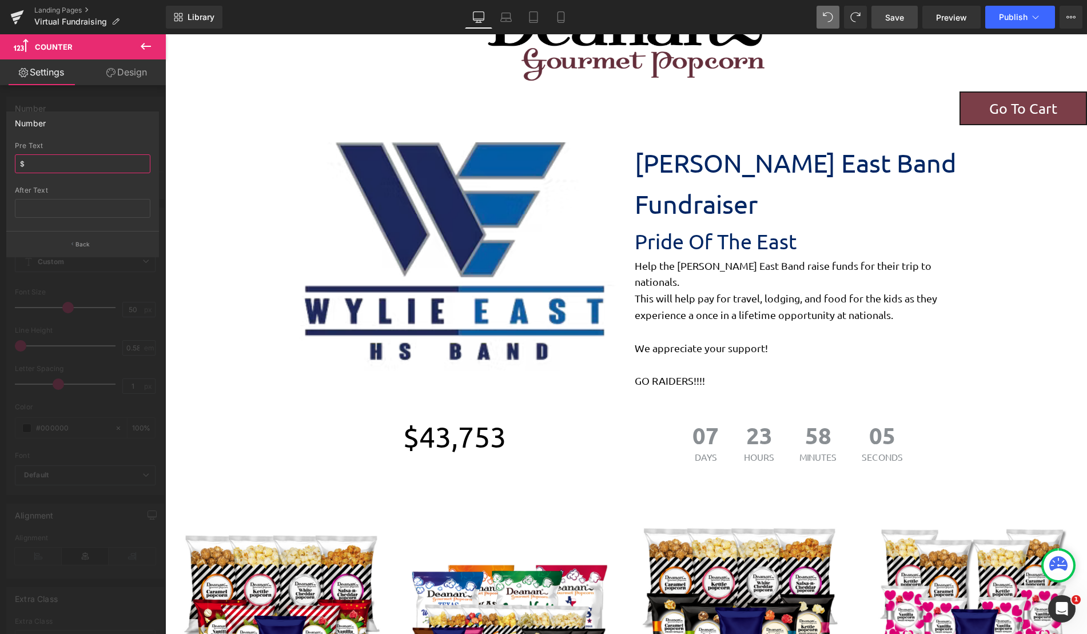
click at [62, 164] on input "$" at bounding box center [83, 163] width 136 height 19
type input "$"
click at [74, 201] on input "text" at bounding box center [83, 208] width 136 height 19
type input "d"
click at [82, 244] on p "Back" at bounding box center [82, 244] width 15 height 9
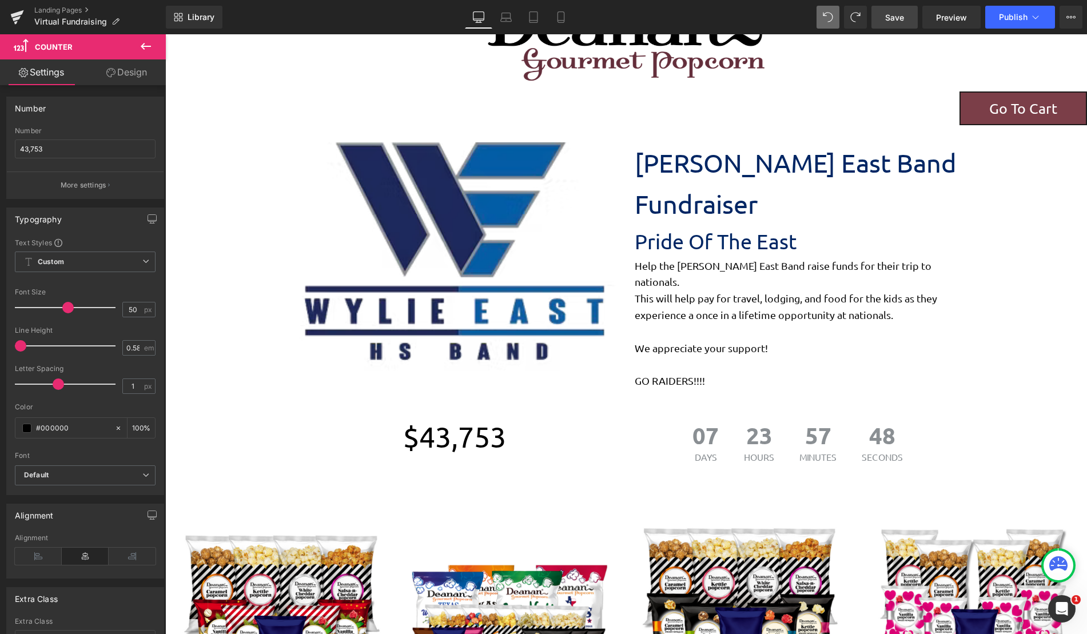
click at [127, 74] on link "Design" at bounding box center [126, 72] width 83 height 26
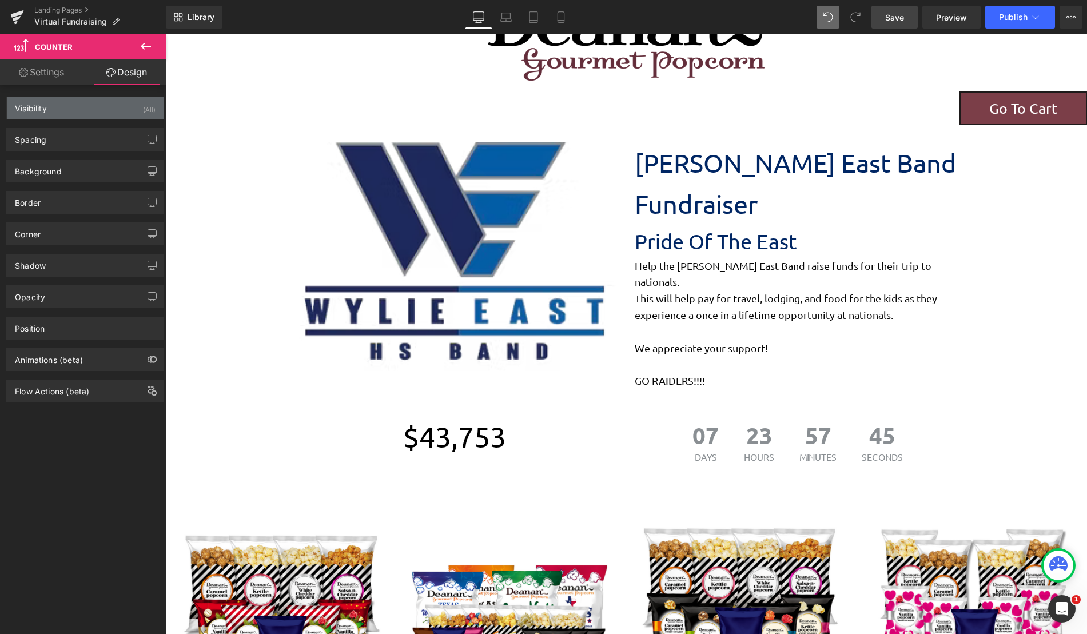
click at [53, 115] on div "Visibility (All)" at bounding box center [85, 108] width 157 height 22
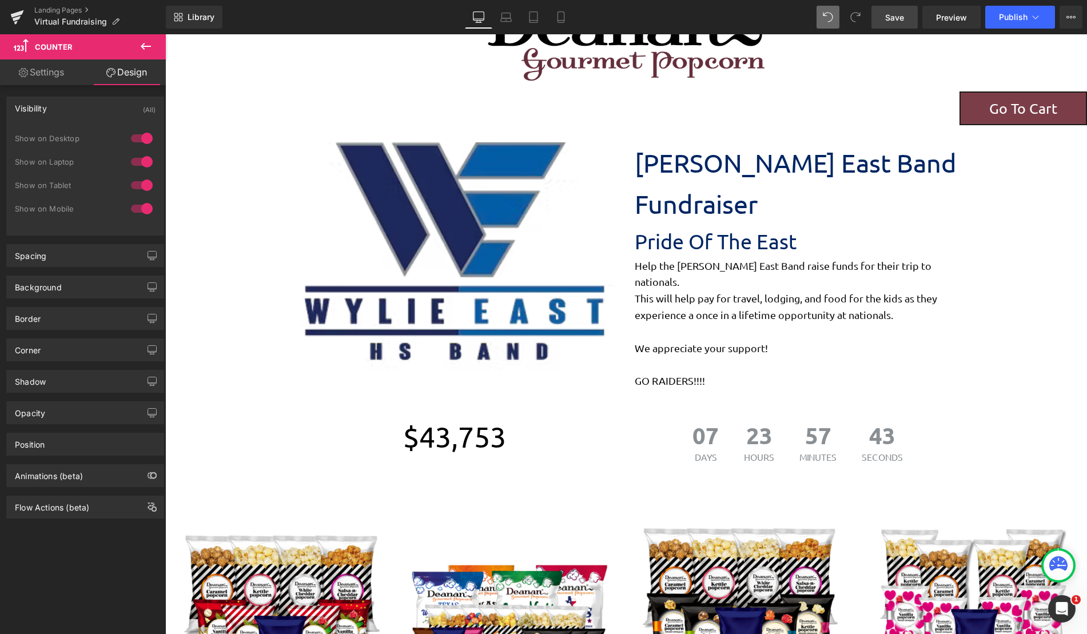
click at [142, 41] on icon at bounding box center [146, 46] width 14 height 14
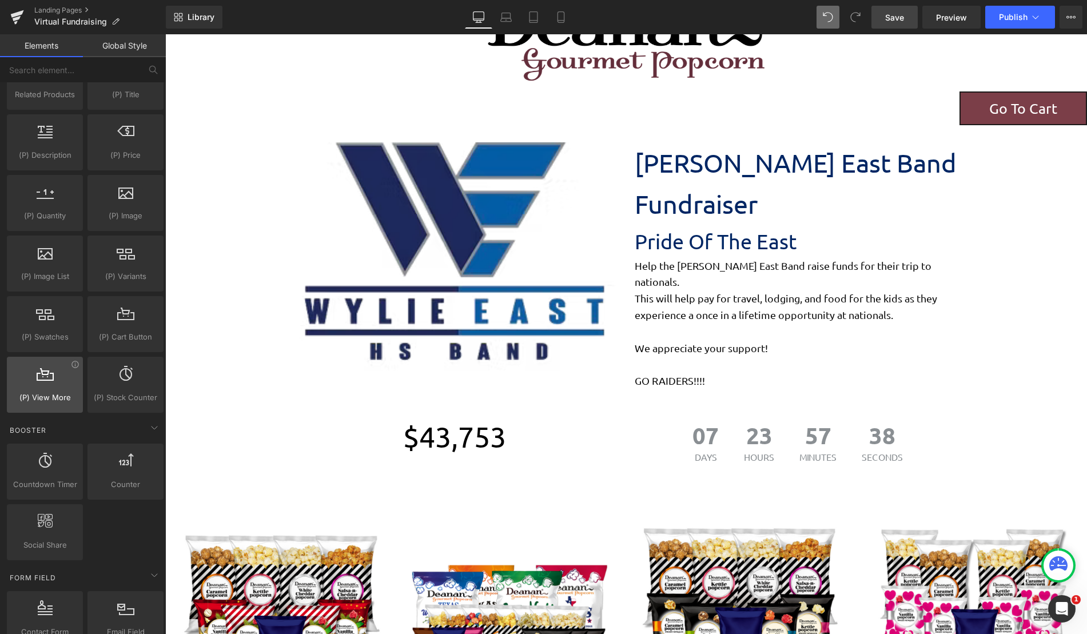
scroll to position [972, 0]
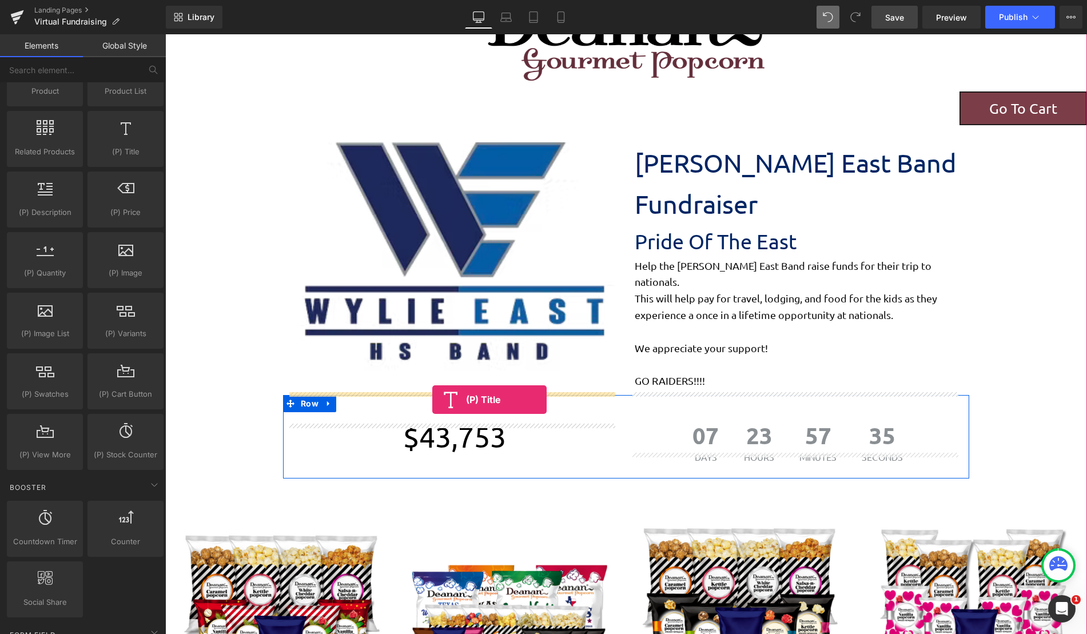
drag, startPoint x: 307, startPoint y: 165, endPoint x: 432, endPoint y: 400, distance: 265.8
drag, startPoint x: 298, startPoint y: 177, endPoint x: 416, endPoint y: 389, distance: 242.6
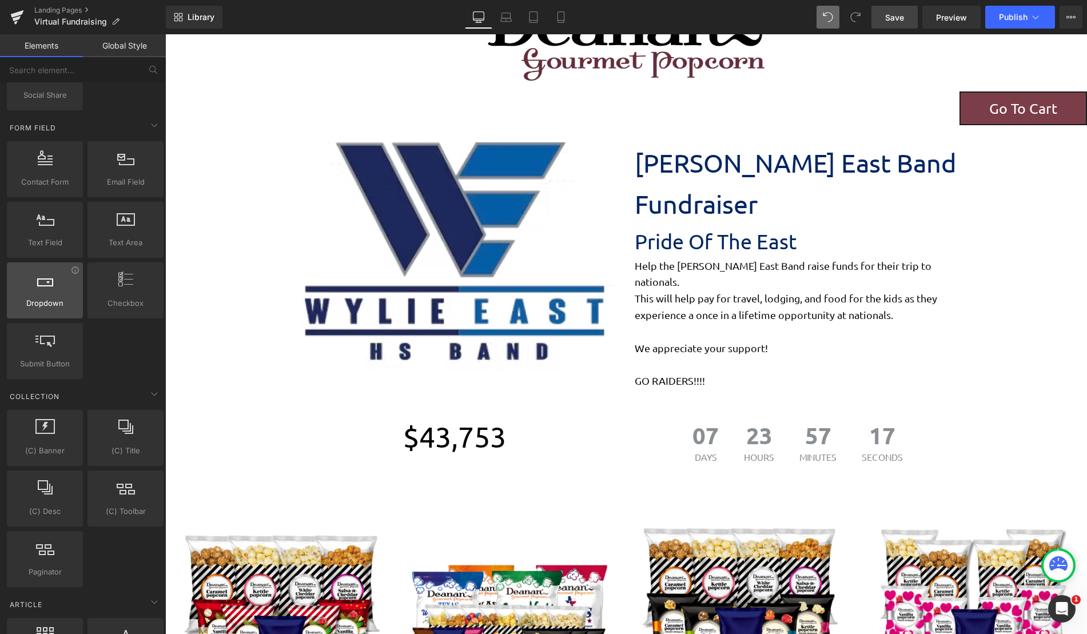
scroll to position [1487, 0]
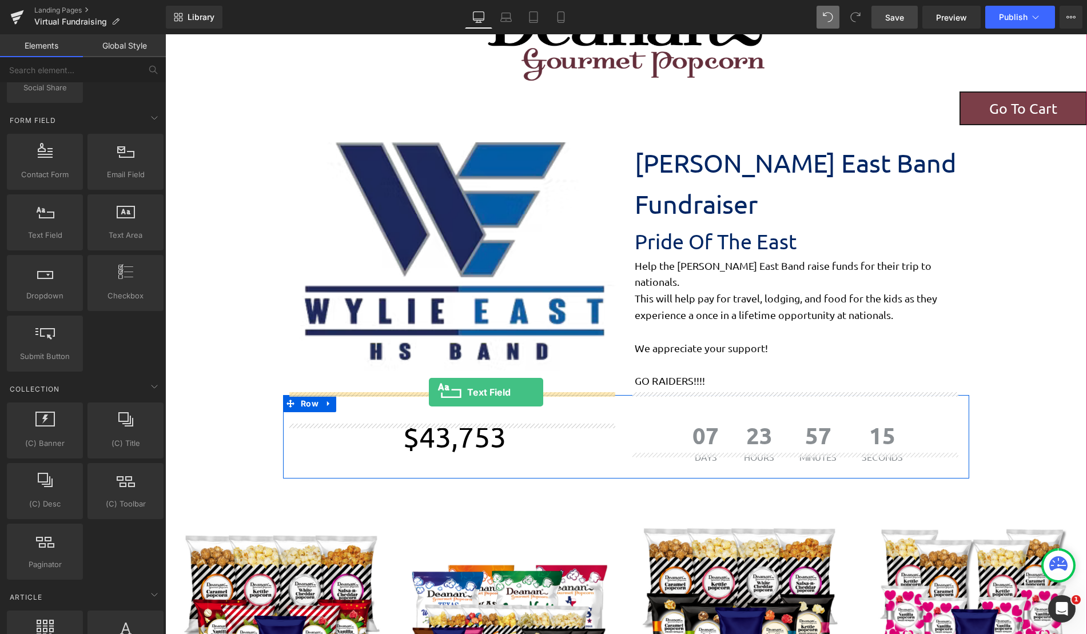
drag, startPoint x: 209, startPoint y: 265, endPoint x: 429, endPoint y: 392, distance: 254.1
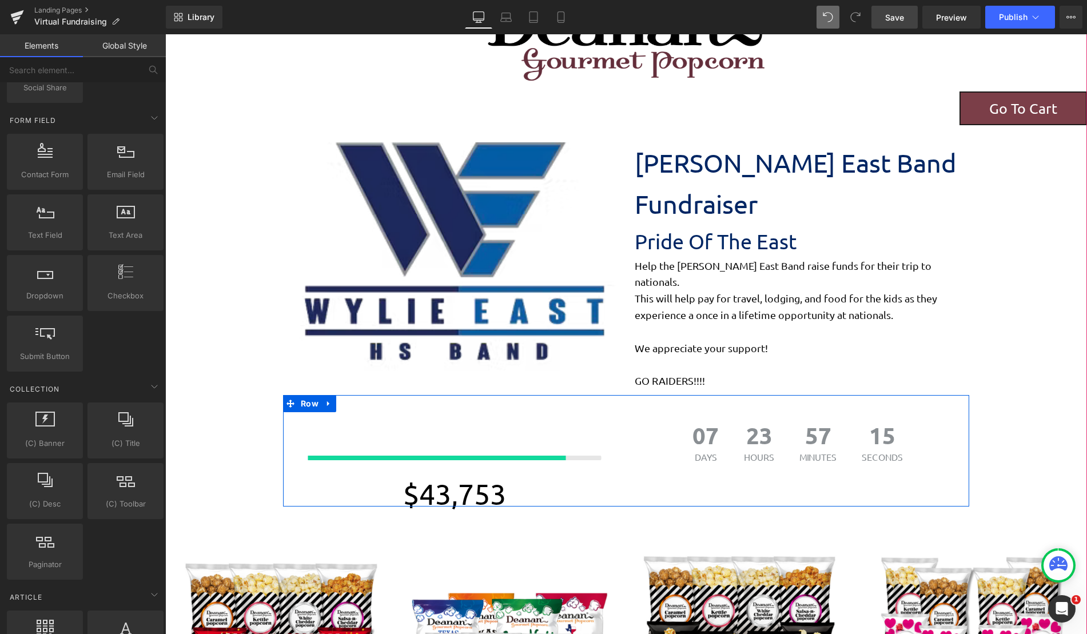
scroll to position [1605, 913]
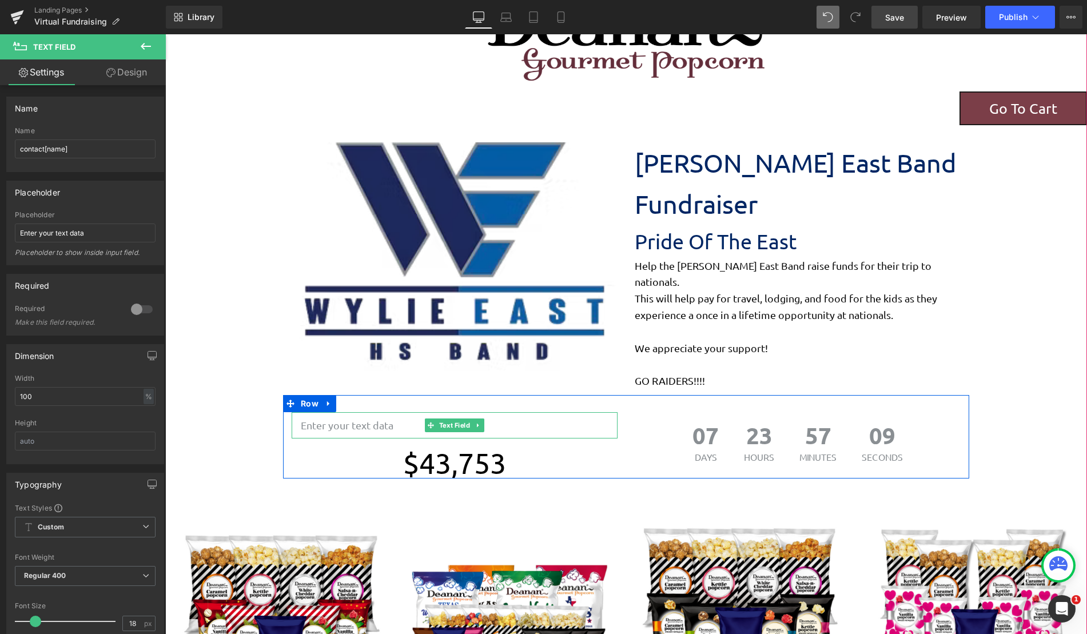
click at [380, 412] on input "text" at bounding box center [455, 425] width 326 height 26
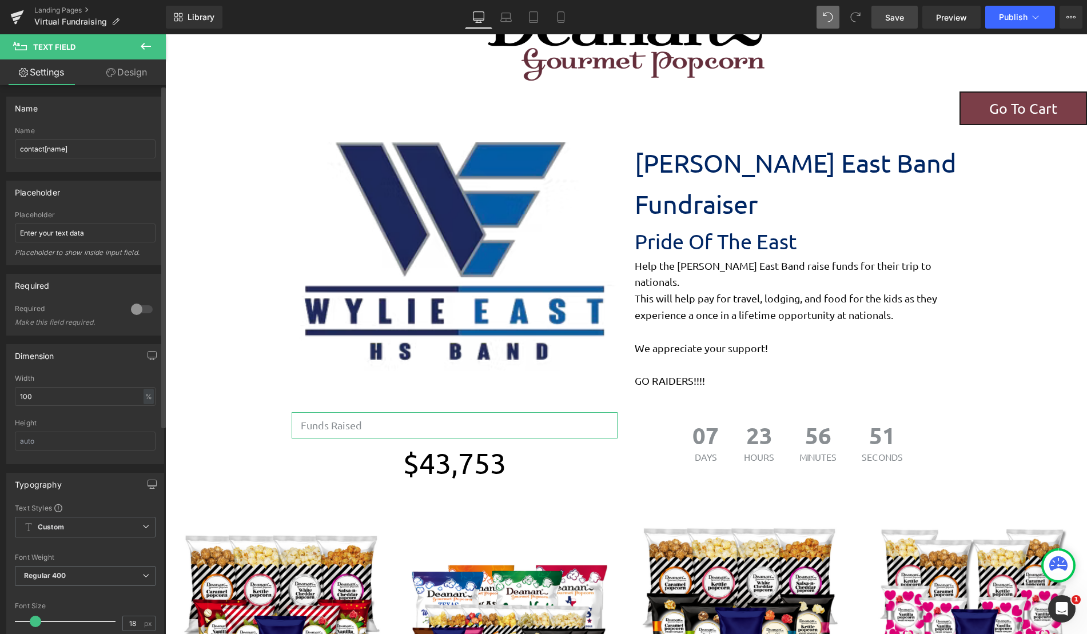
type input "Funds Raised"
click at [109, 366] on div "Dimension 100% Width 100 % % px Height" at bounding box center [85, 404] width 158 height 120
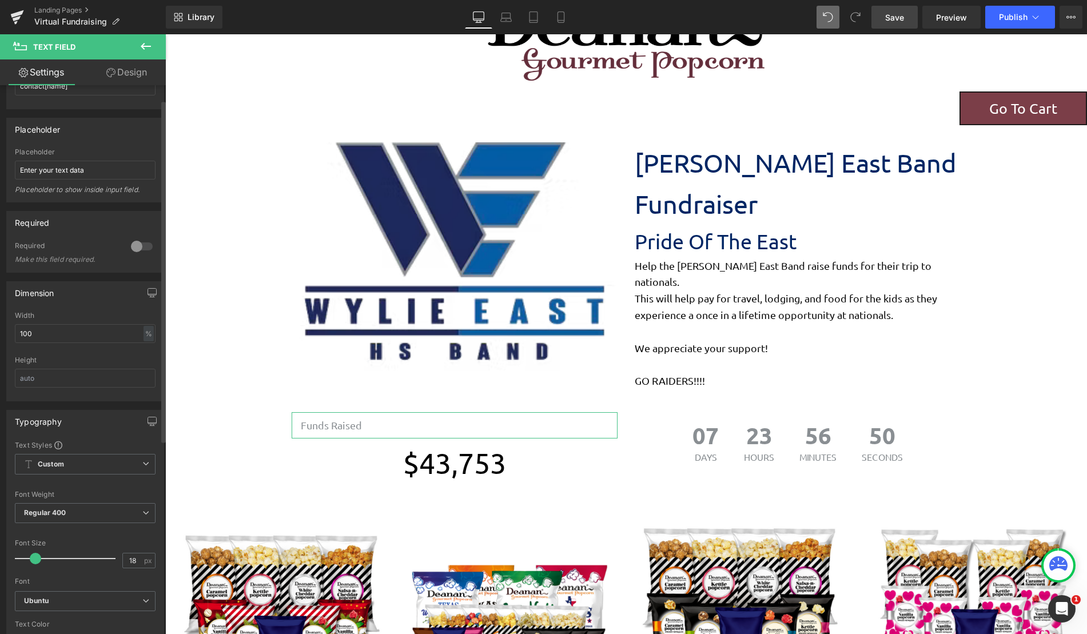
scroll to position [229, 0]
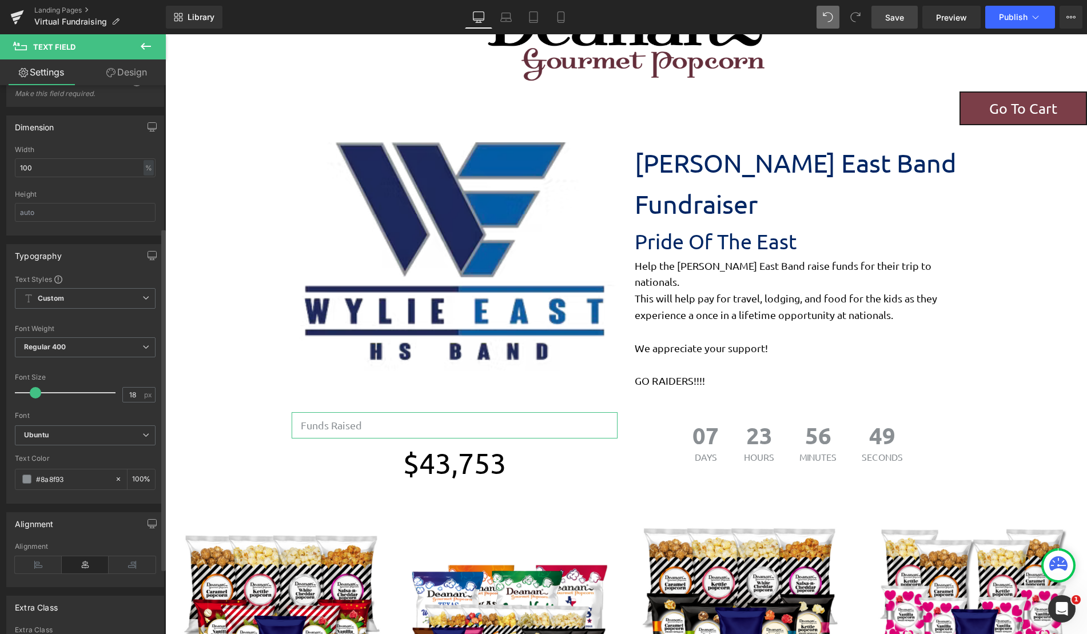
click at [78, 564] on icon at bounding box center [85, 564] width 47 height 17
click at [222, 157] on span "Image Go To Cart Button Image Wylie East Band Fundraiser Text Block Pride Of Th…" at bounding box center [626, 497] width 922 height 1016
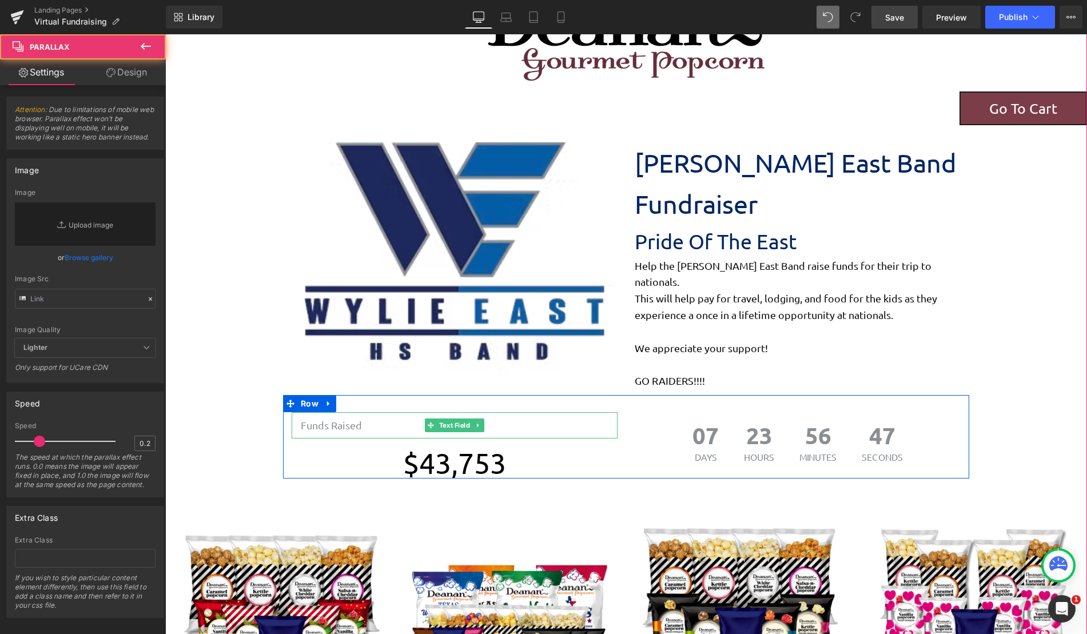
click at [368, 412] on input "Funds Raised" at bounding box center [455, 425] width 326 height 26
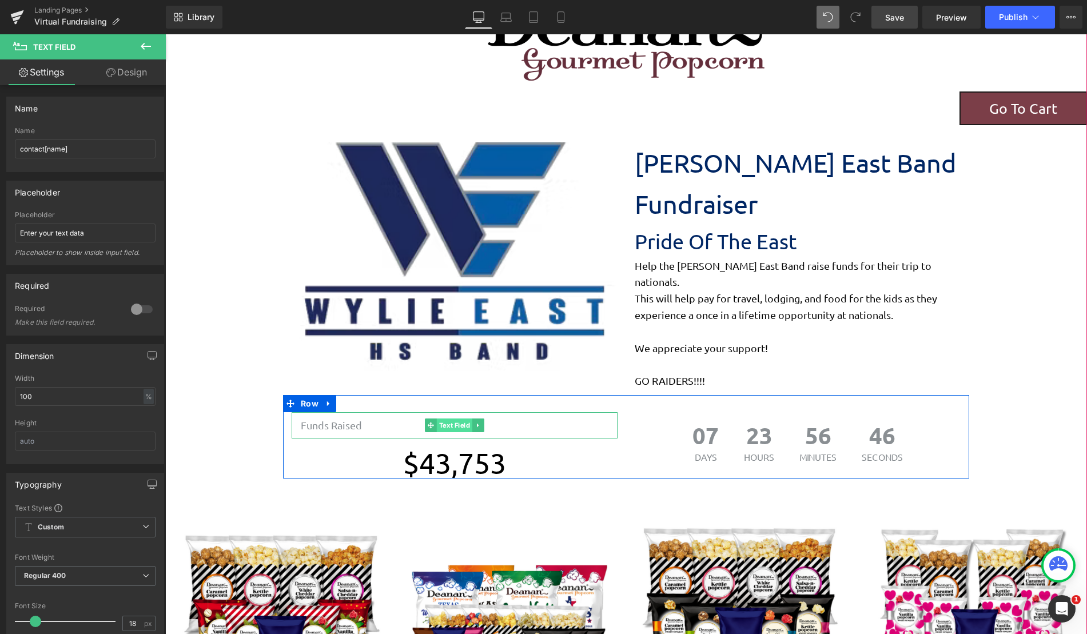
click at [447, 419] on span "Text Field" at bounding box center [454, 426] width 35 height 14
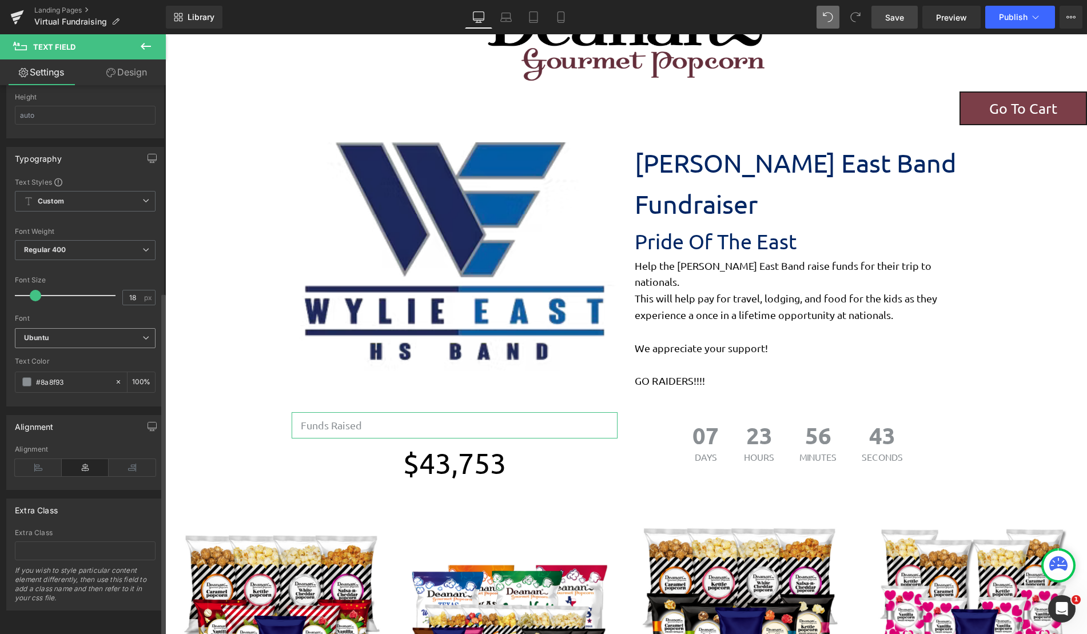
scroll to position [334, 0]
click at [136, 469] on div "Alignment" at bounding box center [85, 467] width 141 height 44
click at [134, 463] on icon at bounding box center [132, 467] width 47 height 17
click at [88, 463] on icon at bounding box center [85, 467] width 47 height 17
click at [30, 460] on icon at bounding box center [38, 467] width 47 height 17
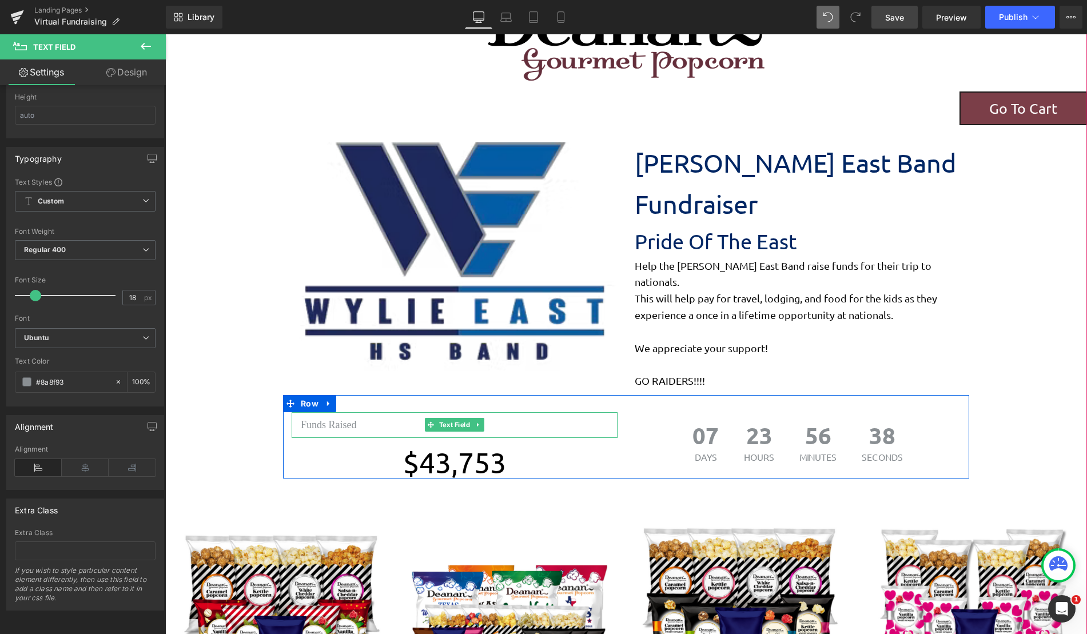
click at [374, 412] on input "Funds Raised" at bounding box center [455, 425] width 326 height 26
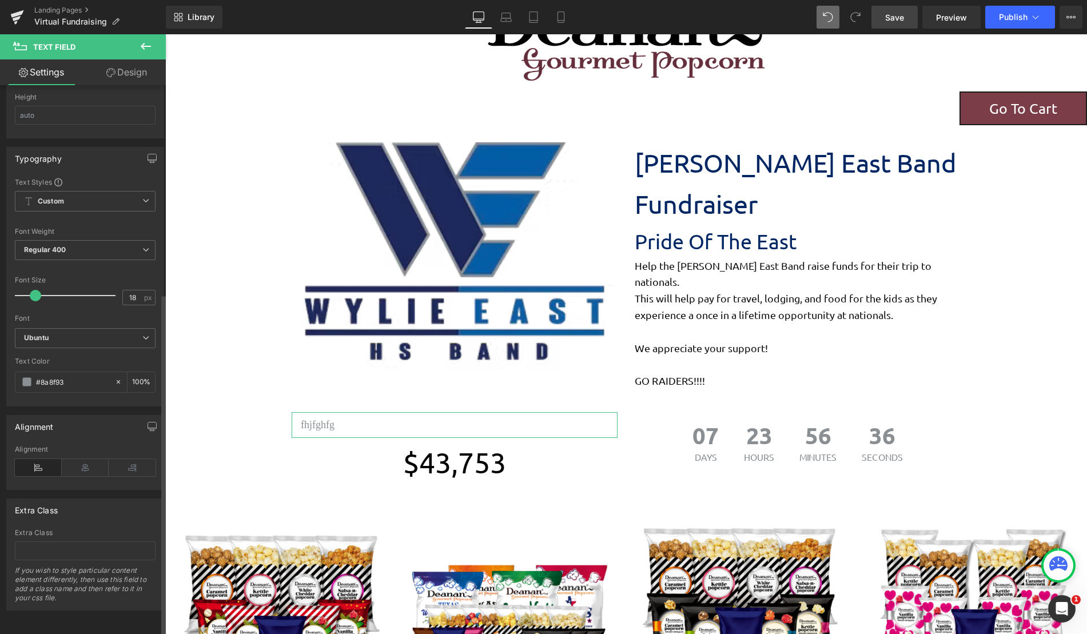
type input "fhjfghfg"
click at [38, 293] on div at bounding box center [68, 295] width 95 height 23
click at [86, 334] on span "Ubuntu" at bounding box center [85, 338] width 141 height 20
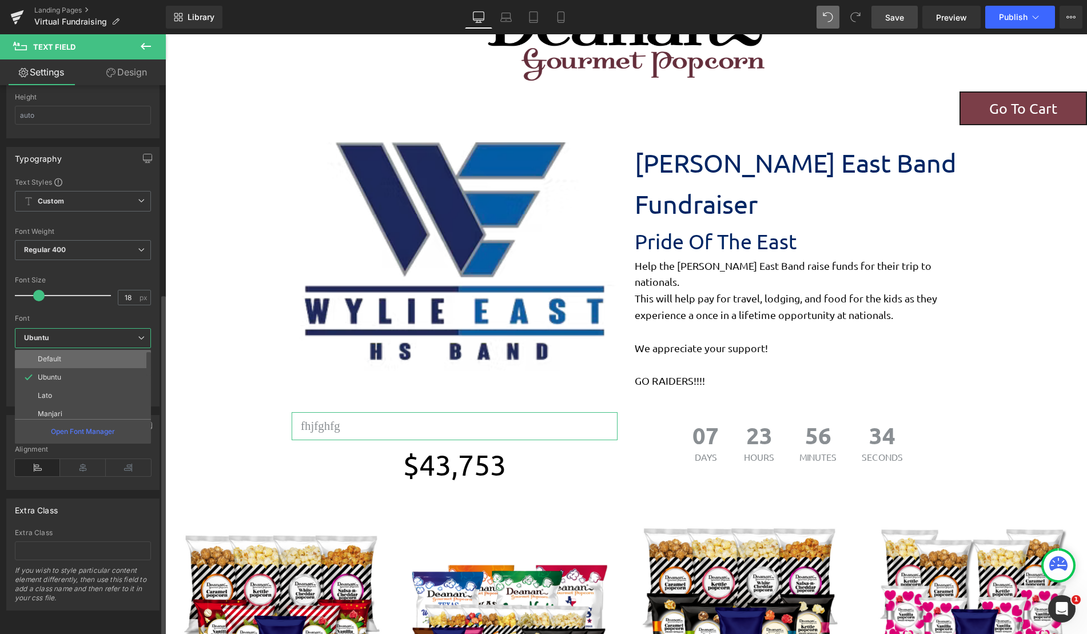
click at [82, 353] on li "Default" at bounding box center [85, 359] width 141 height 18
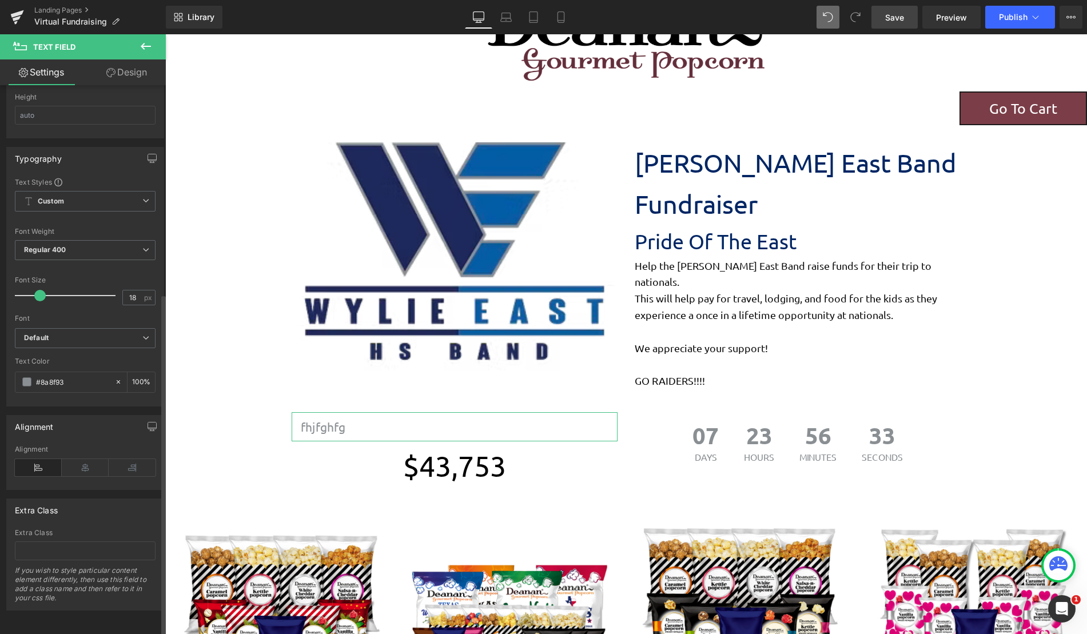
click at [38, 290] on span at bounding box center [39, 295] width 11 height 11
click at [86, 464] on icon at bounding box center [85, 467] width 47 height 17
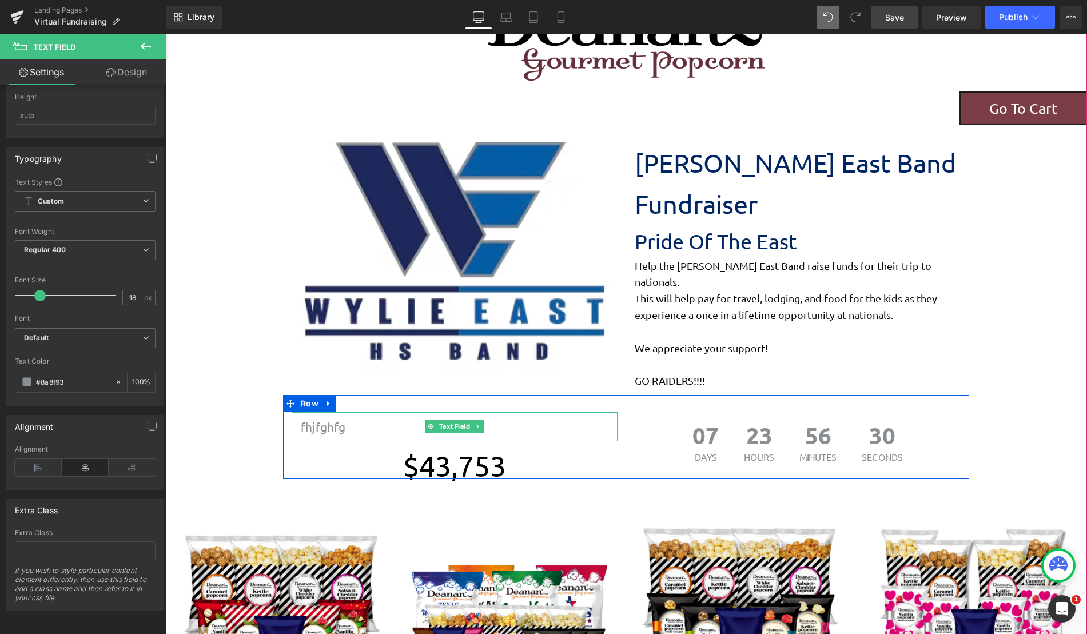
click at [392, 412] on input "fhjfghfg" at bounding box center [455, 426] width 326 height 29
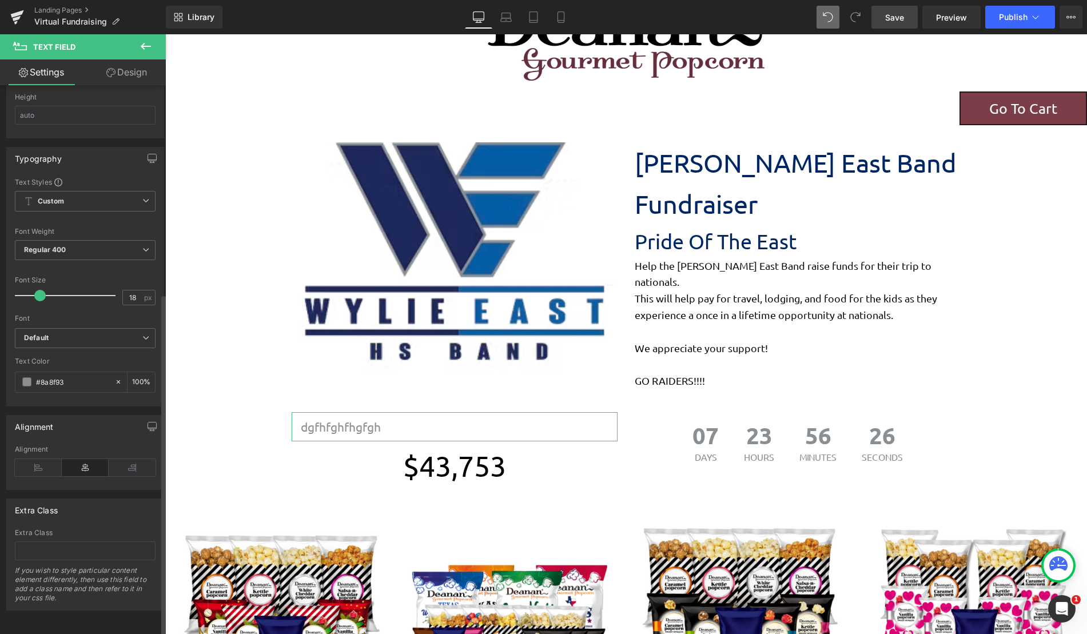
type input "dgfhfghfhgfgh"
click at [85, 459] on icon at bounding box center [85, 467] width 47 height 17
click at [124, 459] on icon at bounding box center [132, 467] width 47 height 17
click at [89, 459] on icon at bounding box center [85, 467] width 47 height 17
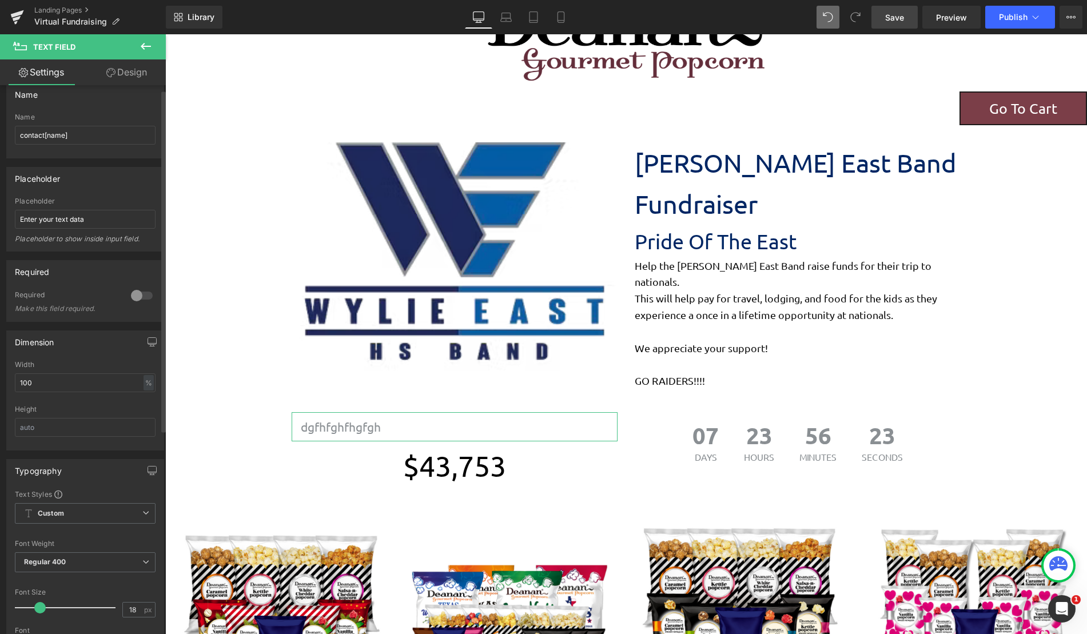
scroll to position [0, 0]
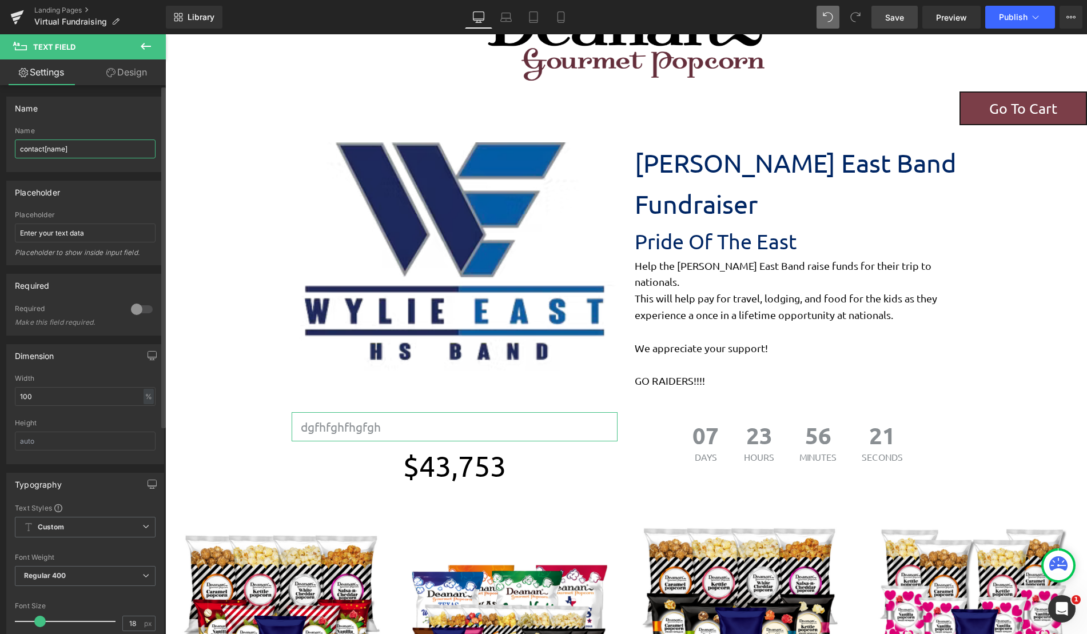
drag, startPoint x: 97, startPoint y: 152, endPoint x: 10, endPoint y: 162, distance: 87.5
click at [10, 162] on div "contact[name] Name contact[name]" at bounding box center [85, 149] width 157 height 45
drag, startPoint x: 96, startPoint y: 154, endPoint x: -54, endPoint y: 151, distance: 149.8
click at [0, 151] on html "Text Field You are previewing how the will restyle your page. You can not edit …" at bounding box center [543, 317] width 1087 height 634
type input "sdfgdfgdfg"
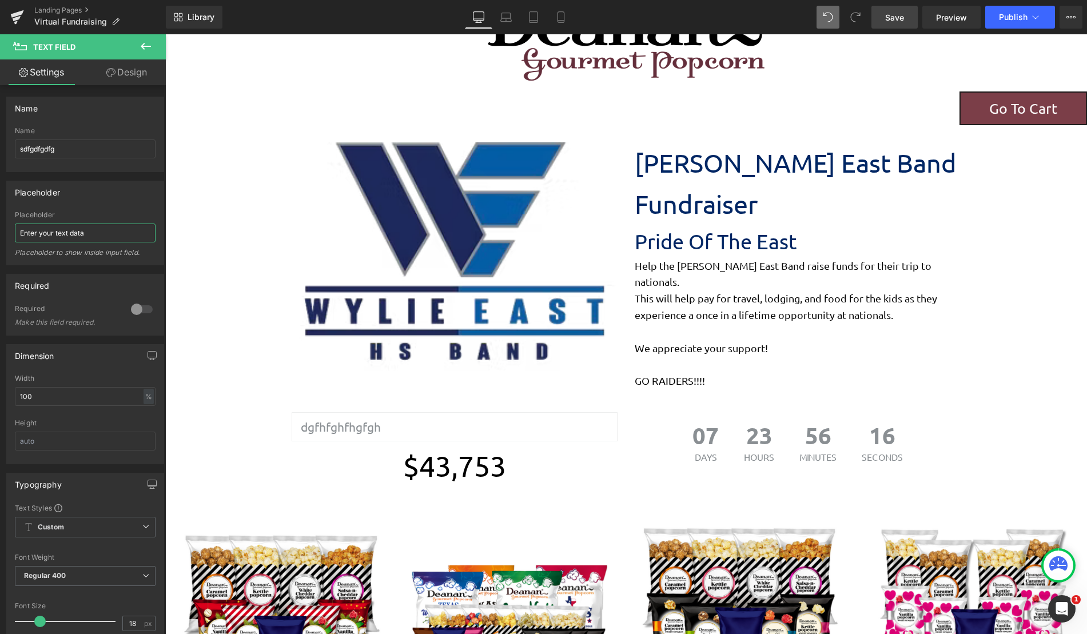
drag, startPoint x: 105, startPoint y: 235, endPoint x: -30, endPoint y: 232, distance: 135.5
click at [0, 232] on html "Text Field You are previewing how the will restyle your page. You can not edit …" at bounding box center [543, 317] width 1087 height 634
type input "K"
type input "F"
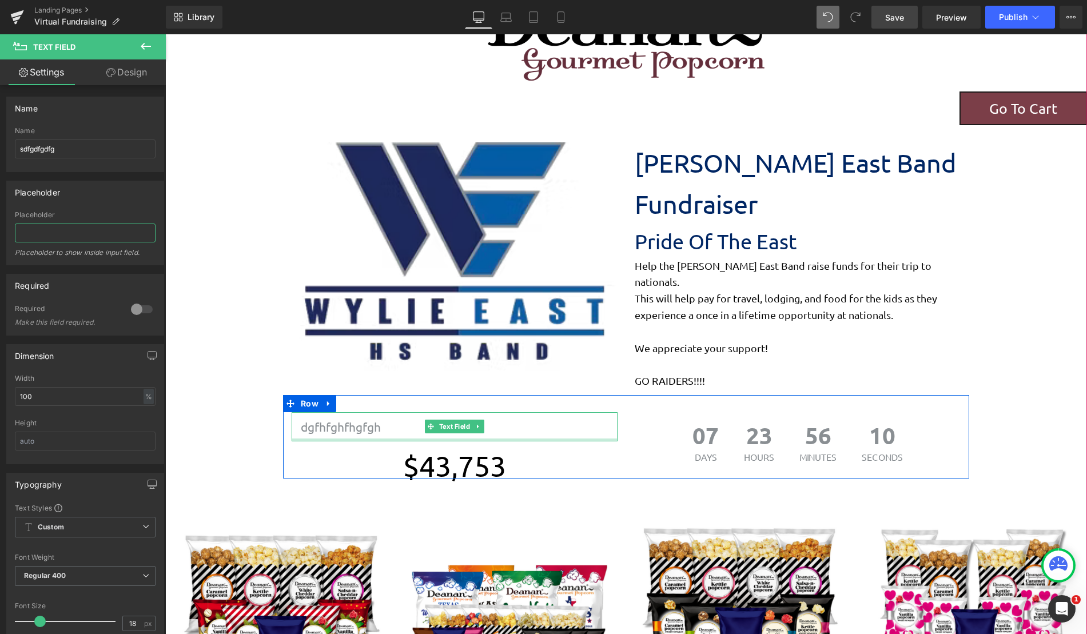
click at [392, 439] on div at bounding box center [455, 440] width 326 height 3
click at [472, 420] on link at bounding box center [478, 427] width 12 height 14
click at [481, 424] on icon at bounding box center [484, 427] width 6 height 6
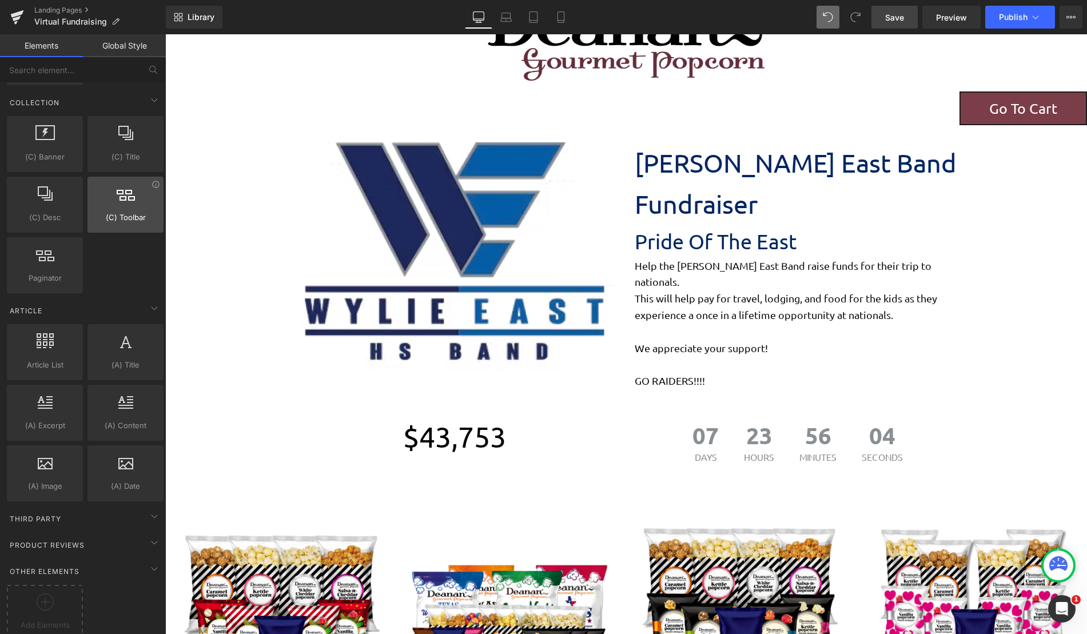
scroll to position [1788, 0]
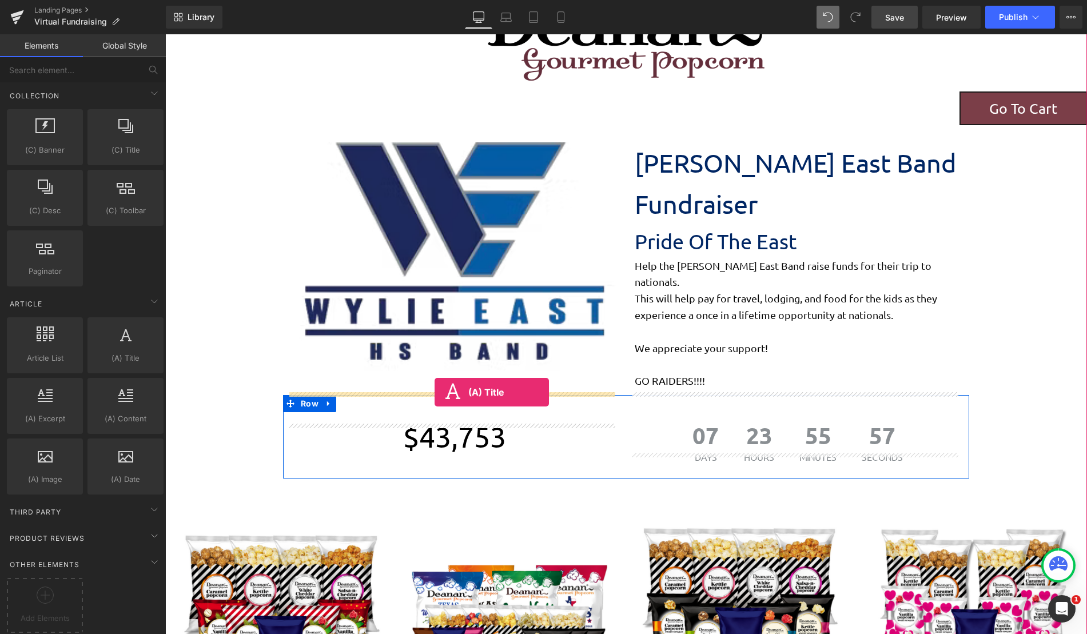
drag, startPoint x: 288, startPoint y: 375, endPoint x: 435, endPoint y: 392, distance: 147.9
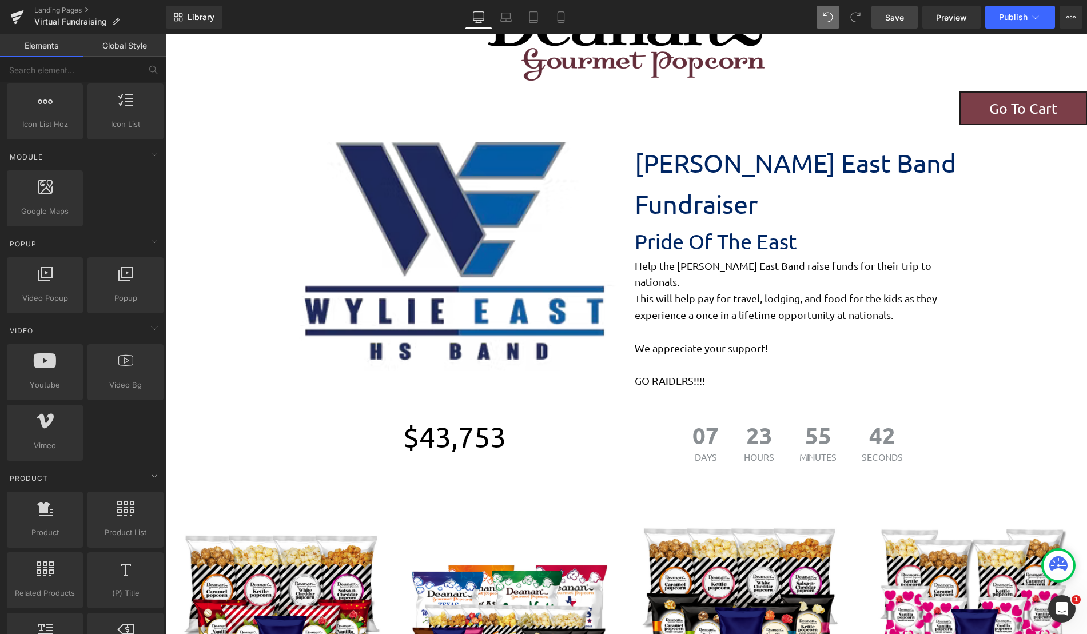
scroll to position [473, 0]
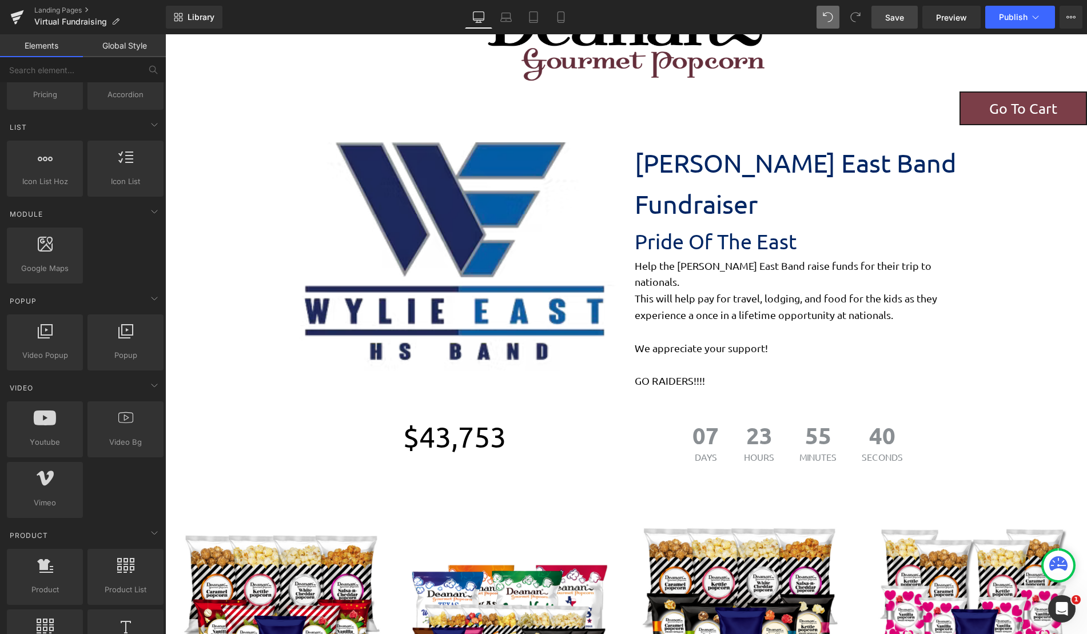
click at [894, 17] on span "Save" at bounding box center [894, 17] width 19 height 12
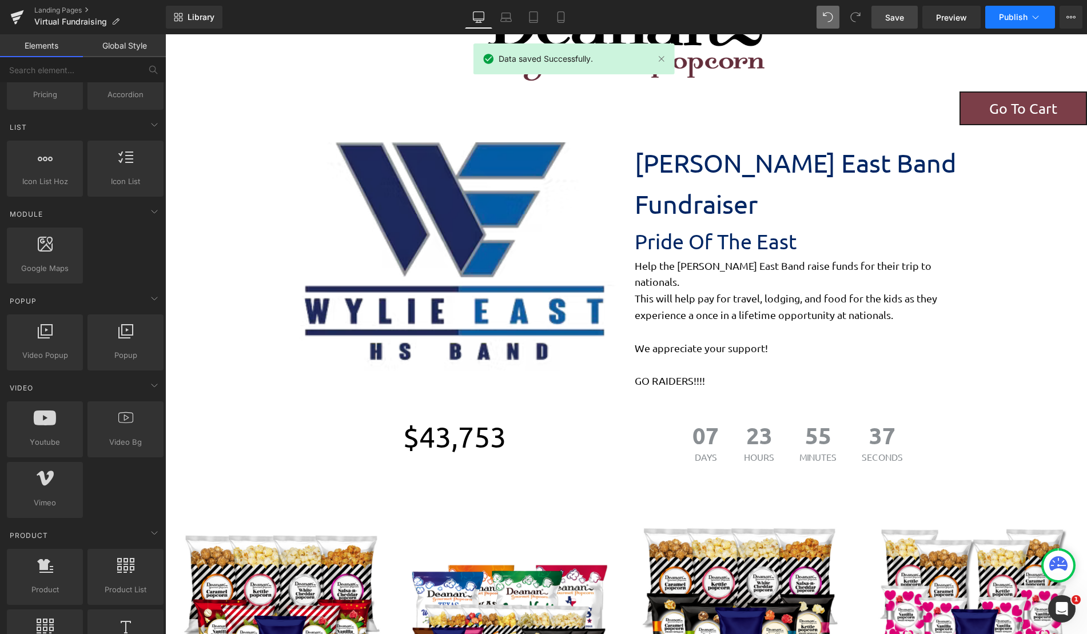
click at [1009, 13] on span "Publish" at bounding box center [1013, 17] width 29 height 9
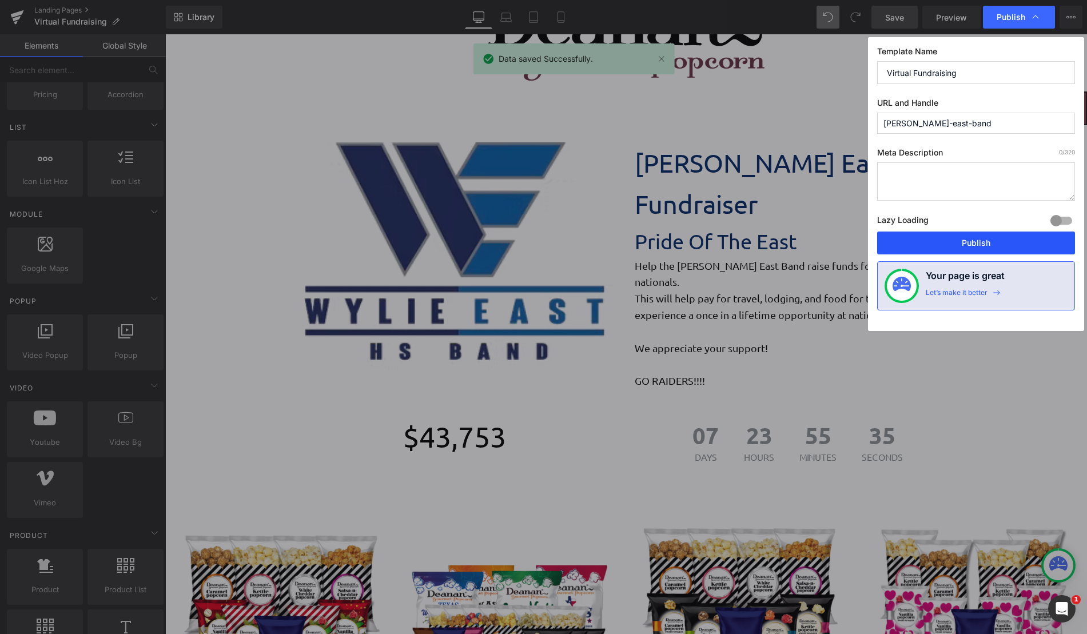
click at [957, 240] on button "Publish" at bounding box center [976, 243] width 198 height 23
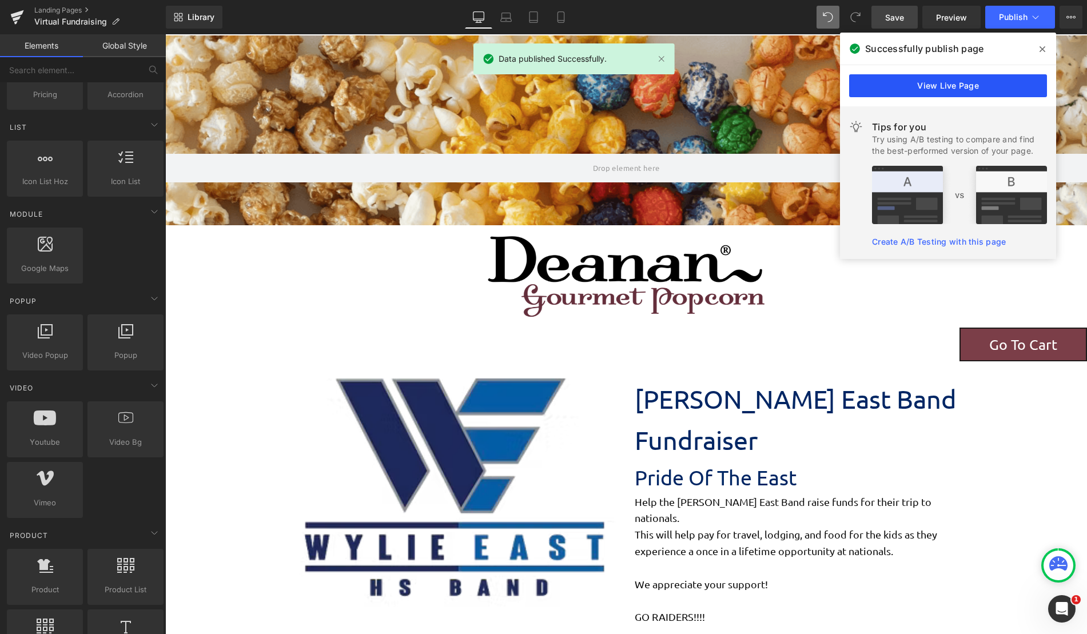
click at [979, 83] on link "View Live Page" at bounding box center [948, 85] width 198 height 23
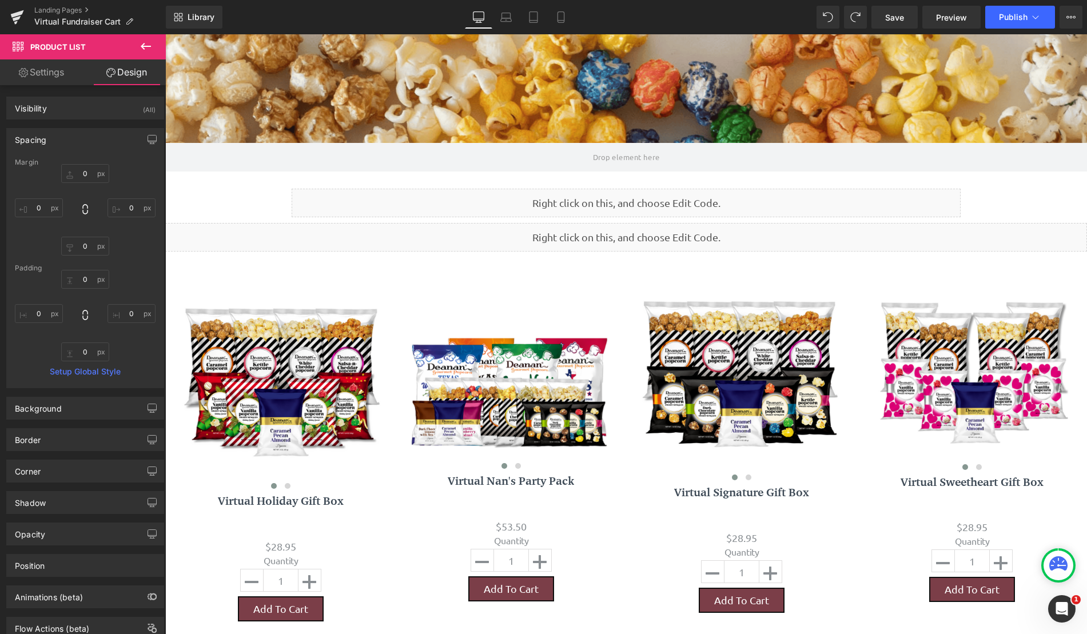
scroll to position [772, 913]
click at [143, 46] on icon at bounding box center [146, 46] width 10 height 7
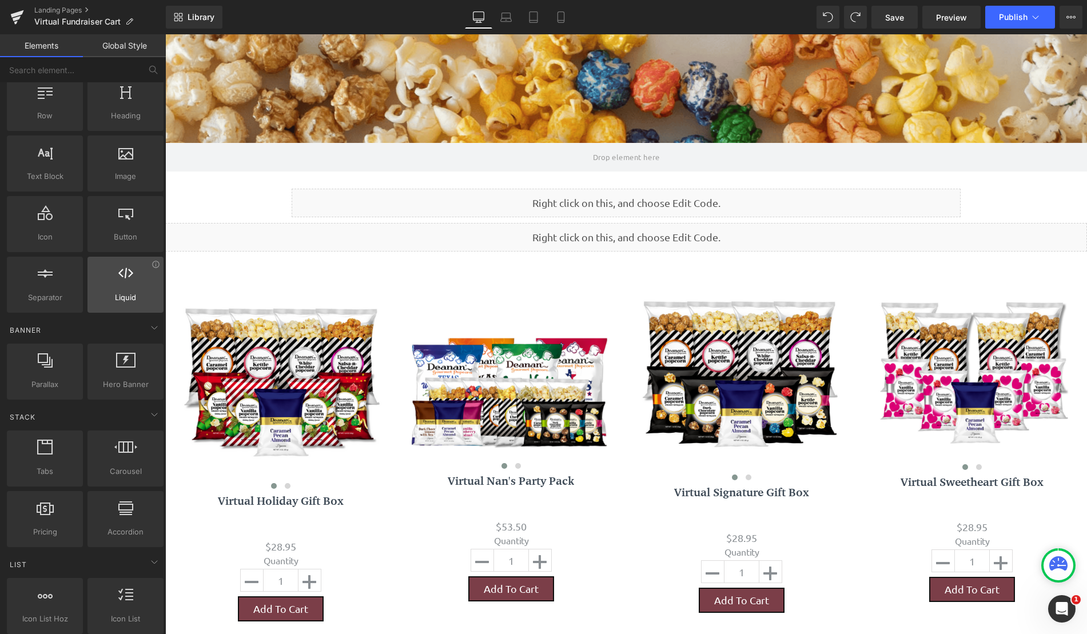
scroll to position [0, 0]
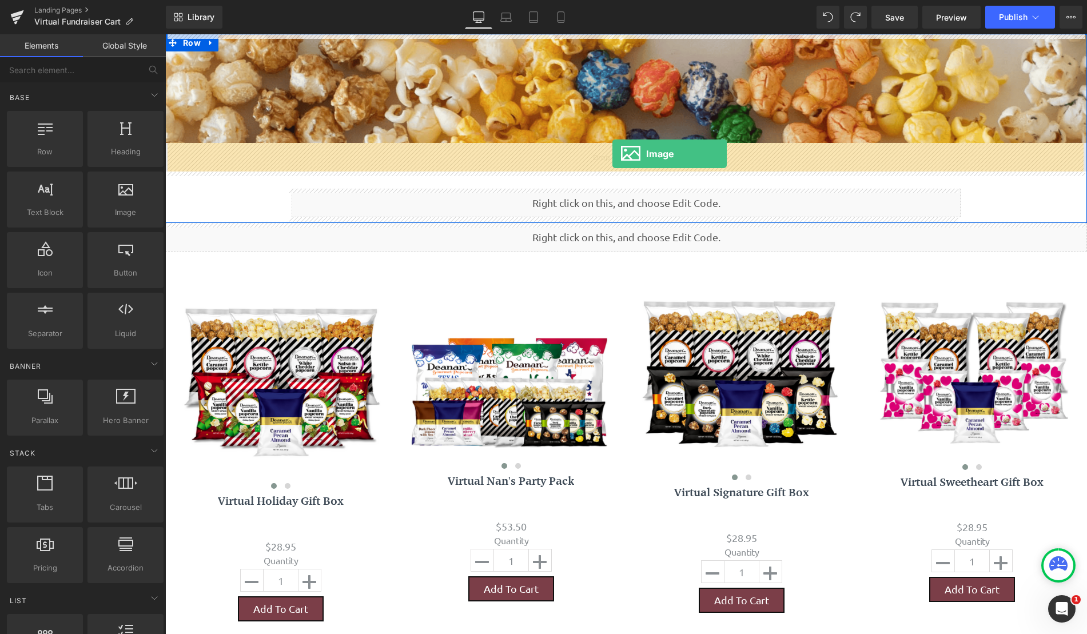
drag, startPoint x: 296, startPoint y: 240, endPoint x: 612, endPoint y: 154, distance: 327.6
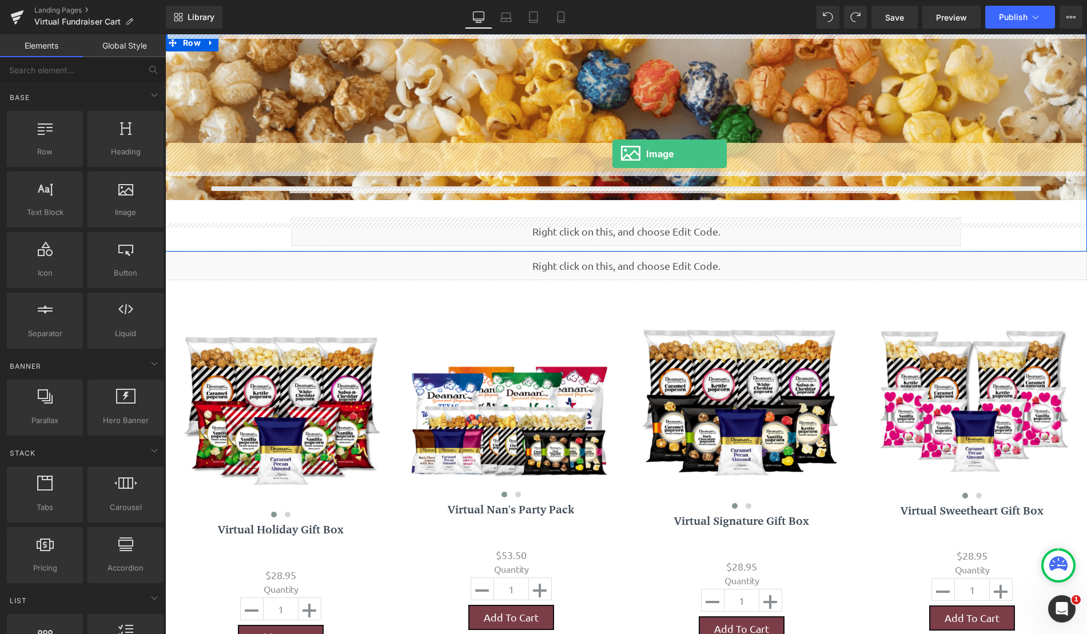
scroll to position [6, 6]
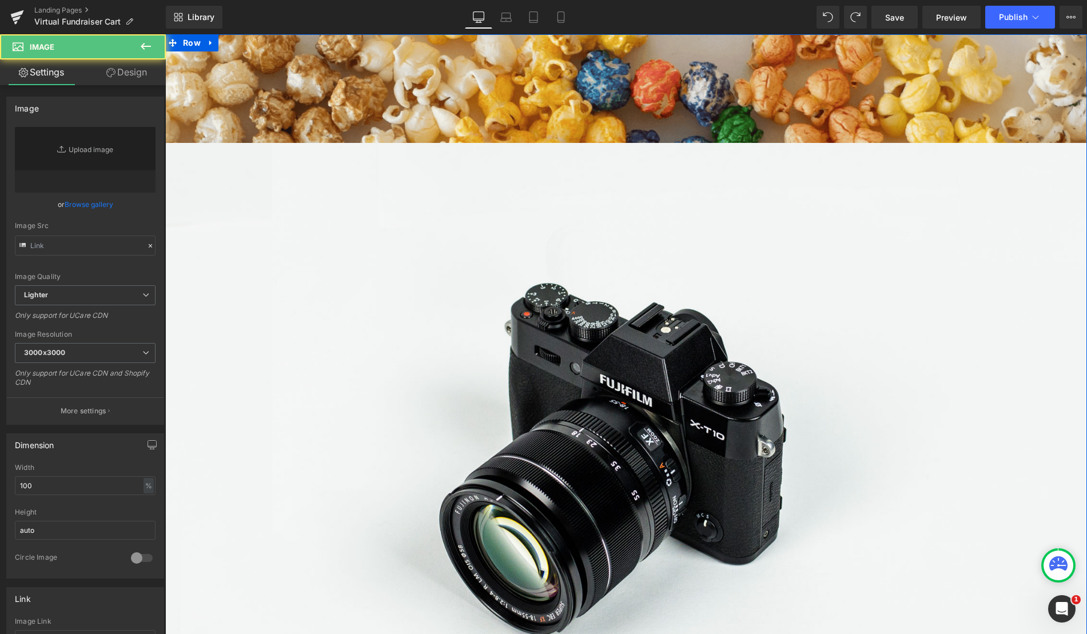
type input "//[DOMAIN_NAME][URL]"
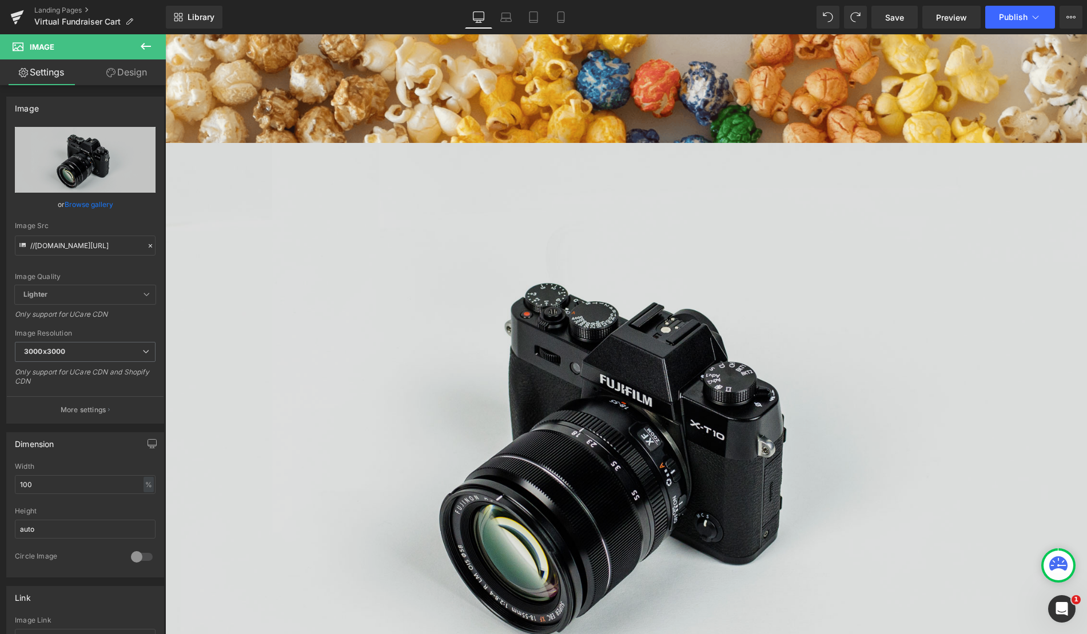
click at [270, 208] on img at bounding box center [626, 448] width 922 height 611
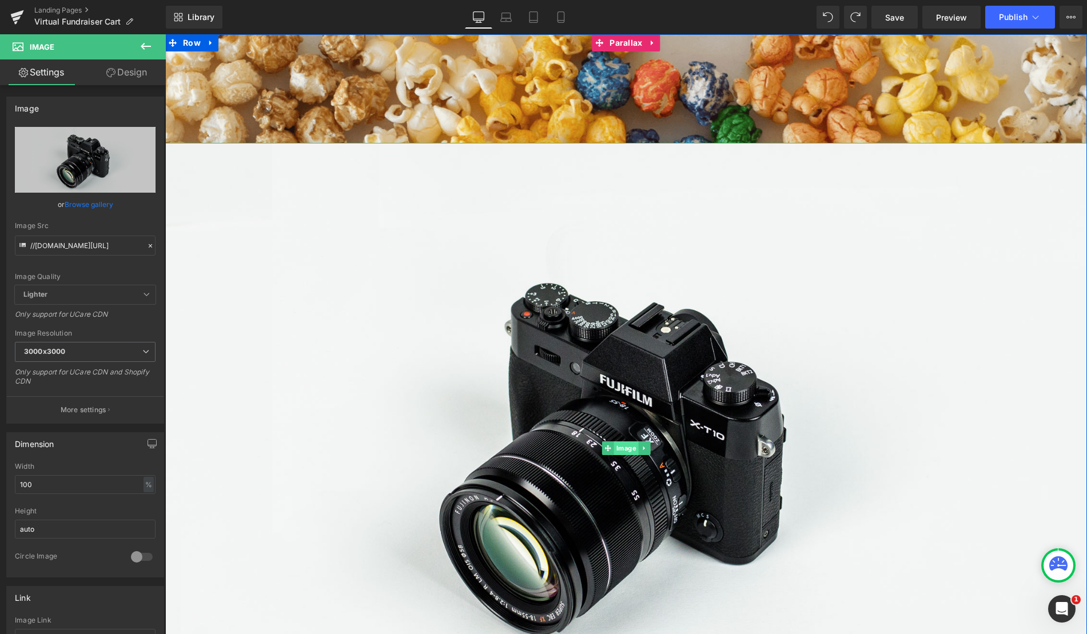
click at [619, 452] on span "Image" at bounding box center [626, 448] width 25 height 14
click at [641, 449] on icon at bounding box center [644, 448] width 6 height 7
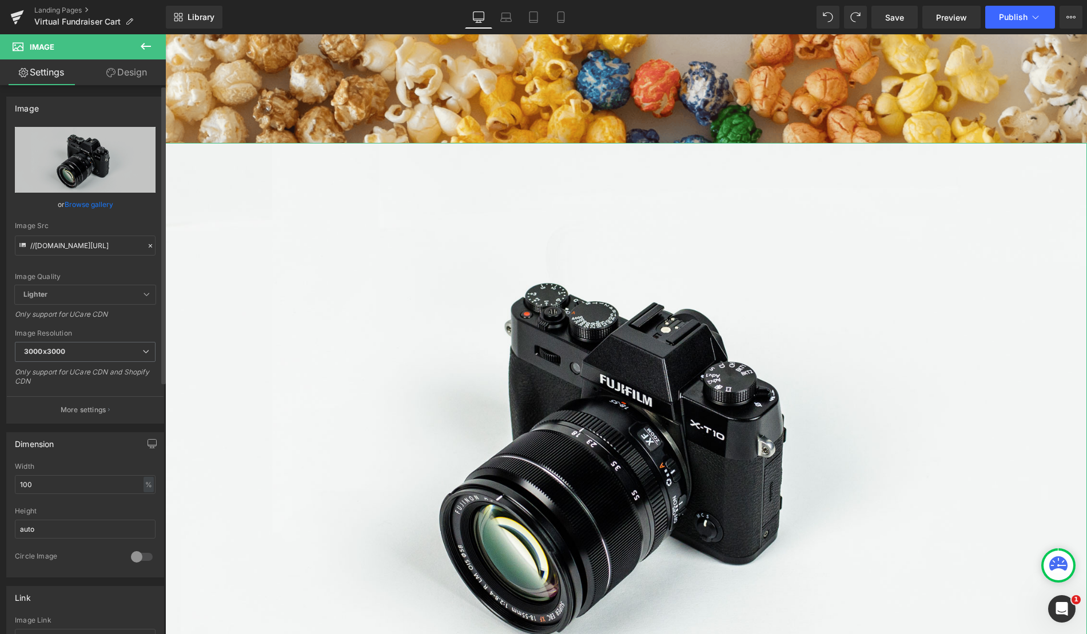
click at [146, 248] on icon at bounding box center [150, 246] width 8 height 8
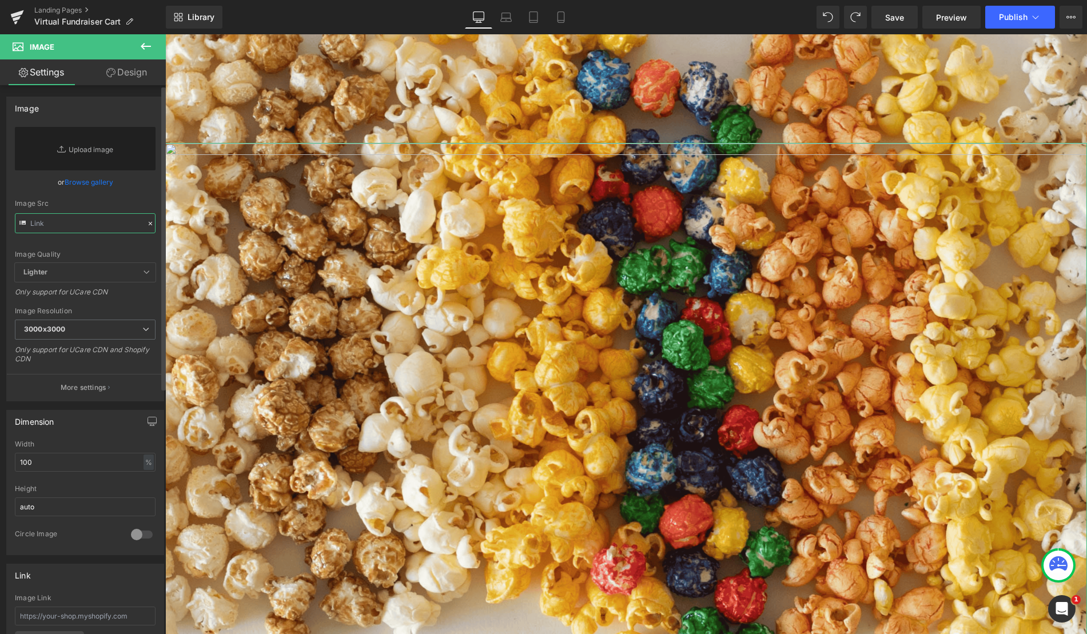
click at [85, 223] on input "text" at bounding box center [85, 223] width 141 height 20
paste input "[URL][DOMAIN_NAME]"
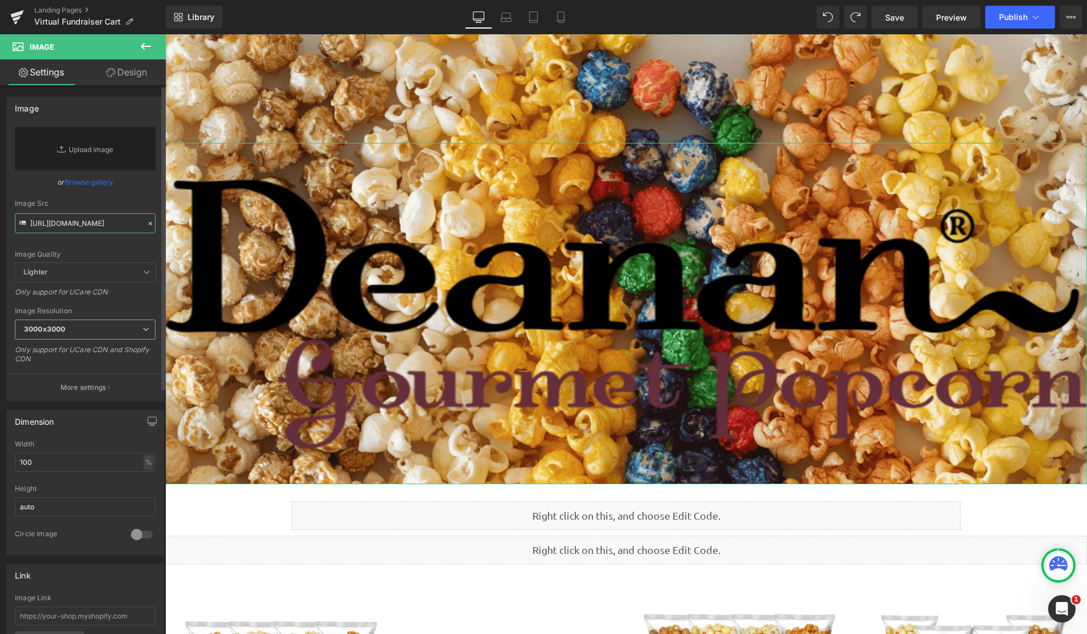
scroll to position [1085, 913]
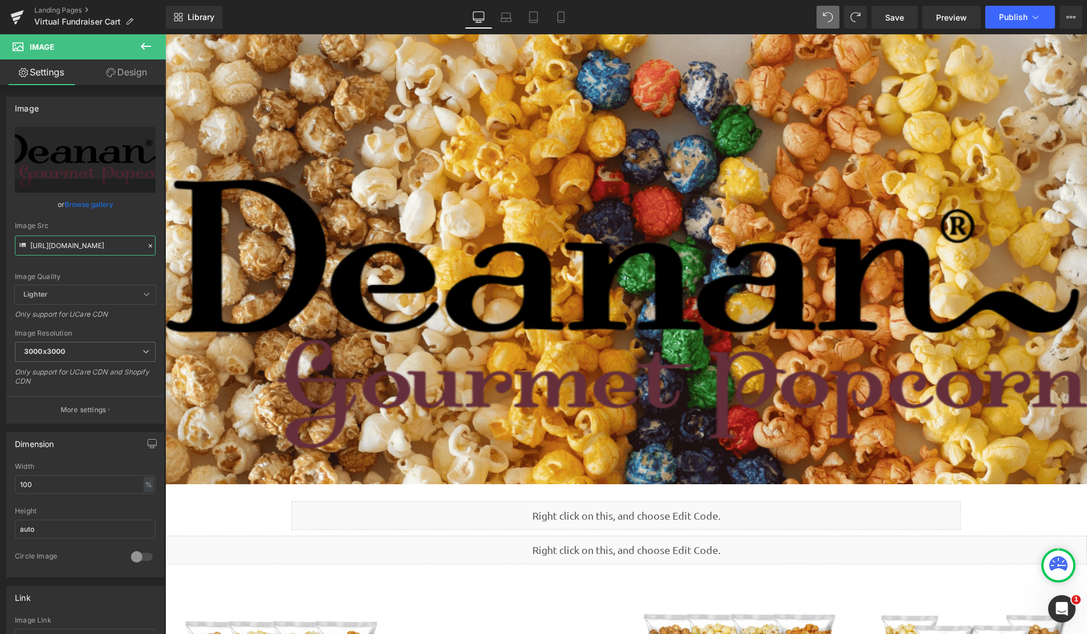
type input "[URL][DOMAIN_NAME]"
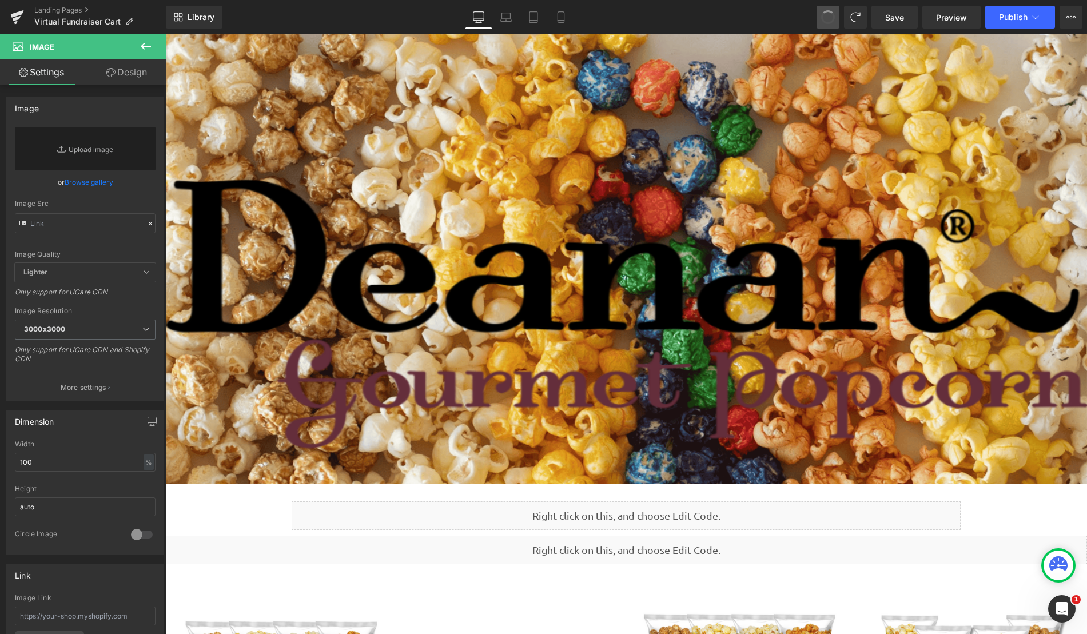
scroll to position [0, 0]
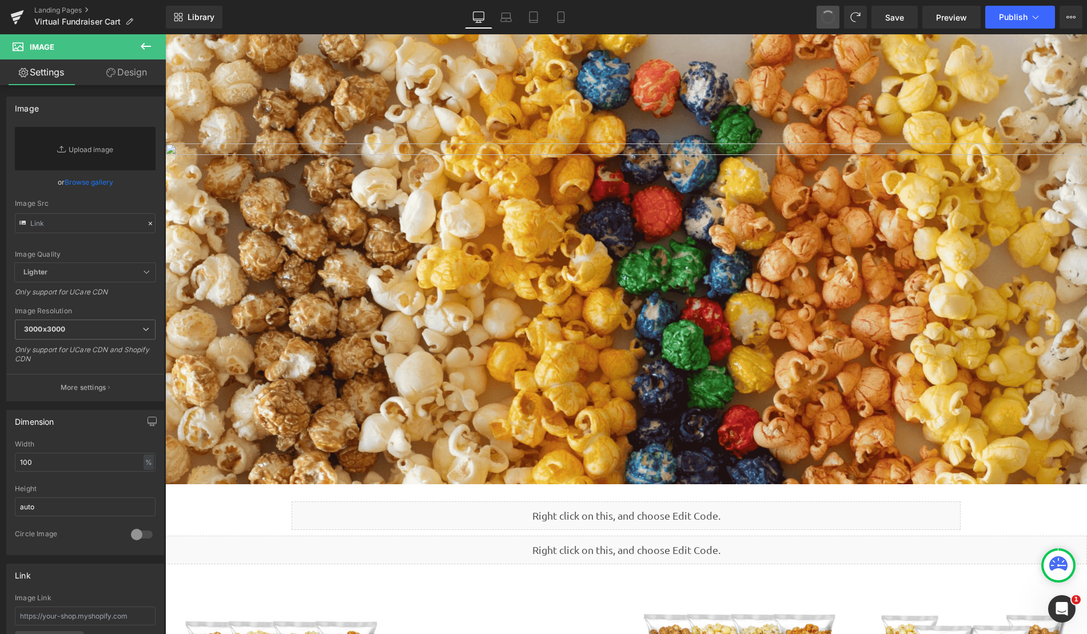
type input "[URL][DOMAIN_NAME]"
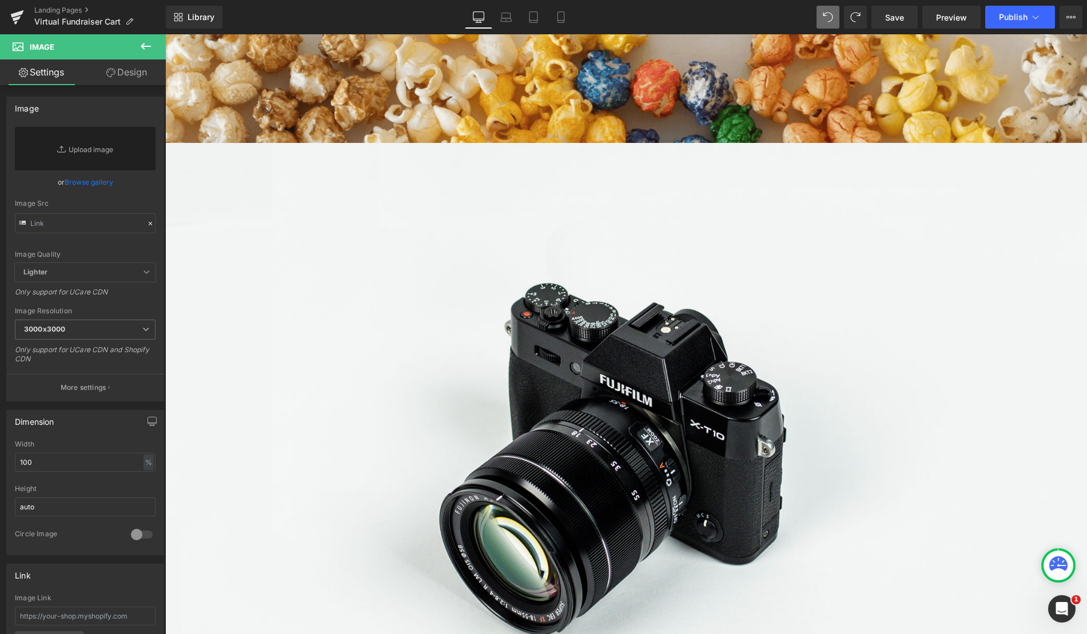
type input "//[DOMAIN_NAME][URL]"
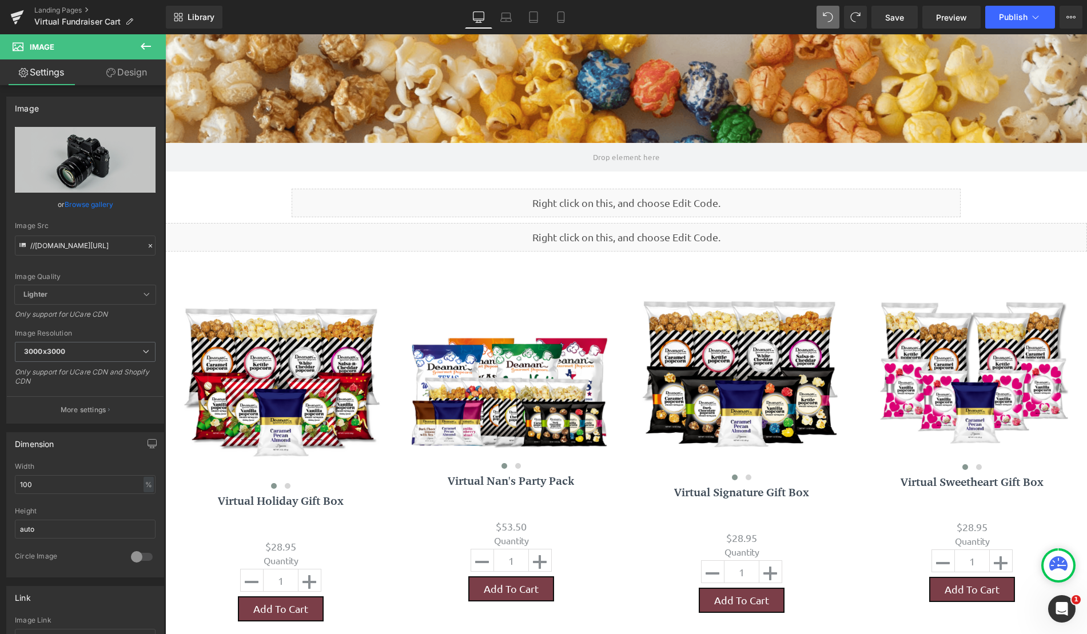
scroll to position [772, 913]
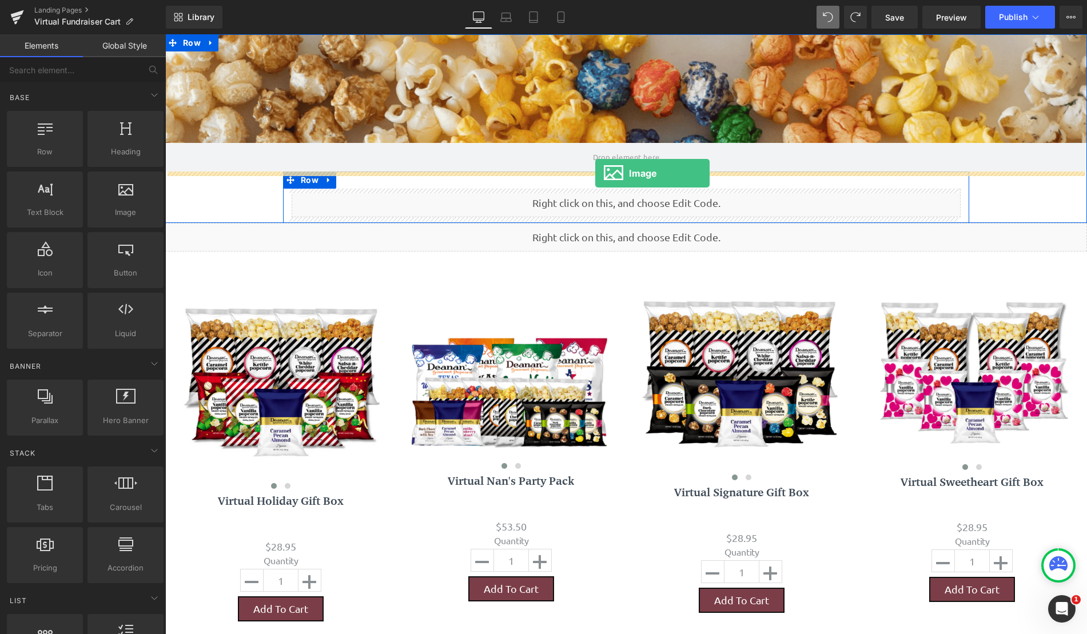
drag, startPoint x: 294, startPoint y: 257, endPoint x: 595, endPoint y: 173, distance: 312.1
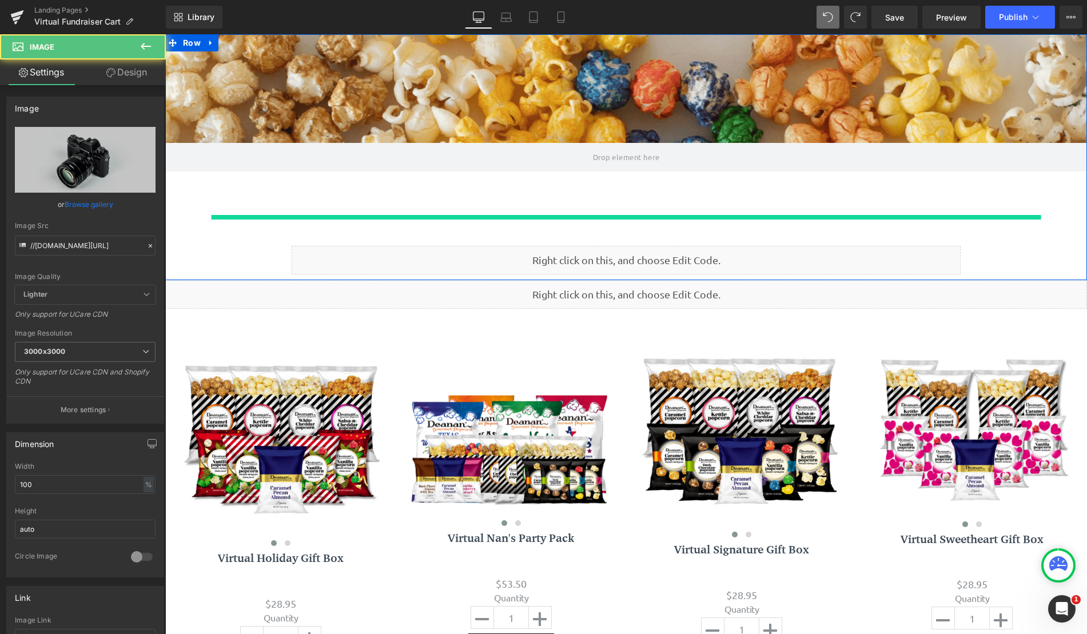
scroll to position [1383, 913]
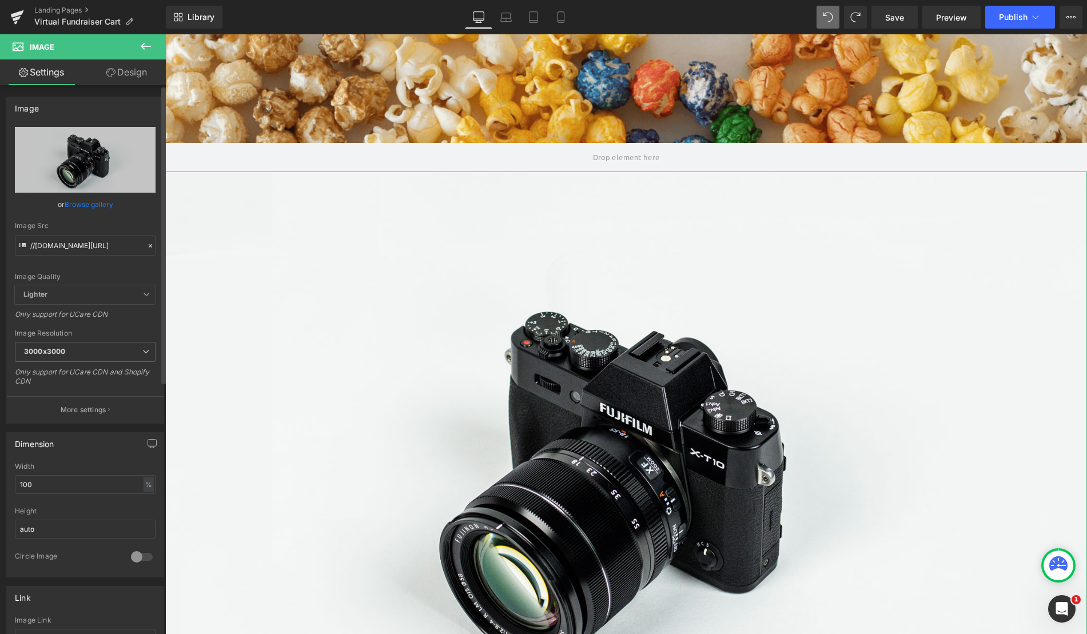
click at [148, 242] on icon at bounding box center [150, 246] width 8 height 8
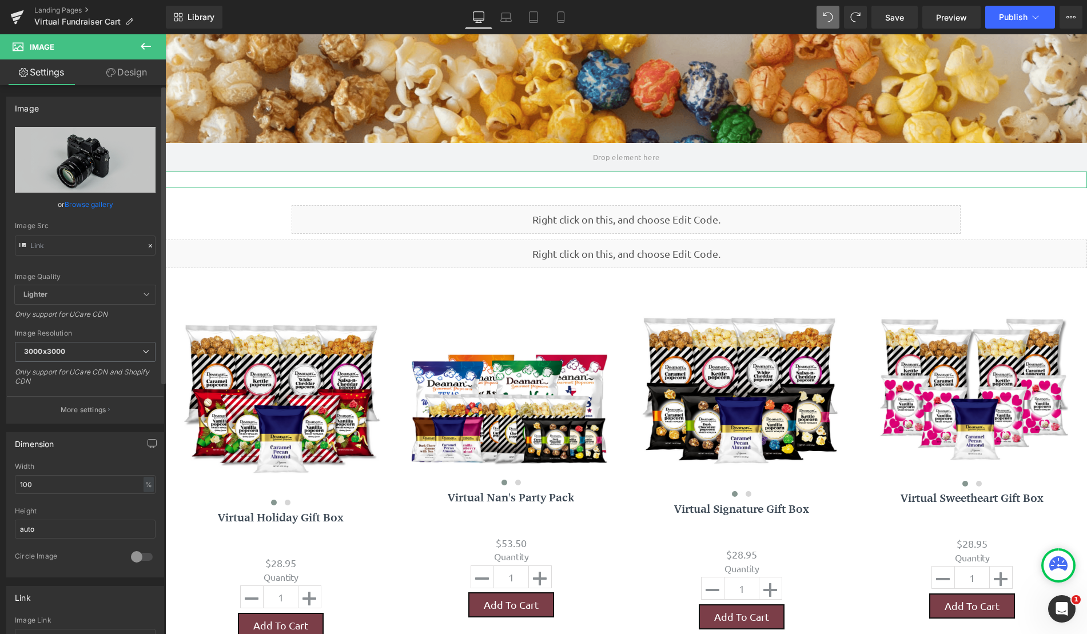
scroll to position [788, 913]
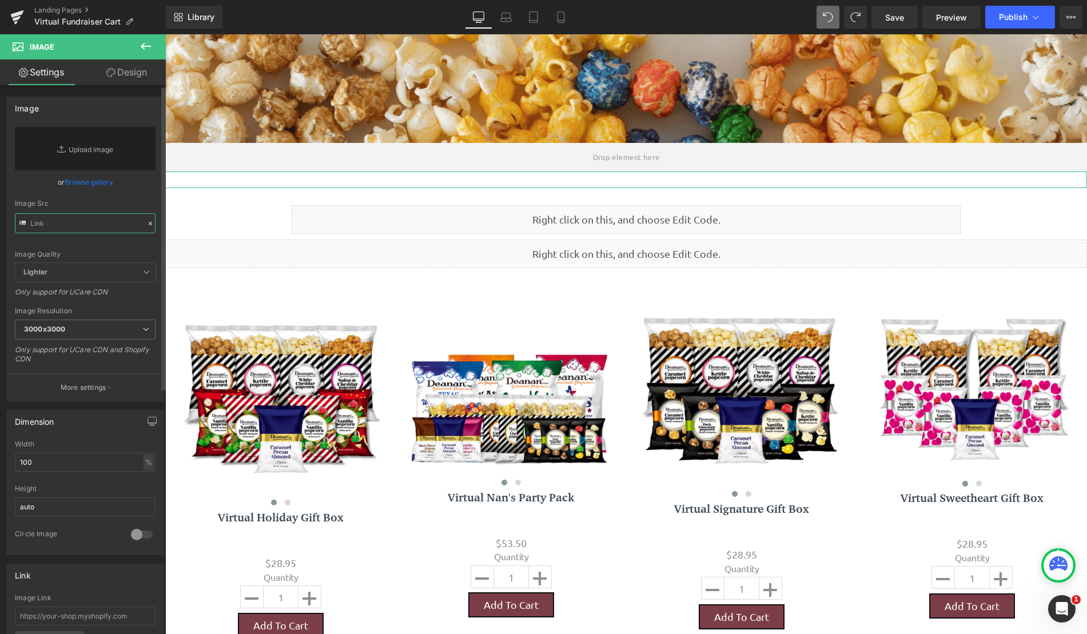
click at [108, 224] on input "text" at bounding box center [85, 223] width 141 height 20
paste input "[URL][DOMAIN_NAME]"
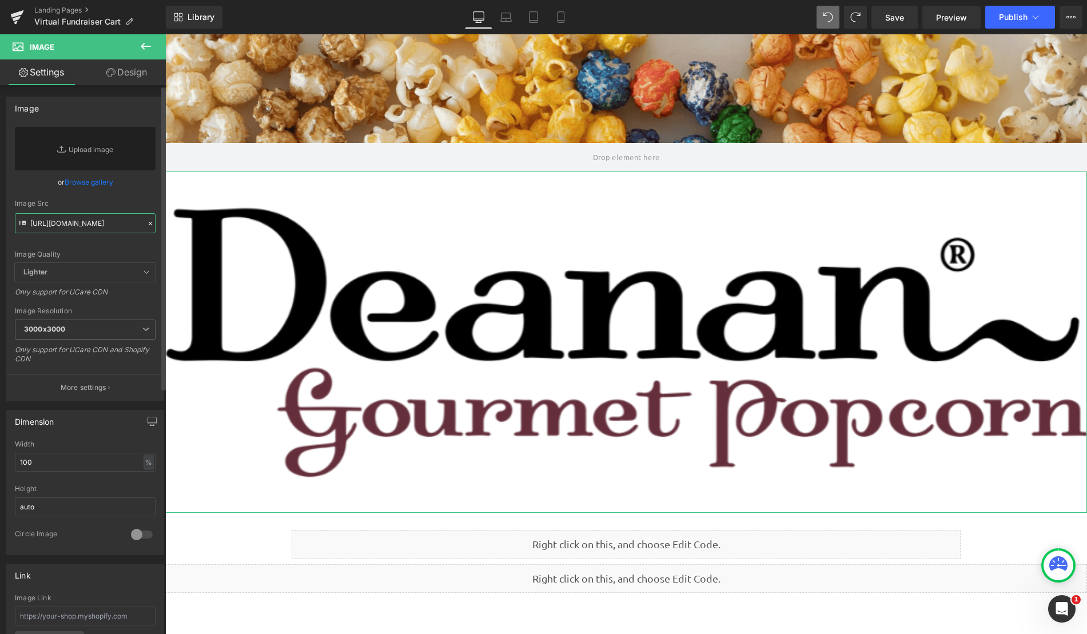
scroll to position [1114, 913]
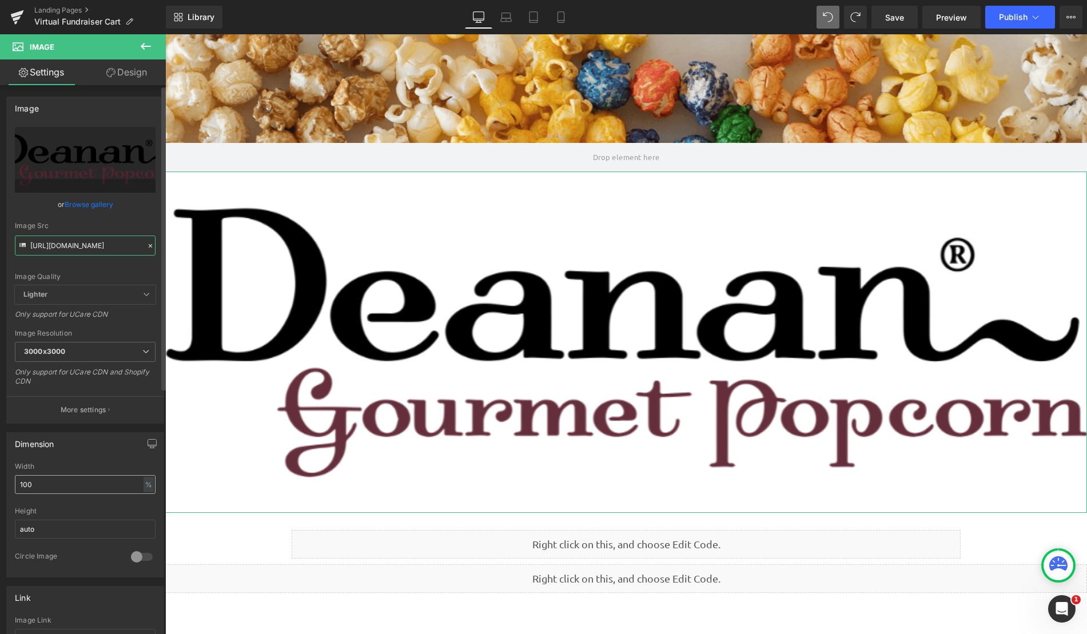
type input "[URL][DOMAIN_NAME]"
drag, startPoint x: 54, startPoint y: 483, endPoint x: -27, endPoint y: 475, distance: 81.6
click at [0, 475] on html "Image You are previewing how the will restyle your page. You can not edit Eleme…" at bounding box center [543, 317] width 1087 height 634
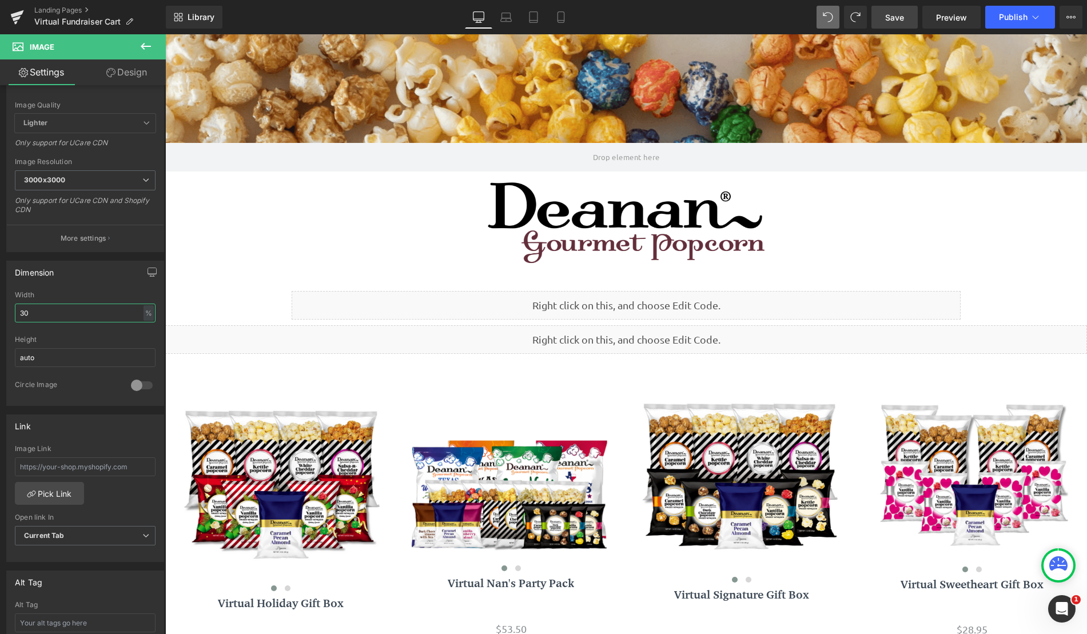
type input "30"
click at [903, 19] on span "Save" at bounding box center [894, 17] width 19 height 12
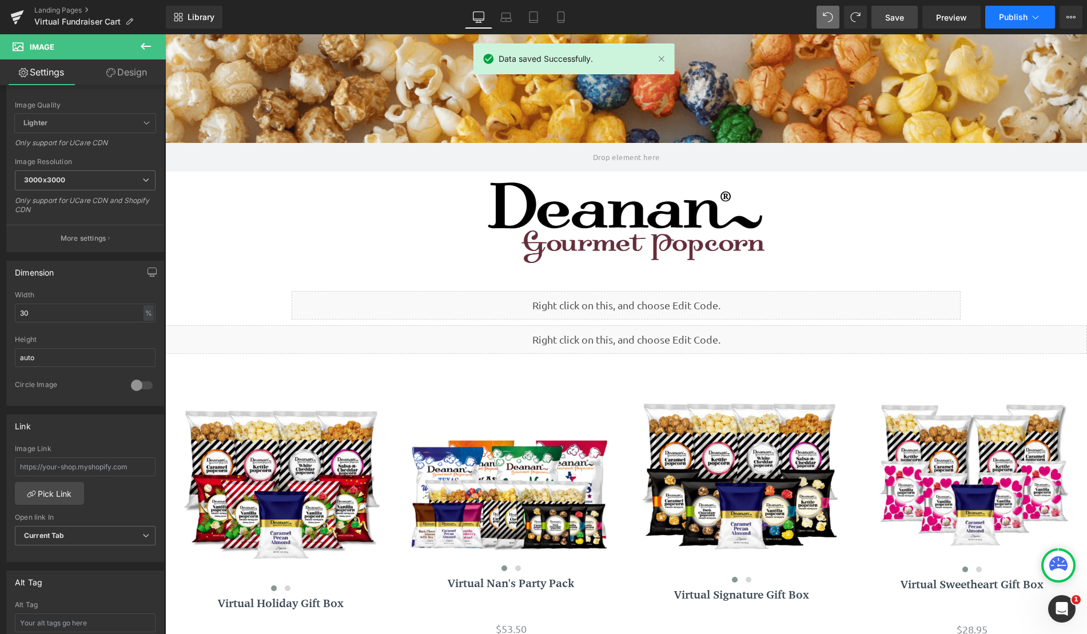
click at [1019, 18] on span "Publish" at bounding box center [1013, 17] width 29 height 9
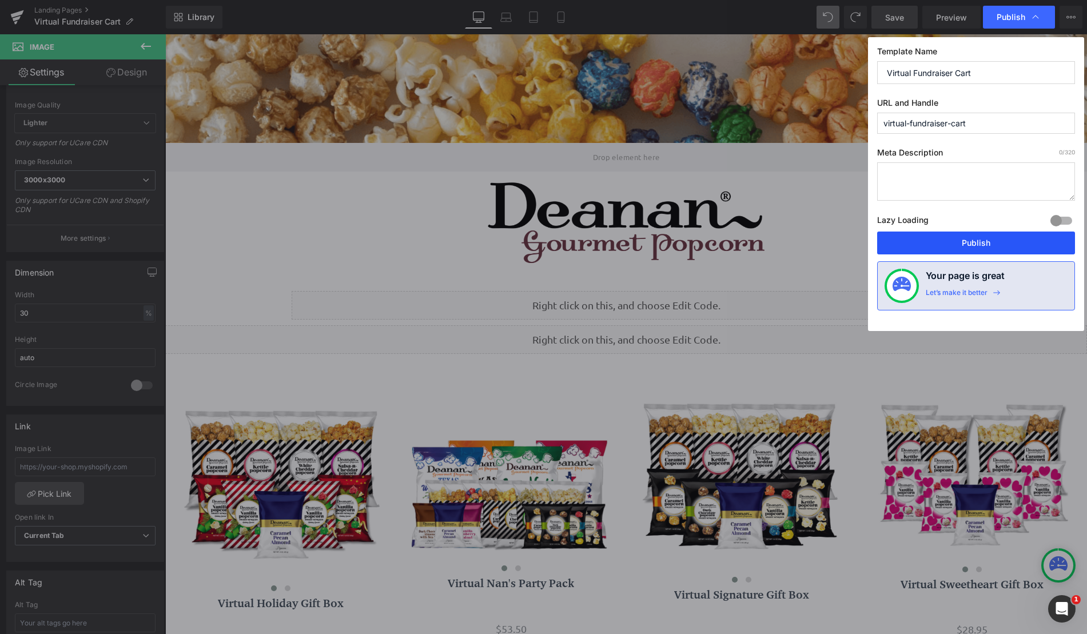
click at [987, 248] on button "Publish" at bounding box center [976, 243] width 198 height 23
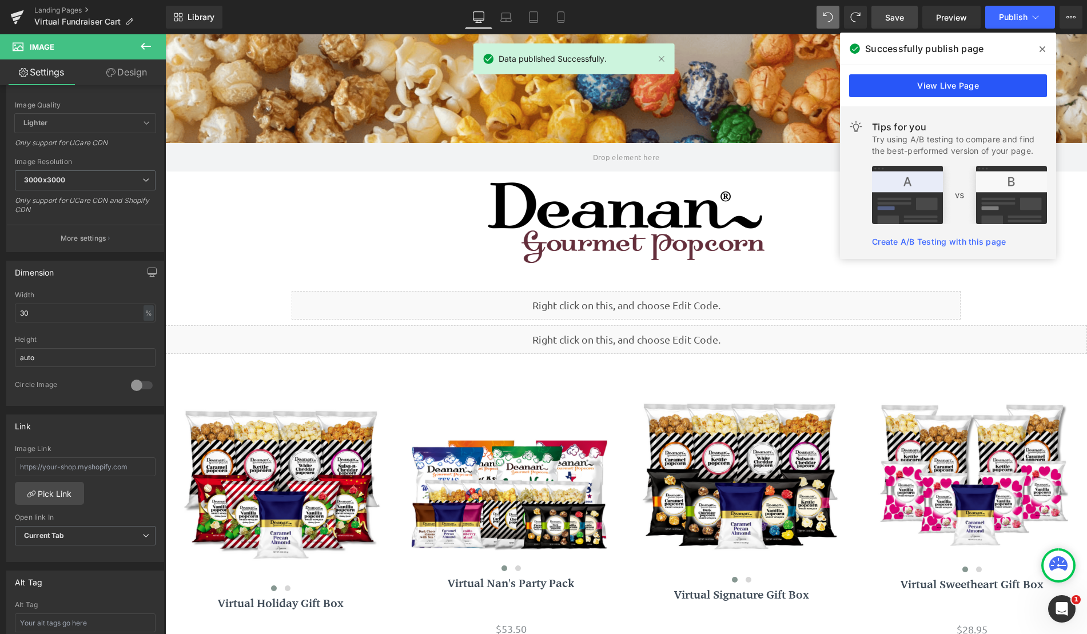
click at [976, 77] on link "View Live Page" at bounding box center [948, 85] width 198 height 23
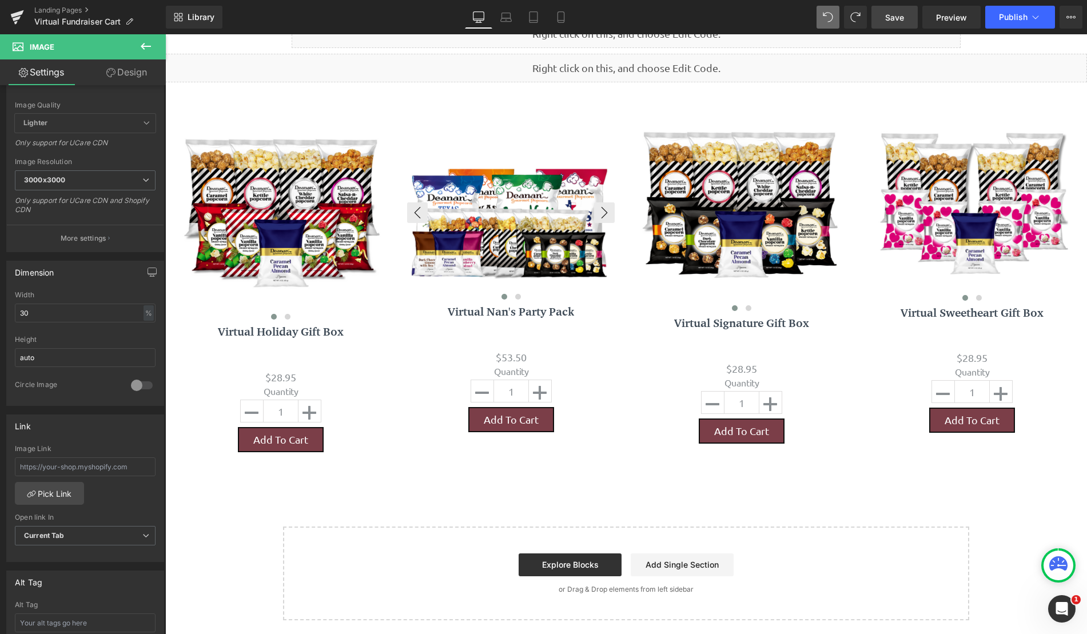
scroll to position [275, 0]
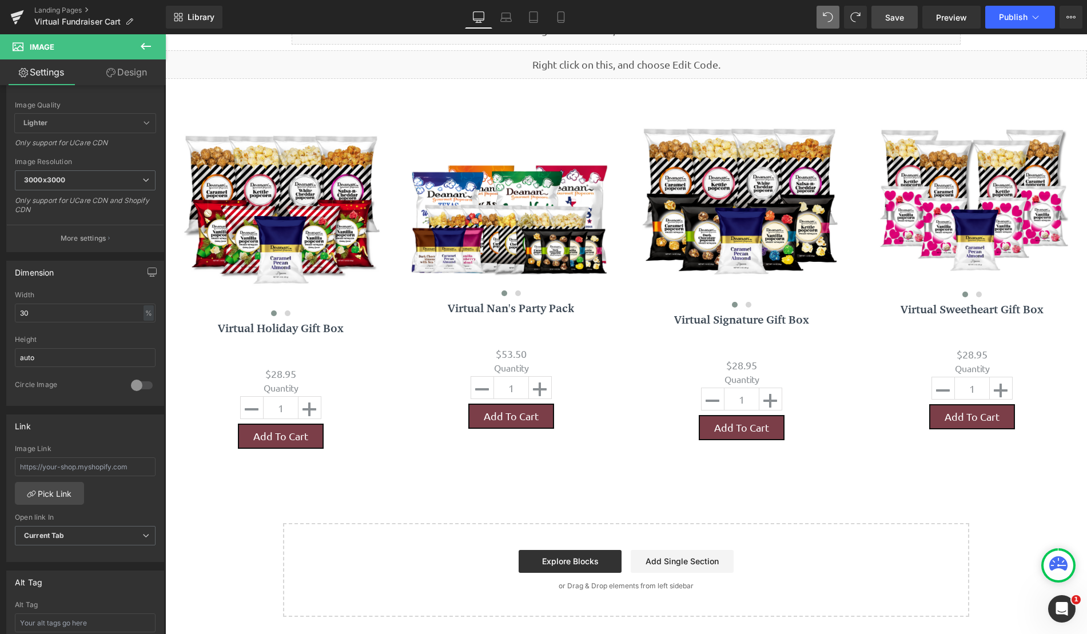
click at [140, 46] on icon at bounding box center [146, 46] width 14 height 14
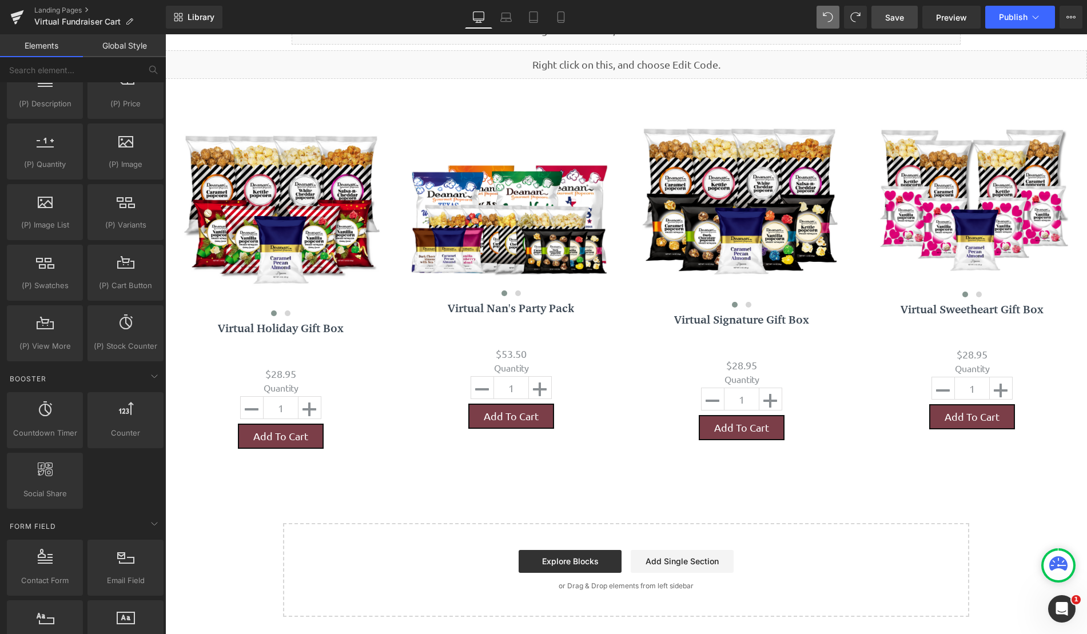
scroll to position [1143, 0]
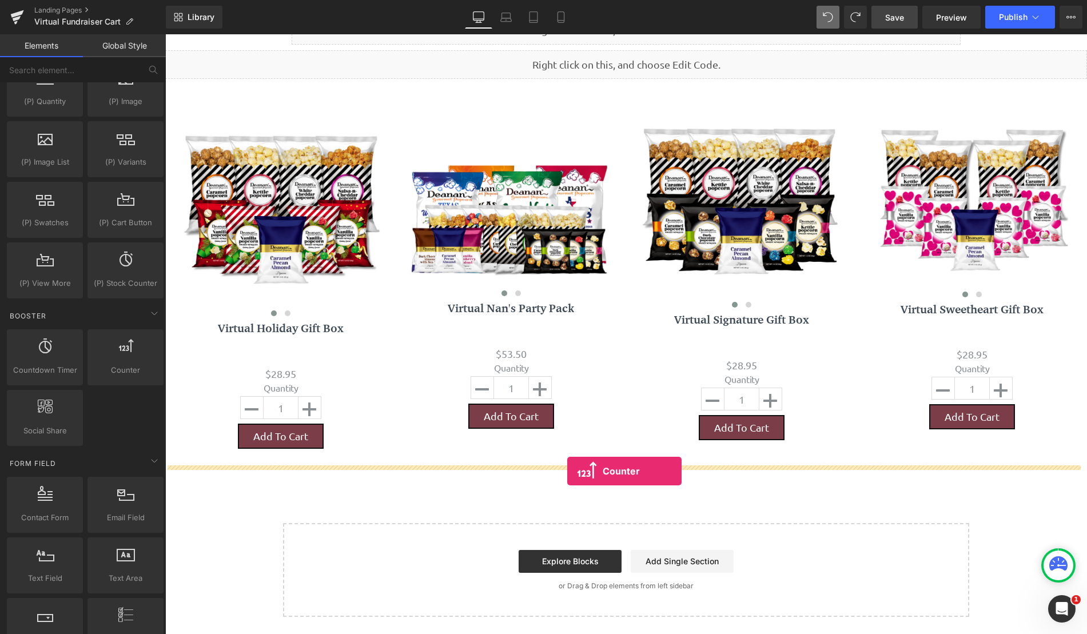
drag, startPoint x: 299, startPoint y: 397, endPoint x: 567, endPoint y: 471, distance: 278.3
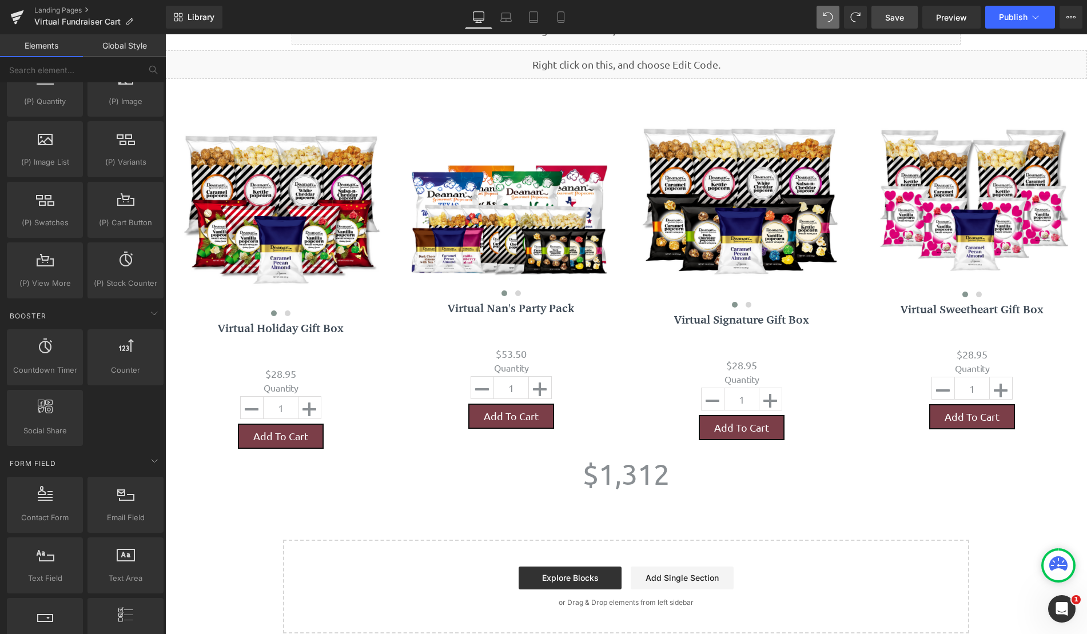
scroll to position [891, 913]
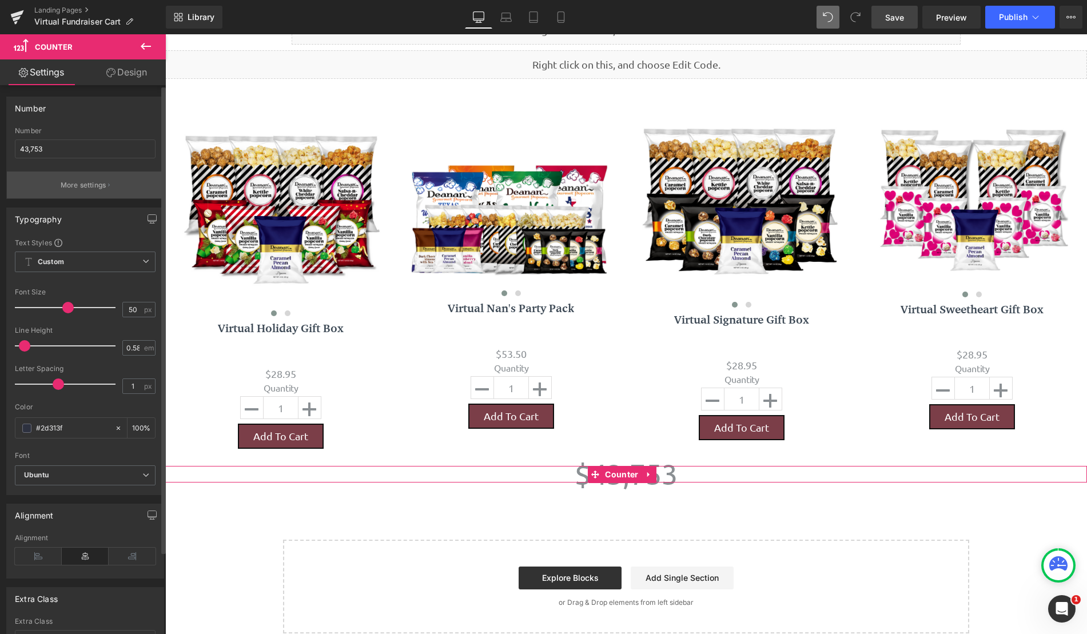
click at [106, 189] on button "More settings" at bounding box center [85, 185] width 157 height 27
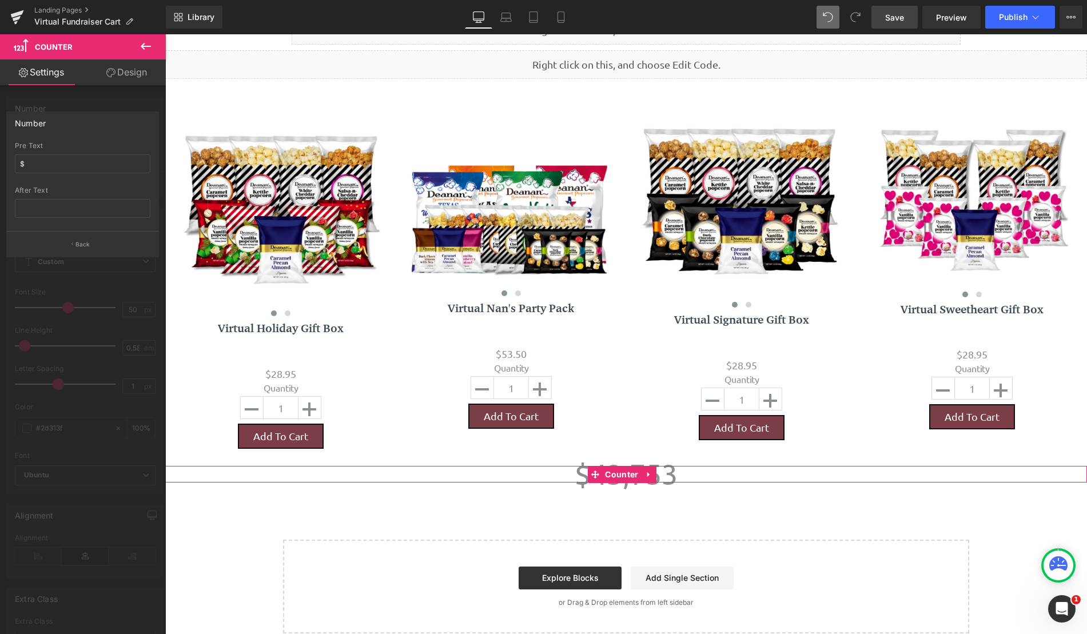
click at [40, 70] on link "Settings" at bounding box center [41, 72] width 83 height 26
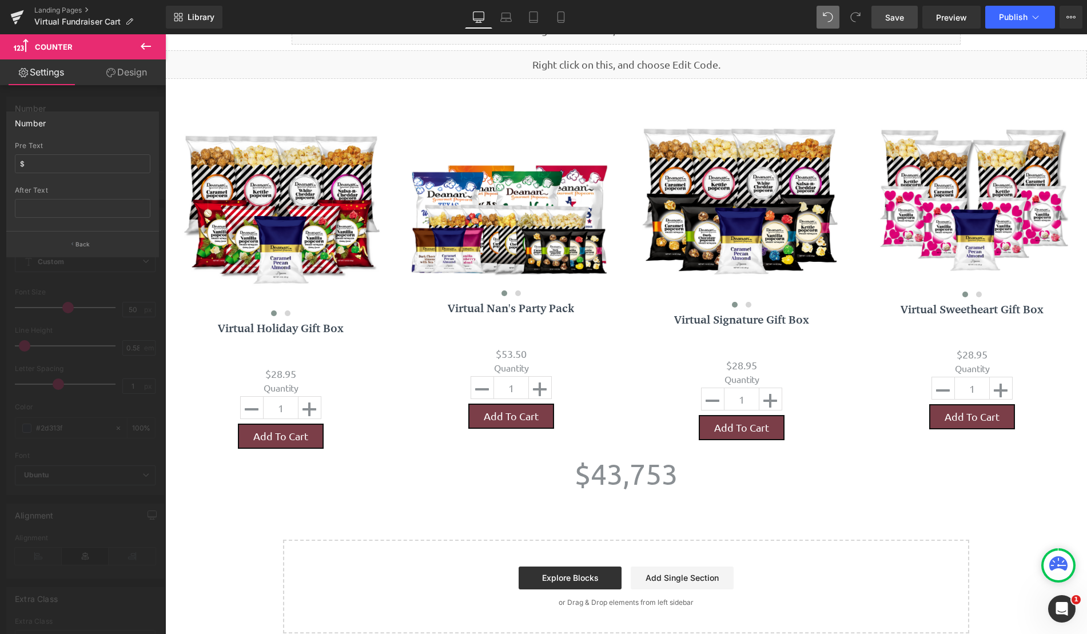
click at [152, 48] on icon at bounding box center [146, 46] width 14 height 14
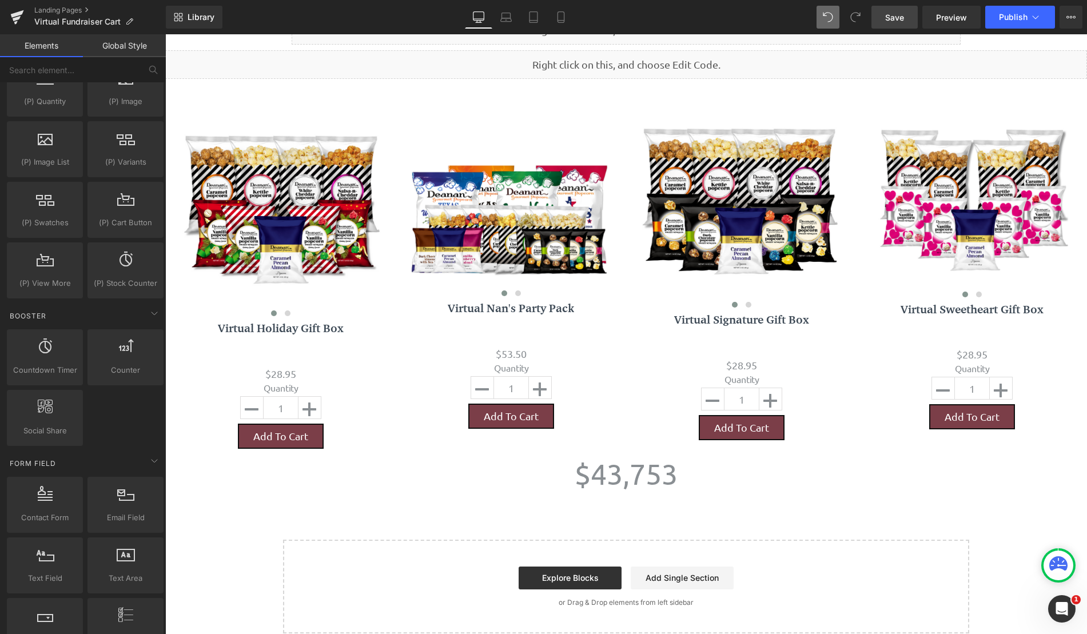
click at [647, 486] on span "43,753" at bounding box center [634, 474] width 87 height 34
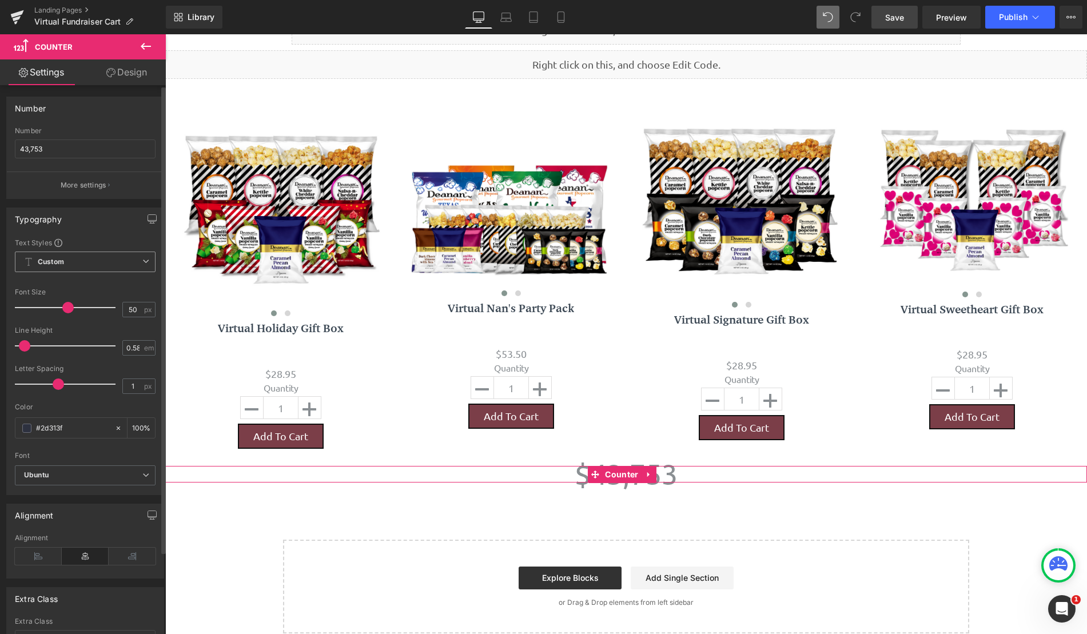
click at [115, 261] on span "Custom Setup Global Style" at bounding box center [85, 262] width 141 height 21
click at [115, 261] on span "Custom Setup Global Style" at bounding box center [83, 262] width 136 height 21
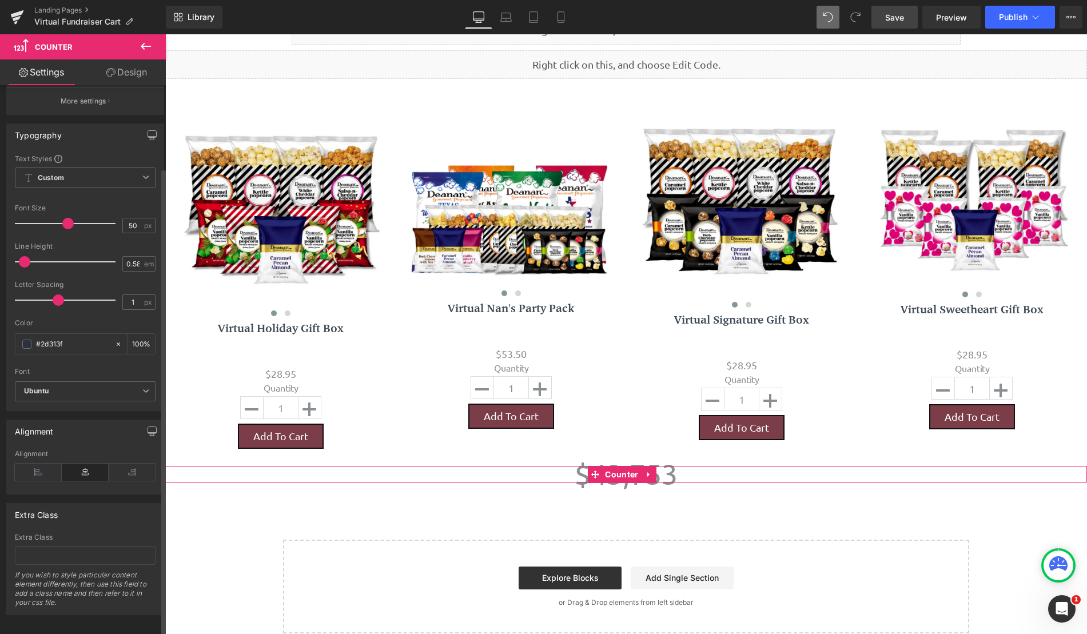
scroll to position [97, 0]
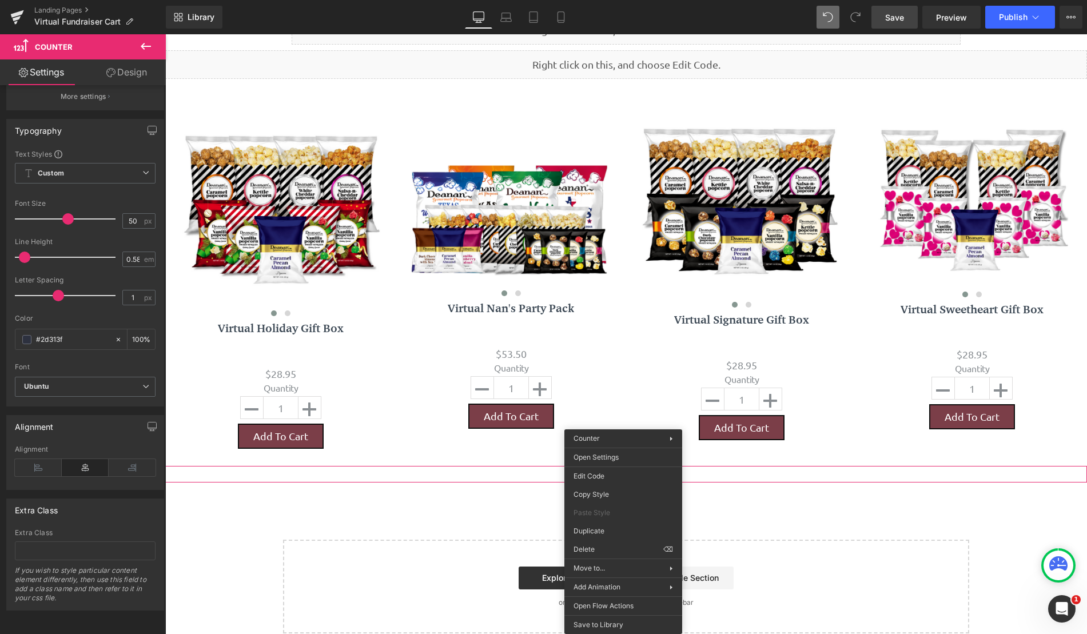
click at [501, 497] on div "Parallax Image Liquid Row Row Liquid 35px" at bounding box center [626, 196] width 922 height 874
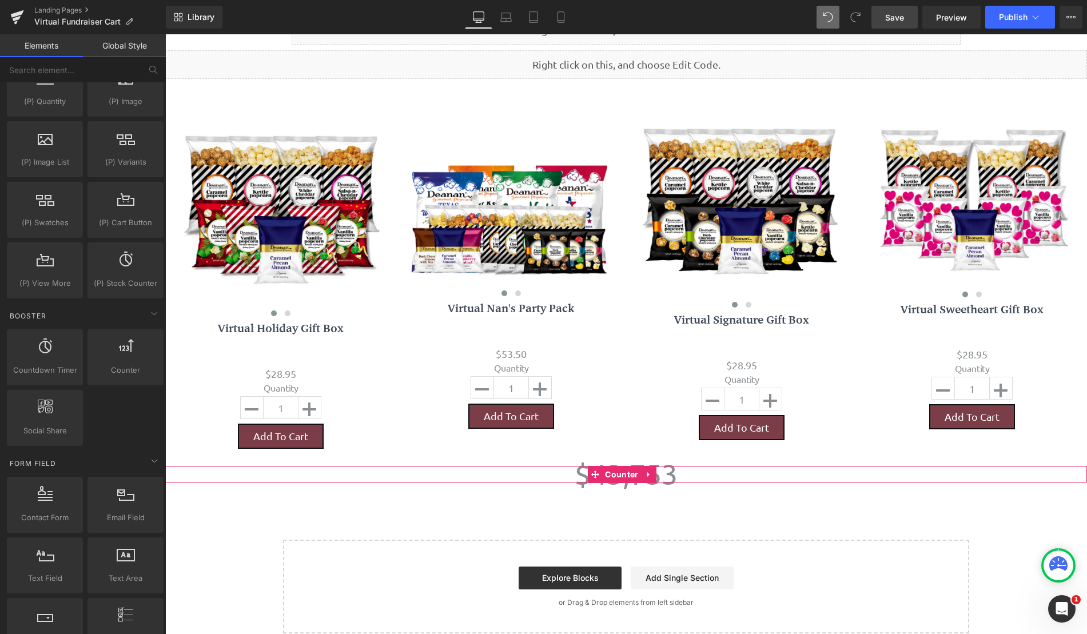
click at [674, 471] on div "$ 43,753" at bounding box center [626, 474] width 922 height 17
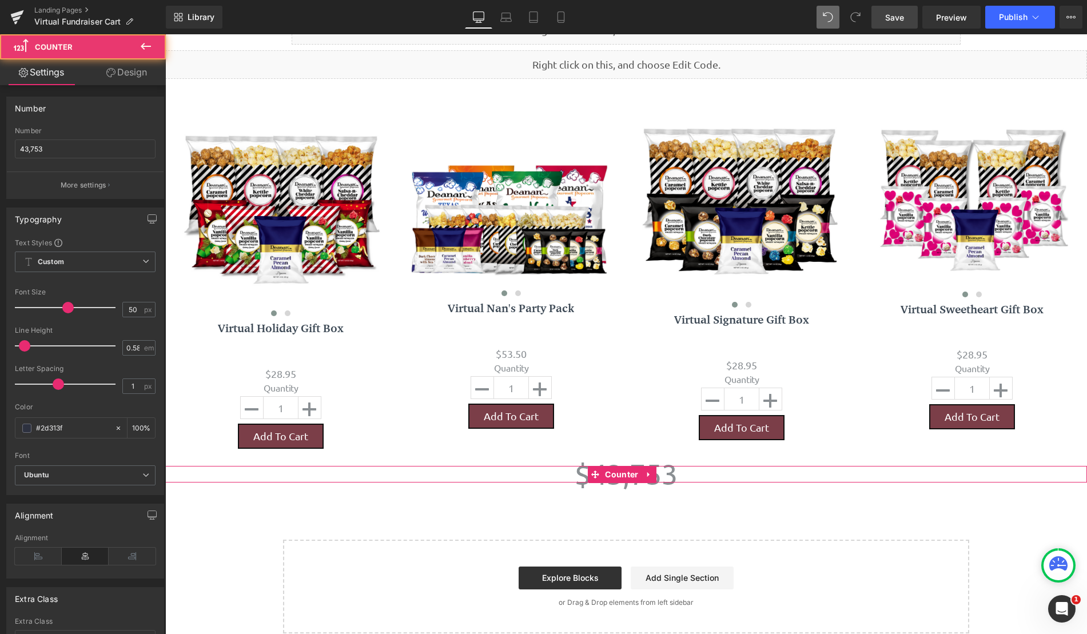
click at [647, 475] on icon at bounding box center [649, 474] width 8 height 9
click at [655, 475] on icon at bounding box center [656, 474] width 8 height 9
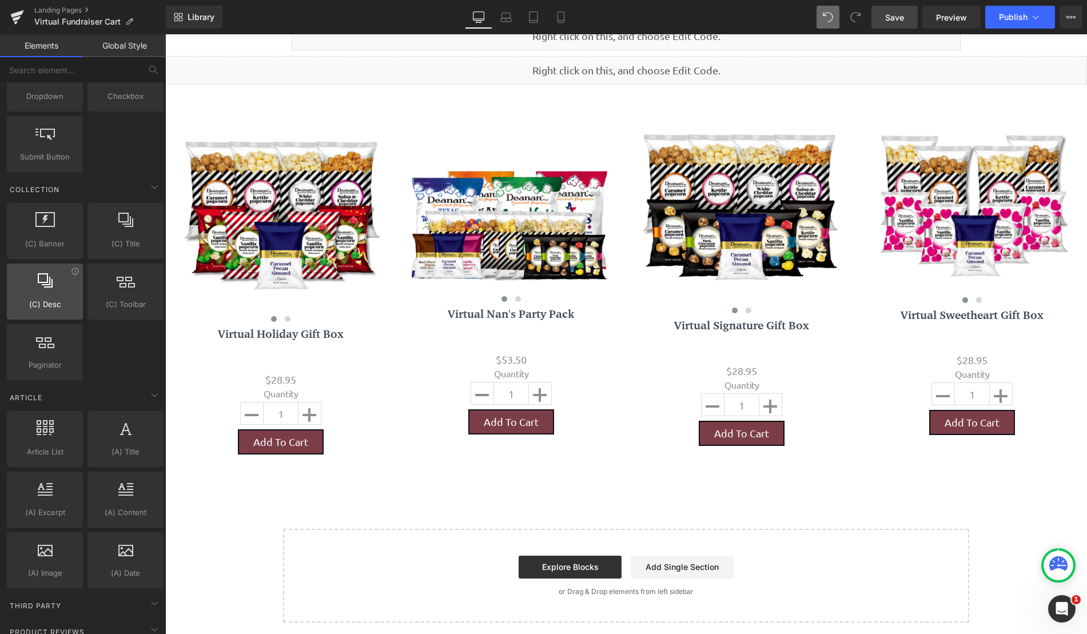
scroll to position [1788, 0]
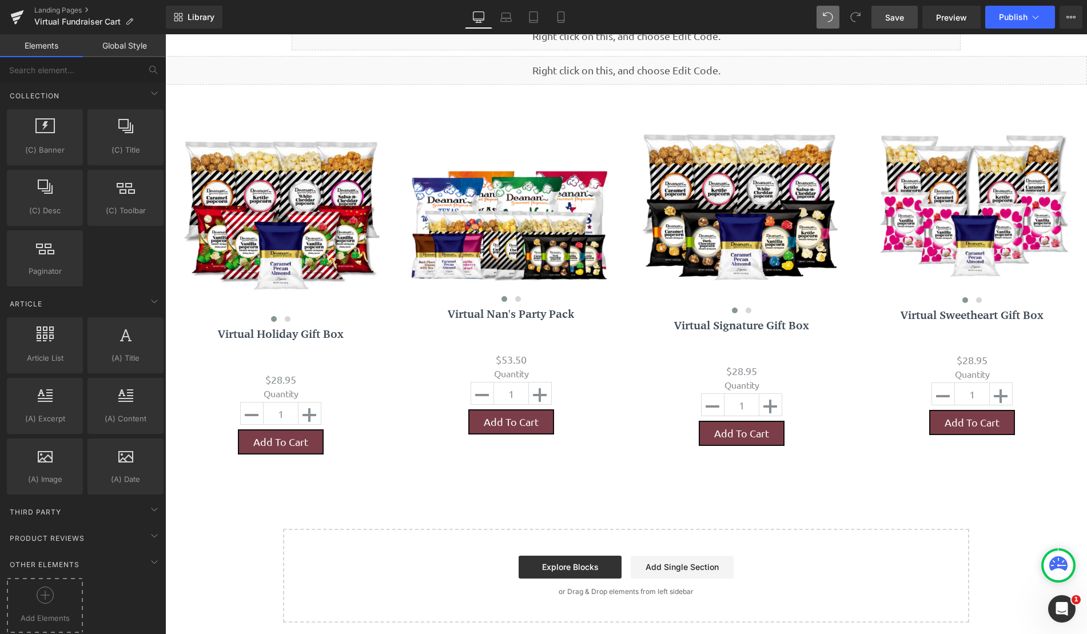
click at [55, 578] on div "Add Elements" at bounding box center [45, 605] width 76 height 55
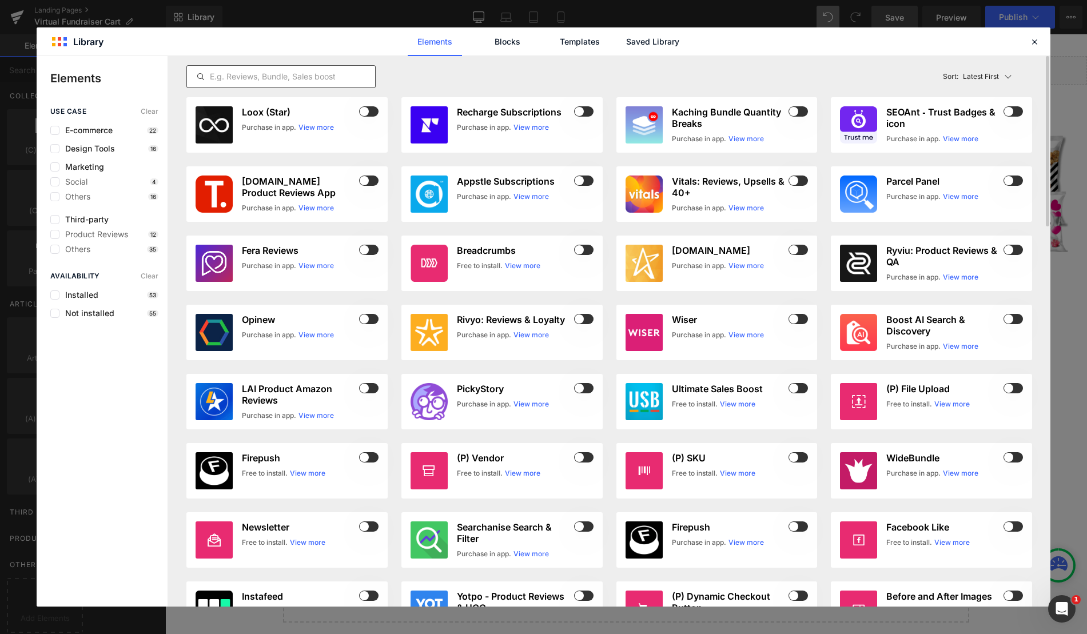
click at [333, 77] on input "text" at bounding box center [281, 77] width 188 height 14
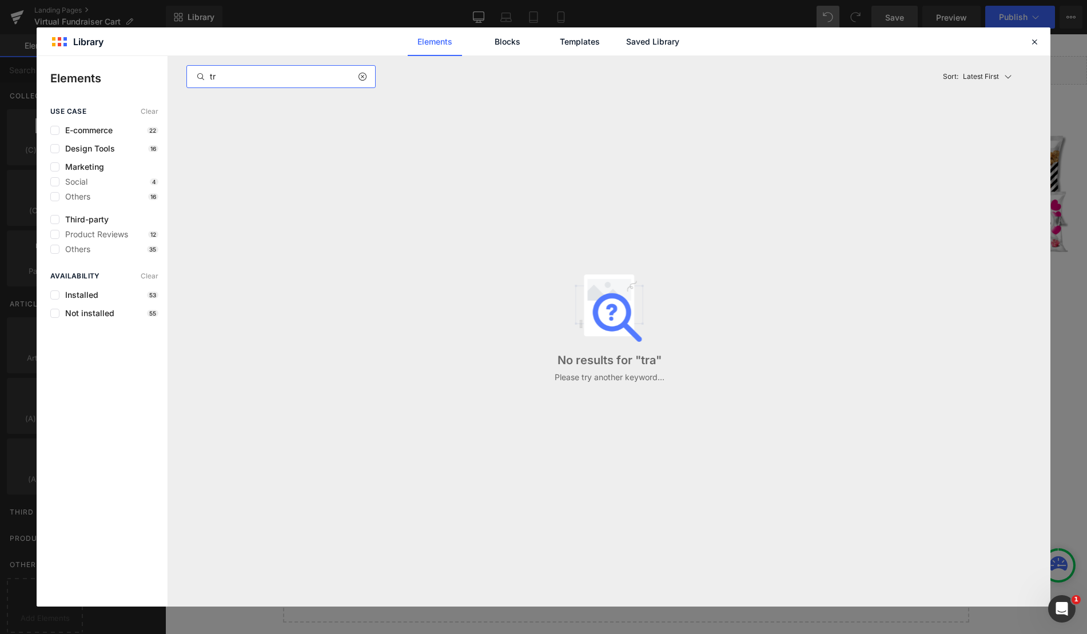
type input "t"
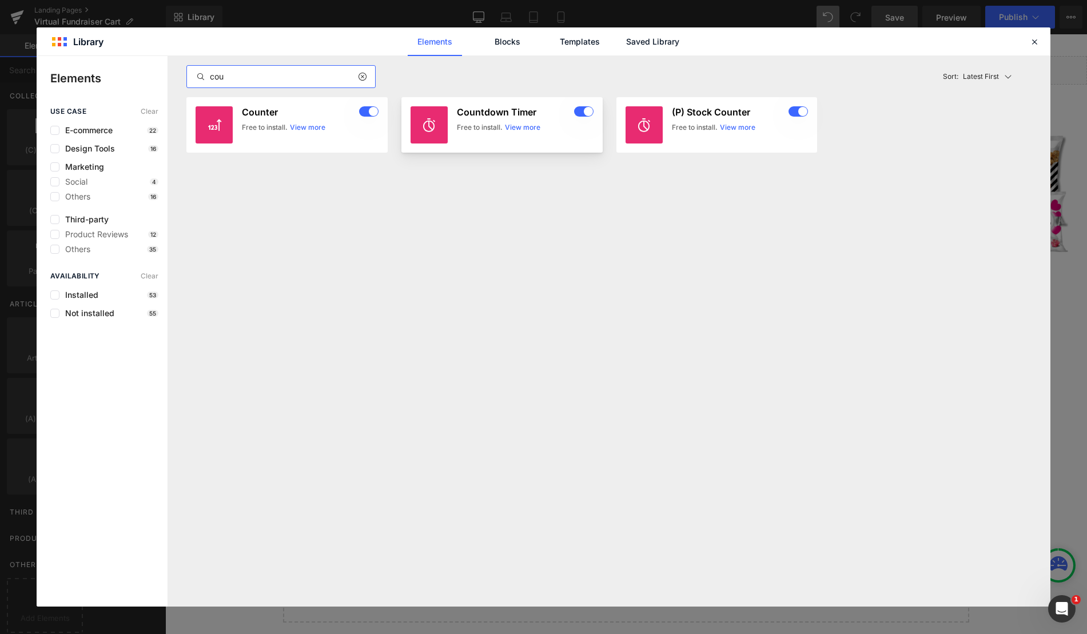
type input "cou"
click at [512, 126] on link "View more" at bounding box center [522, 127] width 35 height 10
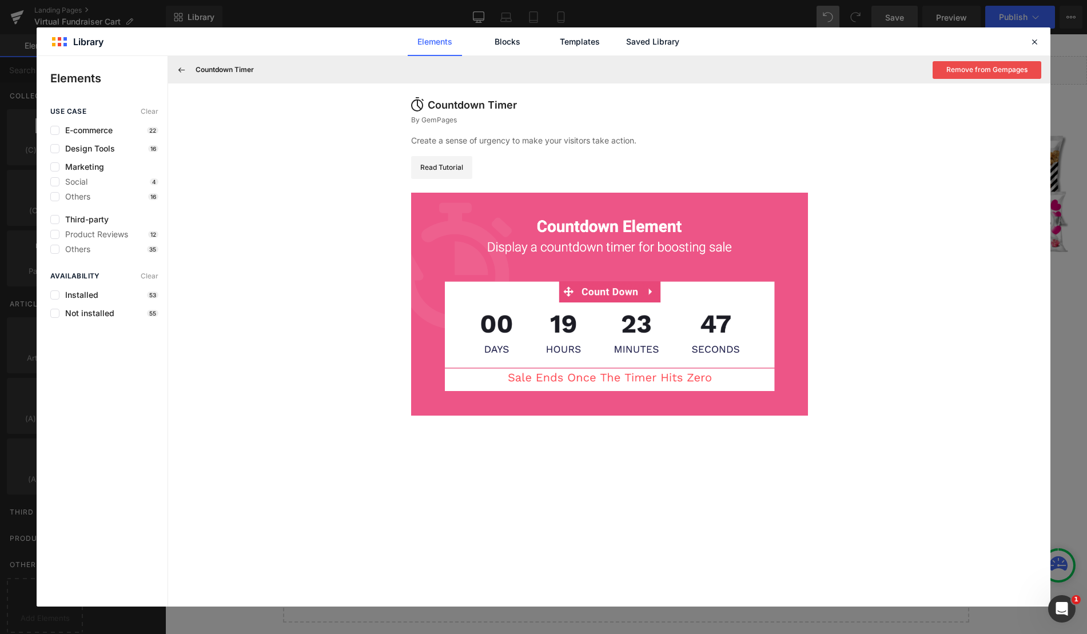
click at [595, 296] on img at bounding box center [609, 304] width 397 height 223
click at [1036, 41] on icon at bounding box center [1034, 42] width 10 height 10
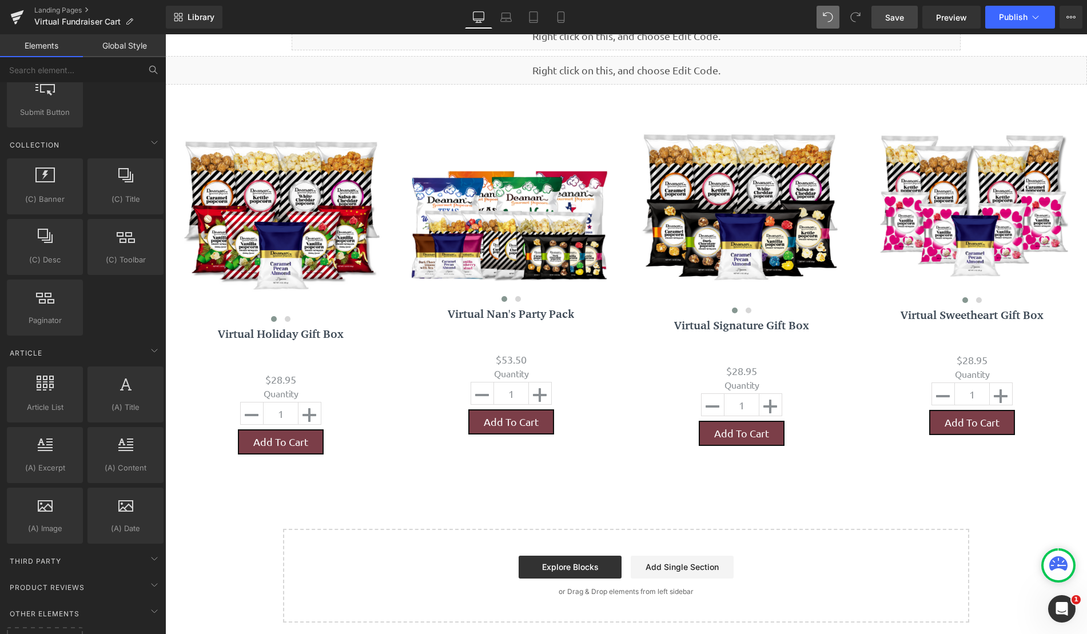
scroll to position [1674, 0]
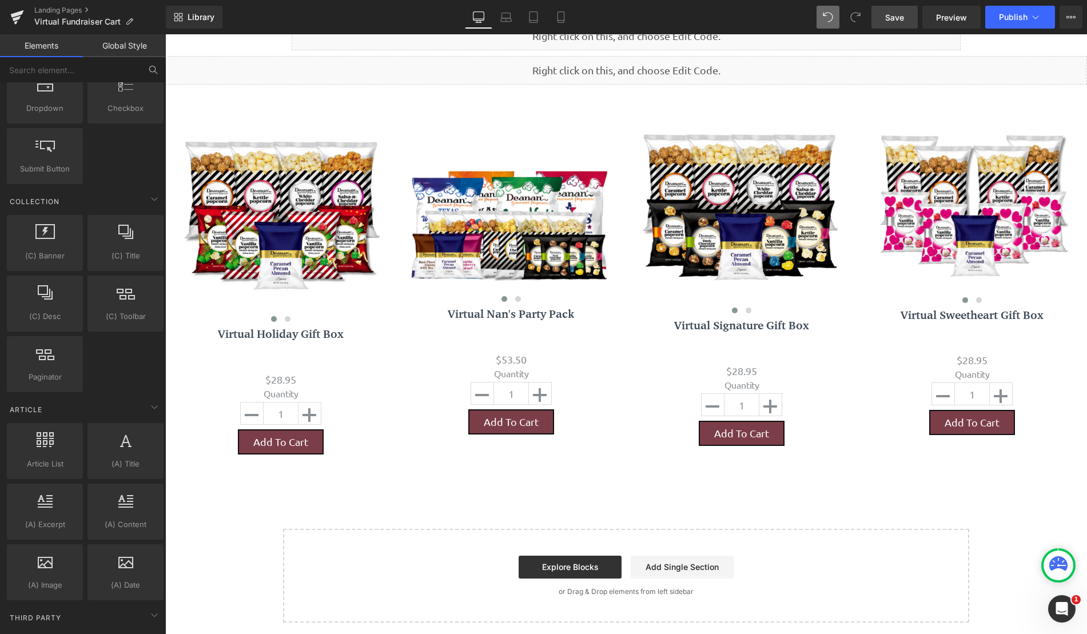
click at [144, 74] on button at bounding box center [153, 69] width 25 height 25
click at [149, 71] on icon at bounding box center [153, 70] width 10 height 10
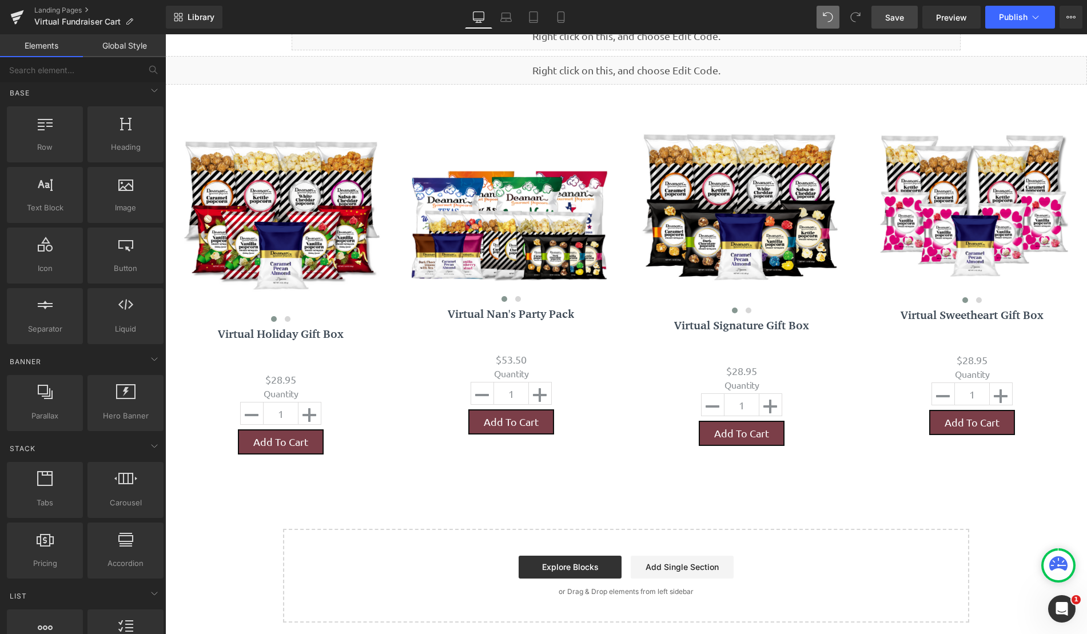
scroll to position [0, 0]
click at [65, 73] on input "text" at bounding box center [70, 69] width 141 height 25
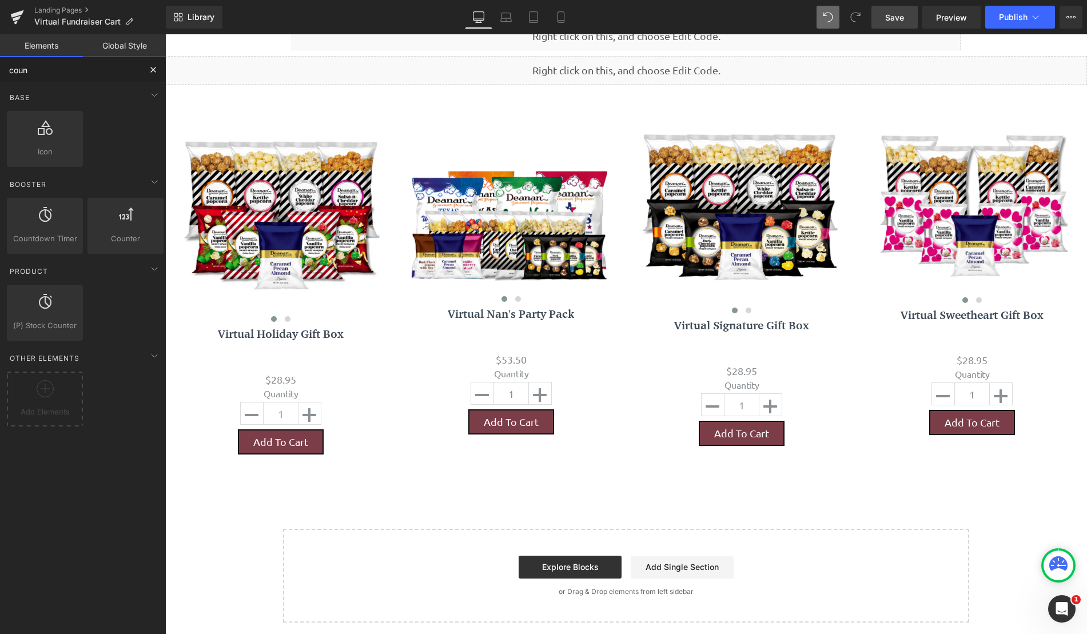
type input "count"
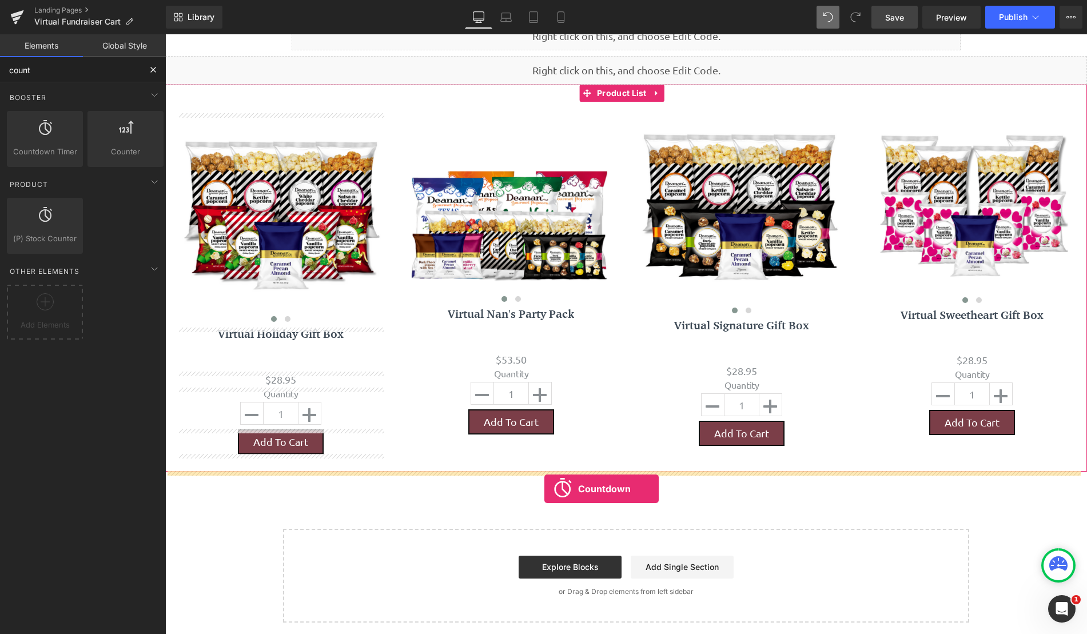
drag, startPoint x: 213, startPoint y: 186, endPoint x: 544, endPoint y: 489, distance: 448.8
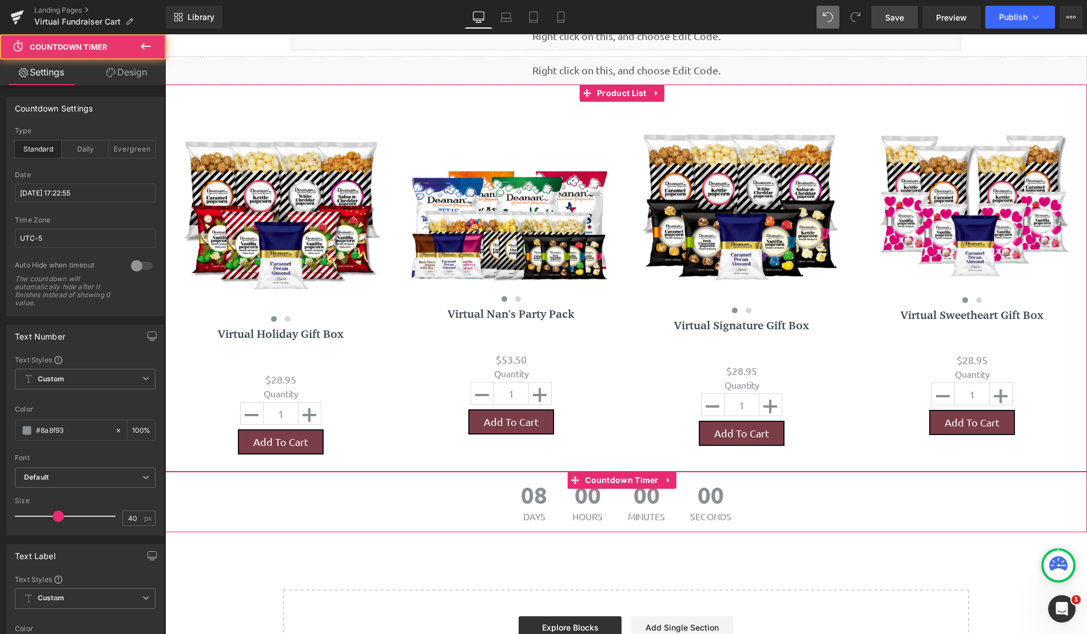
scroll to position [935, 913]
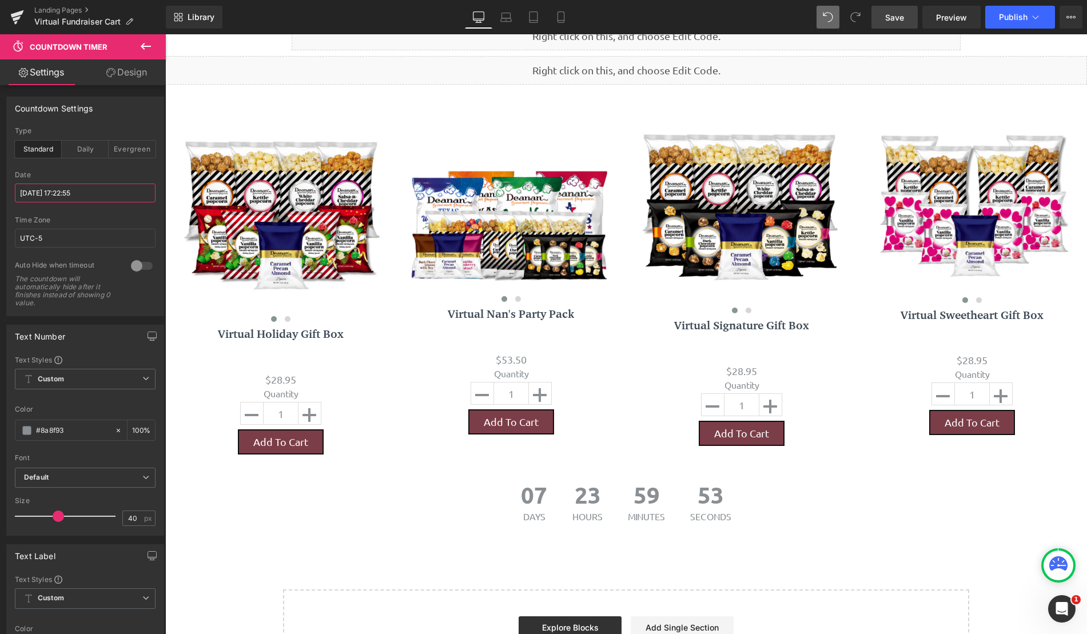
drag, startPoint x: 117, startPoint y: 195, endPoint x: -12, endPoint y: 195, distance: 129.2
click at [0, 195] on html "Countdown Timer You are previewing how the will restyle your page. You can not …" at bounding box center [543, 317] width 1087 height 634
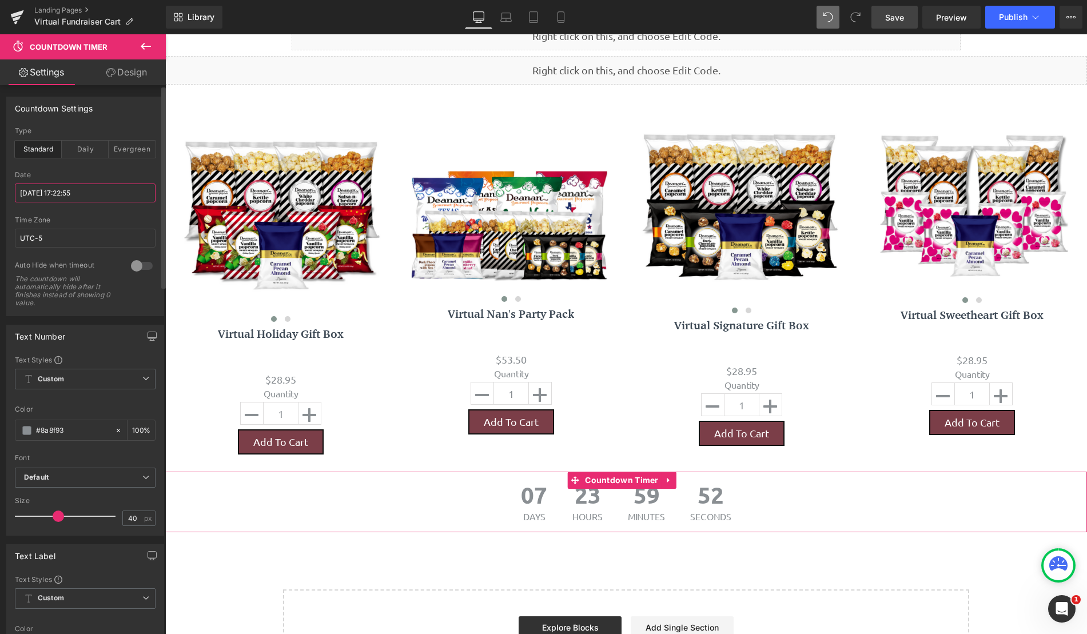
click at [55, 193] on input "[DATE] 17:22:55" at bounding box center [85, 193] width 141 height 19
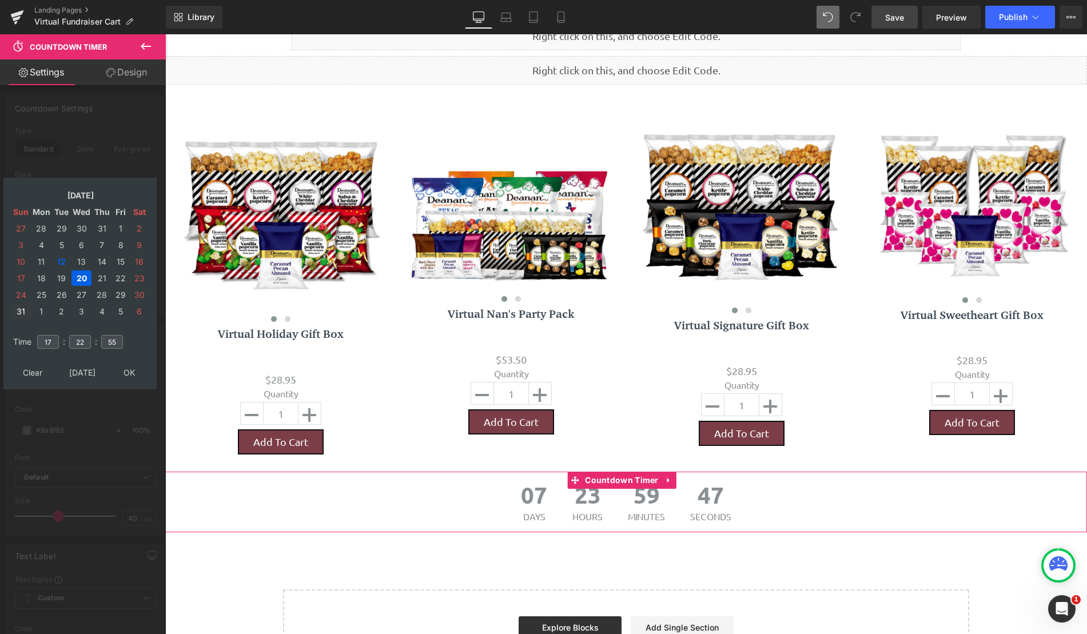
click at [27, 309] on td "31" at bounding box center [21, 311] width 18 height 15
type input "[DATE] 17:22:55"
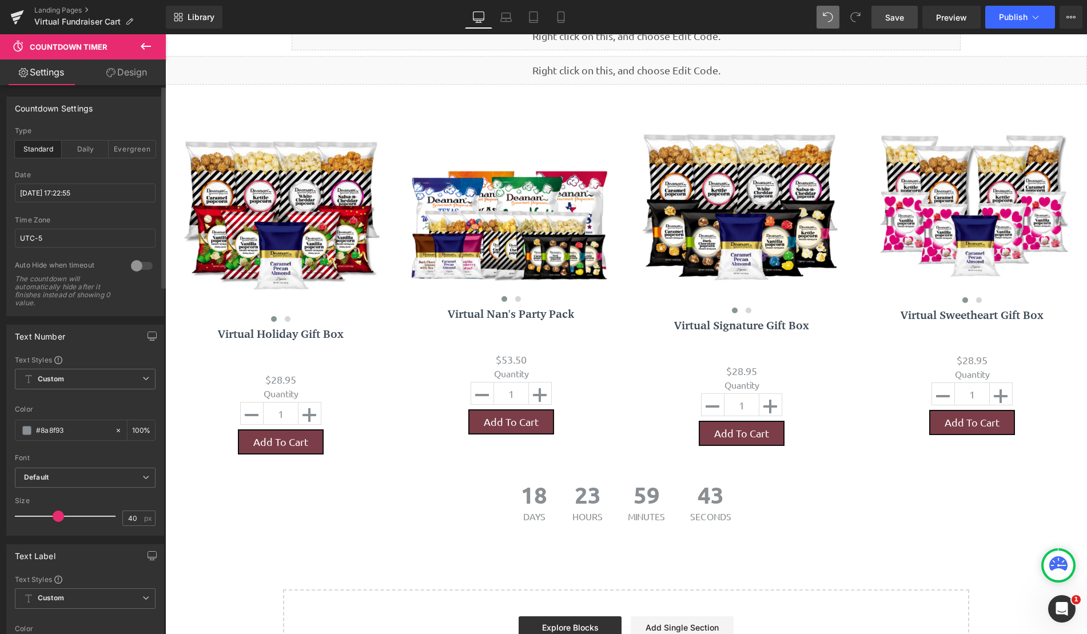
click at [911, 15] on link "Save" at bounding box center [894, 17] width 46 height 23
click at [141, 48] on icon at bounding box center [146, 46] width 14 height 14
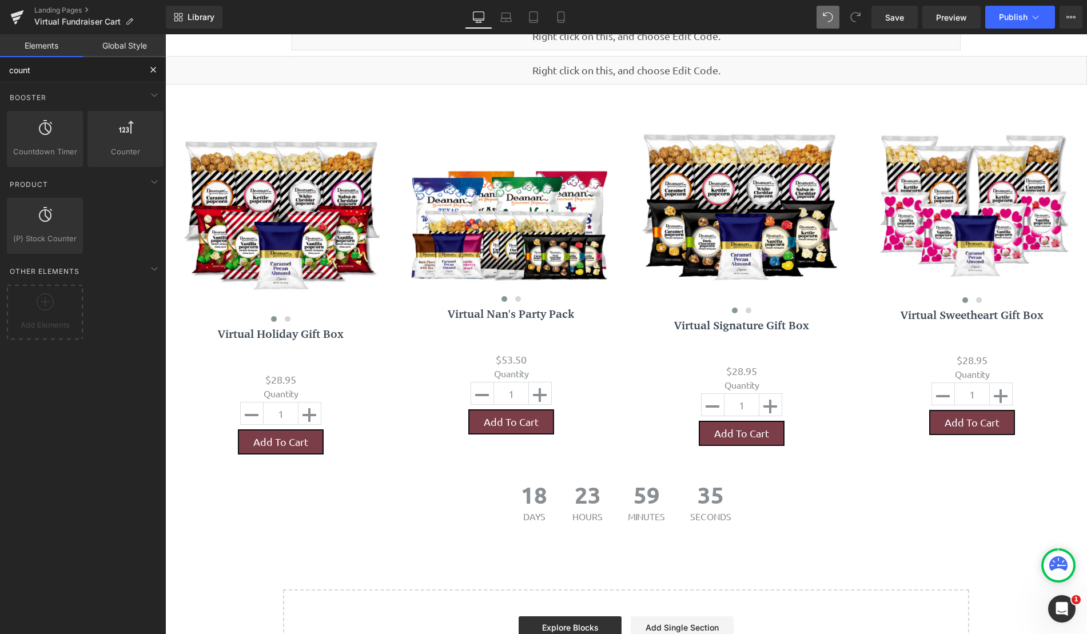
click at [125, 76] on input "count" at bounding box center [70, 69] width 141 height 25
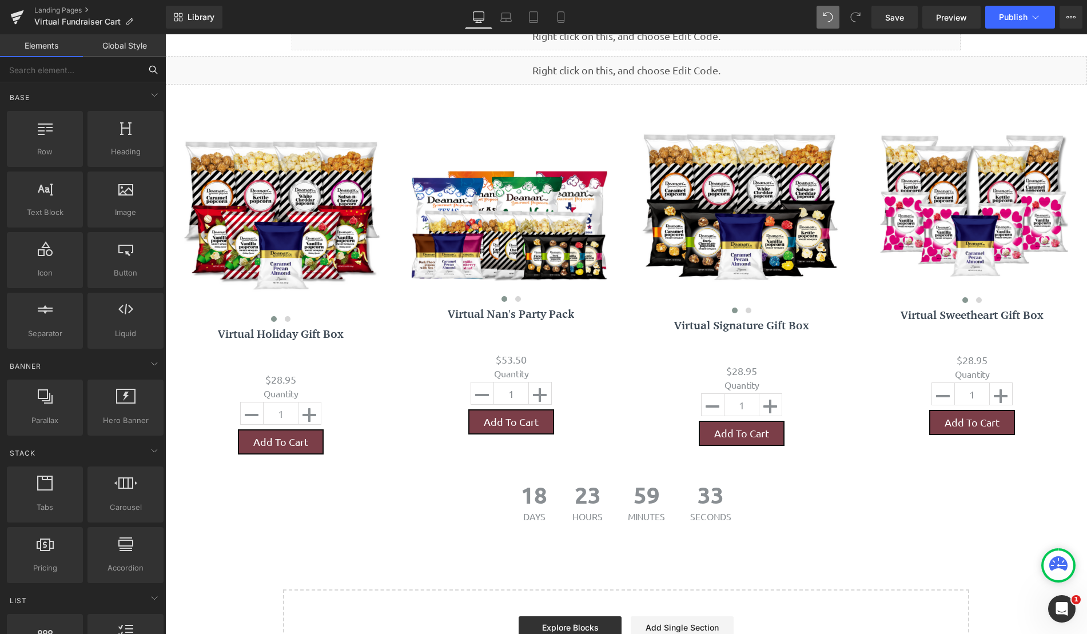
click at [108, 65] on input "text" at bounding box center [70, 69] width 141 height 25
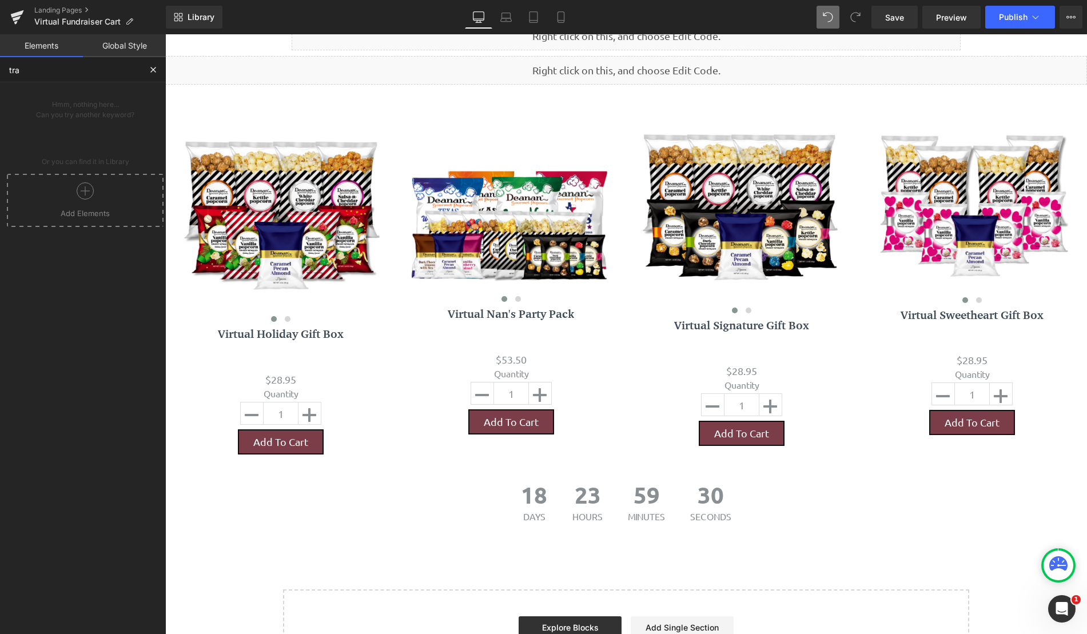
click at [93, 201] on div at bounding box center [85, 195] width 151 height 26
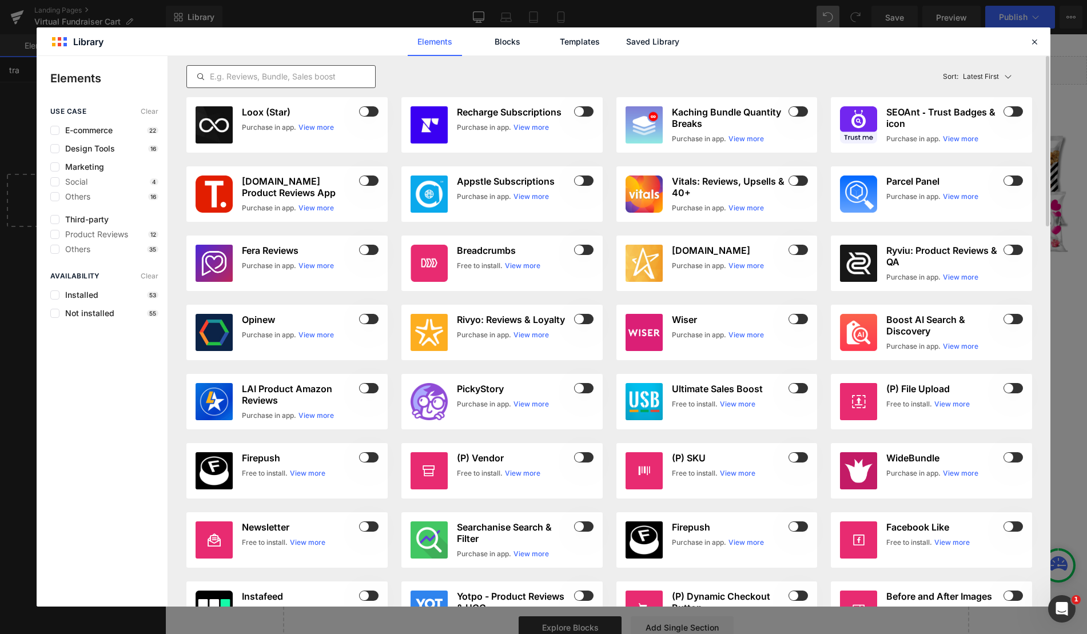
type input "tra"
click at [258, 67] on div at bounding box center [280, 76] width 189 height 23
click at [292, 80] on input "text" at bounding box center [281, 77] width 188 height 14
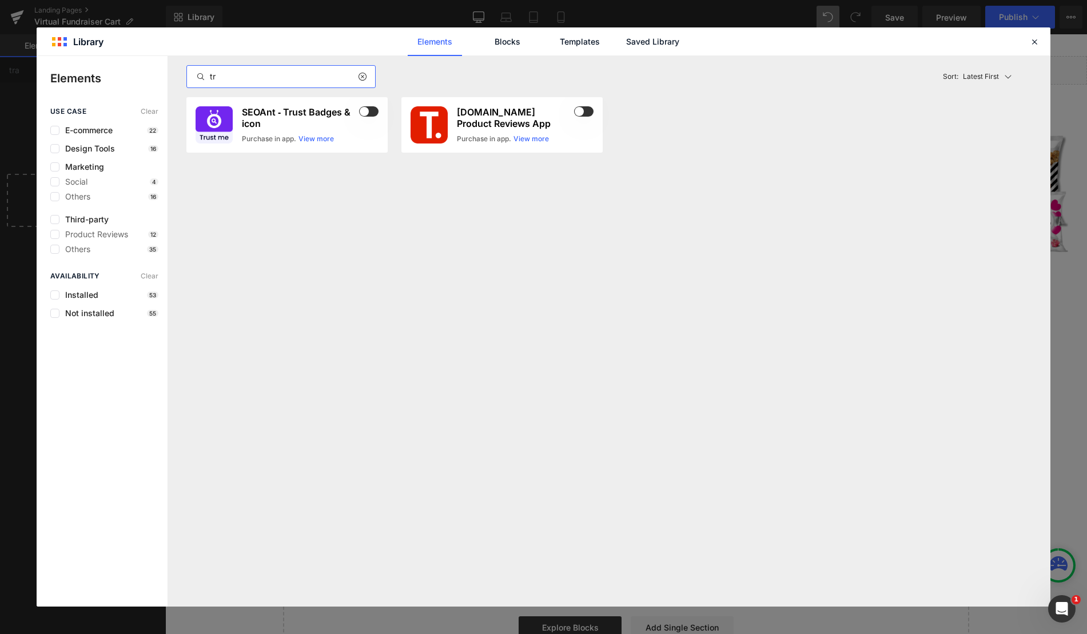
type input "t"
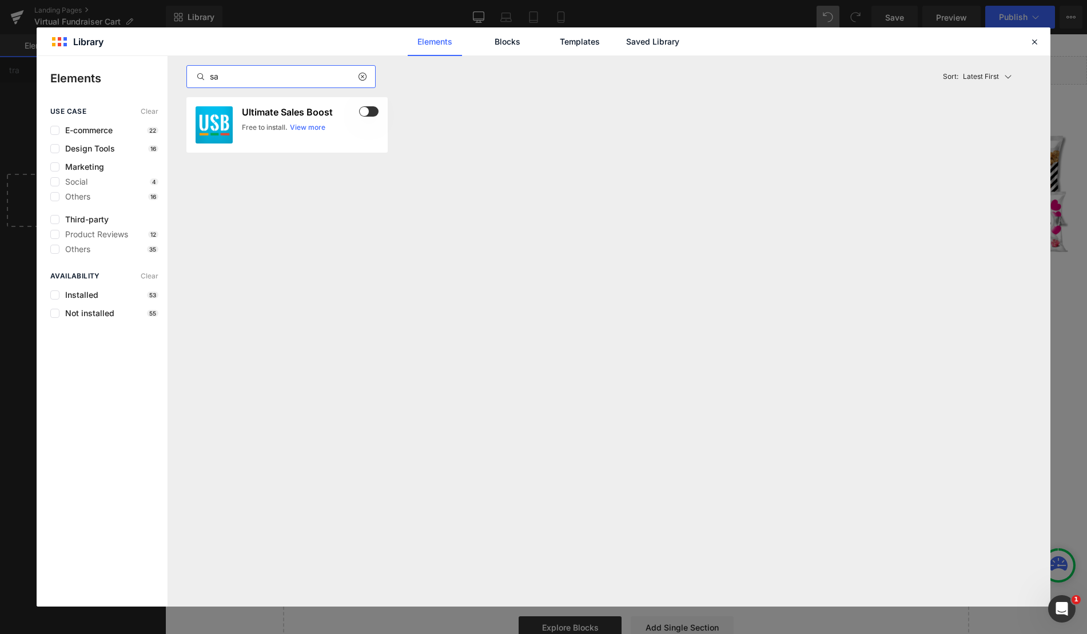
type input "s"
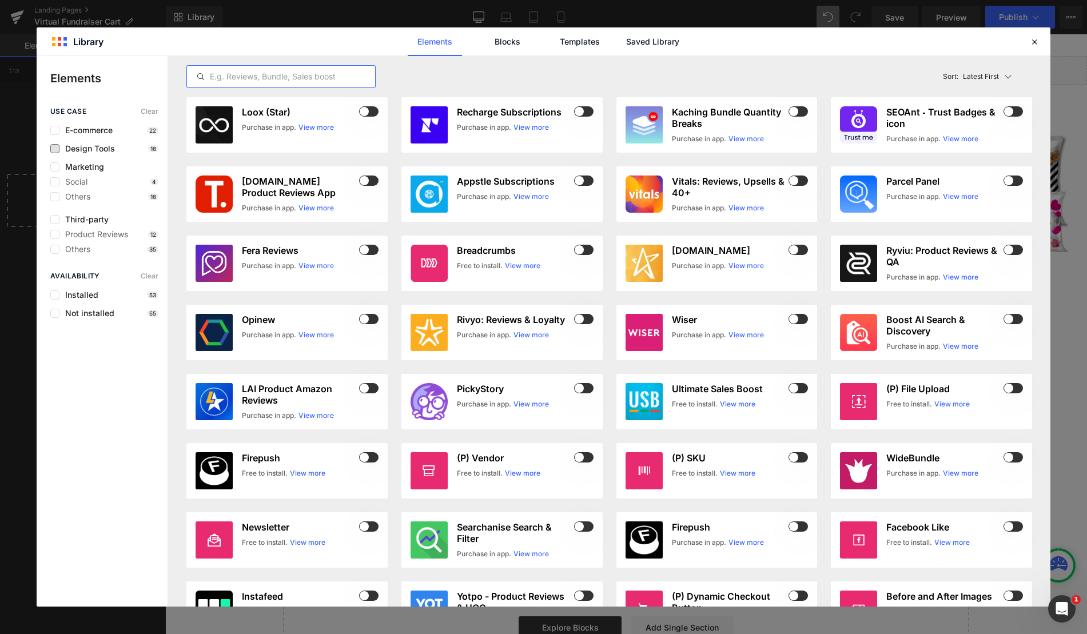
click at [84, 146] on span "Design Tools" at bounding box center [86, 148] width 55 height 9
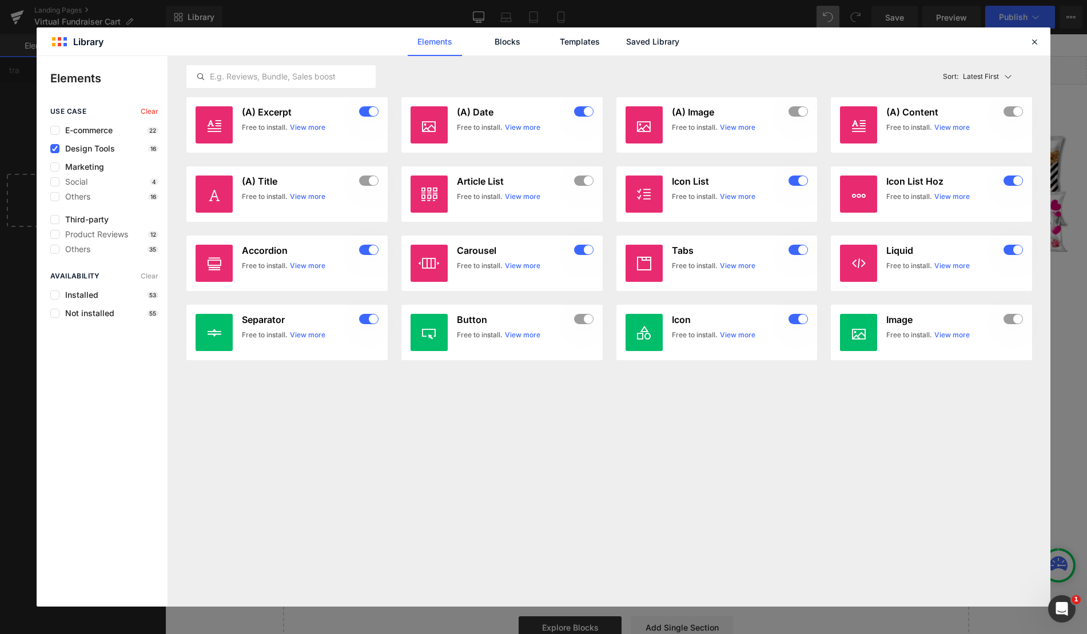
click at [81, 215] on div "Marketing Social 4 Others 16" at bounding box center [104, 234] width 108 height 39
click at [85, 164] on span "Marketing" at bounding box center [81, 166] width 45 height 9
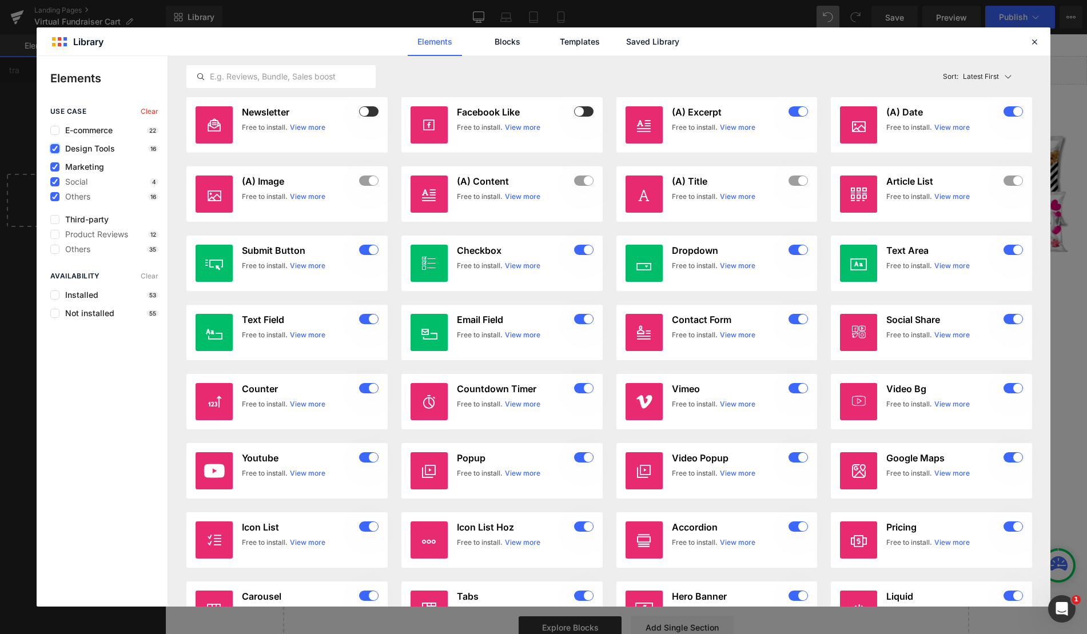
click at [53, 145] on label at bounding box center [54, 148] width 9 height 9
click at [55, 149] on input "checkbox" at bounding box center [55, 149] width 0 height 0
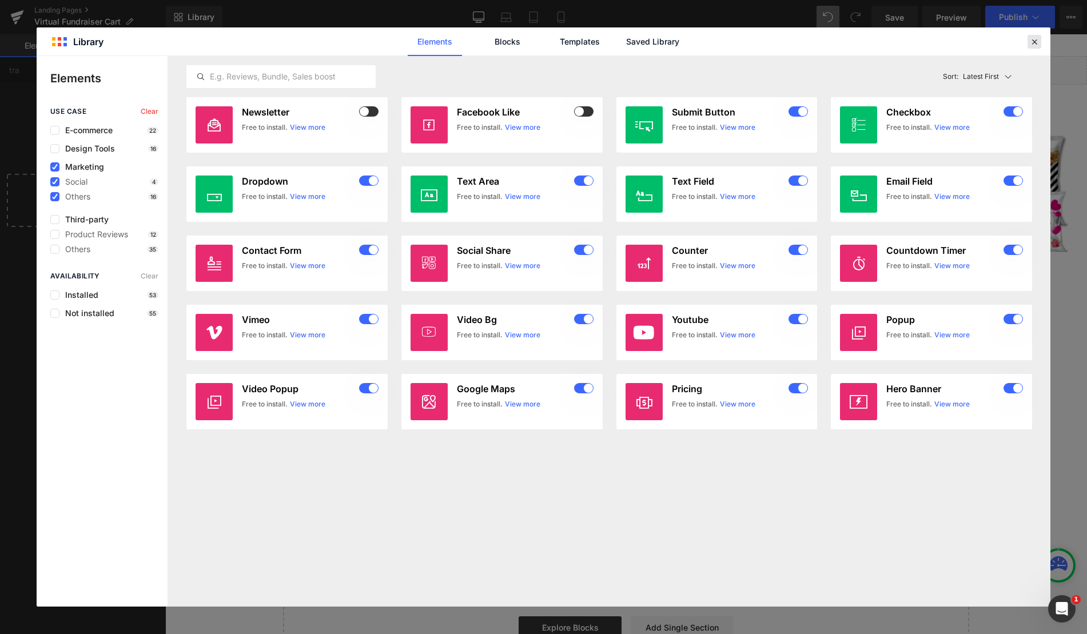
click at [1038, 43] on icon at bounding box center [1034, 42] width 10 height 10
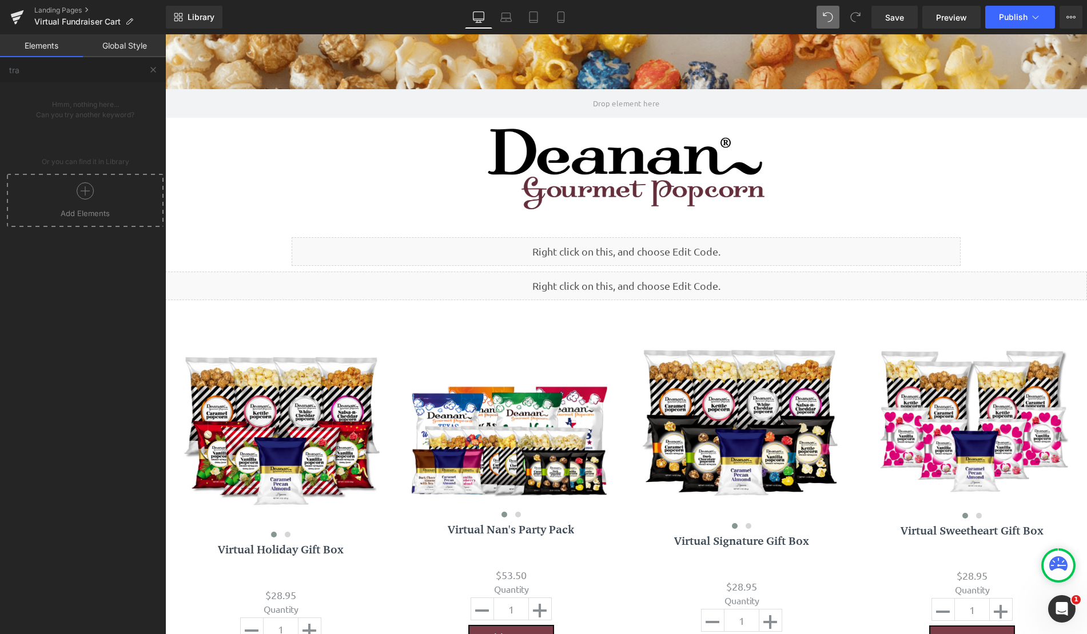
scroll to position [0, 0]
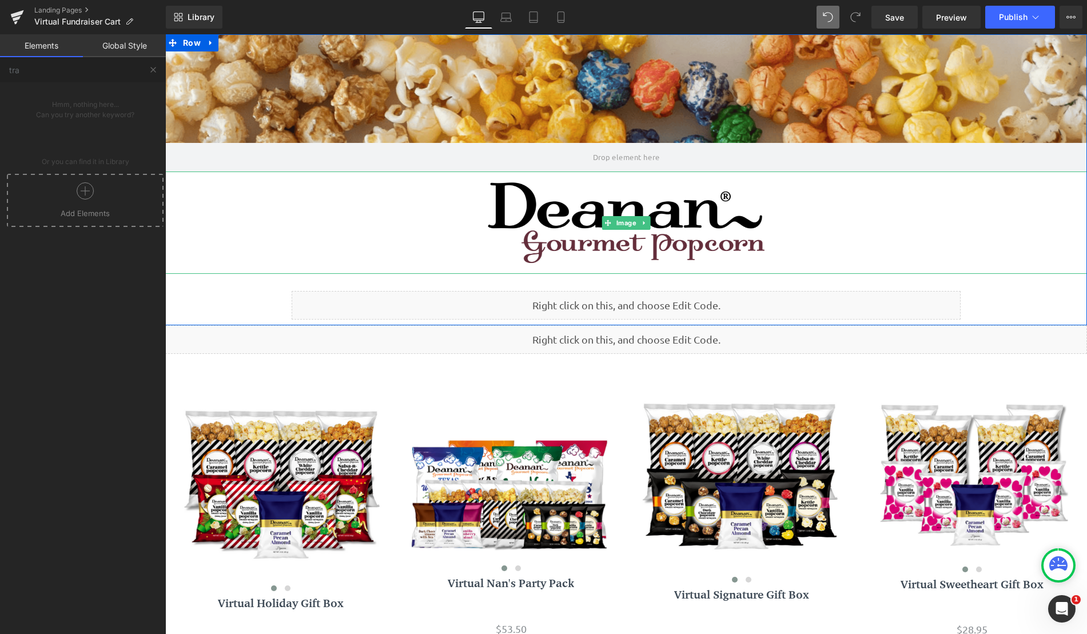
click at [222, 267] on div at bounding box center [626, 223] width 922 height 102
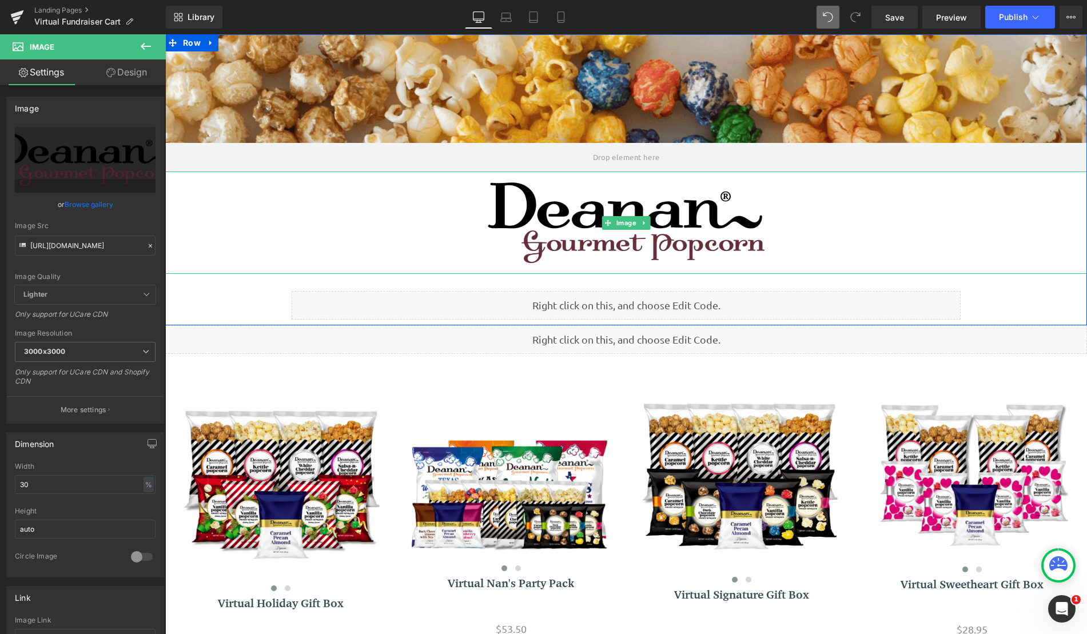
click at [265, 208] on div at bounding box center [626, 223] width 922 height 102
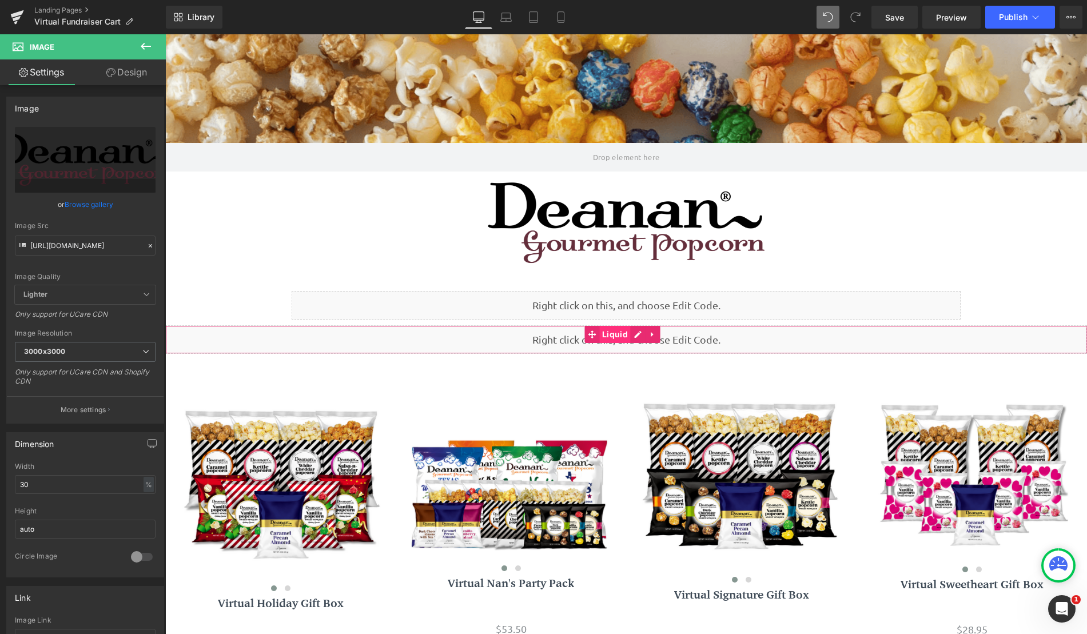
click at [611, 333] on span "Liquid" at bounding box center [614, 334] width 31 height 17
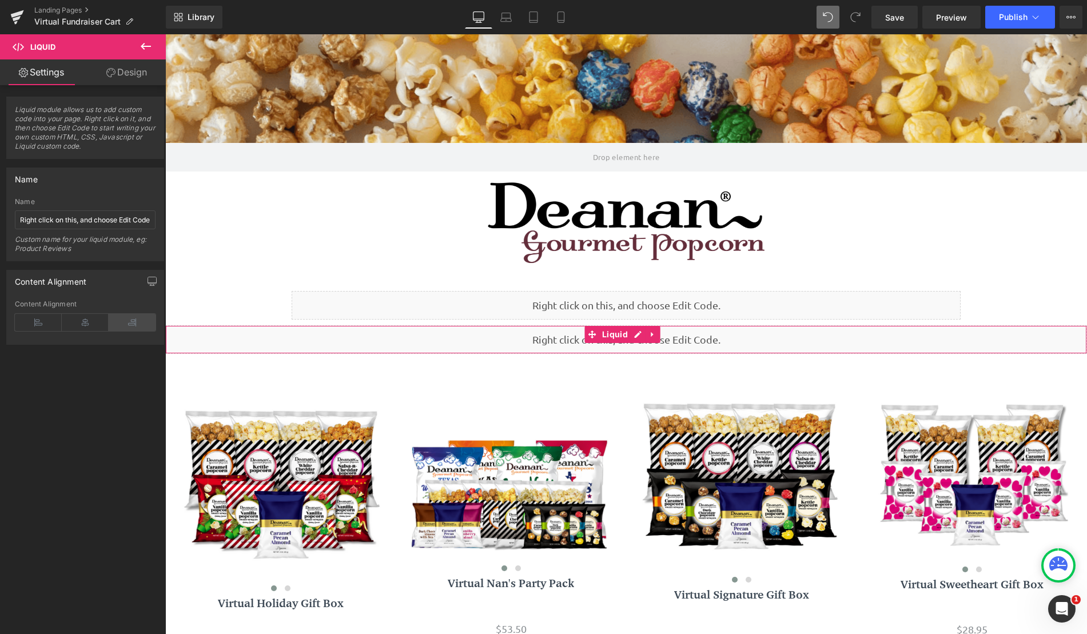
click at [136, 324] on icon at bounding box center [132, 322] width 47 height 17
click at [898, 22] on span "Save" at bounding box center [894, 17] width 19 height 12
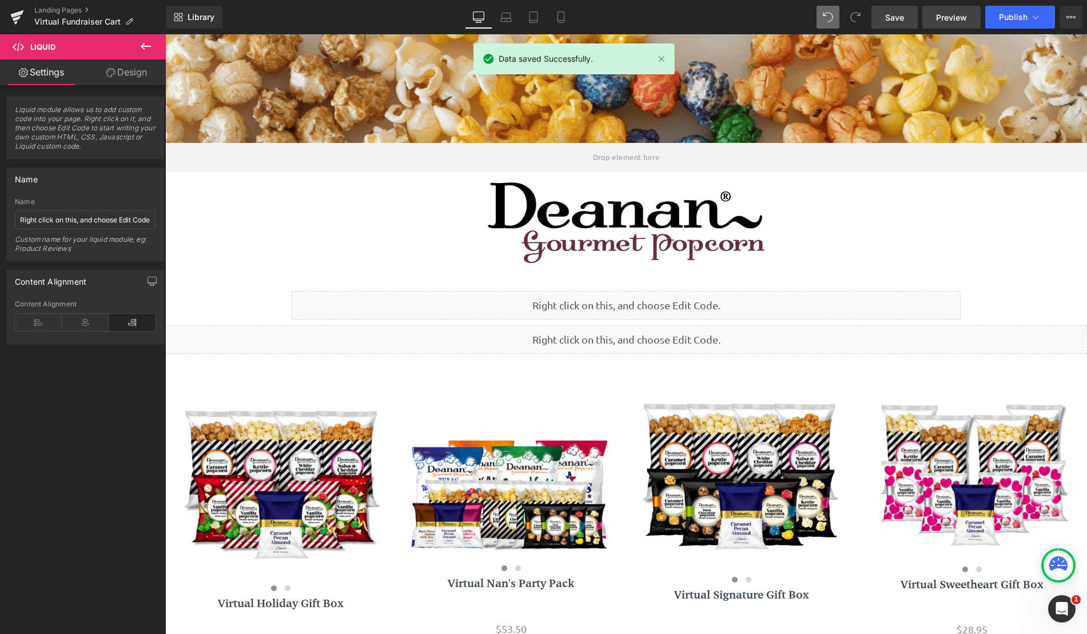
click at [955, 15] on span "Preview" at bounding box center [951, 17] width 31 height 12
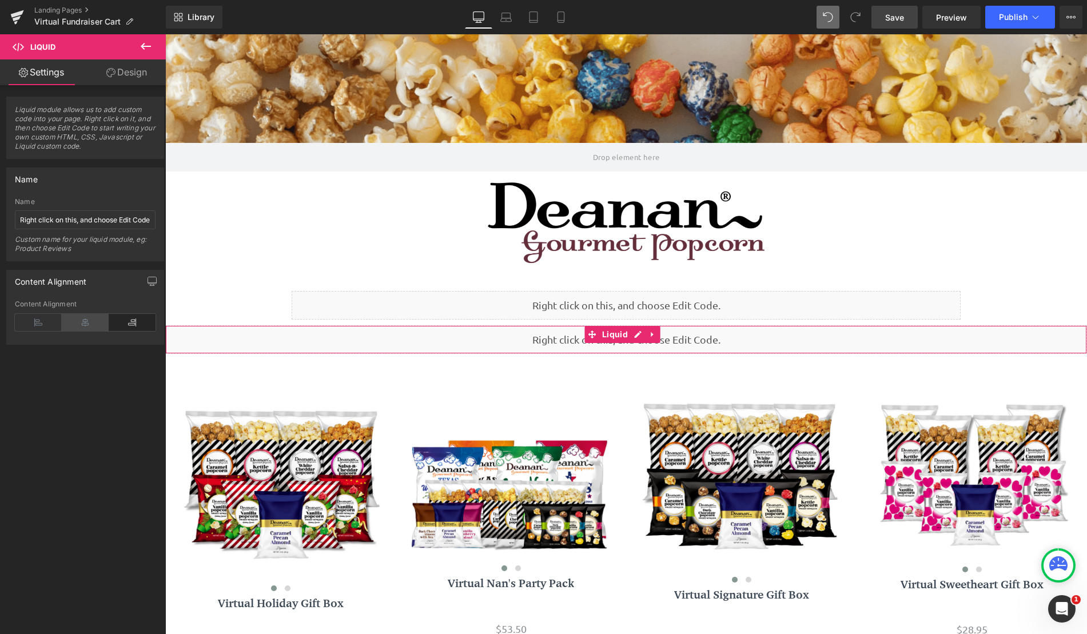
click at [83, 322] on icon at bounding box center [85, 322] width 47 height 17
click at [152, 50] on icon at bounding box center [146, 46] width 14 height 14
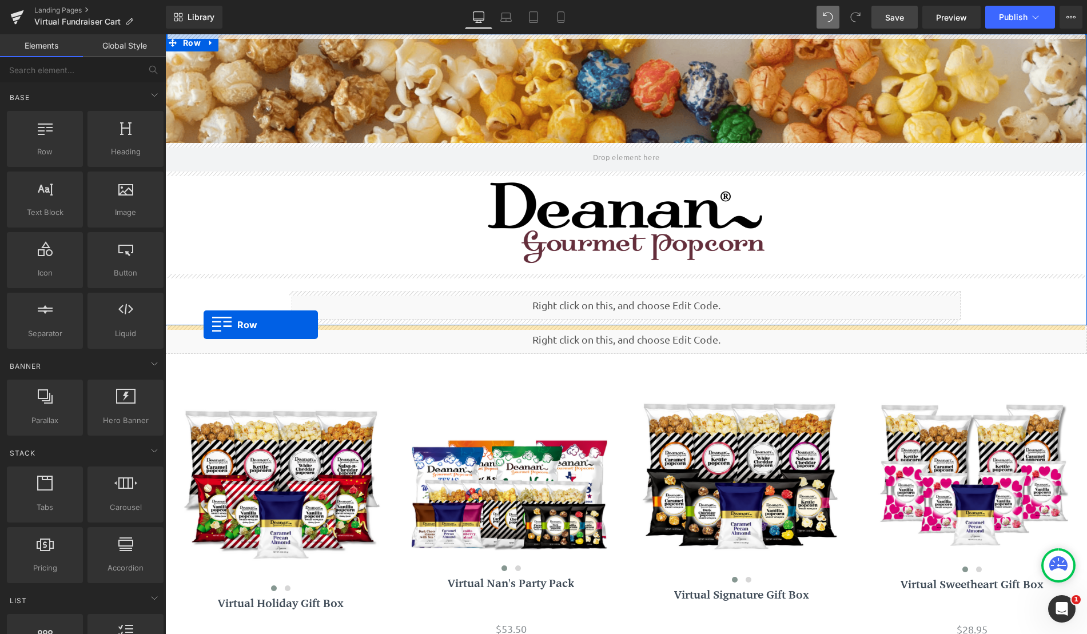
drag, startPoint x: 211, startPoint y: 164, endPoint x: 204, endPoint y: 325, distance: 161.4
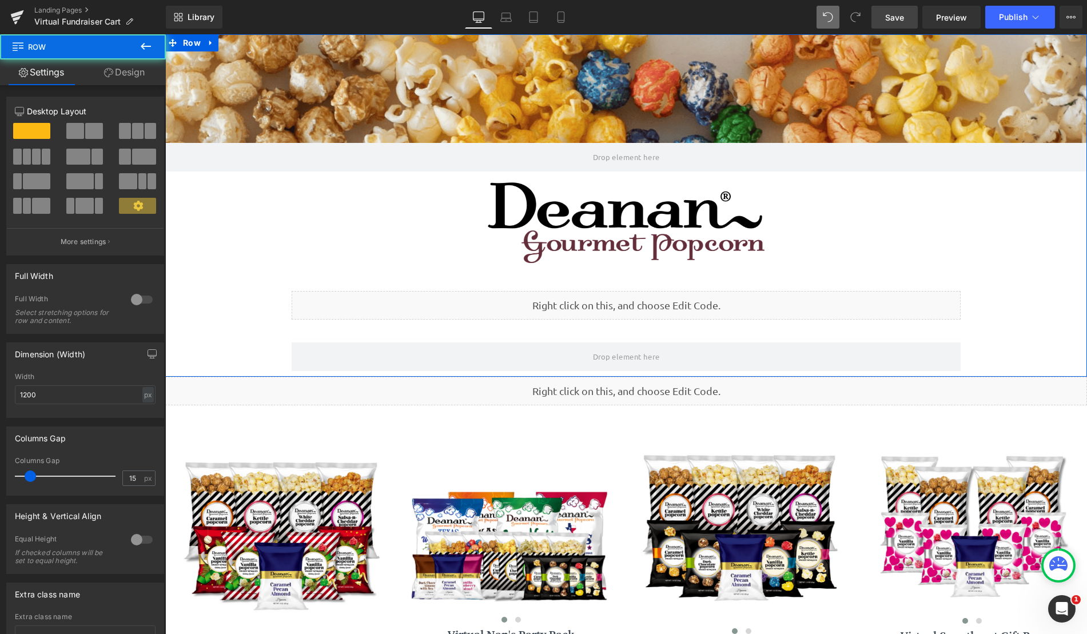
scroll to position [987, 913]
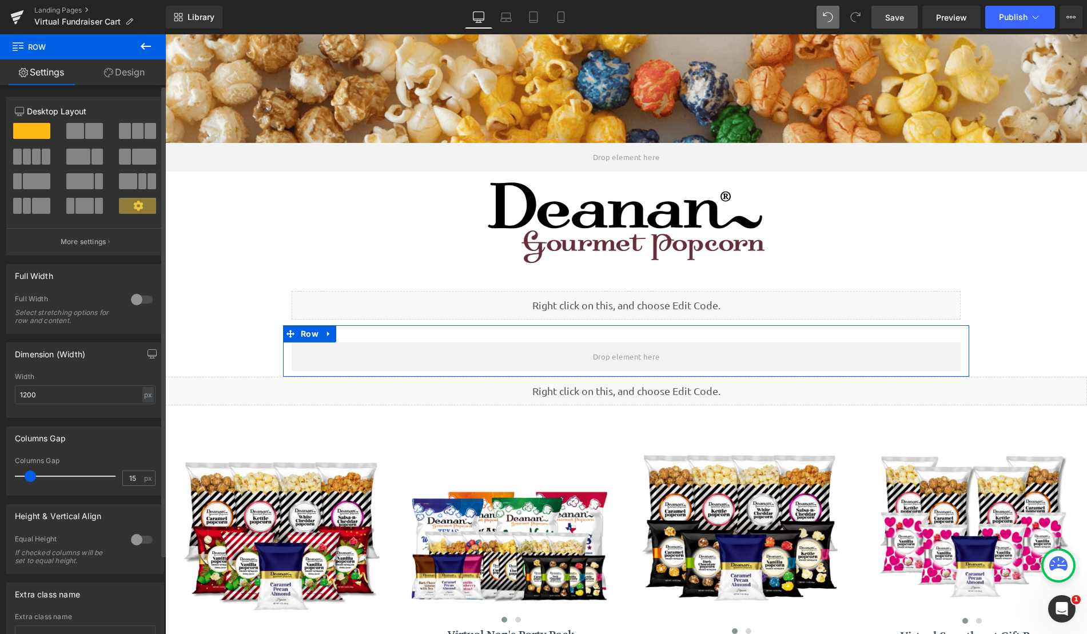
click at [85, 138] on span at bounding box center [94, 131] width 18 height 16
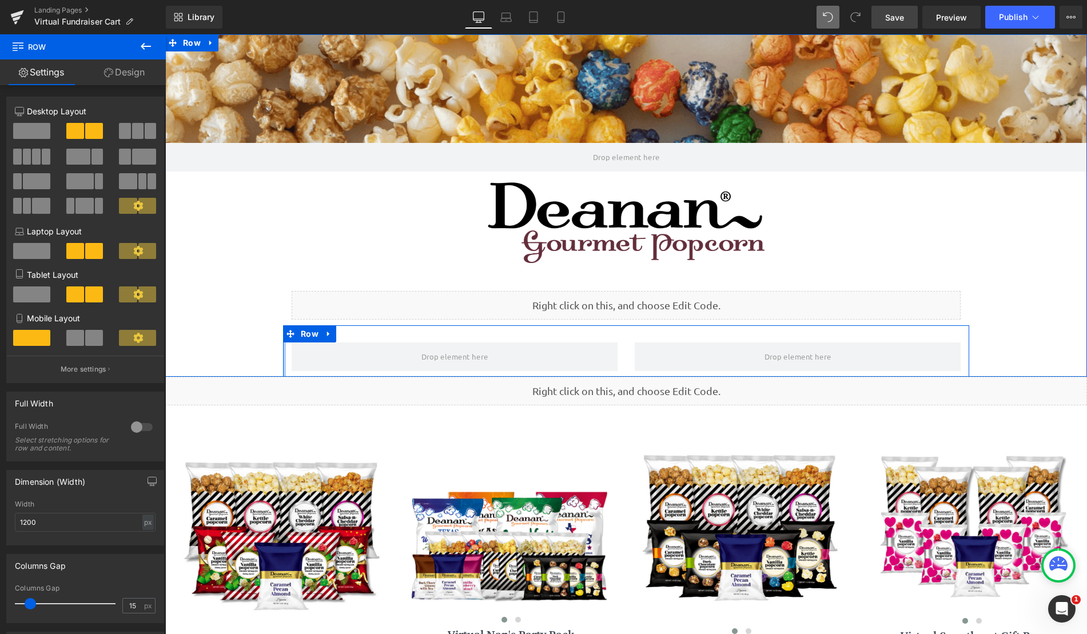
drag, startPoint x: 280, startPoint y: 352, endPoint x: 218, endPoint y: 352, distance: 61.7
click at [218, 352] on div "Parallax Image Liquid Row Row" at bounding box center [626, 205] width 922 height 342
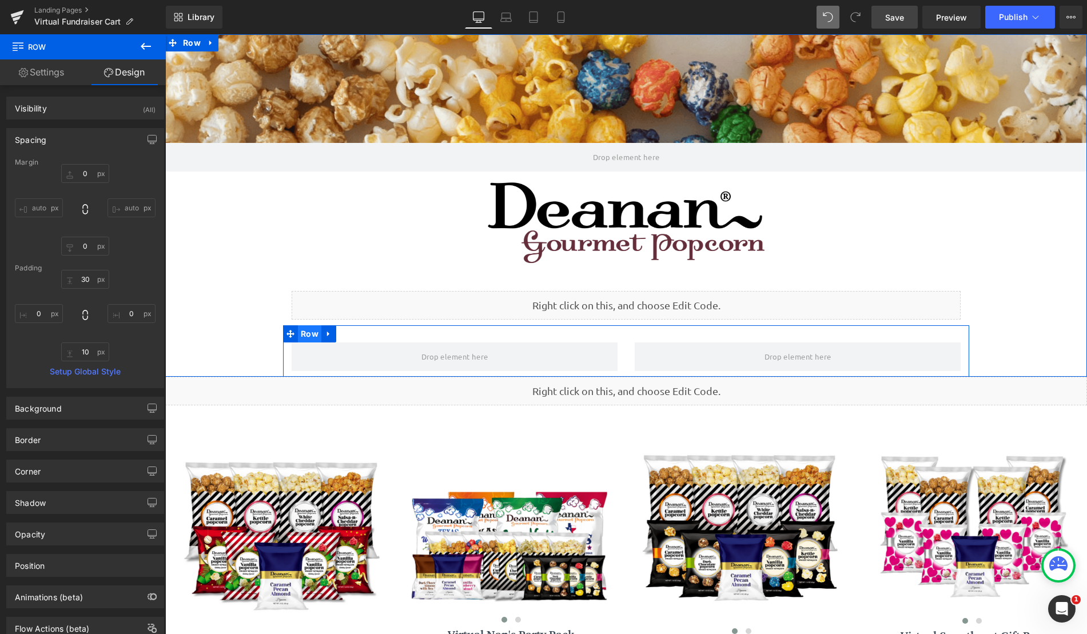
click at [310, 337] on span "Row" at bounding box center [309, 333] width 23 height 17
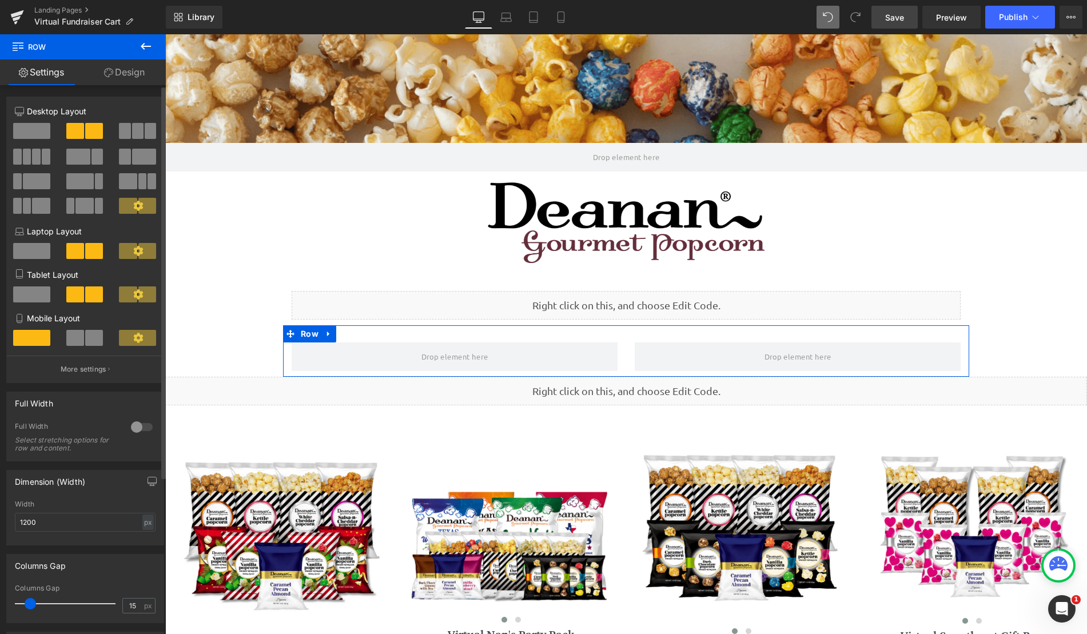
click at [129, 427] on div at bounding box center [141, 427] width 27 height 18
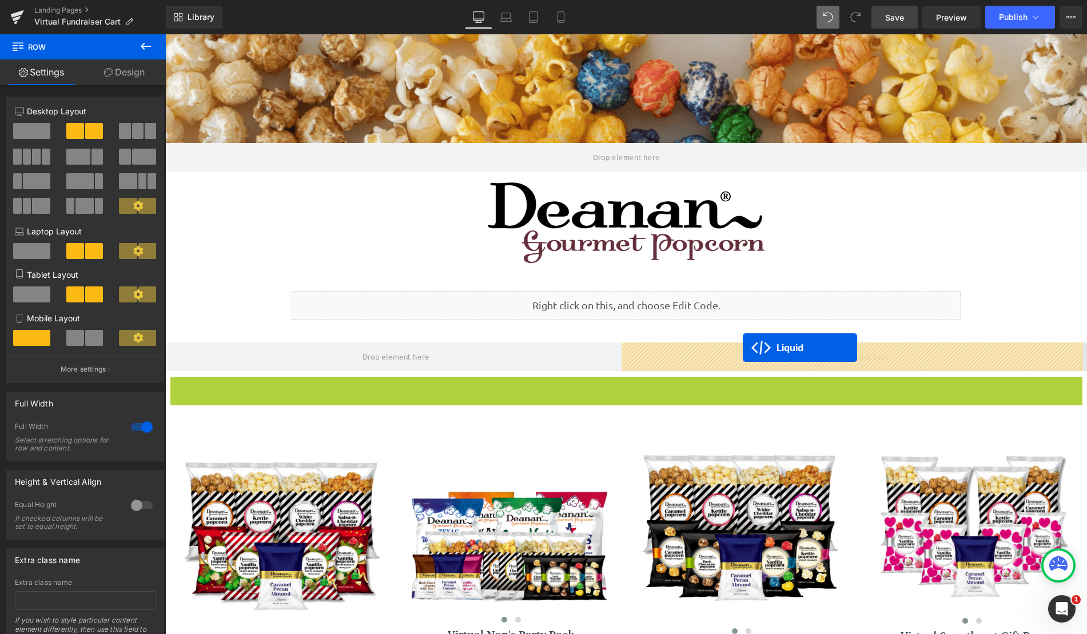
drag, startPoint x: 590, startPoint y: 385, endPoint x: 743, endPoint y: 348, distance: 157.1
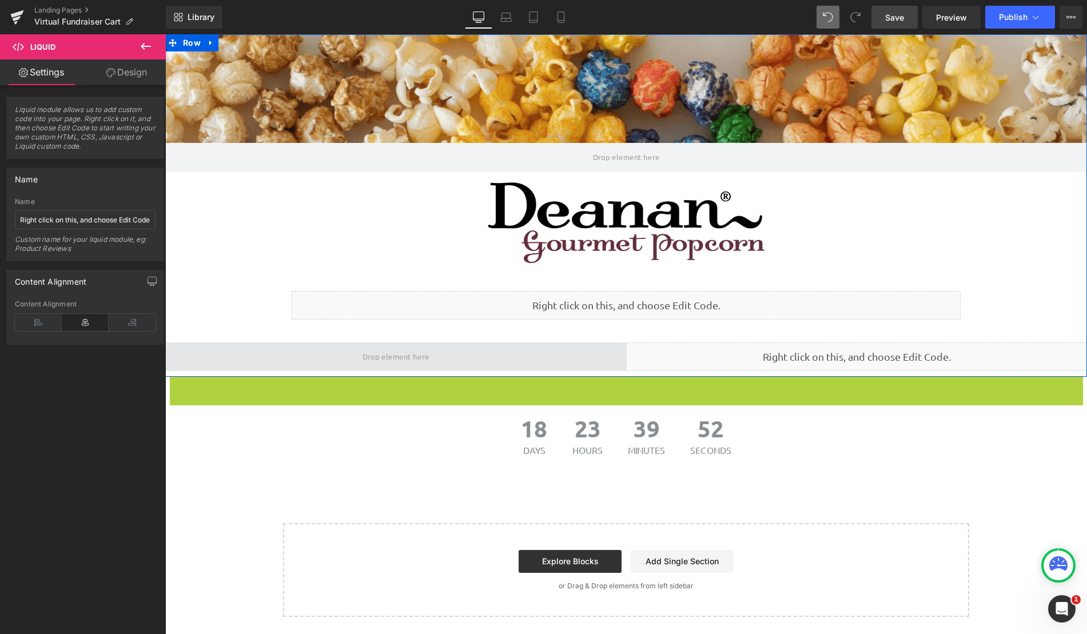
scroll to position [6, 6]
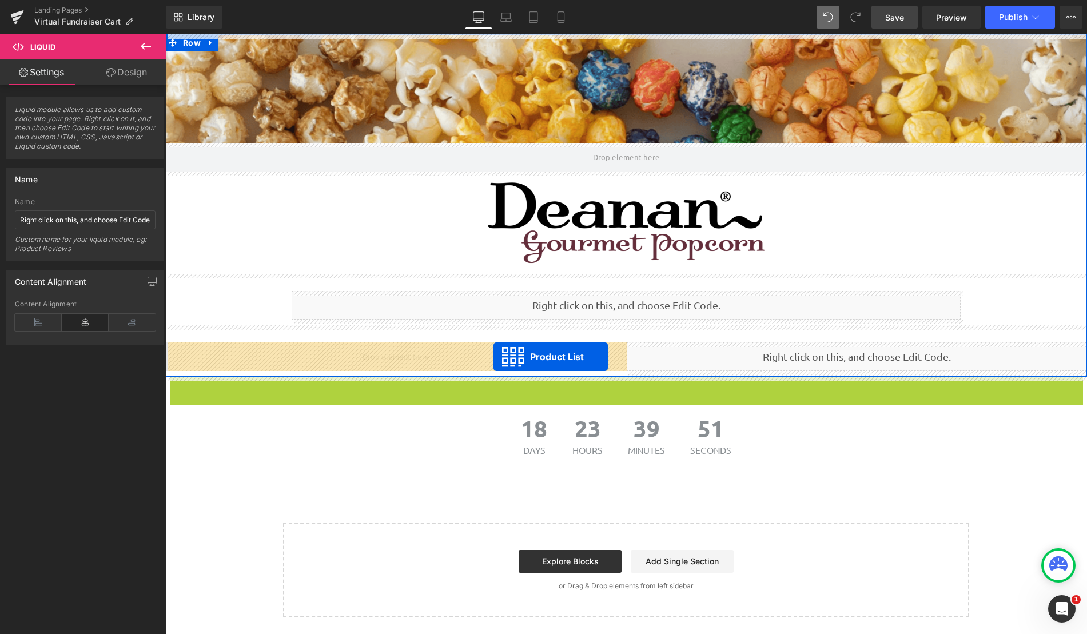
drag, startPoint x: 588, startPoint y: 386, endPoint x: 493, endPoint y: 357, distance: 98.9
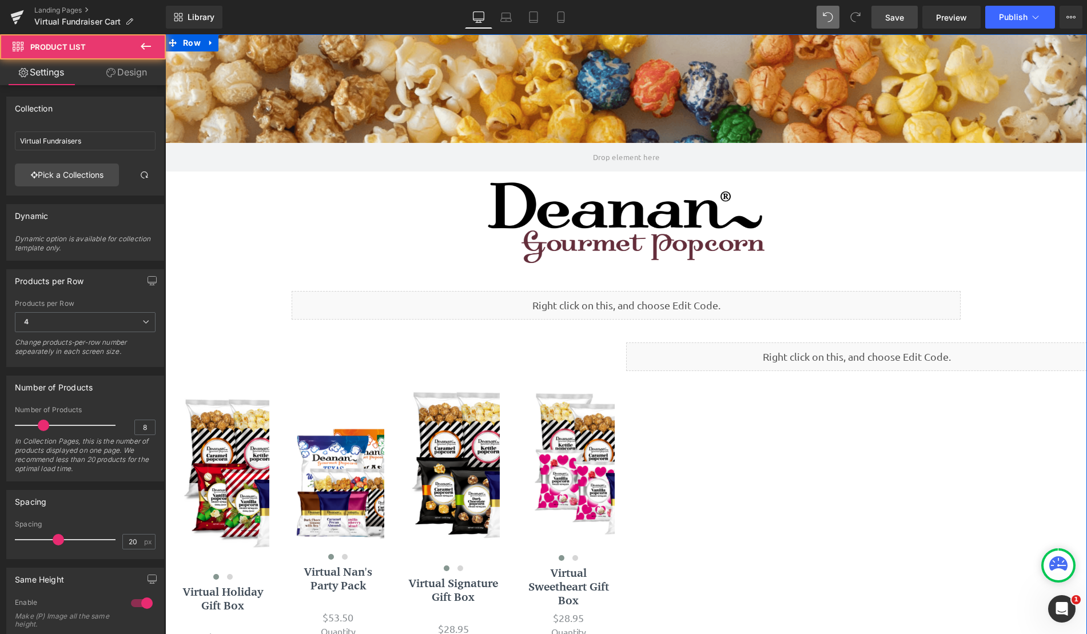
scroll to position [930, 913]
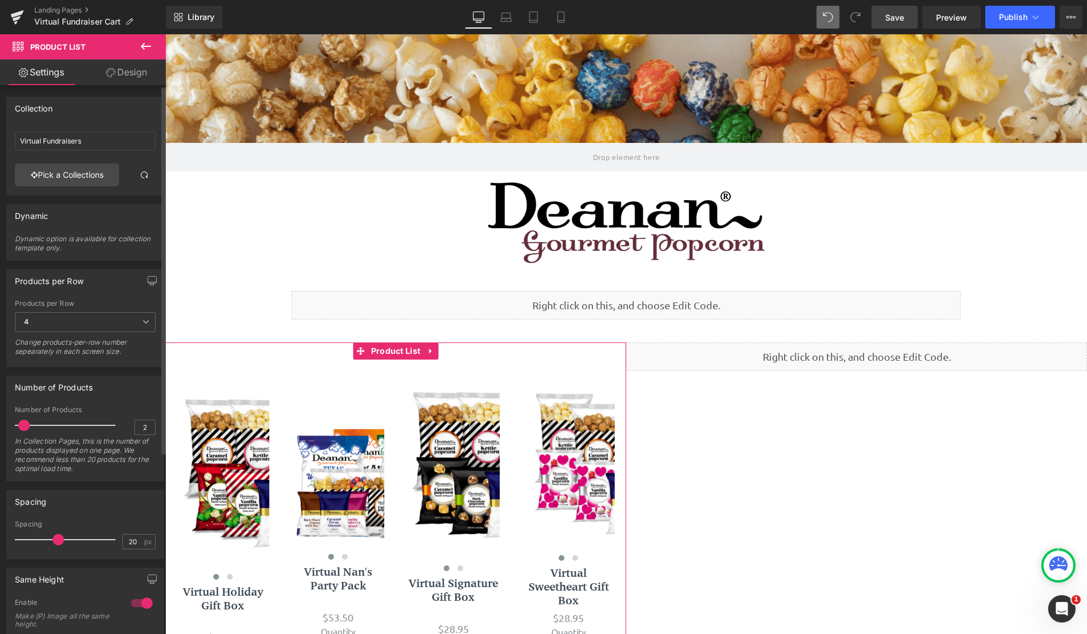
drag, startPoint x: 42, startPoint y: 424, endPoint x: 25, endPoint y: 424, distance: 17.2
click at [25, 424] on span at bounding box center [23, 425] width 11 height 11
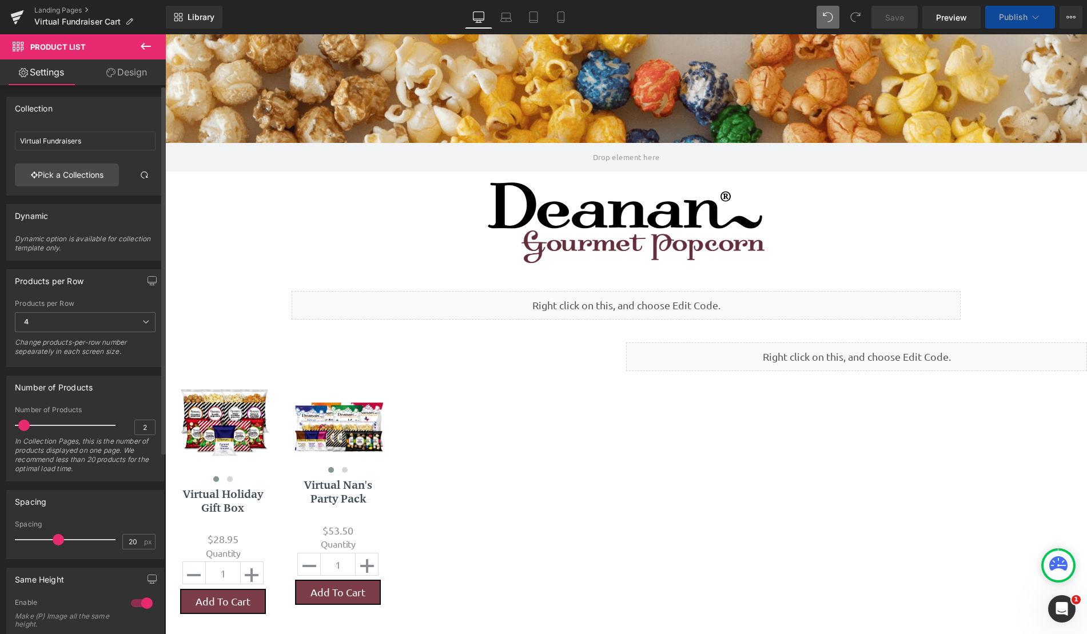
scroll to position [832, 913]
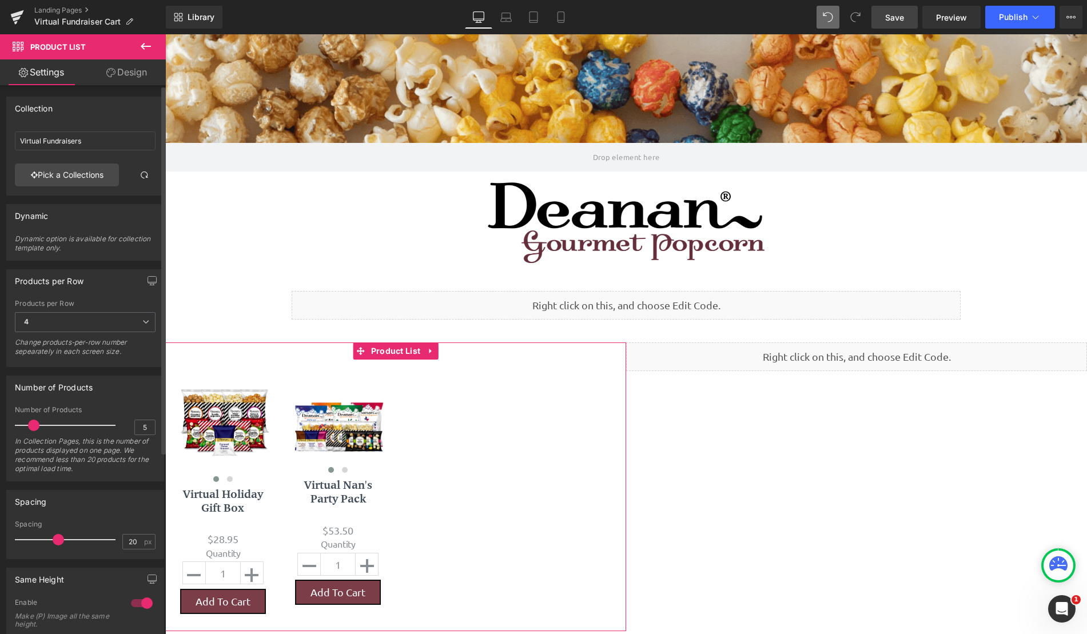
type input "4"
drag, startPoint x: 23, startPoint y: 427, endPoint x: 29, endPoint y: 424, distance: 6.7
click at [29, 424] on span at bounding box center [30, 425] width 11 height 11
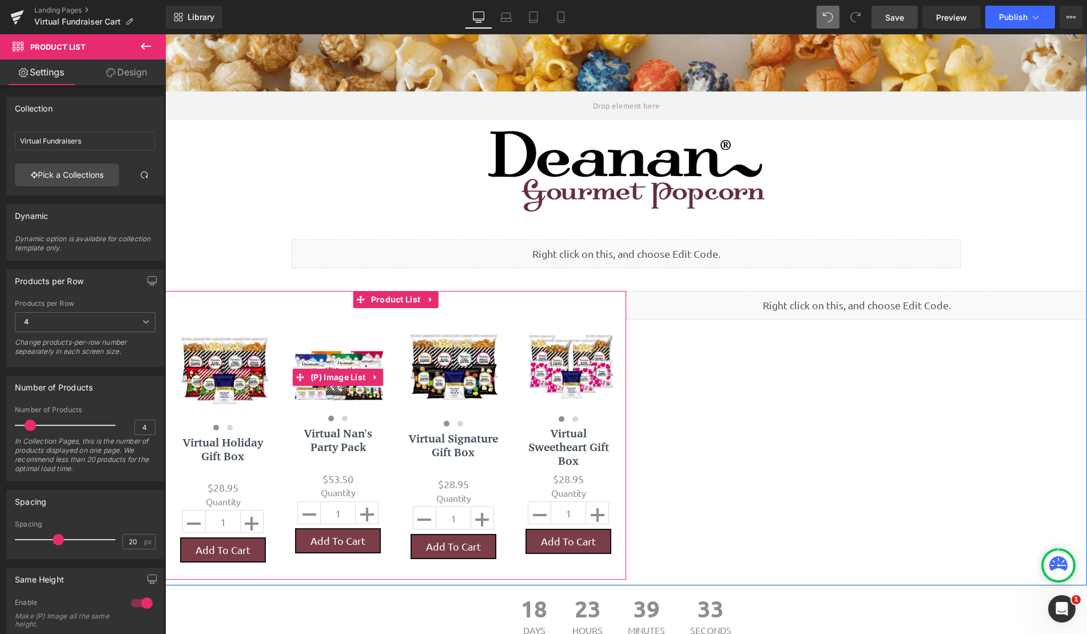
scroll to position [114, 0]
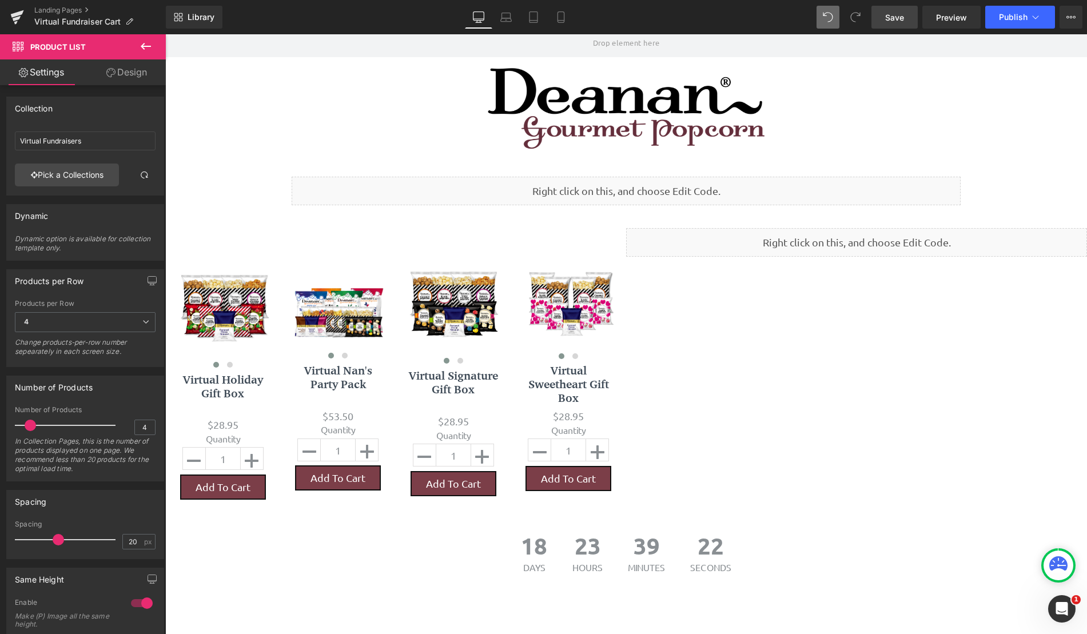
click at [902, 23] on span "Save" at bounding box center [894, 17] width 19 height 12
click at [955, 18] on span "Preview" at bounding box center [951, 17] width 31 height 12
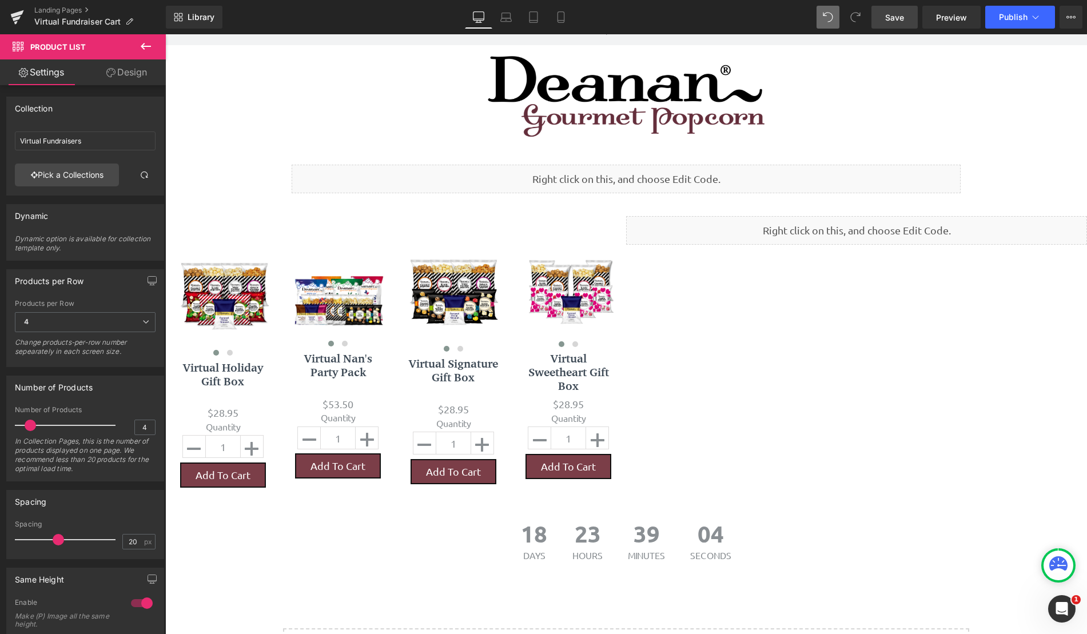
scroll to position [0, 0]
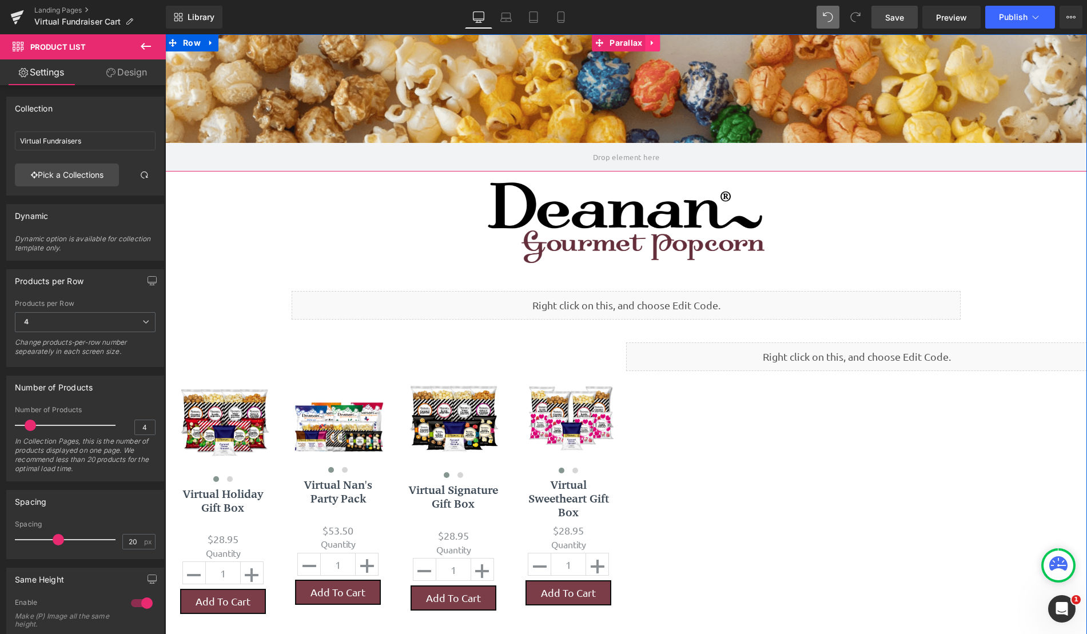
click at [649, 45] on icon at bounding box center [653, 43] width 8 height 9
click at [641, 45] on icon at bounding box center [645, 43] width 8 height 8
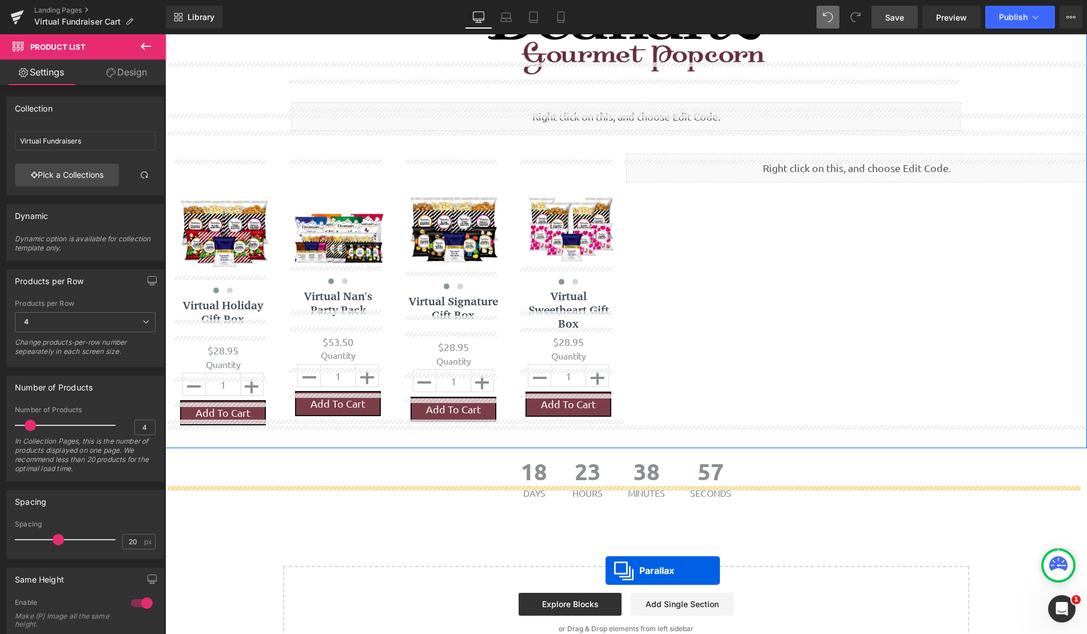
scroll to position [240, 0]
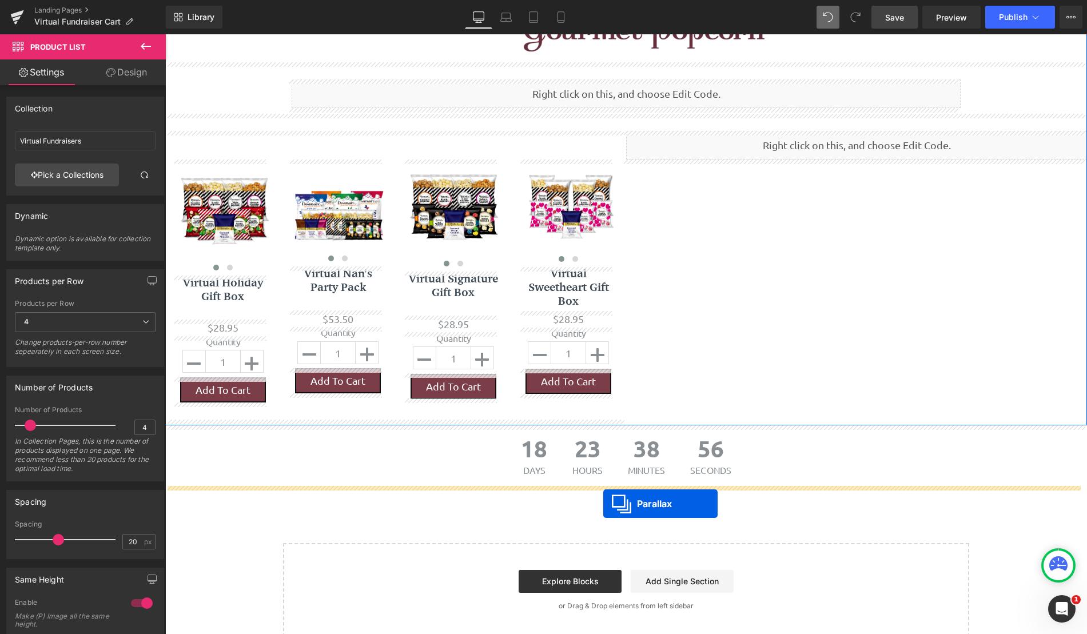
drag, startPoint x: 592, startPoint y: 180, endPoint x: 603, endPoint y: 501, distance: 321.5
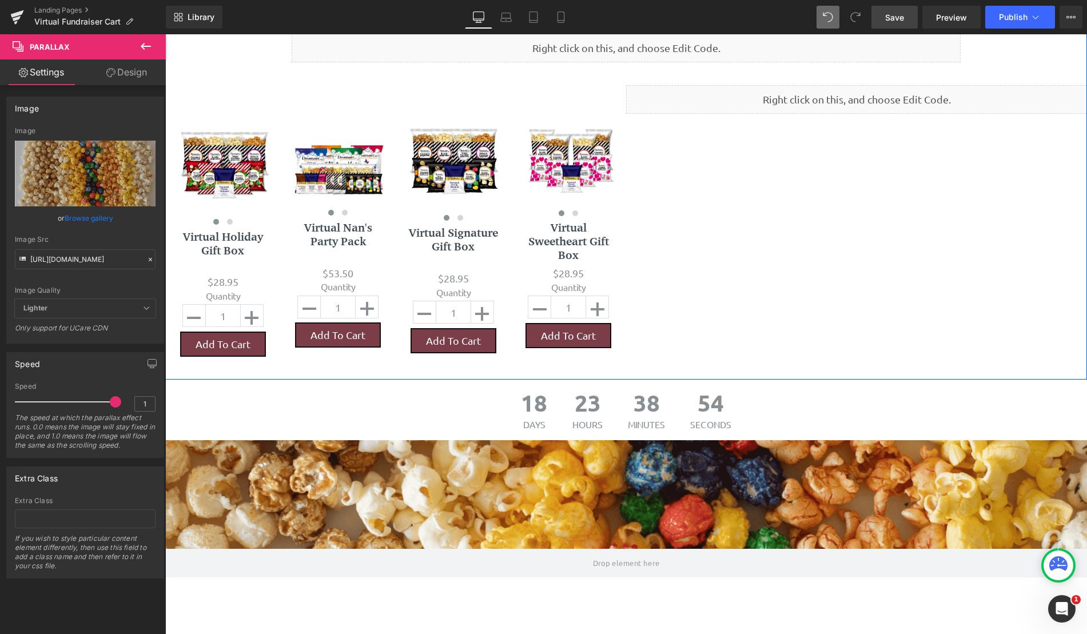
scroll to position [254, 0]
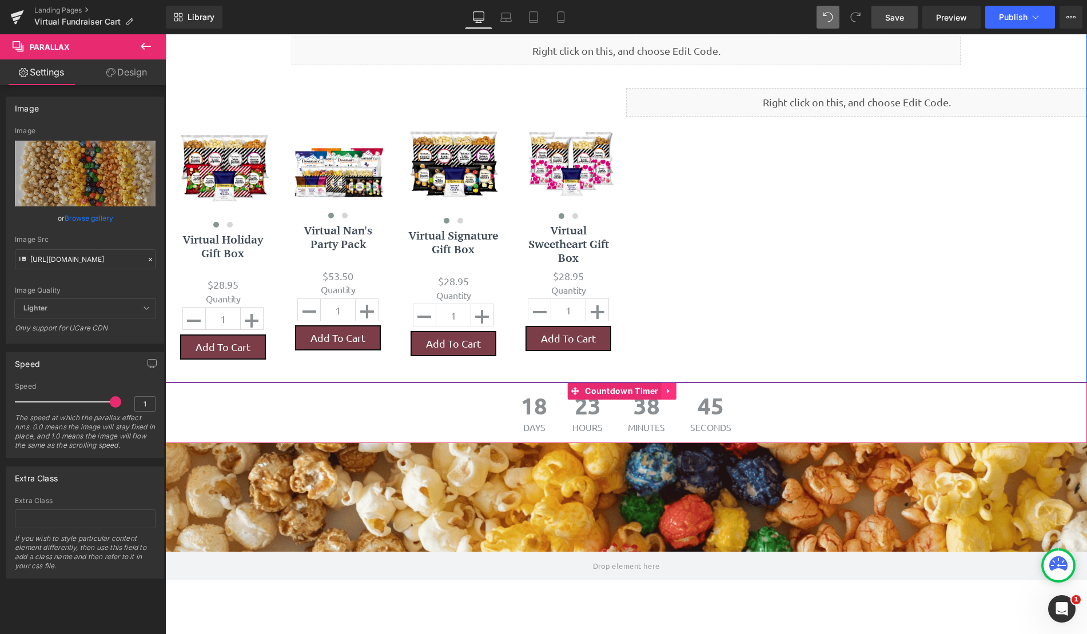
click at [671, 394] on icon at bounding box center [669, 391] width 8 height 9
click at [674, 393] on icon at bounding box center [676, 391] width 8 height 8
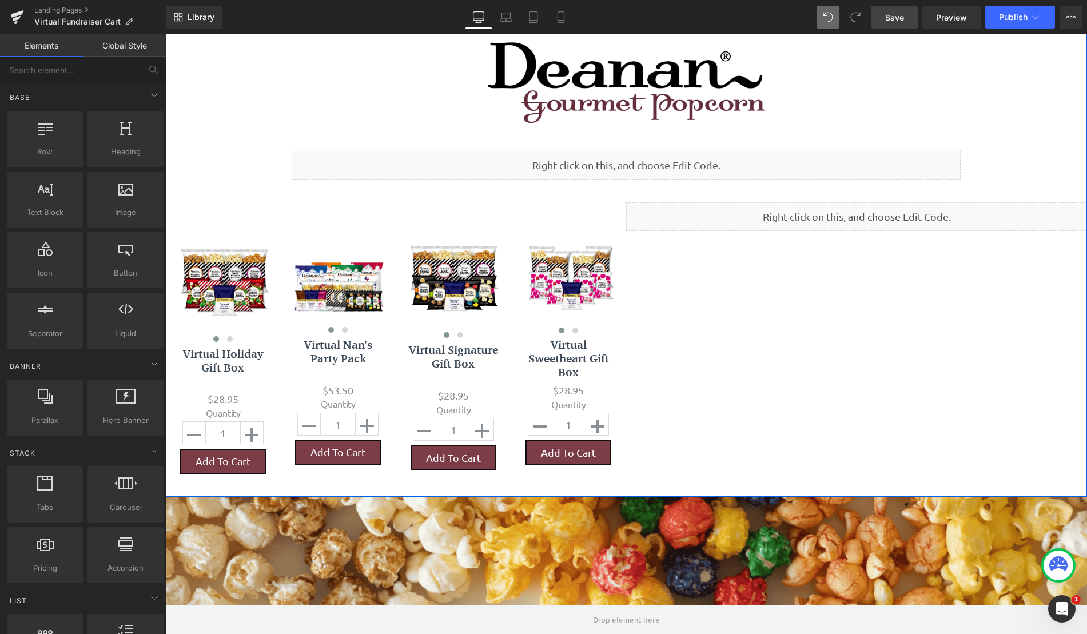
scroll to position [83, 0]
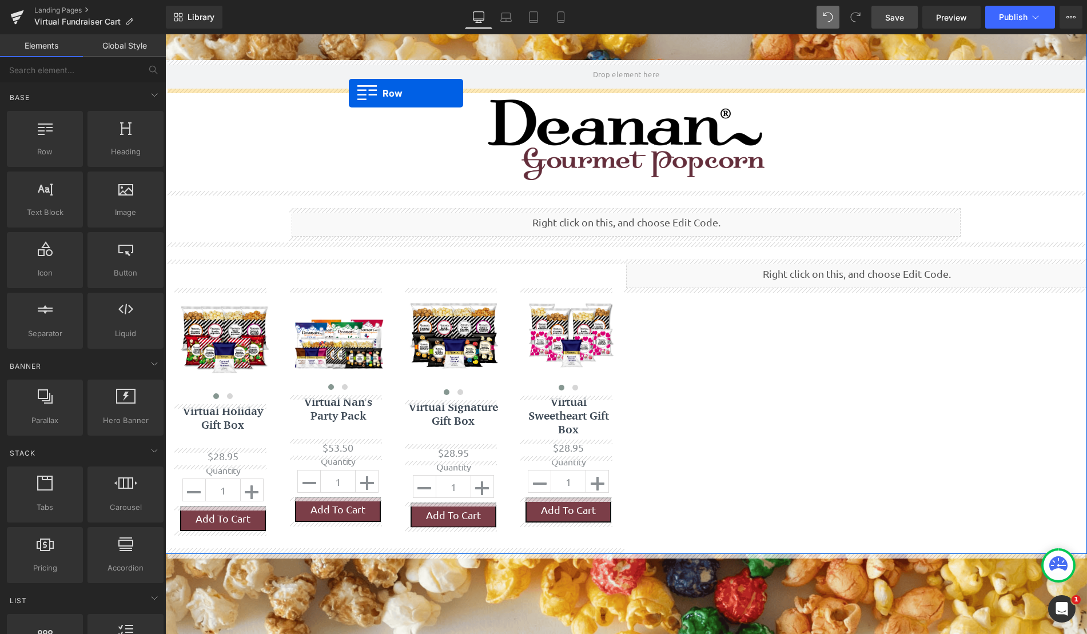
drag, startPoint x: 216, startPoint y: 170, endPoint x: 349, endPoint y: 93, distance: 153.2
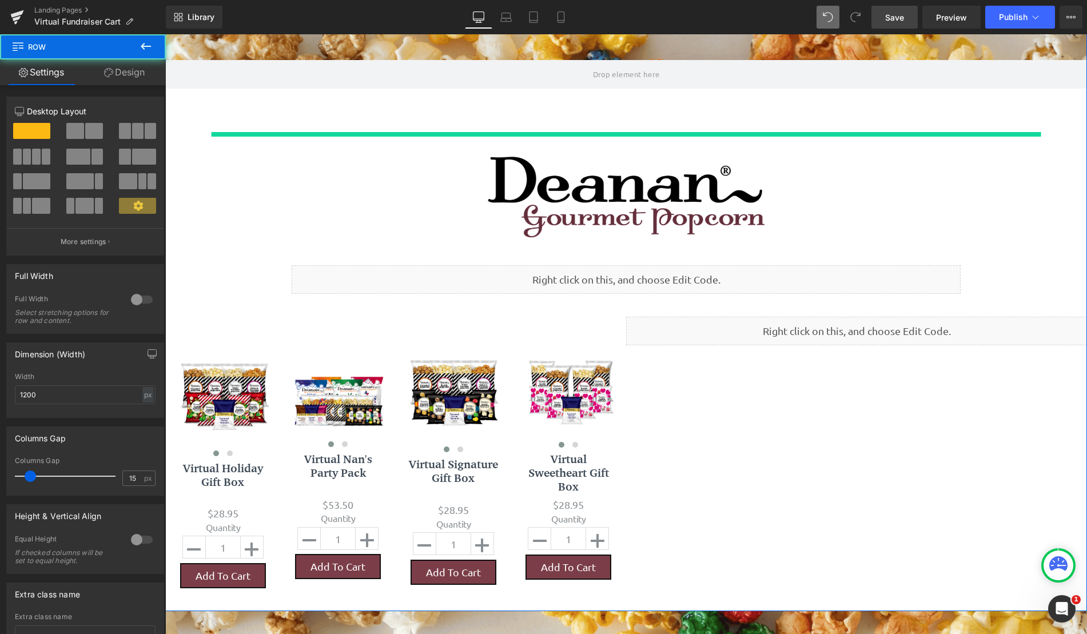
scroll to position [960, 913]
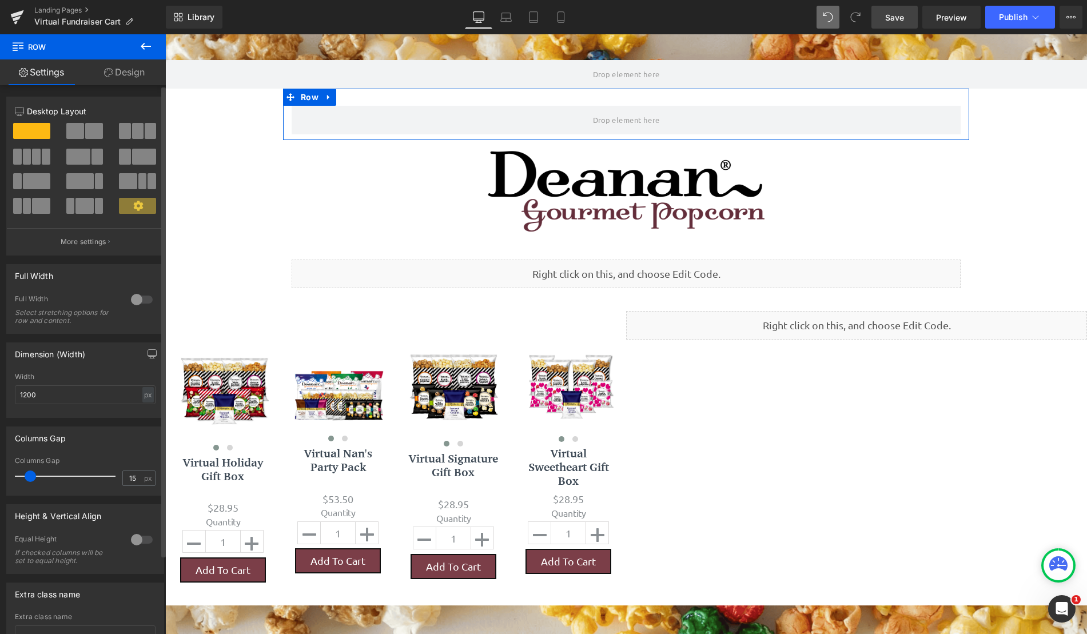
click at [136, 298] on div at bounding box center [141, 299] width 27 height 18
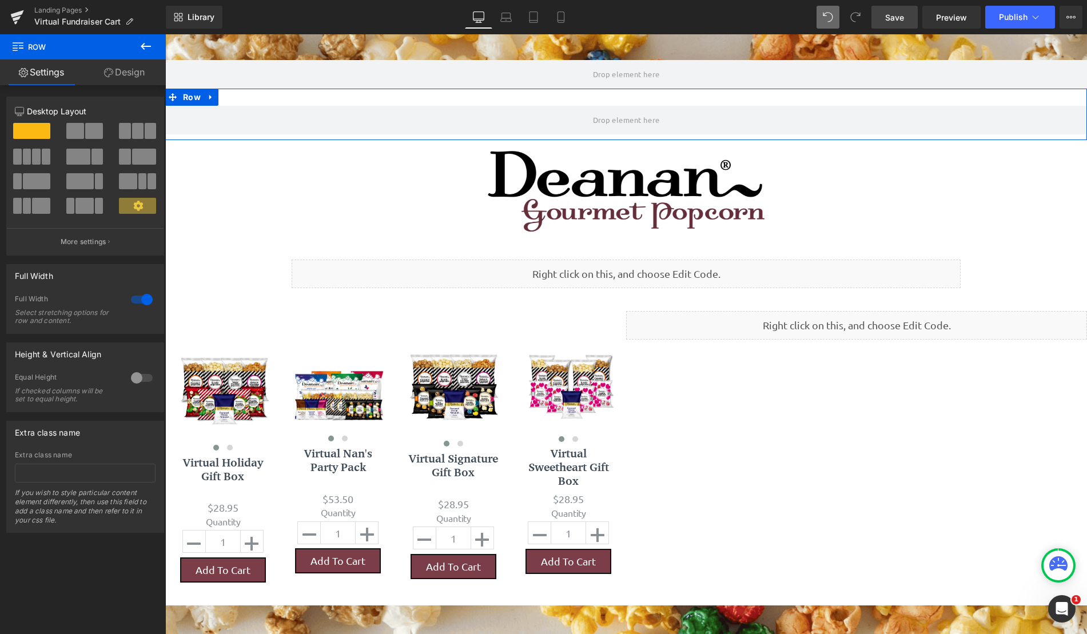
click at [81, 136] on span at bounding box center [75, 131] width 18 height 16
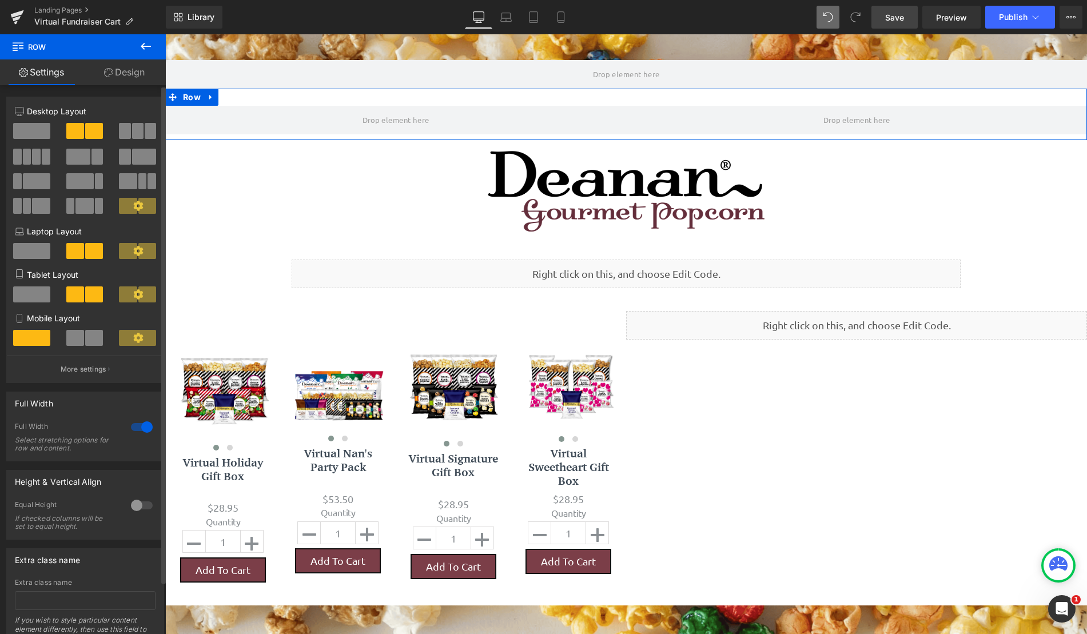
click at [86, 204] on span at bounding box center [84, 206] width 18 height 16
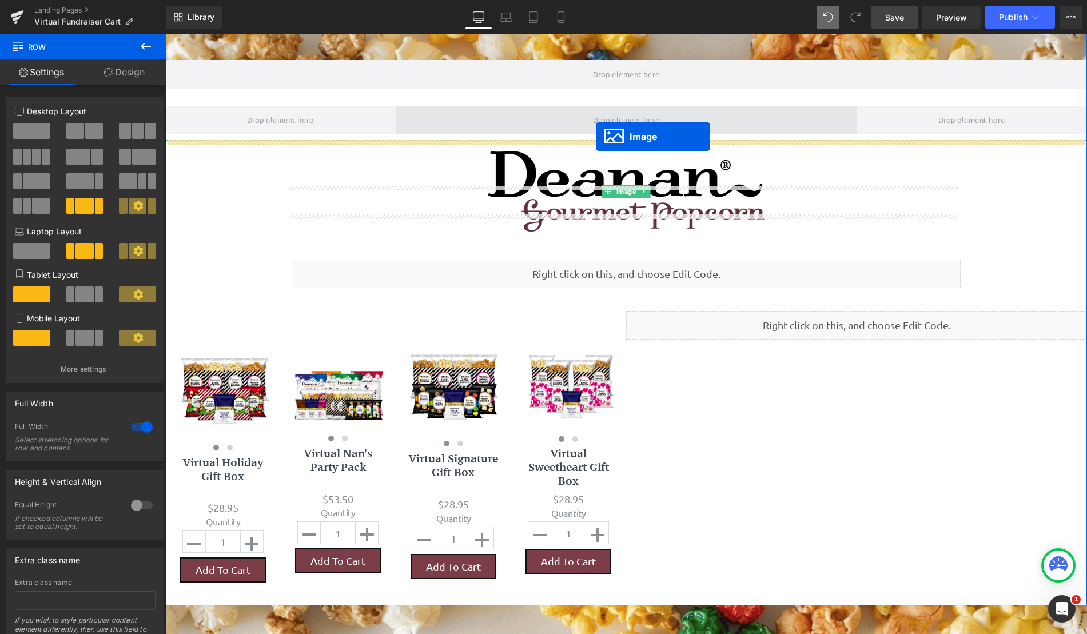
scroll to position [886, 913]
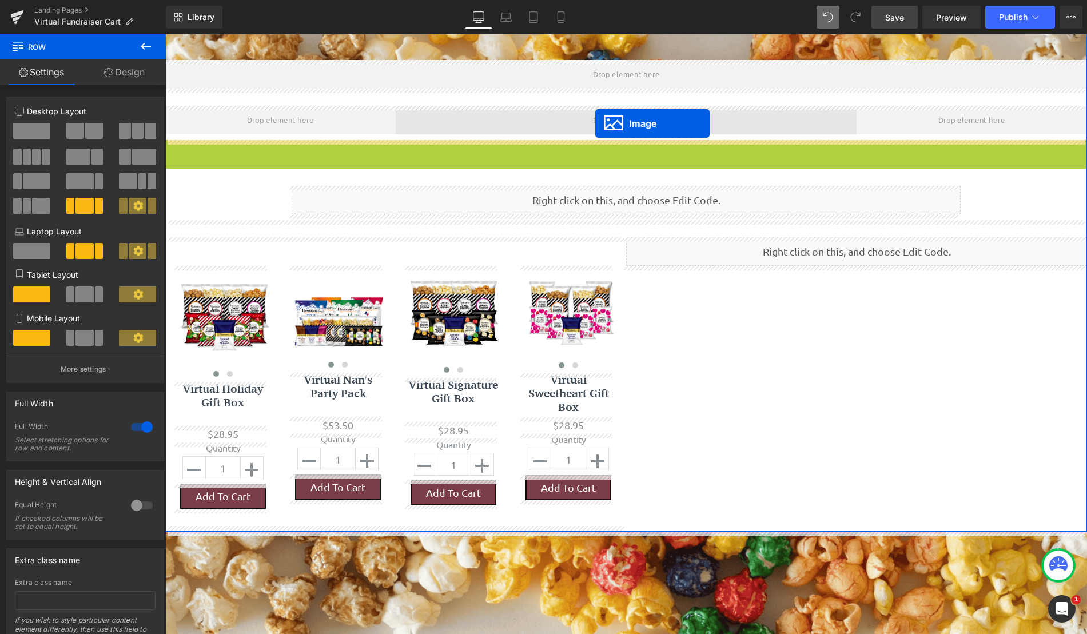
drag, startPoint x: 603, startPoint y: 194, endPoint x: 595, endPoint y: 123, distance: 70.7
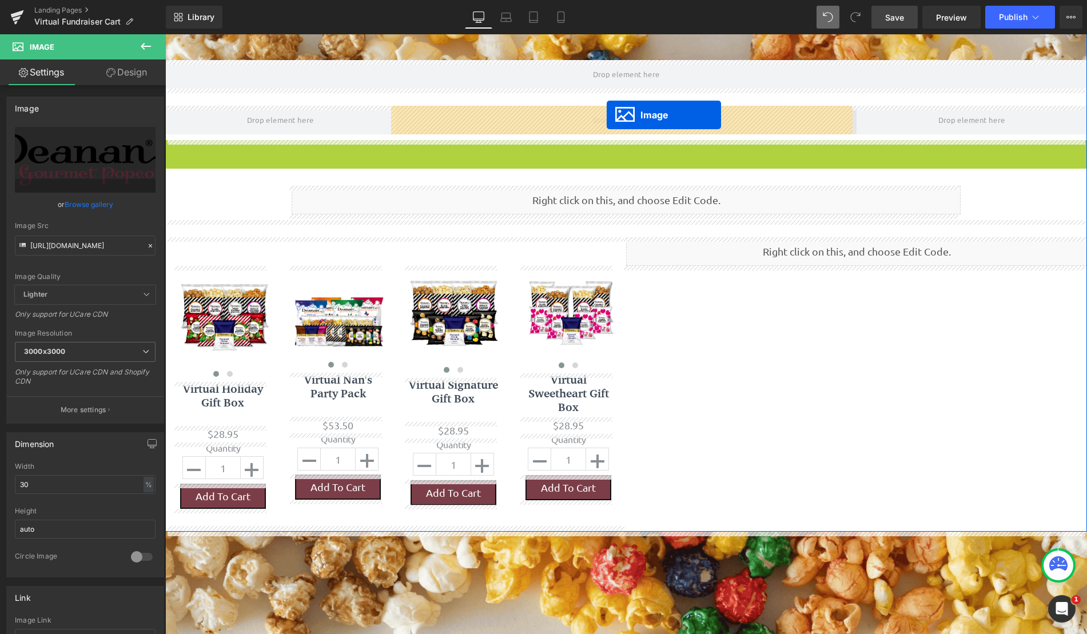
drag, startPoint x: 604, startPoint y: 192, endPoint x: 607, endPoint y: 115, distance: 76.6
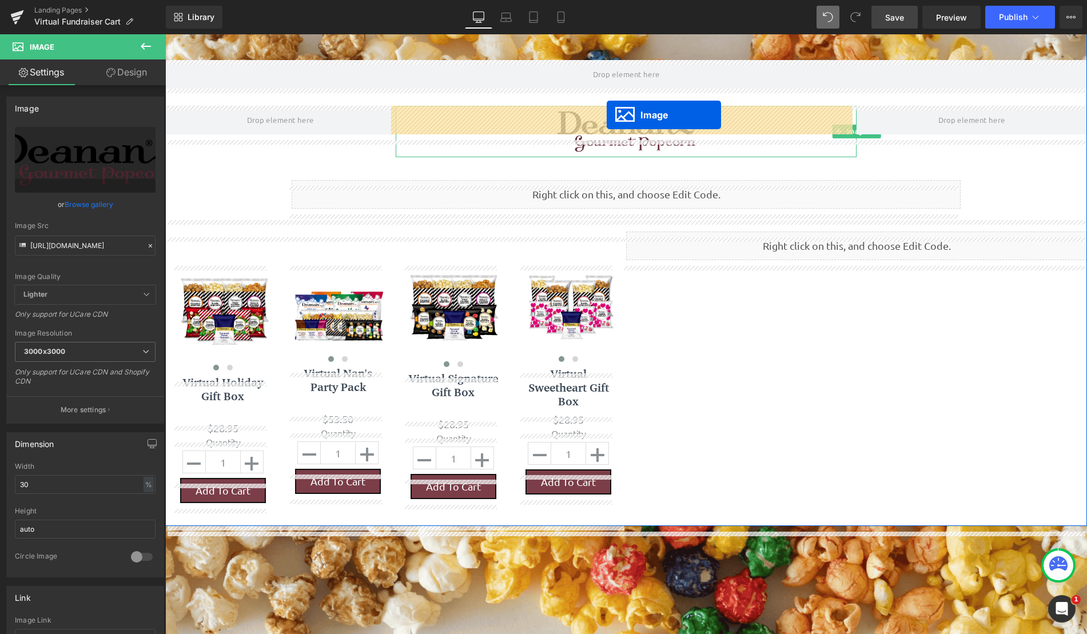
scroll to position [880, 913]
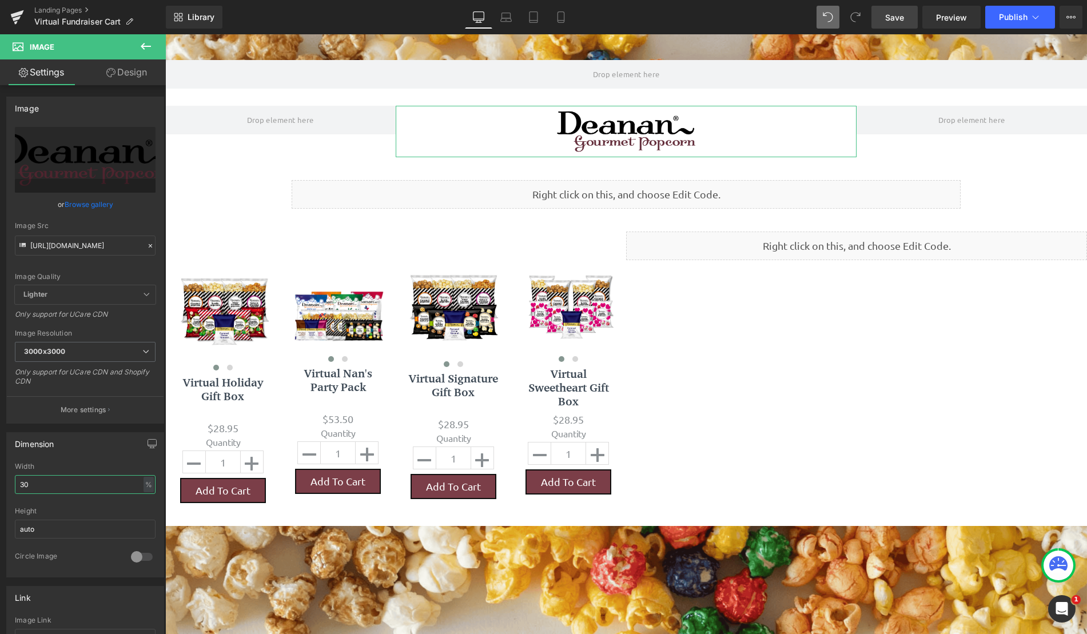
drag, startPoint x: 72, startPoint y: 489, endPoint x: -5, endPoint y: 490, distance: 77.2
click at [0, 490] on html "Image You are previewing how the will restyle your page. You can not edit Eleme…" at bounding box center [543, 317] width 1087 height 634
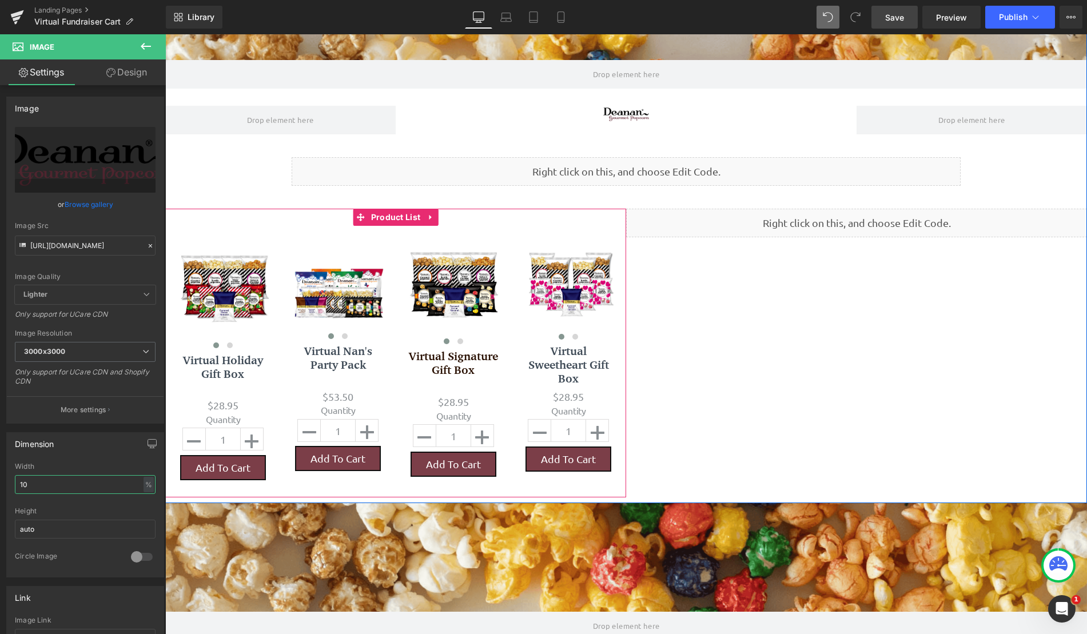
scroll to position [858, 913]
type input "1"
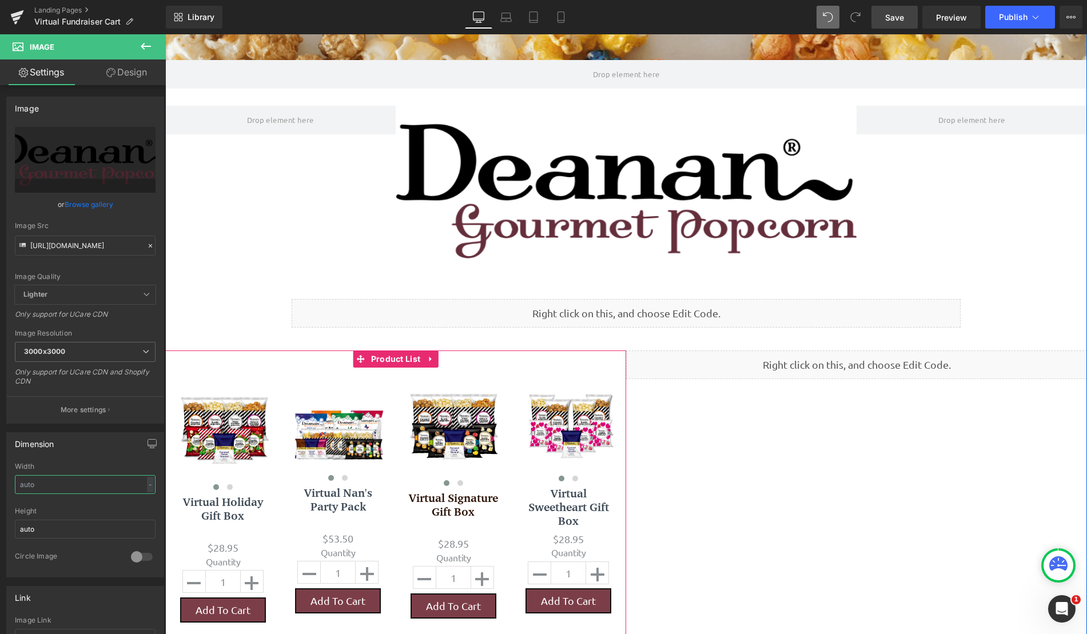
scroll to position [6, 6]
type input "65"
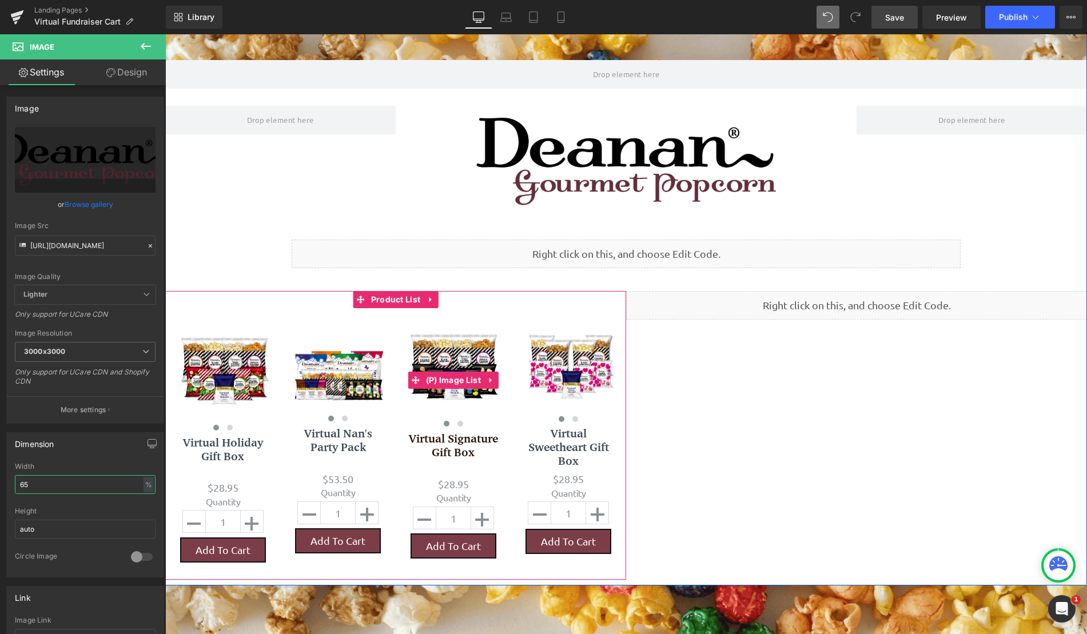
scroll to position [939, 913]
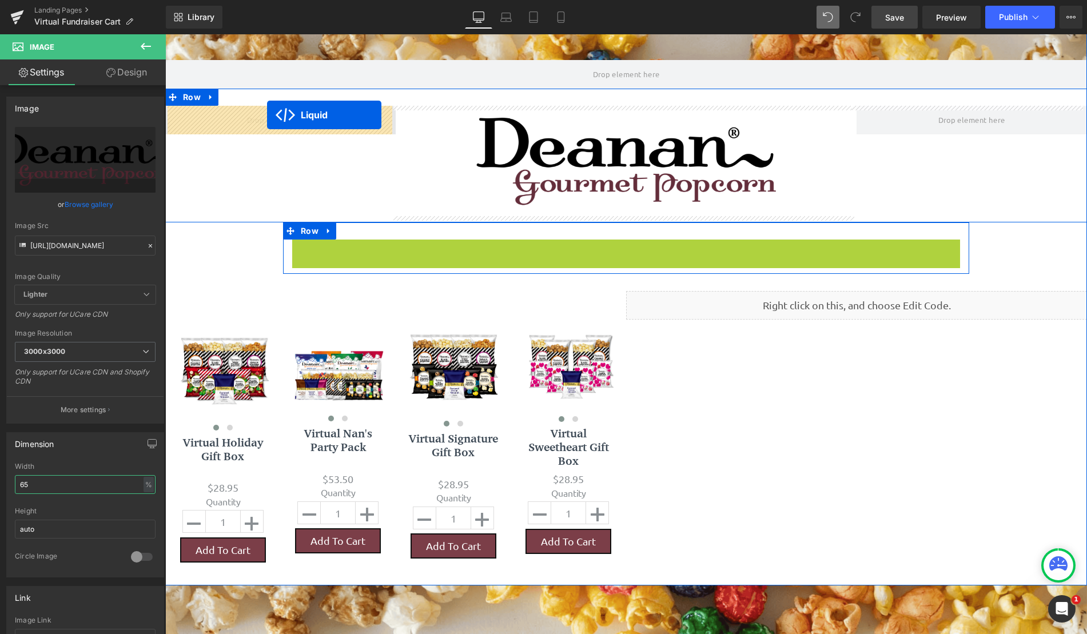
drag, startPoint x: 591, startPoint y: 249, endPoint x: 267, endPoint y: 115, distance: 350.2
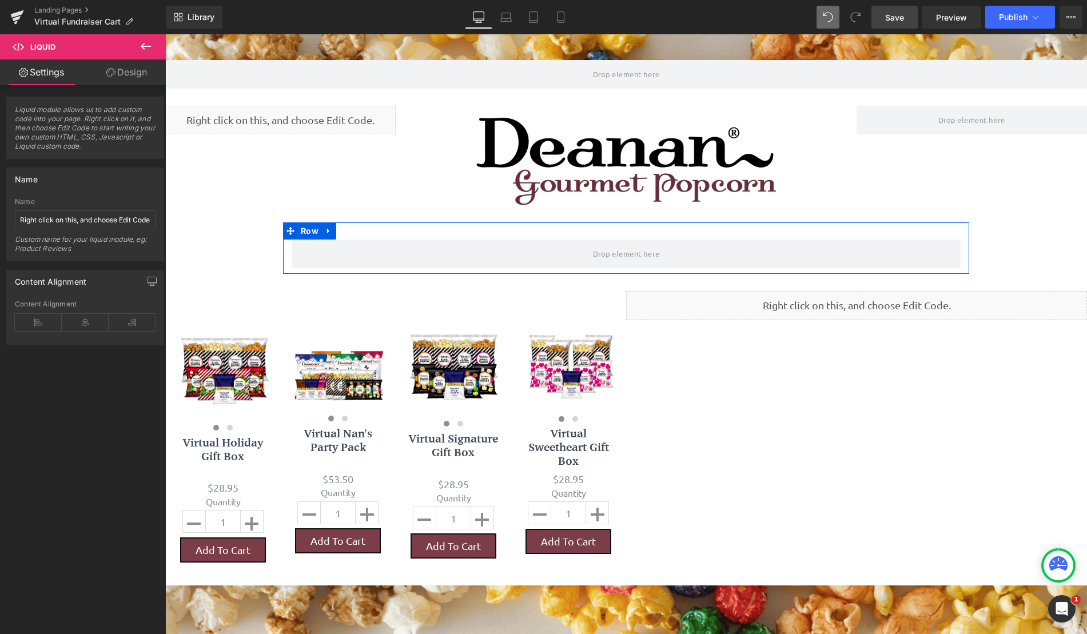
click at [890, 22] on span "Save" at bounding box center [894, 17] width 19 height 12
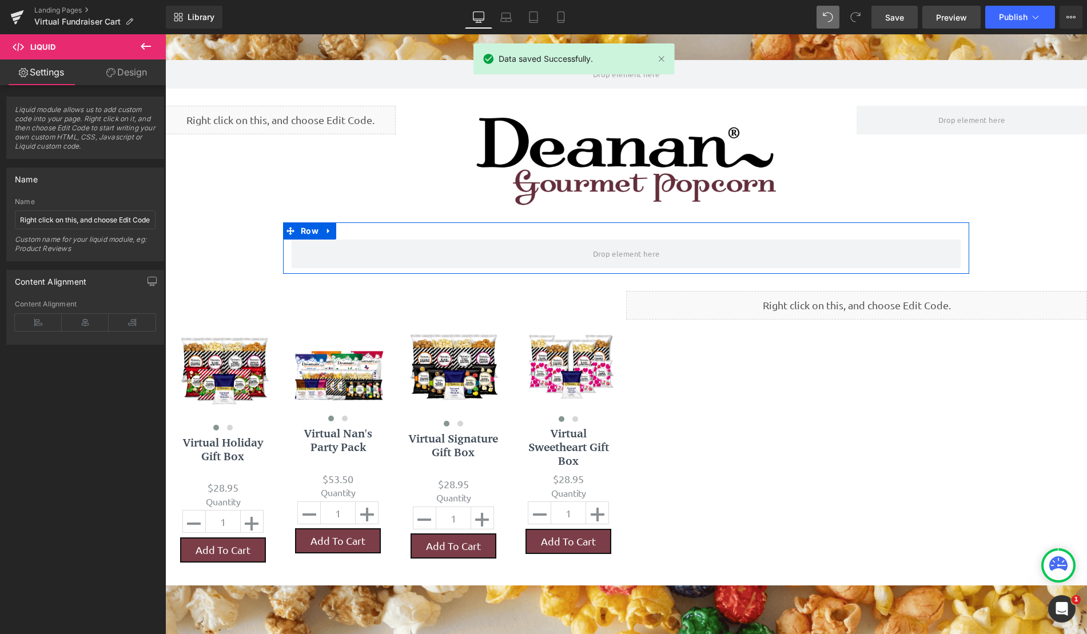
click at [942, 14] on span "Preview" at bounding box center [951, 17] width 31 height 12
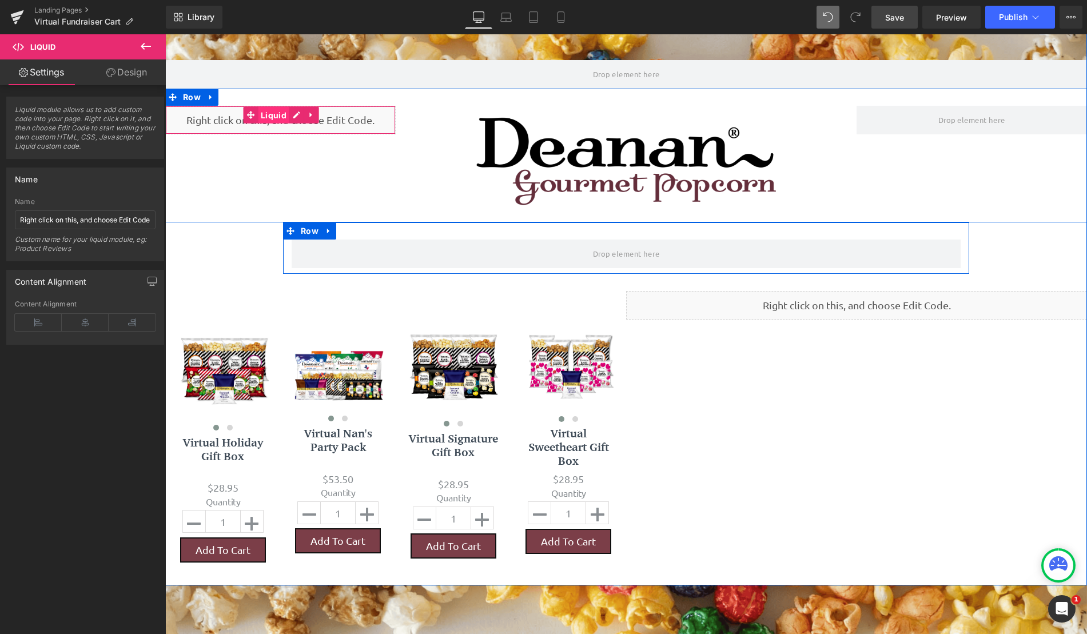
click at [261, 118] on span "Liquid" at bounding box center [273, 115] width 31 height 17
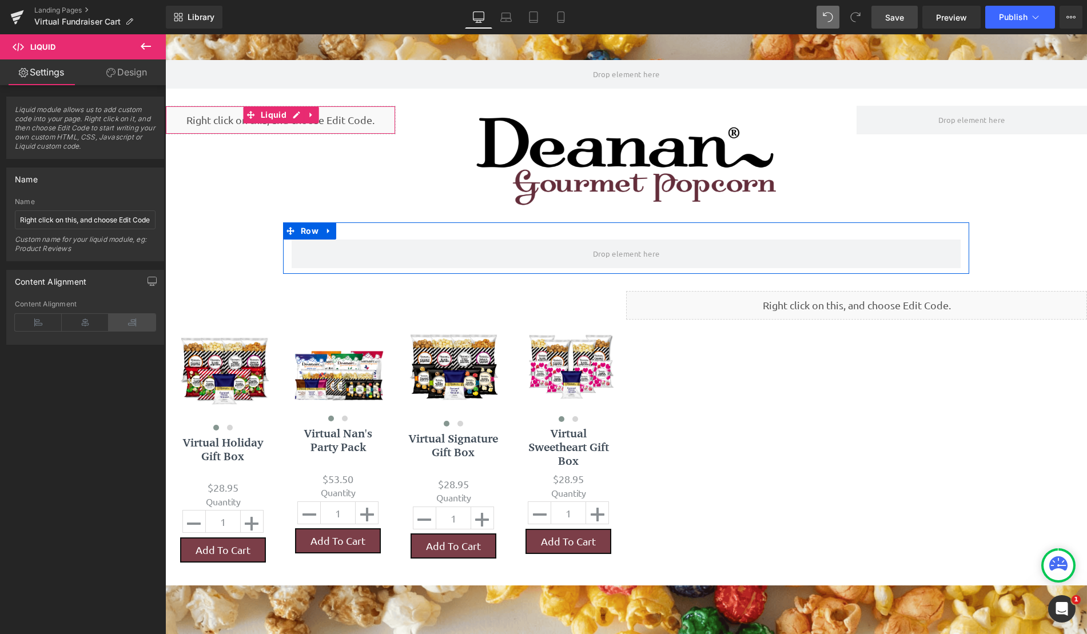
click at [134, 320] on icon at bounding box center [132, 322] width 47 height 17
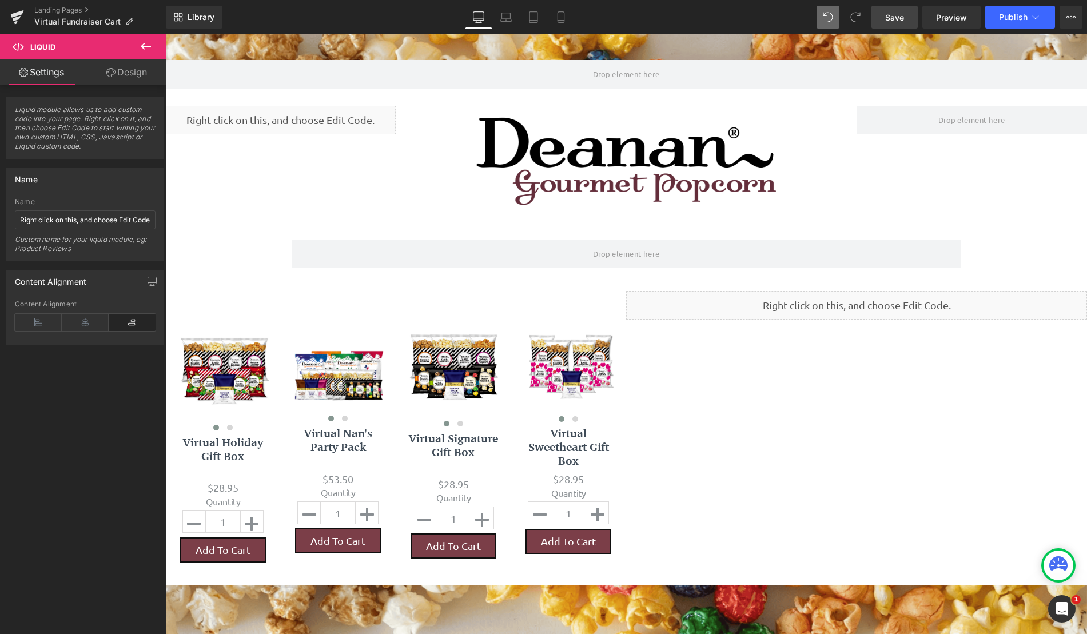
click at [896, 17] on span "Save" at bounding box center [894, 17] width 19 height 12
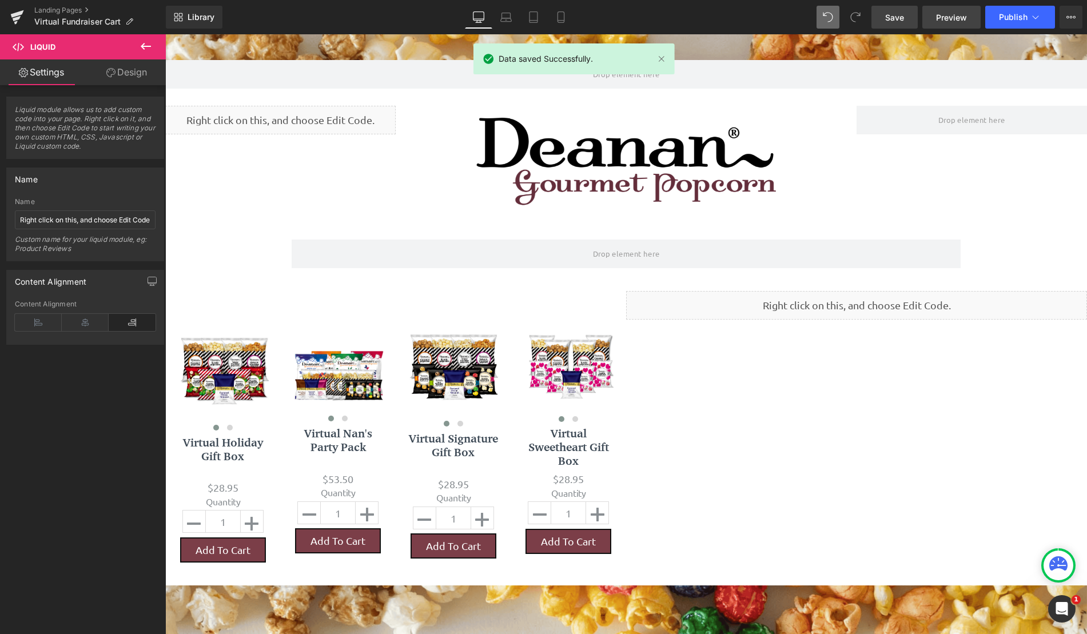
click at [949, 14] on span "Preview" at bounding box center [951, 17] width 31 height 12
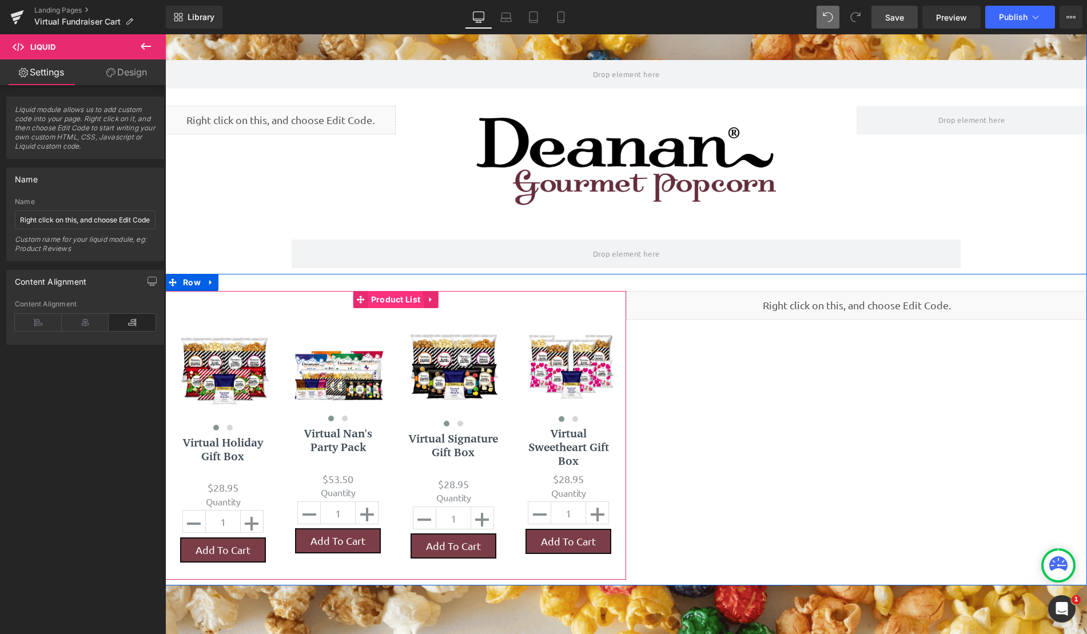
click at [384, 298] on span "Product List" at bounding box center [395, 299] width 55 height 17
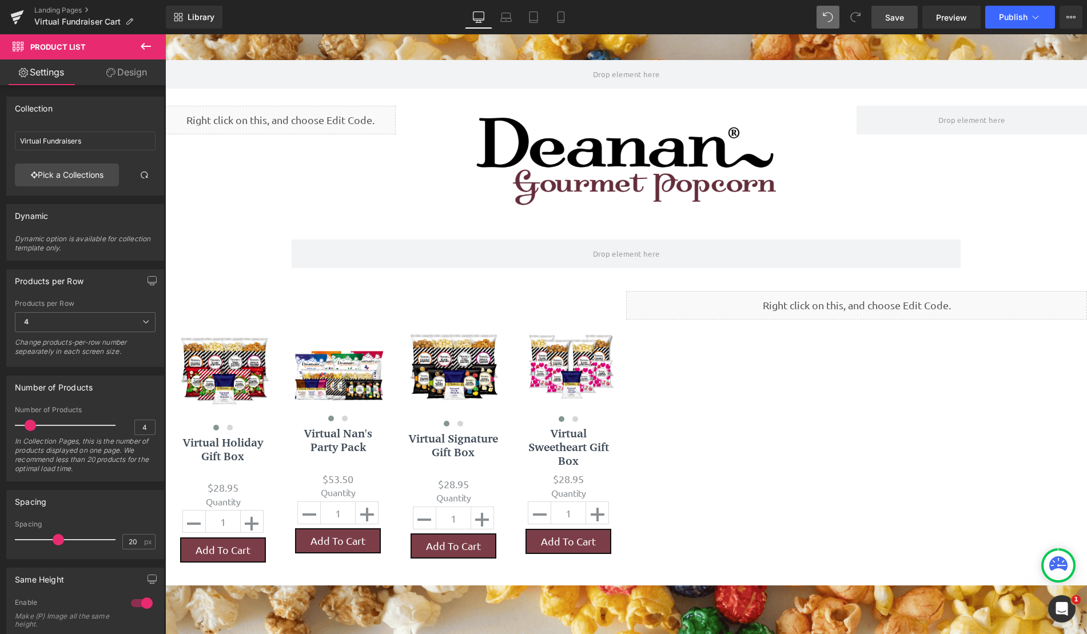
click at [146, 43] on icon at bounding box center [146, 46] width 14 height 14
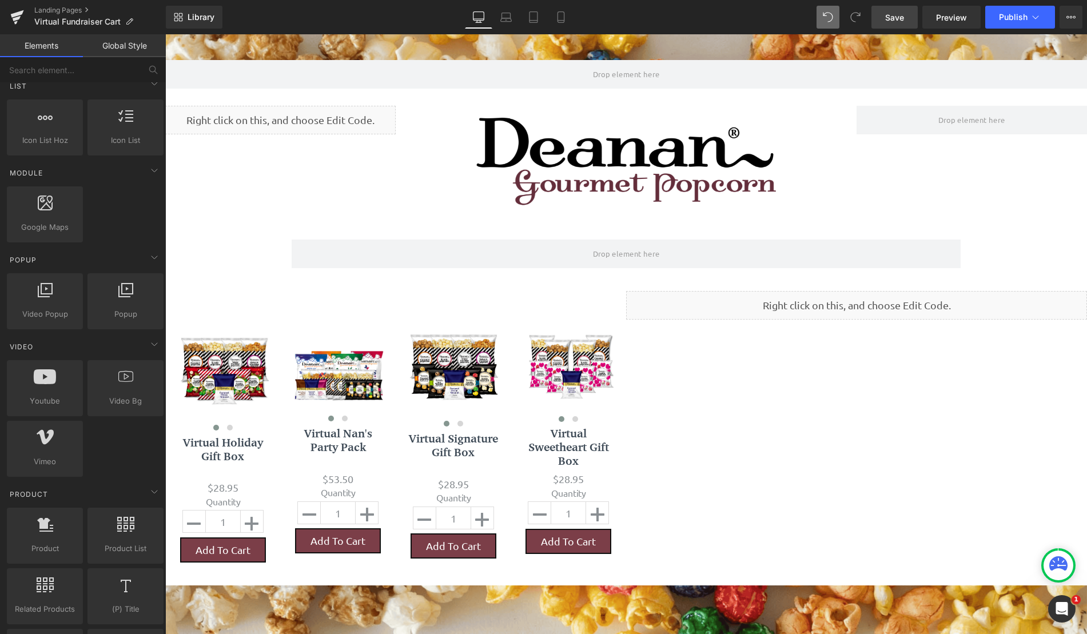
scroll to position [743, 0]
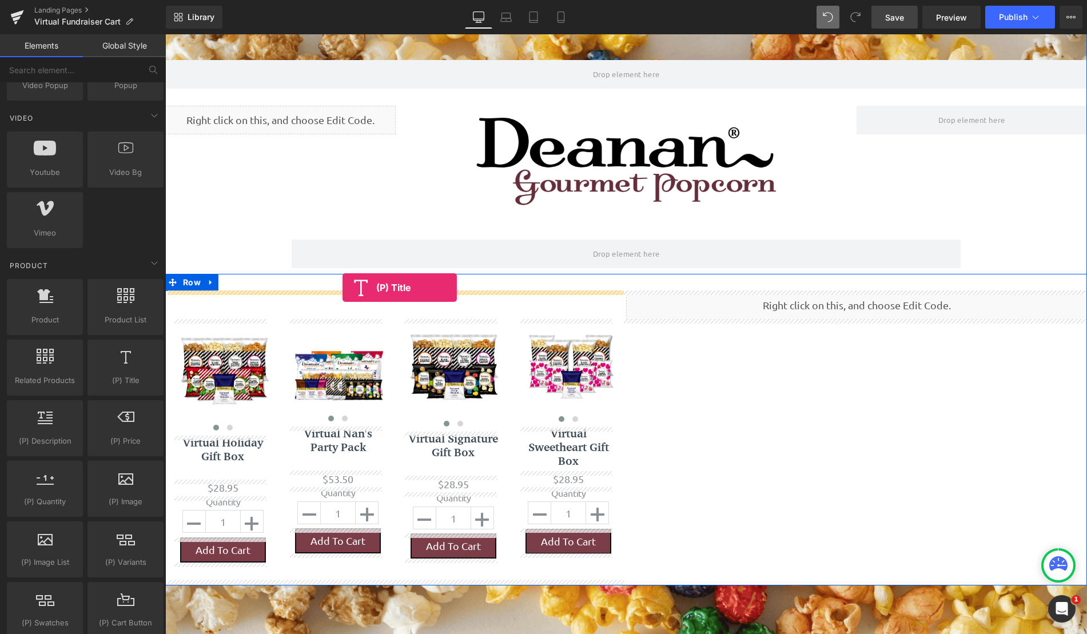
drag, startPoint x: 306, startPoint y: 405, endPoint x: 342, endPoint y: 288, distance: 123.3
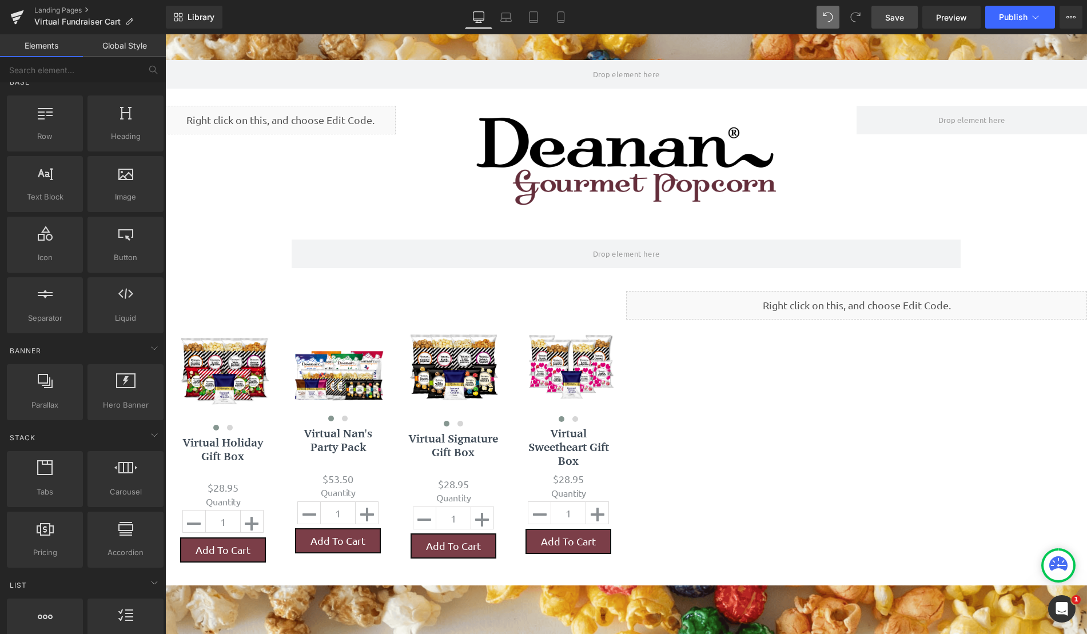
scroll to position [0, 0]
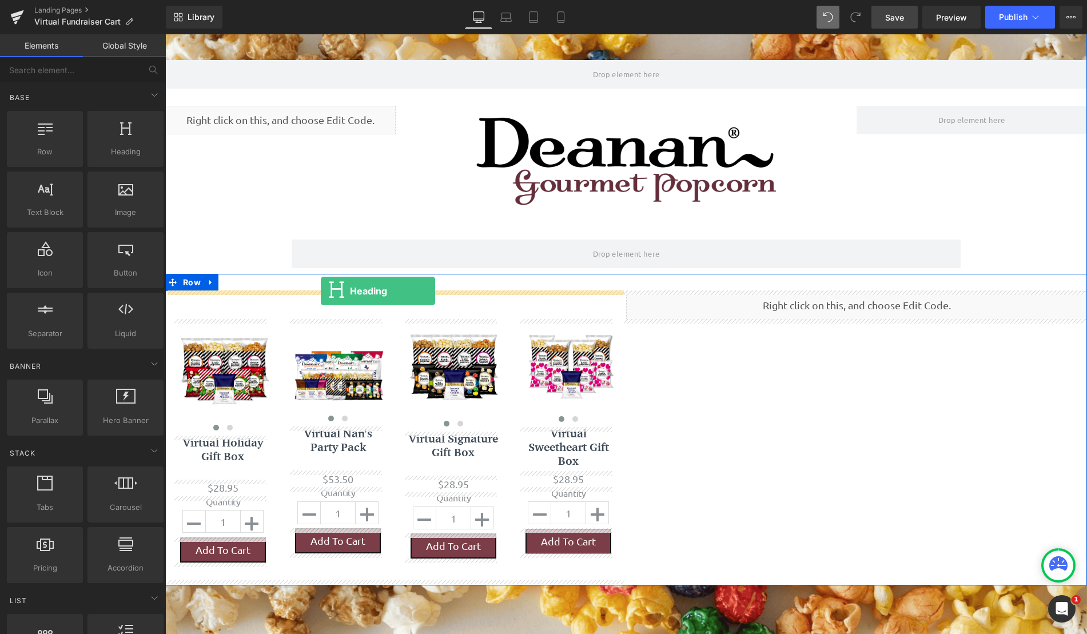
drag, startPoint x: 286, startPoint y: 181, endPoint x: 321, endPoint y: 291, distance: 115.7
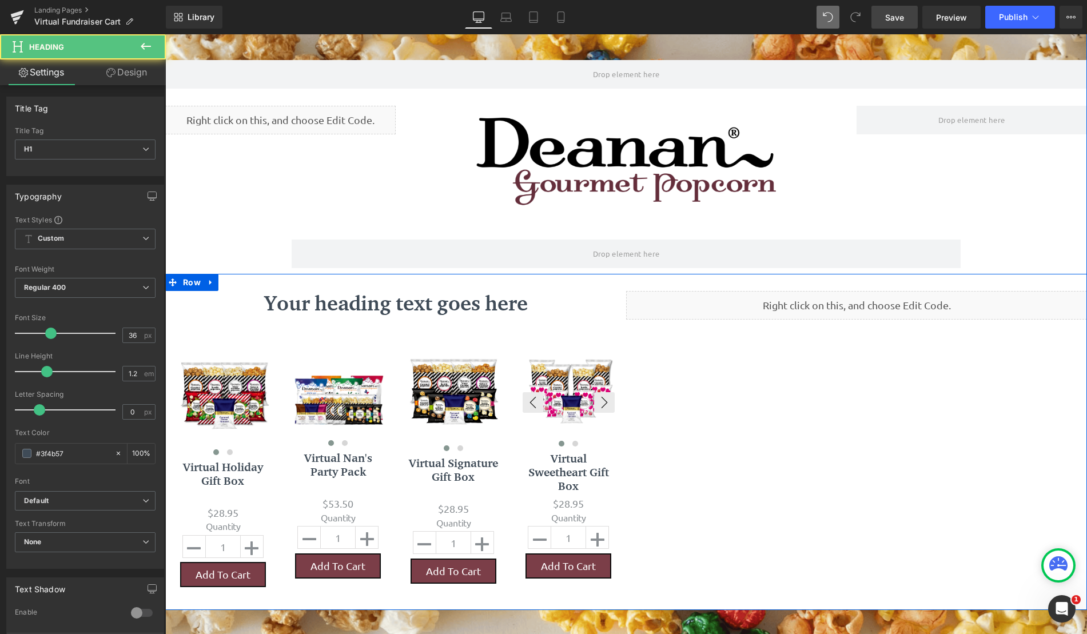
scroll to position [965, 913]
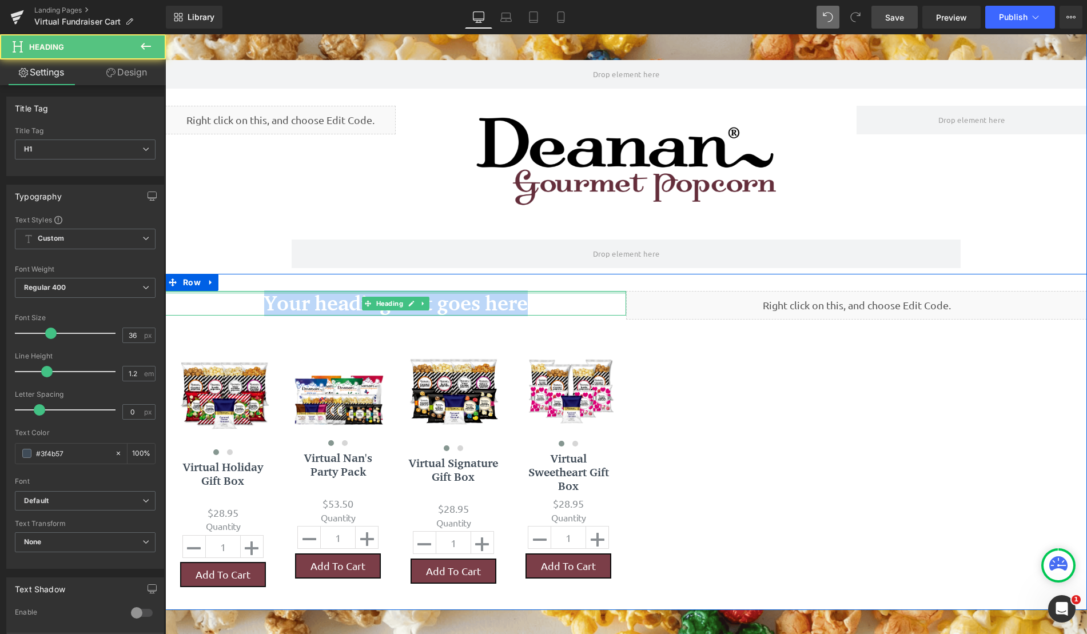
drag, startPoint x: 543, startPoint y: 298, endPoint x: 256, endPoint y: 292, distance: 287.1
click at [256, 292] on div "Your heading text goes here Heading" at bounding box center [395, 303] width 461 height 25
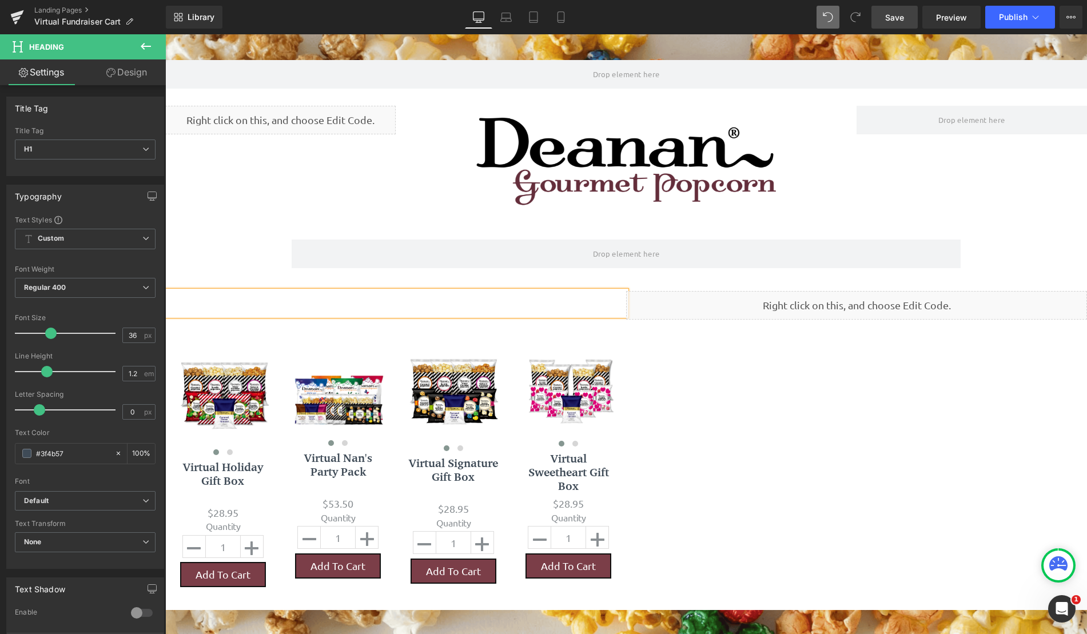
click at [262, 212] on div "Liquid Image Row" at bounding box center [626, 156] width 922 height 134
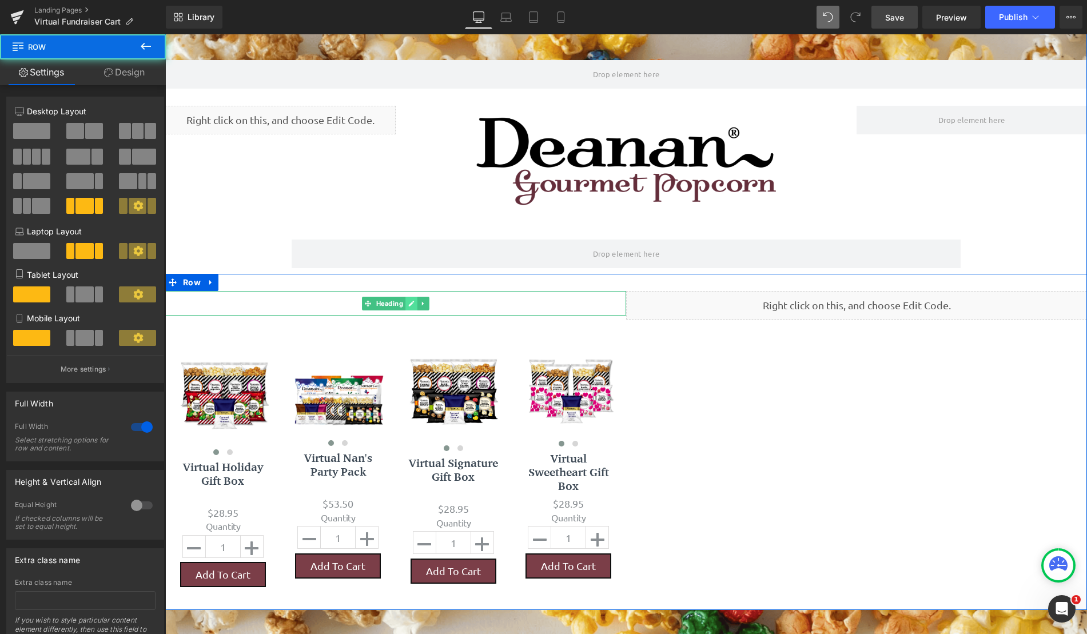
click at [408, 305] on icon at bounding box center [411, 303] width 6 height 7
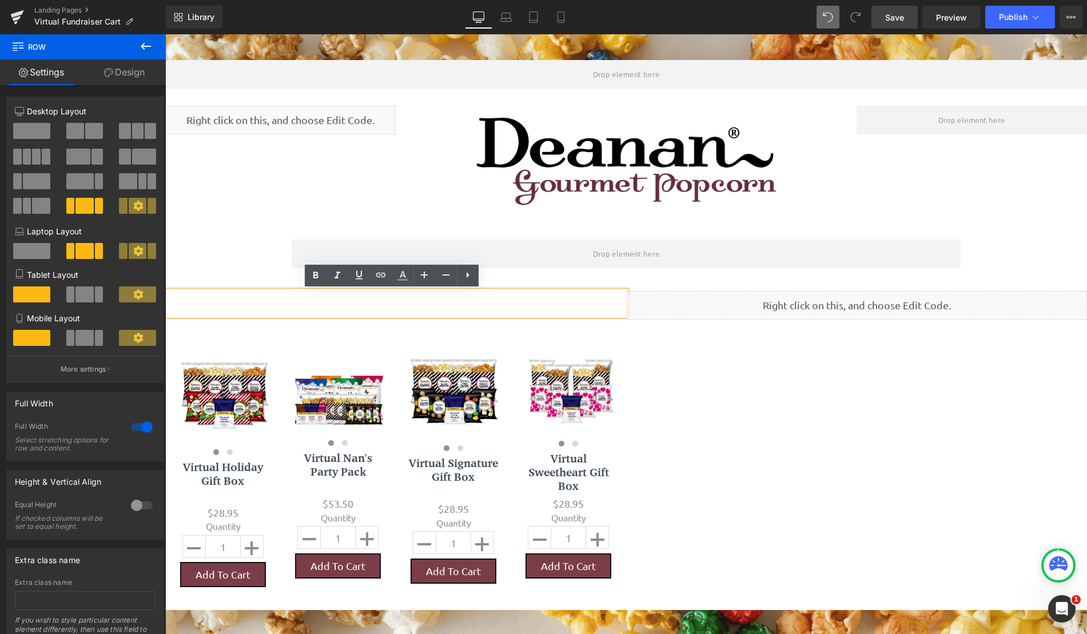
click at [384, 304] on h1 at bounding box center [395, 303] width 461 height 25
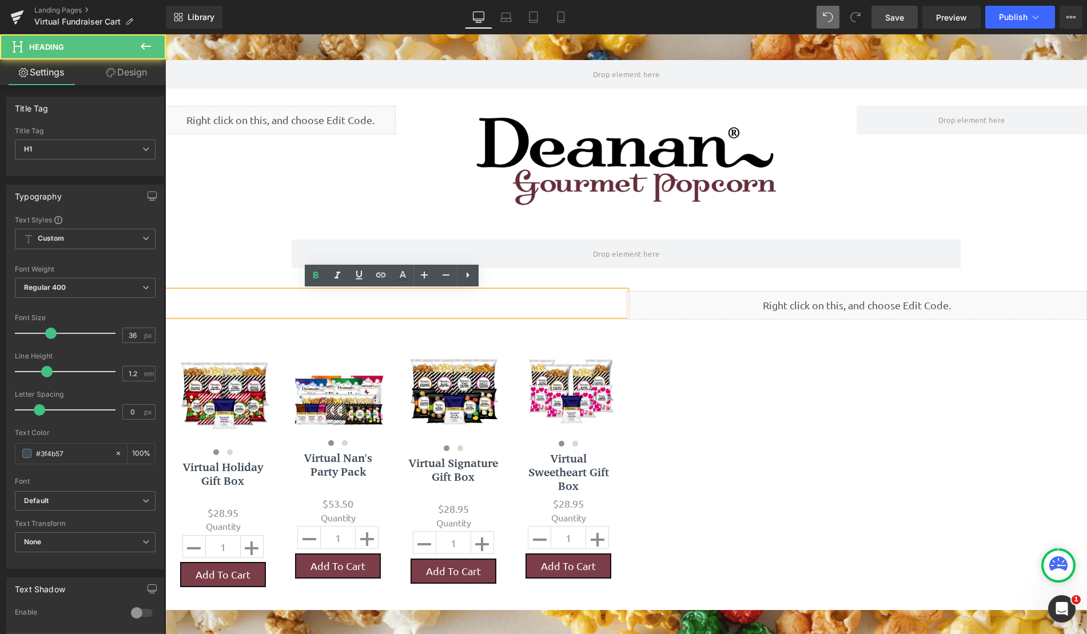
click at [344, 301] on h1 at bounding box center [395, 303] width 461 height 25
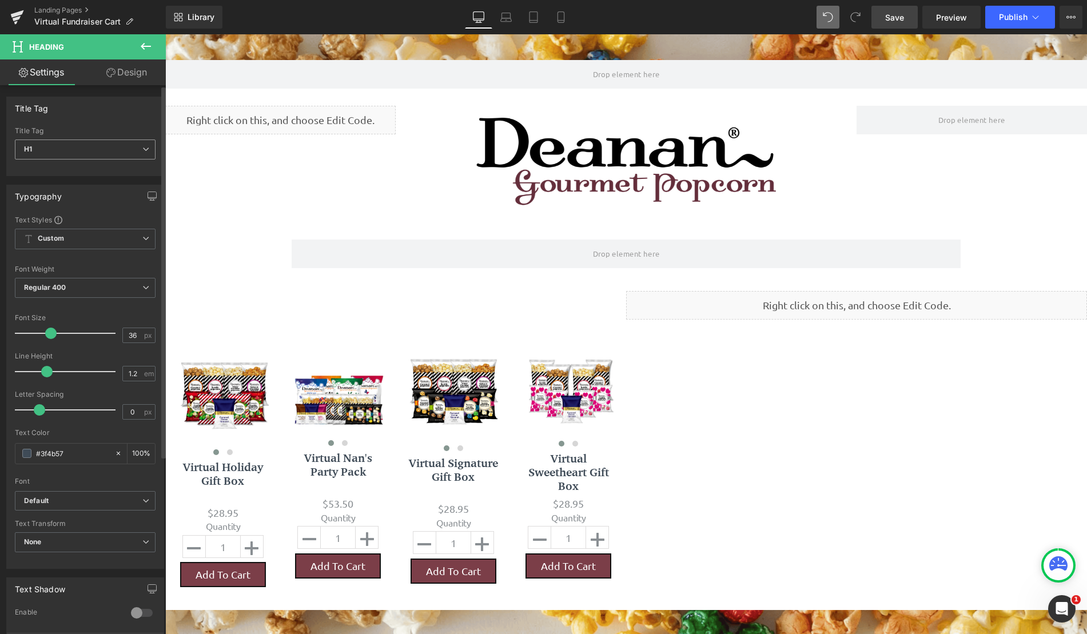
click at [97, 148] on span "H1" at bounding box center [85, 150] width 141 height 20
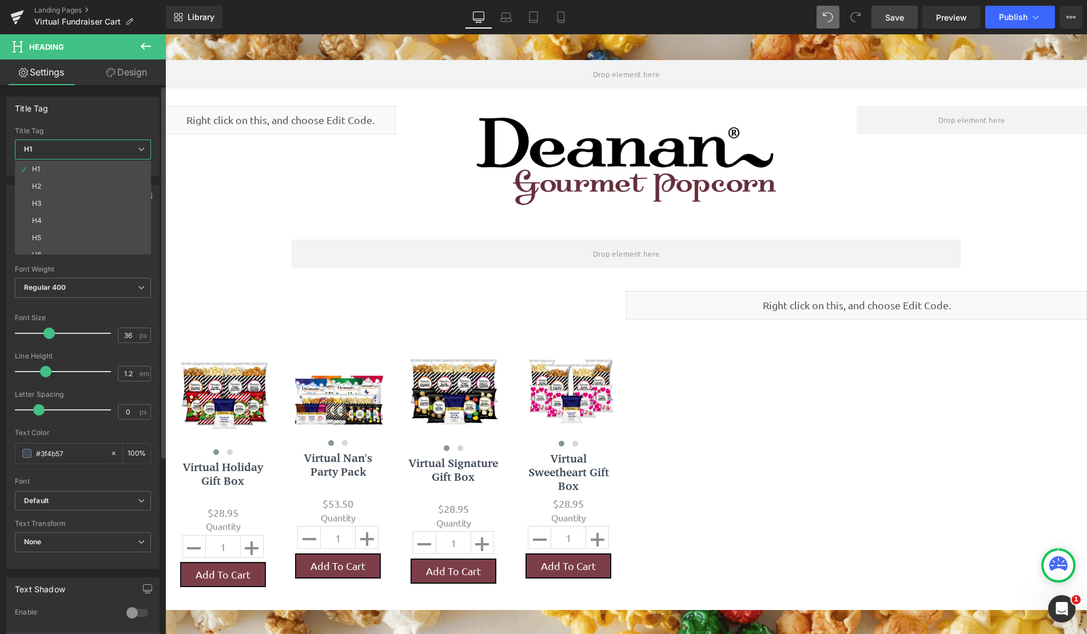
click at [97, 148] on span "H1" at bounding box center [83, 150] width 136 height 20
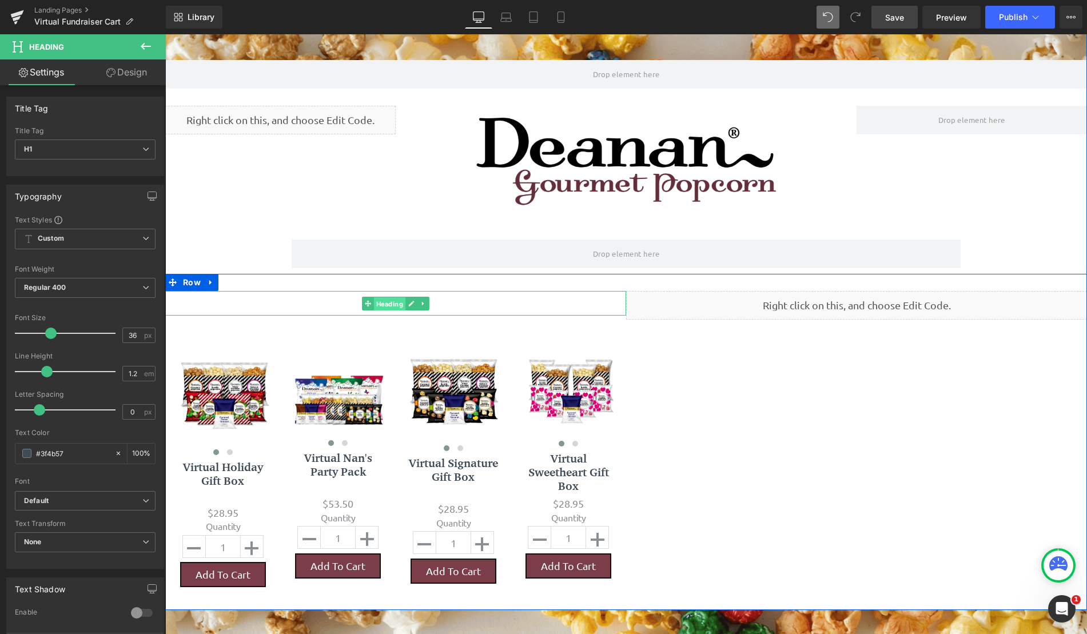
click at [389, 301] on span "Heading" at bounding box center [389, 304] width 31 height 14
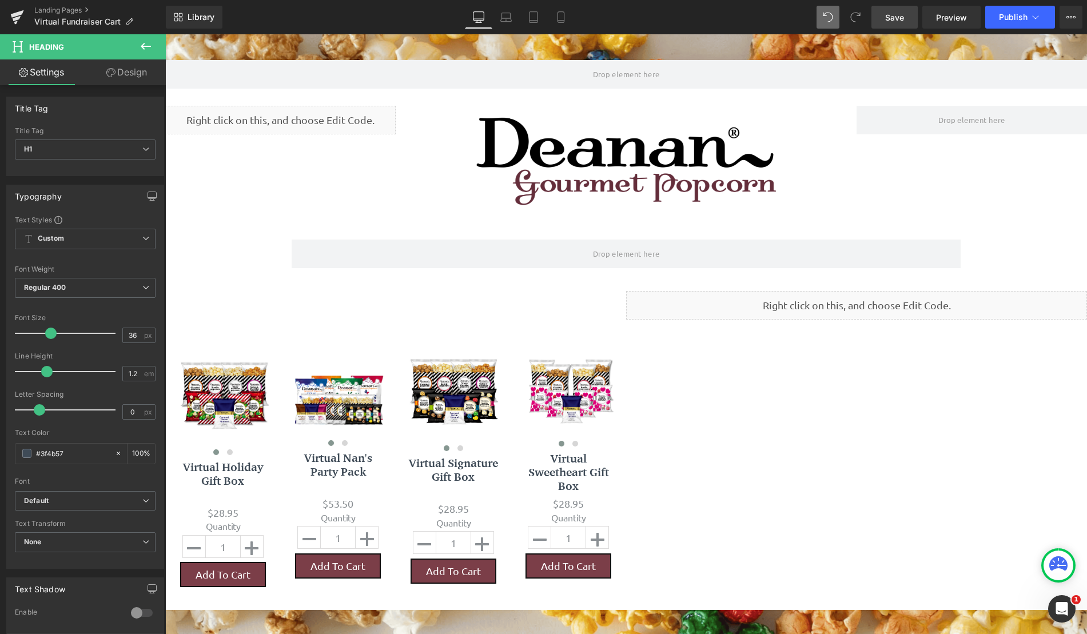
click at [142, 46] on icon at bounding box center [146, 46] width 10 height 7
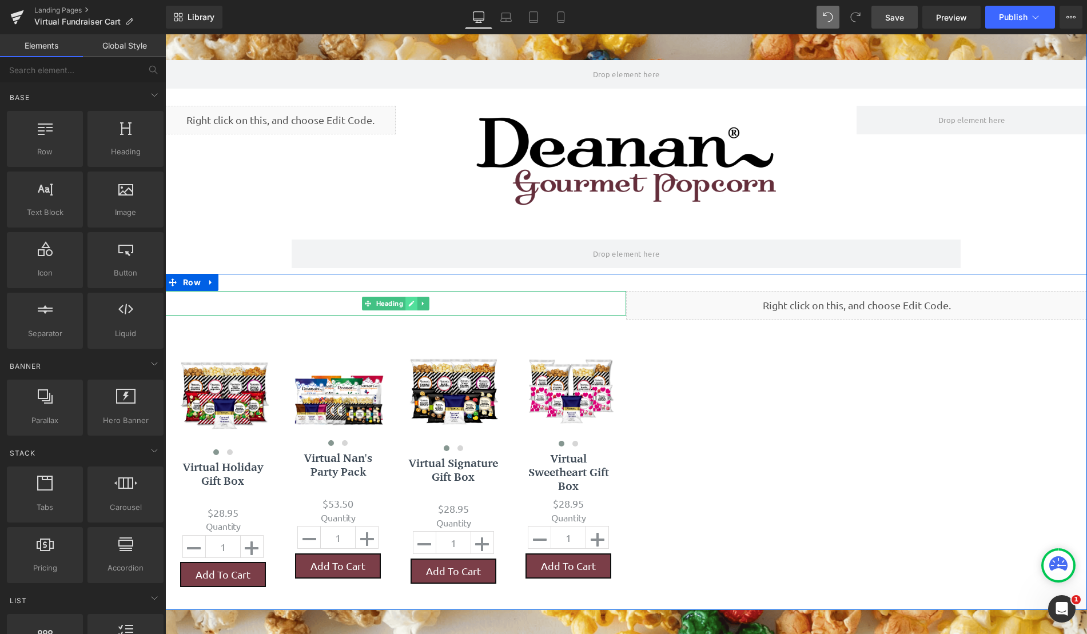
click at [408, 301] on icon at bounding box center [411, 303] width 6 height 7
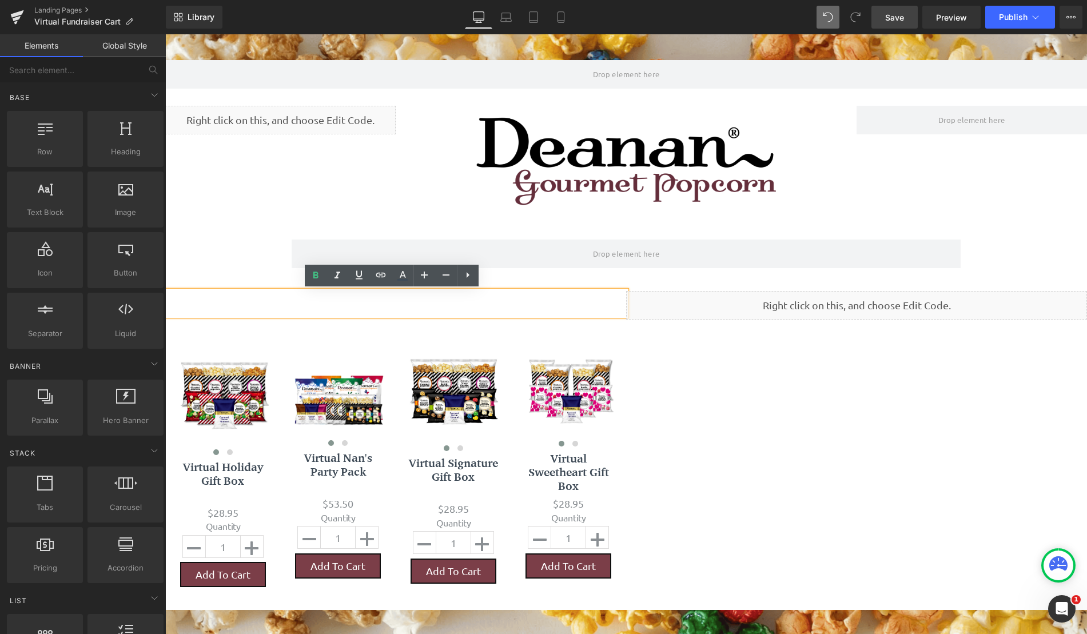
click at [382, 305] on h1 at bounding box center [395, 303] width 461 height 25
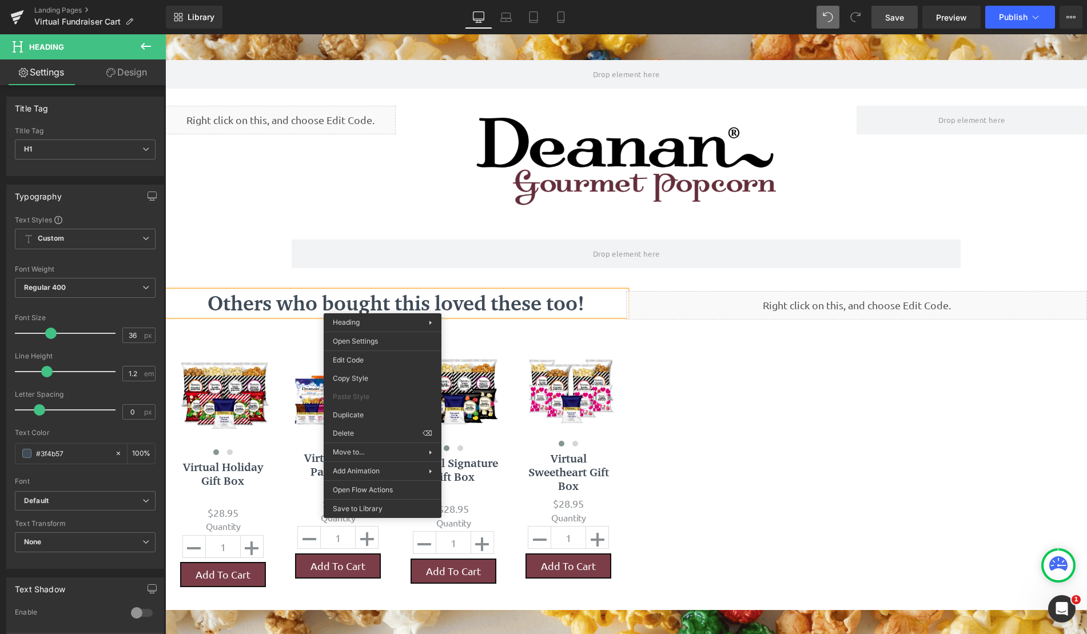
click at [636, 359] on div "Others who bought this loved these too! Heading ‹" at bounding box center [626, 442] width 922 height 336
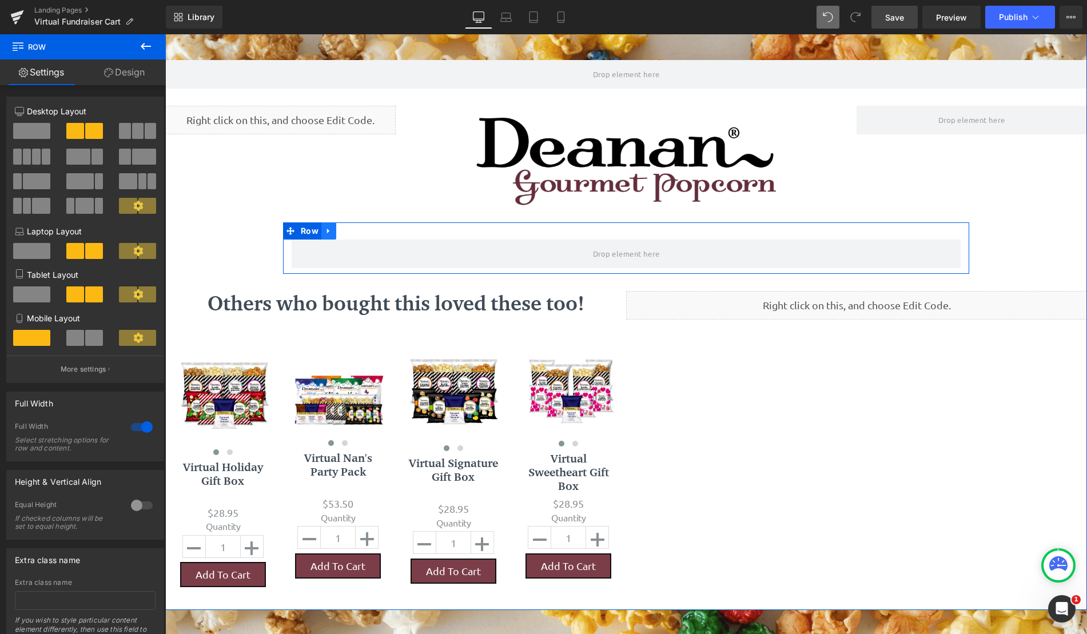
click at [326, 231] on icon at bounding box center [329, 230] width 8 height 9
click at [354, 232] on icon at bounding box center [358, 231] width 8 height 8
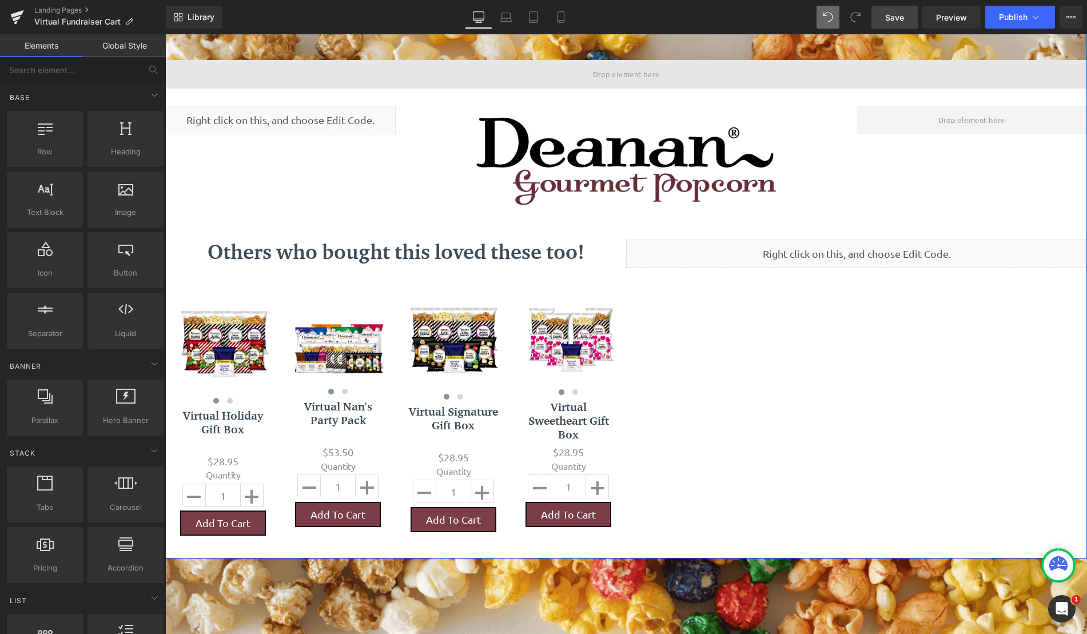
scroll to position [913, 913]
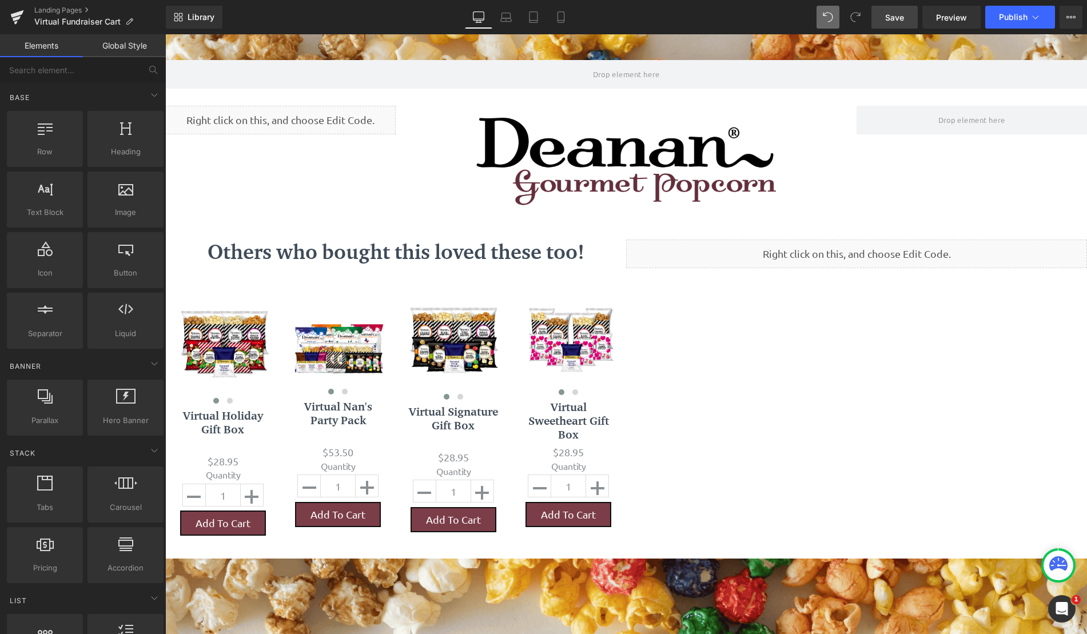
click at [892, 19] on span "Save" at bounding box center [894, 17] width 19 height 12
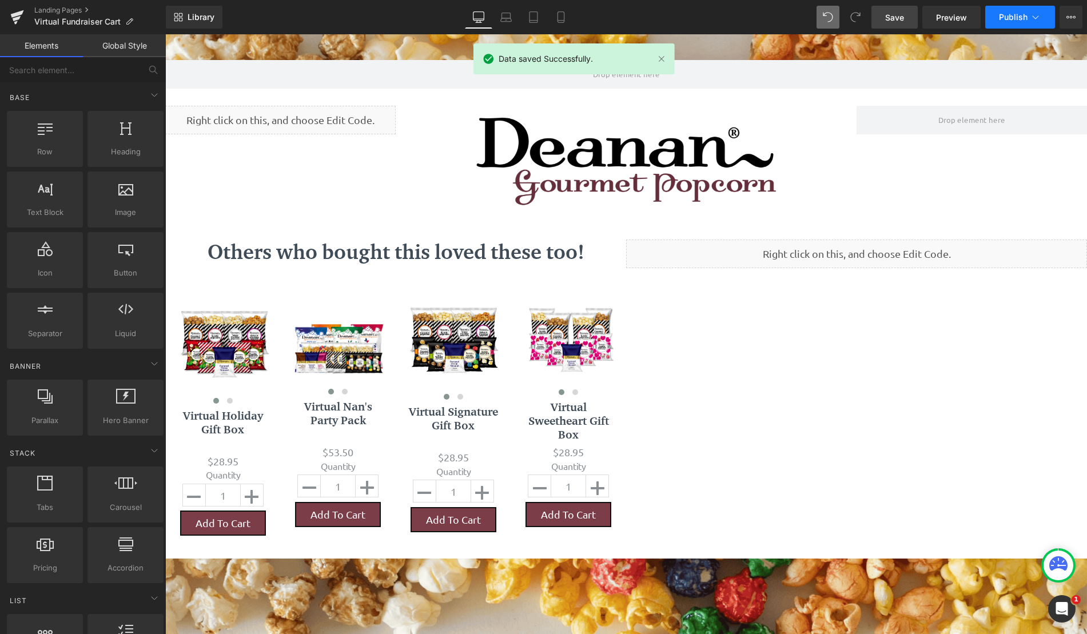
click at [1014, 23] on button "Publish" at bounding box center [1020, 17] width 70 height 23
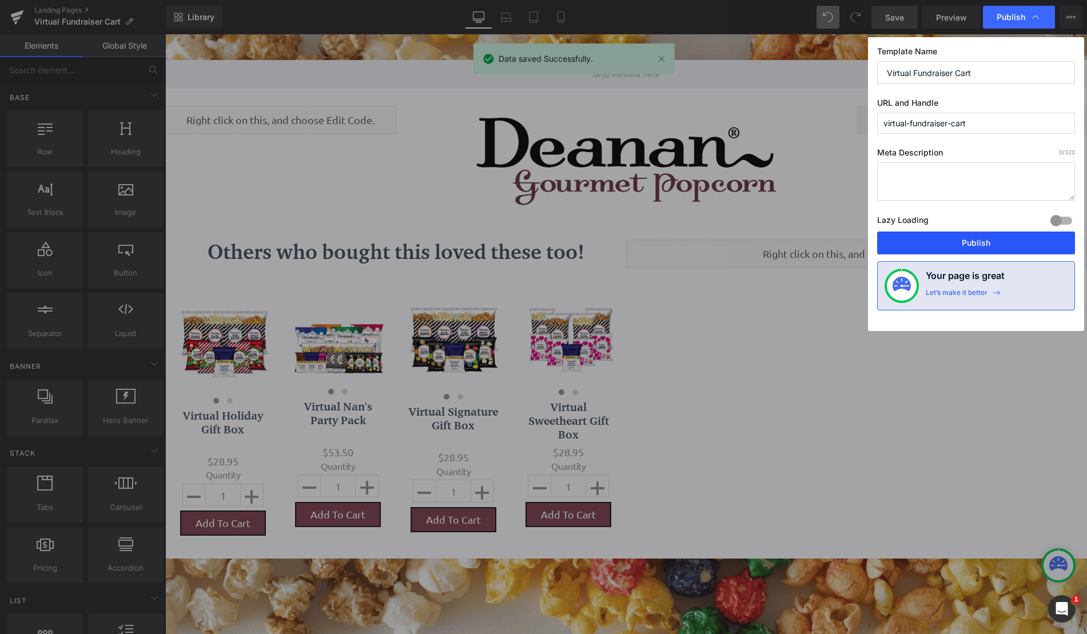
click at [987, 241] on button "Publish" at bounding box center [976, 243] width 198 height 23
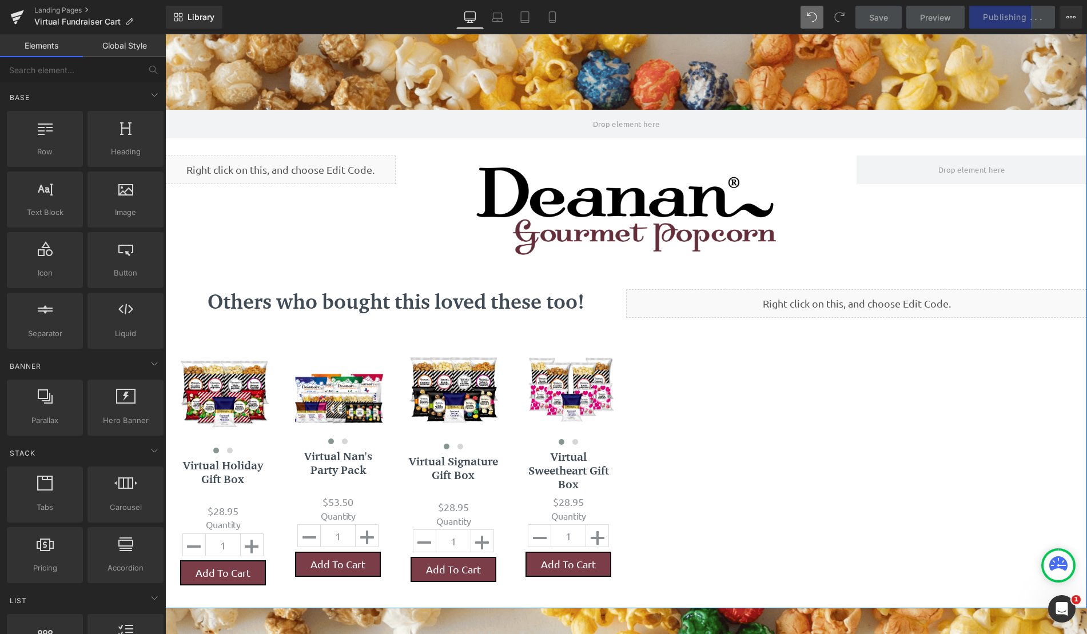
scroll to position [27, 0]
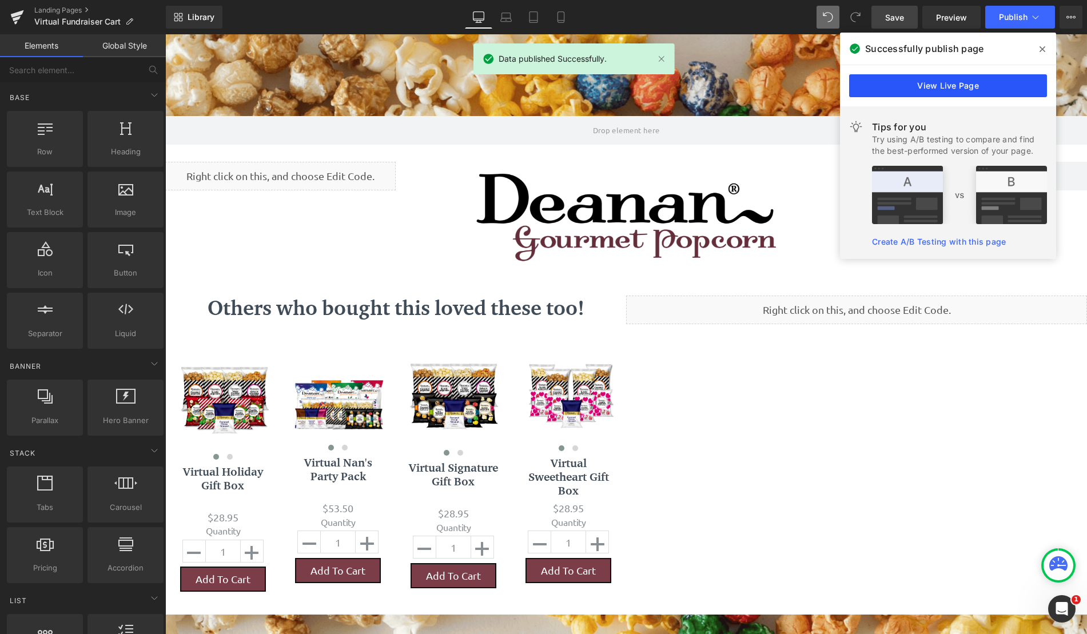
click at [965, 85] on link "View Live Page" at bounding box center [948, 85] width 198 height 23
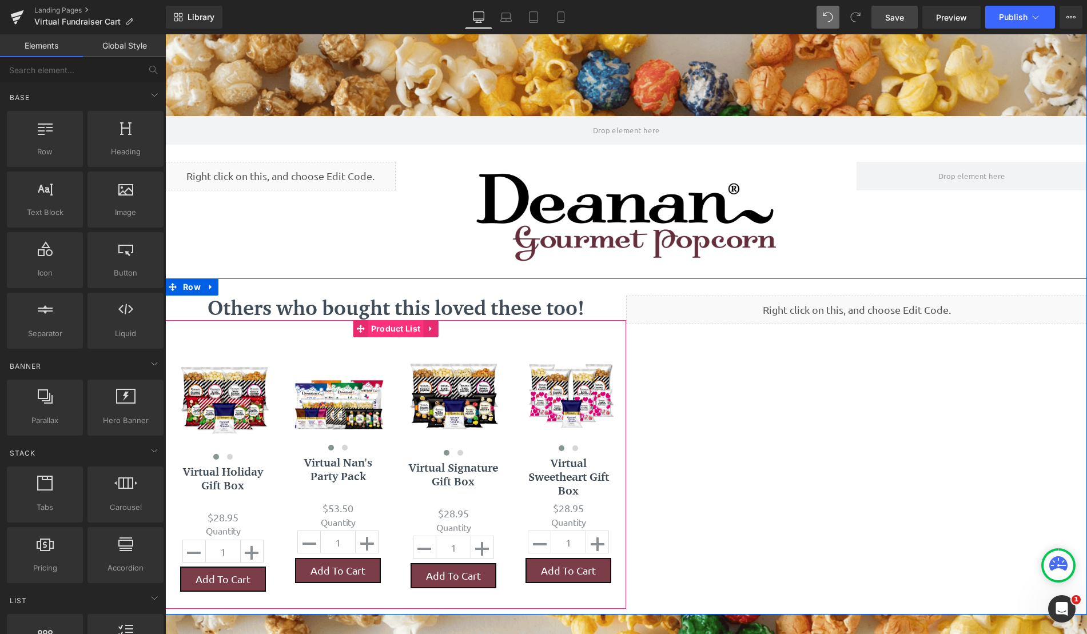
click at [396, 328] on span "Product List" at bounding box center [395, 328] width 55 height 17
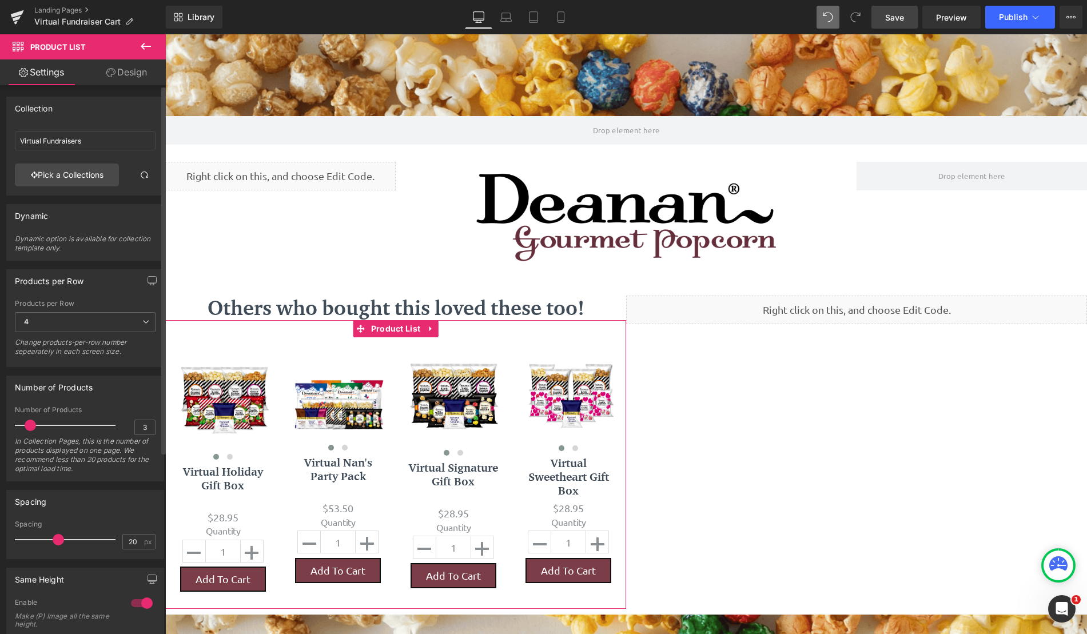
type input "2"
drag, startPoint x: 33, startPoint y: 425, endPoint x: 26, endPoint y: 425, distance: 6.3
click at [26, 425] on span at bounding box center [23, 425] width 11 height 11
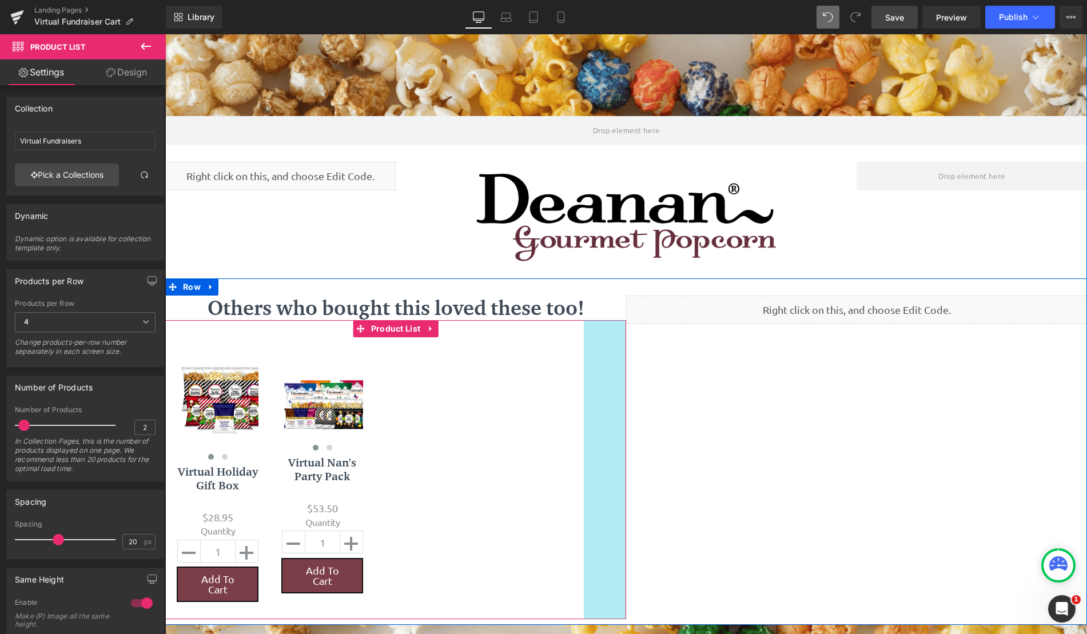
scroll to position [913, 913]
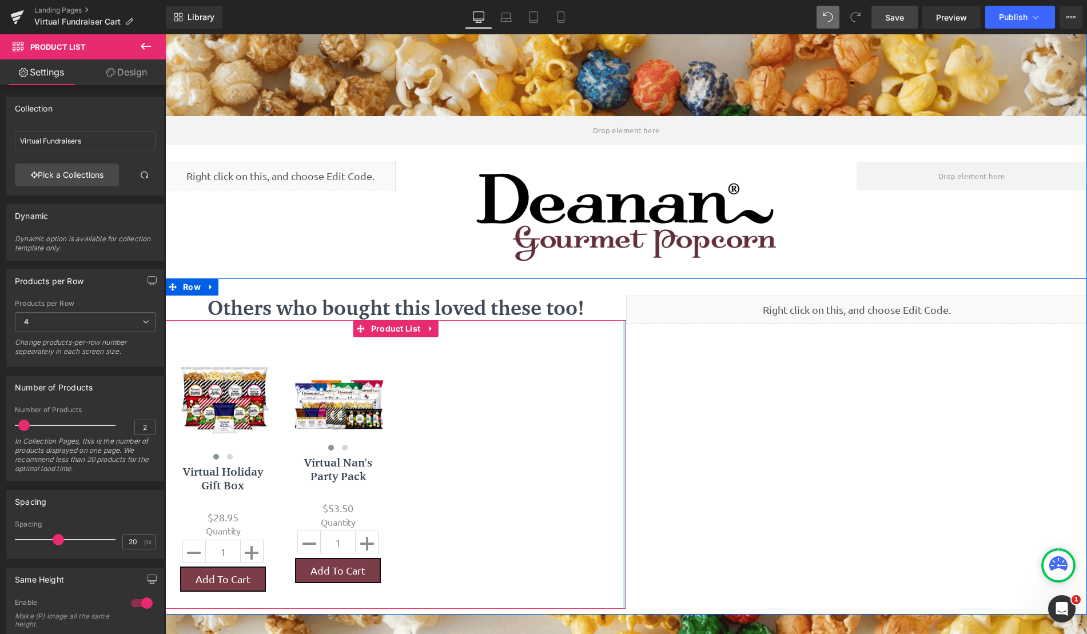
drag, startPoint x: 621, startPoint y: 373, endPoint x: 647, endPoint y: 386, distance: 28.6
click at [647, 386] on div "Others who bought this loved these too! Heading ‹" at bounding box center [626, 446] width 922 height 336
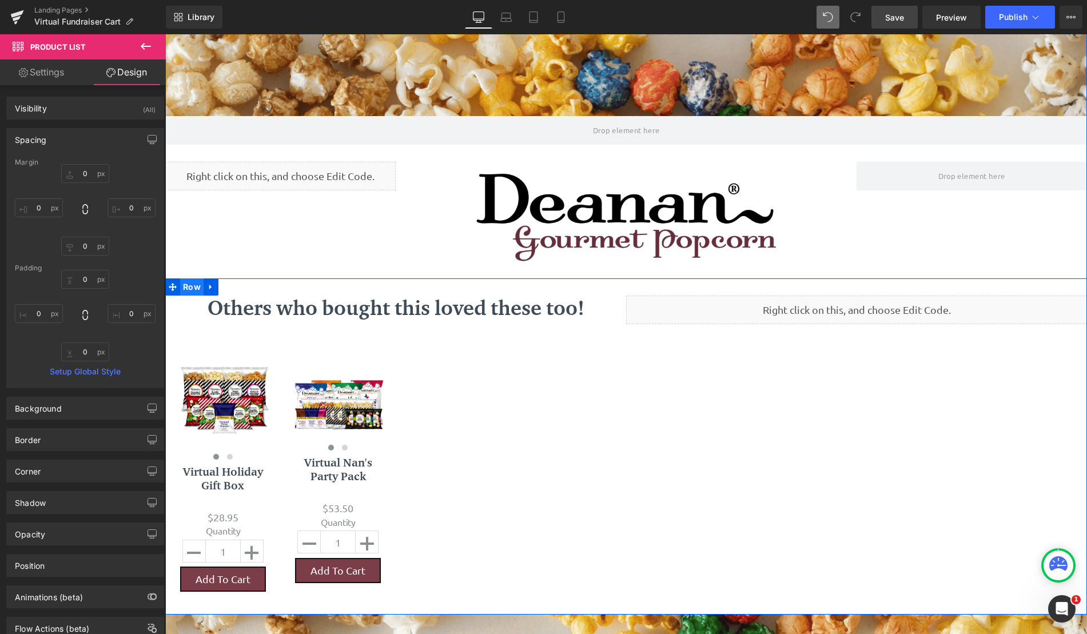
click at [186, 291] on span "Row" at bounding box center [191, 286] width 23 height 17
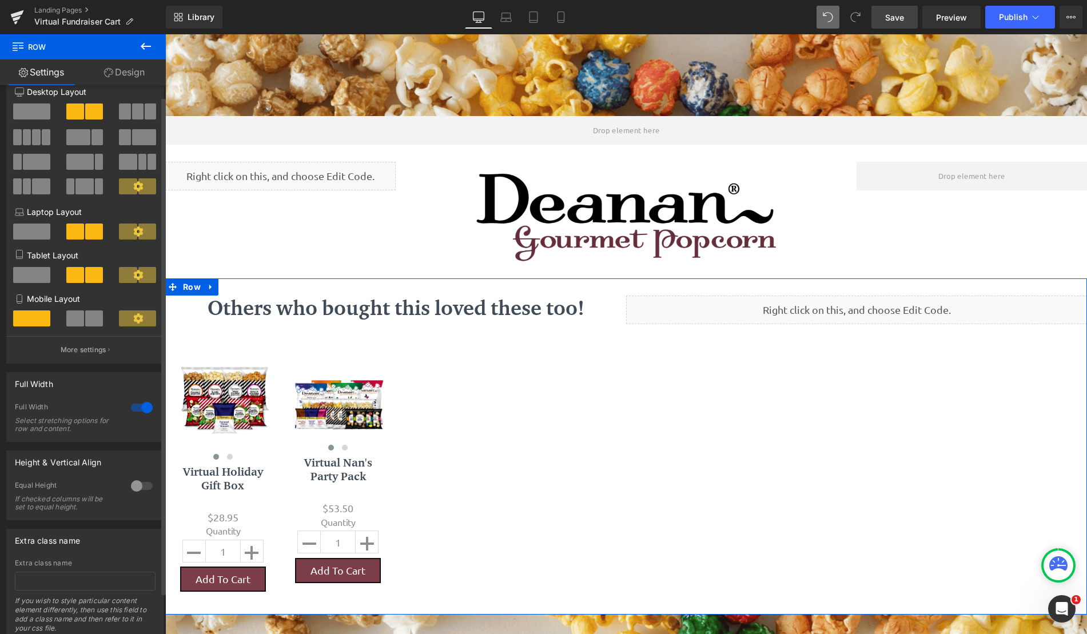
scroll to position [0, 0]
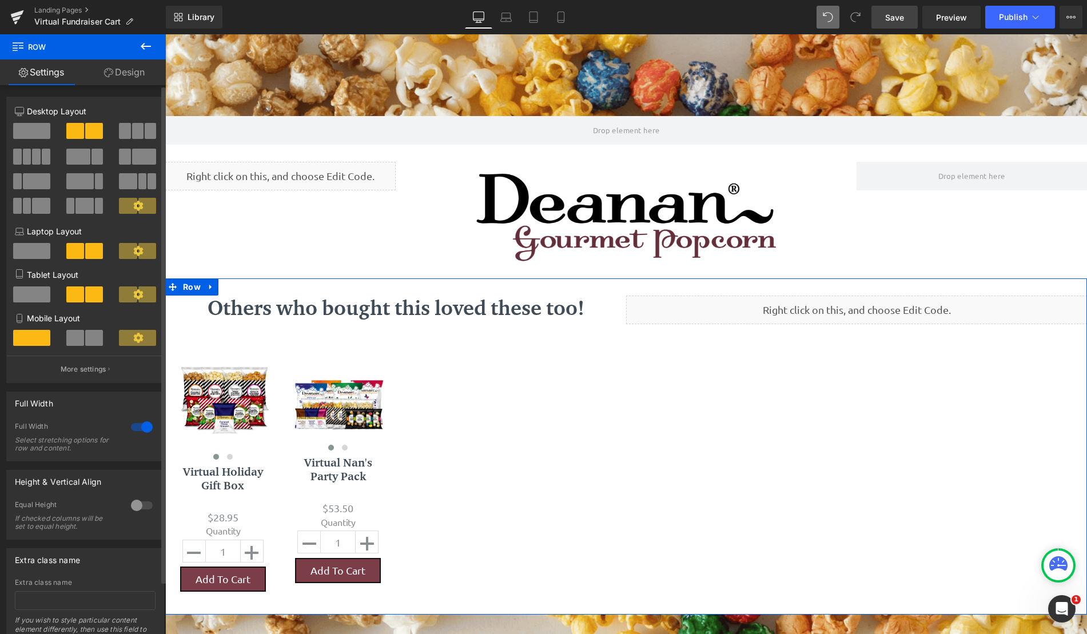
click at [33, 185] on span at bounding box center [36, 181] width 27 height 16
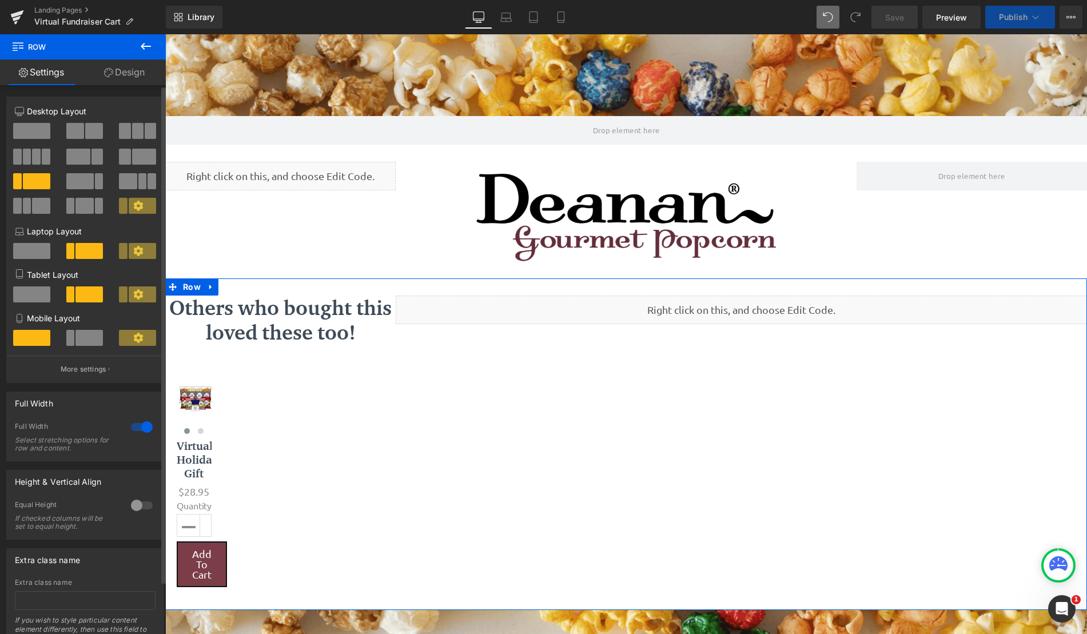
scroll to position [907, 913]
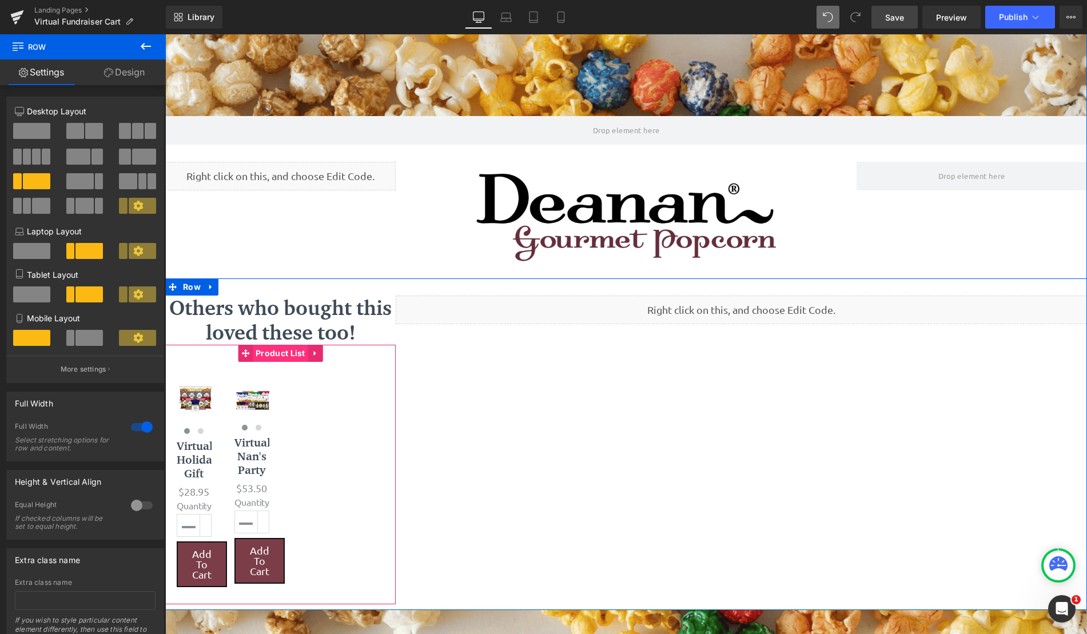
click at [264, 357] on span "Product List" at bounding box center [280, 353] width 55 height 17
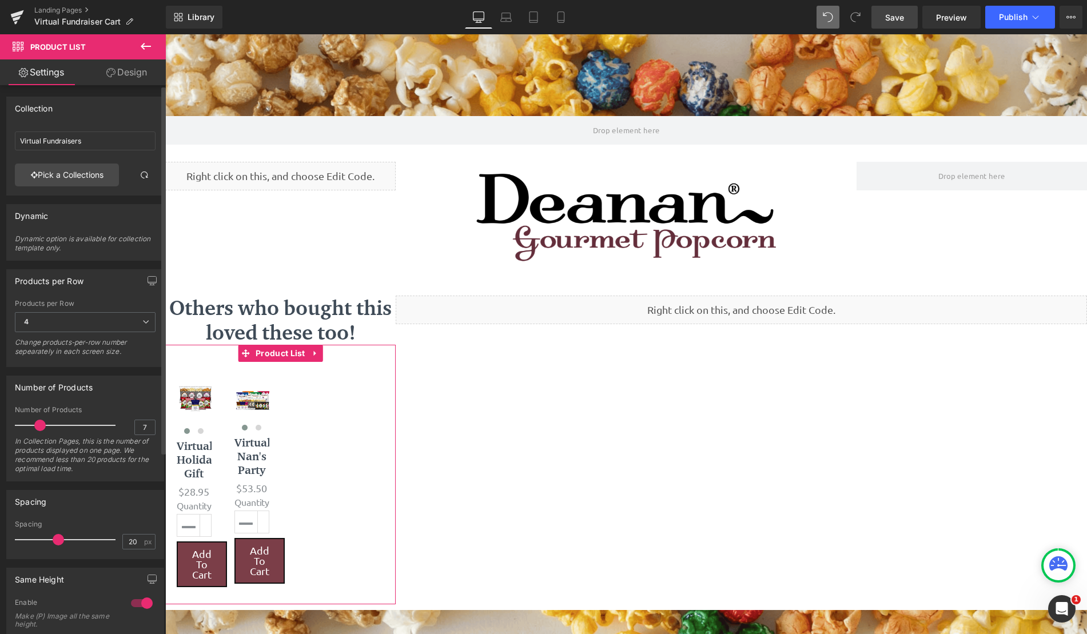
drag, startPoint x: 25, startPoint y: 425, endPoint x: 41, endPoint y: 425, distance: 16.0
click at [41, 425] on span at bounding box center [39, 425] width 11 height 11
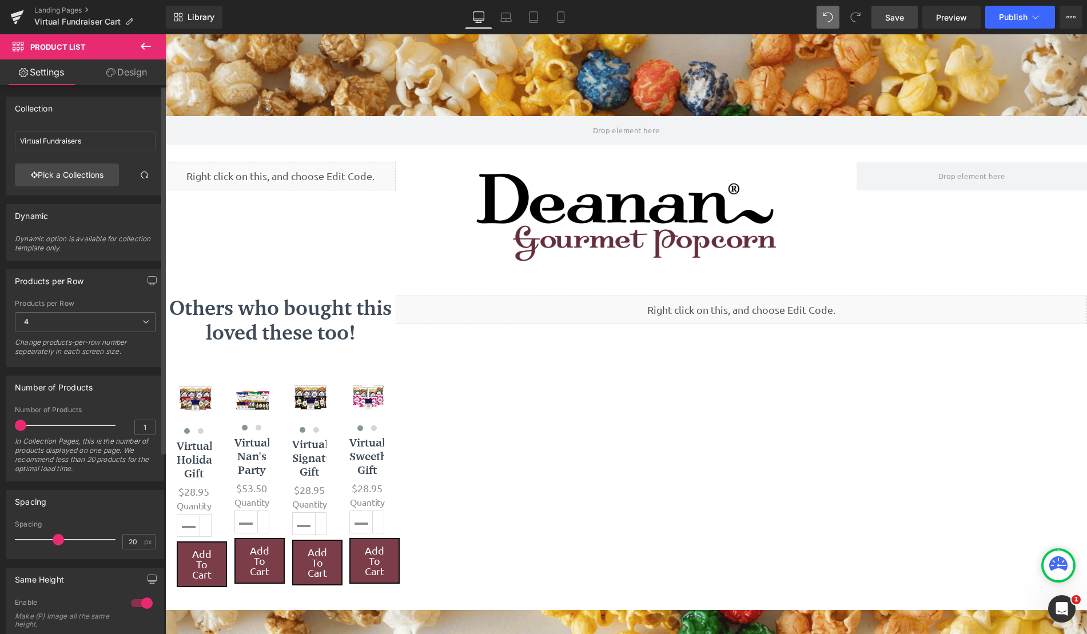
type input "2"
drag, startPoint x: 41, startPoint y: 425, endPoint x: 27, endPoint y: 424, distance: 14.3
click at [27, 424] on span at bounding box center [23, 425] width 11 height 11
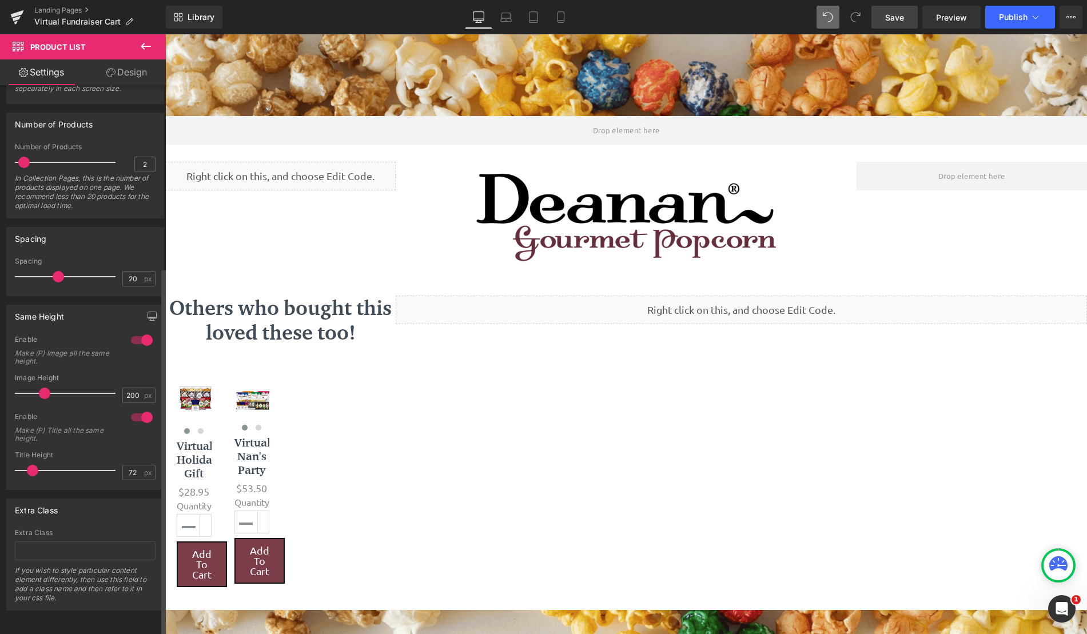
scroll to position [272, 0]
drag, startPoint x: 57, startPoint y: 268, endPoint x: 43, endPoint y: 268, distance: 13.1
click at [43, 271] on span at bounding box center [44, 276] width 11 height 11
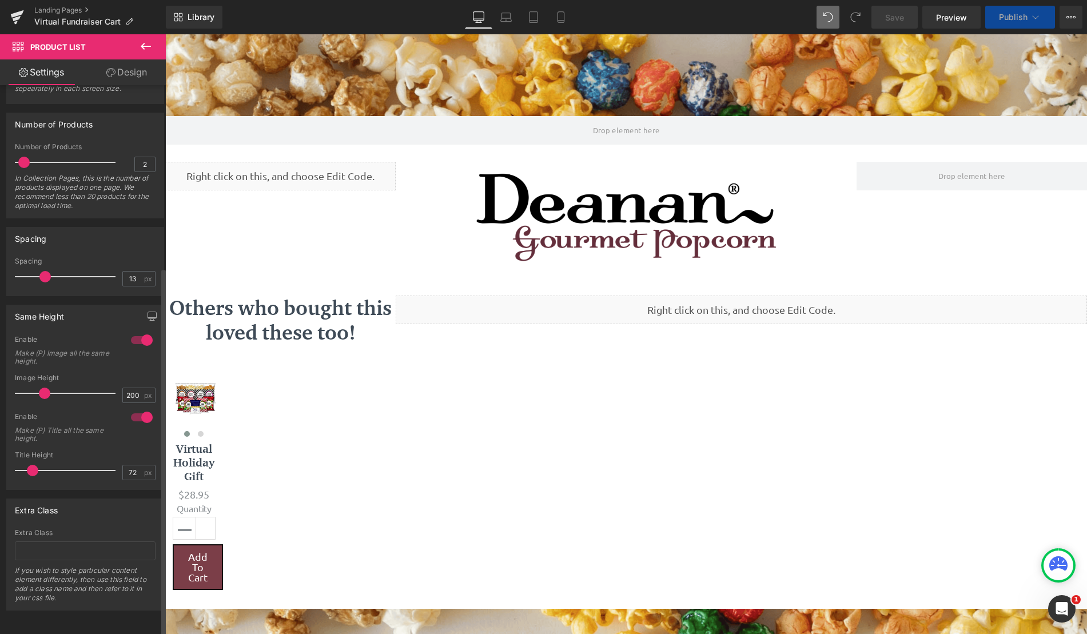
scroll to position [907, 913]
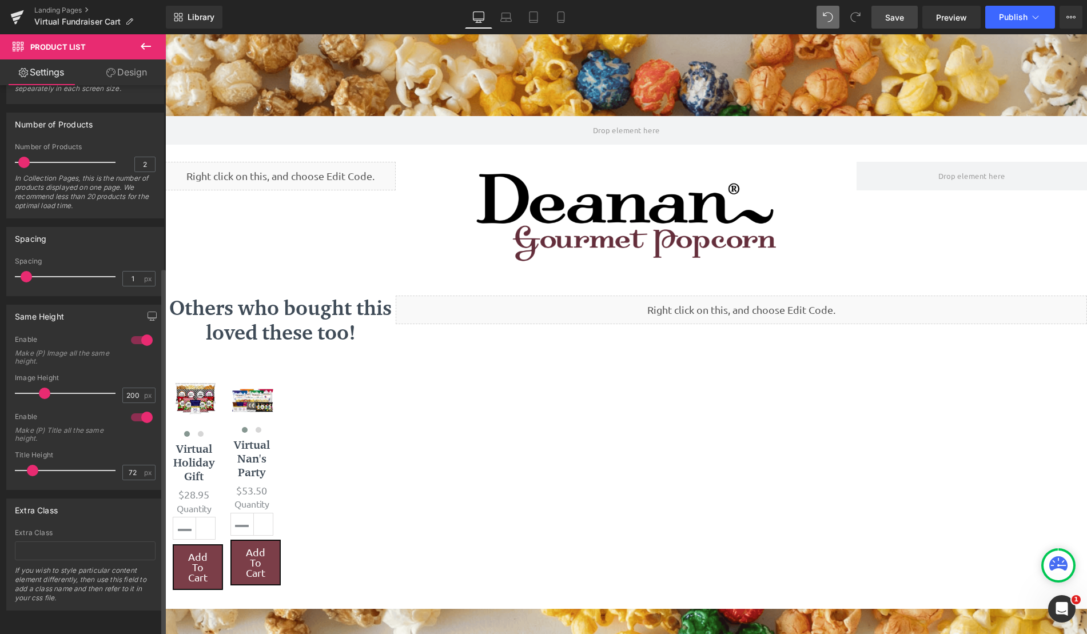
drag, startPoint x: 43, startPoint y: 268, endPoint x: 22, endPoint y: 268, distance: 21.2
click at [22, 271] on span at bounding box center [26, 276] width 11 height 11
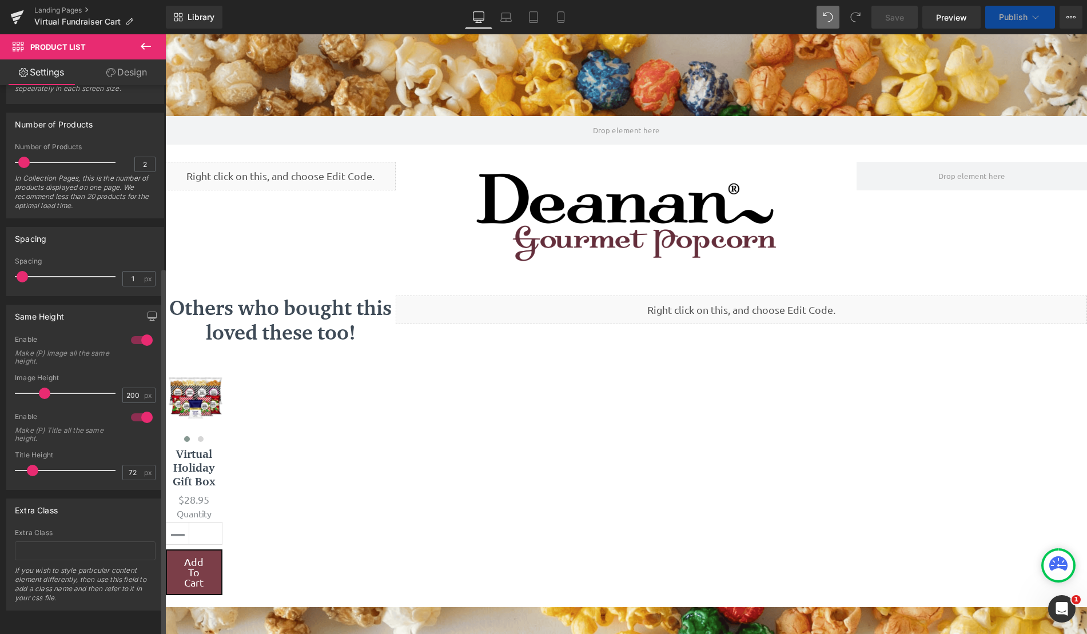
scroll to position [904, 913]
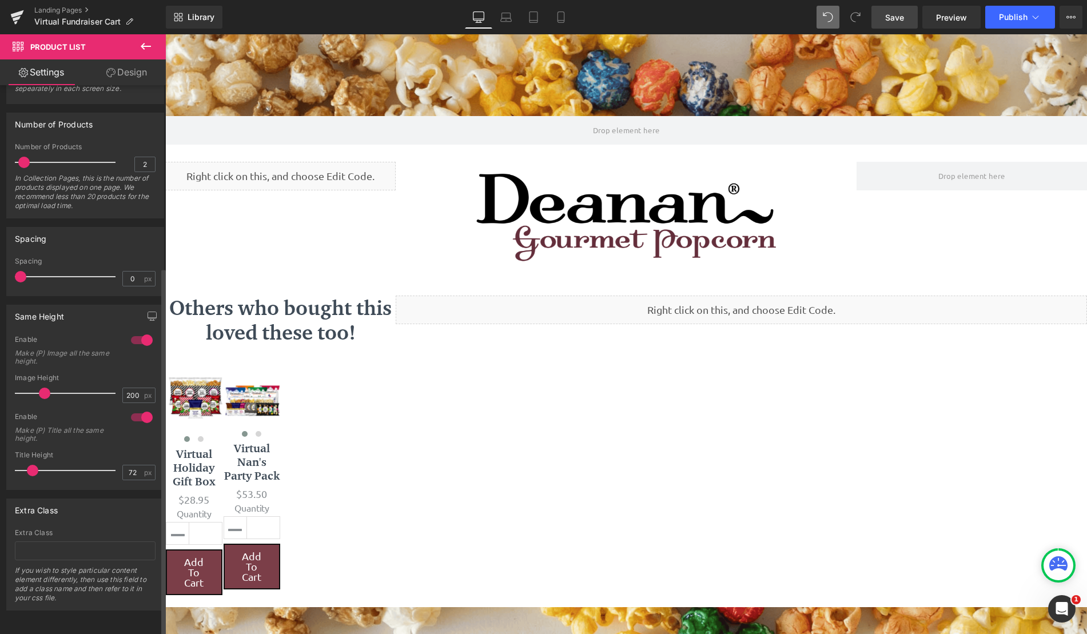
drag, startPoint x: 22, startPoint y: 268, endPoint x: 7, endPoint y: 265, distance: 15.0
click at [7, 265] on div "0px Spacing 0 px" at bounding box center [85, 276] width 157 height 38
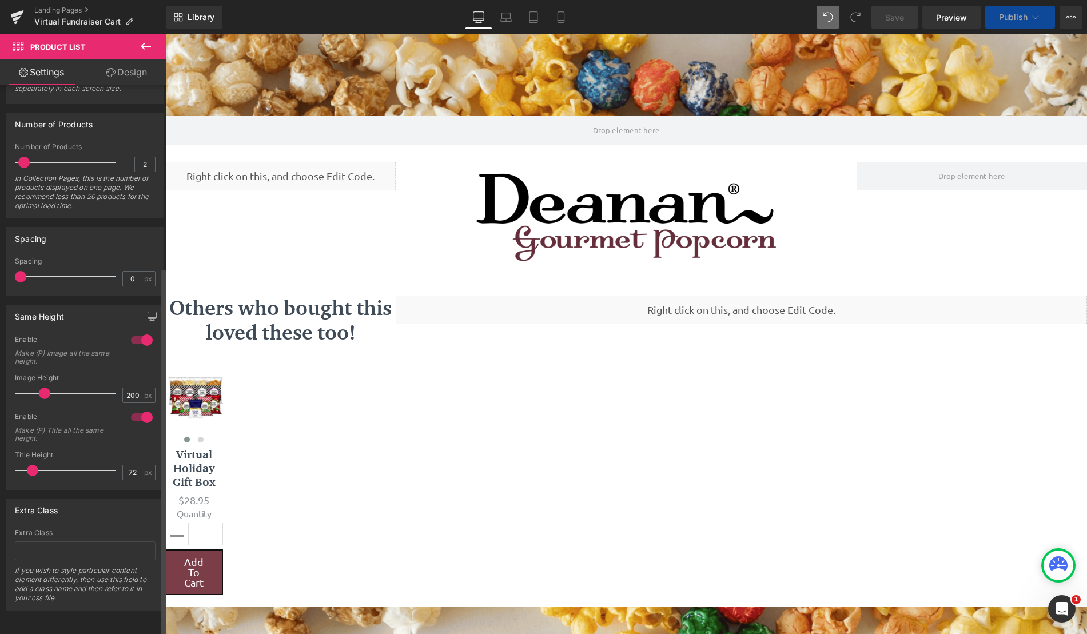
scroll to position [905, 913]
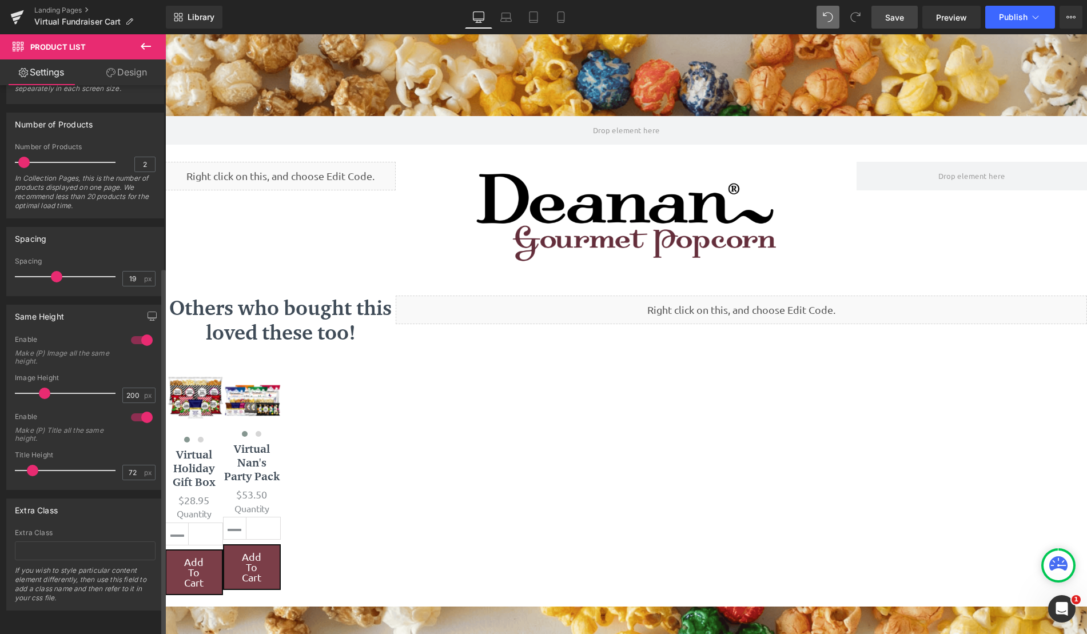
type input "20"
drag, startPoint x: 23, startPoint y: 265, endPoint x: 58, endPoint y: 269, distance: 35.1
click at [58, 271] on span at bounding box center [58, 276] width 11 height 11
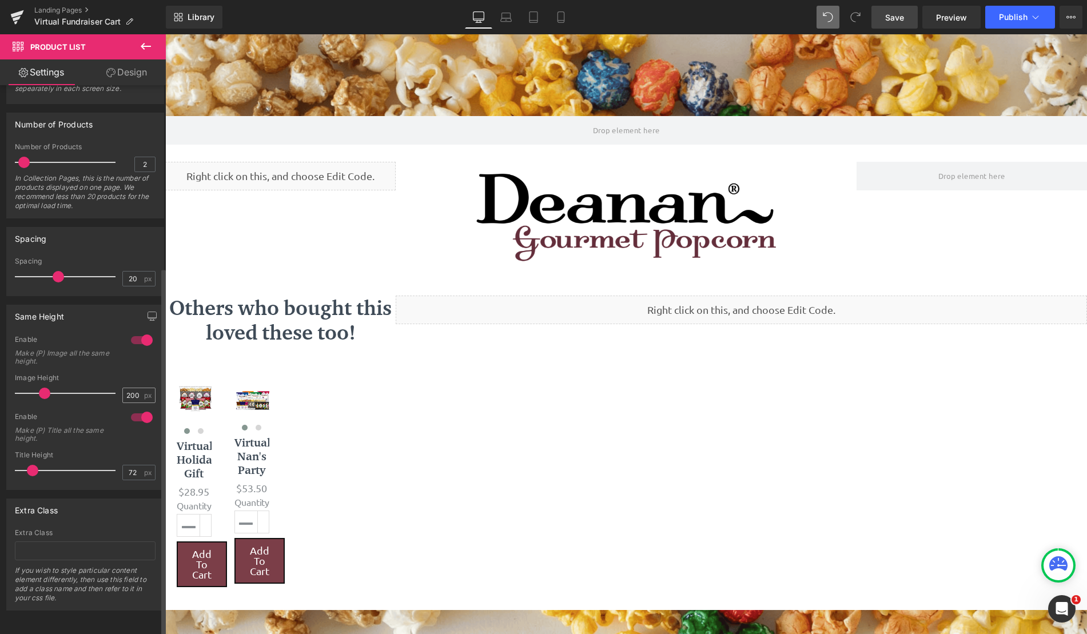
scroll to position [1, 0]
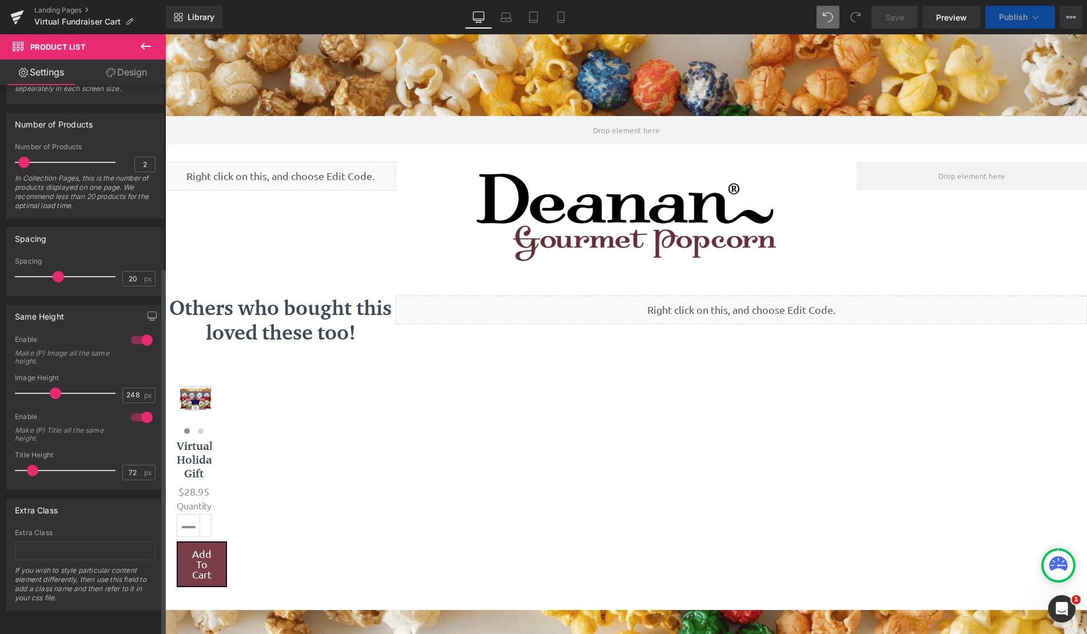
drag, startPoint x: 45, startPoint y: 382, endPoint x: 56, endPoint y: 381, distance: 11.0
click at [56, 388] on span at bounding box center [55, 393] width 11 height 11
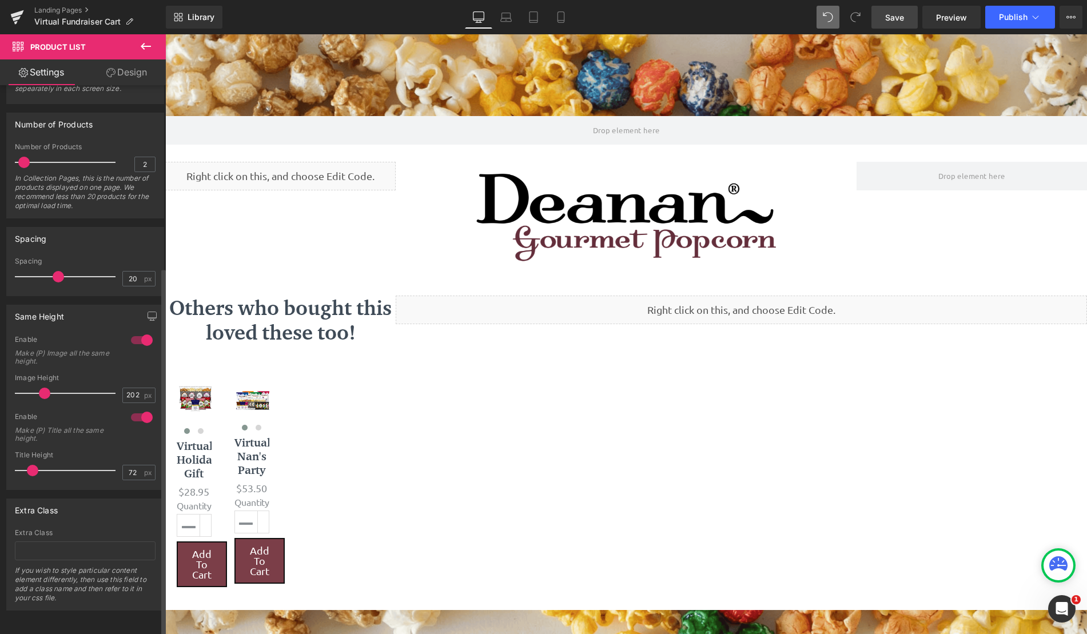
drag, startPoint x: 54, startPoint y: 381, endPoint x: 45, endPoint y: 381, distance: 9.2
click at [45, 388] on span at bounding box center [44, 393] width 11 height 11
type input "200"
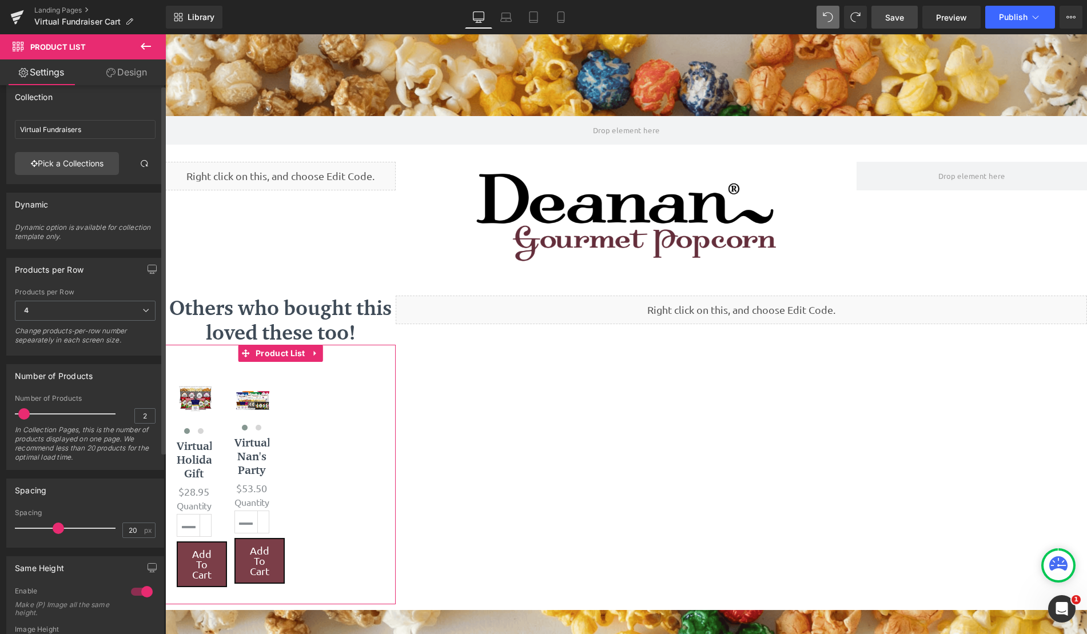
scroll to position [0, 0]
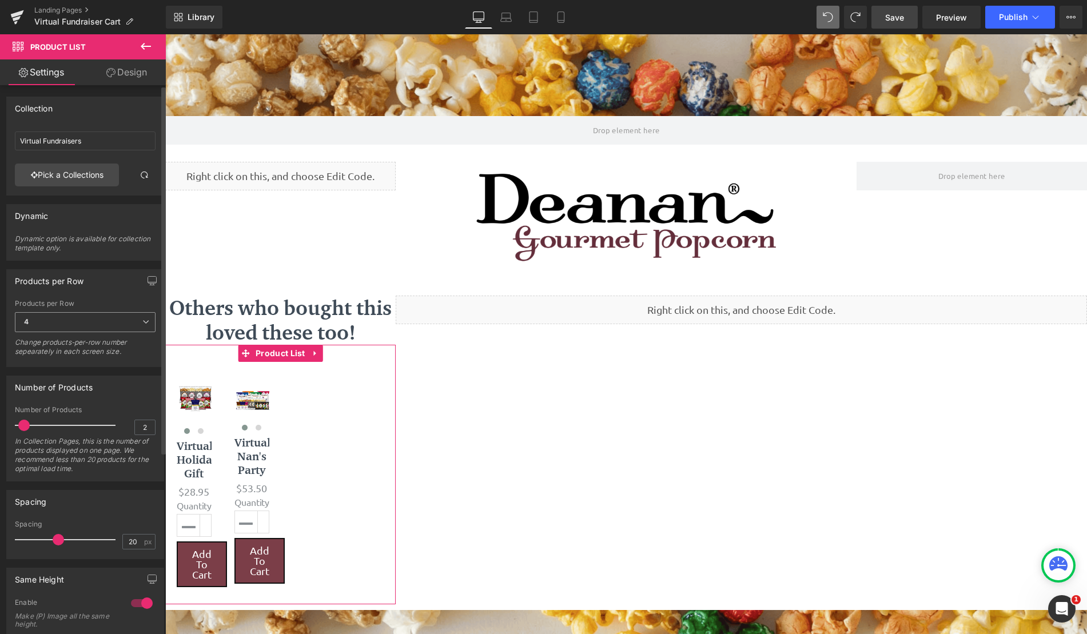
click at [117, 326] on span "4" at bounding box center [85, 322] width 141 height 20
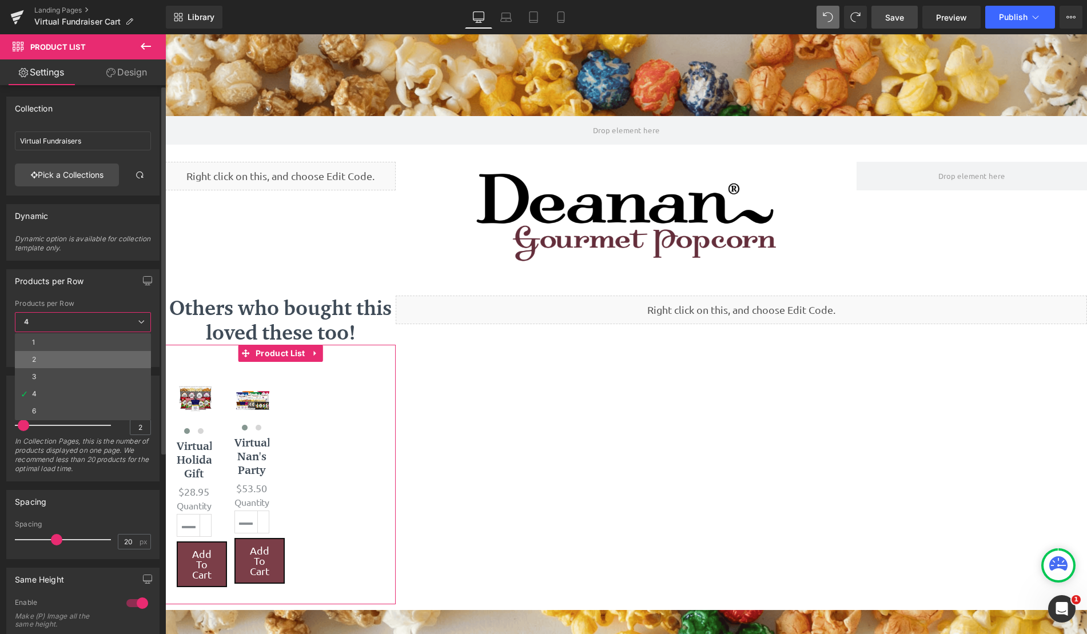
click at [62, 354] on li "2" at bounding box center [83, 359] width 136 height 17
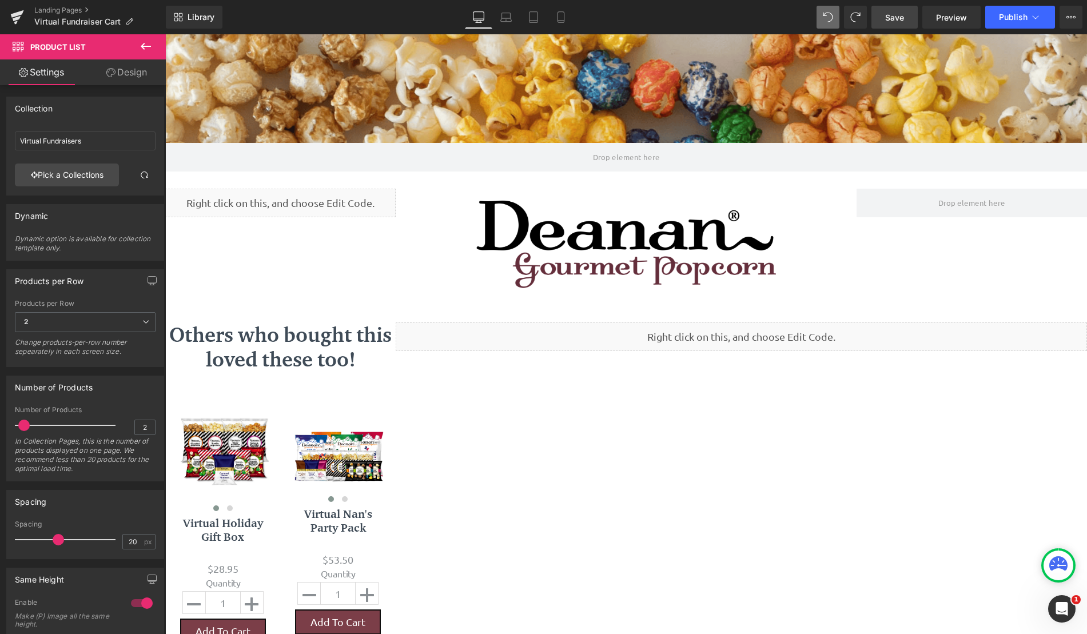
click at [889, 19] on span "Save" at bounding box center [894, 17] width 19 height 12
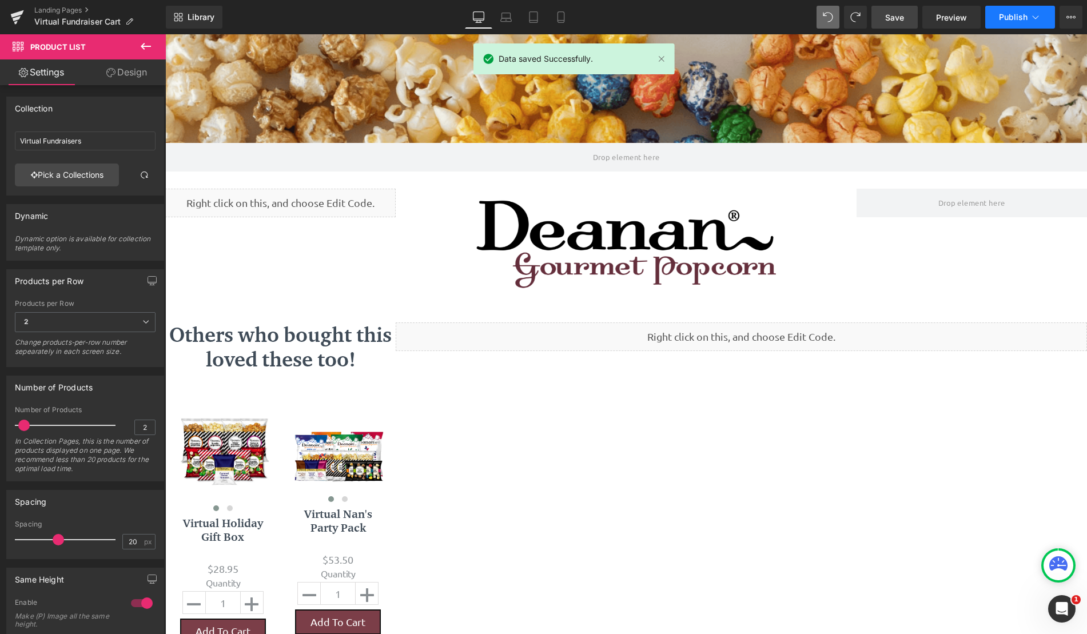
click at [1013, 17] on span "Publish" at bounding box center [1013, 17] width 29 height 9
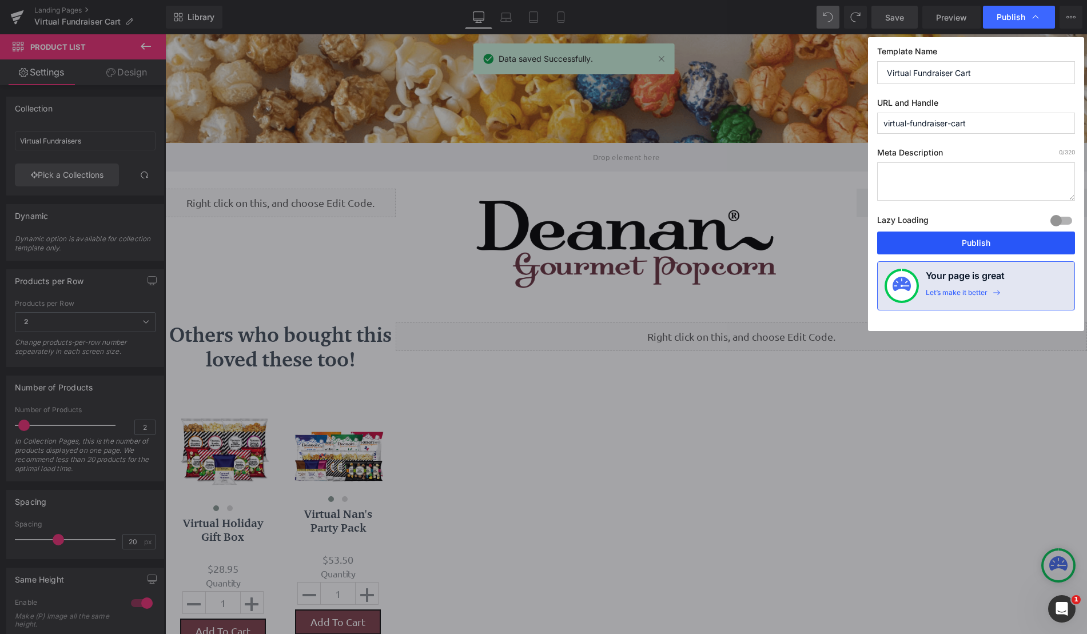
click at [982, 245] on button "Publish" at bounding box center [976, 243] width 198 height 23
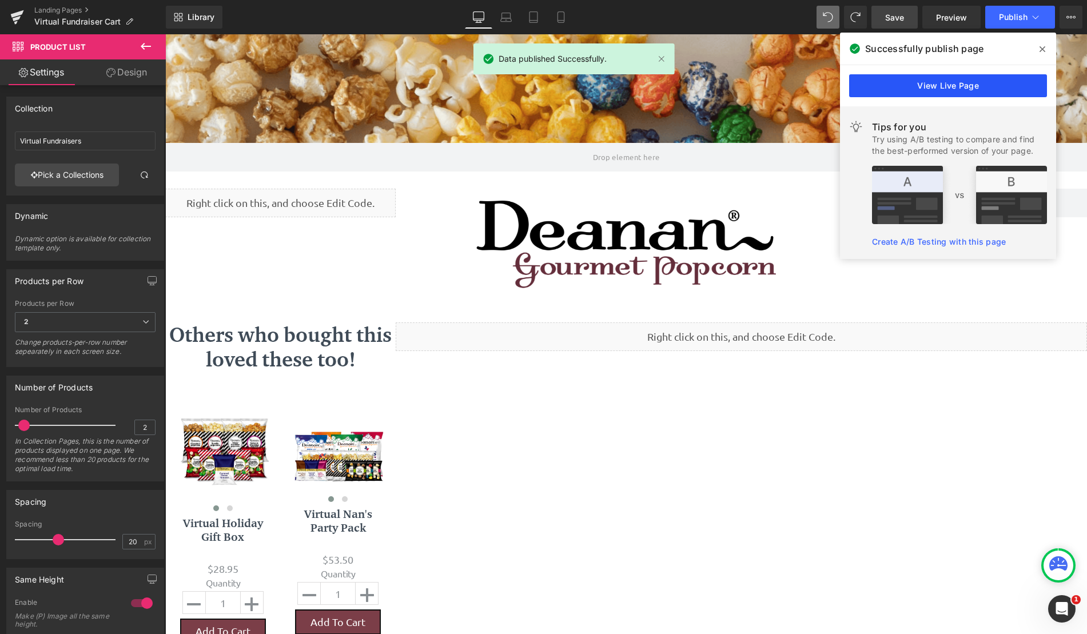
click at [971, 93] on link "View Live Page" at bounding box center [948, 85] width 198 height 23
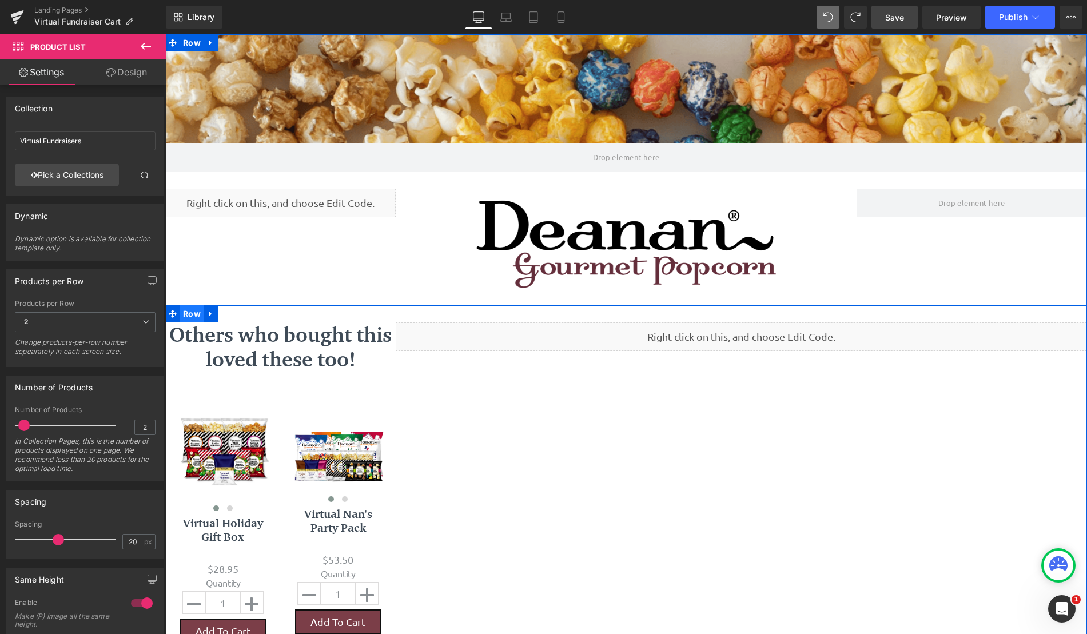
click at [180, 313] on span "Row" at bounding box center [191, 313] width 23 height 17
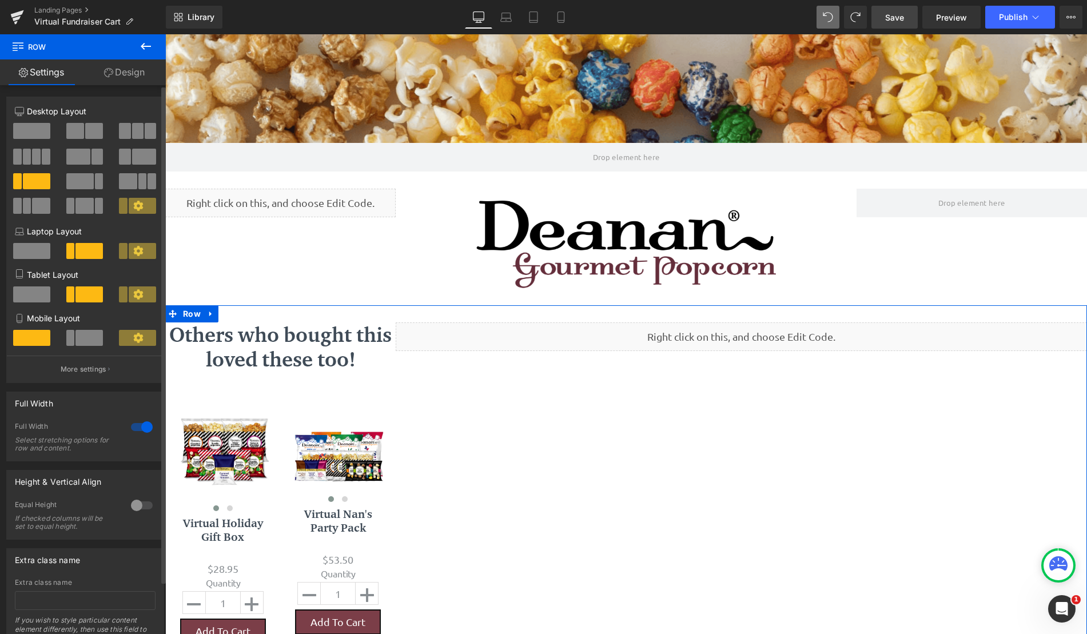
click at [134, 211] on span at bounding box center [142, 206] width 27 height 16
click at [134, 210] on icon at bounding box center [138, 206] width 10 height 10
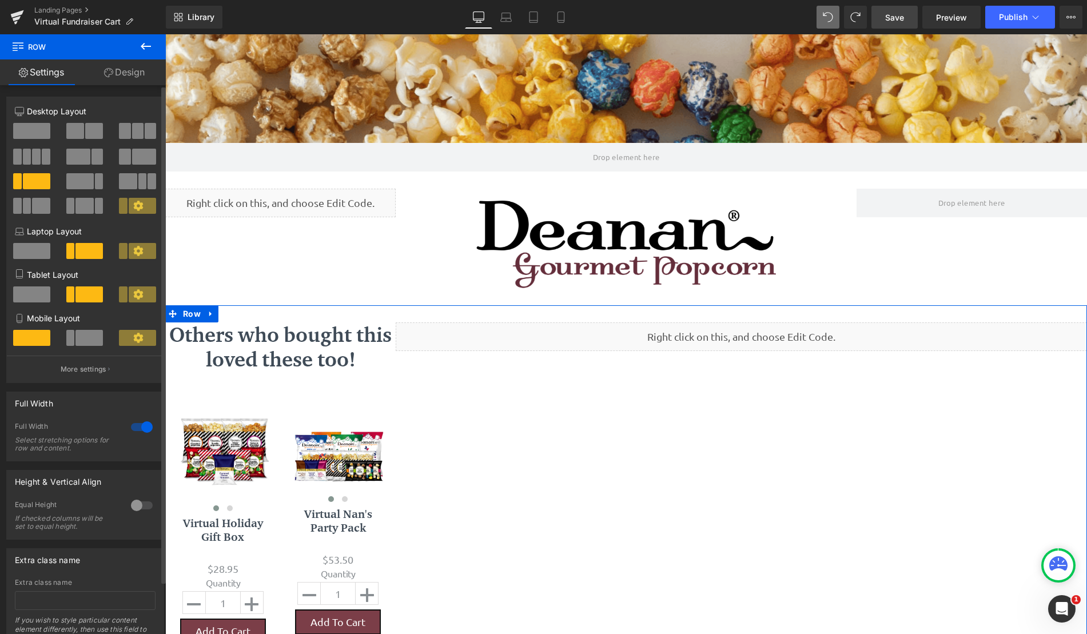
click at [134, 210] on icon at bounding box center [138, 206] width 10 height 10
click at [77, 368] on p "More settings" at bounding box center [84, 369] width 46 height 10
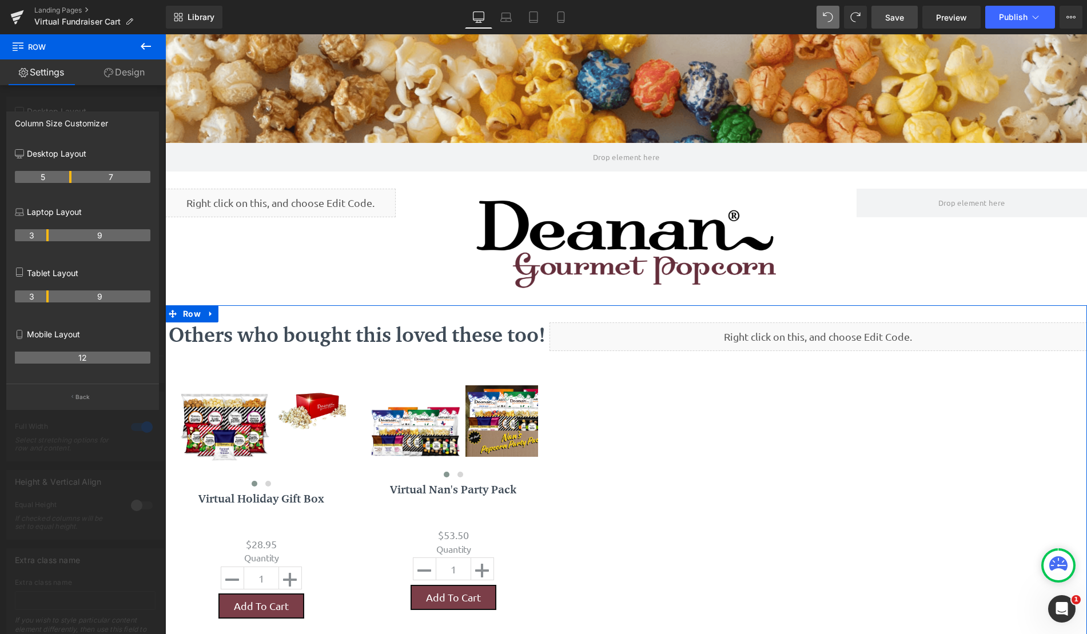
scroll to position [913, 913]
drag, startPoint x: 47, startPoint y: 176, endPoint x: 74, endPoint y: 178, distance: 26.4
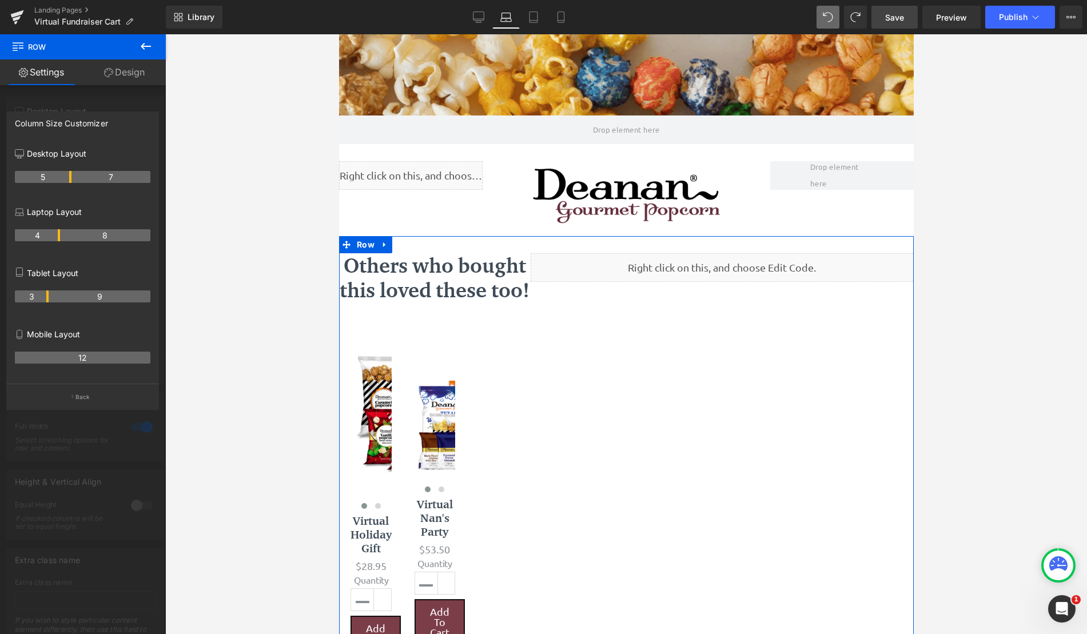
scroll to position [827, 566]
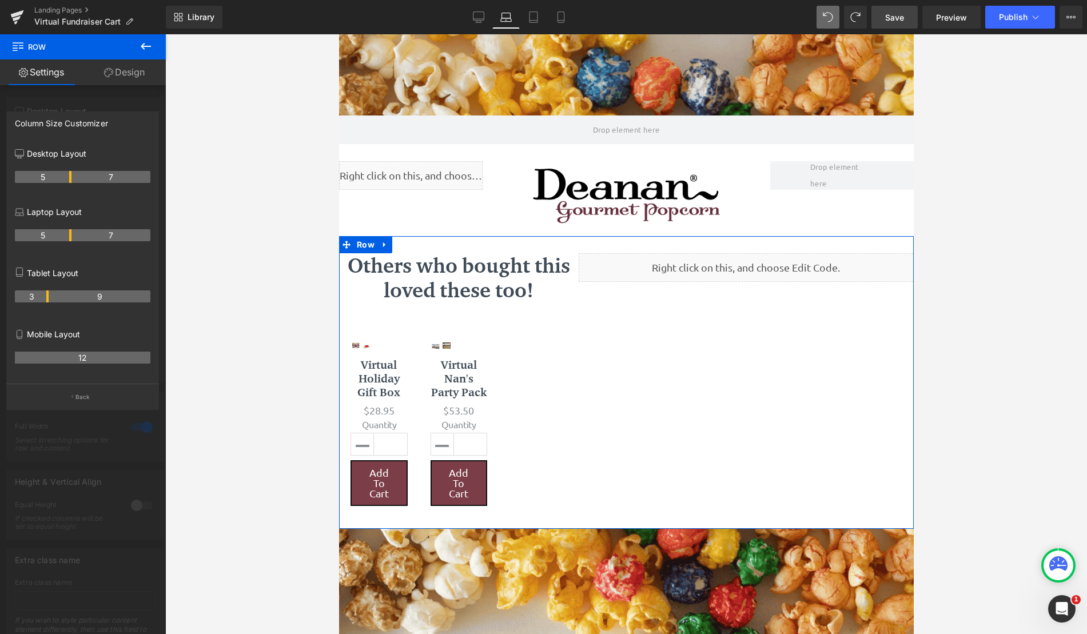
drag, startPoint x: 47, startPoint y: 236, endPoint x: 70, endPoint y: 236, distance: 22.9
click at [70, 236] on th "5" at bounding box center [43, 235] width 57 height 12
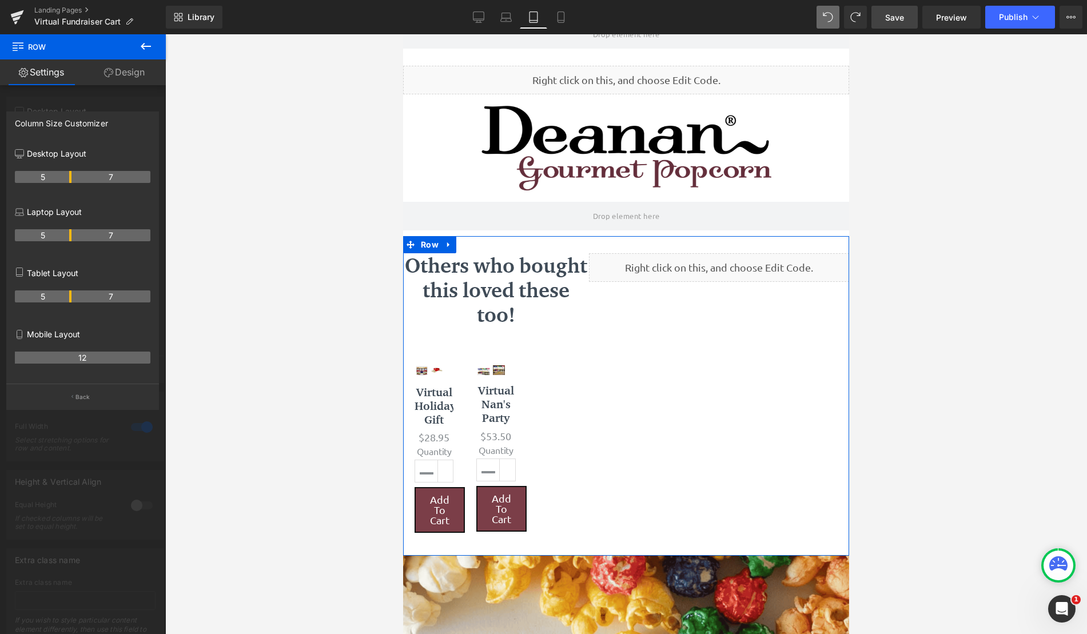
scroll to position [949, 437]
drag, startPoint x: 47, startPoint y: 296, endPoint x: 65, endPoint y: 296, distance: 17.7
click at [65, 296] on th "5" at bounding box center [43, 296] width 57 height 12
click at [91, 357] on th "12" at bounding box center [83, 358] width 136 height 12
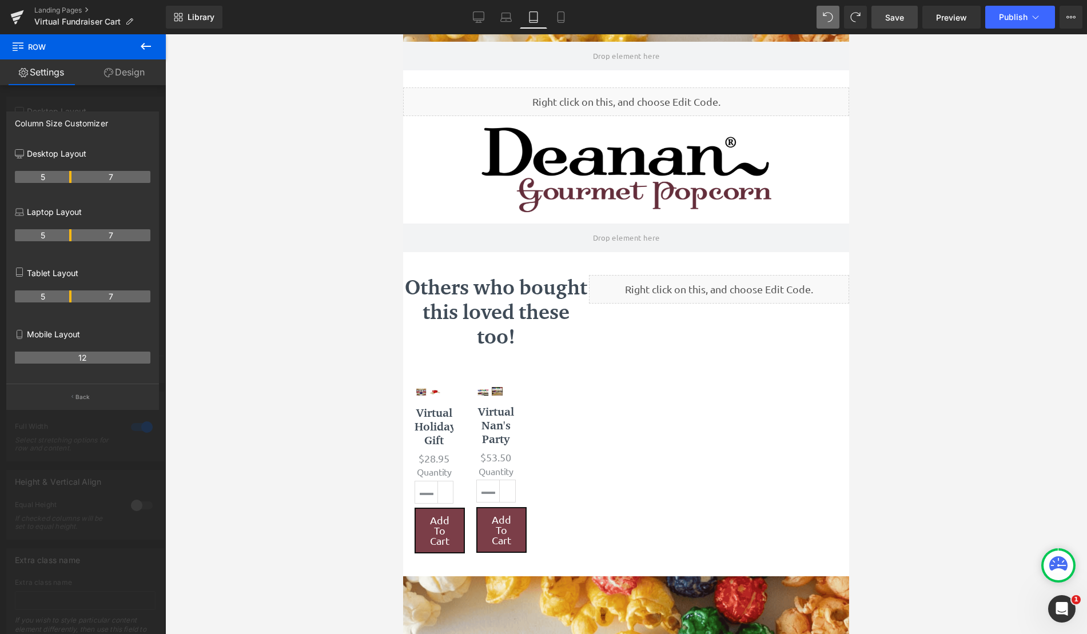
scroll to position [120, 0]
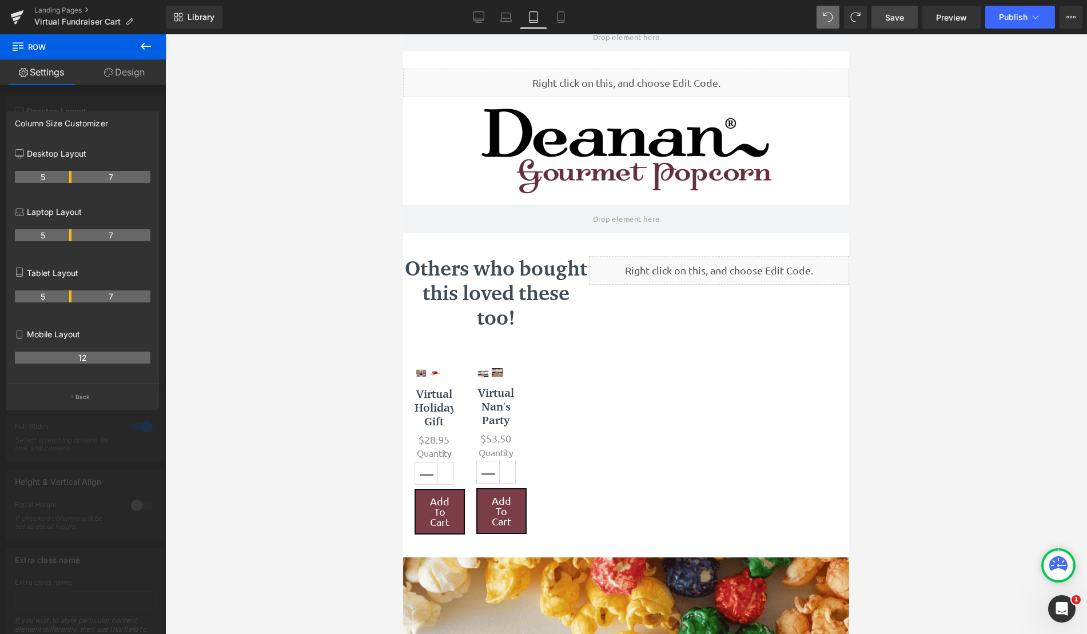
click at [144, 50] on icon at bounding box center [146, 46] width 14 height 14
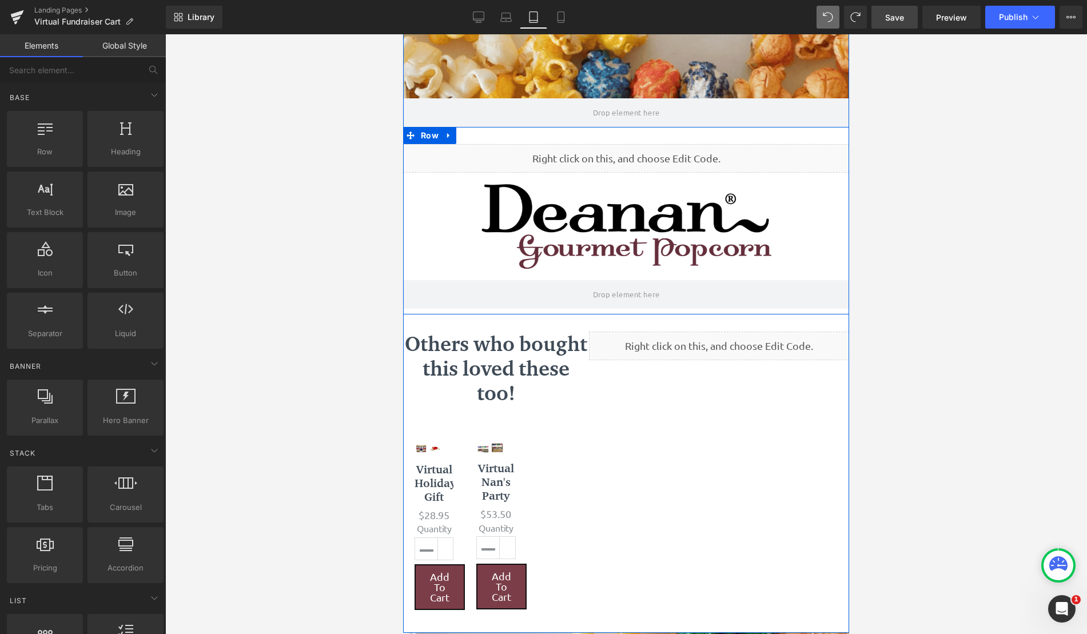
scroll to position [0, 0]
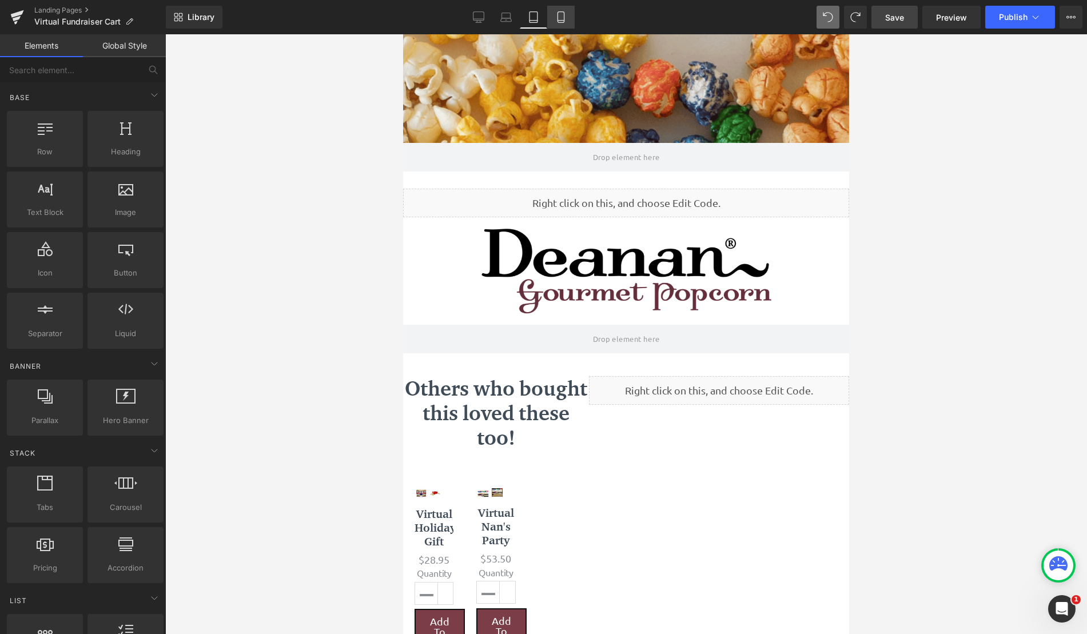
click at [562, 21] on icon at bounding box center [560, 21] width 6 height 0
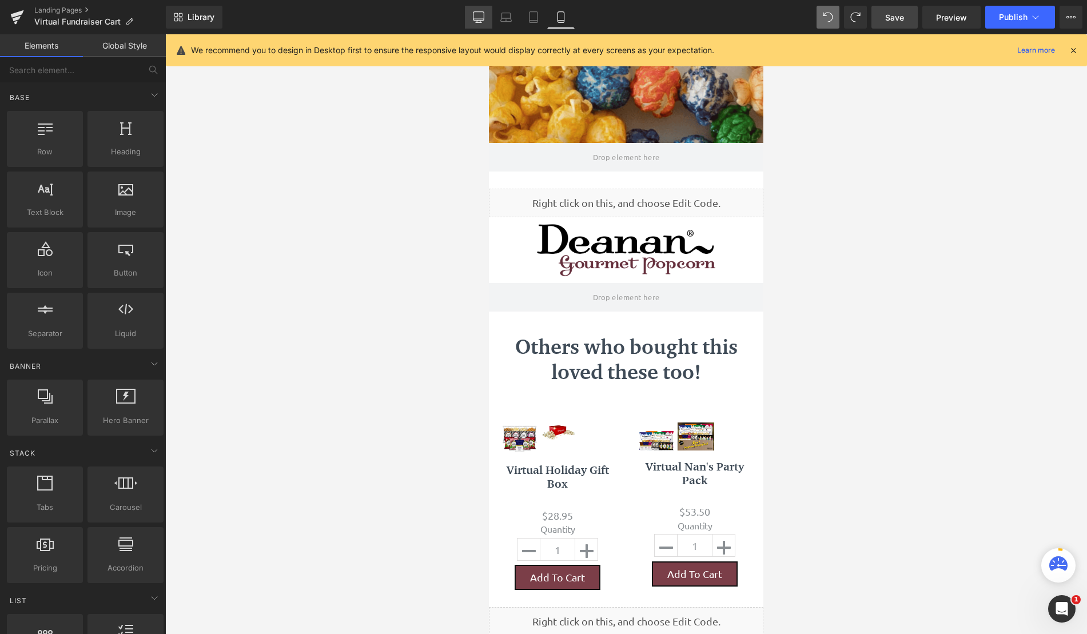
click at [481, 22] on icon at bounding box center [479, 22] width 6 height 0
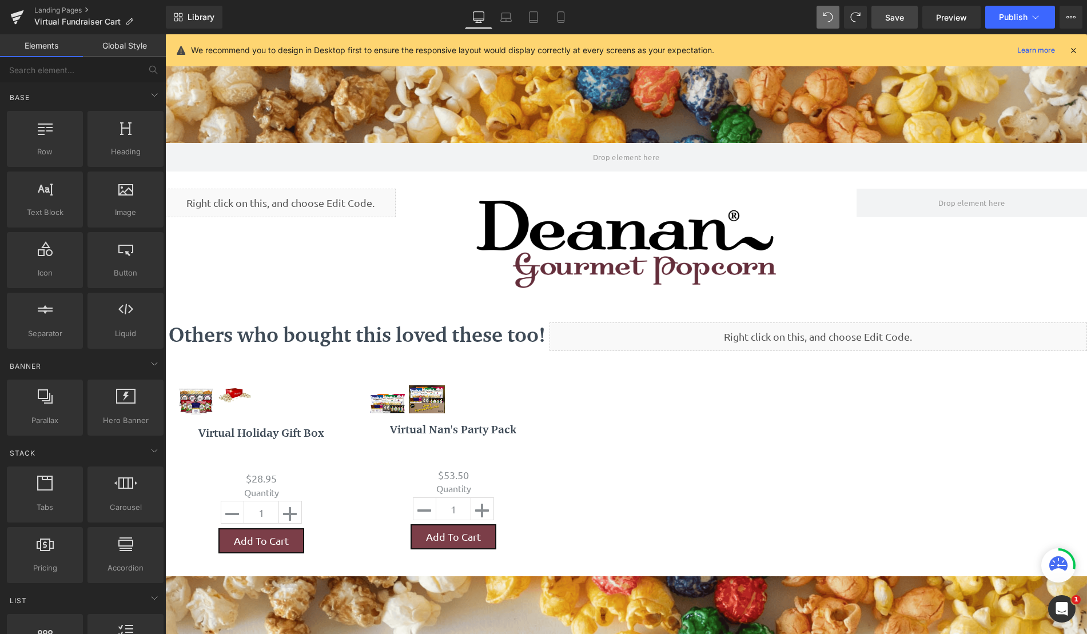
scroll to position [979, 913]
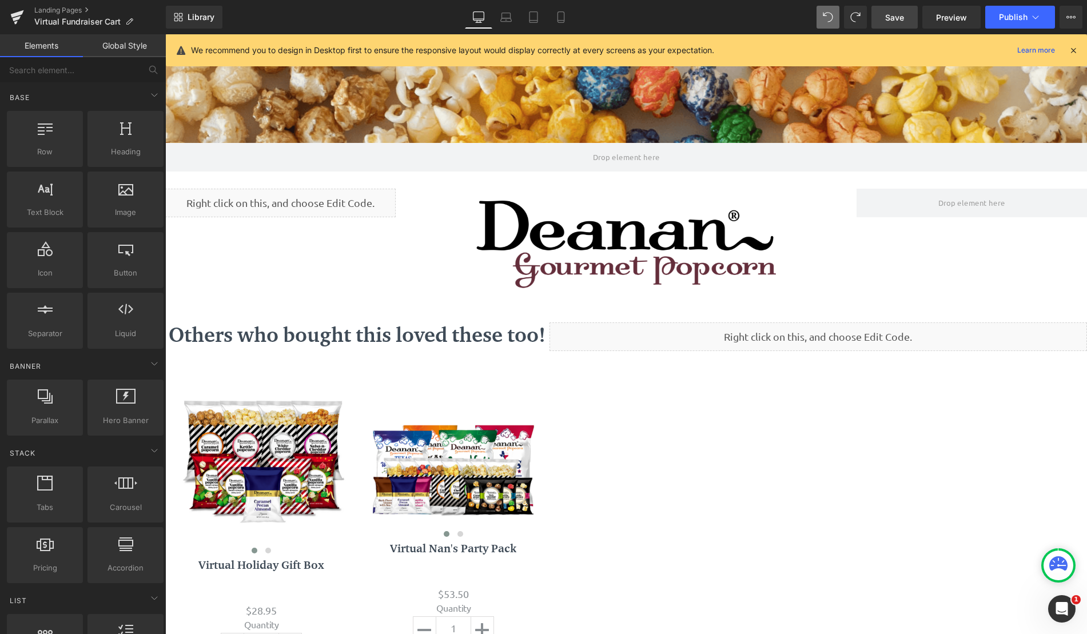
click at [900, 22] on span "Save" at bounding box center [894, 17] width 19 height 12
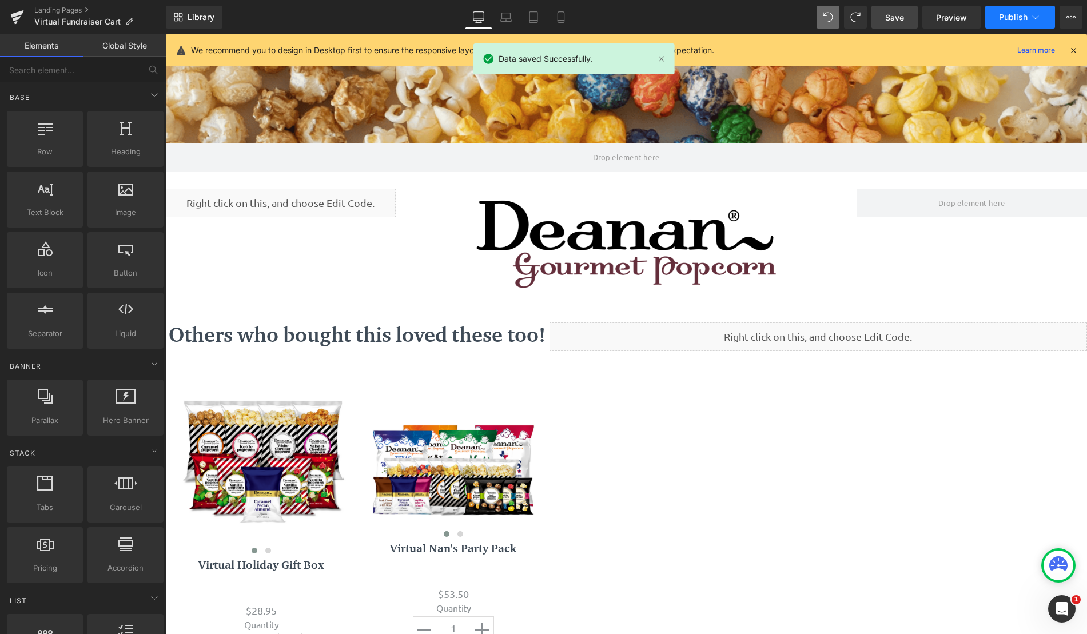
click at [1017, 20] on span "Publish" at bounding box center [1013, 17] width 29 height 9
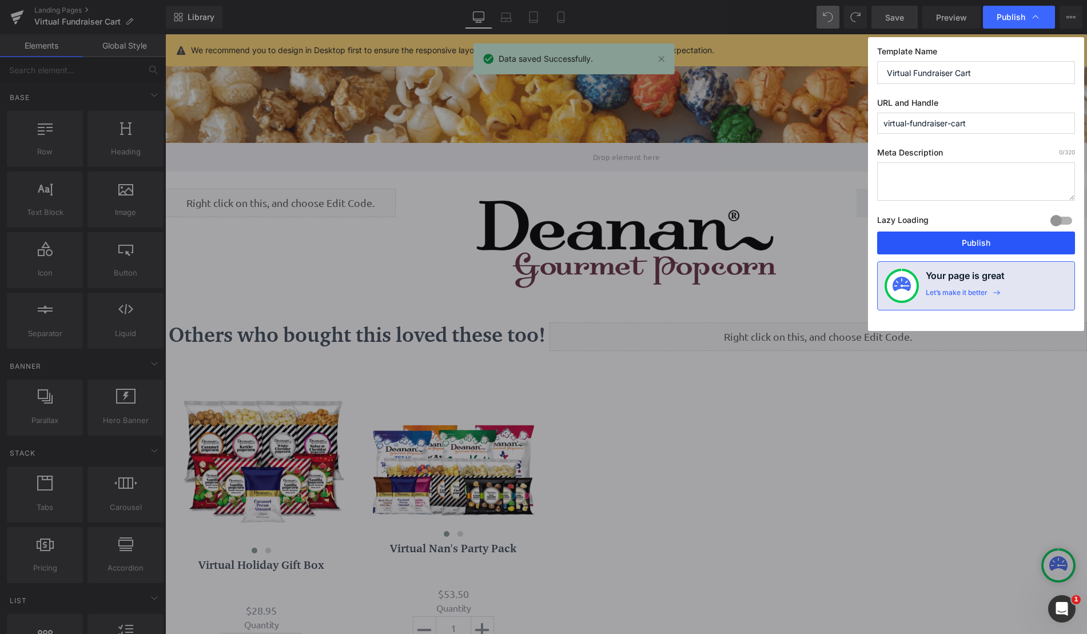
click at [981, 245] on button "Publish" at bounding box center [976, 243] width 198 height 23
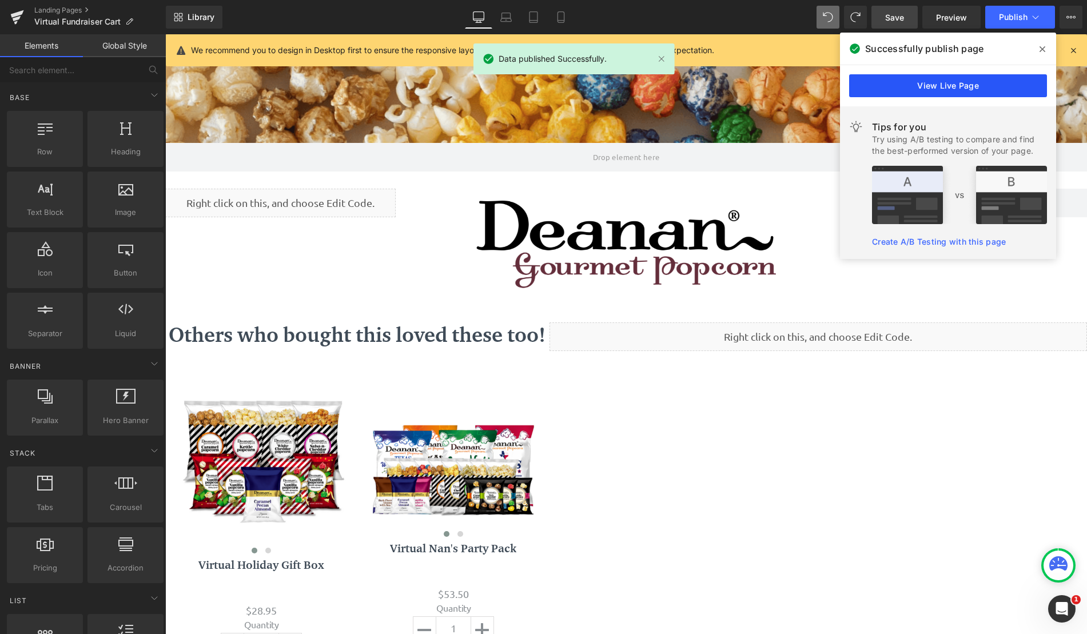
click at [950, 90] on link "View Live Page" at bounding box center [948, 85] width 198 height 23
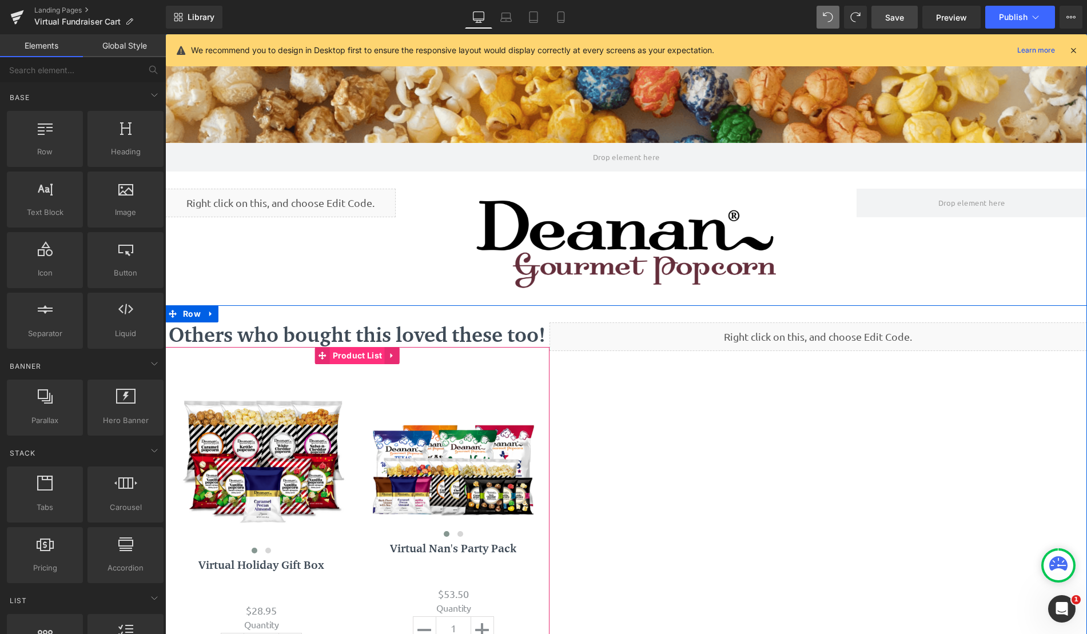
click at [353, 353] on span "Product List" at bounding box center [357, 355] width 55 height 17
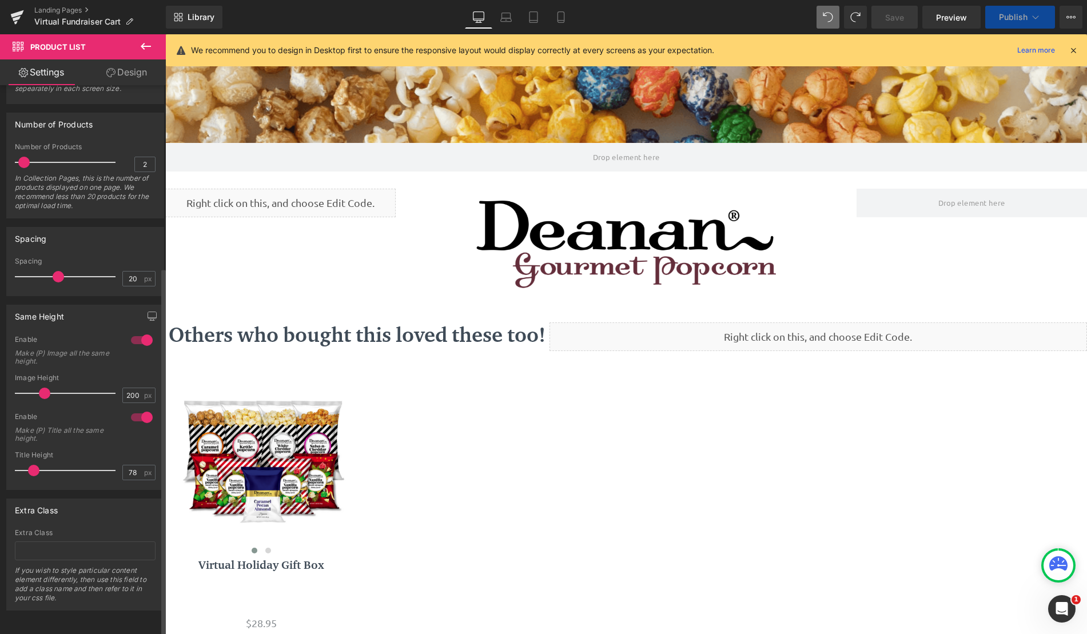
scroll to position [6, 6]
type input "72"
click at [27, 465] on span at bounding box center [32, 470] width 11 height 11
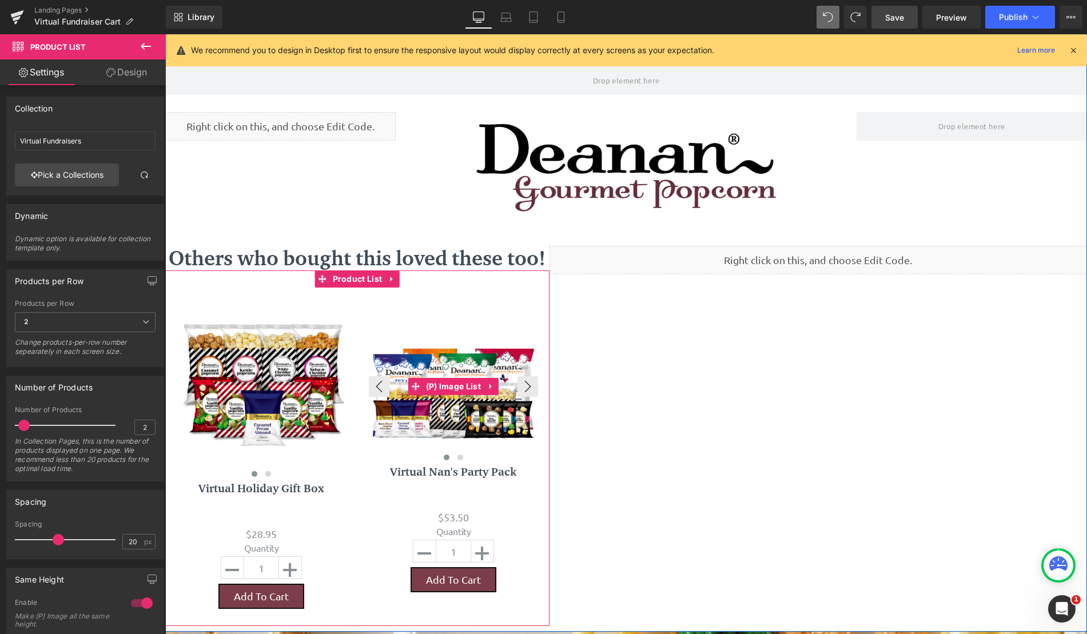
scroll to position [114, 0]
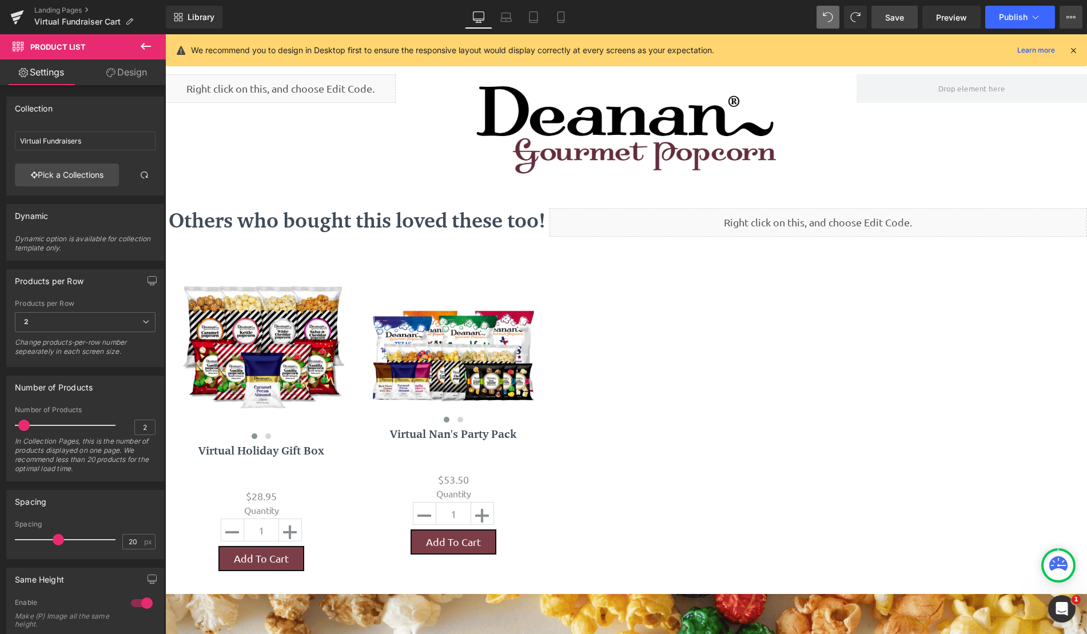
click at [1063, 19] on button "View Live Page View with current Template Save Template to Library Schedule Pub…" at bounding box center [1070, 17] width 23 height 23
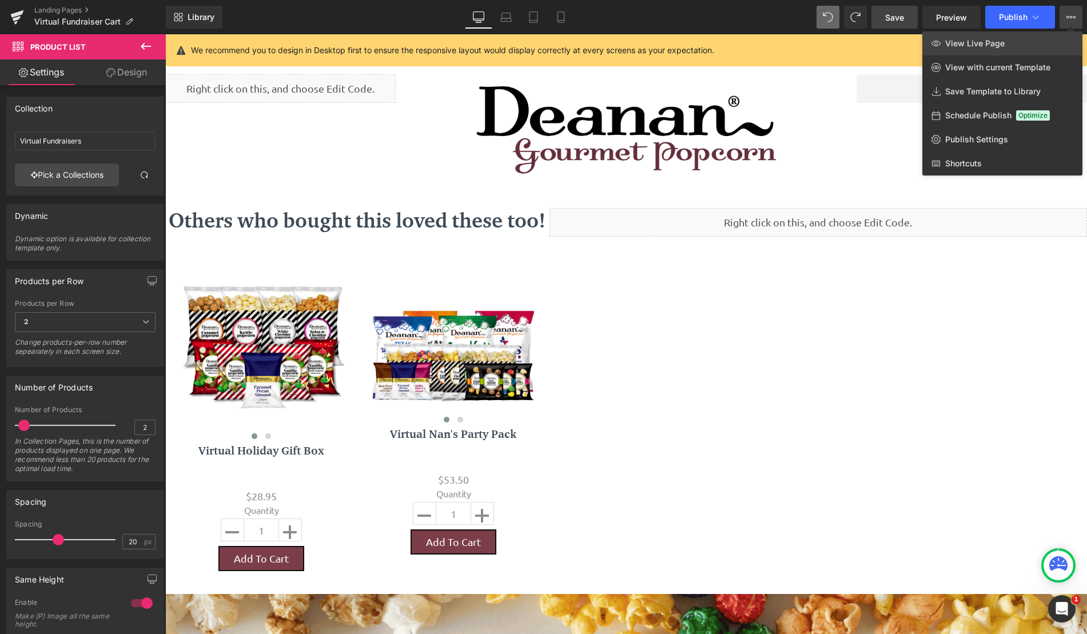
click at [1010, 54] on link "View Live Page" at bounding box center [1002, 43] width 160 height 24
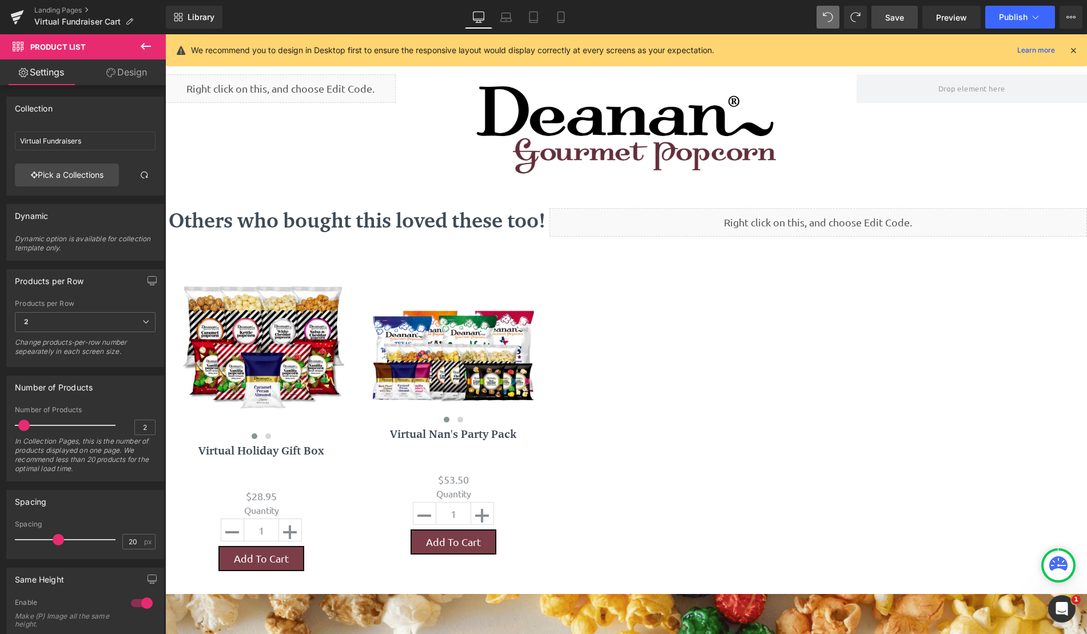
click at [149, 43] on icon at bounding box center [146, 46] width 14 height 14
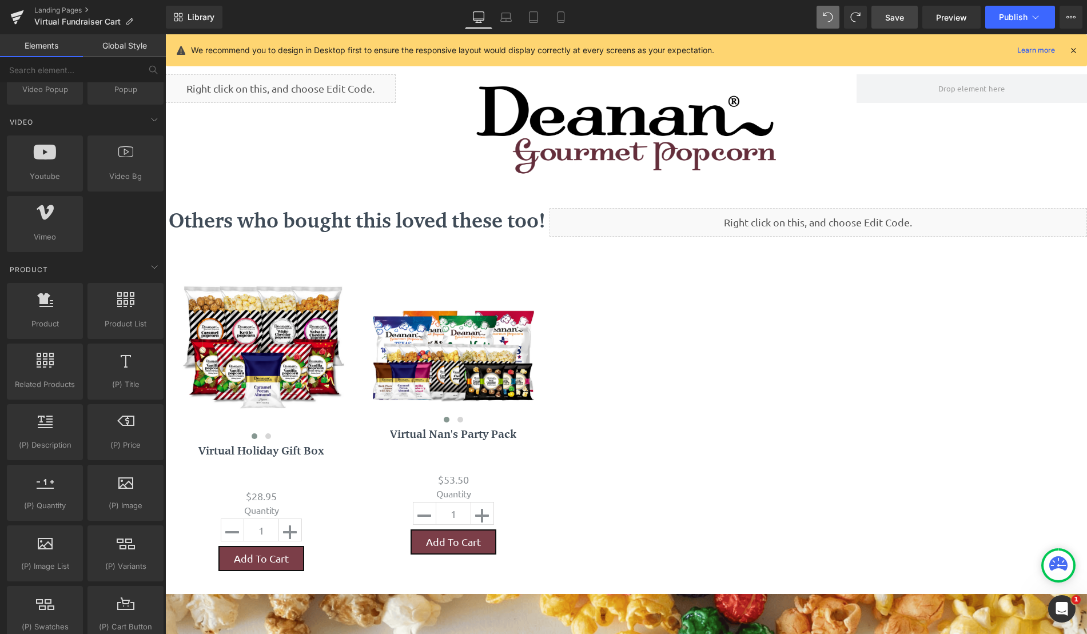
scroll to position [743, 0]
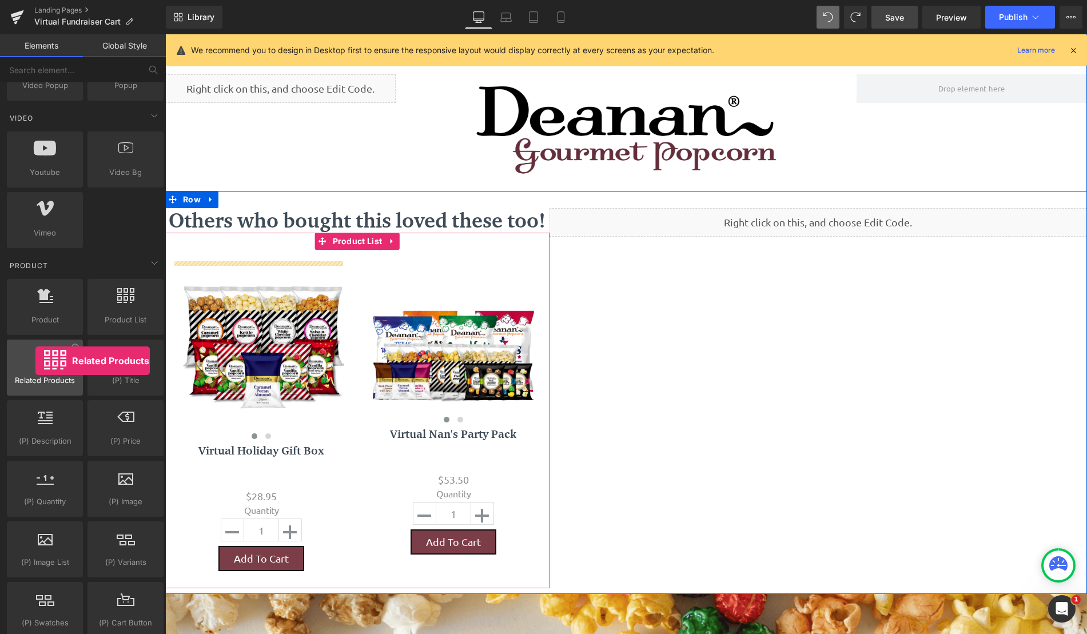
drag, startPoint x: 49, startPoint y: 369, endPoint x: 35, endPoint y: 361, distance: 16.2
click at [35, 361] on div at bounding box center [44, 362] width 69 height 26
click at [385, 246] on link at bounding box center [392, 241] width 15 height 17
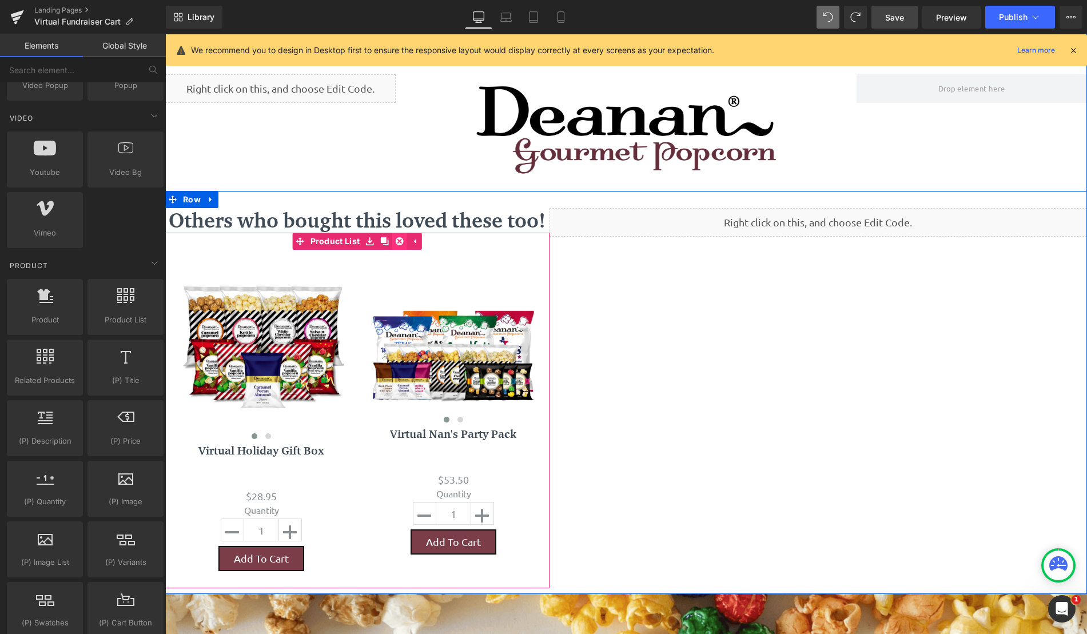
click at [397, 243] on icon at bounding box center [400, 241] width 8 height 8
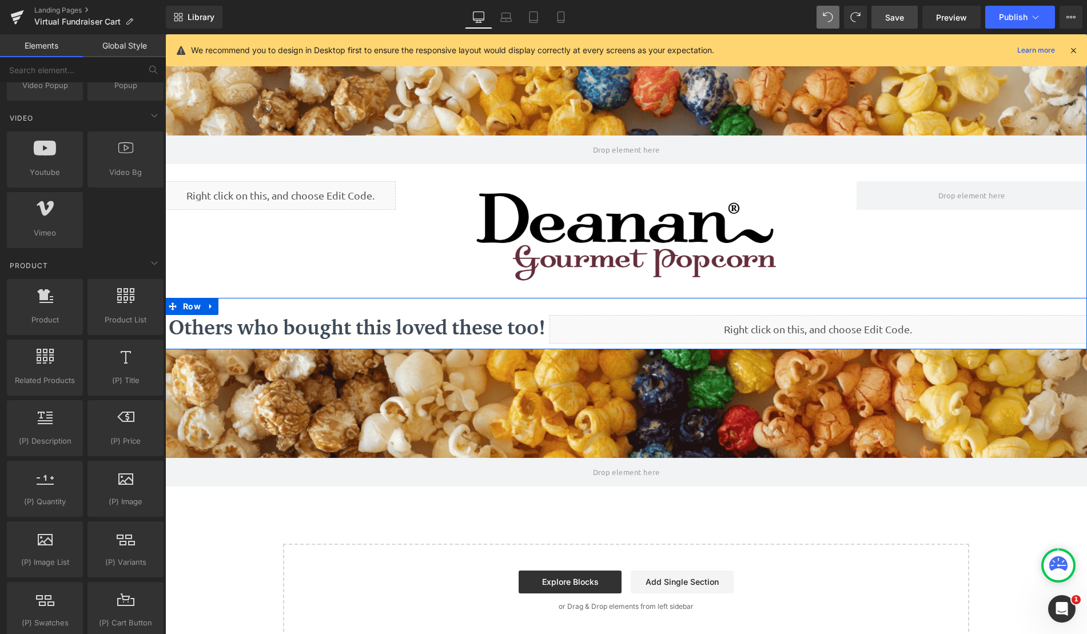
scroll to position [0, 0]
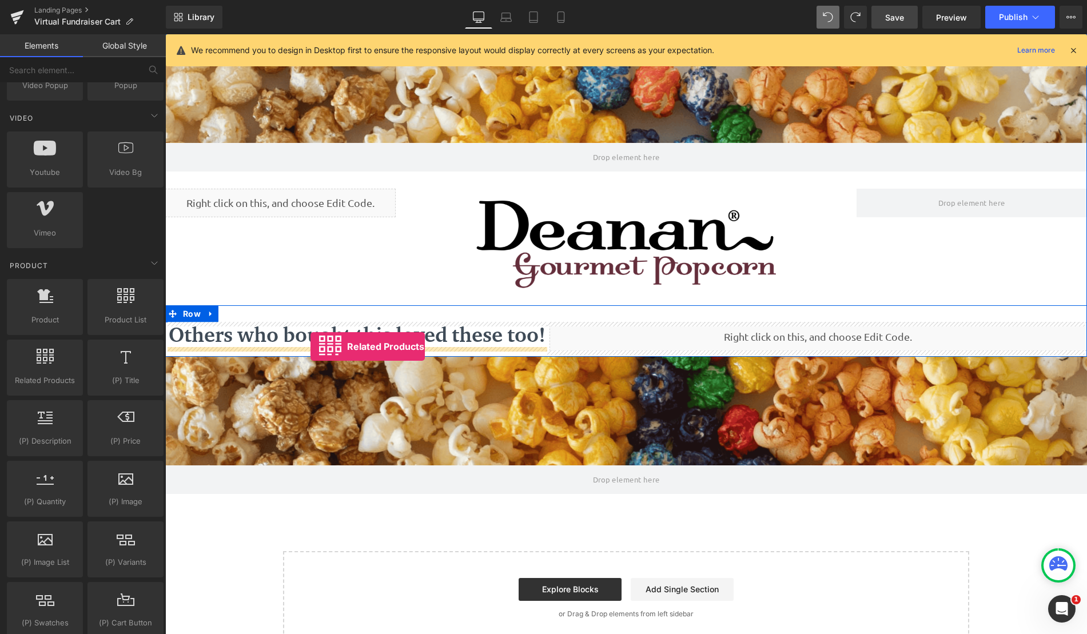
drag, startPoint x: 194, startPoint y: 419, endPoint x: 310, endPoint y: 346, distance: 136.9
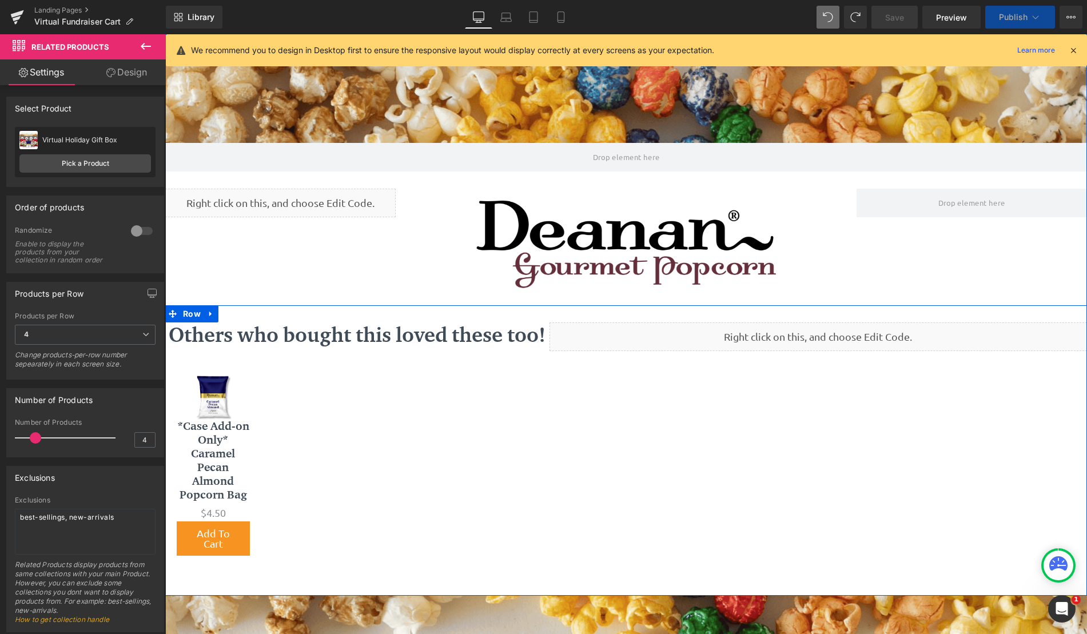
scroll to position [866, 913]
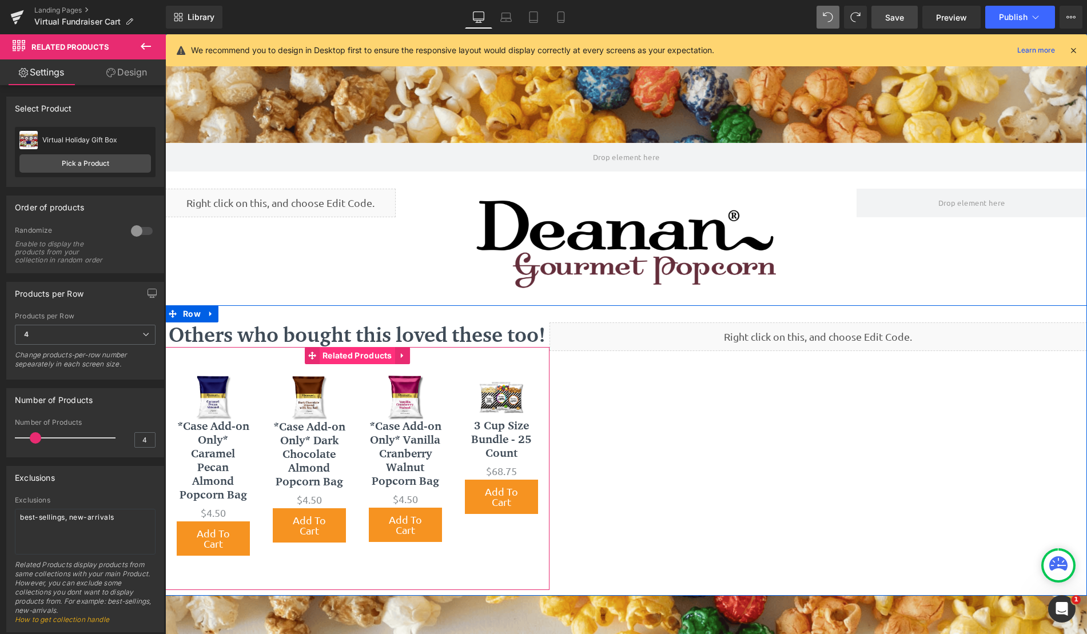
click at [377, 356] on span "Related Products" at bounding box center [357, 355] width 75 height 17
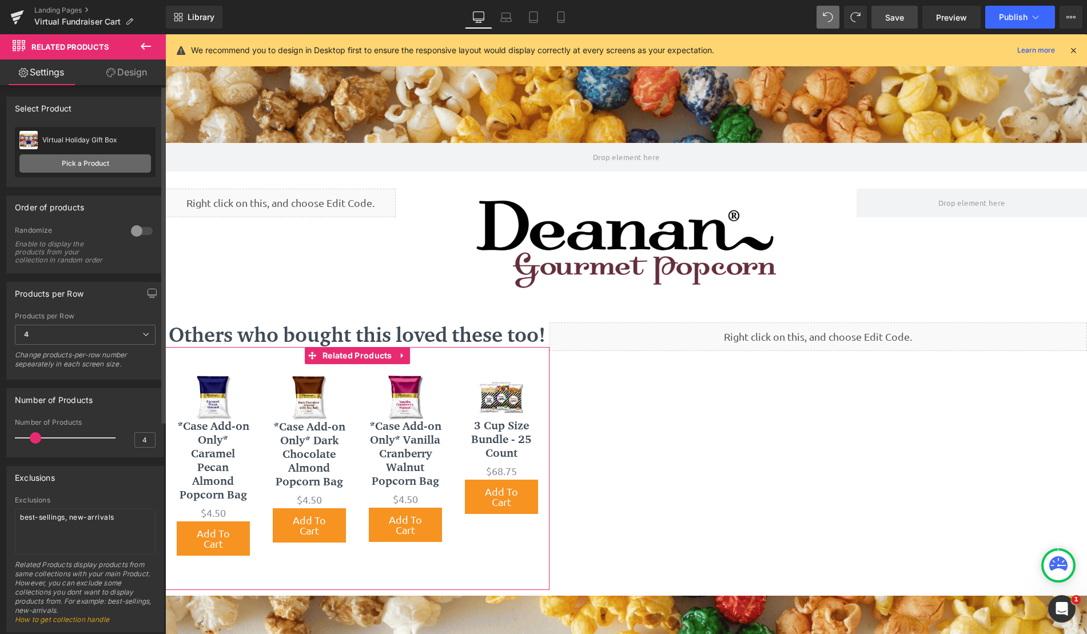
click at [108, 161] on link "Pick a Product" at bounding box center [84, 163] width 131 height 18
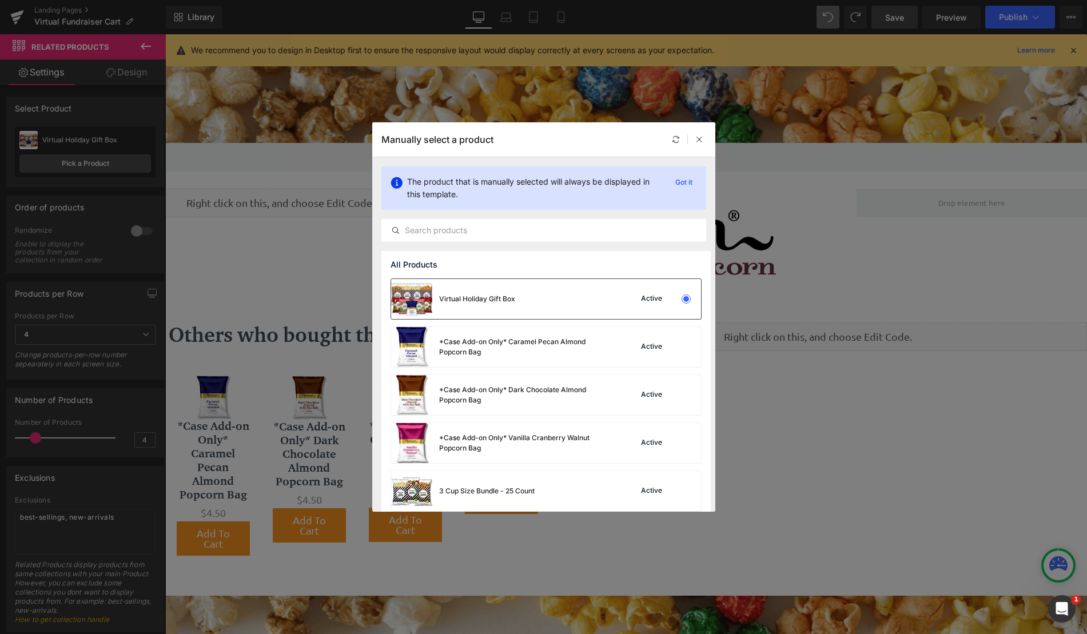
click at [603, 296] on div "Virtual Holiday Gift Box Active" at bounding box center [546, 299] width 310 height 40
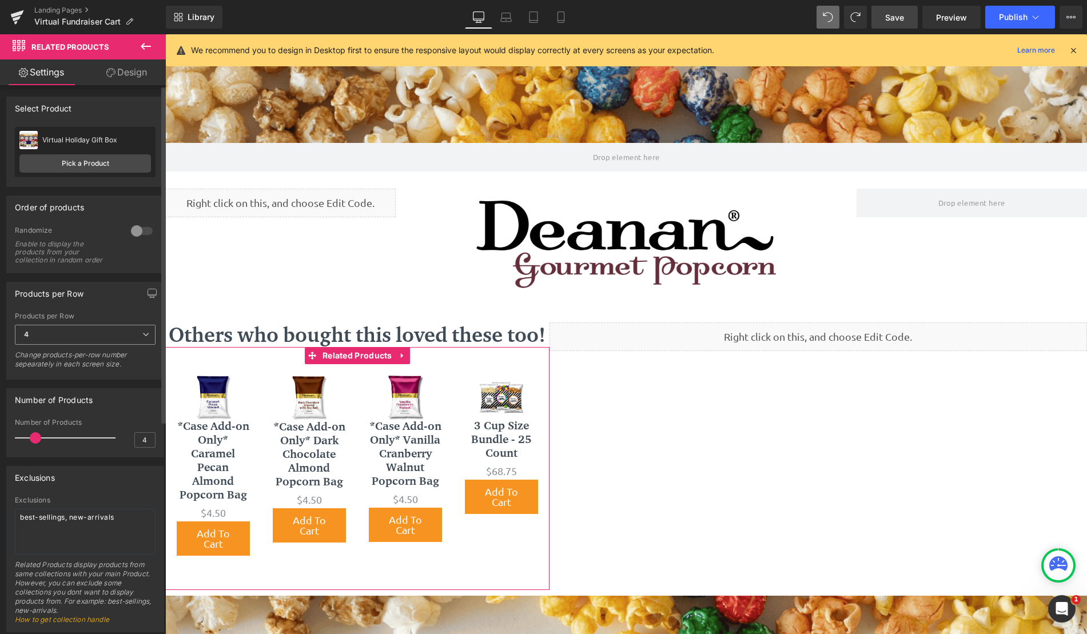
click at [136, 337] on span "4" at bounding box center [85, 335] width 141 height 20
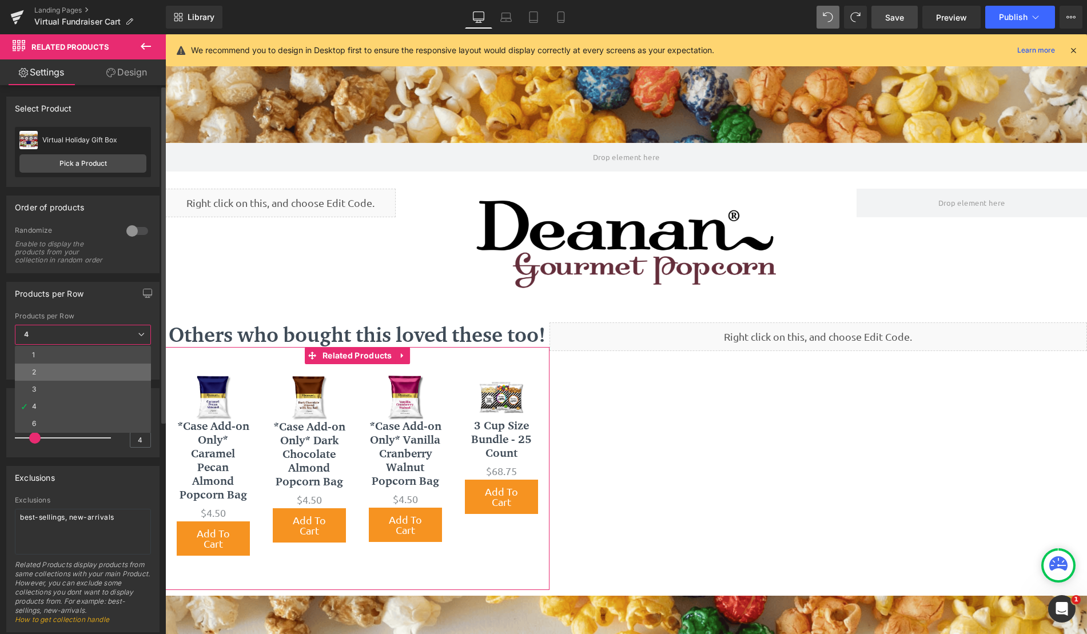
click at [87, 364] on li "2" at bounding box center [83, 372] width 136 height 17
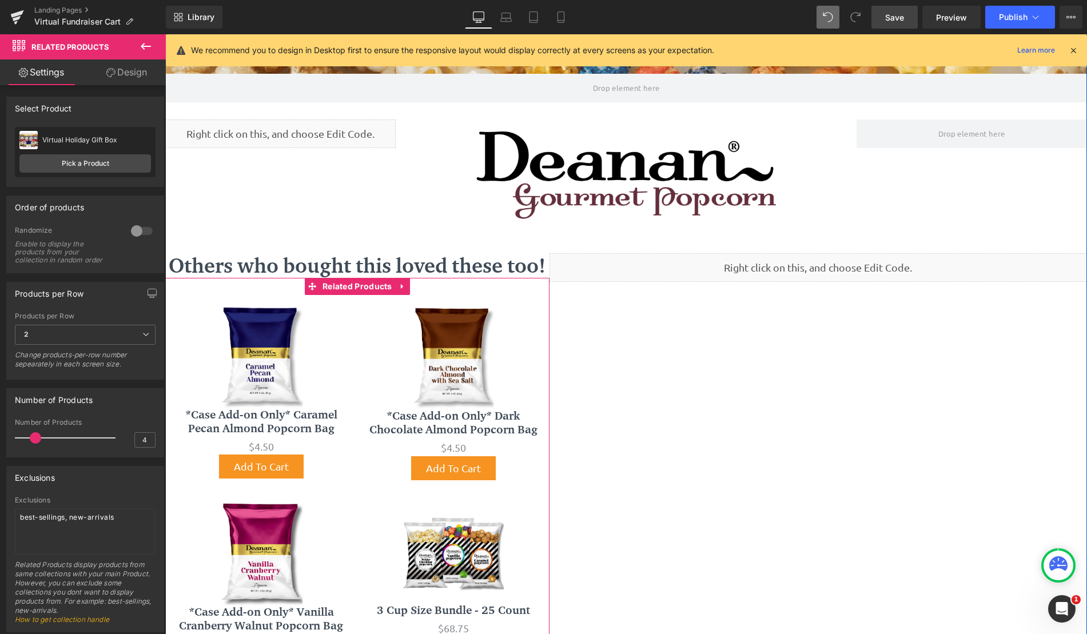
scroll to position [172, 0]
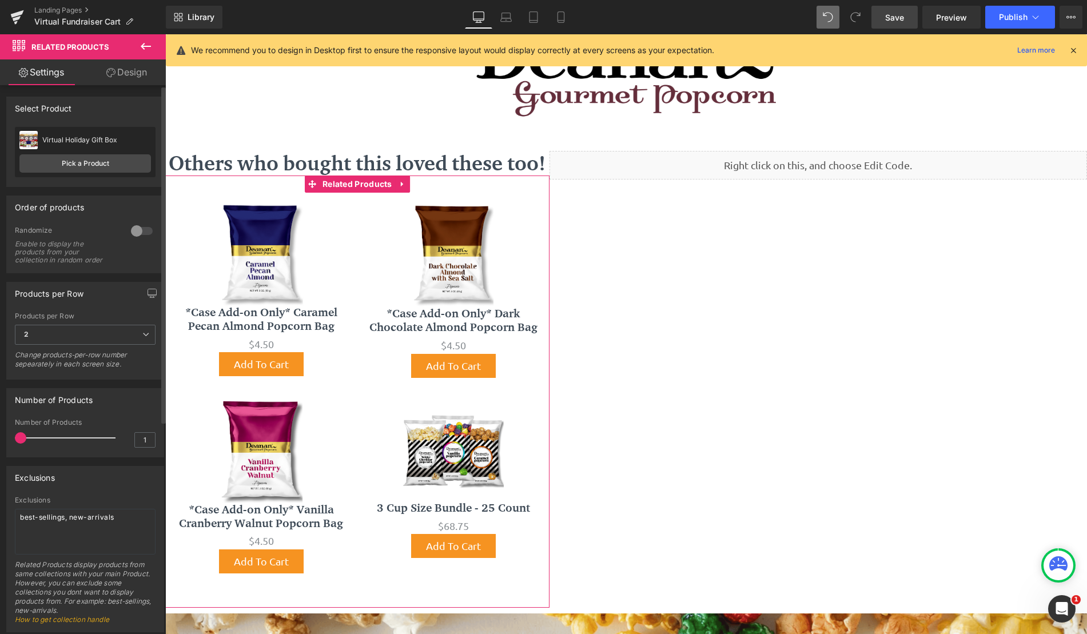
type input "2"
drag, startPoint x: 37, startPoint y: 436, endPoint x: 26, endPoint y: 437, distance: 10.9
click at [26, 437] on span at bounding box center [25, 437] width 11 height 11
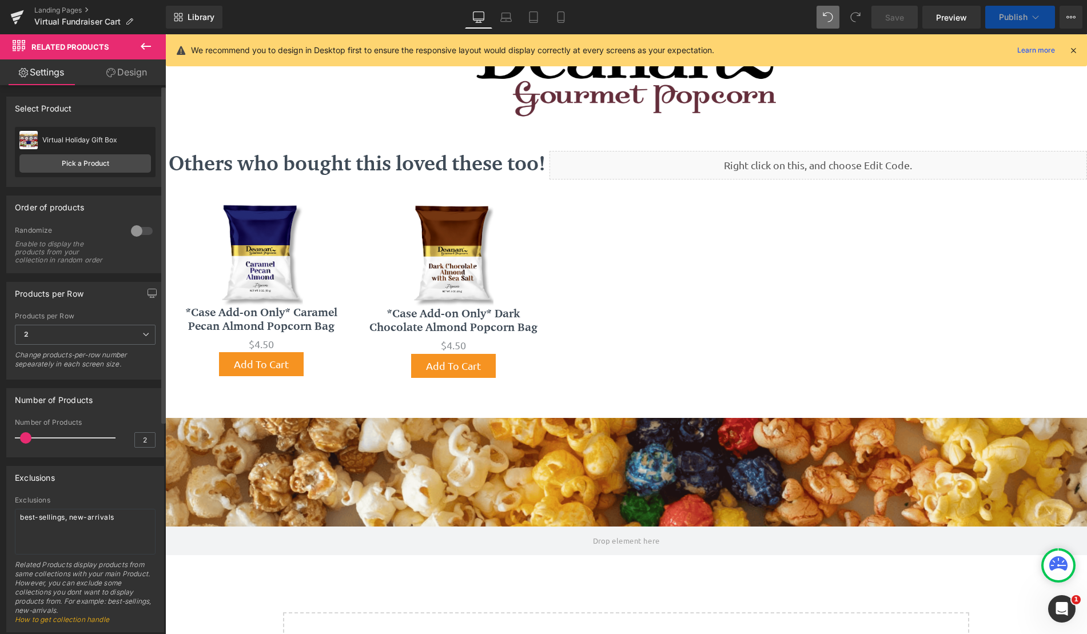
scroll to position [6, 6]
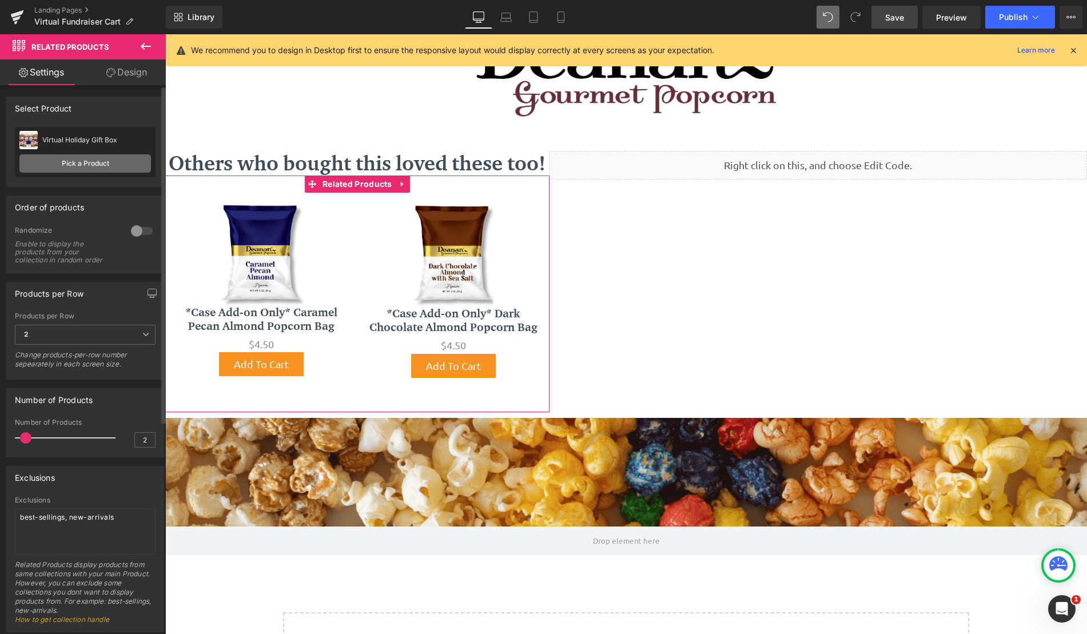
click at [97, 157] on link "Pick a Product" at bounding box center [84, 163] width 131 height 18
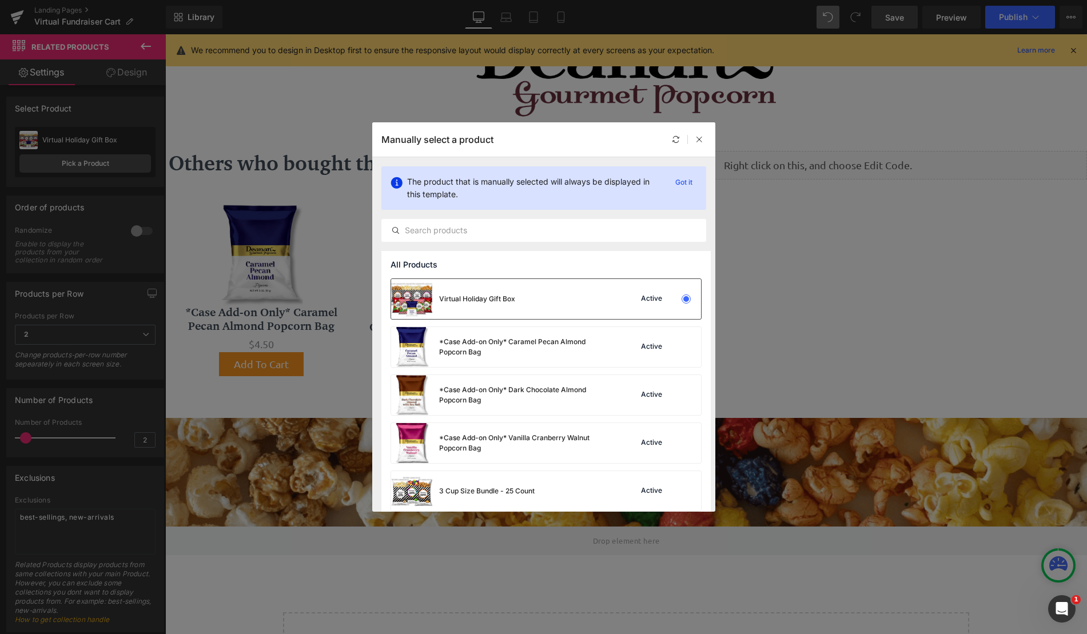
click at [517, 289] on div "Virtual Holiday Gift Box Active" at bounding box center [546, 299] width 310 height 40
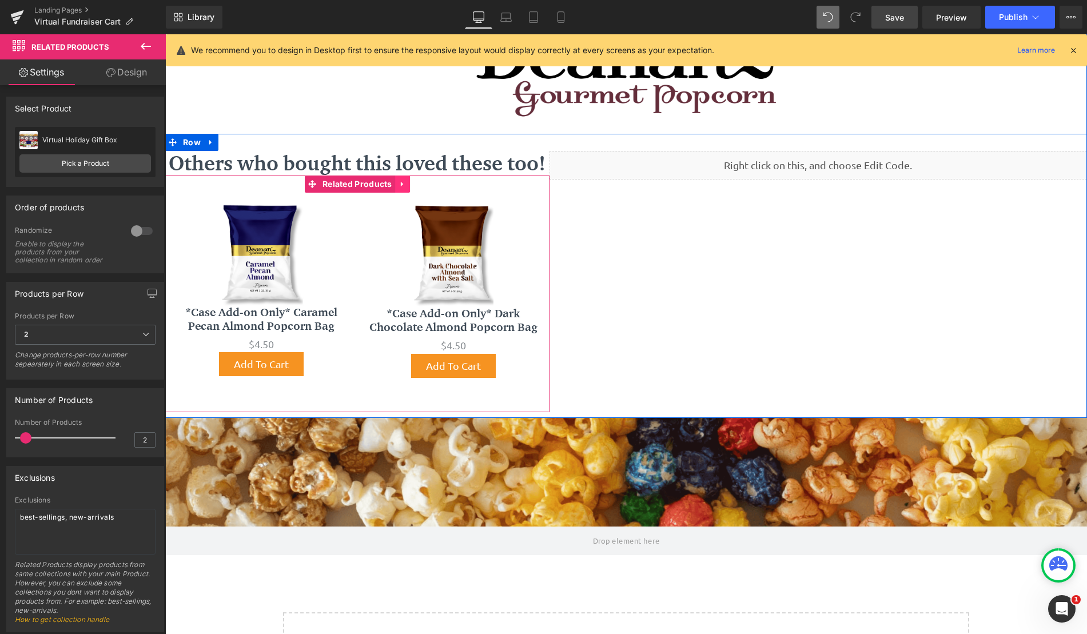
click at [401, 183] on icon at bounding box center [402, 184] width 8 height 9
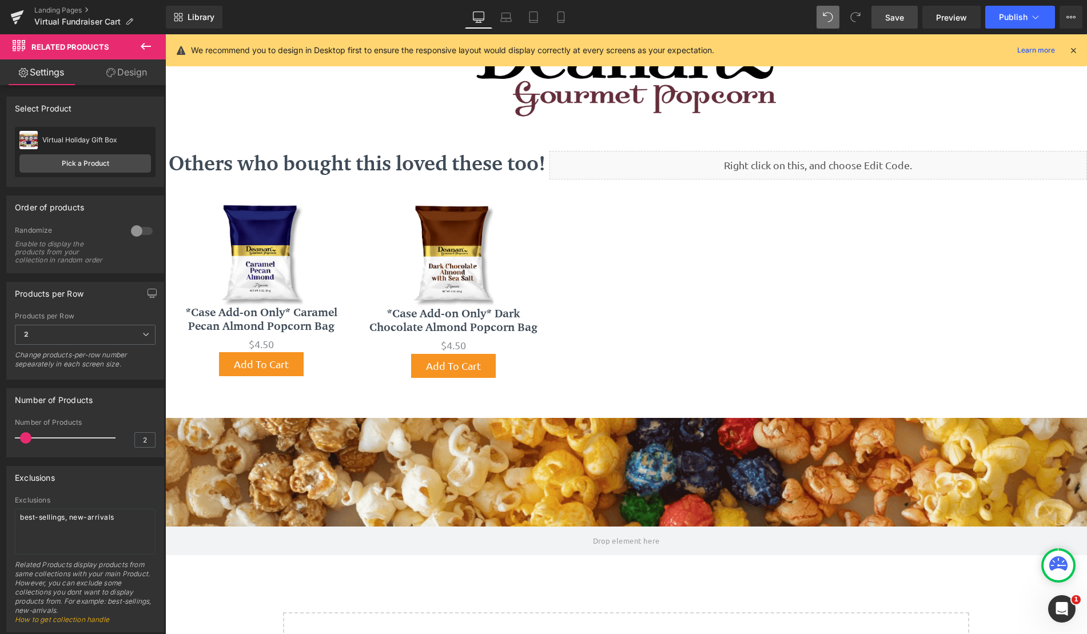
click at [887, 18] on span "Save" at bounding box center [894, 17] width 19 height 12
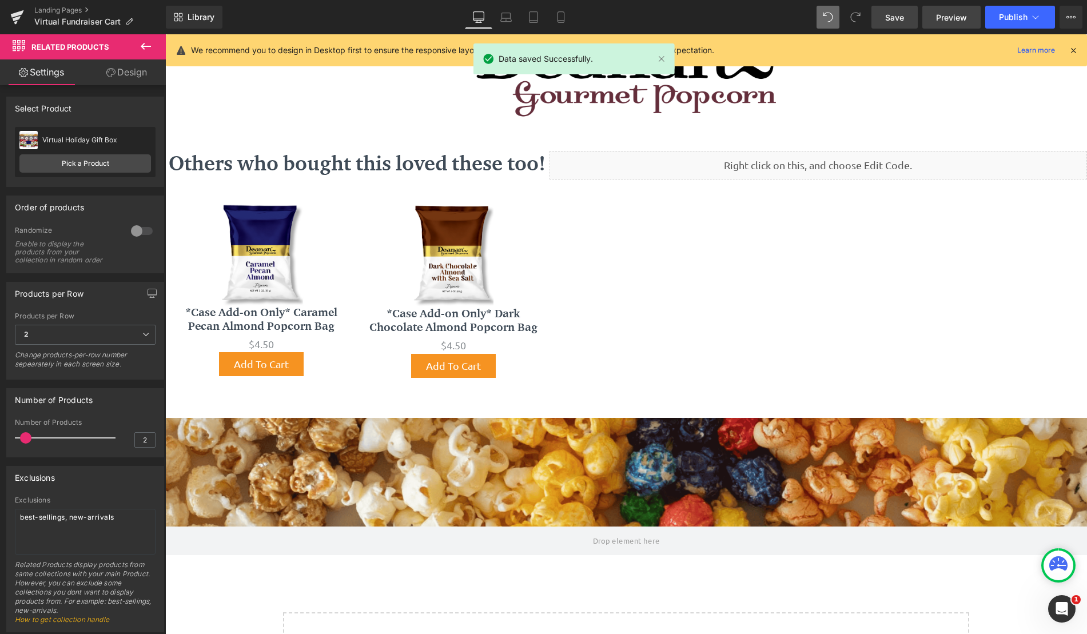
click at [947, 16] on span "Preview" at bounding box center [951, 17] width 31 height 12
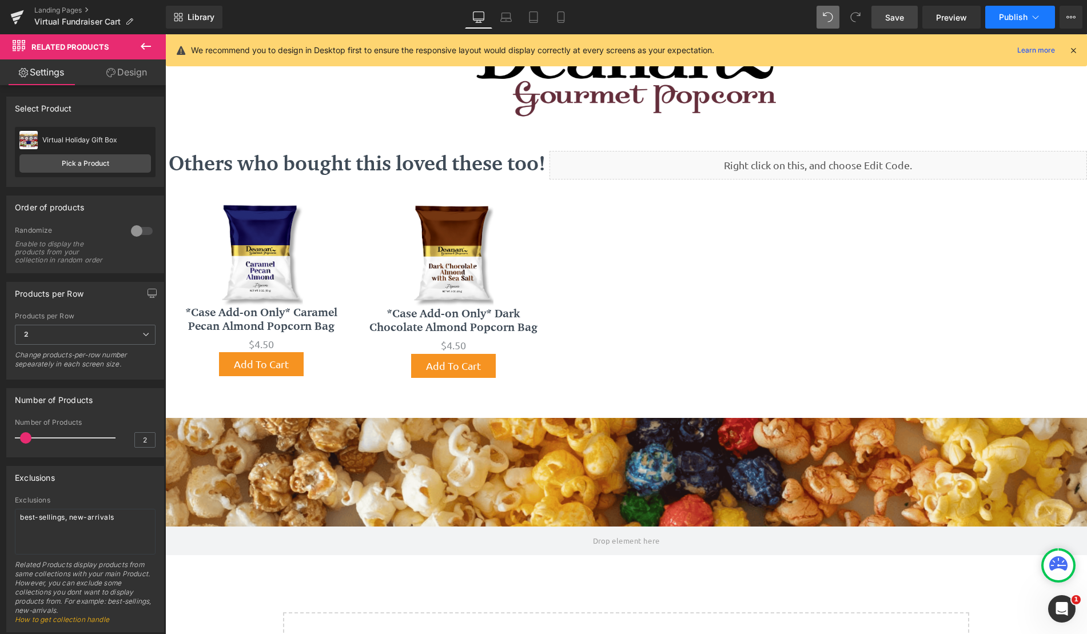
click at [1024, 17] on span "Publish" at bounding box center [1013, 17] width 29 height 9
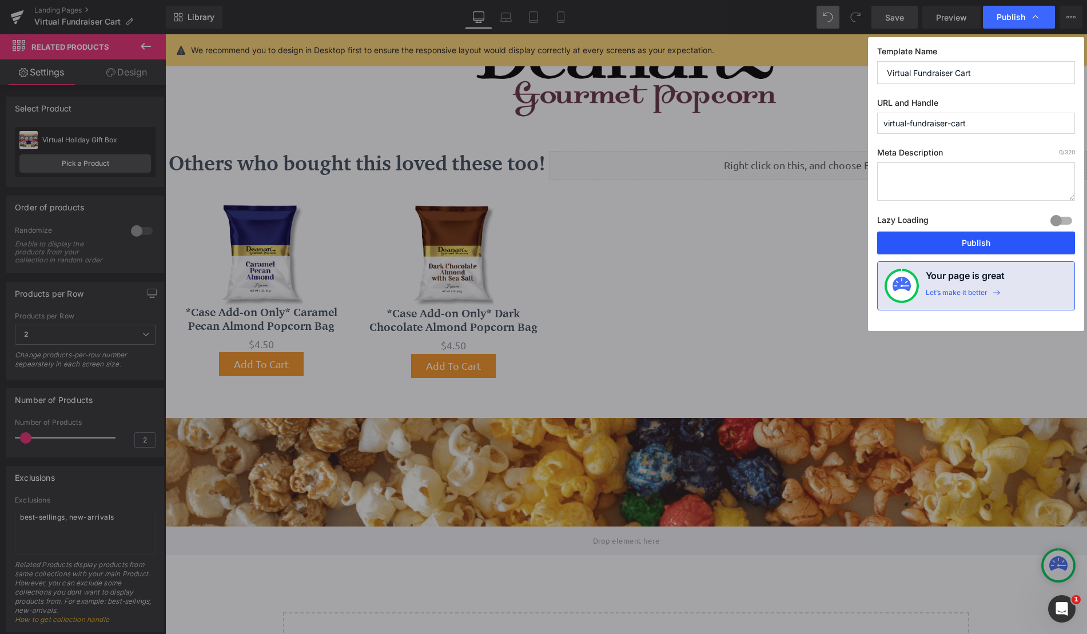
drag, startPoint x: 974, startPoint y: 243, endPoint x: 808, endPoint y: 209, distance: 168.8
click at [974, 243] on button "Publish" at bounding box center [976, 243] width 198 height 23
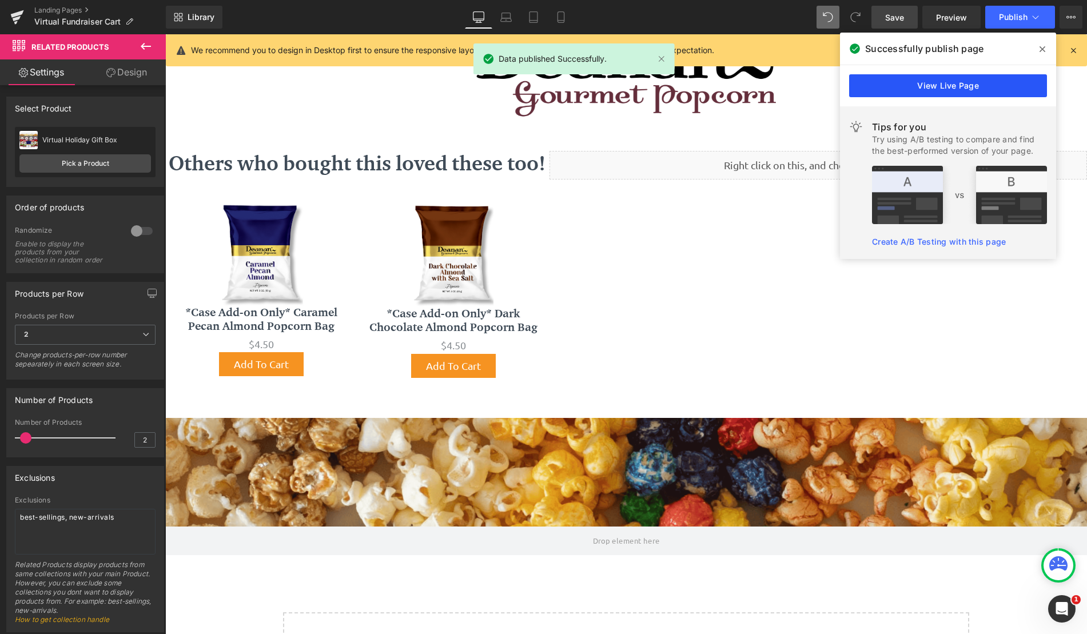
click at [1001, 81] on link "View Live Page" at bounding box center [948, 85] width 198 height 23
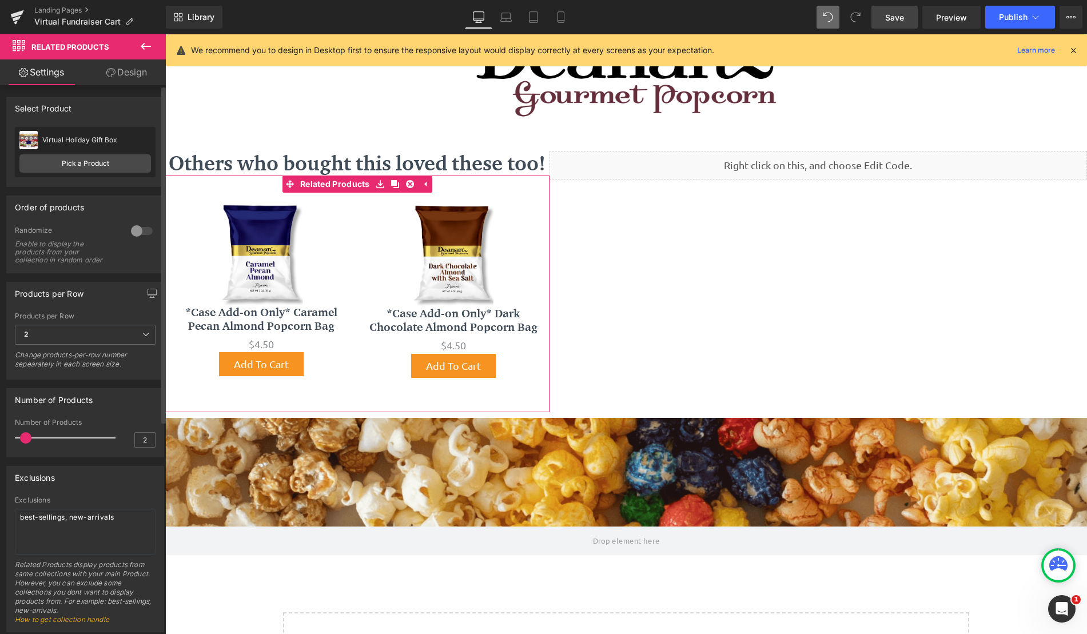
click at [107, 136] on div "Virtual Holiday Gift Box Virtual Holiday Gift Box" at bounding box center [84, 139] width 131 height 17
click at [106, 140] on div "Virtual Holiday Gift Box" at bounding box center [96, 140] width 109 height 8
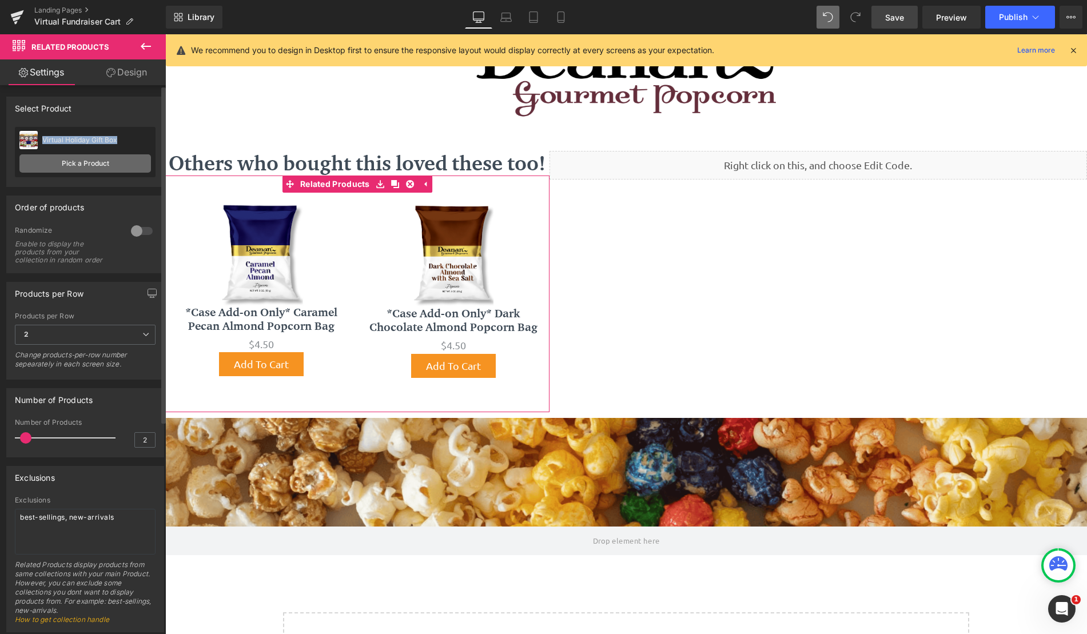
click at [133, 168] on link "Pick a Product" at bounding box center [84, 163] width 131 height 18
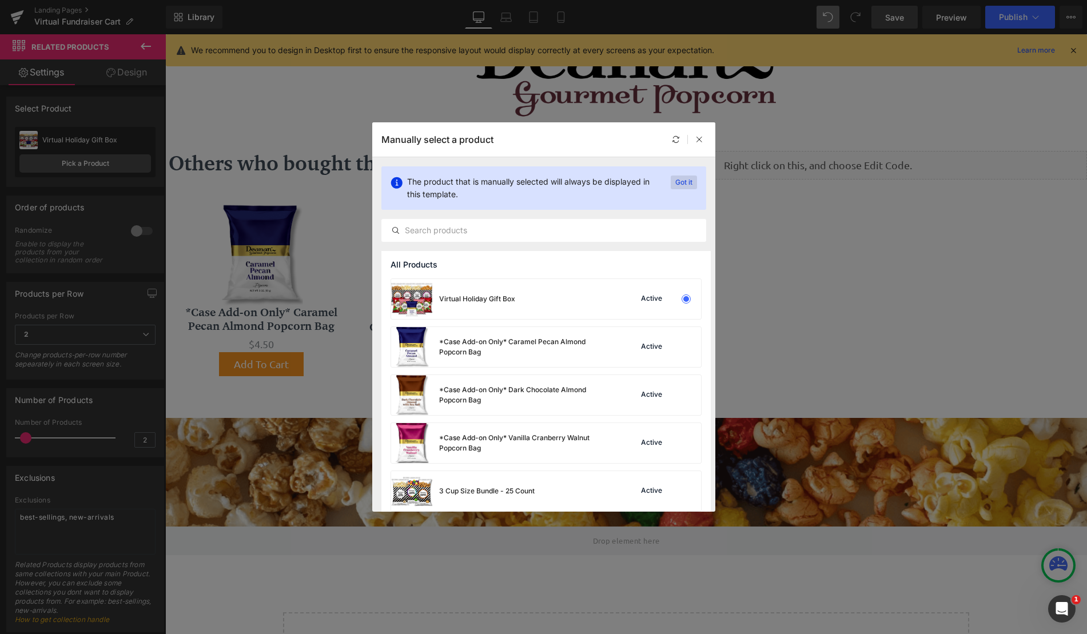
click at [683, 182] on p "Got it" at bounding box center [684, 183] width 26 height 14
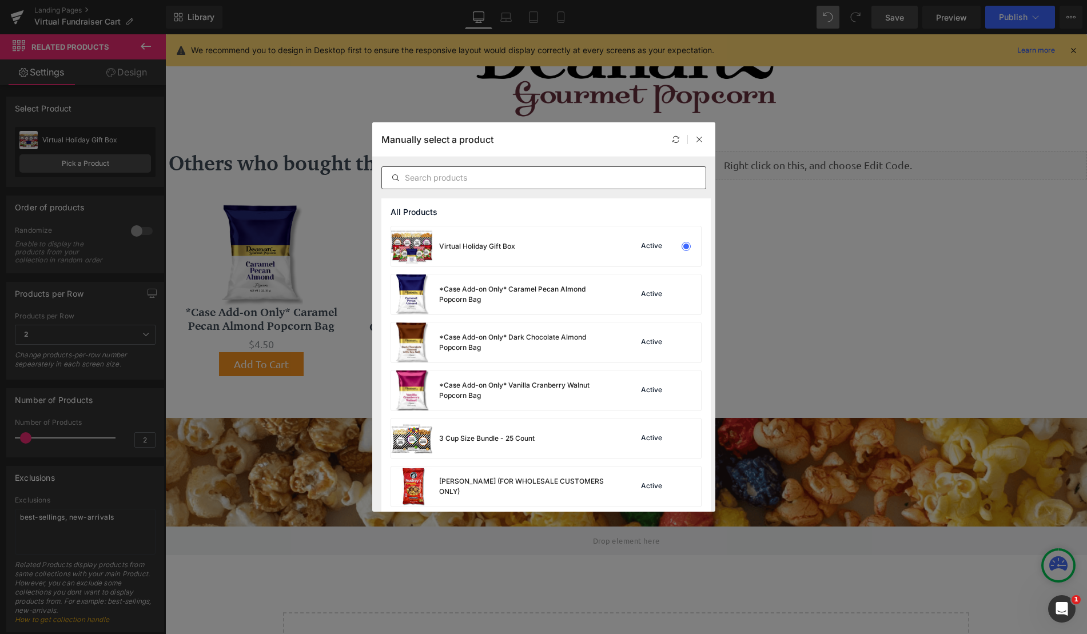
click at [535, 183] on input "text" at bounding box center [544, 178] width 324 height 14
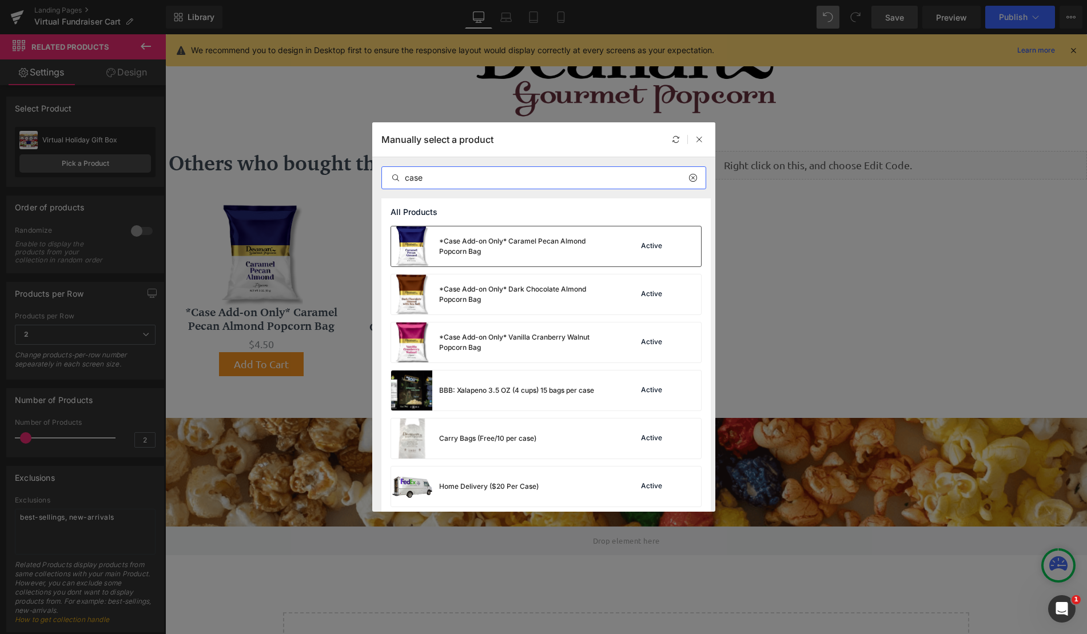
type input "case"
click at [655, 243] on div "Active" at bounding box center [652, 246] width 26 height 9
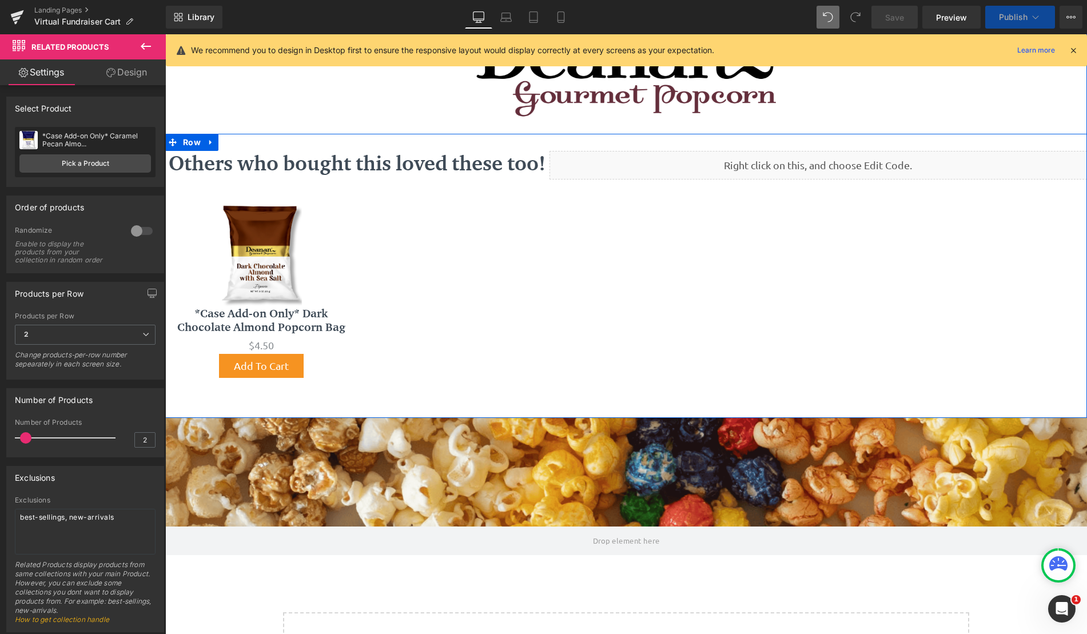
scroll to position [860, 913]
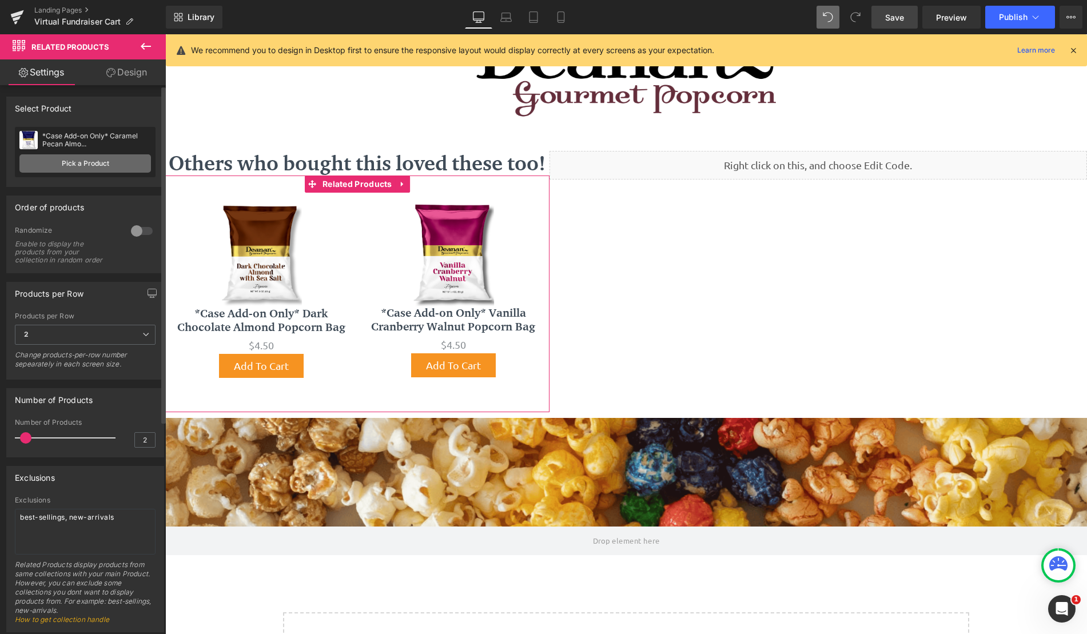
click at [115, 168] on link "Pick a Product" at bounding box center [84, 163] width 131 height 18
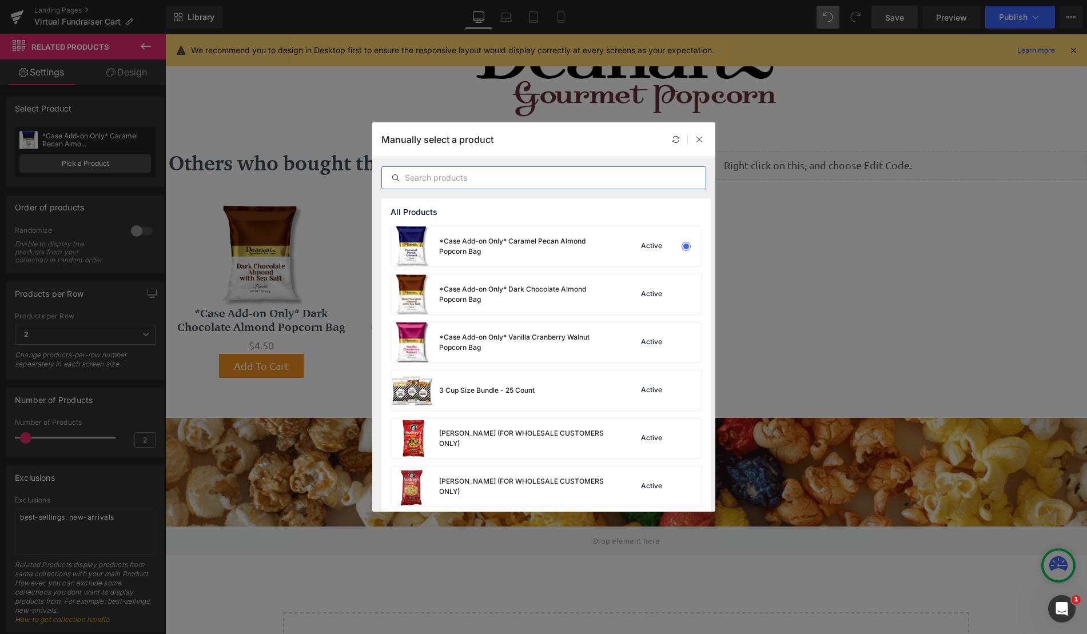
click at [479, 180] on input "text" at bounding box center [544, 178] width 324 height 14
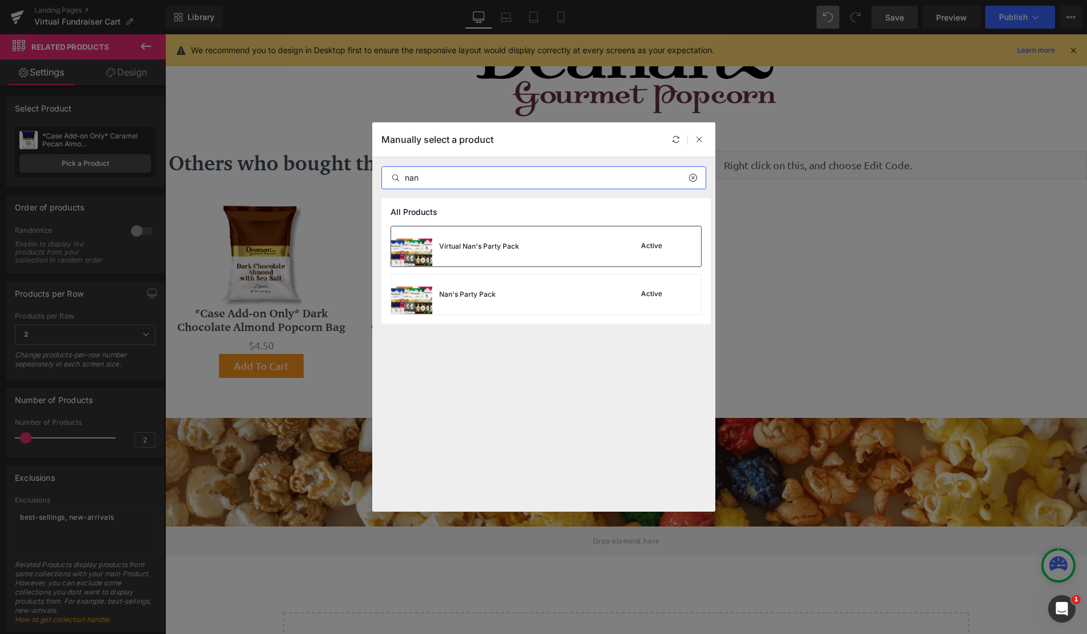
type input "nan"
click at [477, 241] on div "Virtual Nan's Party Pack" at bounding box center [479, 246] width 80 height 10
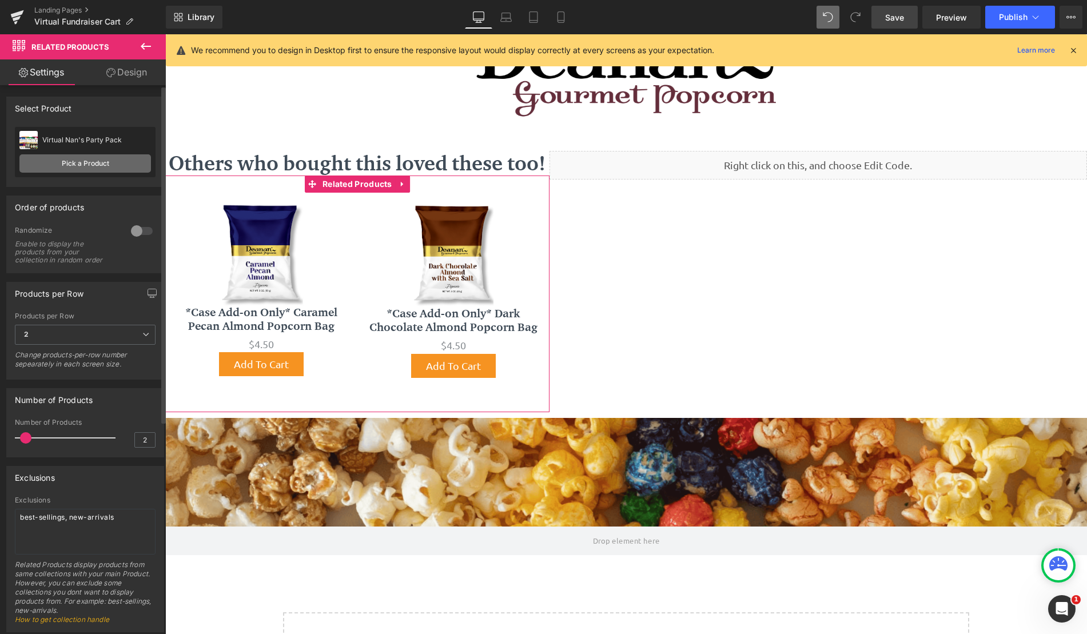
click at [113, 167] on link "Pick a Product" at bounding box center [84, 163] width 131 height 18
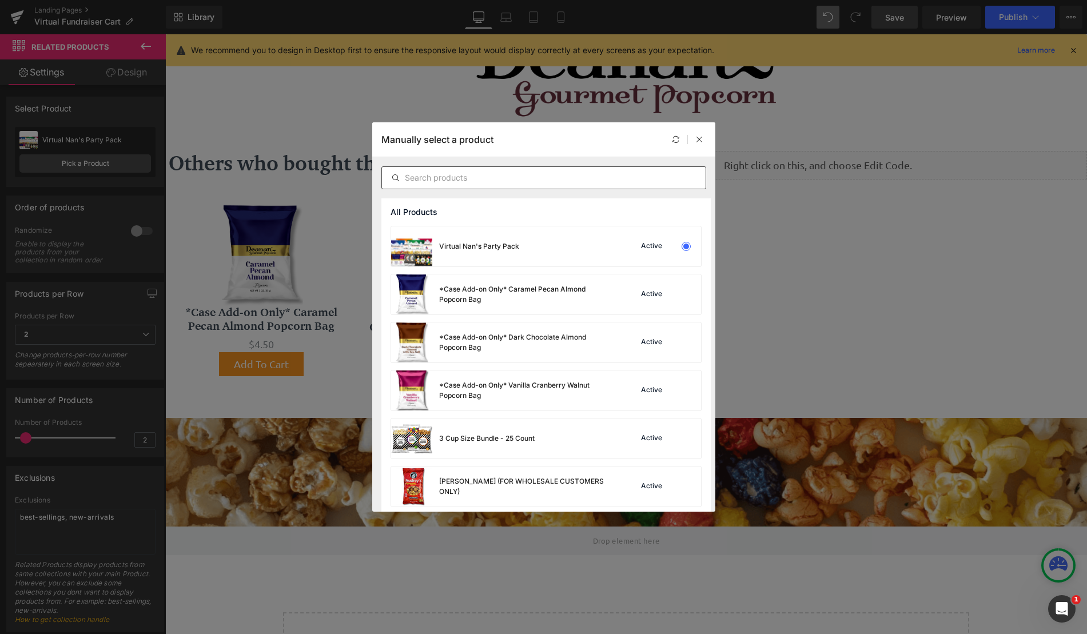
click at [479, 182] on input "text" at bounding box center [544, 178] width 324 height 14
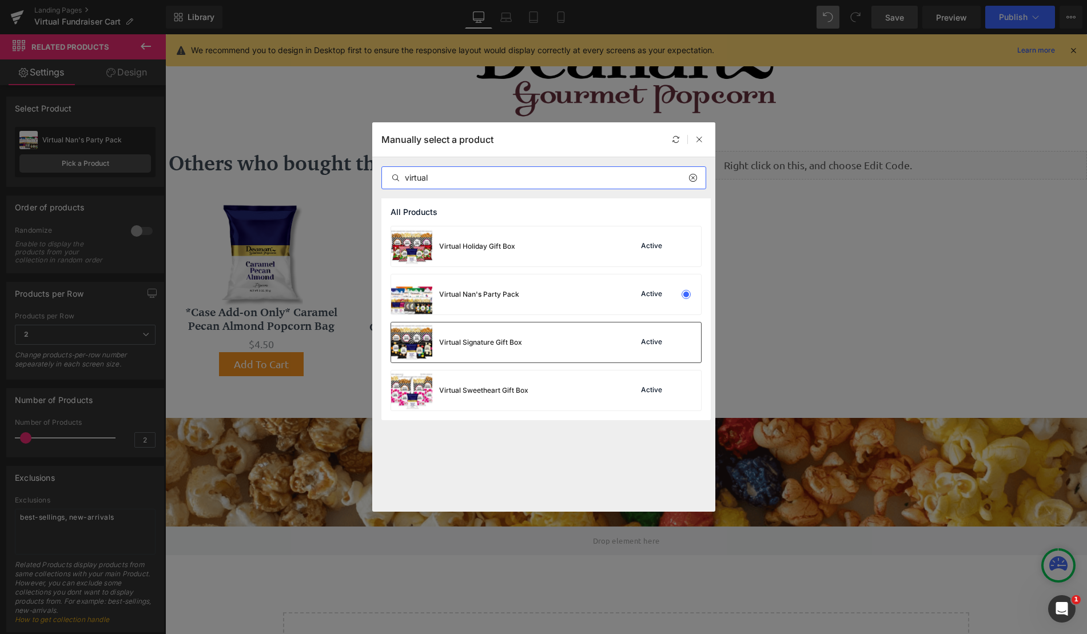
type input "virtual"
click at [499, 348] on div "Virtual Signature Gift Box" at bounding box center [456, 342] width 131 height 40
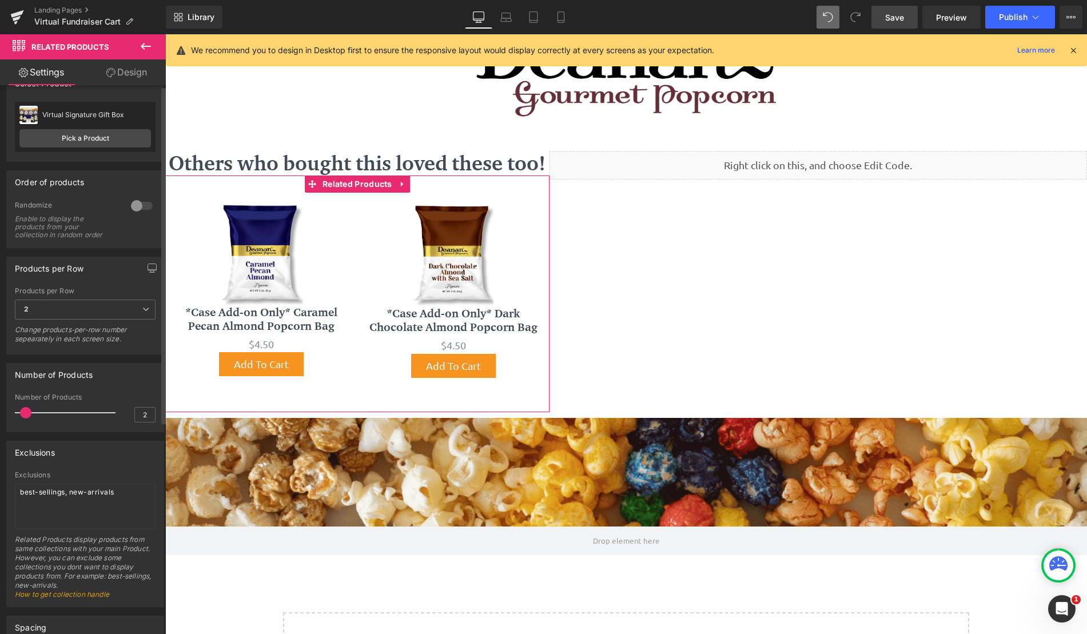
scroll to position [286, 0]
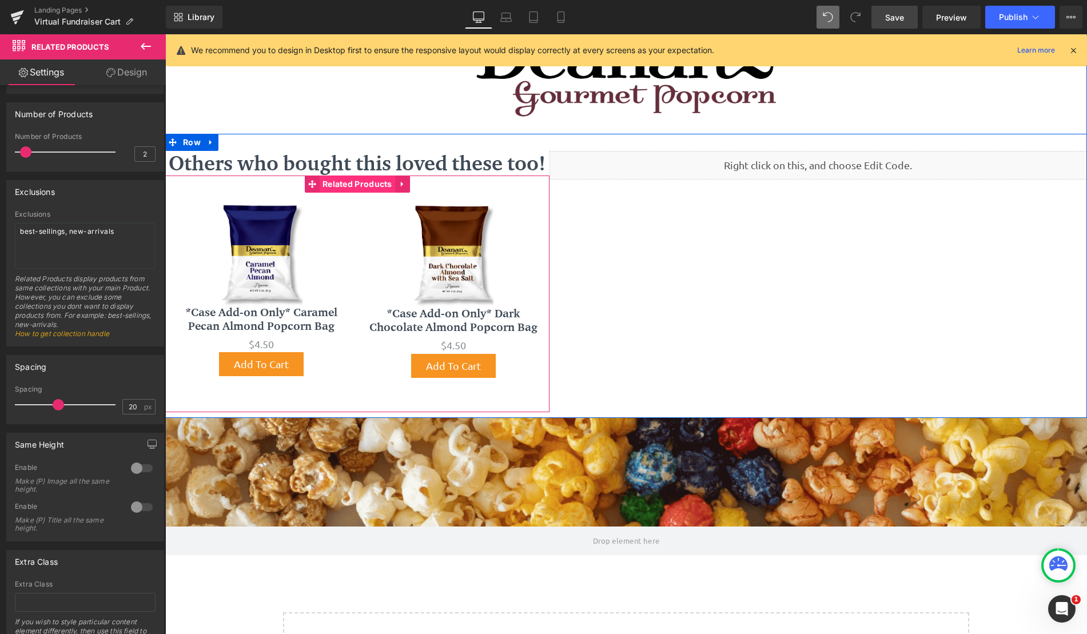
click at [357, 186] on span "Related Products" at bounding box center [357, 184] width 75 height 17
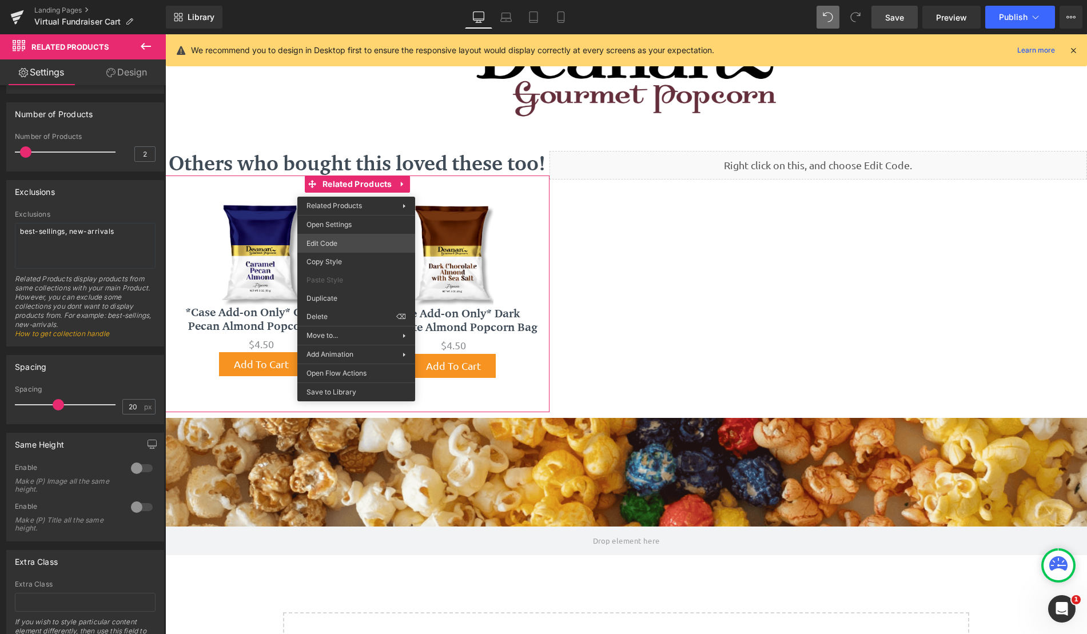
click at [365, 0] on div "Related Products You are previewing how the will restyle your page. You can not…" at bounding box center [543, 0] width 1087 height 0
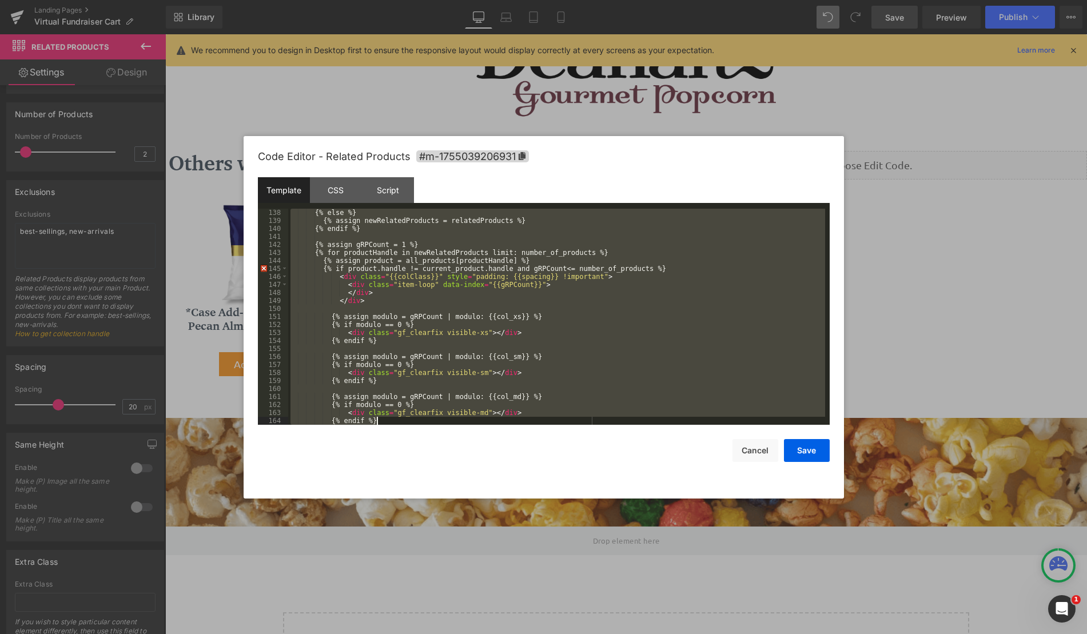
scroll to position [1273, 0]
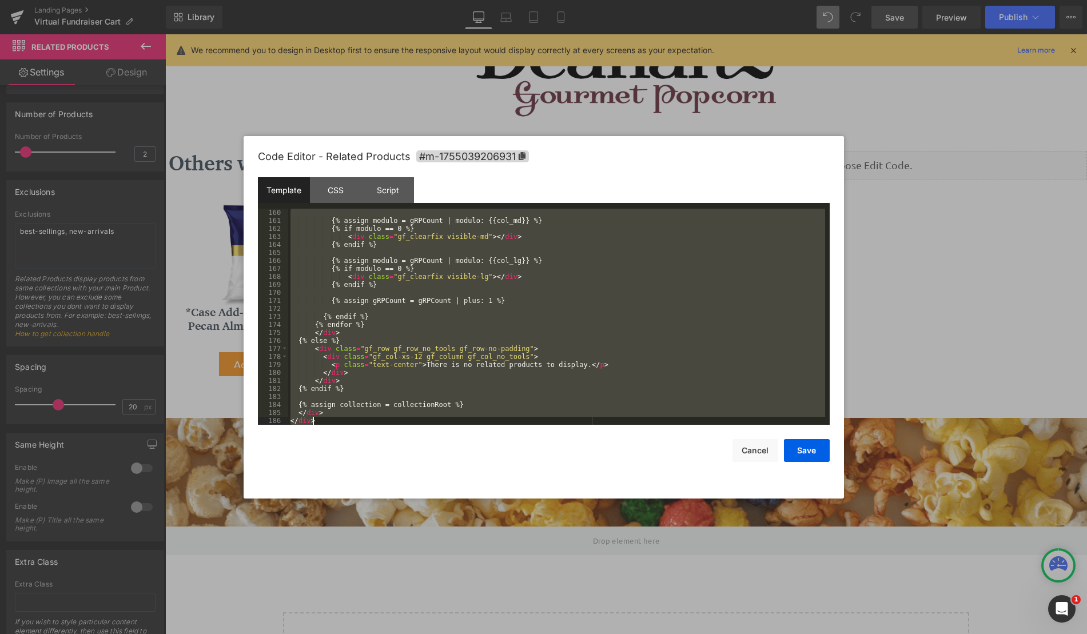
drag, startPoint x: 289, startPoint y: 210, endPoint x: 636, endPoint y: 517, distance: 463.4
click at [636, 517] on body "Related Products You are previewing how the will restyle your page. You can not…" at bounding box center [543, 317] width 1087 height 634
drag, startPoint x: 292, startPoint y: 213, endPoint x: 544, endPoint y: 555, distance: 425.6
click at [544, 555] on body "Related Products You are previewing how the will restyle your page. You can not…" at bounding box center [543, 317] width 1087 height 634
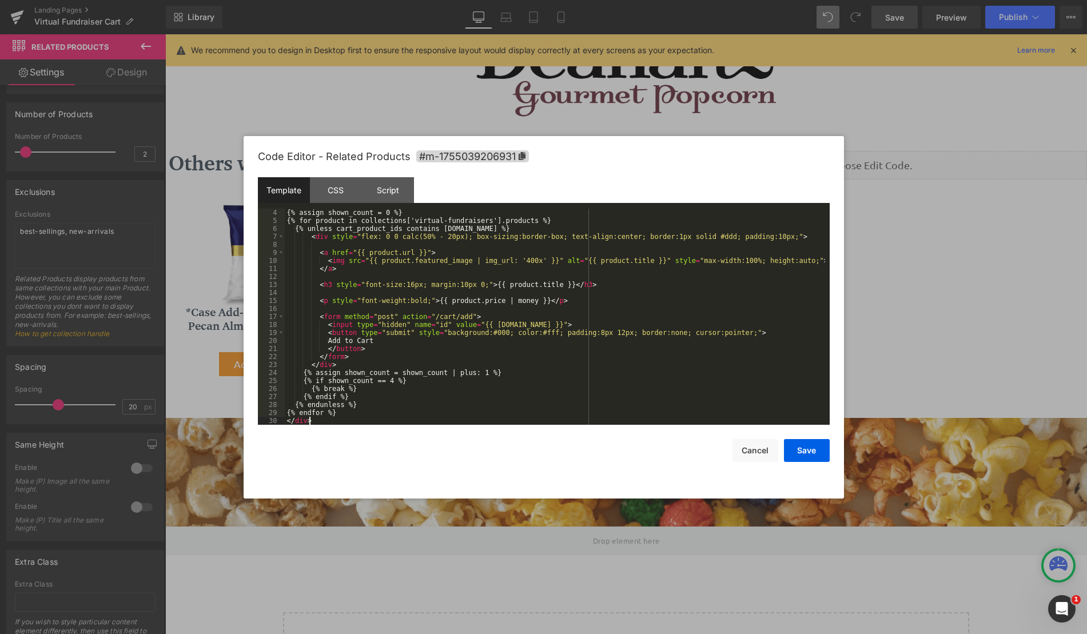
scroll to position [24, 0]
click at [801, 457] on button "Save" at bounding box center [807, 450] width 46 height 23
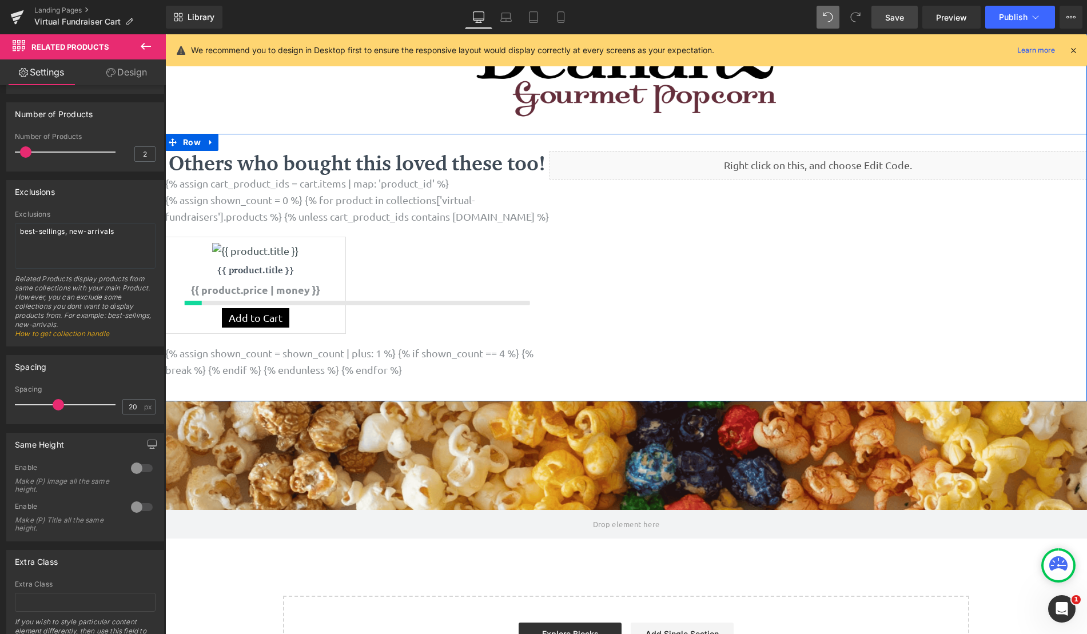
scroll to position [58, 0]
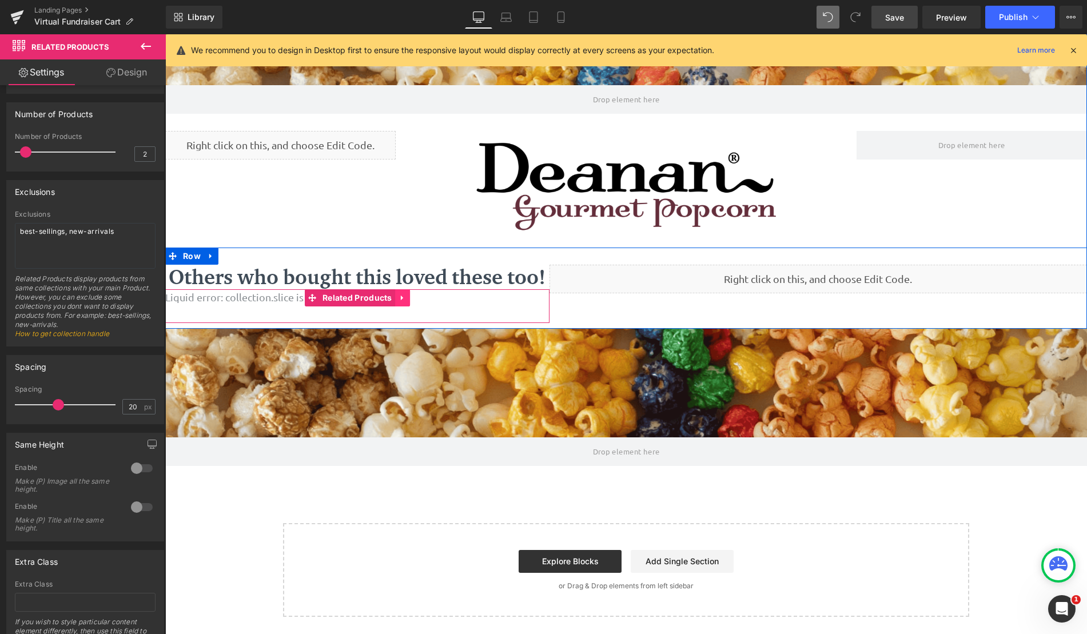
click at [398, 299] on icon at bounding box center [402, 298] width 8 height 9
click at [406, 299] on icon at bounding box center [410, 298] width 8 height 9
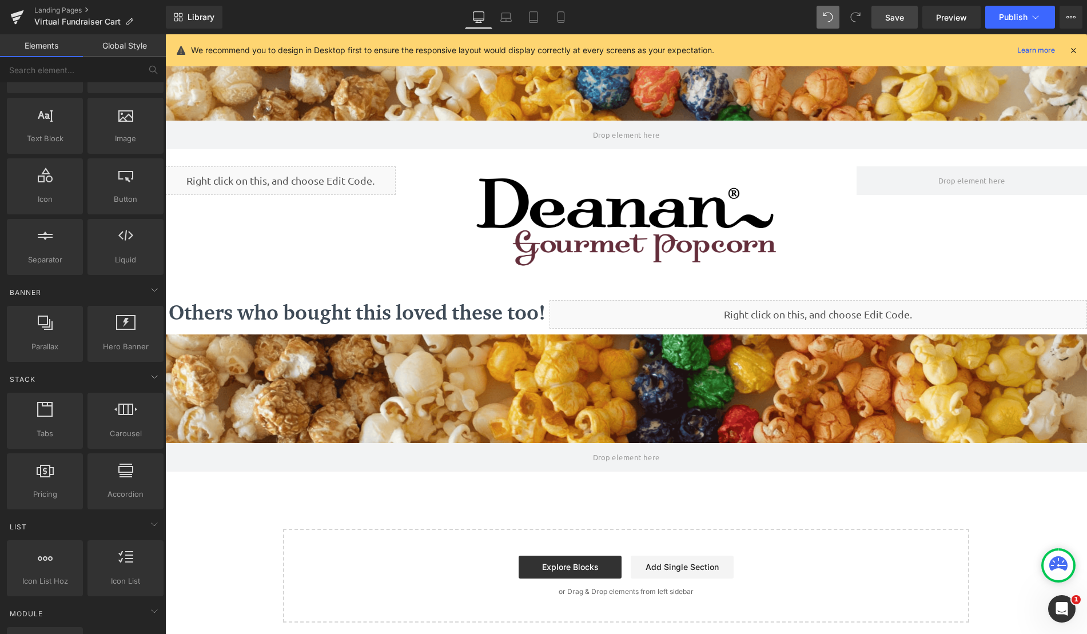
scroll to position [73, 0]
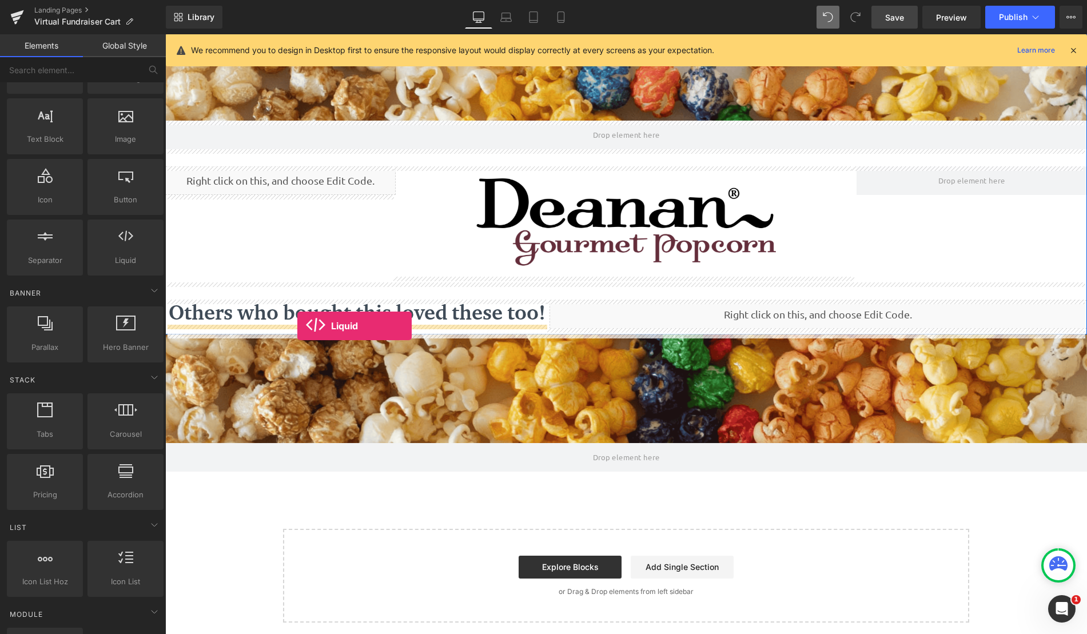
drag, startPoint x: 296, startPoint y: 287, endPoint x: 297, endPoint y: 326, distance: 38.9
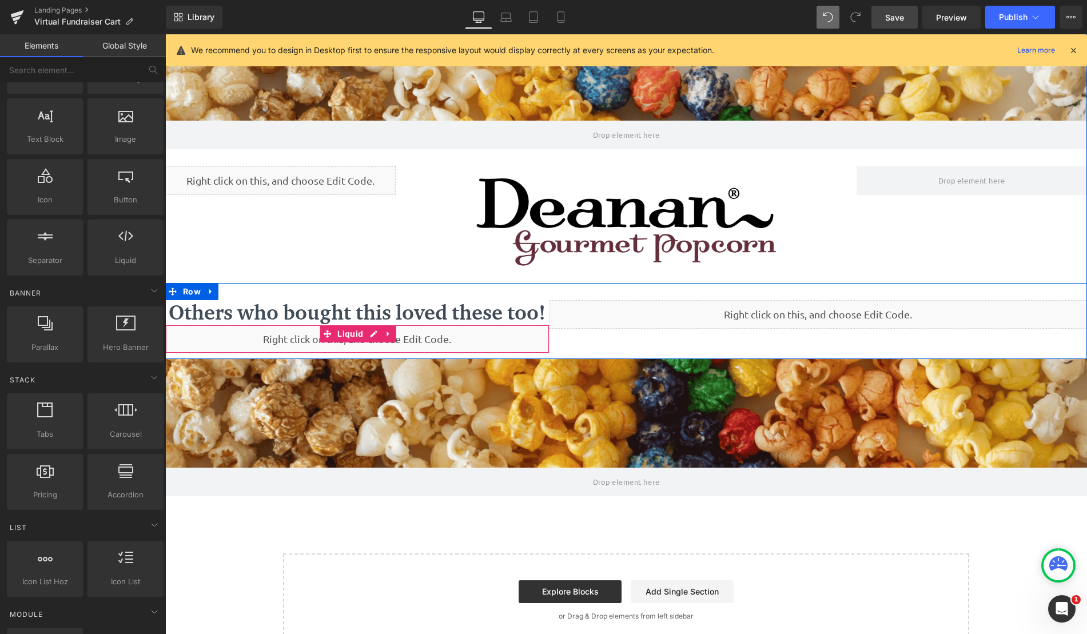
scroll to position [652, 913]
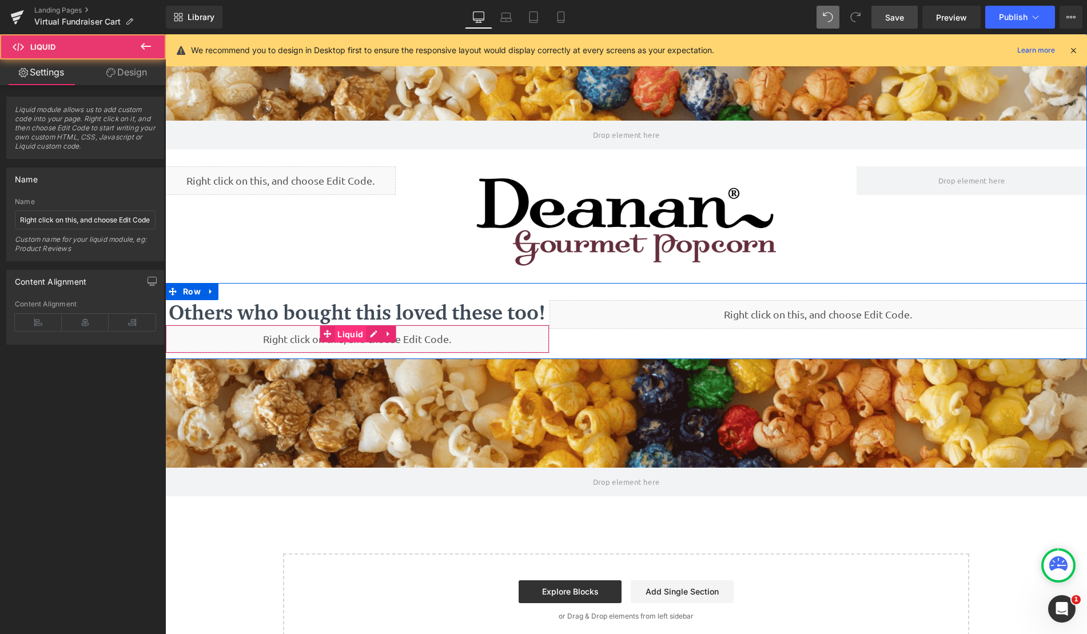
click at [347, 330] on span "Liquid" at bounding box center [349, 334] width 31 height 17
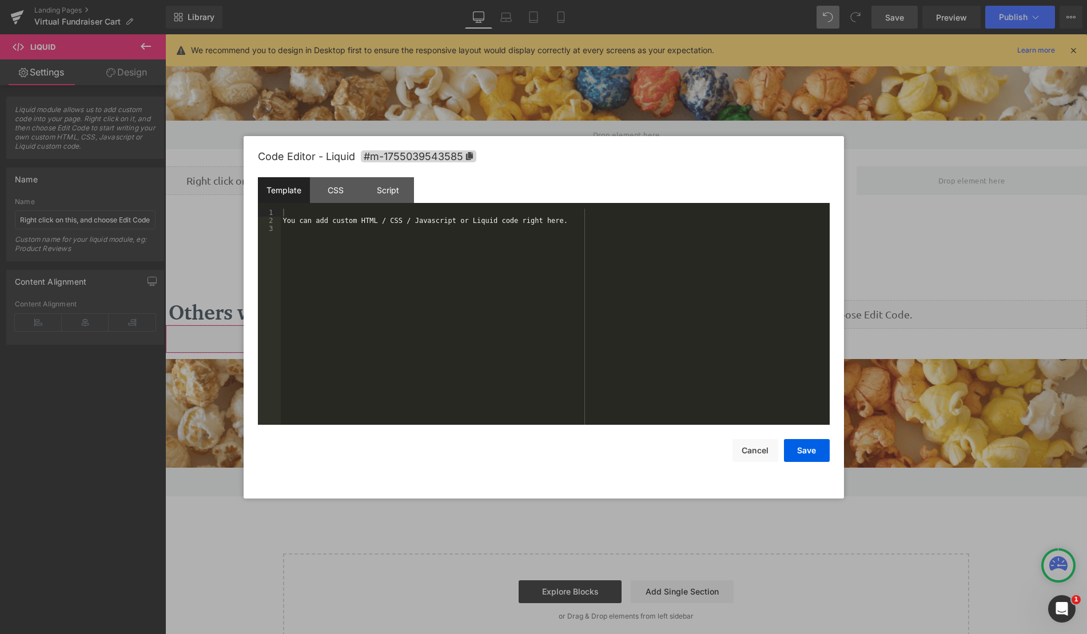
click at [354, 0] on div "Liquid You are previewing how the will restyle your page. You can not edit Elem…" at bounding box center [543, 0] width 1087 height 0
drag, startPoint x: 561, startPoint y: 220, endPoint x: 305, endPoint y: 206, distance: 256.0
click at [305, 206] on div "Template CSS Script Data 1 2 3 You can add custom HTML / CSS / Javascript or Li…" at bounding box center [544, 301] width 572 height 248
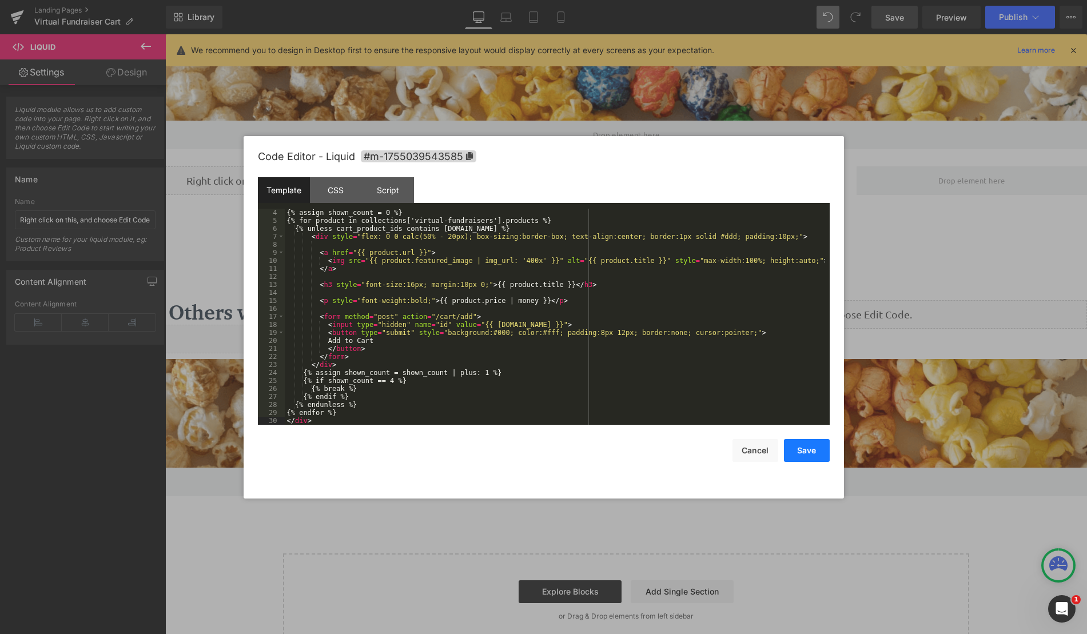
click at [808, 458] on button "Save" at bounding box center [807, 450] width 46 height 23
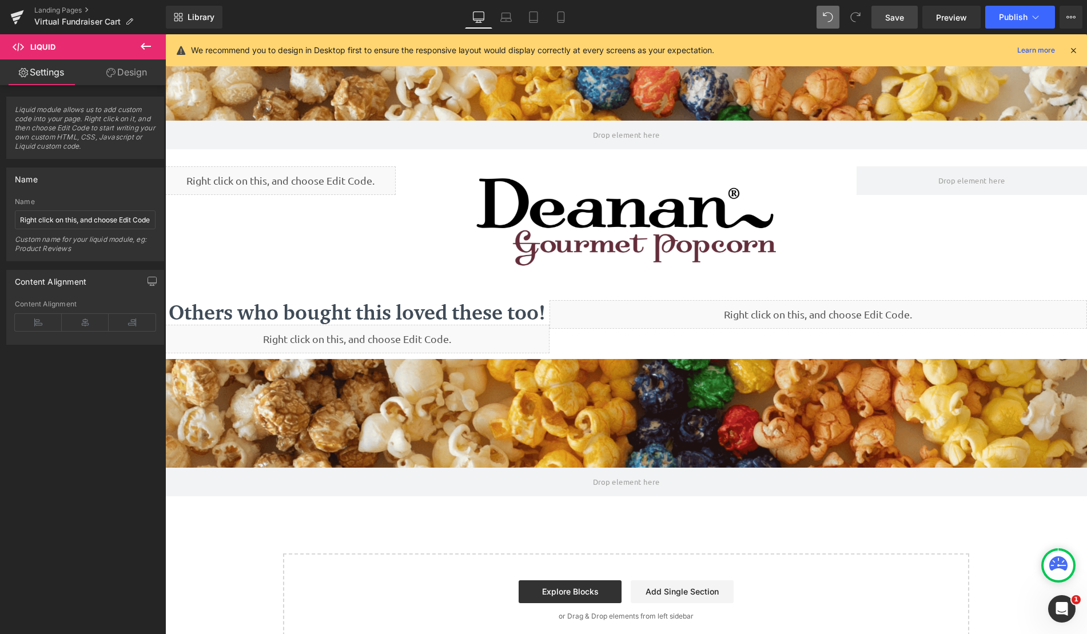
click at [890, 15] on span "Save" at bounding box center [894, 17] width 19 height 12
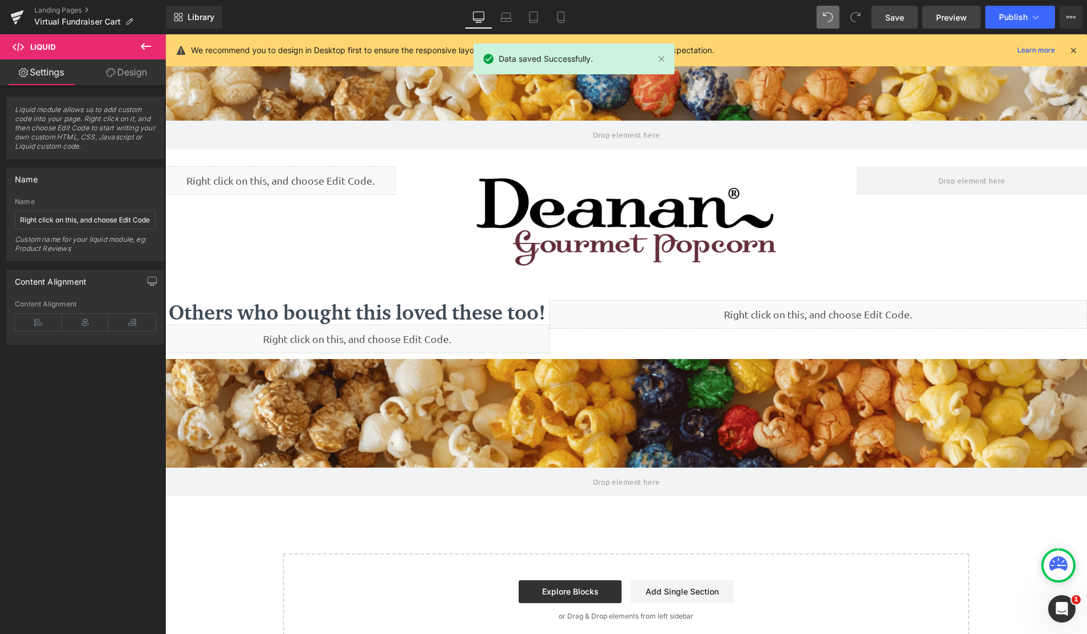
click at [957, 19] on span "Preview" at bounding box center [951, 17] width 31 height 12
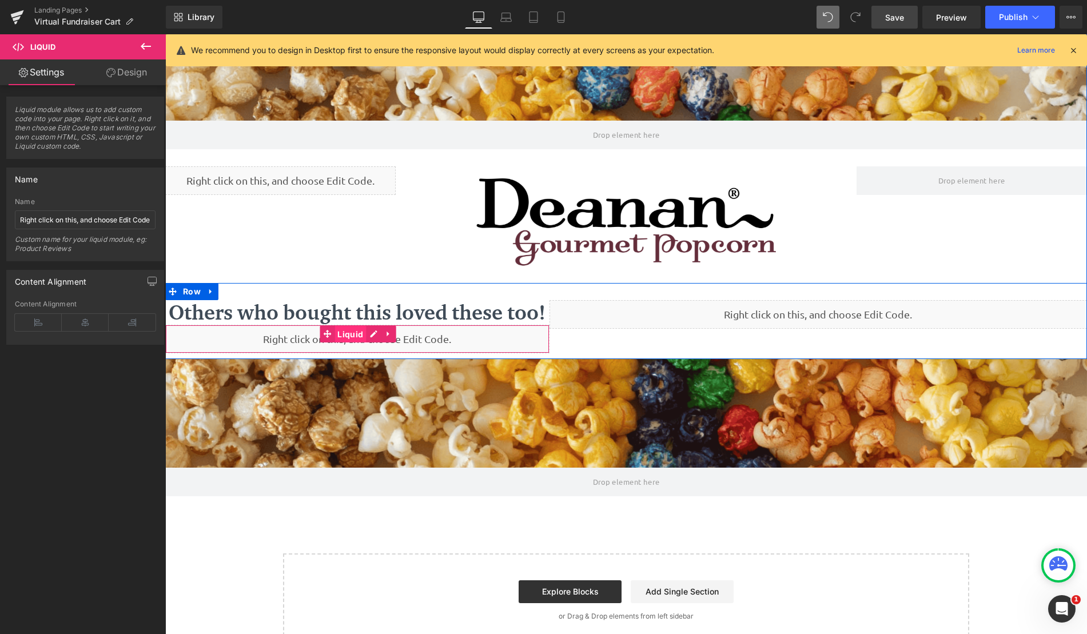
click at [341, 334] on span "Liquid" at bounding box center [349, 334] width 31 height 17
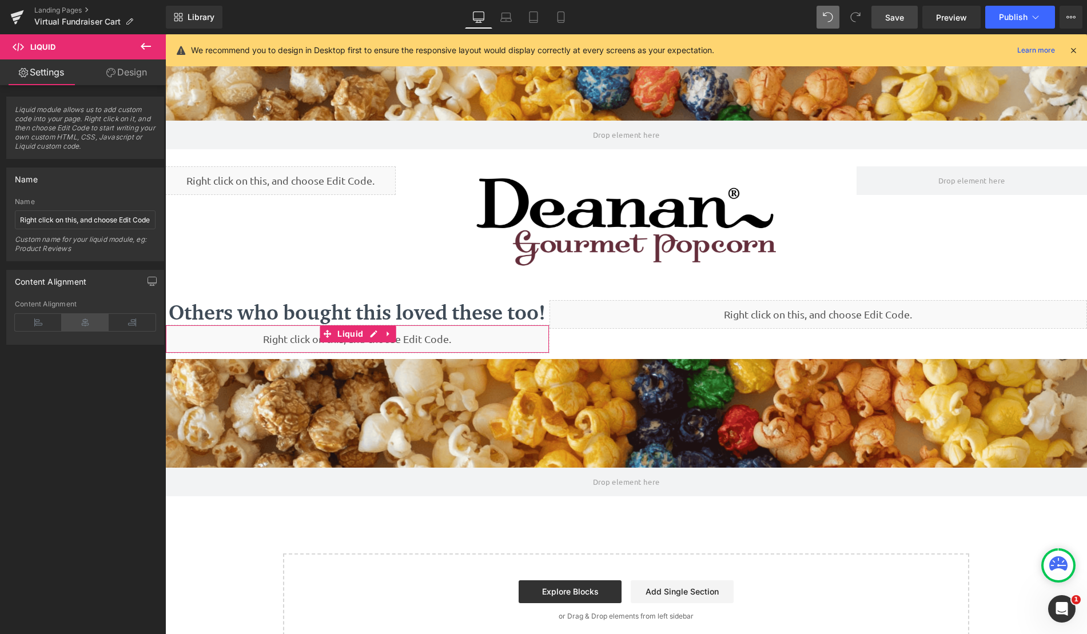
click at [89, 325] on icon at bounding box center [85, 322] width 47 height 17
click at [896, 21] on span "Save" at bounding box center [894, 17] width 19 height 12
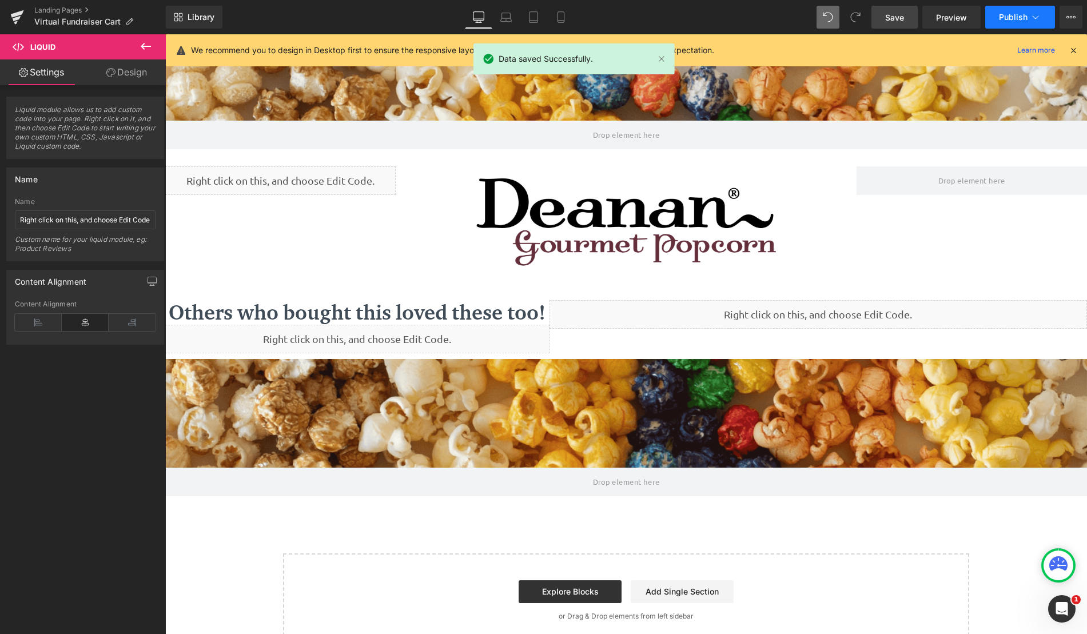
click at [995, 15] on button "Publish" at bounding box center [1020, 17] width 70 height 23
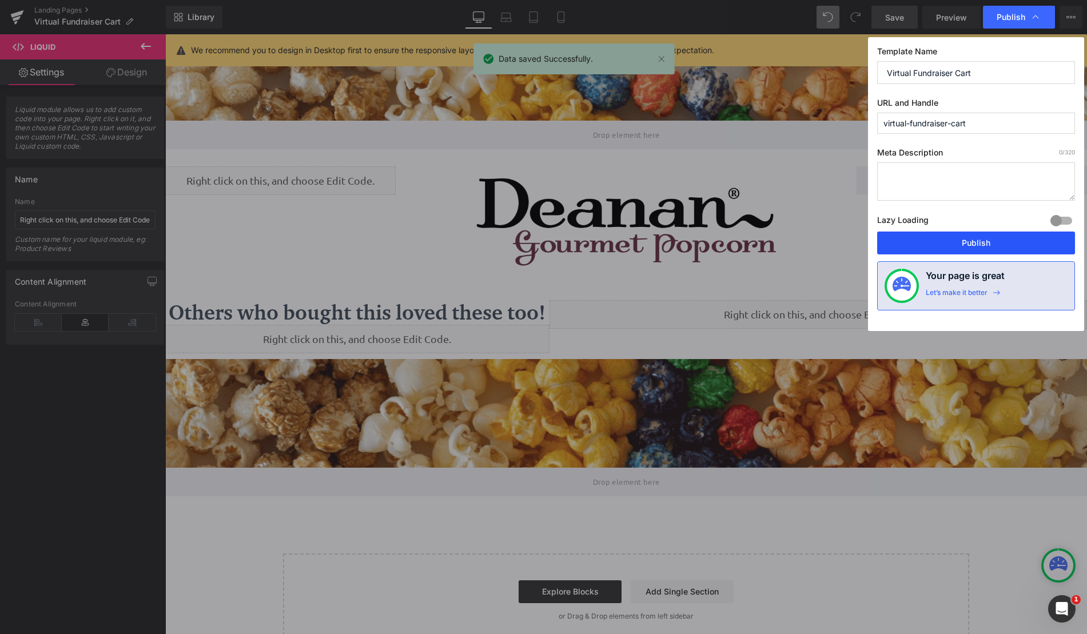
click at [986, 239] on button "Publish" at bounding box center [976, 243] width 198 height 23
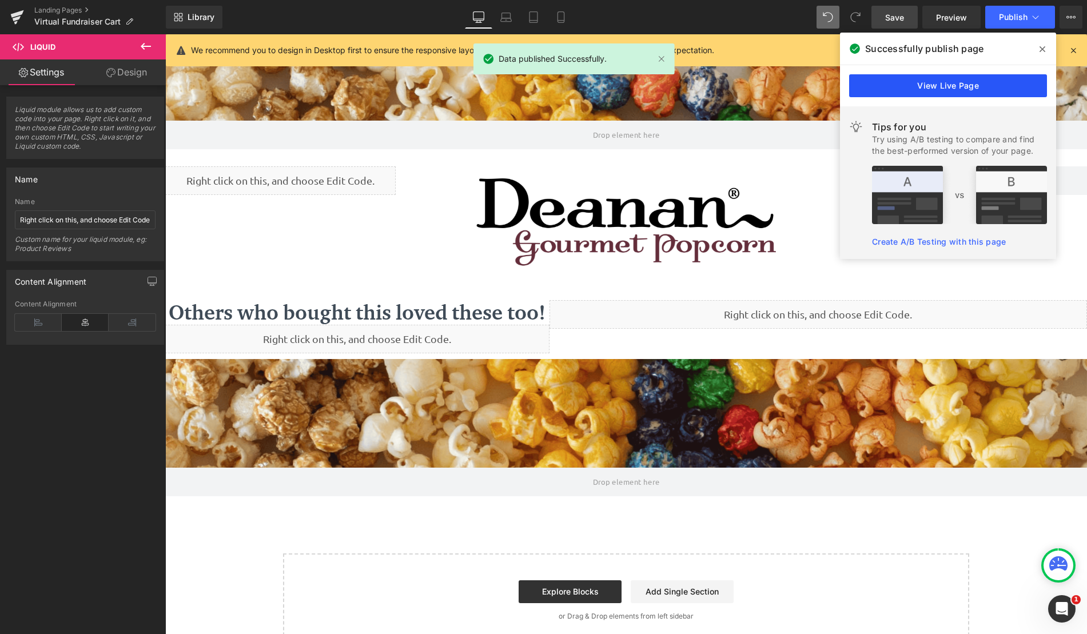
click at [979, 90] on link "View Live Page" at bounding box center [948, 85] width 198 height 23
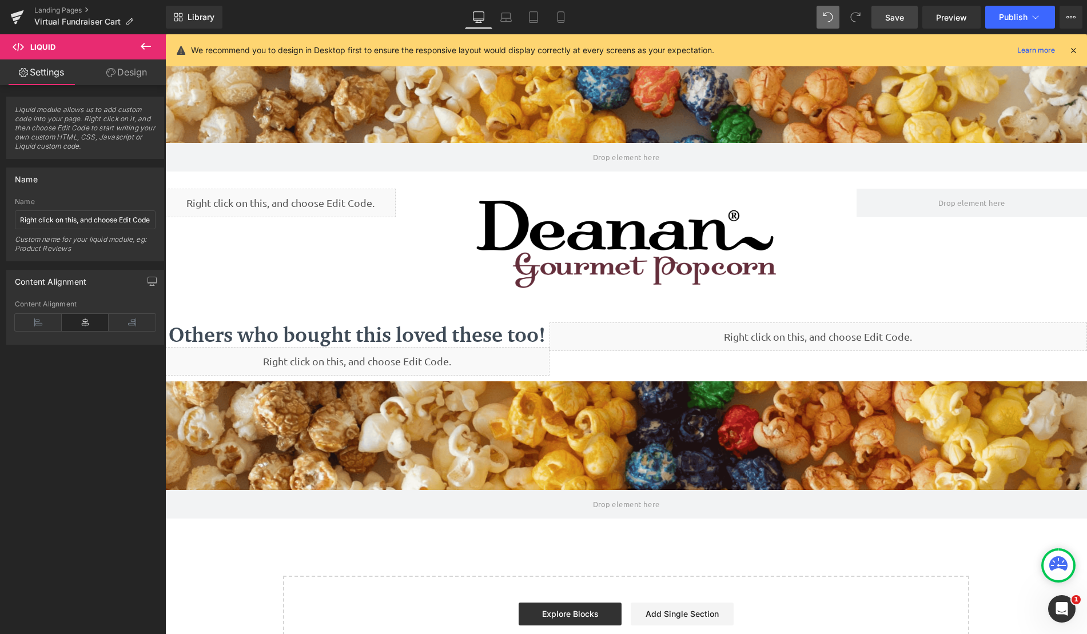
drag, startPoint x: 275, startPoint y: 425, endPoint x: 336, endPoint y: 393, distance: 68.8
click at [165, 34] on div "190px" at bounding box center [165, 34] width 0 height 0
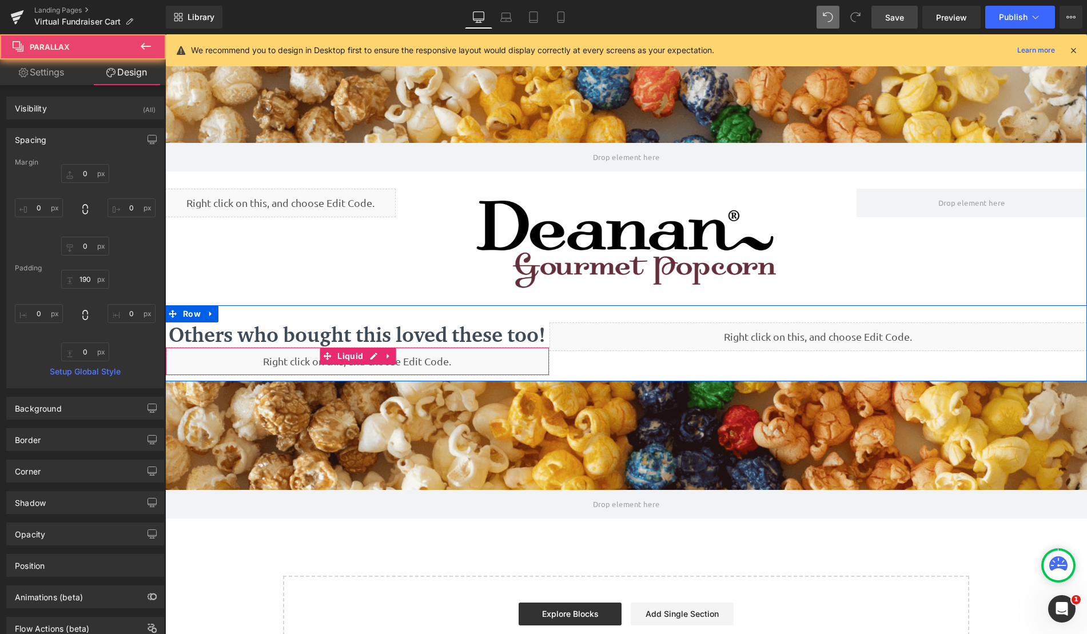
click at [342, 361] on span "Liquid" at bounding box center [349, 356] width 31 height 17
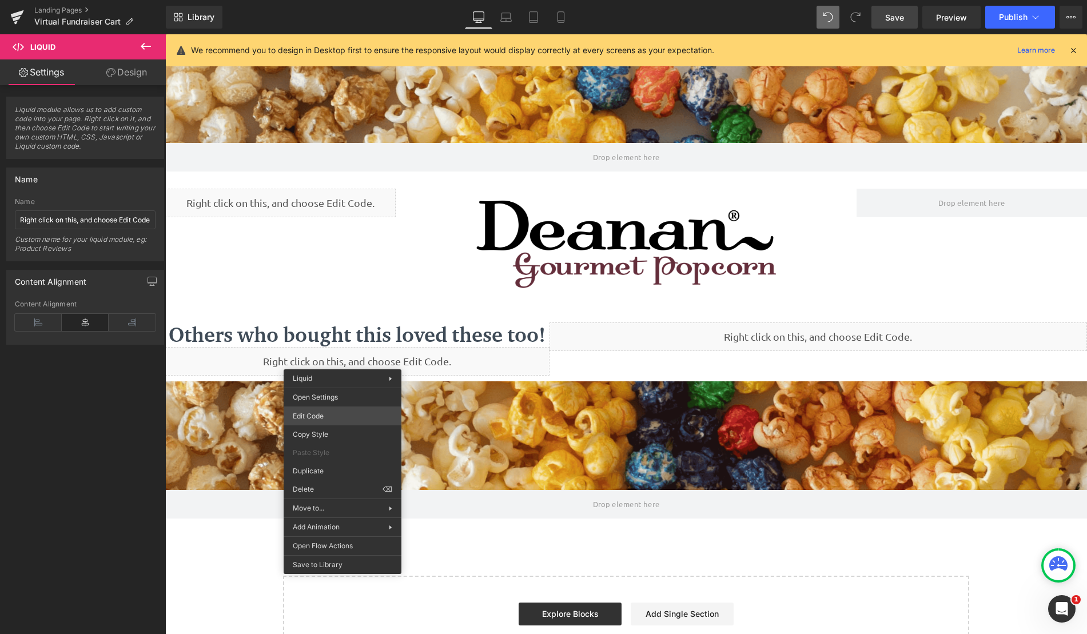
click at [338, 0] on div "Liquid You are previewing how the will restyle your page. You can not edit Elem…" at bounding box center [543, 0] width 1087 height 0
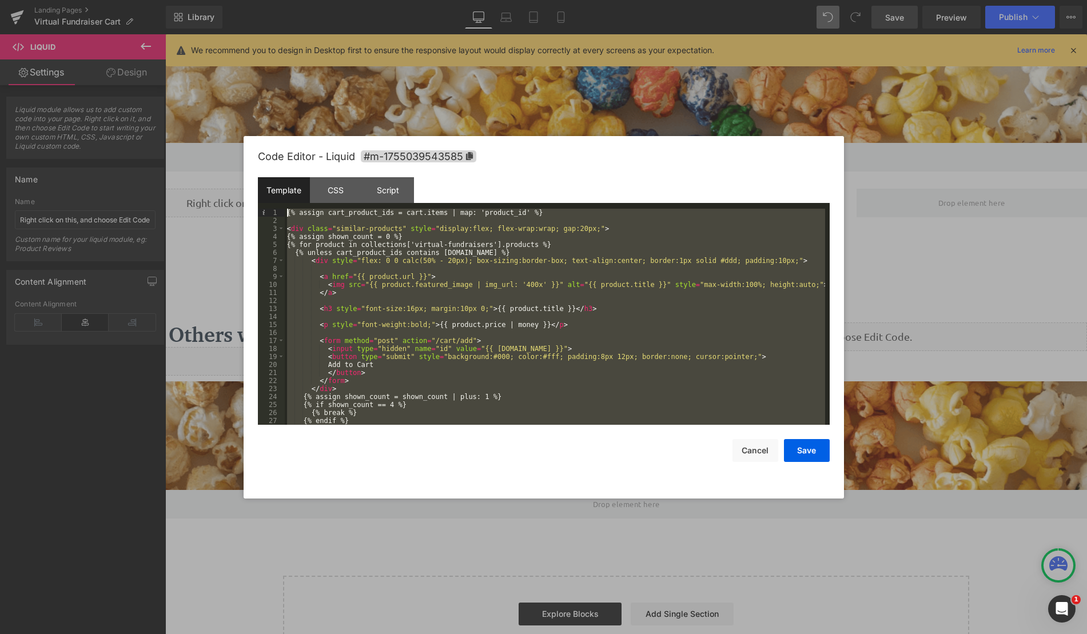
drag, startPoint x: 393, startPoint y: 415, endPoint x: 226, endPoint y: 29, distance: 420.0
click at [226, 29] on body "Liquid You are previewing how the will restyle your page. You can not edit Elem…" at bounding box center [543, 317] width 1087 height 634
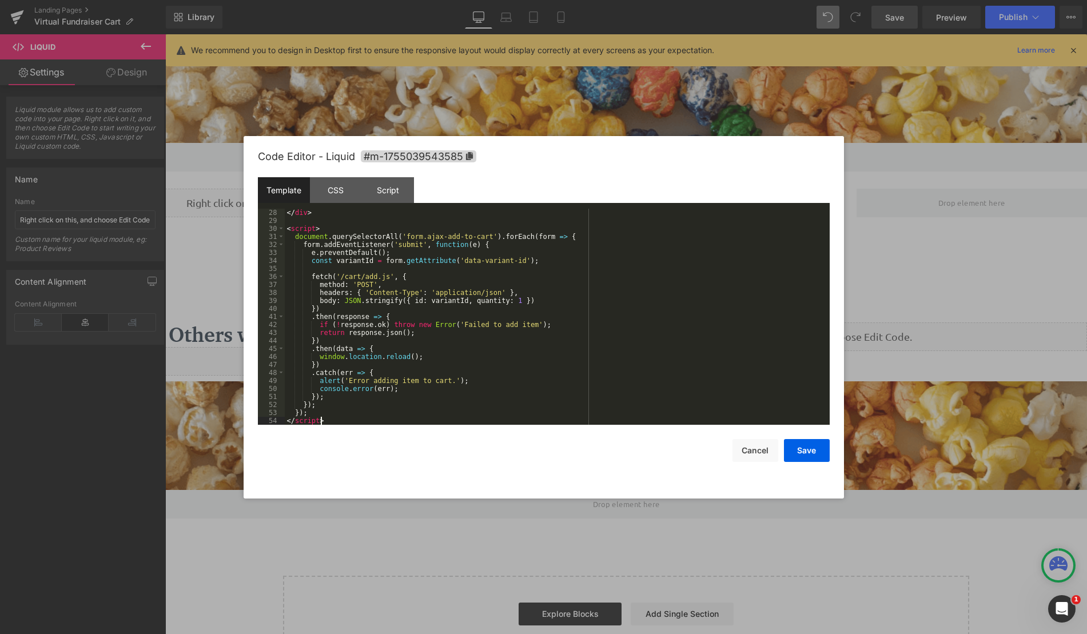
scroll to position [216, 0]
click at [810, 450] on button "Save" at bounding box center [807, 450] width 46 height 23
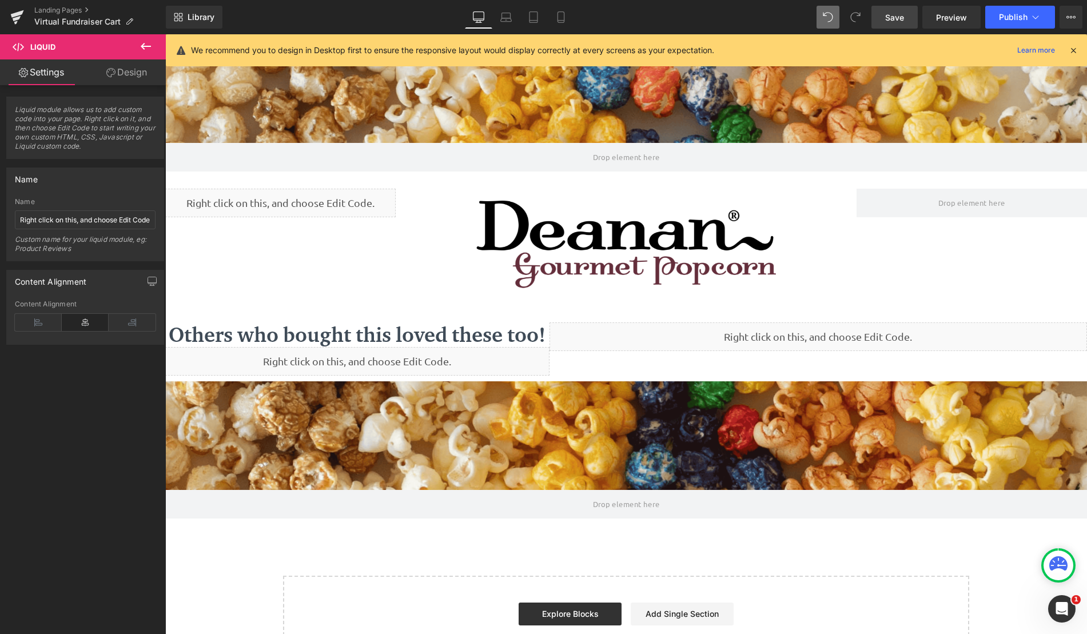
click at [906, 21] on link "Save" at bounding box center [894, 17] width 46 height 23
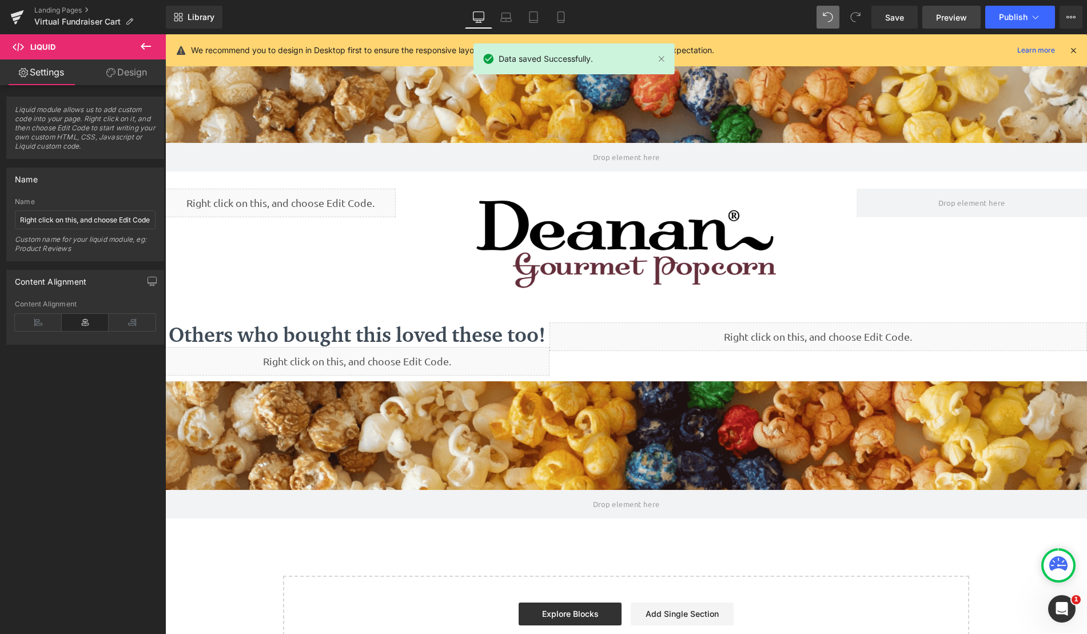
click at [967, 21] on link "Preview" at bounding box center [951, 17] width 58 height 23
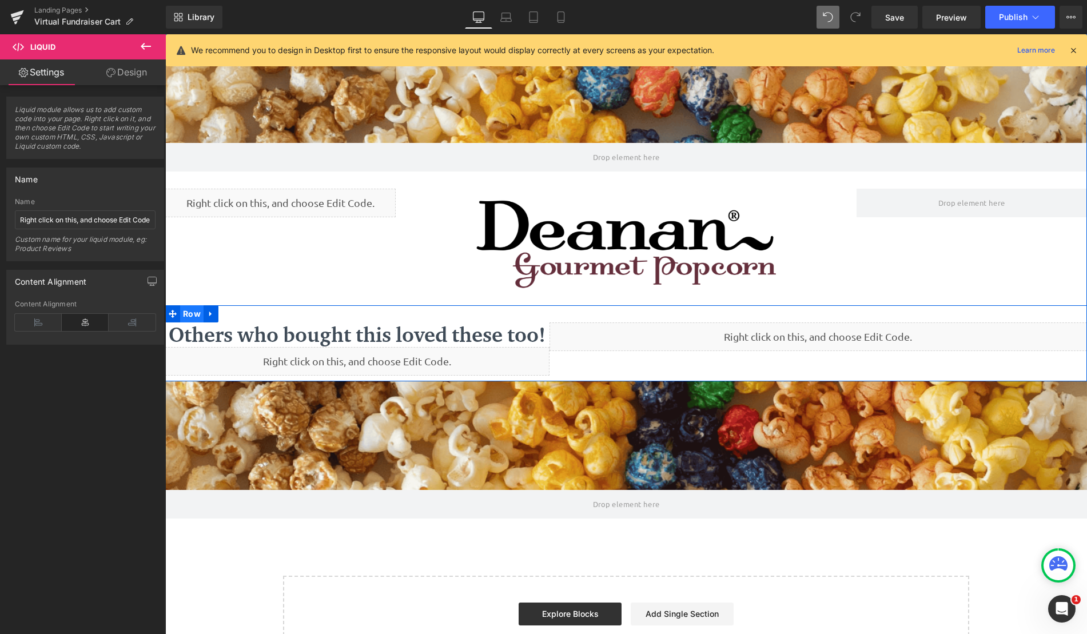
click at [180, 312] on span "Row" at bounding box center [191, 313] width 23 height 17
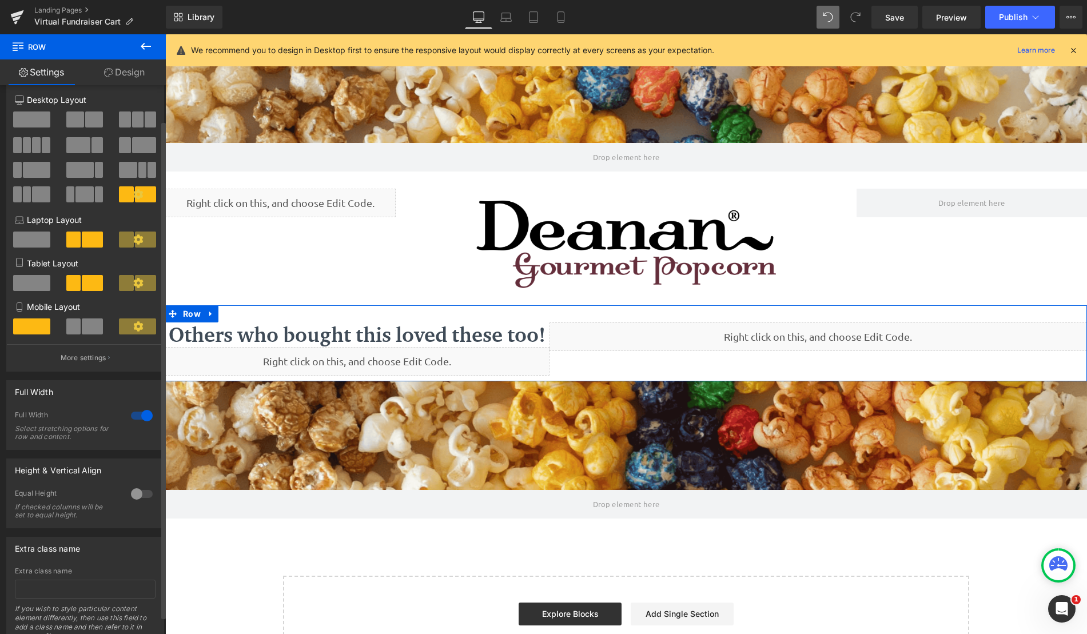
scroll to position [1, 0]
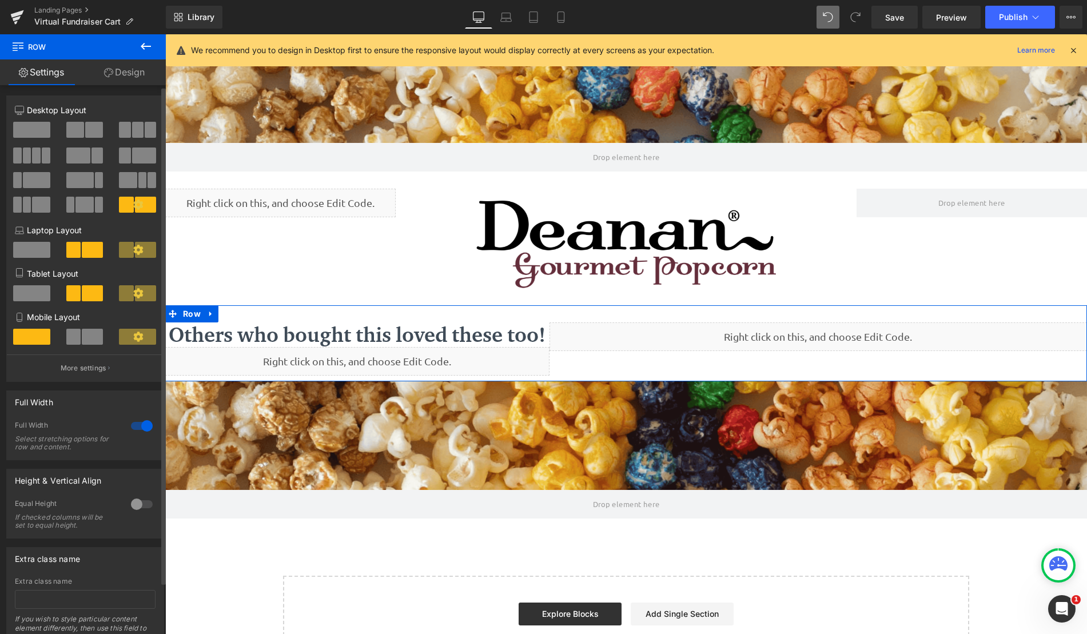
click at [141, 428] on div at bounding box center [141, 426] width 27 height 18
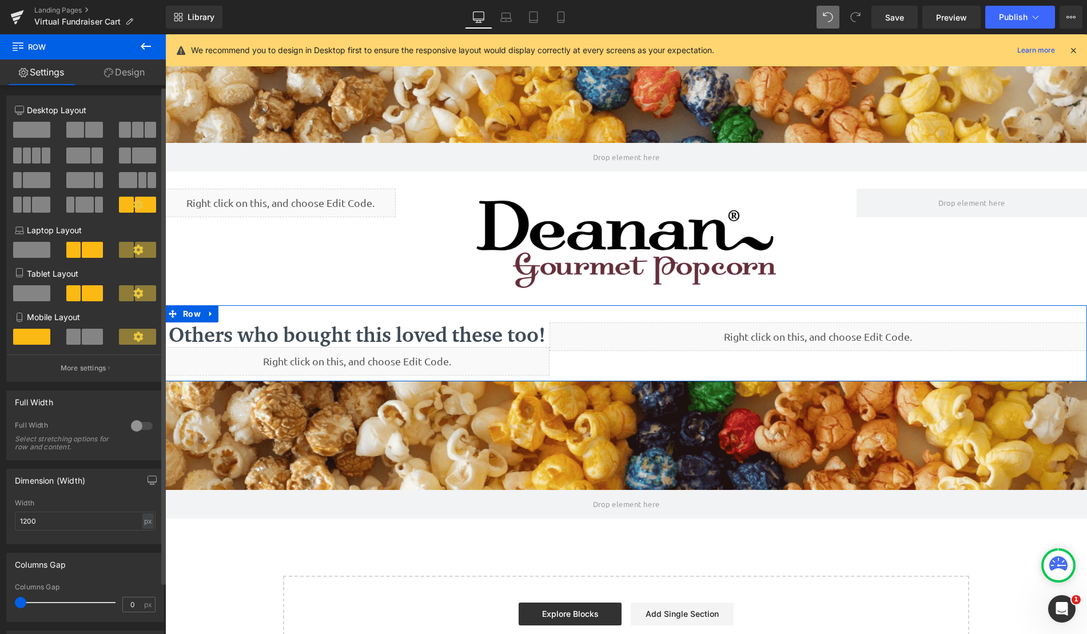
scroll to position [678, 913]
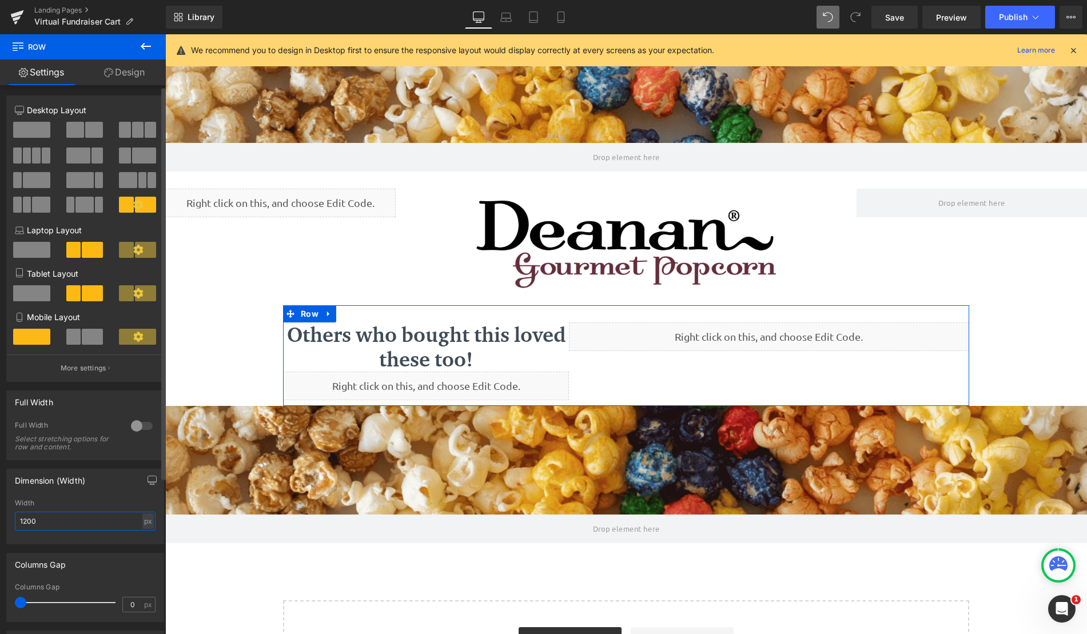
drag, startPoint x: 63, startPoint y: 523, endPoint x: 3, endPoint y: 523, distance: 60.6
click at [3, 523] on div "Dimension (Width) 1200px Width 1200 px % px" at bounding box center [85, 502] width 171 height 84
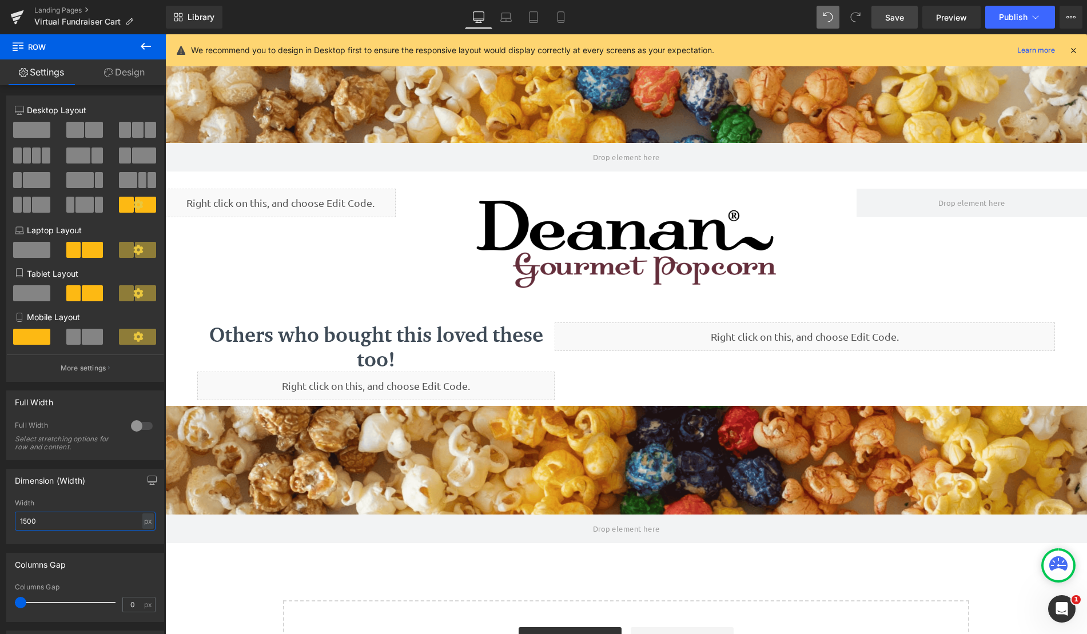
type input "1500"
click at [888, 22] on span "Save" at bounding box center [894, 17] width 19 height 12
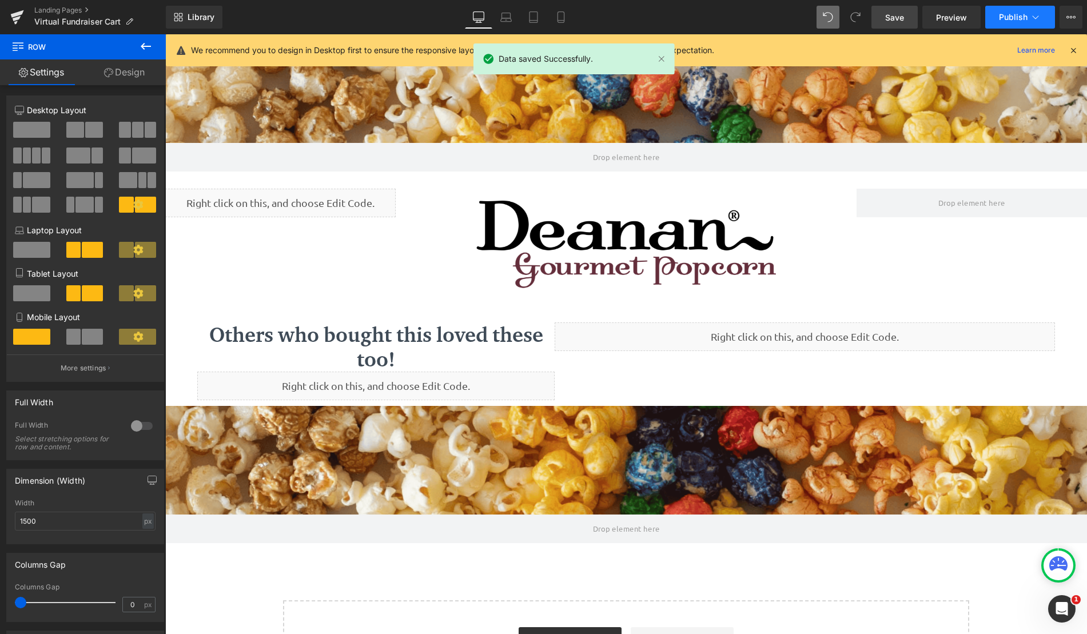
click at [1009, 13] on span "Publish" at bounding box center [1013, 17] width 29 height 9
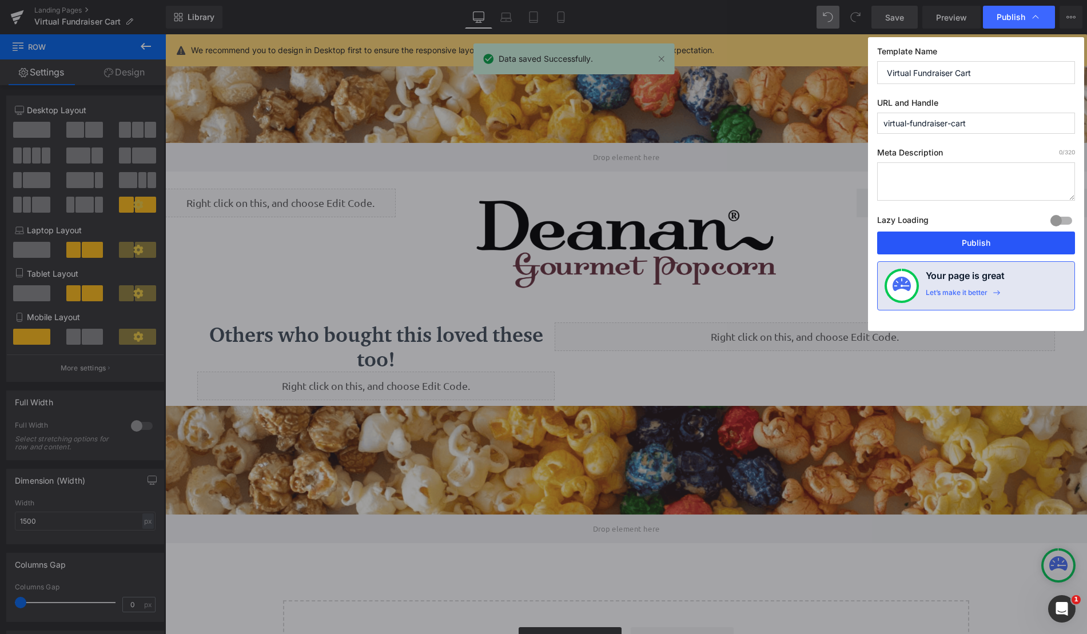
click at [966, 248] on button "Publish" at bounding box center [976, 243] width 198 height 23
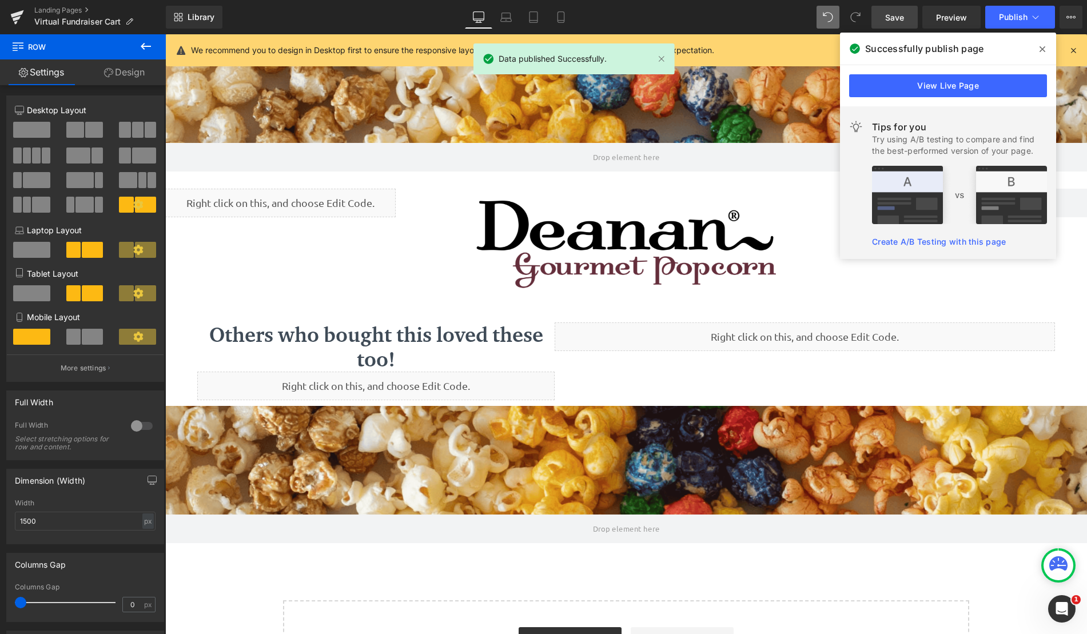
click at [971, 97] on div "View Live Page" at bounding box center [948, 85] width 216 height 41
click at [971, 89] on link "View Live Page" at bounding box center [948, 85] width 198 height 23
